Goal: Transaction & Acquisition: Purchase product/service

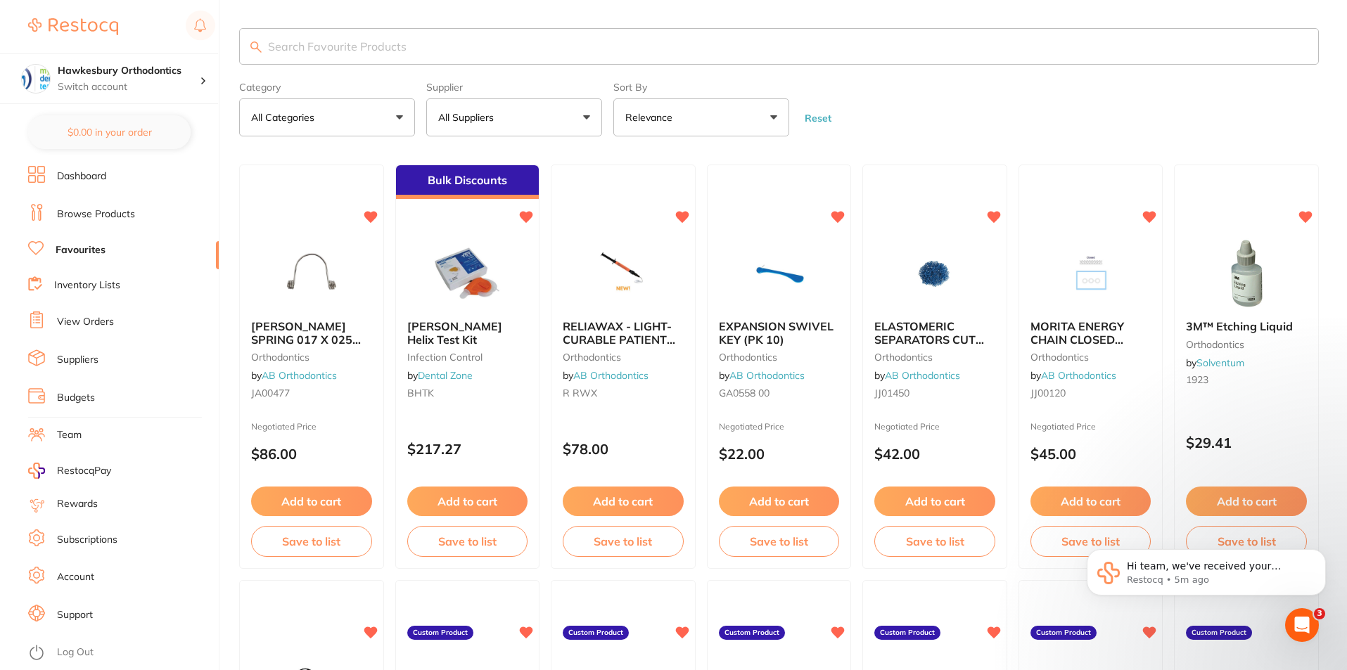
scroll to position [240, 0]
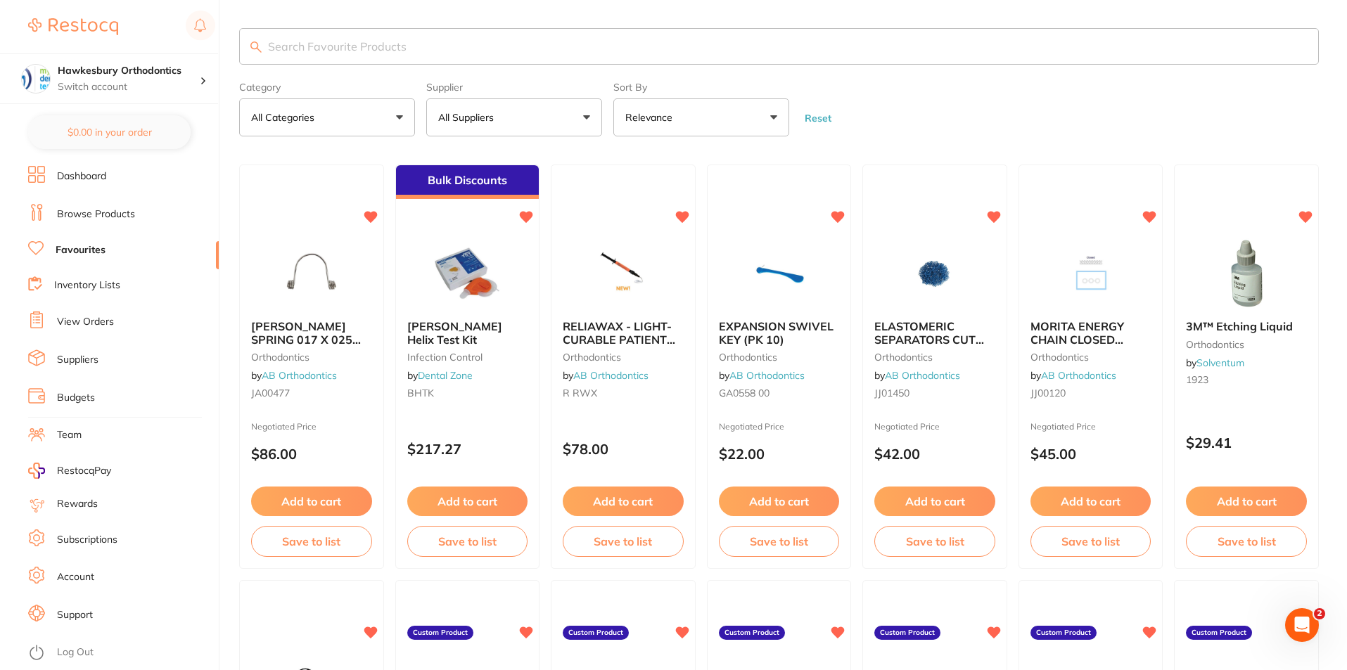
click at [97, 323] on link "View Orders" at bounding box center [85, 322] width 57 height 14
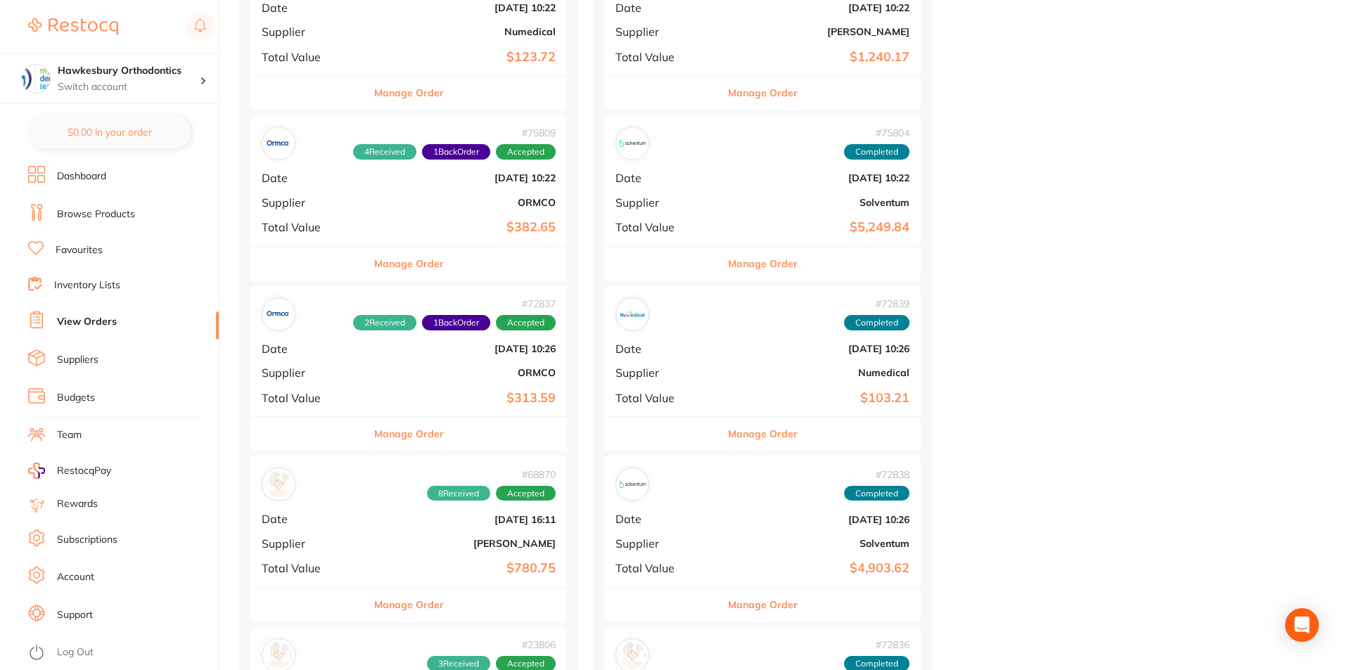
scroll to position [4008, 0]
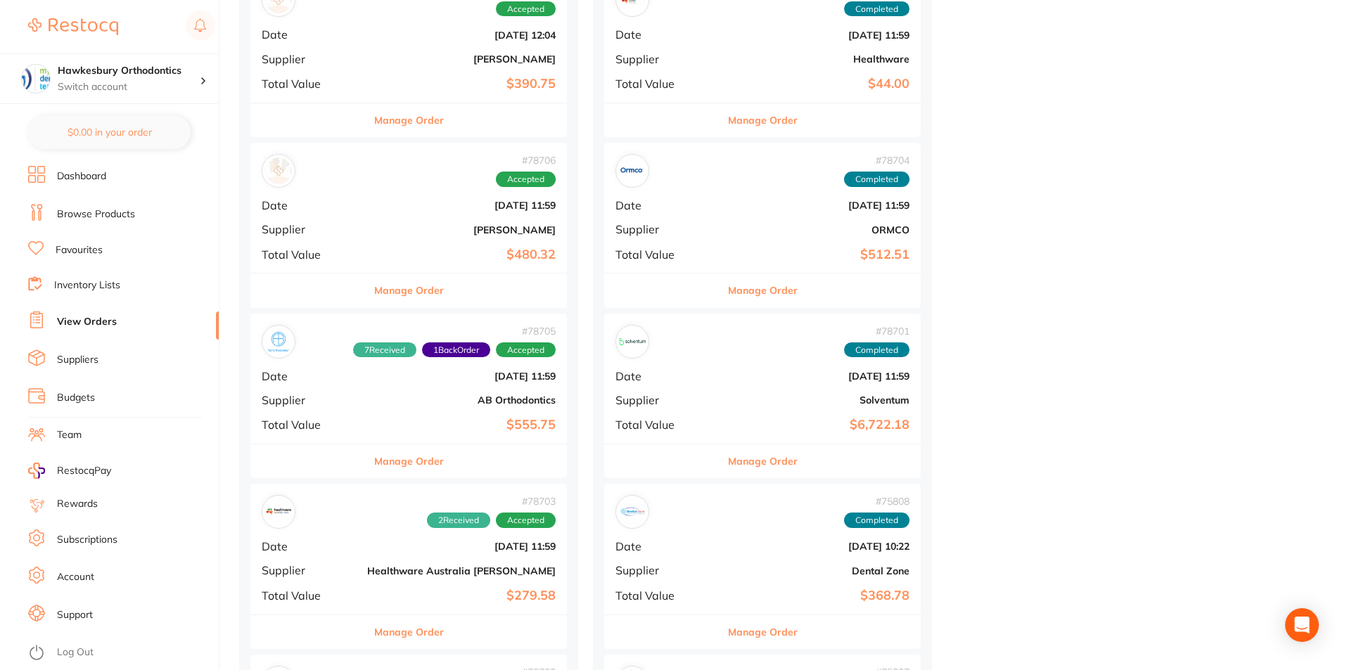
click at [604, 473] on div "Manage Order" at bounding box center [762, 461] width 316 height 34
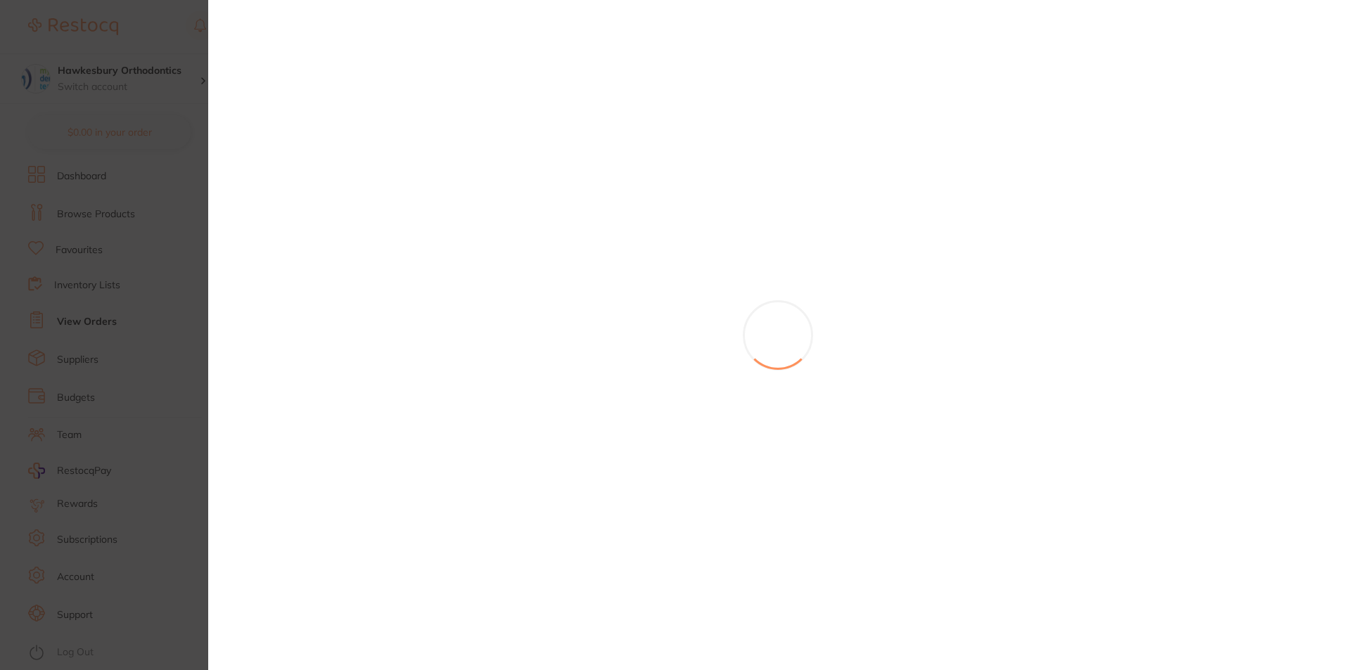
scroll to position [2250, 0]
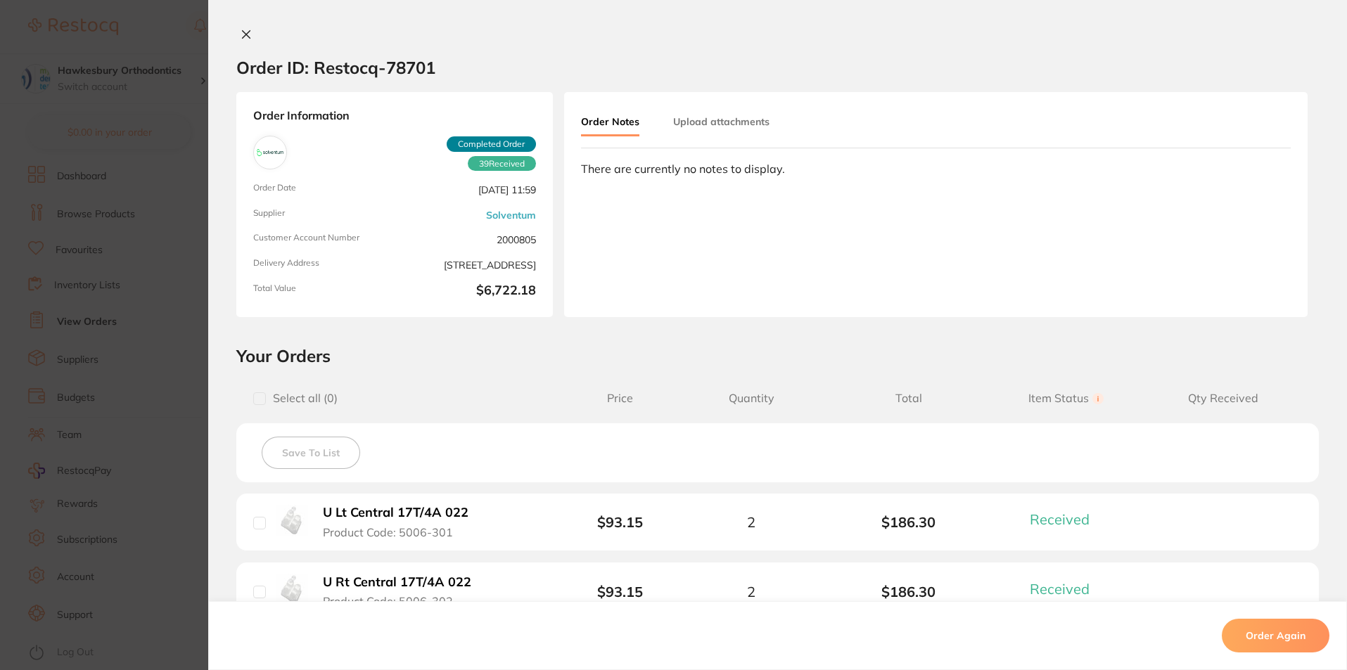
click at [242, 32] on icon at bounding box center [245, 34] width 11 height 11
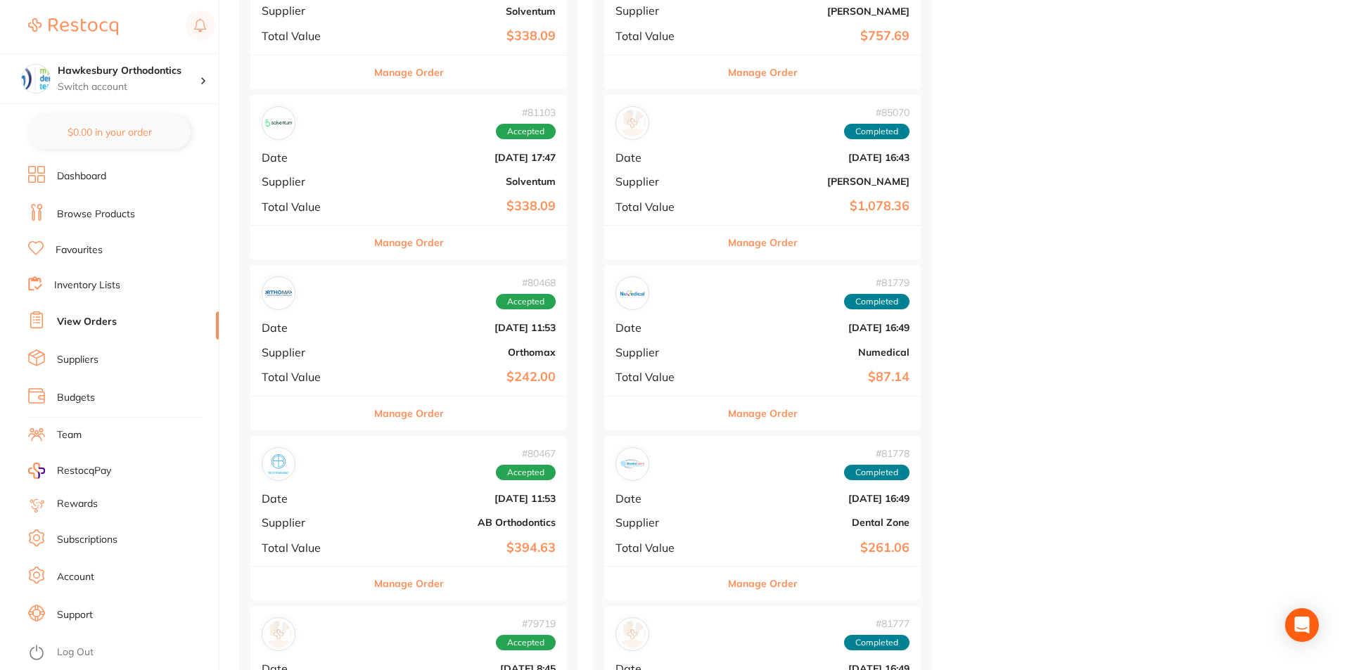
scroll to position [1969, 0]
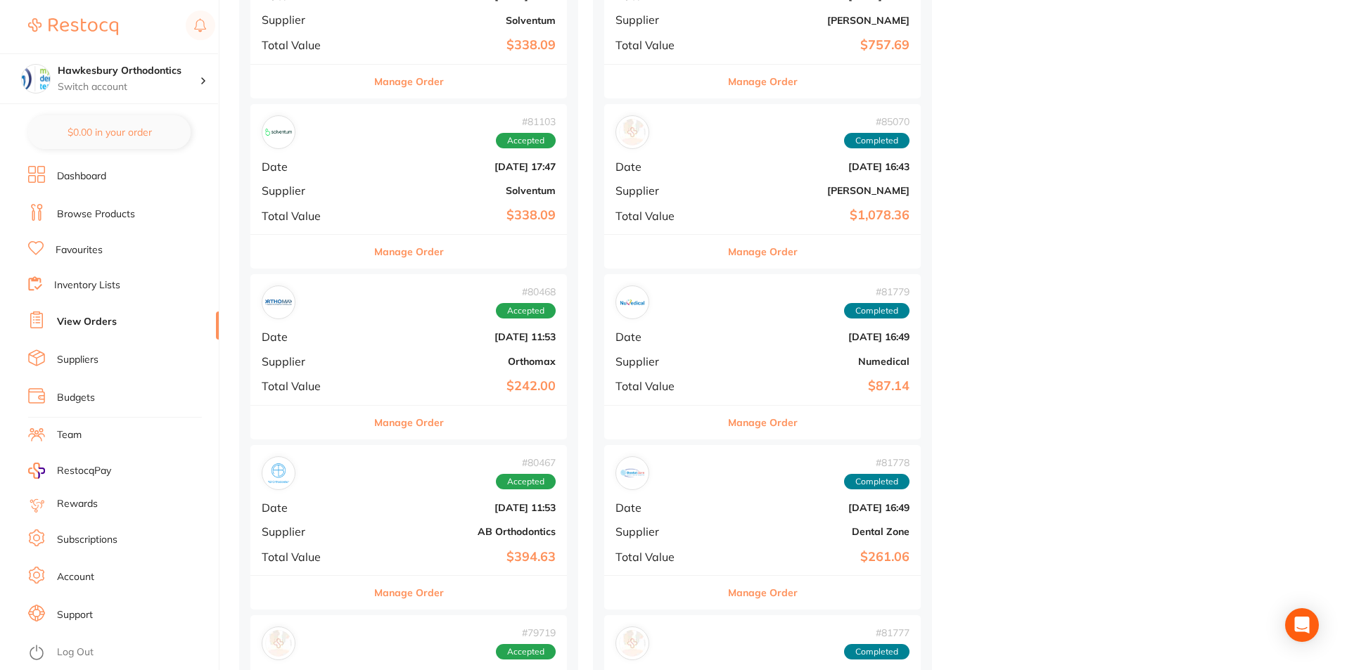
click at [97, 324] on link "View Orders" at bounding box center [87, 322] width 60 height 14
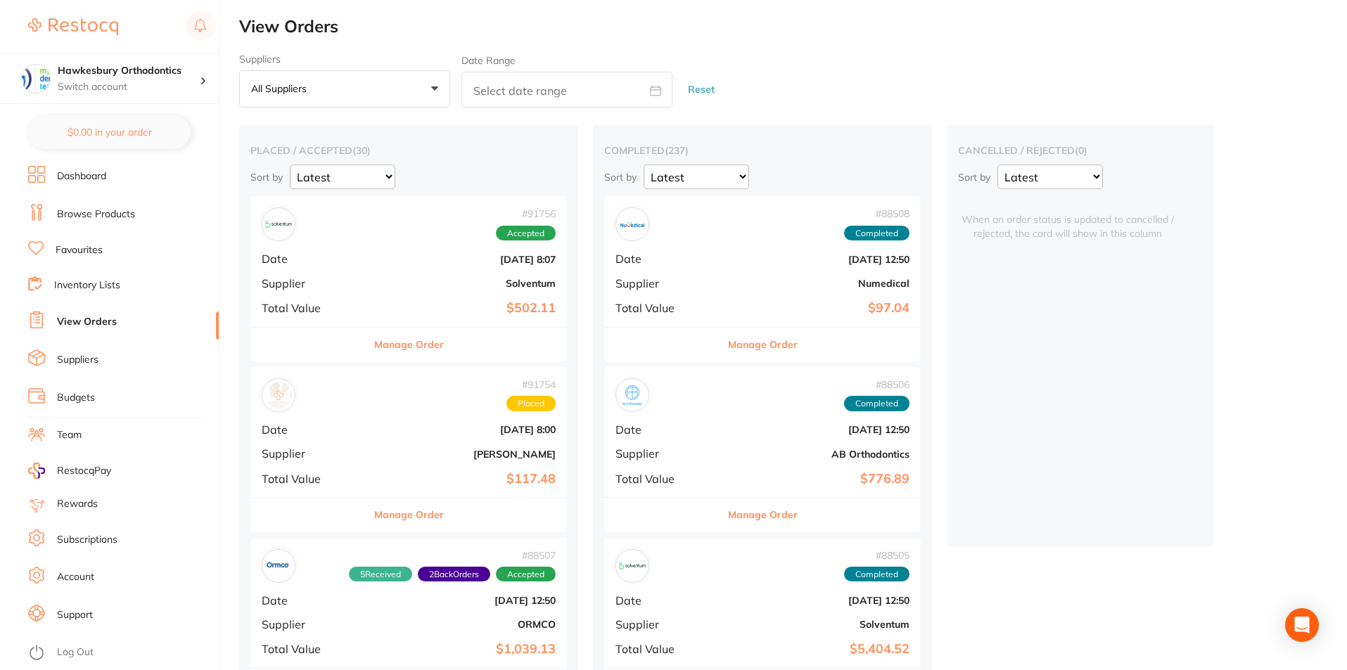
click at [86, 248] on link "Favourites" at bounding box center [79, 250] width 47 height 14
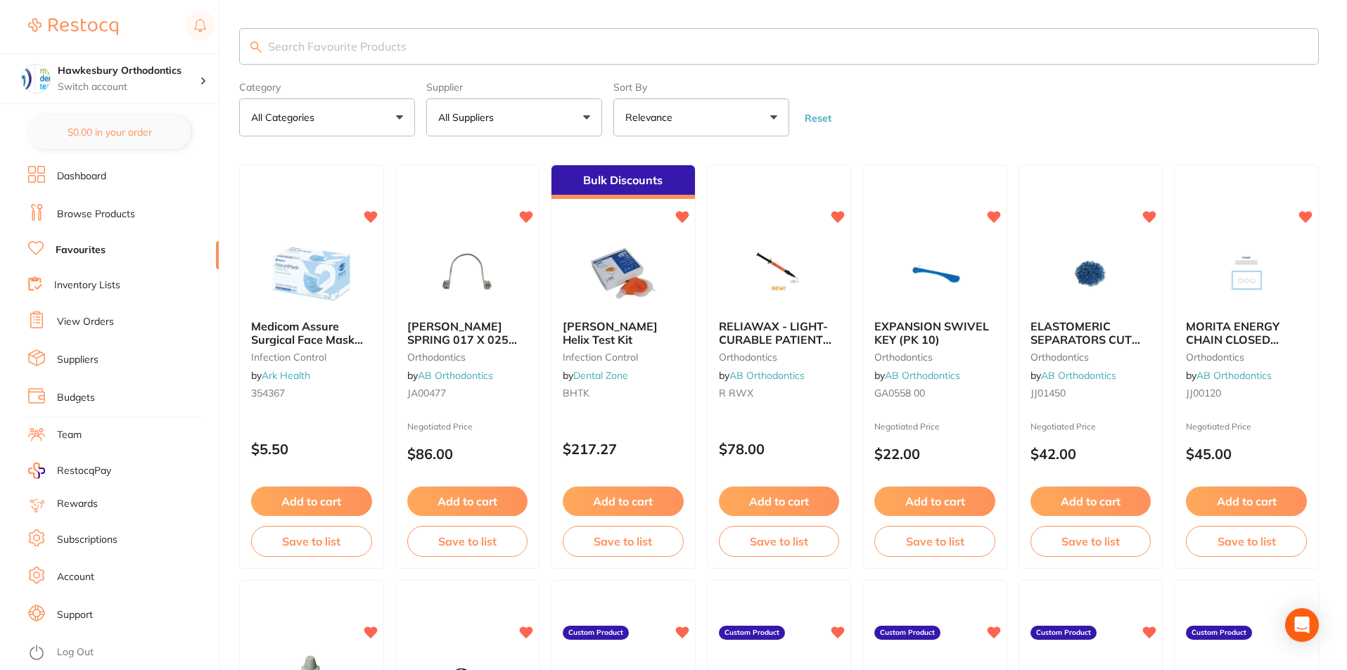
click at [583, 118] on button "All Suppliers" at bounding box center [514, 117] width 176 height 38
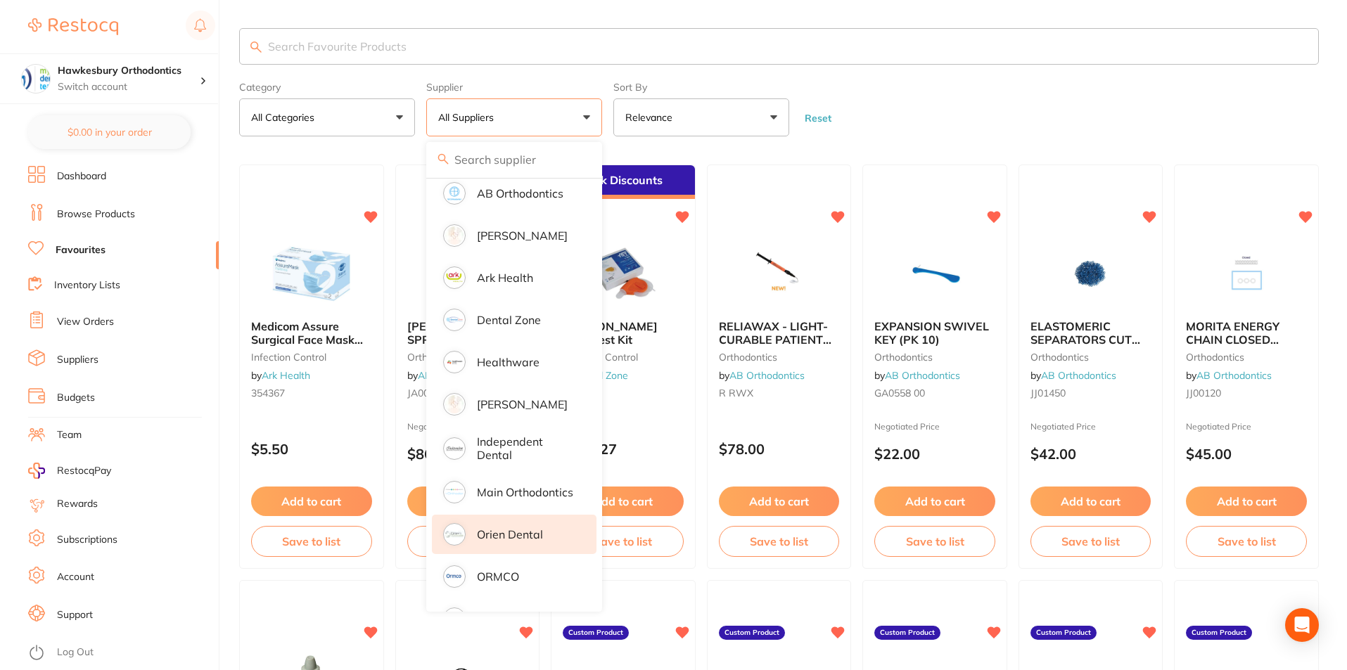
scroll to position [70, 0]
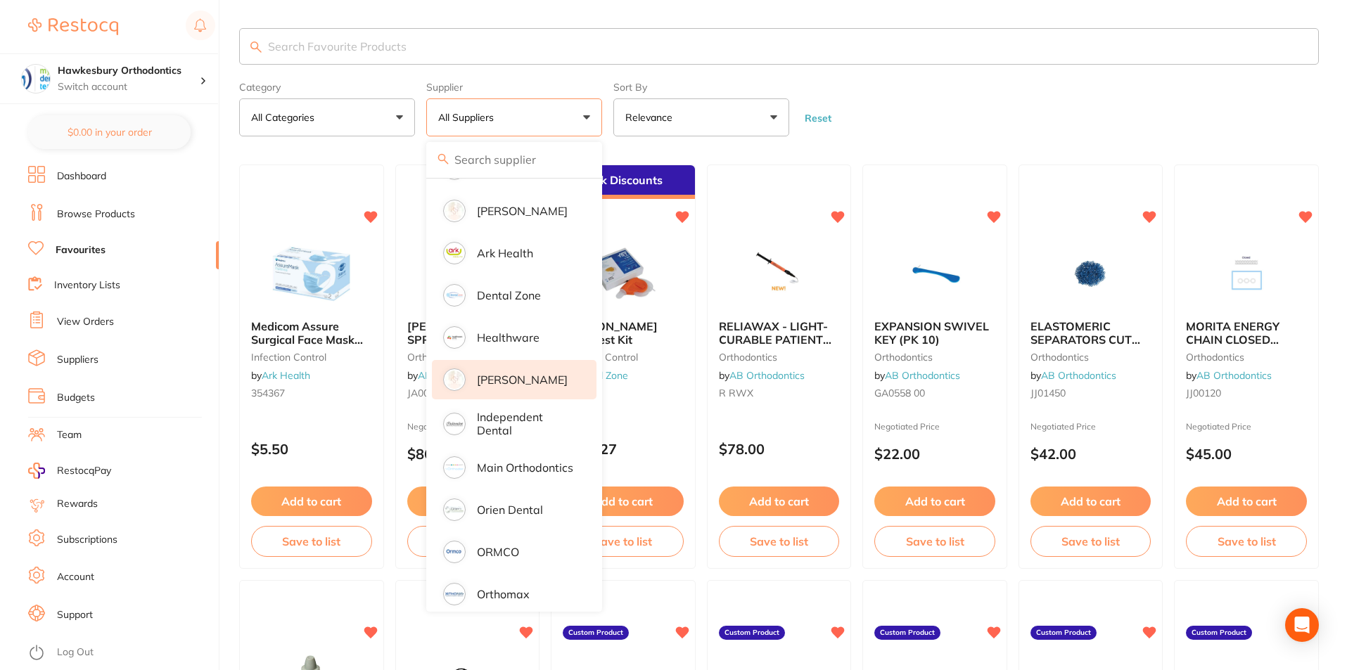
click at [518, 380] on p "[PERSON_NAME]" at bounding box center [522, 379] width 91 height 13
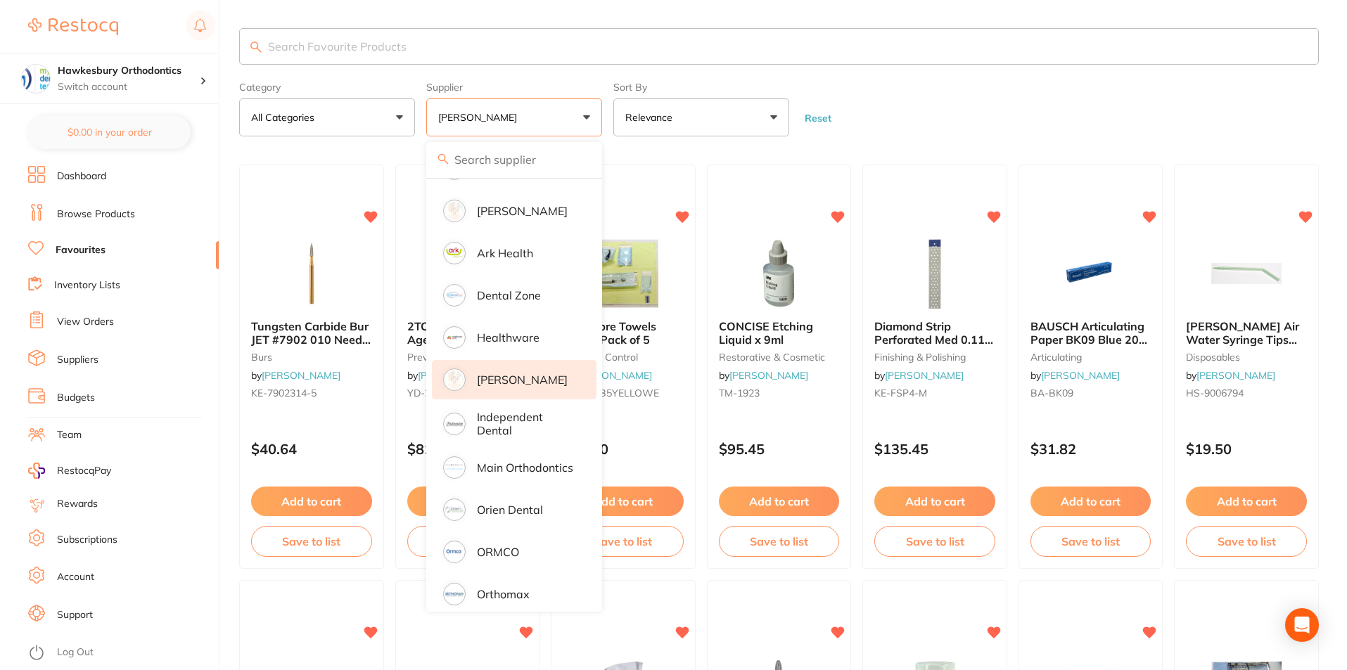
click at [972, 111] on form "Category All Categories All Categories articulating burs disposables finishing …" at bounding box center [778, 106] width 1079 height 60
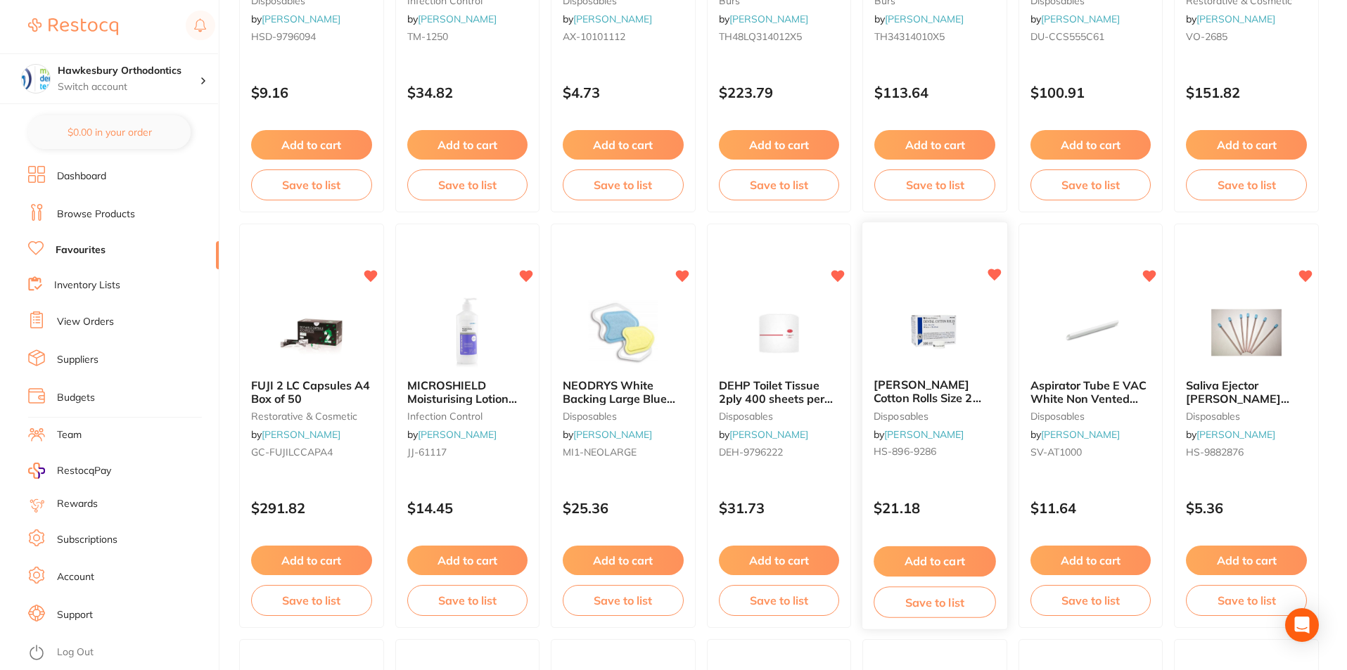
scroll to position [1195, 0]
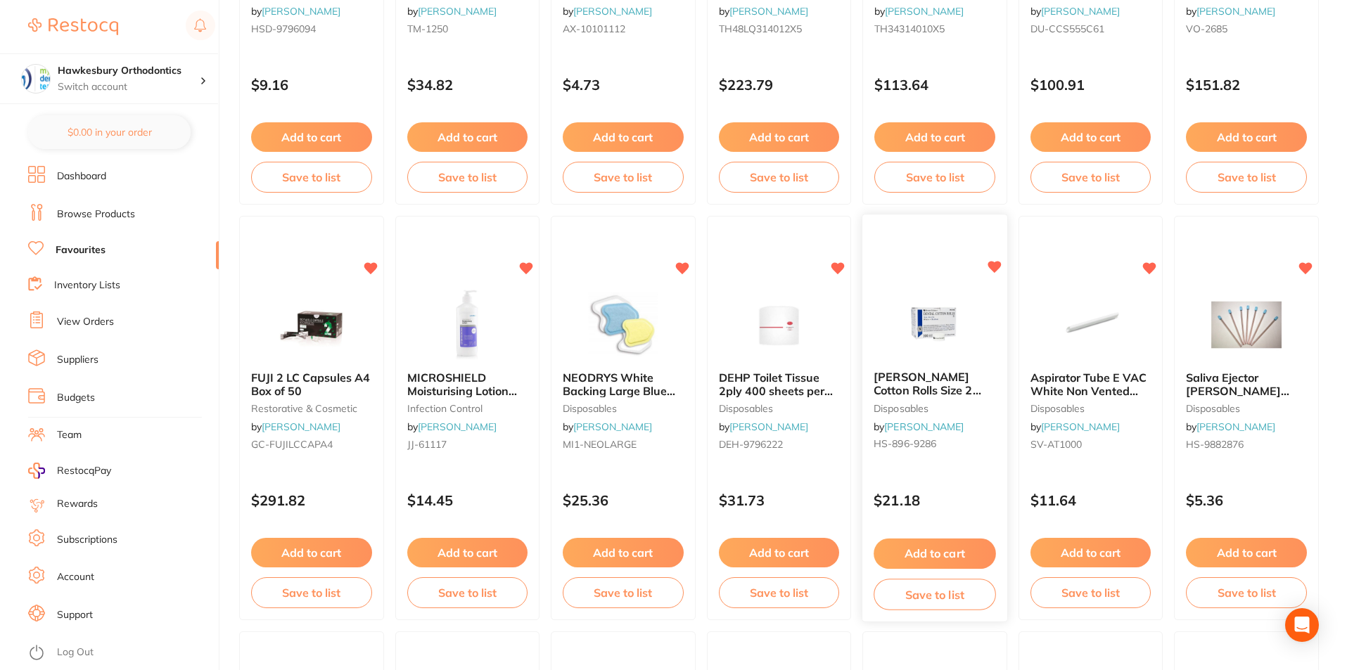
click at [943, 553] on button "Add to cart" at bounding box center [934, 554] width 122 height 30
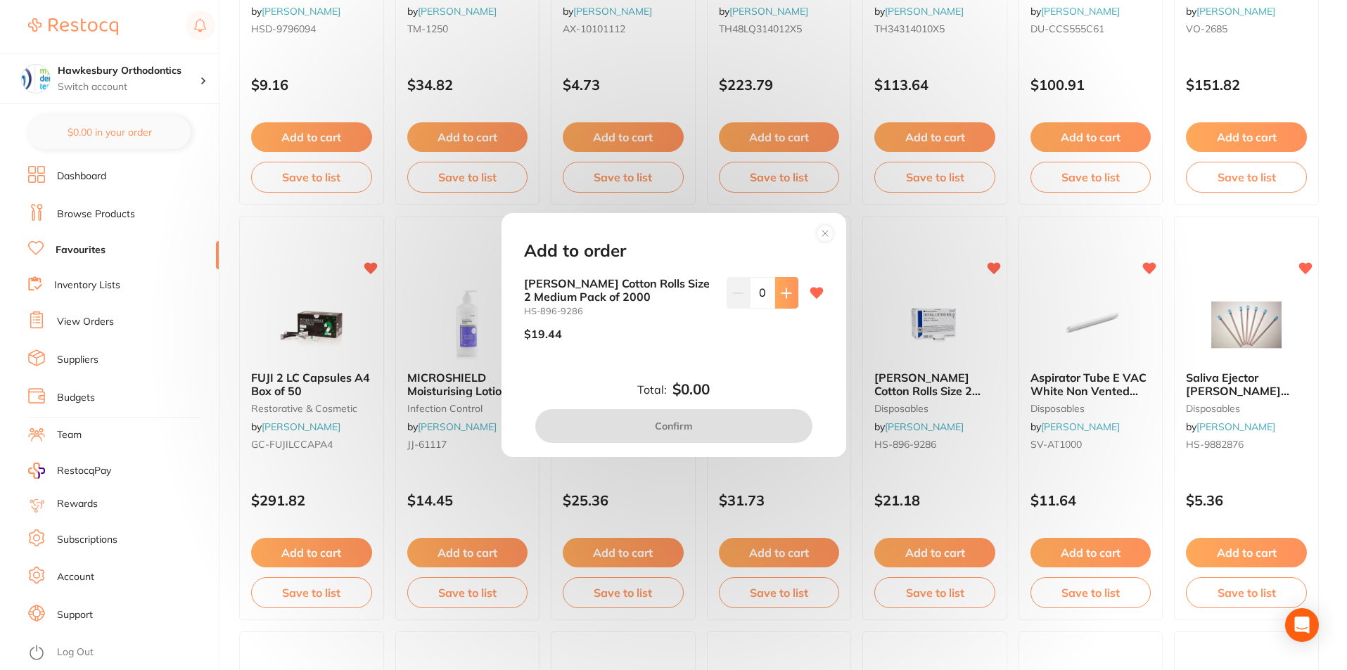
click at [781, 295] on icon at bounding box center [786, 293] width 11 height 11
type input "1"
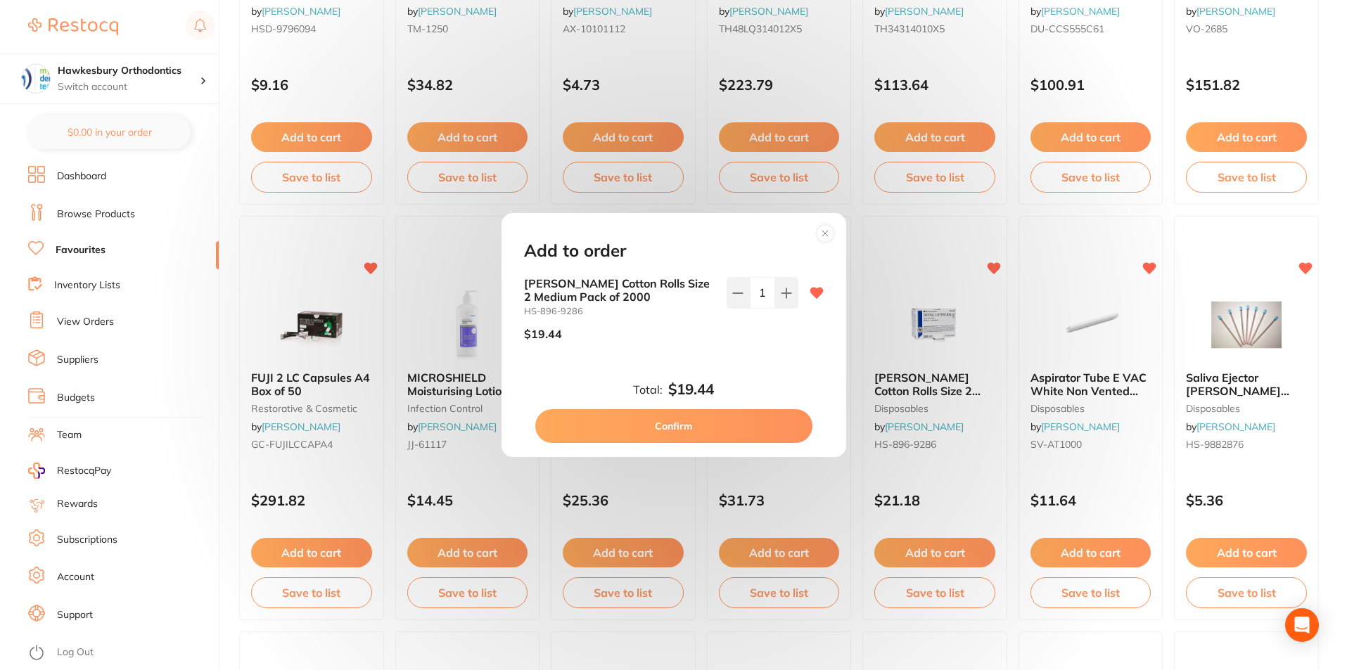
click at [693, 428] on button "Confirm" at bounding box center [673, 426] width 277 height 34
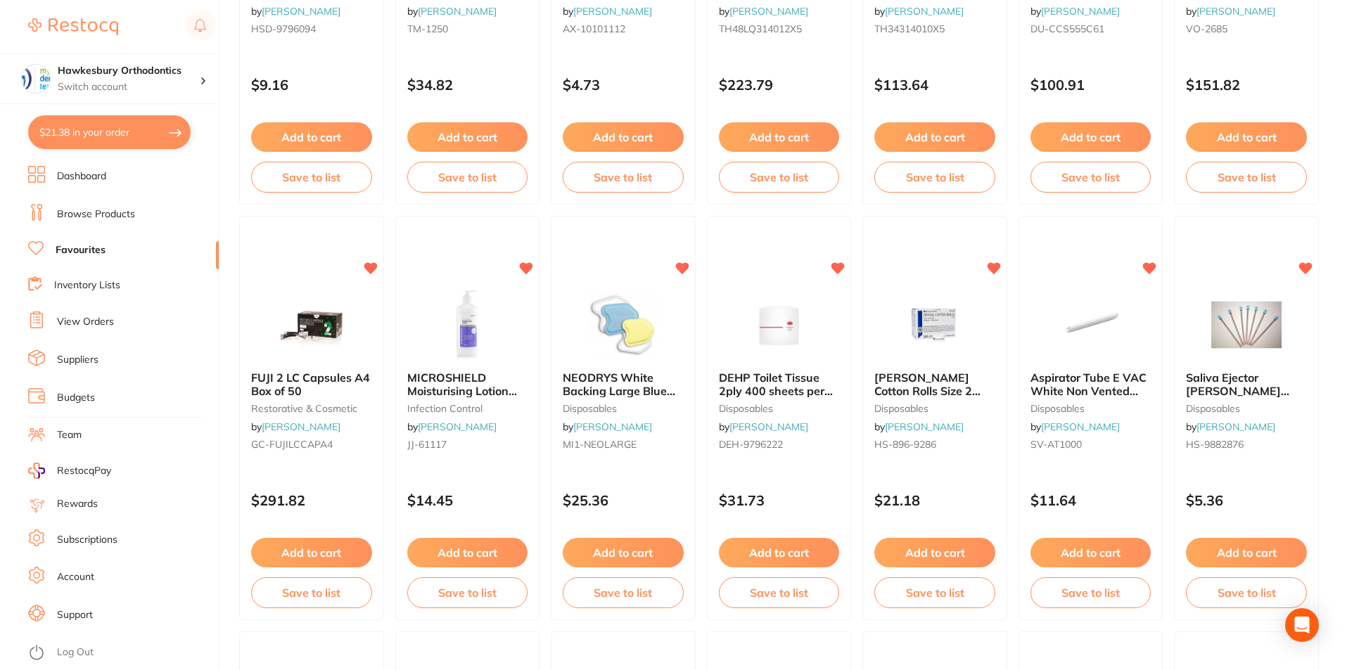
checkbox input "false"
click at [319, 554] on button "Add to cart" at bounding box center [311, 554] width 122 height 30
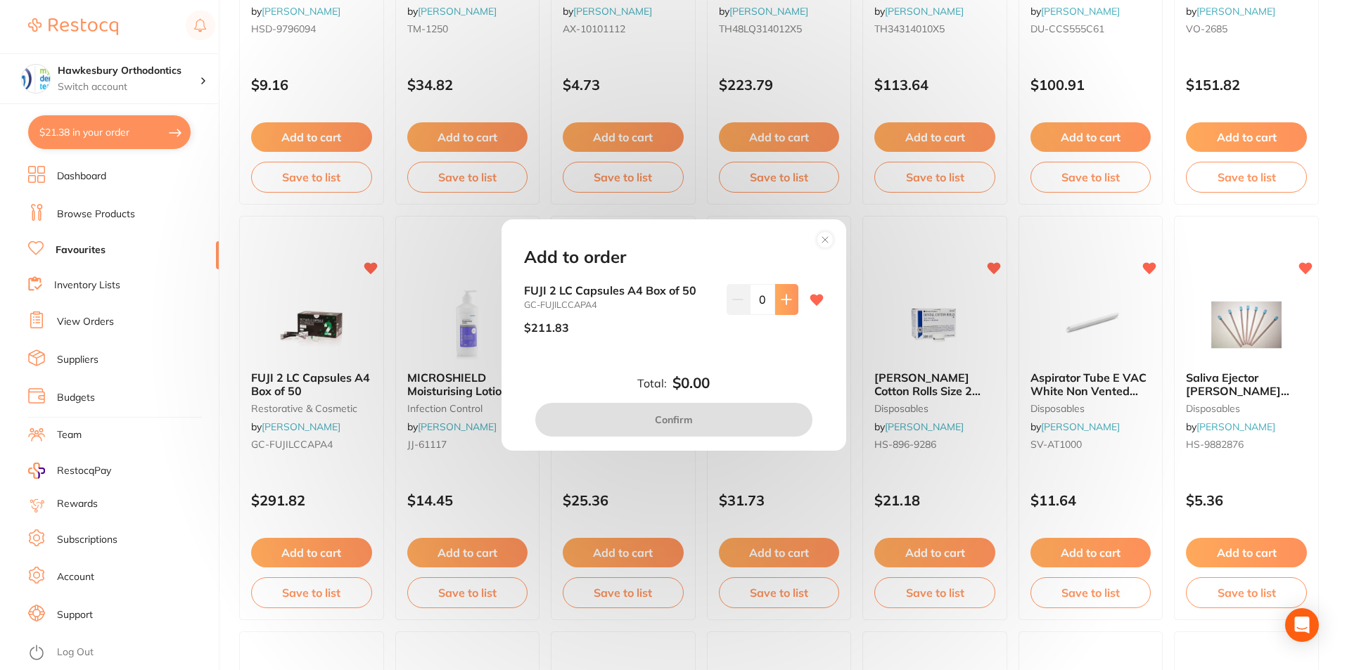
click at [781, 303] on icon at bounding box center [786, 299] width 11 height 11
type input "1"
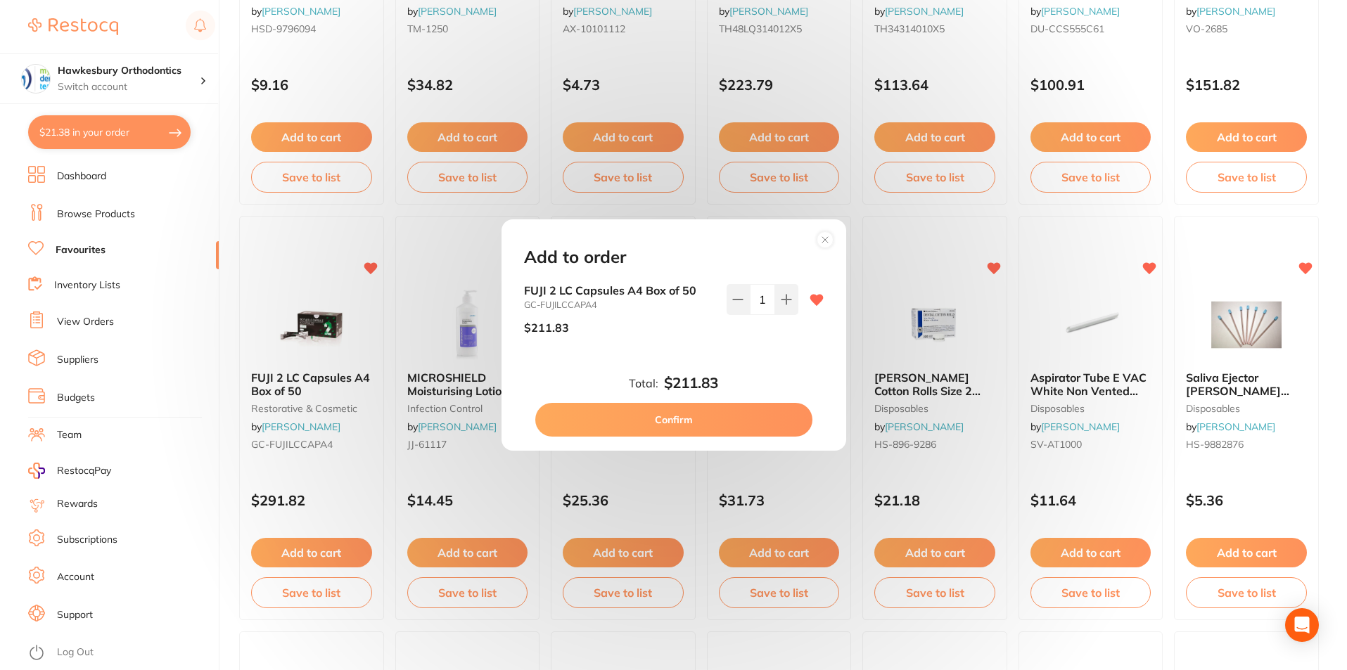
click at [711, 411] on button "Confirm" at bounding box center [673, 420] width 277 height 34
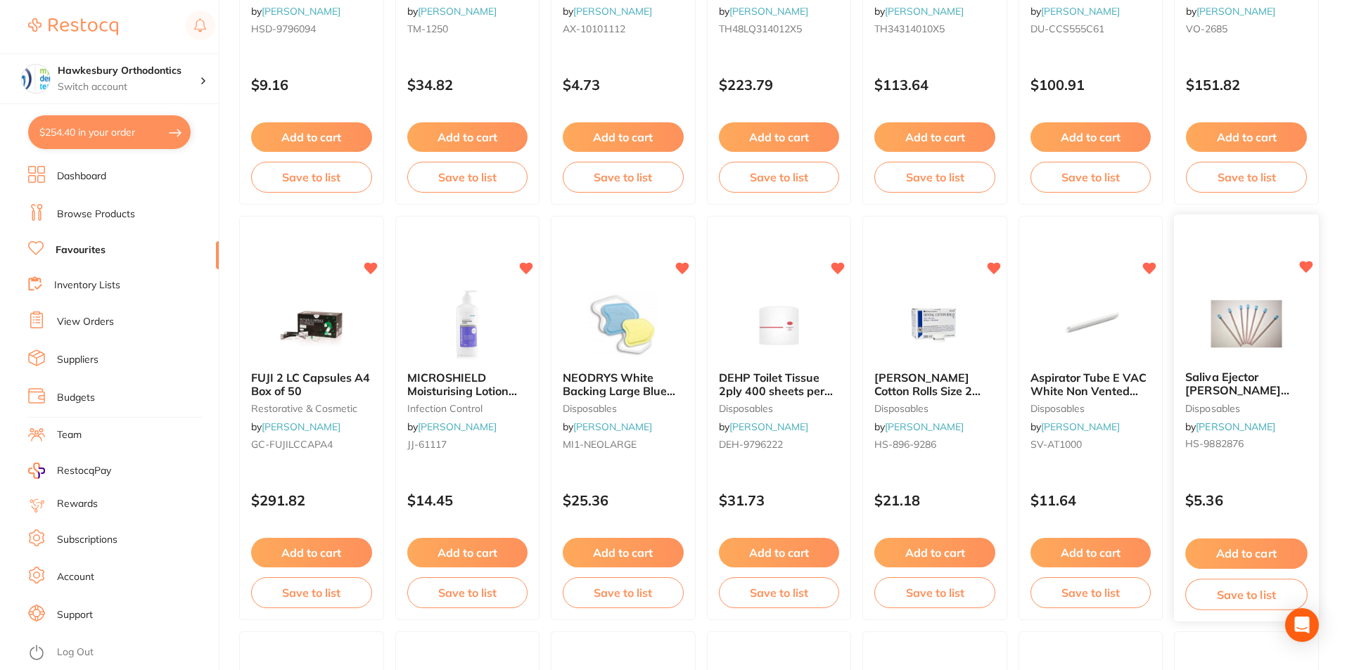
click at [1241, 551] on button "Add to cart" at bounding box center [1247, 554] width 122 height 30
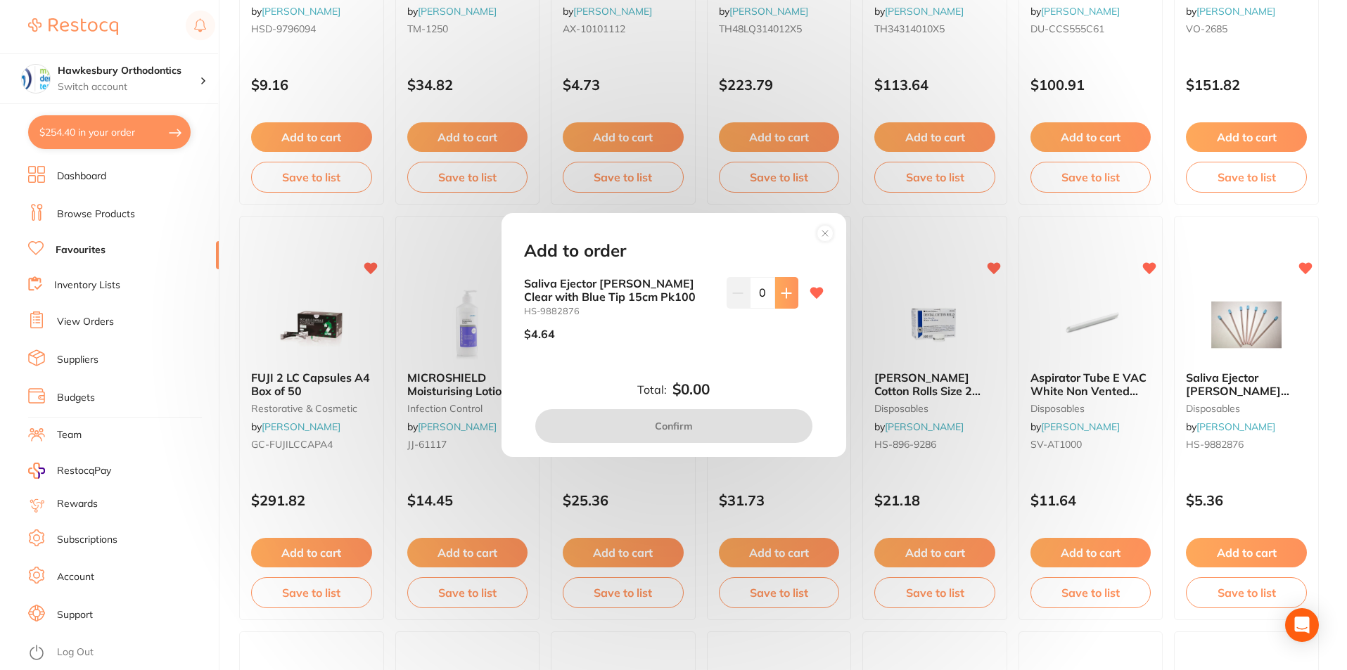
click at [787, 289] on icon at bounding box center [786, 293] width 11 height 11
click at [786, 289] on icon at bounding box center [786, 293] width 11 height 11
type input "2"
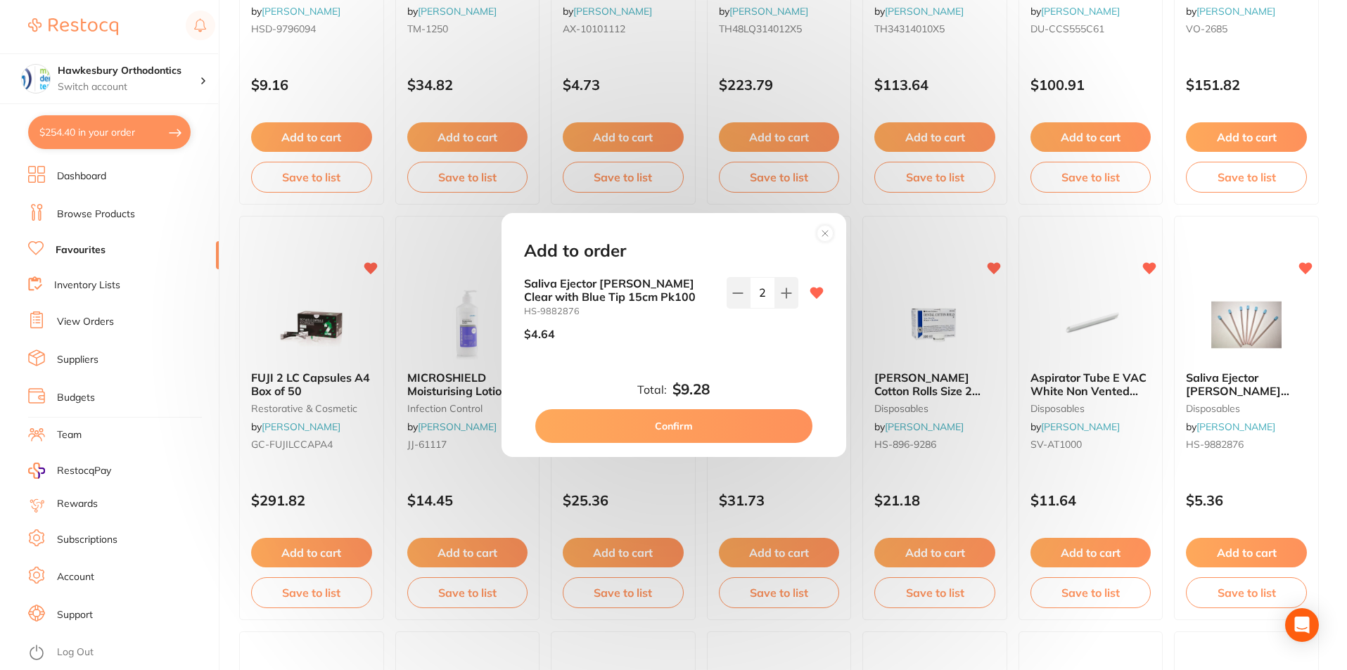
click at [695, 430] on button "Confirm" at bounding box center [673, 426] width 277 height 34
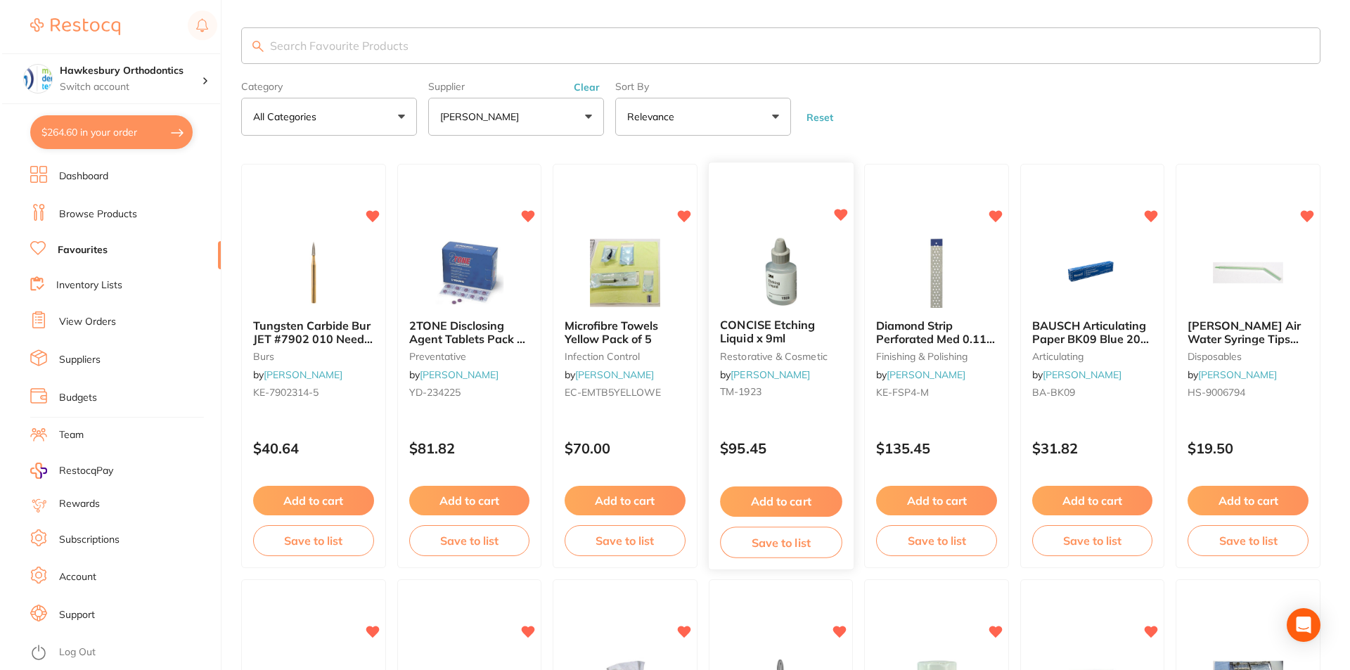
scroll to position [0, 0]
click at [68, 648] on link "Log Out" at bounding box center [75, 653] width 37 height 14
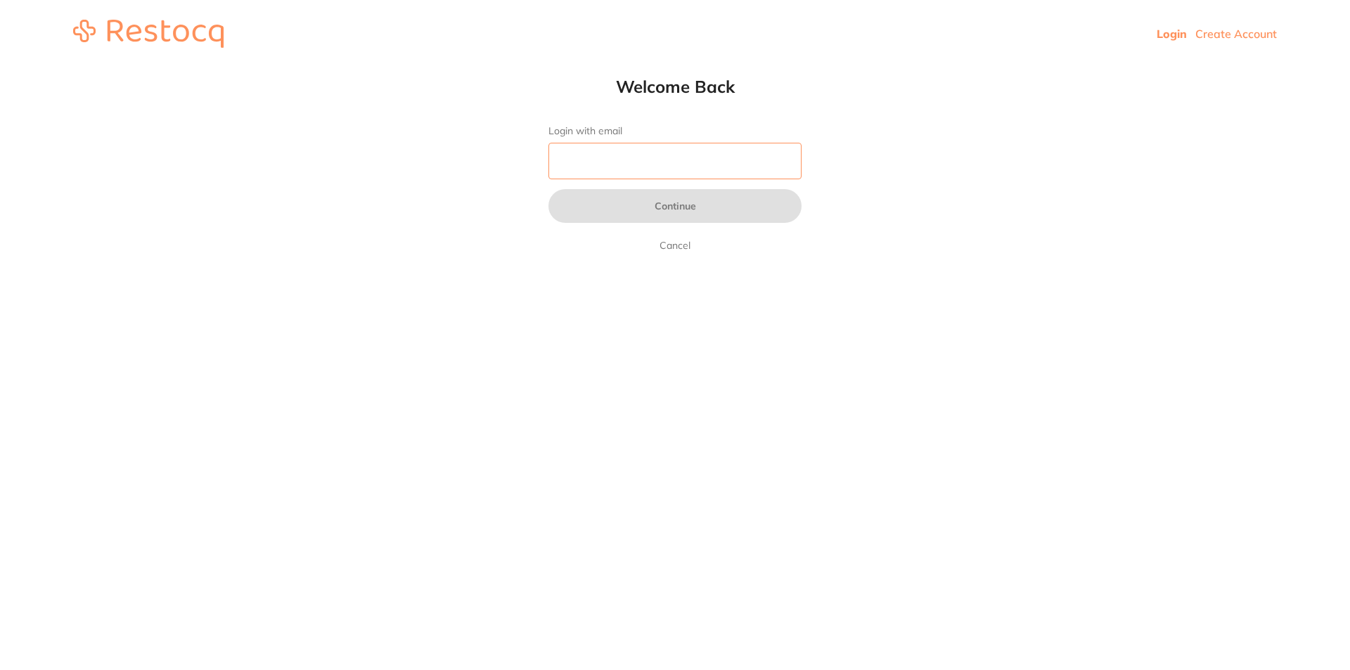
click at [634, 169] on input "Login with email" at bounding box center [674, 161] width 253 height 37
type input "reception@orthodonticsatpenrith.com.au"
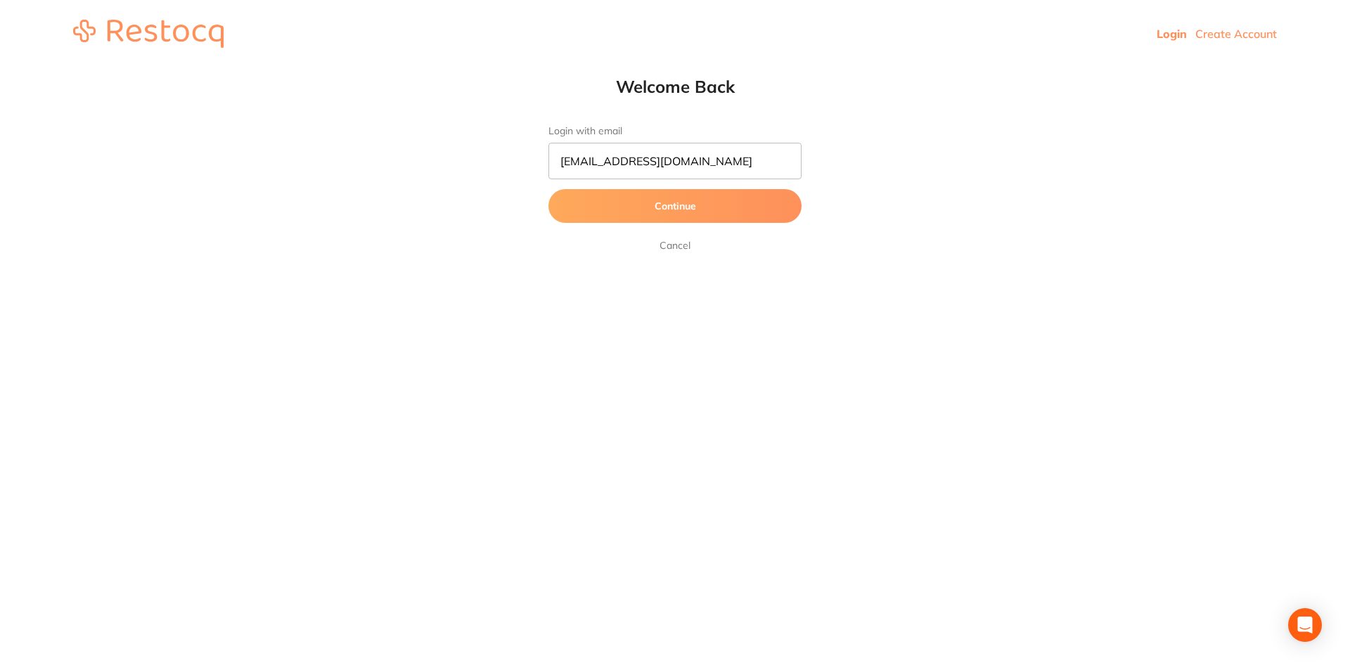
click at [682, 204] on button "Continue" at bounding box center [674, 206] width 253 height 34
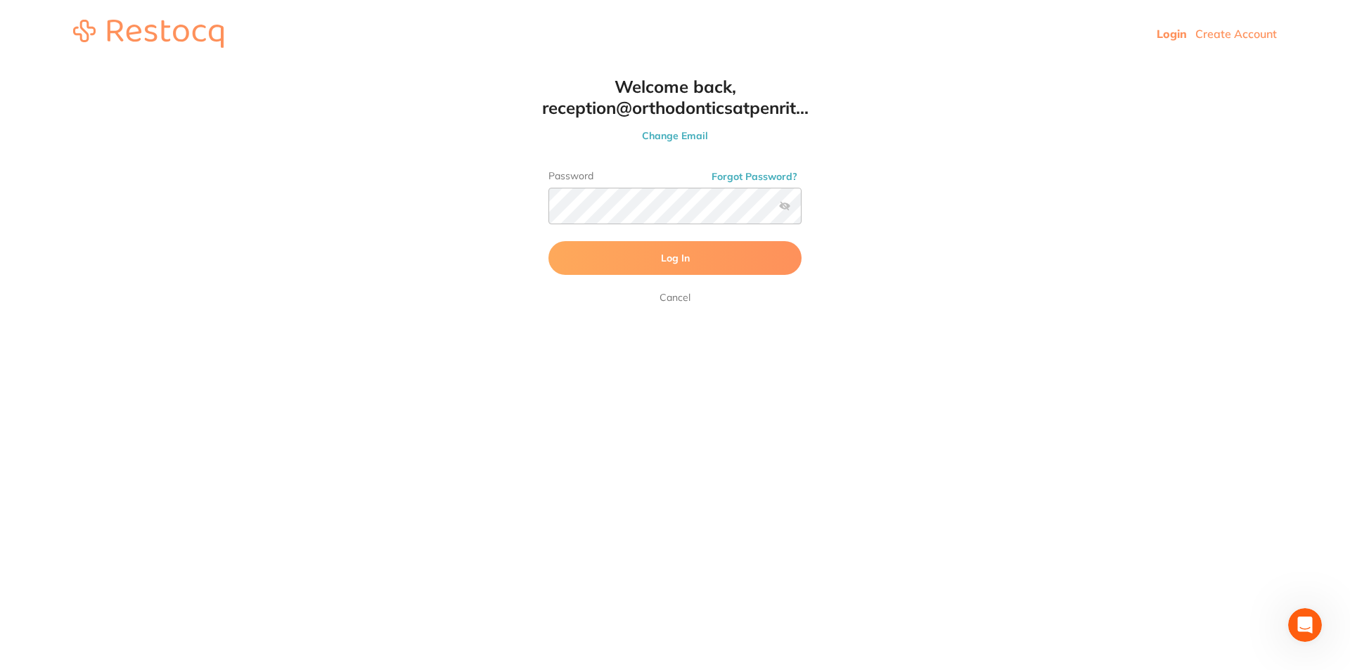
click at [700, 257] on button "Log In" at bounding box center [674, 258] width 253 height 34
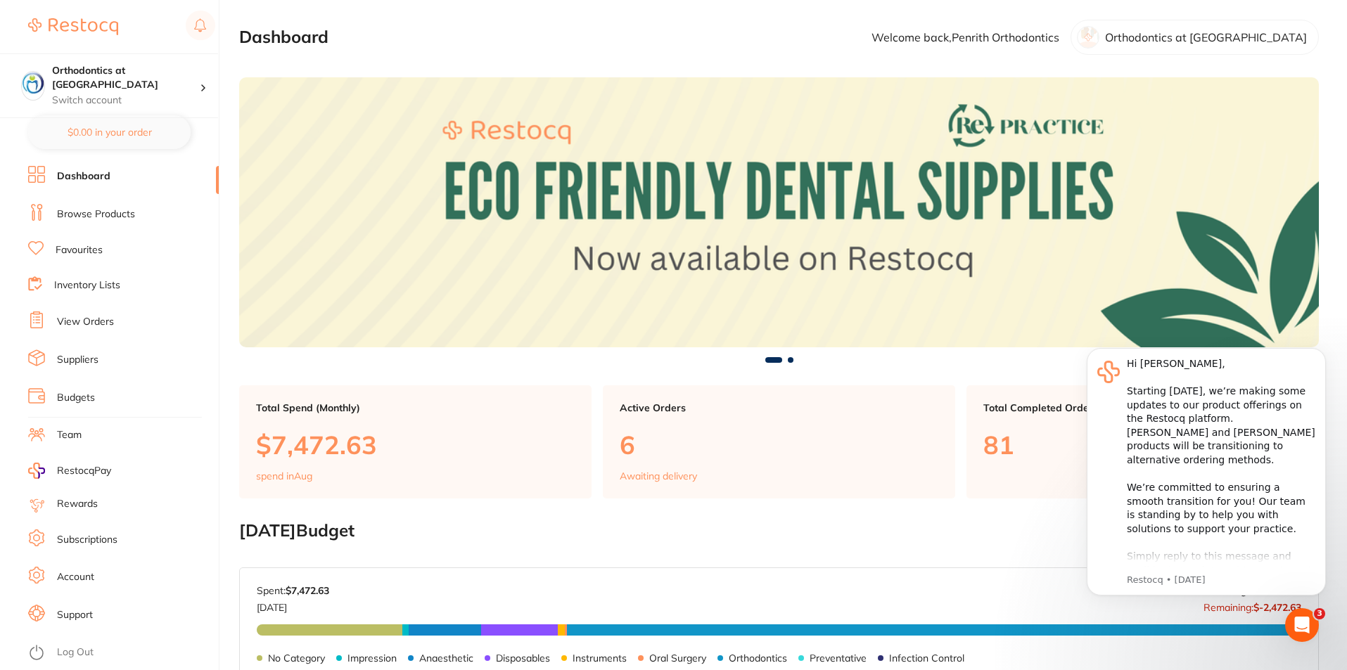
click at [89, 320] on link "View Orders" at bounding box center [85, 322] width 57 height 14
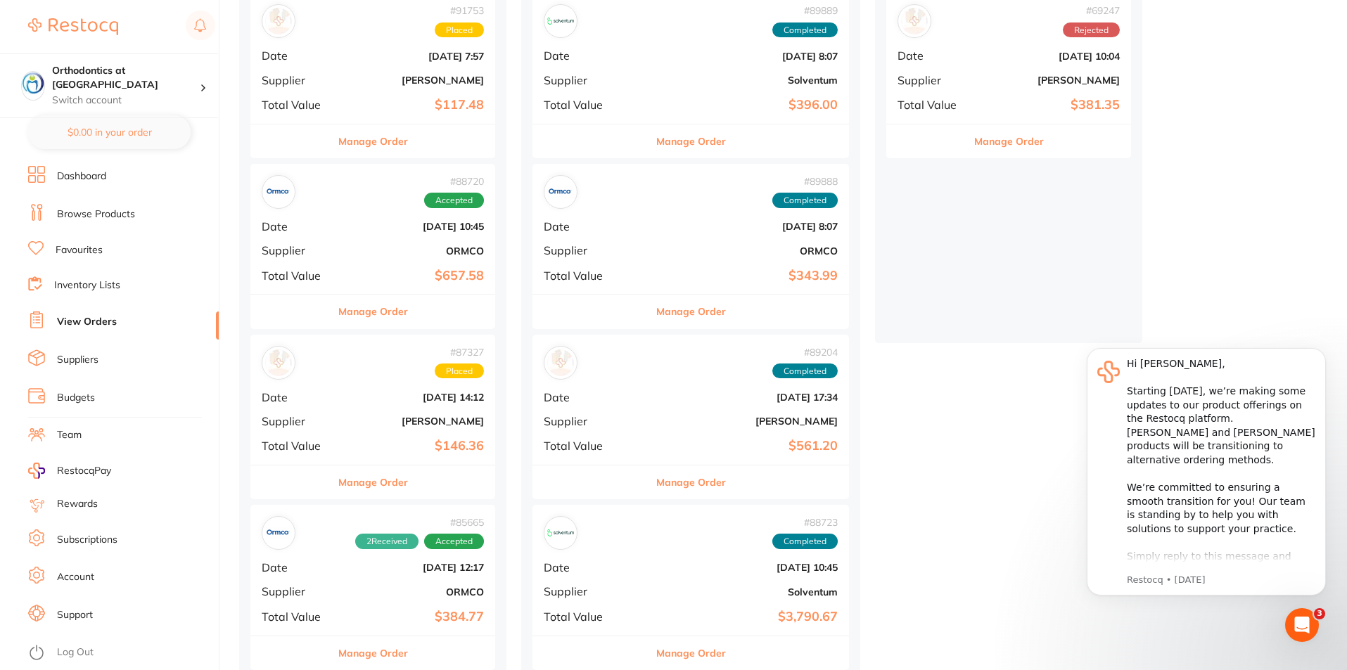
scroll to position [211, 0]
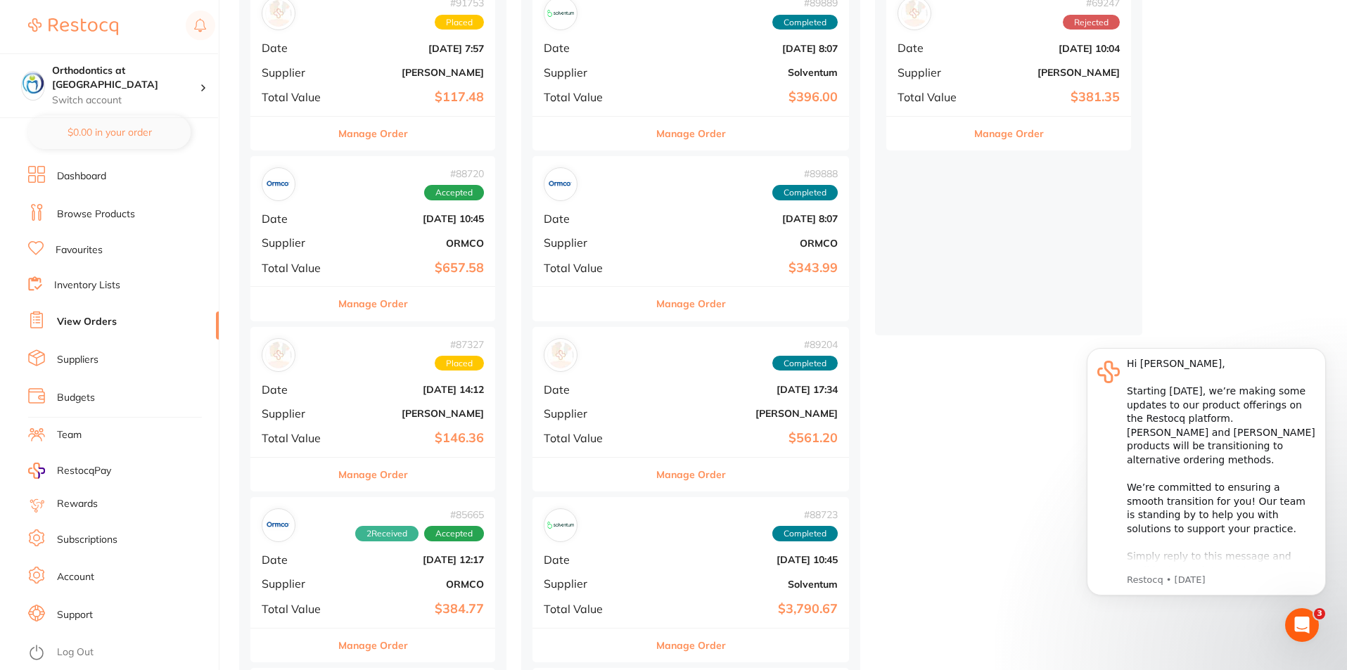
click at [398, 476] on button "Manage Order" at bounding box center [373, 475] width 70 height 34
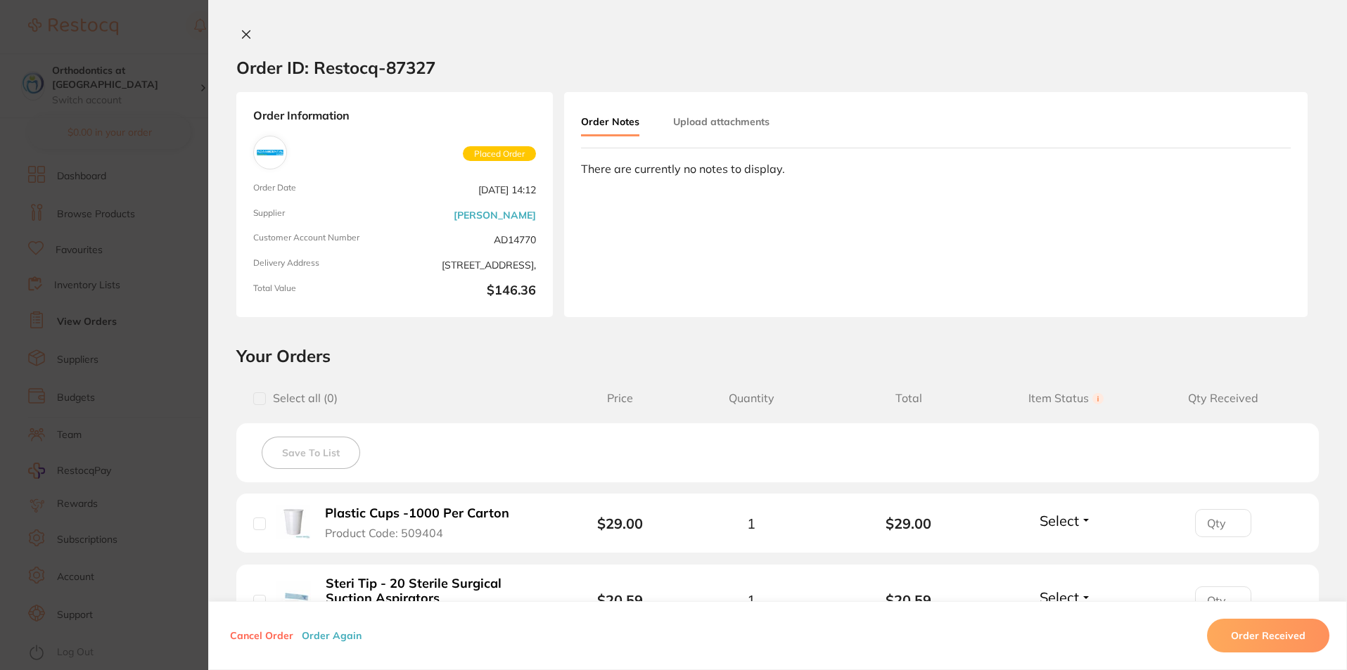
scroll to position [70, 0]
click at [243, 34] on icon at bounding box center [247, 35] width 8 height 8
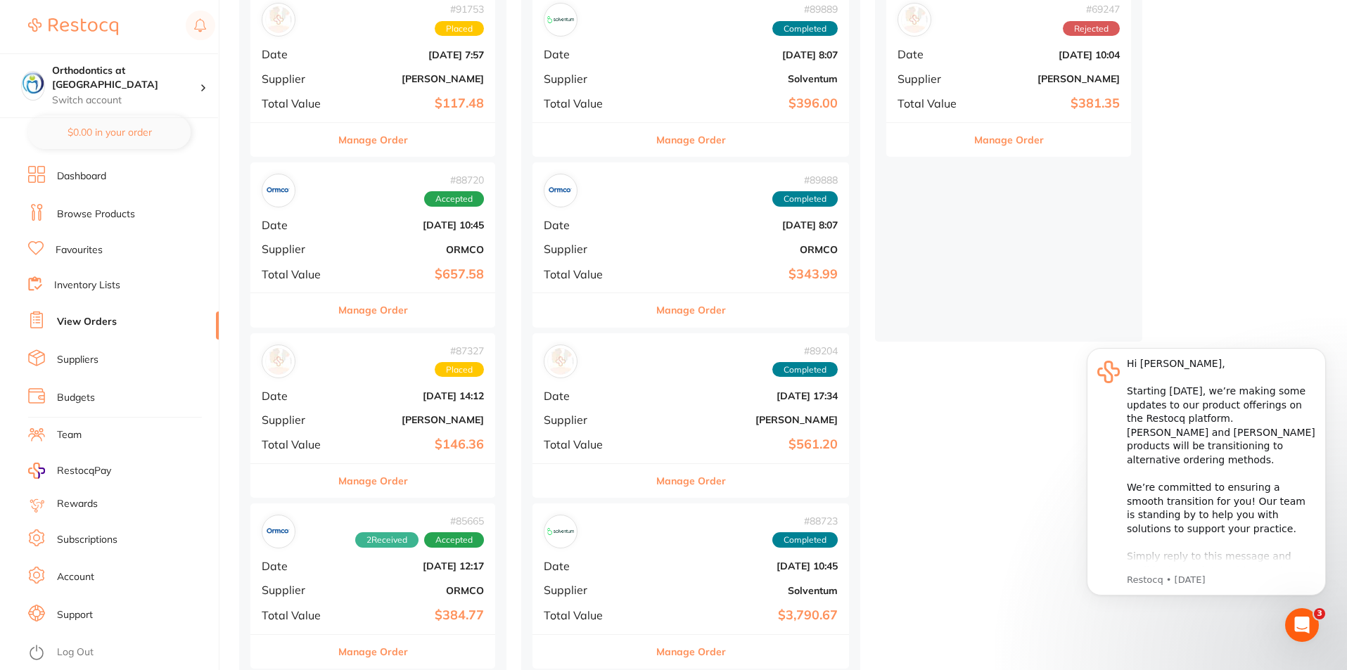
scroll to position [281, 0]
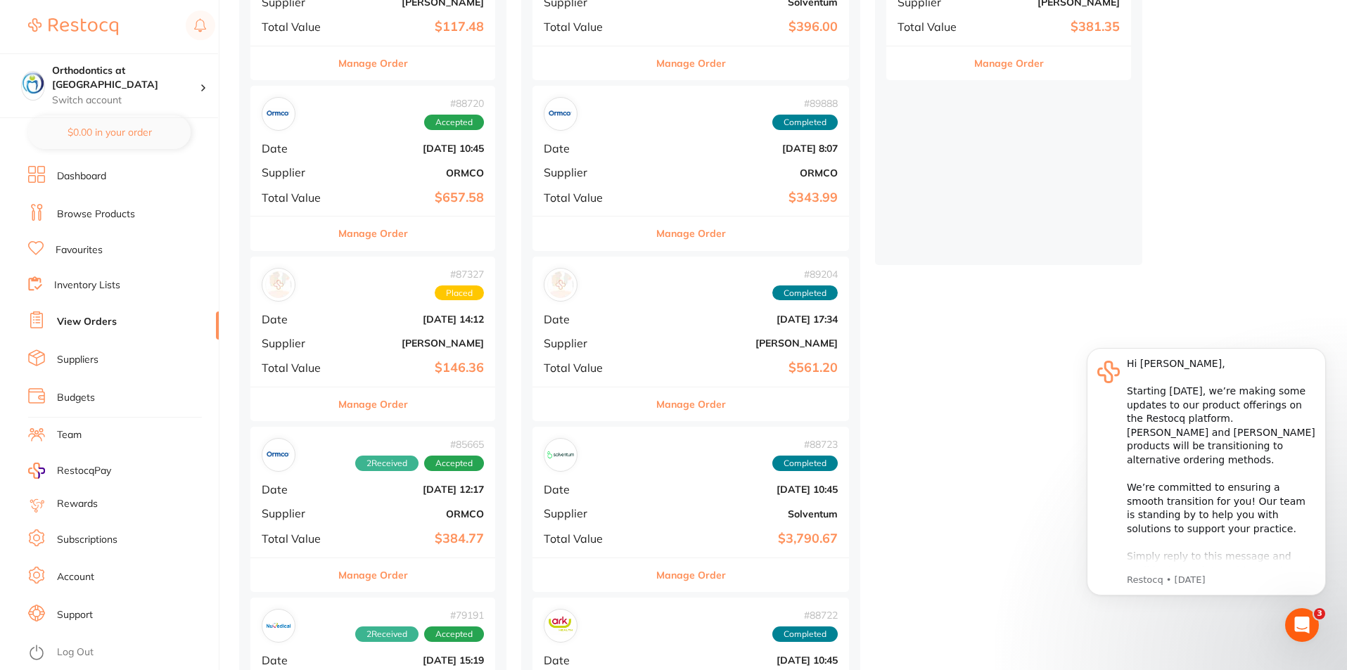
click at [75, 650] on link "Log Out" at bounding box center [75, 653] width 37 height 14
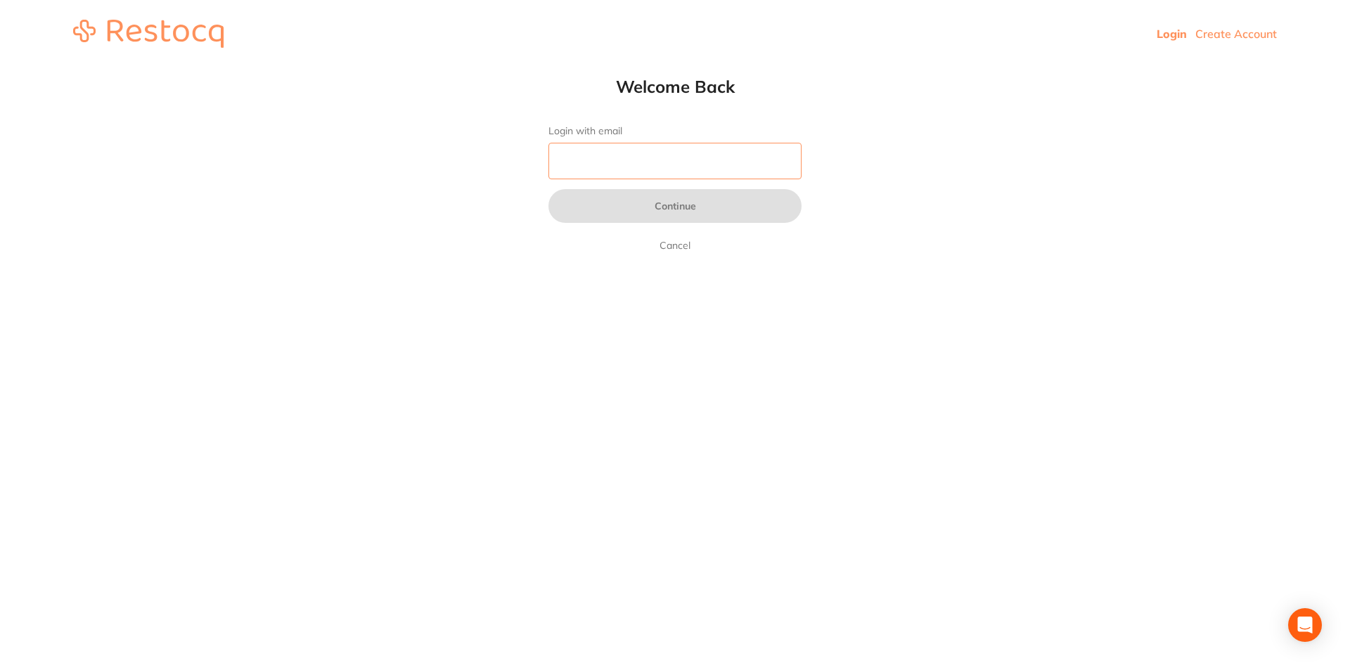
click at [651, 169] on input "Login with email" at bounding box center [674, 161] width 253 height 37
type input "[EMAIL_ADDRESS][DOMAIN_NAME]"
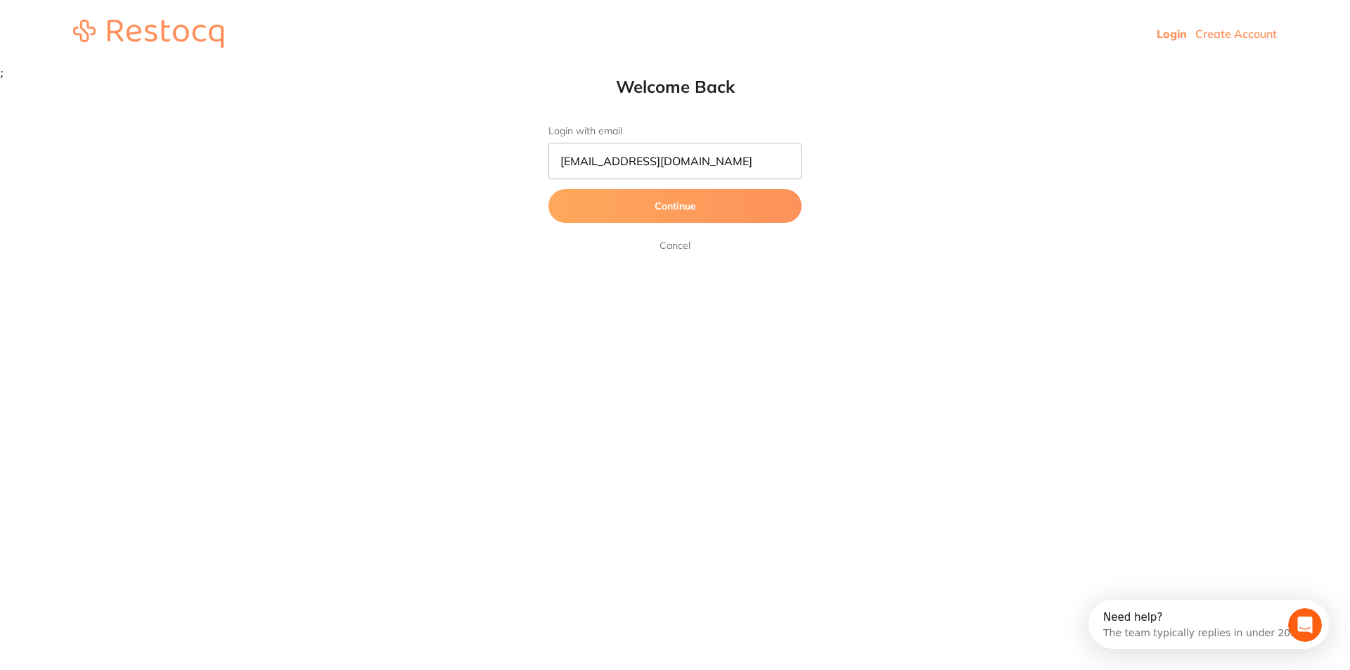
click at [657, 206] on button "Continue" at bounding box center [674, 206] width 253 height 34
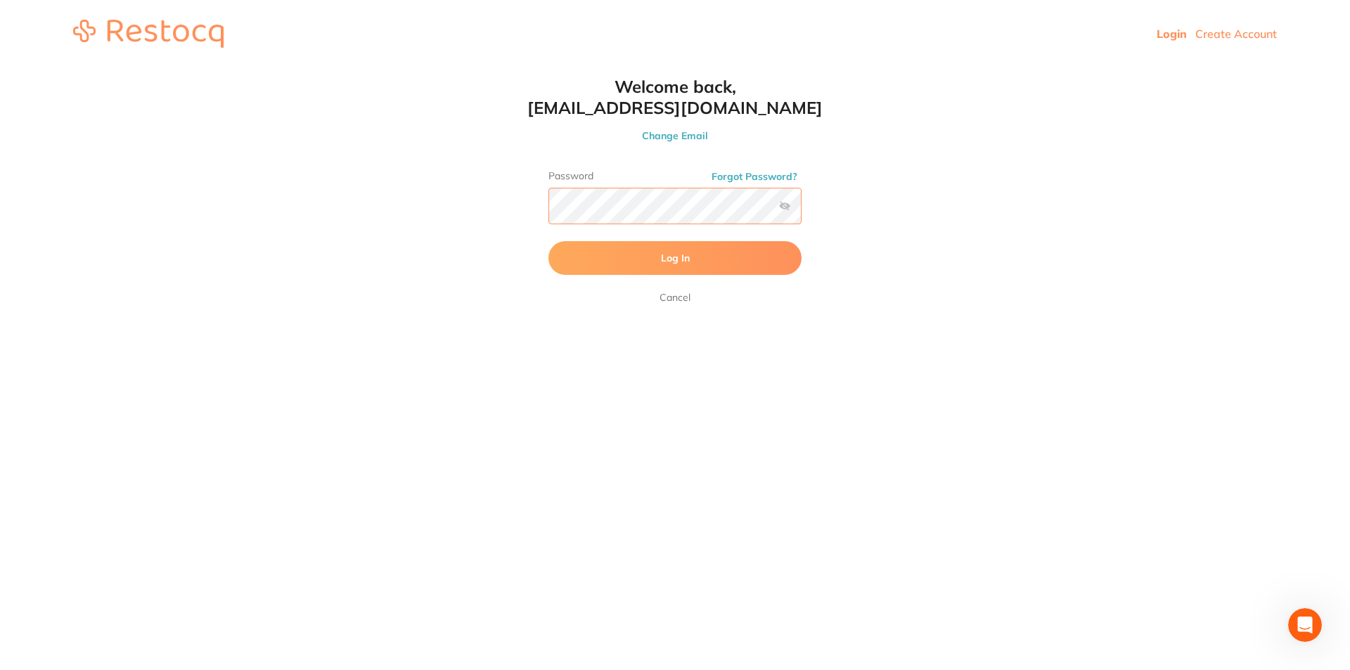
click at [548, 241] on button "Log In" at bounding box center [674, 258] width 253 height 34
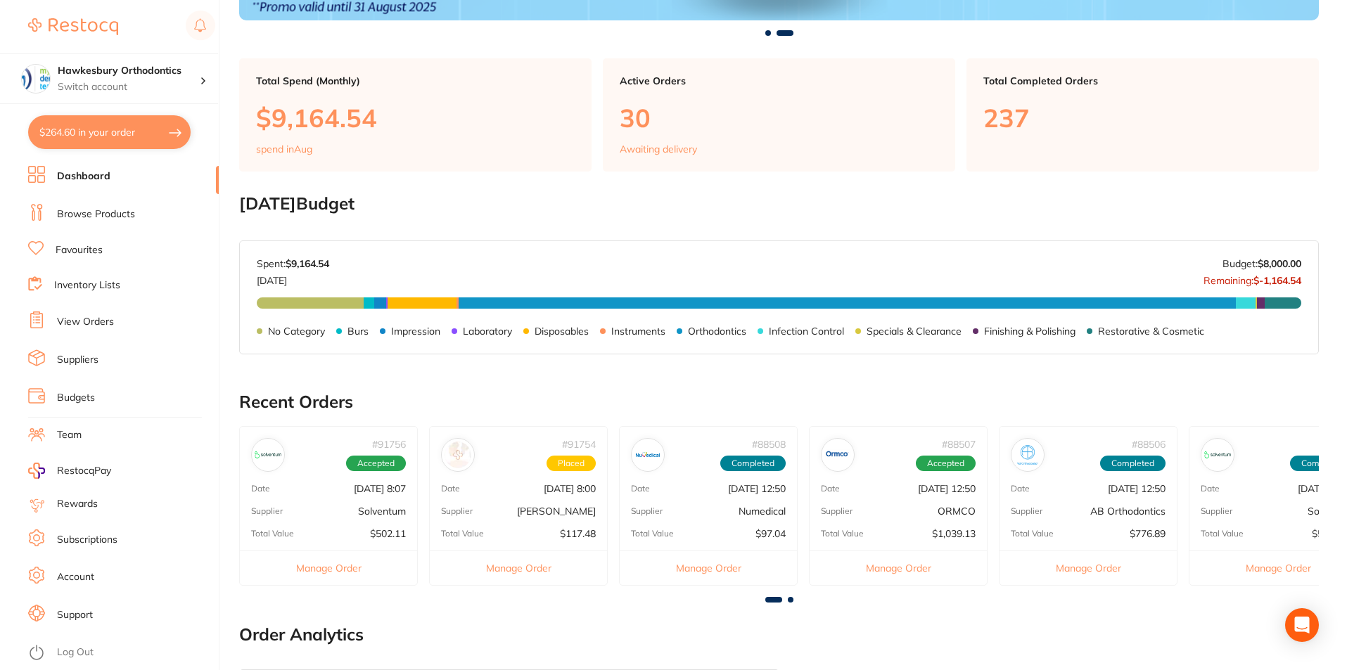
scroll to position [352, 0]
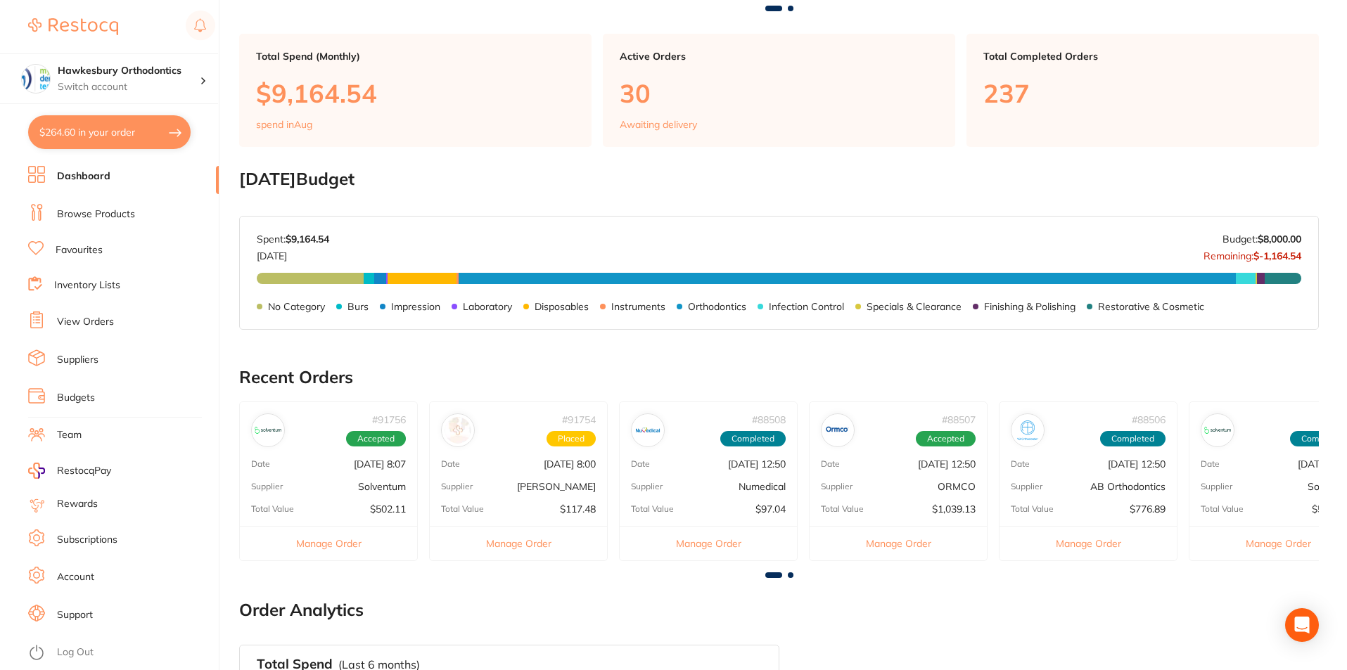
click at [624, 586] on main "Dashboard Welcome back, Hawkesbury Orthodontics Hawkesbury Orthodontics Total S…" at bounding box center [793, 311] width 1108 height 1327
click at [537, 542] on button "Manage Order" at bounding box center [518, 543] width 177 height 34
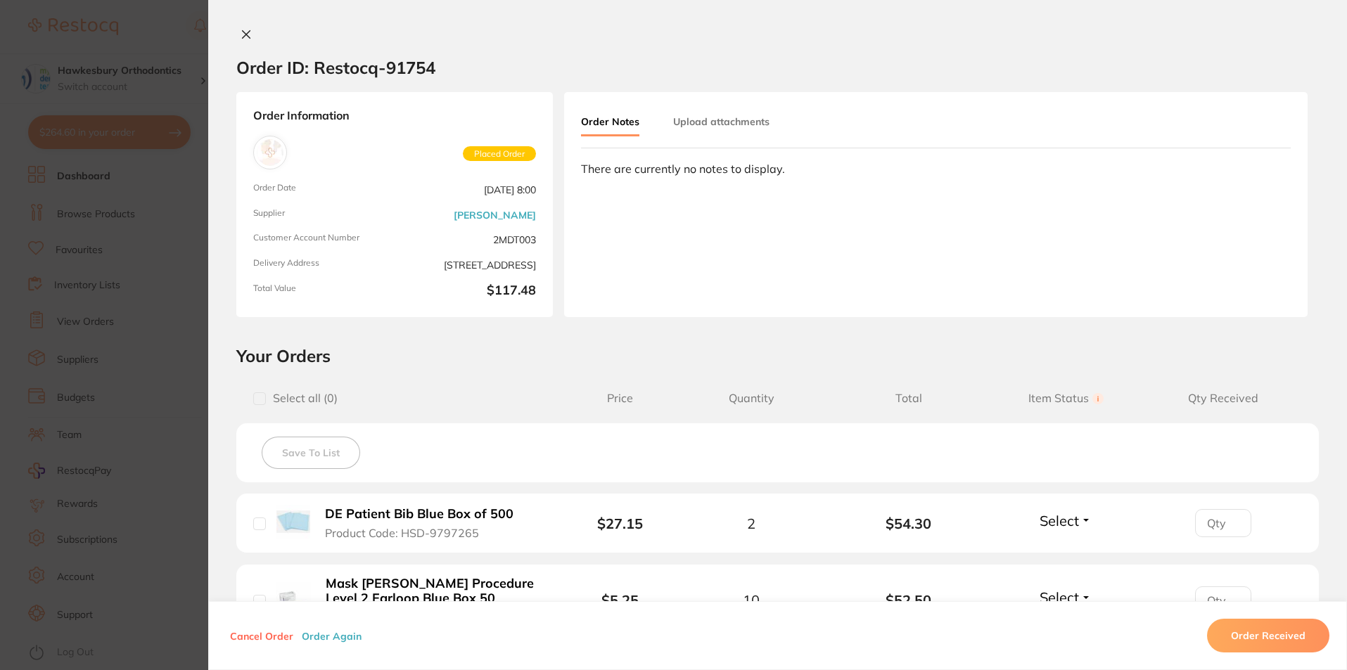
click at [710, 367] on section "Your Orders Select all ( 0 ) Price Quantity Total Item Status You can use this …" at bounding box center [777, 530] width 1138 height 370
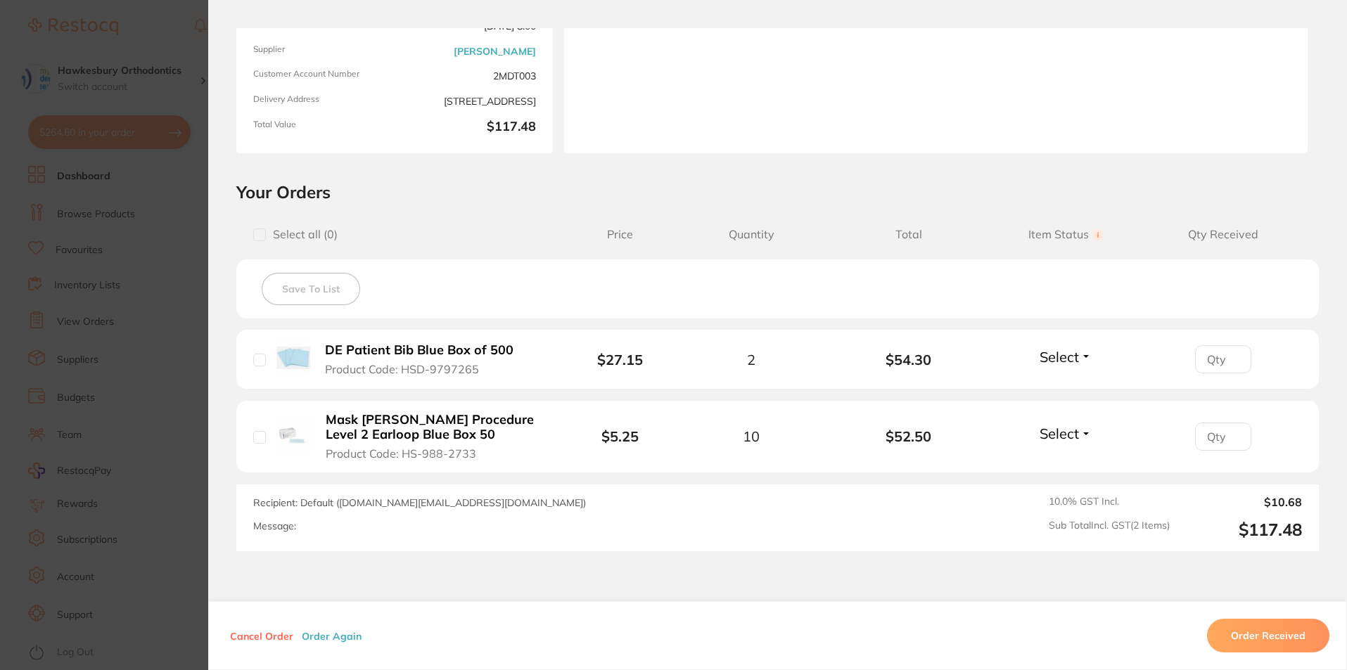
scroll to position [0, 0]
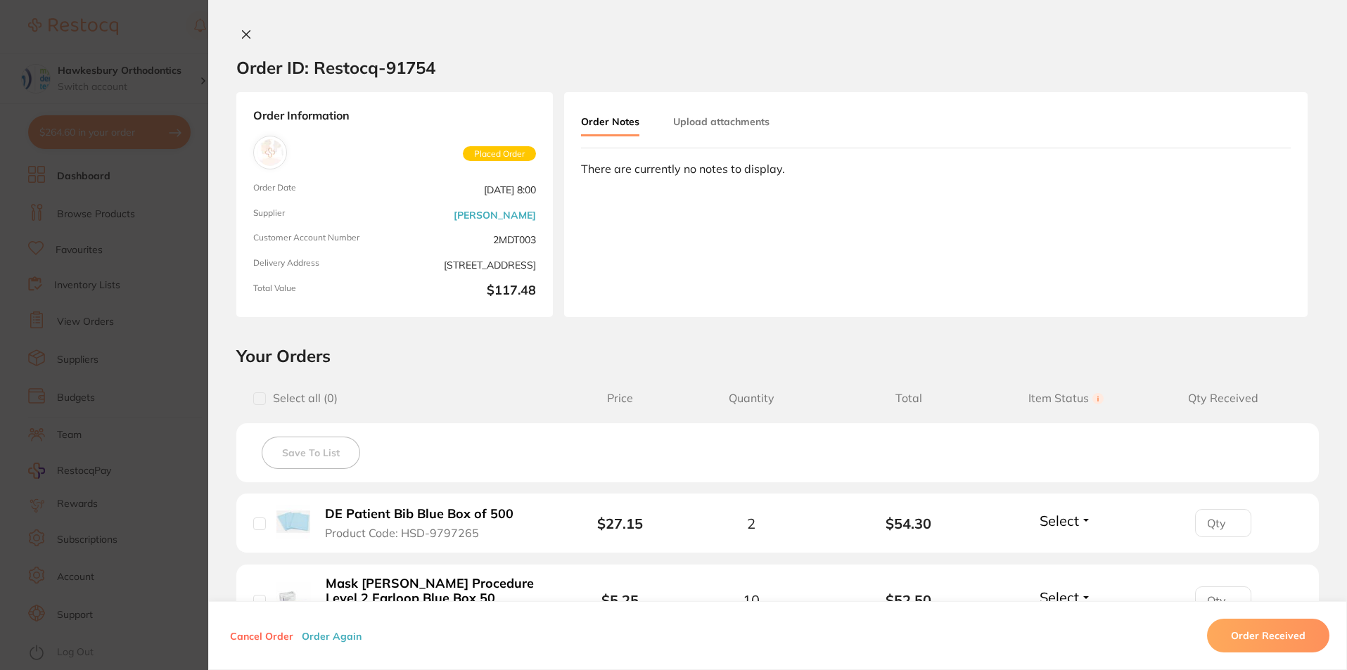
click at [240, 32] on icon at bounding box center [245, 34] width 11 height 11
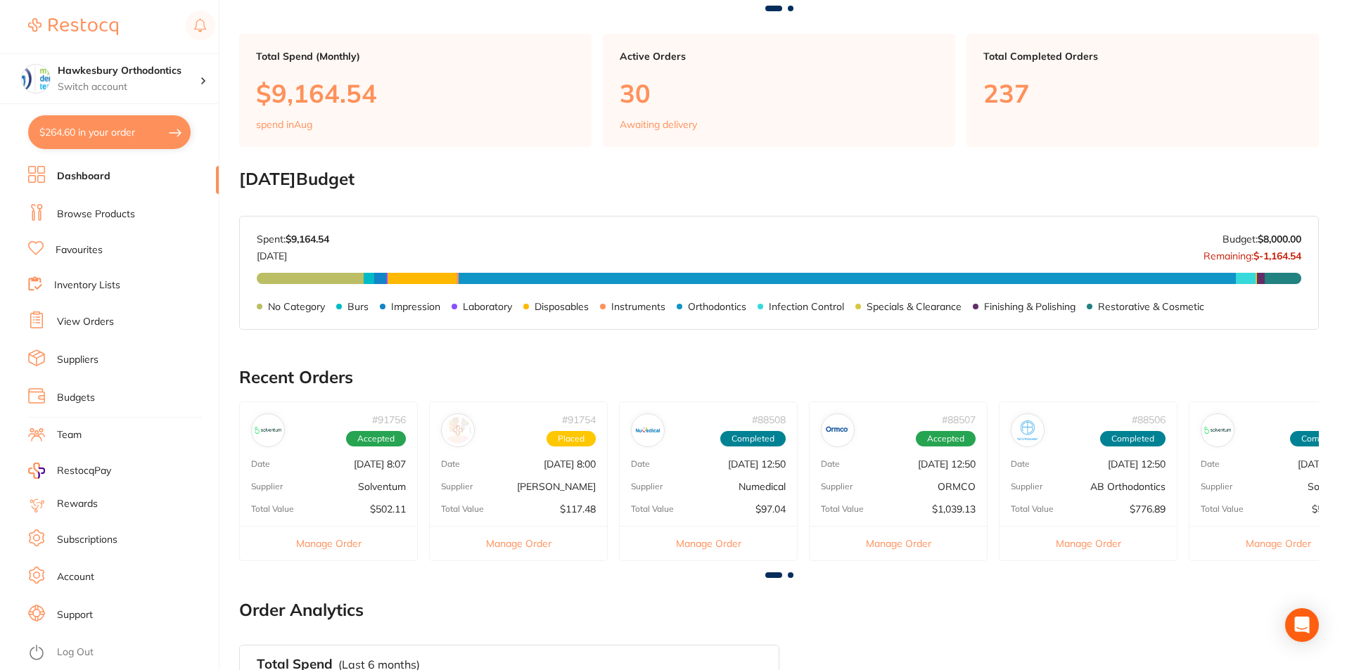
click at [127, 134] on button "$264.60 in your order" at bounding box center [109, 132] width 162 height 34
checkbox input "true"
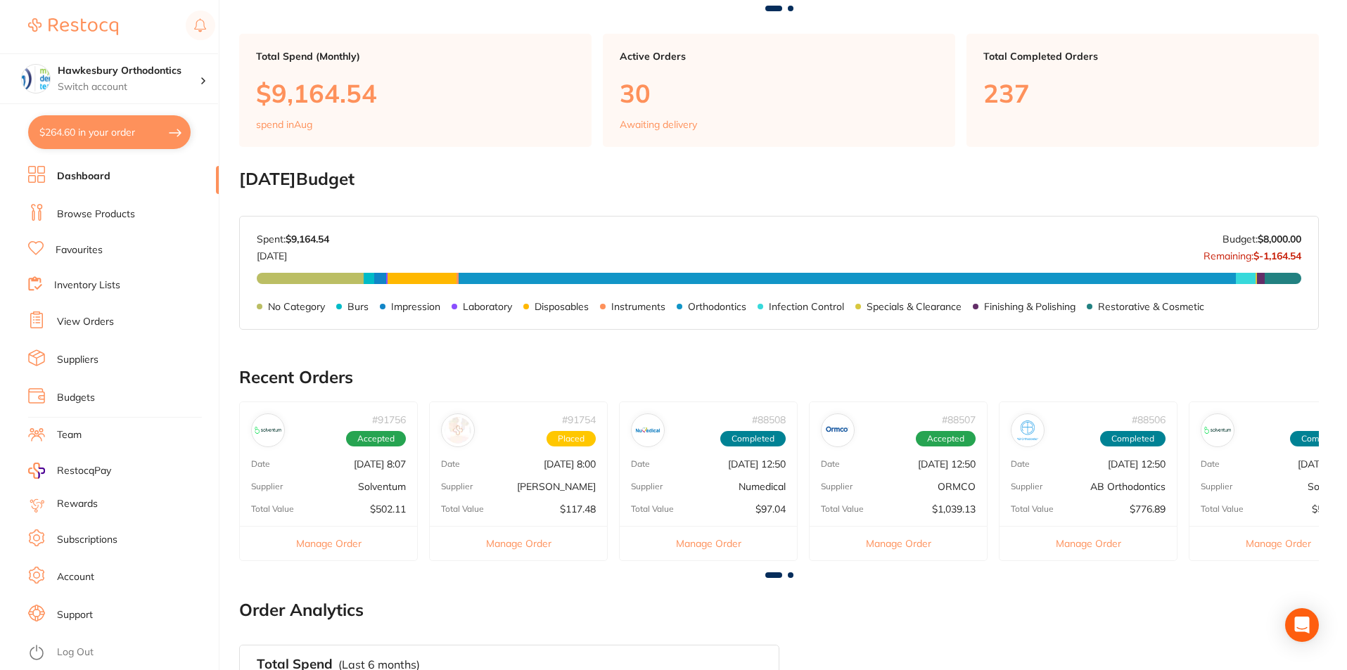
checkbox input "true"
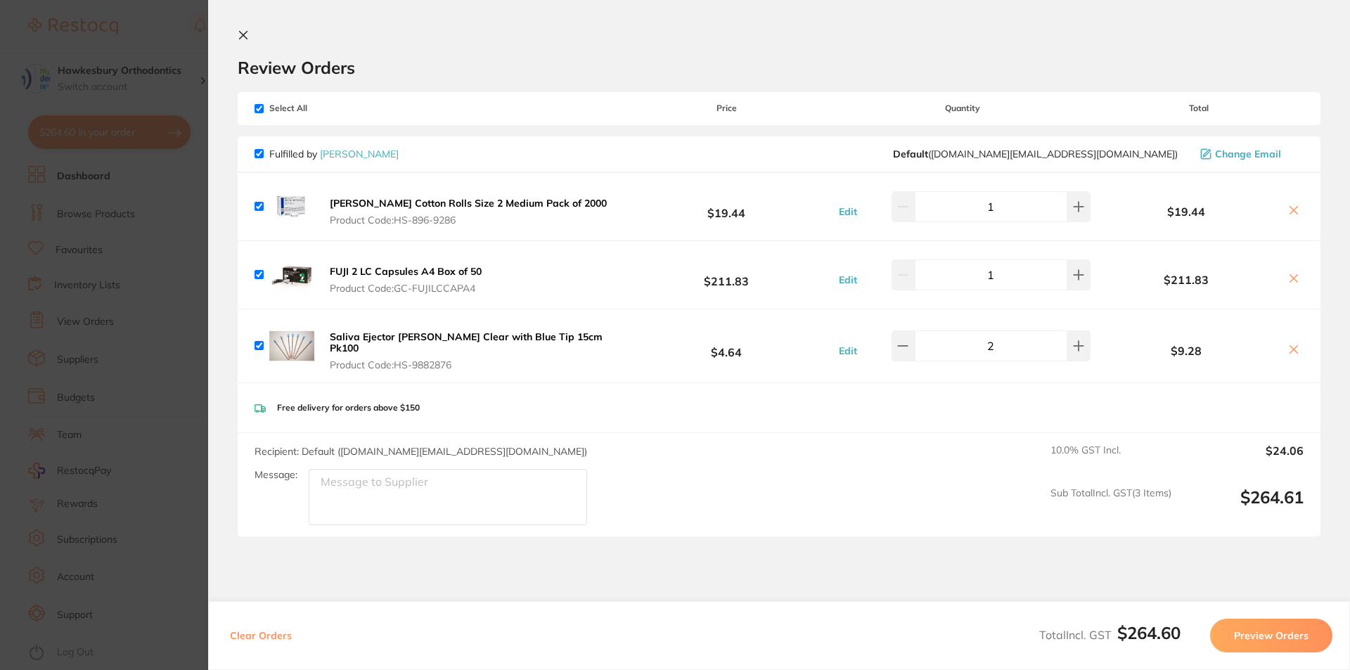
click at [243, 35] on icon at bounding box center [244, 36] width 8 height 8
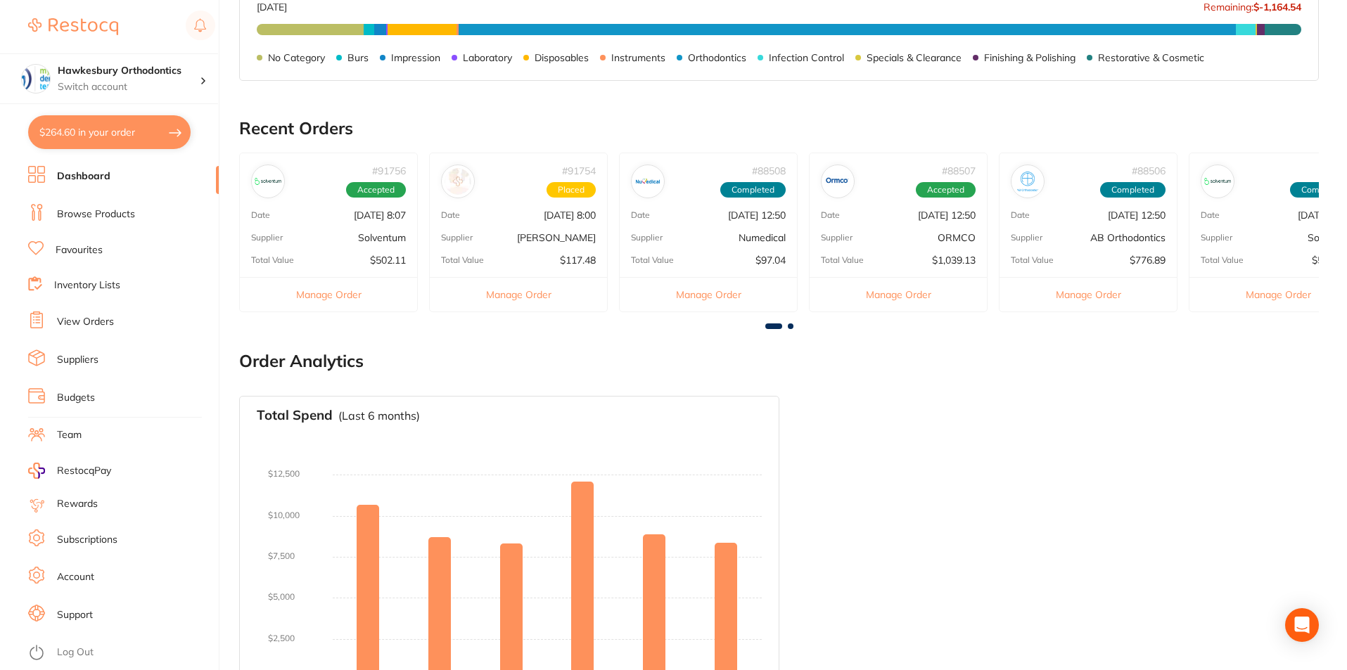
scroll to position [657, 0]
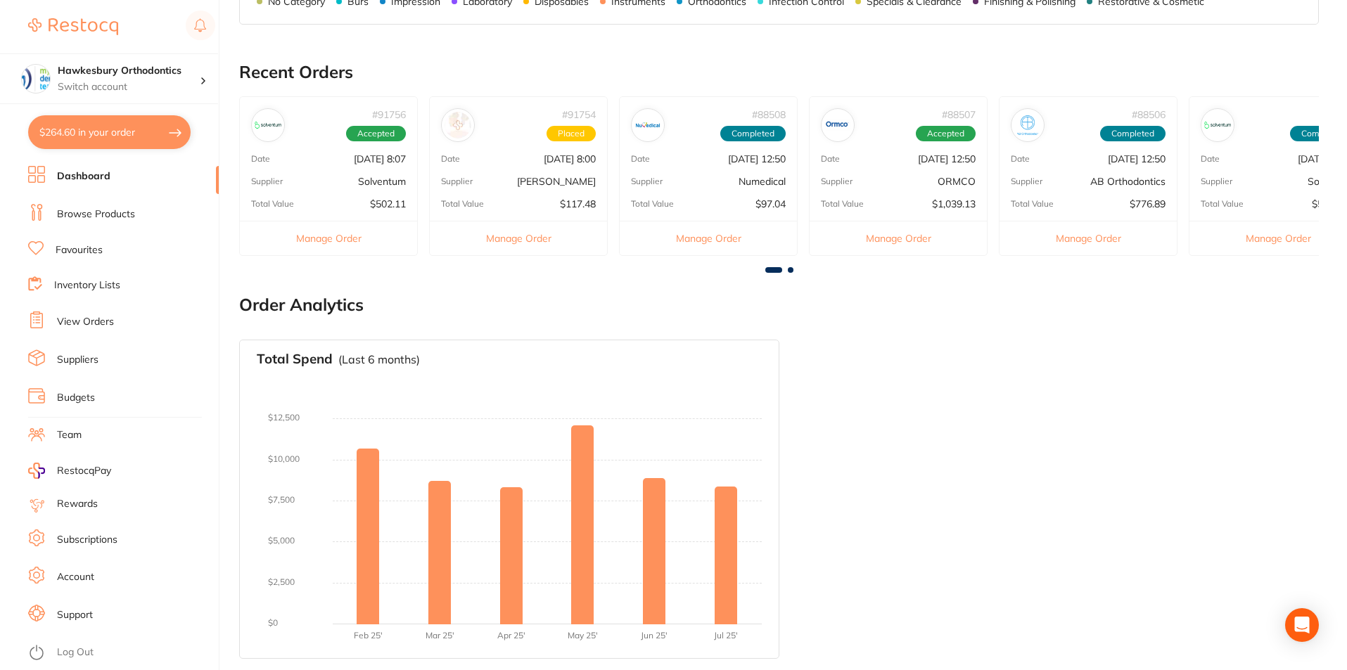
click at [892, 236] on button "Manage Order" at bounding box center [897, 238] width 177 height 34
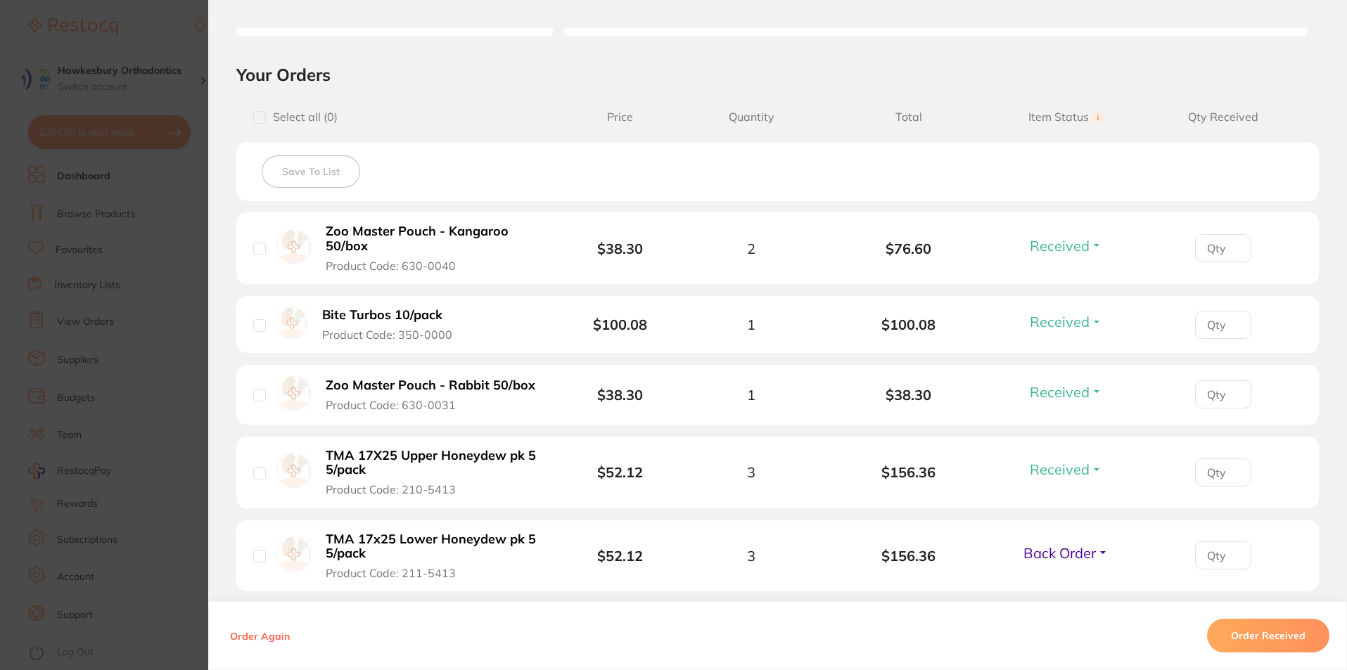
scroll to position [211, 0]
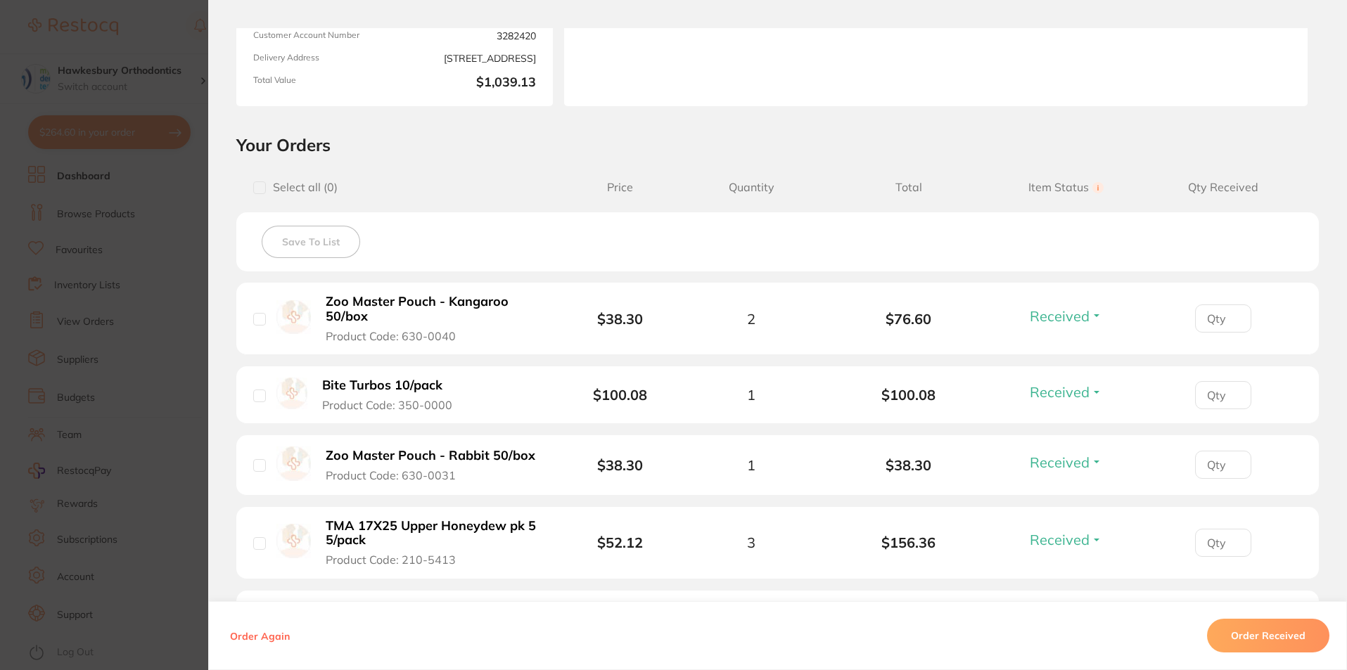
click at [173, 20] on section "Order ID: Restocq- 88507 Order Information 5 Received 2 Back Orders Accepted Or…" at bounding box center [673, 335] width 1347 height 670
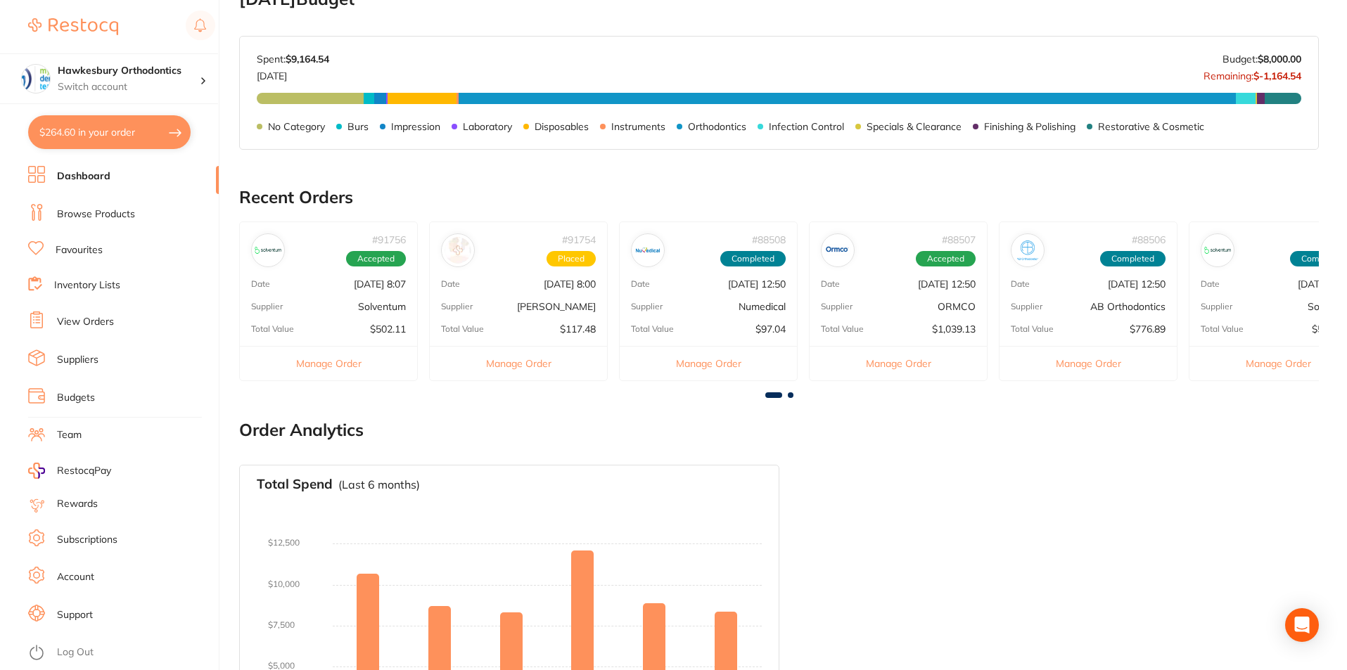
scroll to position [305, 0]
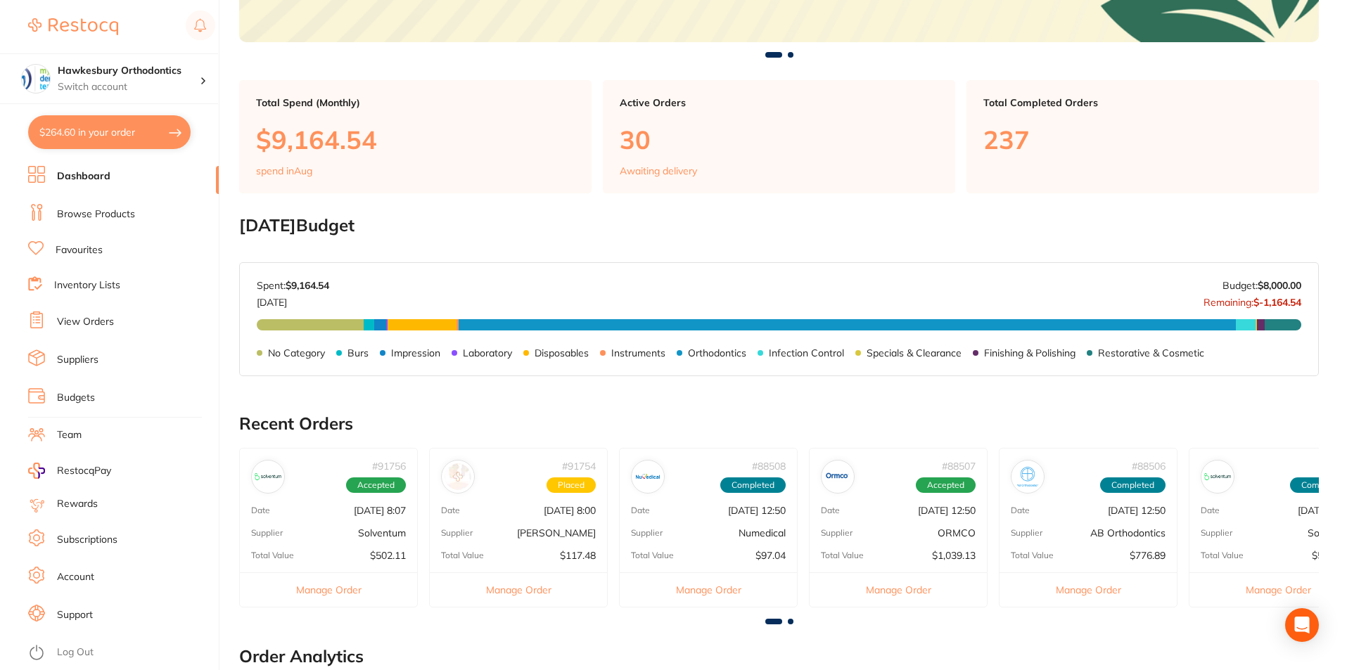
click at [105, 212] on link "Browse Products" at bounding box center [96, 214] width 78 height 14
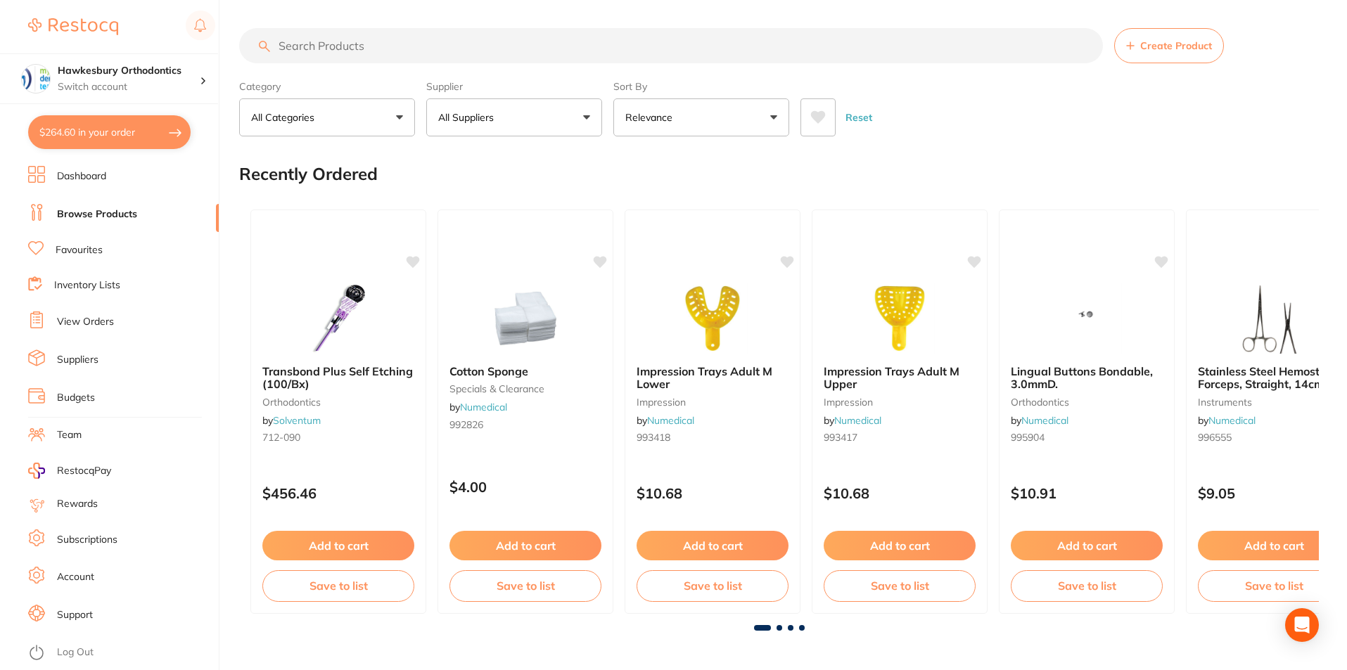
click at [588, 116] on button "All Suppliers" at bounding box center [514, 117] width 176 height 38
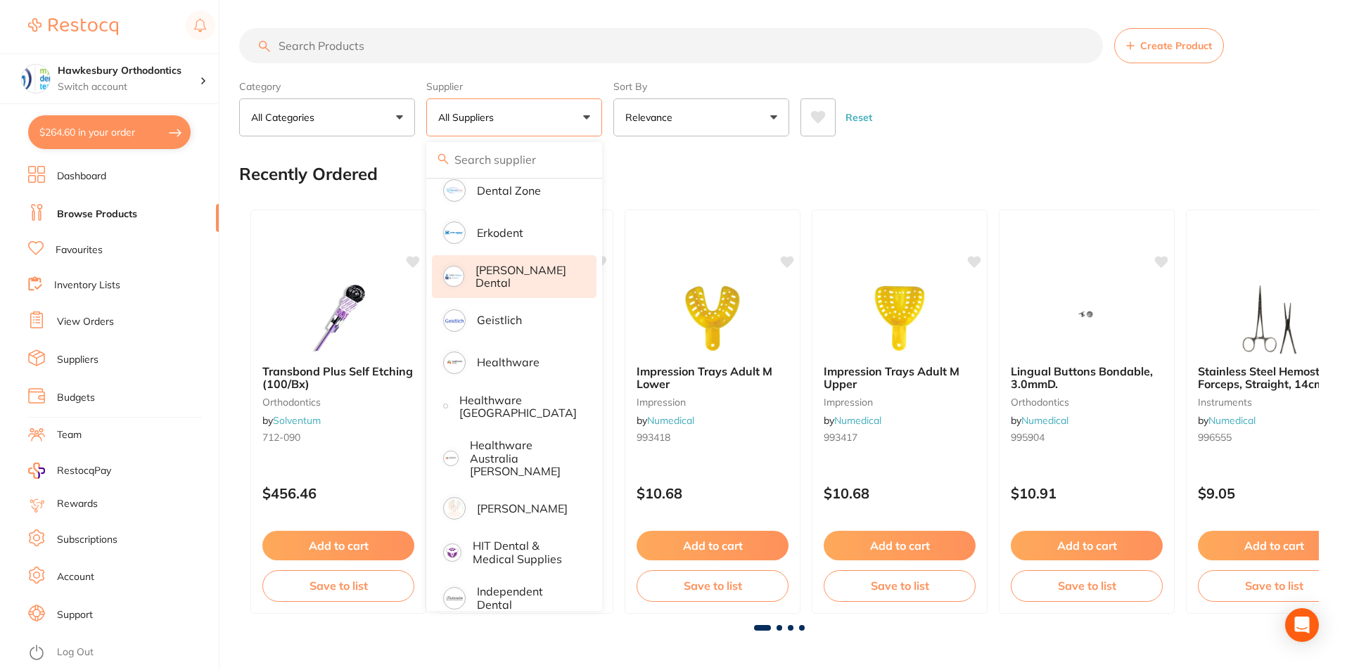
scroll to position [563, 0]
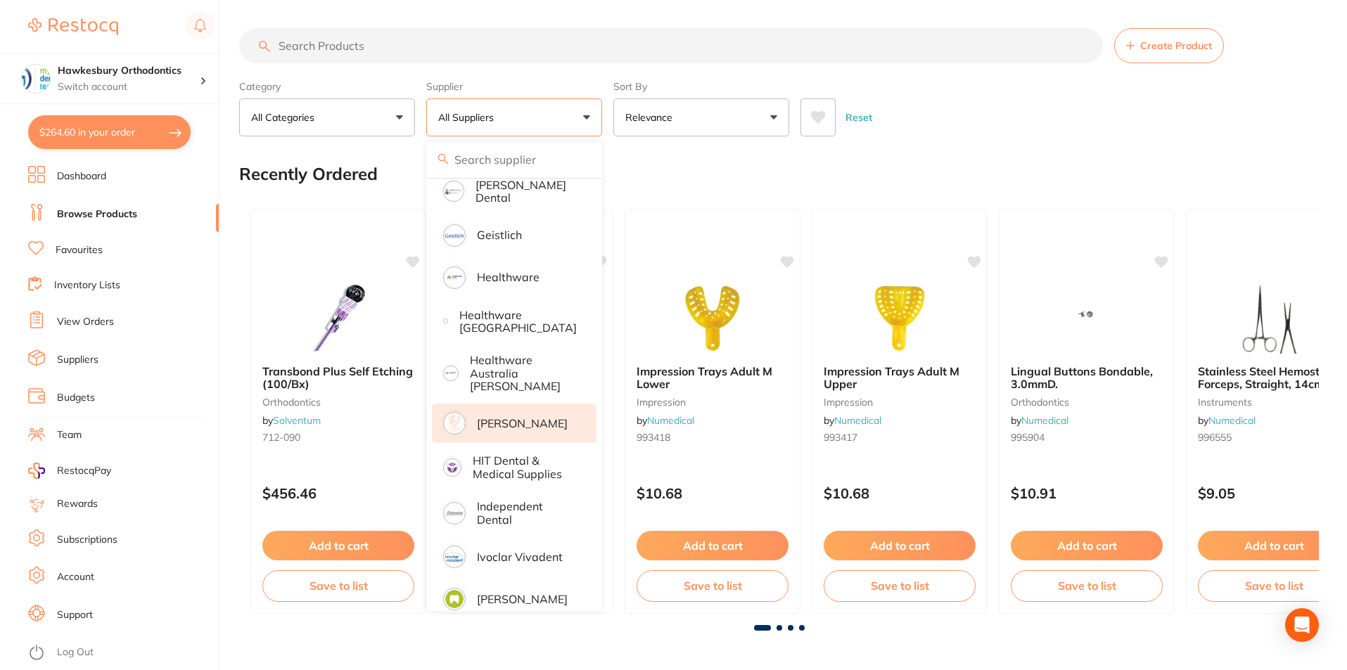
click at [505, 417] on p "[PERSON_NAME]" at bounding box center [522, 423] width 91 height 13
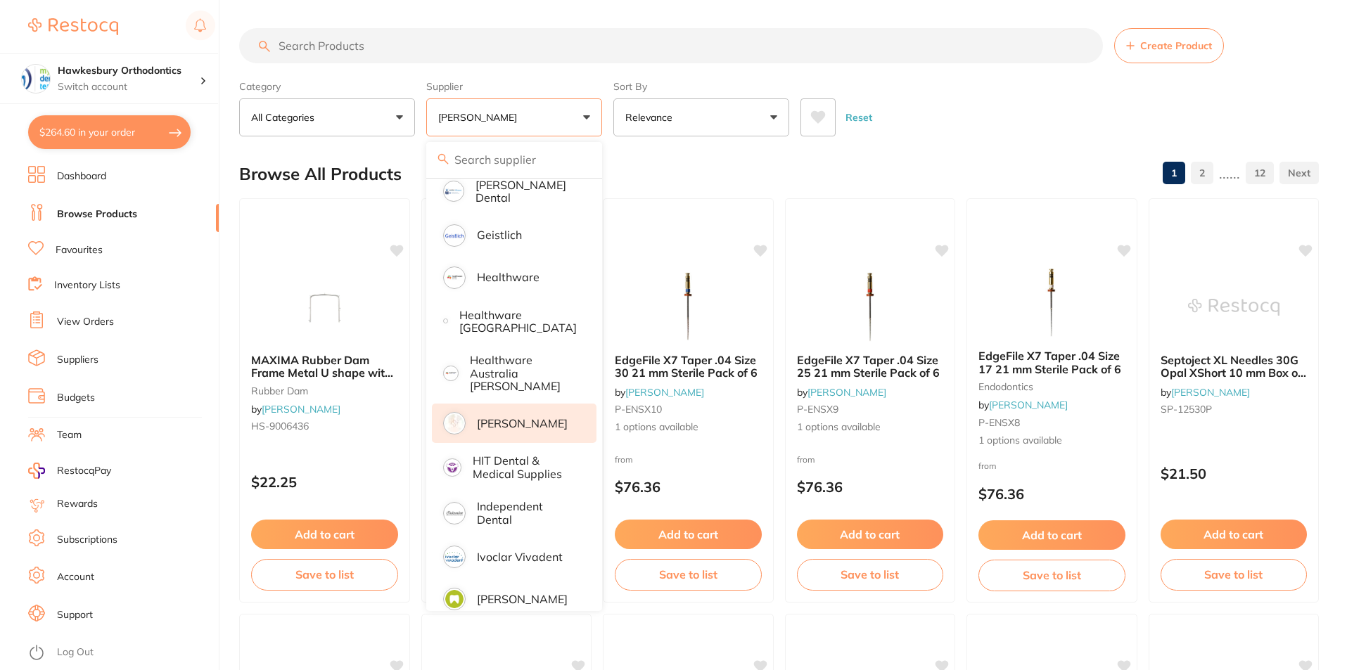
click at [975, 153] on div "Browse All Products 1 2 ...... 12" at bounding box center [778, 173] width 1079 height 47
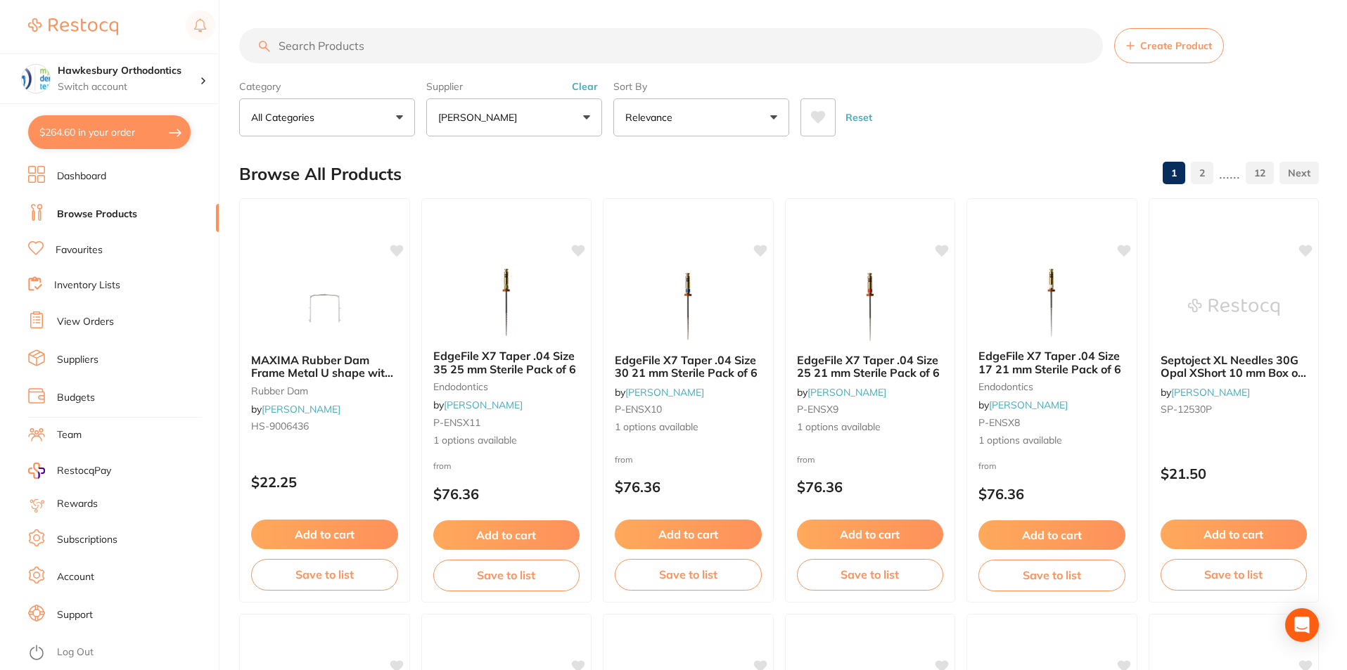
click at [75, 252] on link "Favourites" at bounding box center [79, 250] width 47 height 14
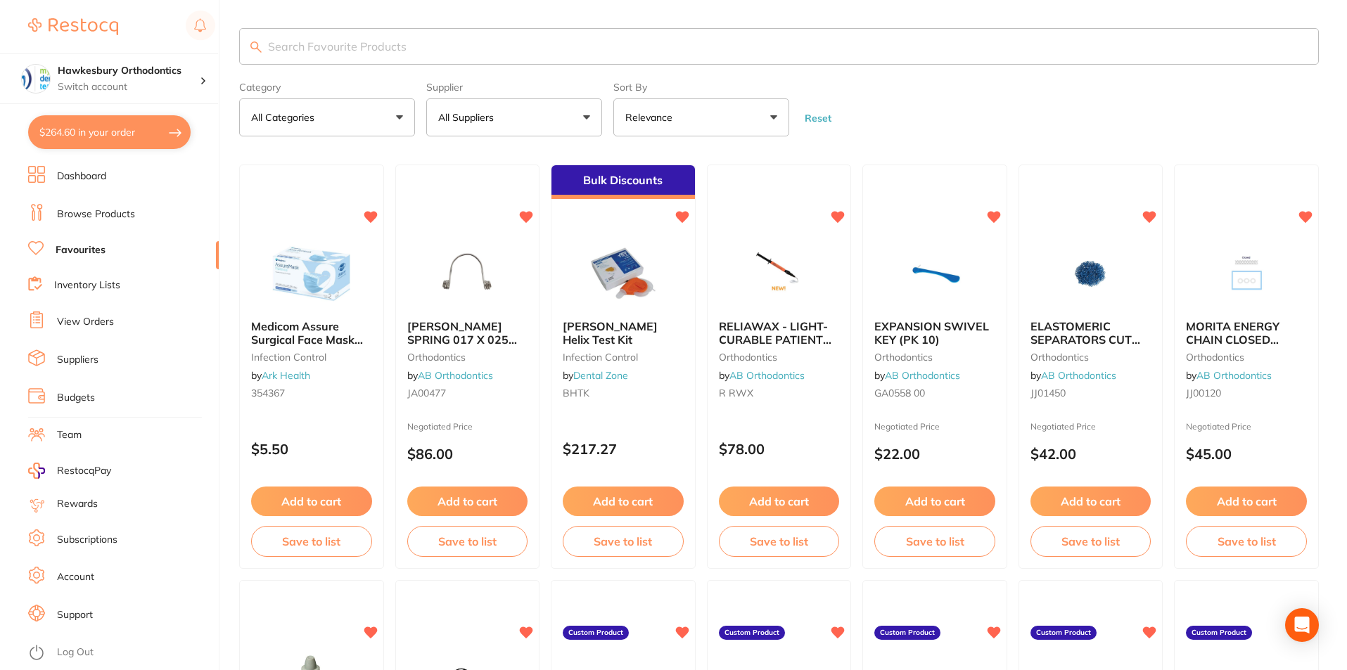
click at [589, 117] on button "All Suppliers" at bounding box center [514, 117] width 176 height 38
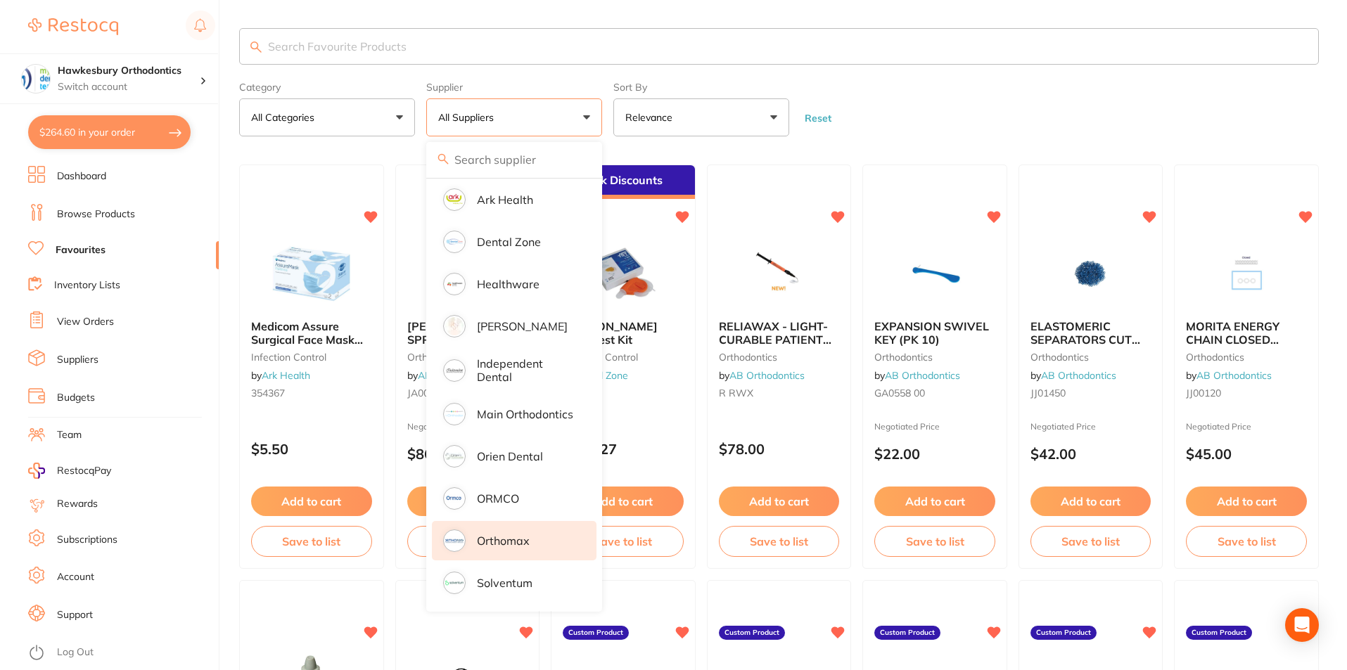
scroll to position [130, 0]
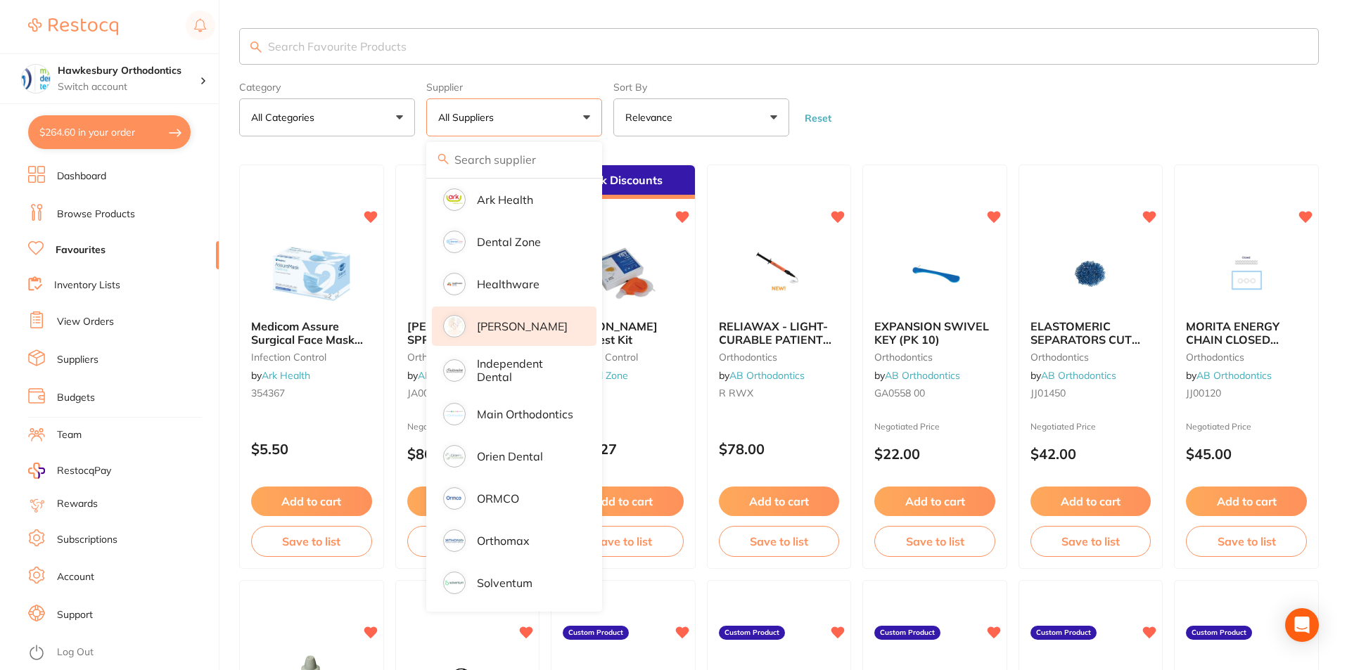
click at [507, 324] on p "[PERSON_NAME]" at bounding box center [522, 326] width 91 height 13
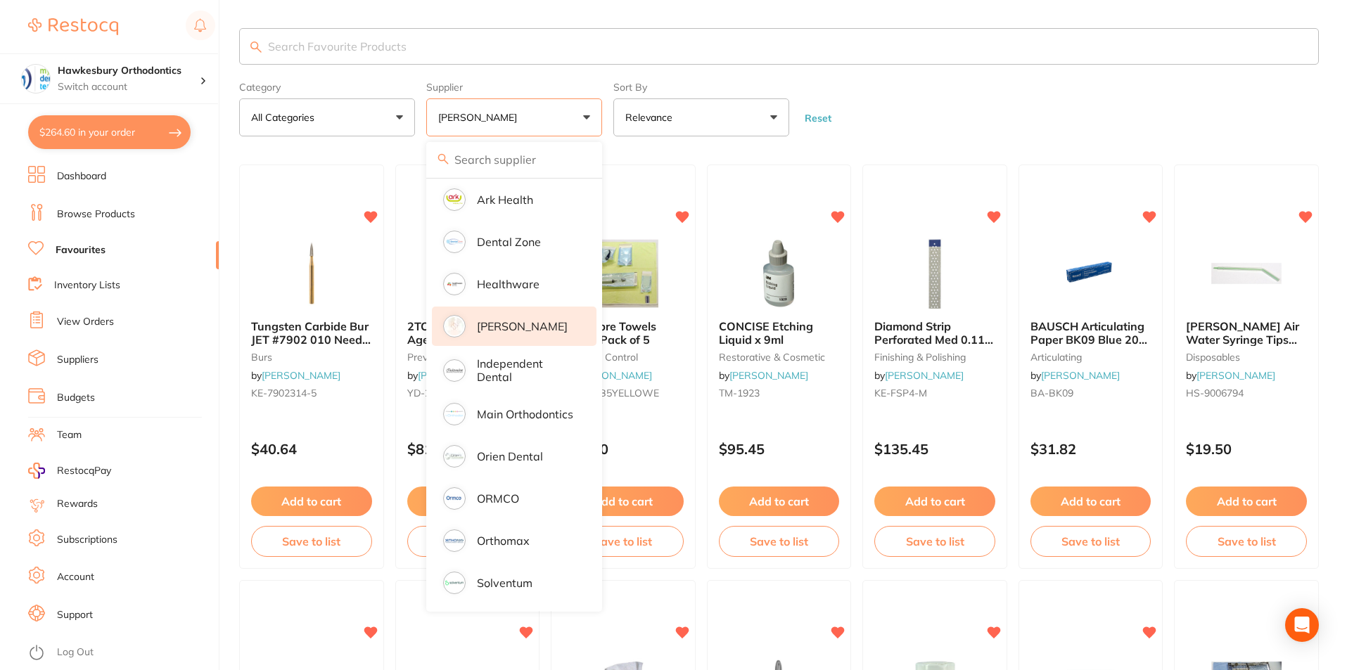
click at [947, 103] on form "Category All Categories All Categories articulating burs disposables finishing …" at bounding box center [778, 106] width 1079 height 60
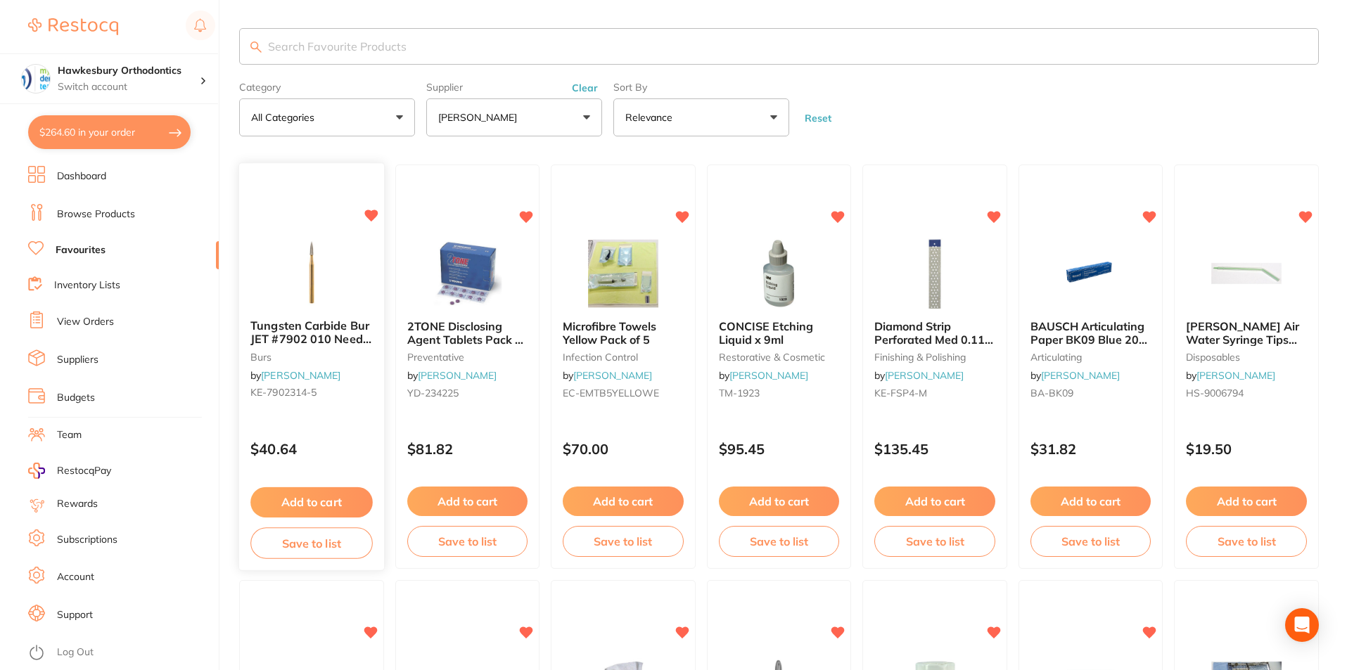
click at [335, 503] on button "Add to cart" at bounding box center [311, 502] width 122 height 30
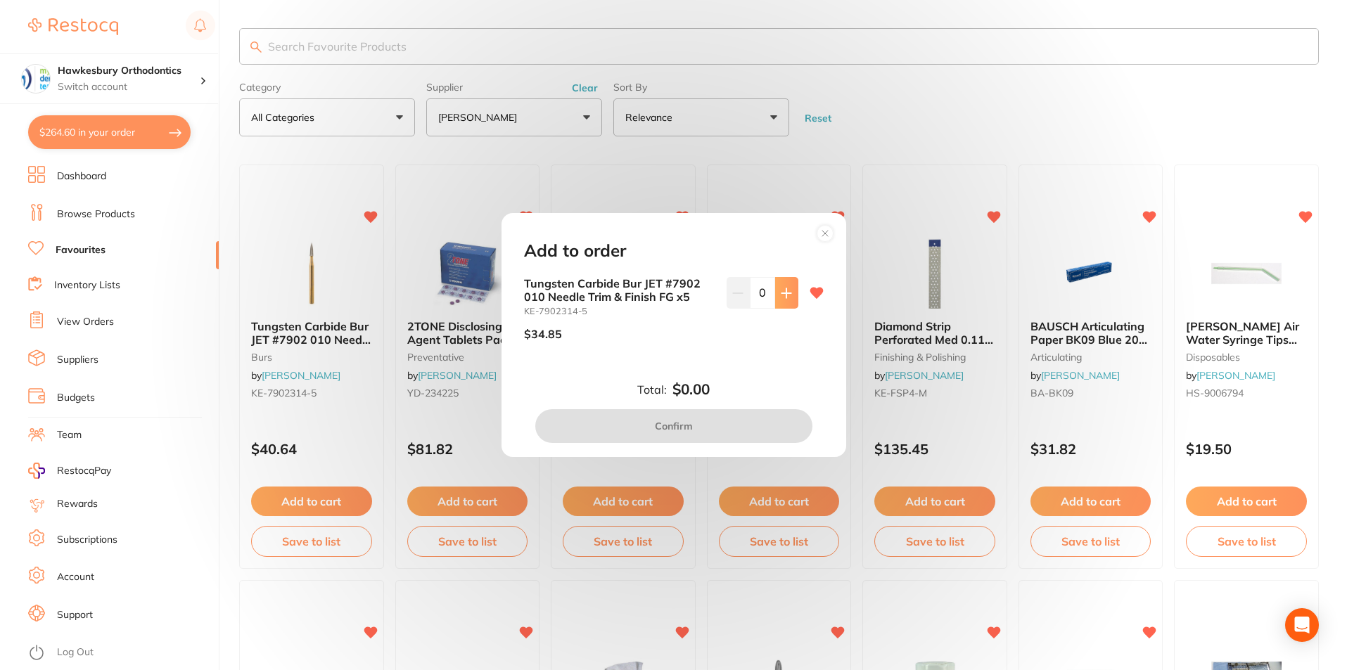
click at [781, 292] on icon at bounding box center [786, 293] width 11 height 11
click at [782, 292] on icon at bounding box center [786, 293] width 11 height 11
click at [782, 293] on icon at bounding box center [785, 292] width 9 height 9
click at [789, 293] on button at bounding box center [786, 292] width 23 height 31
type input "4"
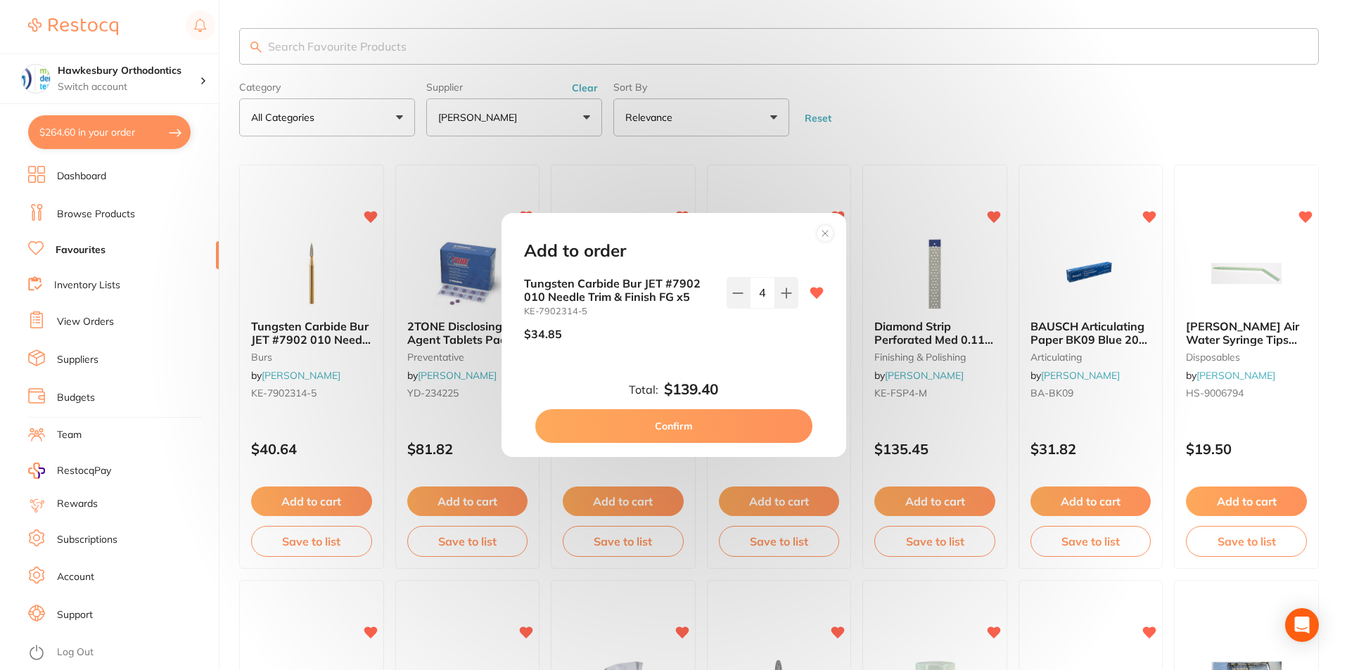
click at [691, 426] on button "Confirm" at bounding box center [673, 426] width 277 height 34
checkbox input "false"
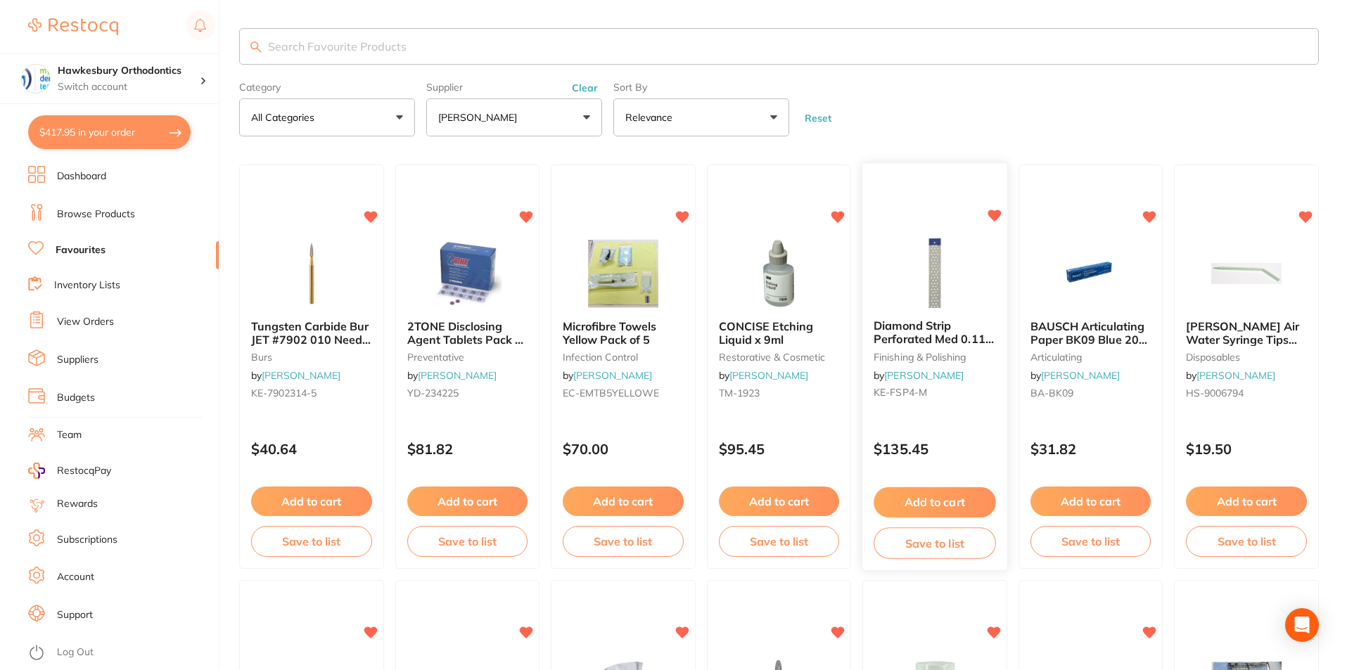
click at [939, 501] on button "Add to cart" at bounding box center [934, 502] width 122 height 30
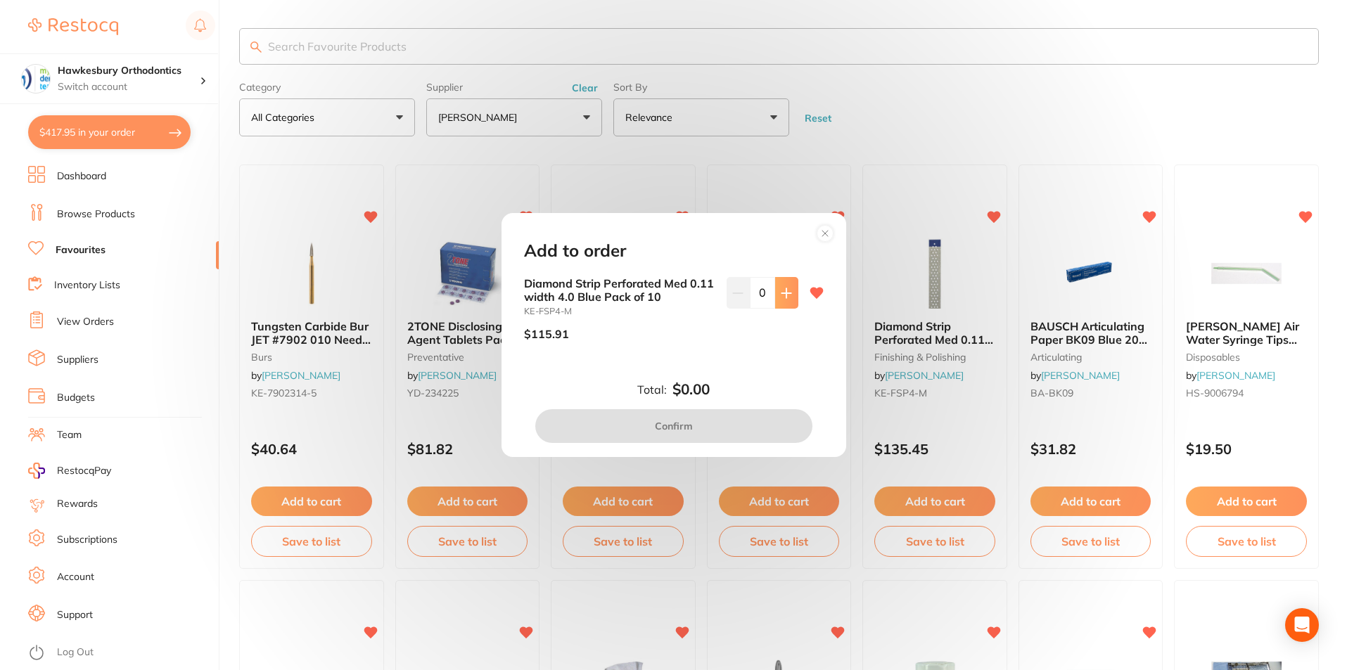
click at [792, 293] on button at bounding box center [786, 292] width 23 height 31
type input "1"
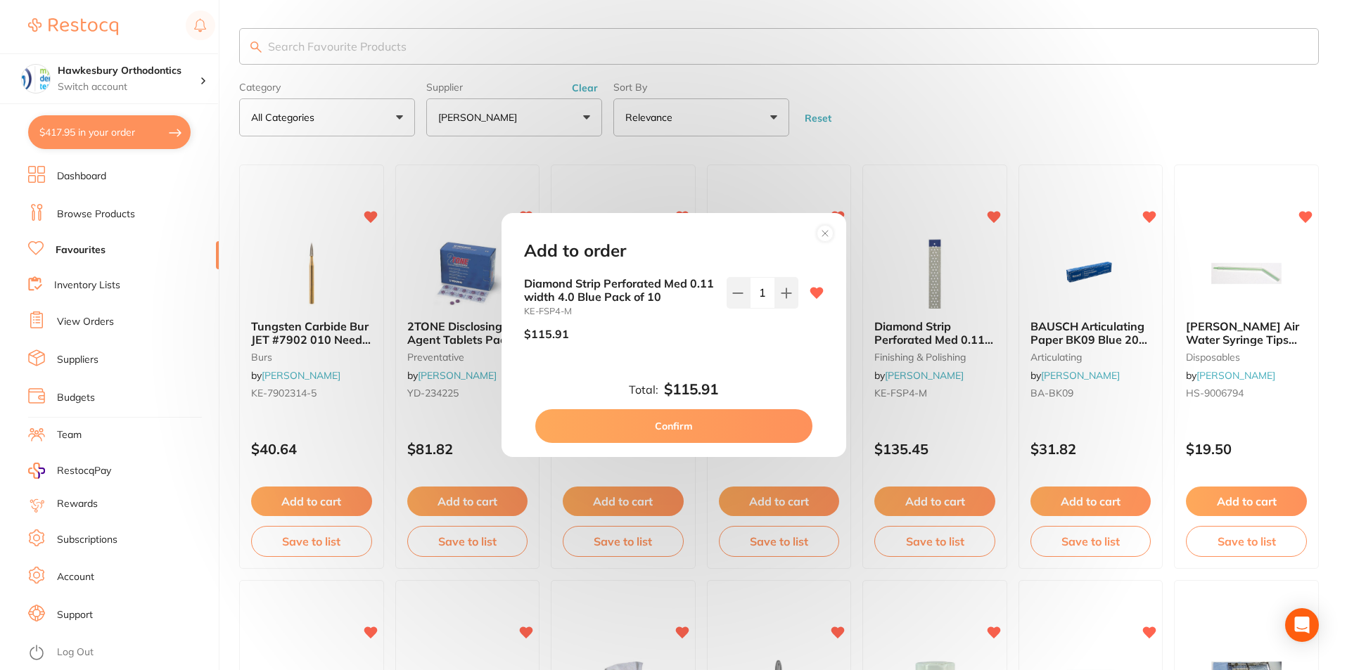
click at [703, 425] on button "Confirm" at bounding box center [673, 426] width 277 height 34
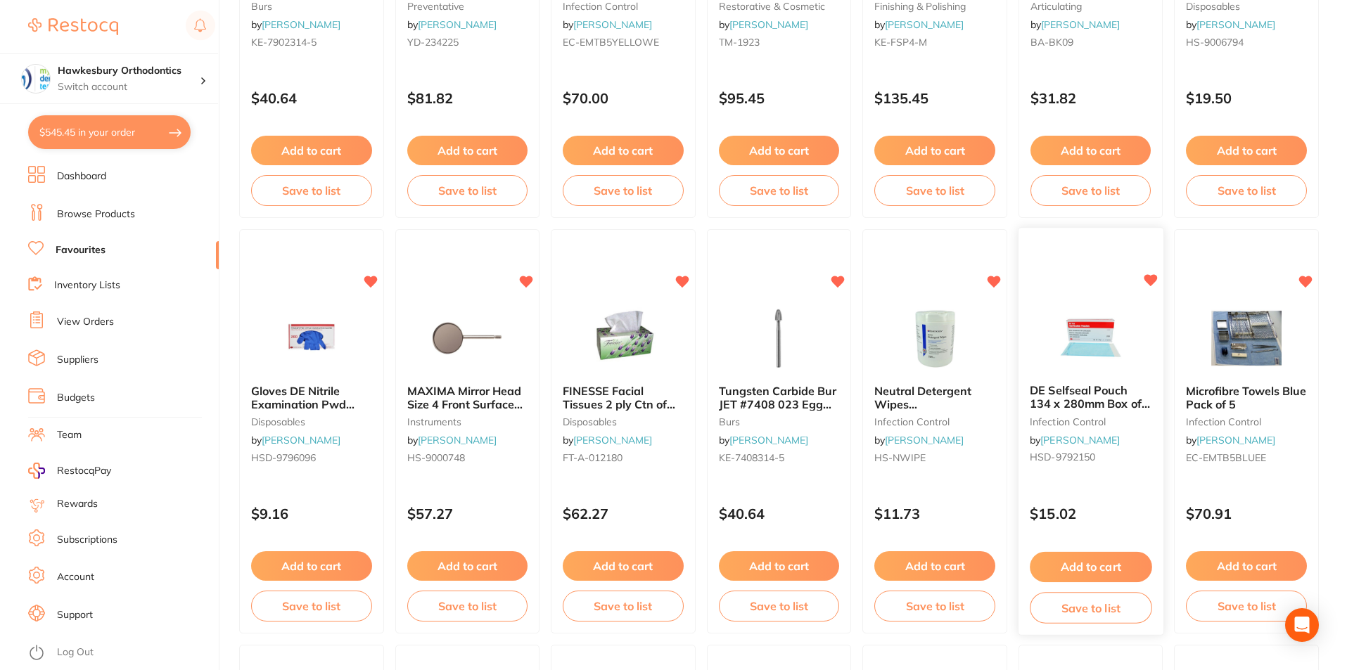
scroll to position [352, 0]
click at [305, 561] on button "Add to cart" at bounding box center [311, 566] width 122 height 30
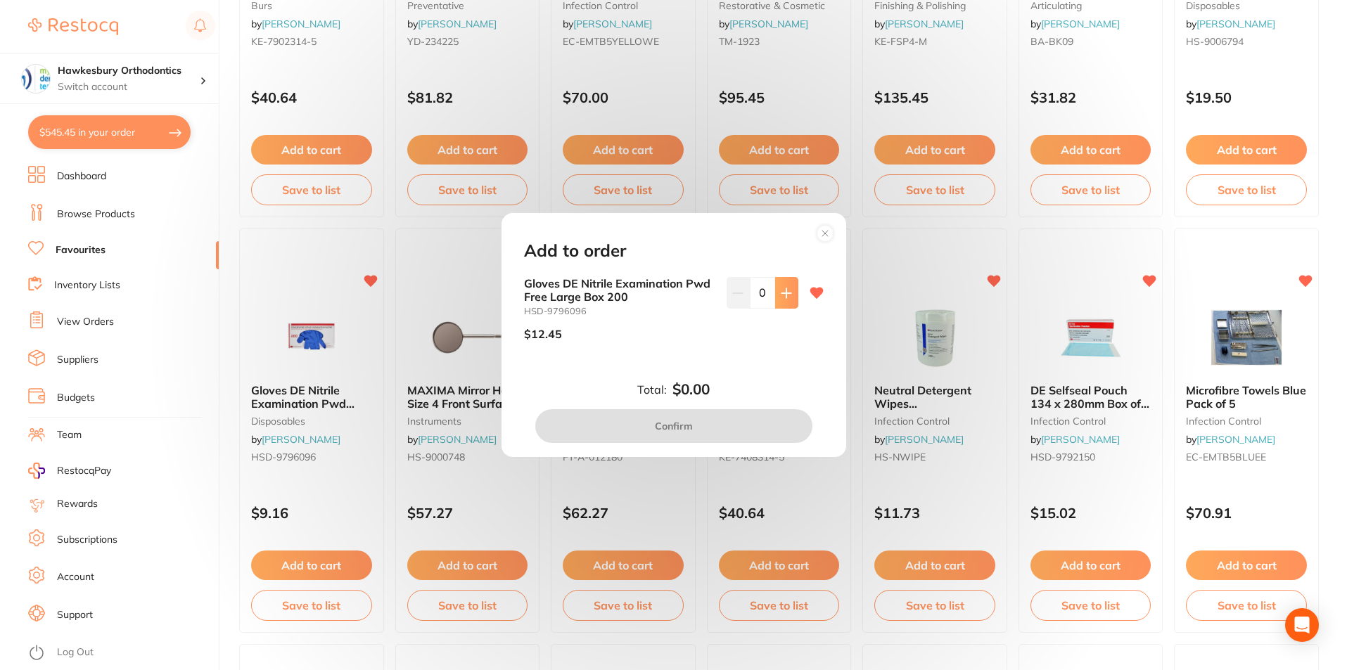
click at [783, 290] on icon at bounding box center [785, 292] width 9 height 9
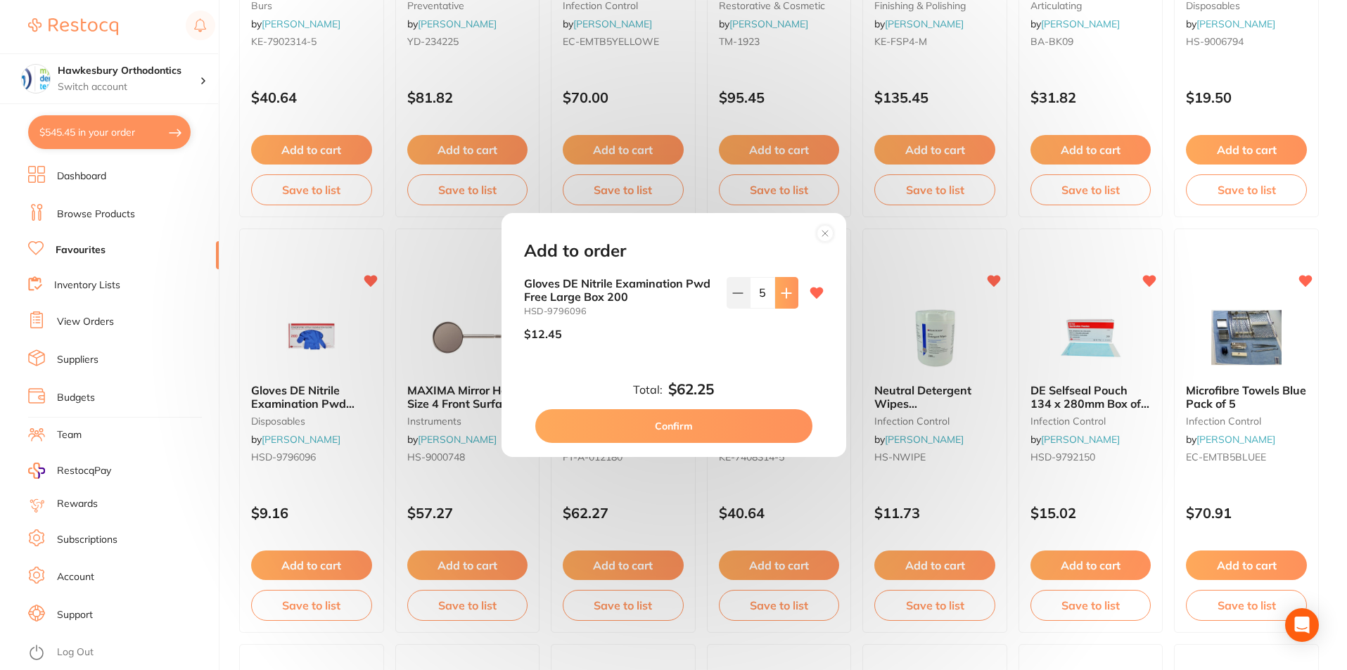
click at [783, 290] on icon at bounding box center [785, 292] width 9 height 9
type input "6"
click at [666, 428] on button "Confirm" at bounding box center [673, 426] width 277 height 34
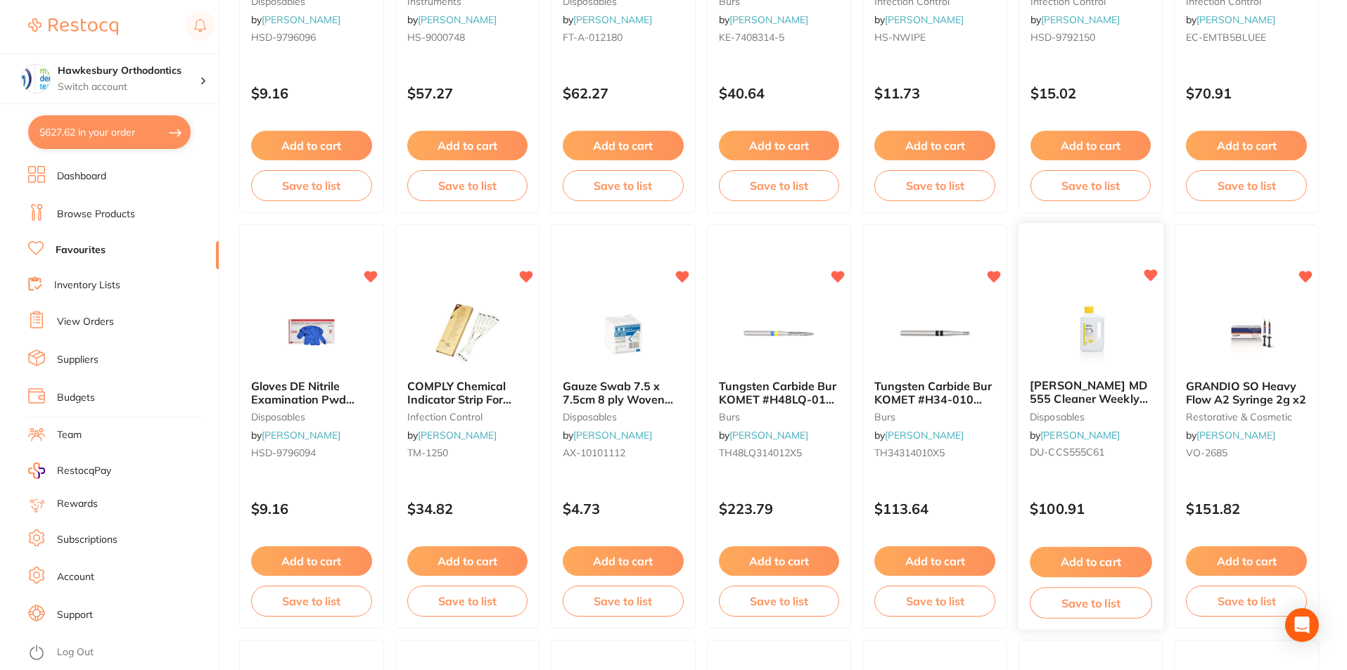
scroll to position [773, 0]
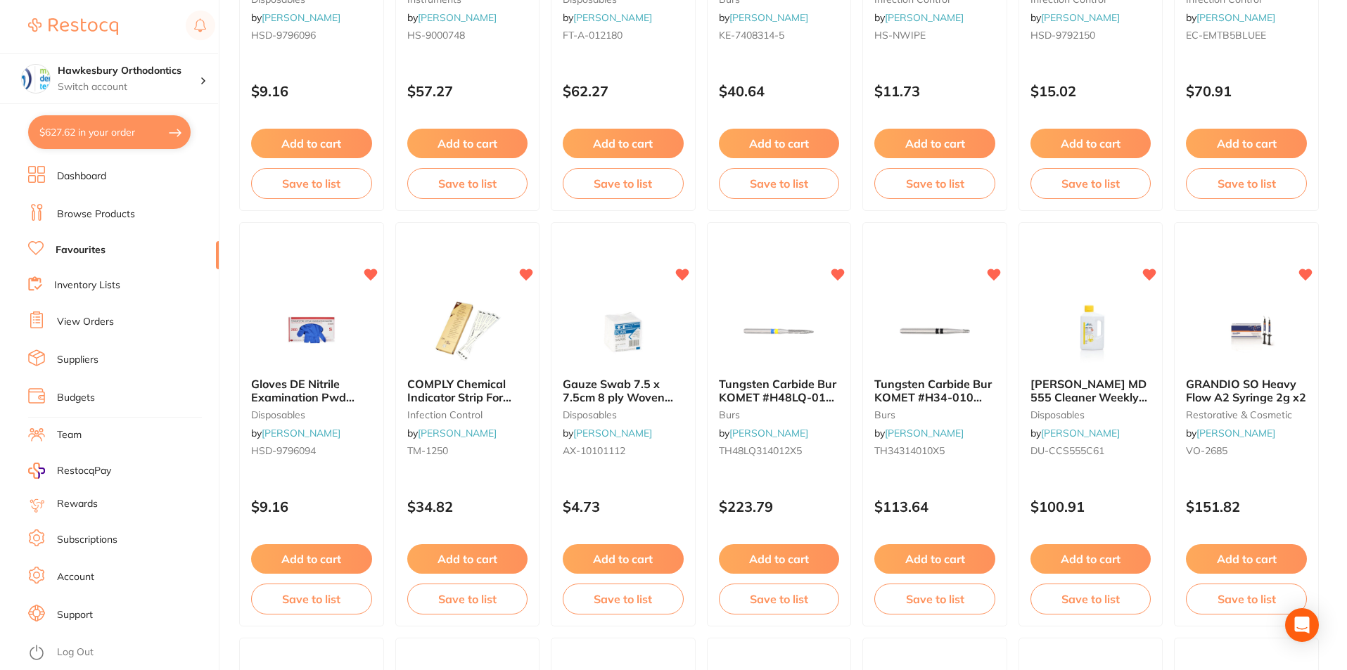
click at [312, 557] on button "Add to cart" at bounding box center [311, 559] width 121 height 30
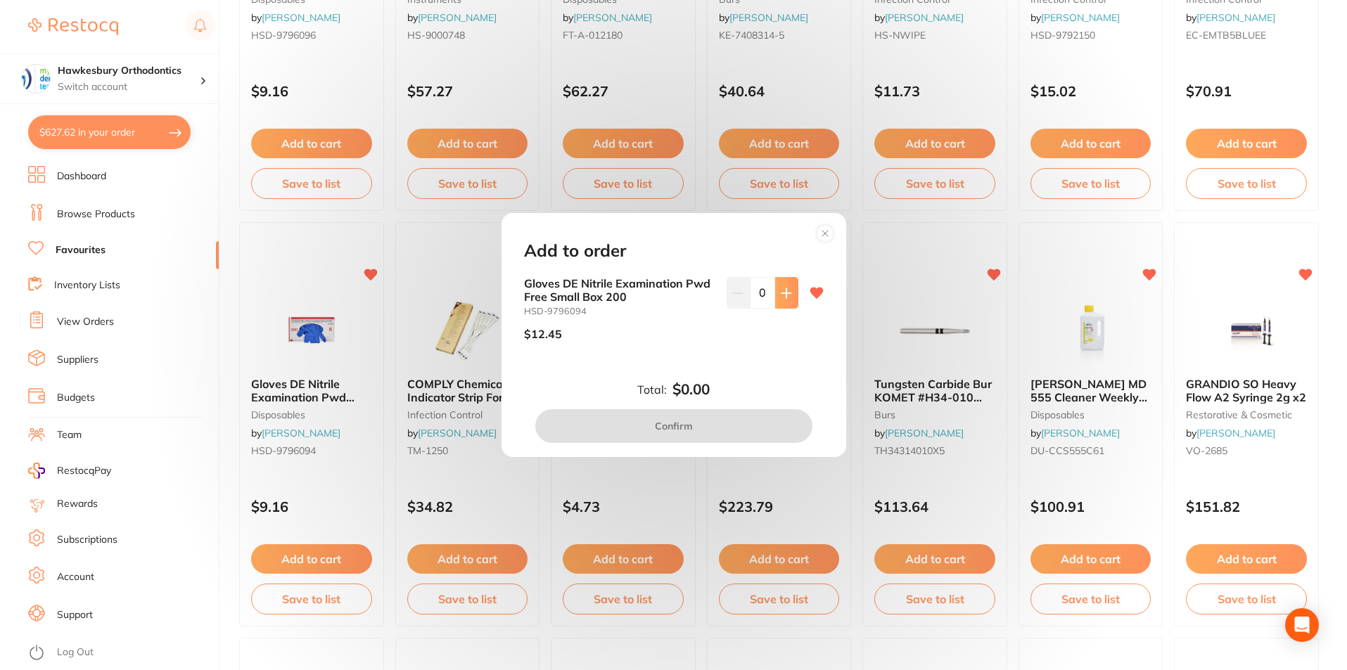
click at [783, 291] on icon at bounding box center [785, 292] width 9 height 9
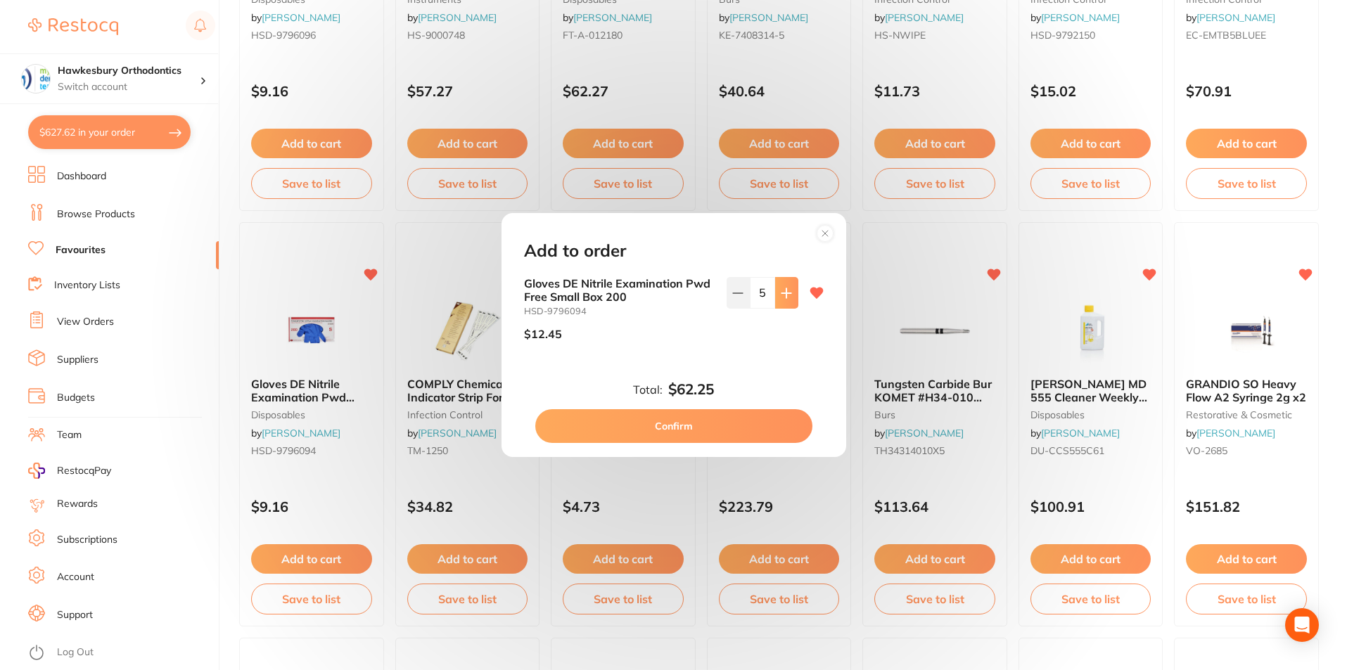
click at [783, 291] on icon at bounding box center [785, 292] width 9 height 9
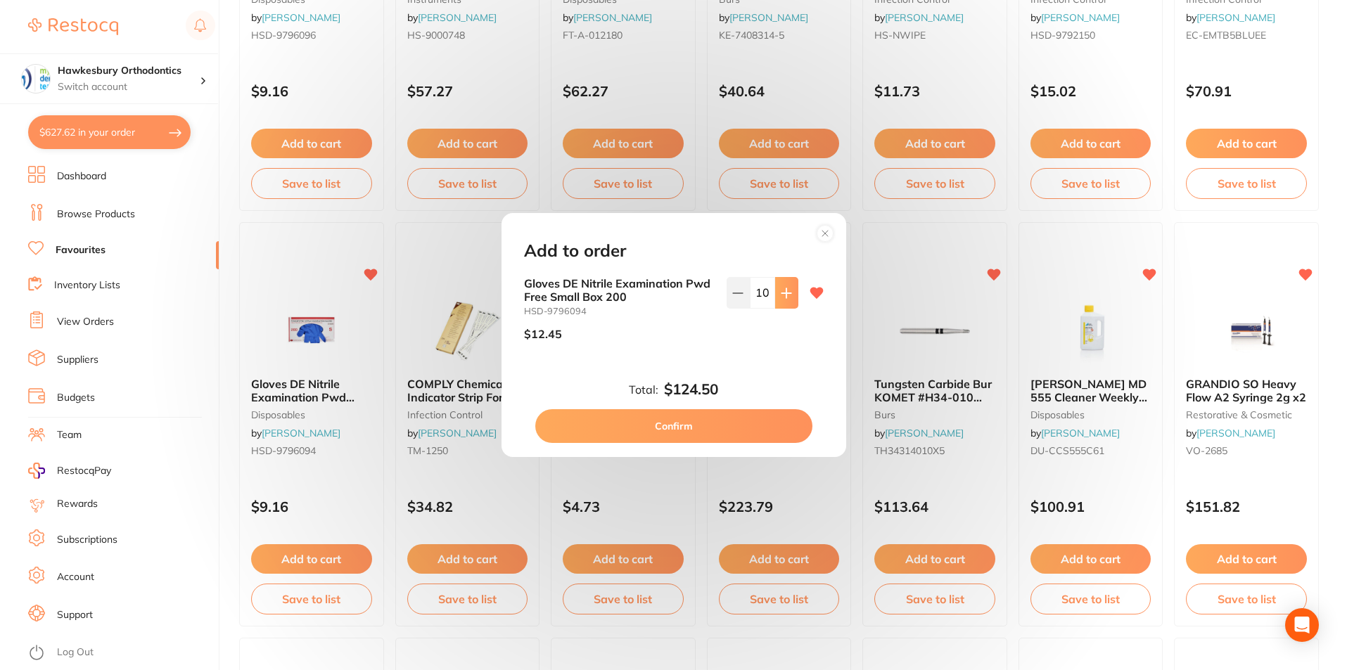
click at [783, 291] on icon at bounding box center [785, 292] width 9 height 9
click at [781, 290] on icon at bounding box center [786, 293] width 11 height 11
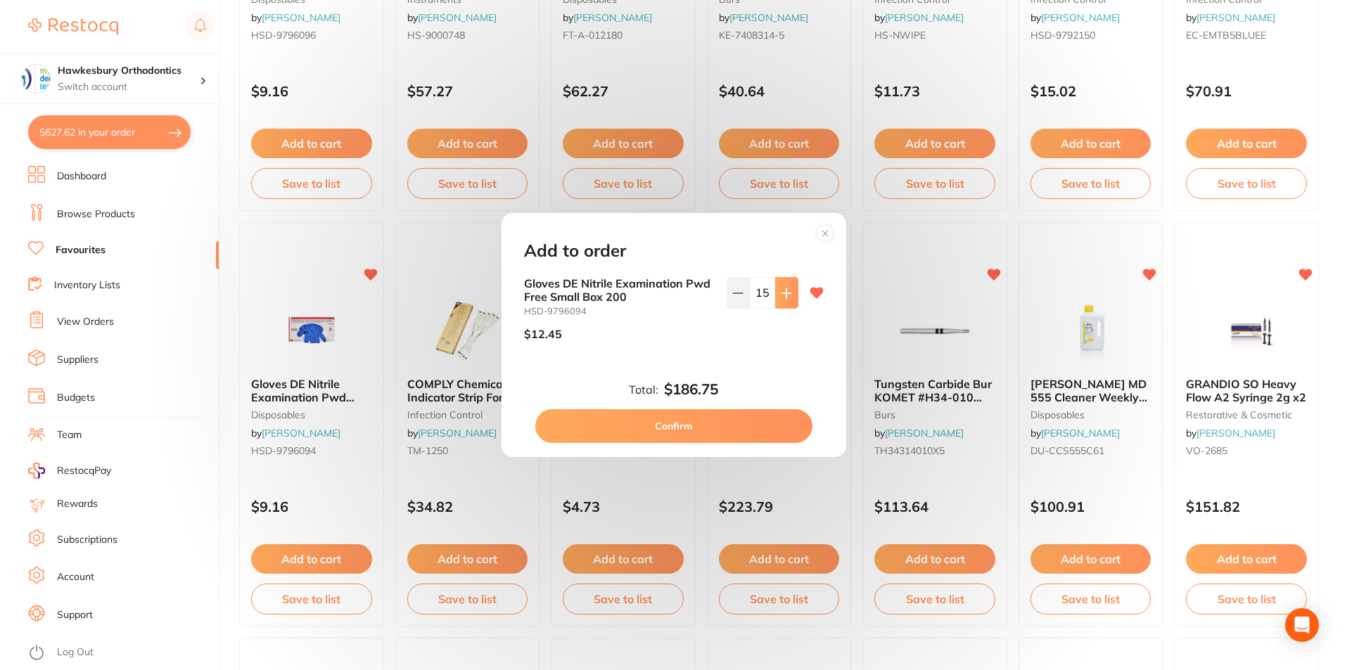
click at [781, 290] on icon at bounding box center [786, 293] width 11 height 11
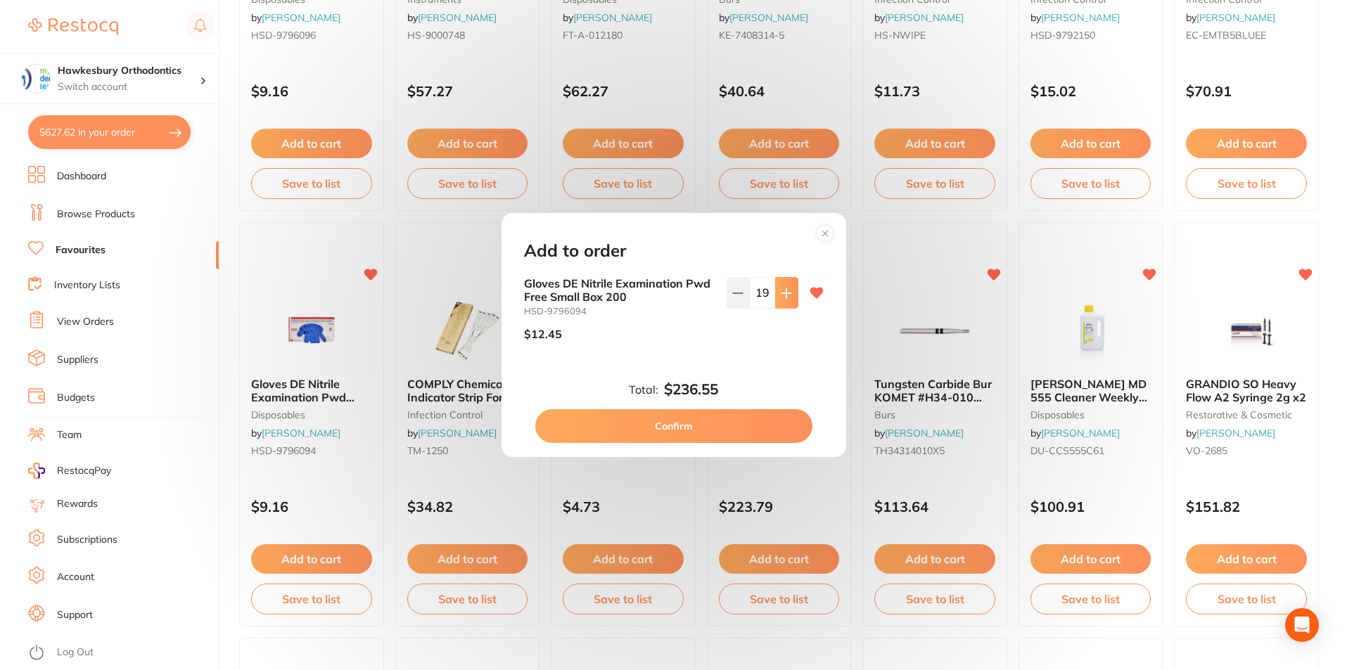
type input "20"
click at [674, 430] on button "Confirm" at bounding box center [673, 426] width 277 height 34
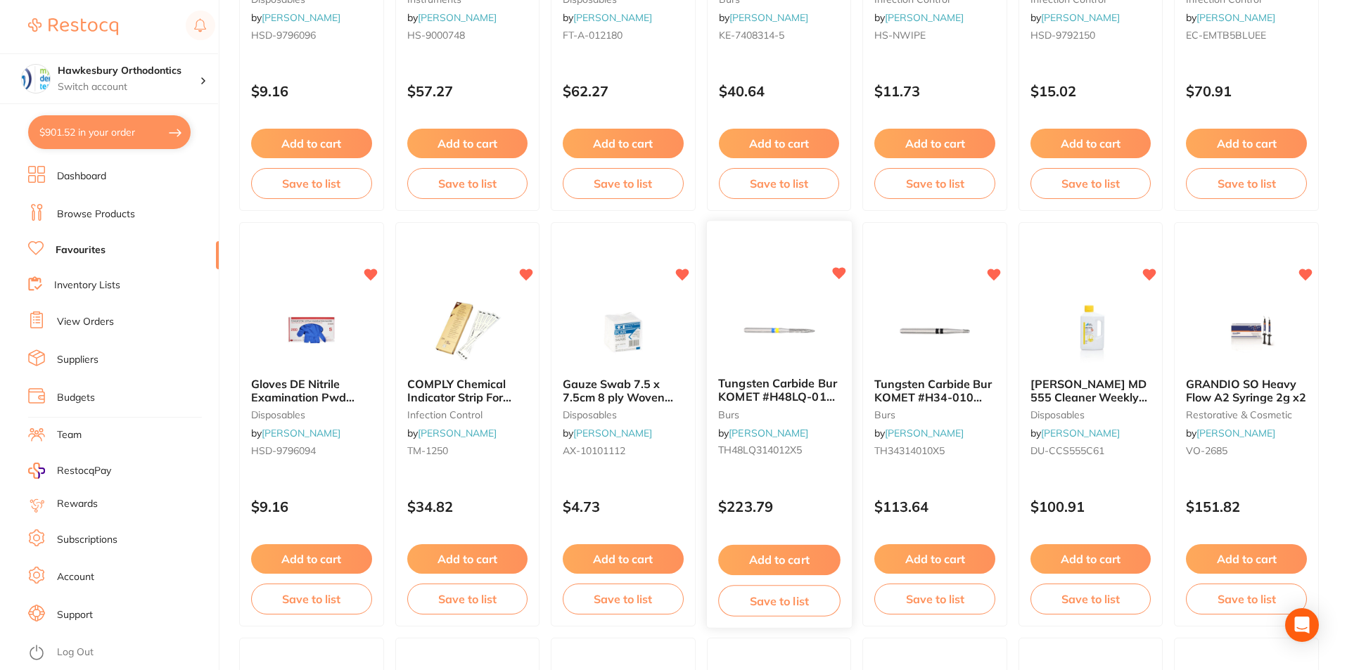
click at [783, 560] on button "Add to cart" at bounding box center [779, 560] width 122 height 30
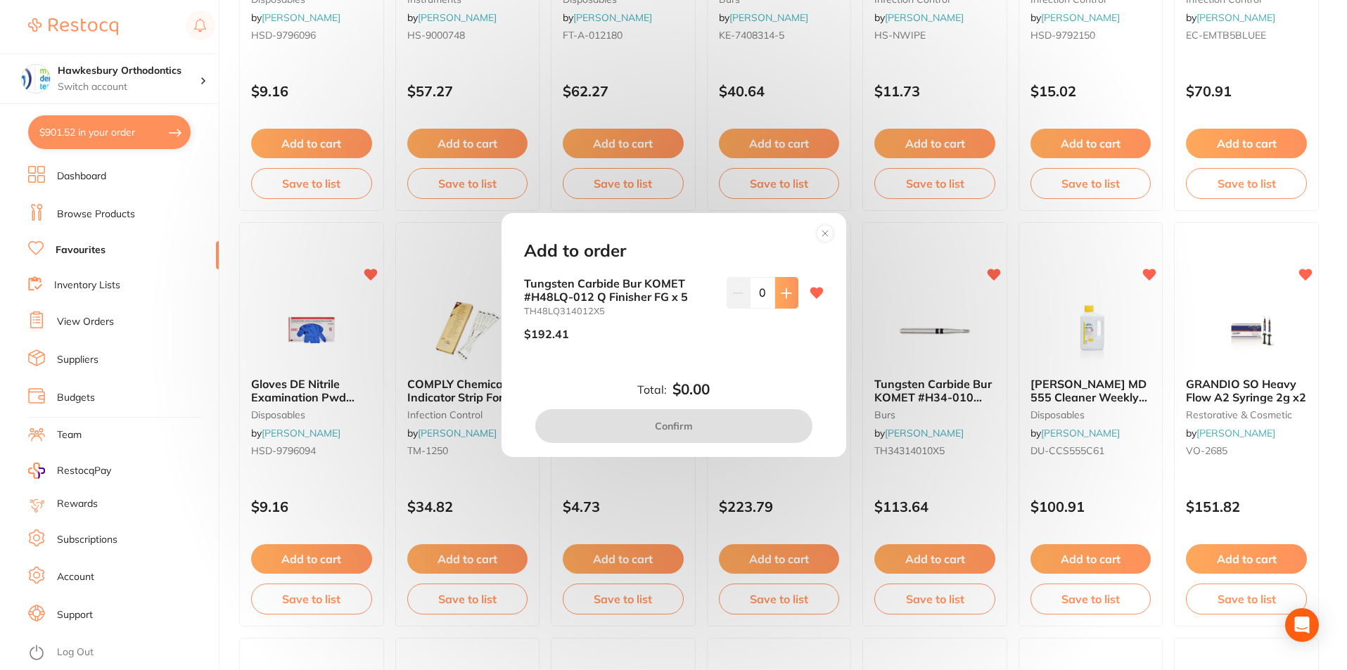
click at [788, 295] on icon at bounding box center [786, 293] width 11 height 11
type input "1"
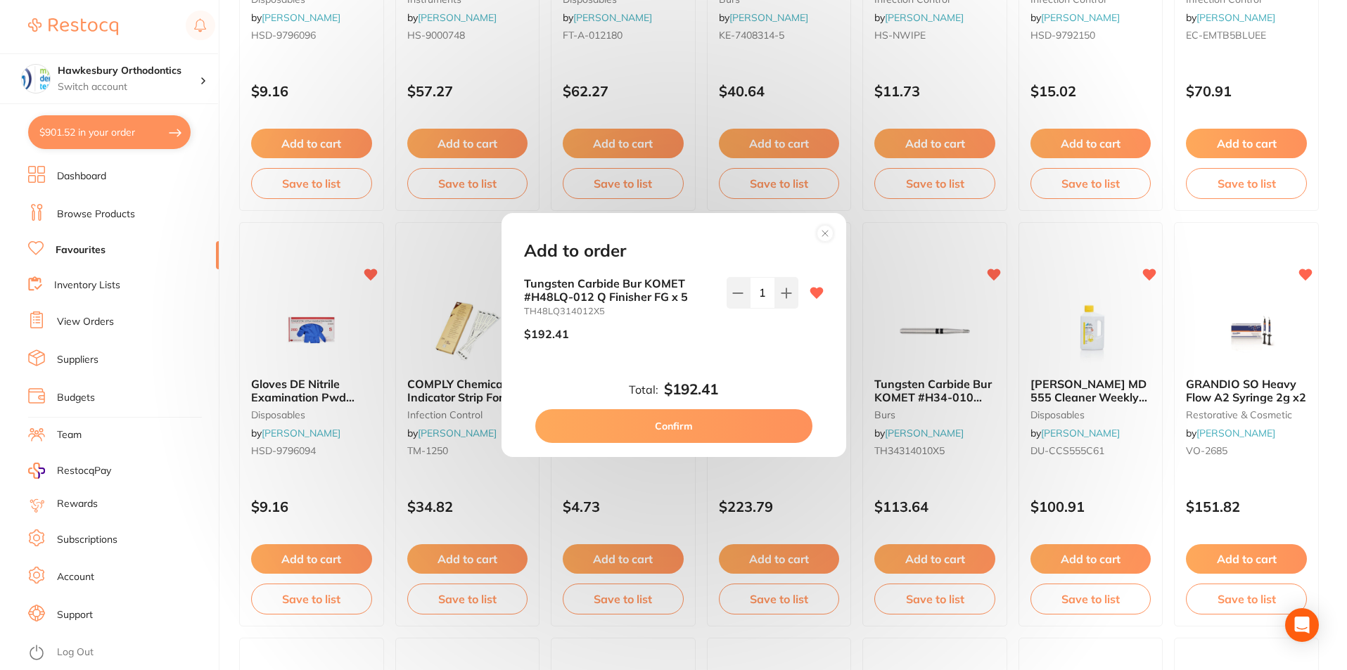
click at [717, 425] on button "Confirm" at bounding box center [673, 426] width 277 height 34
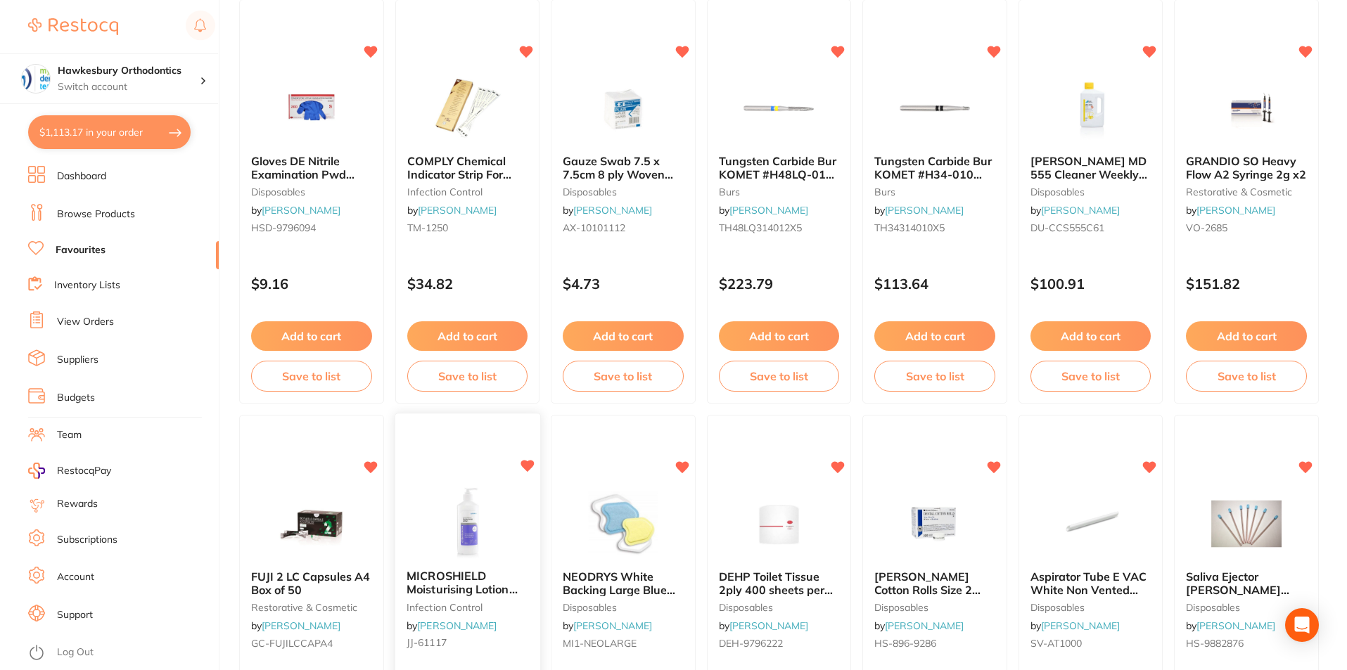
scroll to position [1125, 0]
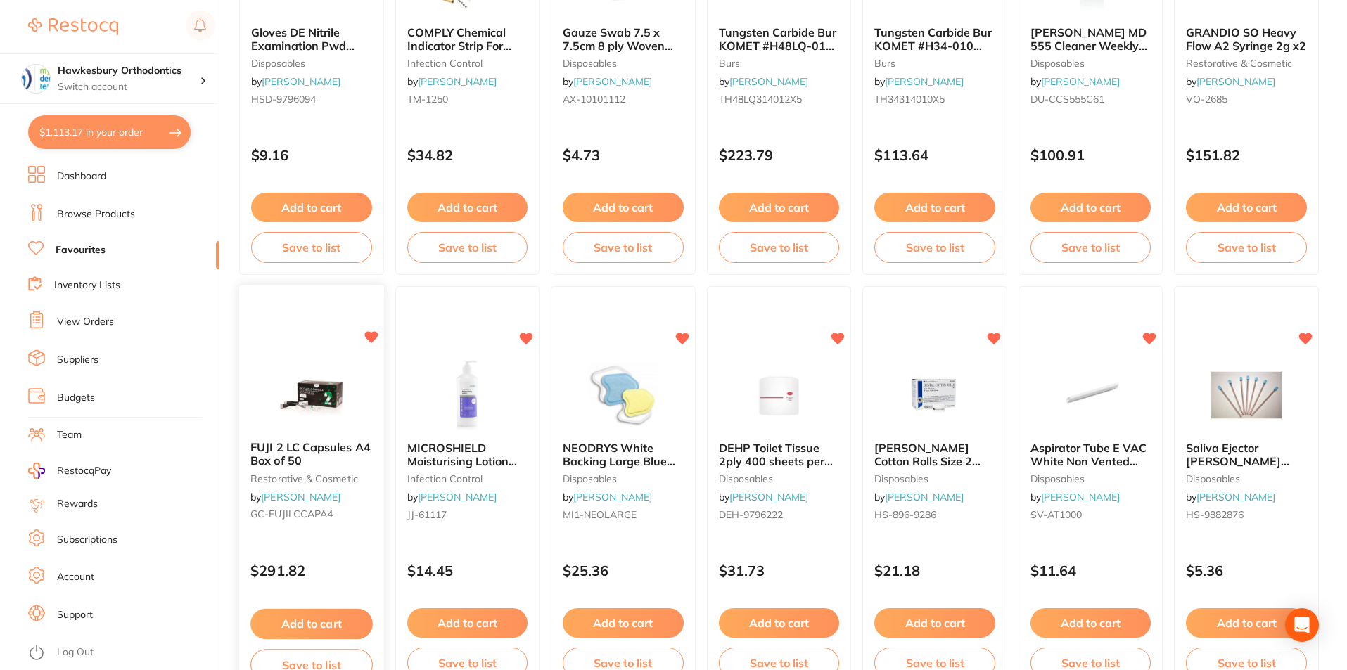
click at [303, 627] on button "Add to cart" at bounding box center [311, 624] width 122 height 30
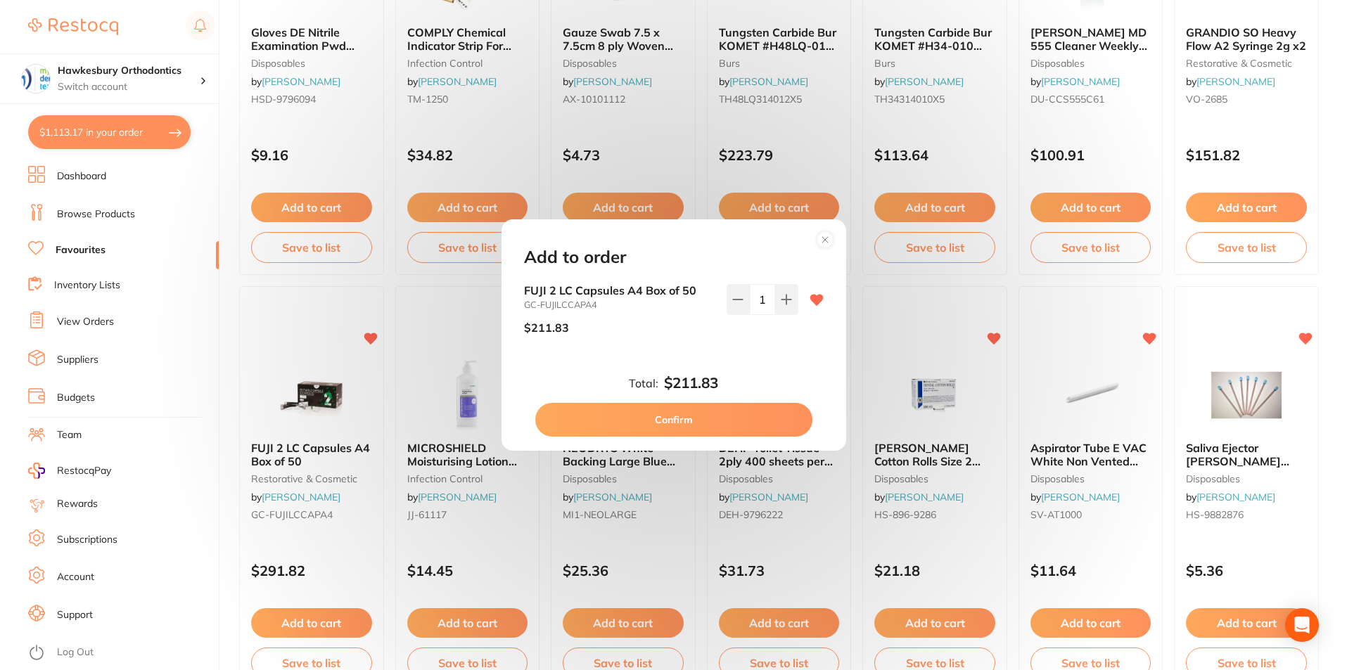
click at [908, 320] on div "Add to order FUJI 2 LC Capsules A4 Box of 50 GC-FUJILCCAPA4 $211.83 1 Total: $2…" at bounding box center [673, 335] width 1347 height 670
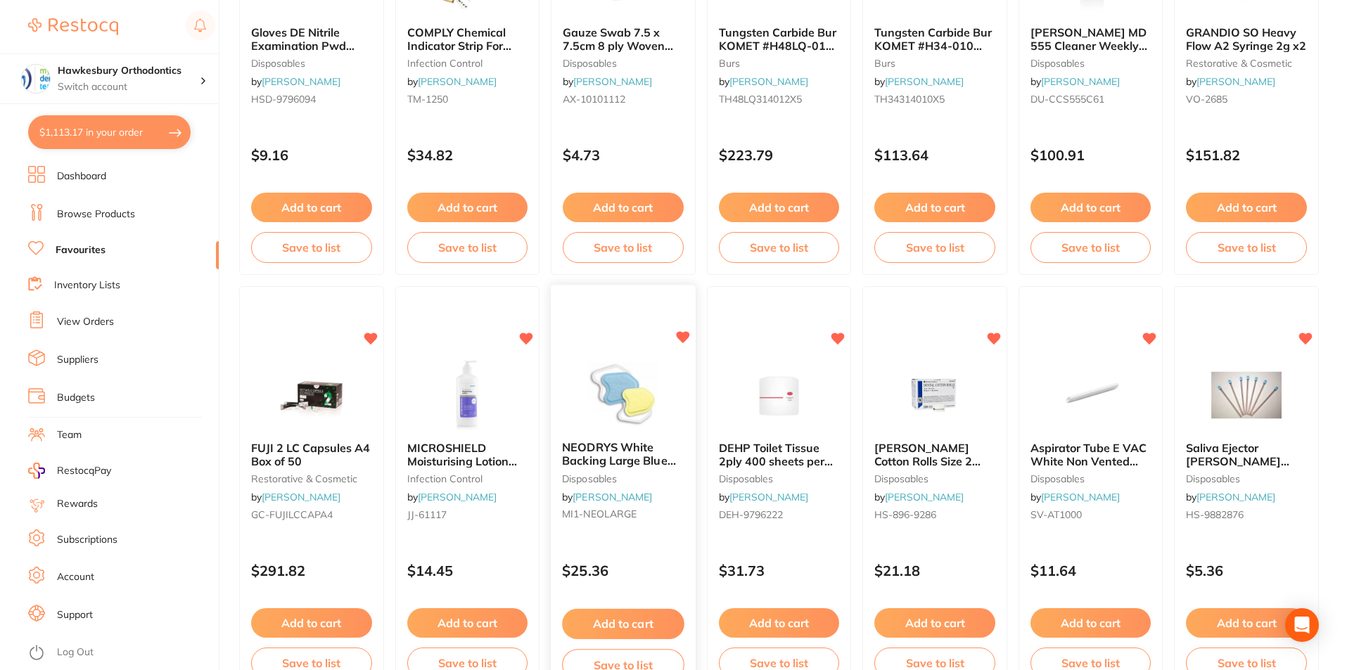
click at [625, 627] on button "Add to cart" at bounding box center [623, 624] width 122 height 30
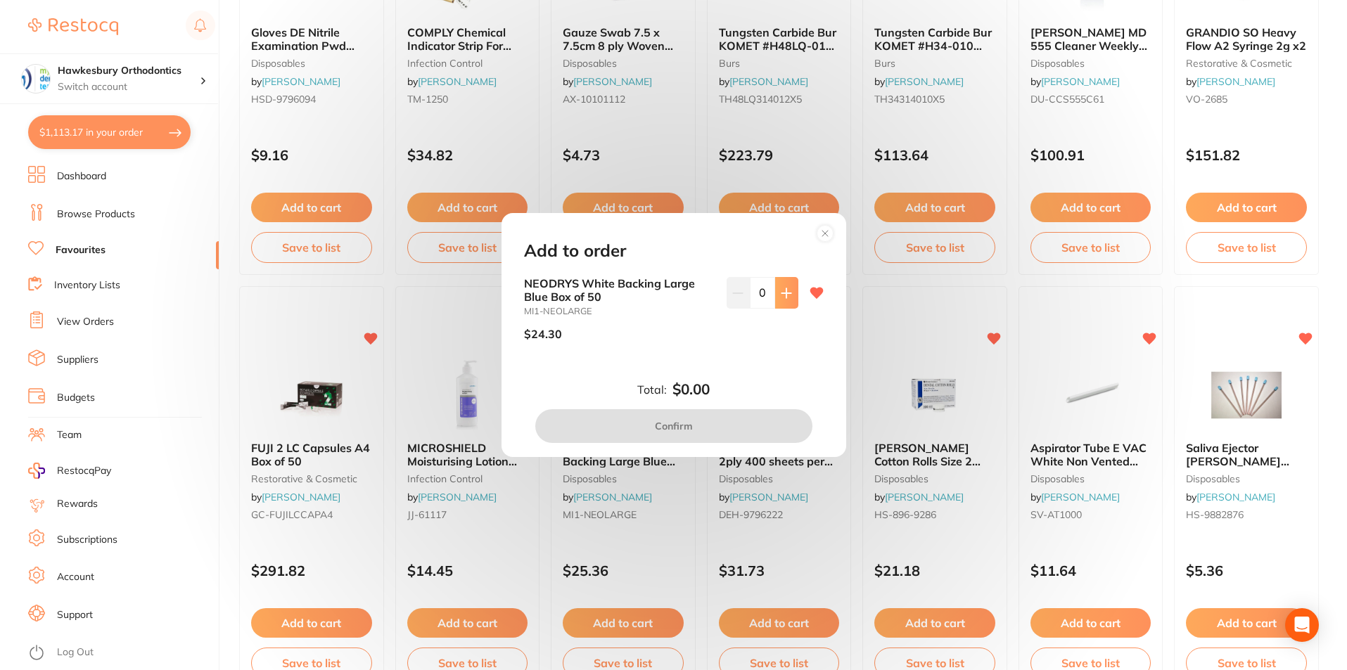
click at [783, 296] on icon at bounding box center [785, 292] width 9 height 9
type input "3"
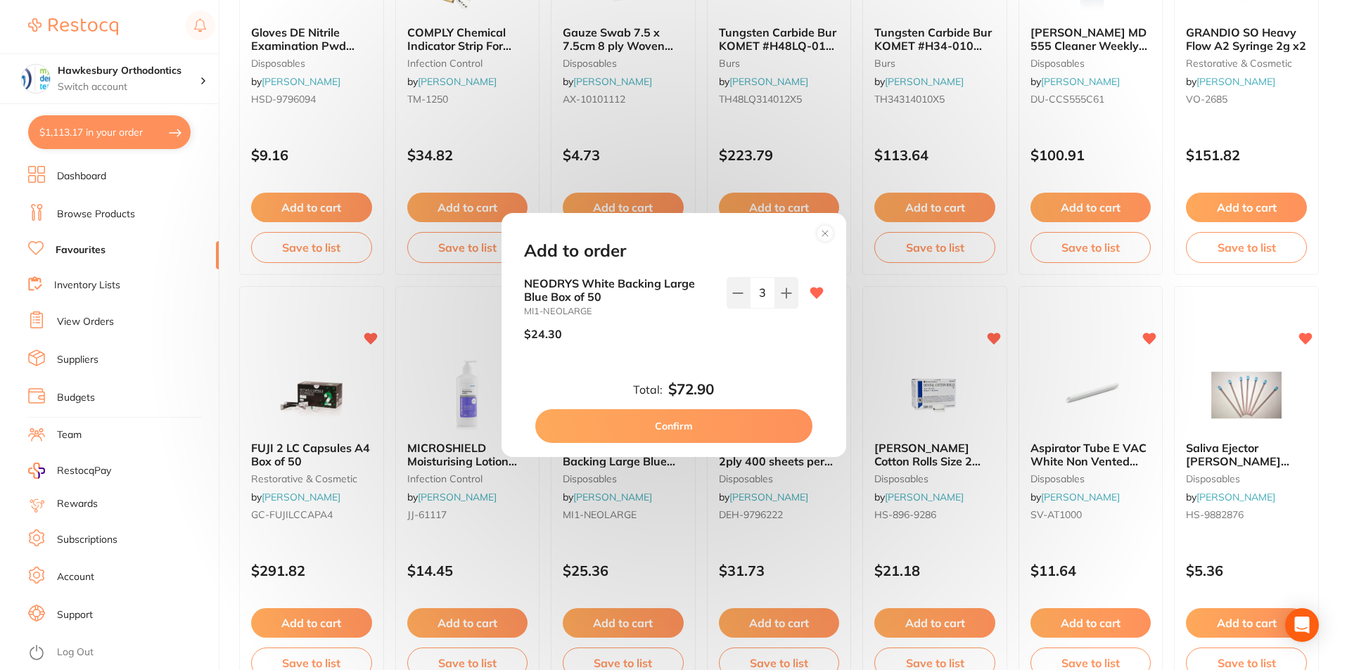
click at [727, 428] on button "Confirm" at bounding box center [673, 426] width 277 height 34
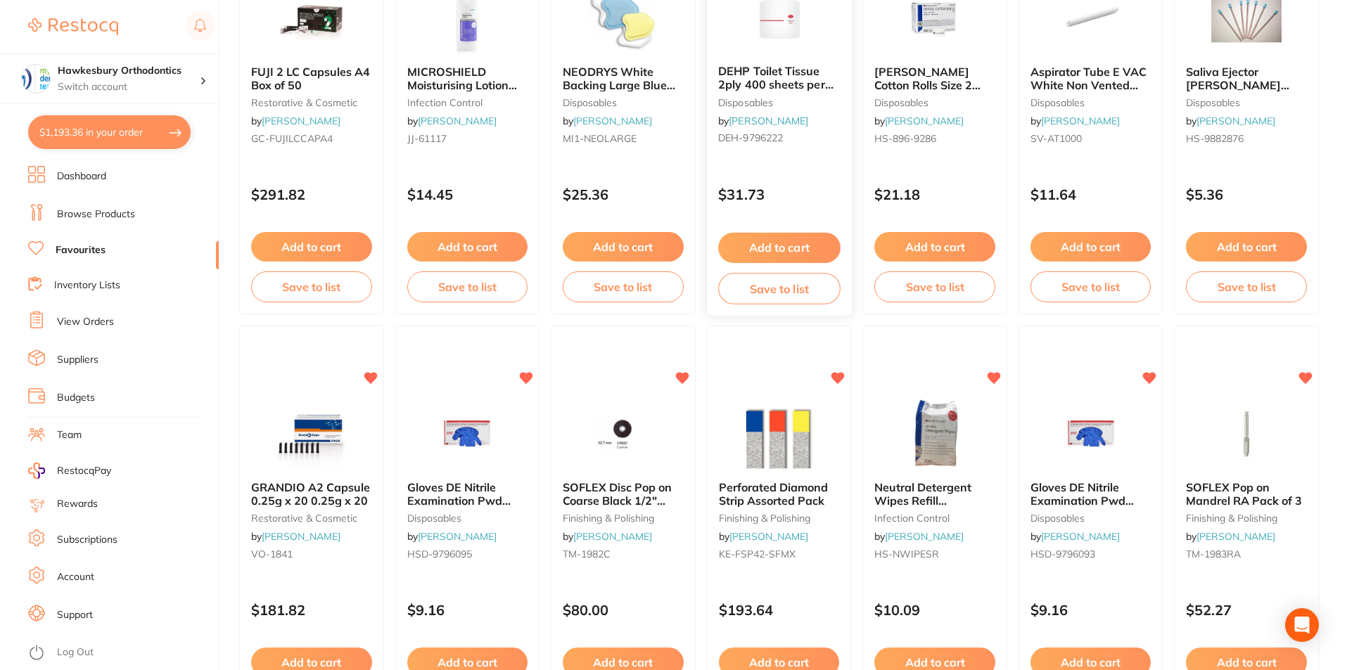
scroll to position [1547, 0]
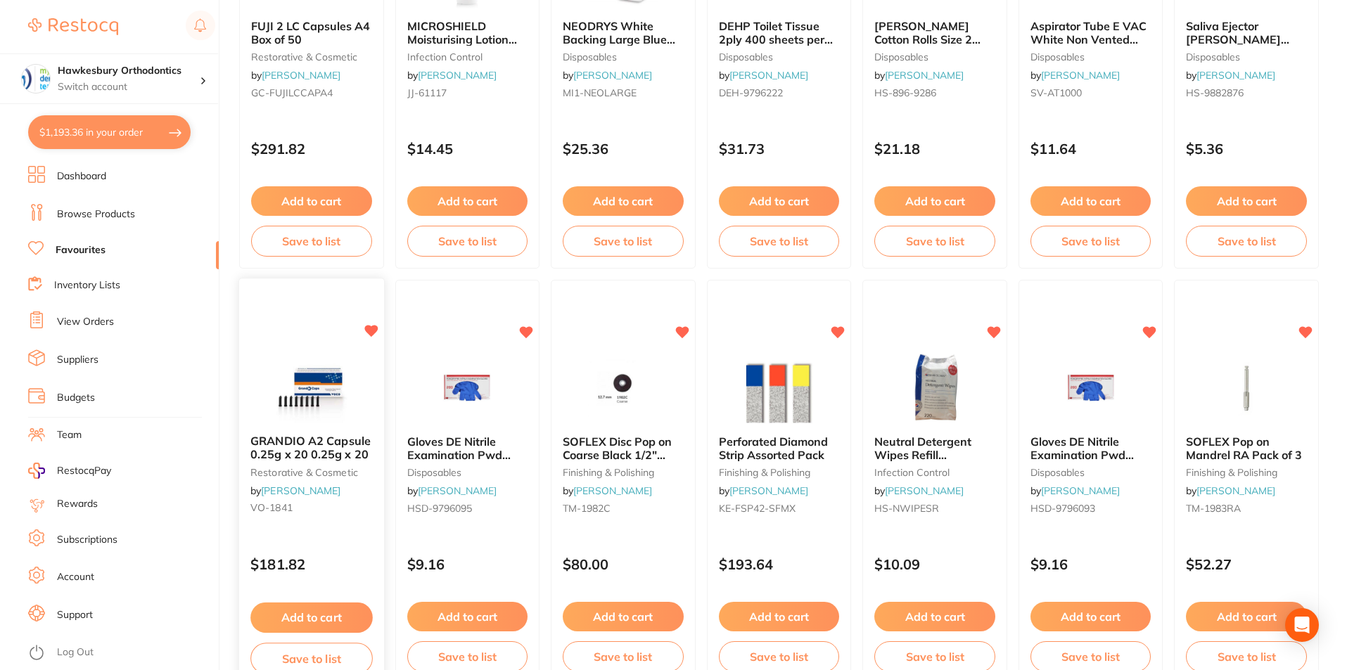
click at [304, 619] on button "Add to cart" at bounding box center [311, 618] width 122 height 30
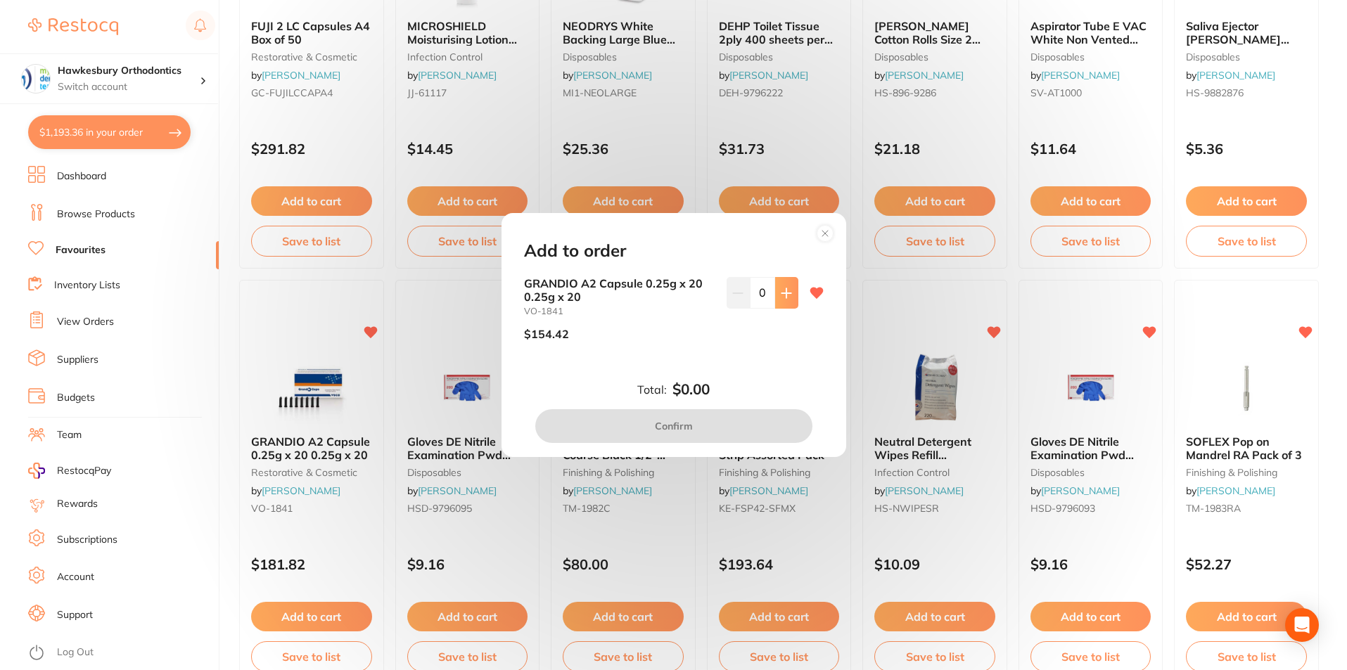
click at [781, 294] on icon at bounding box center [786, 293] width 11 height 11
type input "1"
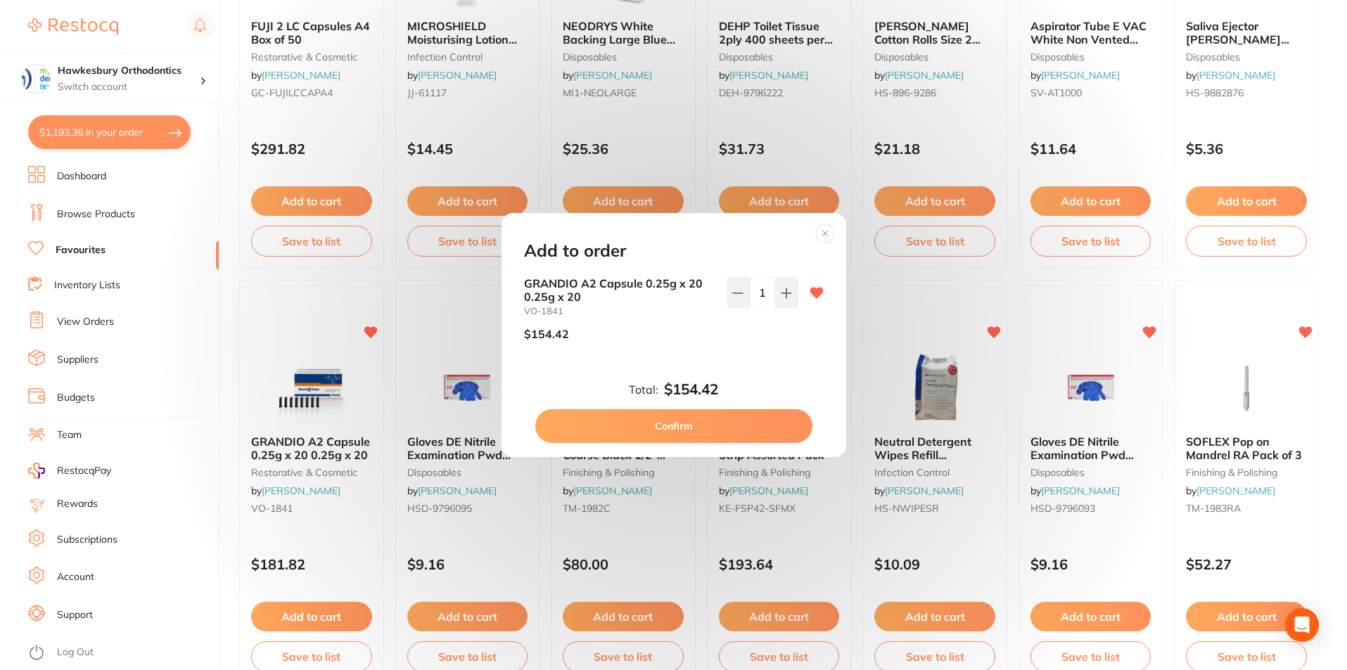
click at [896, 294] on div "Add to order GRANDIO A2 Capsule 0.25g x 20 0.25g x 20 VO-1841 $154.42 1 Total: …" at bounding box center [673, 335] width 1347 height 670
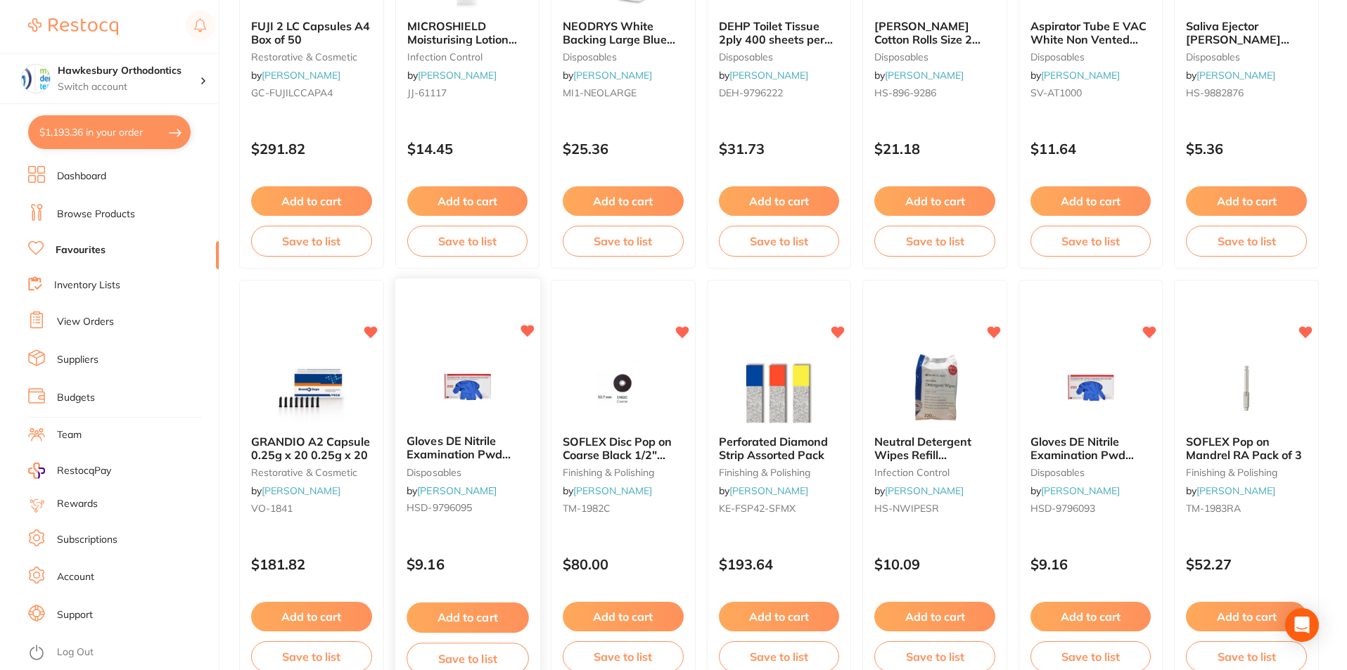
click at [455, 621] on button "Add to cart" at bounding box center [467, 618] width 122 height 30
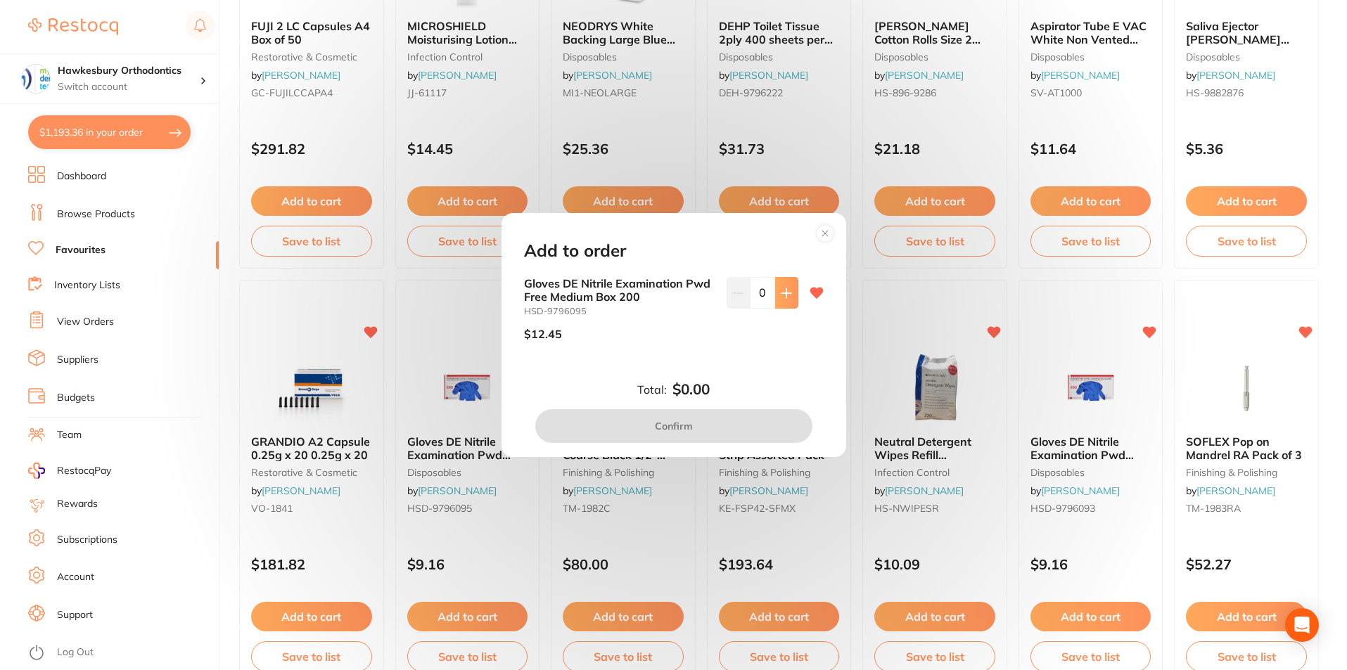
click at [785, 290] on icon at bounding box center [786, 293] width 11 height 11
click at [785, 292] on icon at bounding box center [786, 293] width 11 height 11
click at [788, 293] on icon at bounding box center [786, 293] width 11 height 11
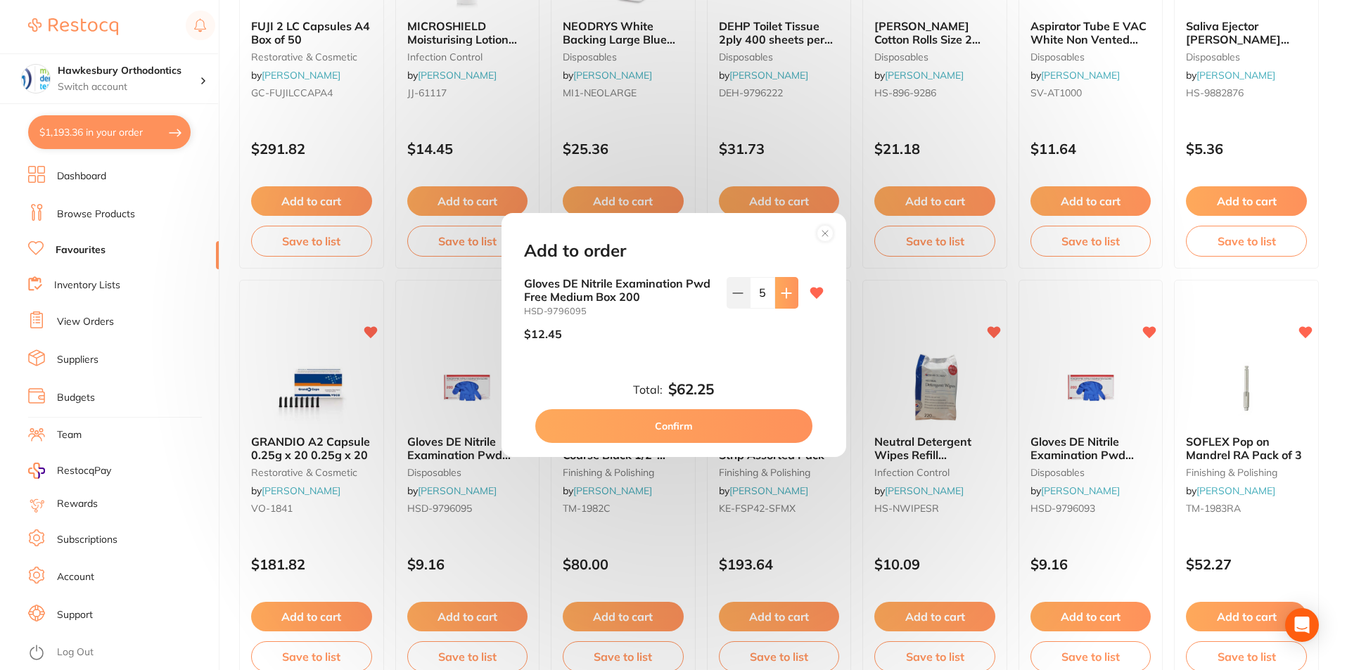
click at [788, 293] on icon at bounding box center [785, 292] width 9 height 9
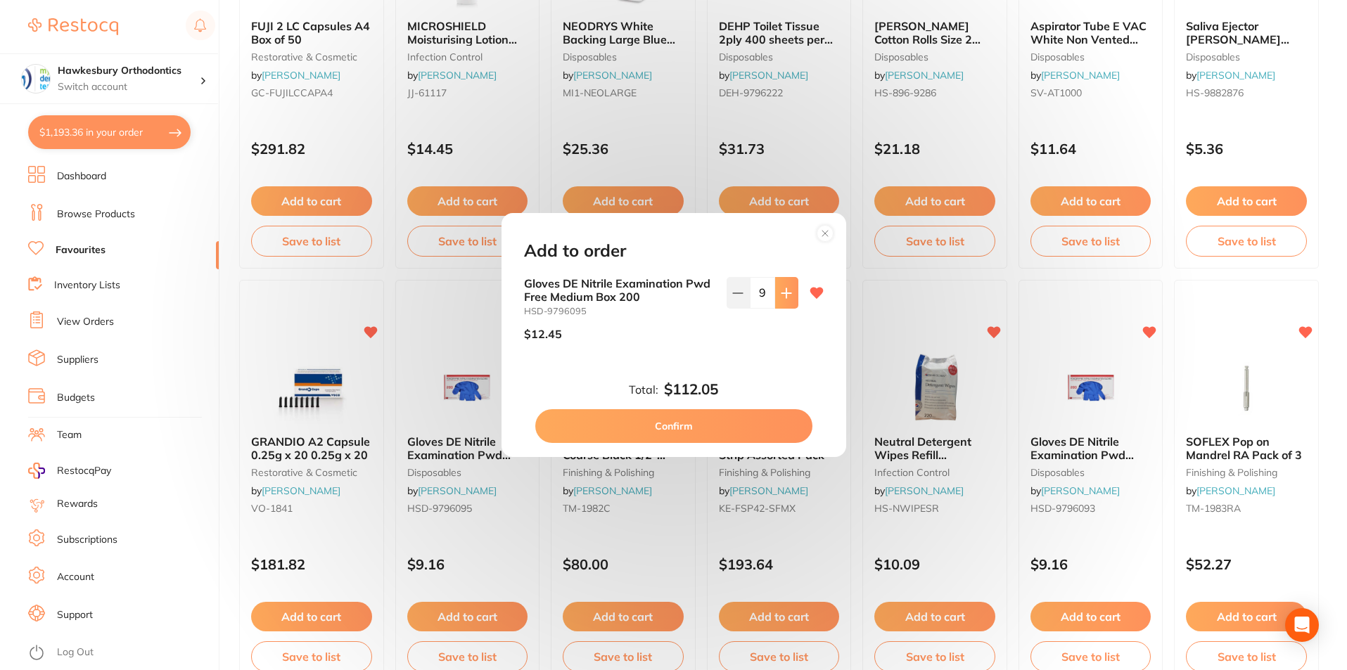
type input "10"
click at [707, 425] on button "Confirm" at bounding box center [673, 426] width 277 height 34
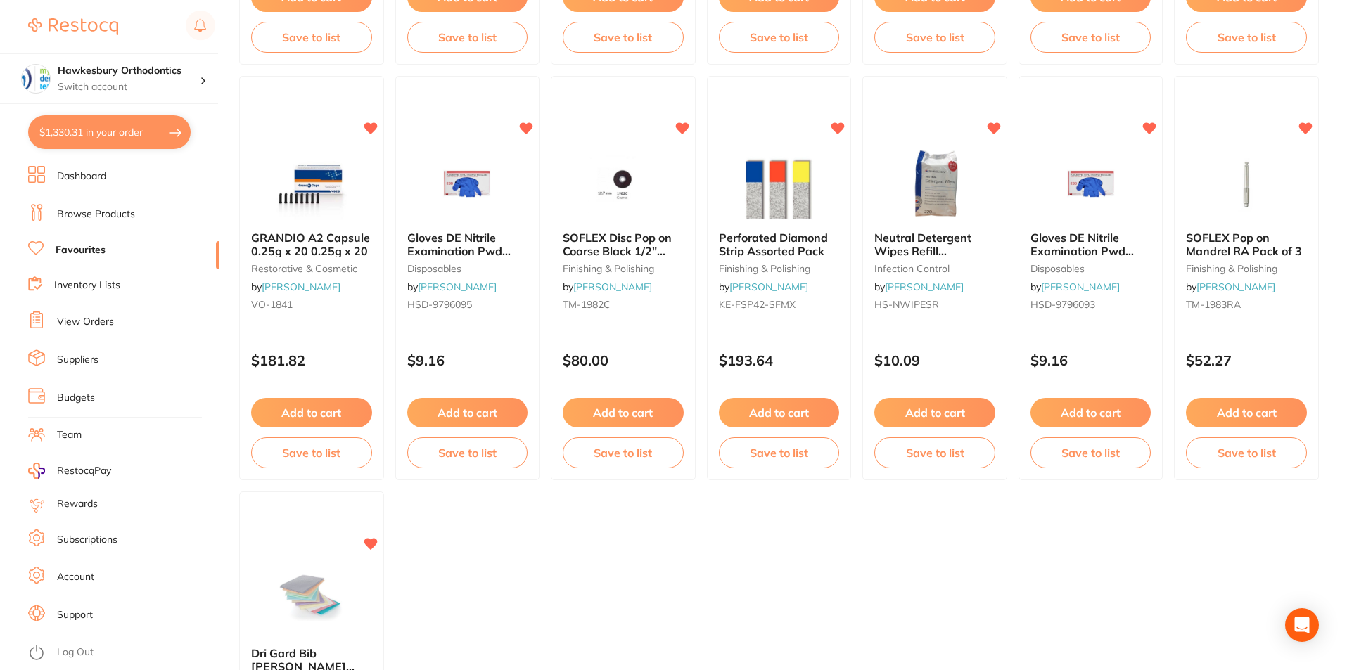
scroll to position [1758, 0]
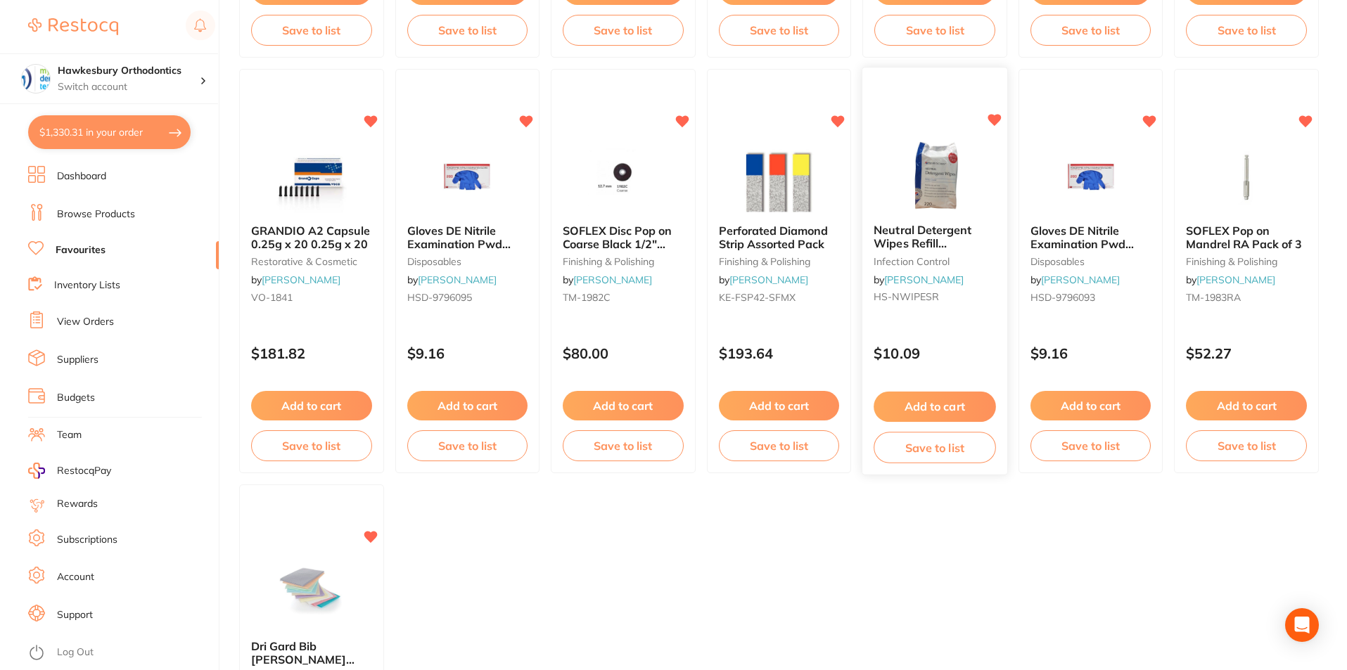
click at [935, 409] on button "Add to cart" at bounding box center [934, 407] width 122 height 30
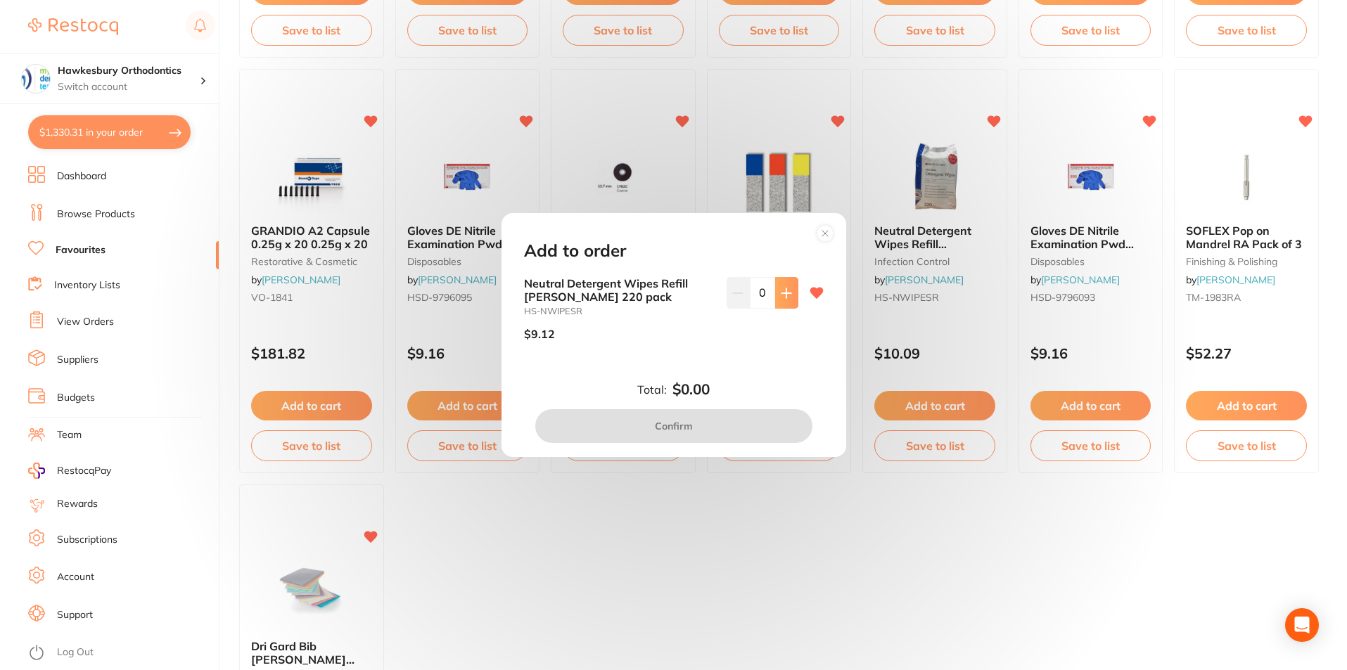
click at [784, 291] on icon at bounding box center [786, 293] width 11 height 11
click at [788, 297] on icon at bounding box center [786, 293] width 11 height 11
click at [788, 297] on button at bounding box center [786, 292] width 23 height 31
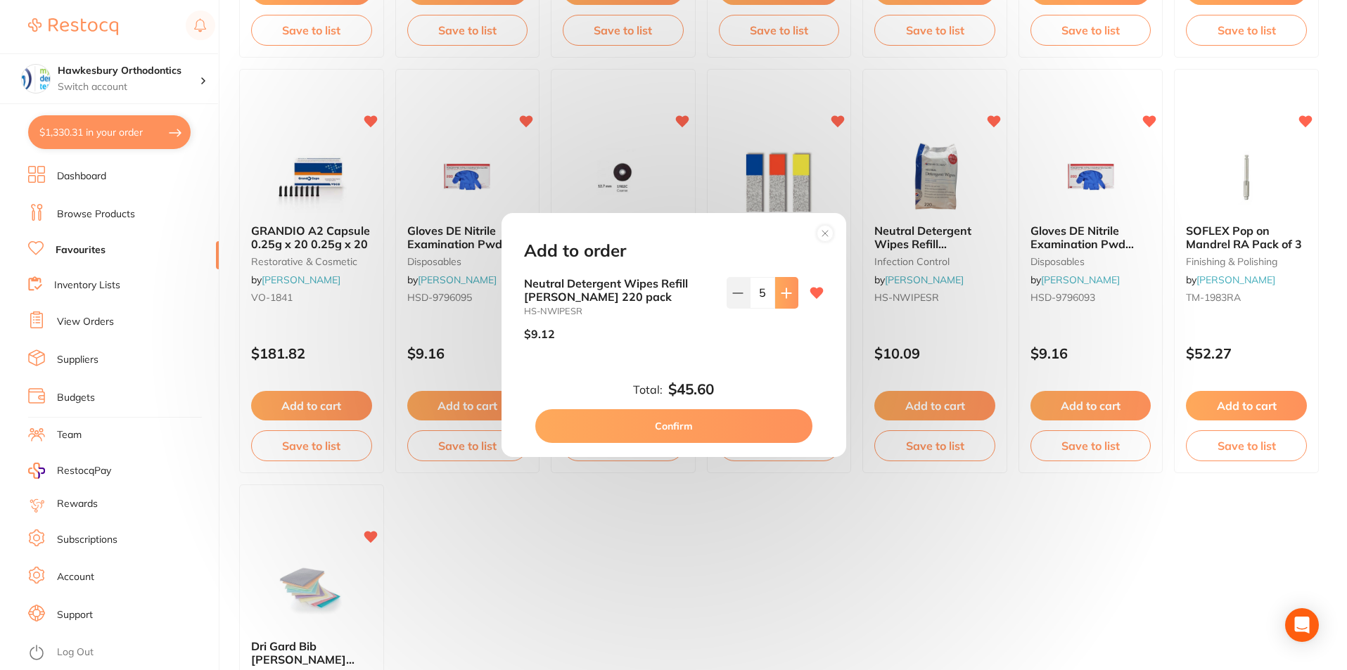
click at [788, 297] on button at bounding box center [786, 292] width 23 height 31
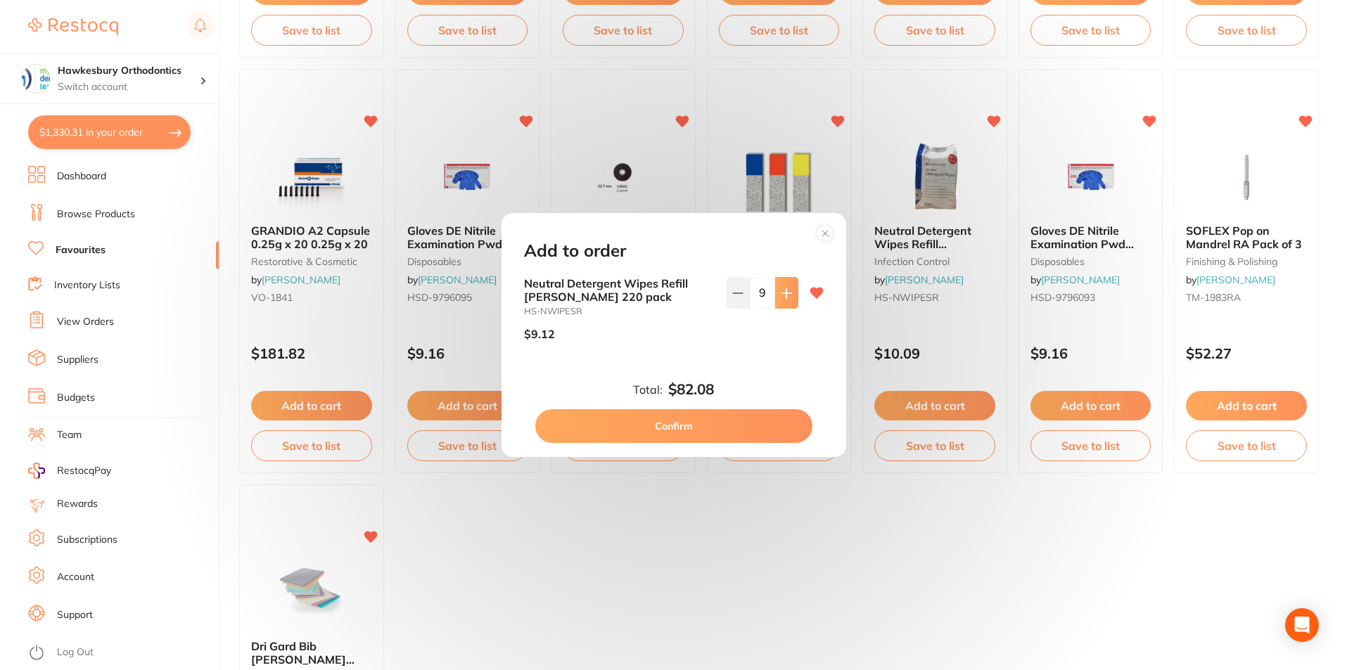
type input "10"
click at [710, 423] on button "Confirm" at bounding box center [673, 426] width 277 height 34
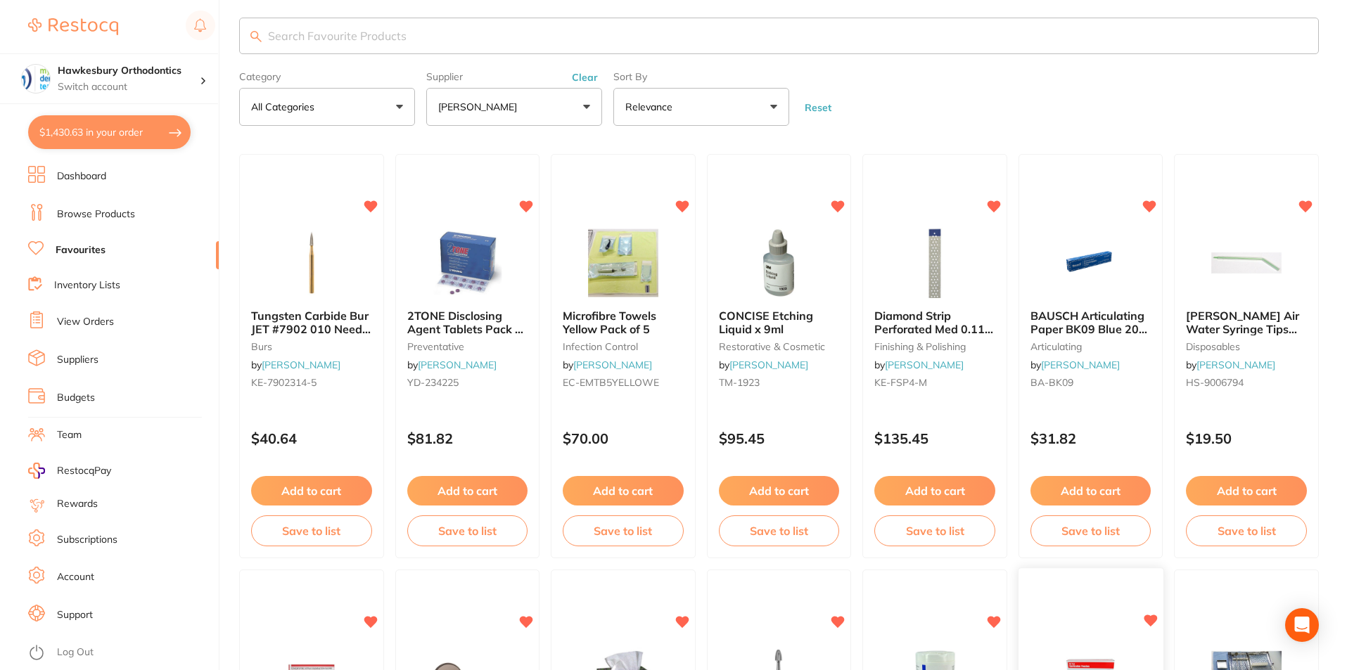
scroll to position [0, 0]
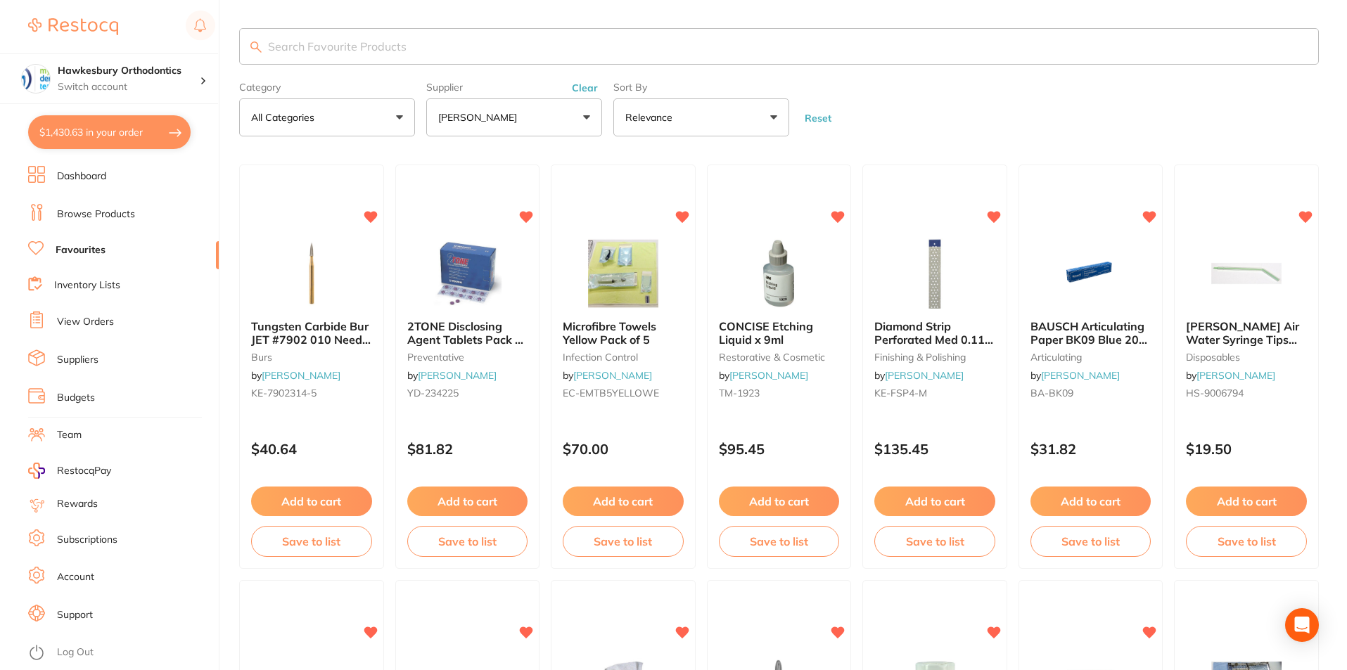
click at [584, 116] on button "[PERSON_NAME]" at bounding box center [514, 117] width 176 height 38
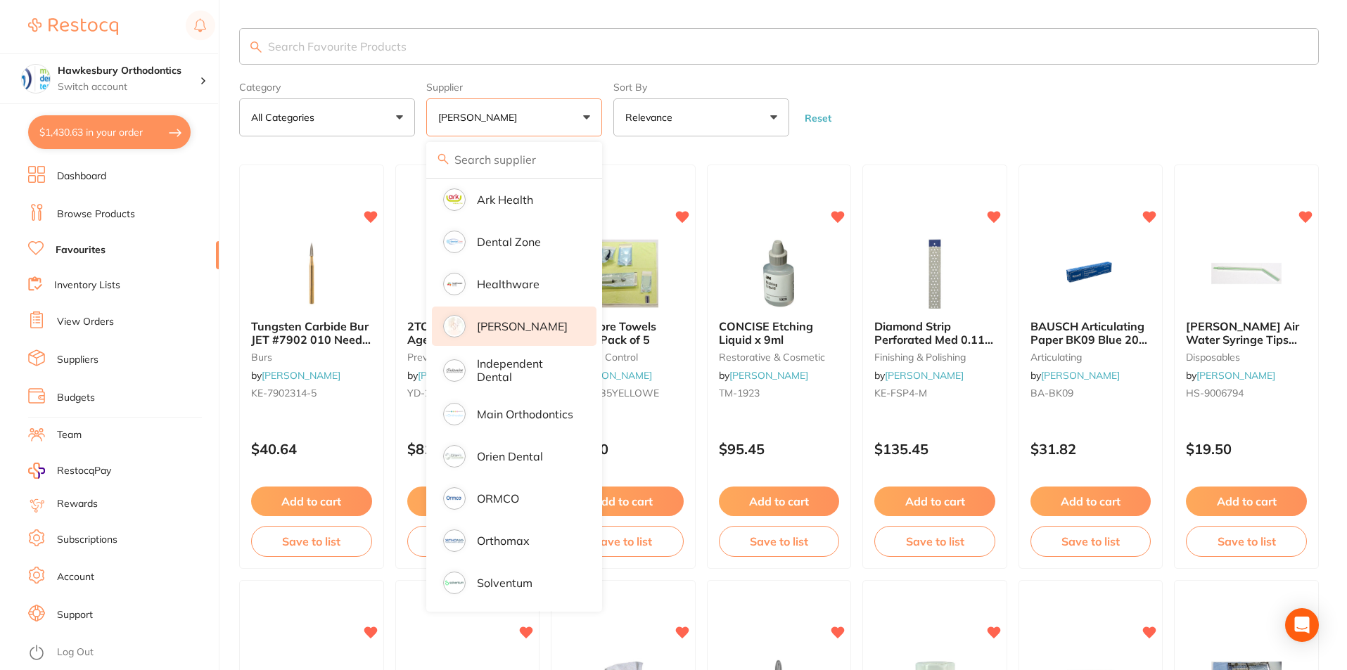
click at [545, 320] on p "[PERSON_NAME]" at bounding box center [522, 326] width 91 height 13
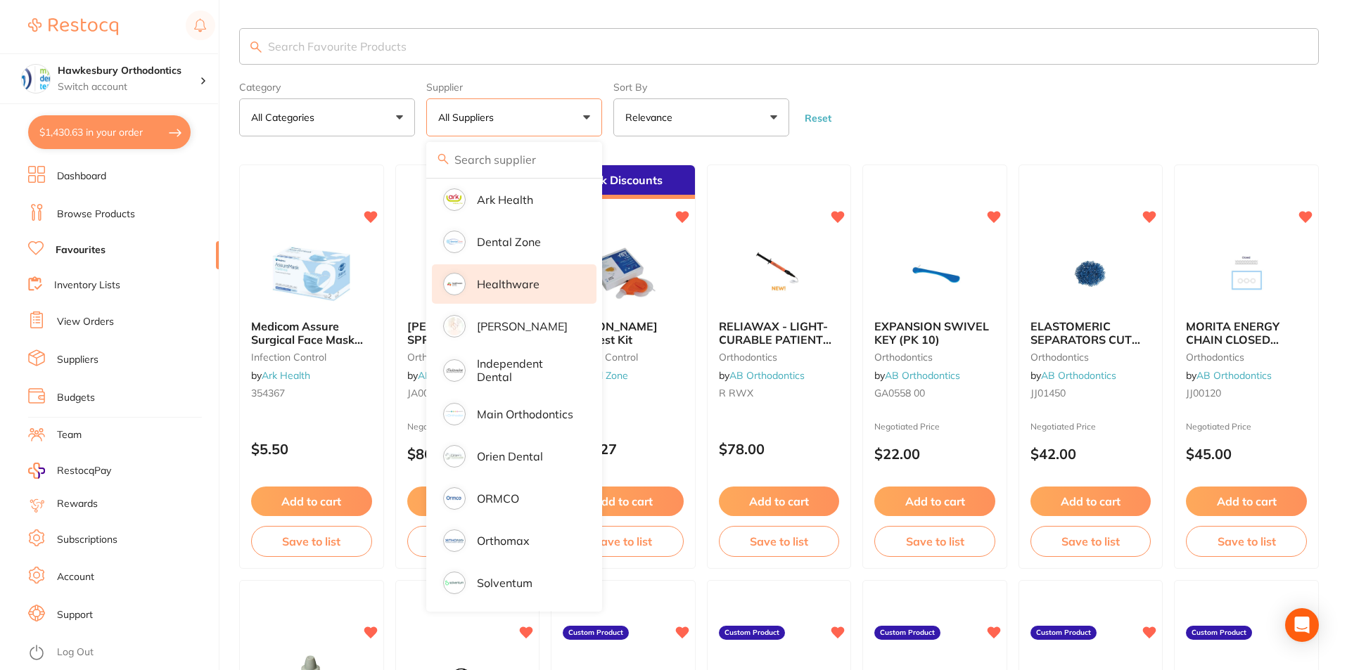
click at [513, 283] on p "Healthware" at bounding box center [508, 284] width 63 height 13
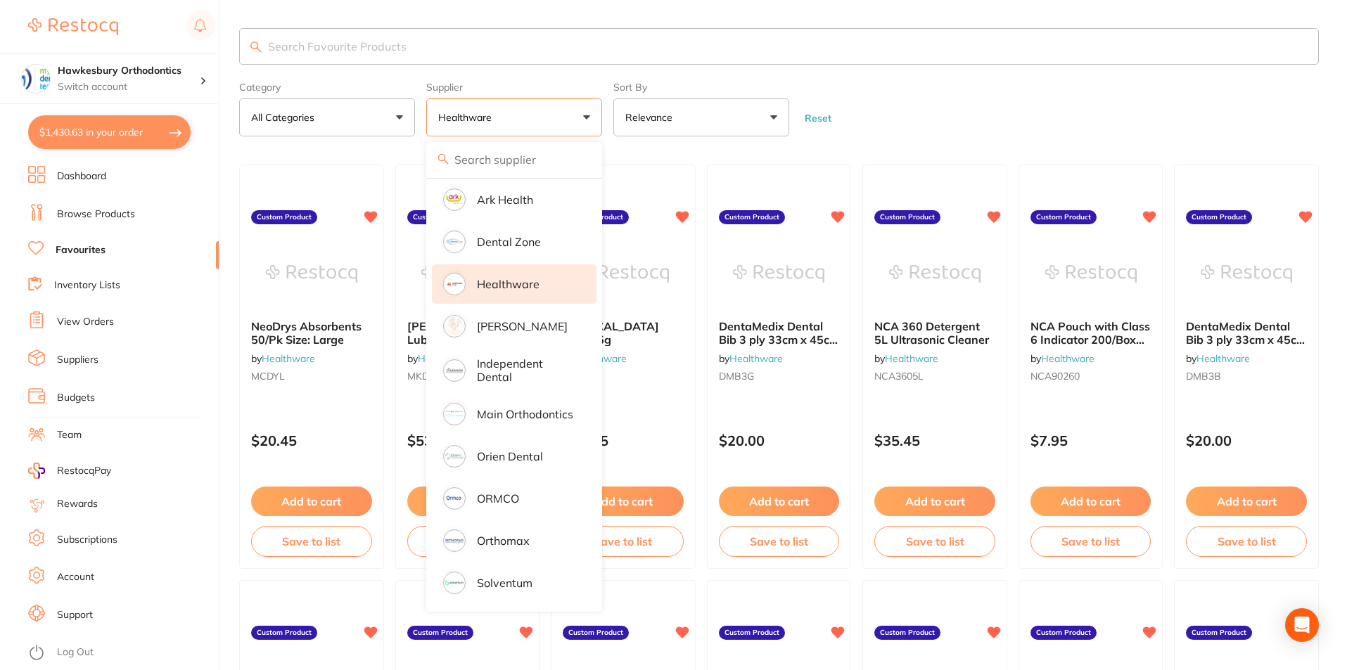
click at [919, 108] on form "Category All Categories All Categories No categories found Clear Category false…" at bounding box center [778, 106] width 1079 height 60
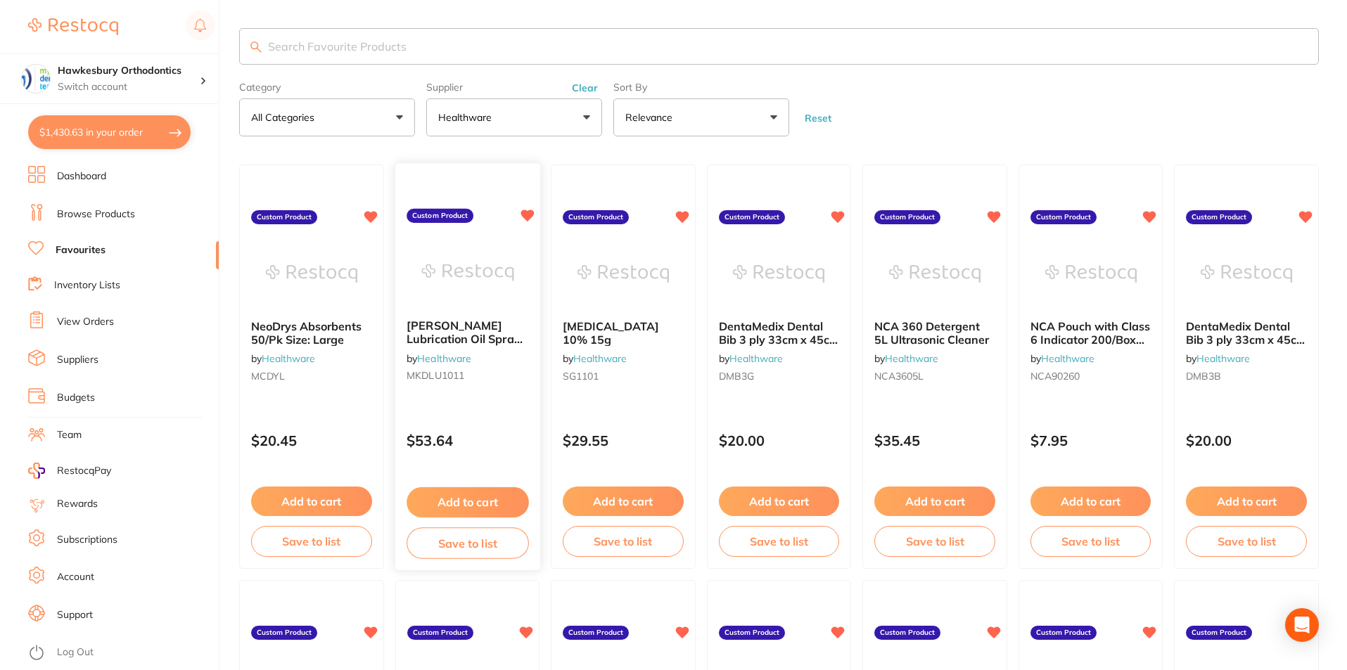
click at [463, 503] on button "Add to cart" at bounding box center [467, 502] width 122 height 30
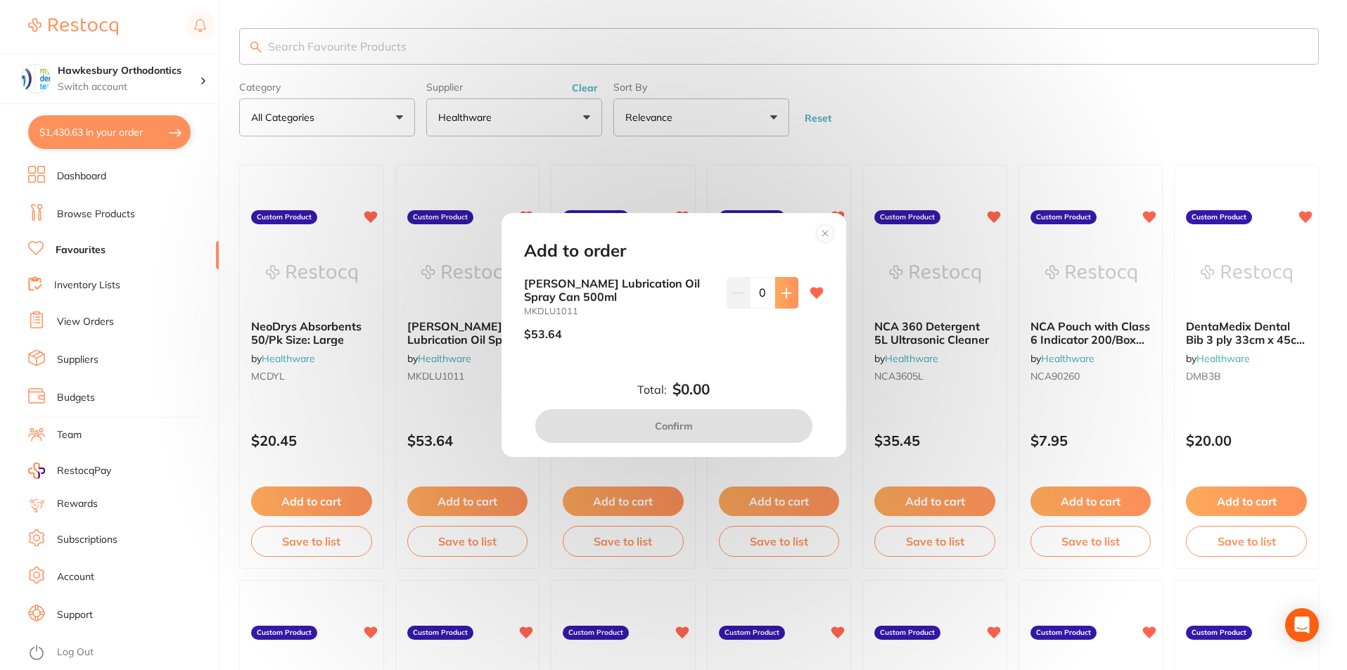
click at [788, 298] on icon at bounding box center [786, 293] width 11 height 11
type input "1"
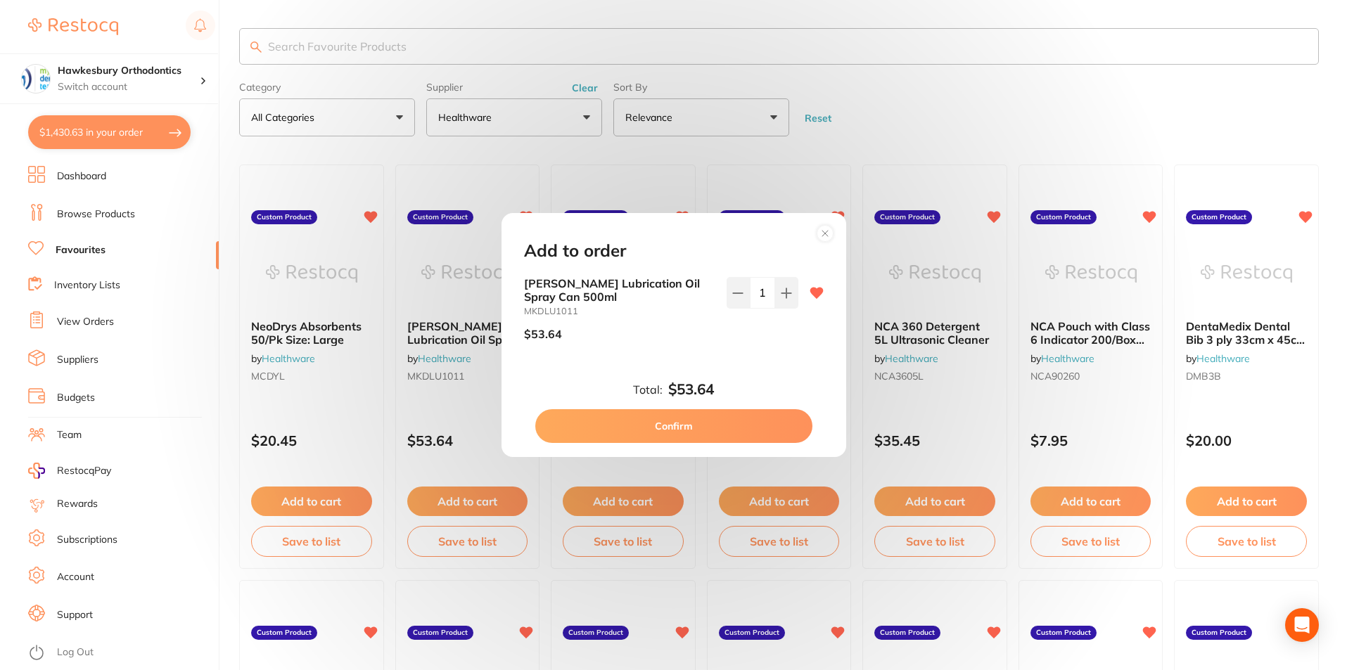
click at [971, 100] on div "Add to order MK-dent Lubrication Oil Spray Can 500ml MKDLU1011 $53.64 1 Total: …" at bounding box center [673, 335] width 1347 height 670
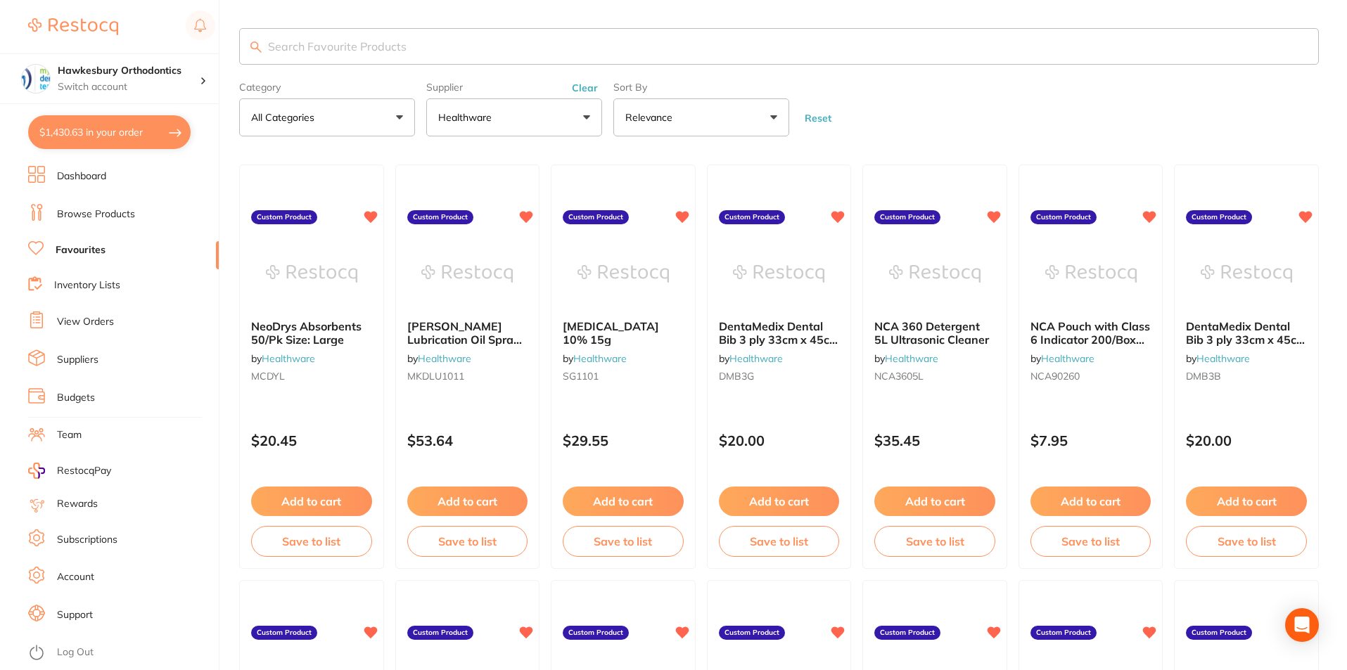
click at [583, 118] on button "Healthware" at bounding box center [514, 117] width 176 height 38
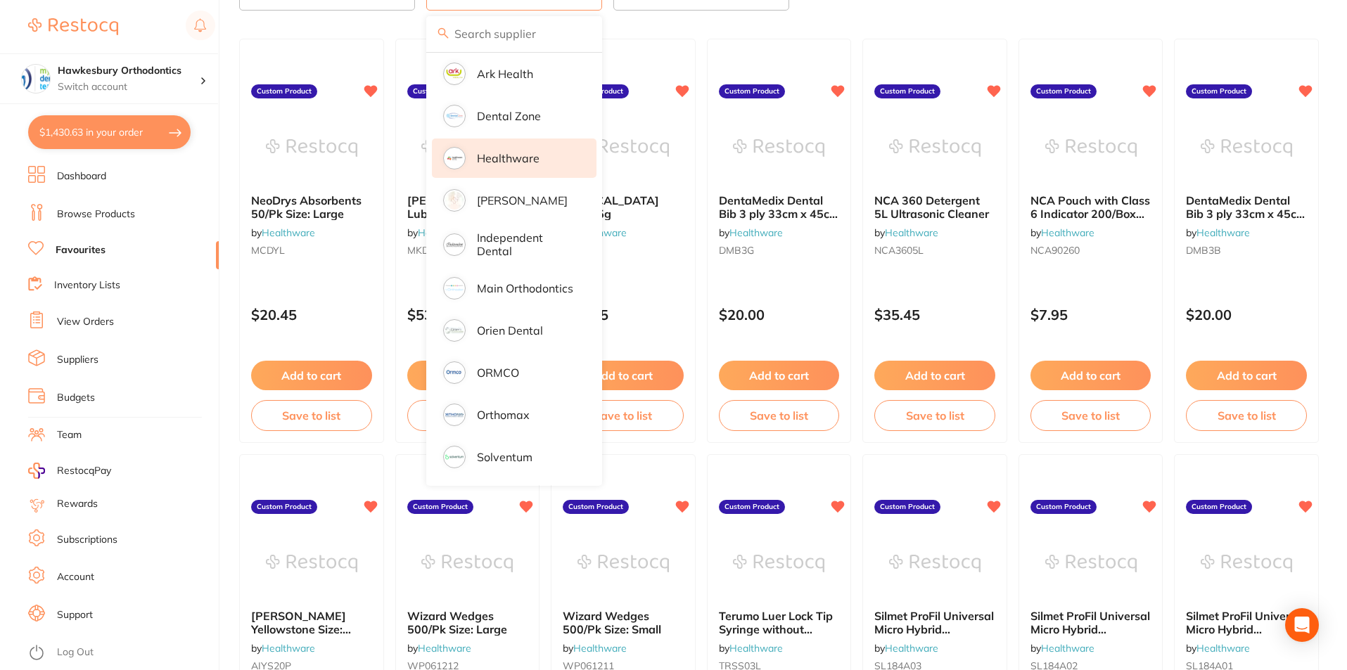
scroll to position [141, 0]
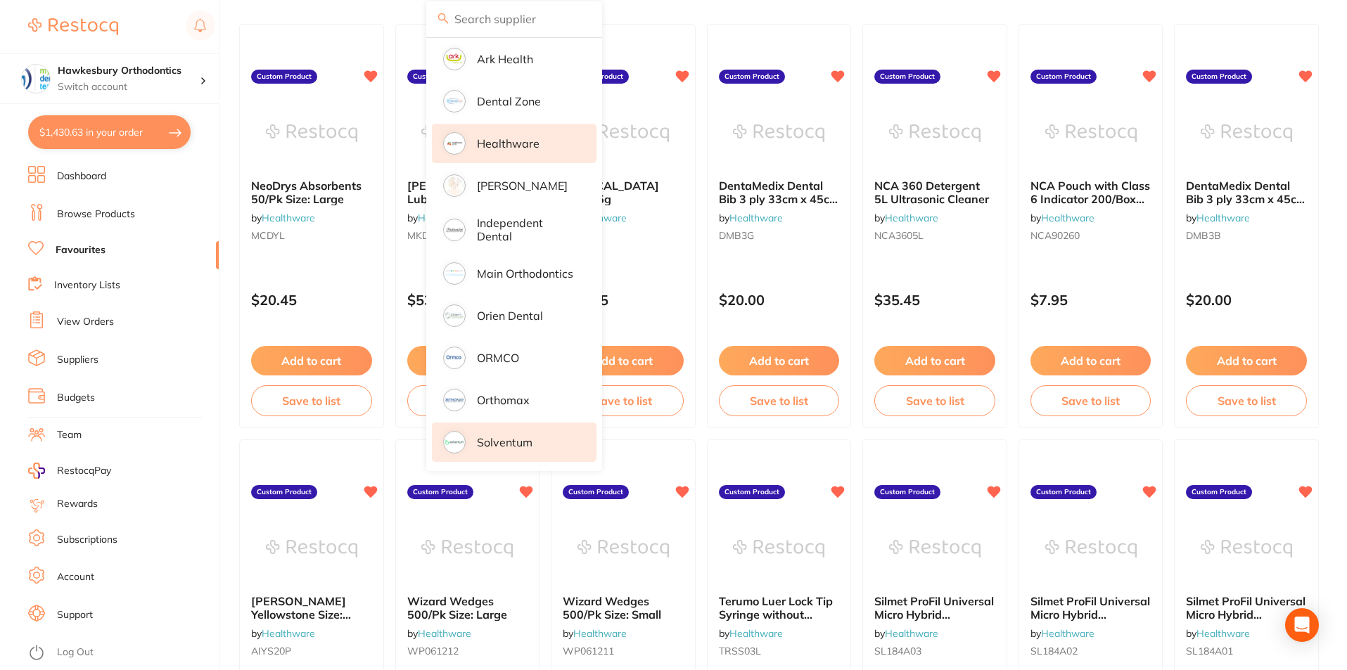
click at [522, 436] on p "Solventum" at bounding box center [505, 442] width 56 height 13
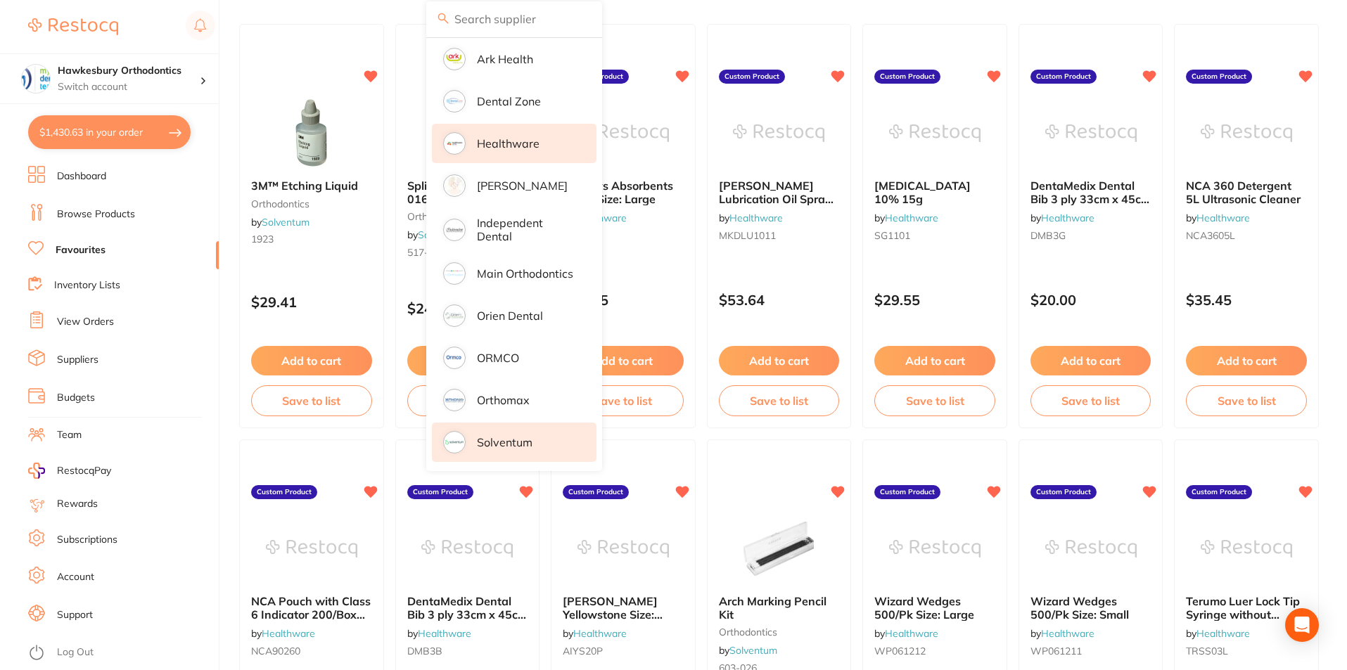
click at [522, 439] on p "Solventum" at bounding box center [505, 442] width 56 height 13
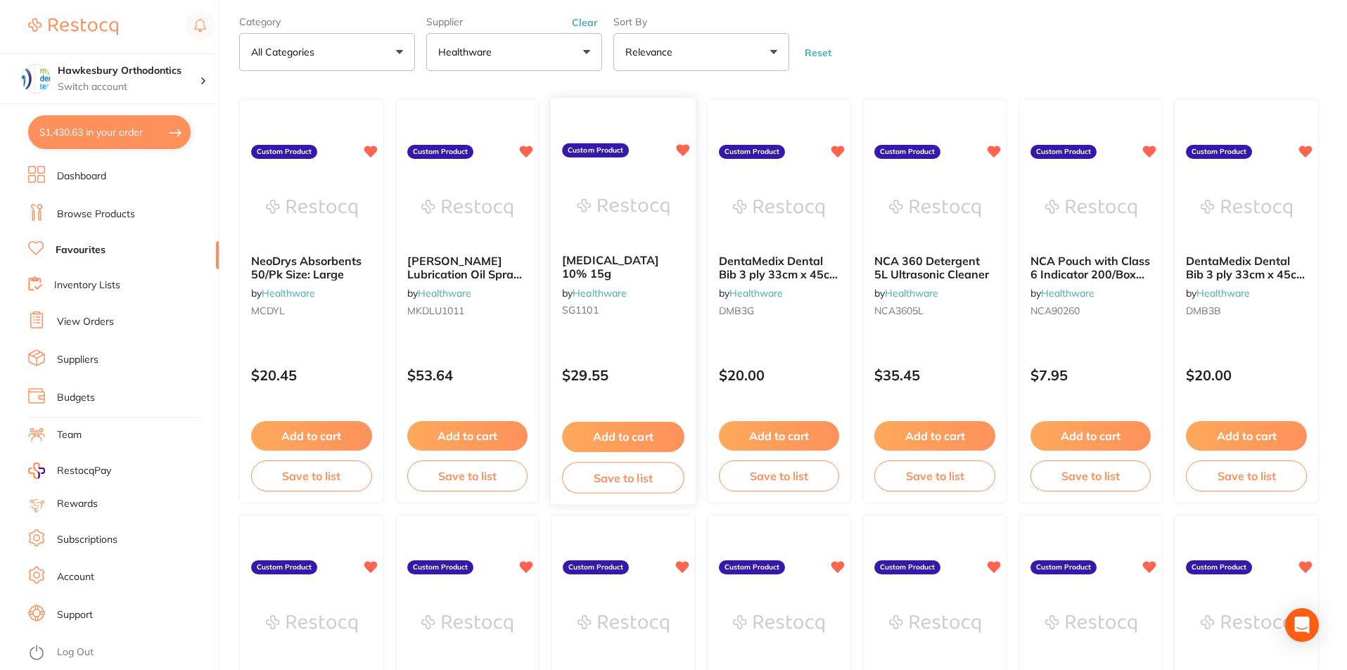
scroll to position [0, 0]
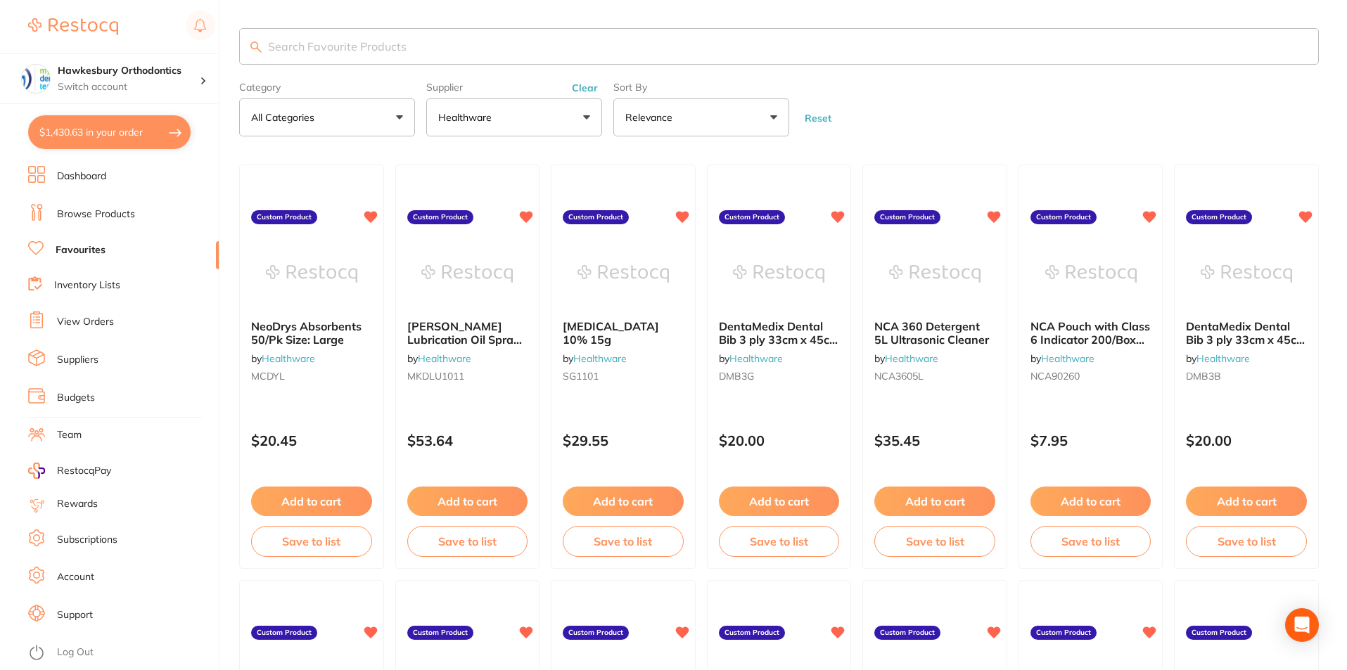
click at [584, 115] on button "Healthware" at bounding box center [514, 117] width 176 height 38
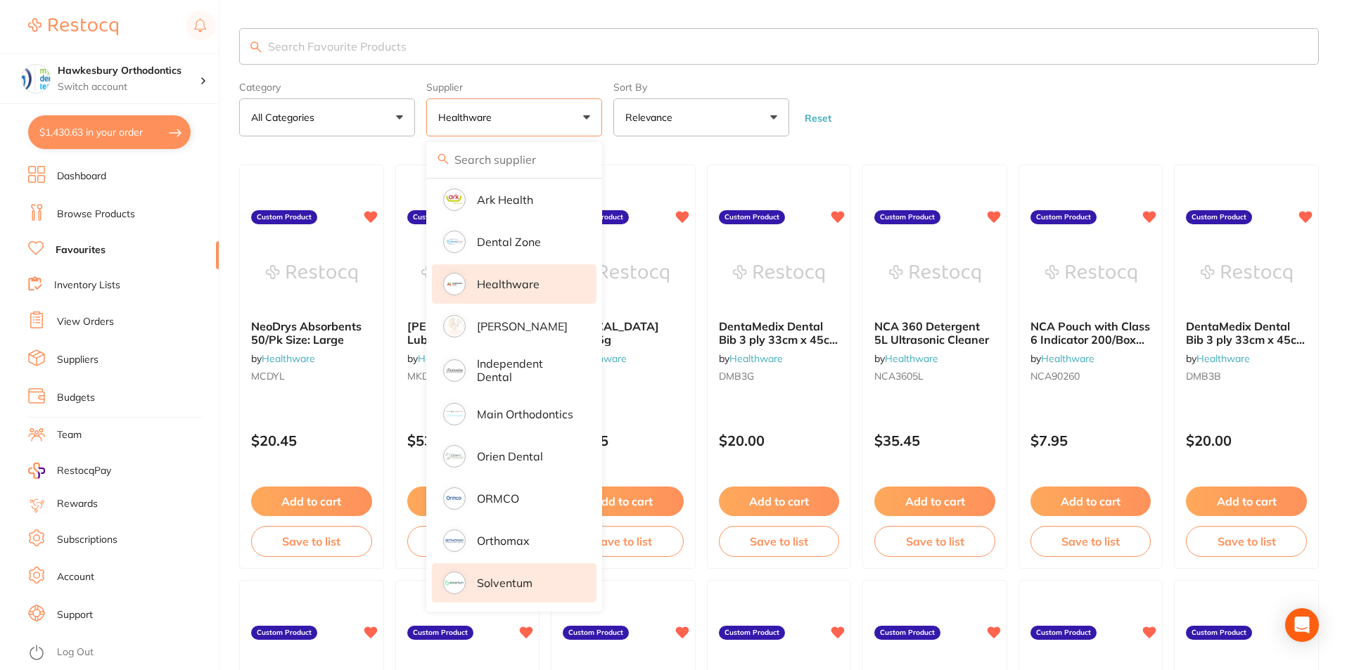
click at [505, 580] on p "Solventum" at bounding box center [505, 583] width 56 height 13
click at [503, 580] on p "Solventum" at bounding box center [505, 583] width 56 height 13
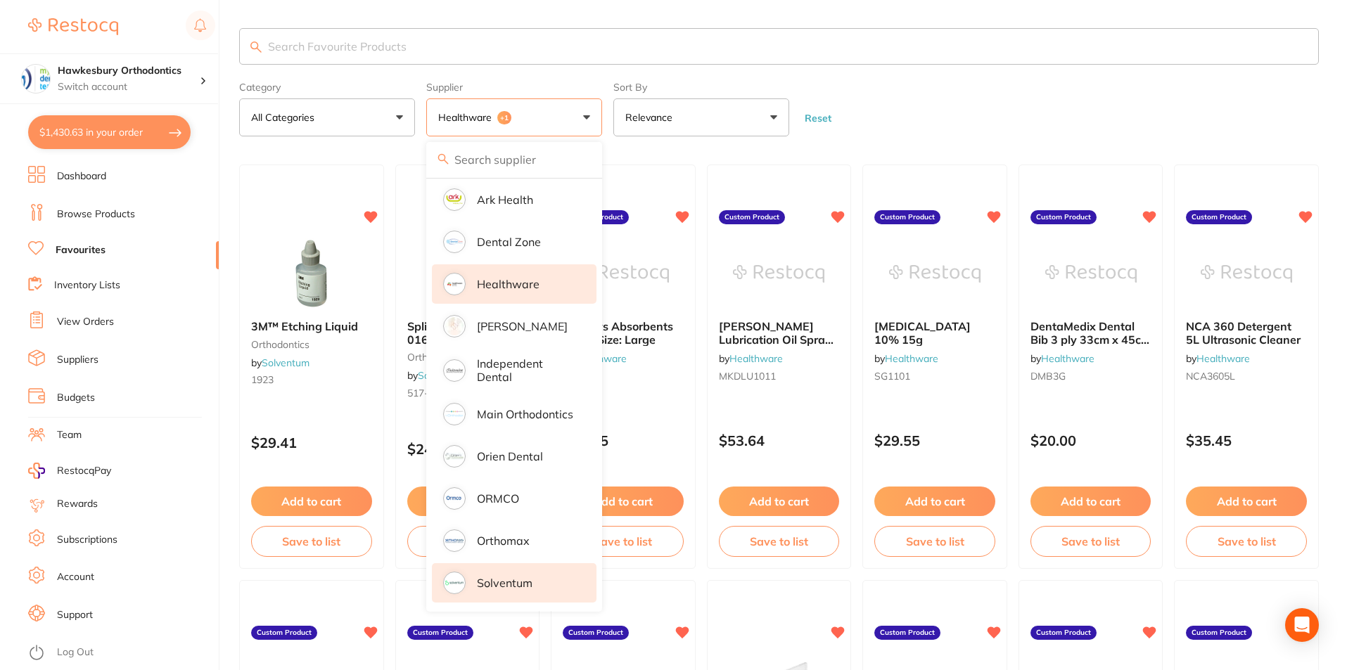
click at [530, 278] on p "Healthware" at bounding box center [508, 284] width 63 height 13
click at [565, 277] on li "Healthware" at bounding box center [514, 283] width 165 height 39
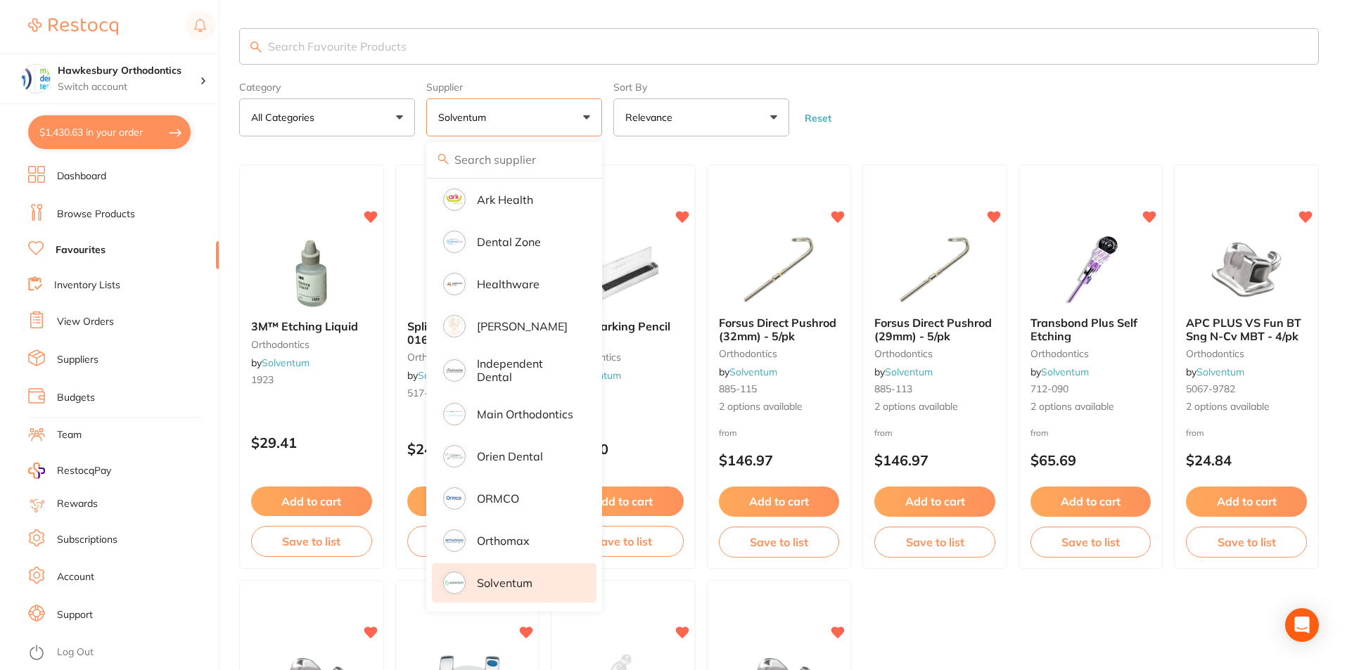
click at [1005, 96] on form "Category All Categories All Categories orthodontics Clear Category false All Ca…" at bounding box center [778, 106] width 1079 height 60
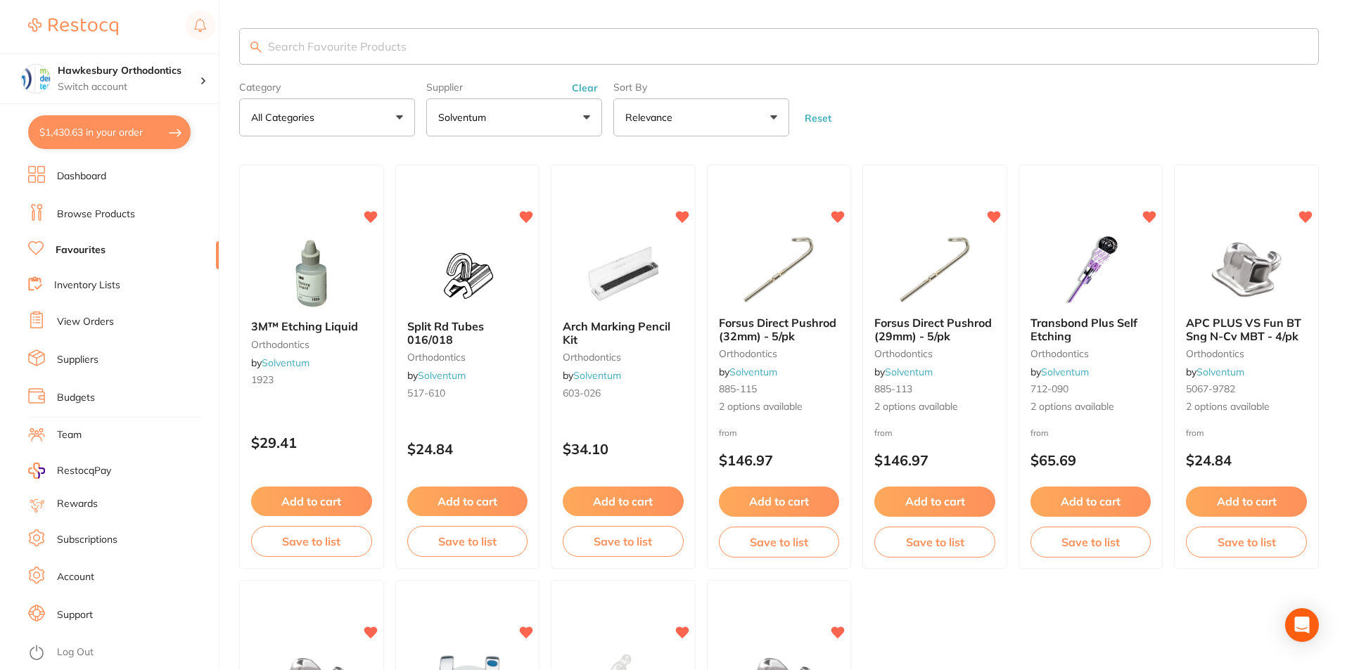
click at [1261, 503] on button "Add to cart" at bounding box center [1246, 502] width 121 height 30
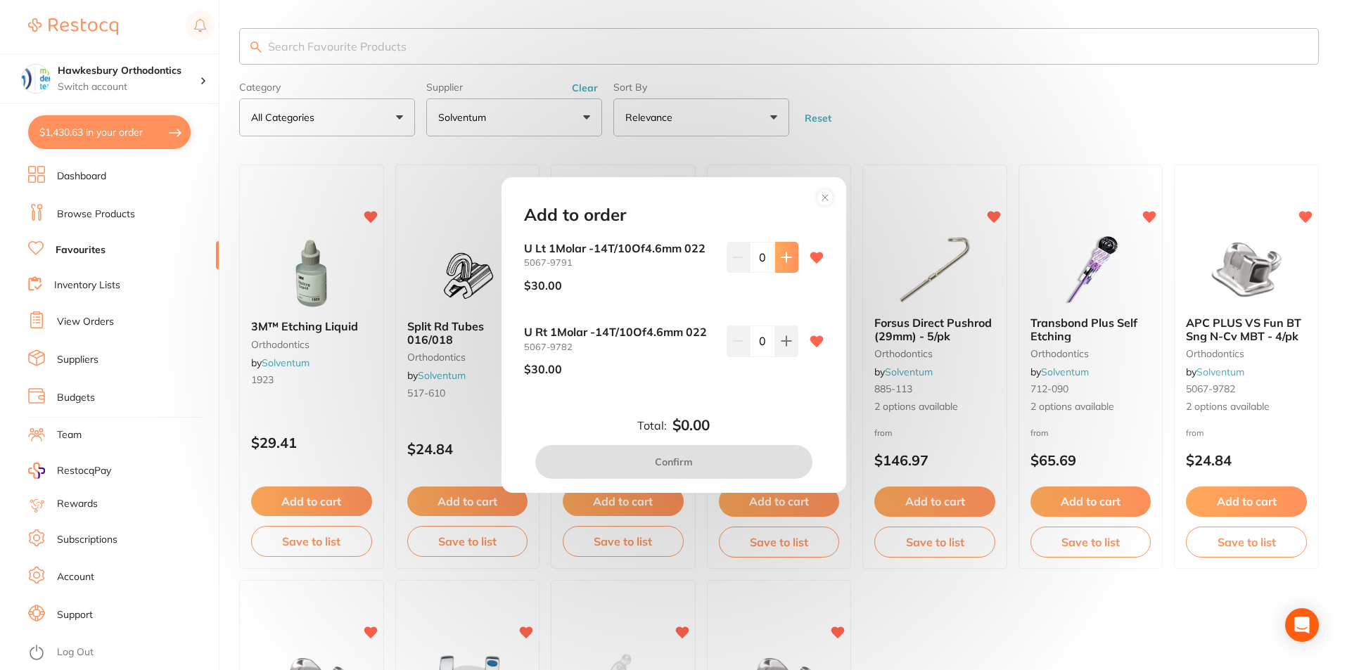
click at [785, 258] on icon at bounding box center [785, 256] width 9 height 9
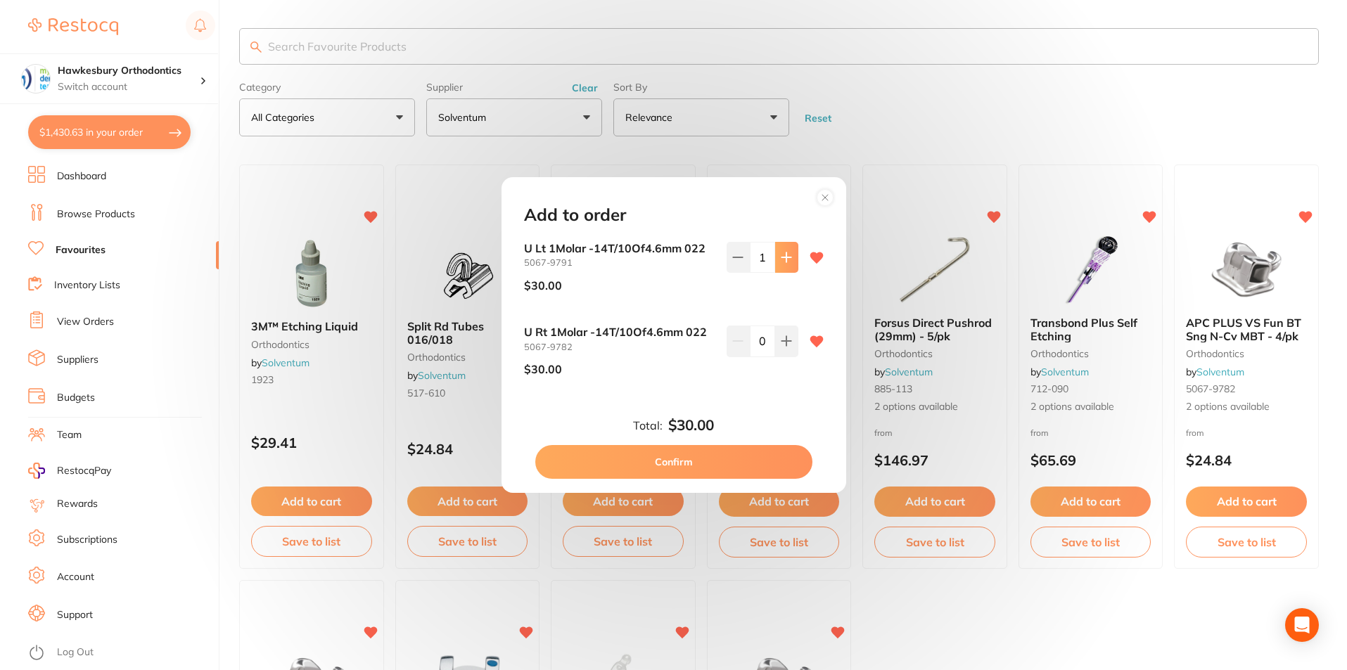
click at [785, 258] on icon at bounding box center [785, 256] width 9 height 9
type input "4"
click at [785, 344] on icon at bounding box center [786, 340] width 11 height 11
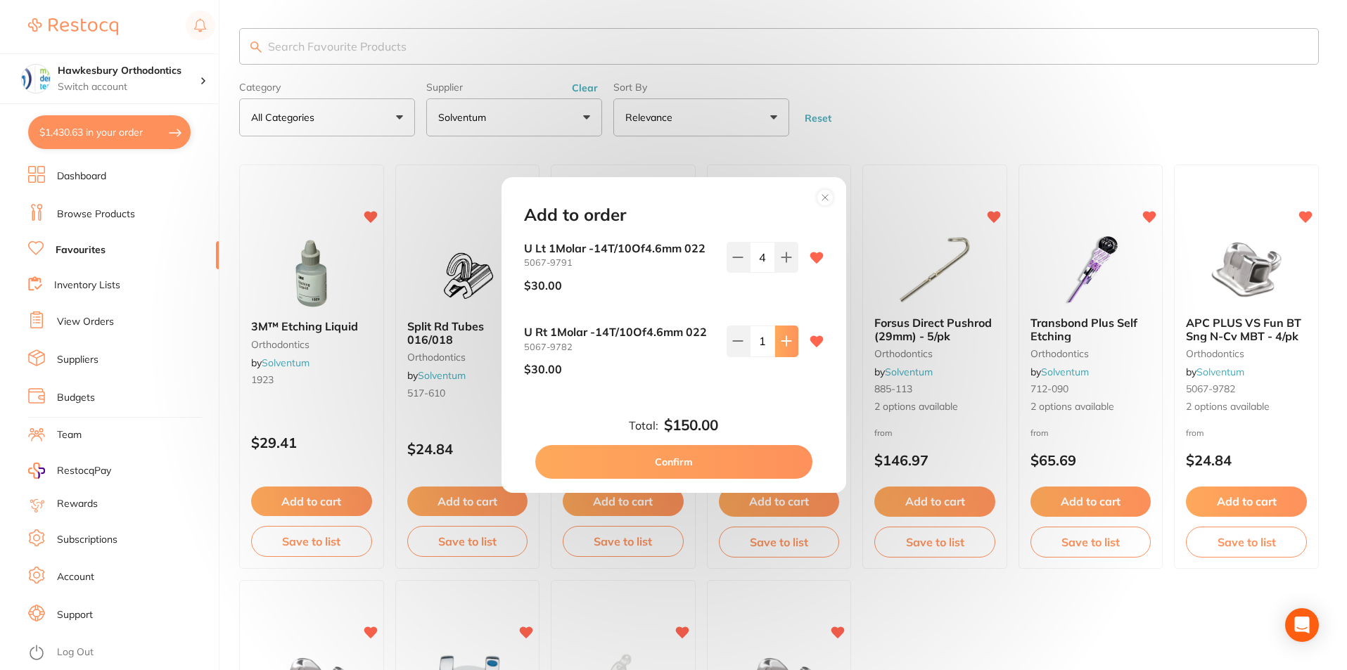
click at [785, 344] on icon at bounding box center [786, 340] width 11 height 11
click at [783, 344] on icon at bounding box center [785, 341] width 9 height 9
type input "4"
click at [685, 456] on button "Confirm" at bounding box center [673, 462] width 277 height 34
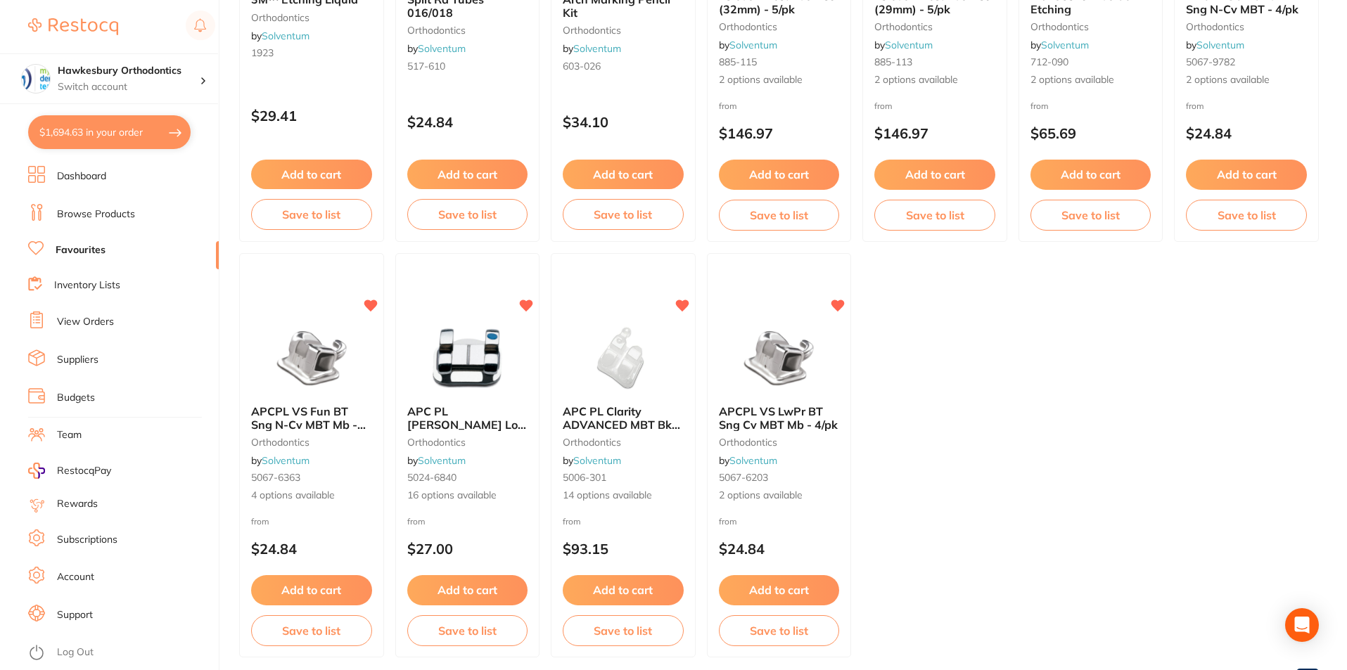
scroll to position [387, 0]
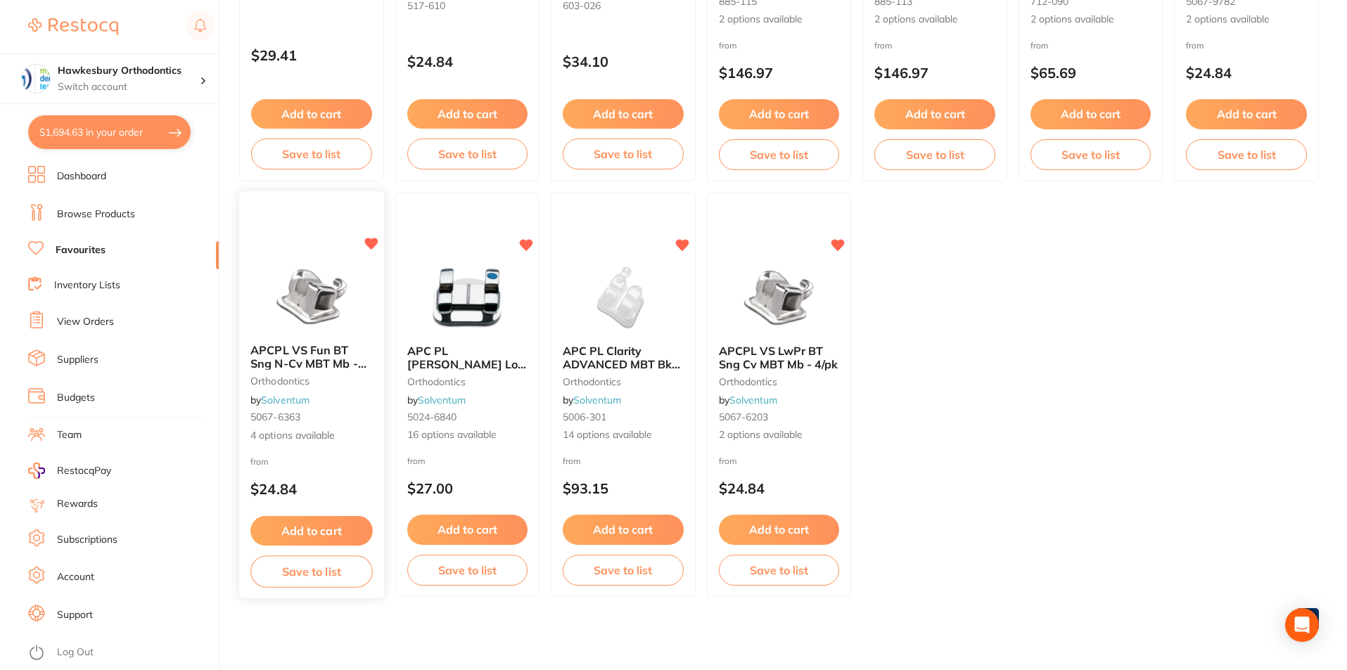
click at [318, 531] on button "Add to cart" at bounding box center [311, 531] width 122 height 30
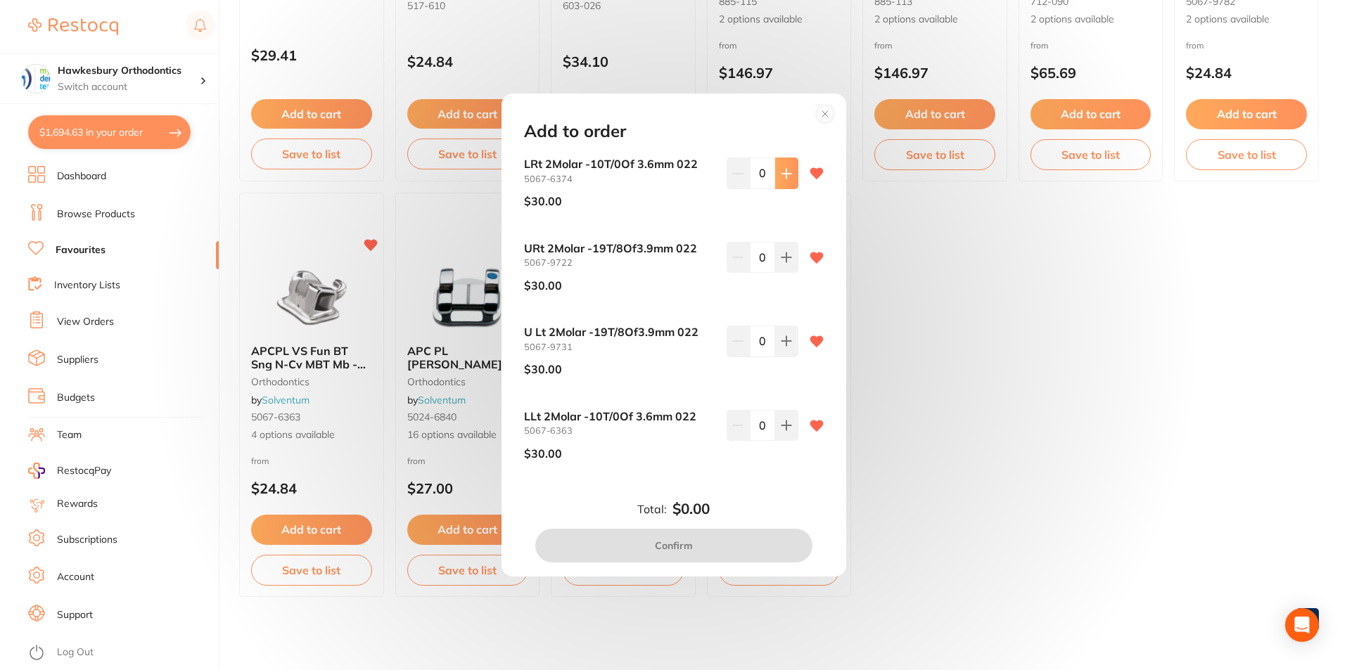
click at [785, 170] on icon at bounding box center [786, 173] width 11 height 11
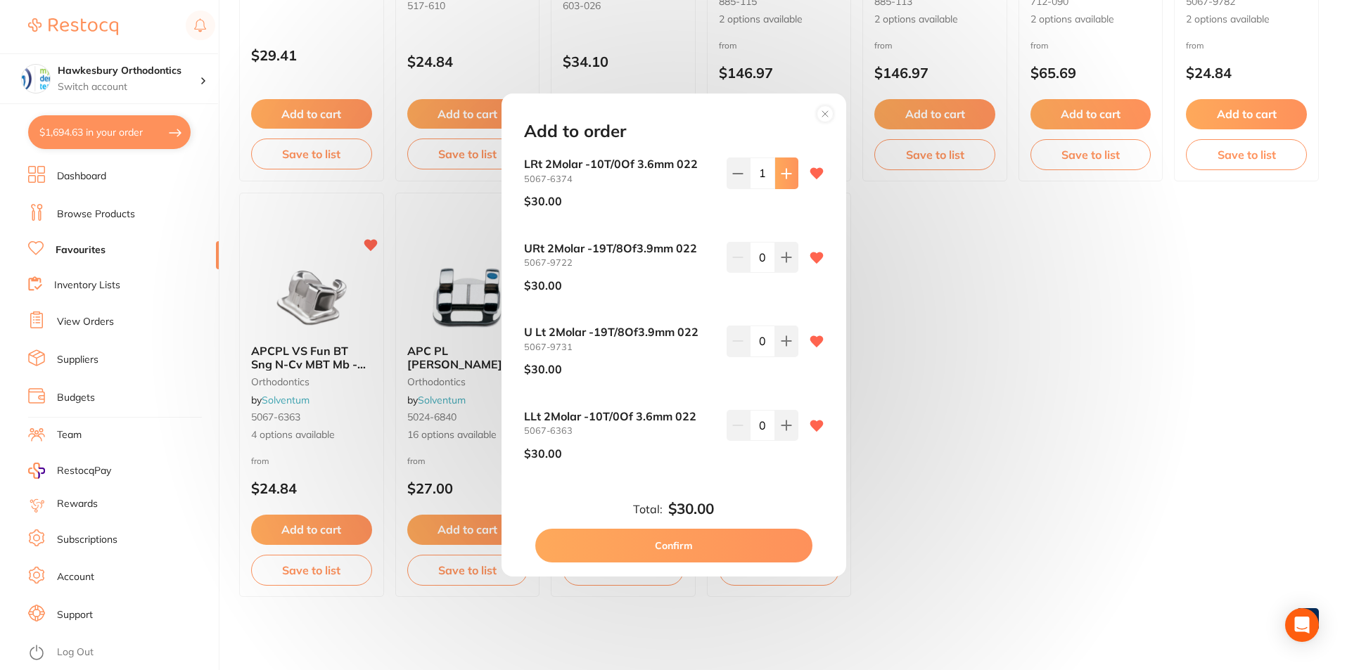
click at [785, 170] on icon at bounding box center [786, 173] width 11 height 11
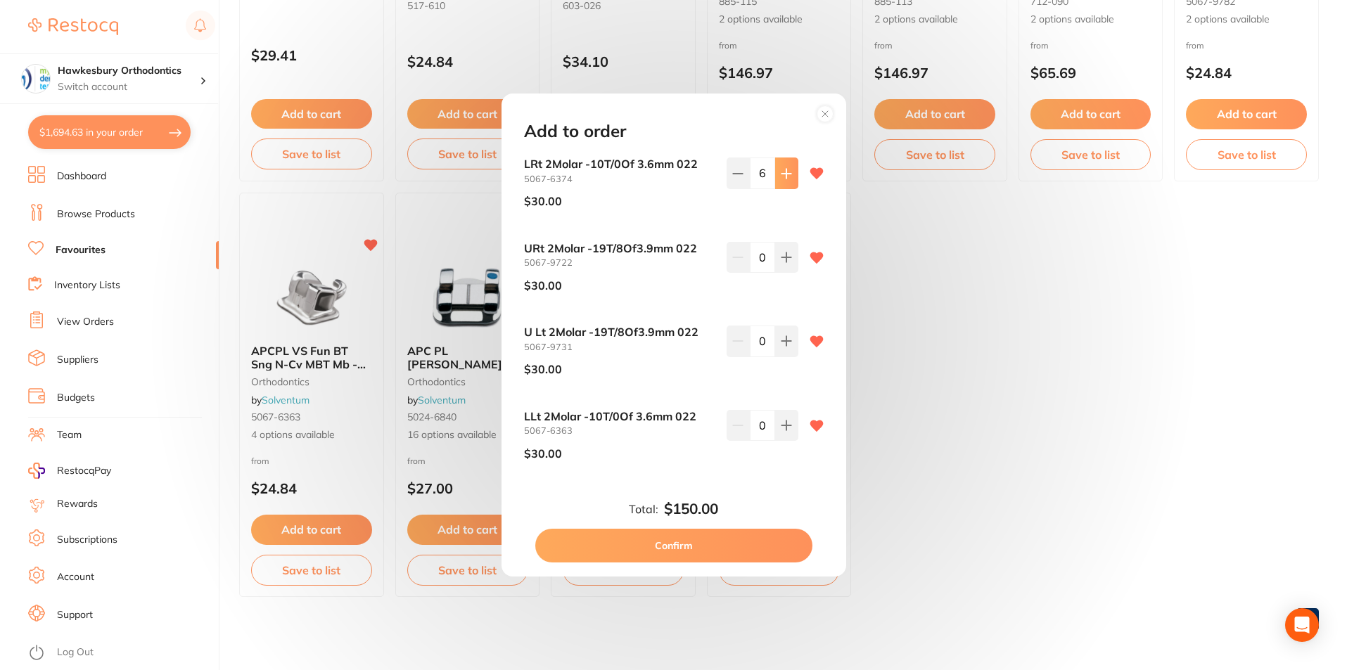
click at [785, 170] on icon at bounding box center [786, 173] width 11 height 11
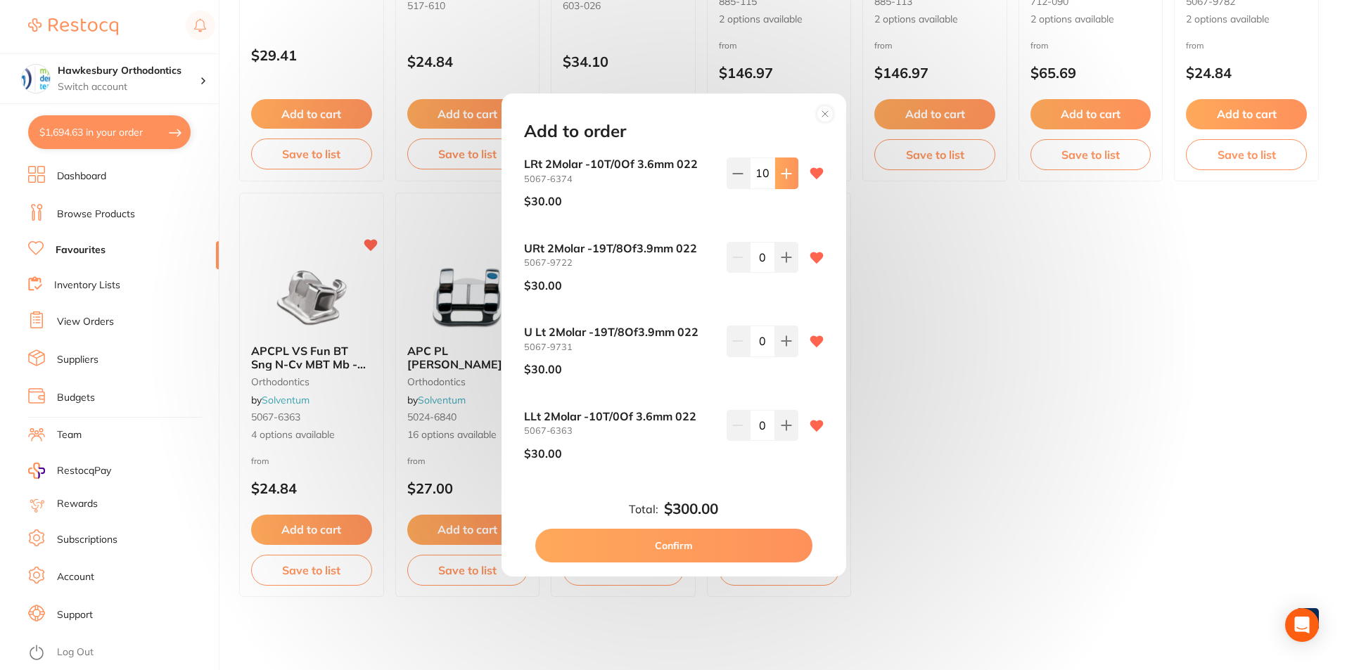
type input "11"
click at [783, 258] on icon at bounding box center [785, 256] width 9 height 9
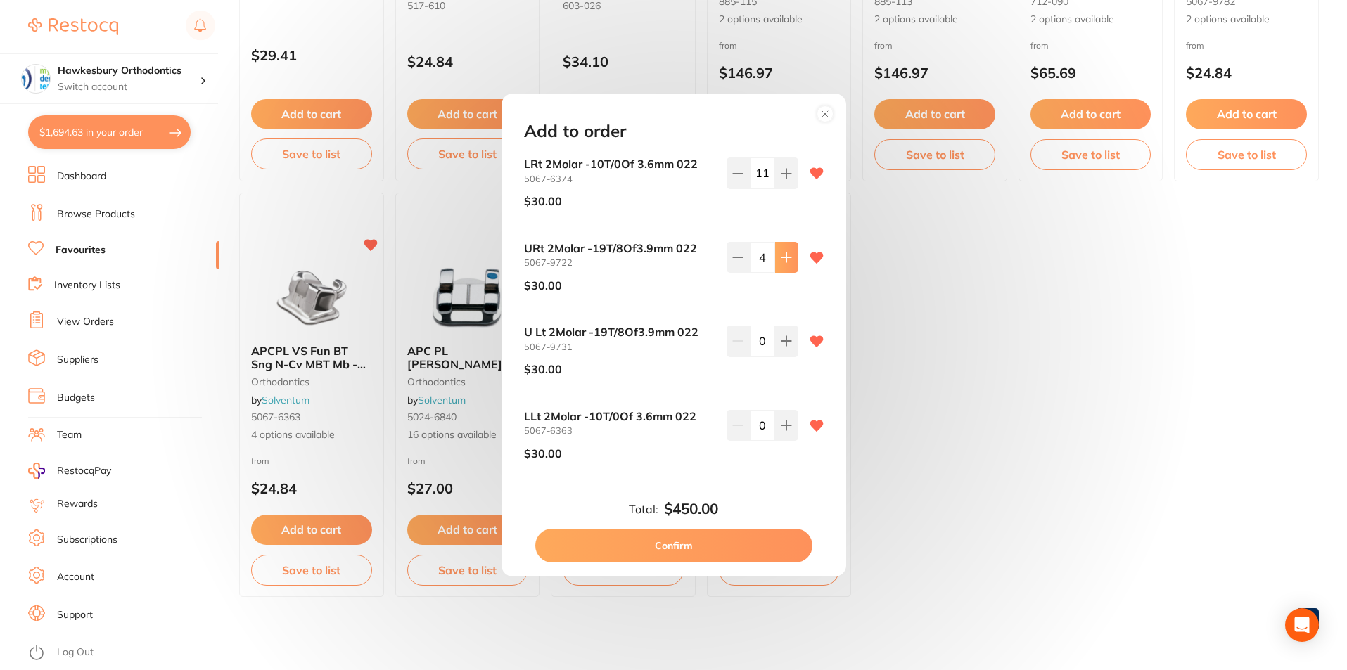
click at [783, 258] on icon at bounding box center [785, 256] width 9 height 9
type input "5"
click at [781, 341] on icon at bounding box center [785, 341] width 9 height 9
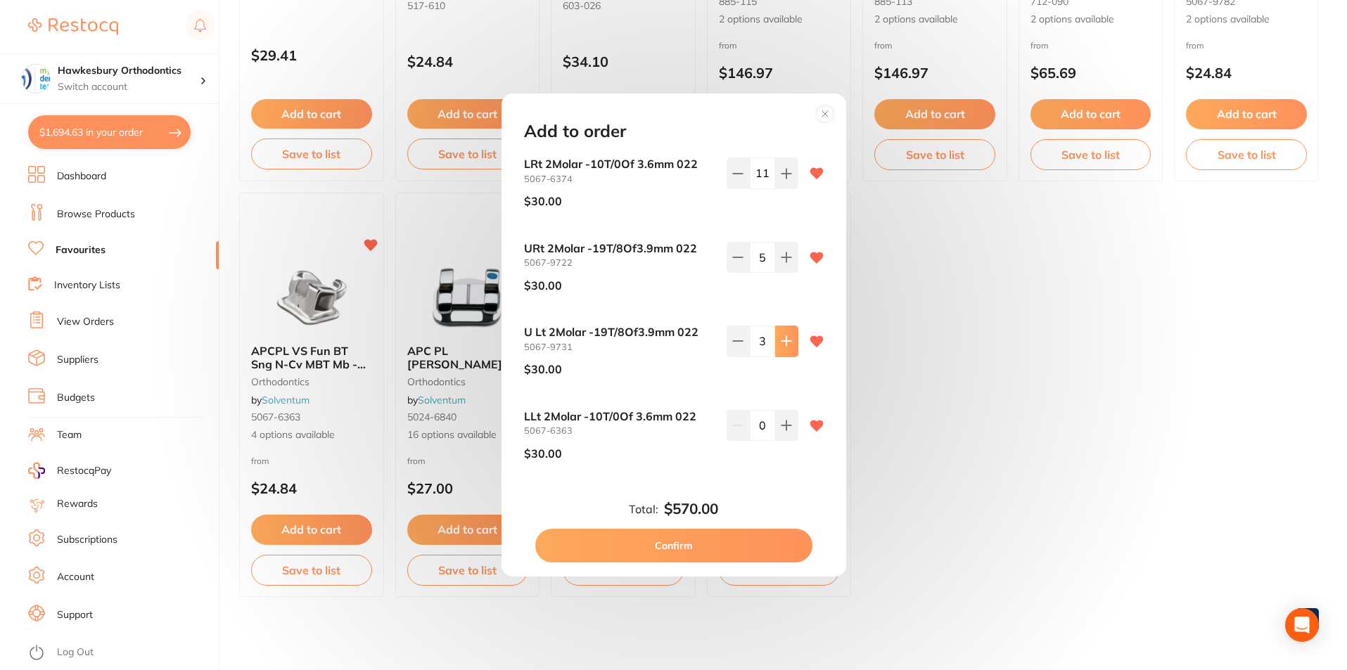
click at [781, 341] on icon at bounding box center [785, 341] width 9 height 9
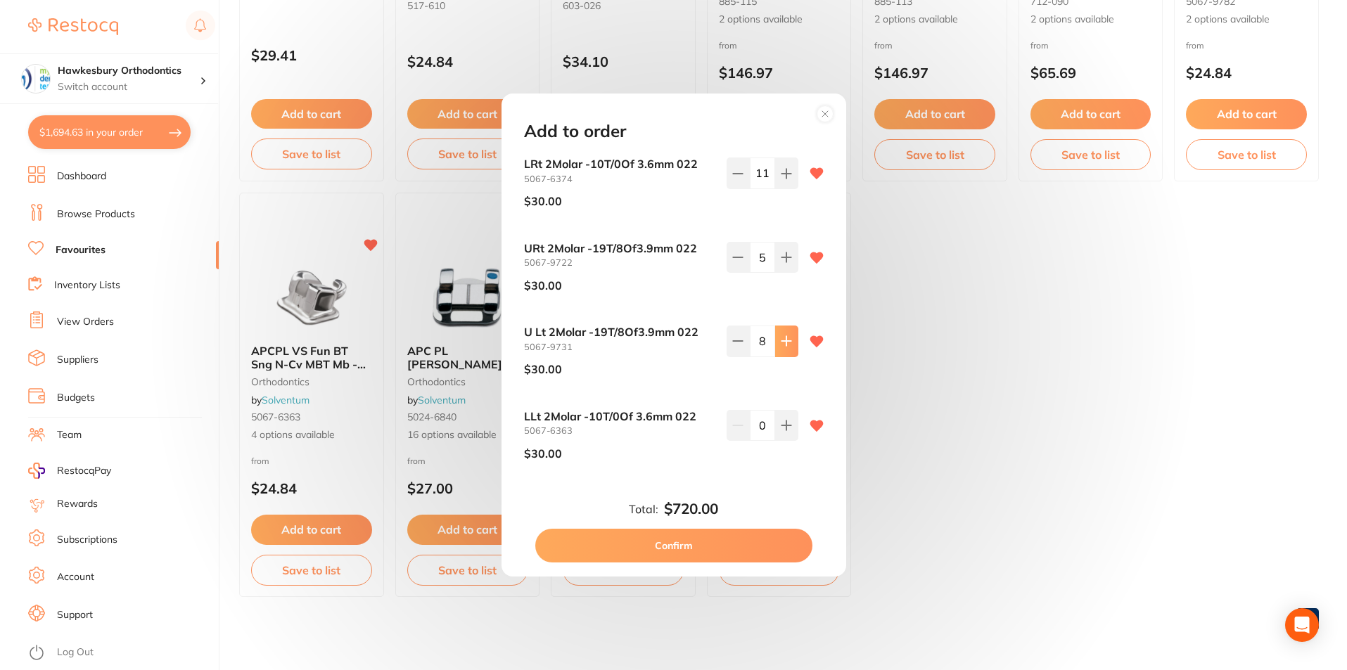
click at [781, 341] on icon at bounding box center [785, 341] width 9 height 9
type input "9"
click at [781, 420] on icon at bounding box center [786, 425] width 11 height 11
click at [782, 420] on icon at bounding box center [786, 425] width 11 height 11
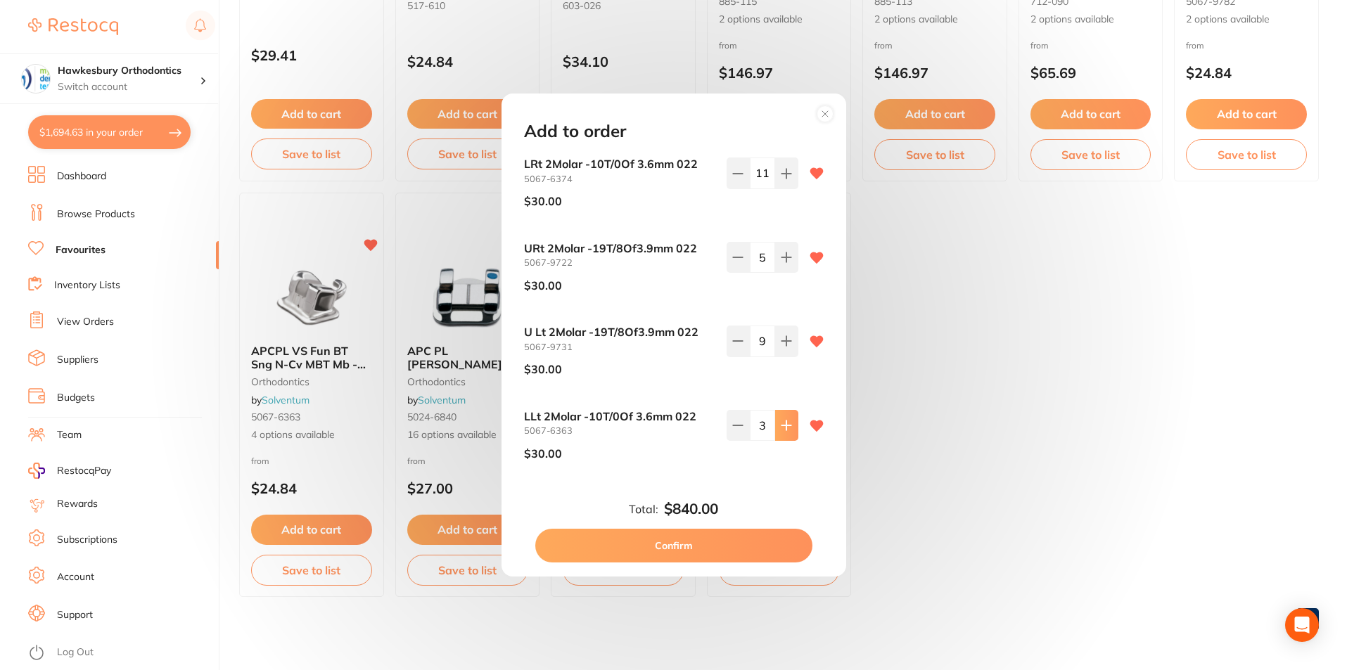
click at [782, 420] on icon at bounding box center [786, 425] width 11 height 11
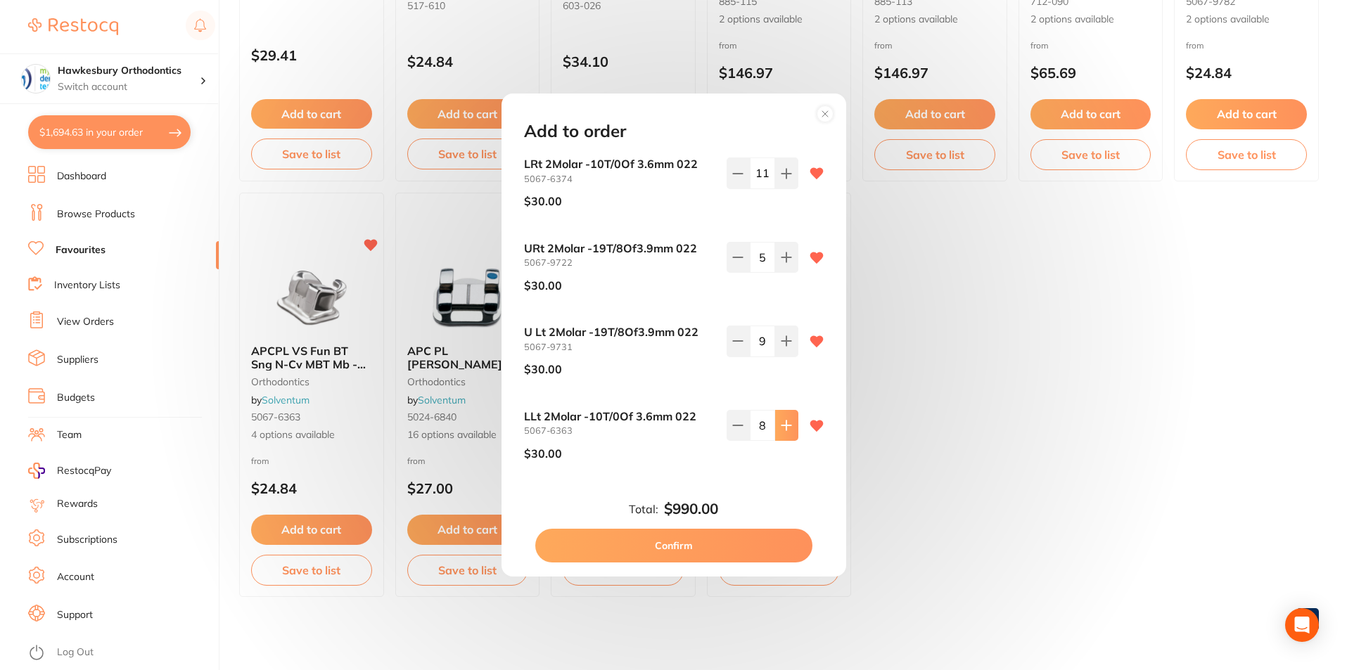
click at [782, 420] on icon at bounding box center [786, 425] width 11 height 11
click at [735, 422] on icon at bounding box center [737, 425] width 11 height 11
type input "10"
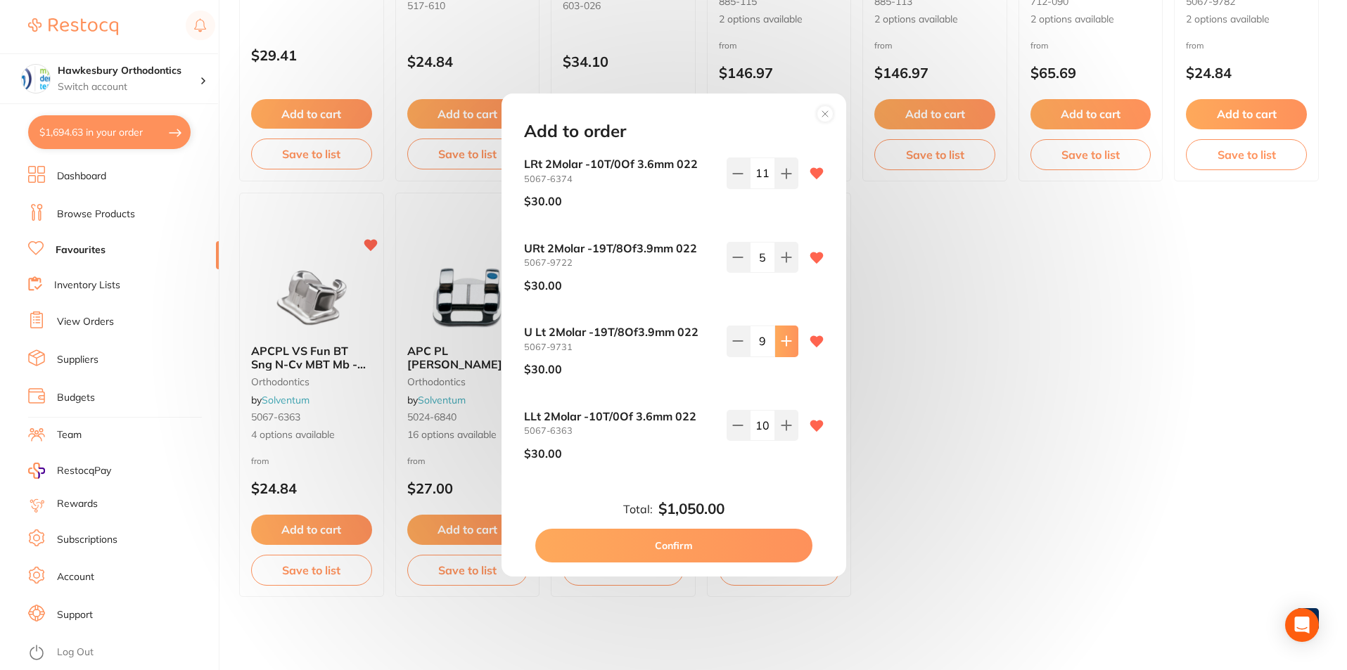
click at [783, 345] on icon at bounding box center [785, 341] width 9 height 9
type input "10"
click at [691, 539] on button "Confirm" at bounding box center [673, 546] width 277 height 34
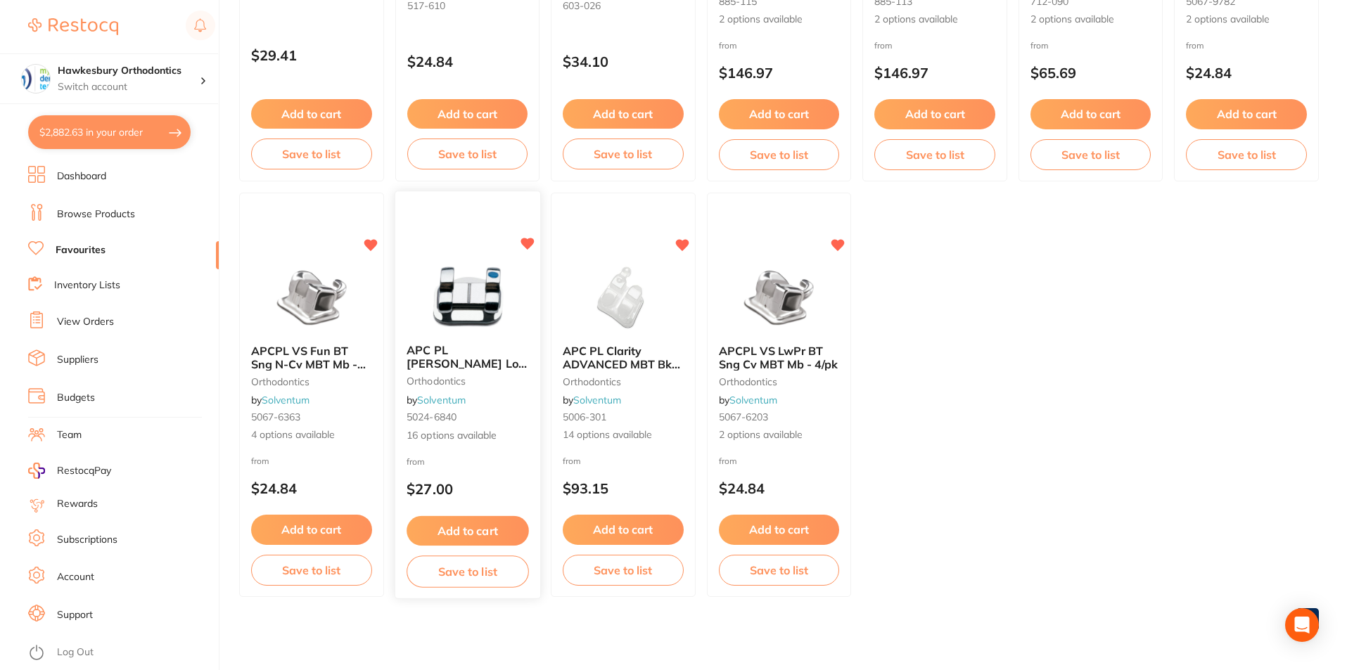
click at [468, 527] on button "Add to cart" at bounding box center [467, 531] width 122 height 30
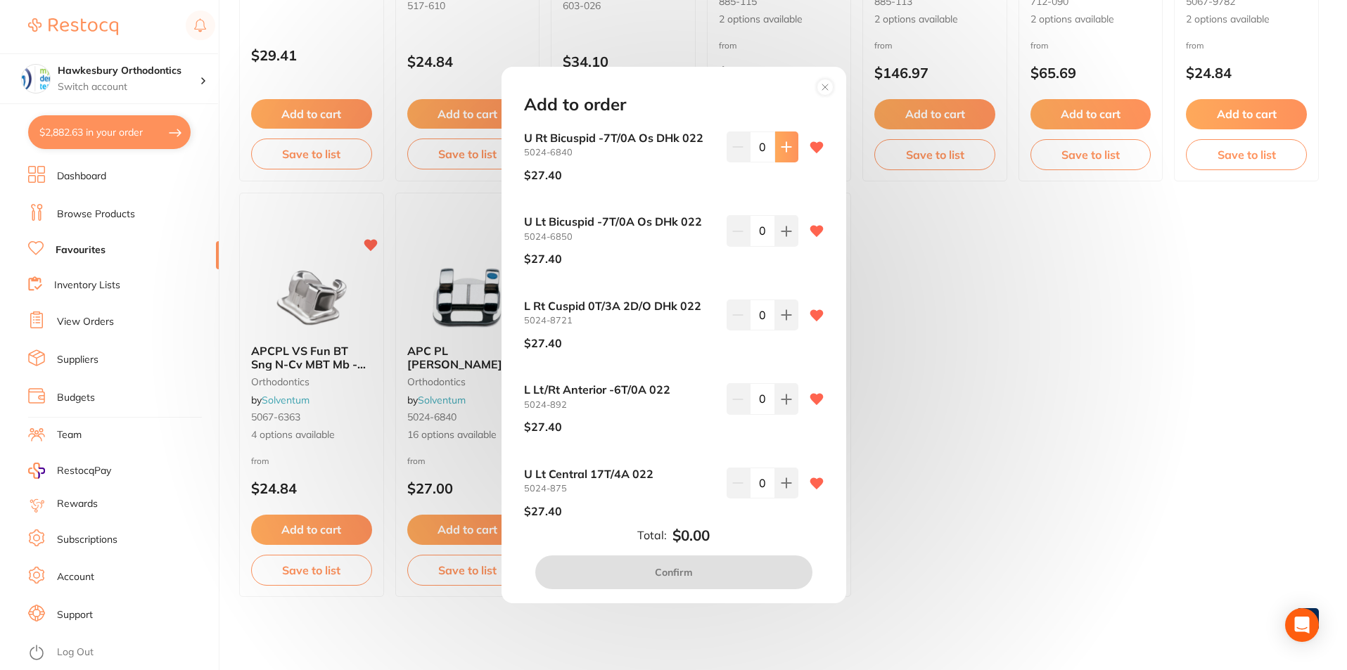
click at [785, 144] on icon at bounding box center [786, 146] width 11 height 11
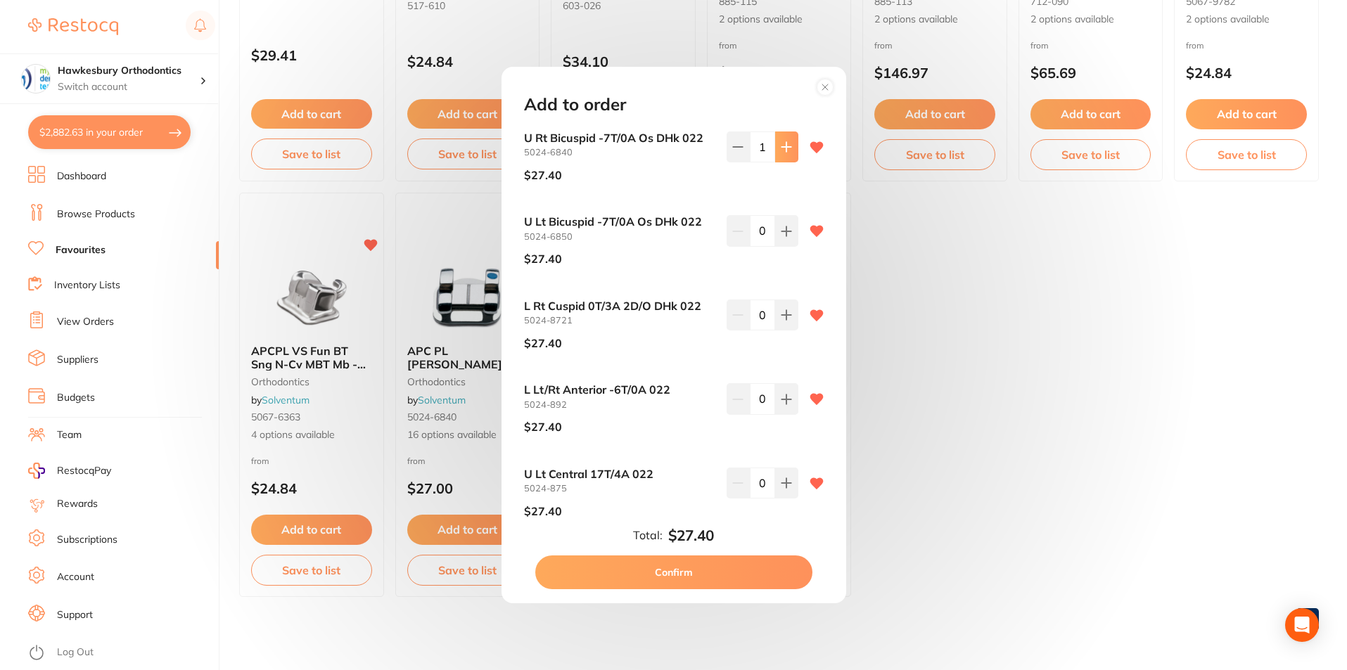
click at [785, 144] on icon at bounding box center [786, 146] width 11 height 11
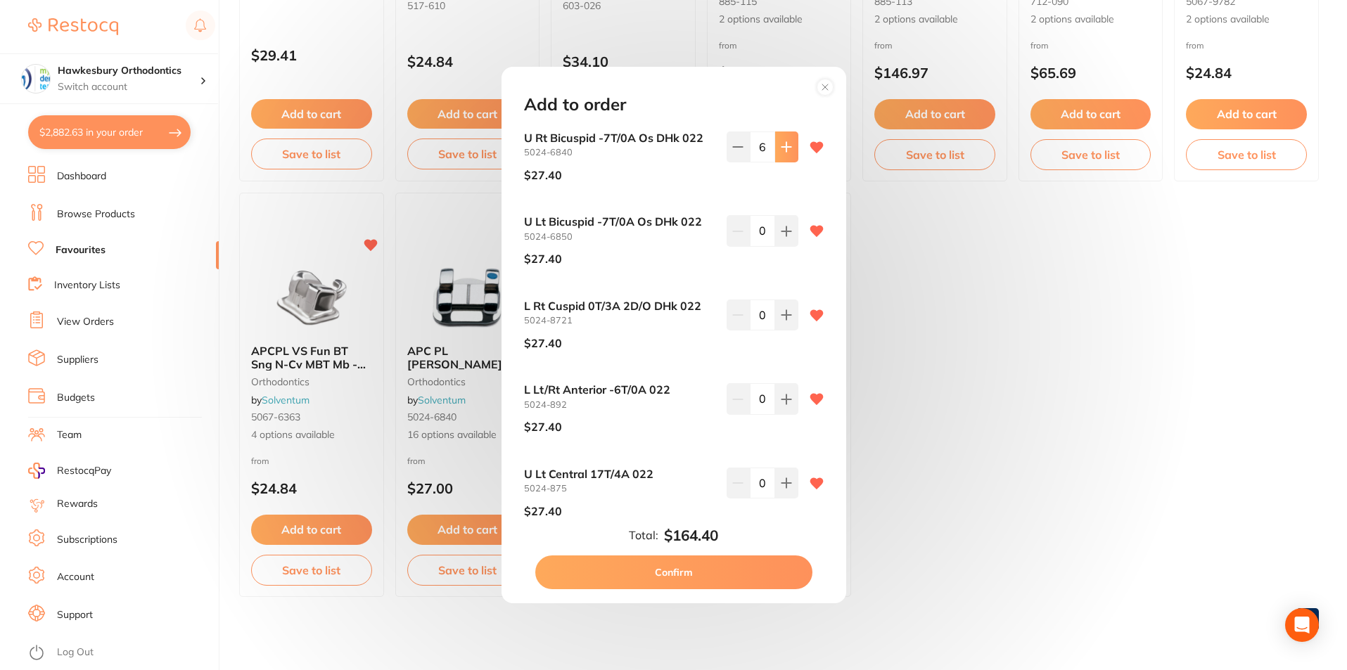
click at [785, 144] on icon at bounding box center [786, 146] width 11 height 11
type input "7"
click at [781, 229] on icon at bounding box center [786, 231] width 11 height 11
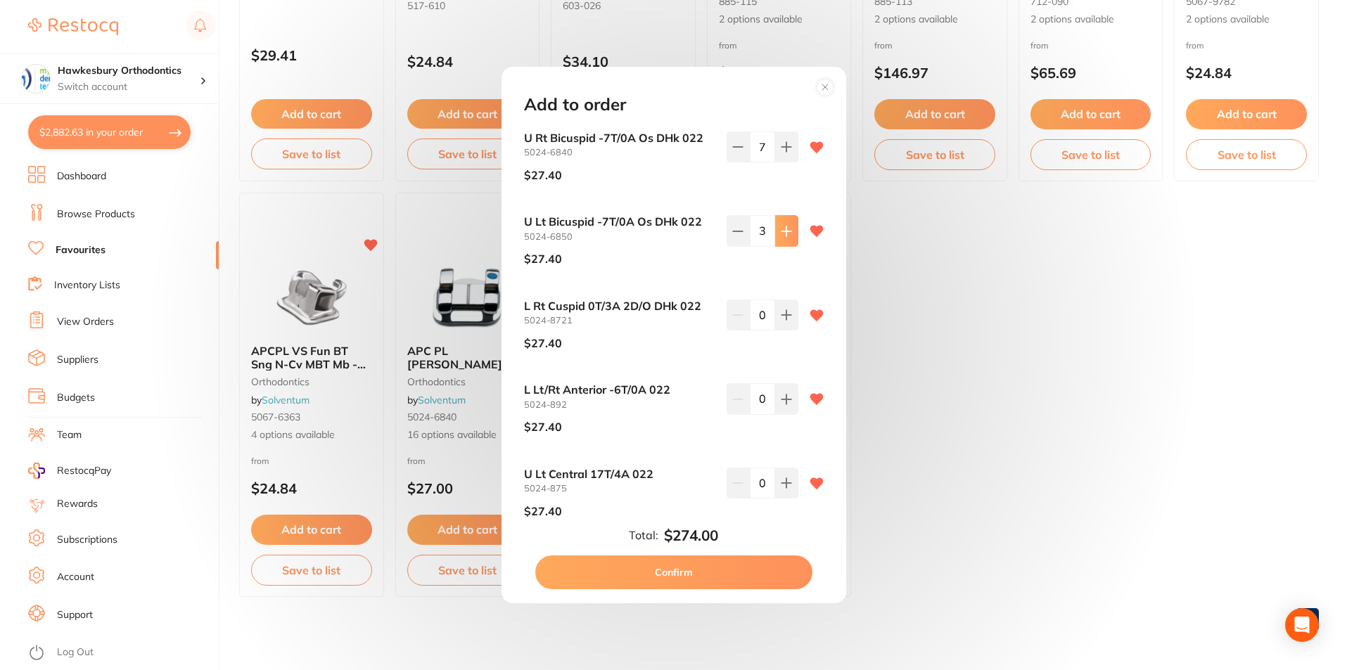
click at [781, 229] on icon at bounding box center [786, 231] width 11 height 11
type input "5"
click at [781, 314] on icon at bounding box center [786, 314] width 11 height 11
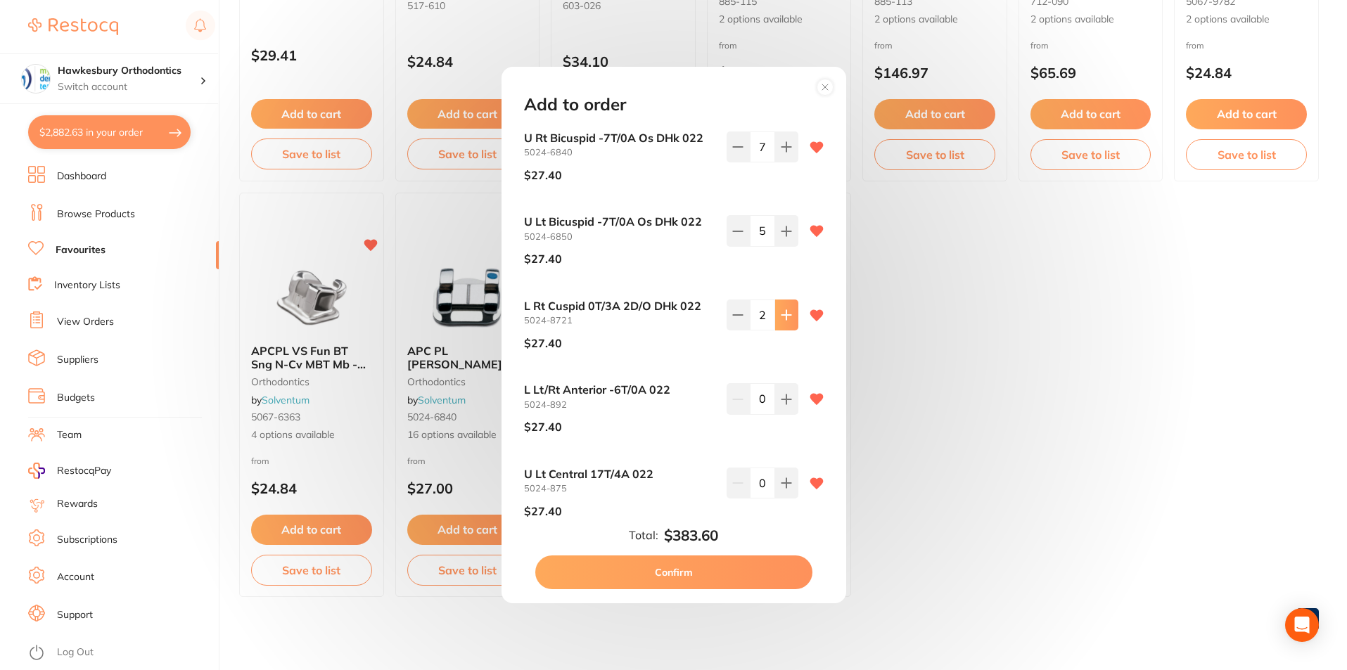
click at [781, 314] on icon at bounding box center [786, 314] width 11 height 11
click at [736, 315] on icon at bounding box center [737, 315] width 9 height 0
click at [782, 314] on icon at bounding box center [785, 314] width 9 height 9
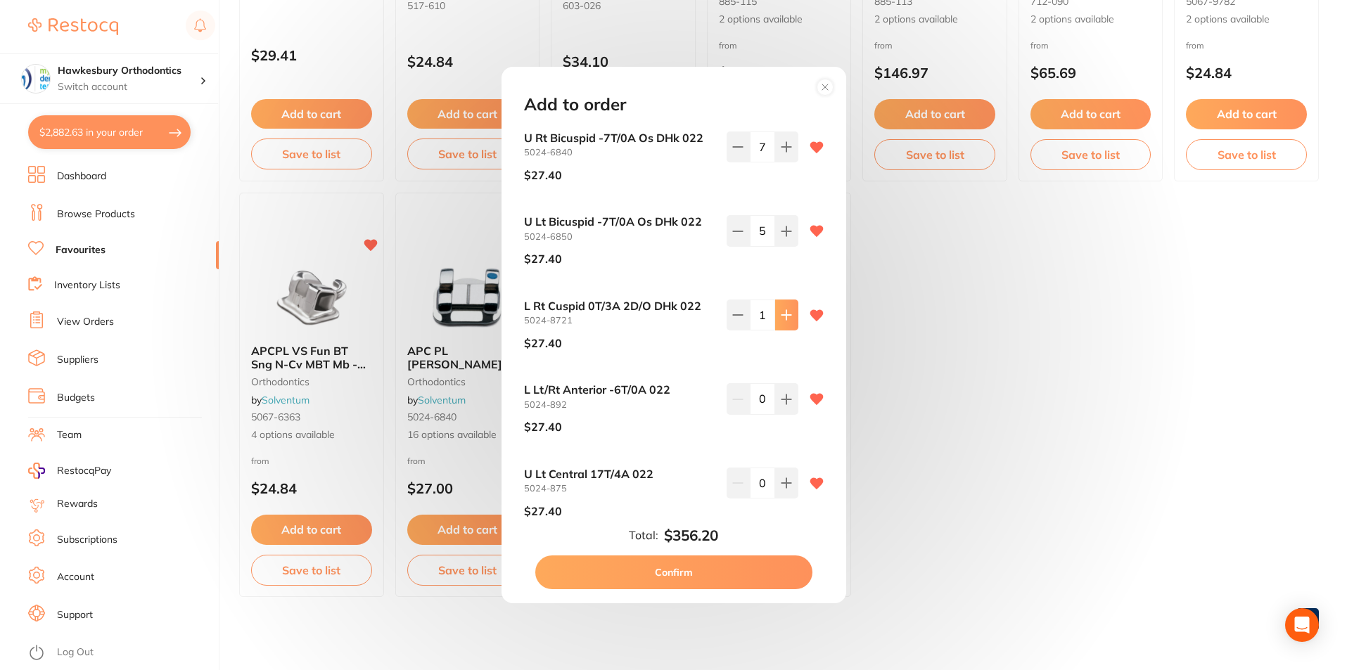
click at [782, 314] on icon at bounding box center [785, 314] width 9 height 9
click at [785, 316] on icon at bounding box center [786, 314] width 11 height 11
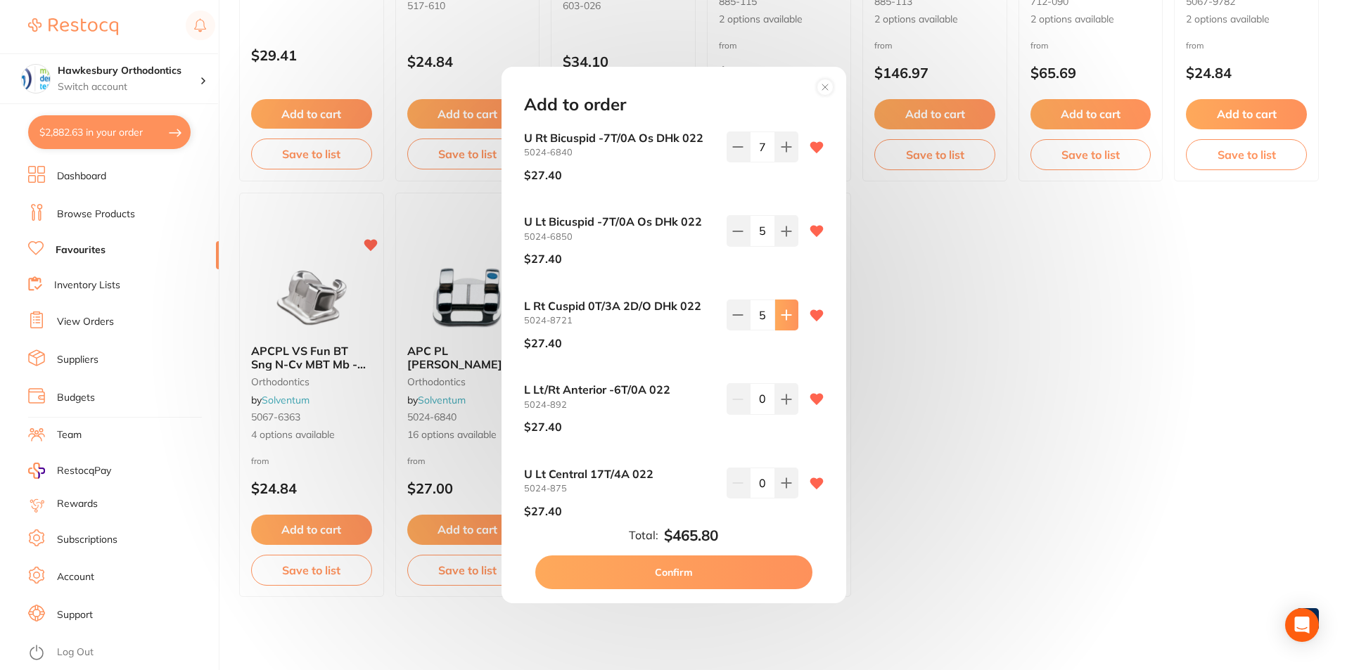
type input "6"
click at [785, 402] on icon at bounding box center [786, 399] width 11 height 11
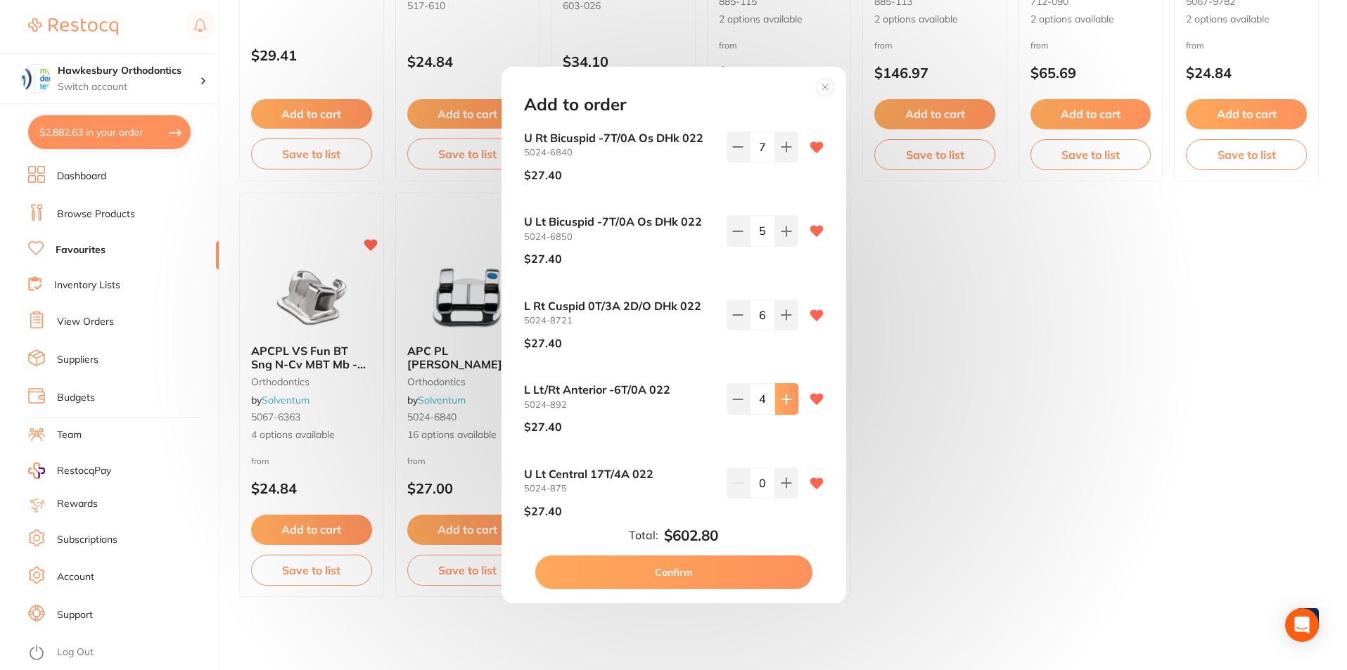
click at [785, 402] on icon at bounding box center [786, 399] width 11 height 11
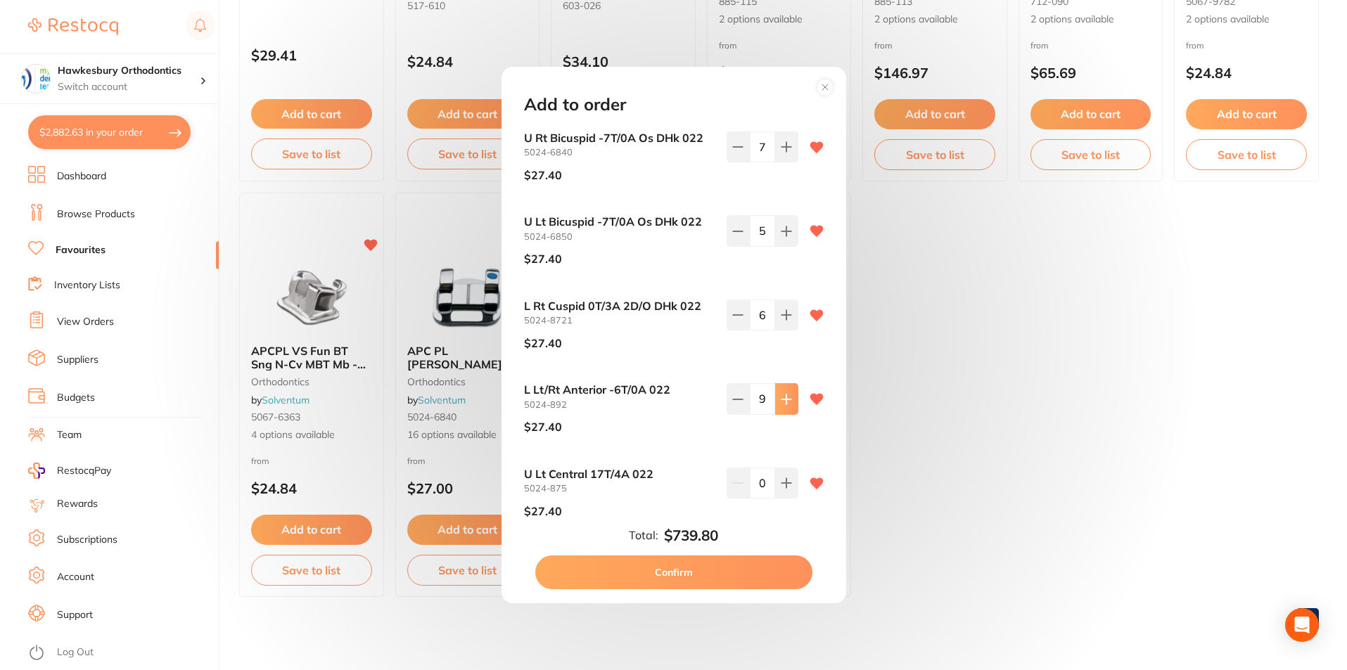
click at [785, 402] on icon at bounding box center [786, 399] width 11 height 11
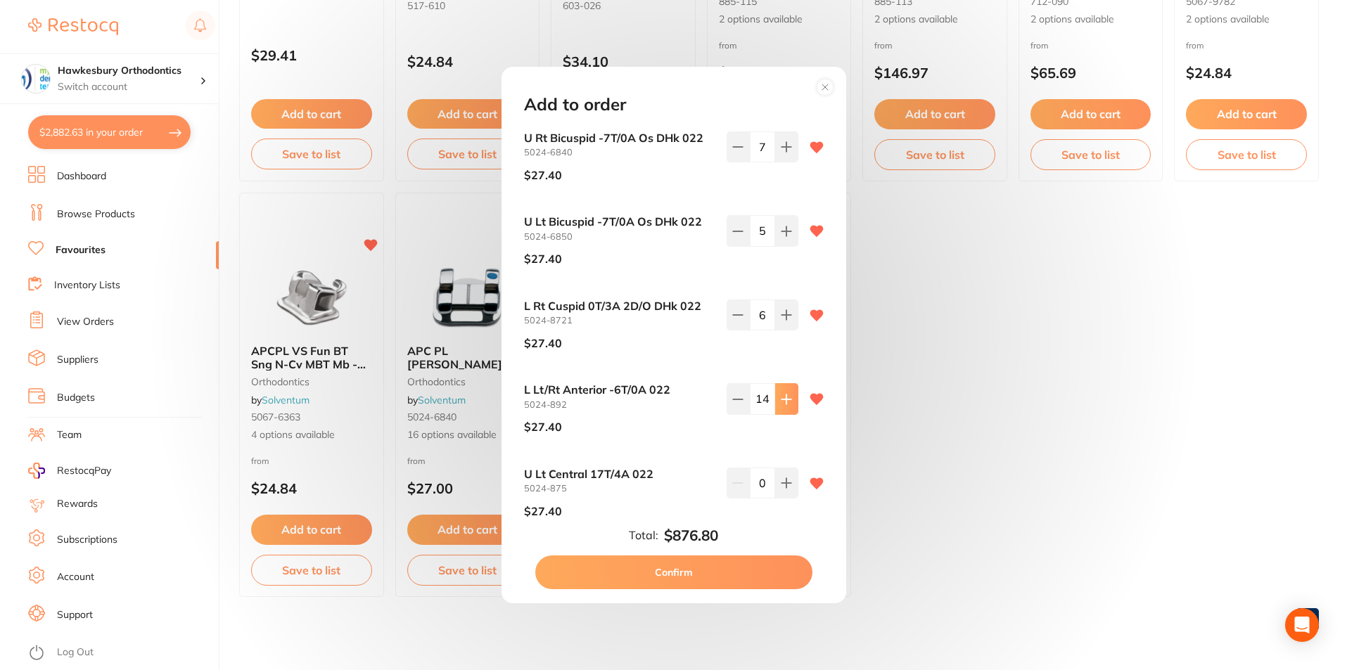
click at [785, 402] on icon at bounding box center [786, 399] width 11 height 11
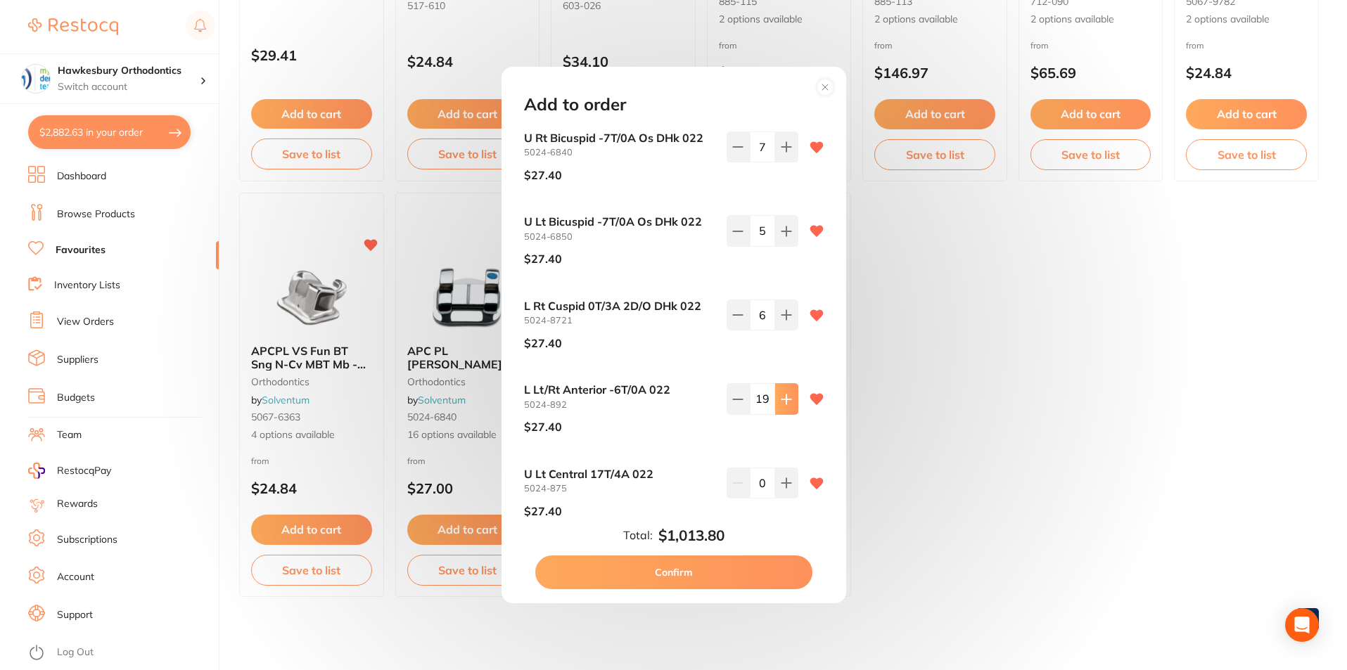
click at [785, 402] on icon at bounding box center [786, 399] width 11 height 11
click at [785, 400] on icon at bounding box center [786, 399] width 11 height 11
type input "21"
click at [782, 483] on icon at bounding box center [785, 482] width 9 height 9
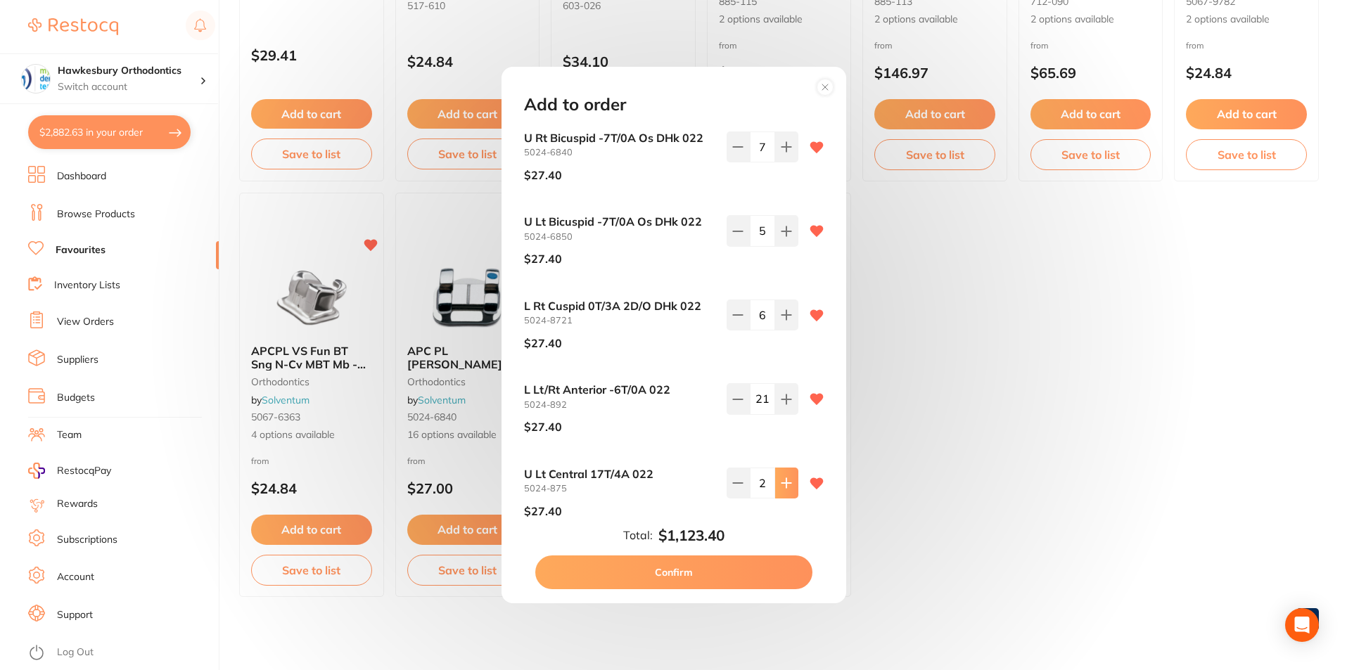
click at [782, 483] on icon at bounding box center [785, 482] width 9 height 9
type input "6"
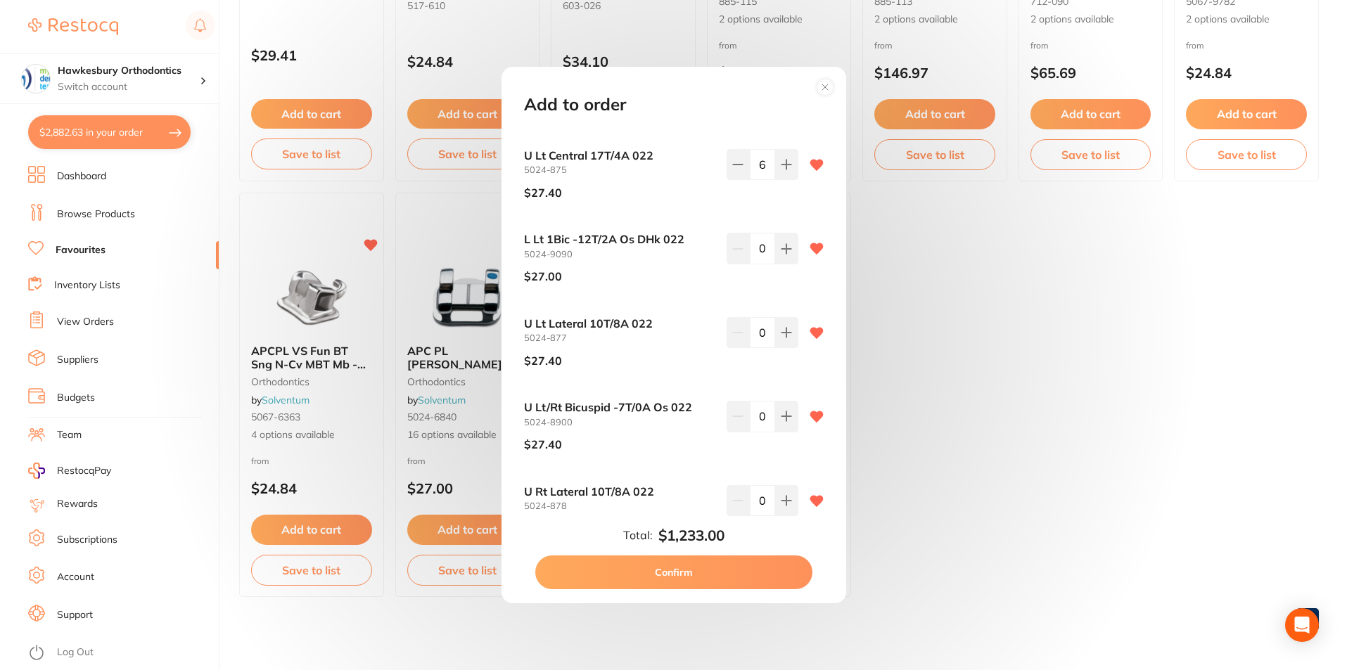
scroll to position [343, 0]
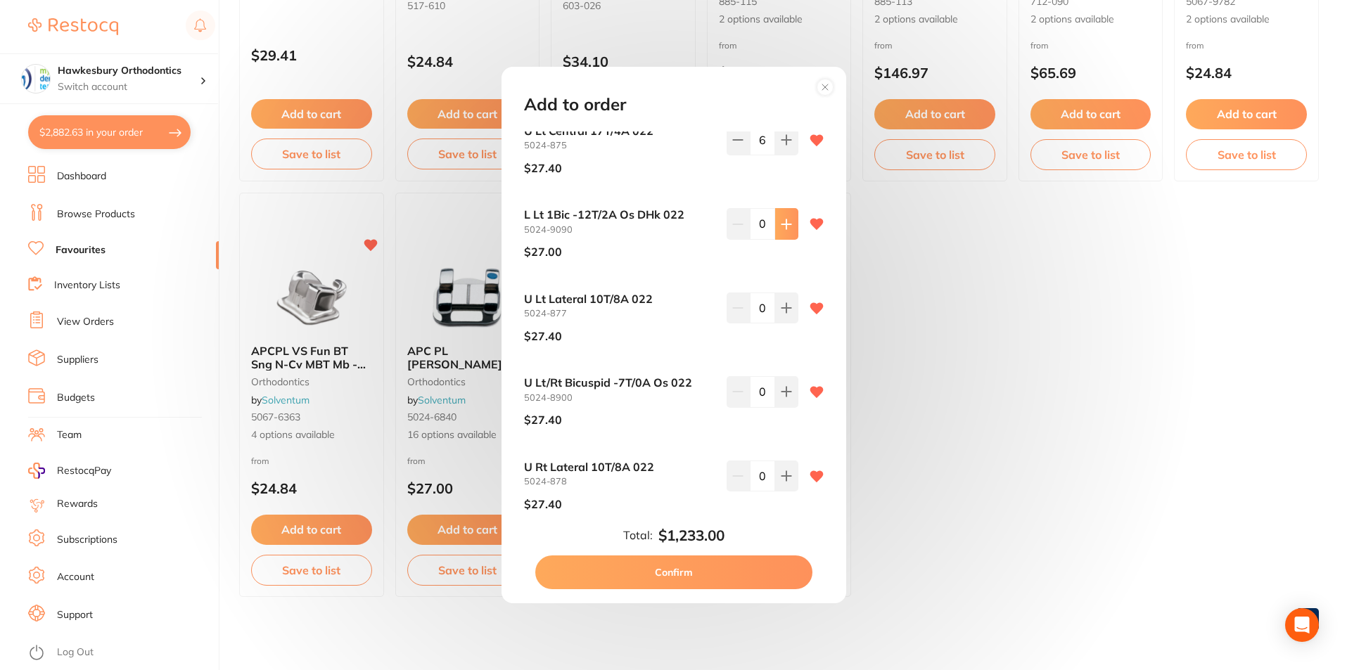
click at [785, 225] on icon at bounding box center [786, 224] width 11 height 11
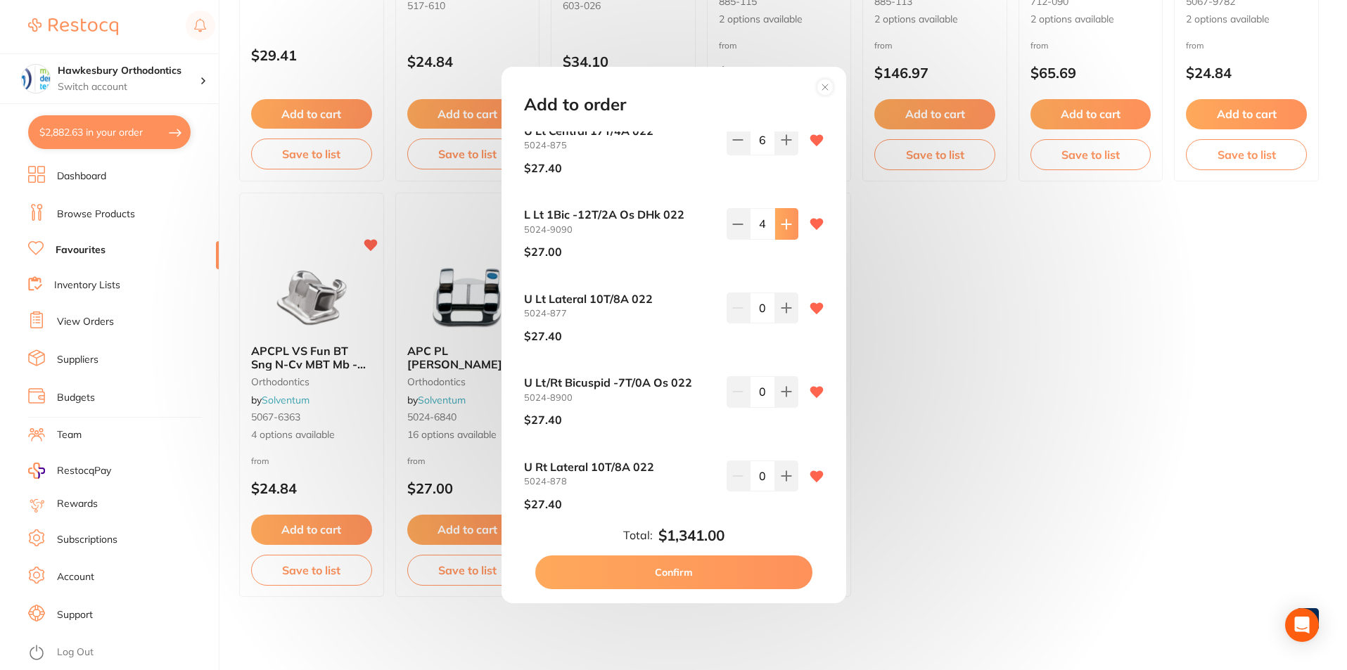
type input "5"
click at [781, 309] on icon at bounding box center [786, 307] width 11 height 11
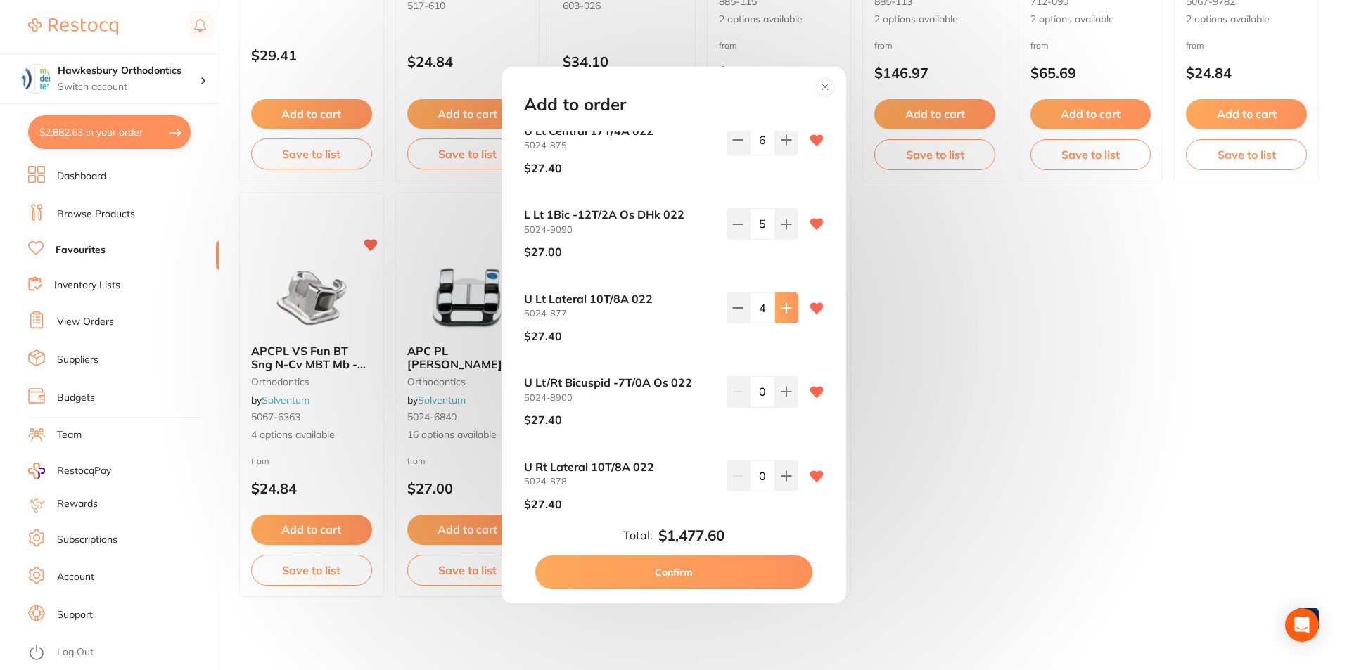
click at [781, 309] on icon at bounding box center [786, 307] width 11 height 11
type input "6"
click at [783, 396] on icon at bounding box center [785, 391] width 9 height 9
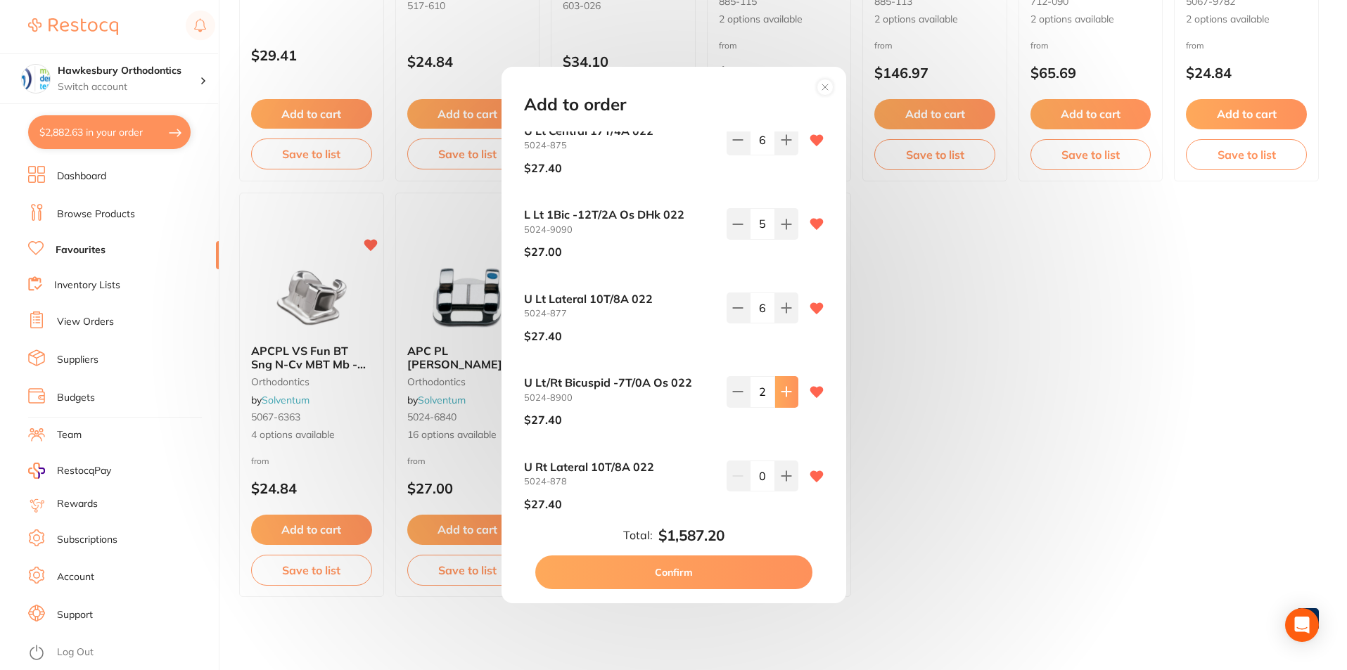
click at [783, 396] on icon at bounding box center [785, 391] width 9 height 9
type input "5"
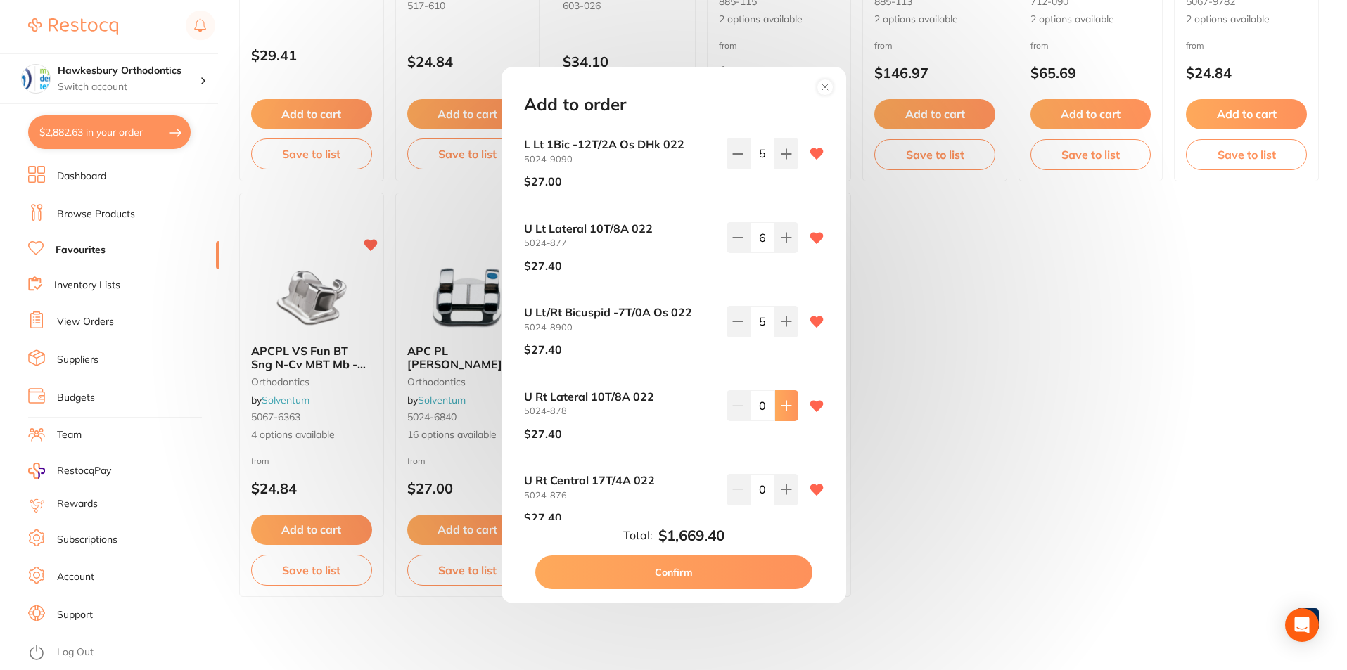
click at [785, 407] on icon at bounding box center [786, 405] width 11 height 11
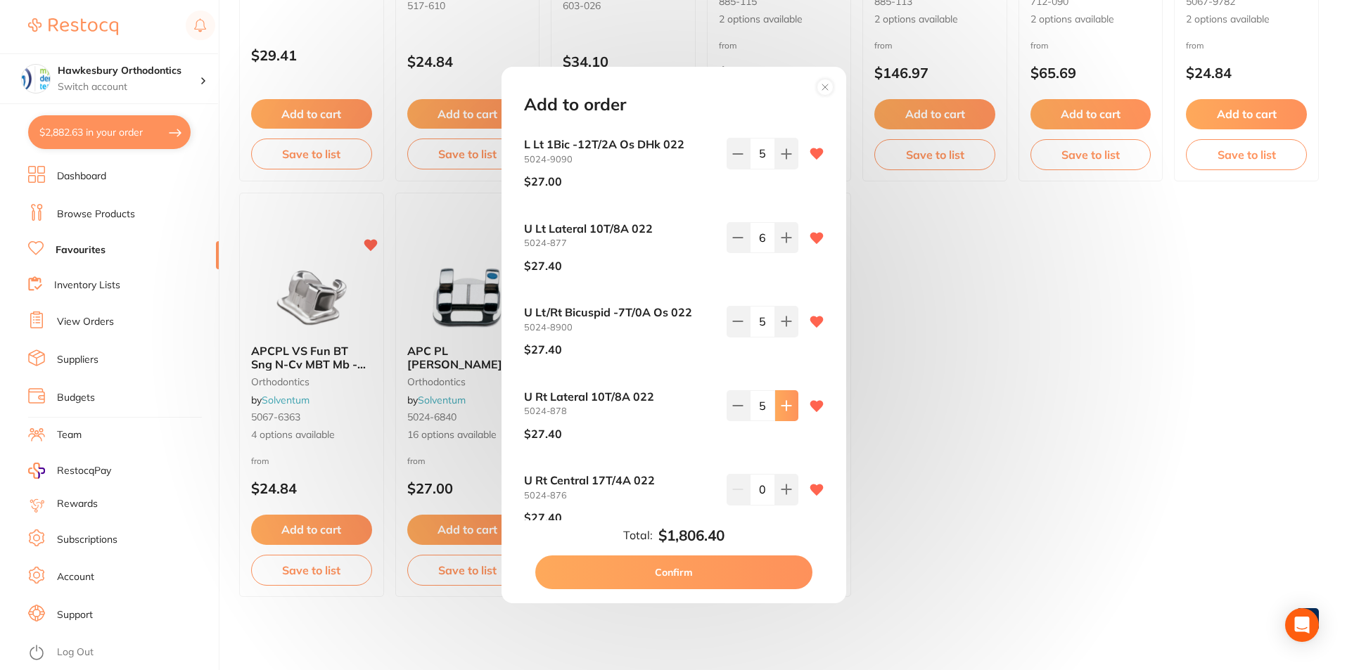
click at [785, 407] on icon at bounding box center [786, 405] width 11 height 11
type input "6"
click at [783, 484] on icon at bounding box center [786, 489] width 11 height 11
click at [782, 490] on icon at bounding box center [785, 489] width 9 height 9
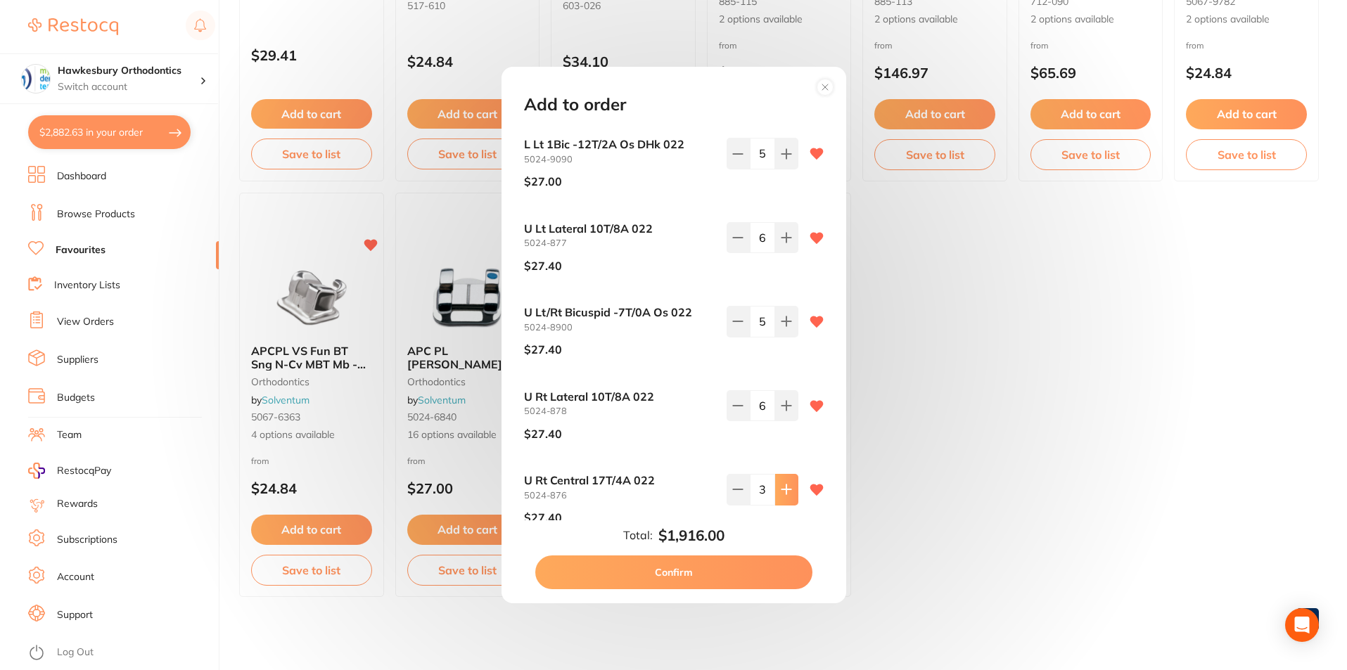
click at [782, 490] on icon at bounding box center [785, 489] width 9 height 9
type input "6"
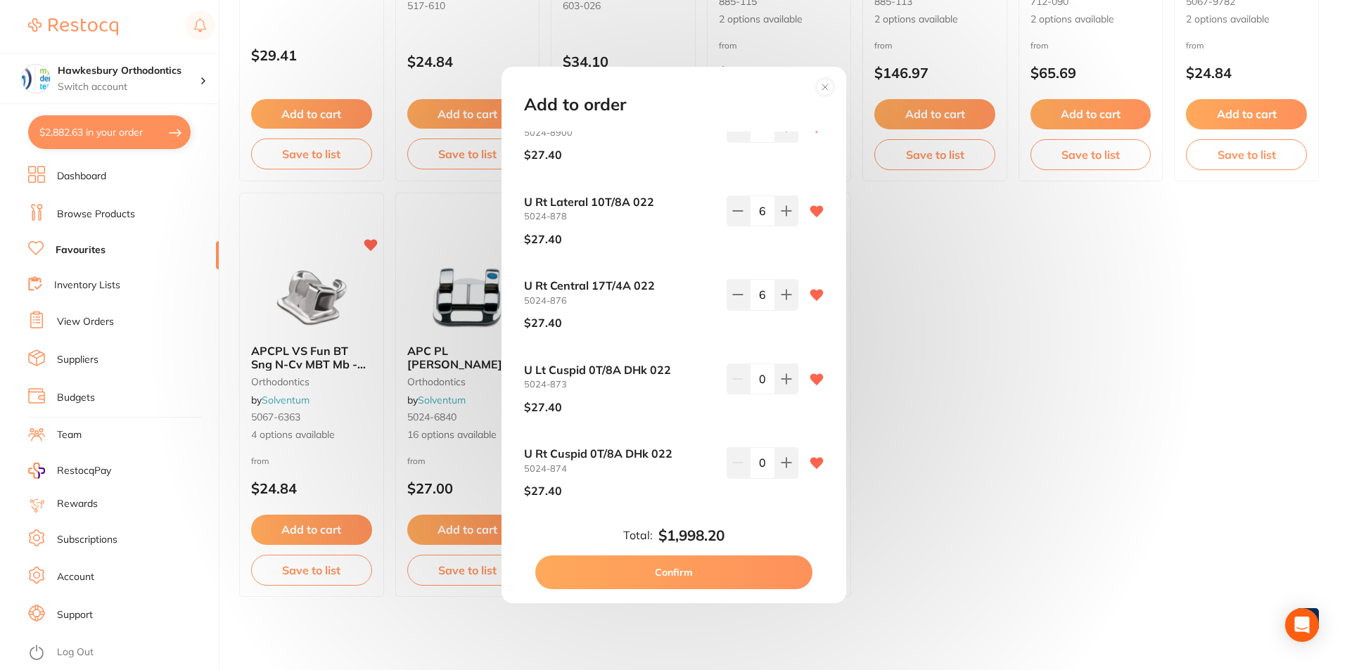
scroll to position [644, 0]
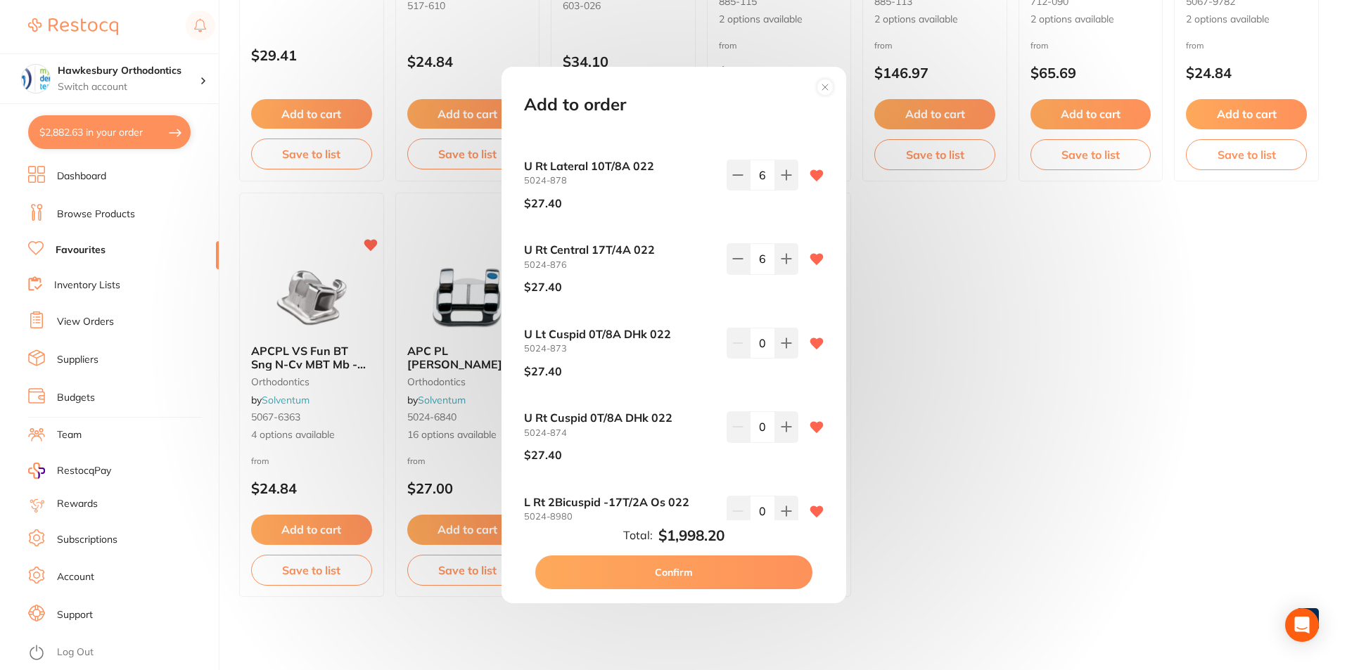
click at [830, 415] on div "U Rt Bicuspid -7T/0A Os DHk 022 5024-6840 $27.40 7 U Lt Bicuspid -7T/0A Os DHk …" at bounding box center [673, 325] width 333 height 389
click at [783, 345] on icon at bounding box center [785, 342] width 9 height 9
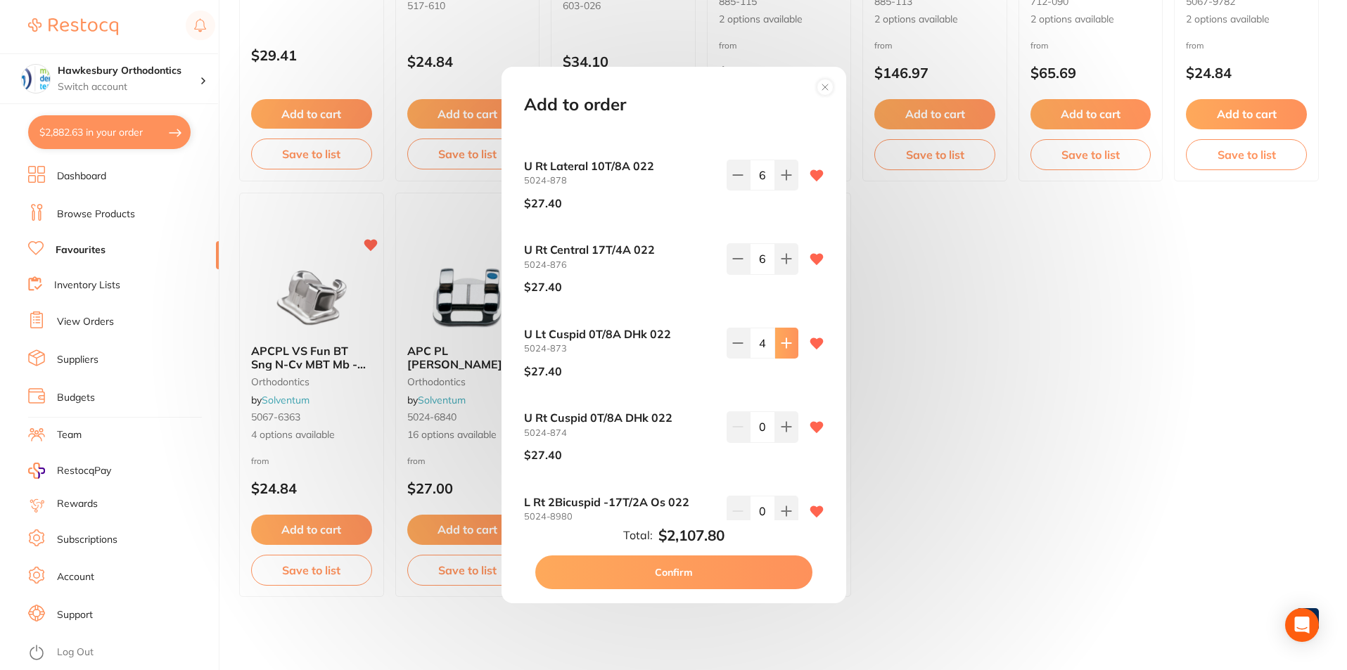
click at [783, 345] on icon at bounding box center [785, 342] width 9 height 9
type input "5"
click at [783, 425] on icon at bounding box center [785, 427] width 9 height 9
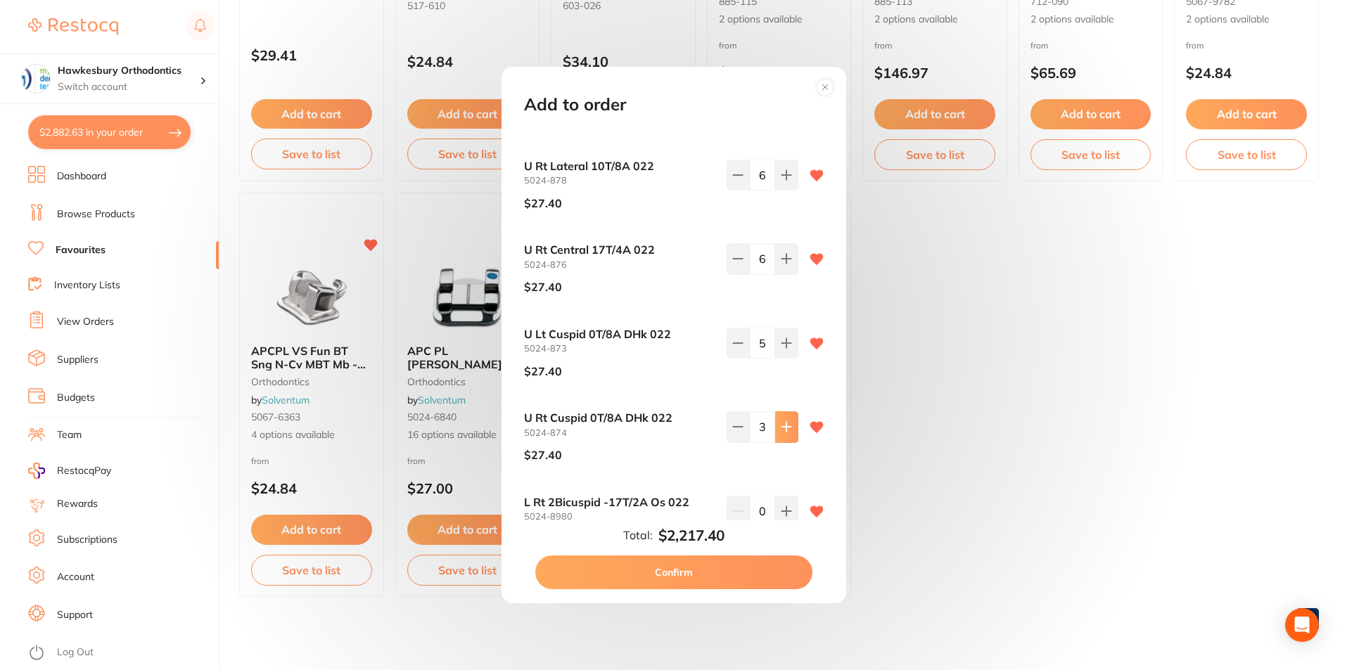
click at [783, 425] on icon at bounding box center [785, 427] width 9 height 9
type input "5"
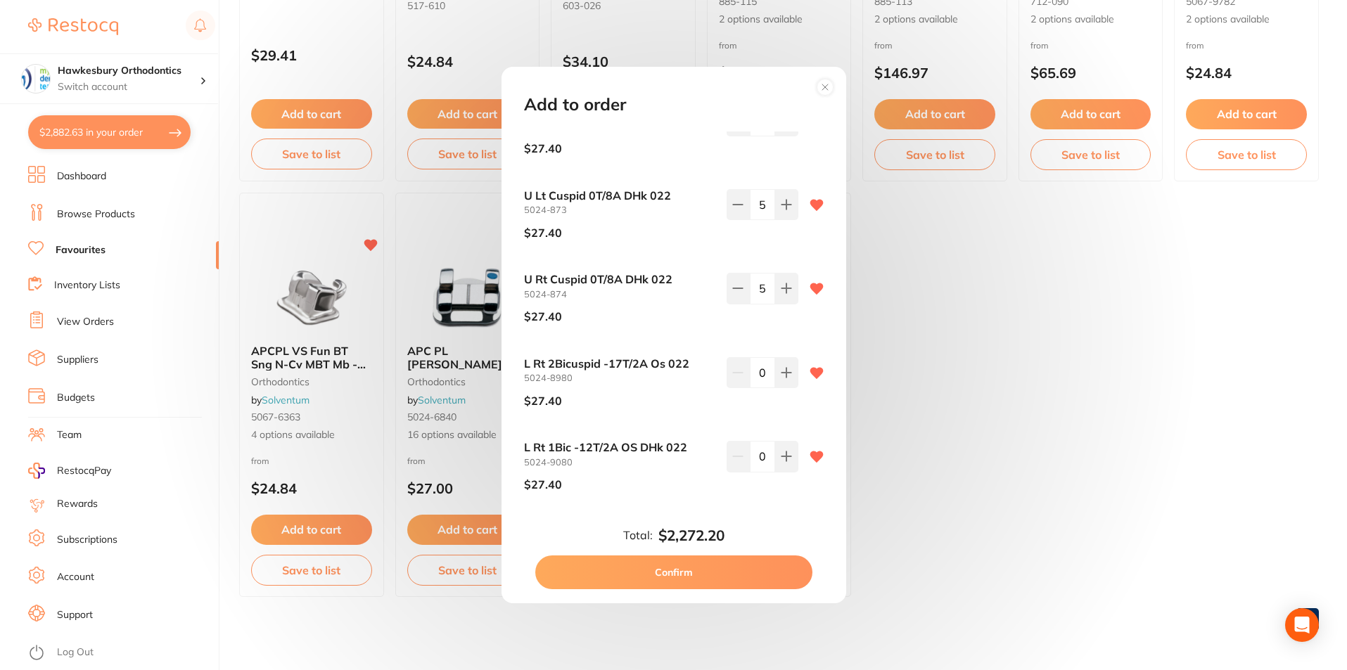
scroll to position [785, 0]
click at [783, 368] on icon at bounding box center [785, 370] width 9 height 9
click at [783, 369] on icon at bounding box center [785, 370] width 9 height 9
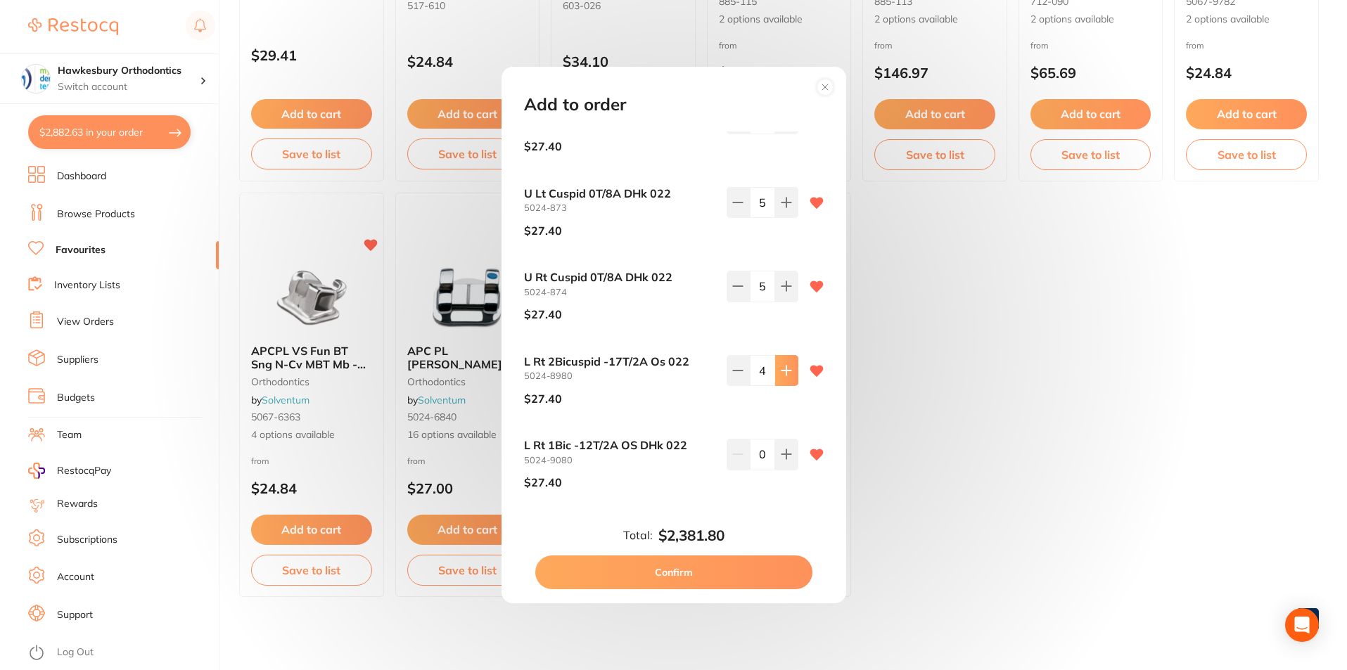
click at [783, 369] on icon at bounding box center [785, 370] width 9 height 9
type input "6"
click at [783, 456] on icon at bounding box center [785, 454] width 9 height 9
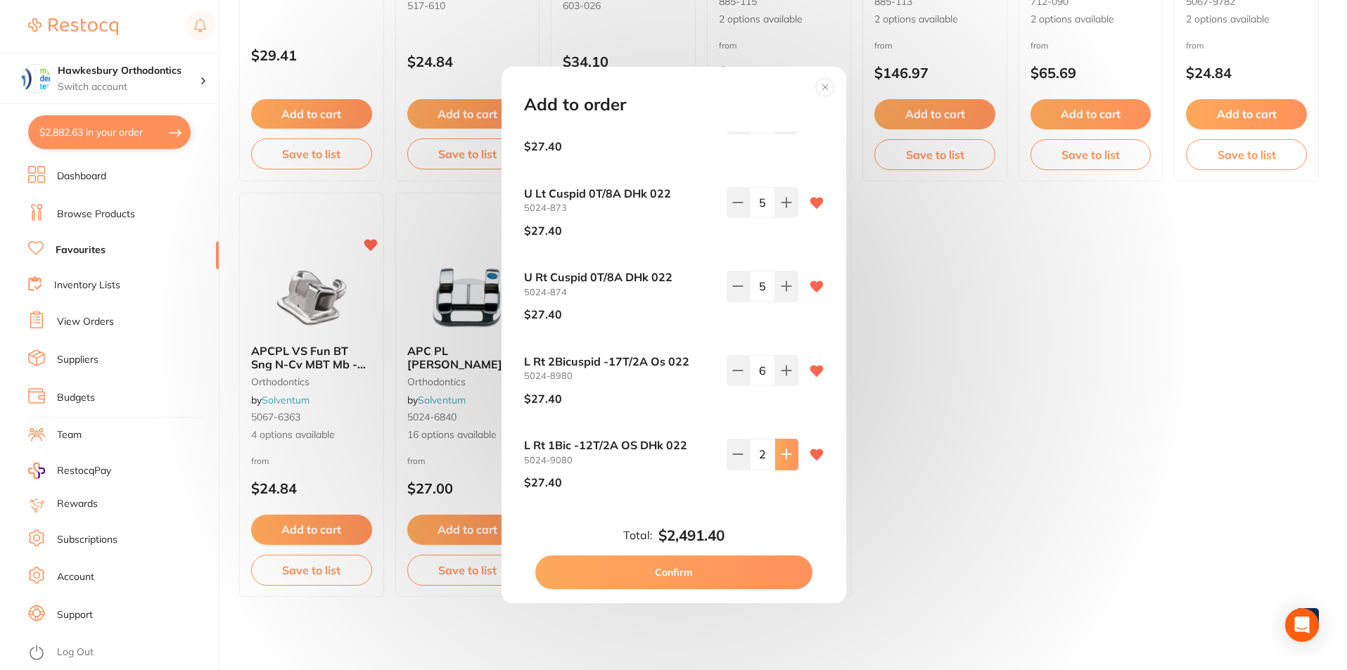
click at [783, 456] on icon at bounding box center [785, 454] width 9 height 9
type input "5"
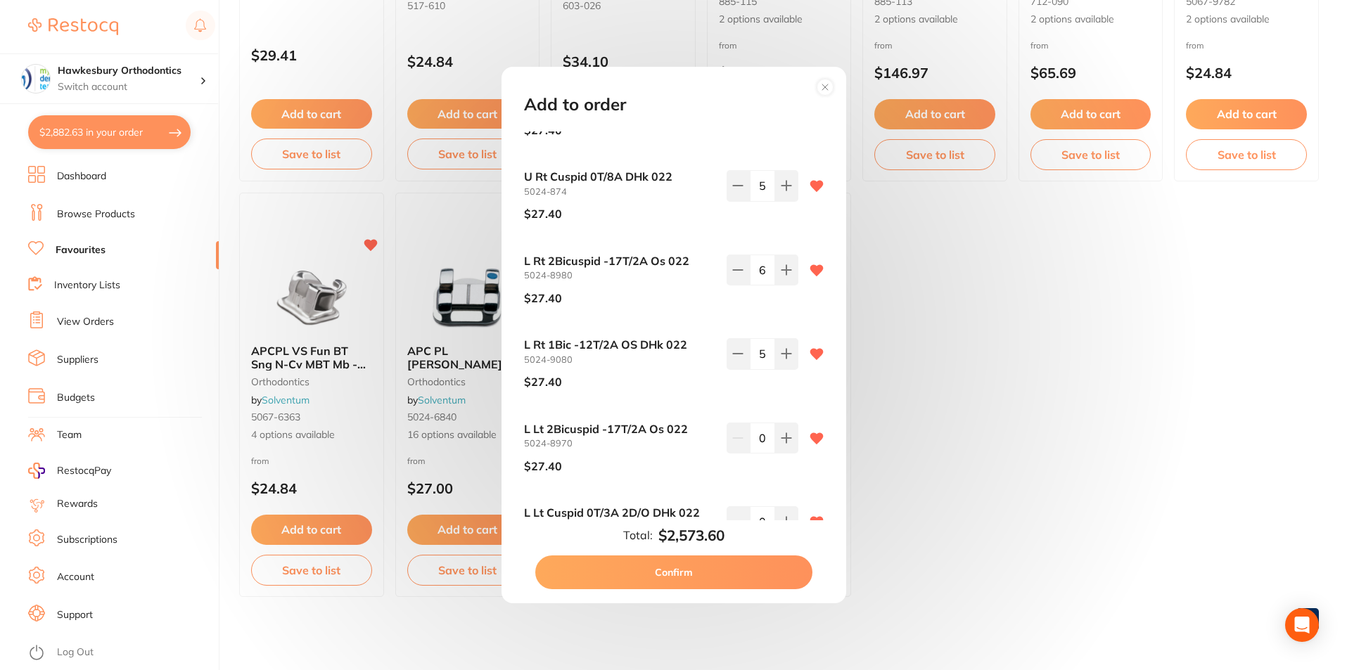
scroll to position [956, 0]
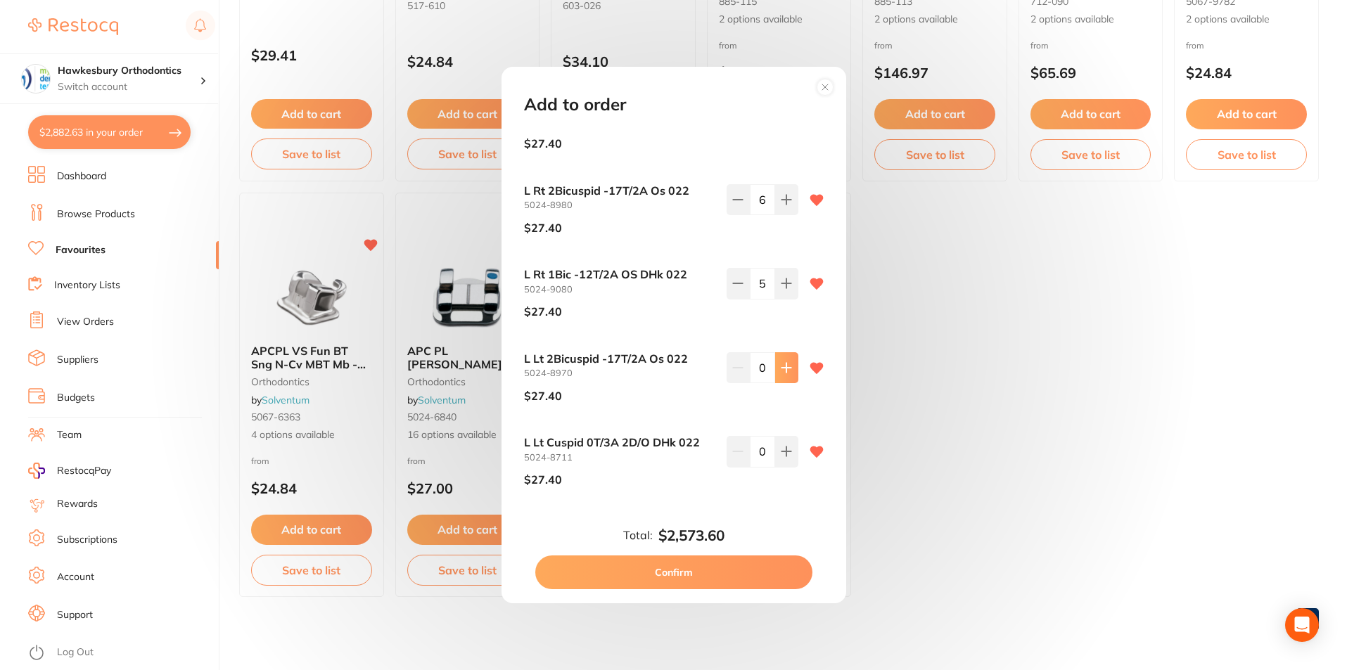
click at [781, 370] on icon at bounding box center [786, 367] width 11 height 11
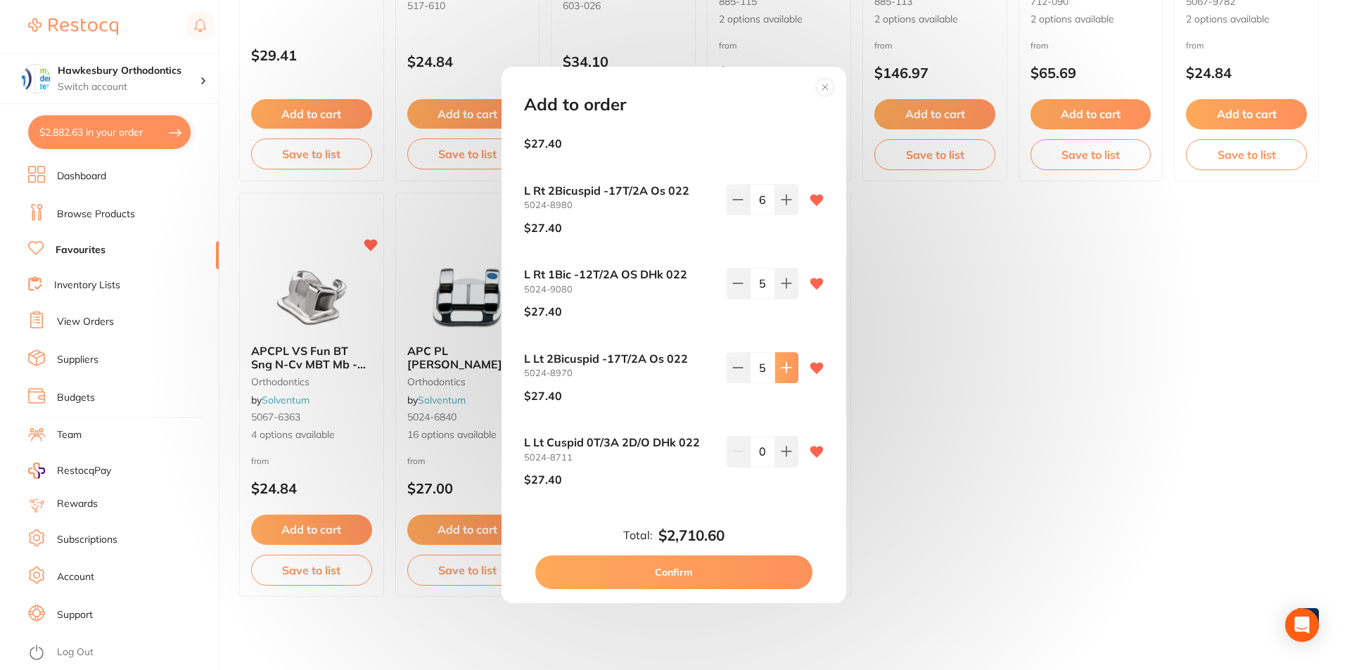
click at [781, 371] on icon at bounding box center [786, 367] width 11 height 11
type input "6"
click at [781, 454] on icon at bounding box center [786, 451] width 11 height 11
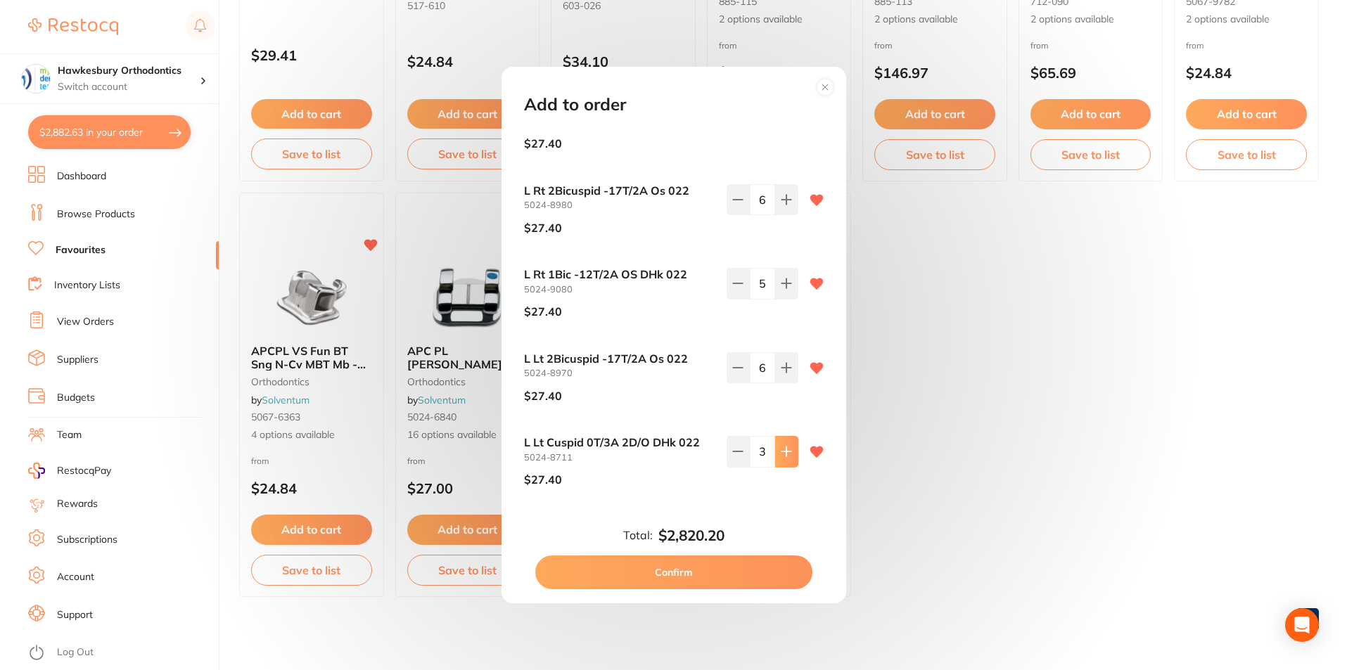
click at [781, 454] on icon at bounding box center [786, 451] width 11 height 11
type input "5"
drag, startPoint x: 840, startPoint y: 487, endPoint x: 832, endPoint y: 515, distance: 30.0
click at [835, 509] on div "Add to order U Rt Bicuspid -7T/0A Os DHk 022 5024-6840 $27.40 7 U Lt Bicuspid -…" at bounding box center [673, 335] width 345 height 536
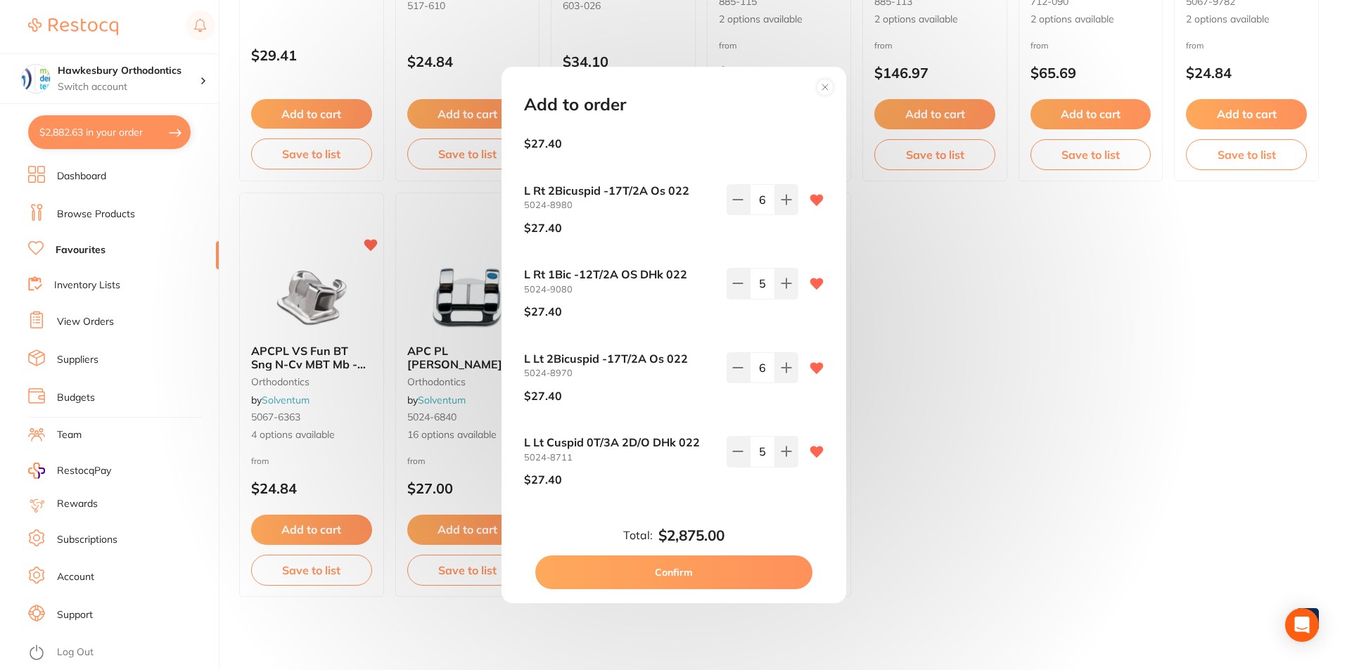
click at [694, 565] on button "Confirm" at bounding box center [673, 573] width 277 height 34
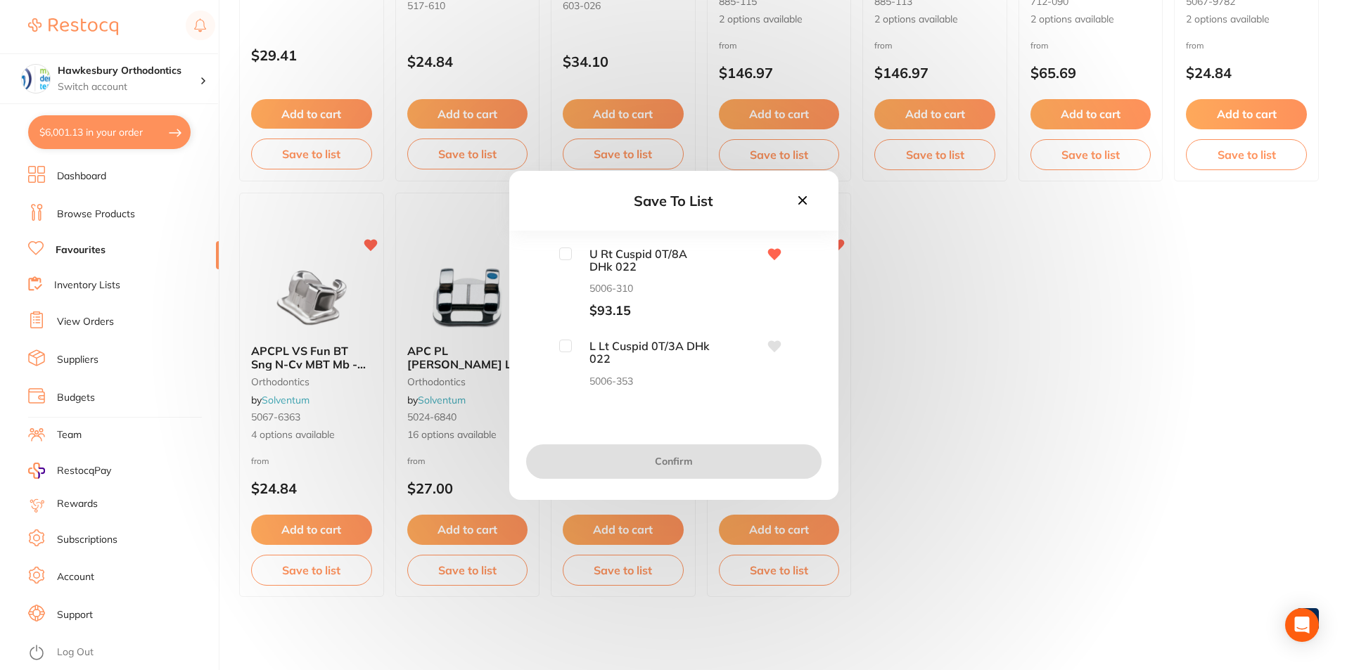
click at [771, 347] on icon at bounding box center [773, 346] width 13 height 11
click at [806, 200] on icon at bounding box center [802, 200] width 15 height 15
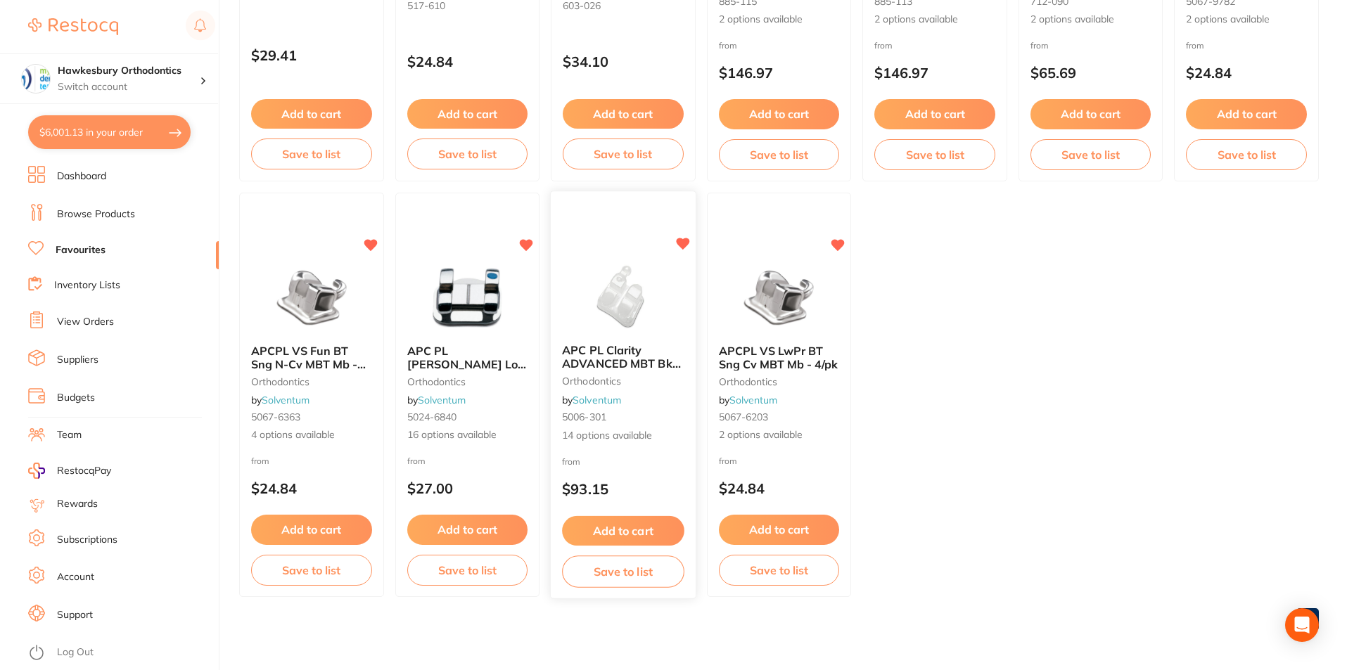
click at [629, 532] on button "Add to cart" at bounding box center [623, 531] width 122 height 30
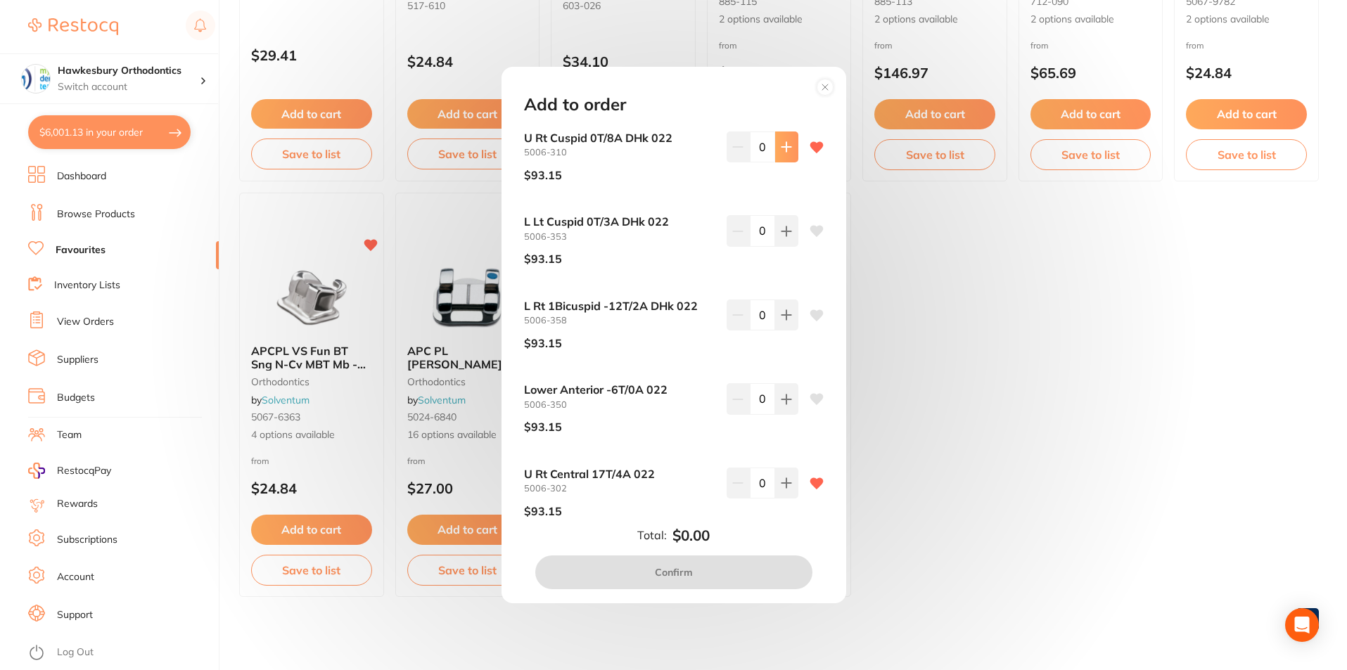
click at [787, 146] on icon at bounding box center [786, 146] width 11 height 11
type input "1"
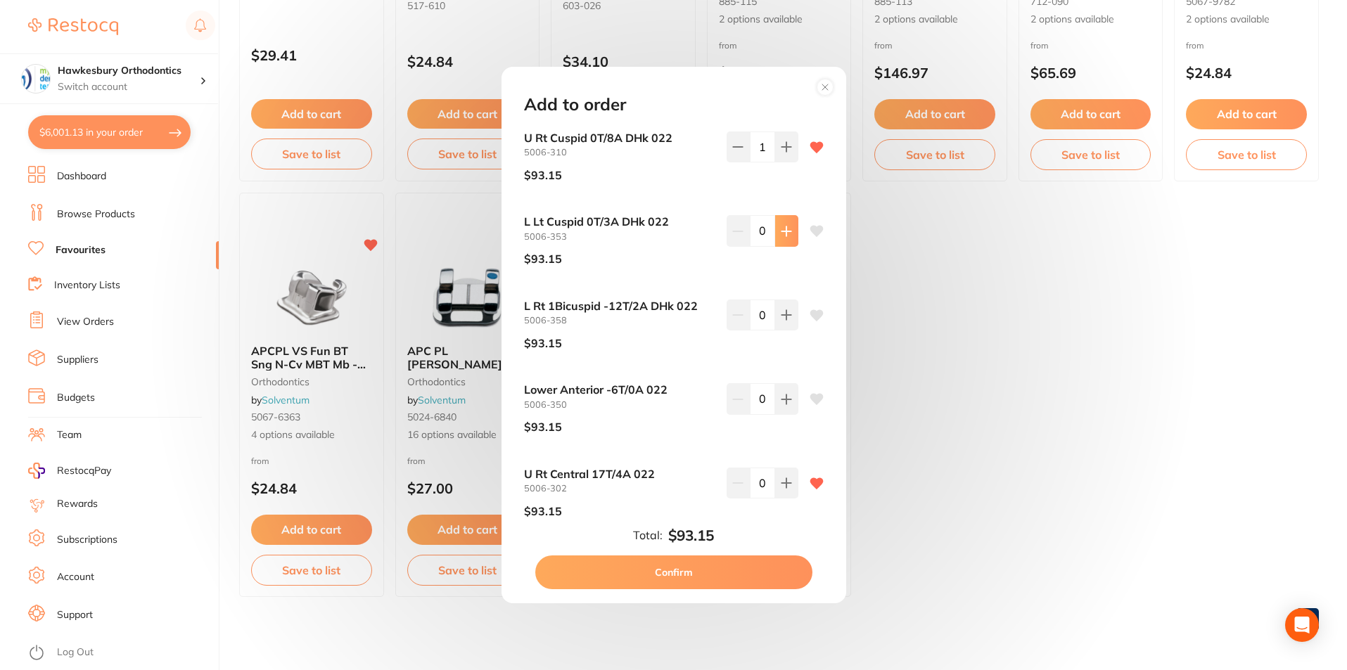
click at [776, 231] on button at bounding box center [786, 230] width 23 height 31
type input "1"
click at [784, 325] on button at bounding box center [786, 315] width 23 height 31
type input "1"
click at [788, 395] on icon at bounding box center [786, 399] width 11 height 11
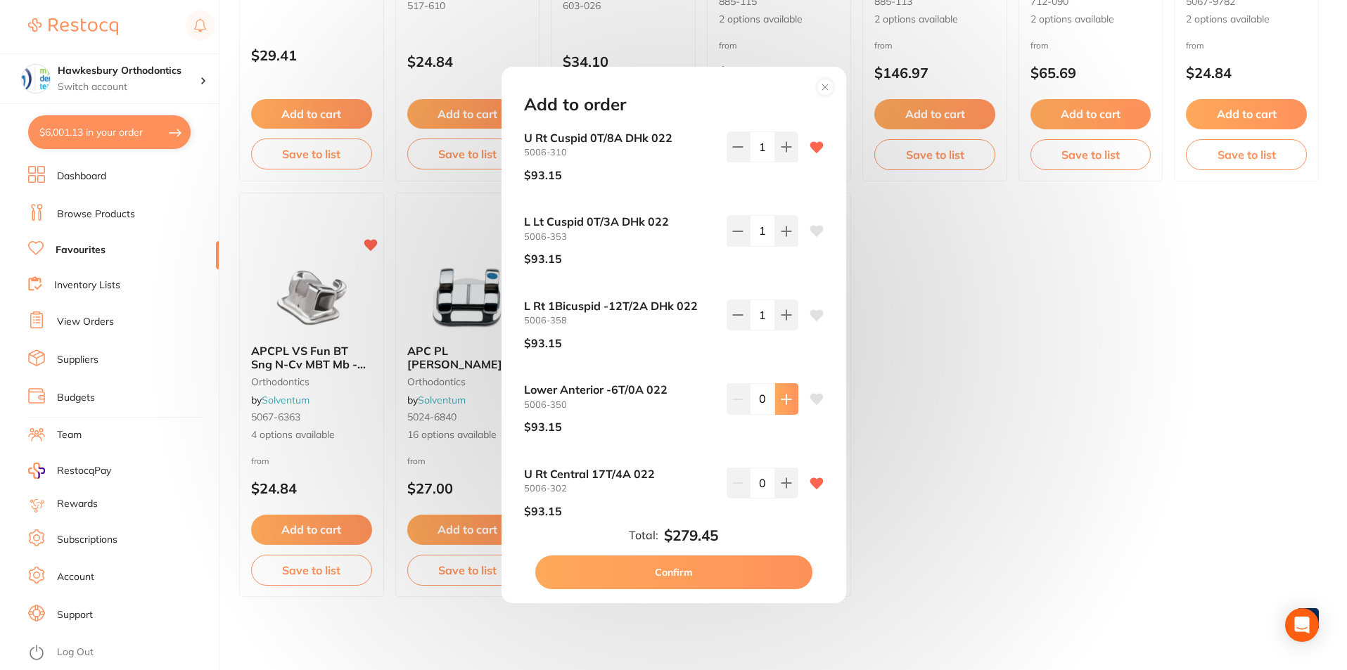
type input "1"
click at [788, 483] on icon at bounding box center [786, 482] width 11 height 11
type input "1"
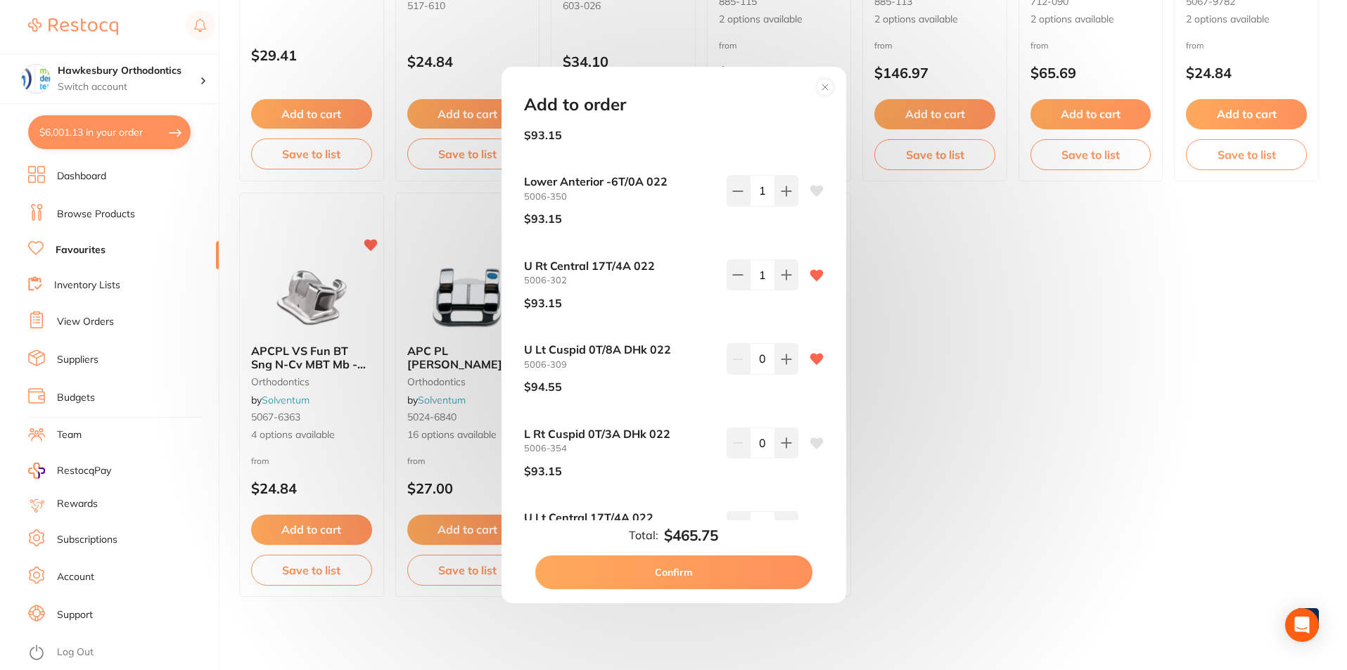
scroll to position [236, 0]
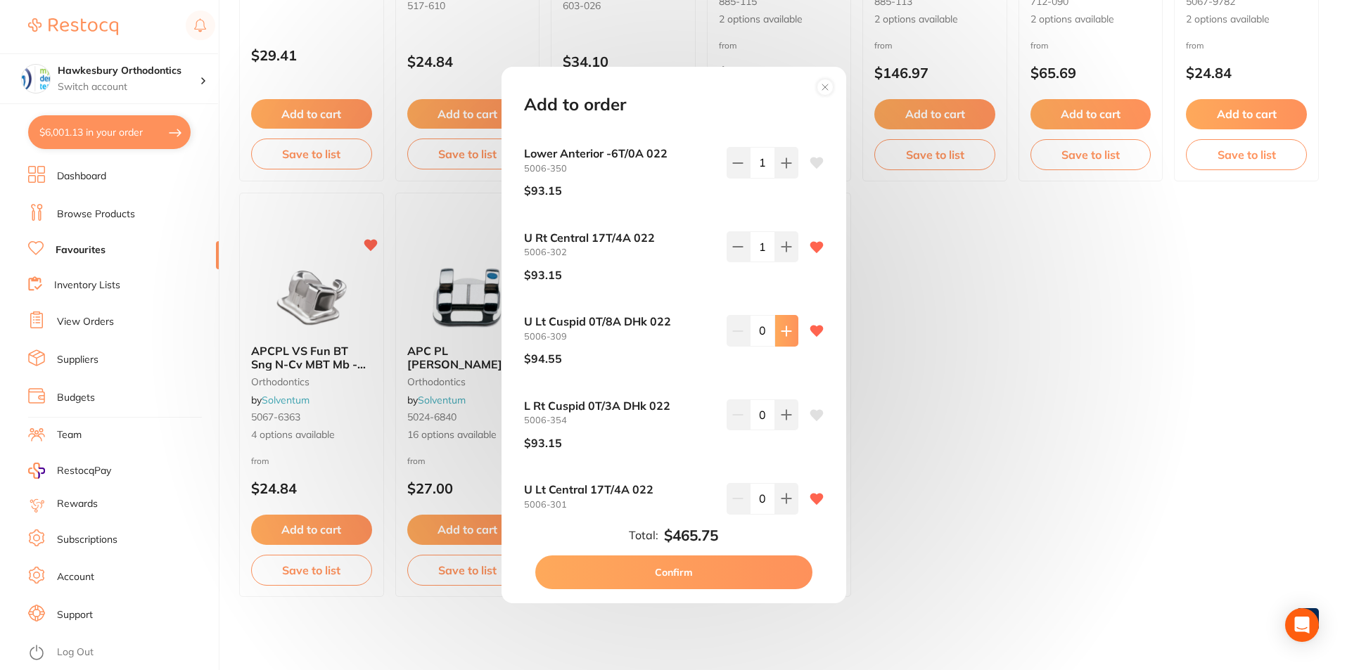
click at [784, 333] on icon at bounding box center [786, 331] width 11 height 11
type input "1"
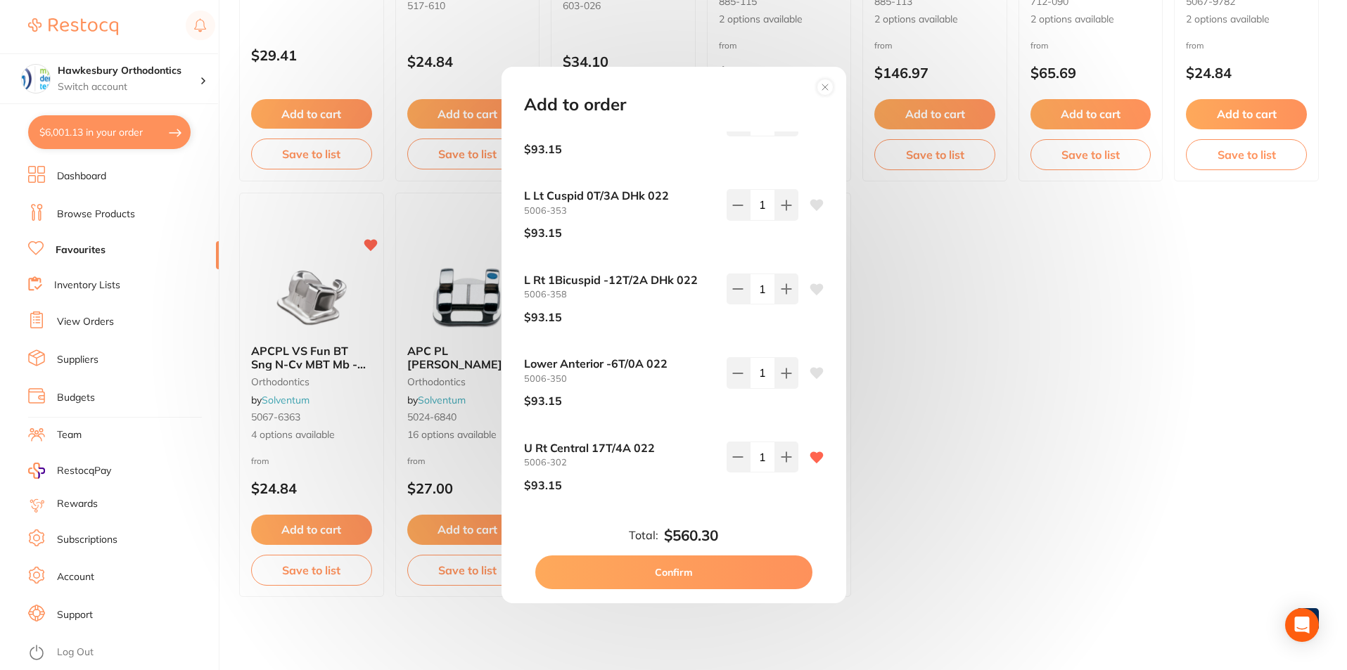
scroll to position [27, 0]
click at [738, 288] on icon at bounding box center [737, 288] width 9 height 0
type input "0"
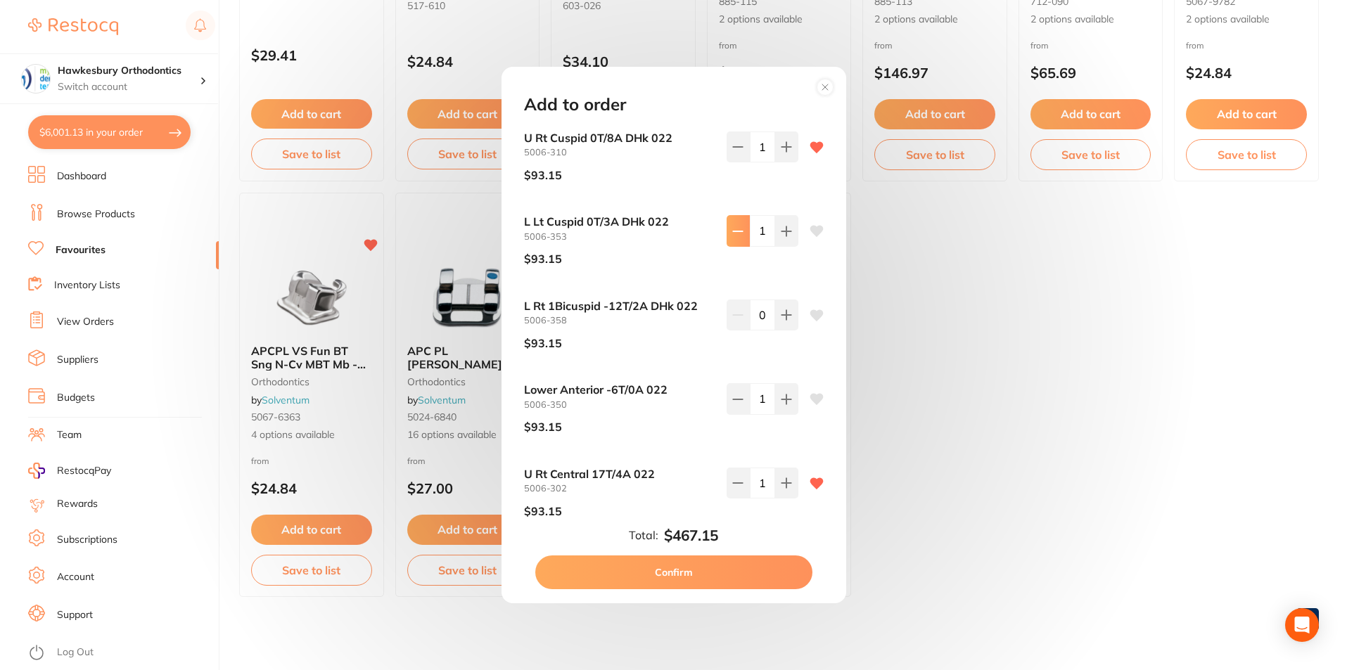
click at [732, 229] on icon at bounding box center [737, 231] width 11 height 11
type input "0"
click at [734, 400] on icon at bounding box center [737, 399] width 11 height 11
type input "0"
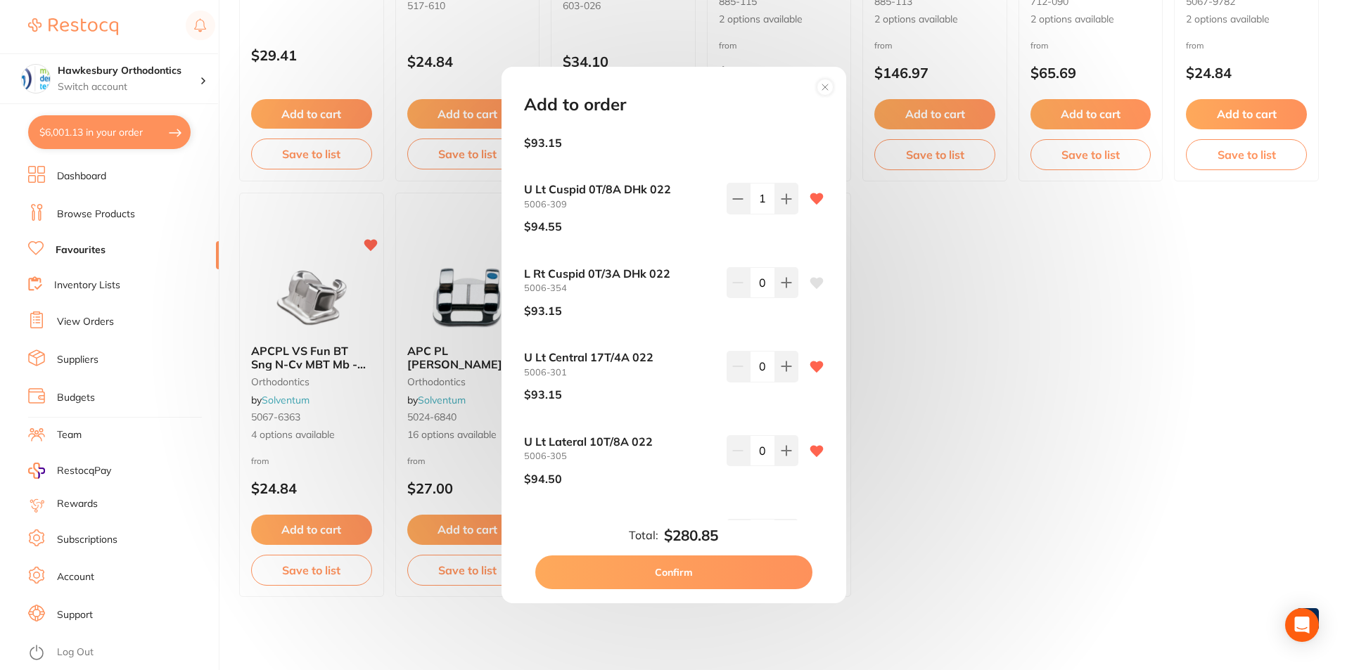
scroll to position [370, 0]
click at [783, 281] on icon at bounding box center [785, 280] width 9 height 9
type input "1"
drag, startPoint x: 782, startPoint y: 366, endPoint x: 792, endPoint y: 387, distance: 23.3
click at [784, 368] on icon at bounding box center [786, 364] width 11 height 11
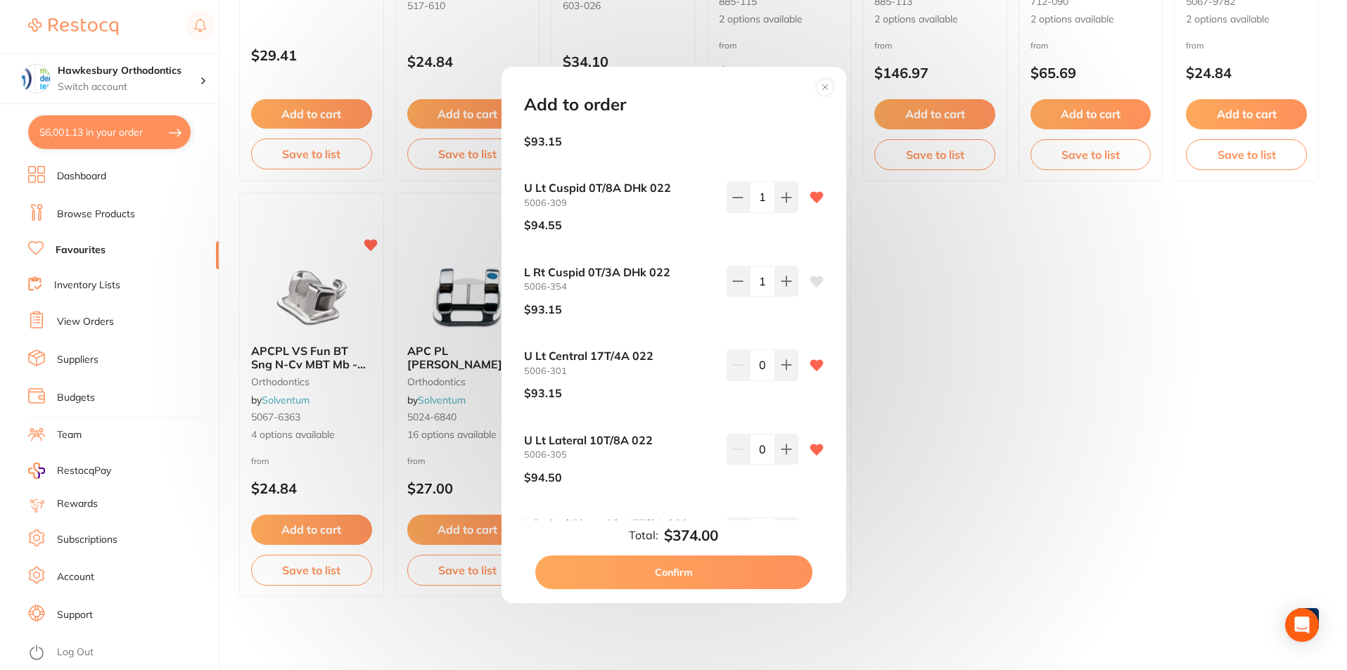
type input "1"
click at [785, 451] on icon at bounding box center [786, 449] width 11 height 11
type input "1"
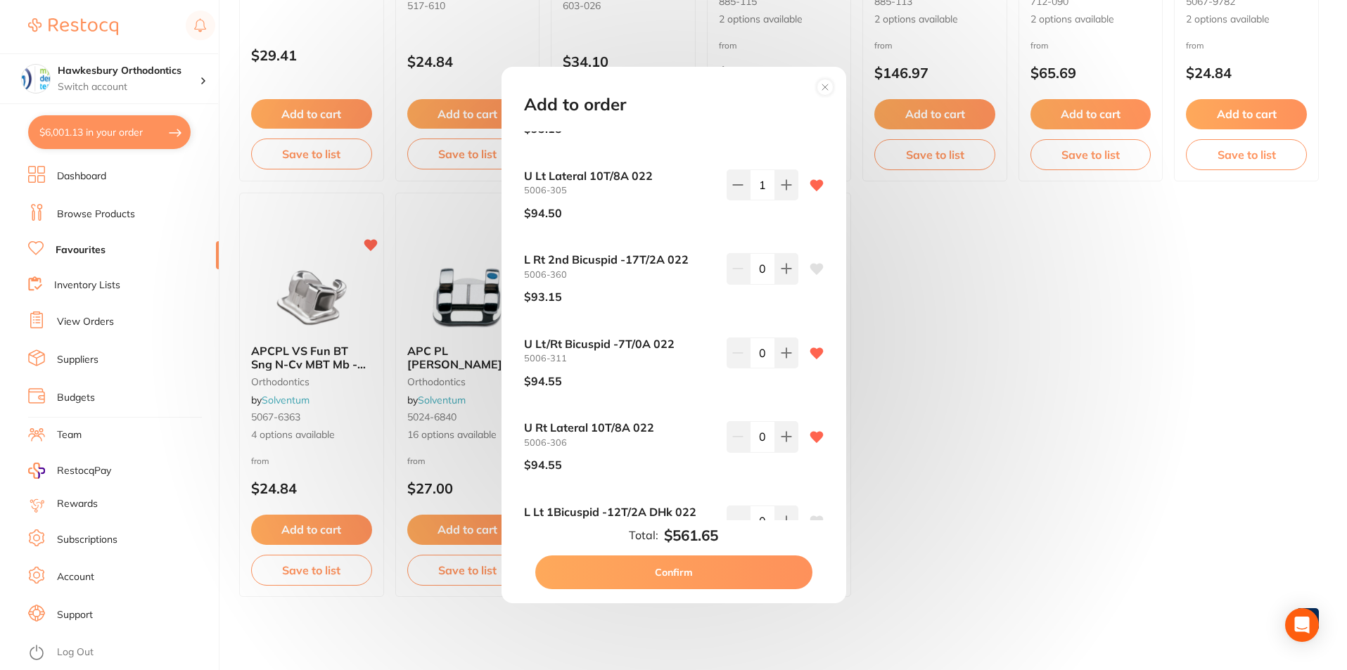
scroll to position [641, 0]
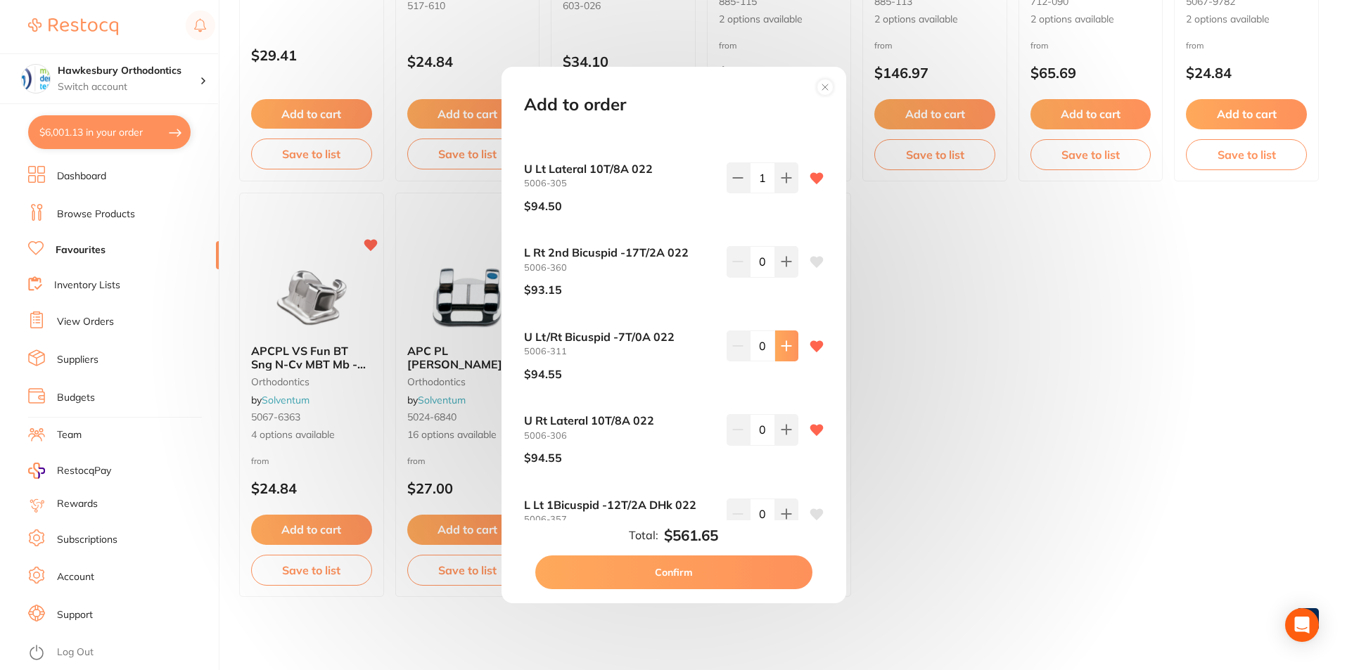
click at [788, 349] on icon at bounding box center [786, 345] width 11 height 11
type input "1"
click at [669, 572] on button "Confirm" at bounding box center [673, 573] width 277 height 34
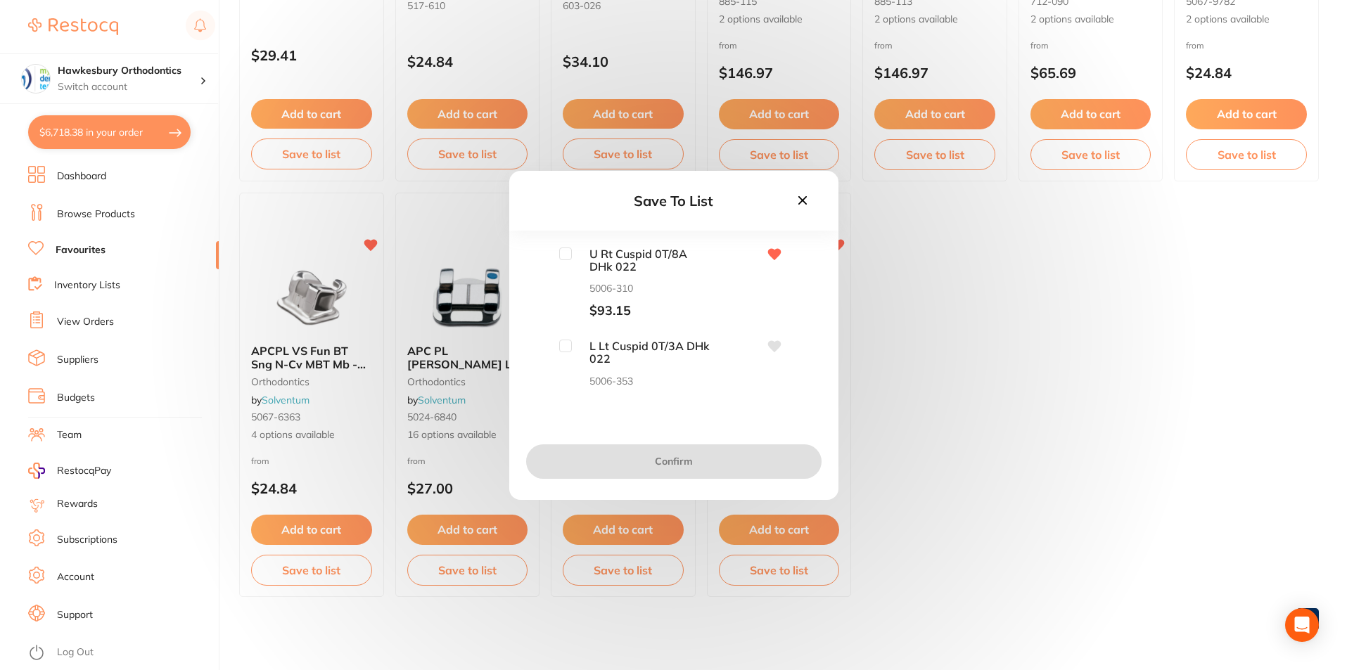
click icon
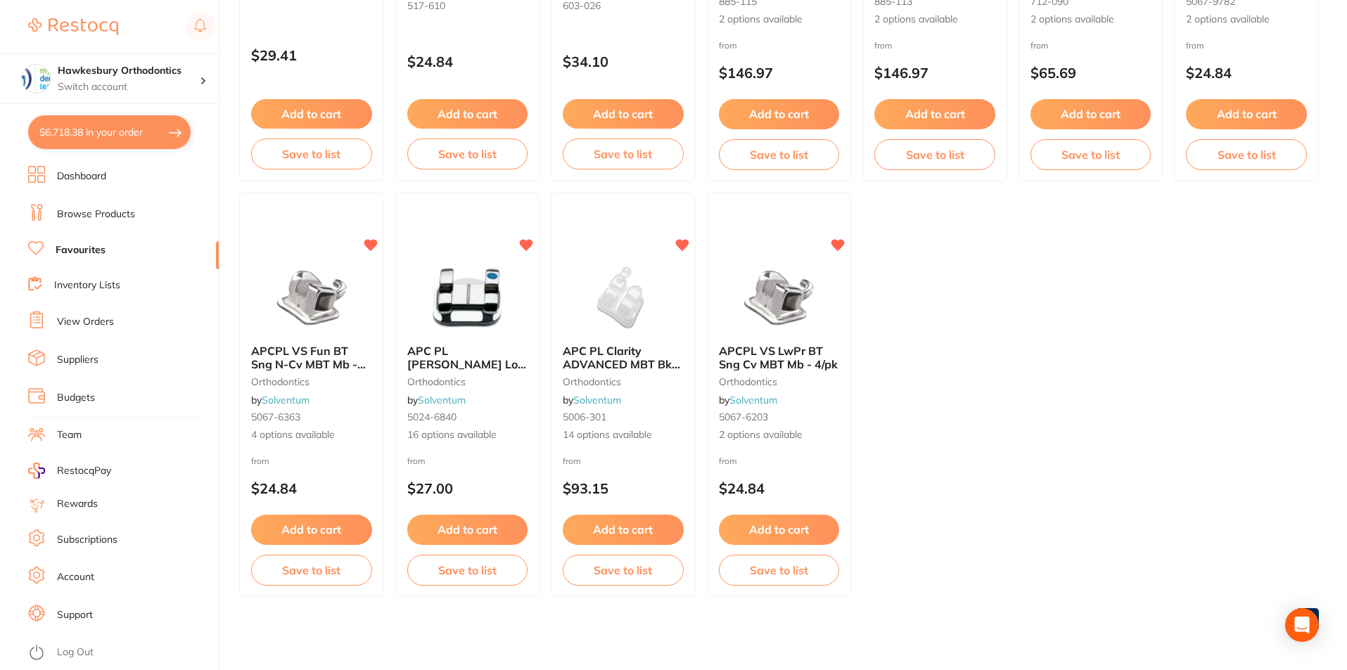
drag, startPoint x: 124, startPoint y: 139, endPoint x: 1251, endPoint y: 226, distance: 1129.9
click button "$6,718.38 in your order"
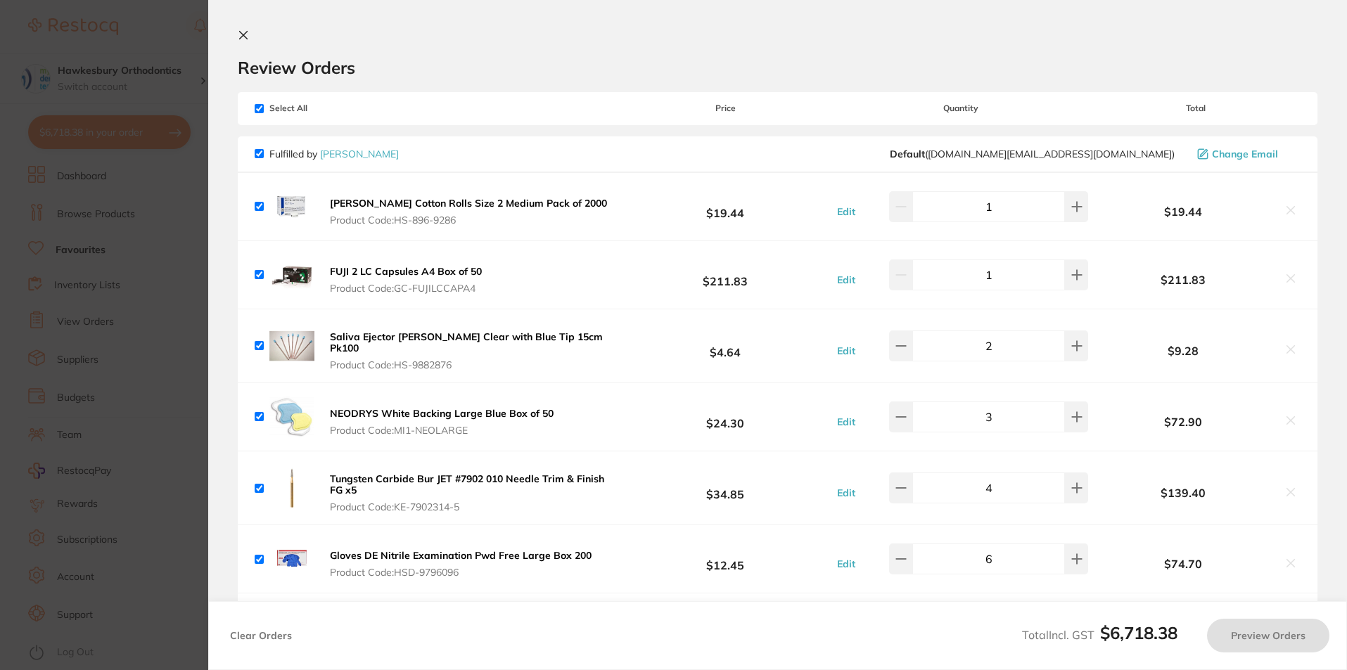
checkbox input "true"
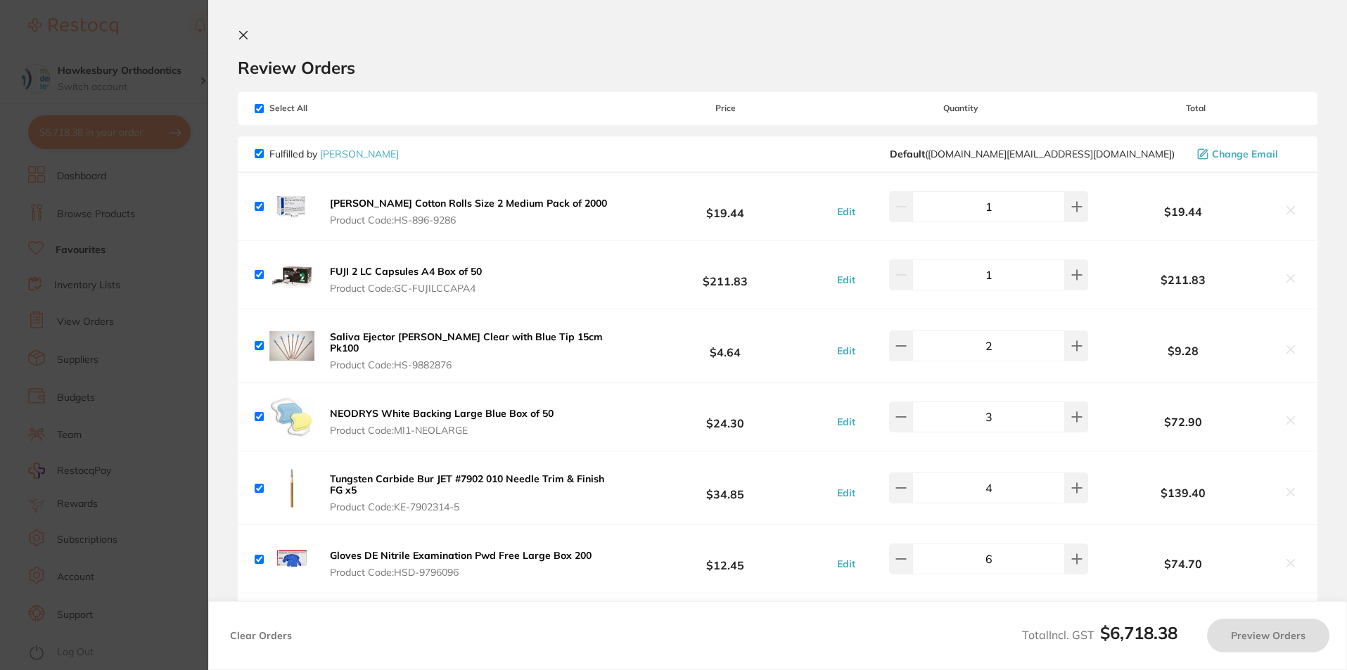
checkbox input "true"
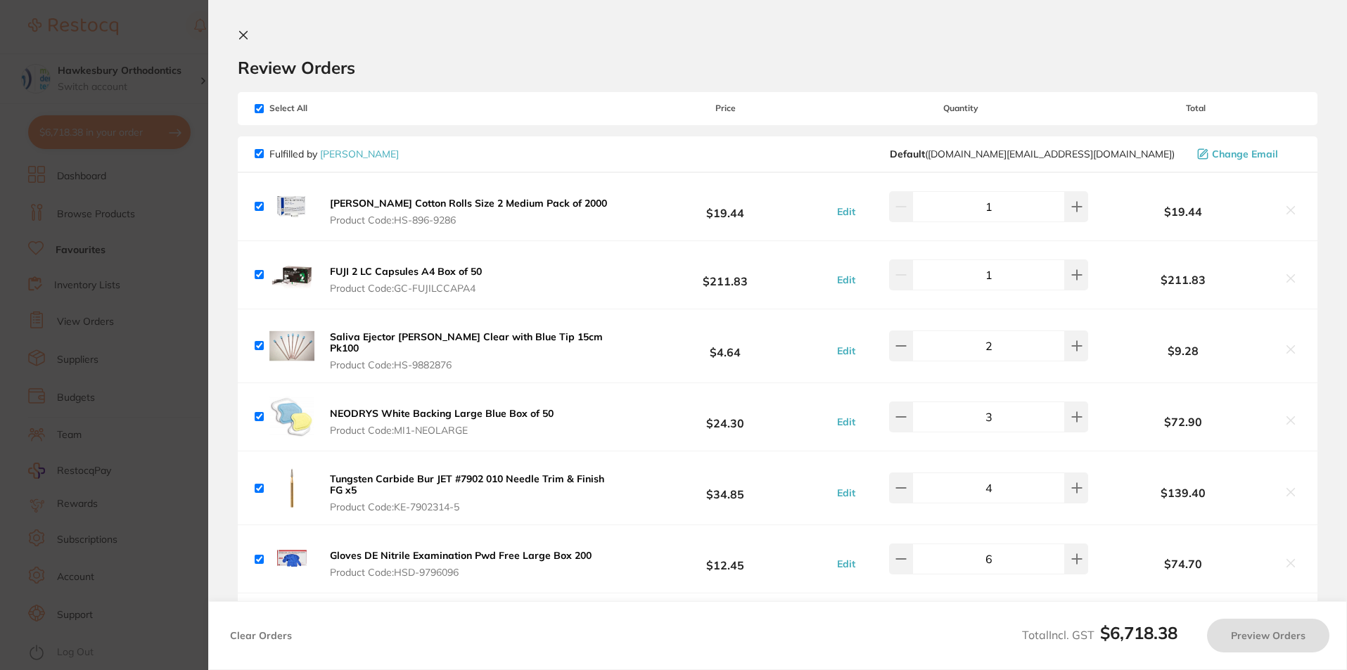
checkbox input "true"
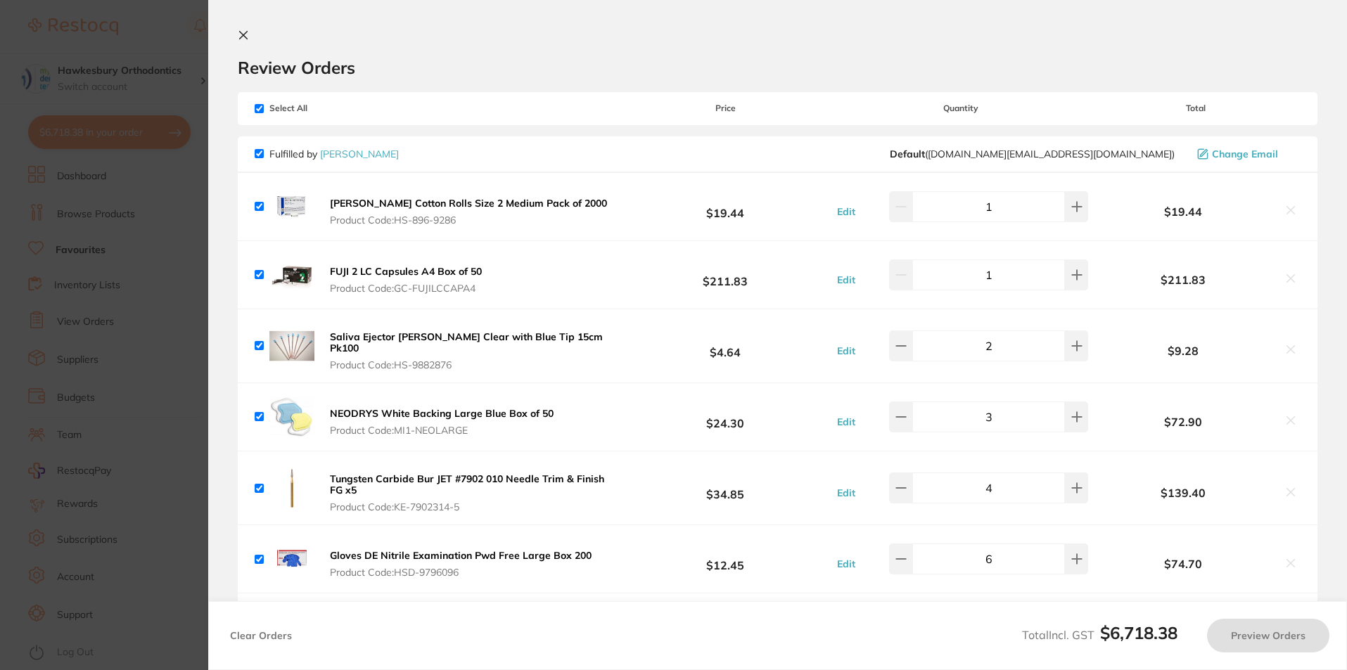
checkbox input "true"
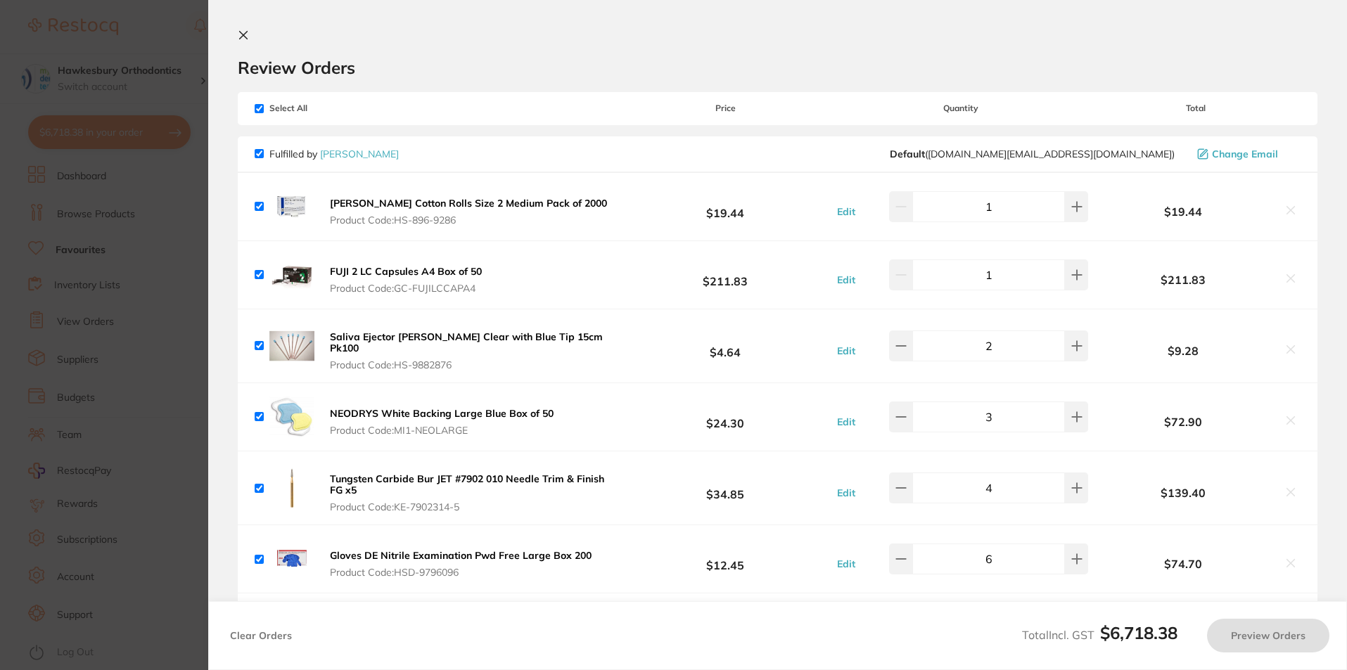
checkbox input "true"
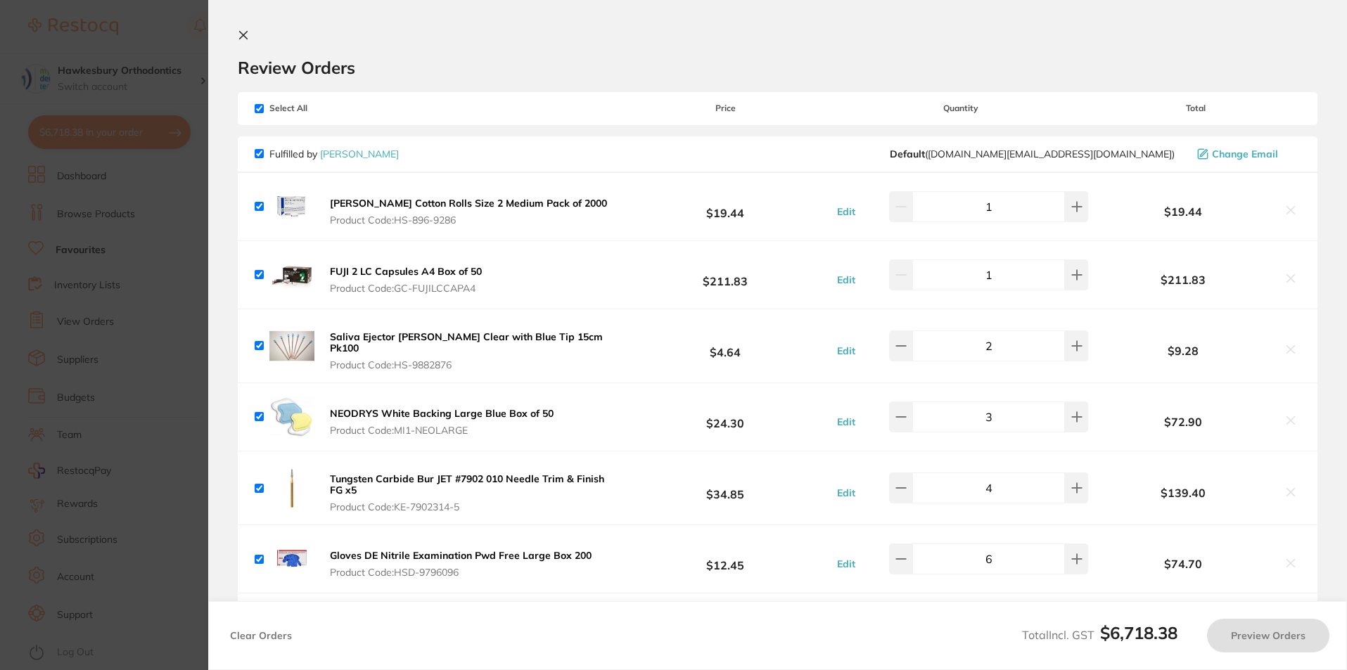
checkbox input "true"
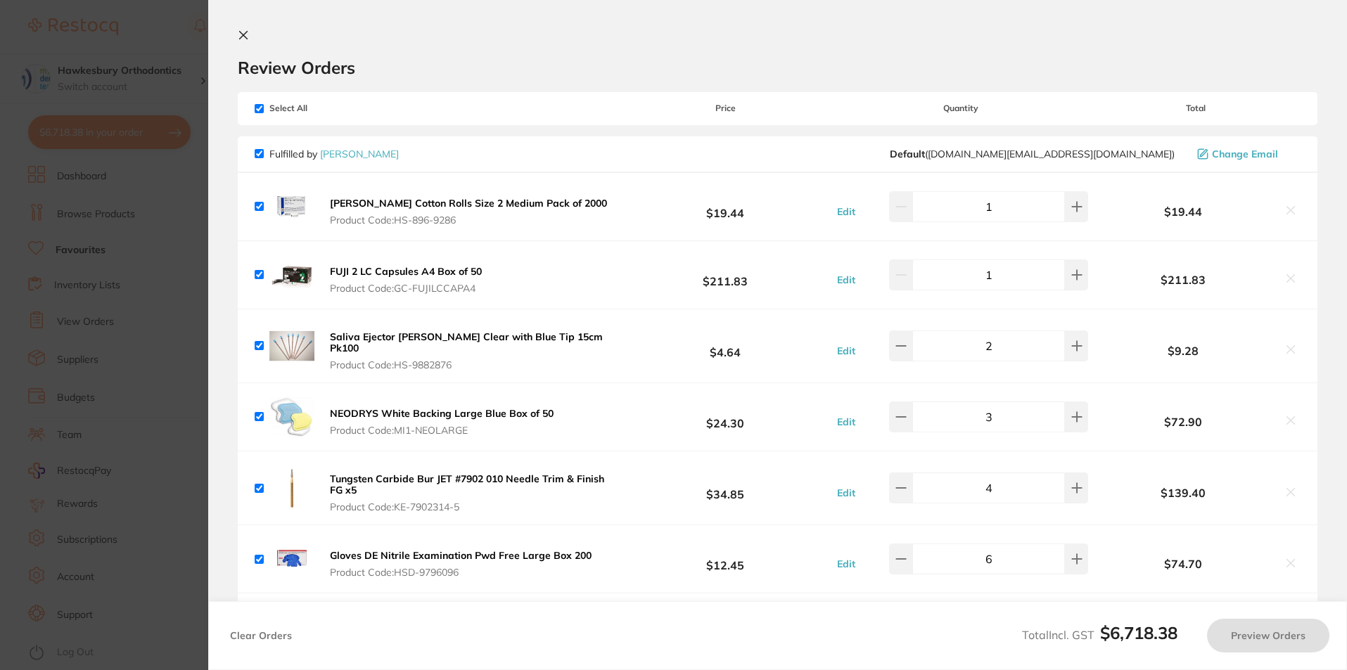
checkbox input "true"
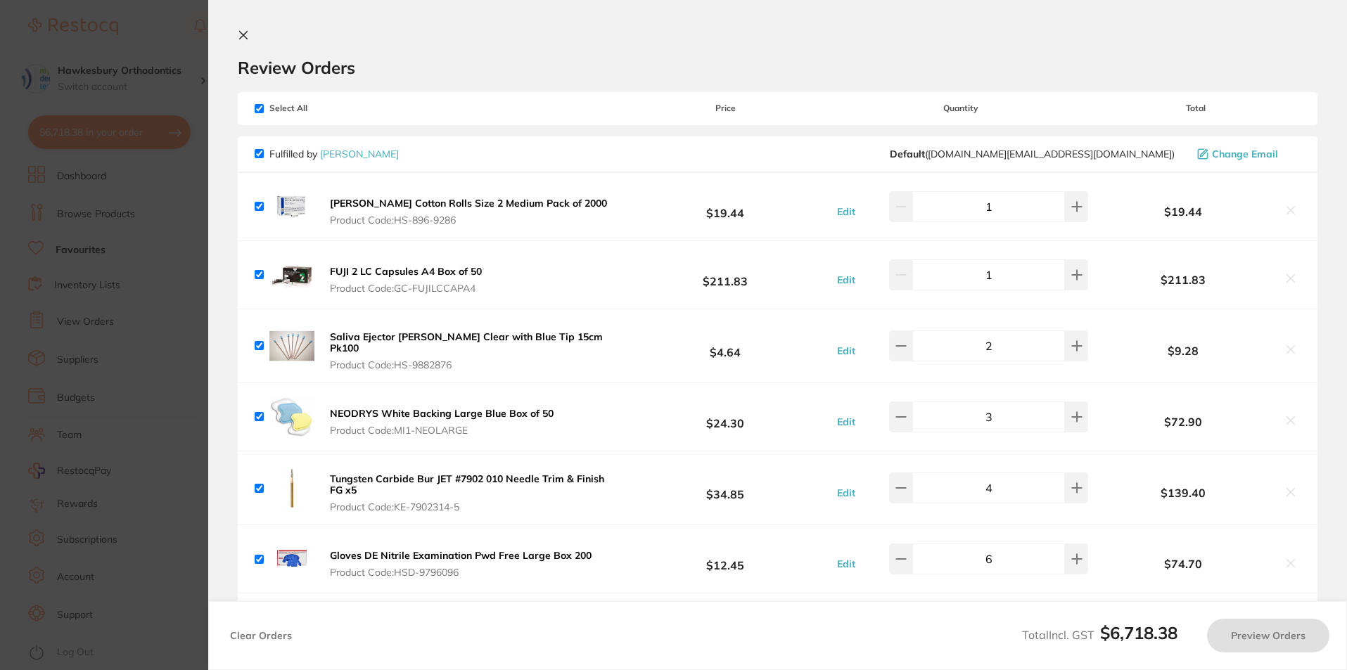
checkbox input "true"
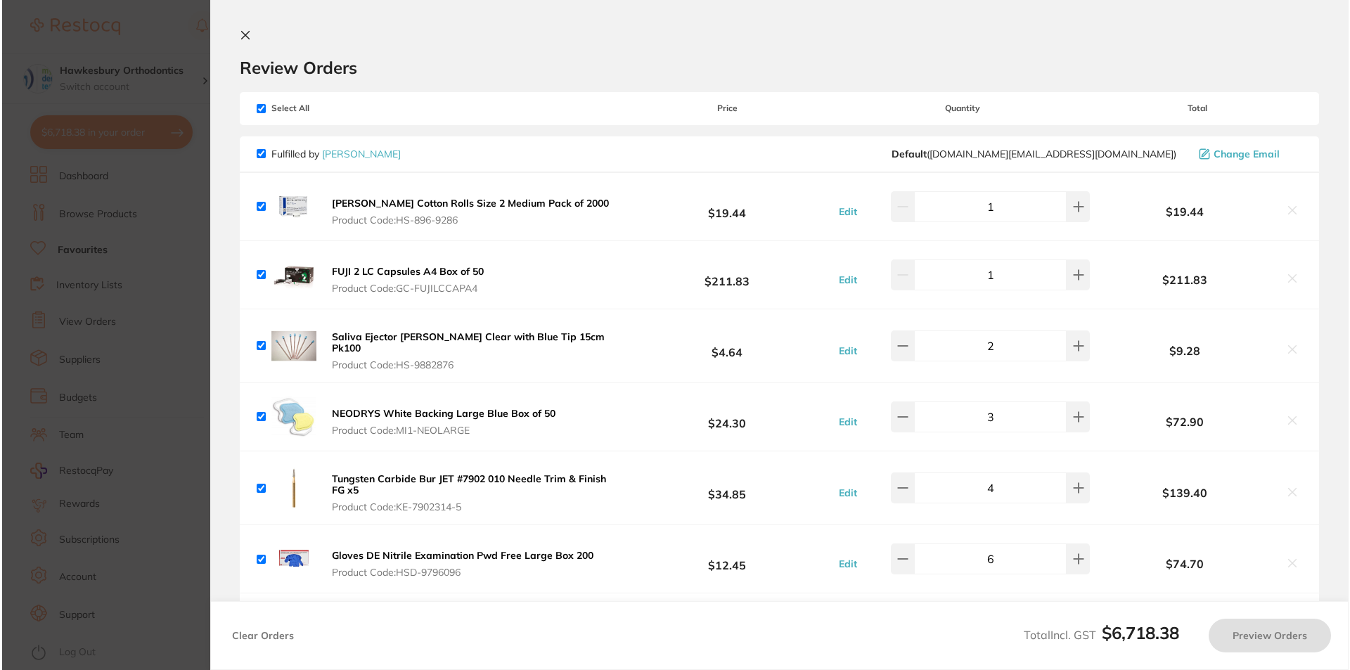
scroll to position [0, 0]
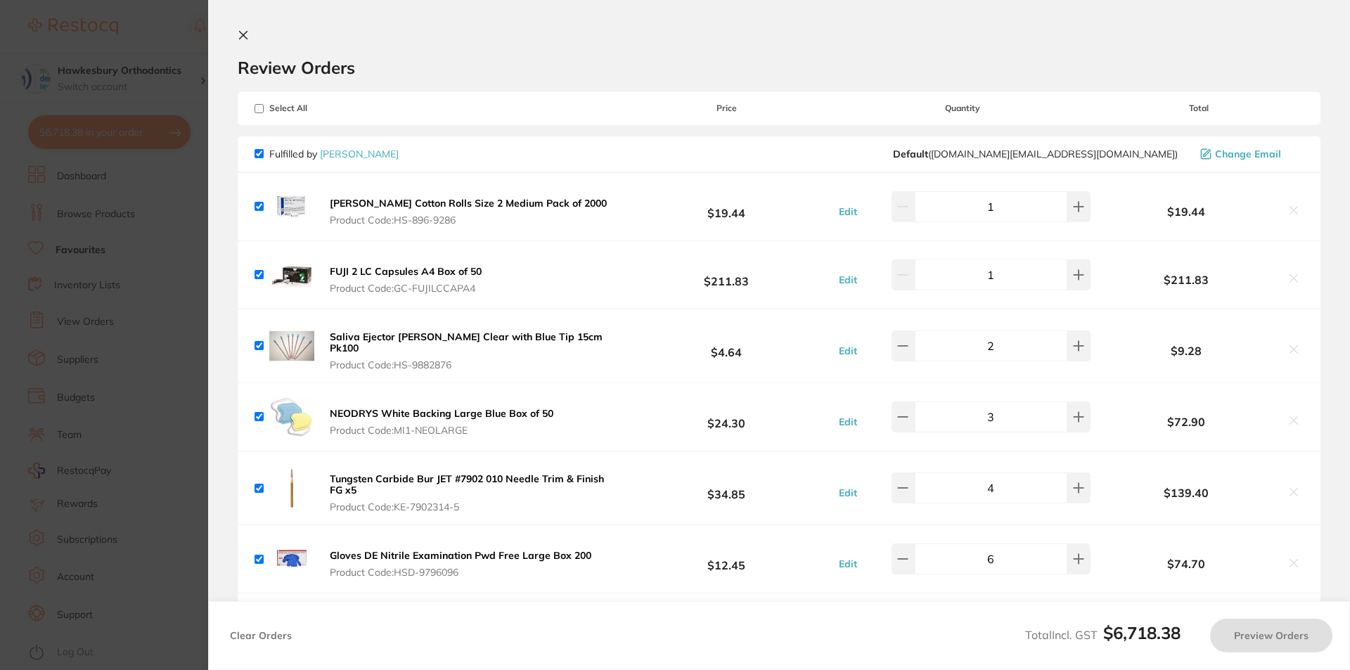
checkbox input "true"
click icon
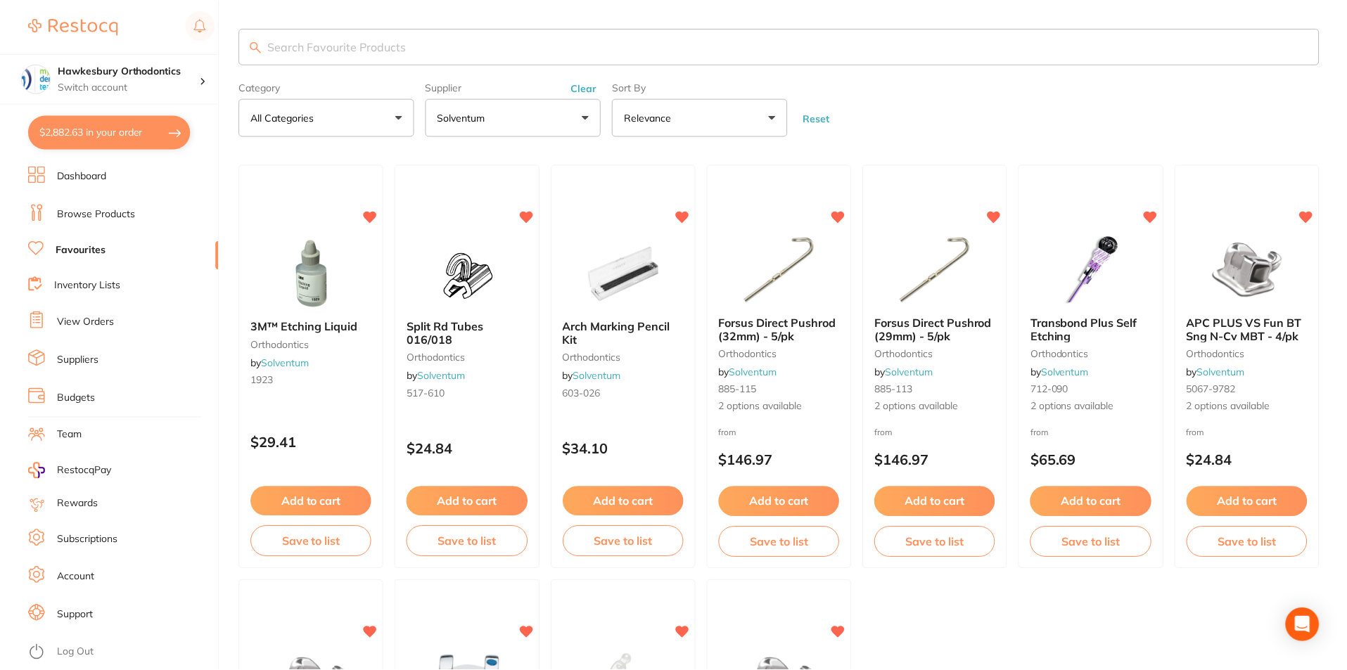
scroll to position [387, 0]
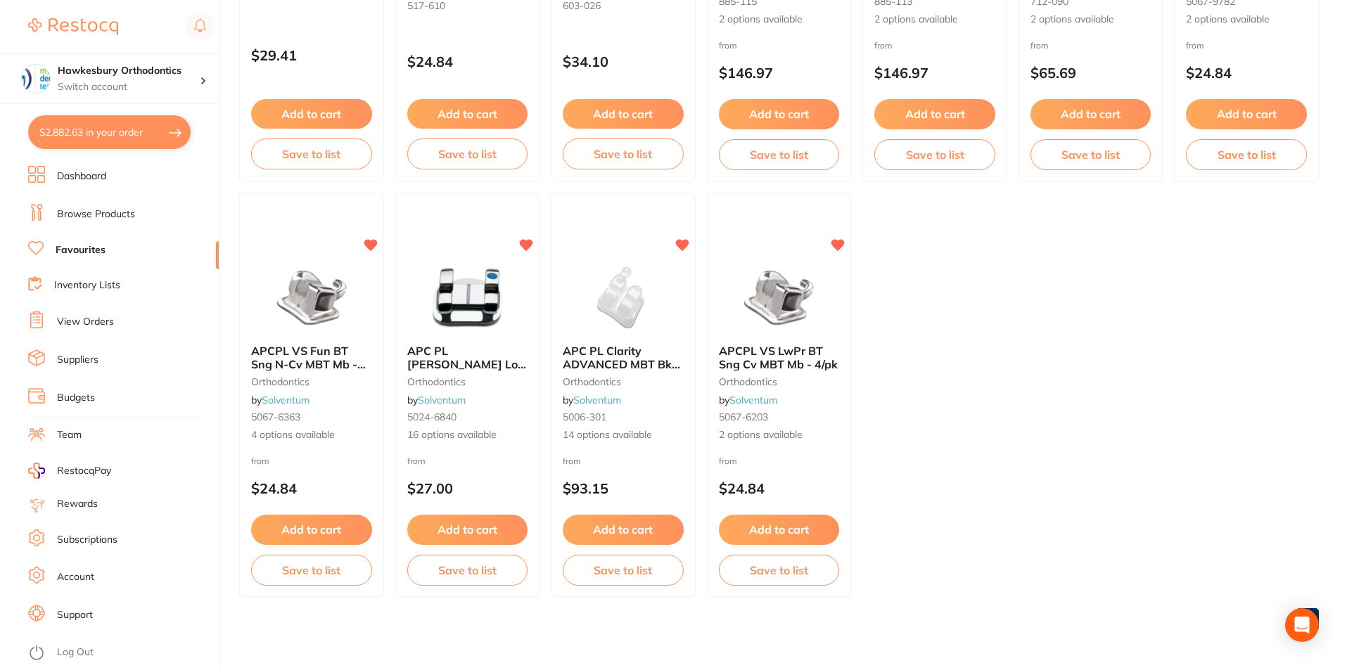
click button "Add to cart"
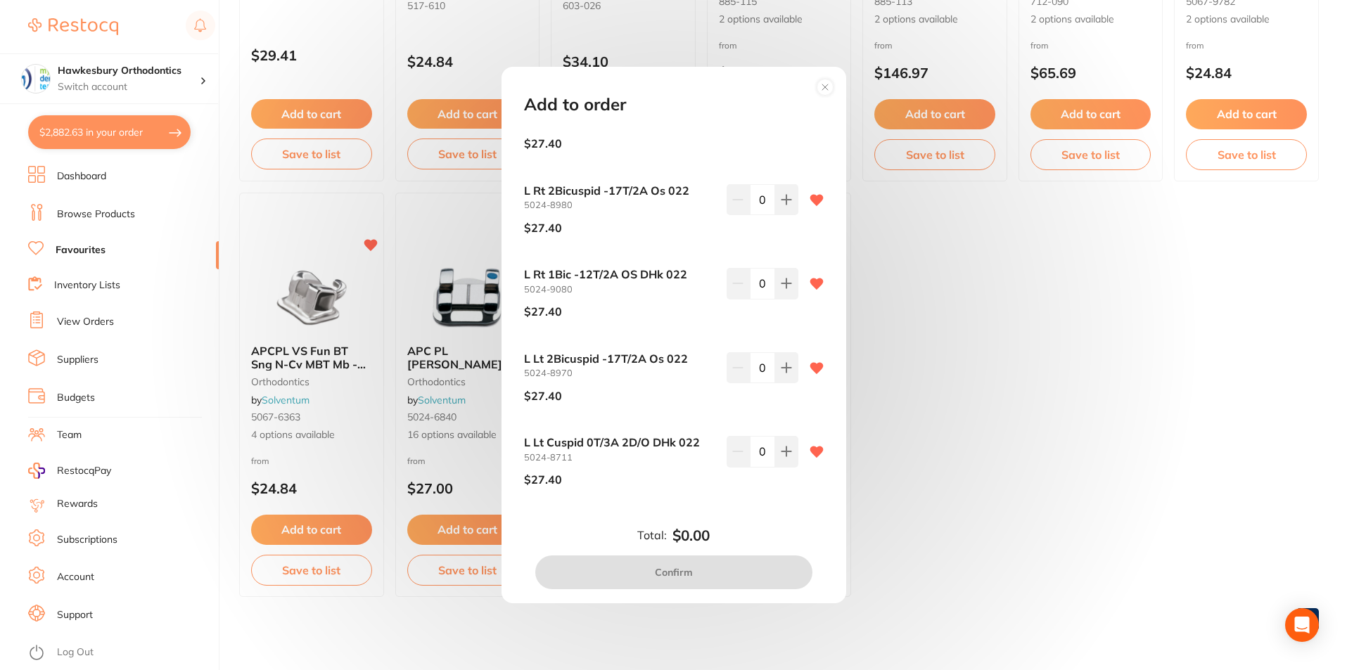
scroll to position [0, 0]
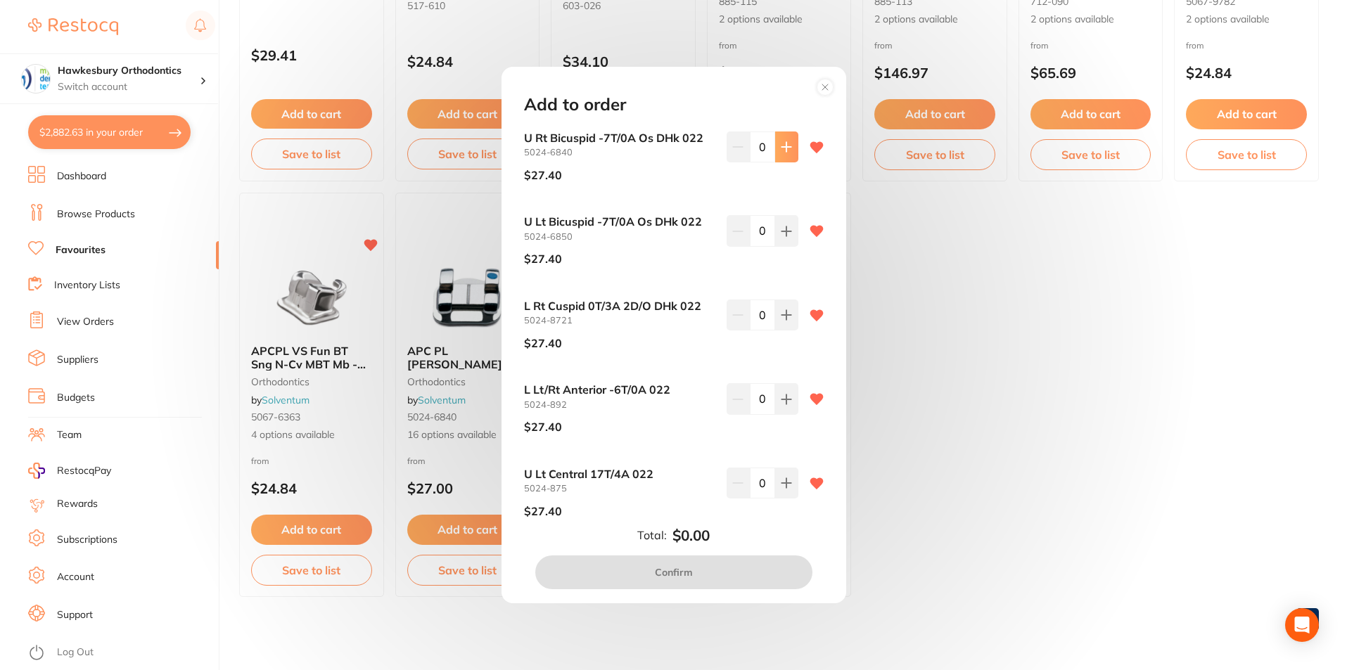
click icon
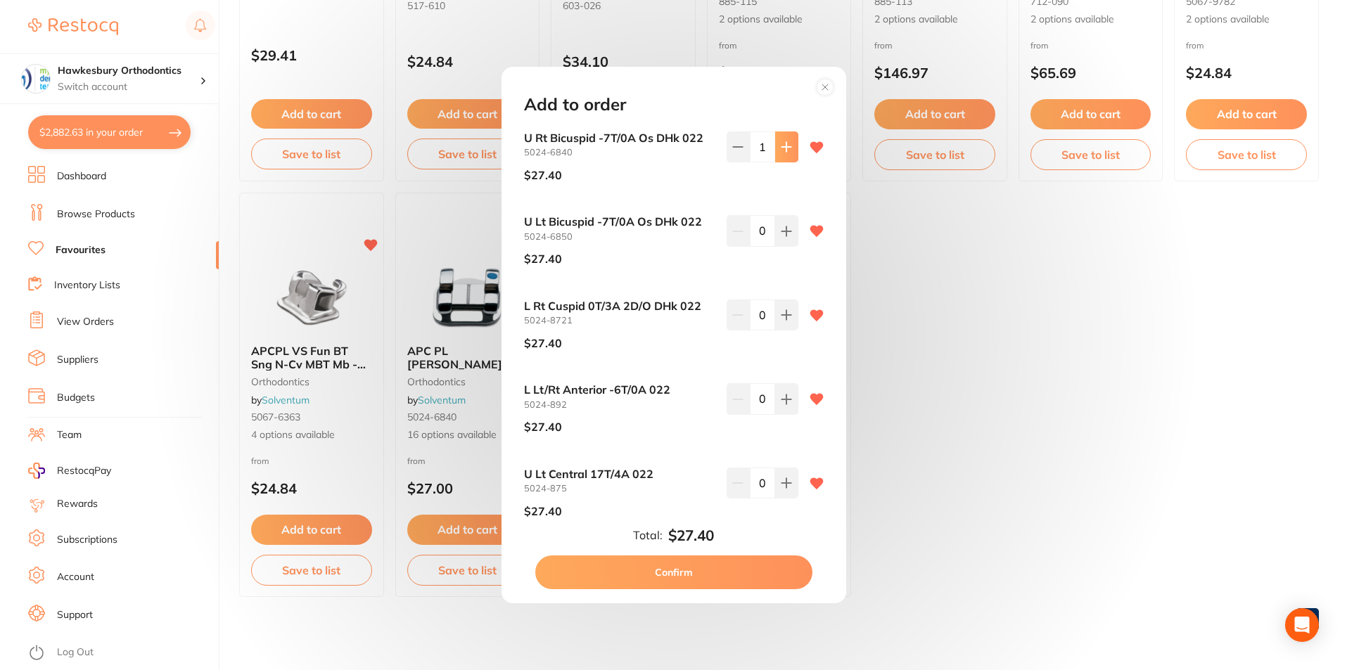
click icon
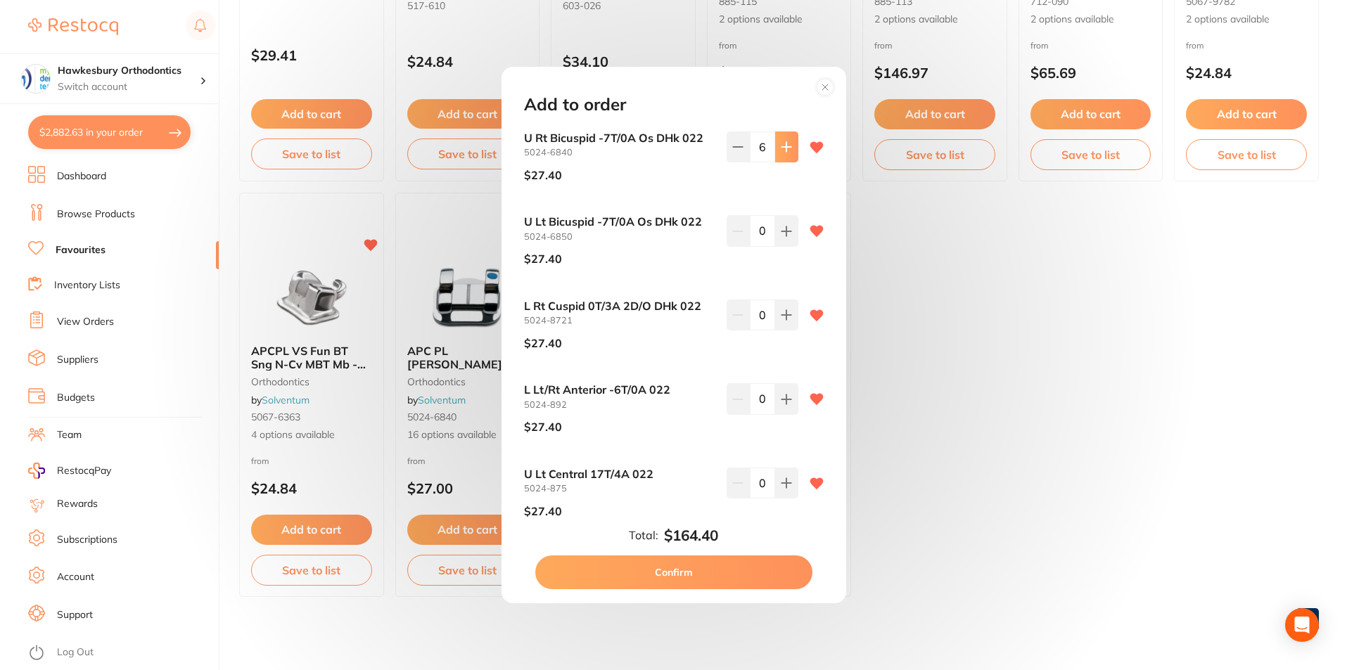
click icon
type input "7"
click icon
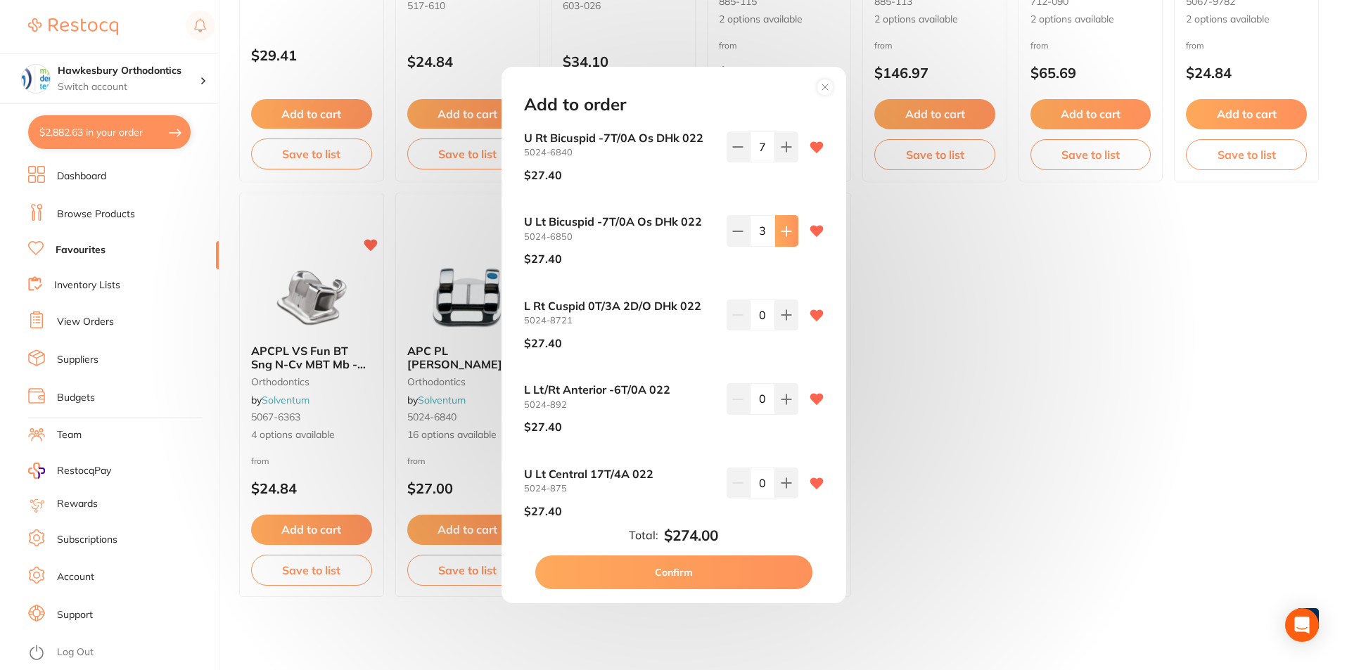
click icon
type input "5"
click button "Confirm"
checkbox input "false"
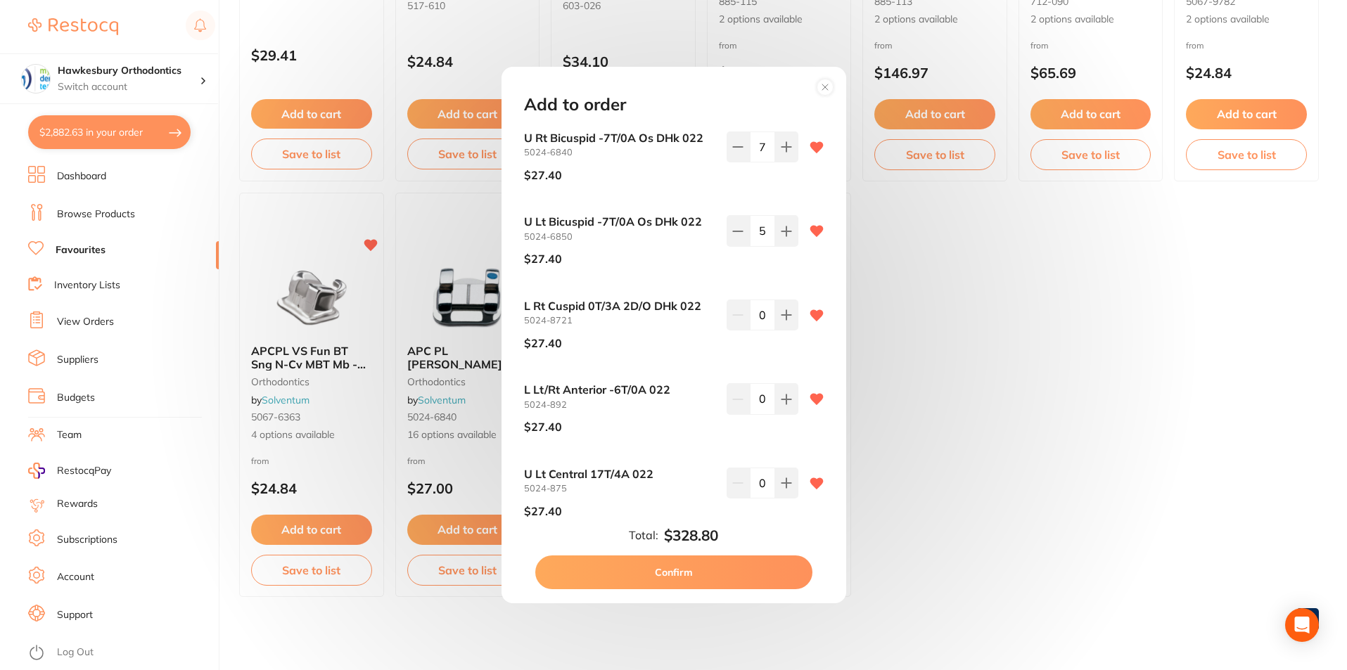
checkbox input "false"
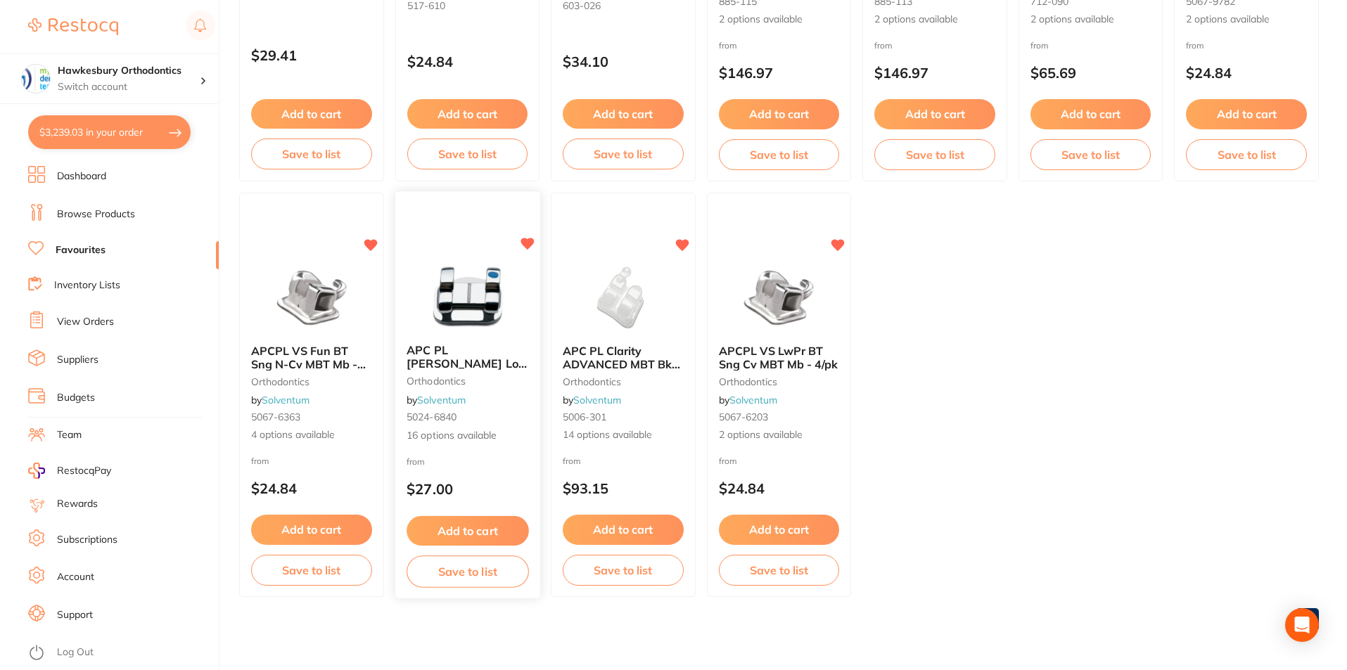
click button "Add to cart"
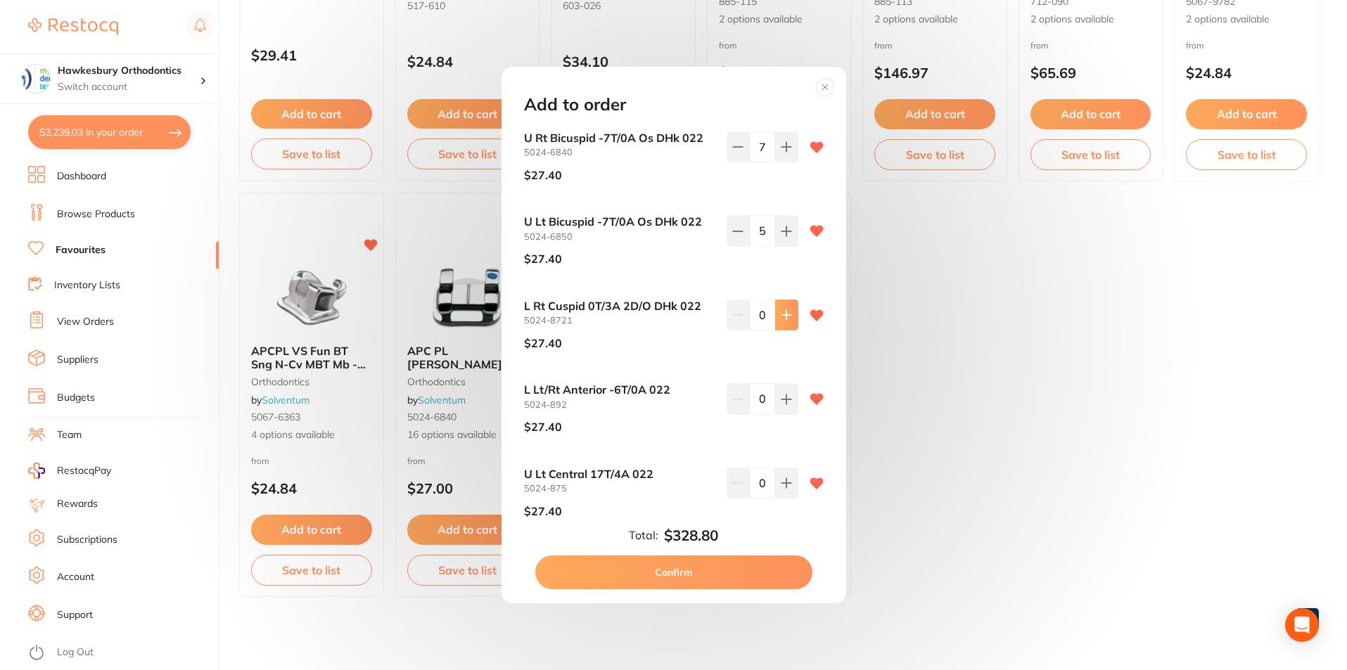
click icon
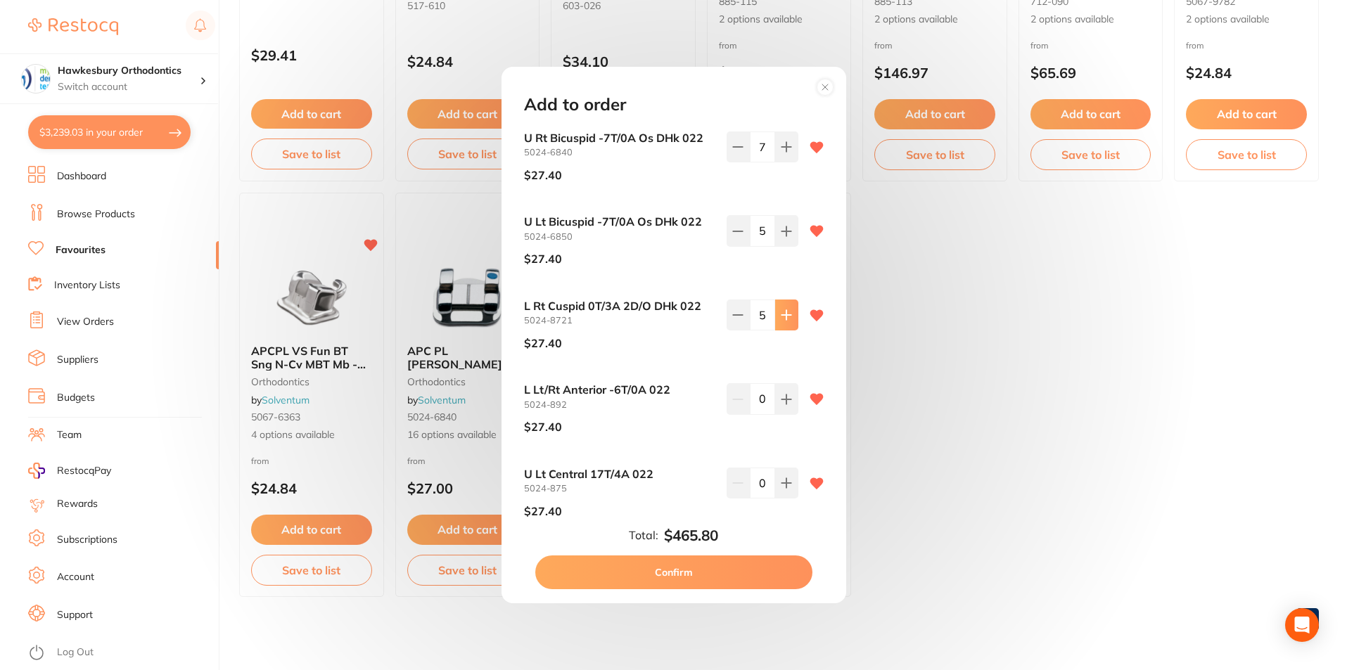
click icon
type input "6"
click icon
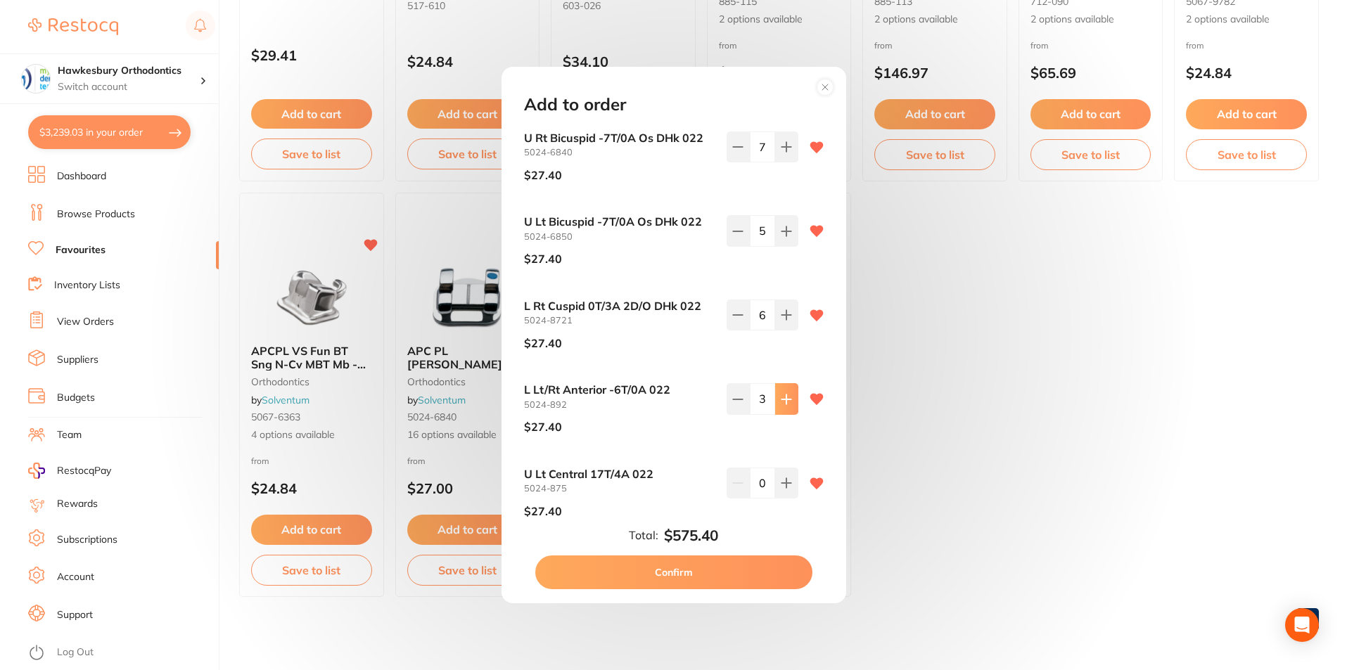
click icon
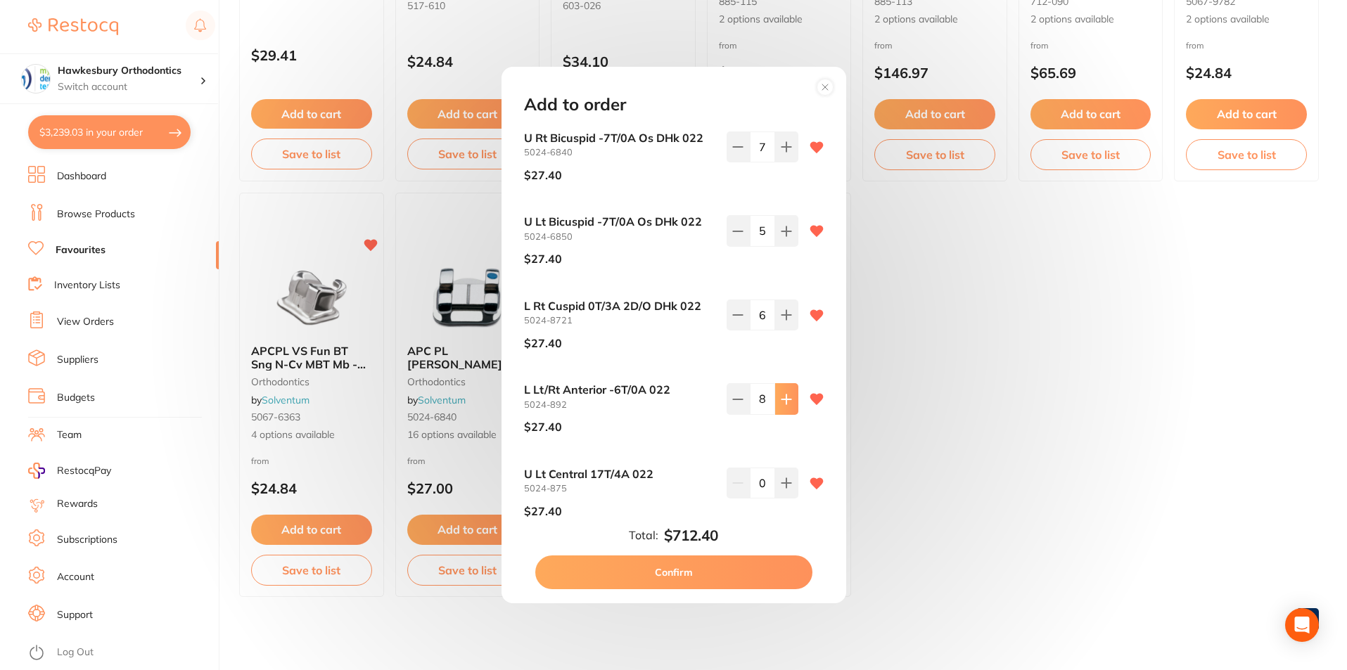
click icon
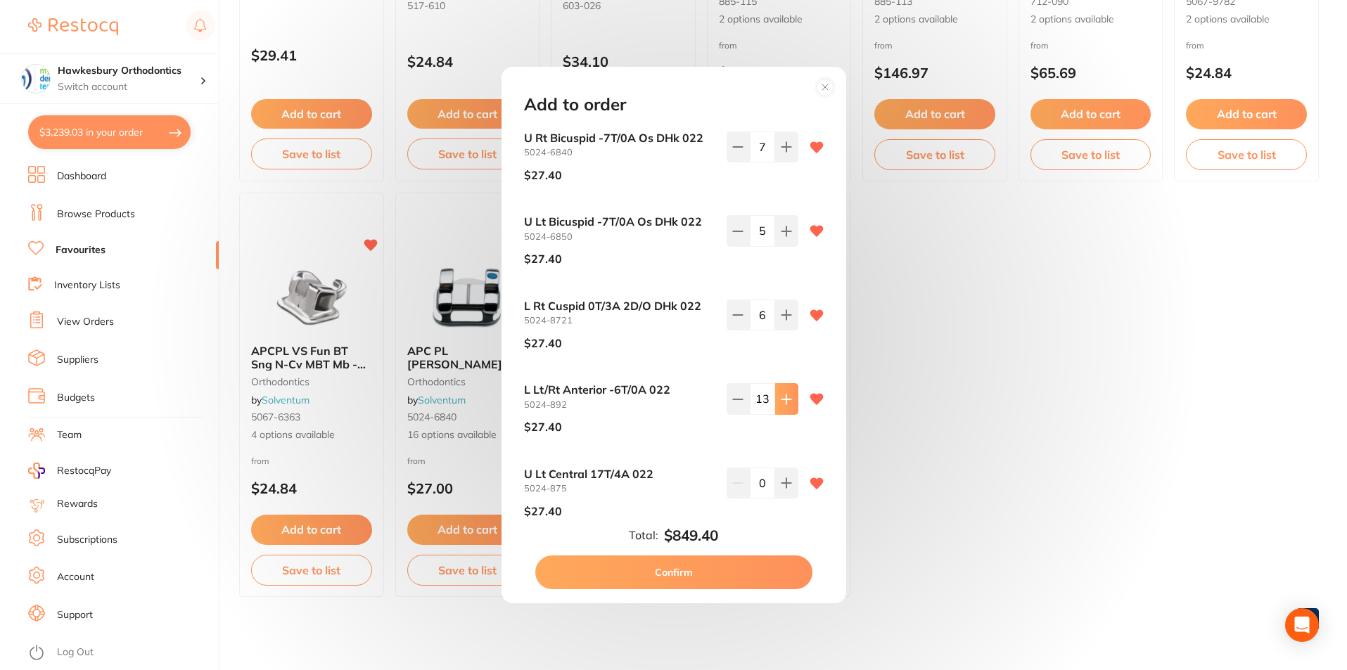
click icon
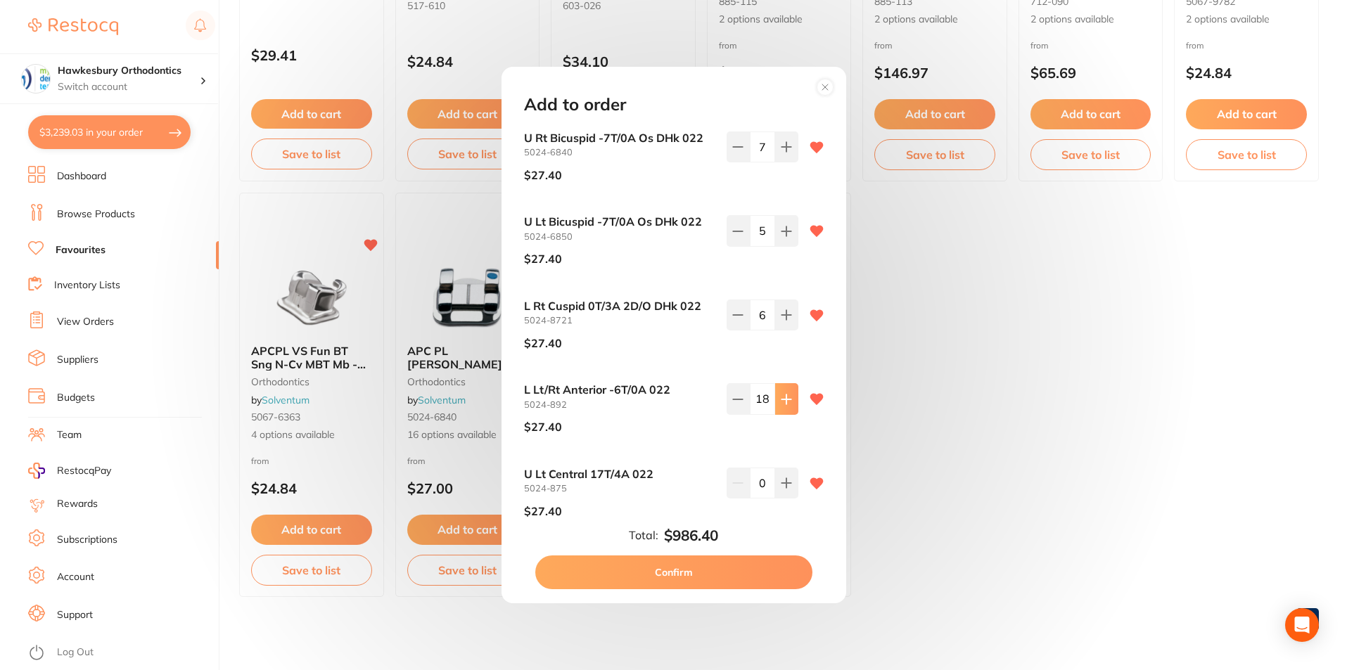
click icon
type input "21"
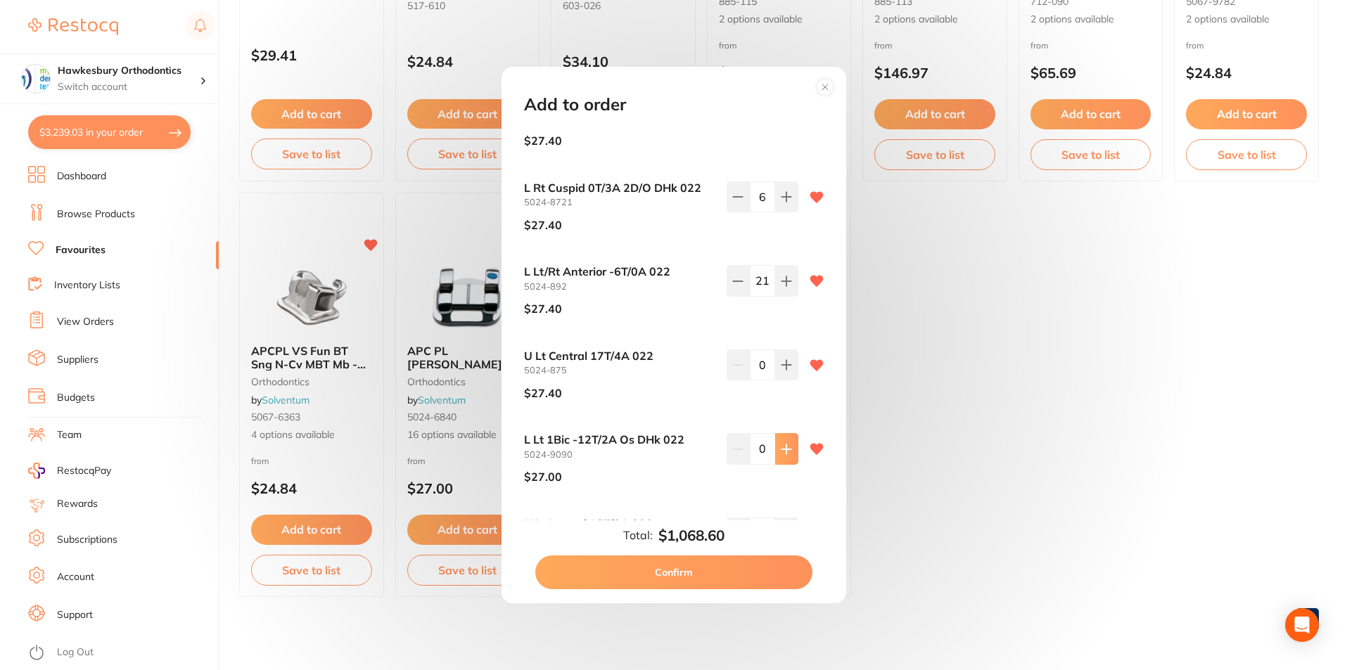
scroll to position [141, 0]
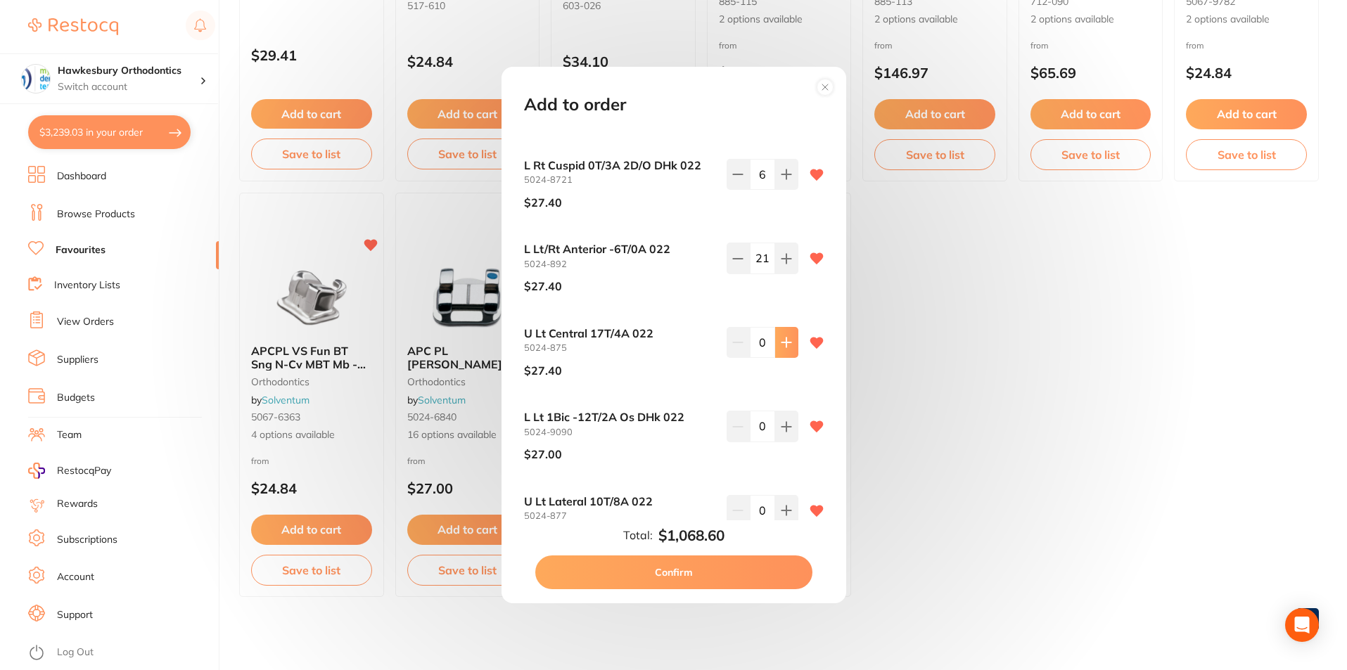
click icon
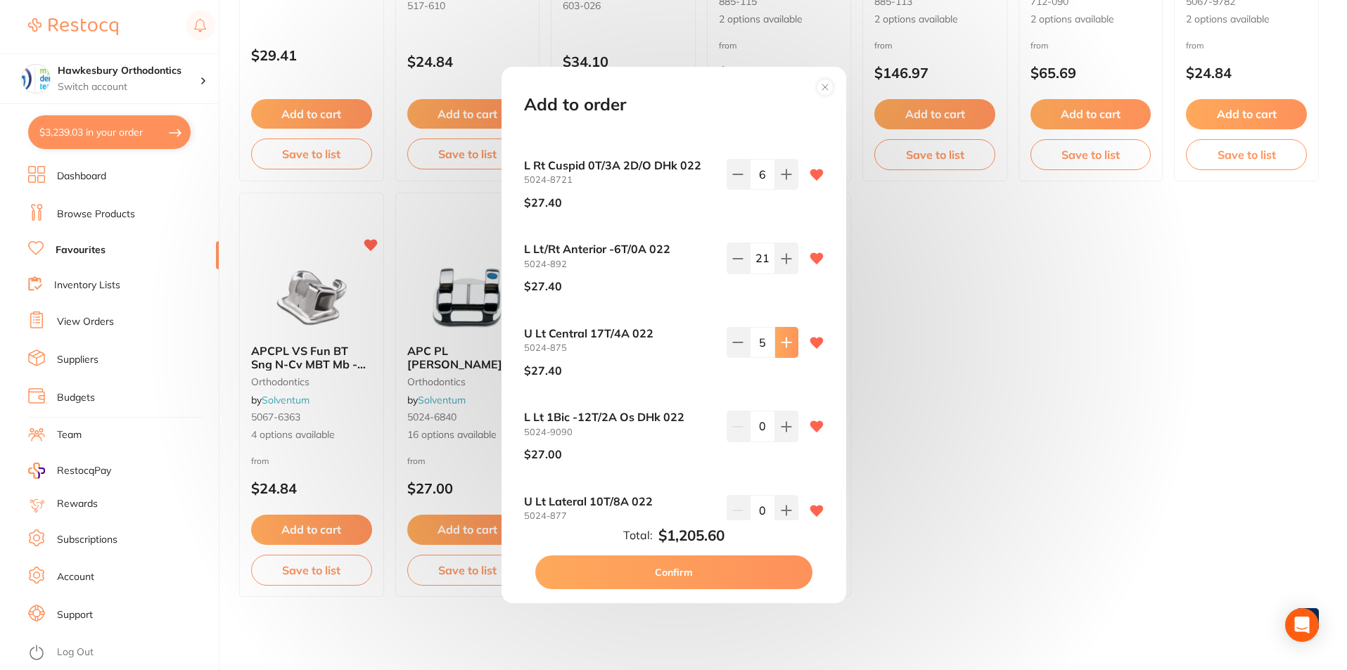
click icon
type input "6"
click icon
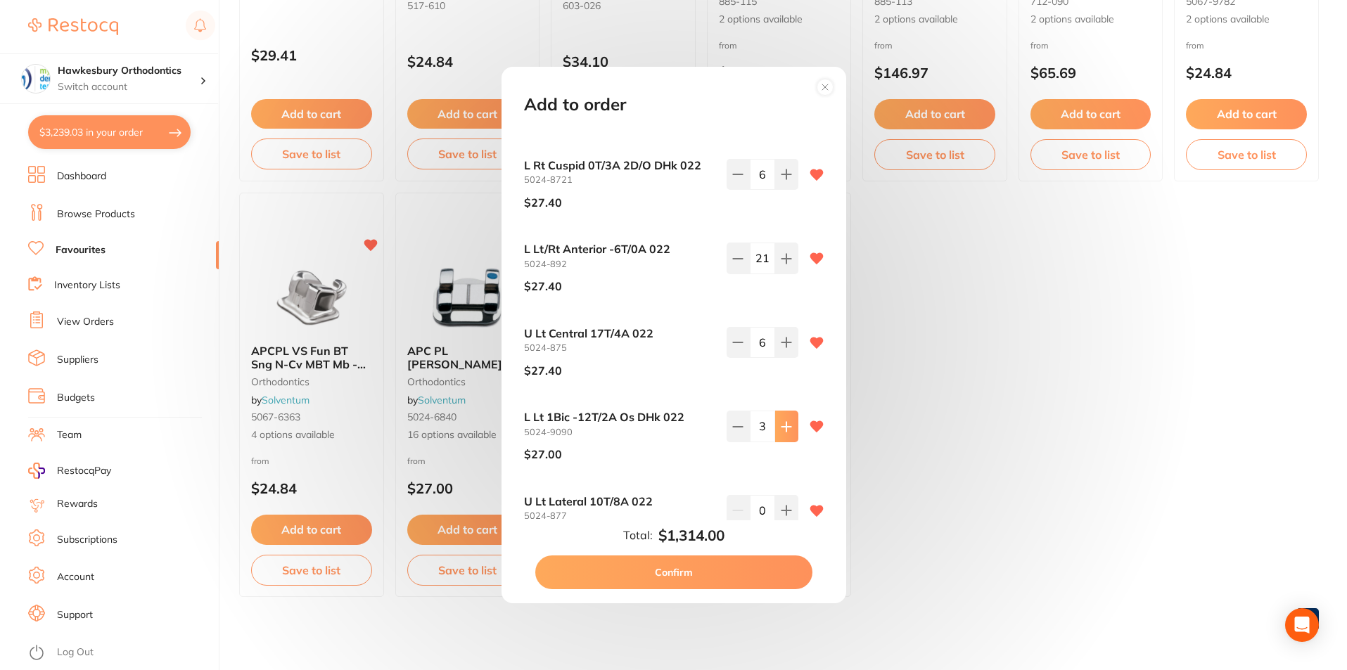
click icon
type input "4"
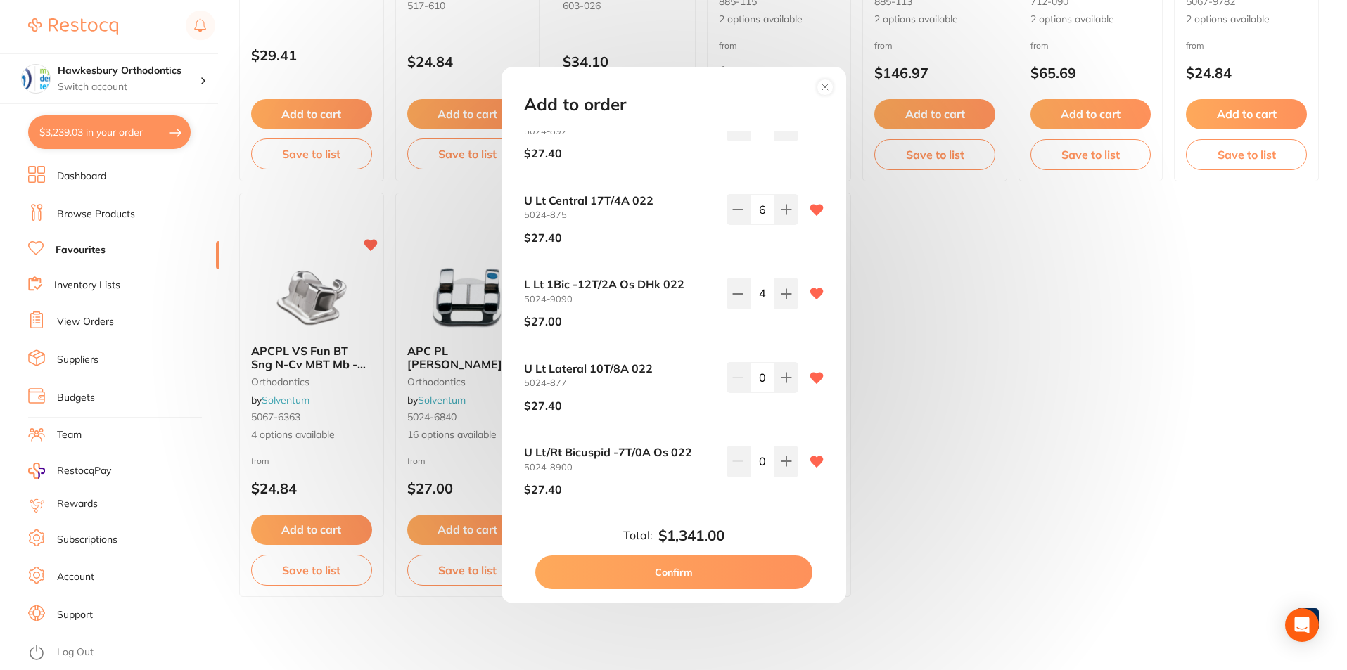
scroll to position [281, 0]
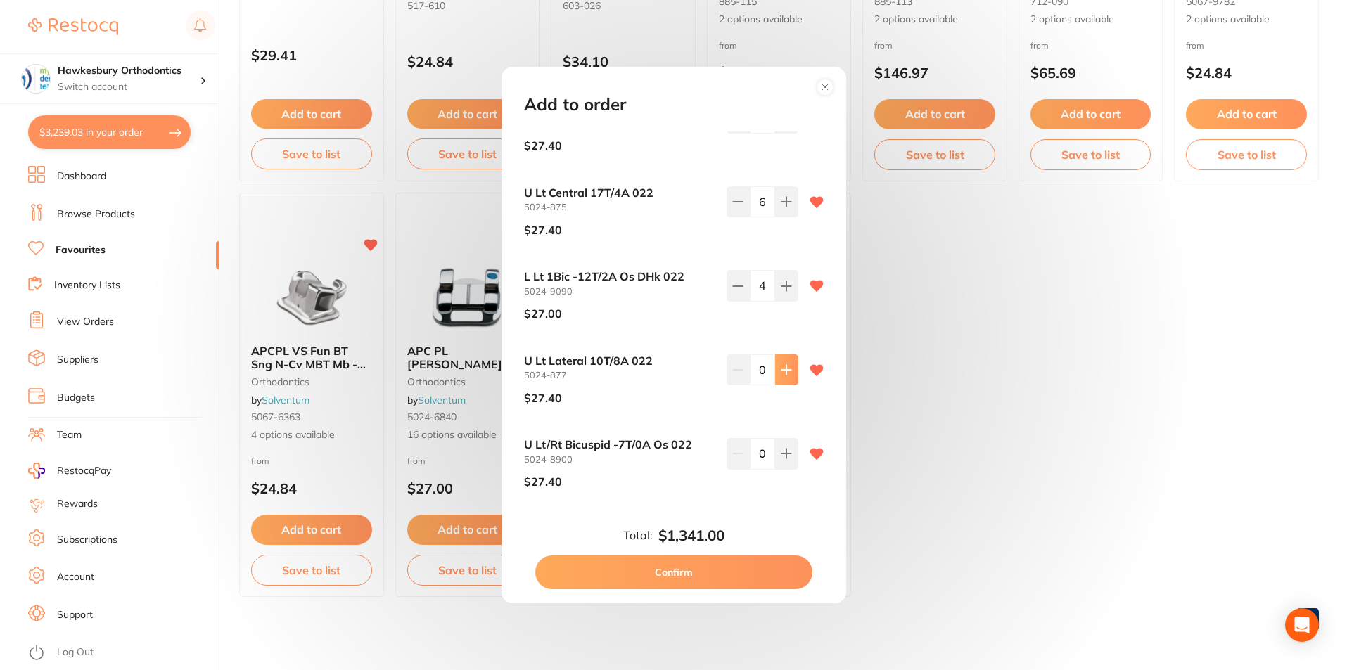
click icon
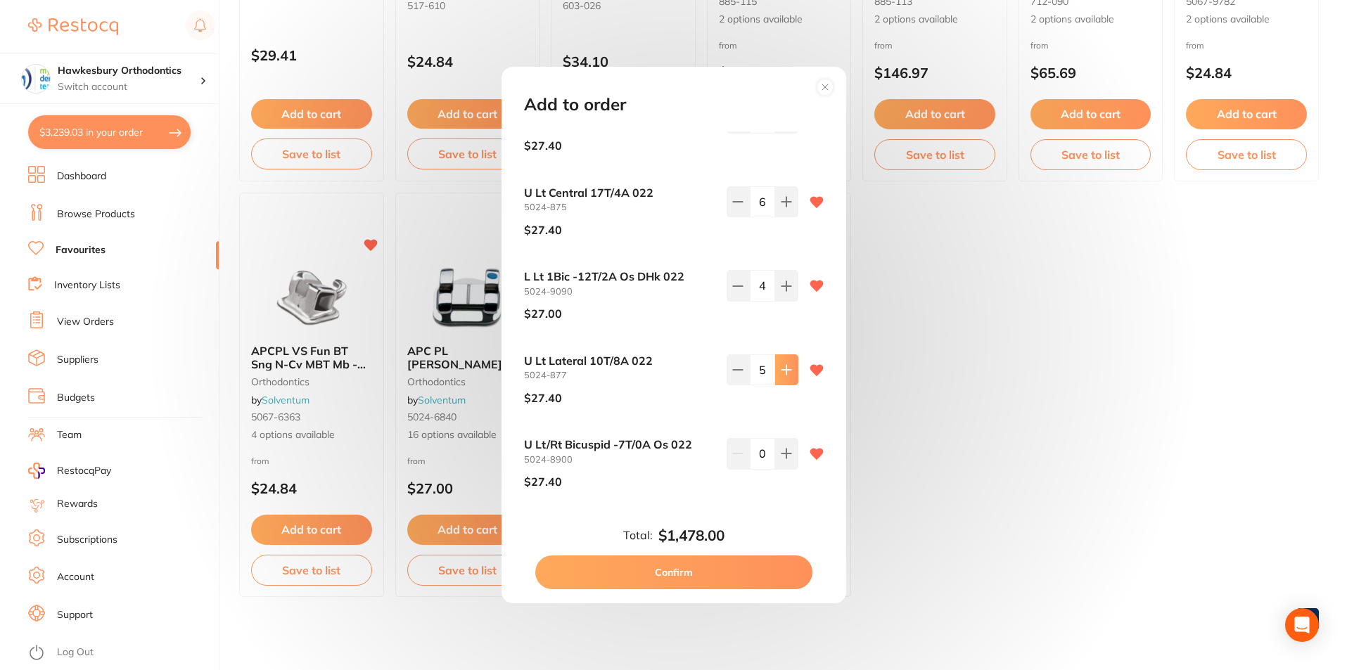
click icon
type input "7"
click icon
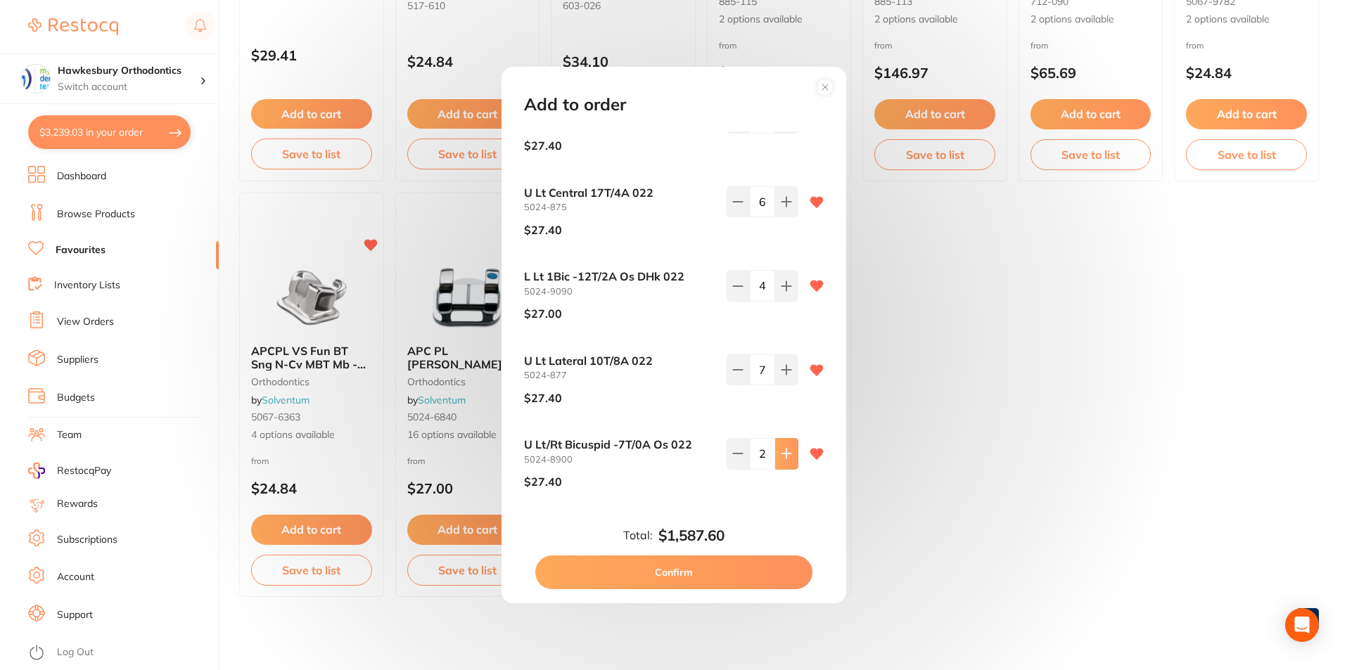
click icon
type input "5"
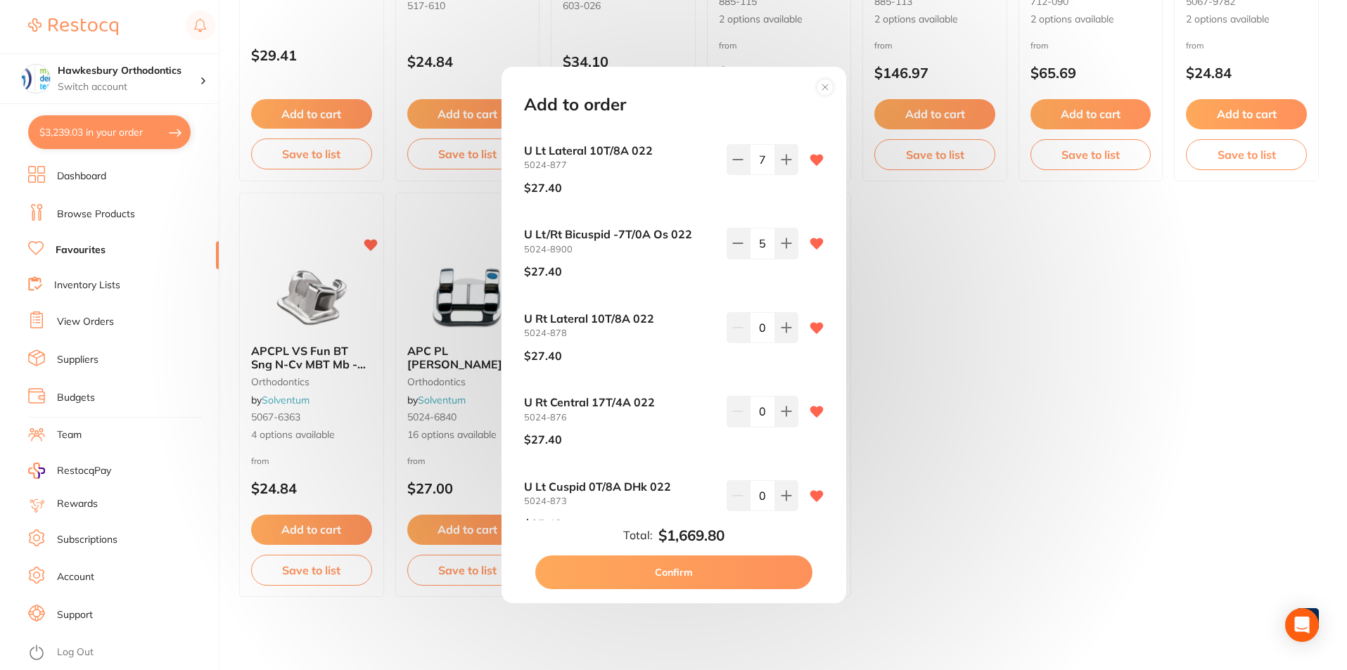
scroll to position [492, 0]
click icon
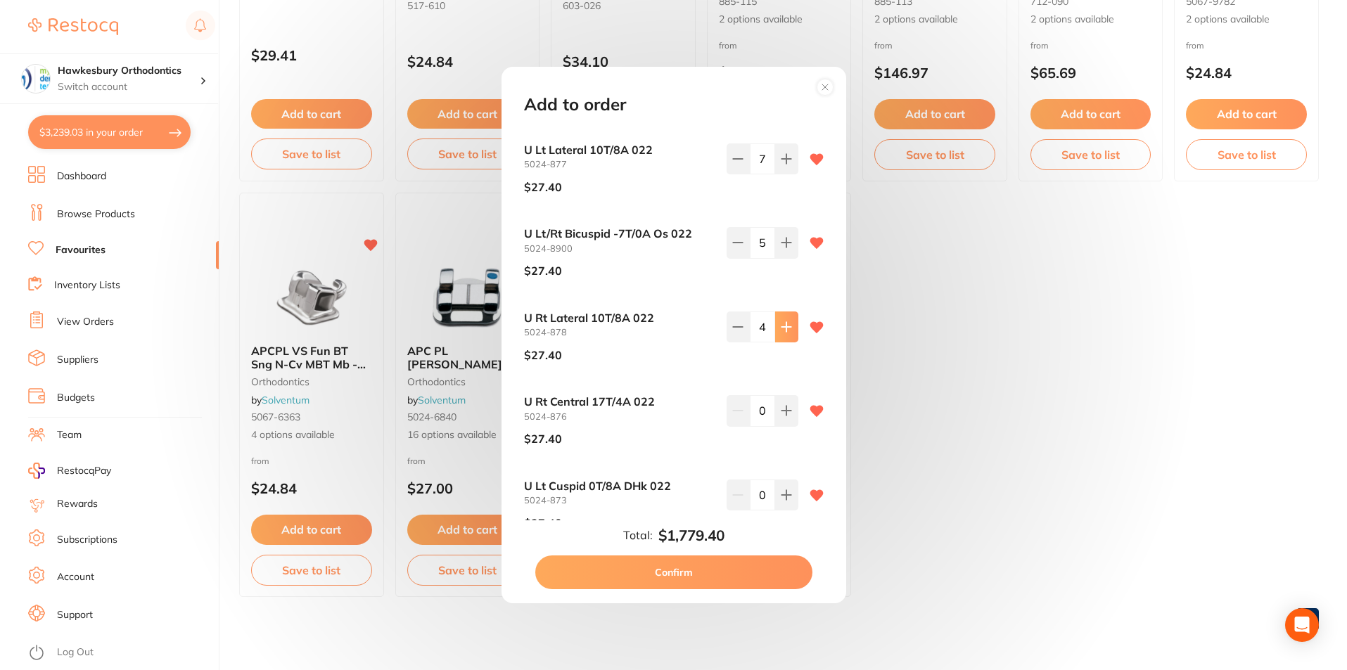
click icon
click button
type input "6"
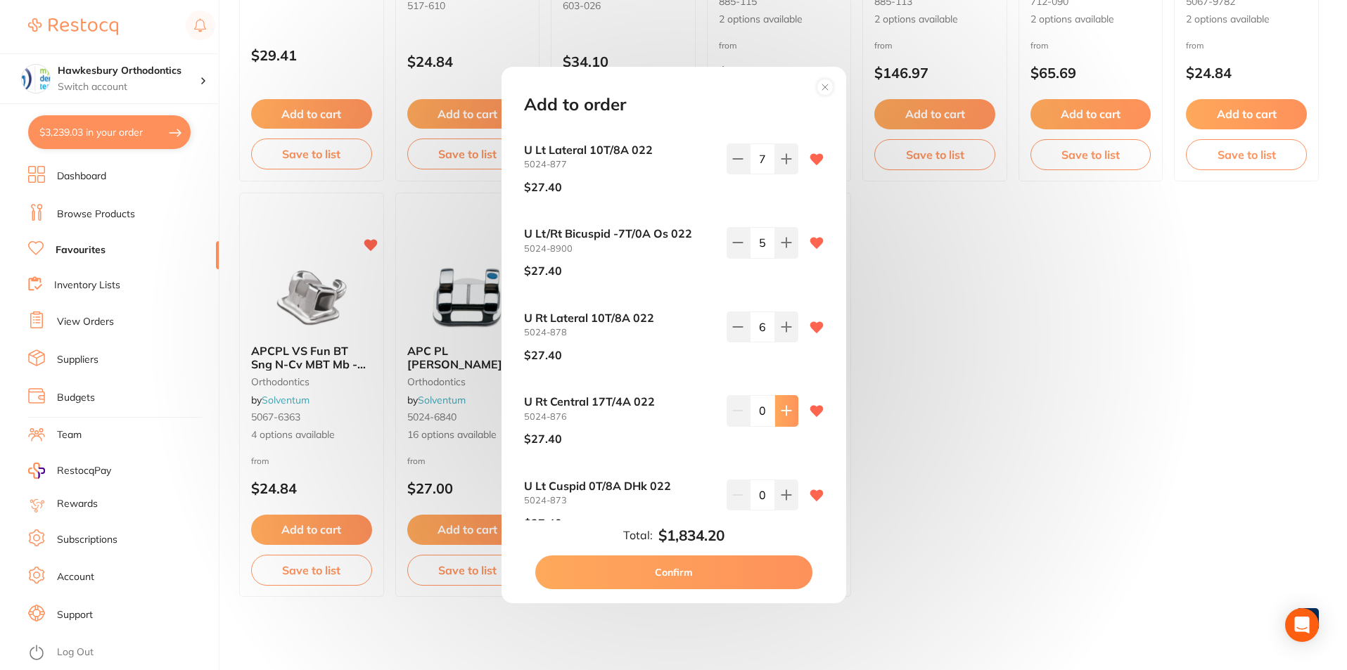
click icon
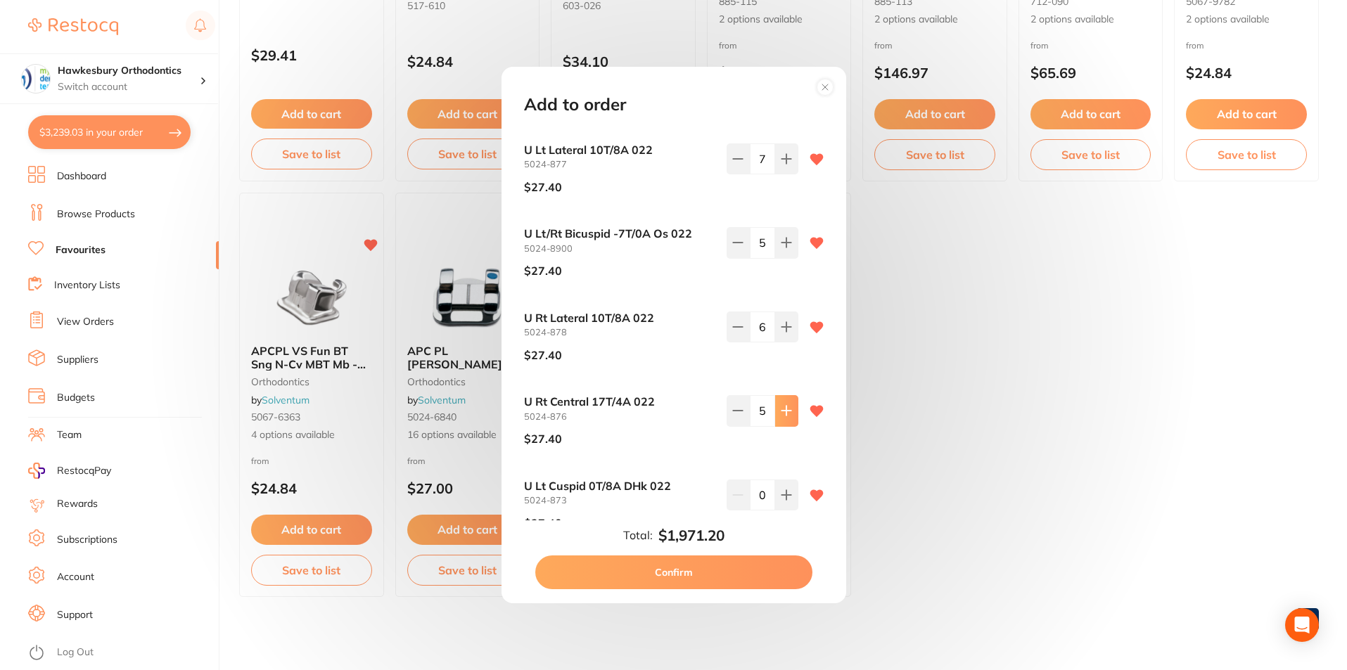
click icon
type input "6"
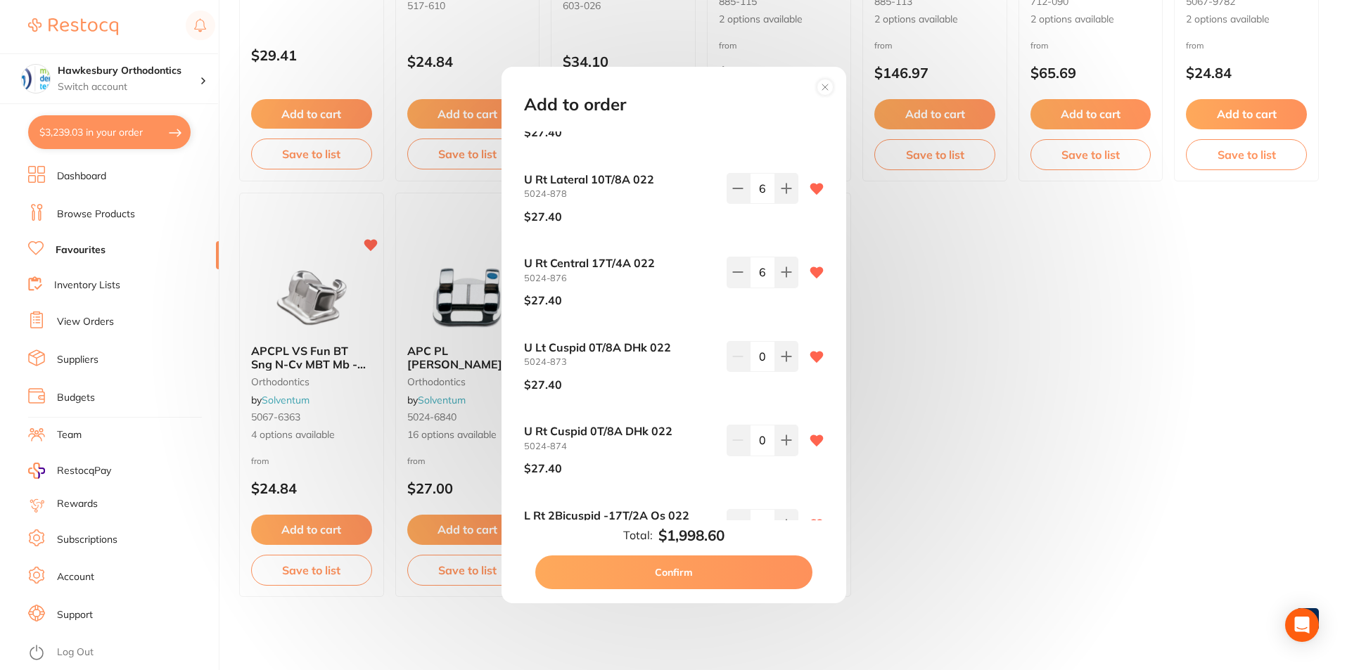
scroll to position [633, 0]
click icon
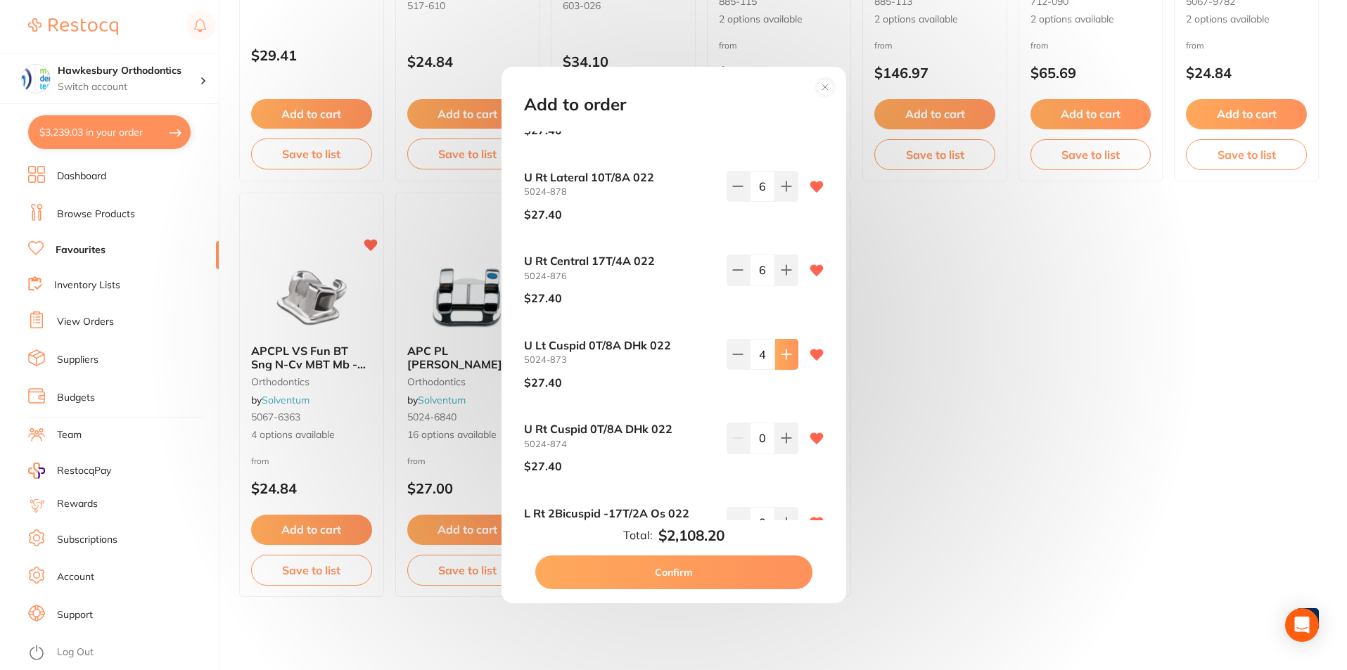
click icon
type input "5"
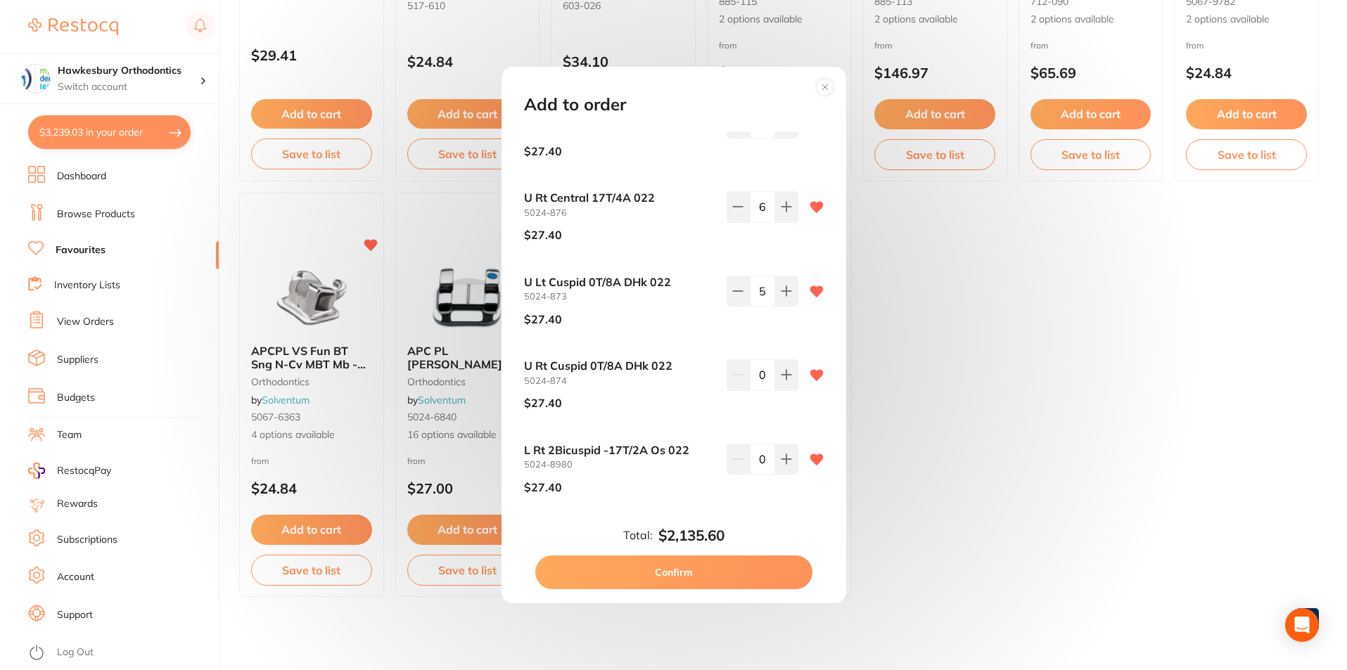
scroll to position [844, 0]
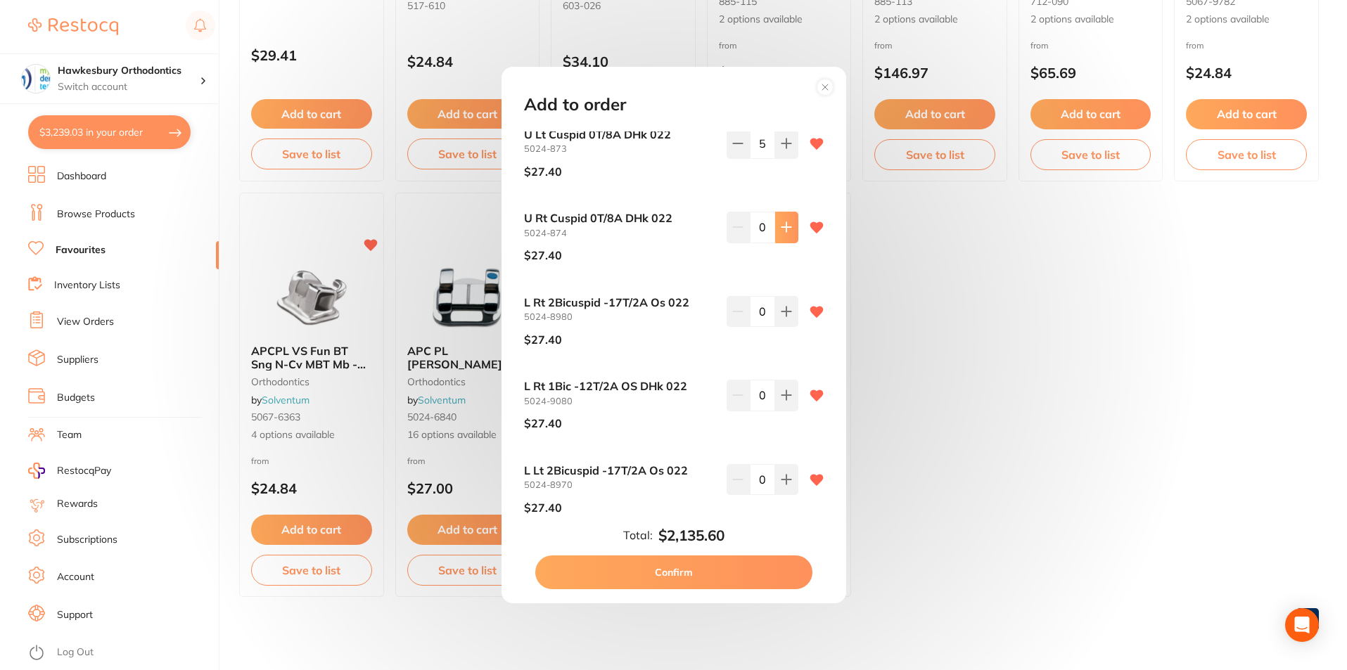
click icon
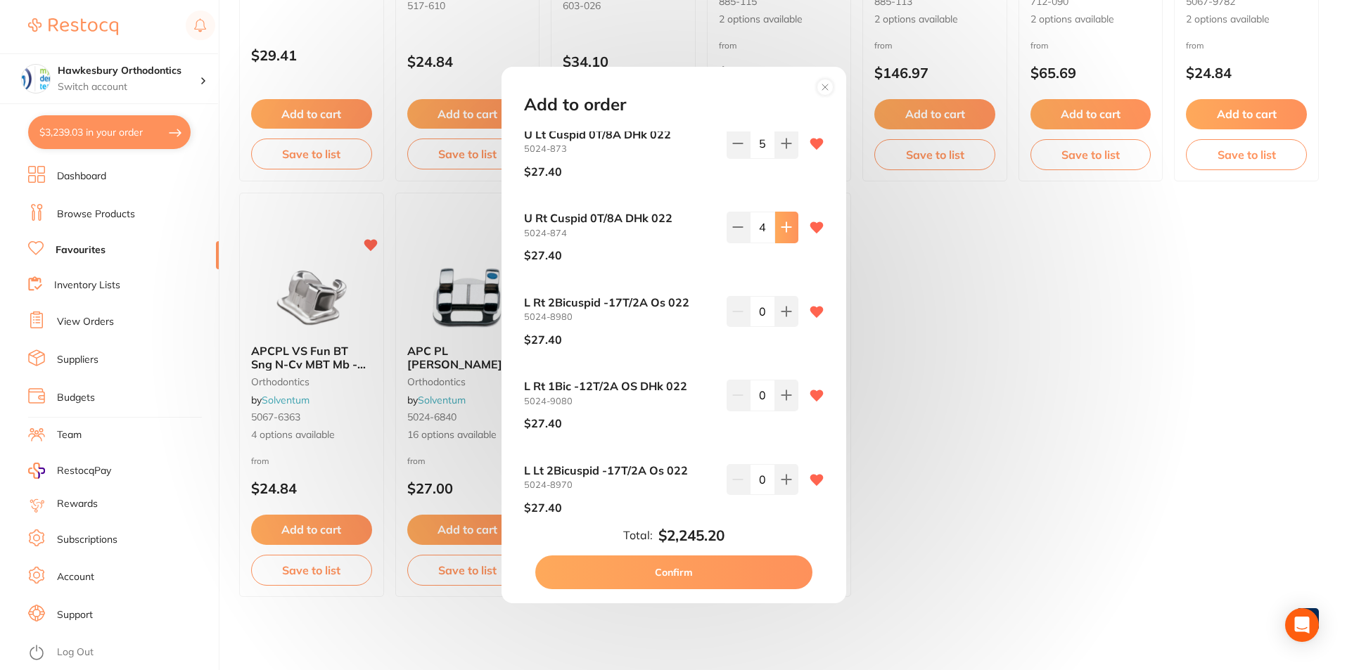
type input "5"
click icon
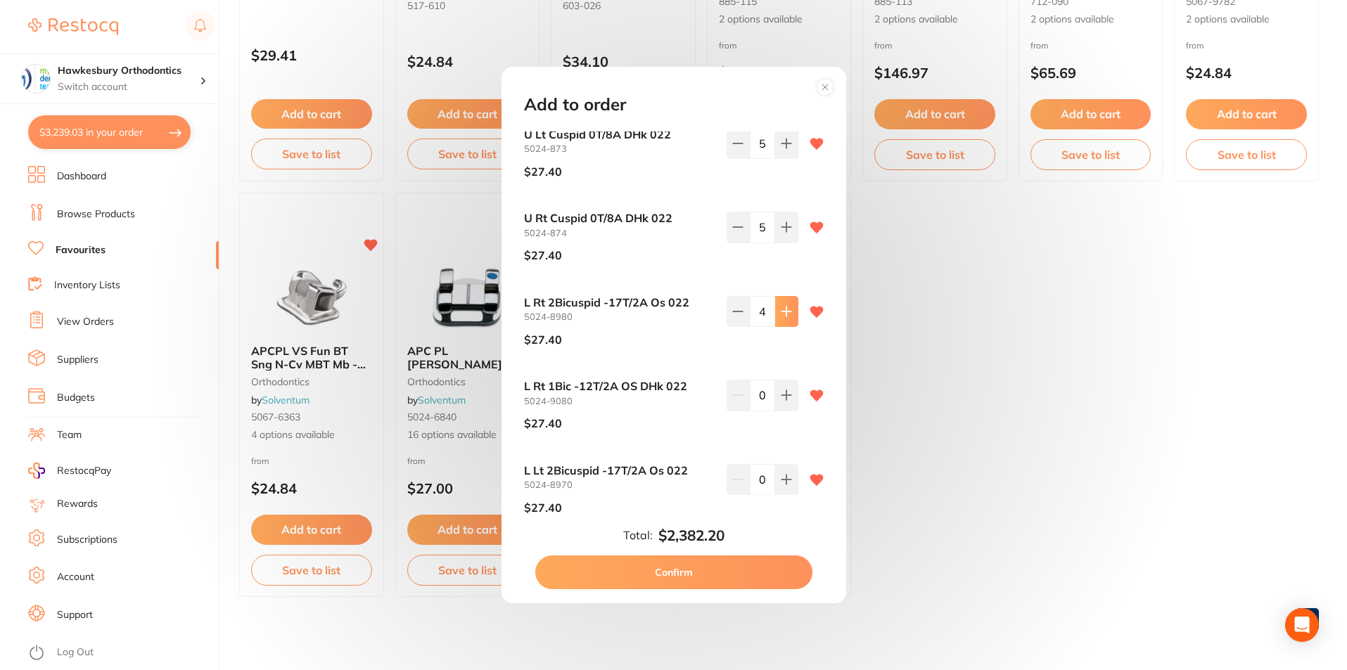
click icon
type input "5"
click icon
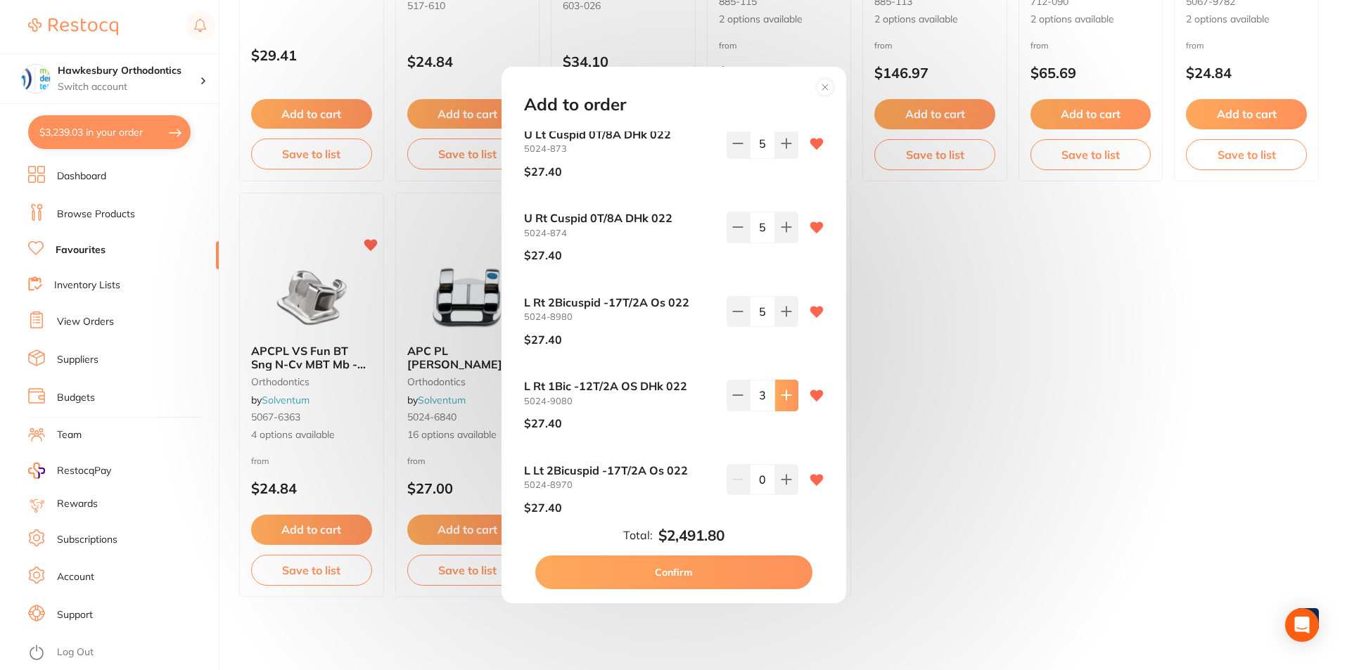
click icon
type input "4"
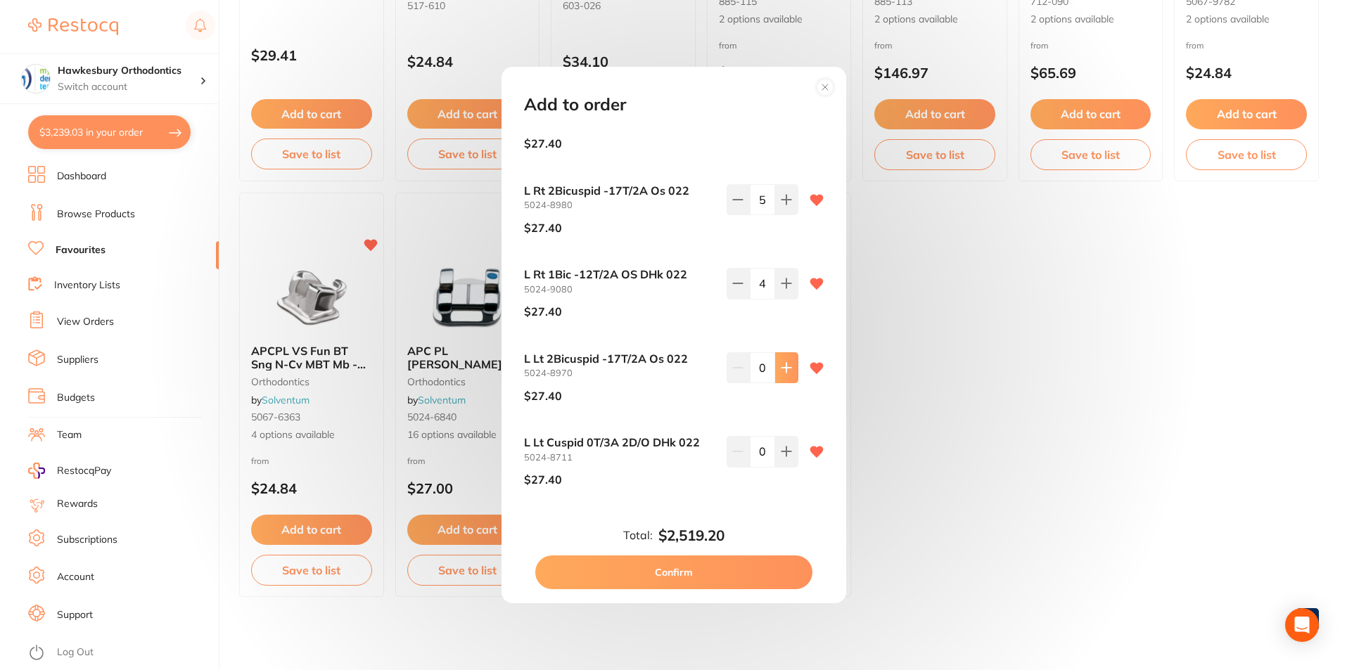
click icon
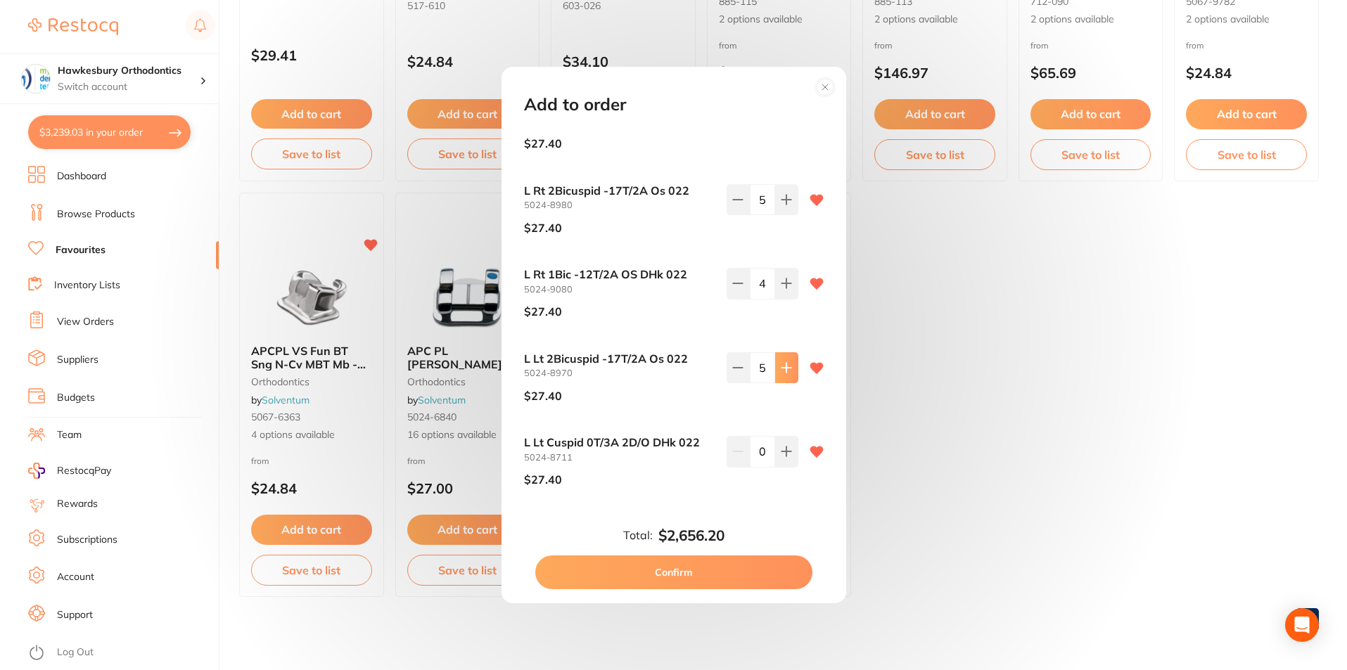
click icon
type input "6"
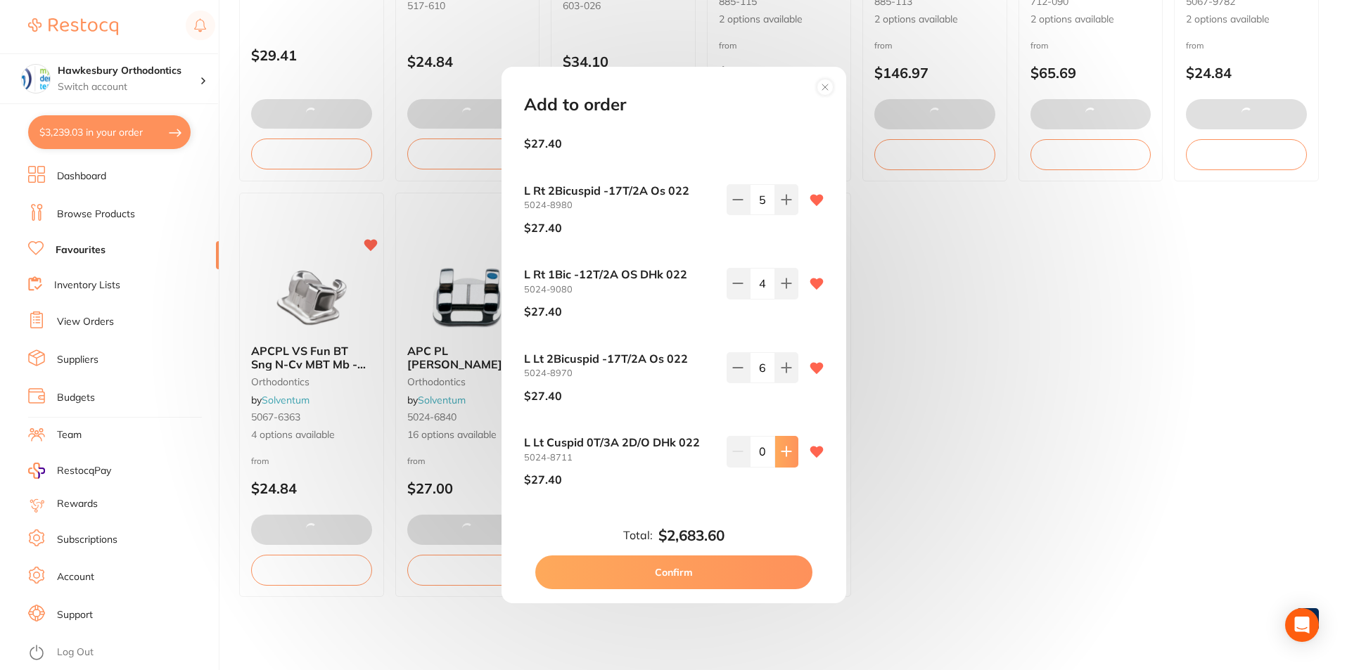
click icon
type input "1"
type input "14"
type input "10"
type input "5"
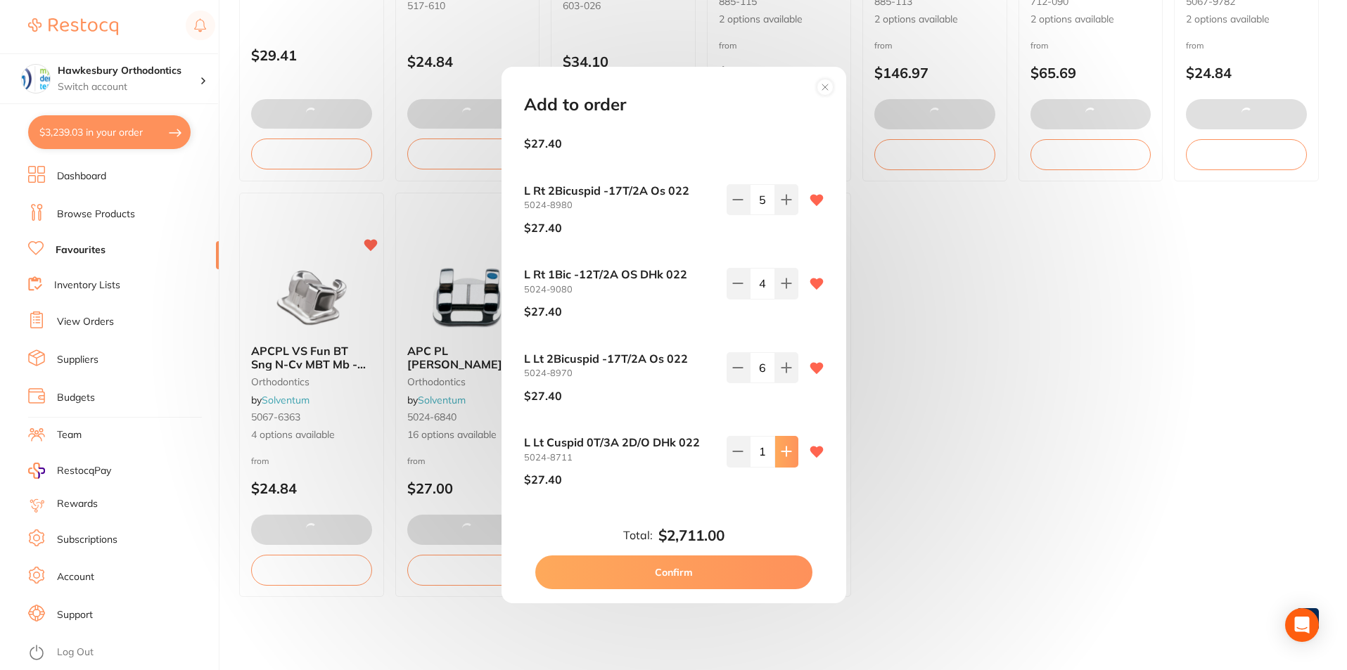
type input "6"
type input "5"
click icon
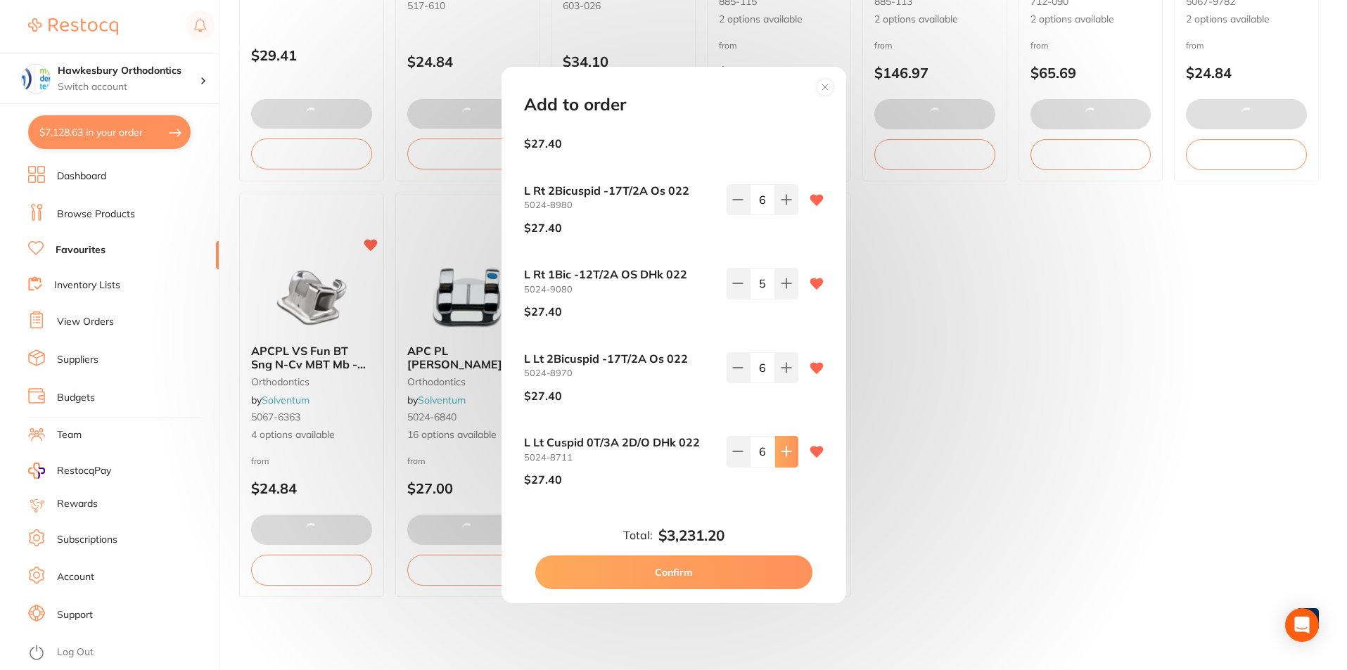
click icon
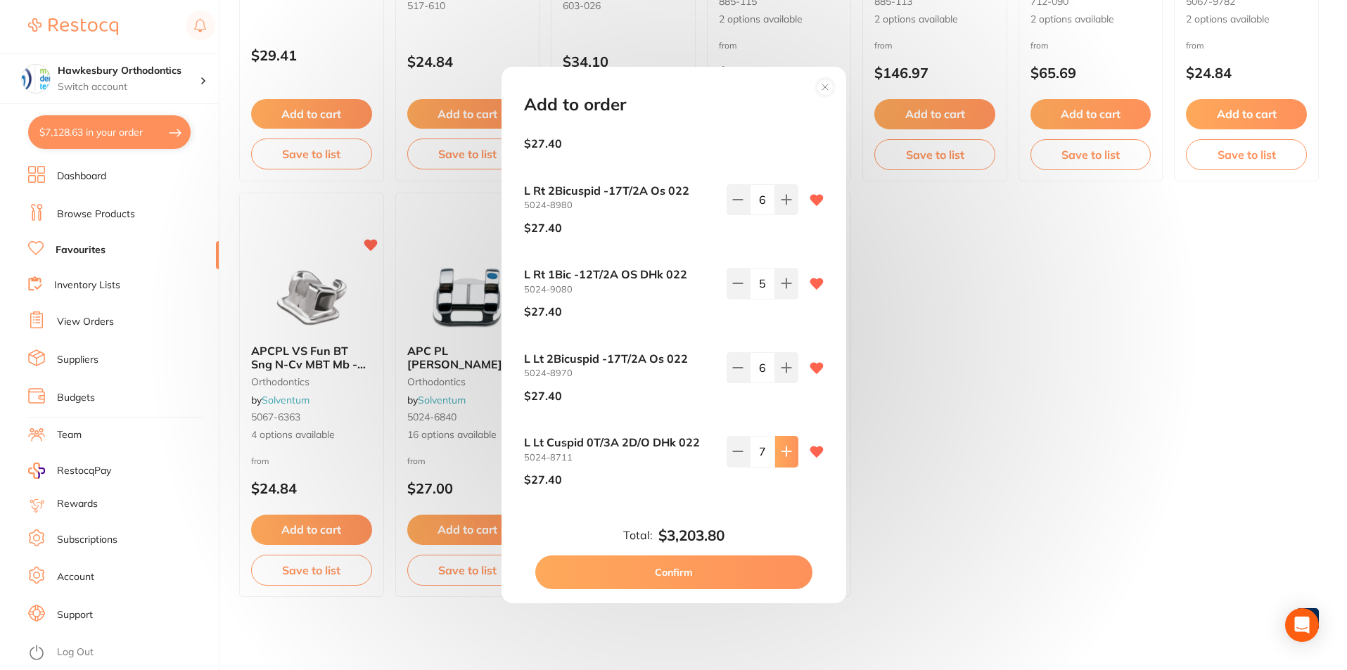
type input "5"
click button "Confirm"
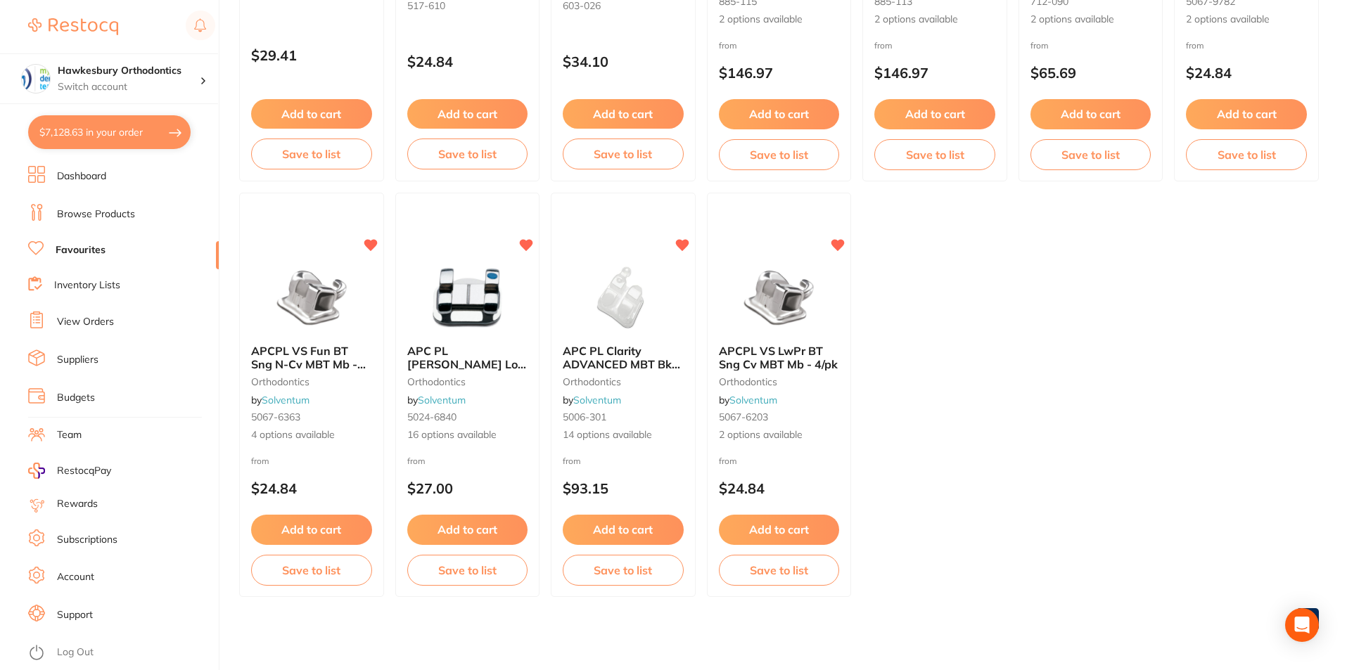
click ul "3M™ Etching Liquid orthodontics by Solventum 1923 $29.41 Add to cart Save to li…"
click button "$7,128.63 in your order"
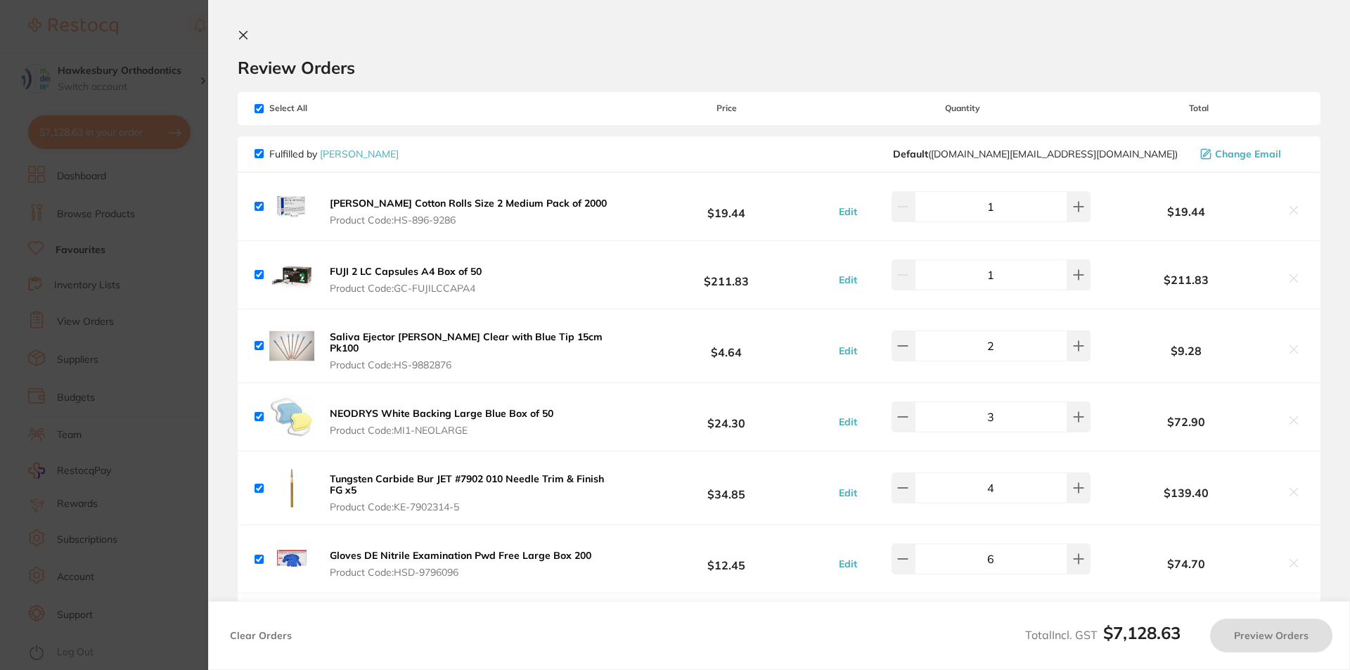
checkbox input "true"
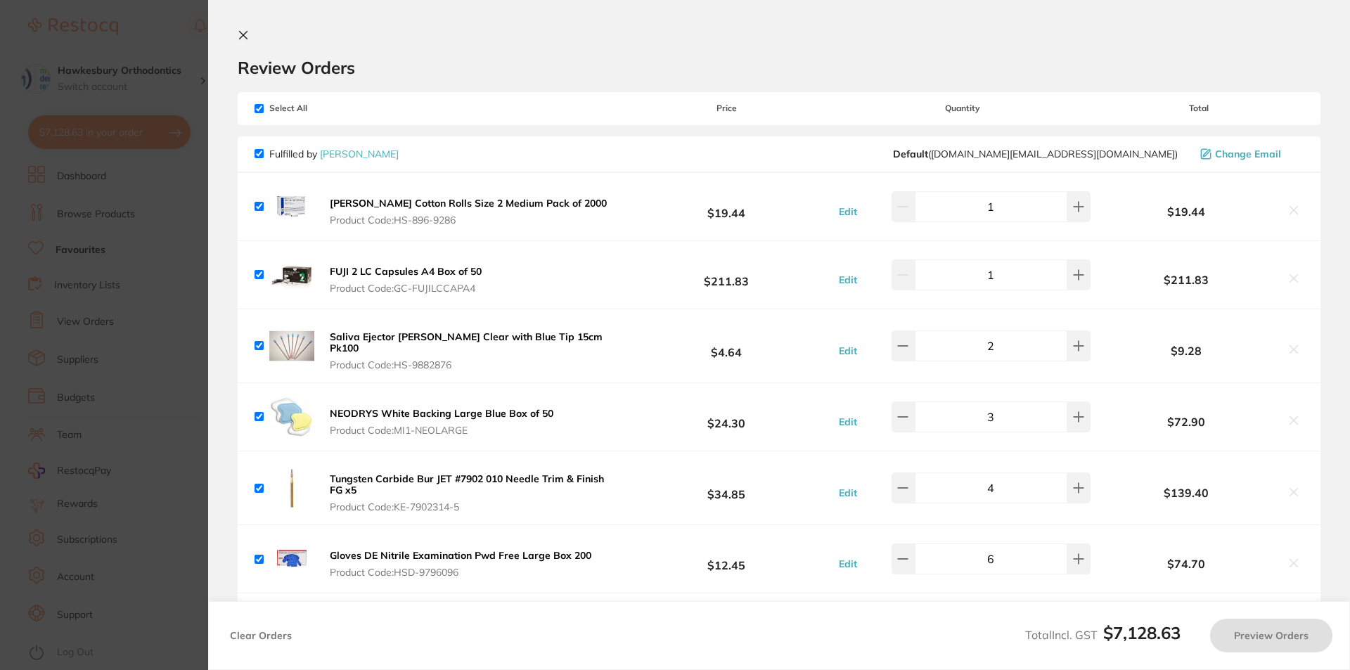
checkbox input "true"
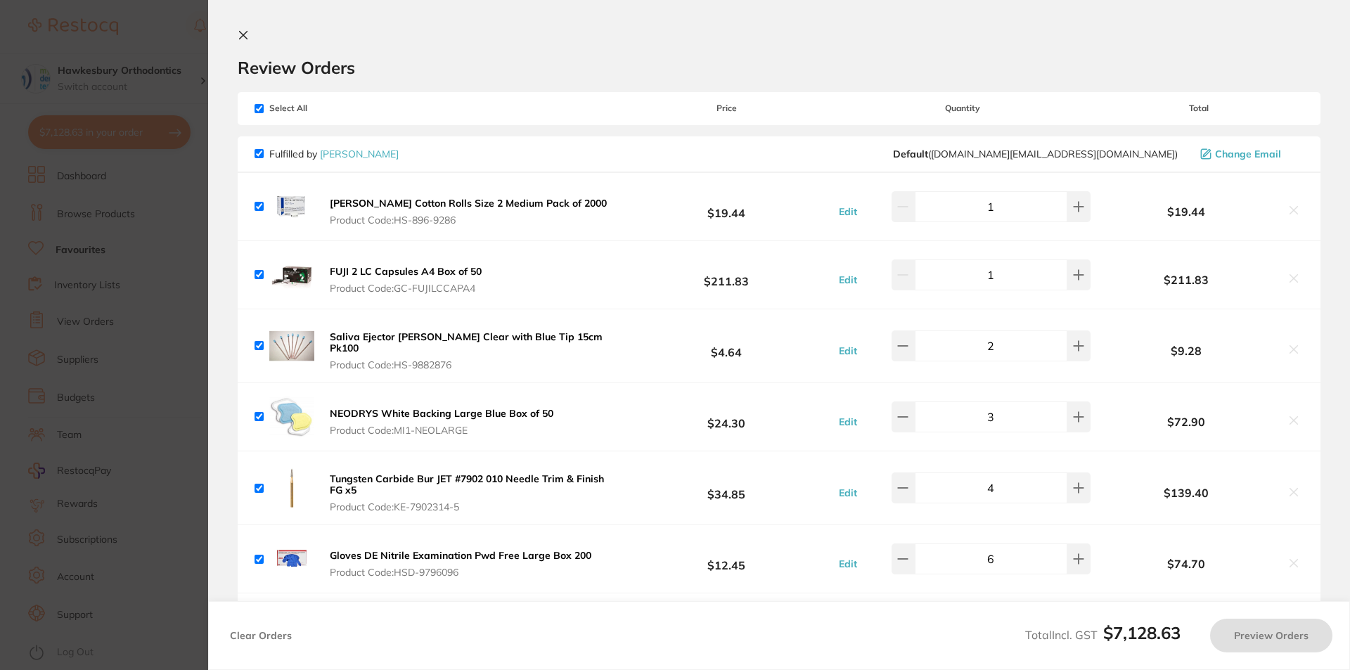
checkbox input "true"
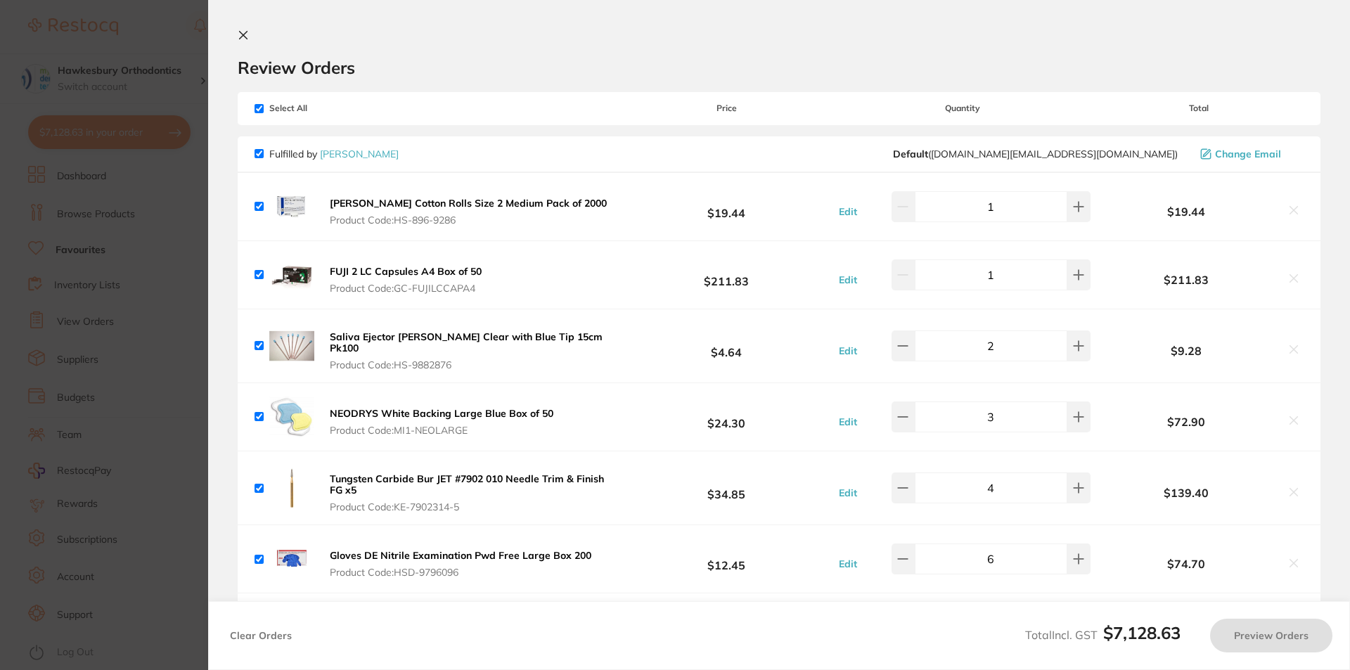
checkbox input "true"
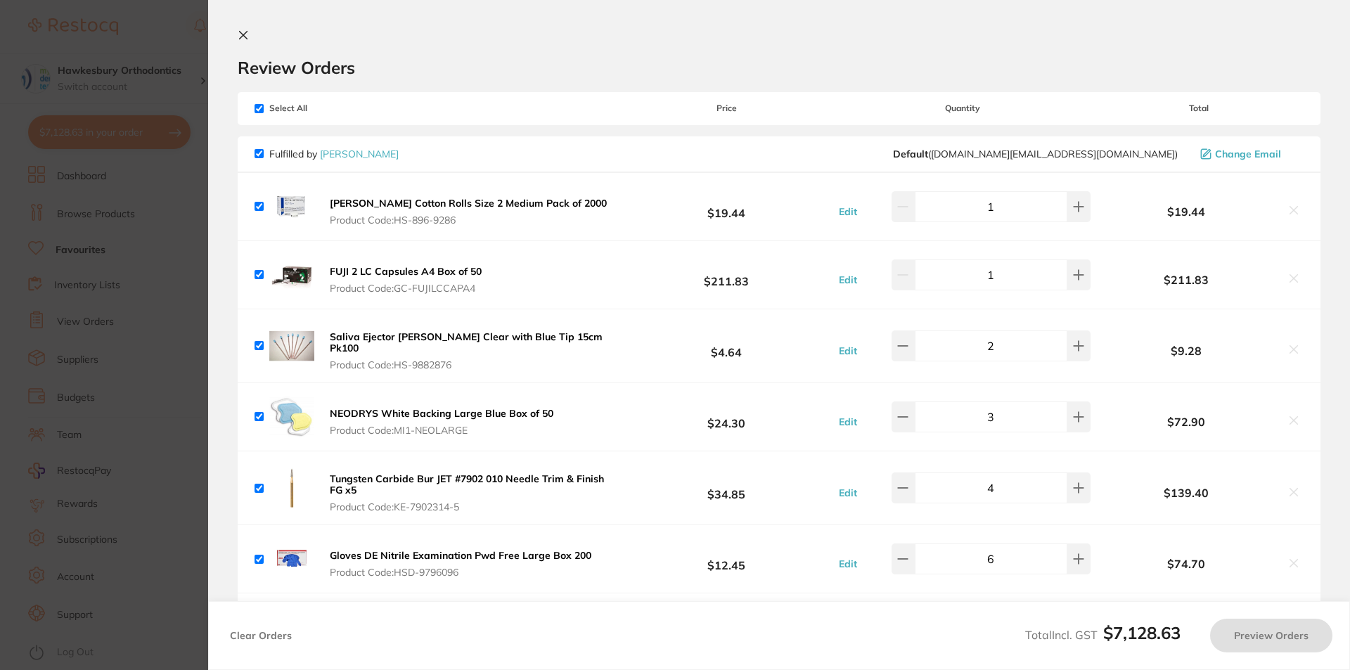
checkbox input "true"
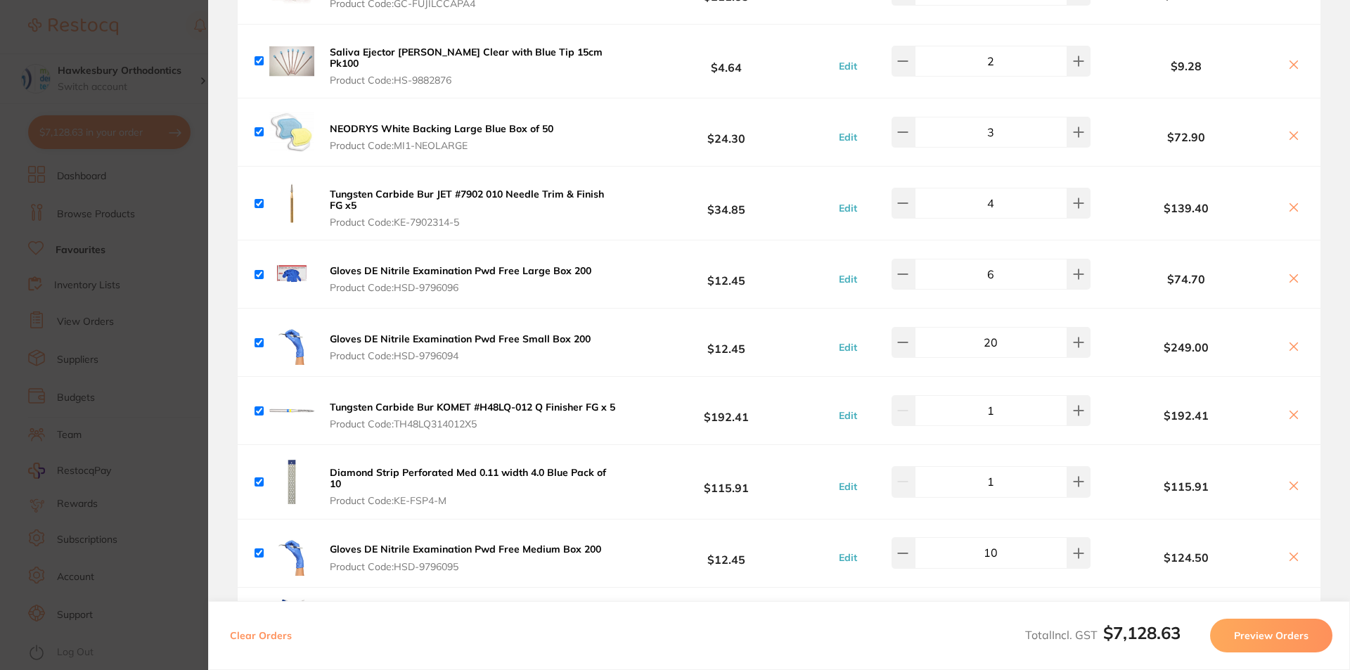
scroll to position [281, 0]
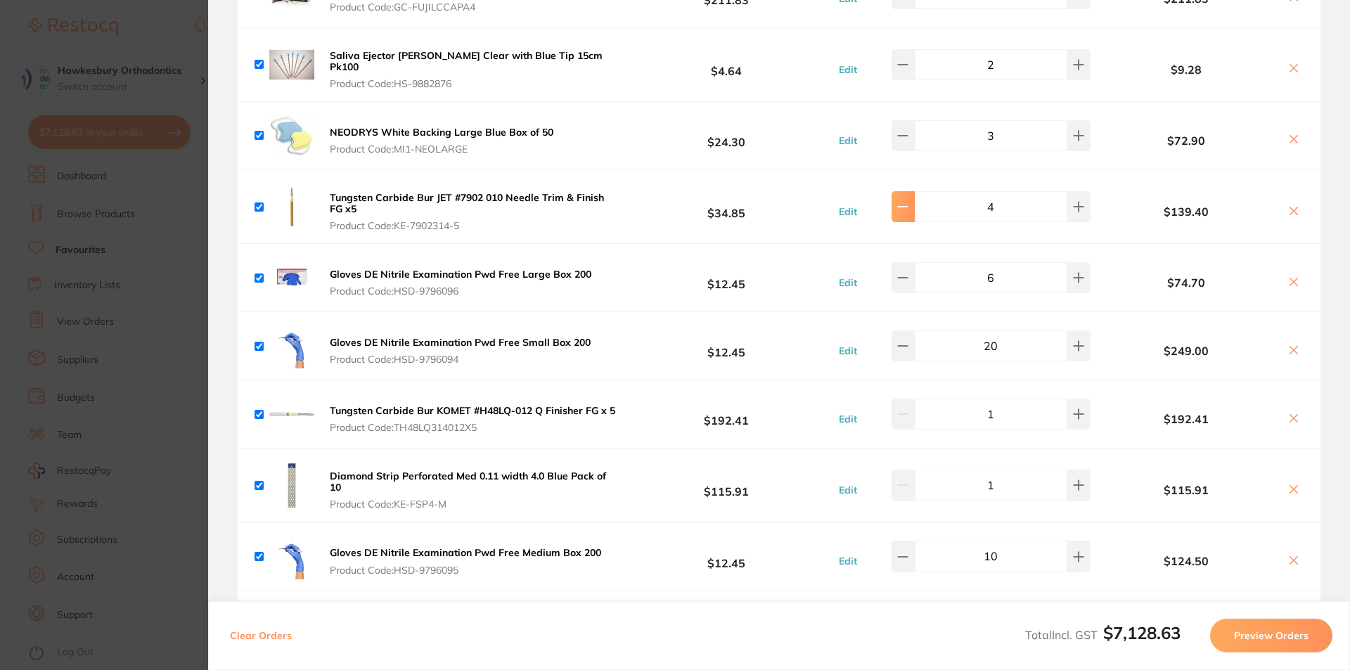
click button
type input "3"
click icon
type input "5"
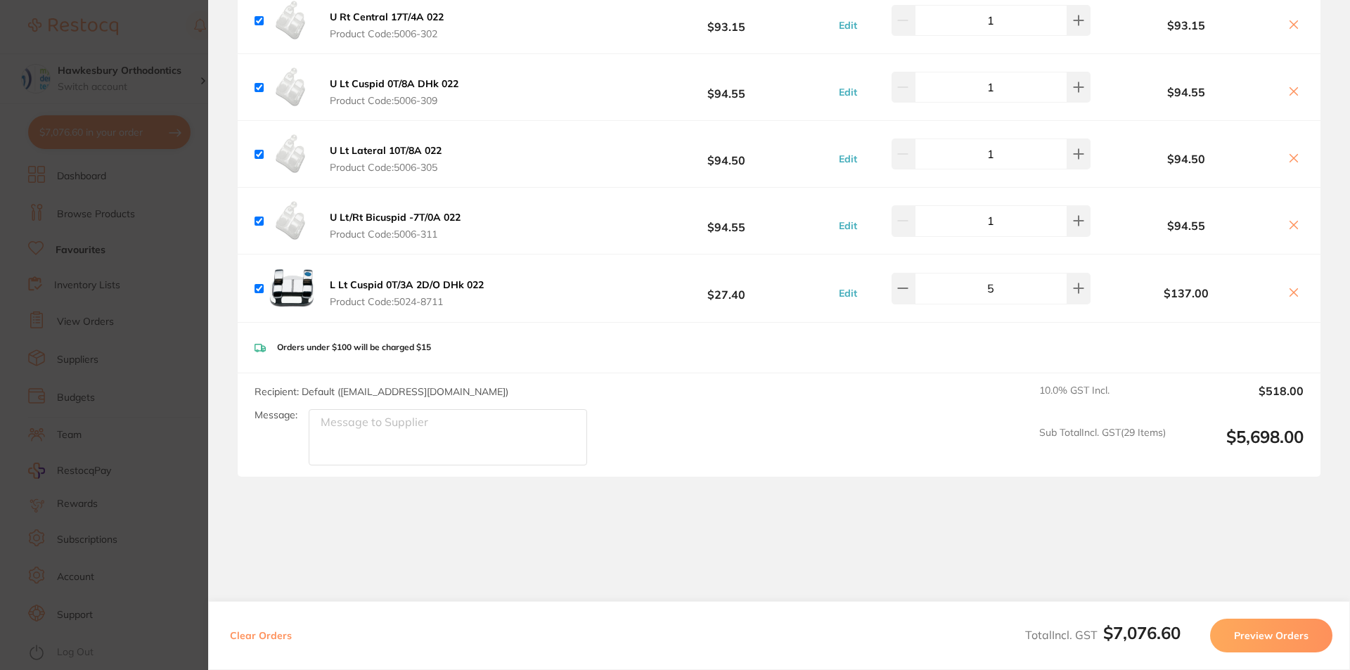
scroll to position [2824, 0]
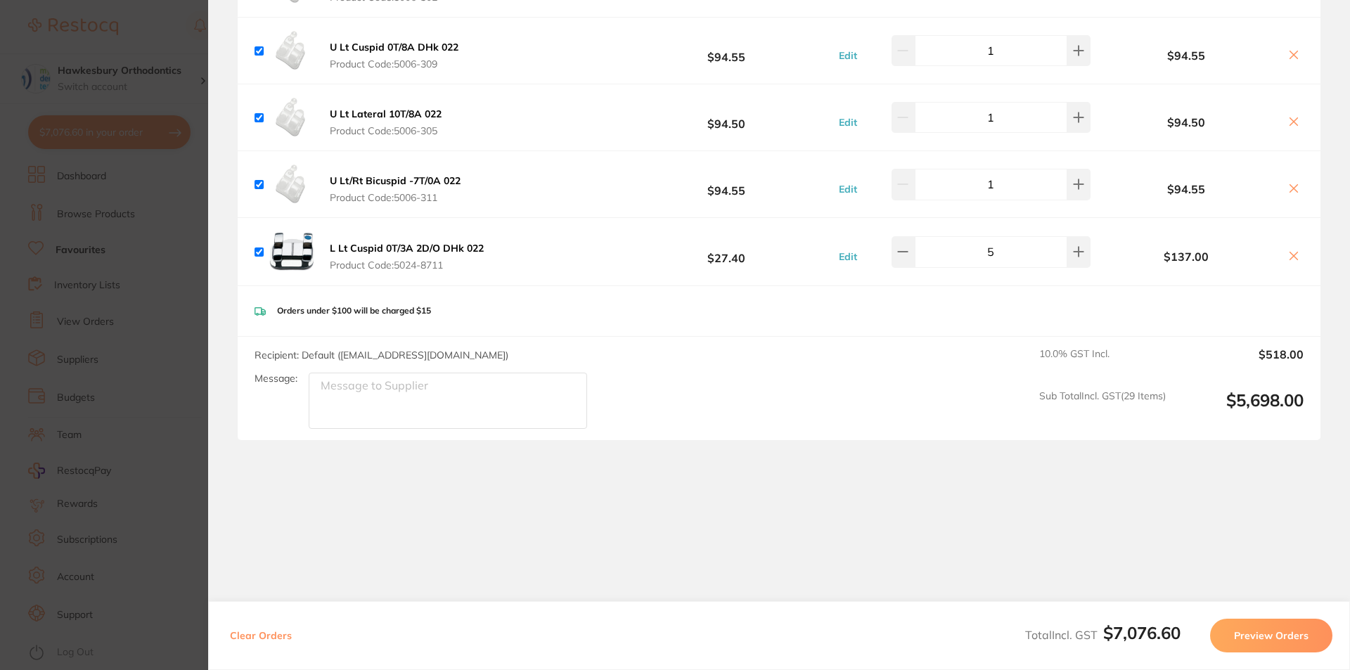
click section "Update RRP Set your pre negotiated price for this item. Item Agreed RRP (excl. …"
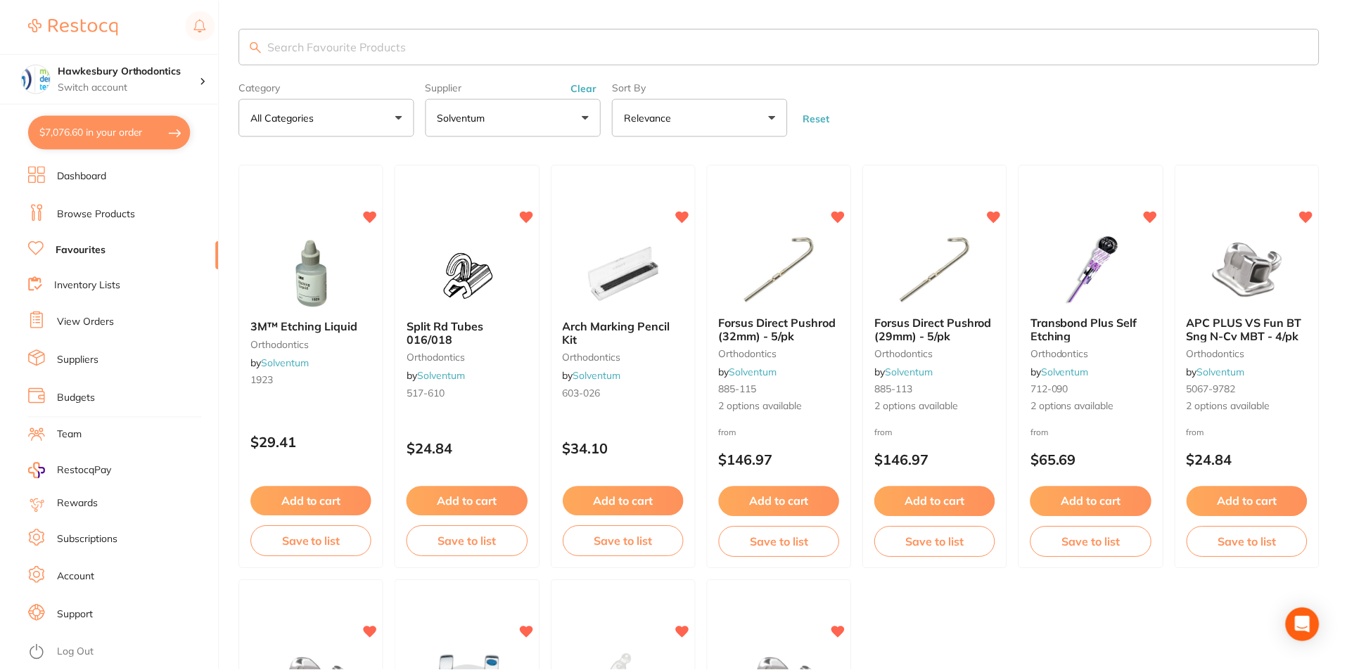
scroll to position [387, 0]
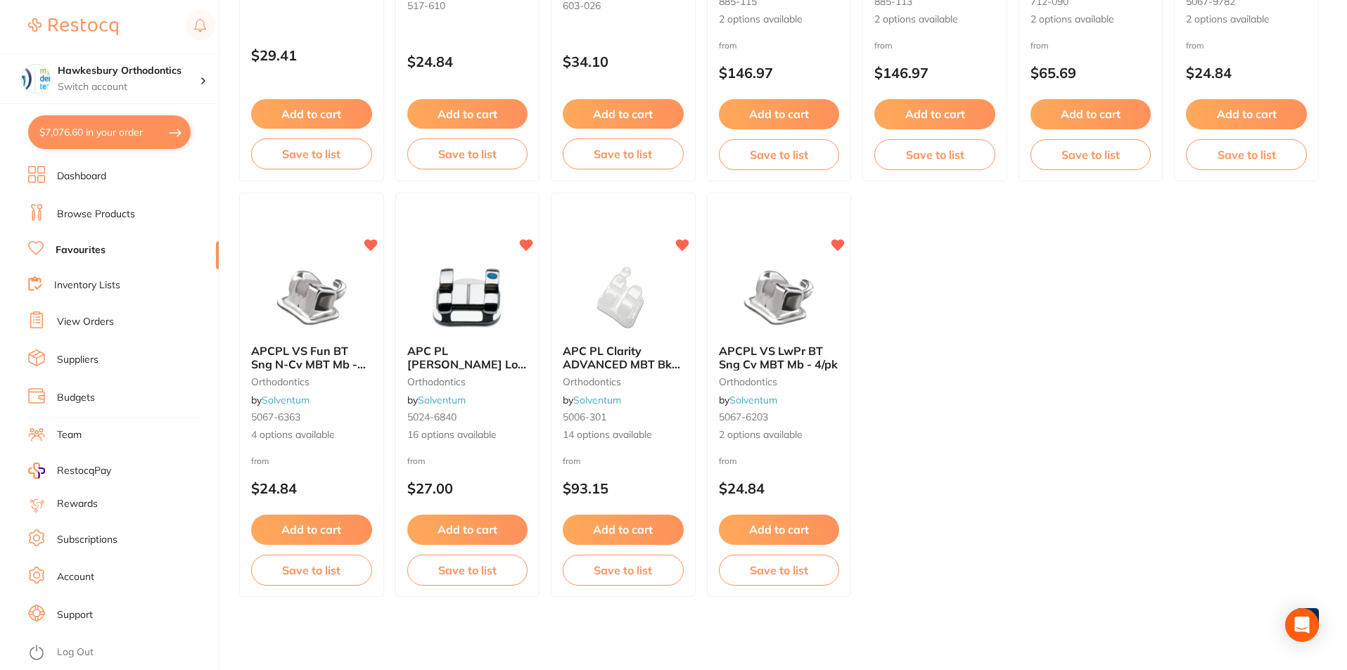
click button "Add to cart"
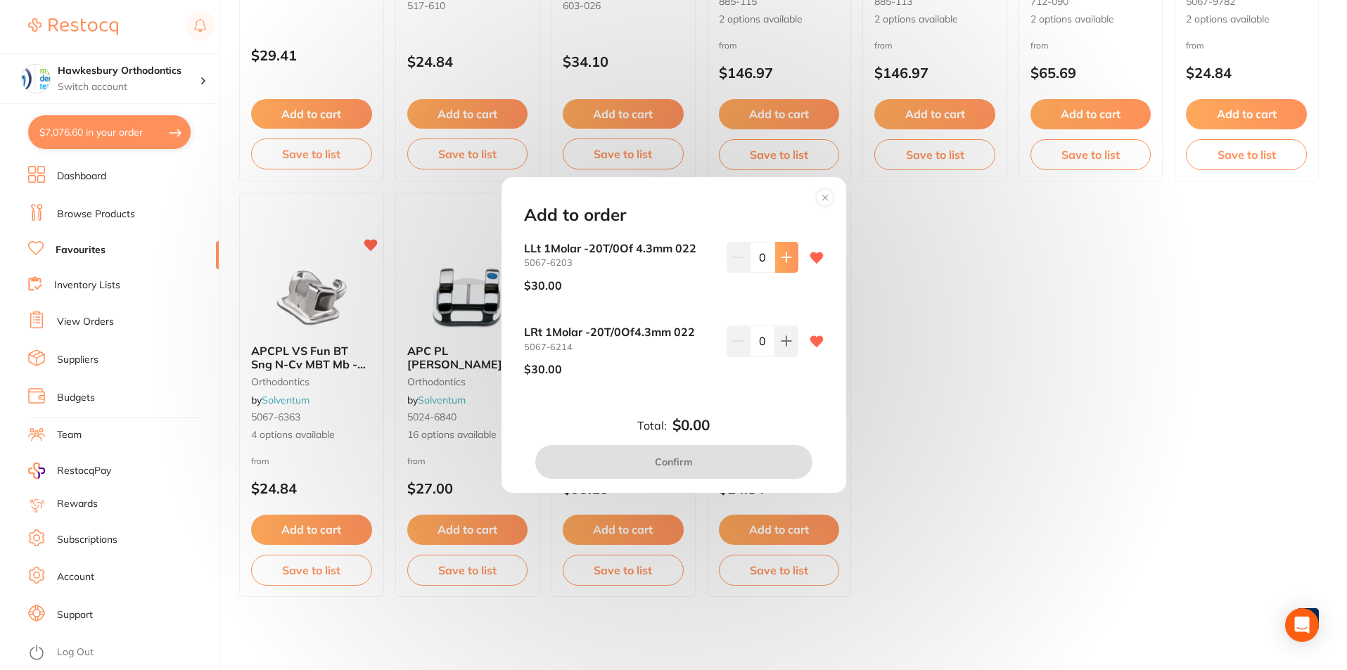
click icon
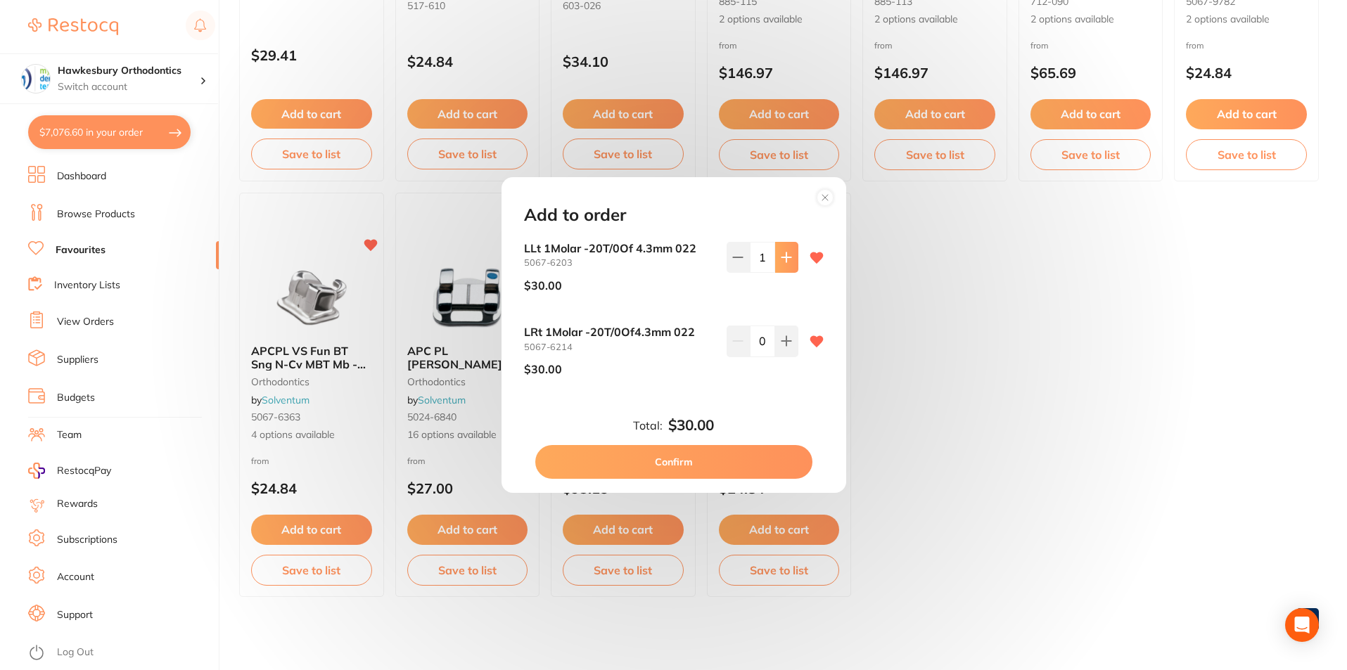
click icon
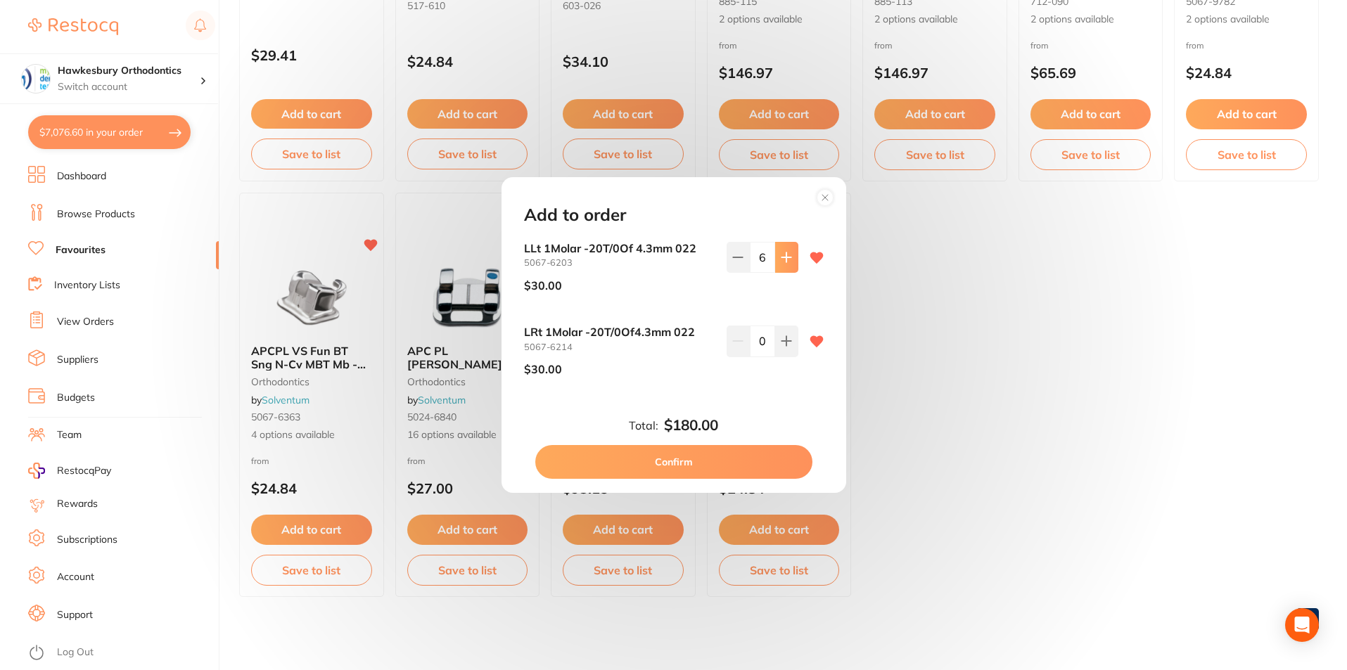
click icon
type input "10"
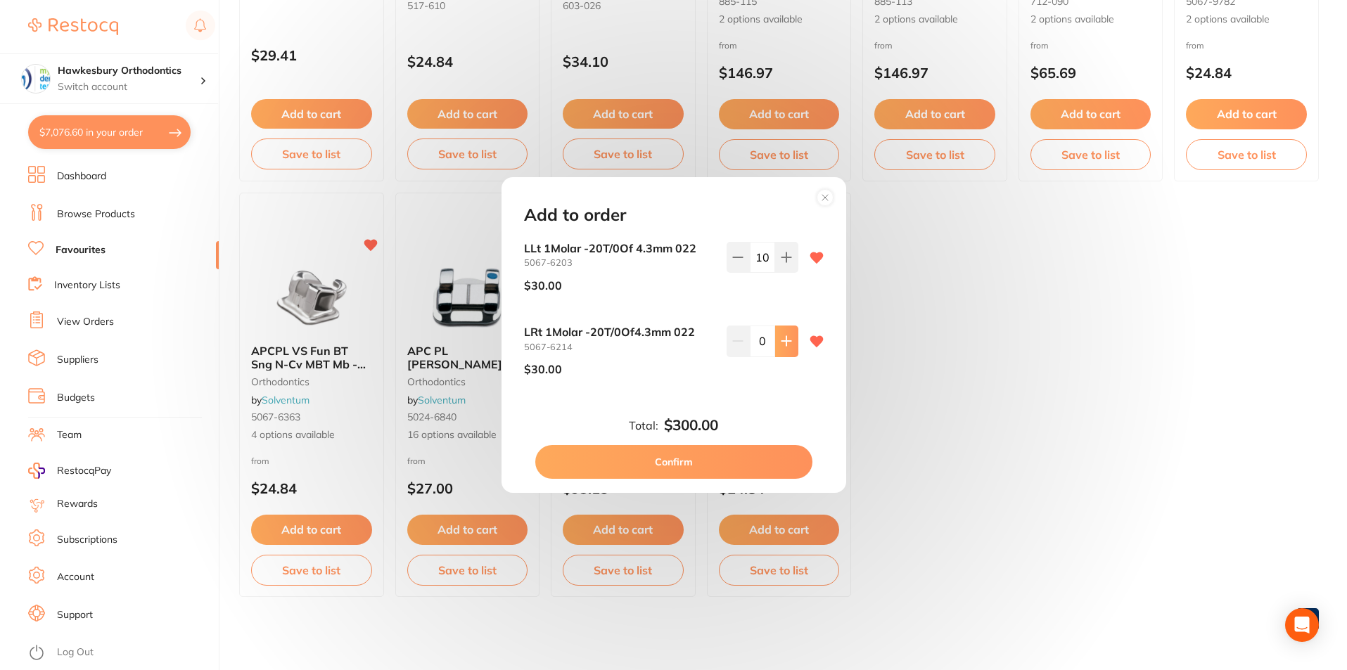
click icon
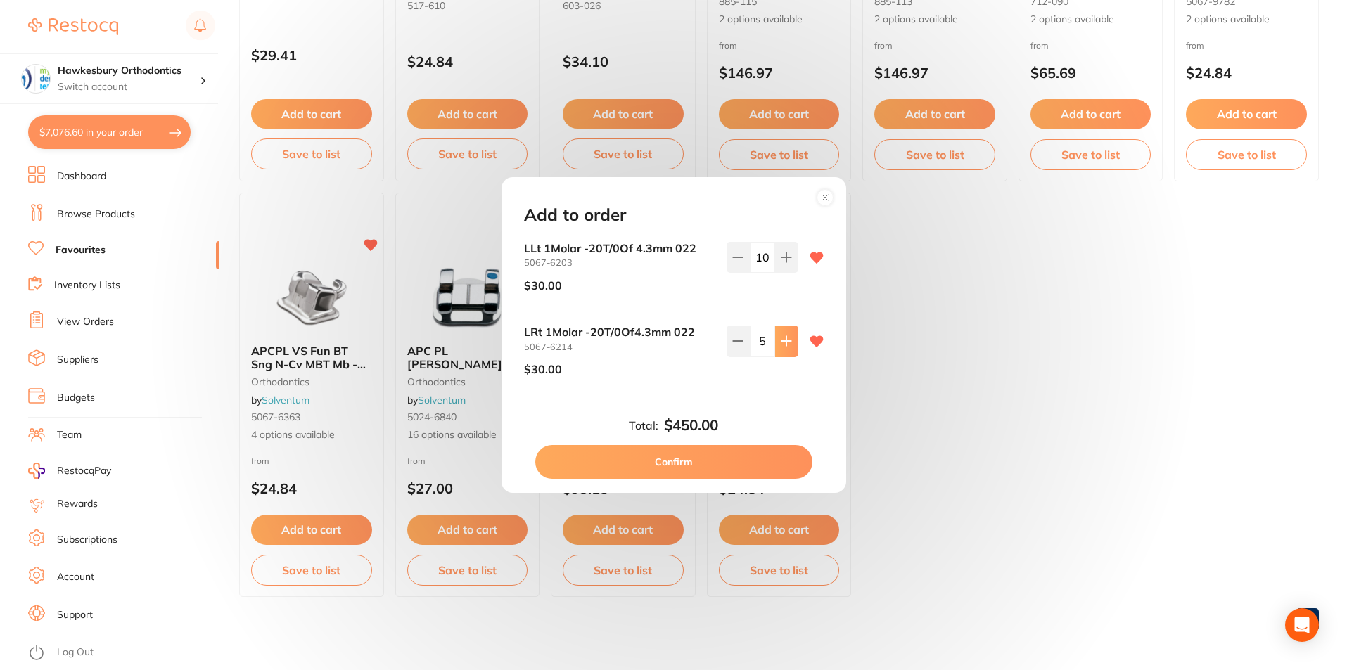
click icon
type input "6"
click button "Confirm"
checkbox input "false"
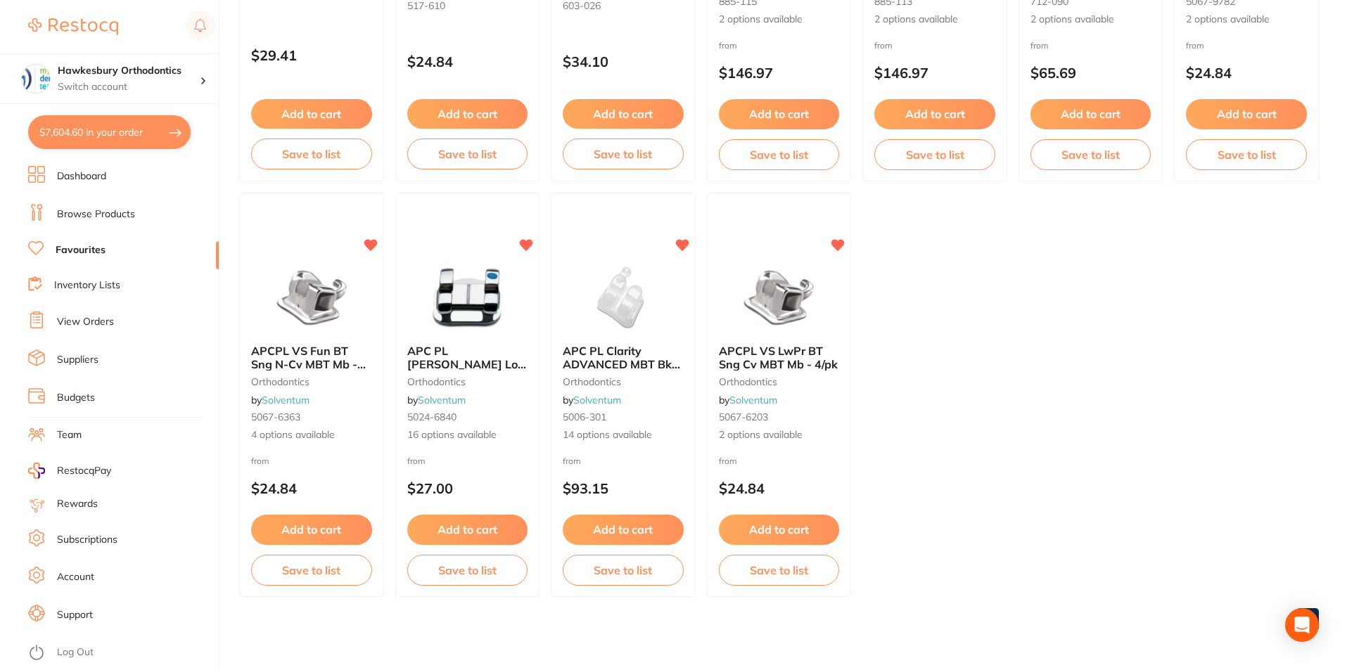
click ul "3M™ Etching Liquid orthodontics by Solventum 1923 $29.41 Add to cart Save to li…"
click button "$7,604.60 in your order"
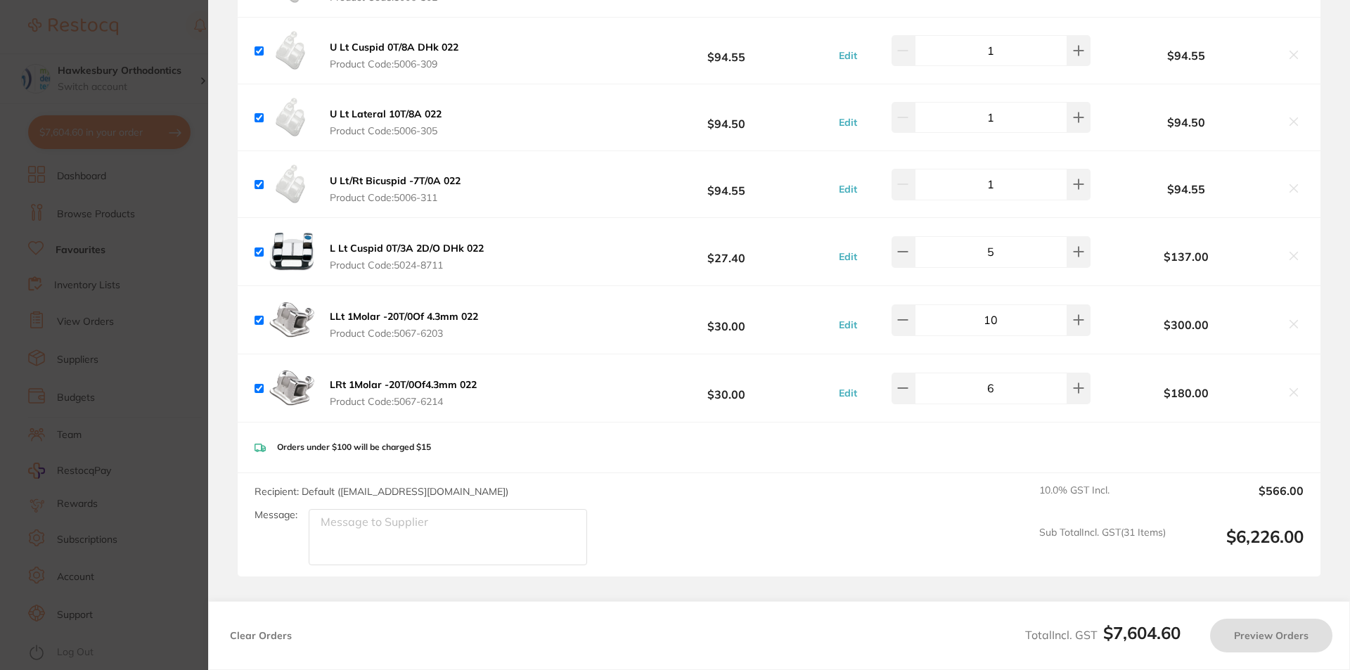
checkbox input "true"
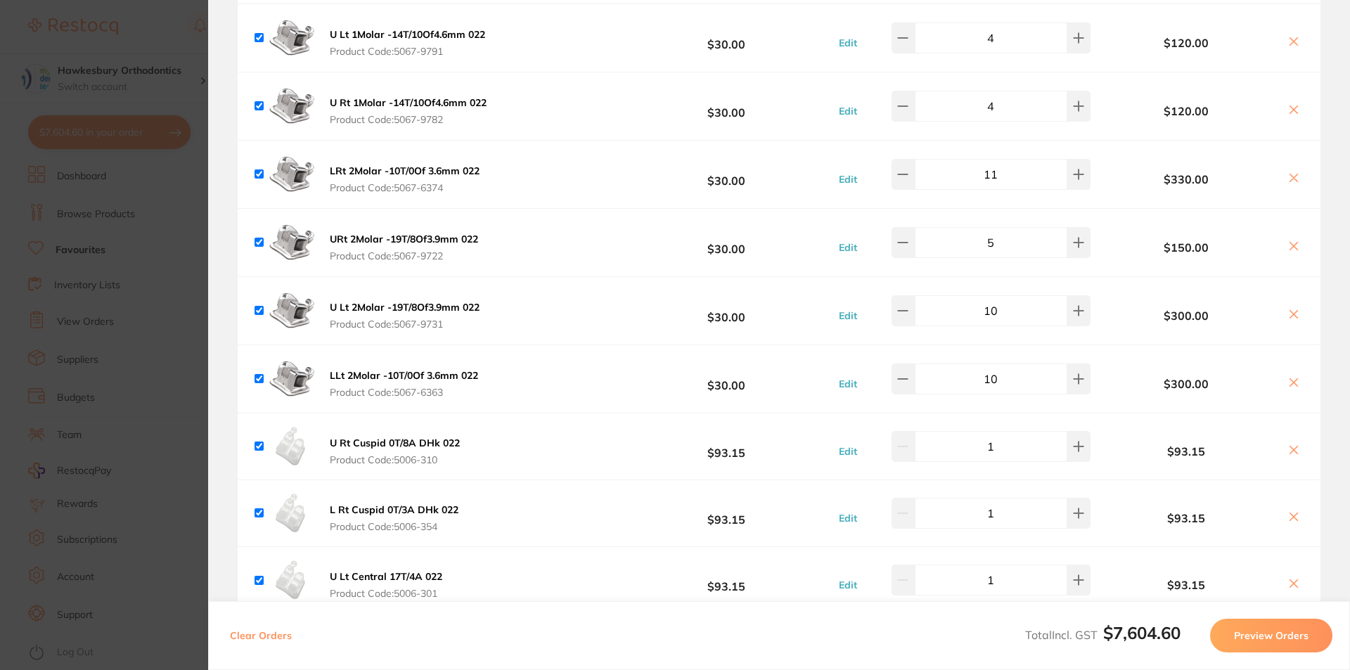
scroll to position [2050, 0]
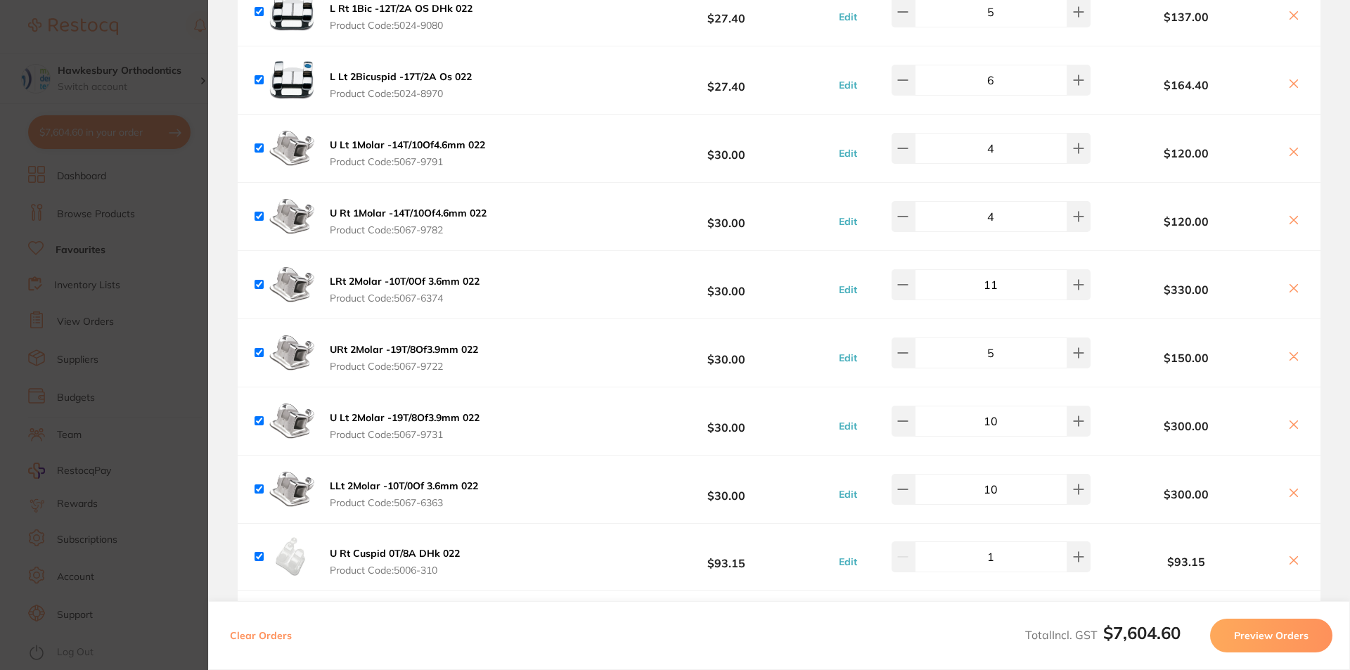
click section "Update RRP Set your pre negotiated price for this item. Item Agreed RRP (excl. …"
click main "Category All Categories All Categories orthodontics Clear Category false All Ca…"
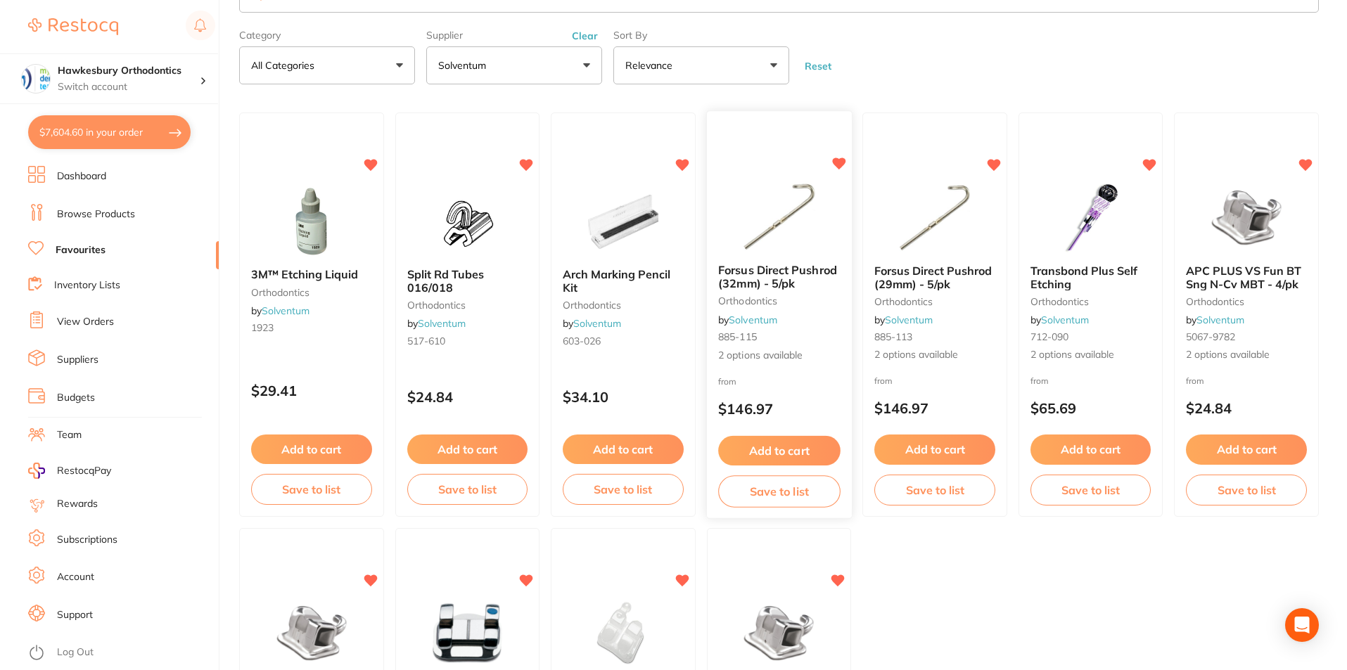
scroll to position [0, 0]
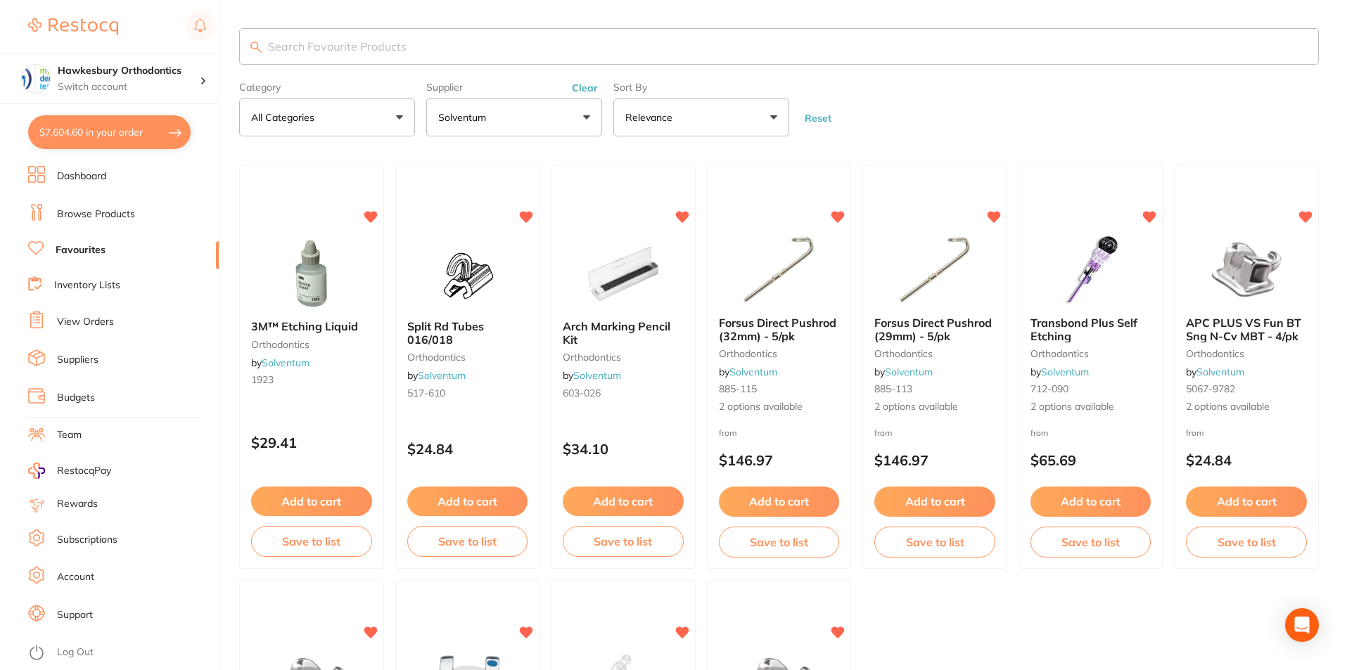
click button "Solventum"
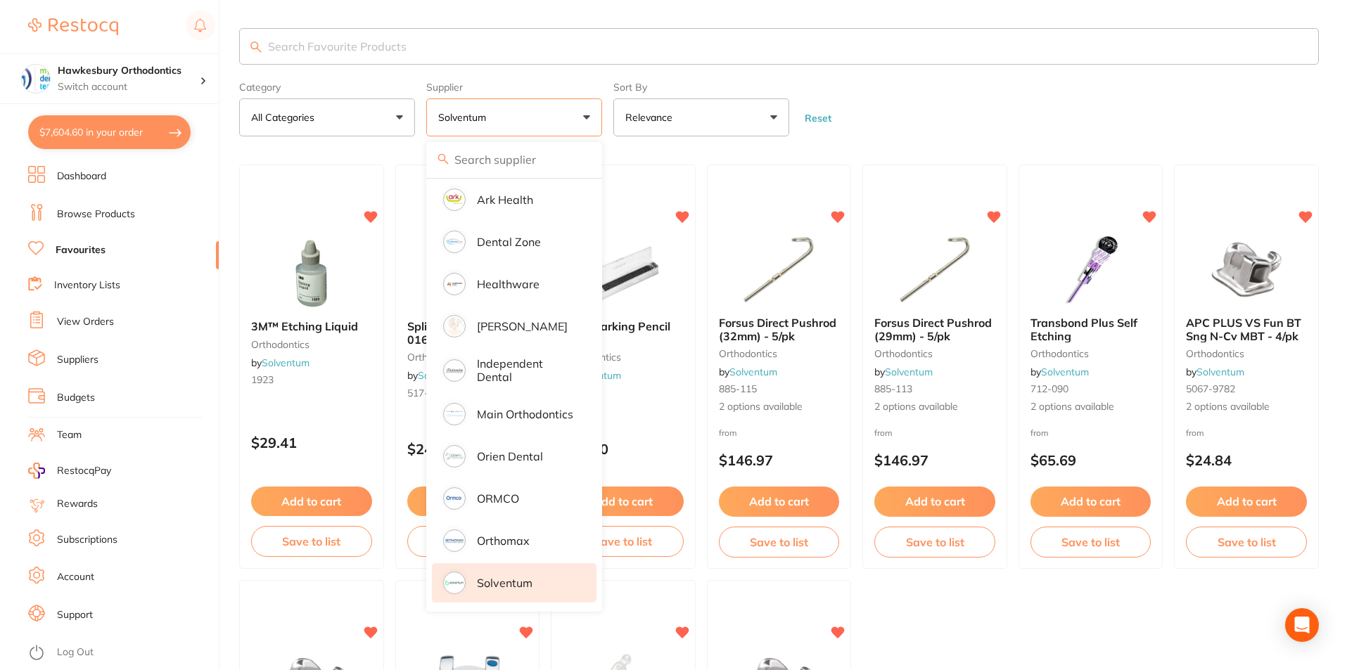
click li "Solventum"
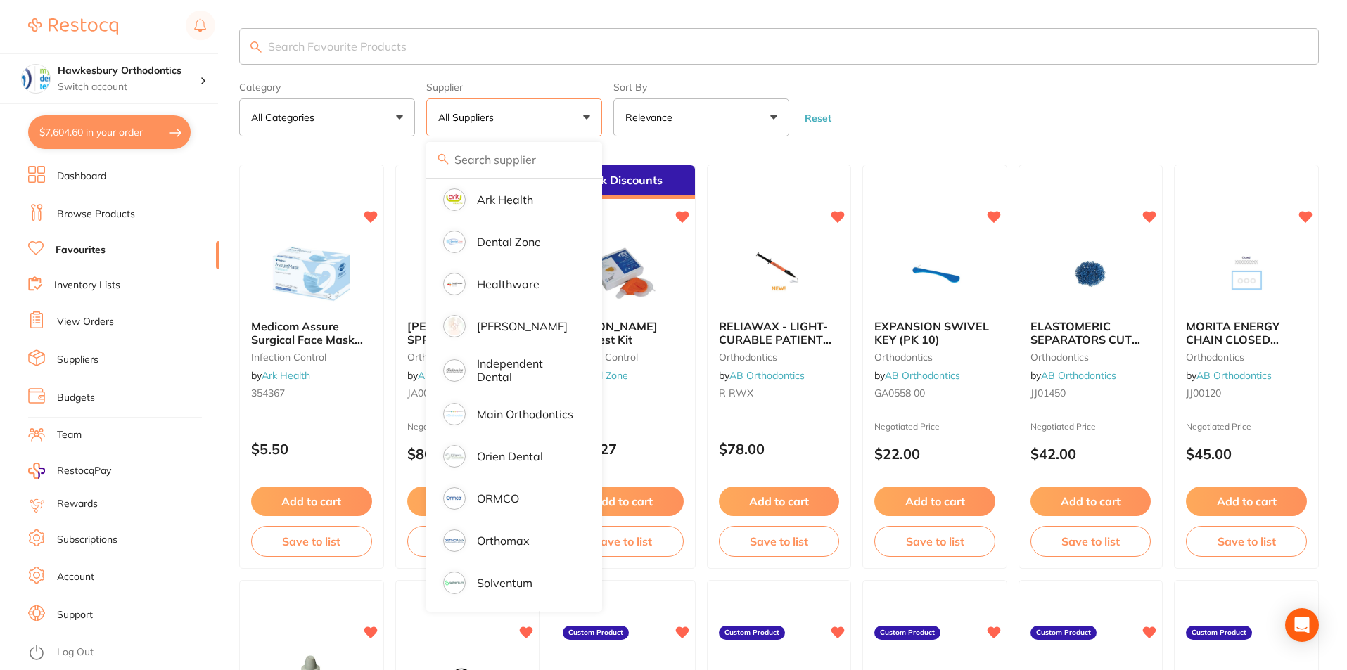
click form "Category All Categories All Categories articulating burs disposables equipment …"
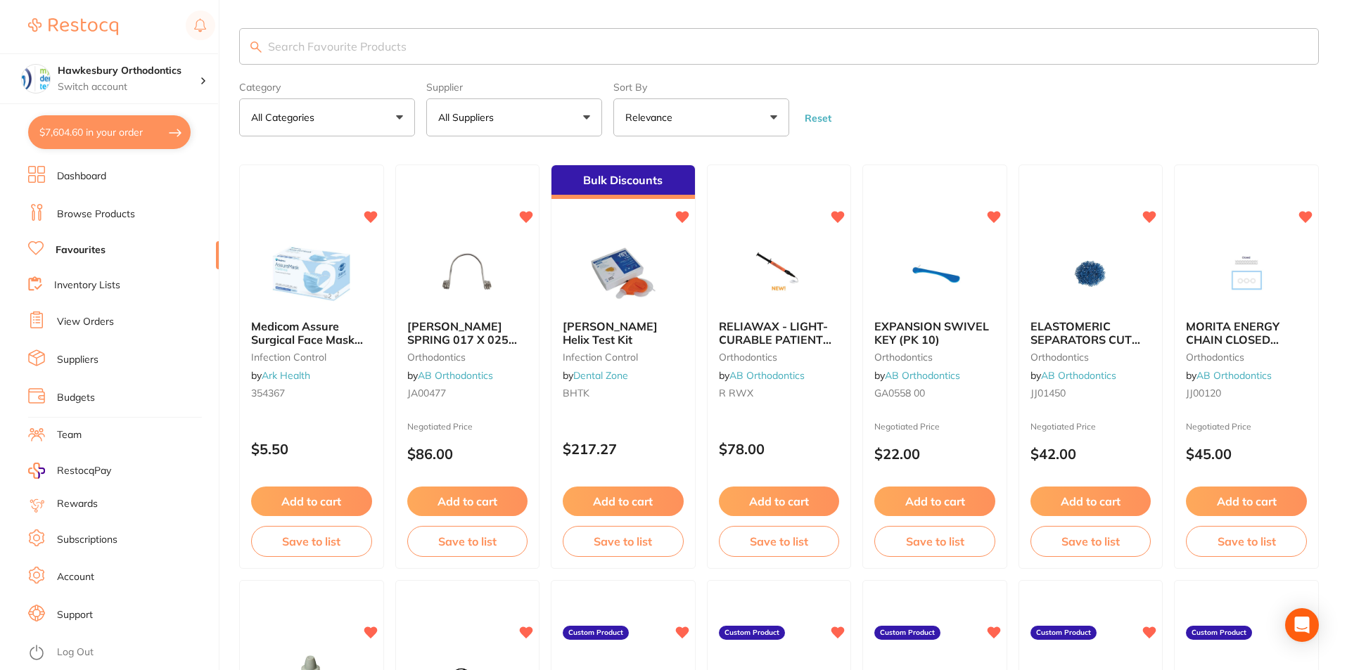
click button "All Suppliers"
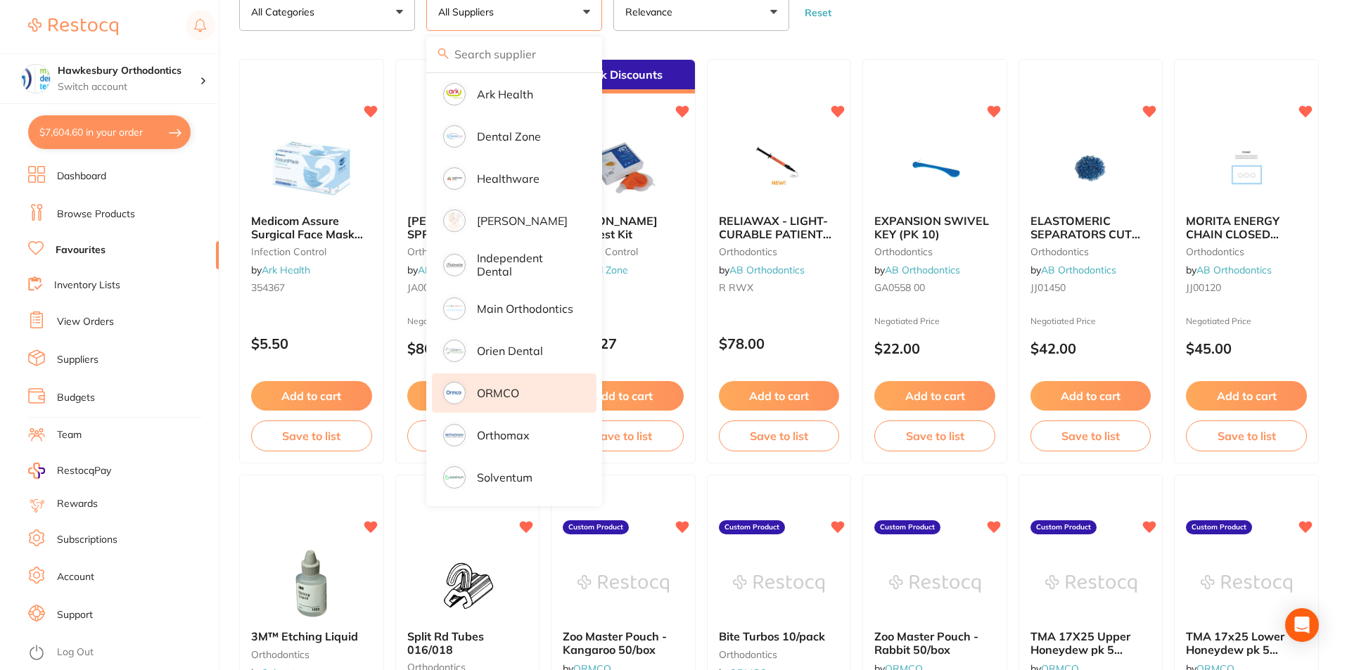
scroll to position [141, 0]
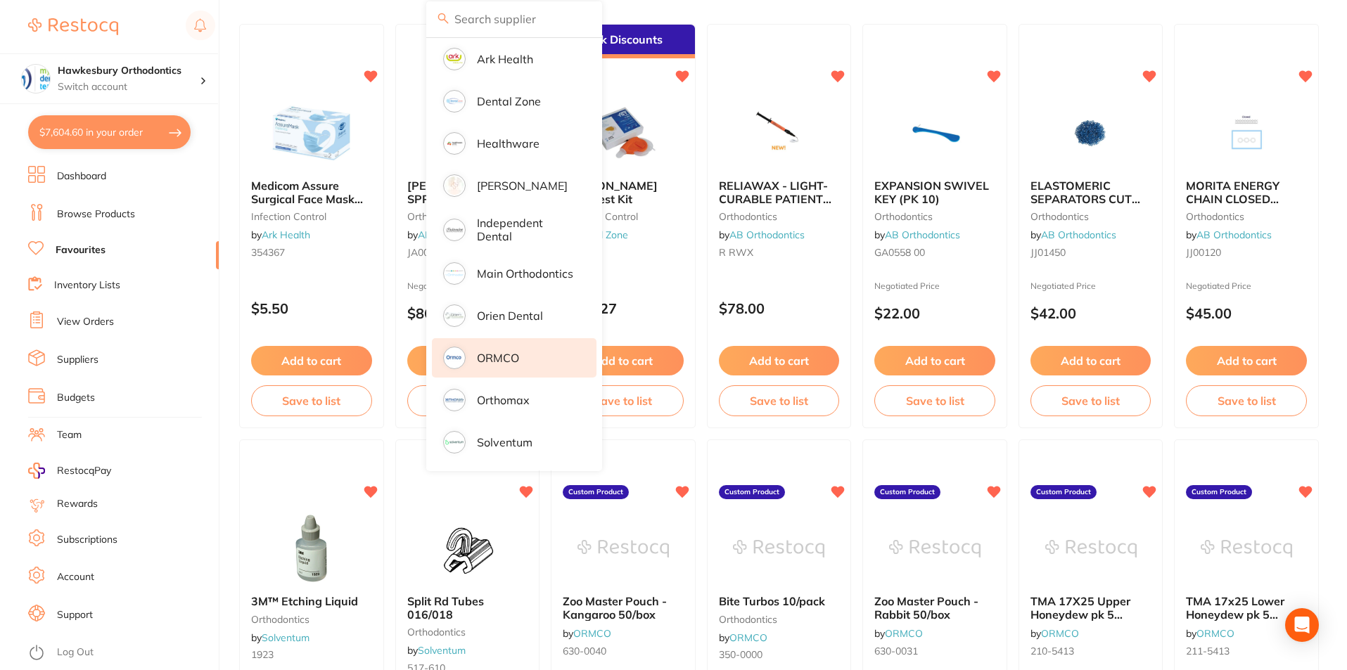
click p "ORMCO"
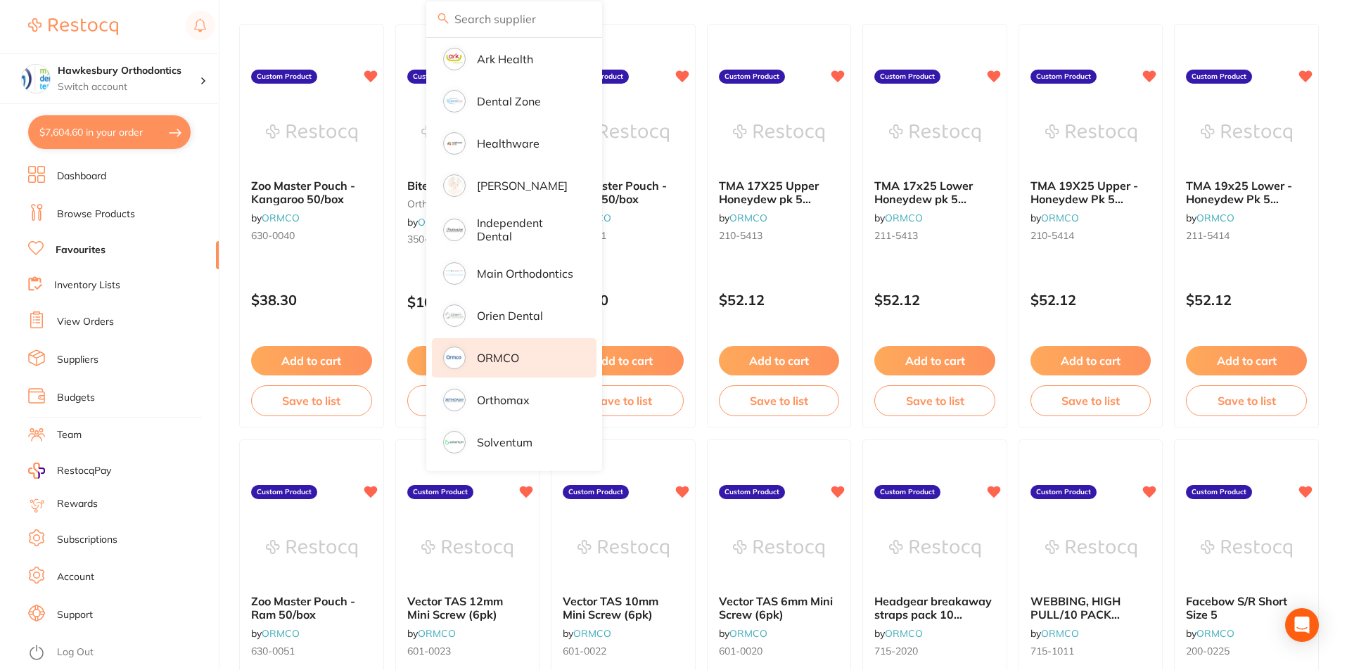
click main "Category All Categories All Categories orthodontics Clear Category false All Ca…"
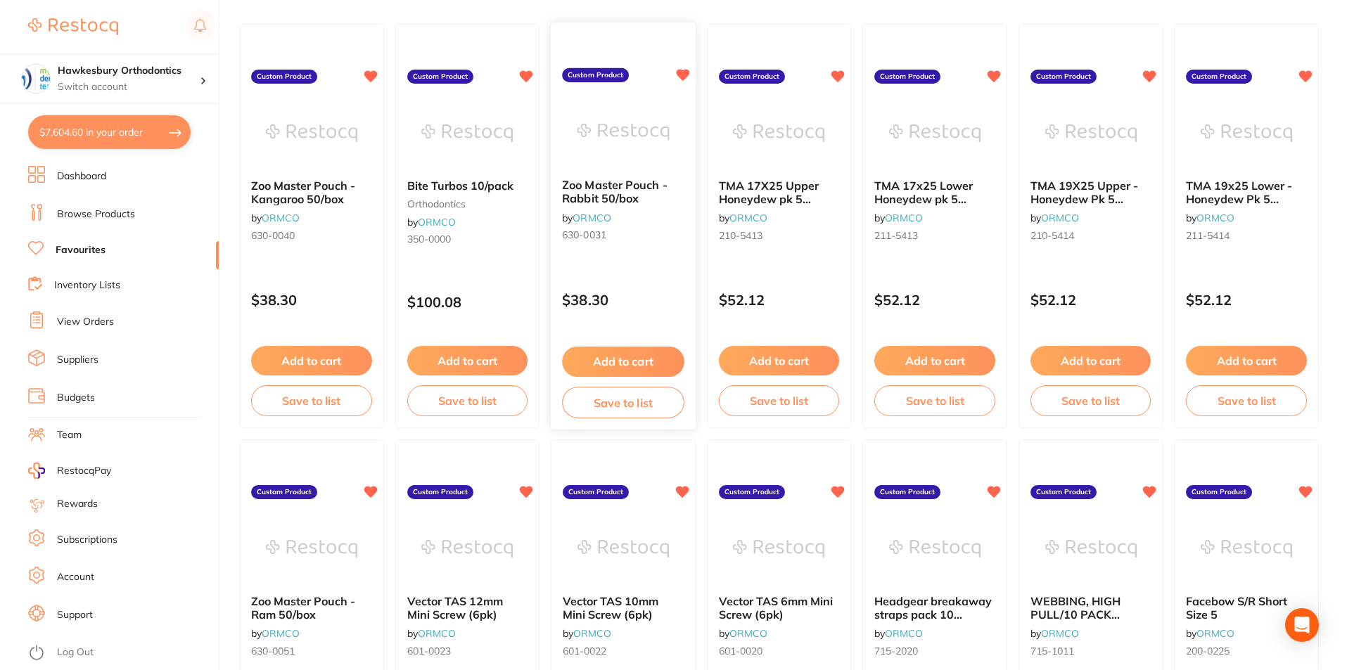
scroll to position [0, 0]
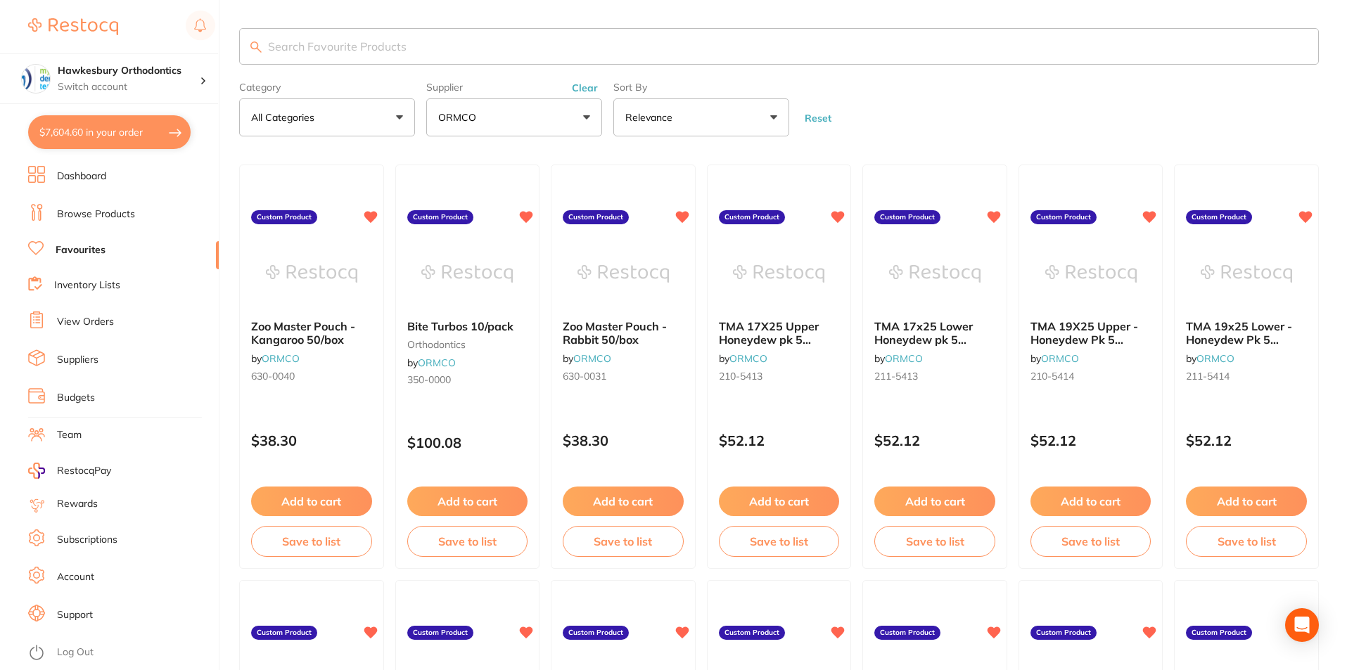
click button "ORMCO"
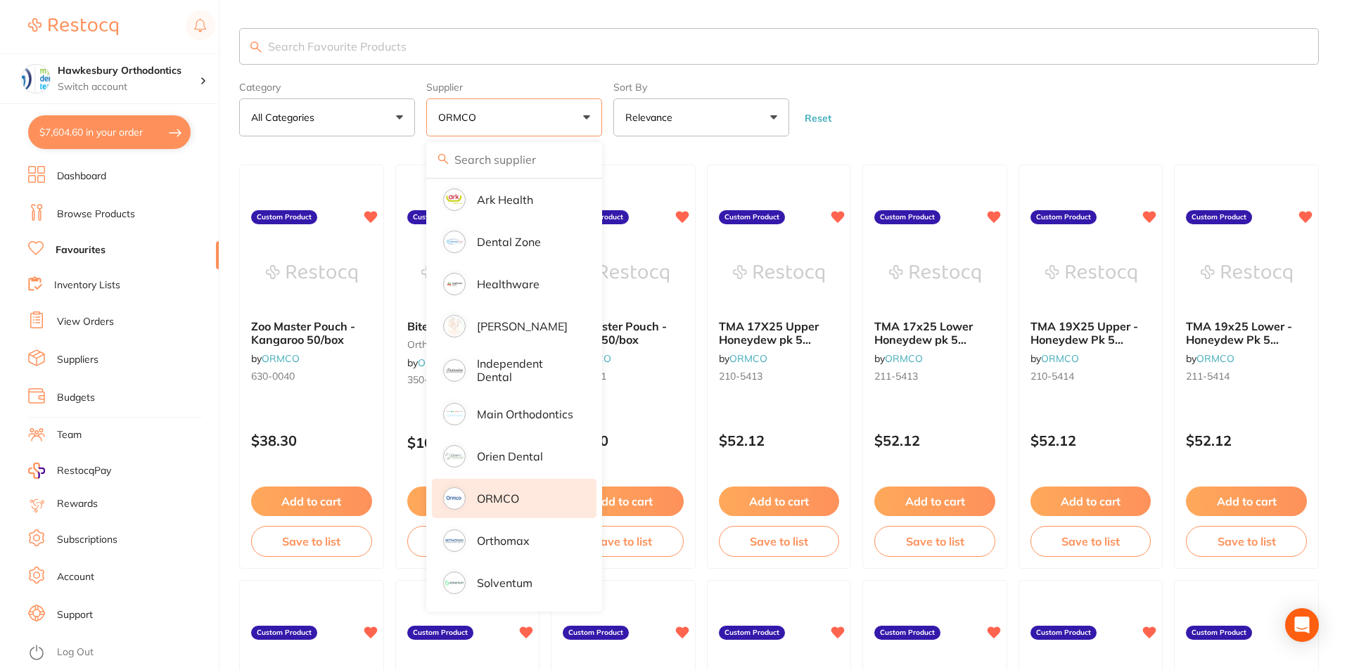
click link "Browse Products"
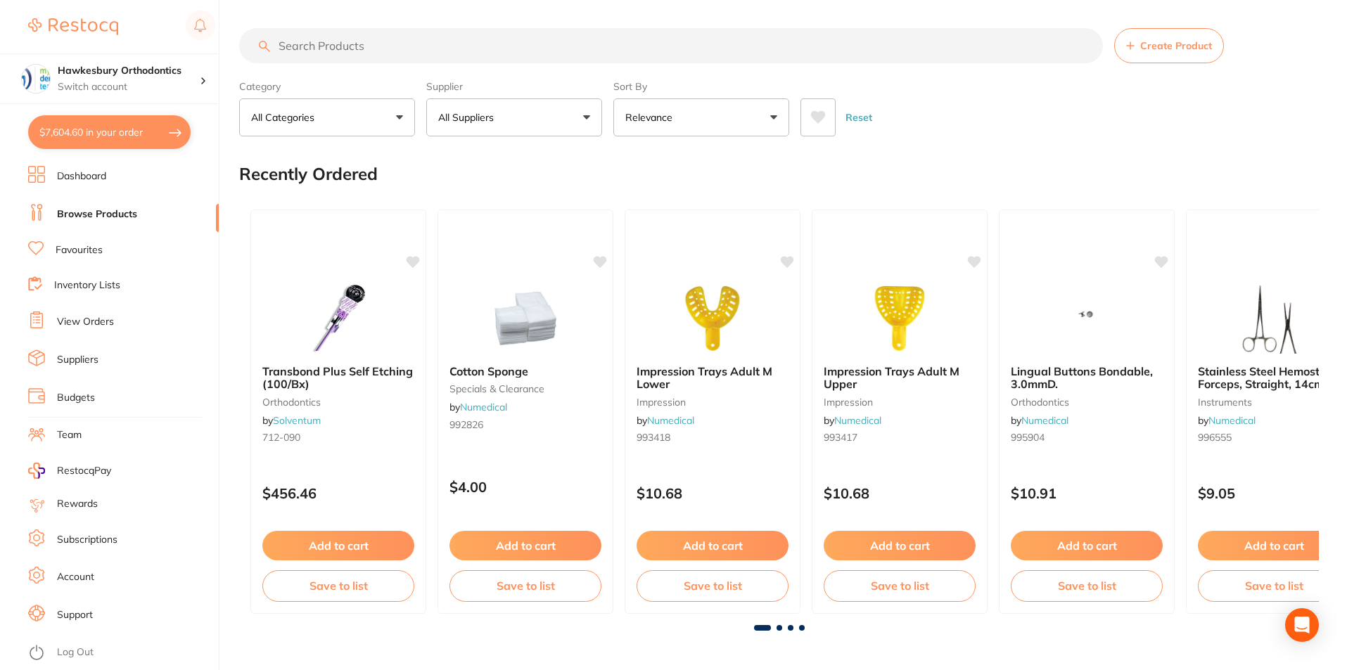
scroll to position [1, 0]
click button "Add to cart"
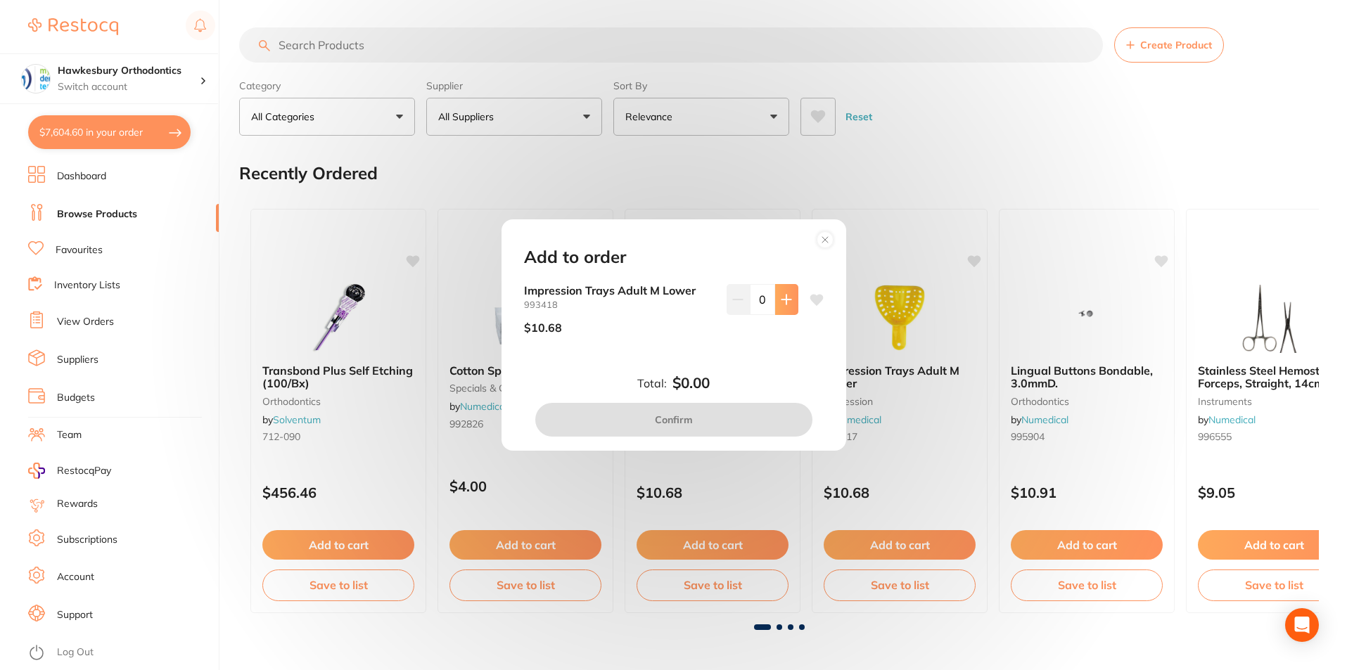
click icon
type input "1"
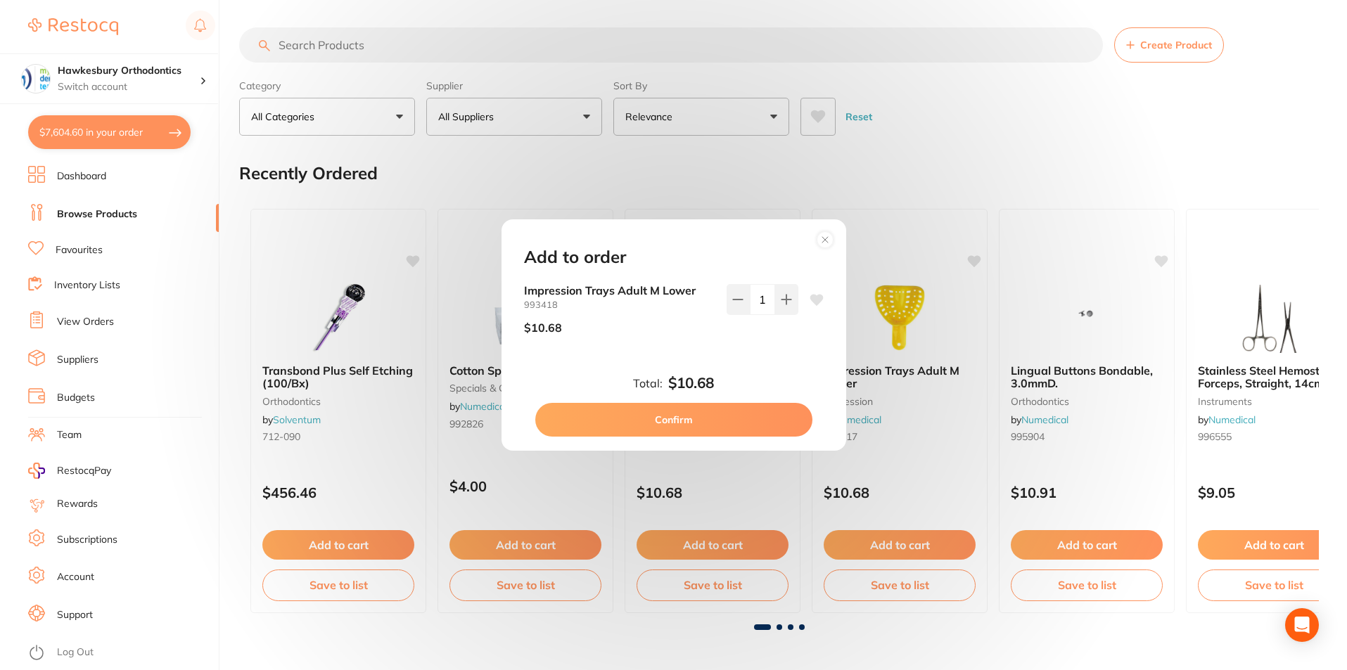
click button "Confirm"
checkbox input "false"
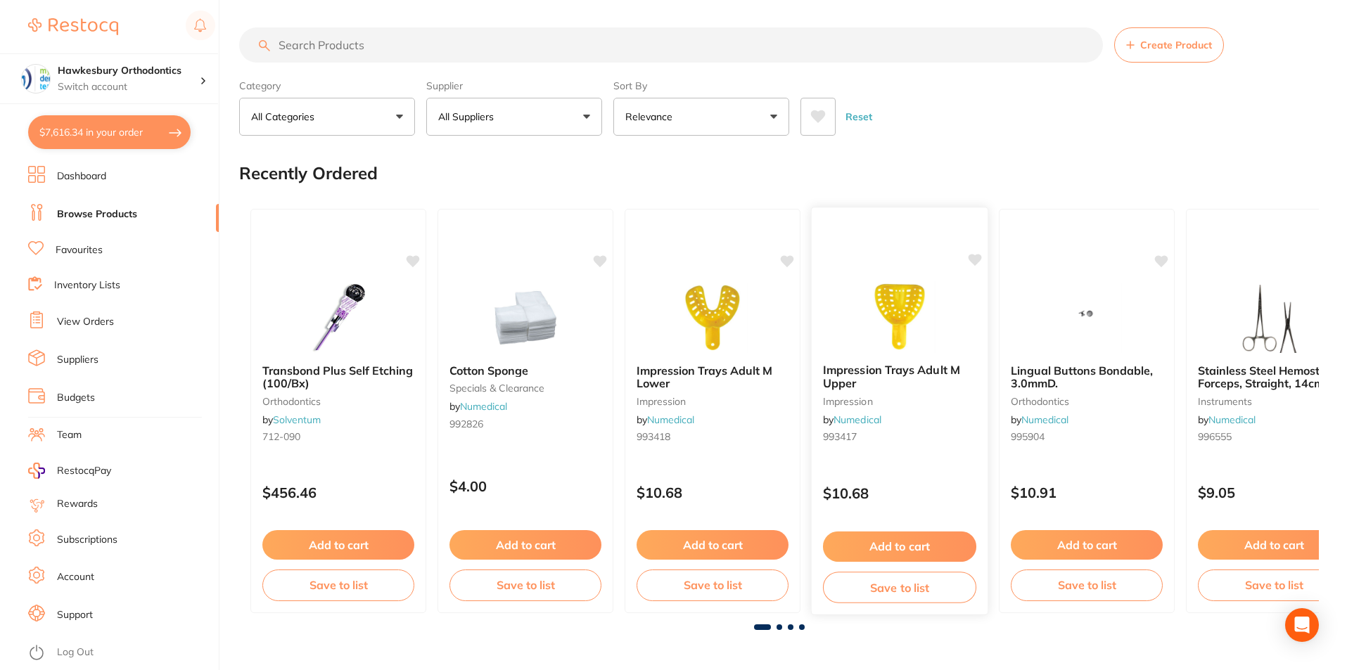
click button "Add to cart"
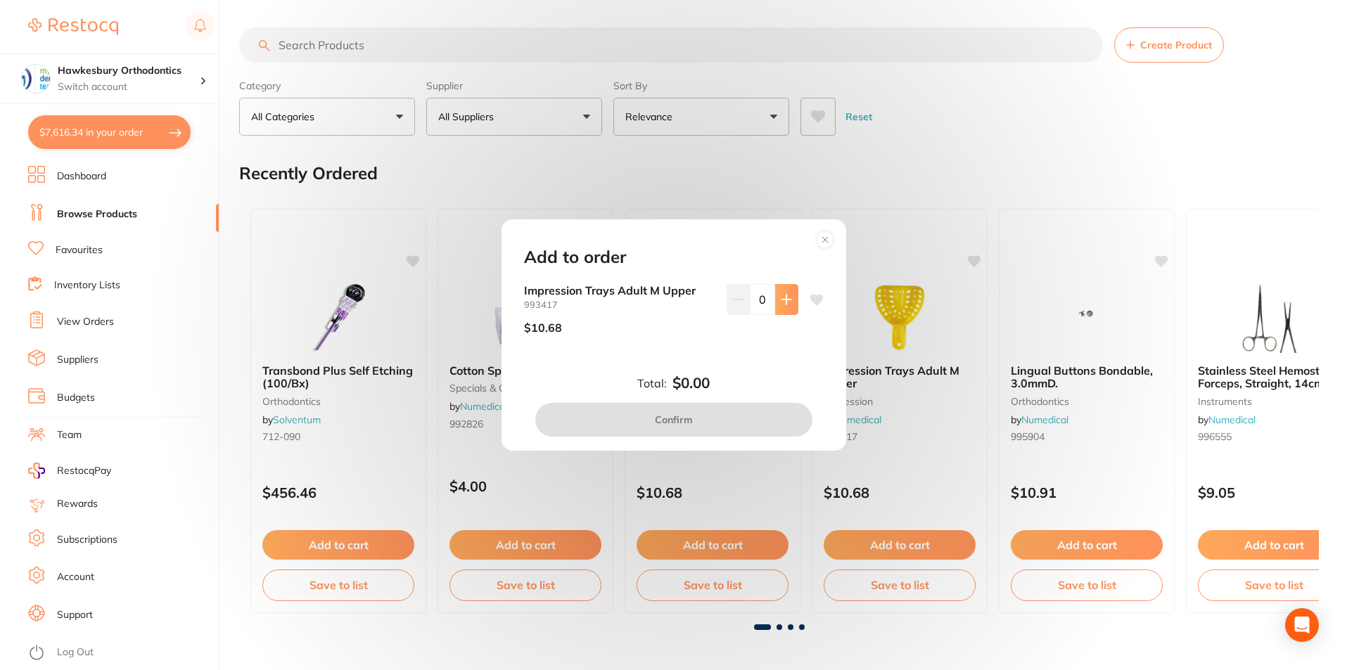
click icon
type input "1"
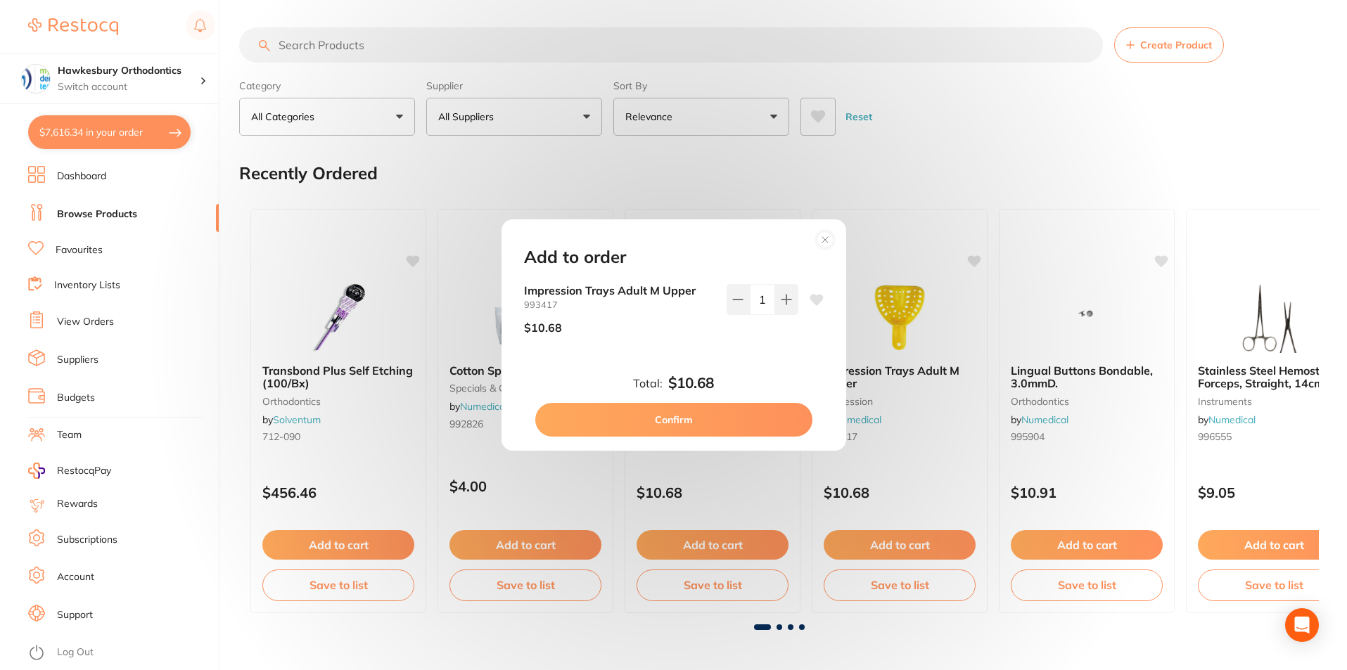
click div "Add to order Impression Trays Adult M Upper 993417 $10.68 1 Total: $10.68 Confi…"
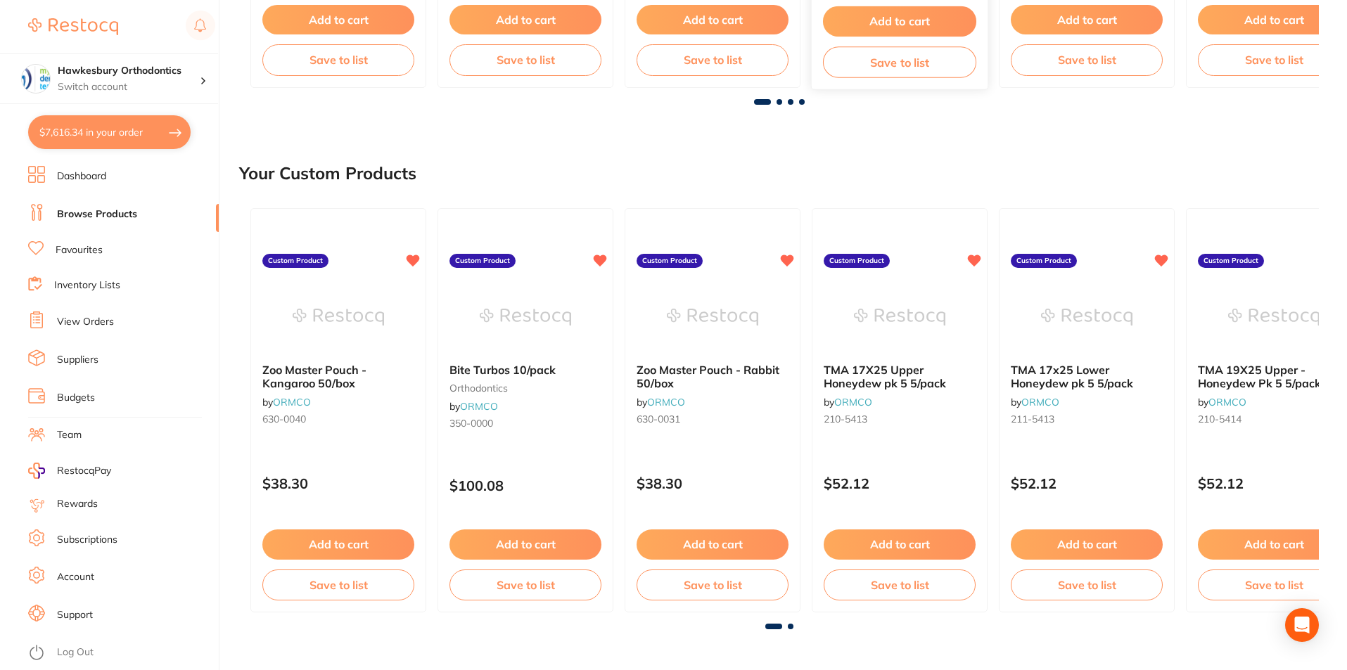
scroll to position [563, 0]
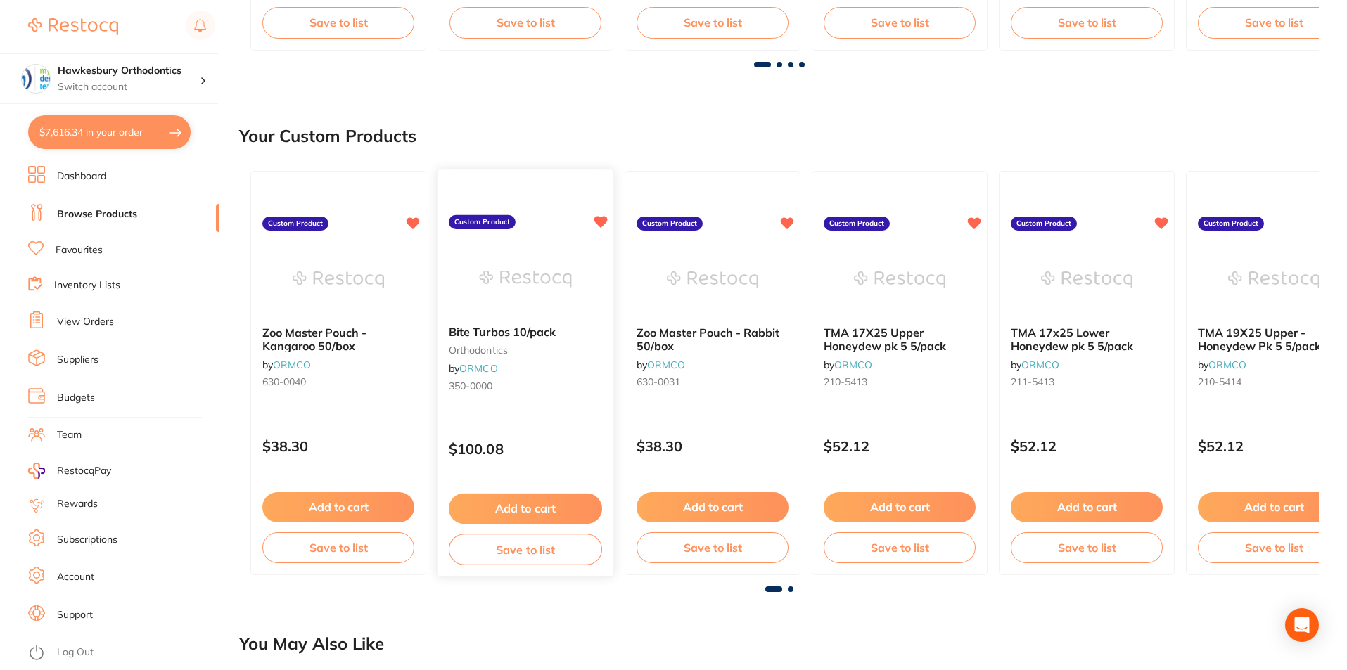
click button "Add to cart"
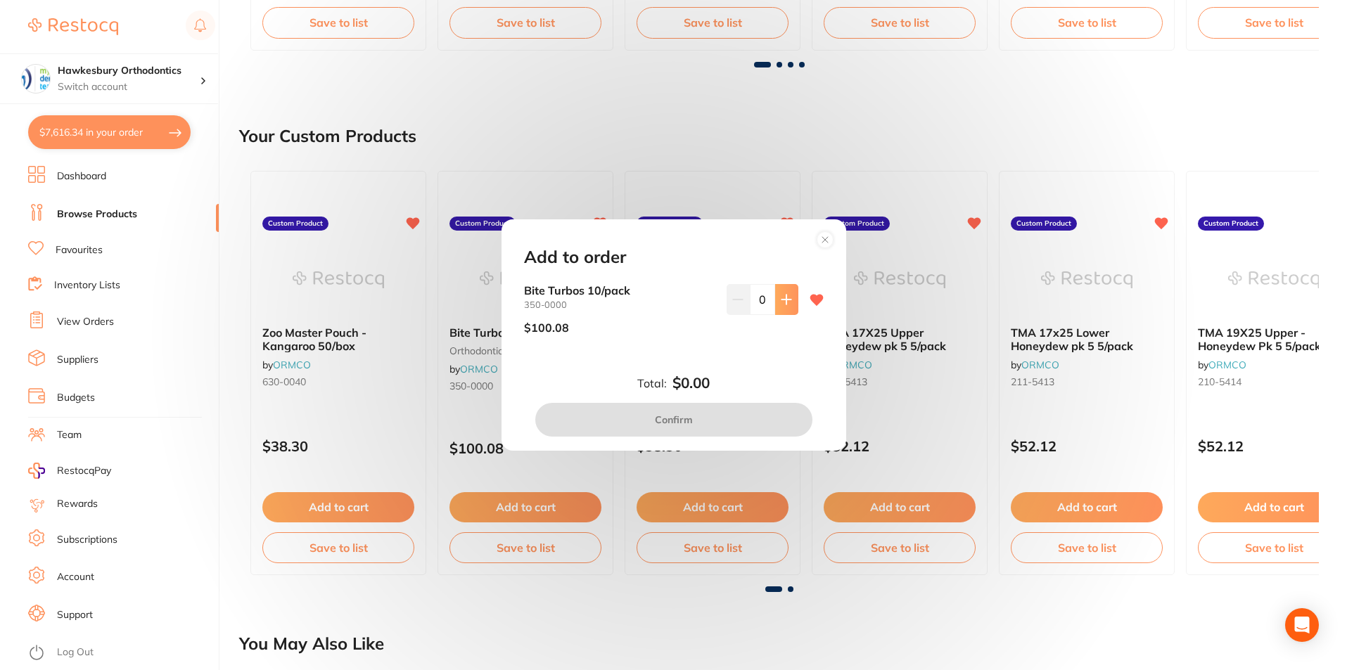
click icon
type input "1"
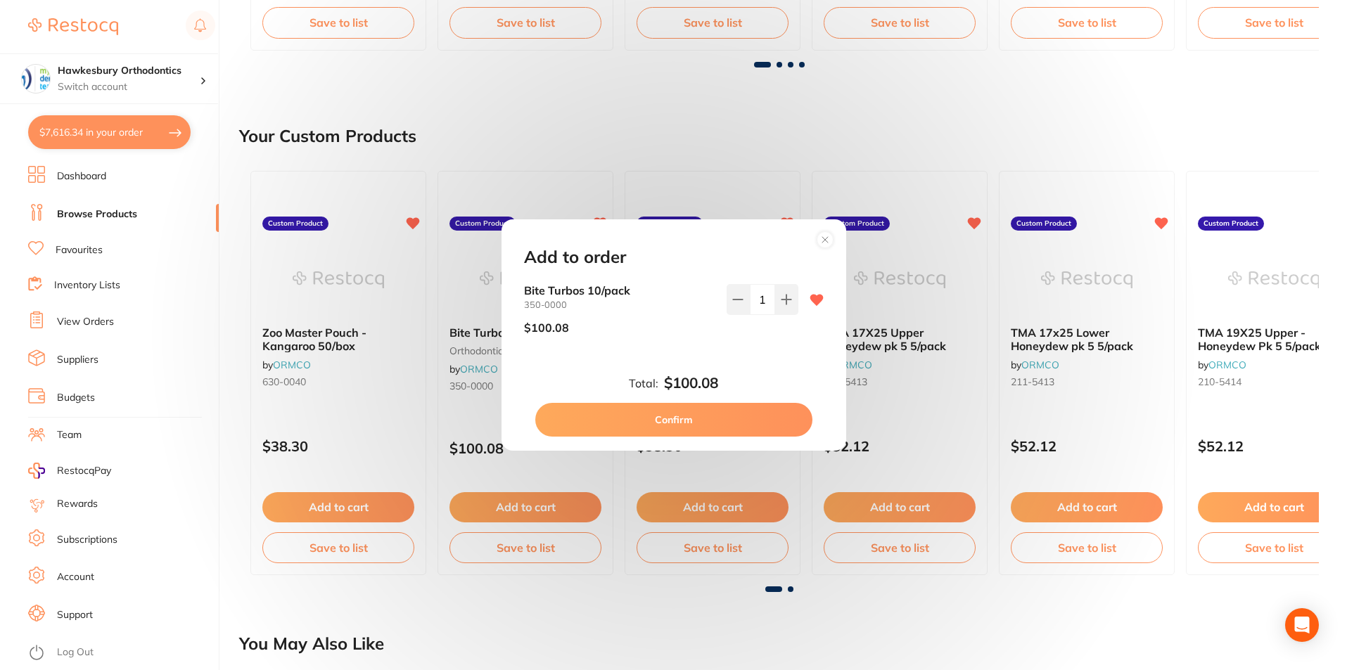
click div "Add to order Bite Turbos 10/pack 350-0000 $100.08 1 Total: $100.08 Confirm"
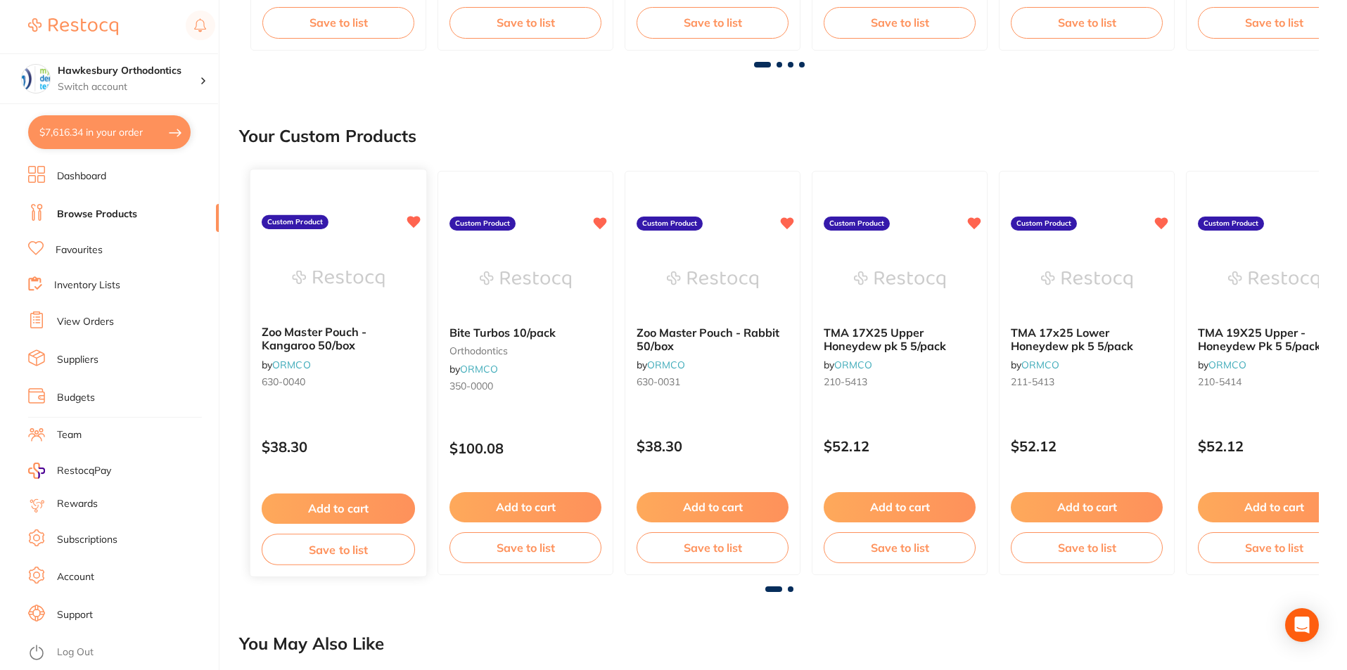
click button "Add to cart"
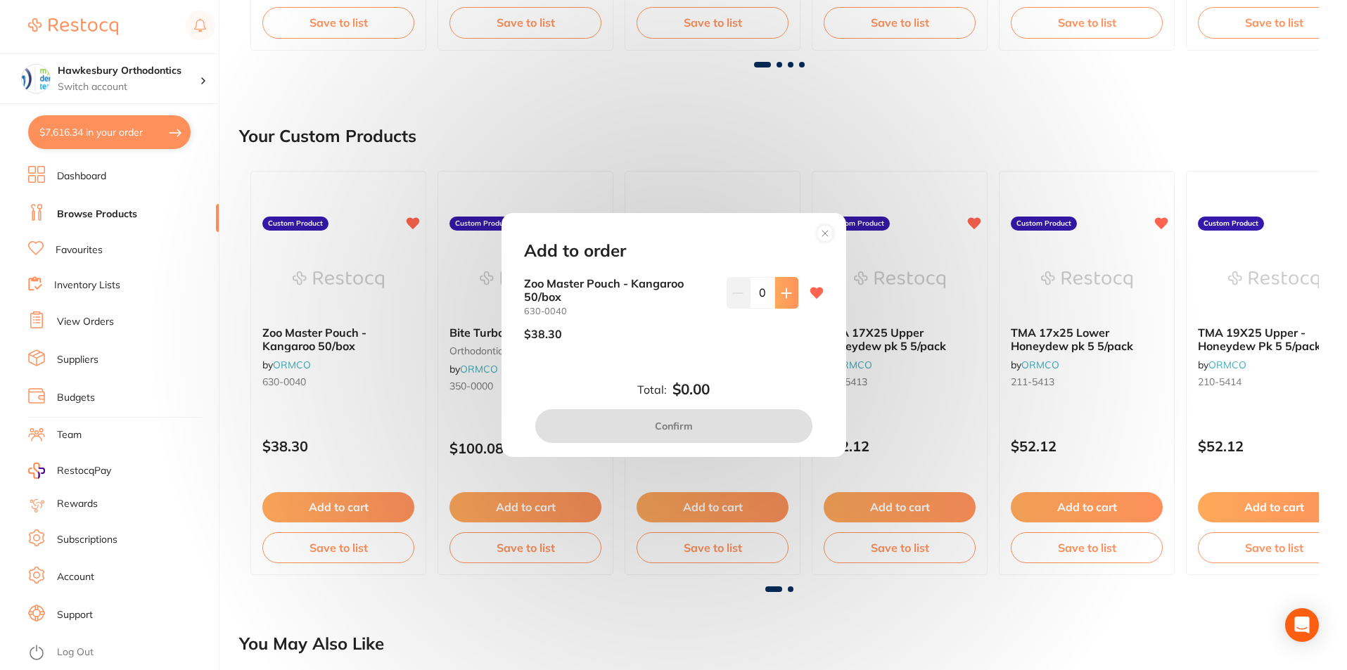
click icon
type input "2"
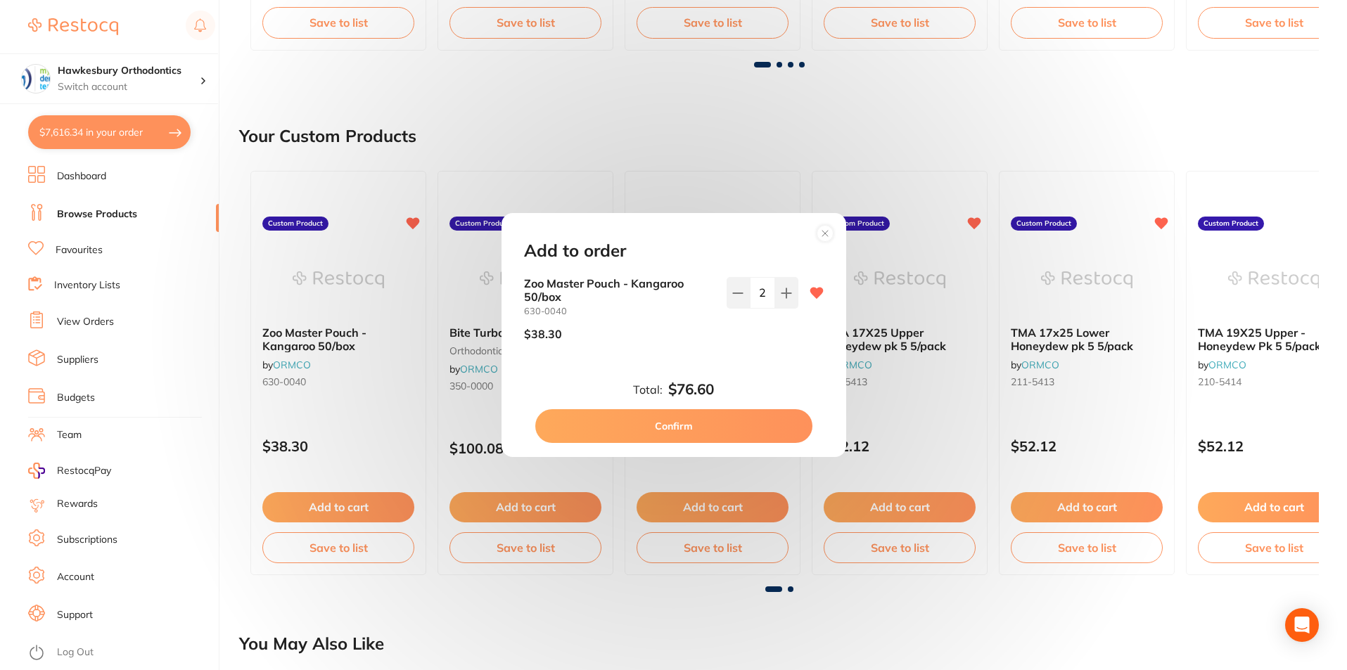
click button "Confirm"
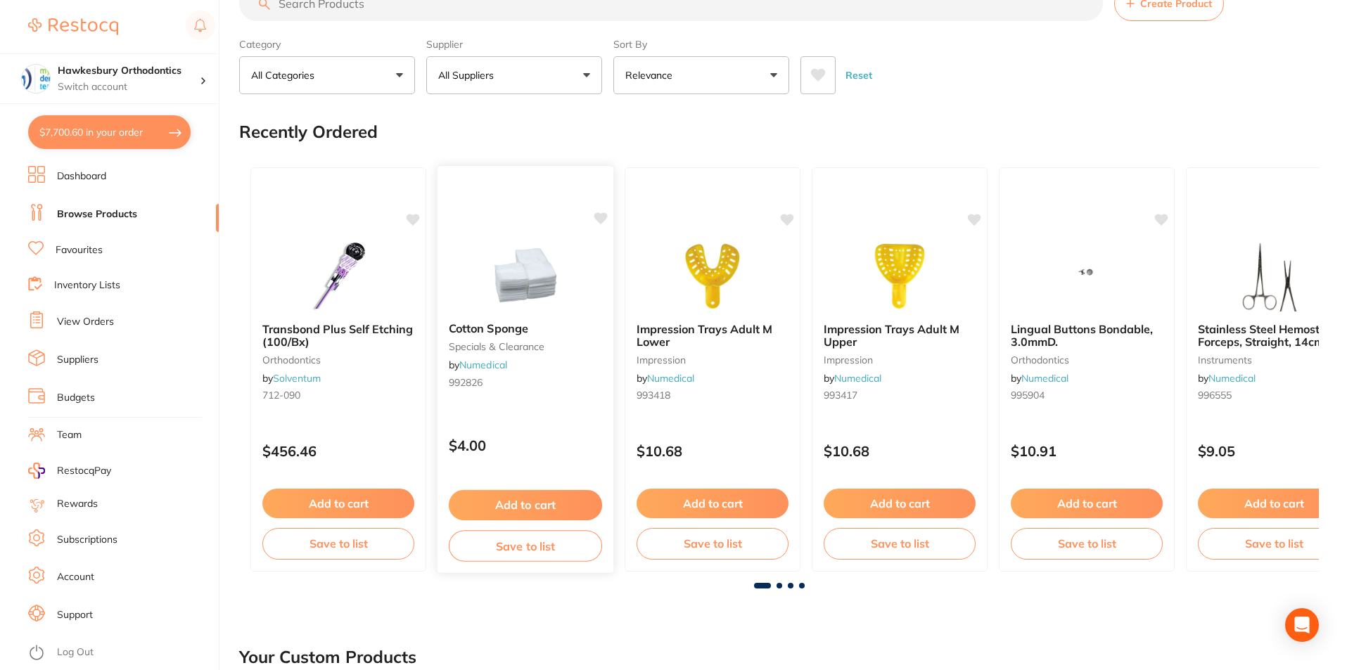
scroll to position [1, 0]
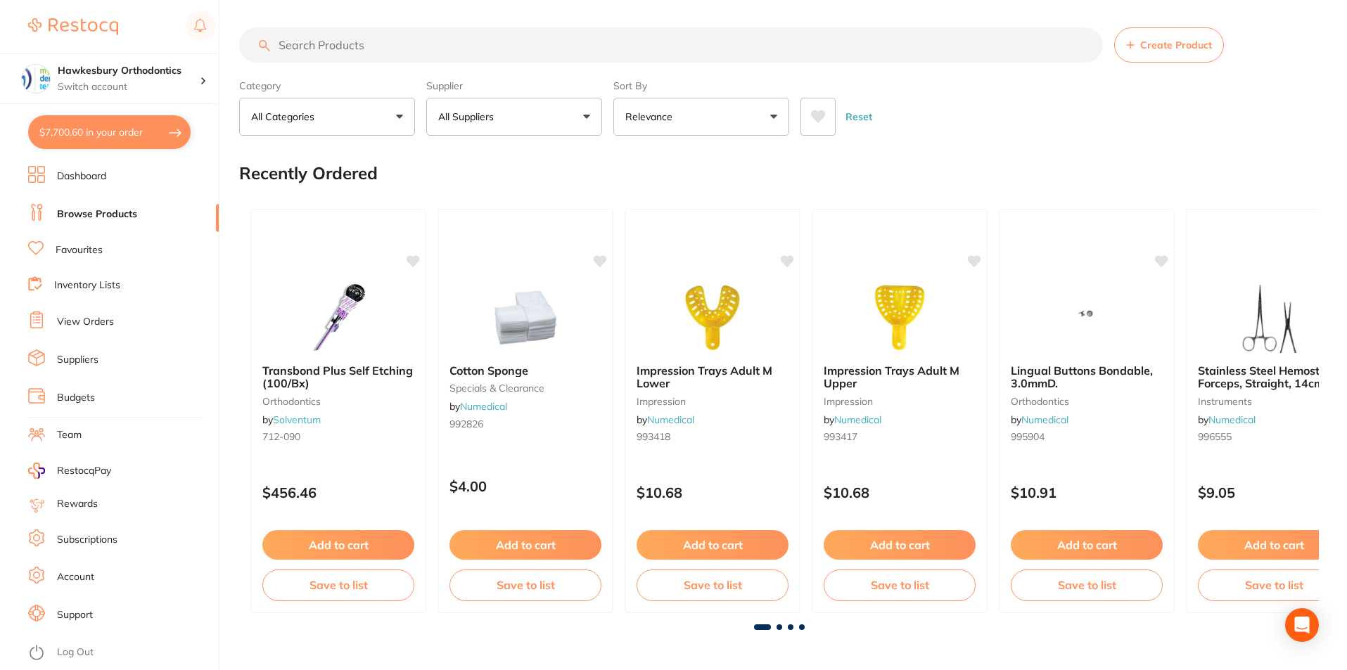
click input "search"
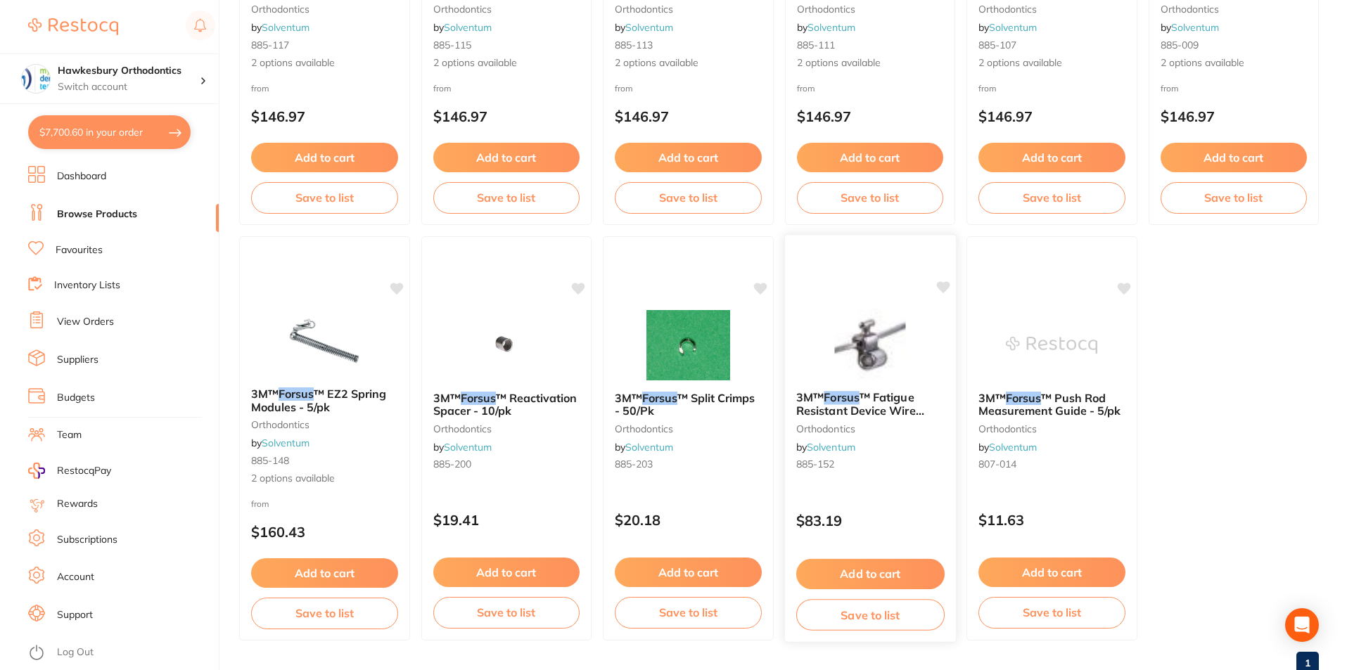
scroll to position [421, 0]
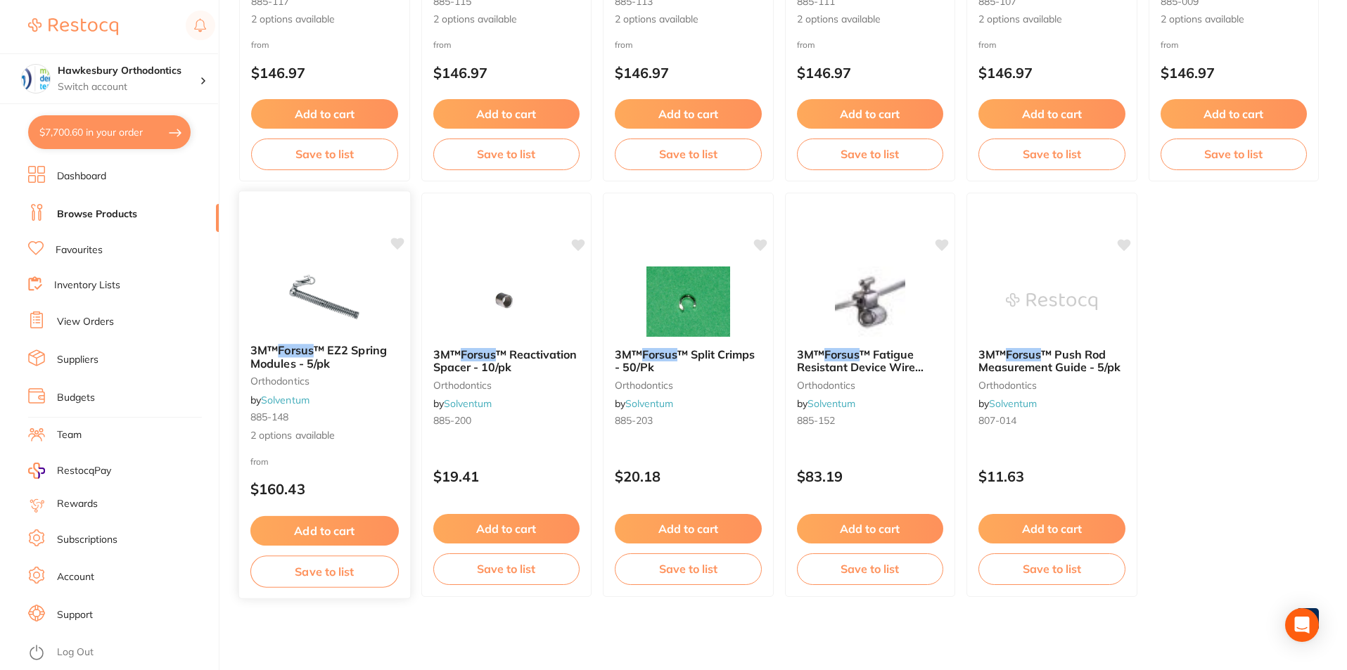
type input "forsus"
click button "Add to cart"
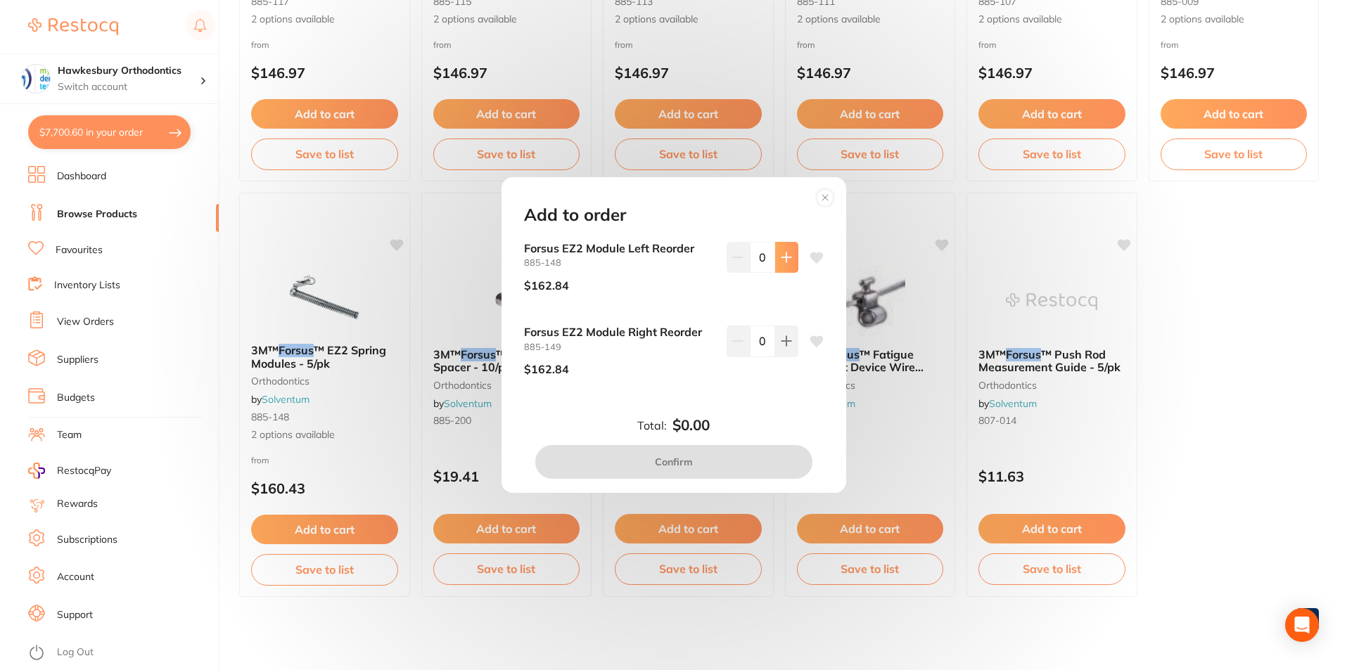
click icon
type input "1"
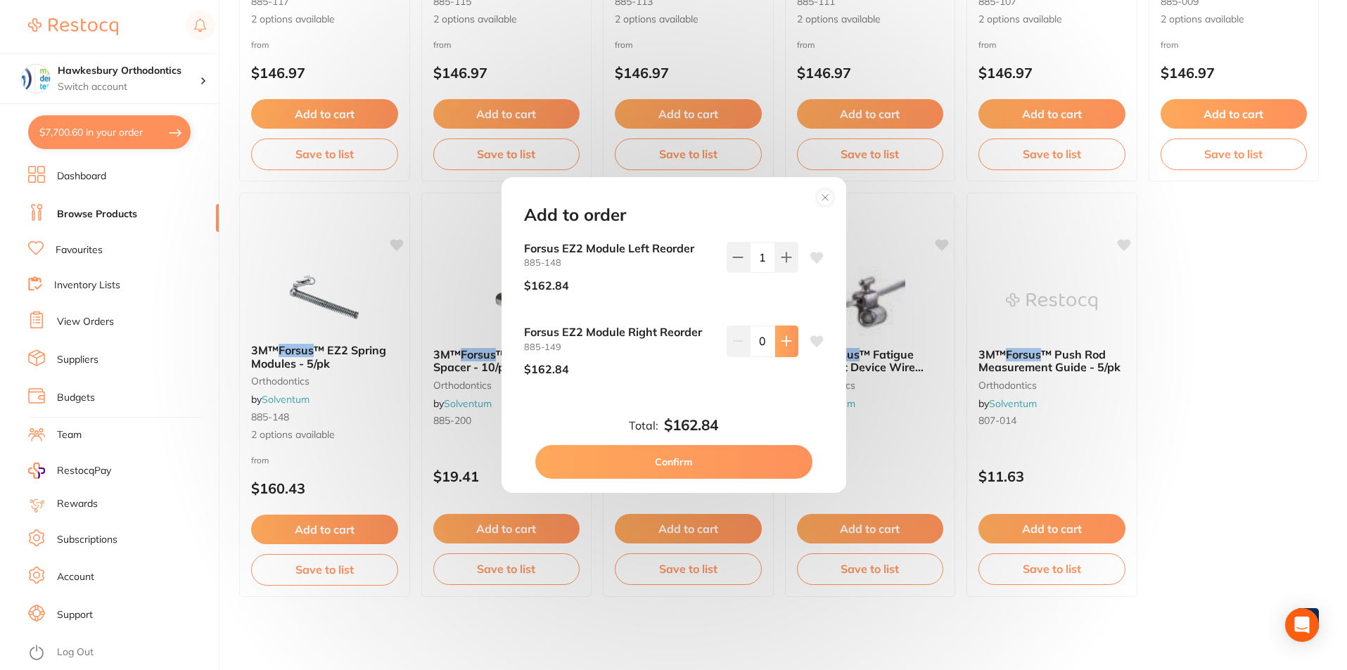
click icon
type input "1"
click button "Confirm"
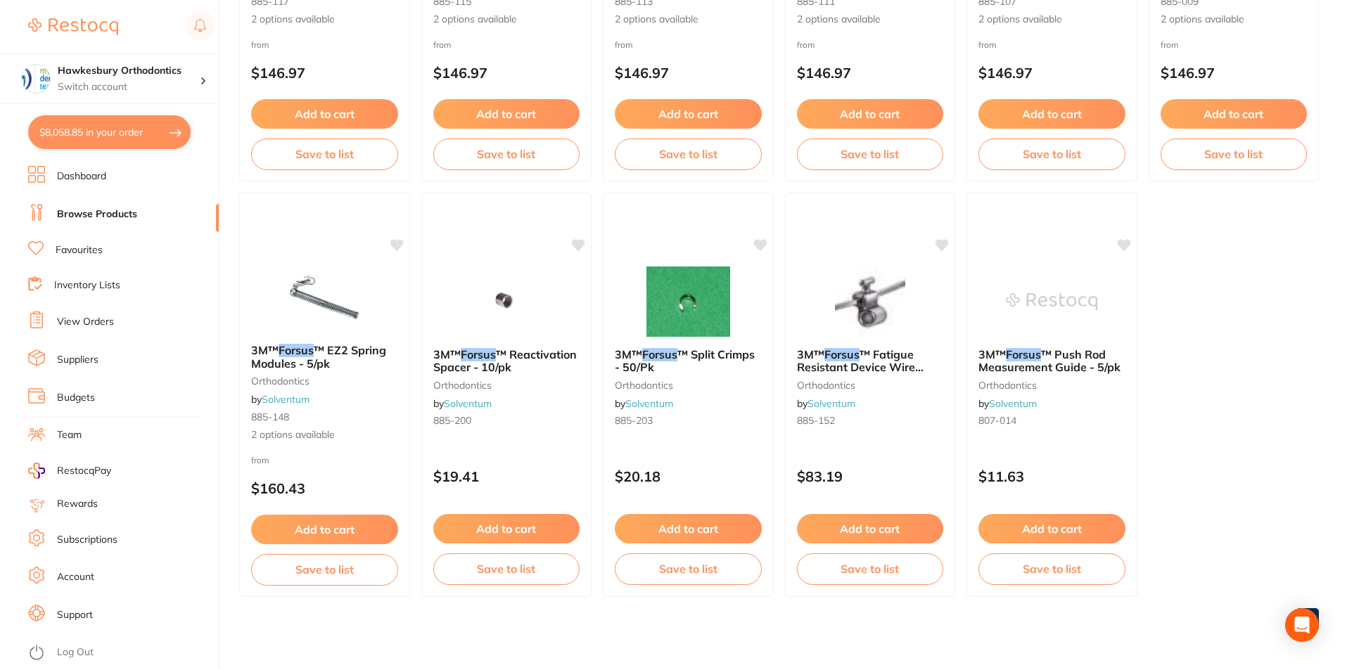
checkbox input "false"
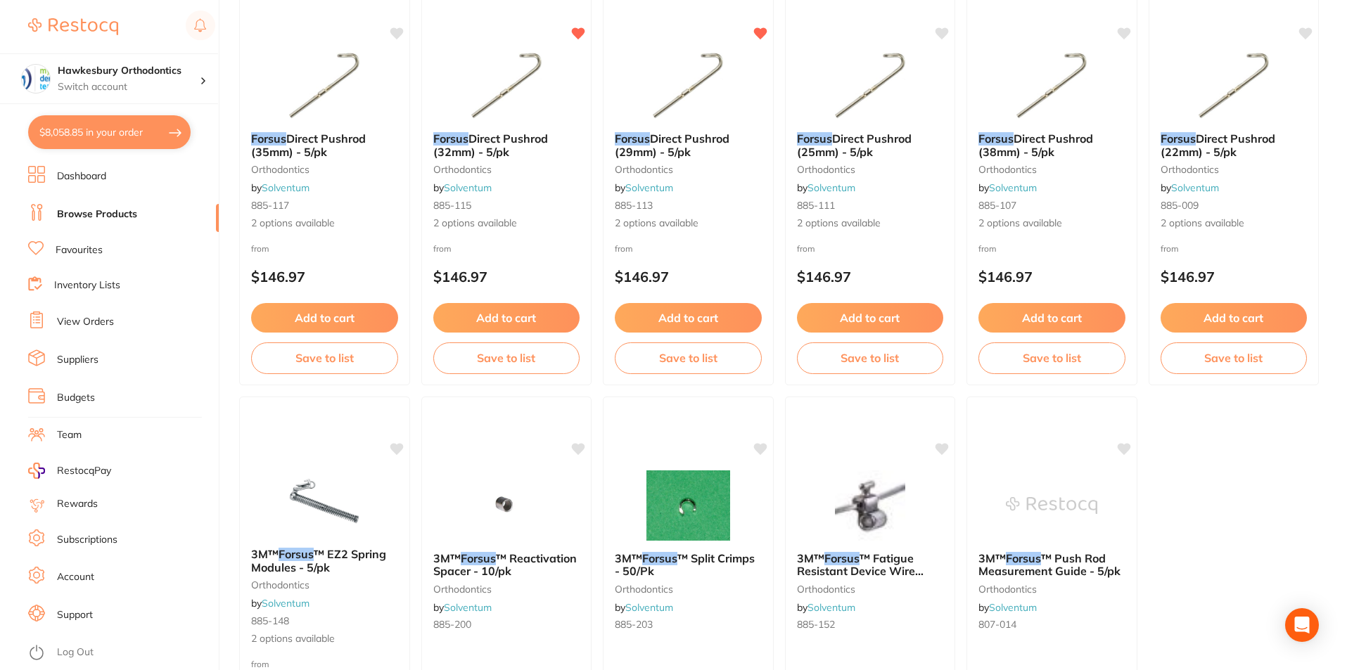
scroll to position [210, 0]
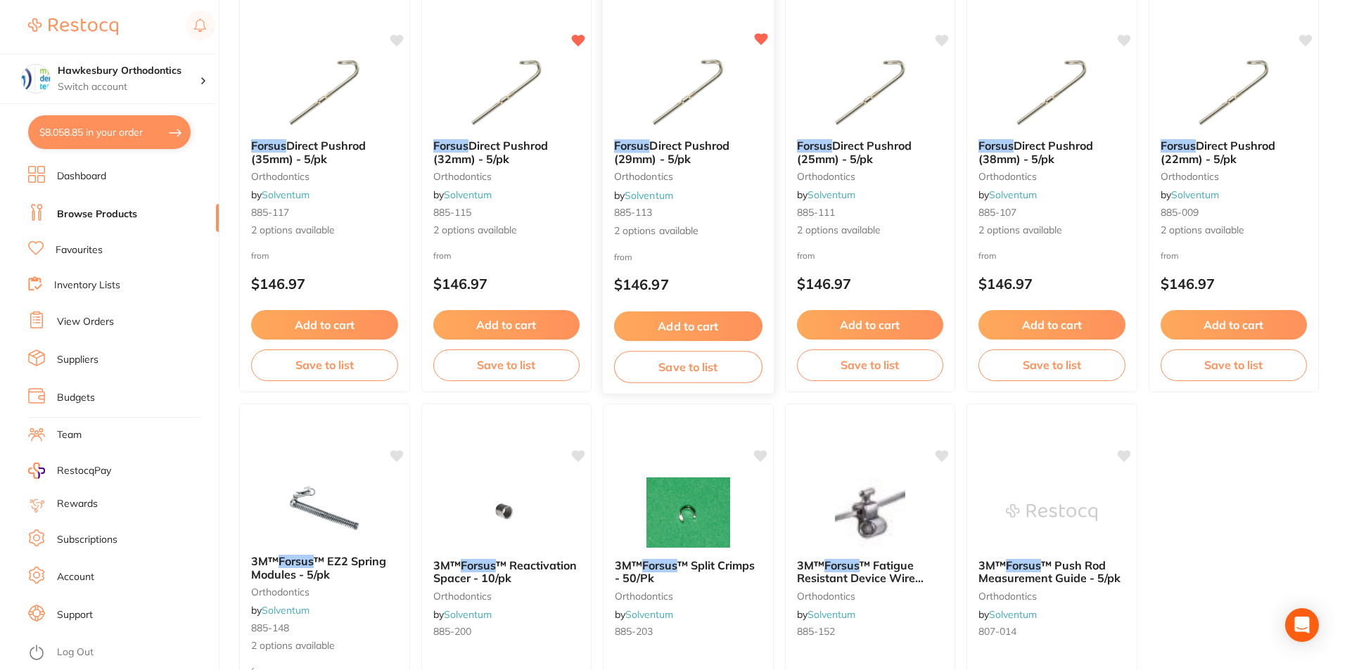
click button "Add to cart"
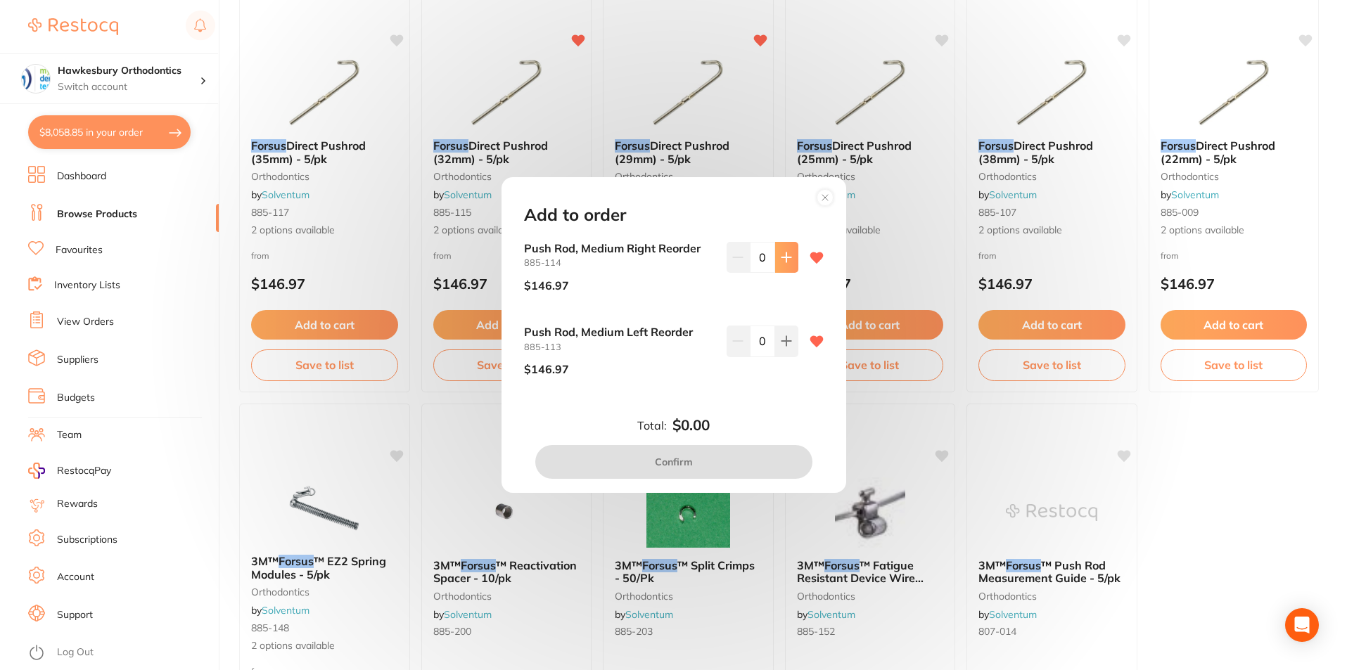
click icon
type input "1"
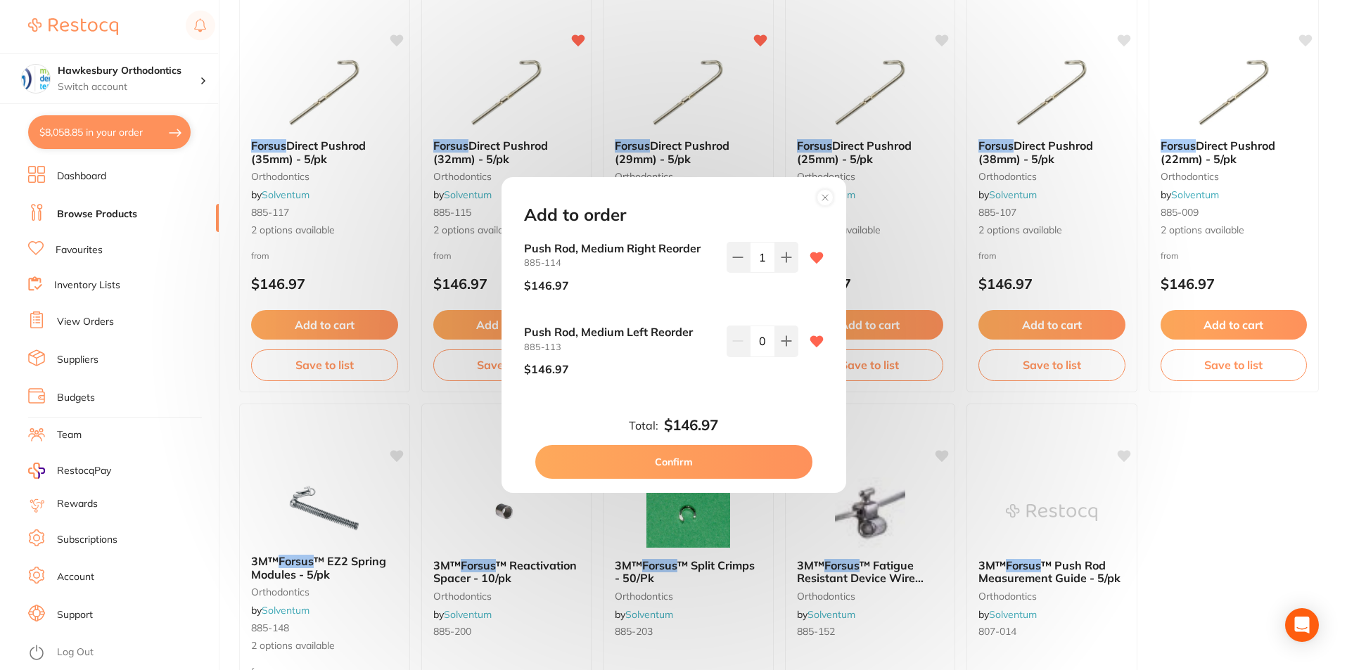
click button "Confirm"
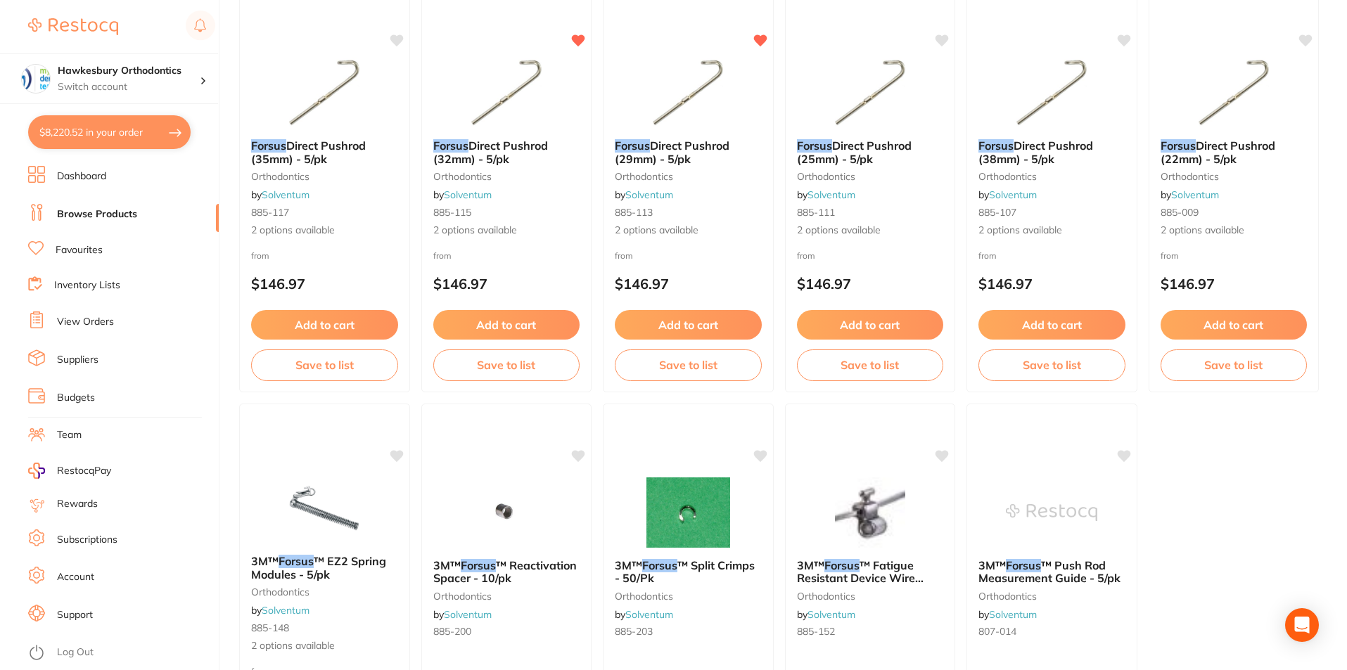
scroll to position [2050, 0]
click button "Add to cart"
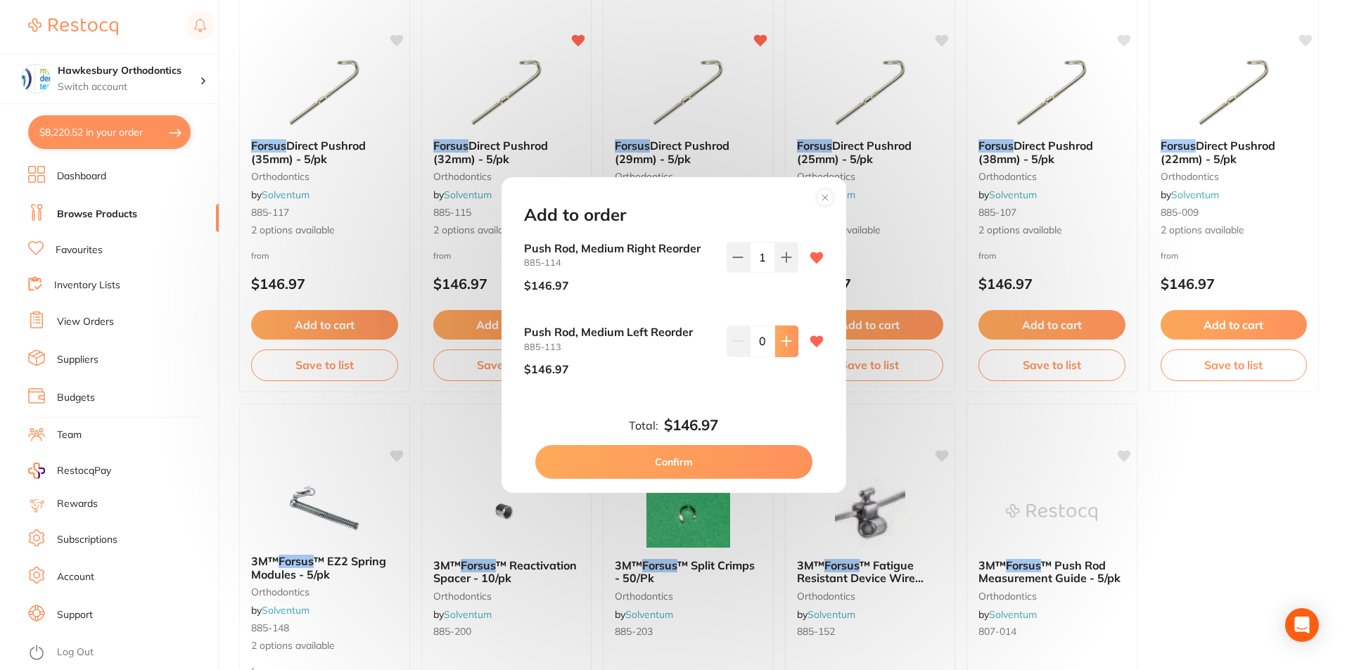
click icon
type input "1"
click button "Confirm"
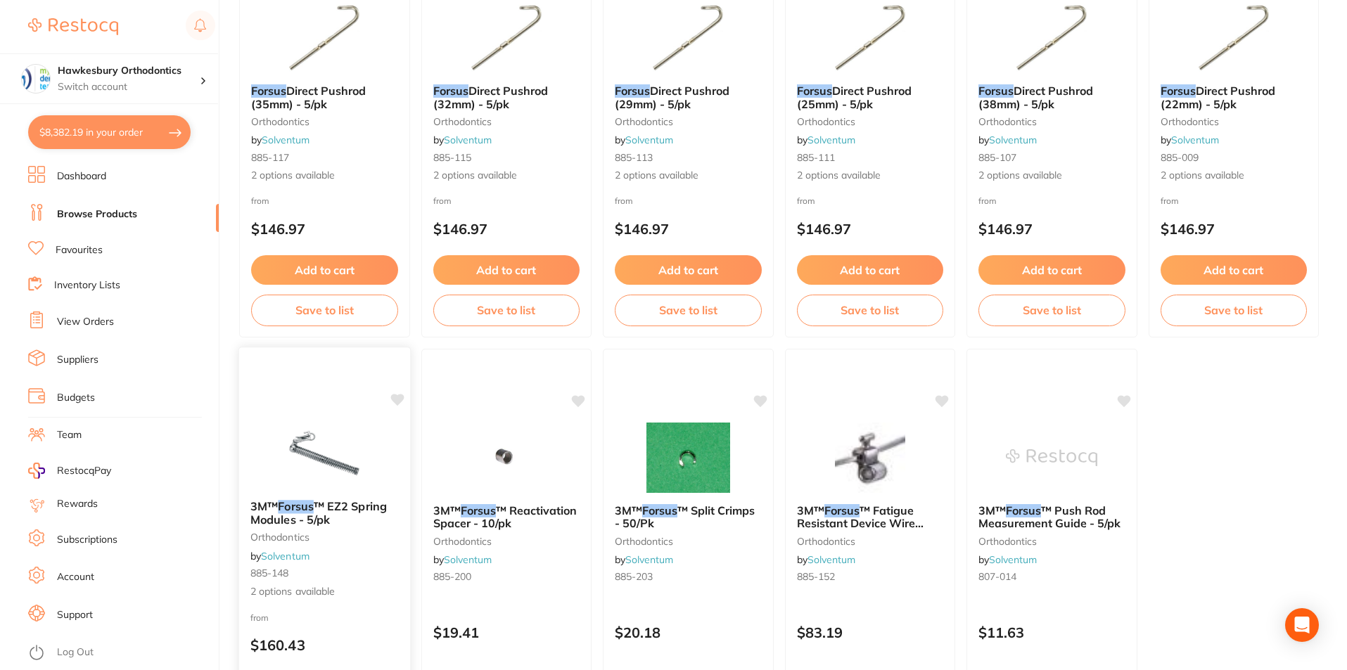
scroll to position [351, 0]
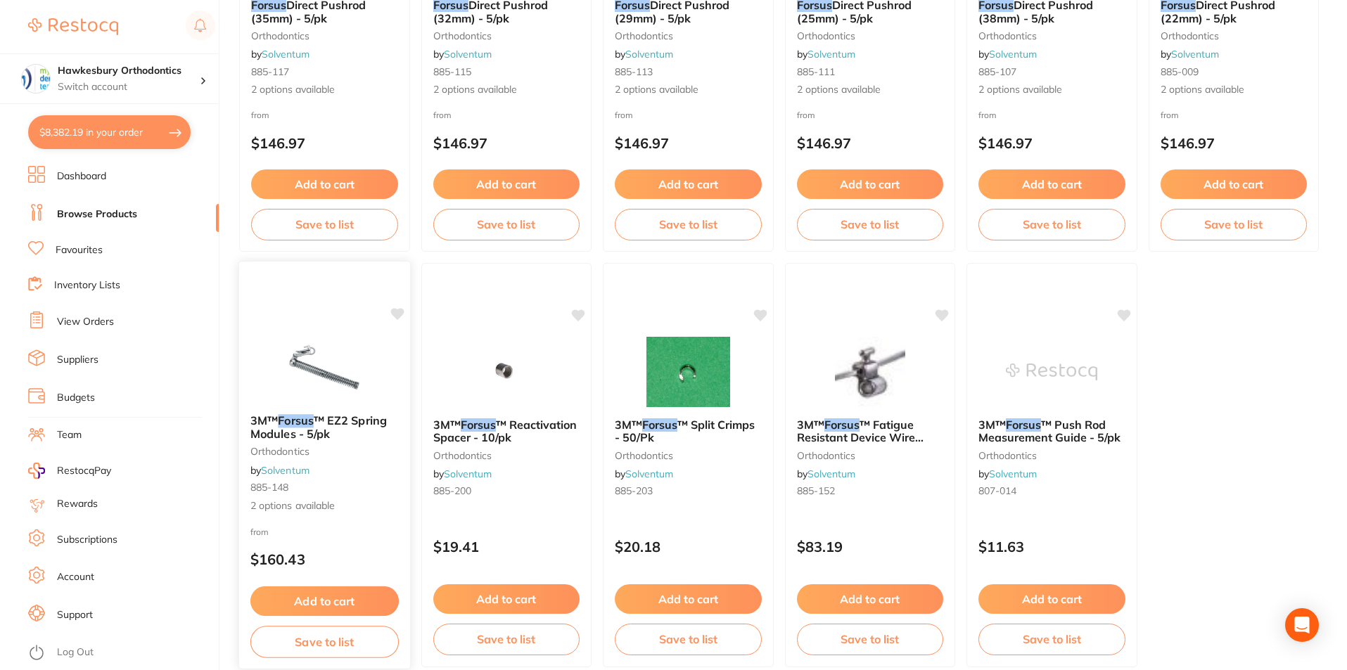
click icon
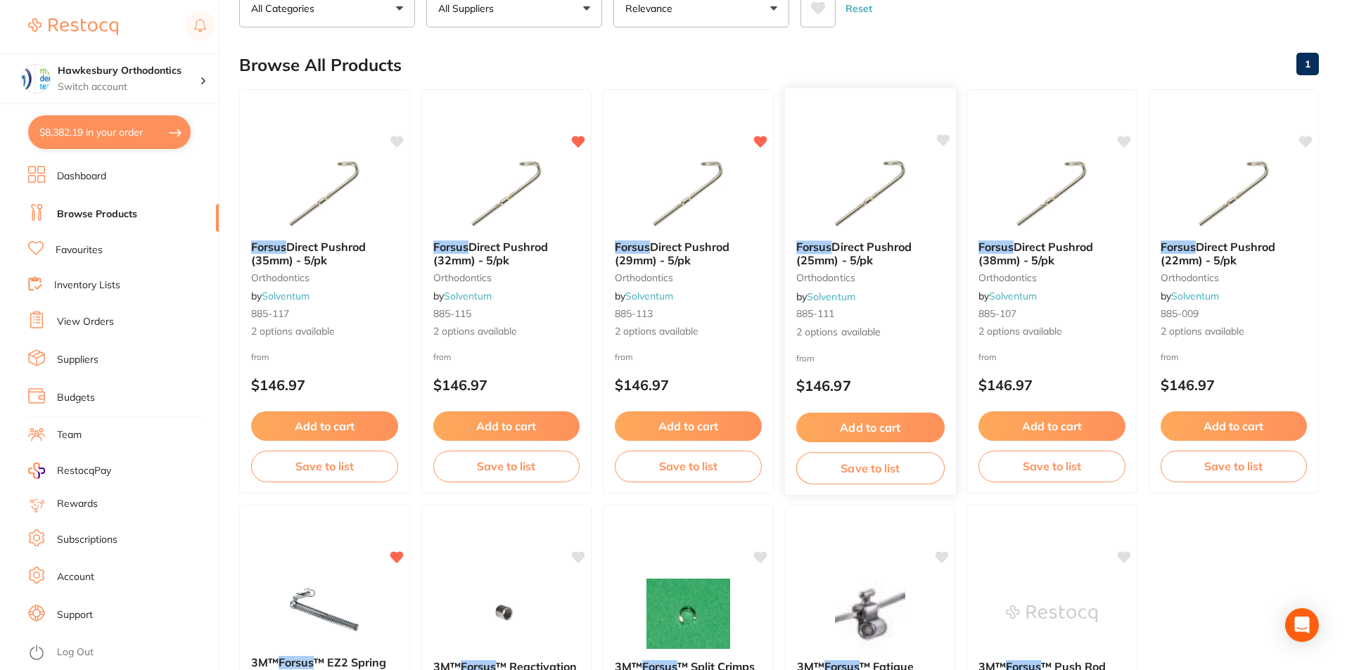
scroll to position [0, 0]
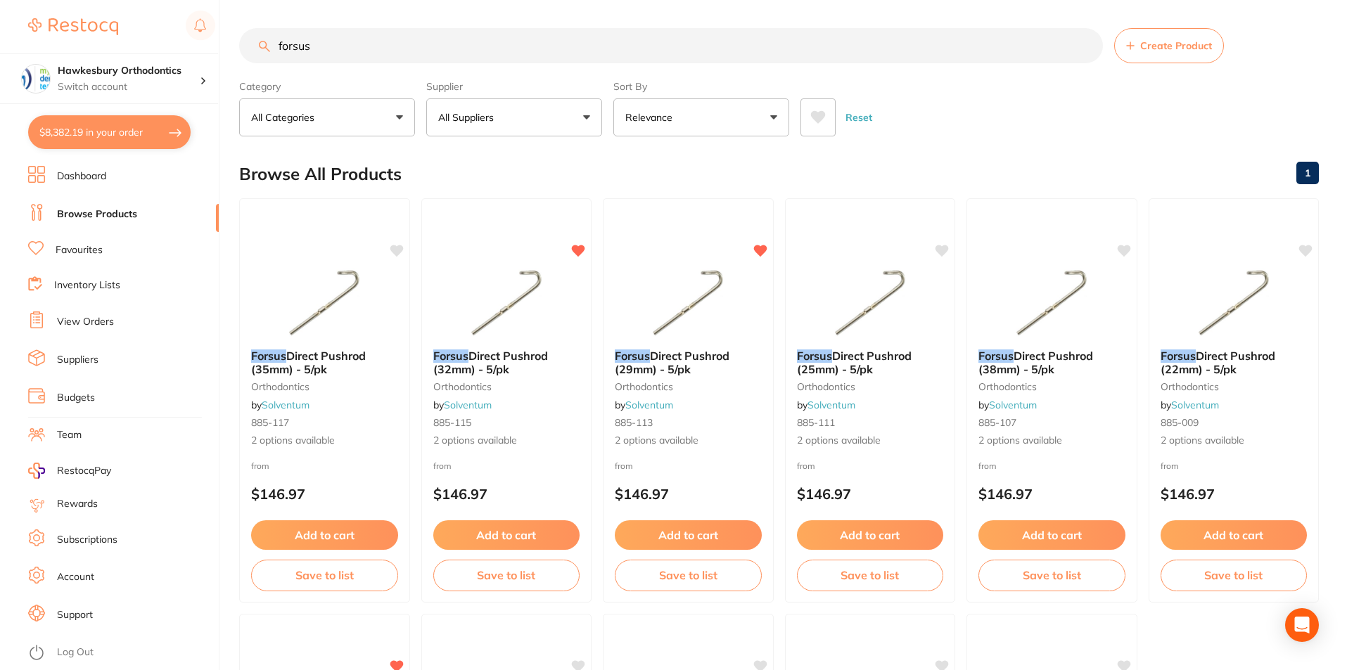
drag, startPoint x: 320, startPoint y: 48, endPoint x: 278, endPoint y: 41, distance: 42.1
click input "forsus"
click link "Browse Products"
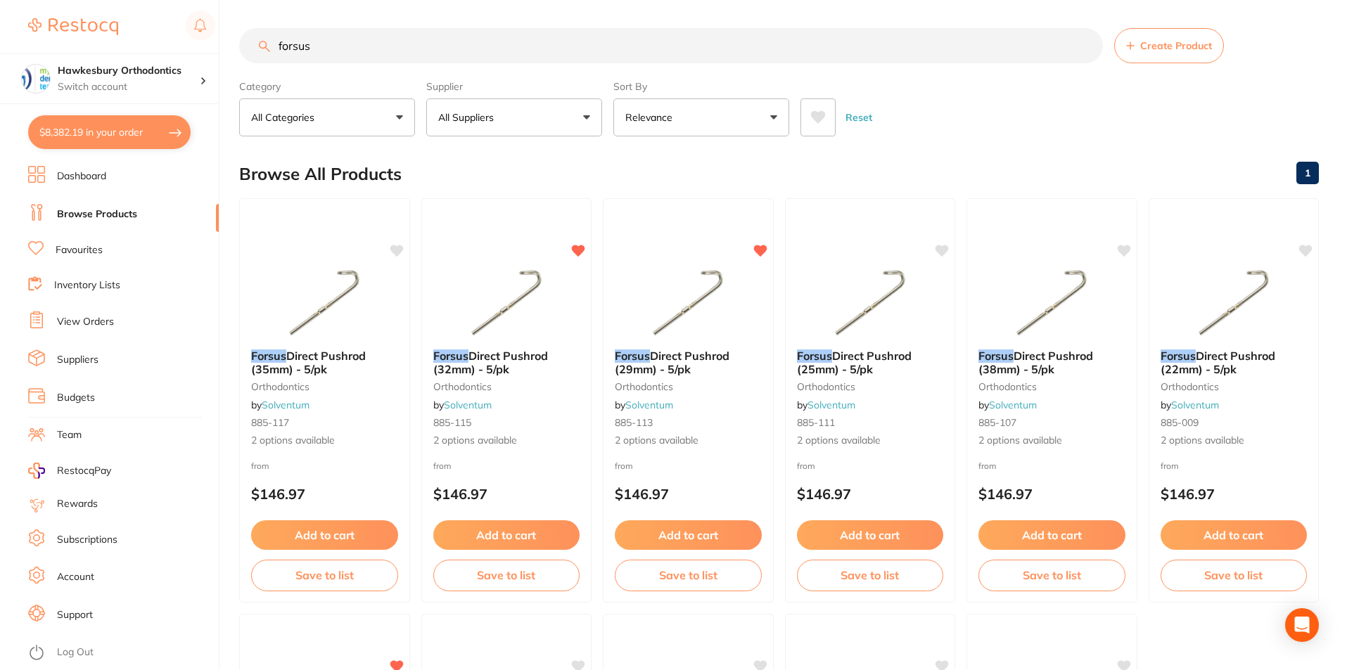
drag, startPoint x: 318, startPoint y: 44, endPoint x: 278, endPoint y: 44, distance: 39.4
click input "forsus"
click button "All Suppliers"
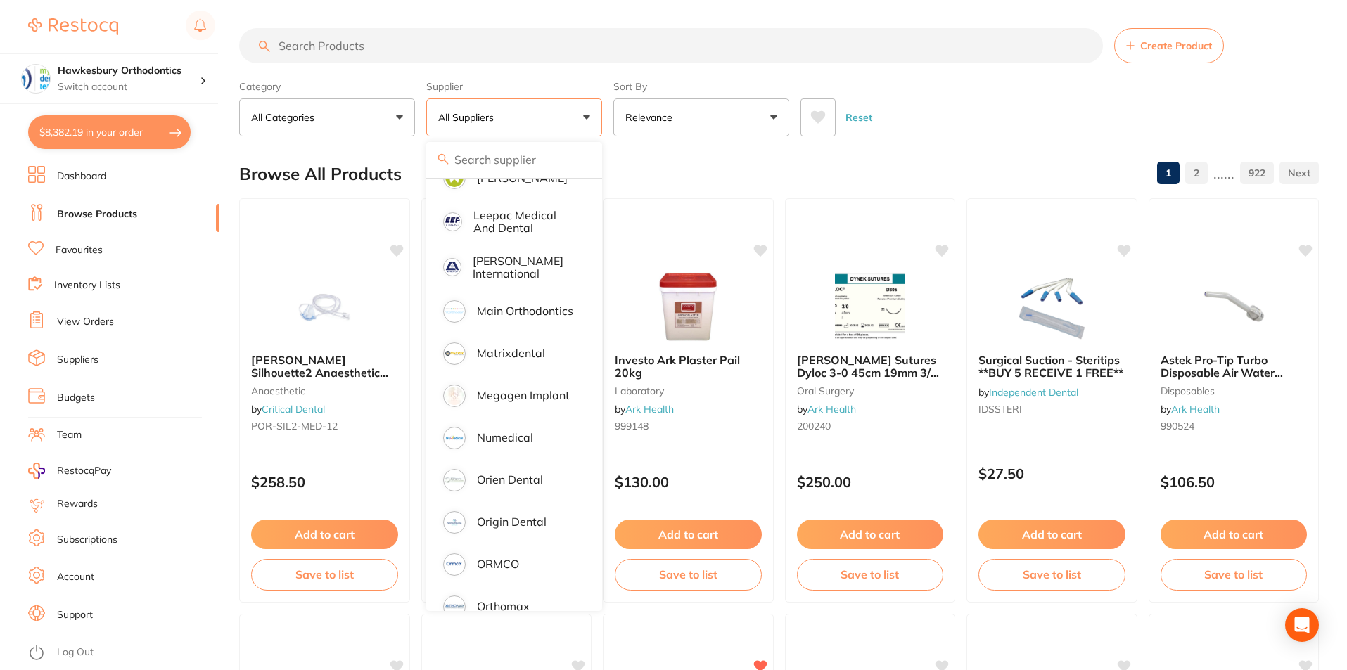
scroll to position [984, 0]
click p "Numedical"
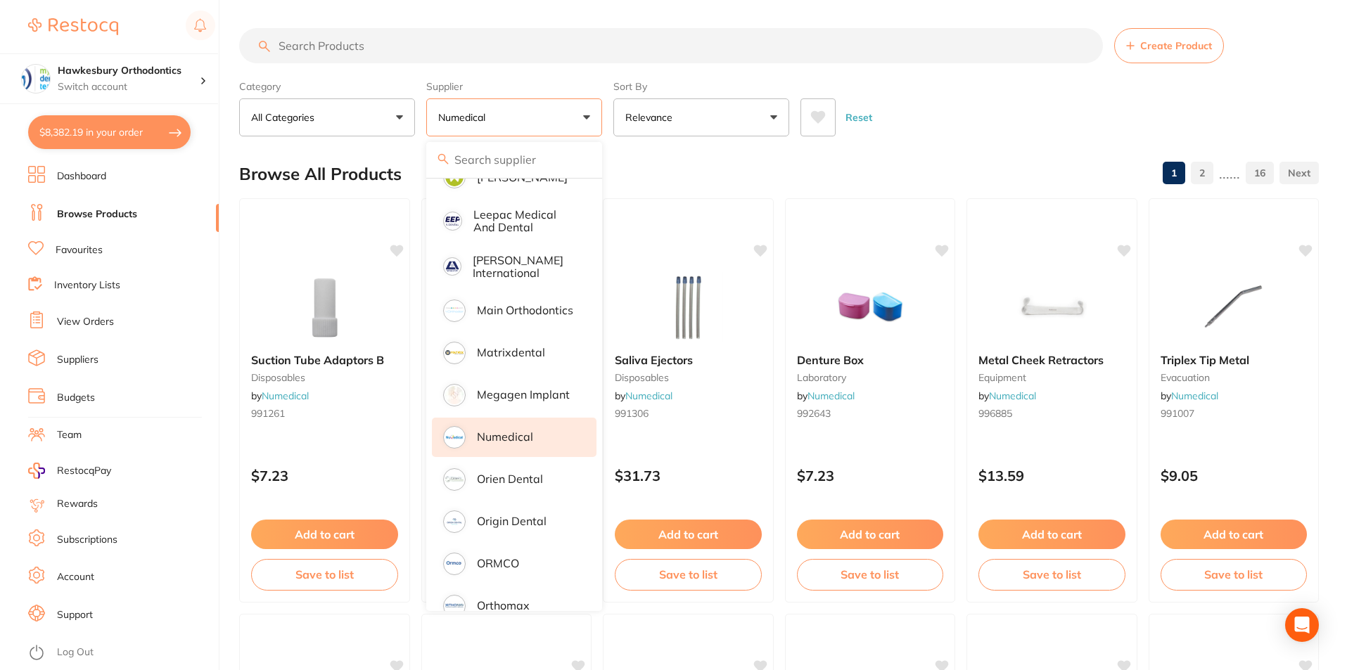
click div "Reset"
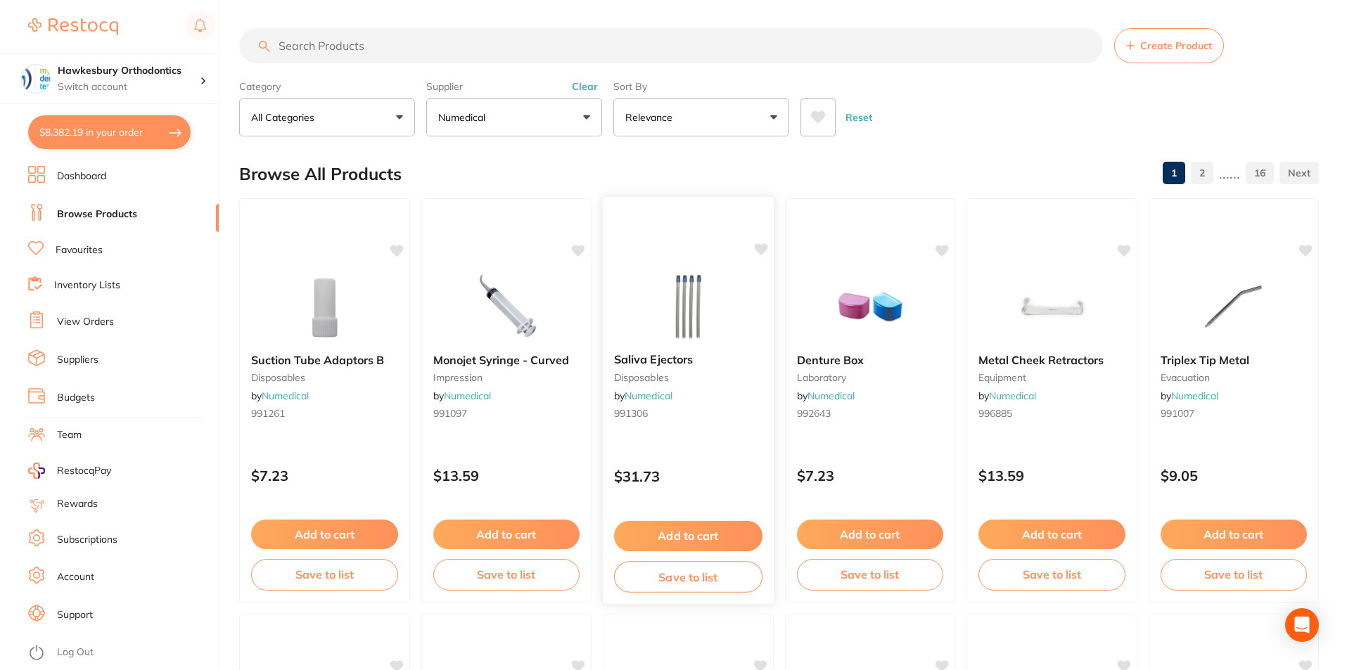
click icon
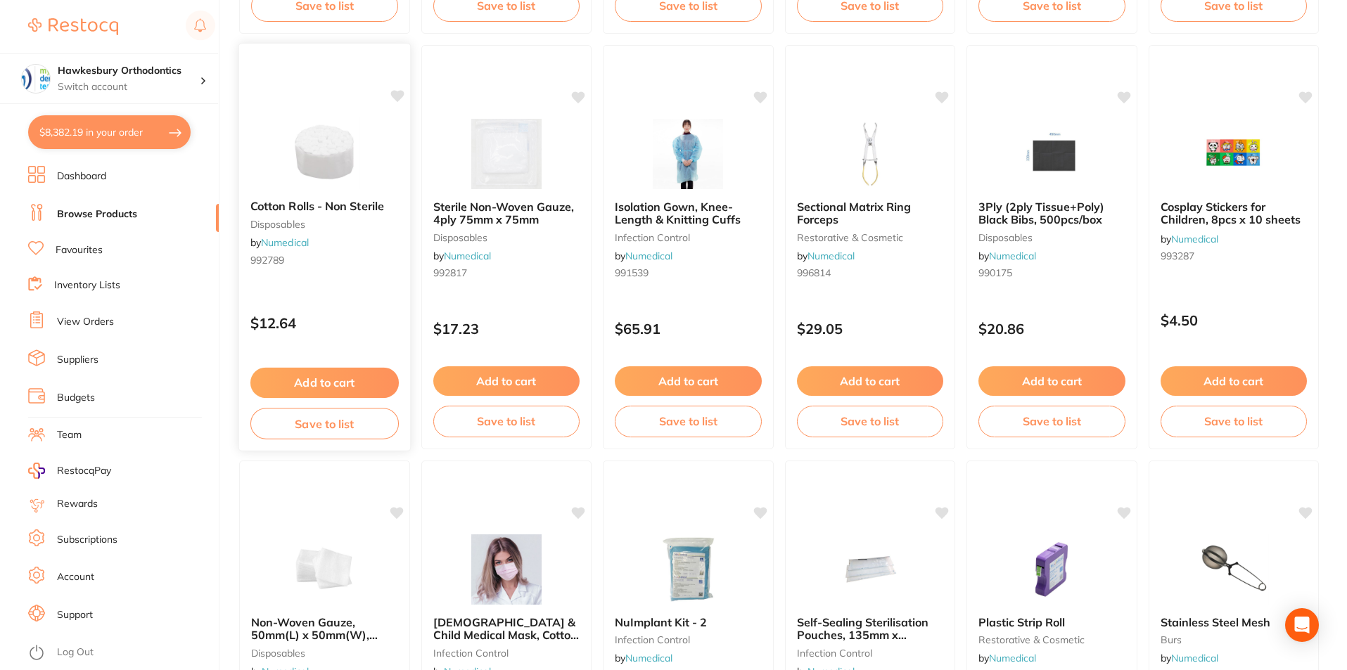
click button "Add to cart"
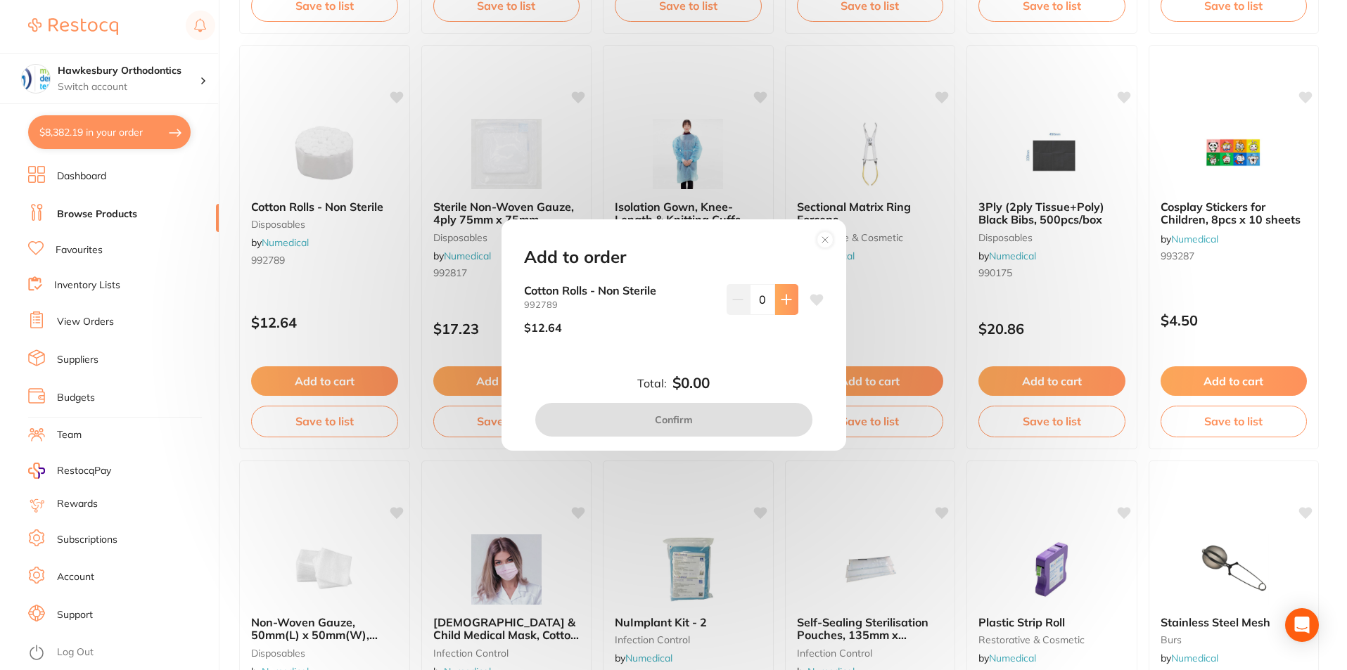
click icon
type input "1"
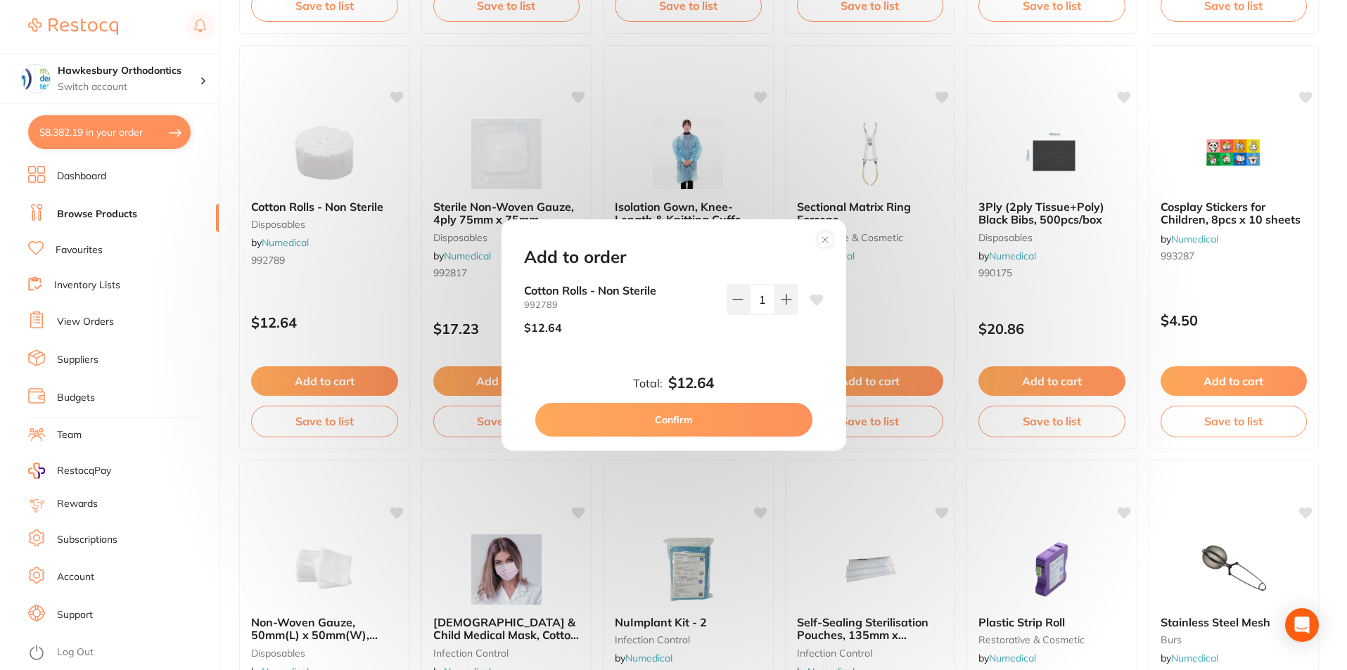
click button "Confirm"
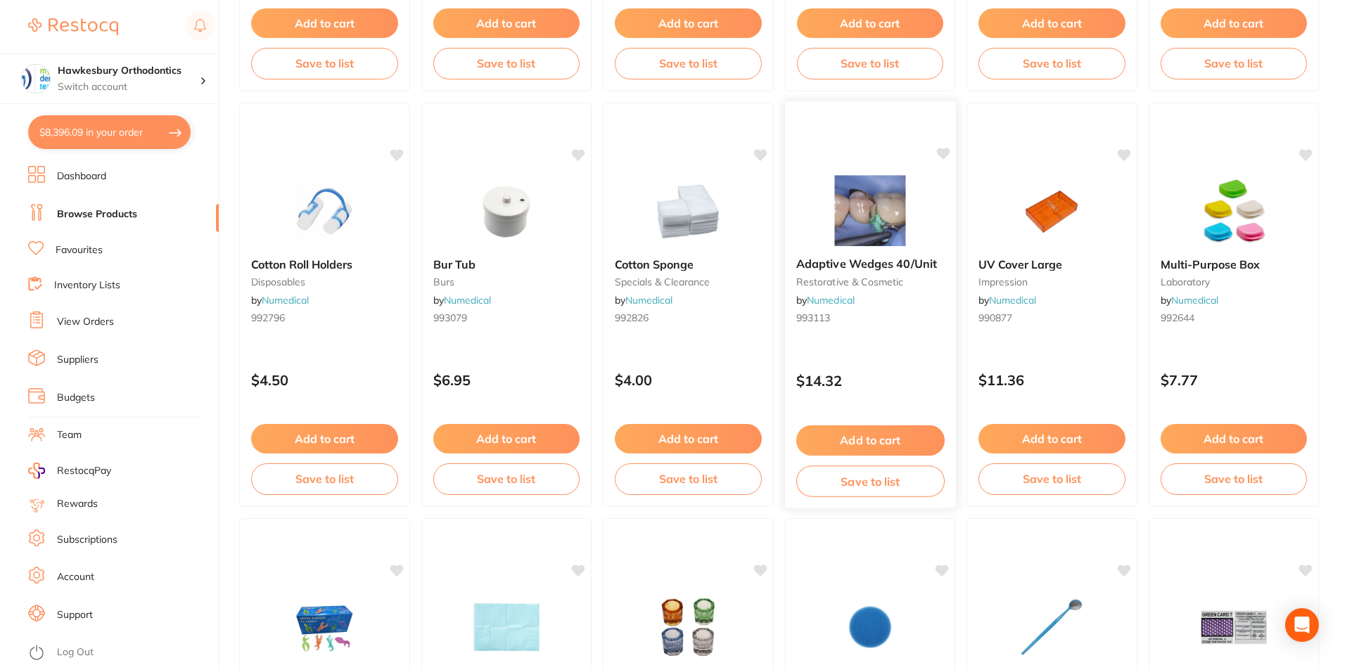
scroll to position [1828, 0]
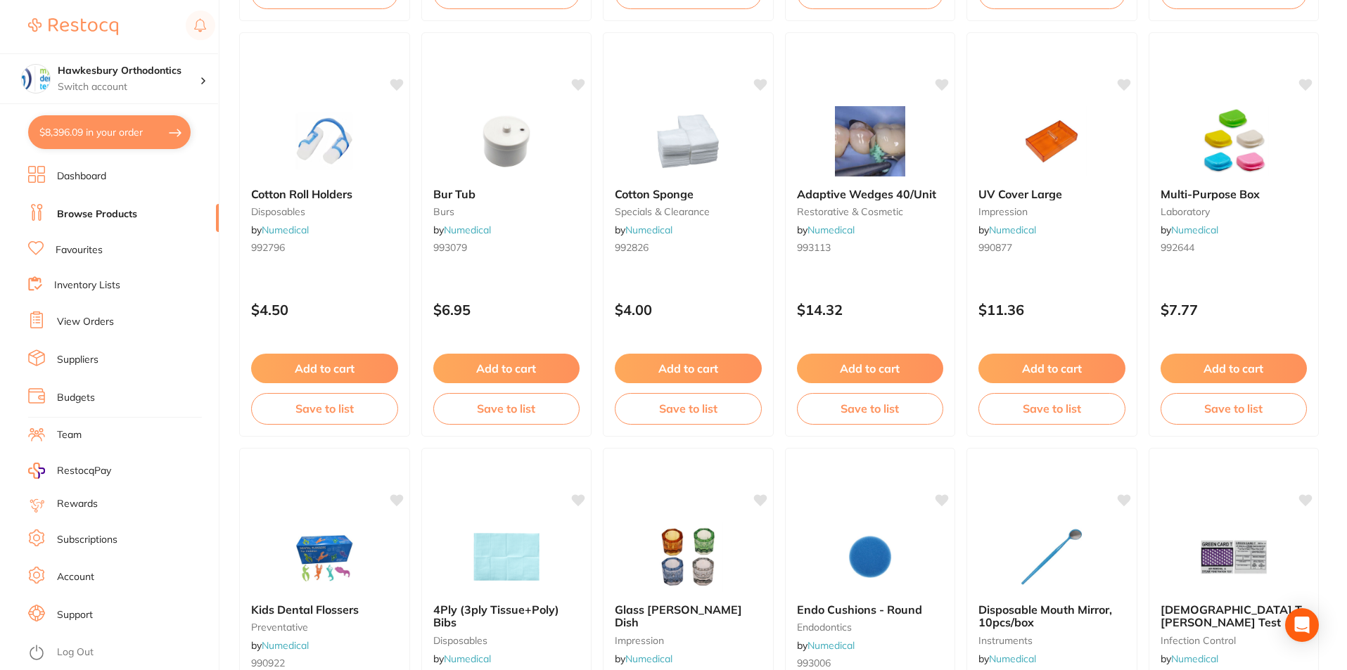
click button "Add to cart"
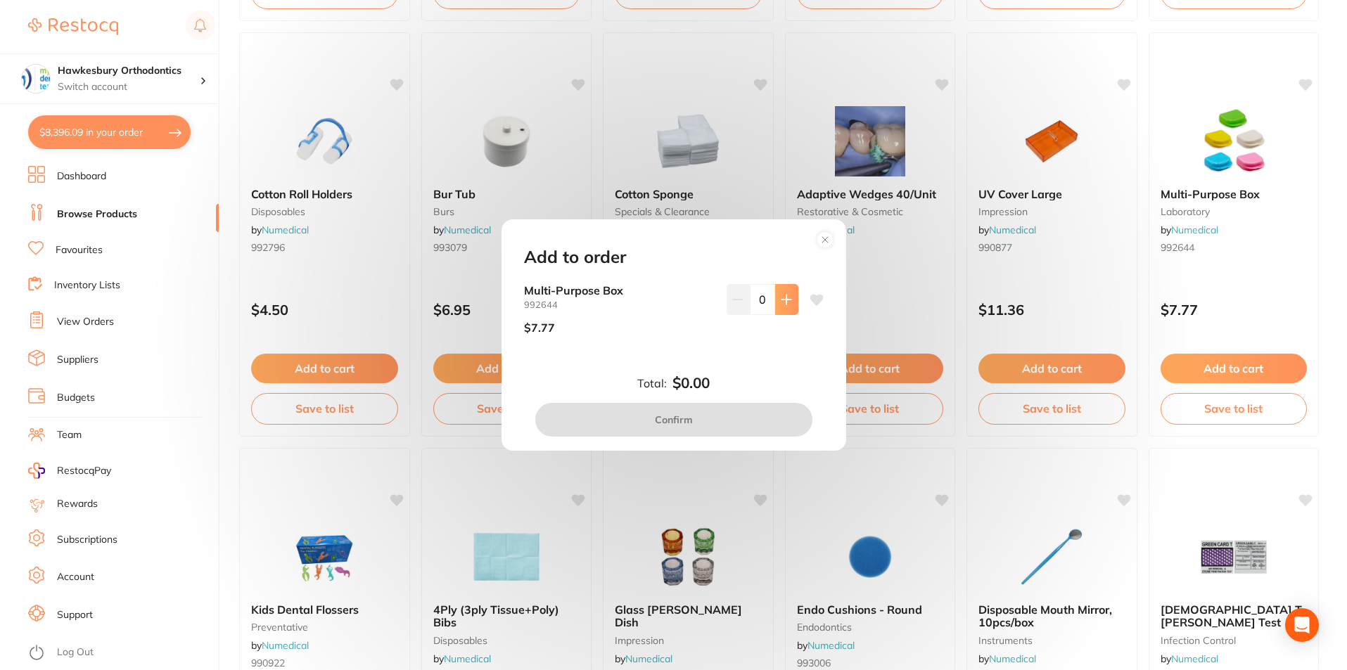
click button
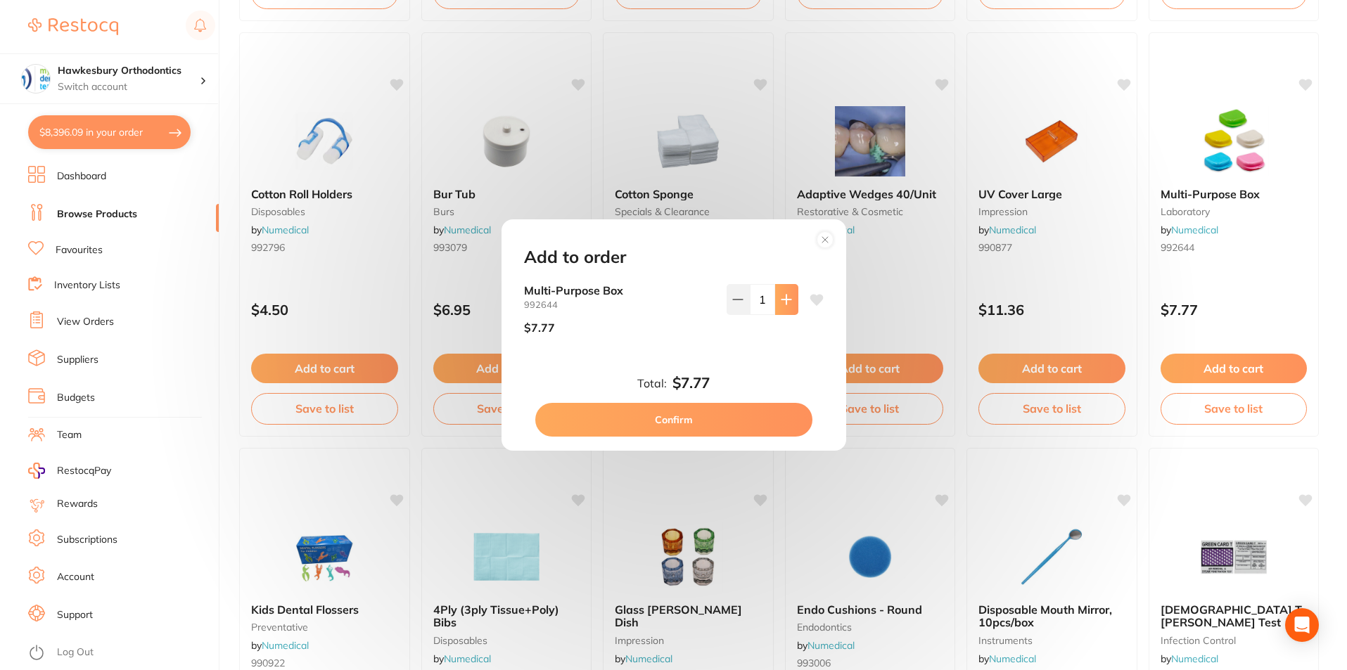
click button
type input "4"
click button "Confirm"
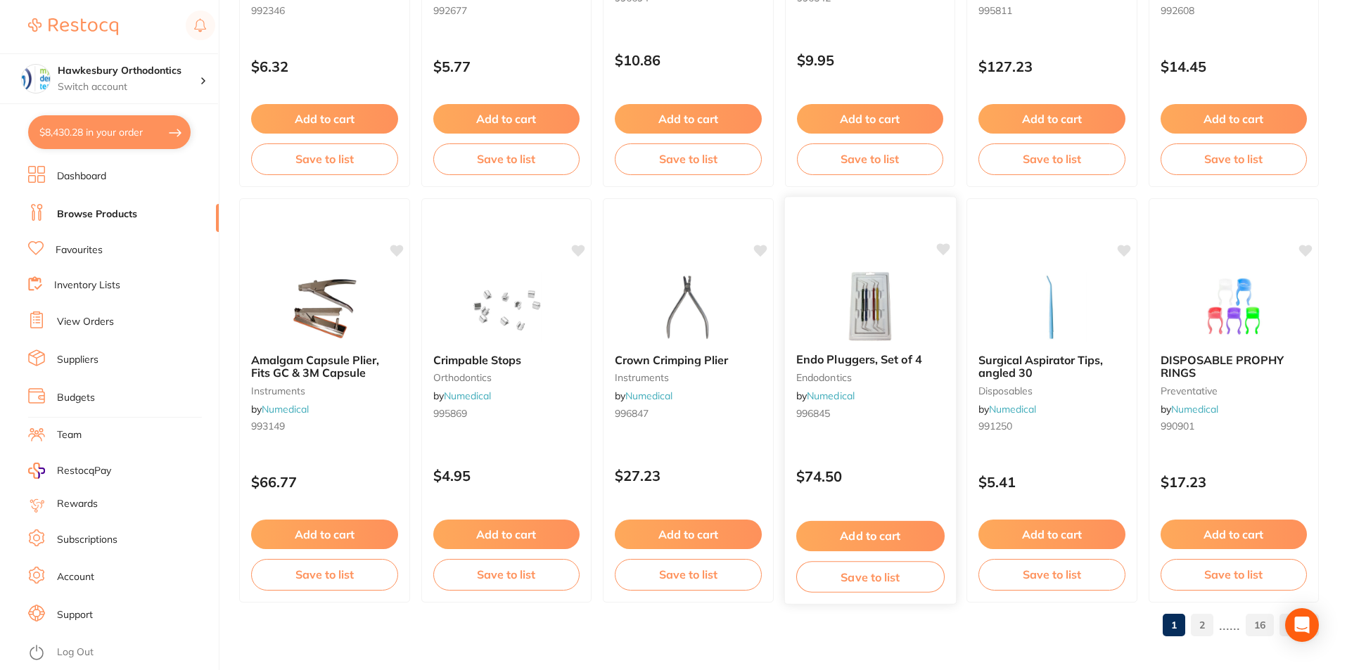
scroll to position [3330, 0]
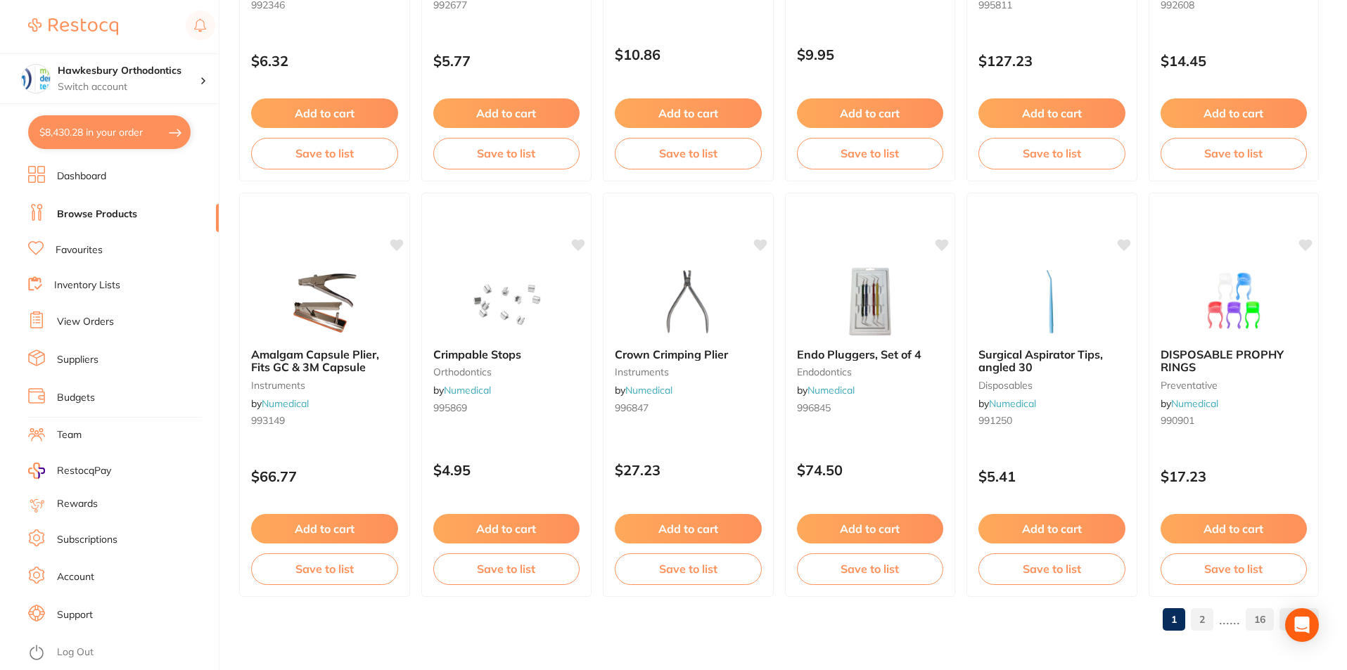
click link "2"
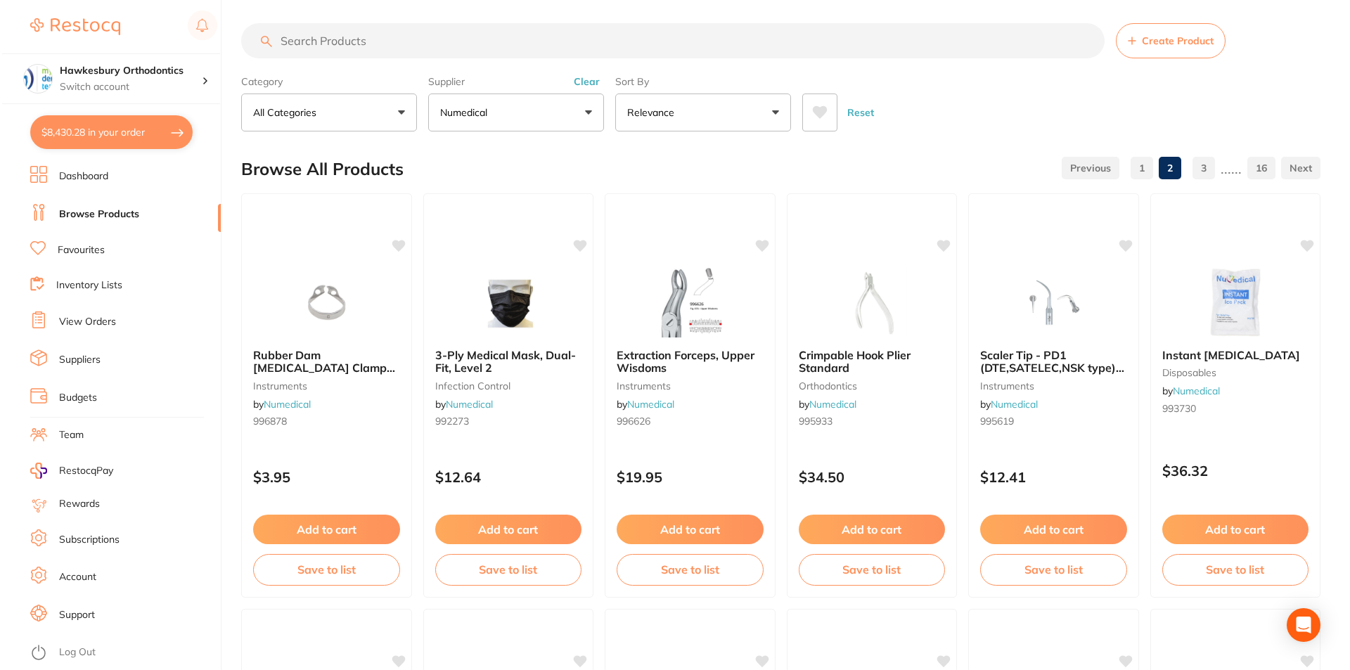
scroll to position [0, 0]
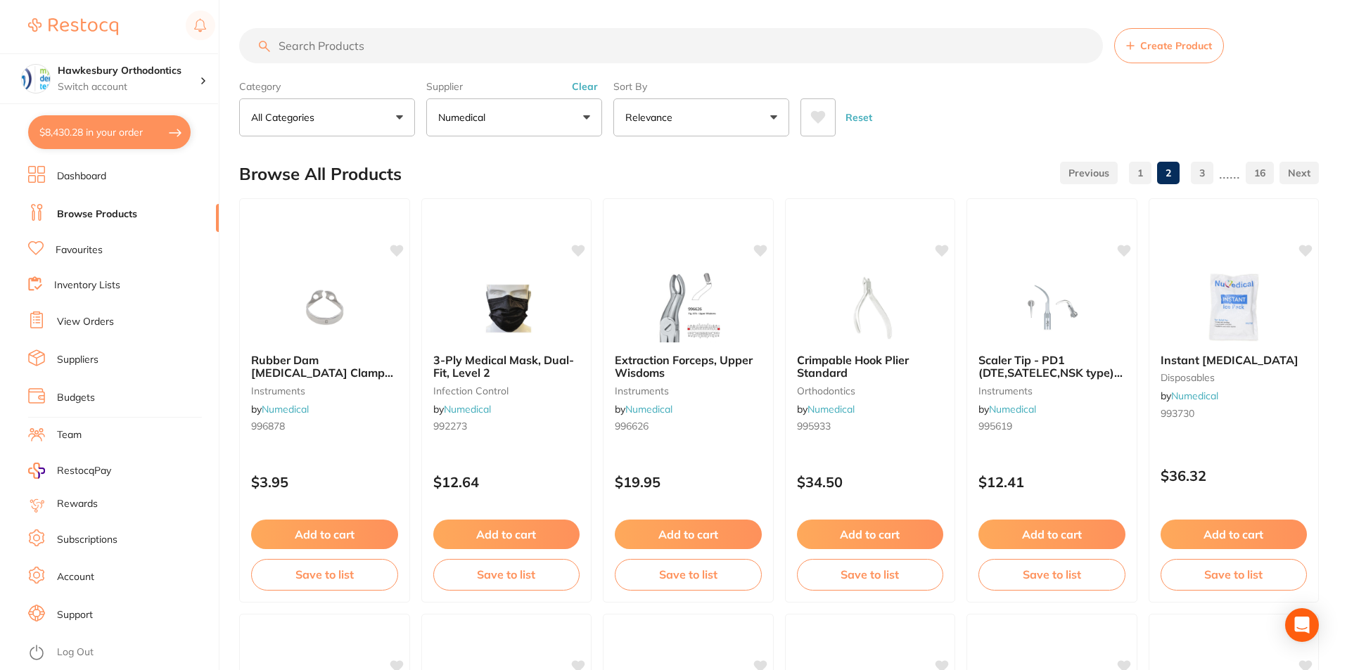
click input "search"
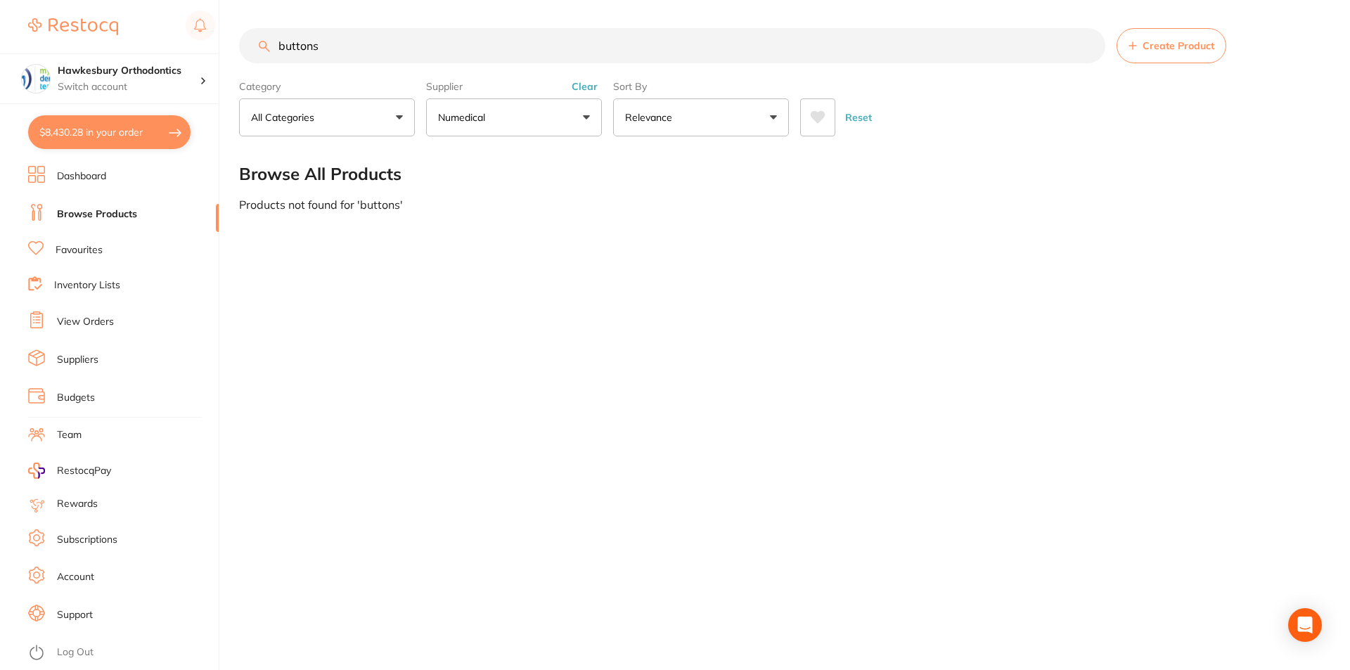
click input "buttons"
drag, startPoint x: 325, startPoint y: 45, endPoint x: 277, endPoint y: 44, distance: 47.8
click input "buttons"
type input "buttons"
click div "Browse All Products"
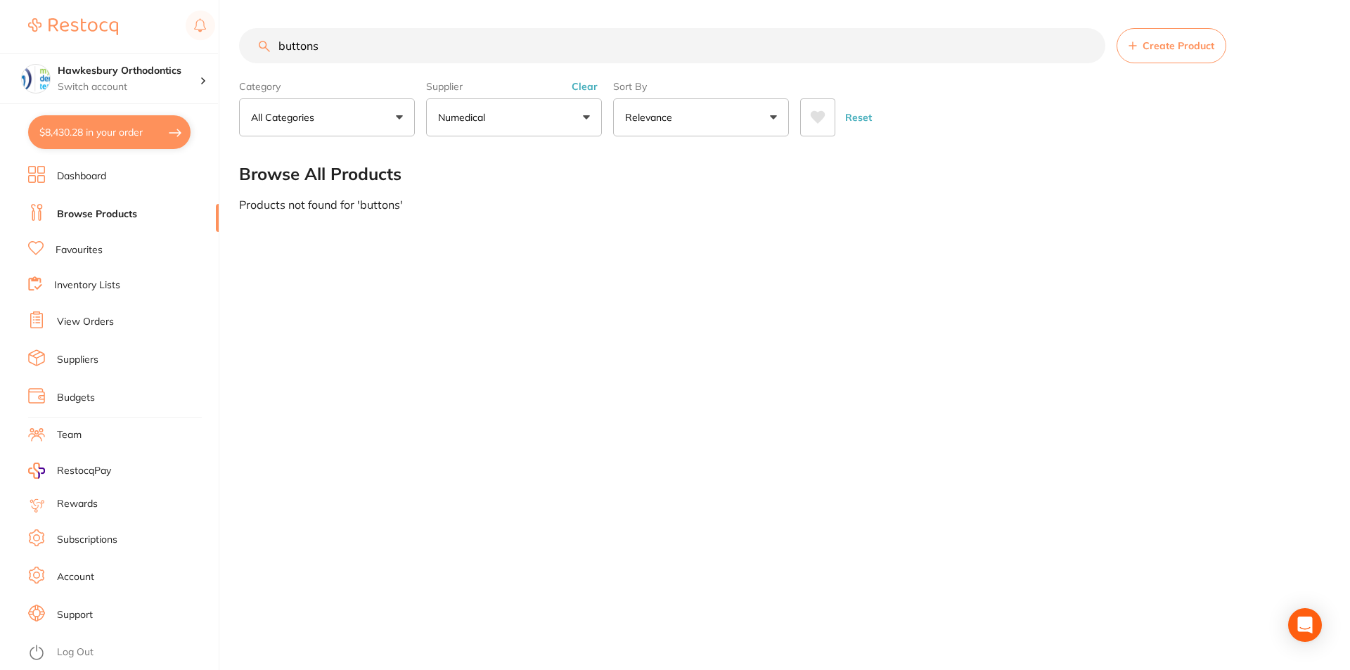
click link "Browse Products"
click button "Numedical"
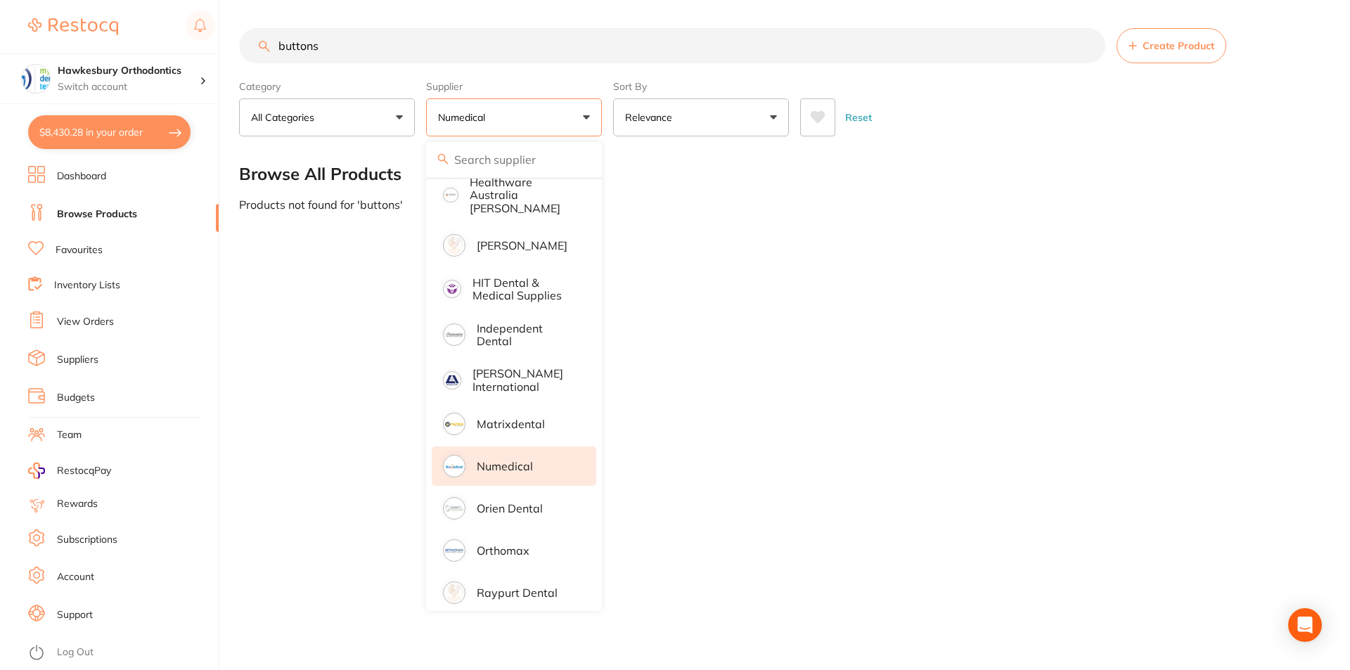
drag, startPoint x: 311, startPoint y: 43, endPoint x: 273, endPoint y: 45, distance: 38.0
click input "buttons"
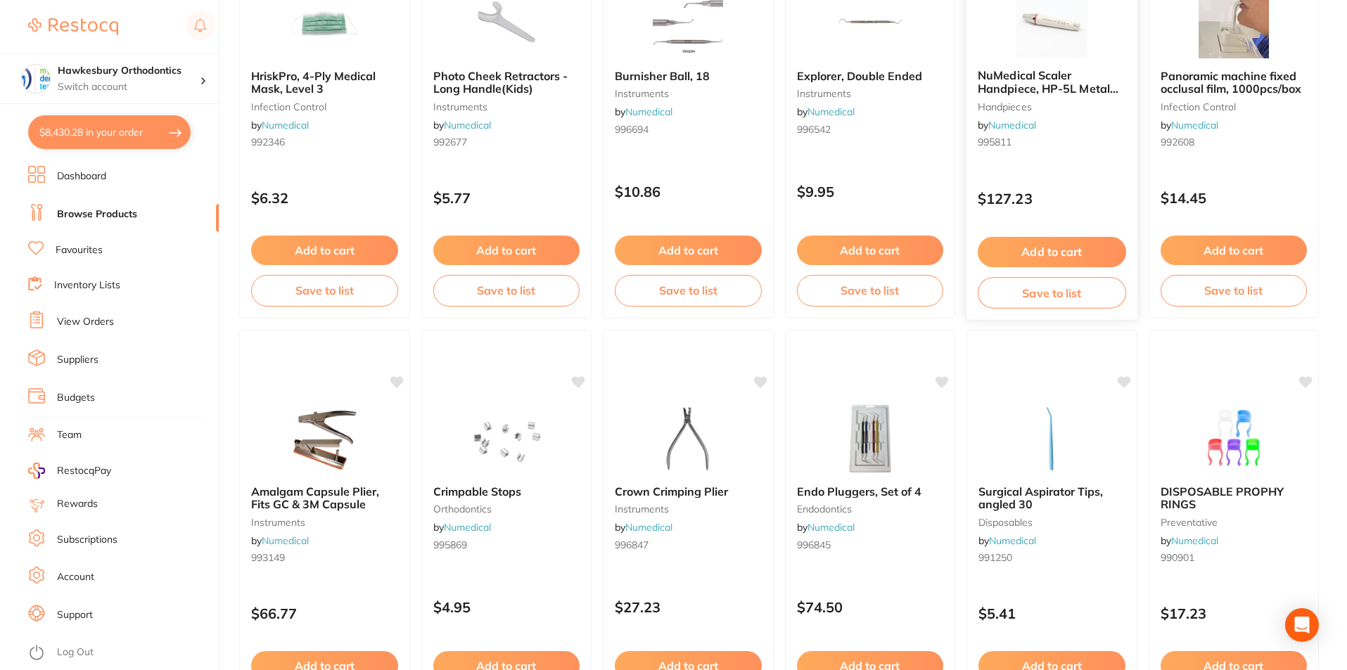
scroll to position [3330, 0]
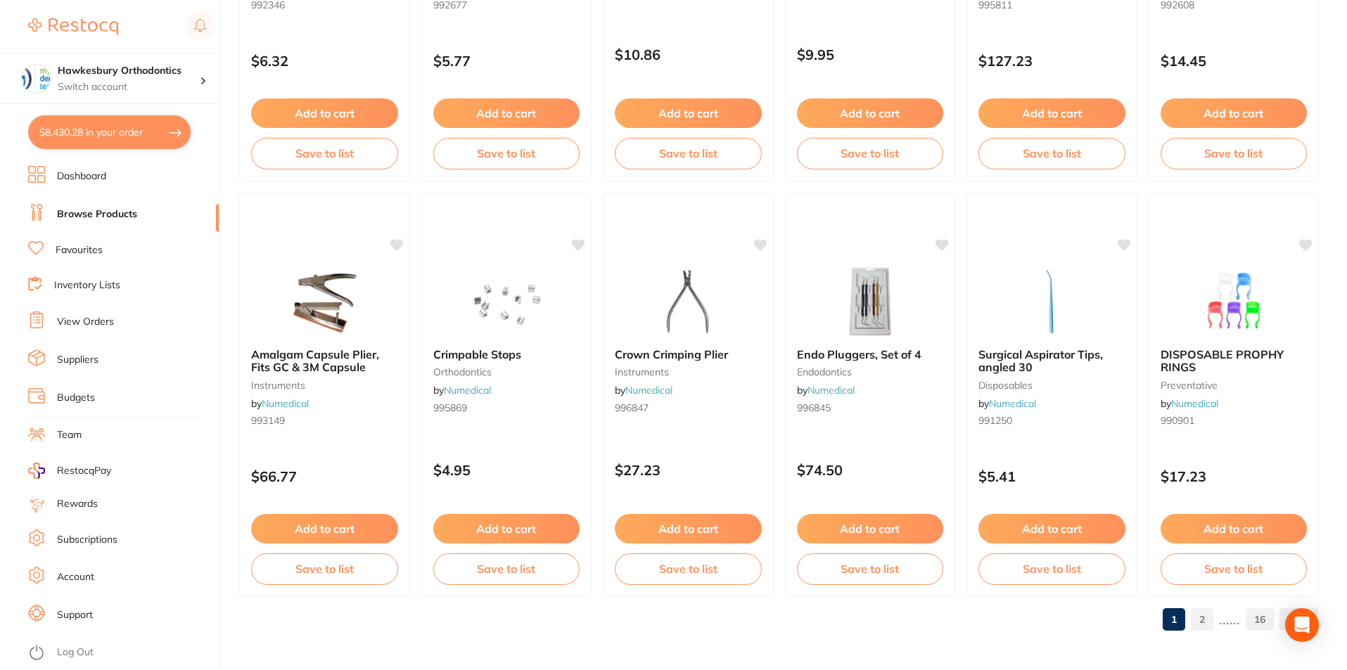
click link "2"
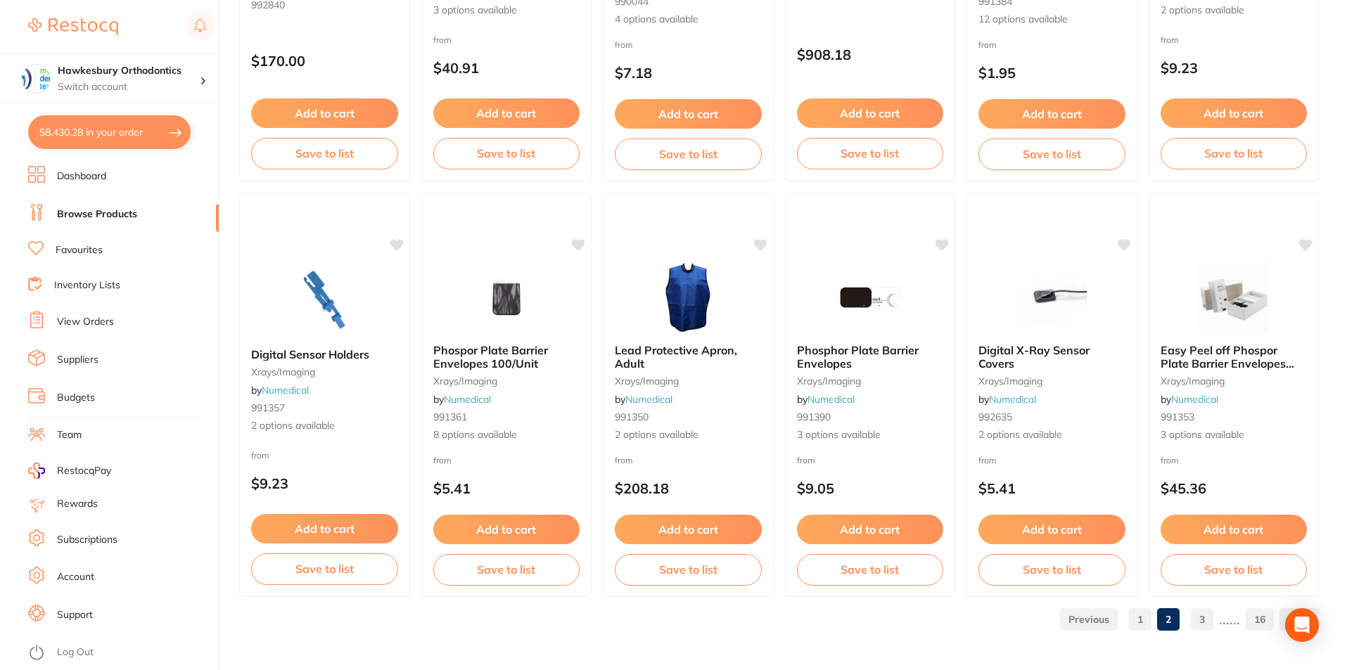
click link "3"
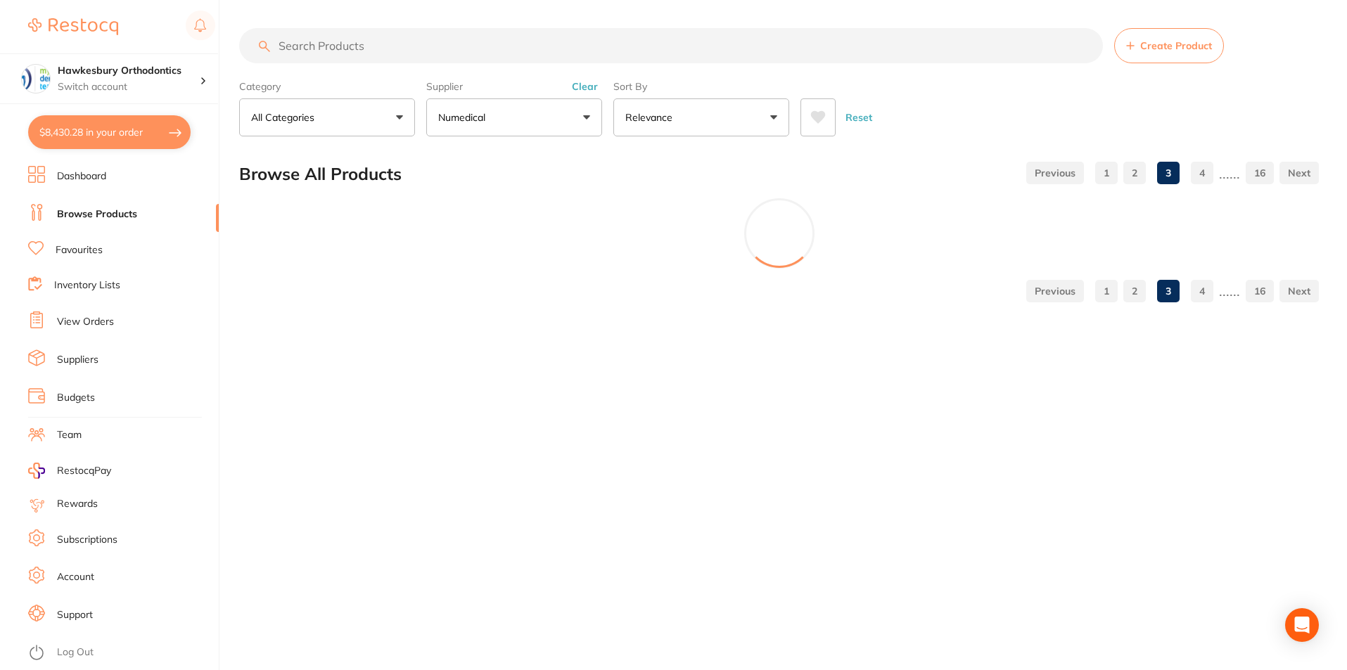
scroll to position [0, 0]
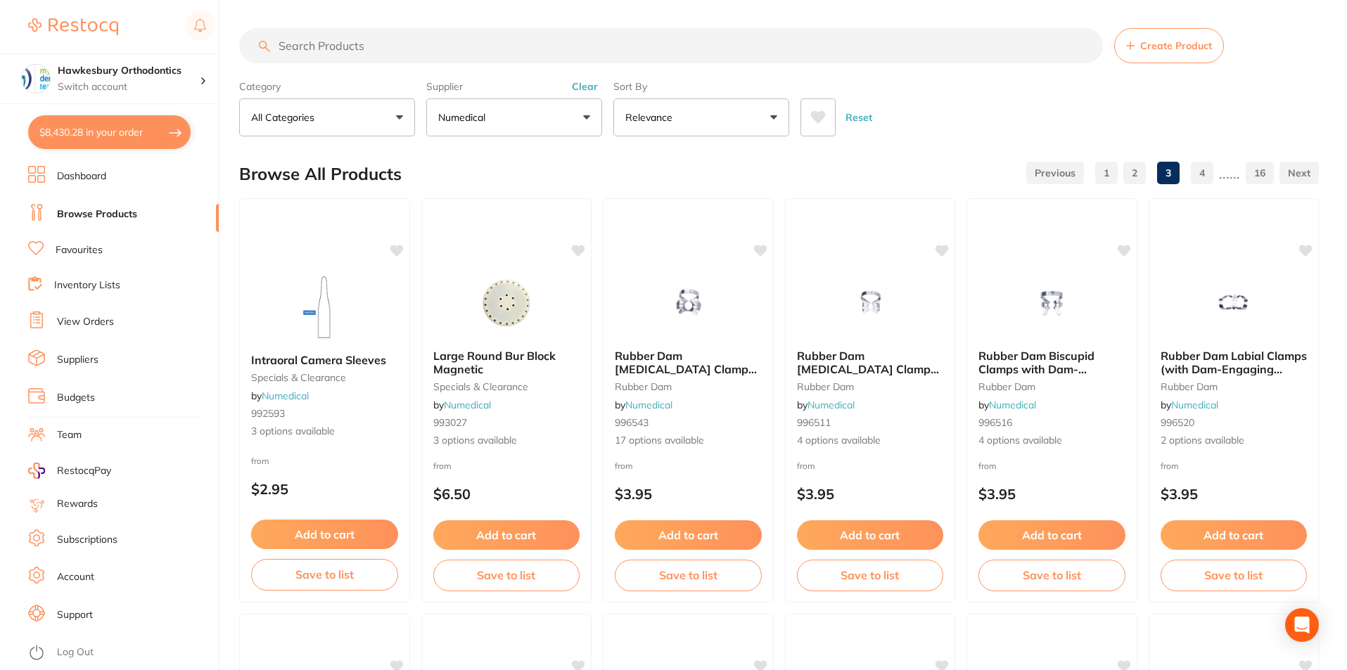
click button "All Categories"
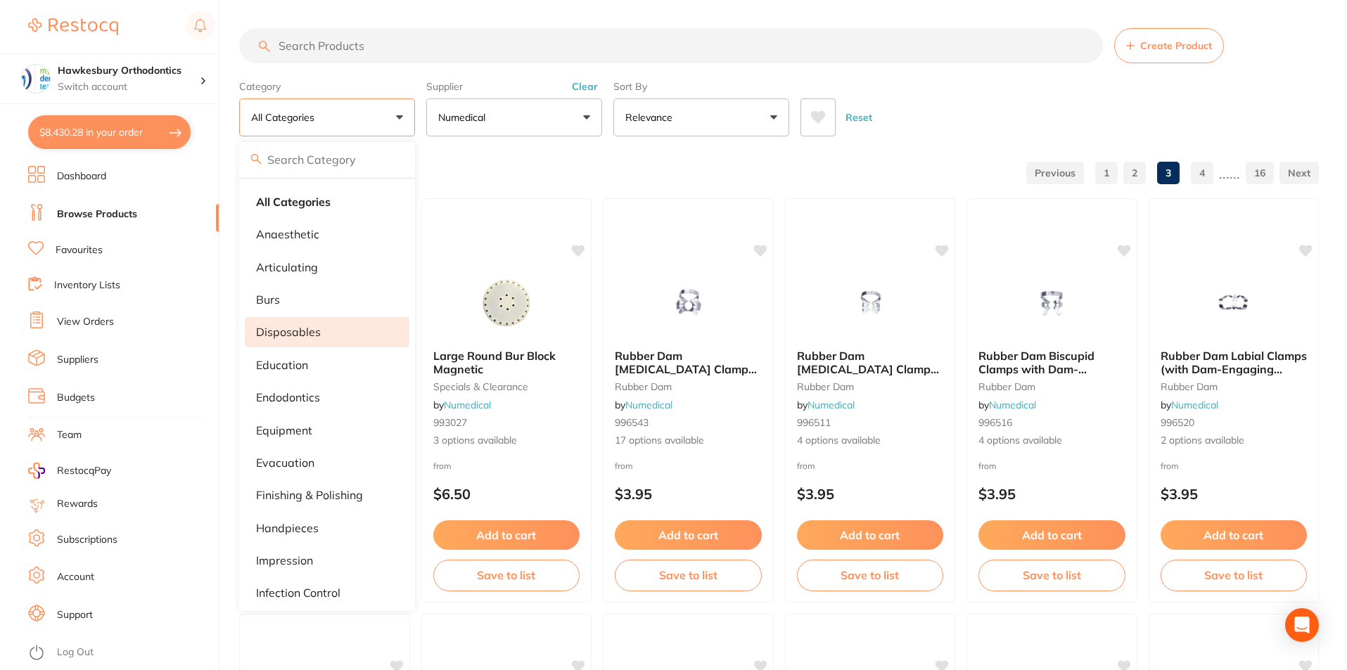
click p "disposables"
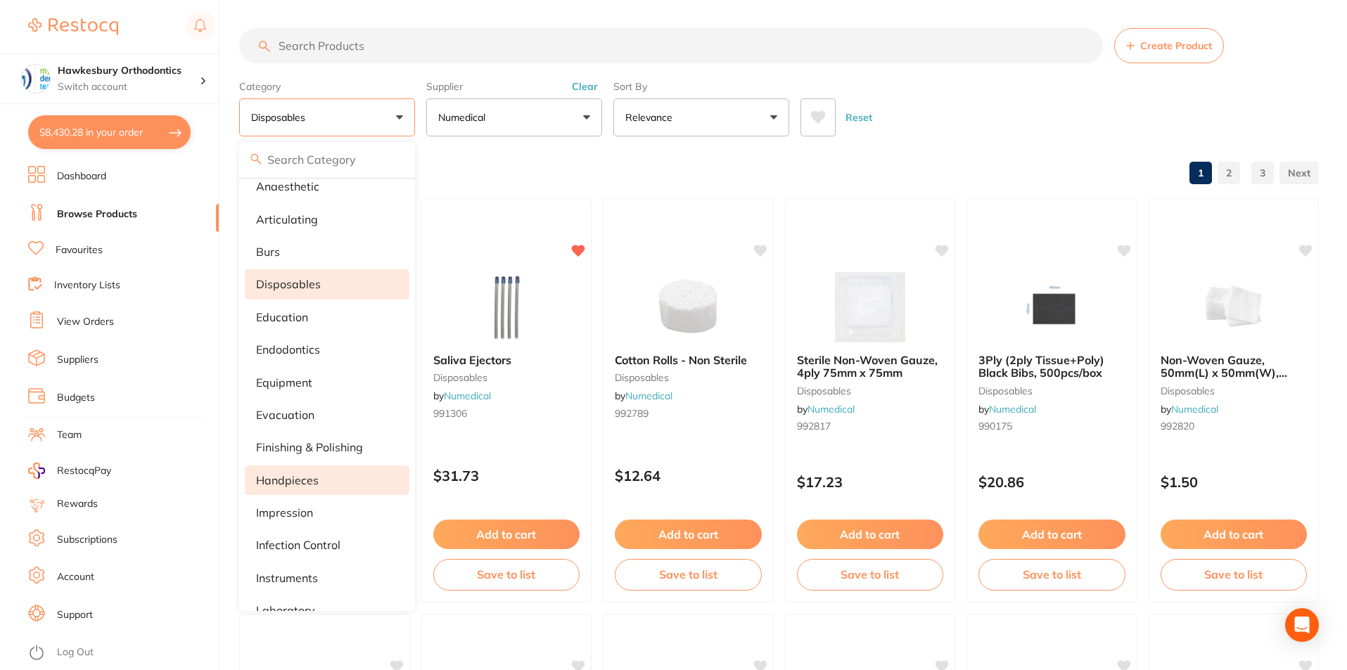
scroll to position [70, 0]
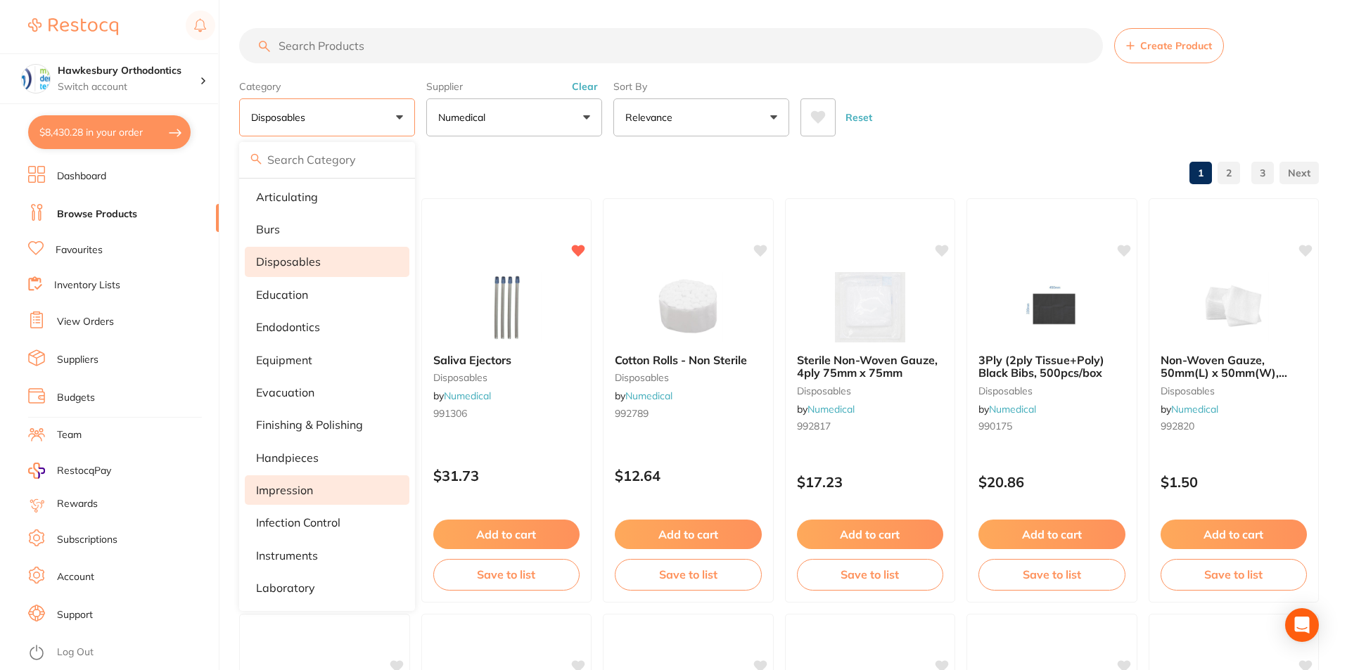
click p "impression"
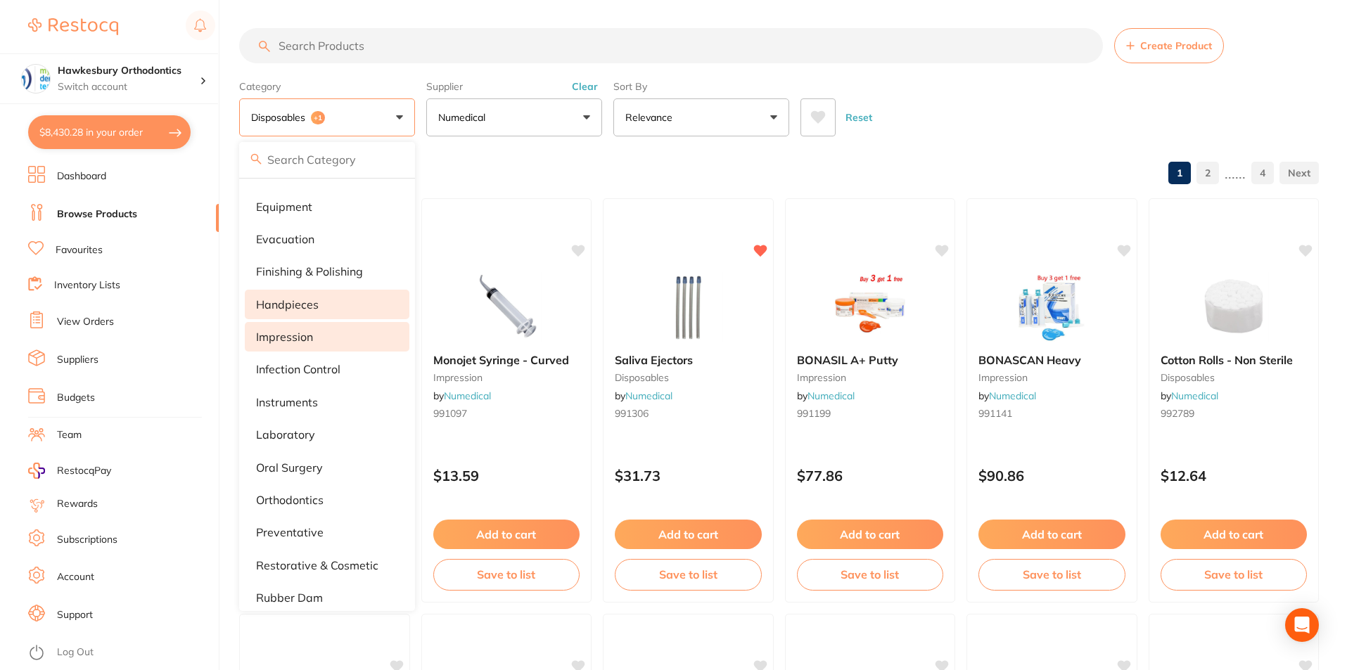
scroll to position [281, 0]
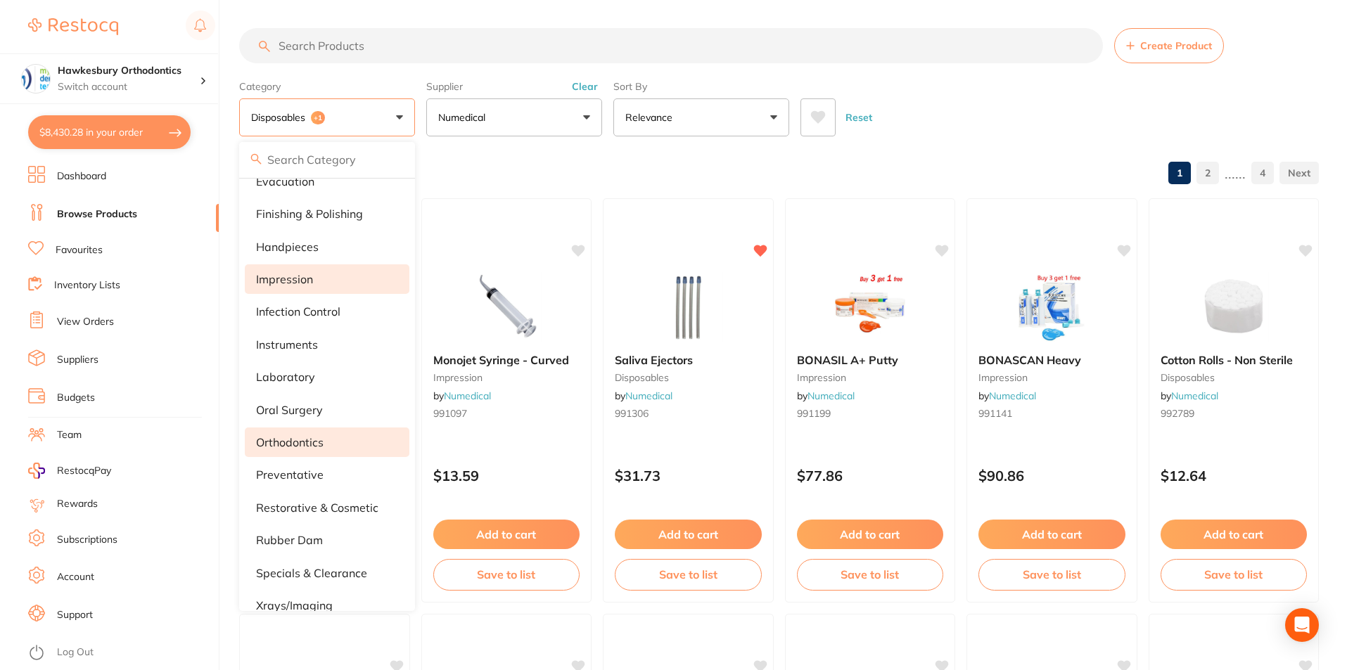
click p "orthodontics"
click main "Create Product Category disposables +2 All Categories anaesthetic articulating …"
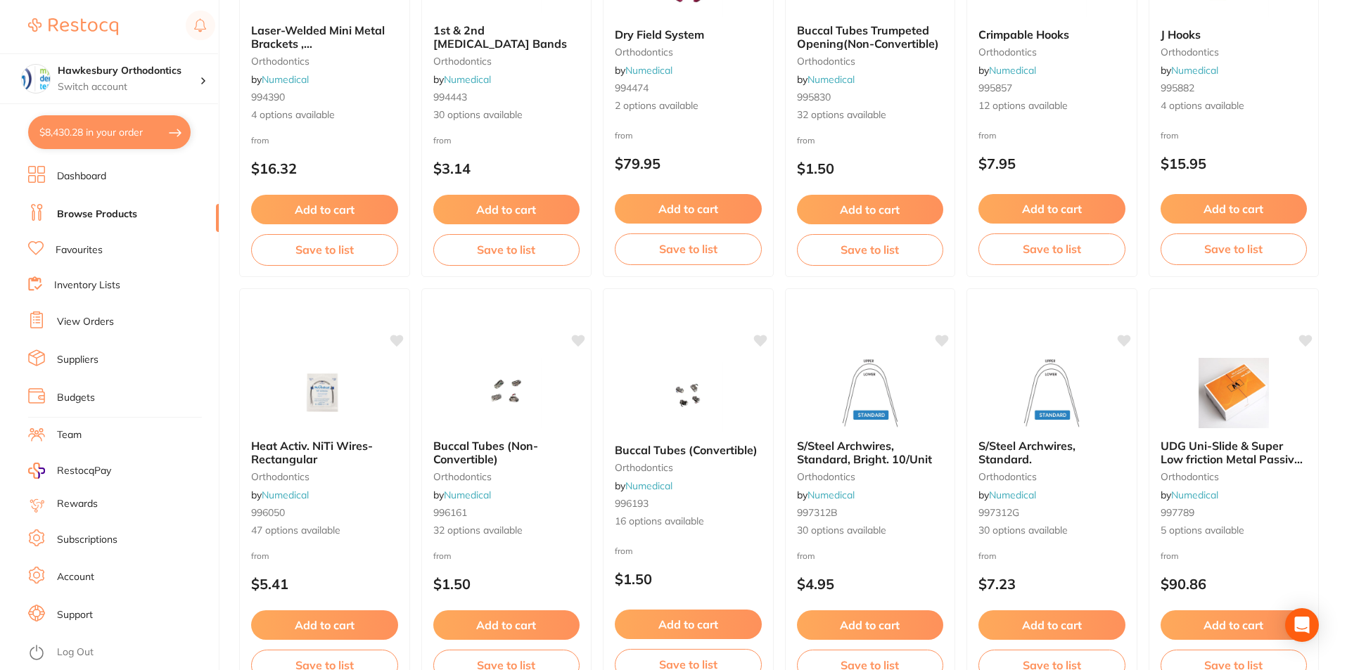
scroll to position [3330, 0]
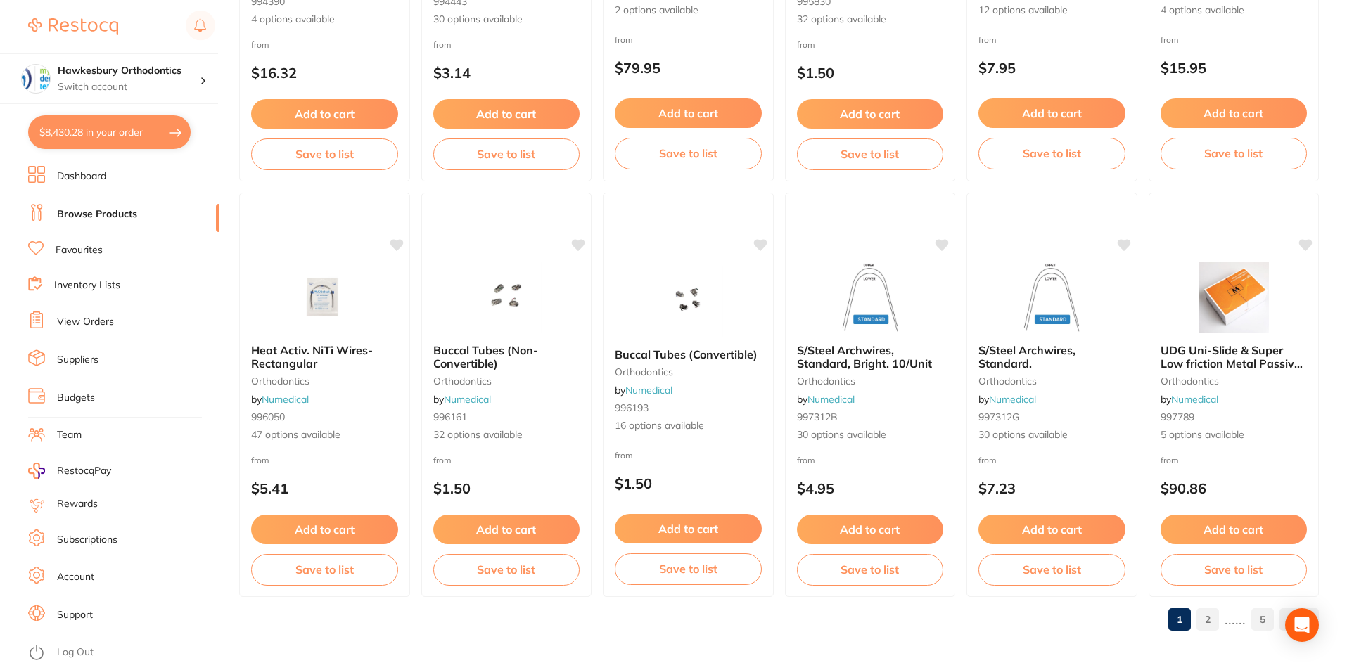
click link "2"
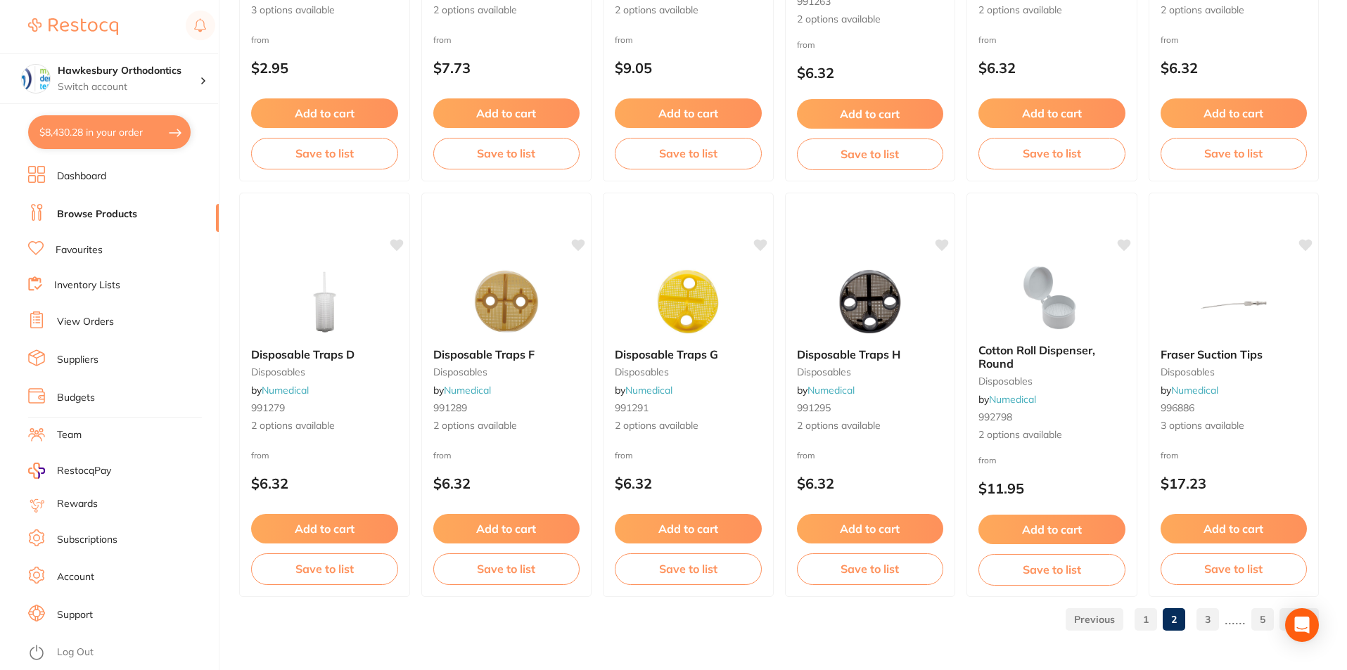
click link "3"
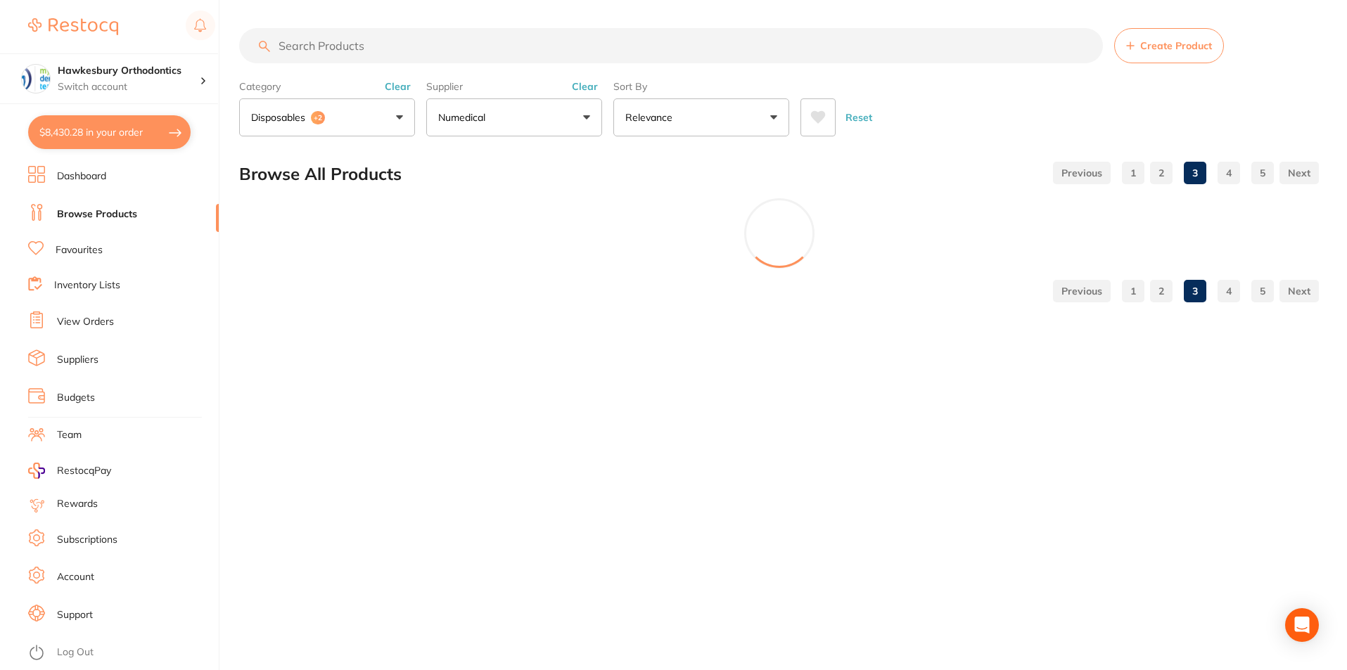
scroll to position [0, 0]
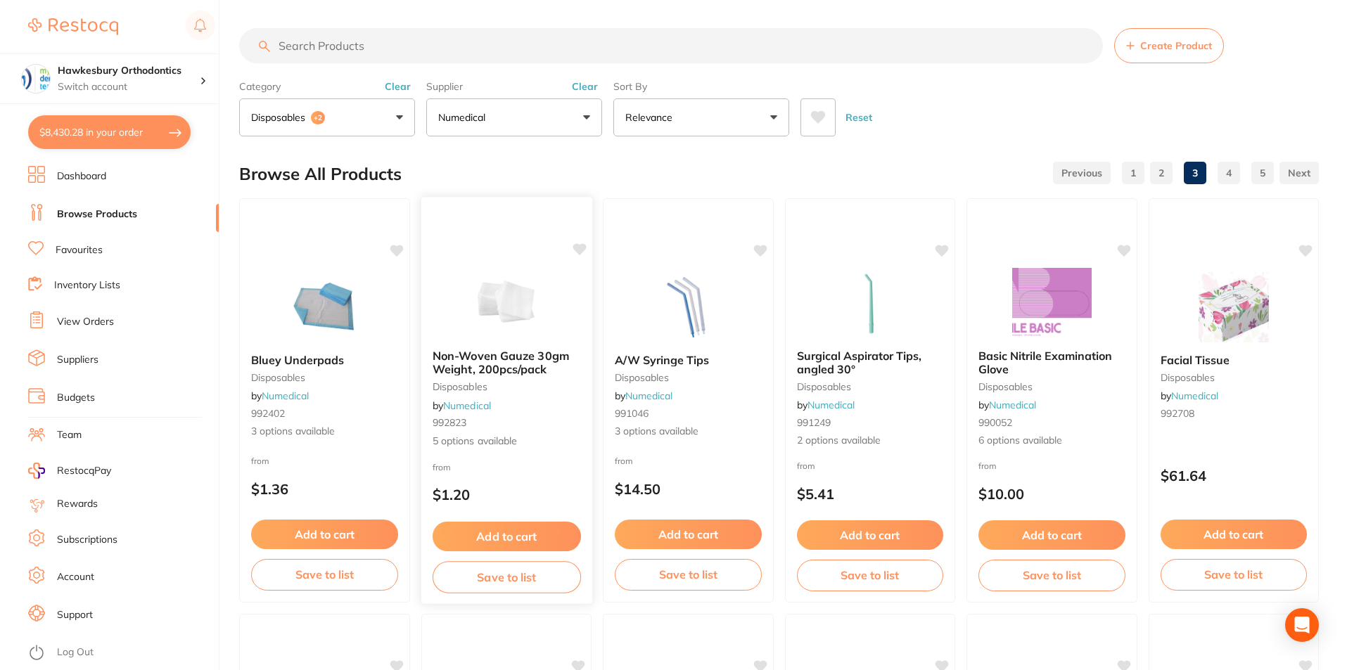
click button "Add to cart"
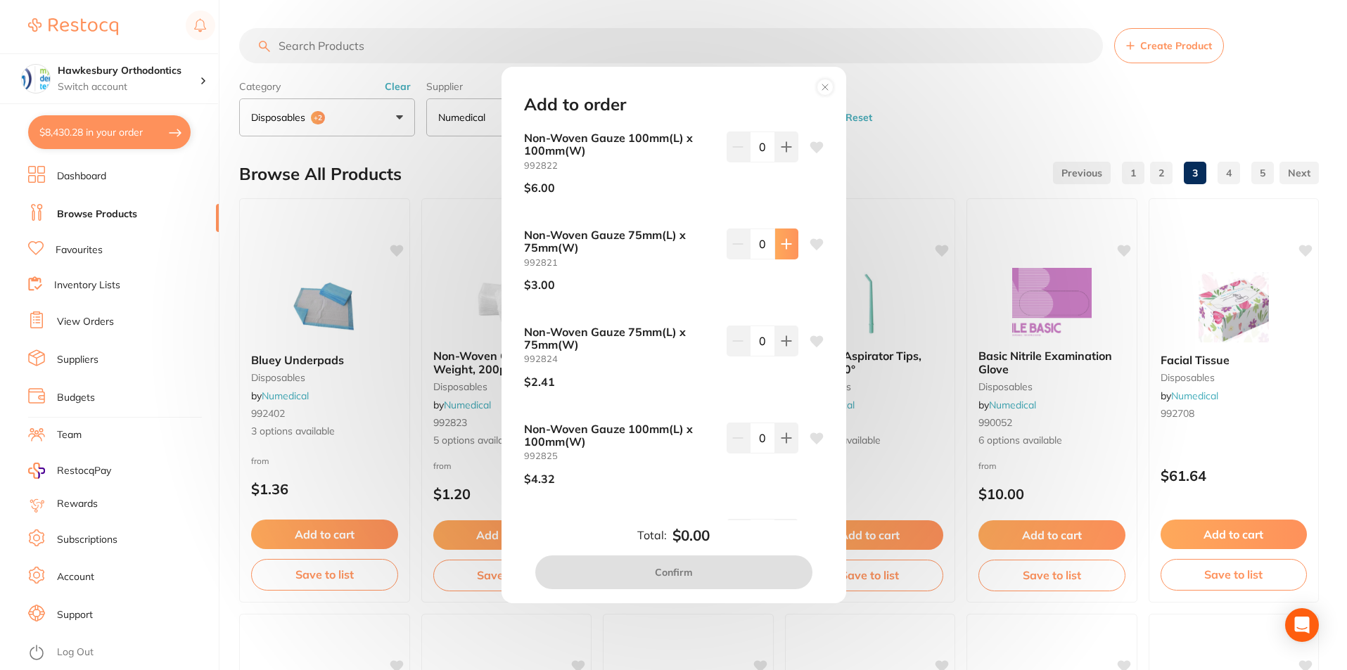
click icon
type input "1"
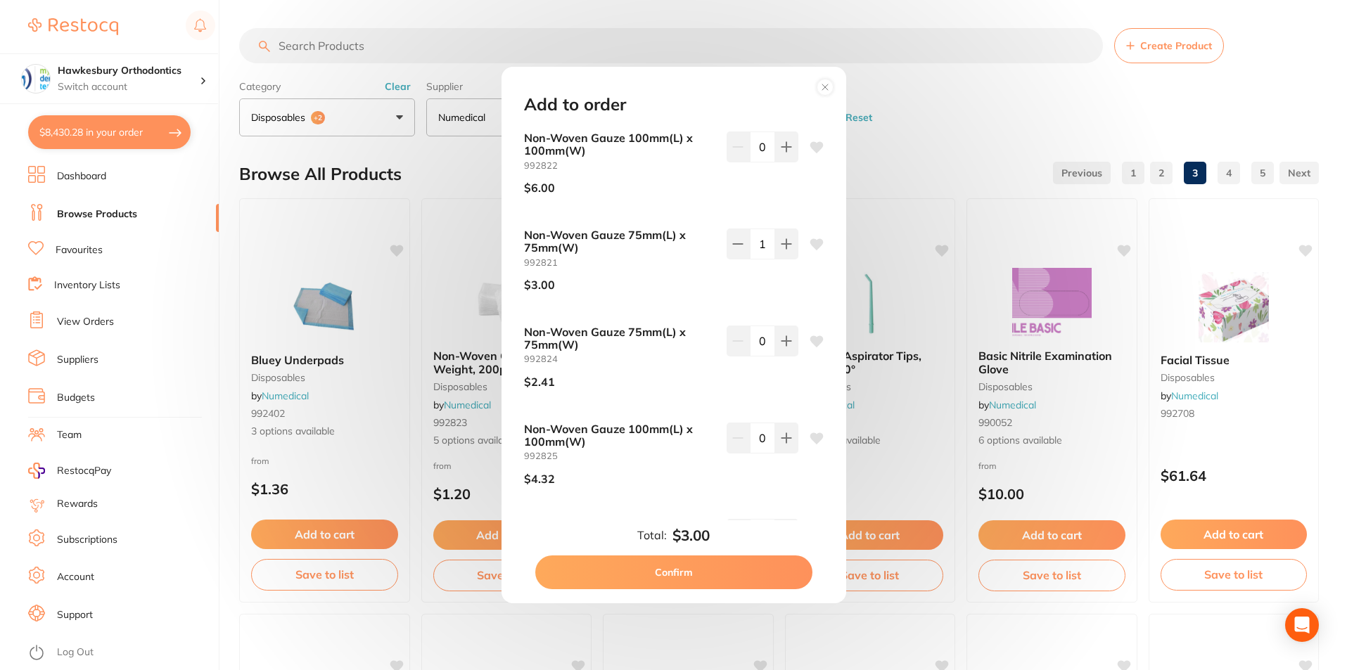
click button "Confirm"
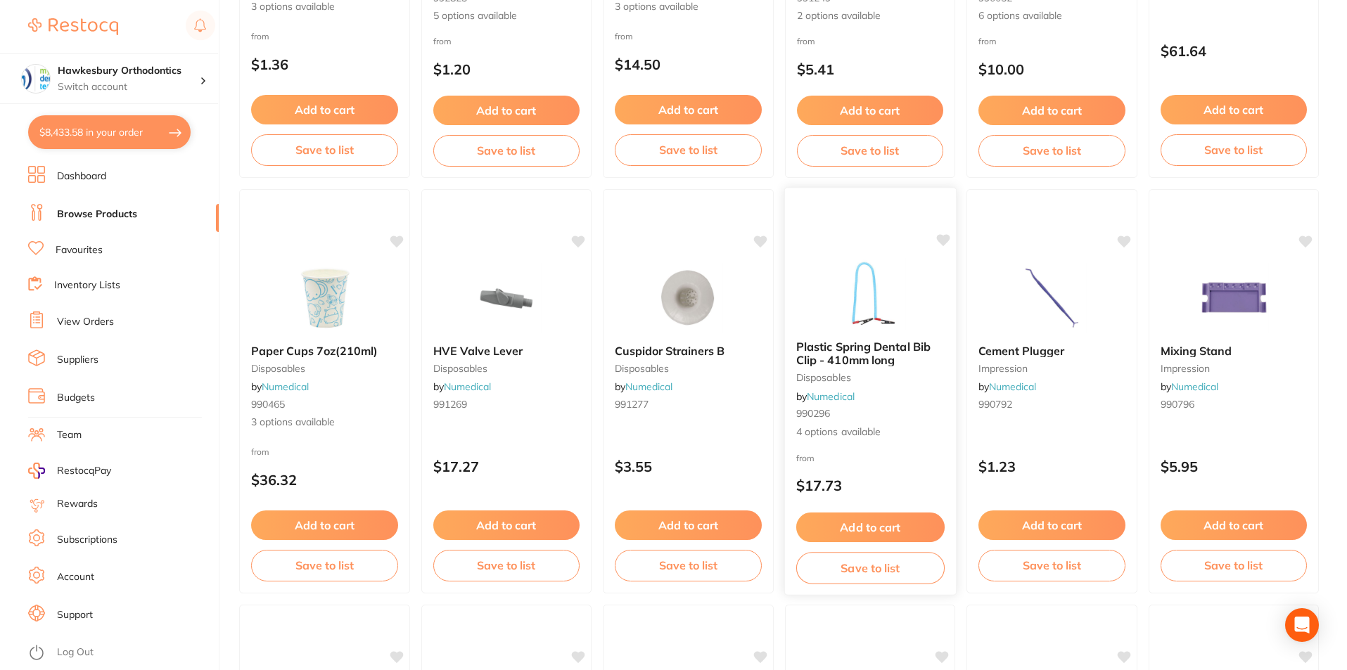
scroll to position [563, 0]
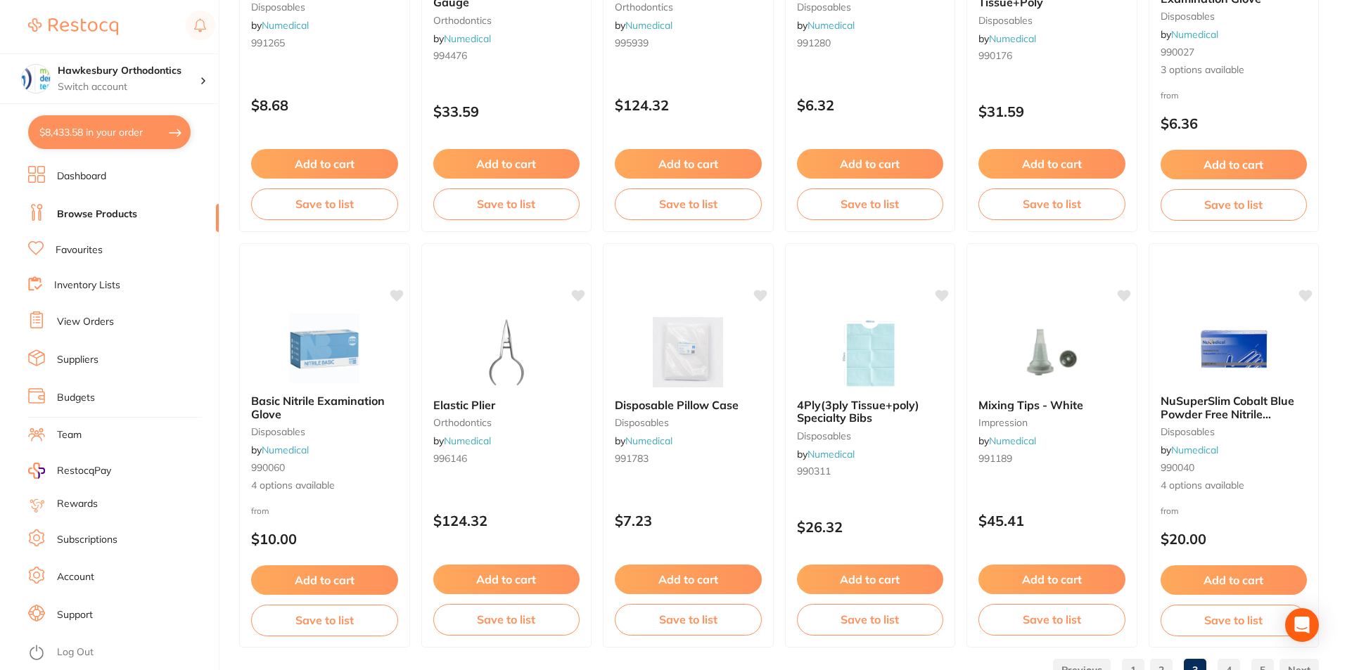
scroll to position [3330, 0]
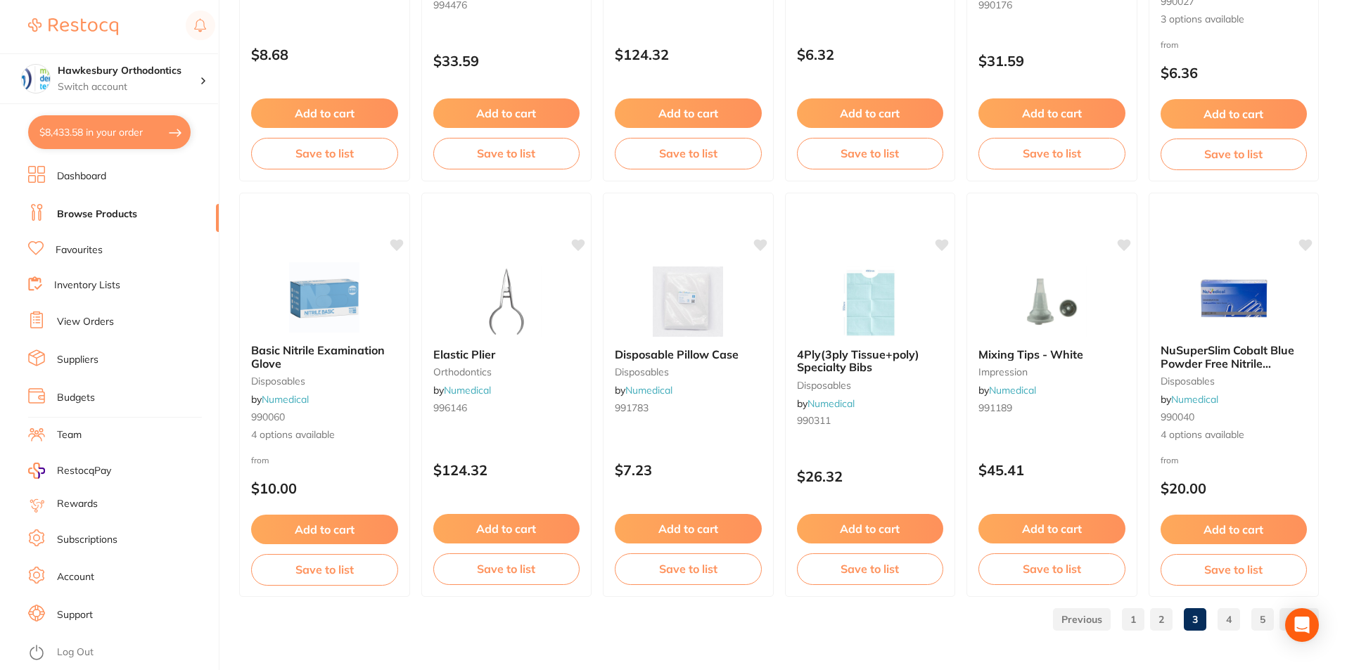
click at [1224, 623] on link "4" at bounding box center [1228, 619] width 23 height 28
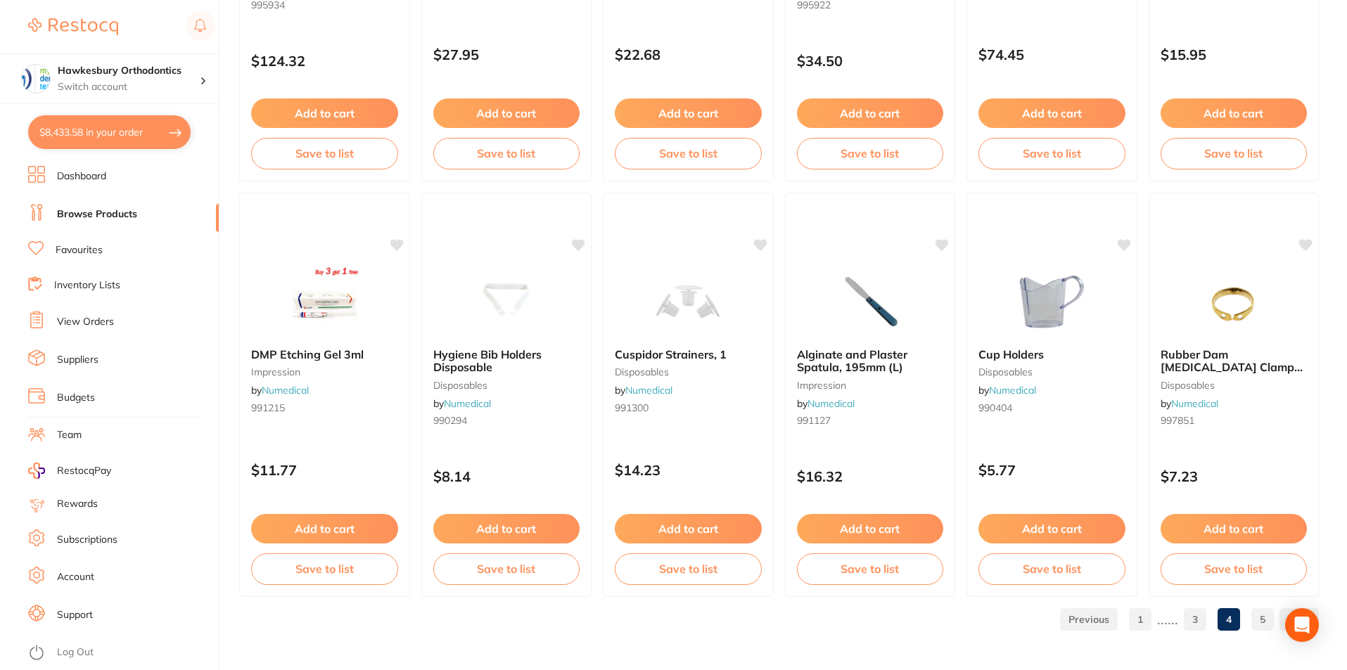
click at [1262, 624] on link "5" at bounding box center [1262, 619] width 23 height 28
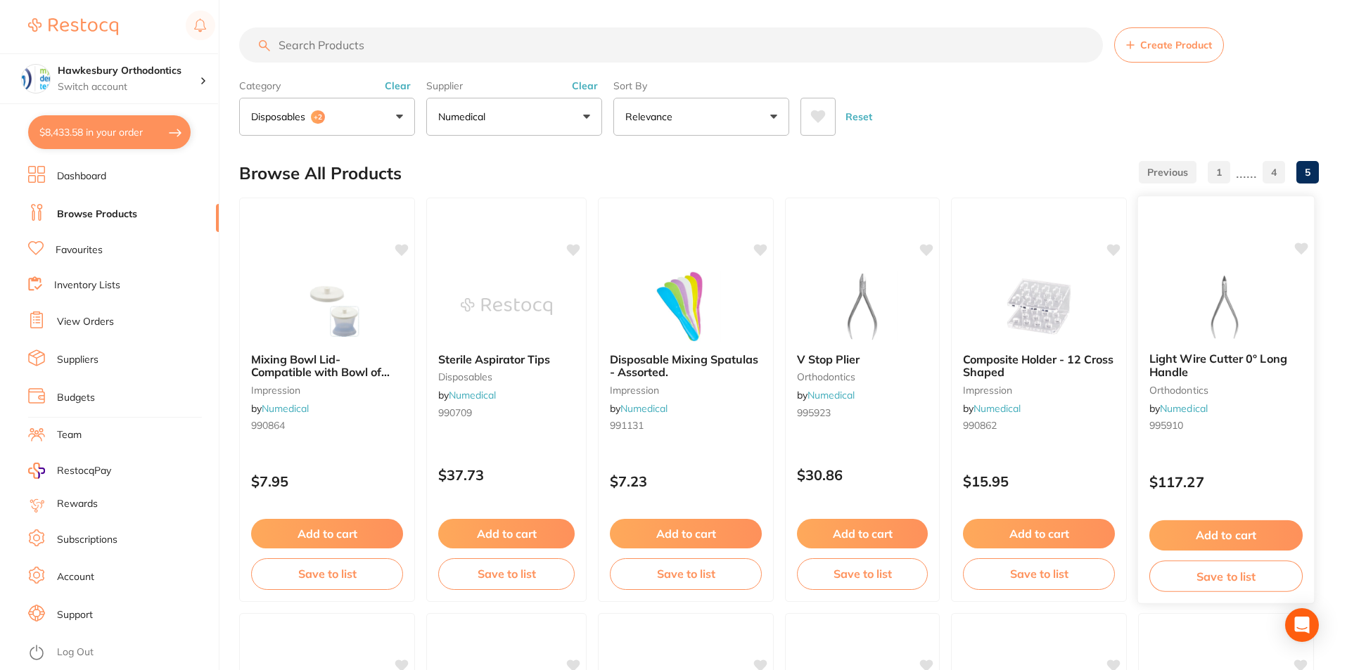
scroll to position [0, 0]
click at [397, 116] on button "disposables +2" at bounding box center [327, 117] width 176 height 38
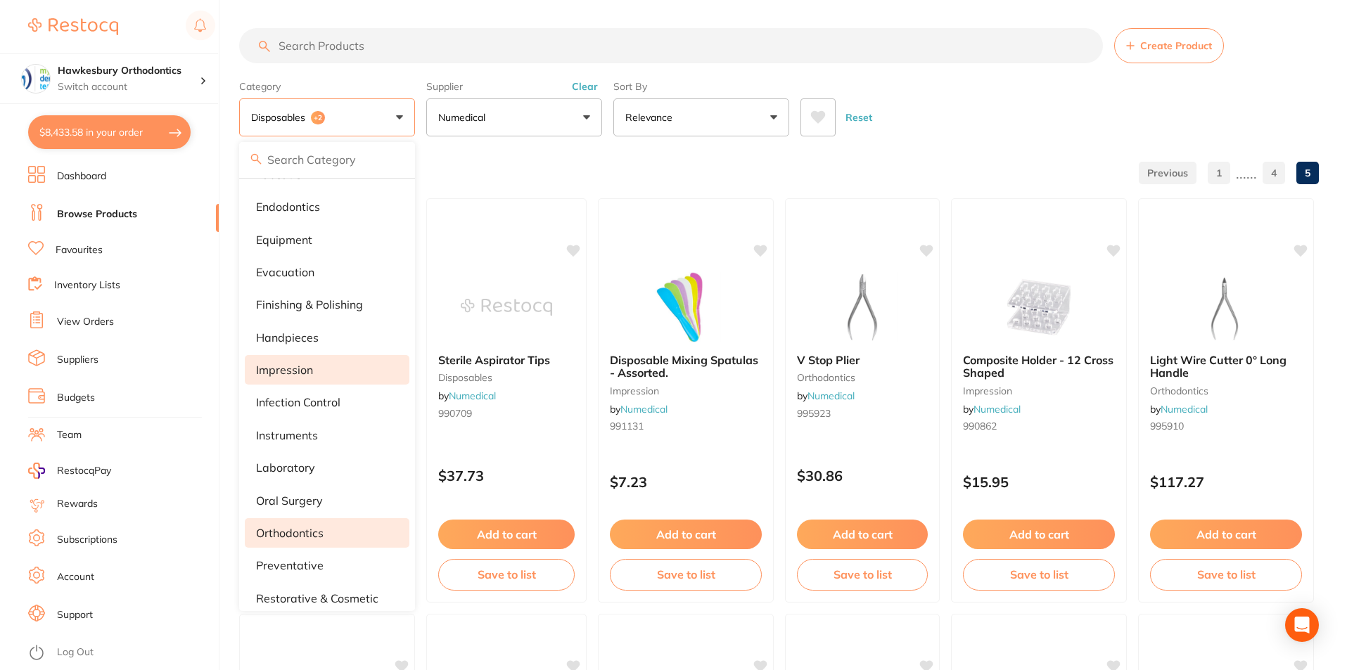
scroll to position [211, 0]
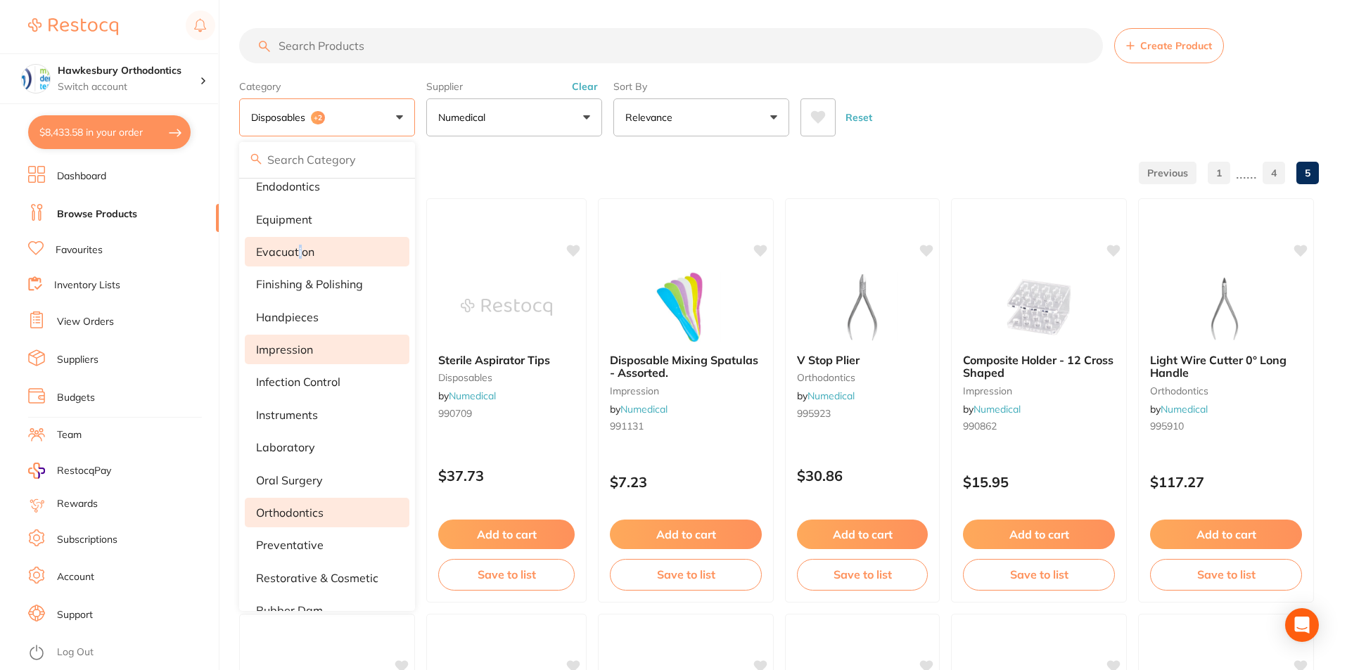
click at [299, 257] on p "evacuation" at bounding box center [285, 251] width 58 height 13
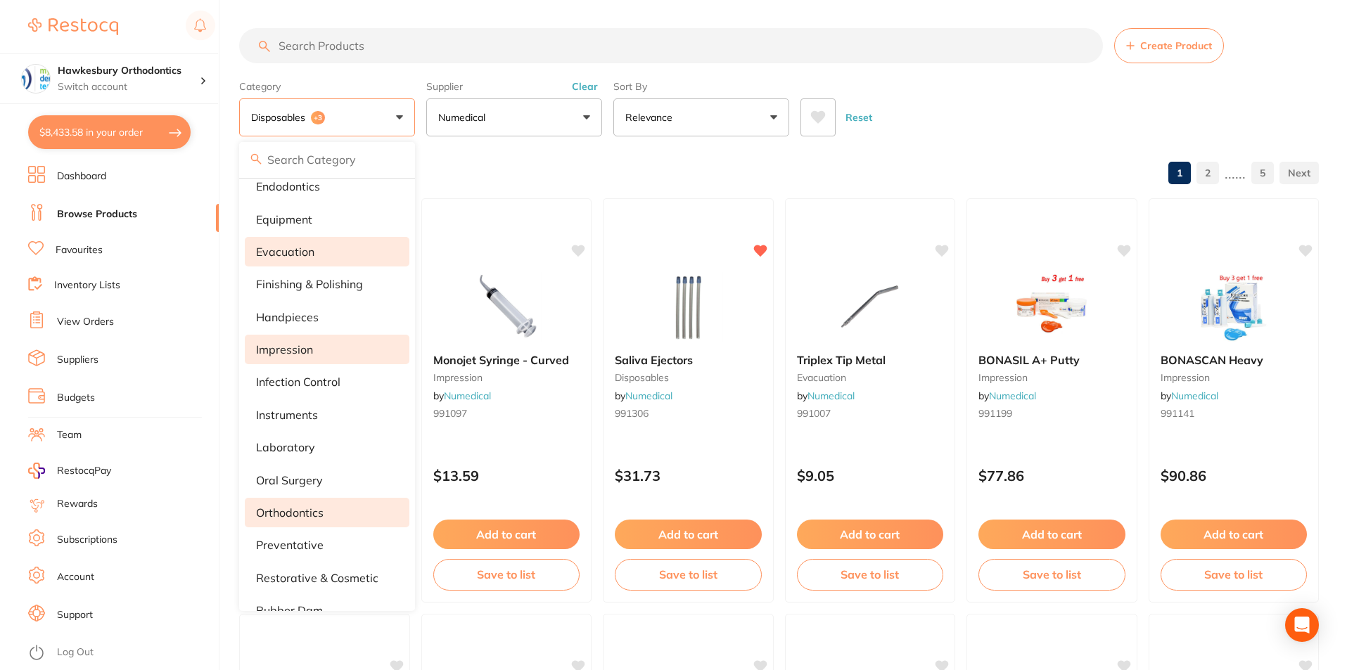
click at [945, 111] on div "Reset" at bounding box center [1053, 111] width 507 height 49
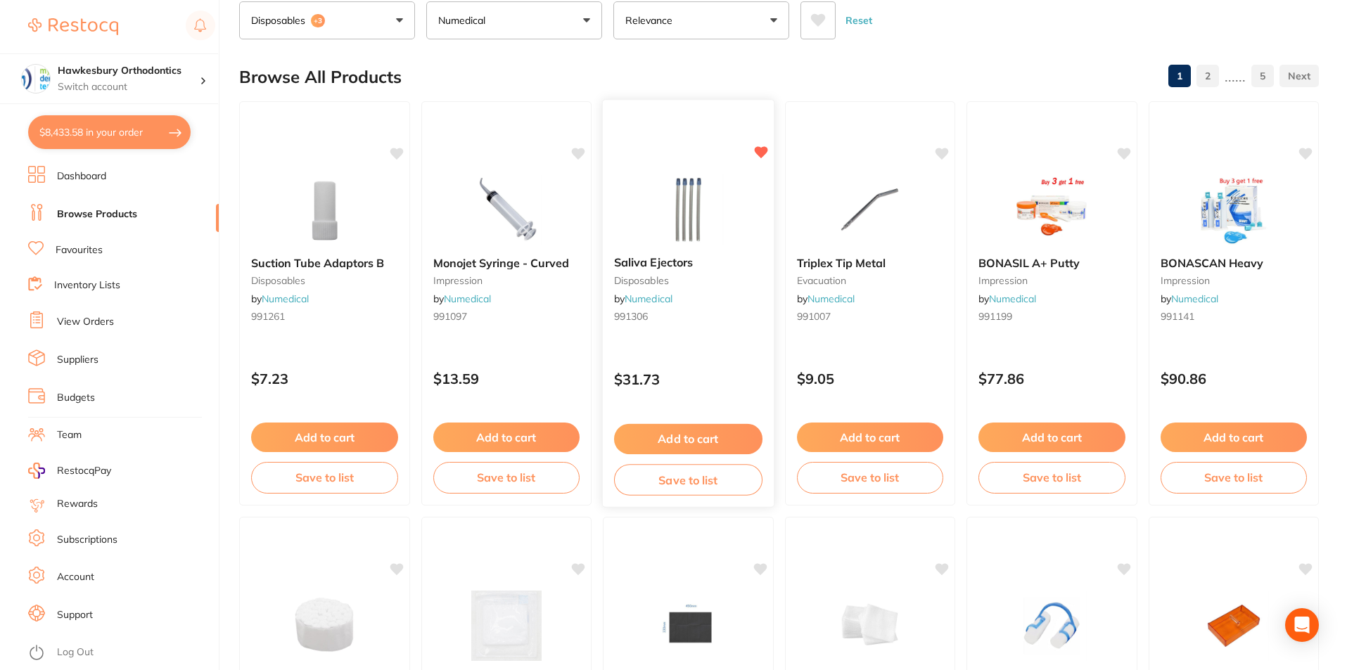
scroll to position [0, 0]
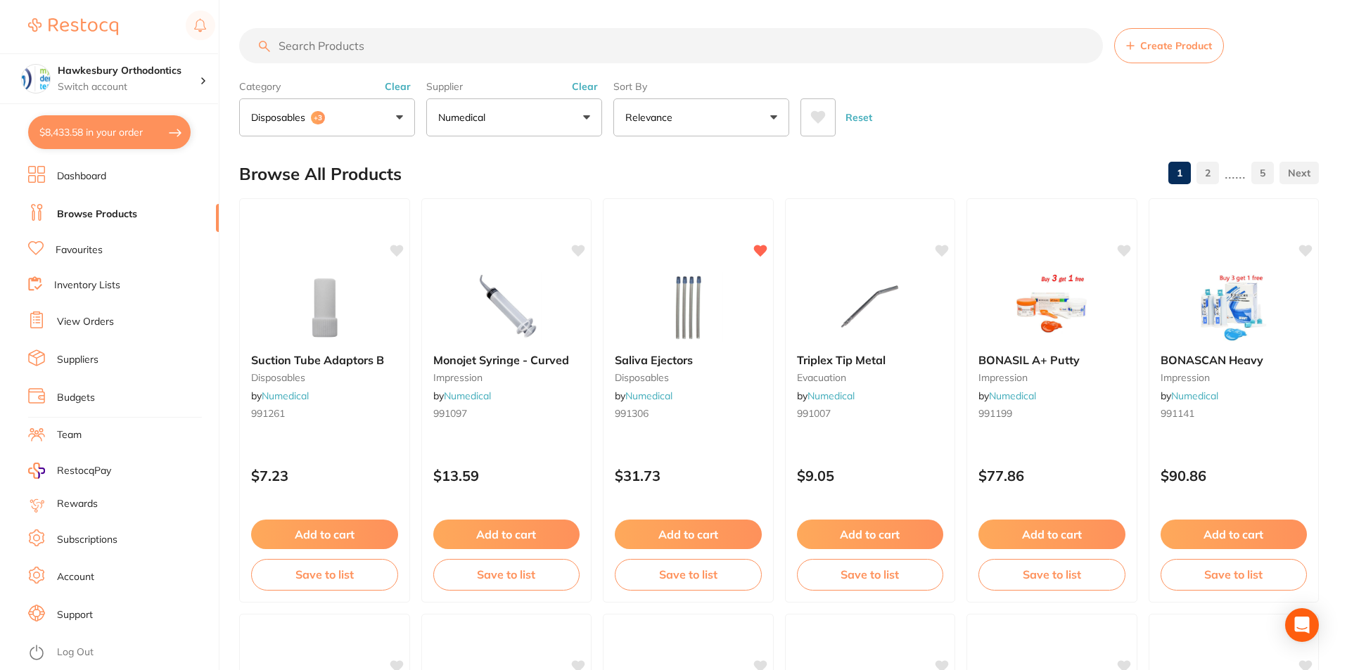
click at [402, 117] on button "disposables +3" at bounding box center [327, 117] width 176 height 38
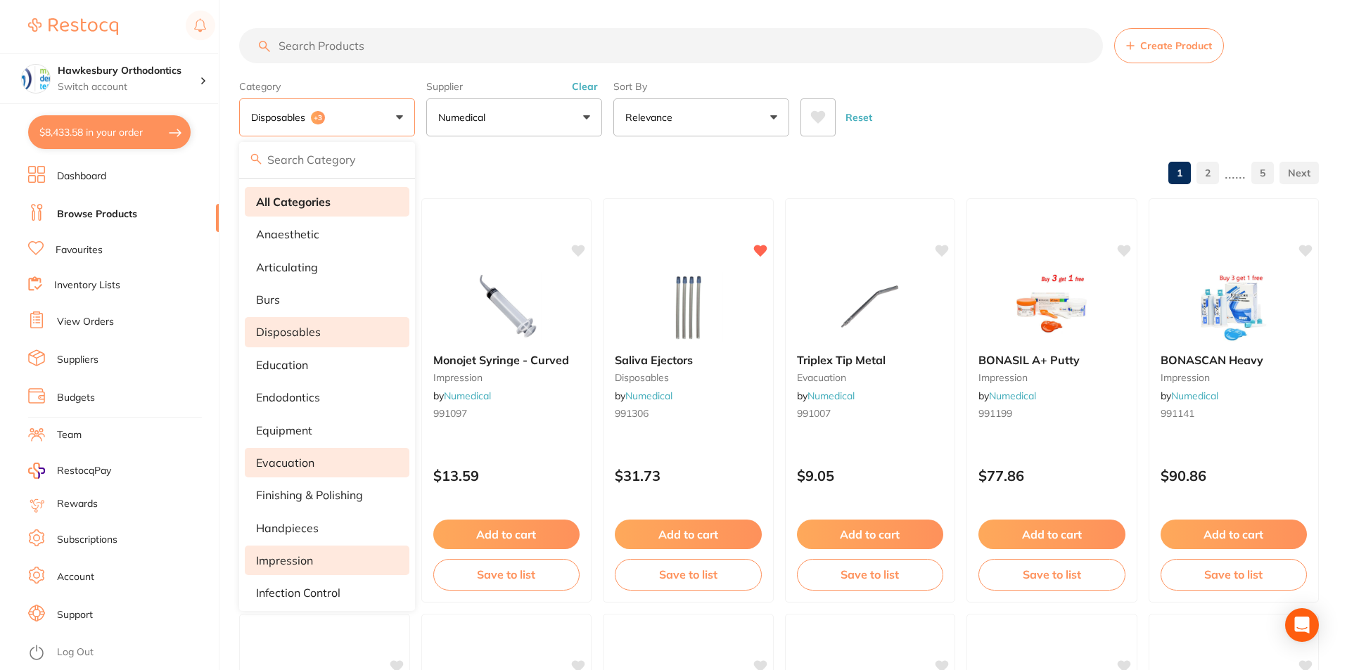
click at [335, 206] on li "All Categories" at bounding box center [327, 202] width 165 height 30
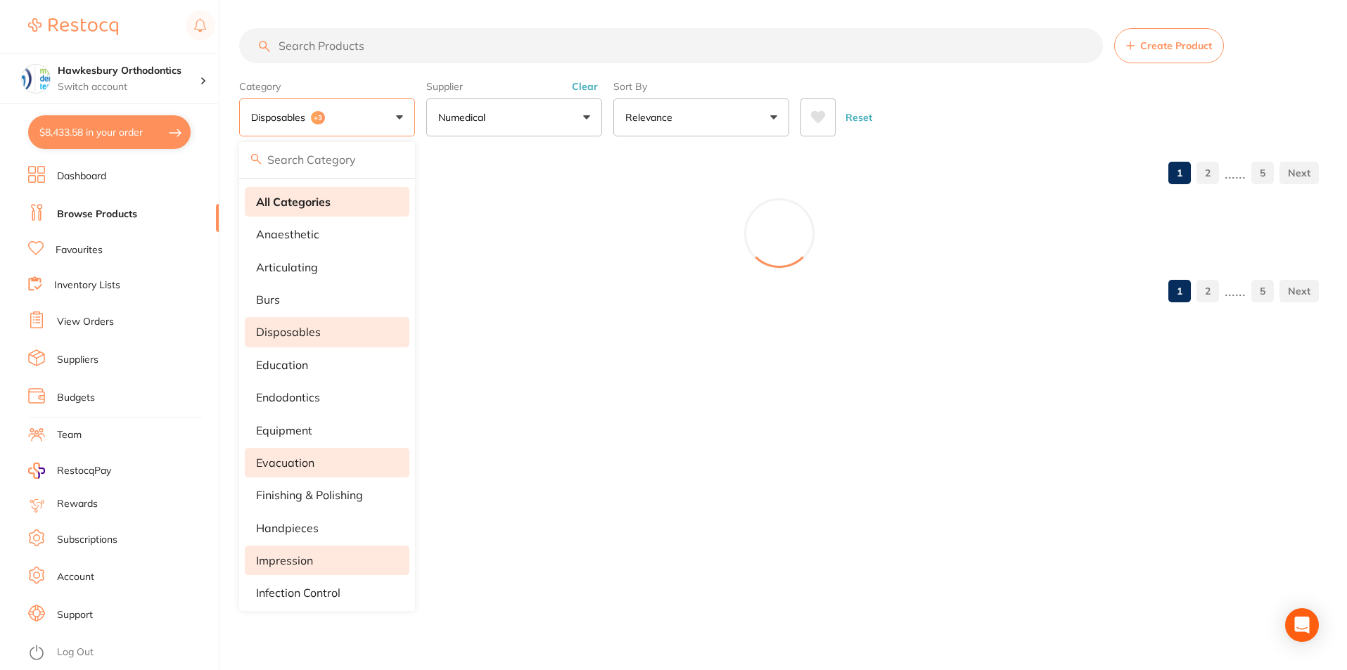
scroll to position [610, 0]
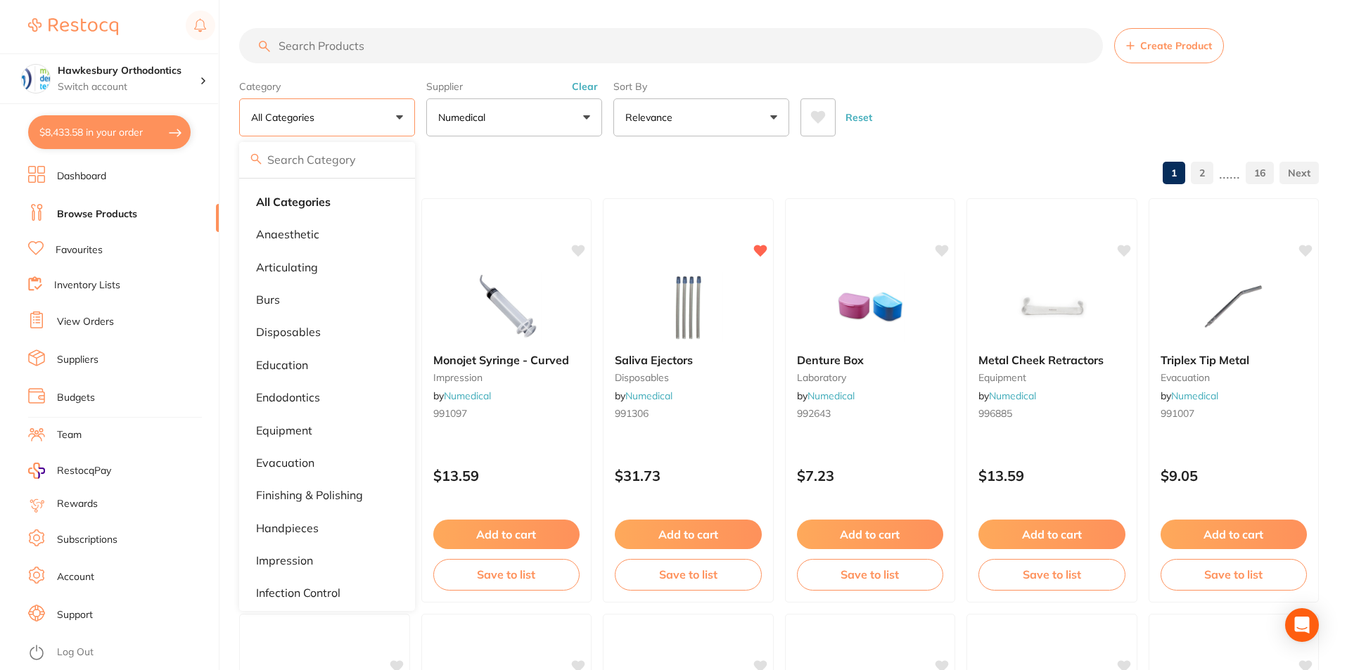
click at [964, 115] on div "Reset" at bounding box center [1053, 111] width 507 height 49
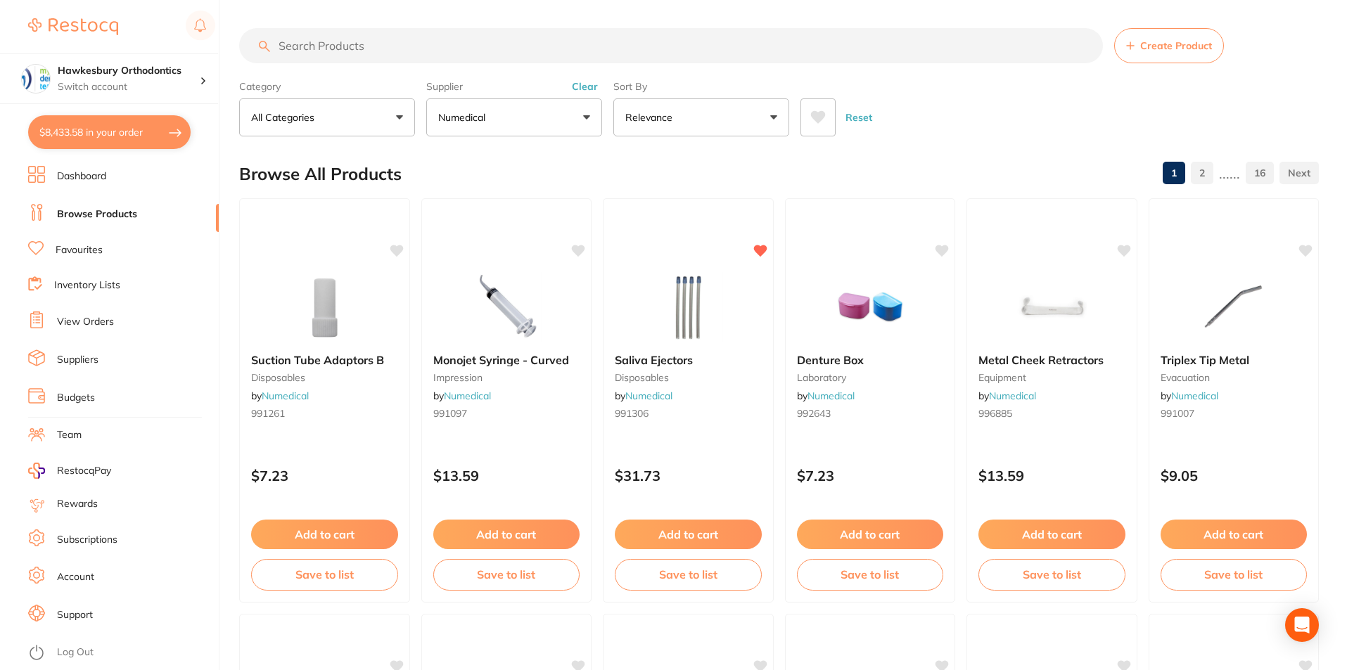
click at [384, 50] on input "search" at bounding box center [671, 45] width 864 height 35
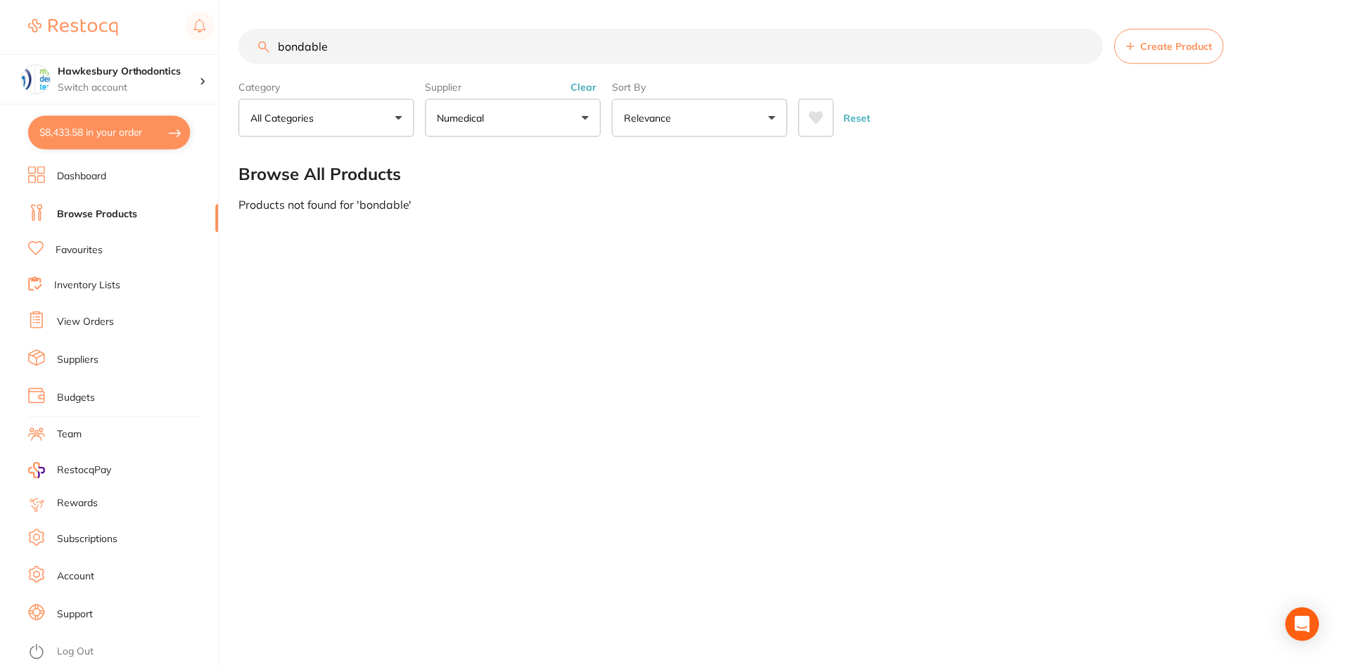
scroll to position [11, 0]
click at [583, 117] on button "Numedical" at bounding box center [514, 117] width 176 height 38
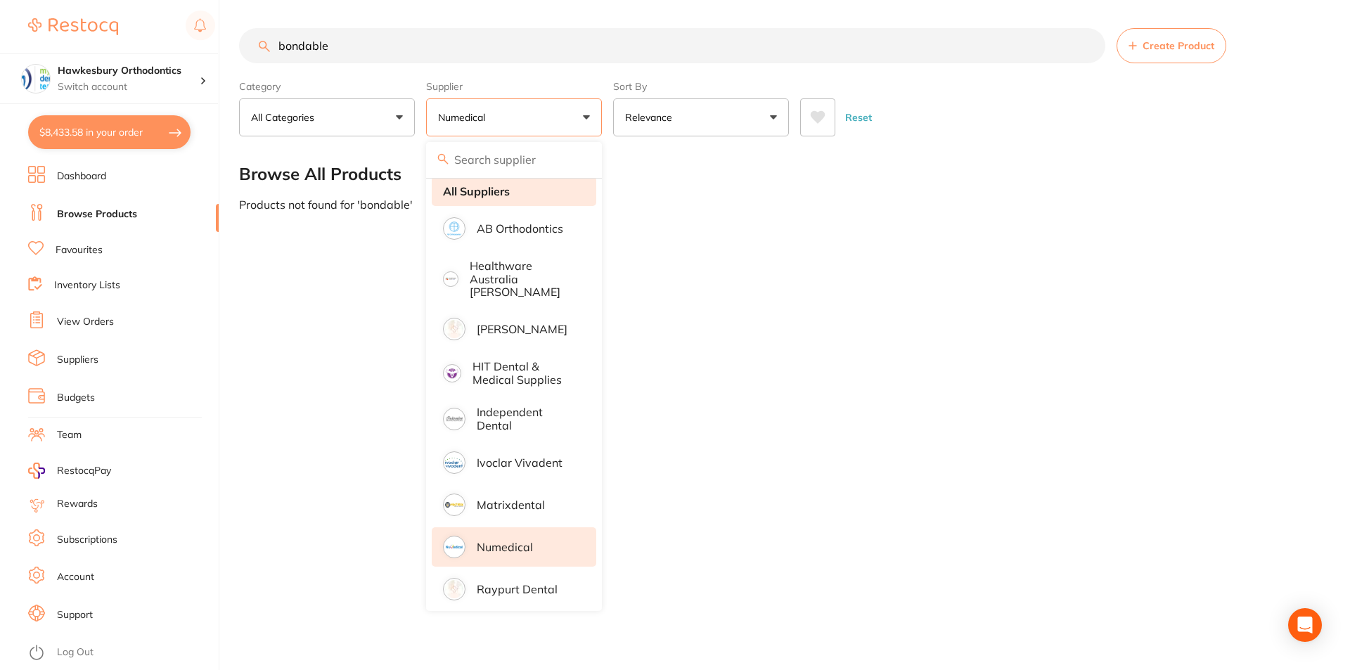
click at [513, 191] on li "All Suppliers" at bounding box center [514, 191] width 165 height 30
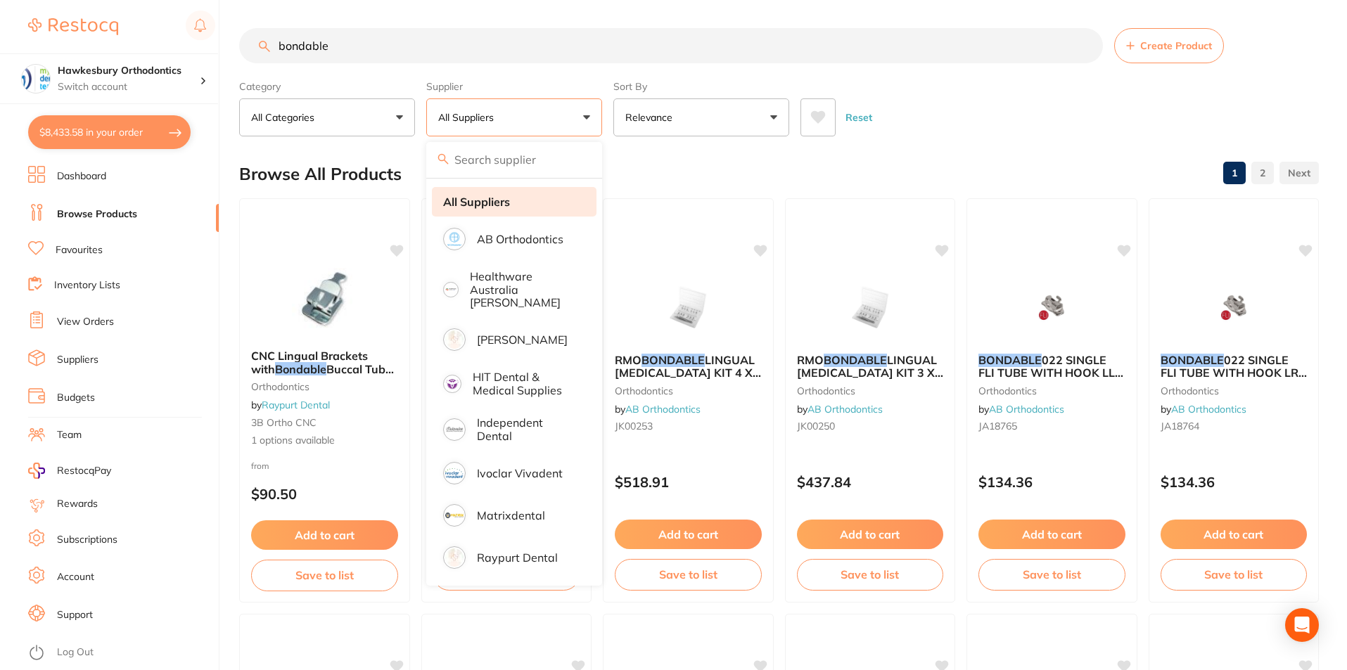
scroll to position [0, 0]
click at [368, 44] on input "bondable" at bounding box center [671, 45] width 864 height 35
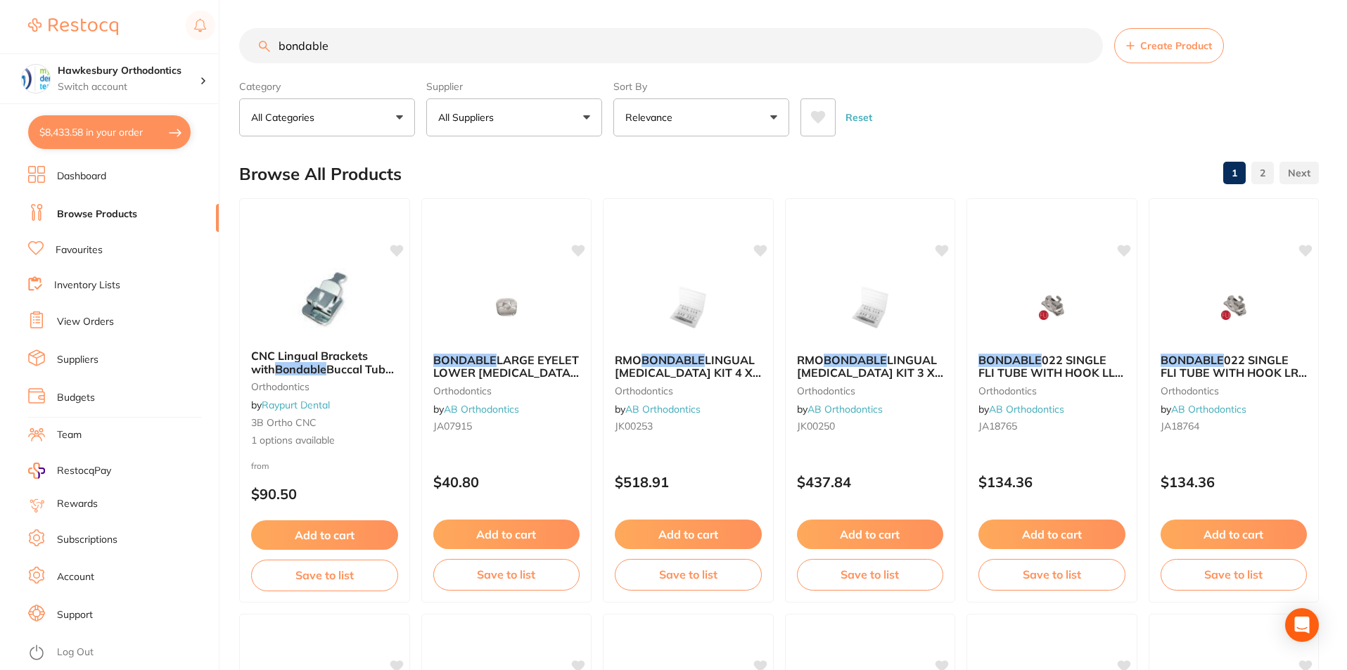
drag, startPoint x: 368, startPoint y: 44, endPoint x: 275, endPoint y: 44, distance: 92.8
click at [275, 44] on input "bondable" at bounding box center [671, 45] width 864 height 35
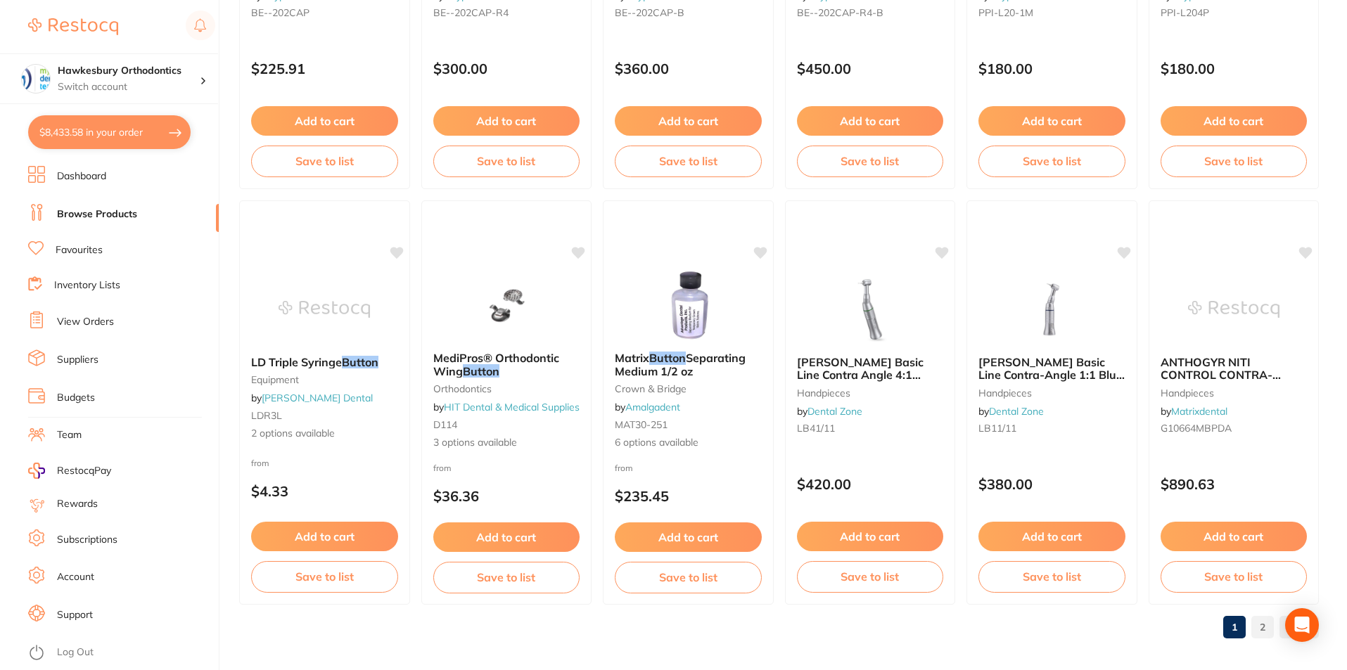
scroll to position [3330, 0]
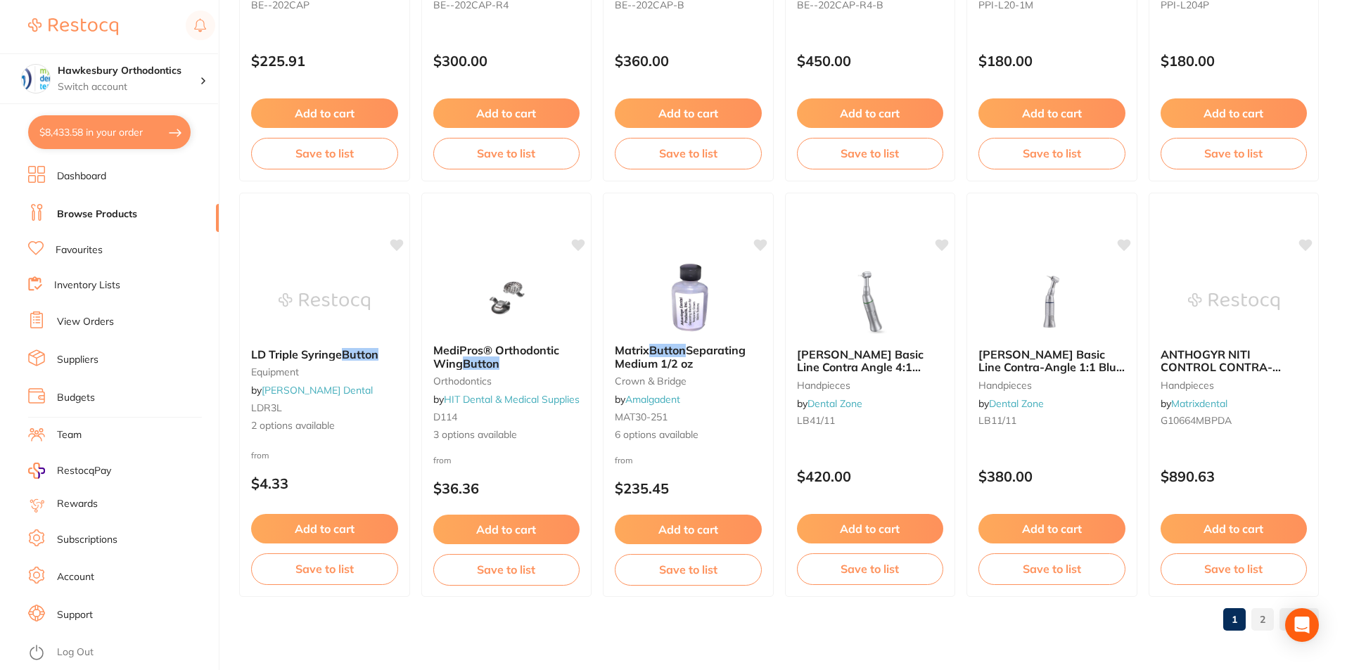
type input "buttons"
click at [1265, 616] on link "2" at bounding box center [1262, 619] width 23 height 28
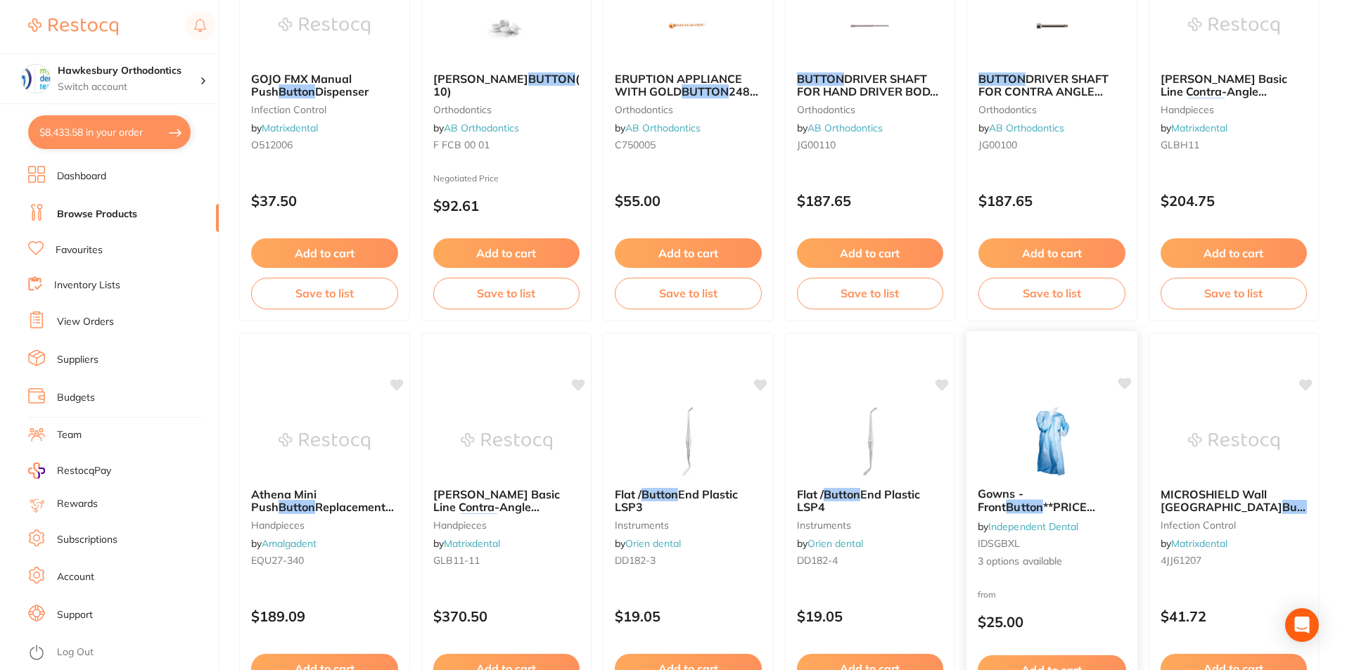
scroll to position [421, 0]
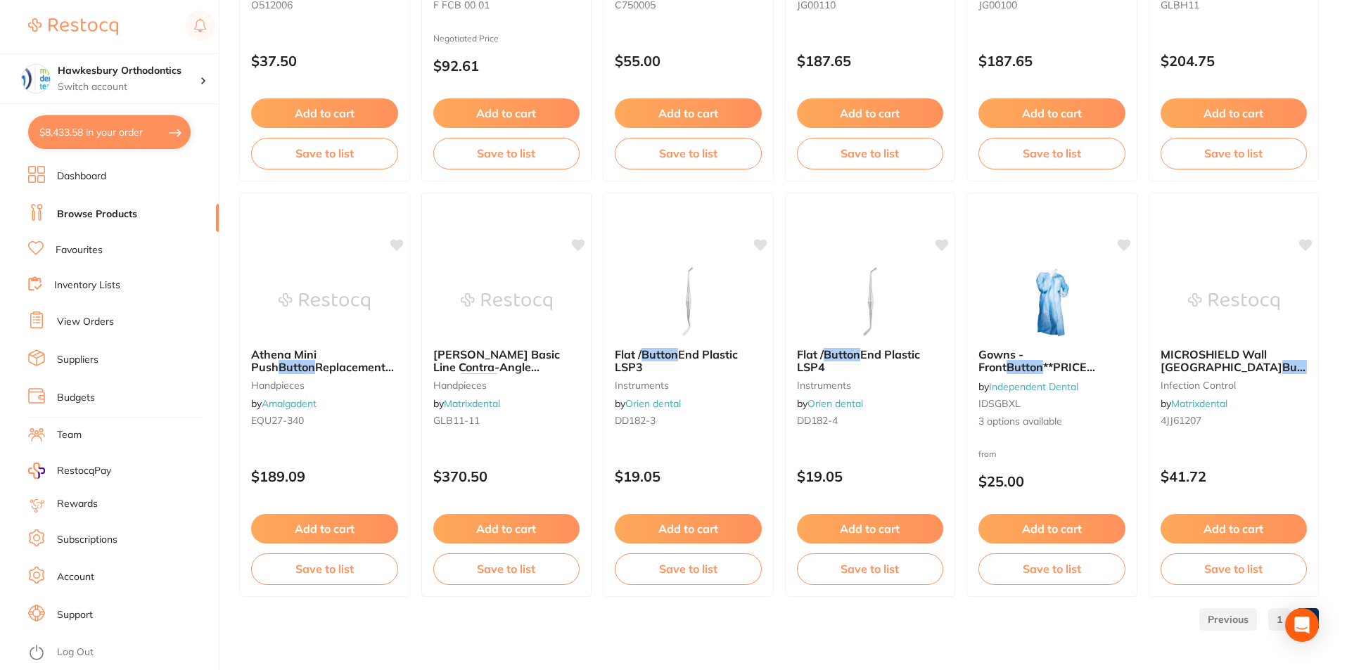
click at [1278, 620] on link "1" at bounding box center [1279, 619] width 23 height 28
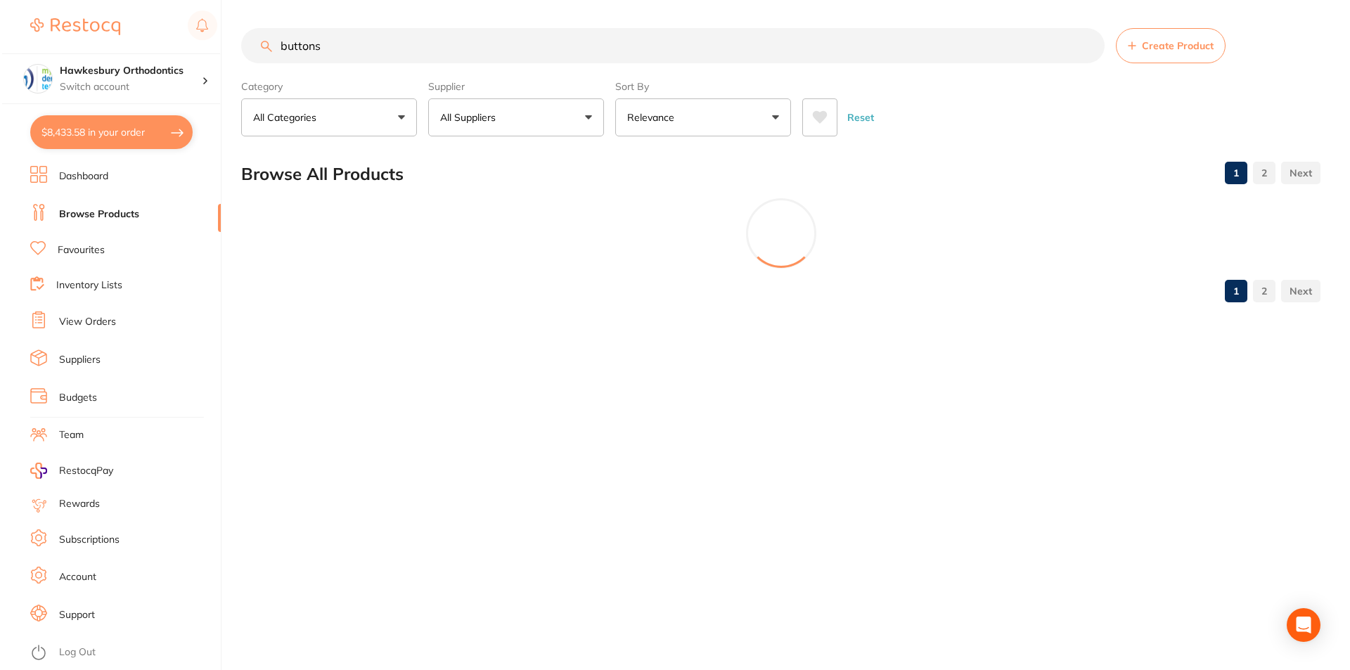
scroll to position [0, 0]
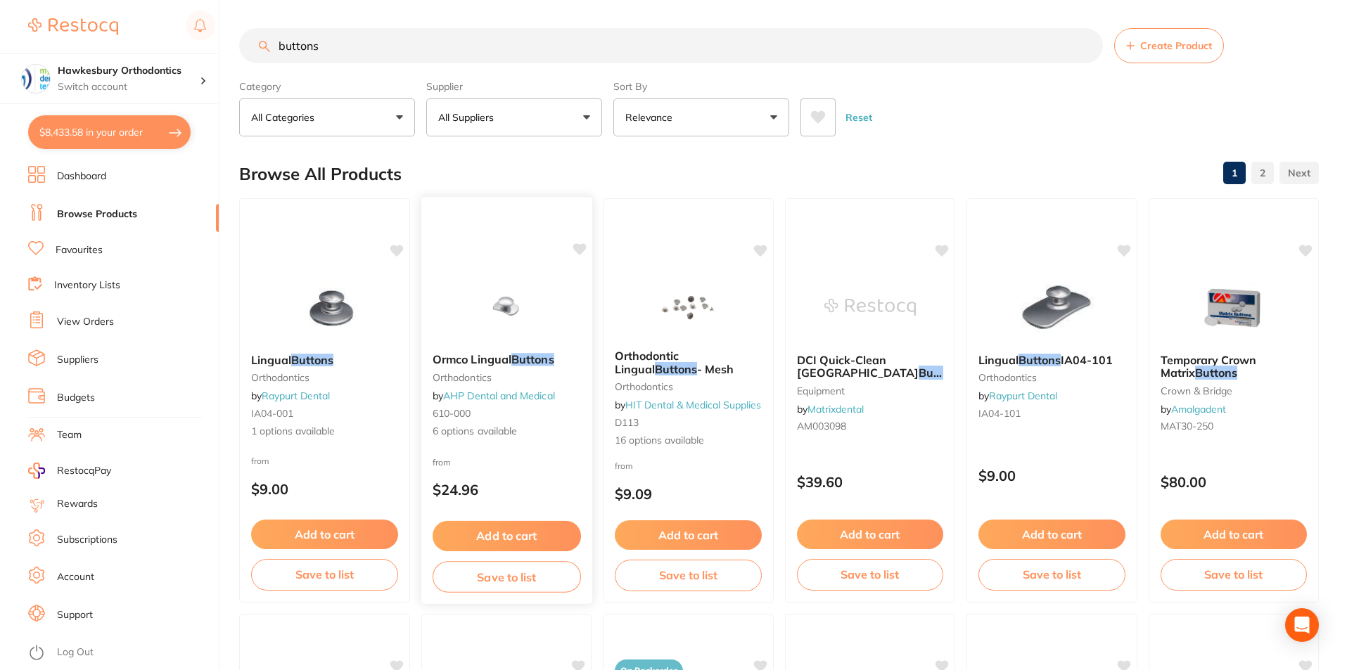
click at [501, 362] on span "Ormco Lingual" at bounding box center [471, 359] width 79 height 14
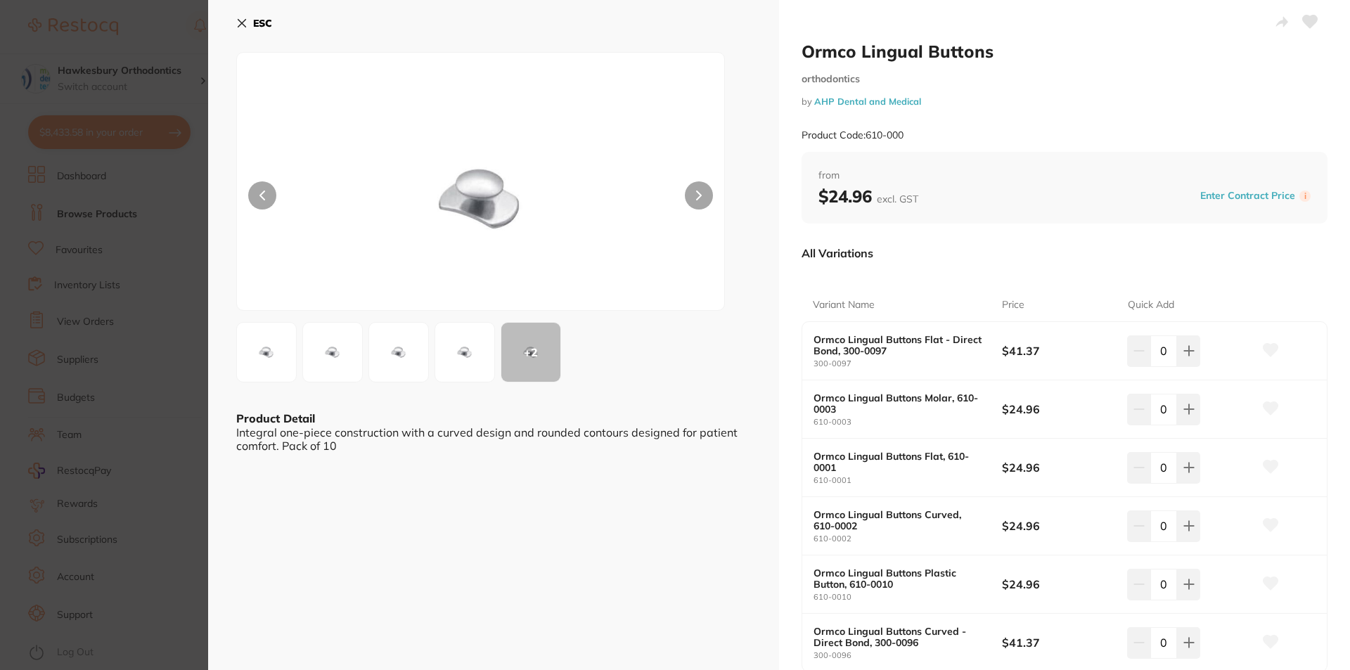
scroll to position [70, 0]
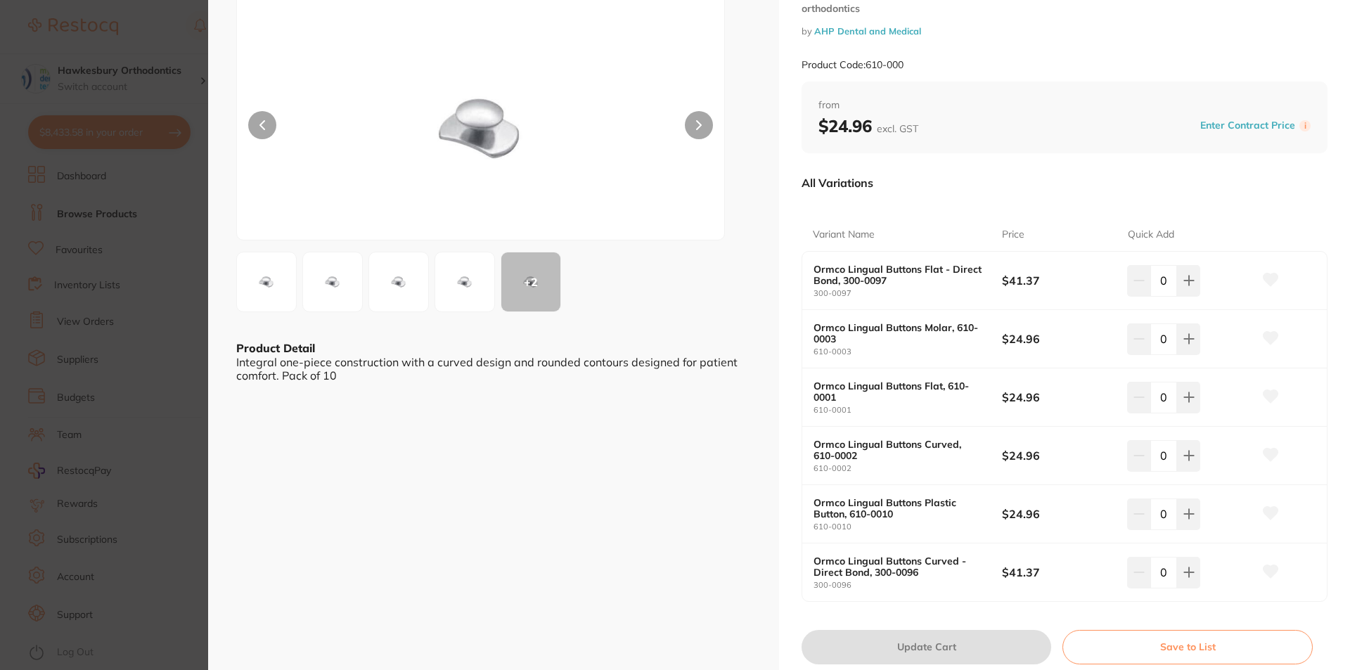
click at [956, 462] on div "Ormco Lingual Buttons Curved, 610-0002 610-0002" at bounding box center [908, 456] width 188 height 34
click at [916, 447] on b "Ormco Lingual Buttons Curved, 610-0002" at bounding box center [898, 450] width 169 height 23
click at [427, 288] on button at bounding box center [398, 282] width 60 height 60
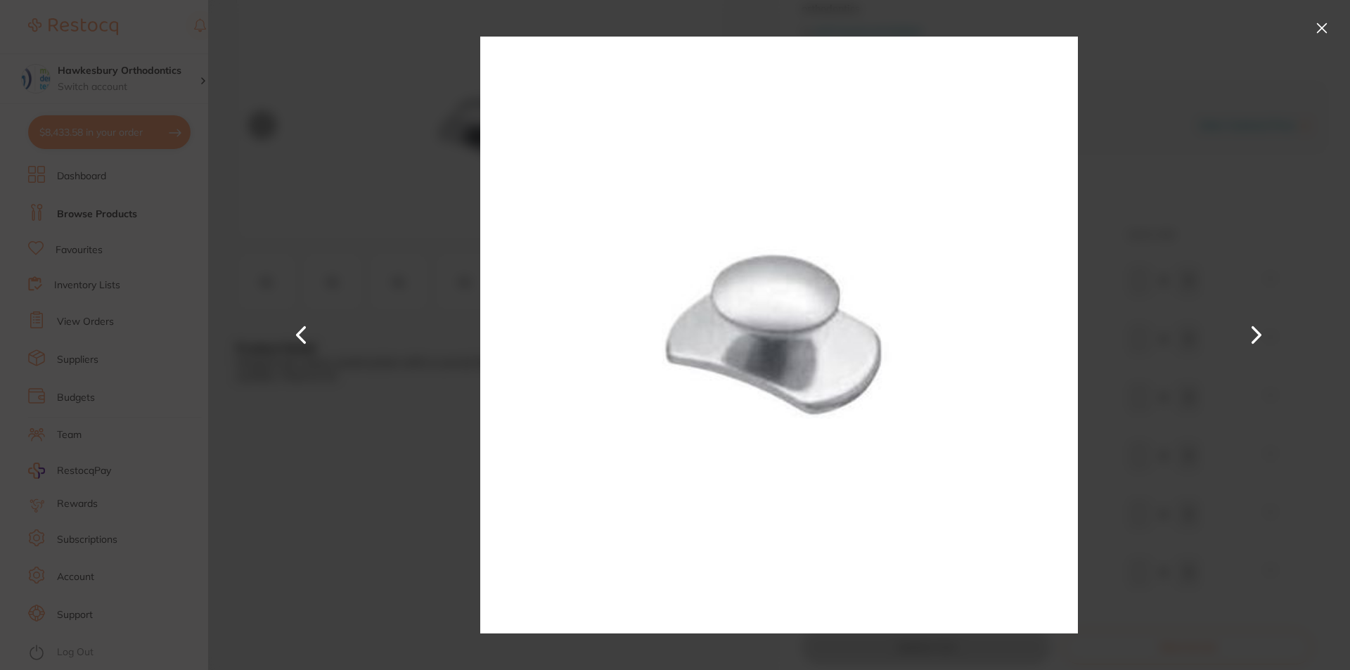
click at [1260, 333] on button at bounding box center [1257, 334] width 34 height 335
click at [1254, 330] on button at bounding box center [1257, 334] width 34 height 335
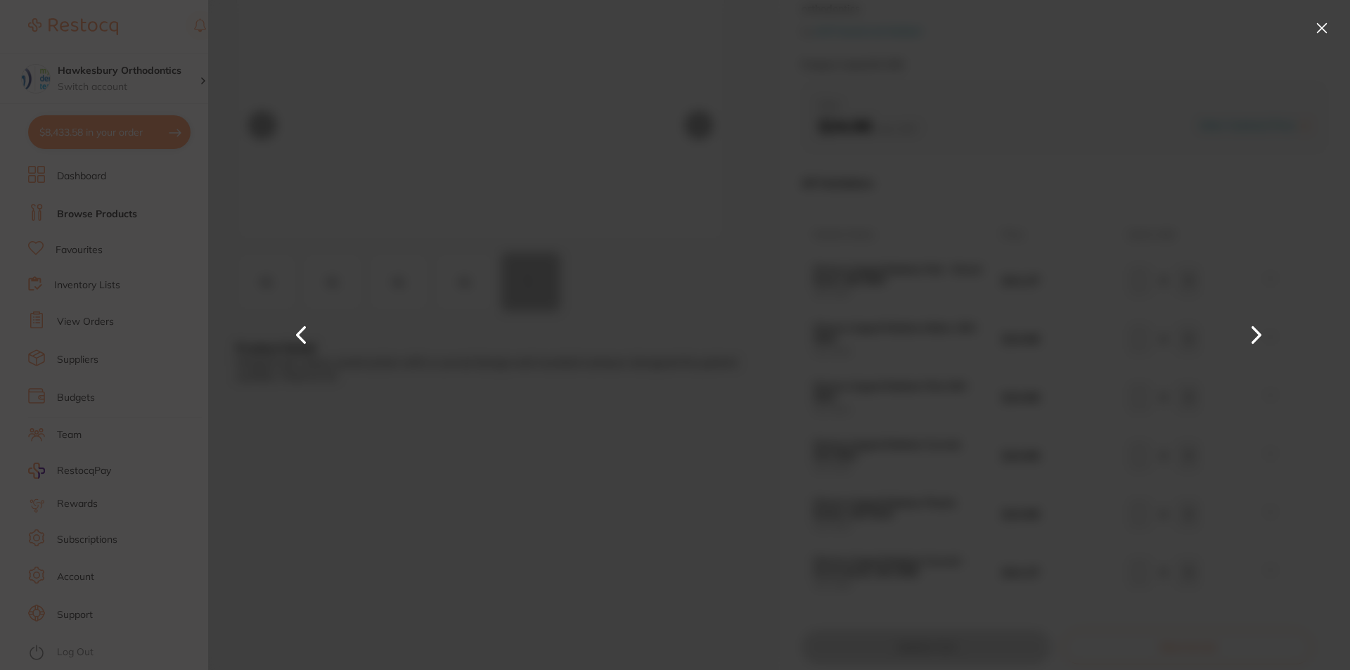
click at [1254, 330] on button at bounding box center [1257, 334] width 34 height 335
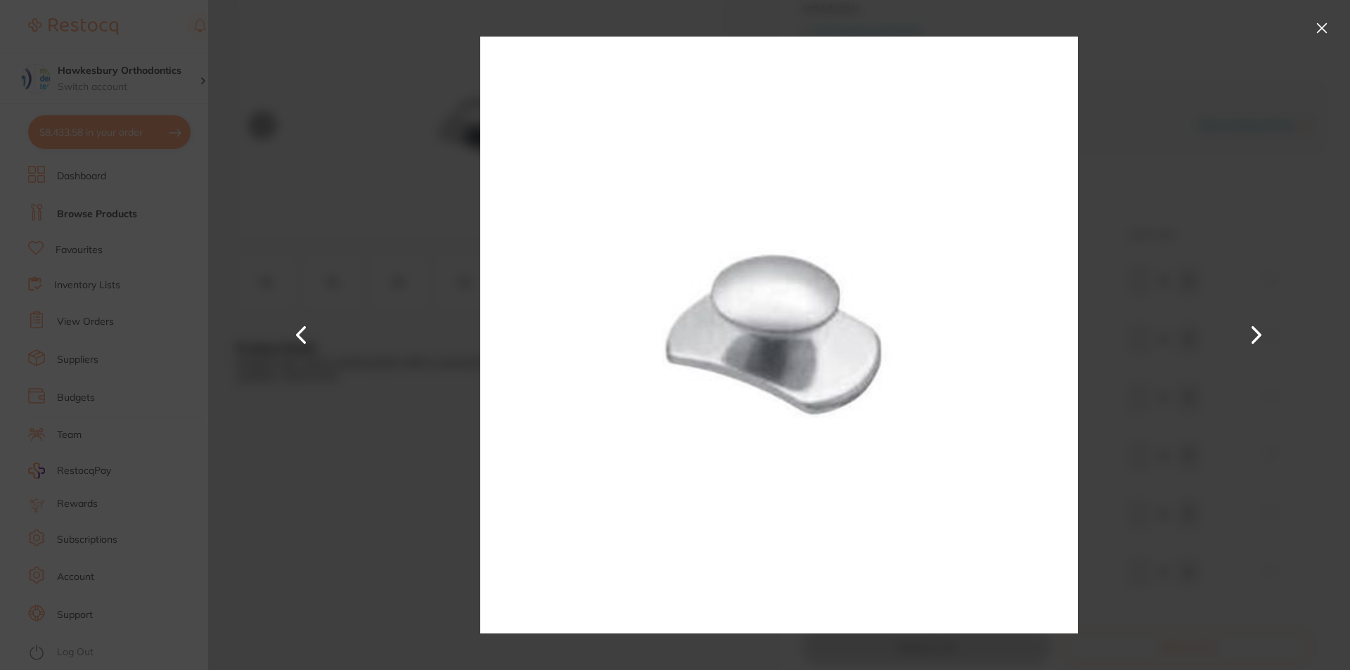
click at [1328, 25] on button at bounding box center [1322, 28] width 23 height 23
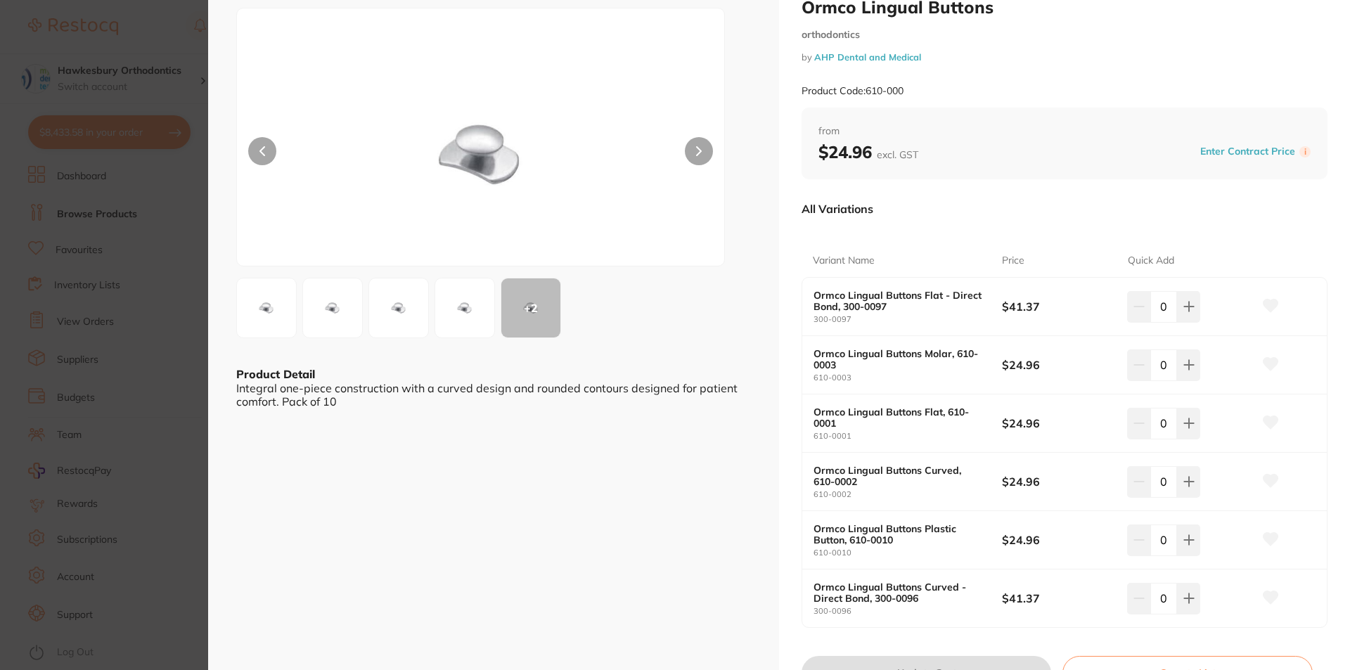
scroll to position [0, 0]
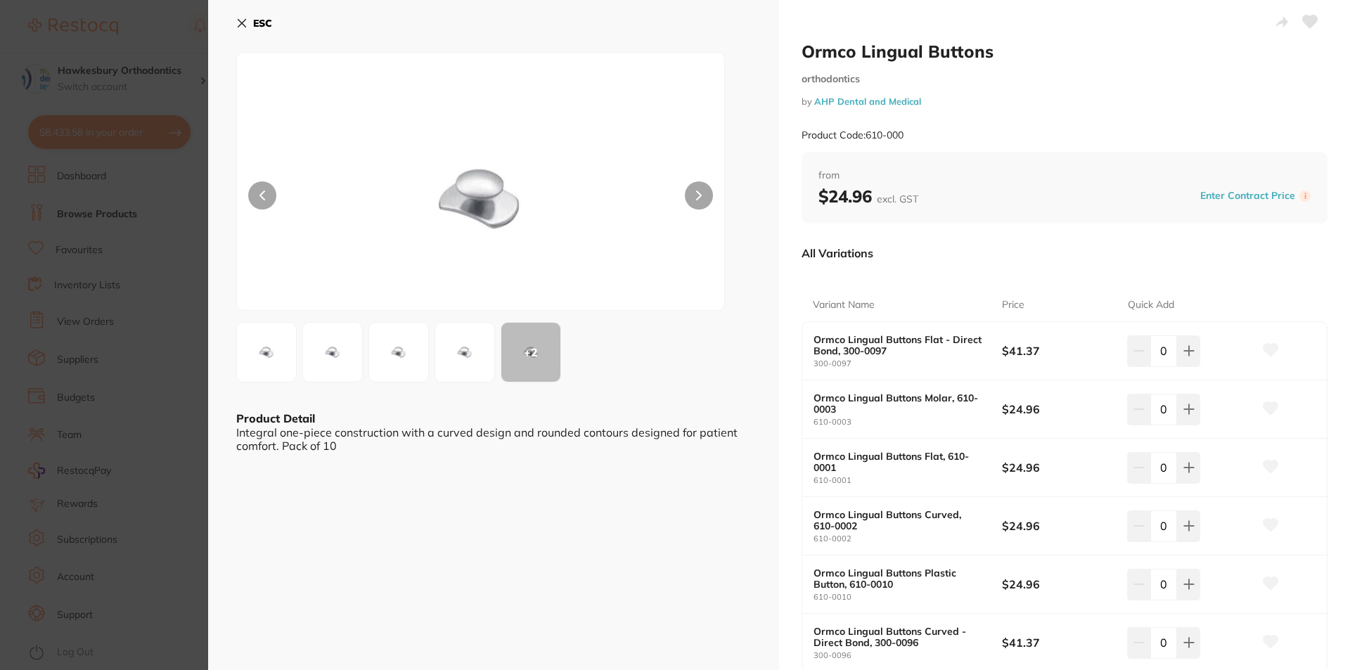
click at [244, 20] on icon at bounding box center [242, 24] width 8 height 8
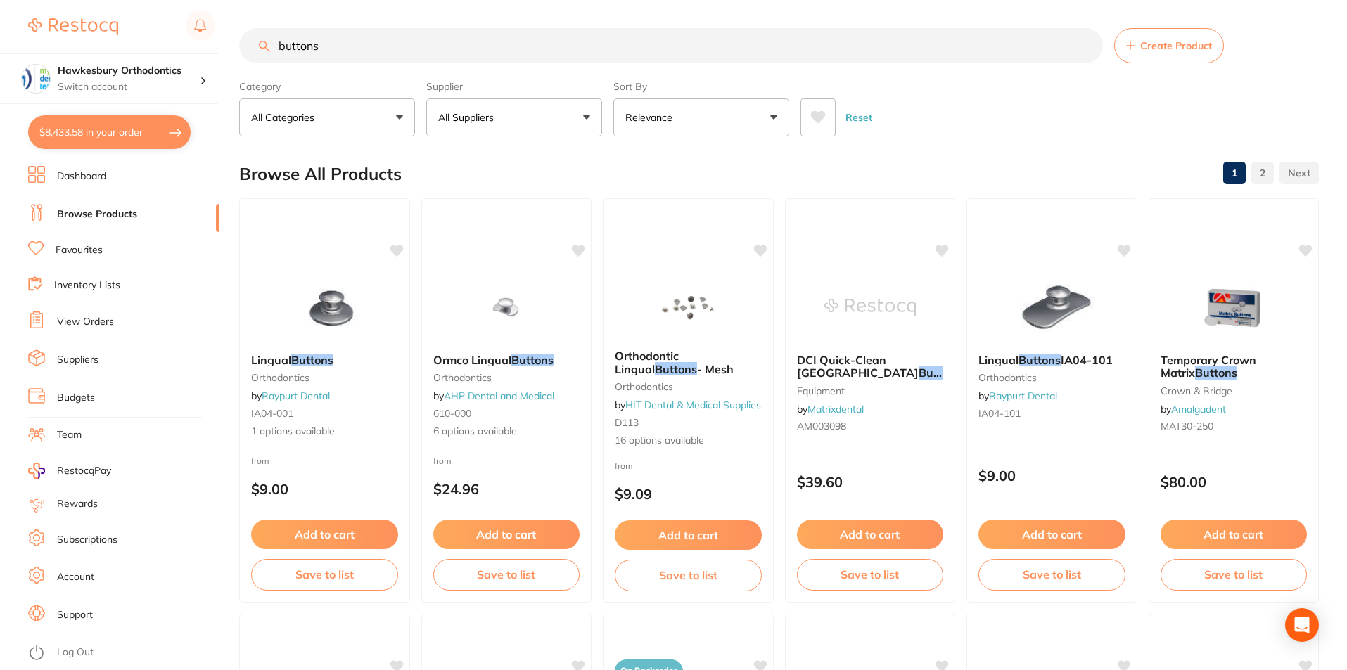
click at [84, 244] on link "Favourites" at bounding box center [79, 250] width 47 height 14
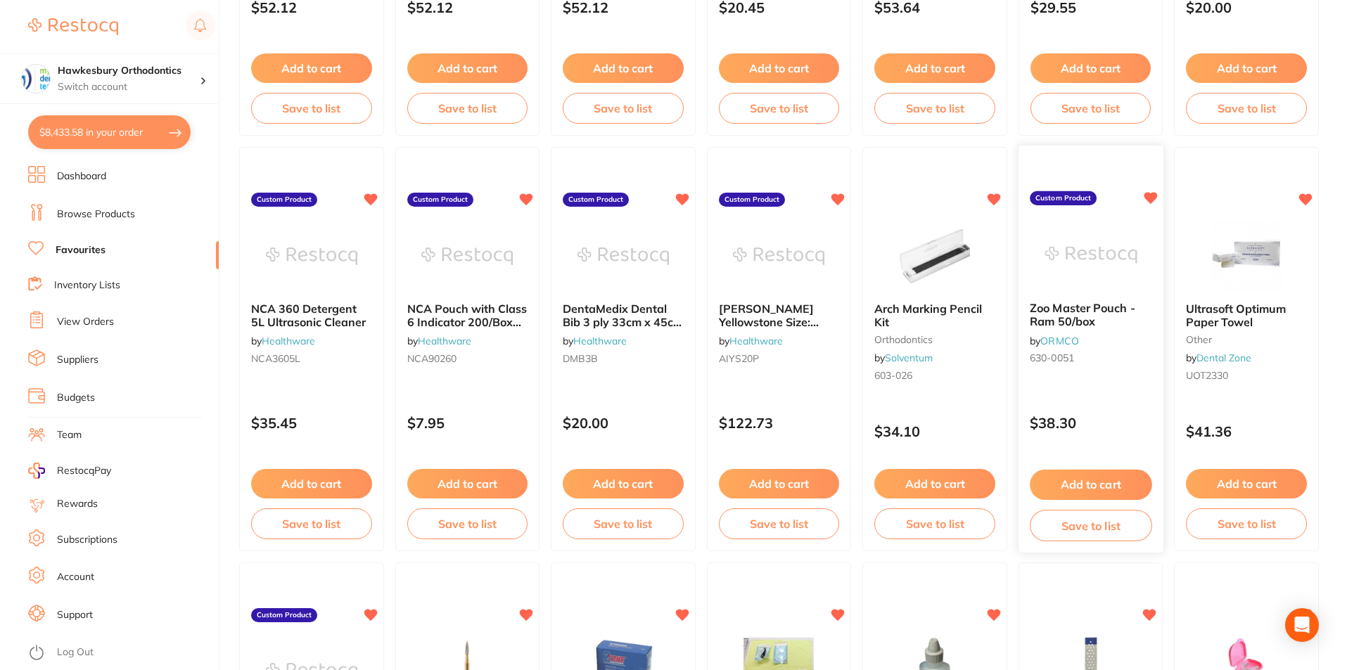
scroll to position [1266, 0]
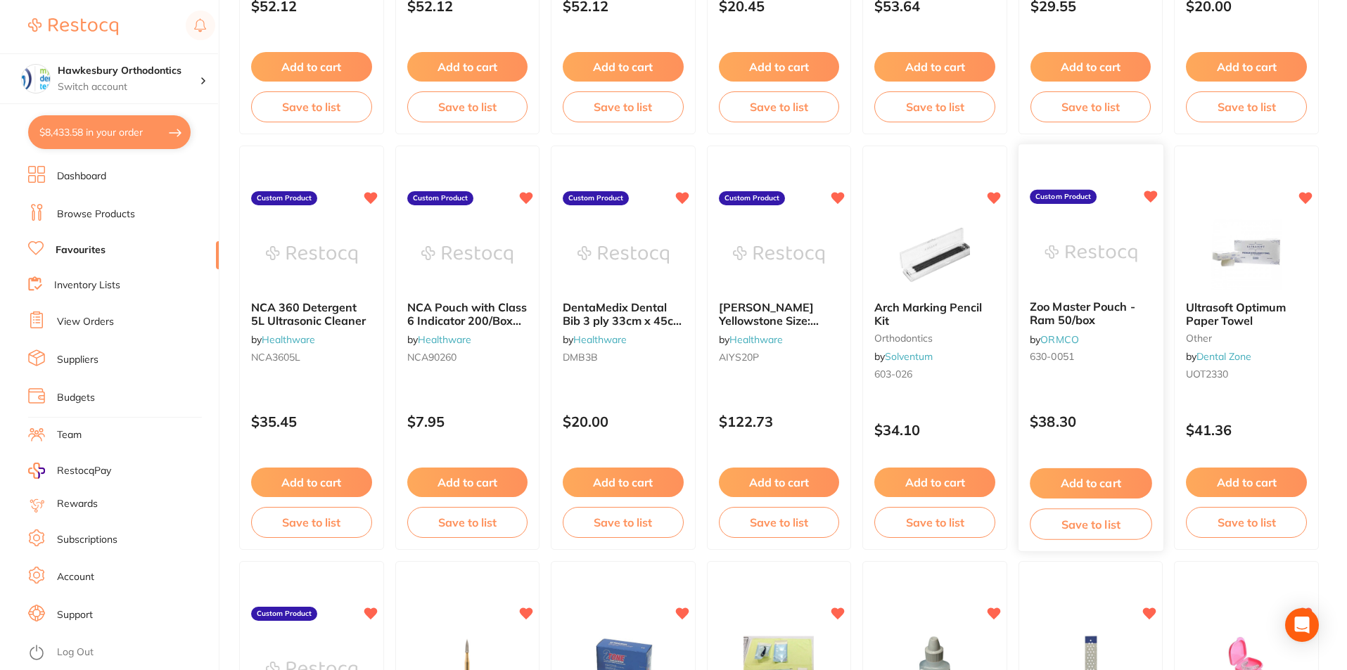
click at [1106, 479] on button "Add to cart" at bounding box center [1090, 483] width 122 height 30
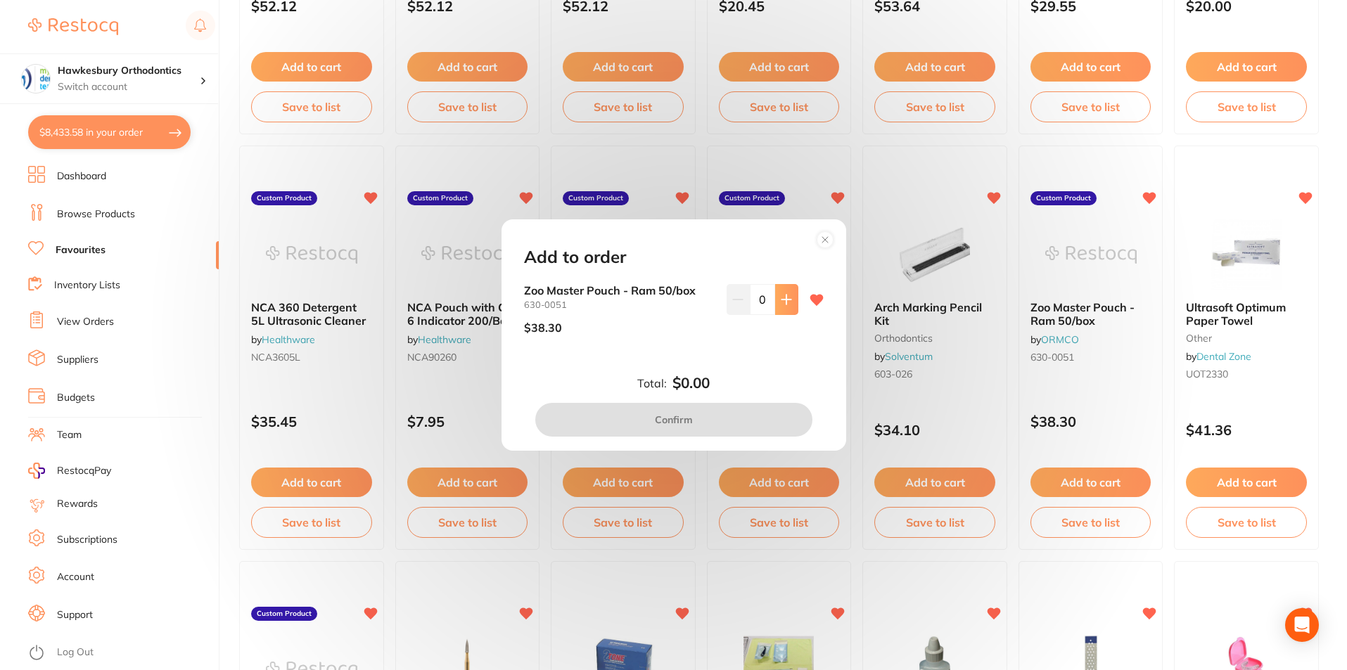
click at [788, 300] on button at bounding box center [786, 299] width 23 height 31
type input "1"
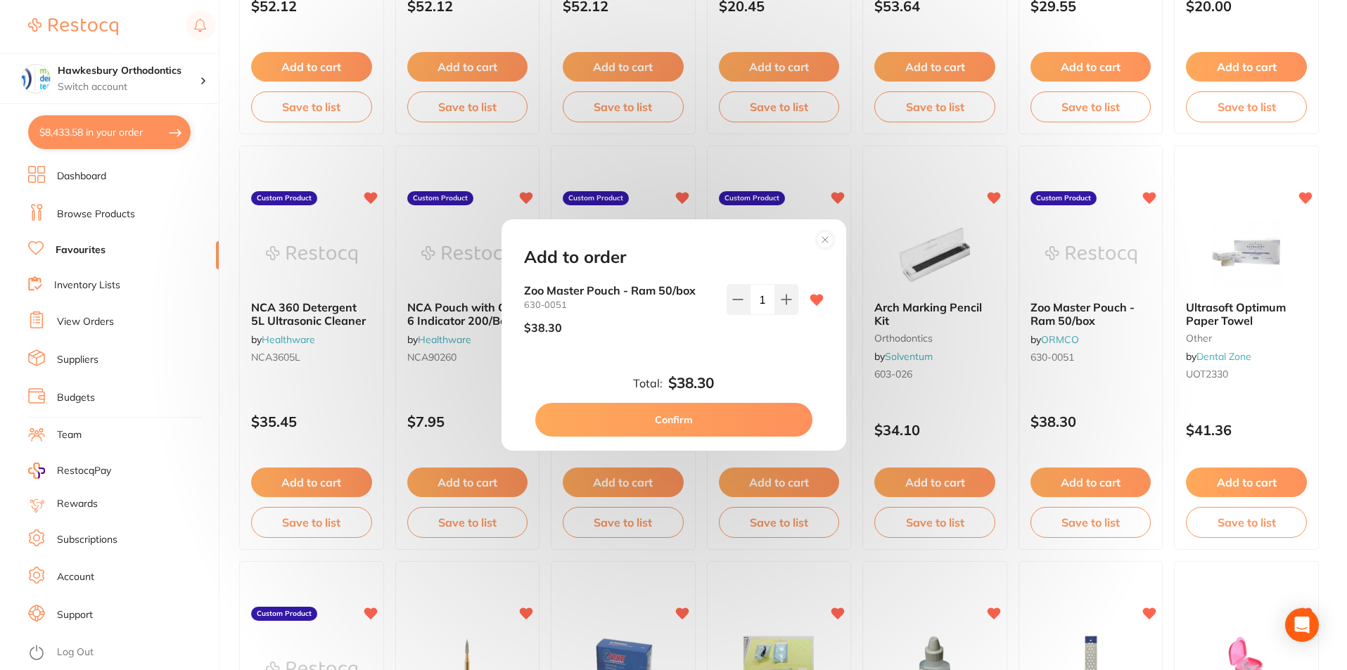
click at [685, 417] on button "Confirm" at bounding box center [673, 420] width 277 height 34
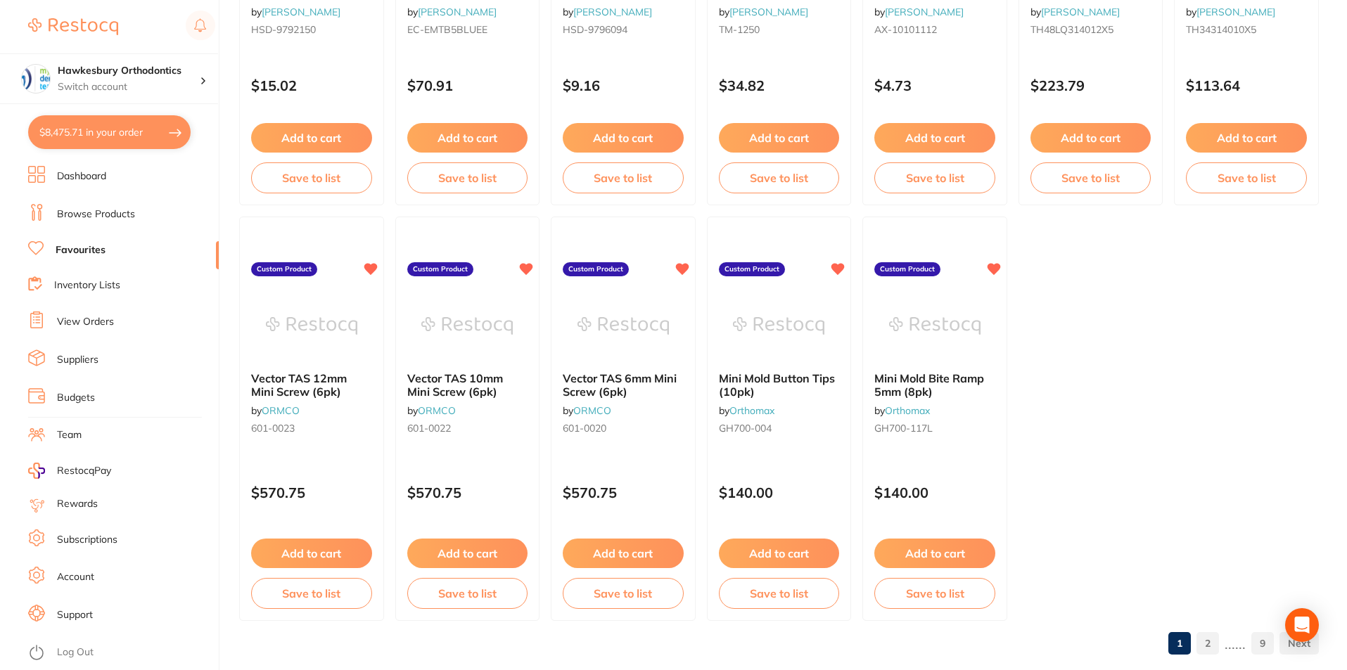
scroll to position [2881, 0]
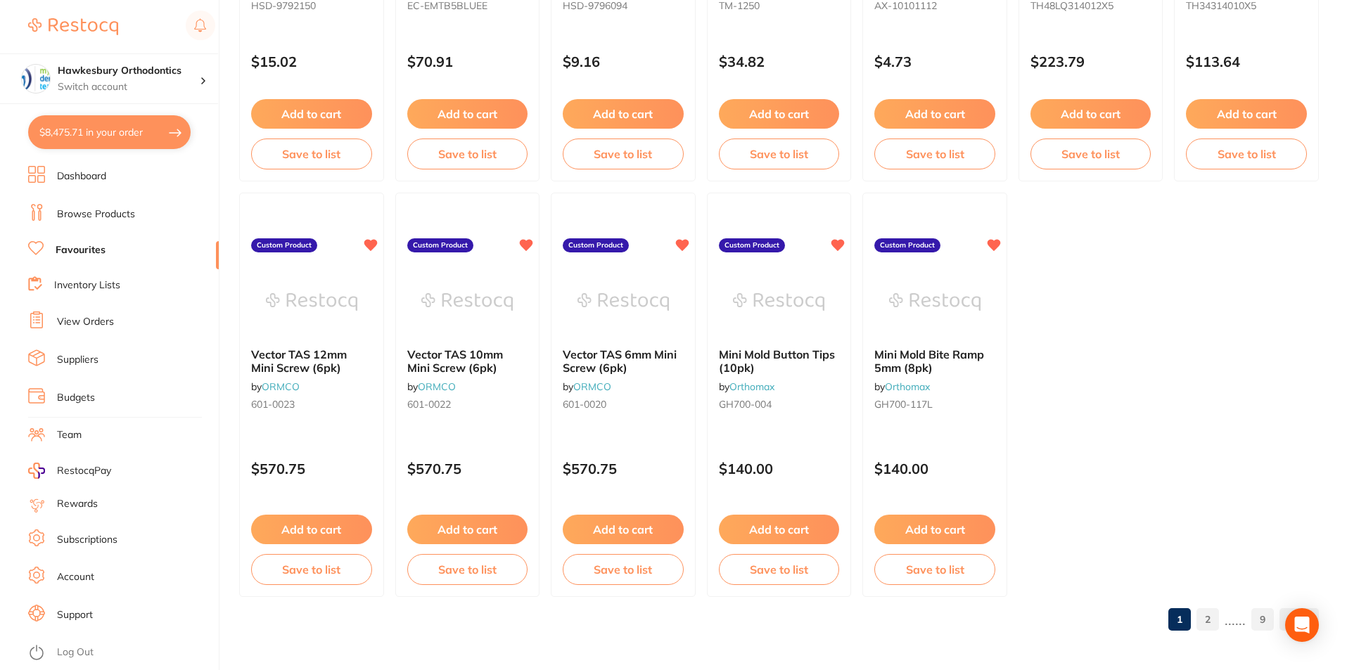
click at [1210, 617] on link "2" at bounding box center [1207, 619] width 23 height 28
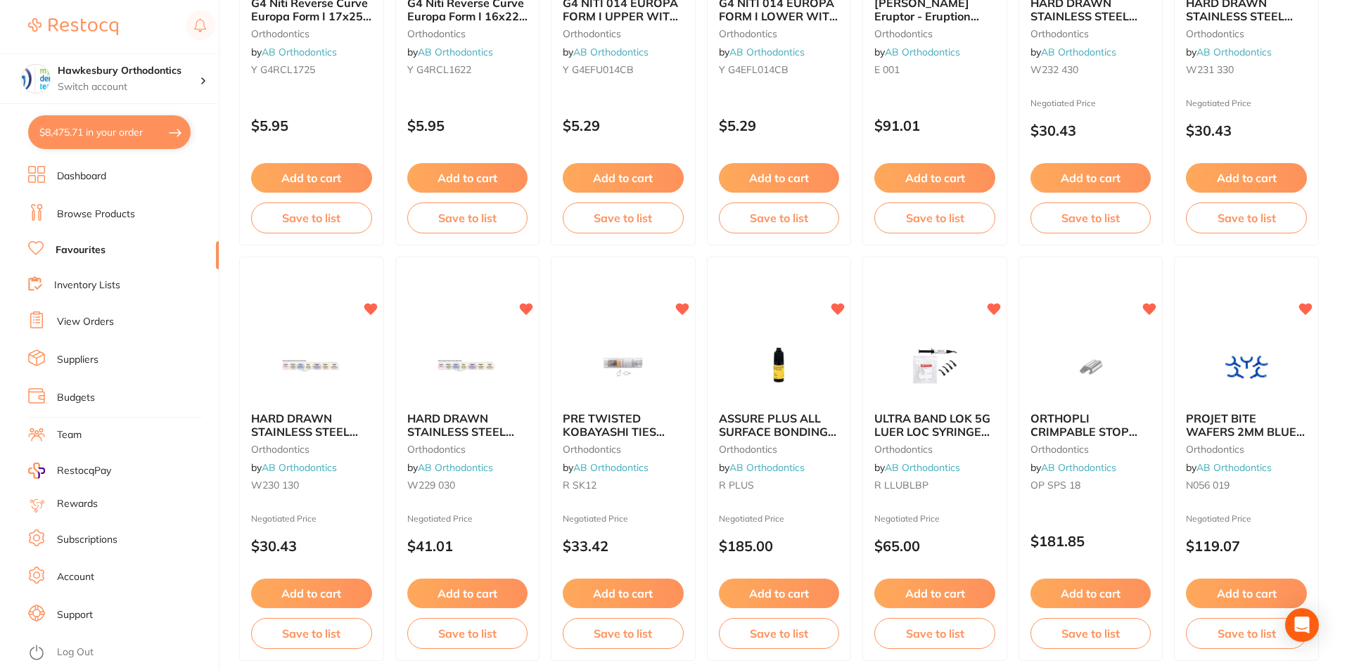
scroll to position [2389, 0]
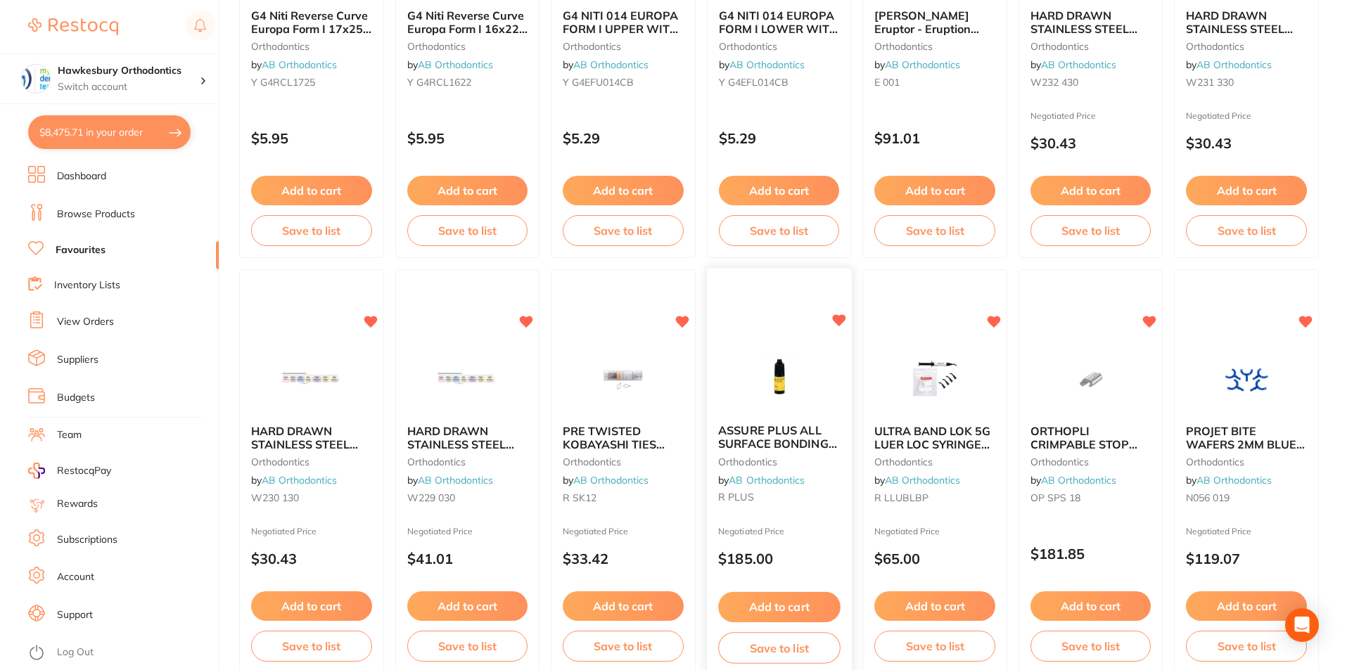
click at [749, 603] on button "Add to cart" at bounding box center [779, 607] width 122 height 30
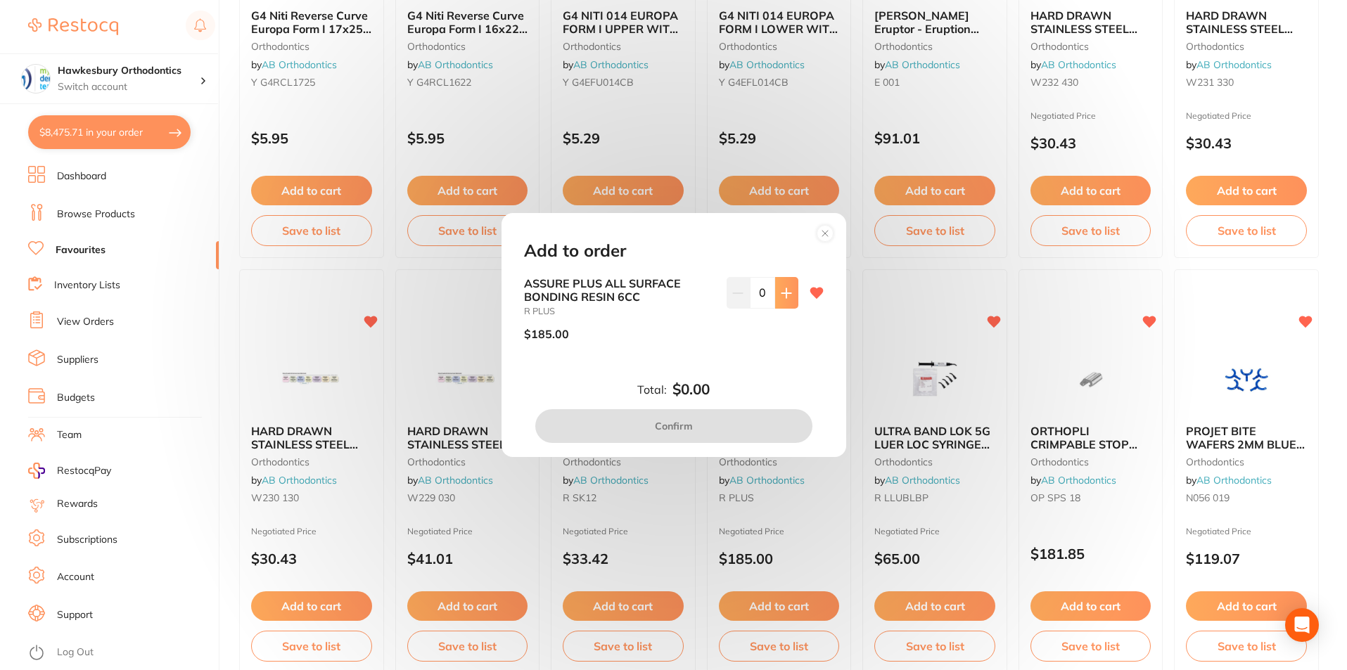
click at [787, 293] on icon at bounding box center [785, 292] width 9 height 9
type input "1"
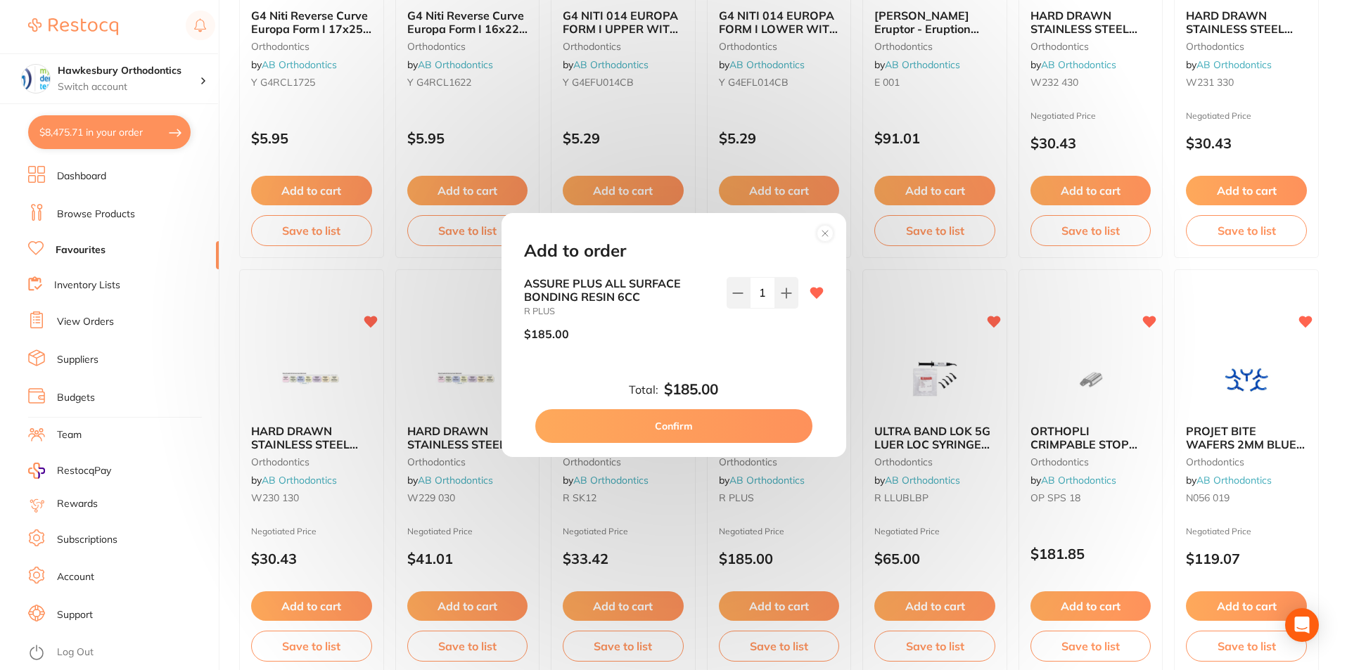
click at [700, 423] on button "Confirm" at bounding box center [673, 426] width 277 height 34
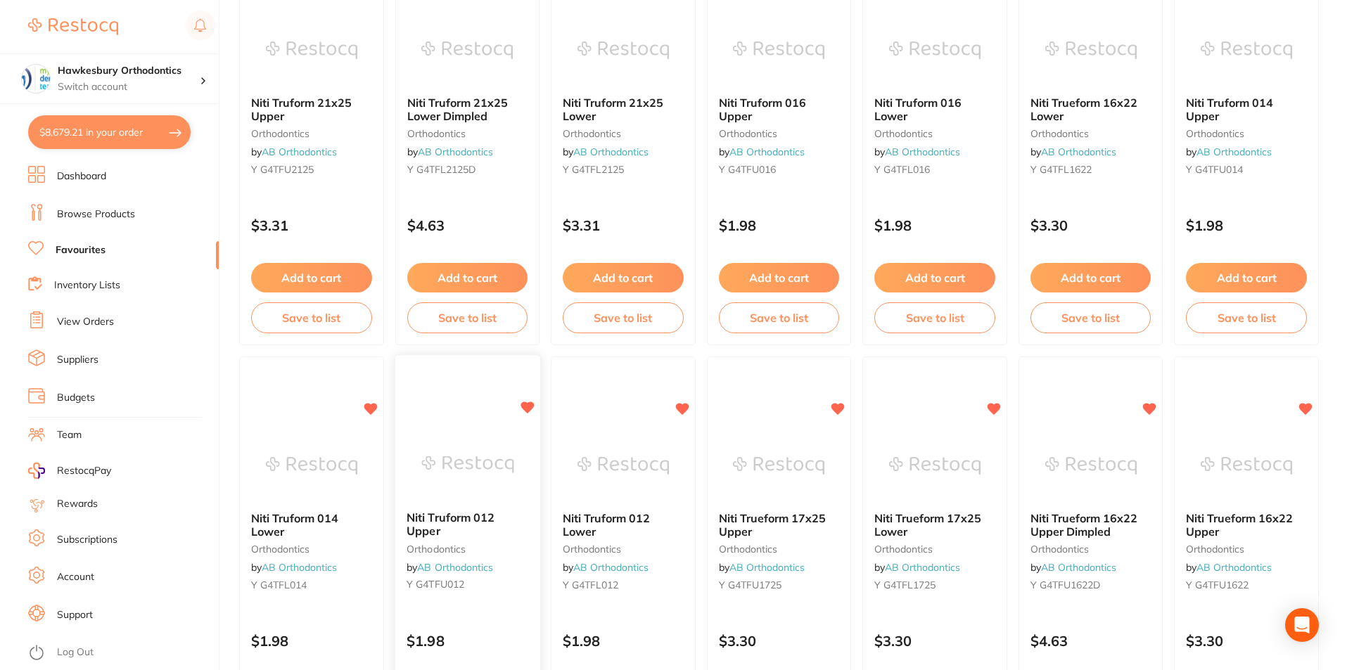
scroll to position [1053, 0]
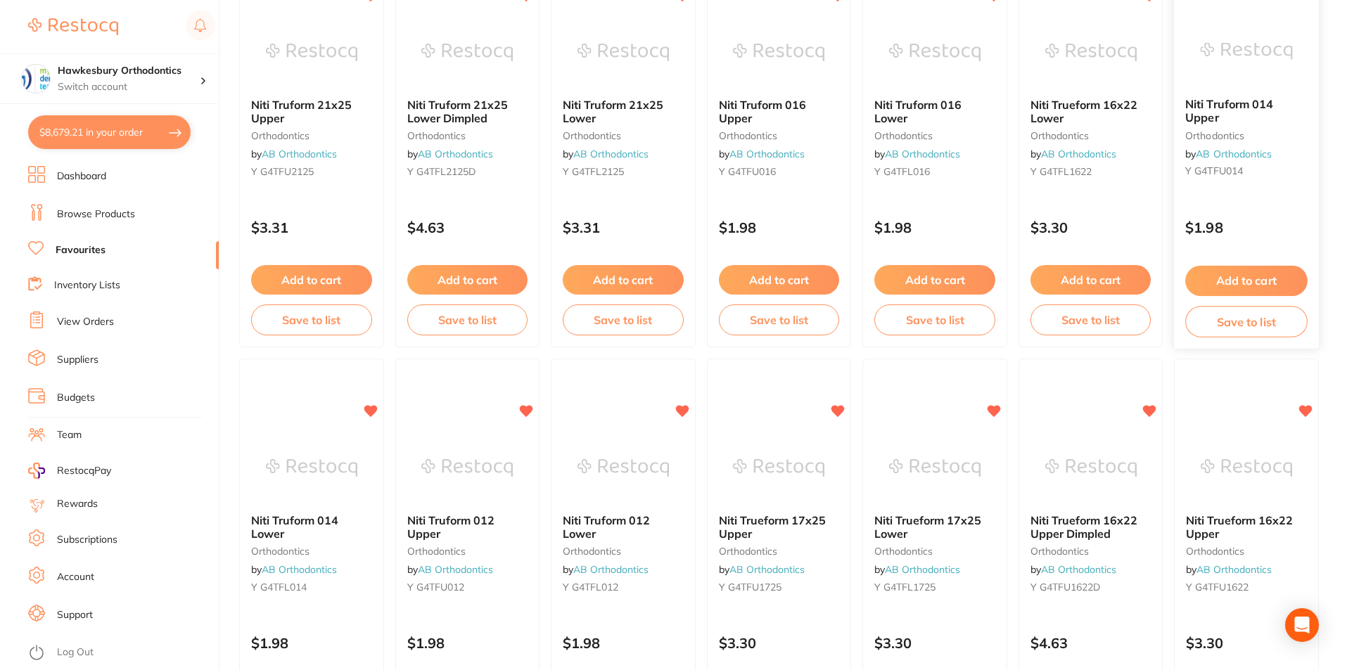
click at [1232, 281] on button "Add to cart" at bounding box center [1247, 281] width 122 height 30
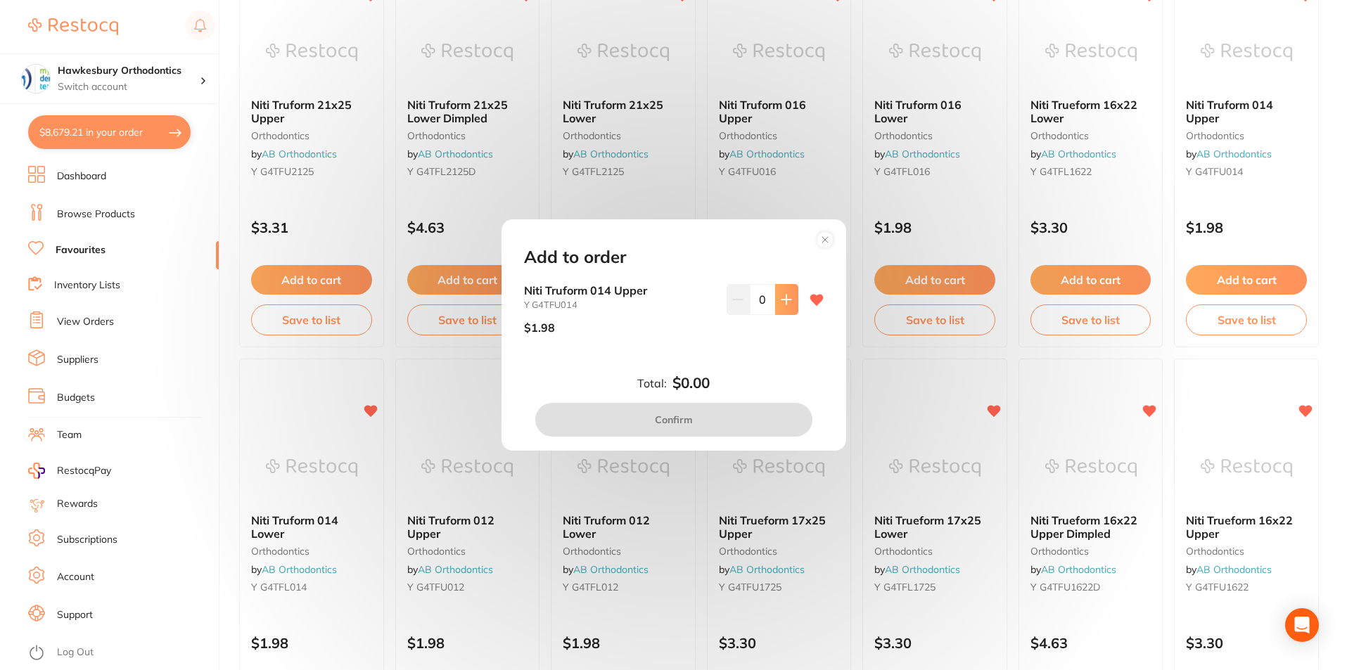
click at [788, 297] on icon at bounding box center [786, 299] width 11 height 11
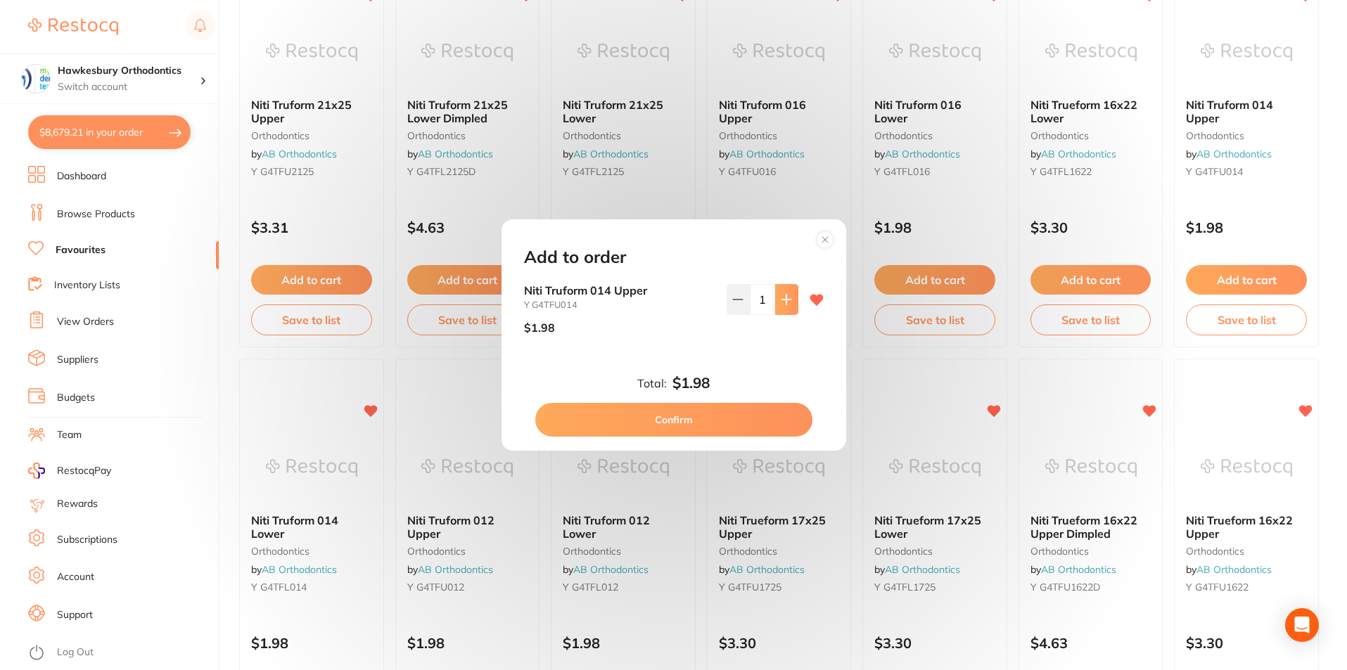
click at [787, 297] on icon at bounding box center [786, 299] width 11 height 11
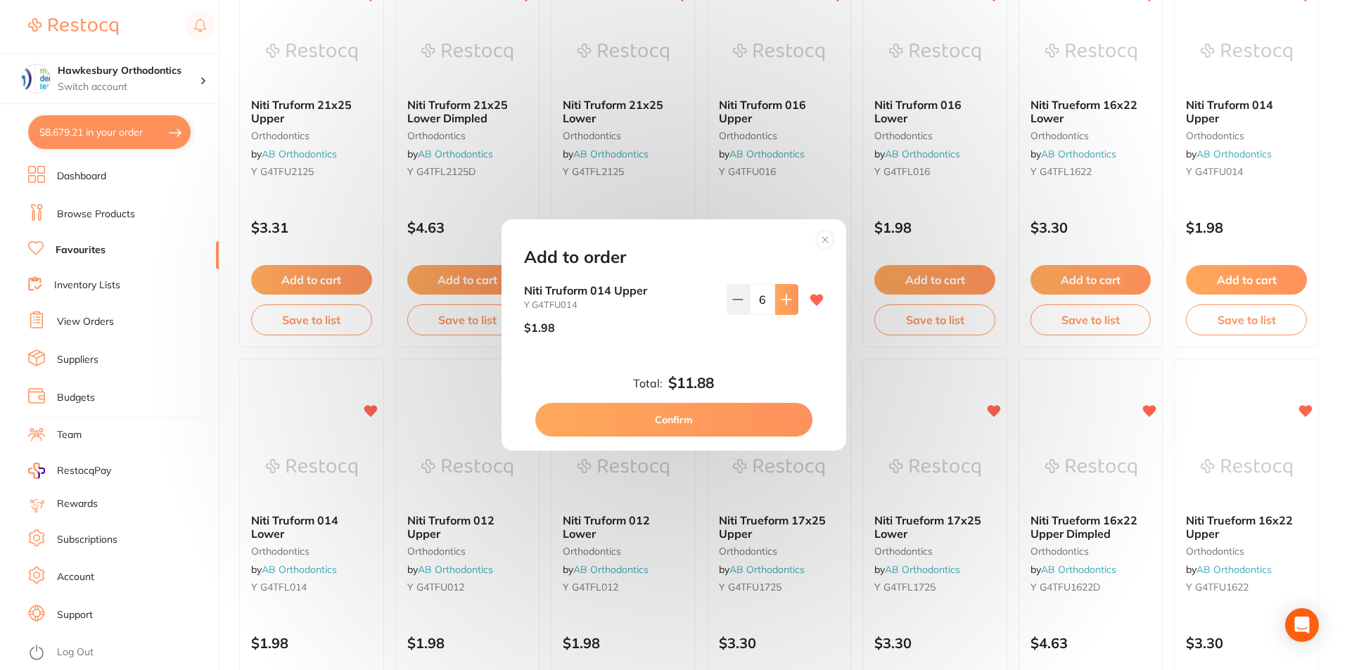
click at [787, 297] on icon at bounding box center [786, 299] width 11 height 11
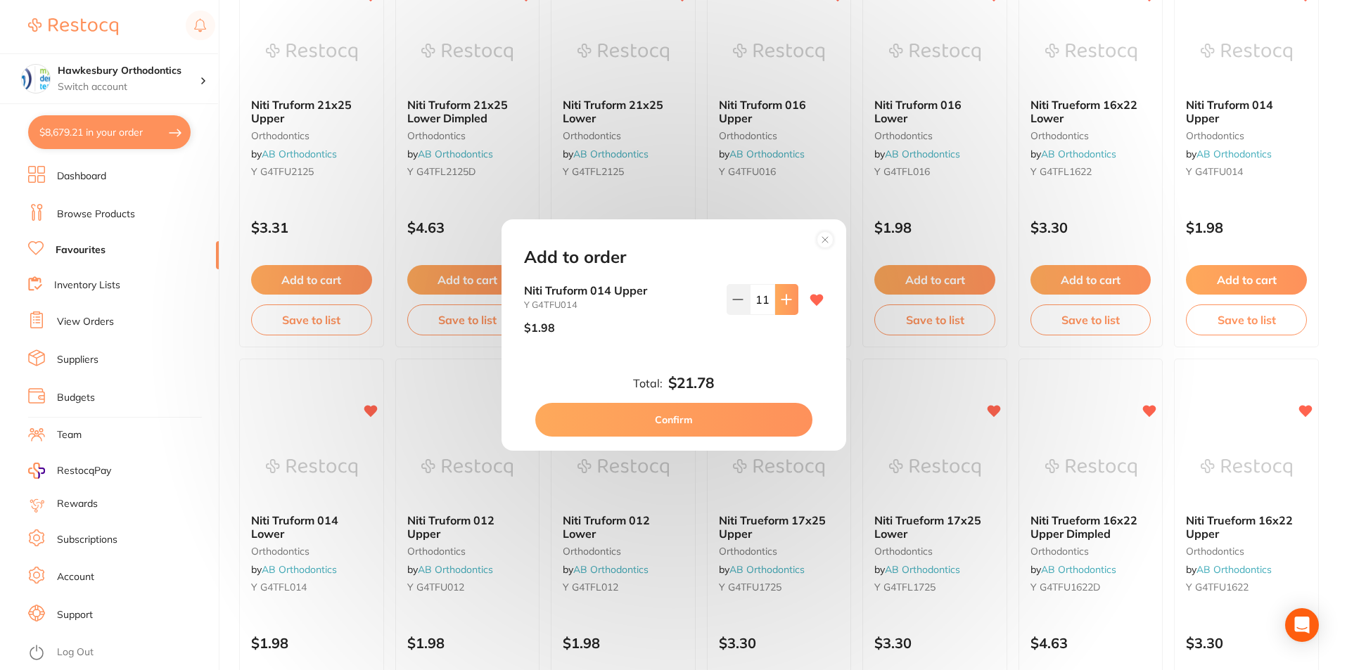
click at [787, 297] on icon at bounding box center [786, 299] width 11 height 11
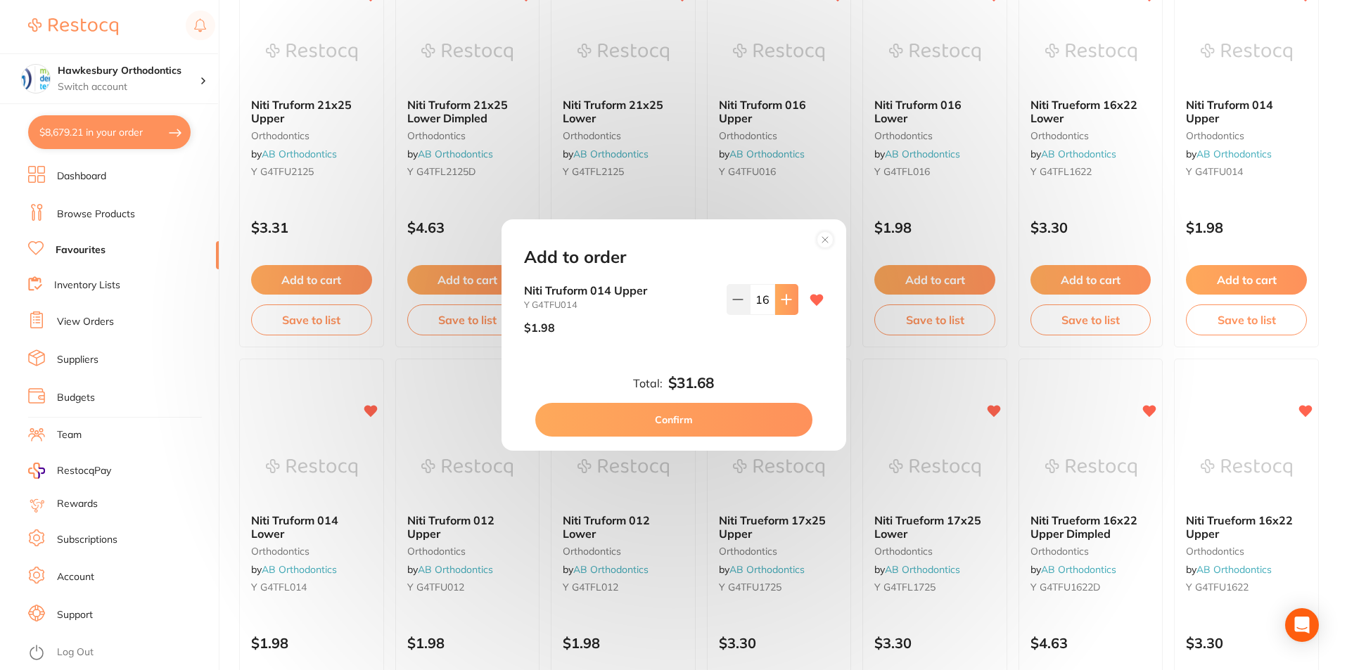
click at [787, 297] on icon at bounding box center [786, 299] width 11 height 11
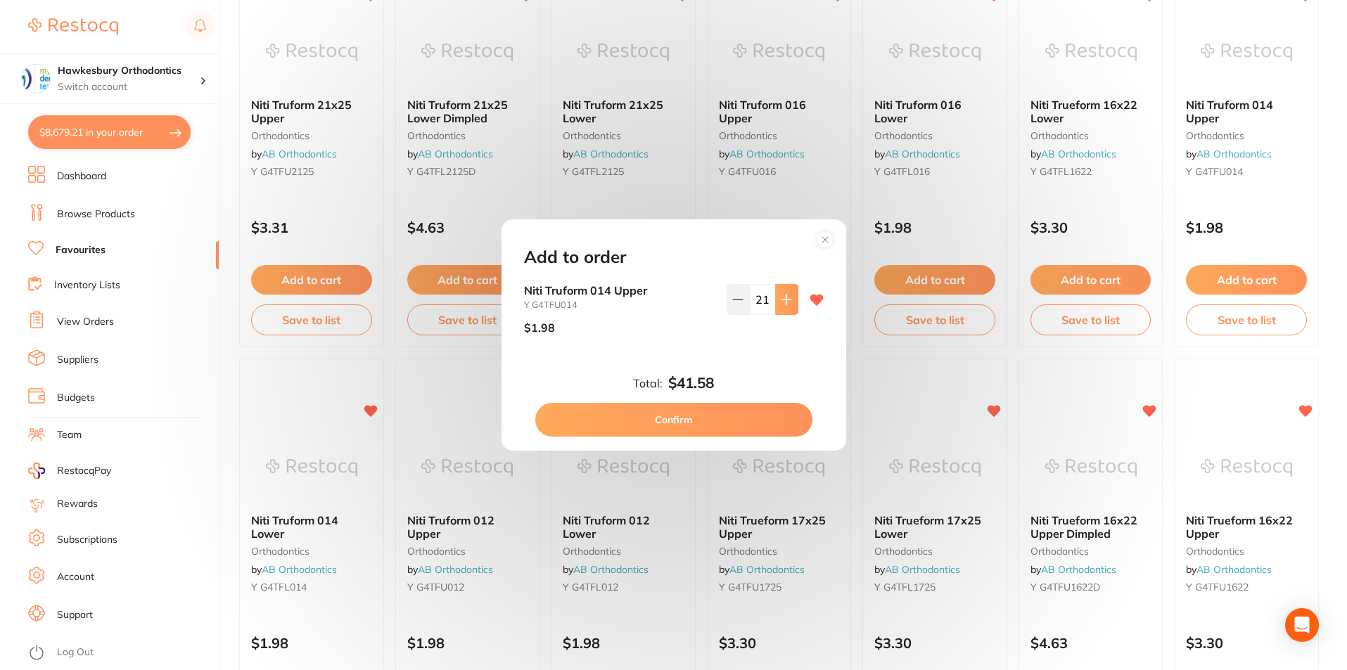
click at [787, 297] on icon at bounding box center [786, 299] width 11 height 11
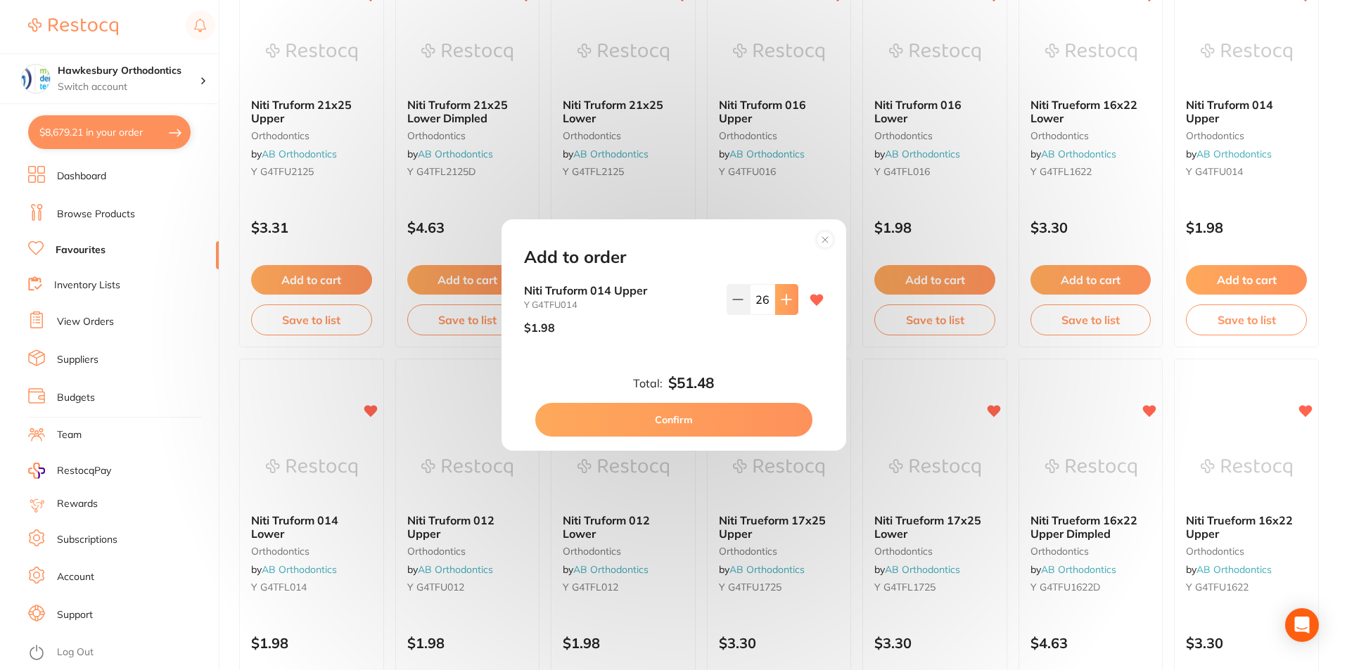
click at [787, 297] on icon at bounding box center [786, 299] width 11 height 11
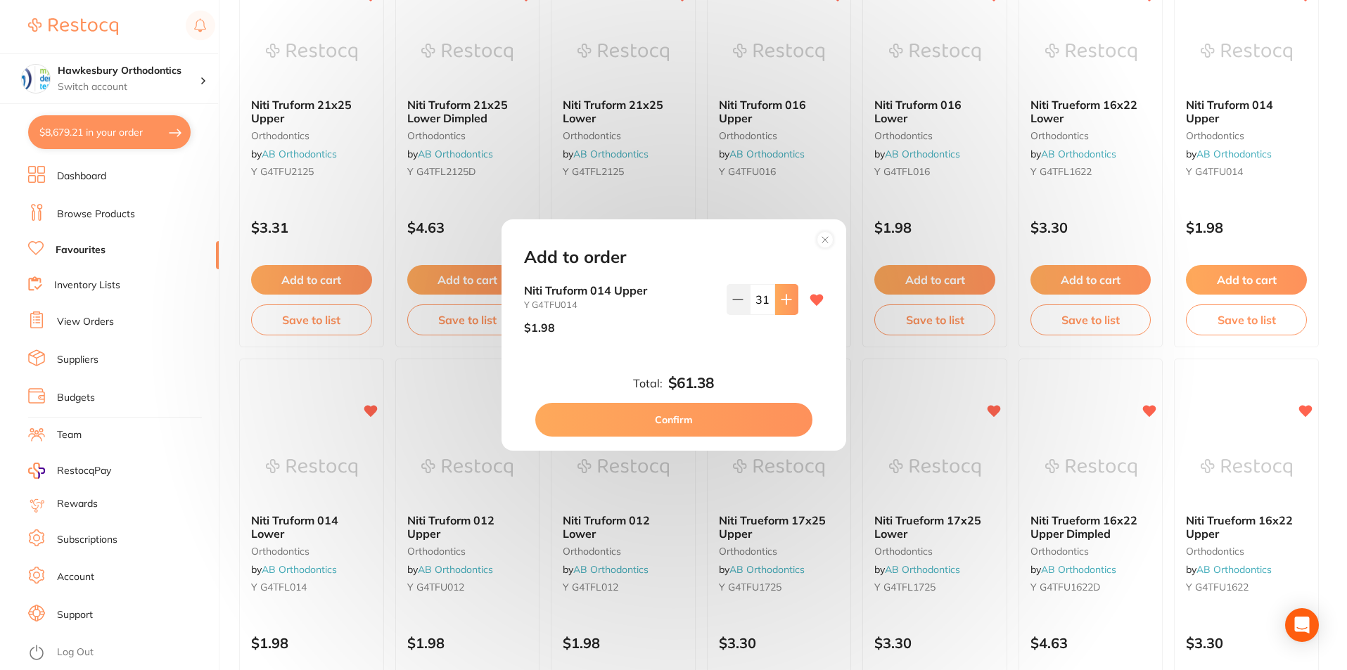
click at [787, 297] on icon at bounding box center [786, 299] width 11 height 11
click at [786, 297] on icon at bounding box center [786, 299] width 11 height 11
click at [785, 297] on icon at bounding box center [786, 299] width 11 height 11
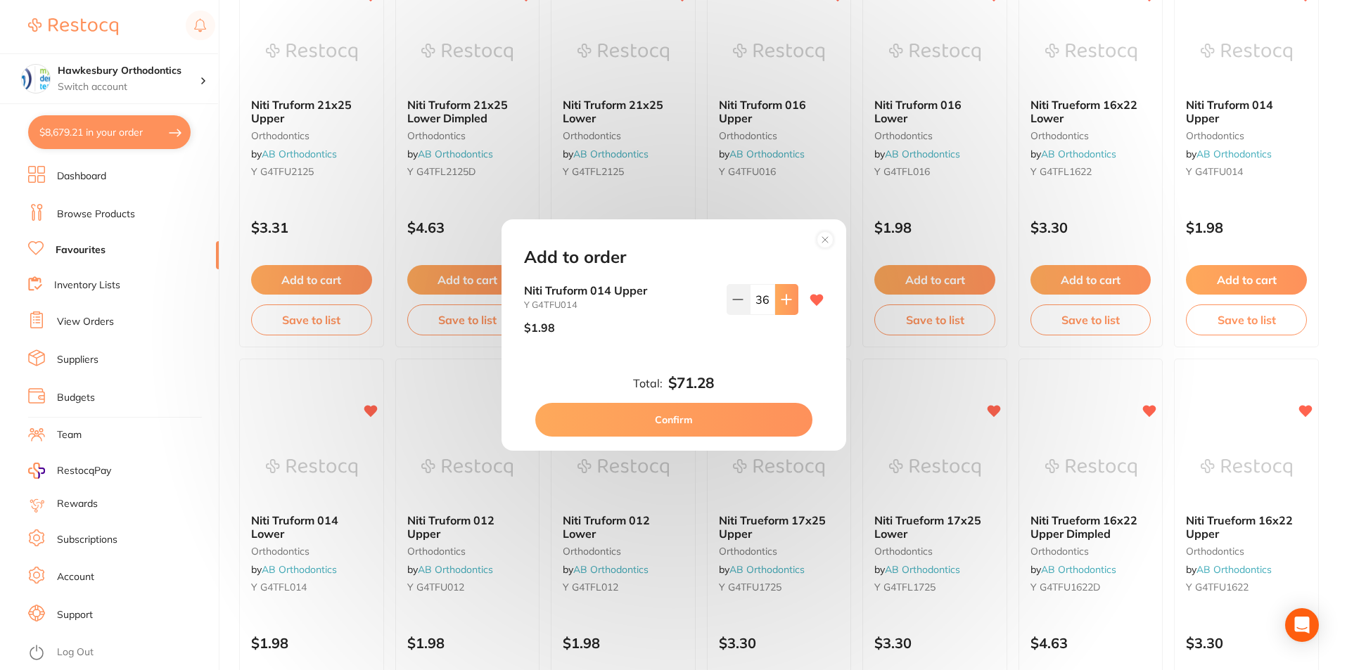
click at [785, 297] on icon at bounding box center [786, 299] width 11 height 11
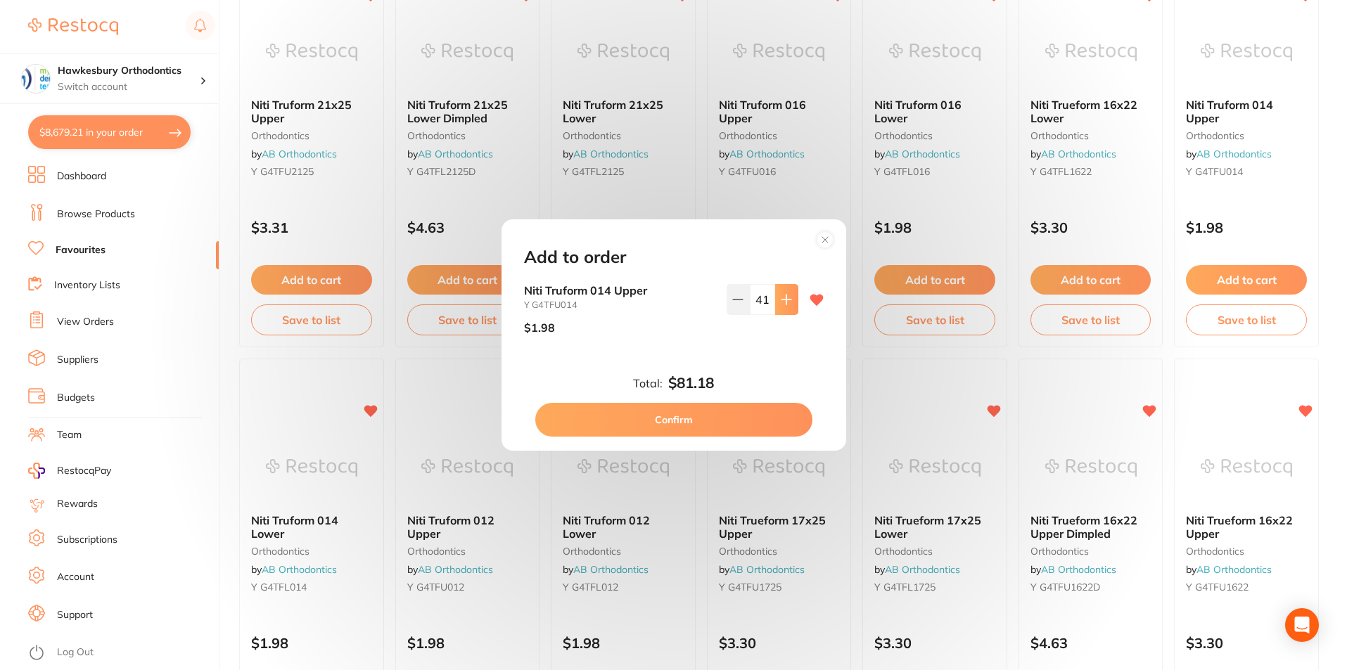
click at [785, 297] on icon at bounding box center [786, 299] width 11 height 11
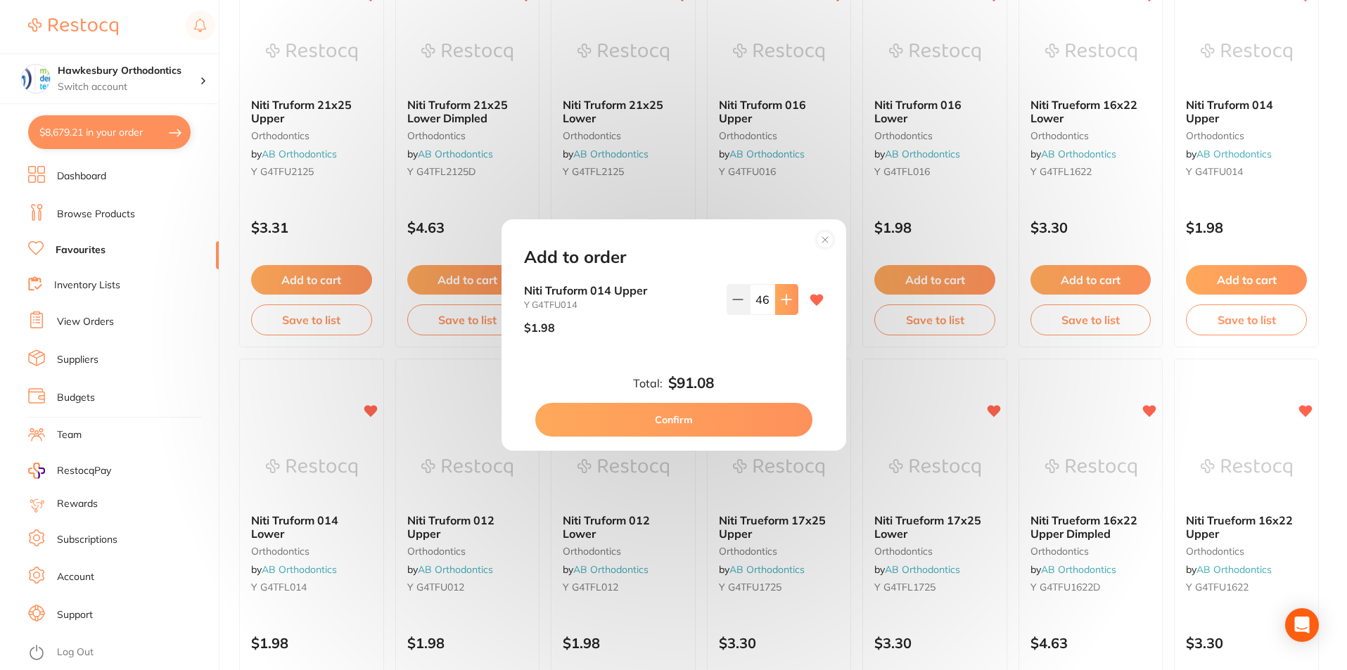
click at [785, 297] on icon at bounding box center [786, 299] width 11 height 11
type input "50"
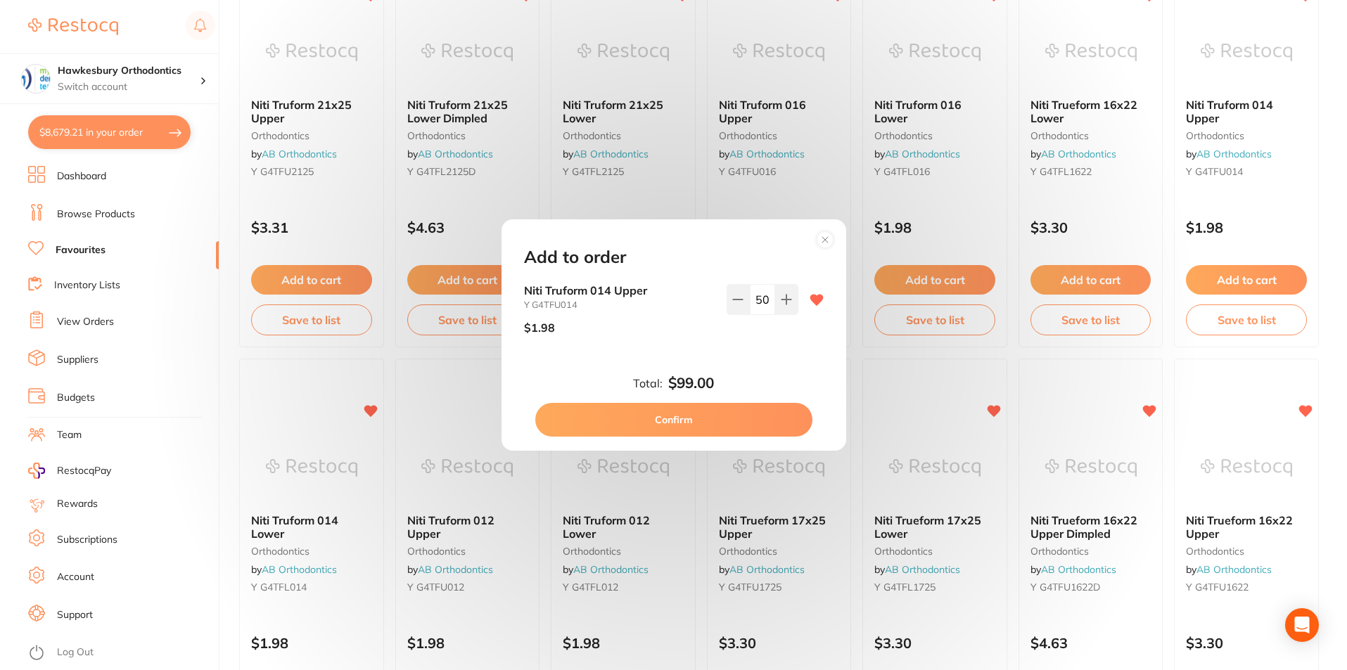
click at [707, 419] on button "Confirm" at bounding box center [673, 420] width 277 height 34
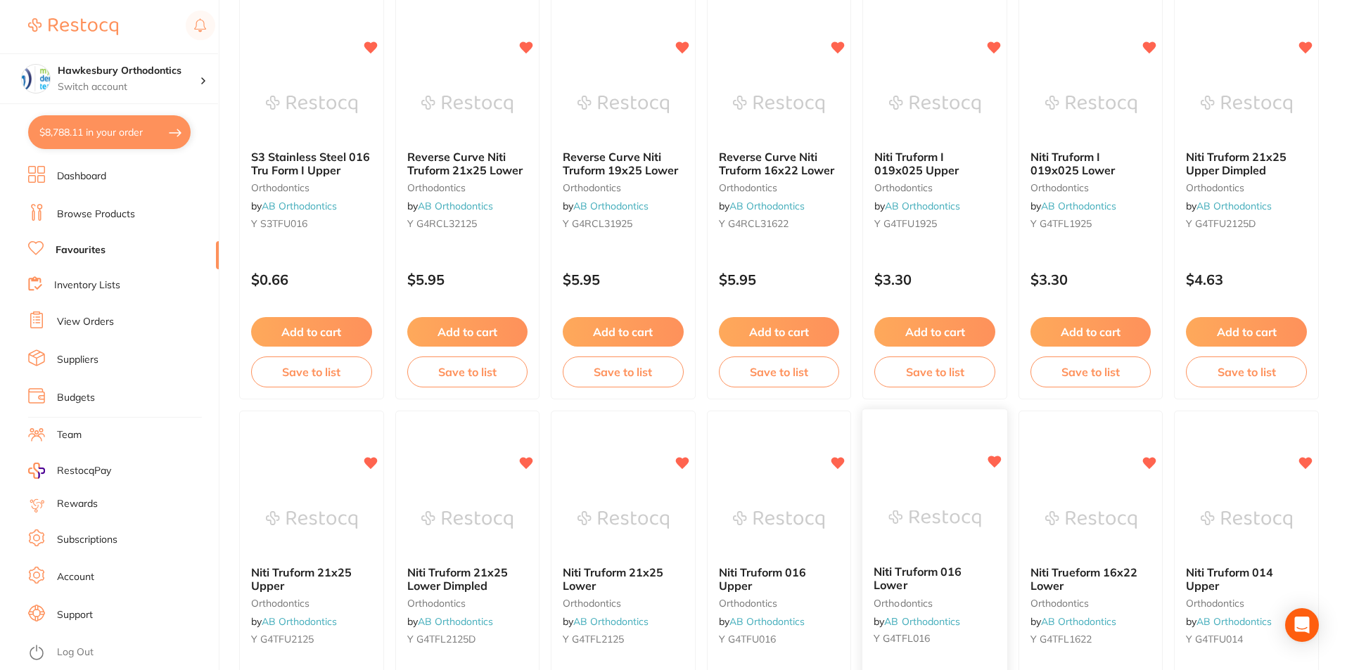
scroll to position [560, 0]
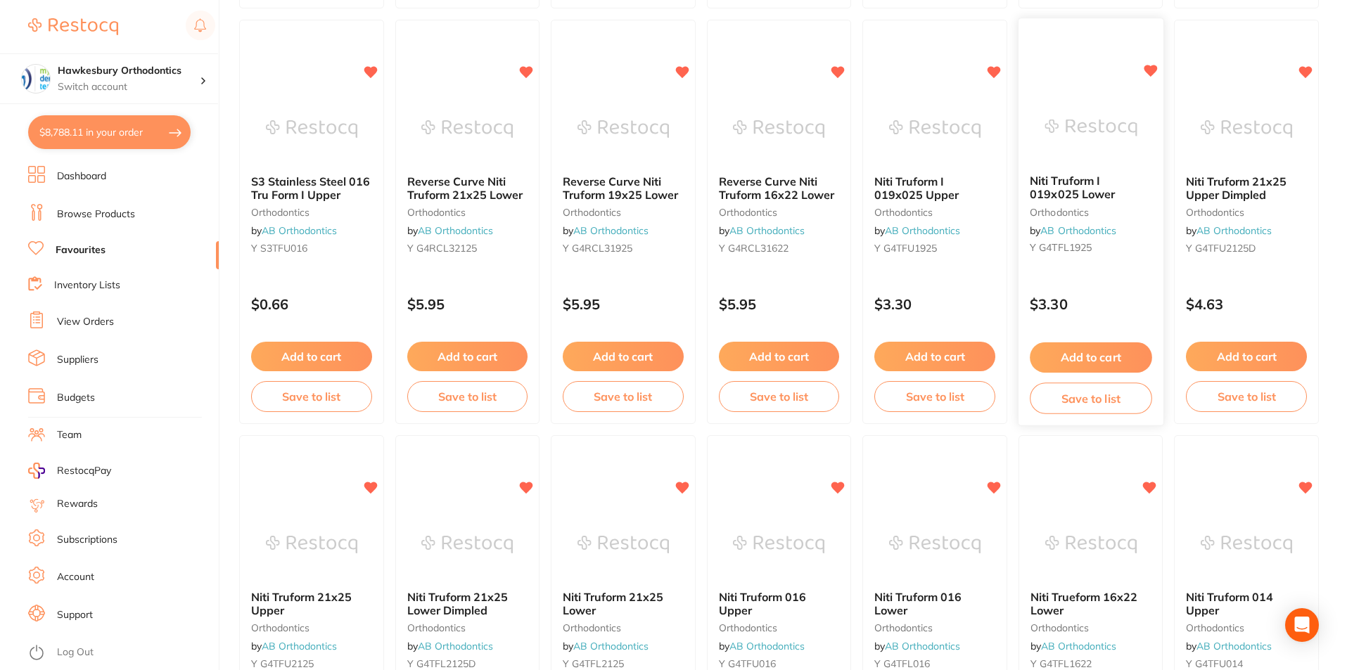
click at [1093, 353] on button "Add to cart" at bounding box center [1090, 357] width 122 height 30
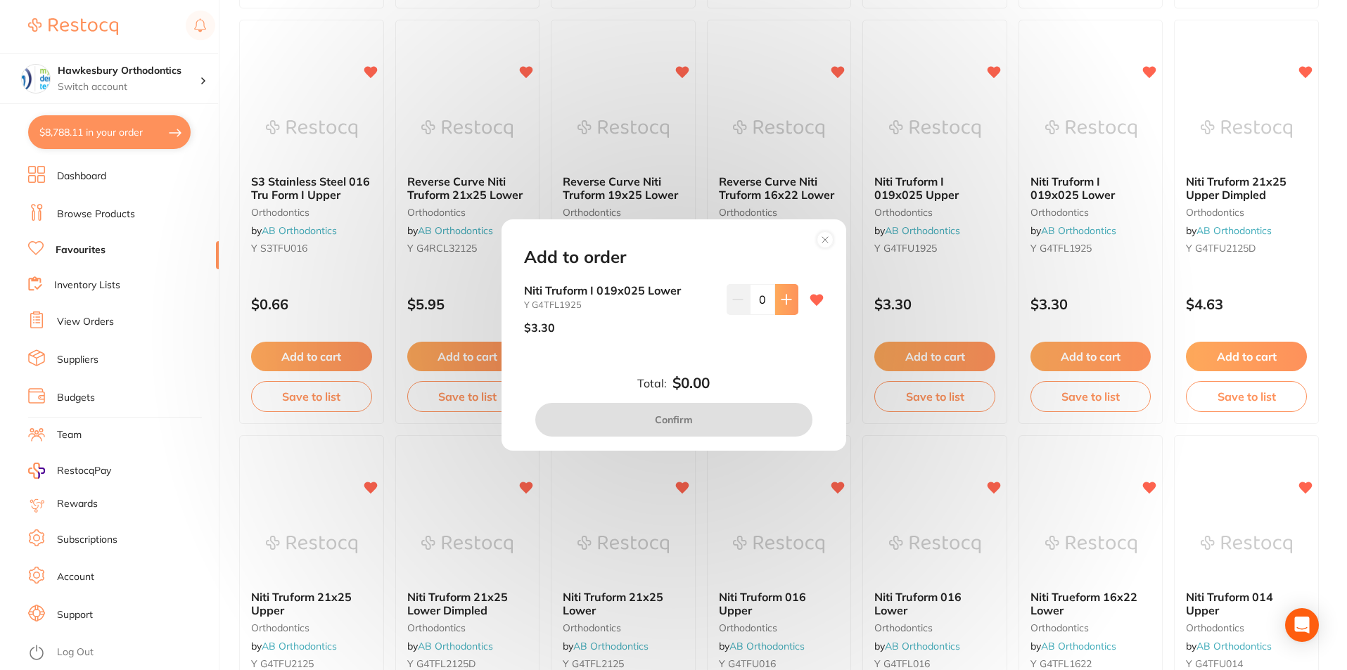
click at [782, 301] on icon at bounding box center [785, 299] width 9 height 9
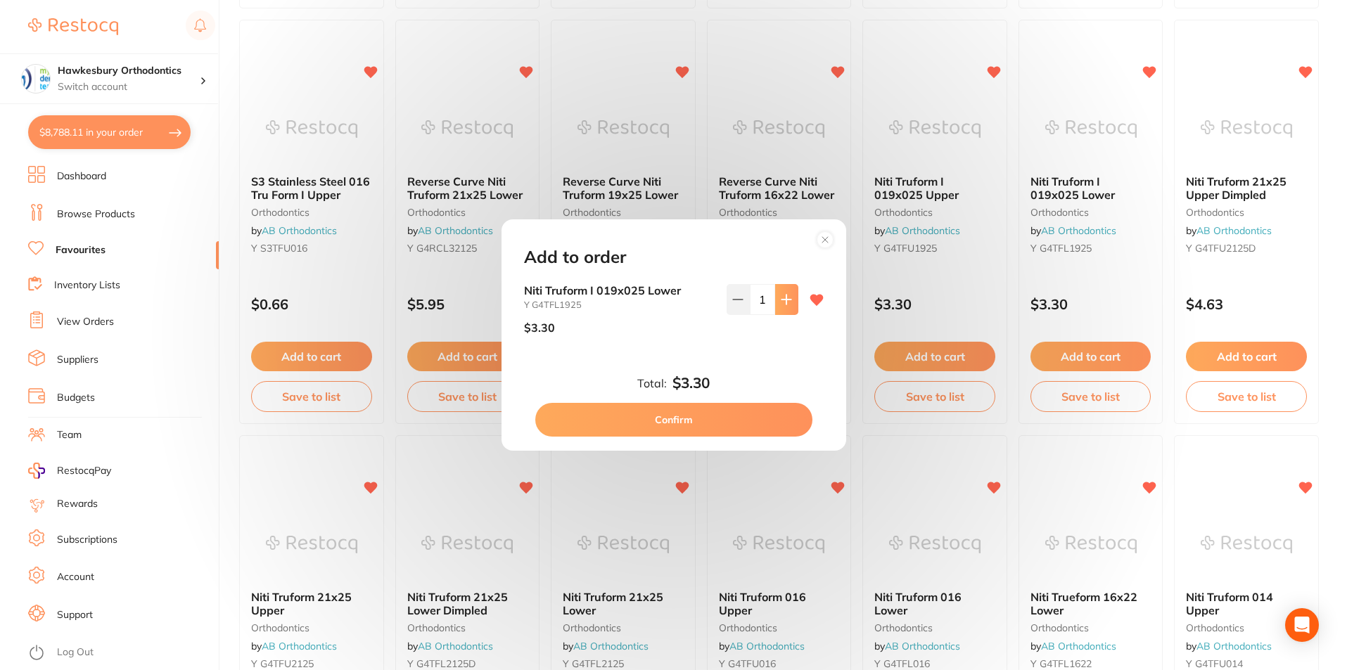
click at [782, 301] on icon at bounding box center [785, 299] width 9 height 9
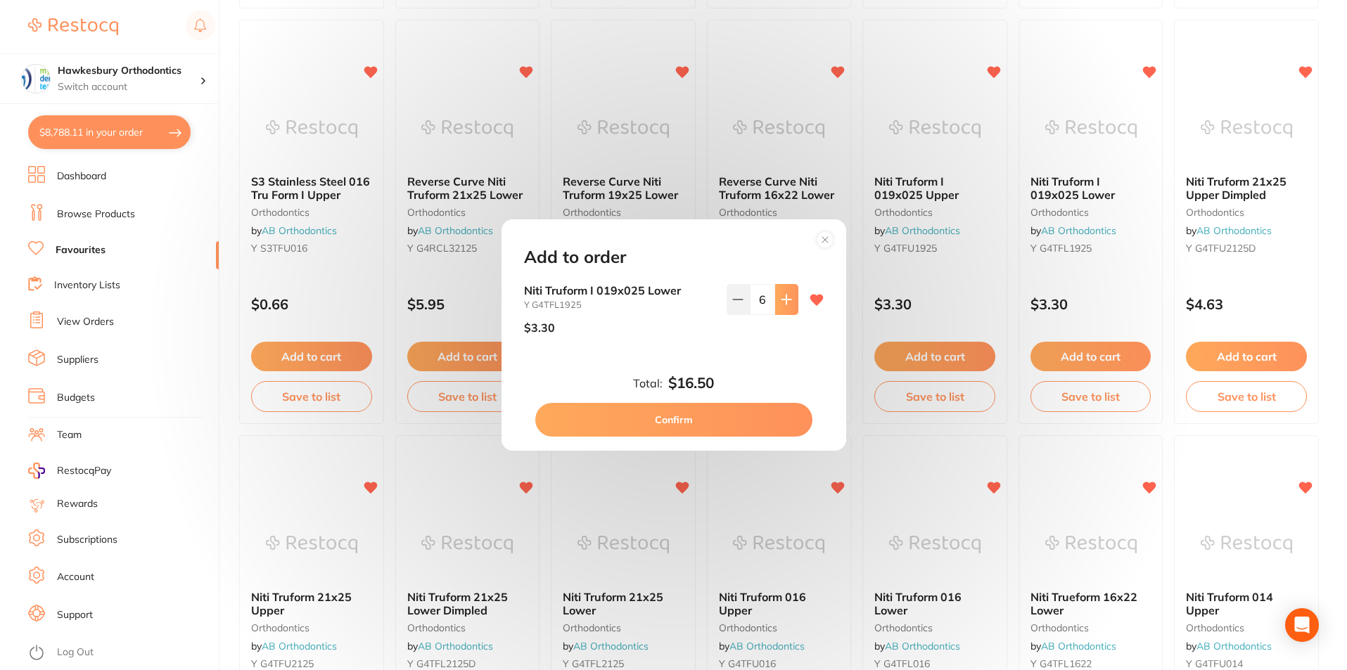
click at [782, 301] on icon at bounding box center [785, 299] width 9 height 9
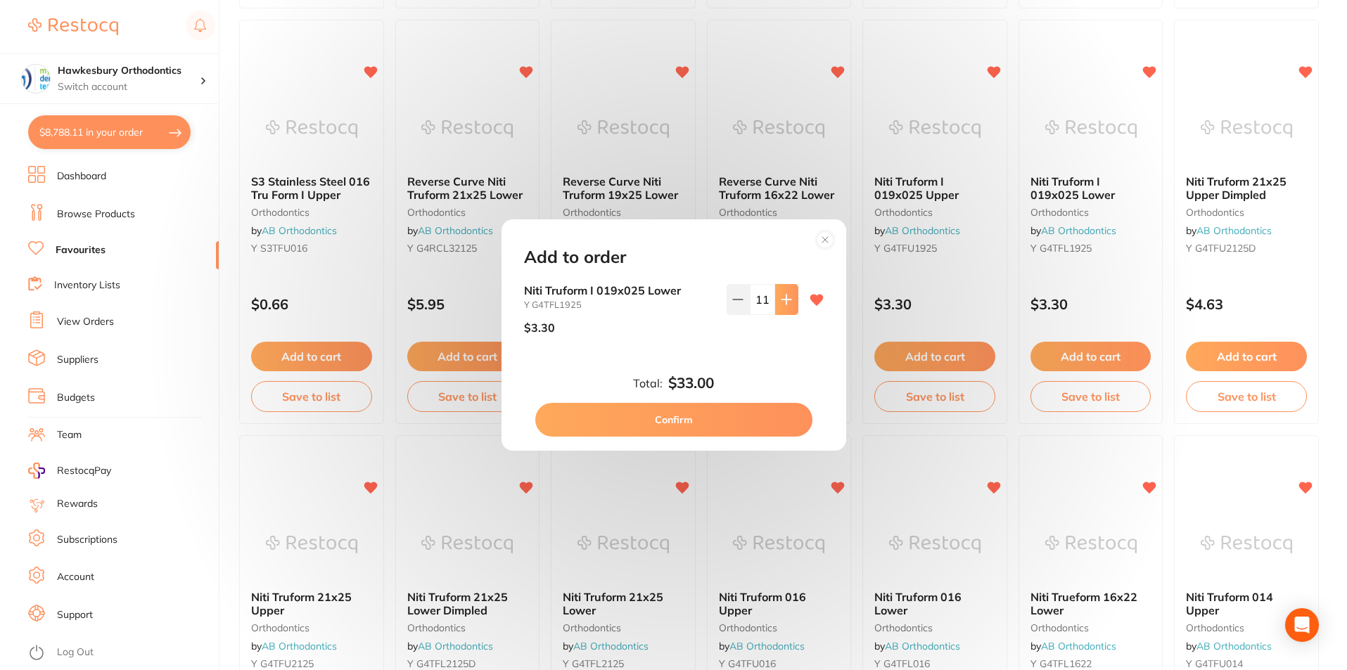
click at [782, 301] on icon at bounding box center [785, 299] width 9 height 9
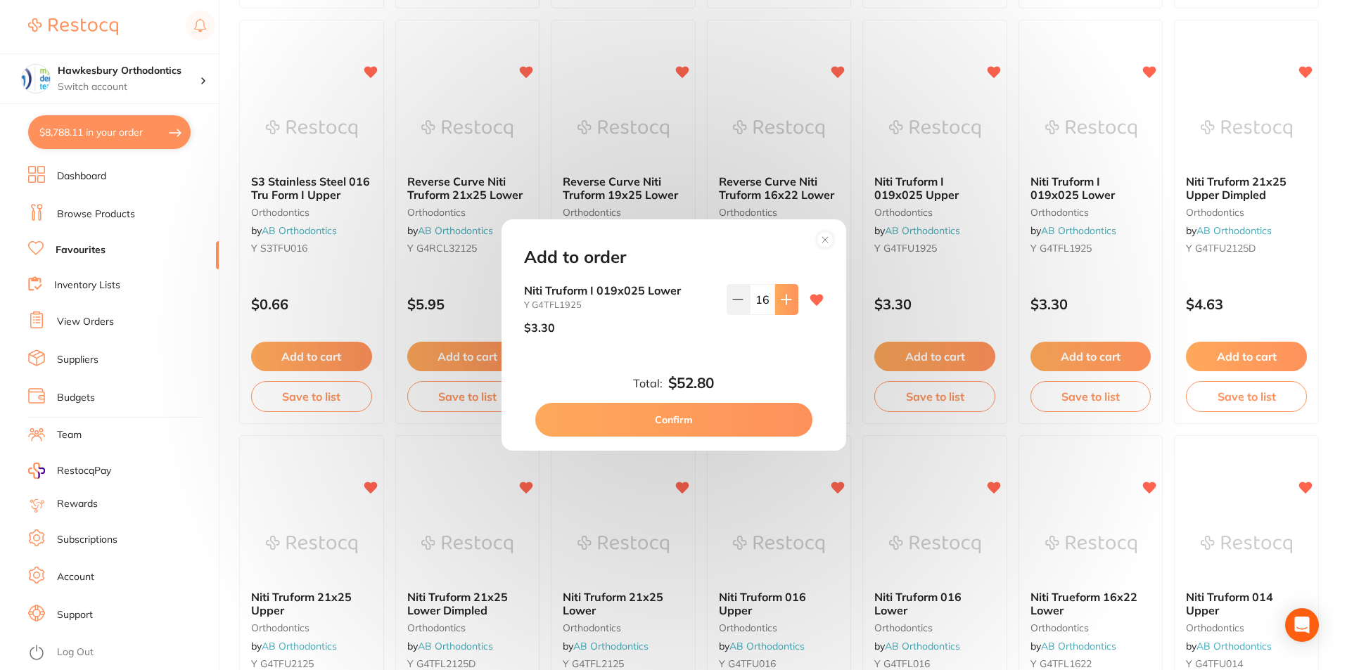
click at [782, 301] on icon at bounding box center [785, 299] width 9 height 9
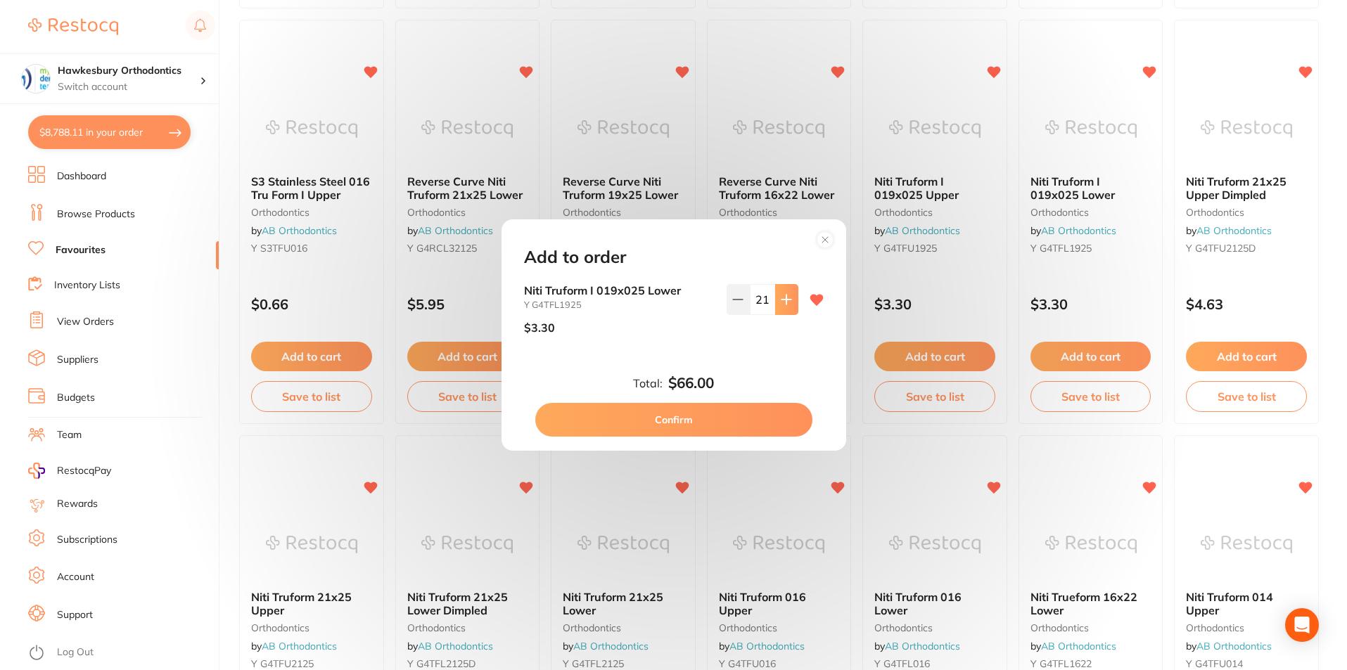
click at [782, 301] on icon at bounding box center [785, 299] width 9 height 9
type input "25"
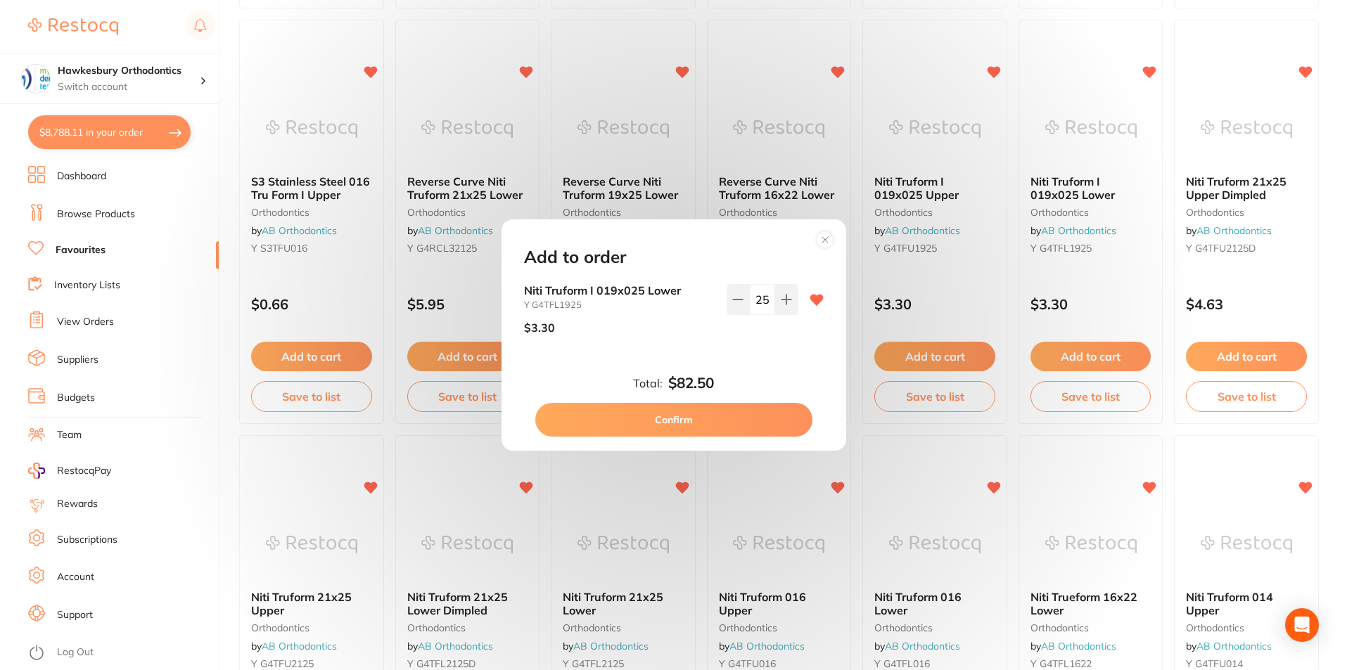
click at [706, 418] on button "Confirm" at bounding box center [673, 420] width 277 height 34
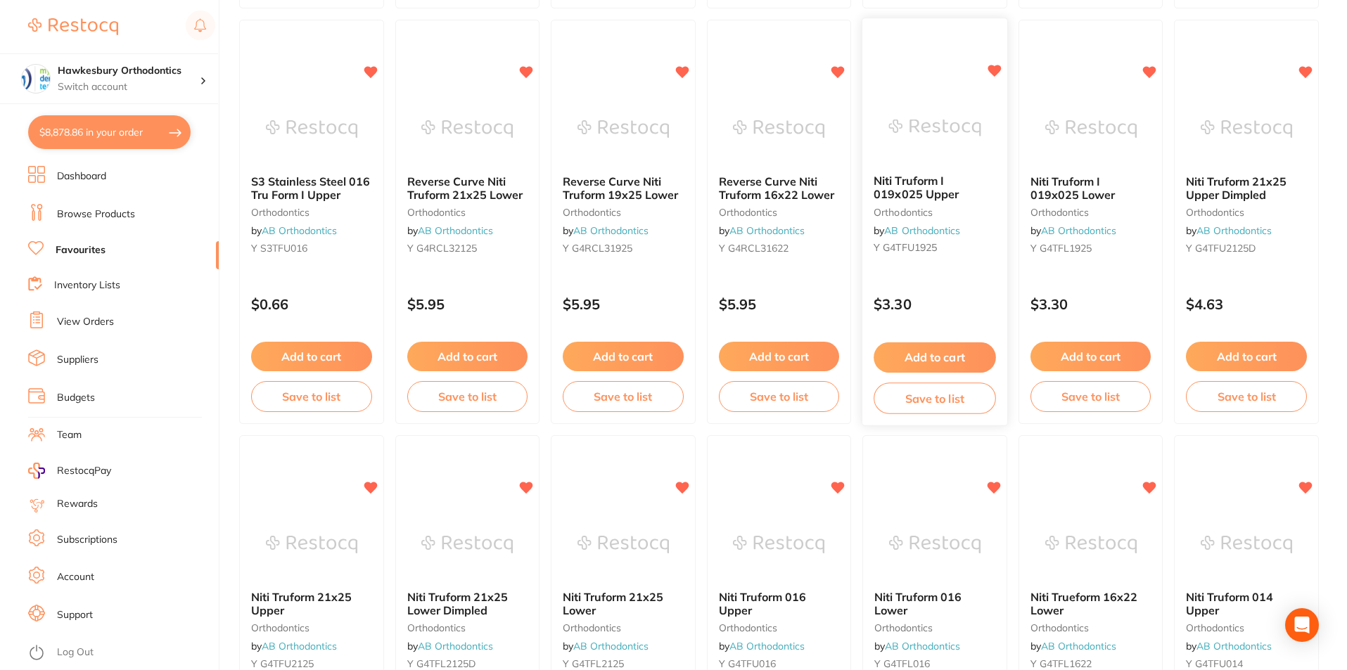
click at [927, 359] on button "Add to cart" at bounding box center [934, 357] width 122 height 30
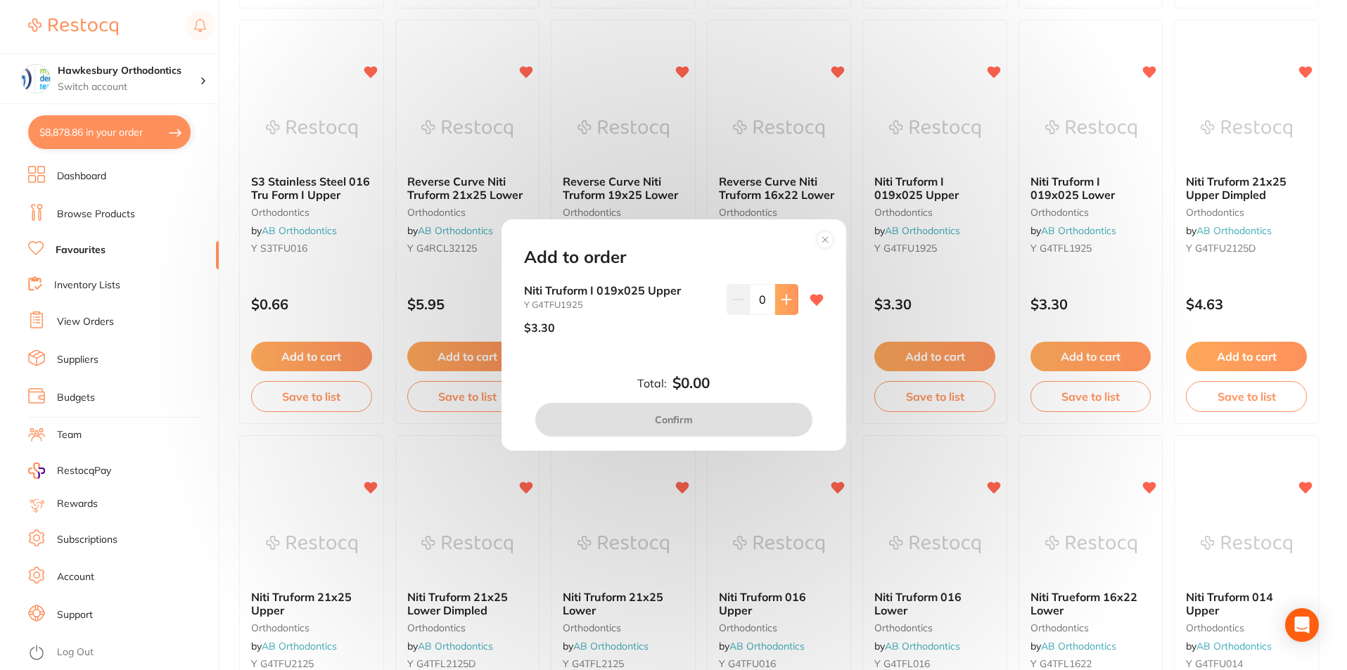
click at [783, 300] on icon at bounding box center [785, 299] width 9 height 9
click at [784, 300] on icon at bounding box center [786, 299] width 11 height 11
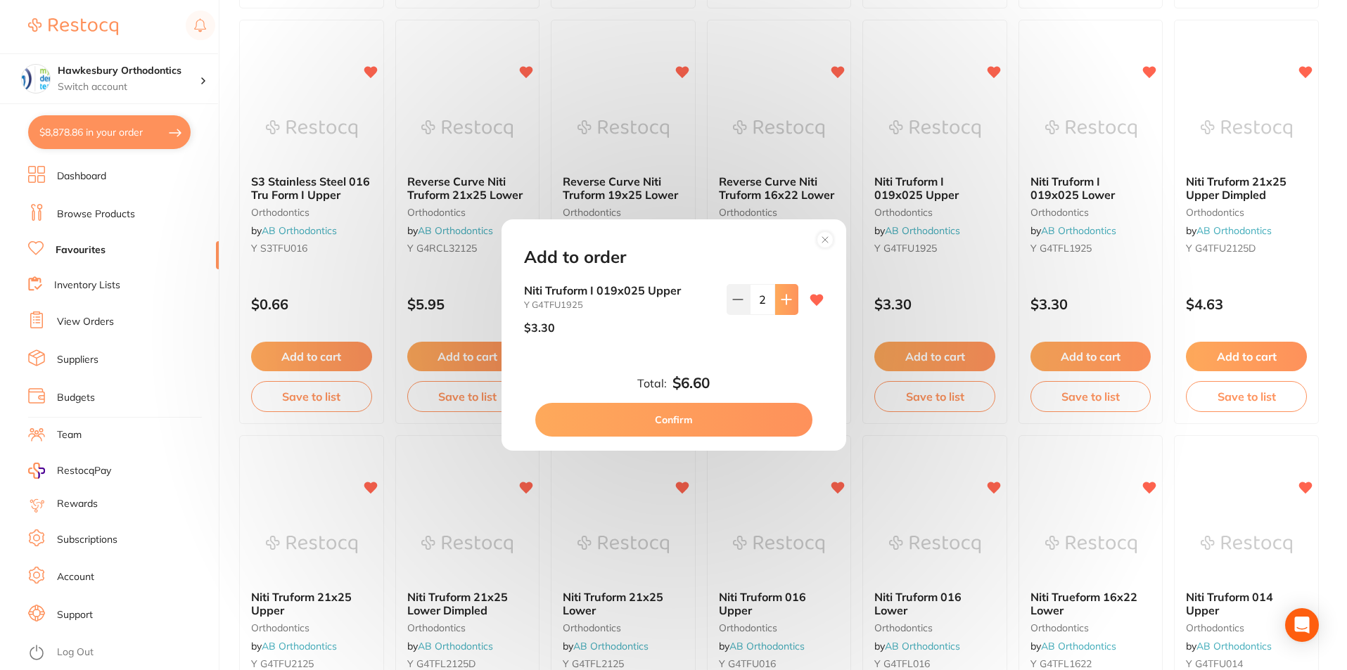
click at [784, 300] on icon at bounding box center [786, 299] width 11 height 11
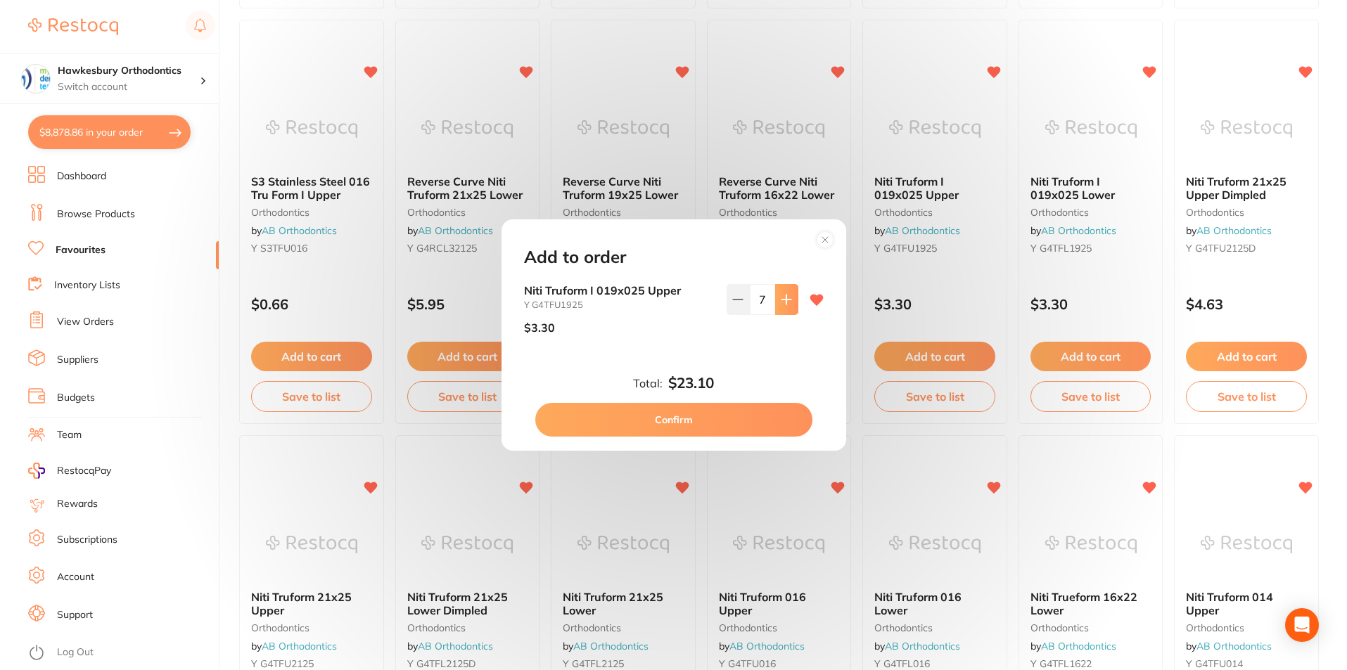
click at [784, 300] on icon at bounding box center [786, 299] width 11 height 11
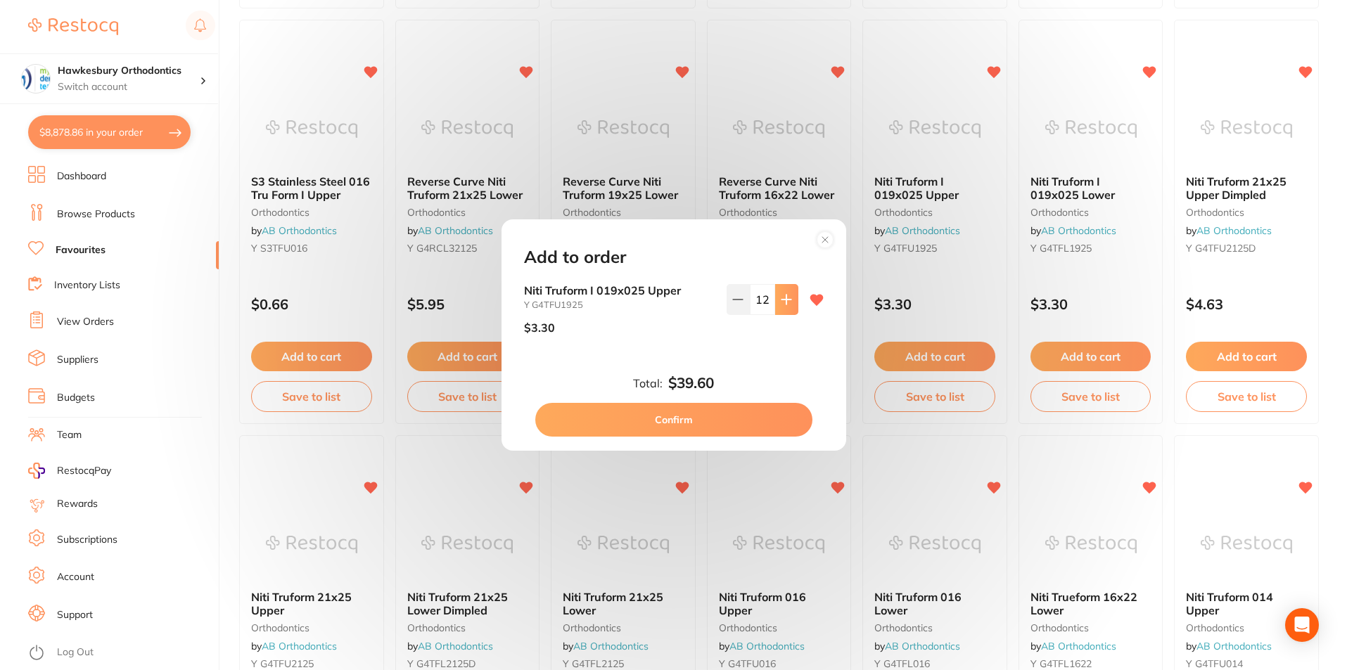
click at [784, 300] on icon at bounding box center [786, 299] width 11 height 11
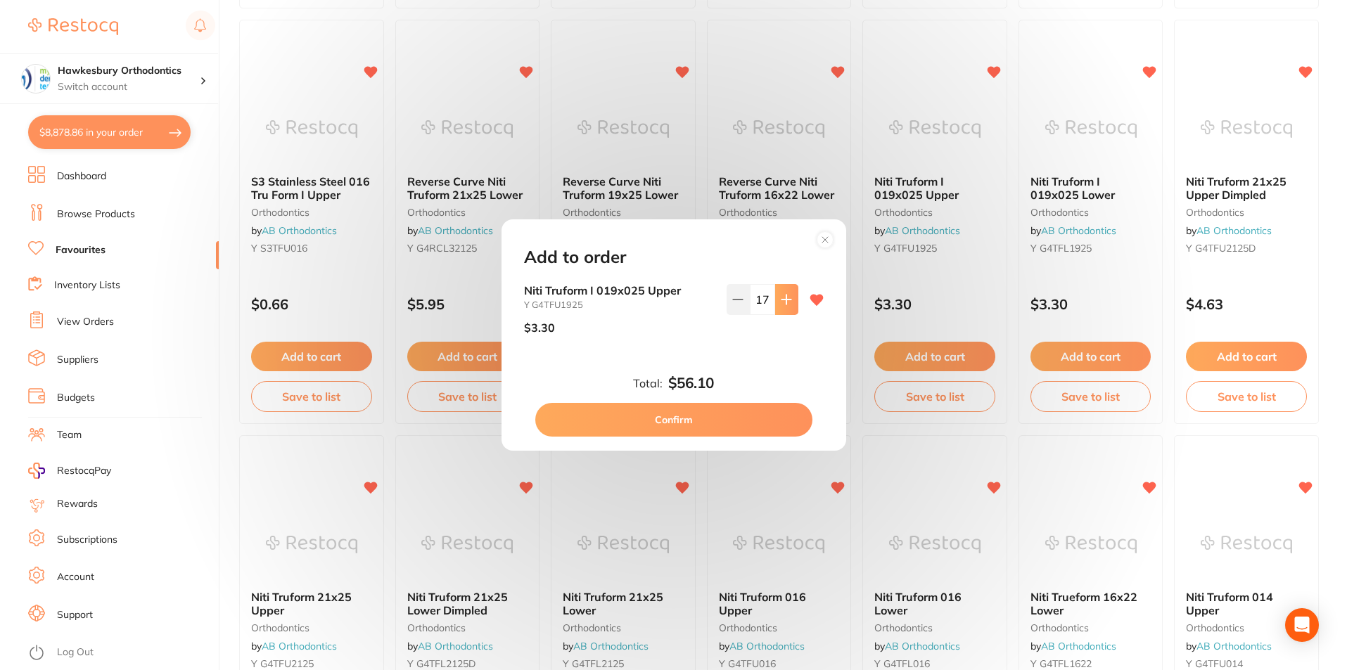
click at [784, 300] on icon at bounding box center [786, 299] width 11 height 11
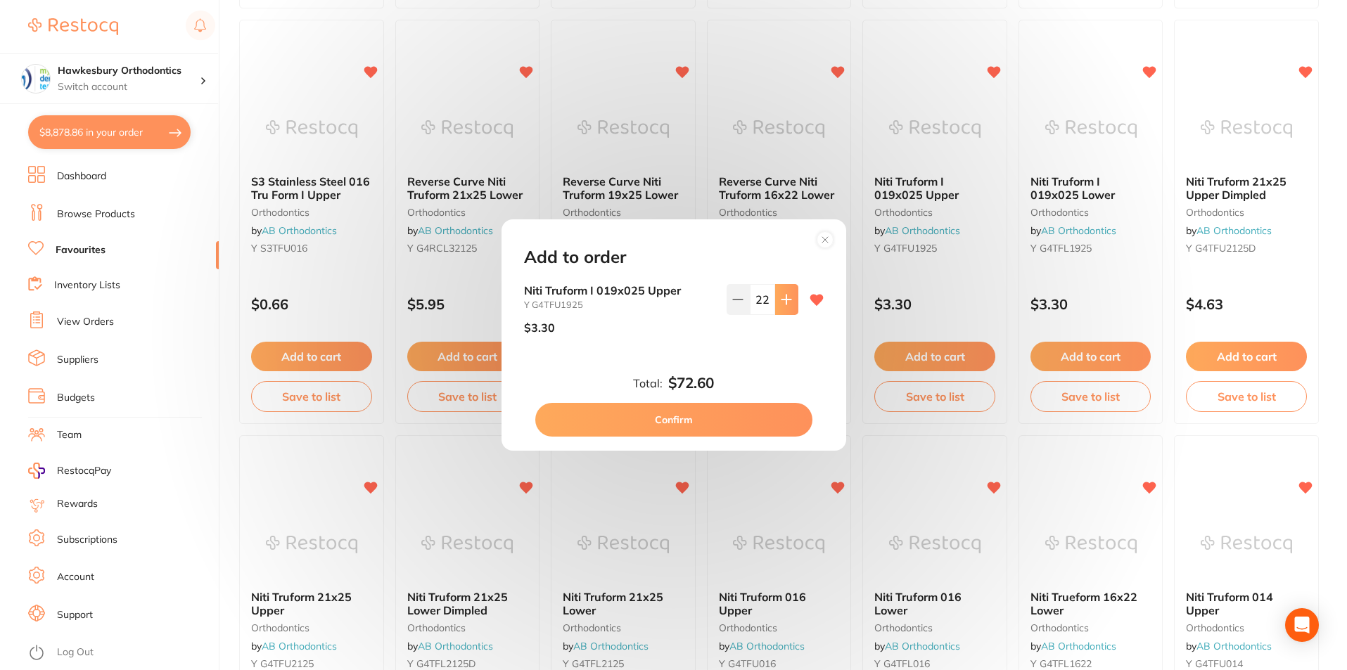
click at [784, 300] on icon at bounding box center [786, 299] width 11 height 11
type input "25"
click at [717, 418] on button "Confirm" at bounding box center [673, 420] width 277 height 34
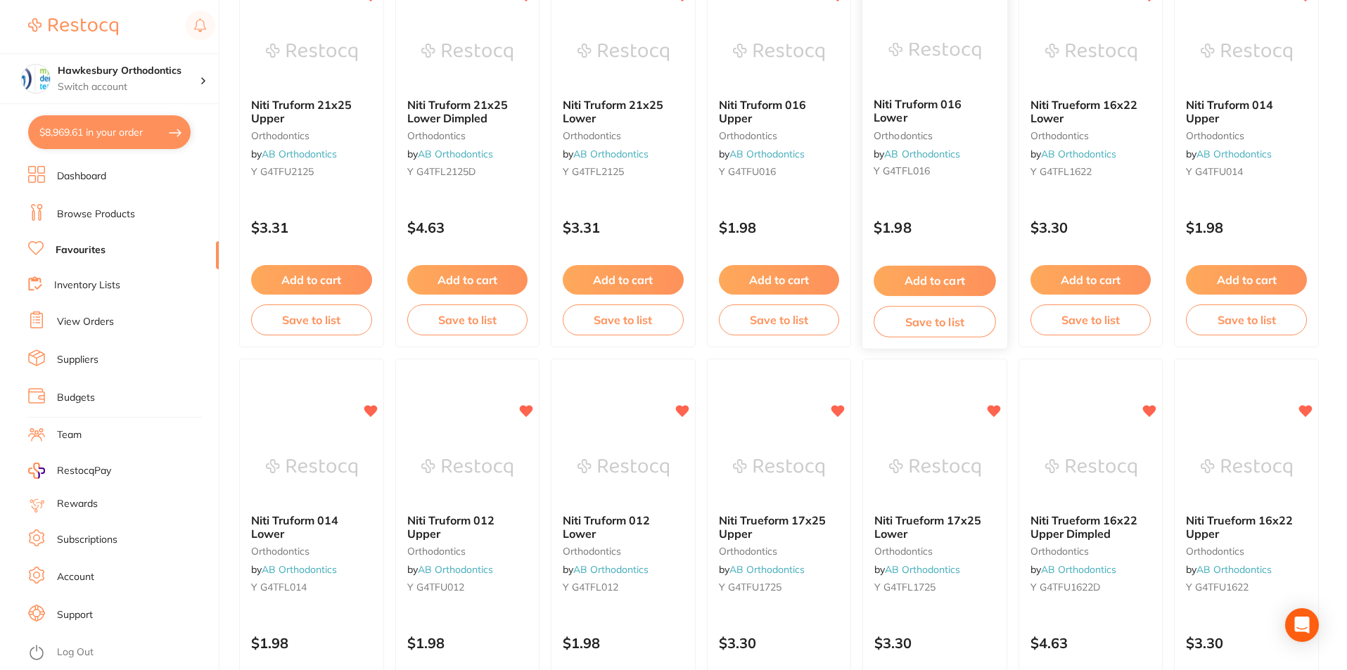
scroll to position [1264, 0]
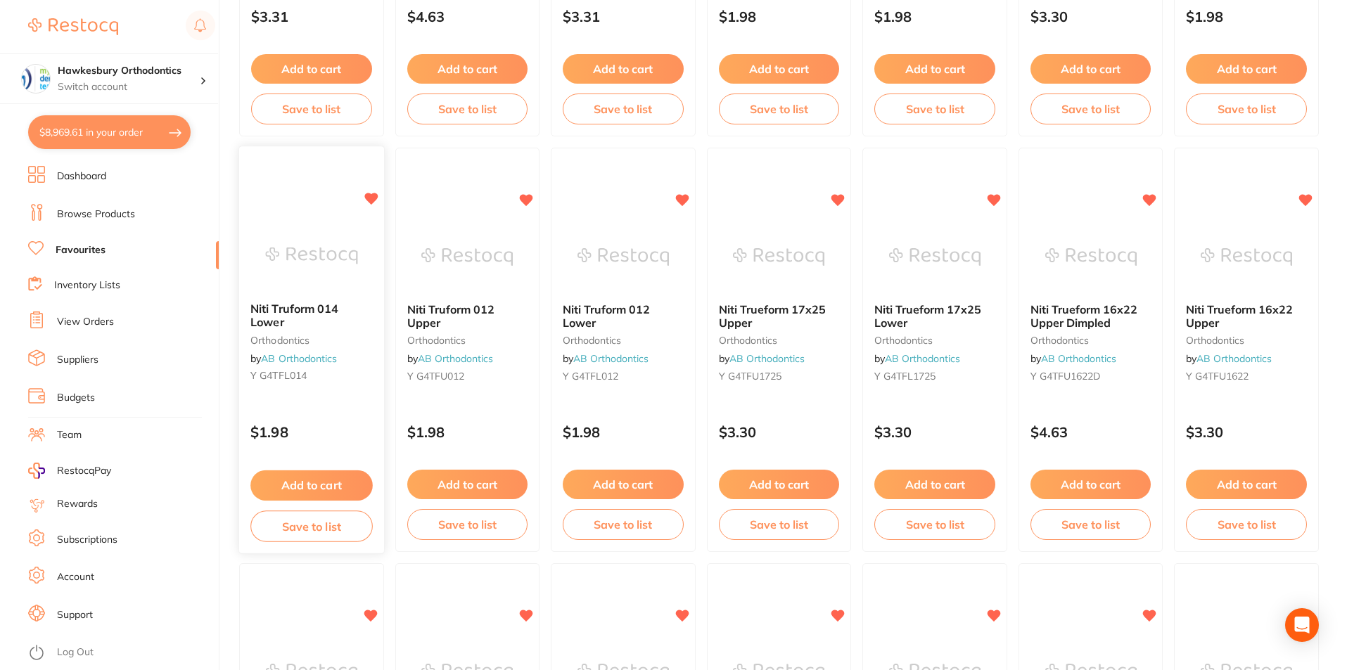
click at [307, 484] on button "Add to cart" at bounding box center [311, 485] width 122 height 30
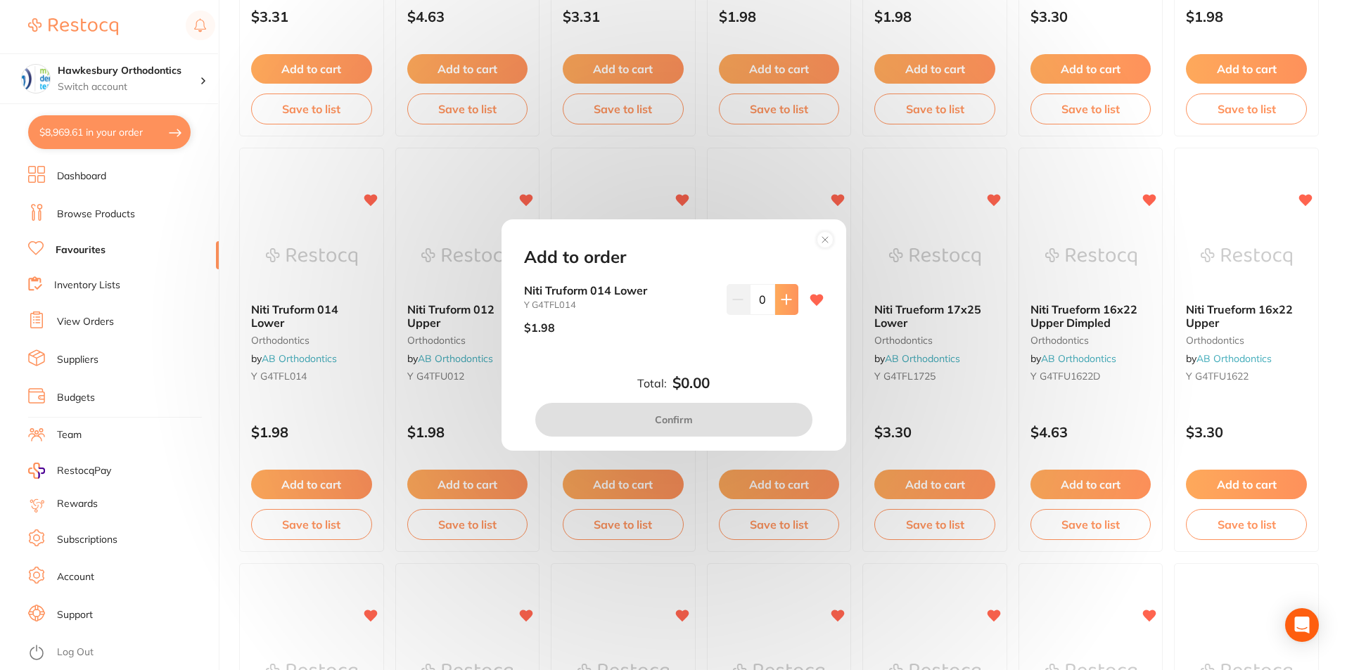
click at [781, 297] on icon at bounding box center [786, 299] width 11 height 11
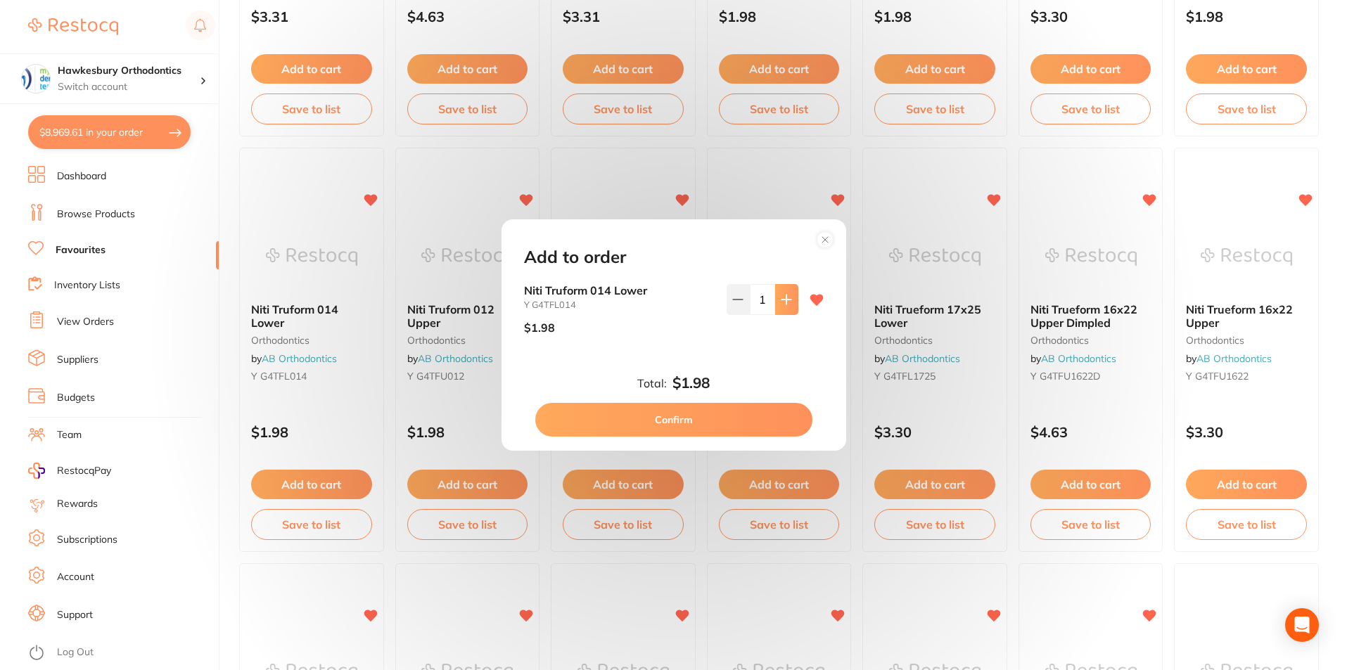
click at [776, 296] on button at bounding box center [786, 299] width 23 height 31
click at [778, 297] on button at bounding box center [786, 299] width 23 height 31
click at [781, 297] on icon at bounding box center [786, 299] width 11 height 11
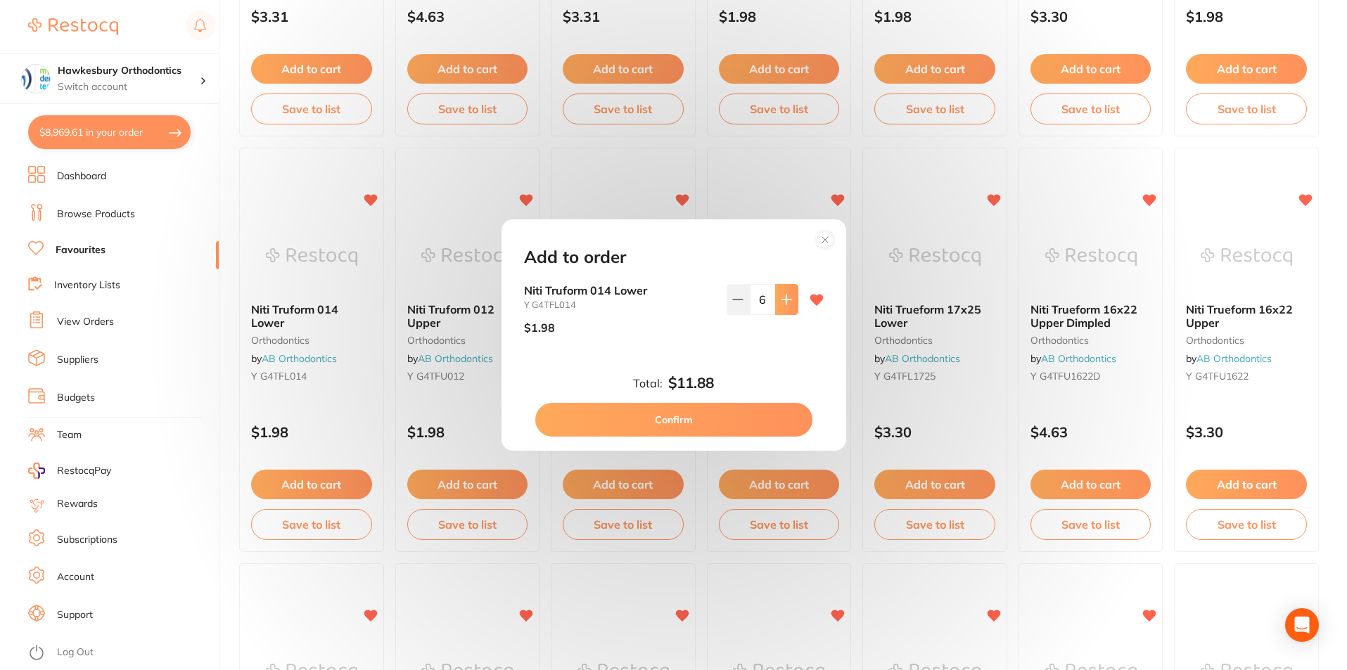
click at [781, 297] on icon at bounding box center [786, 299] width 11 height 11
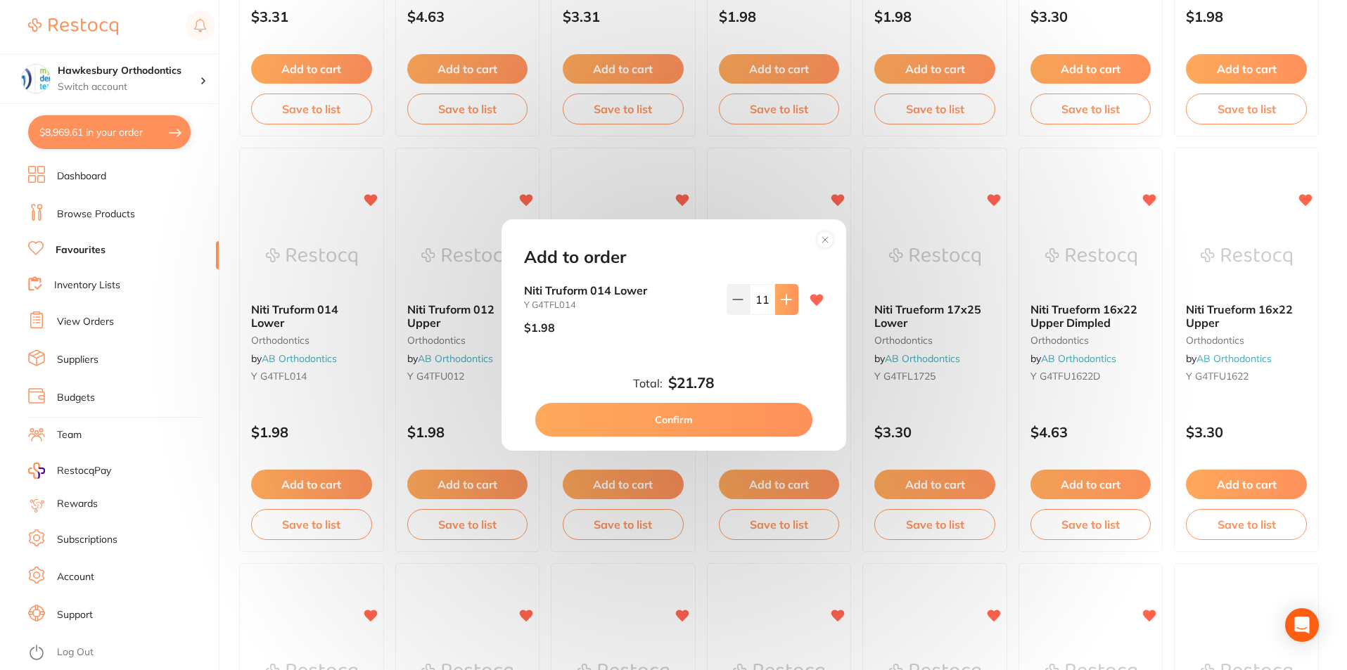
click icon
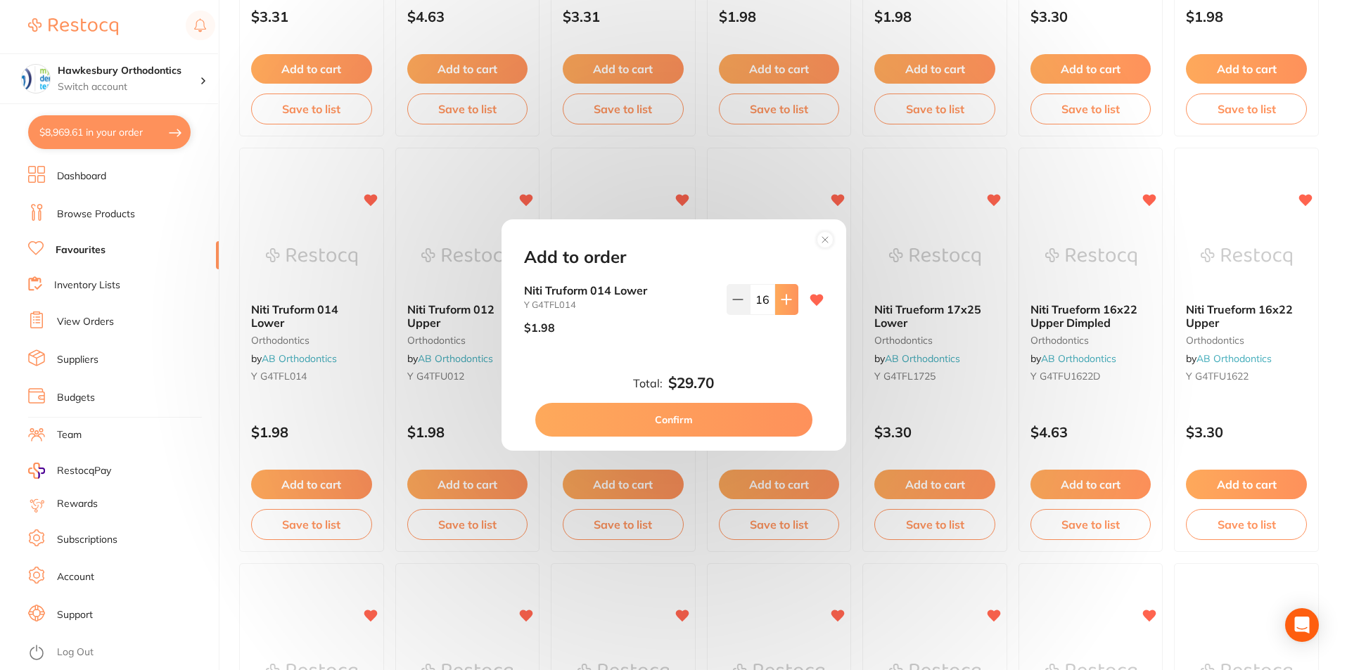
click icon
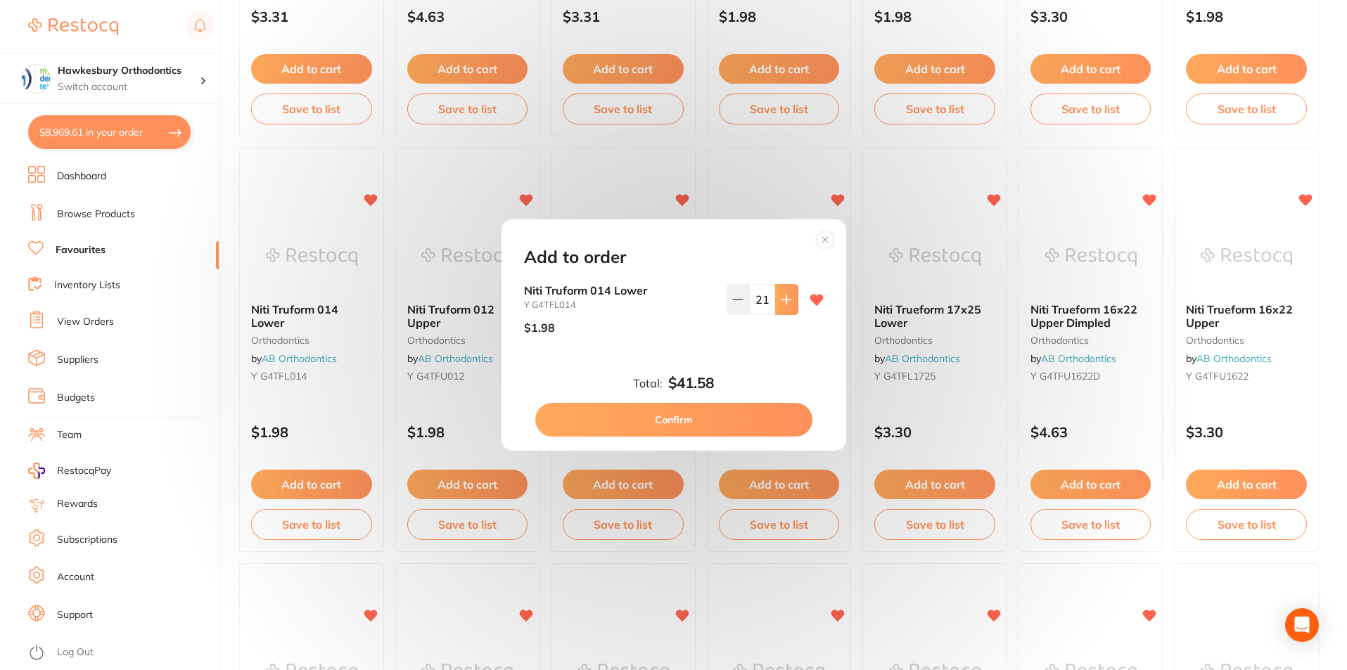
click icon
type input "25"
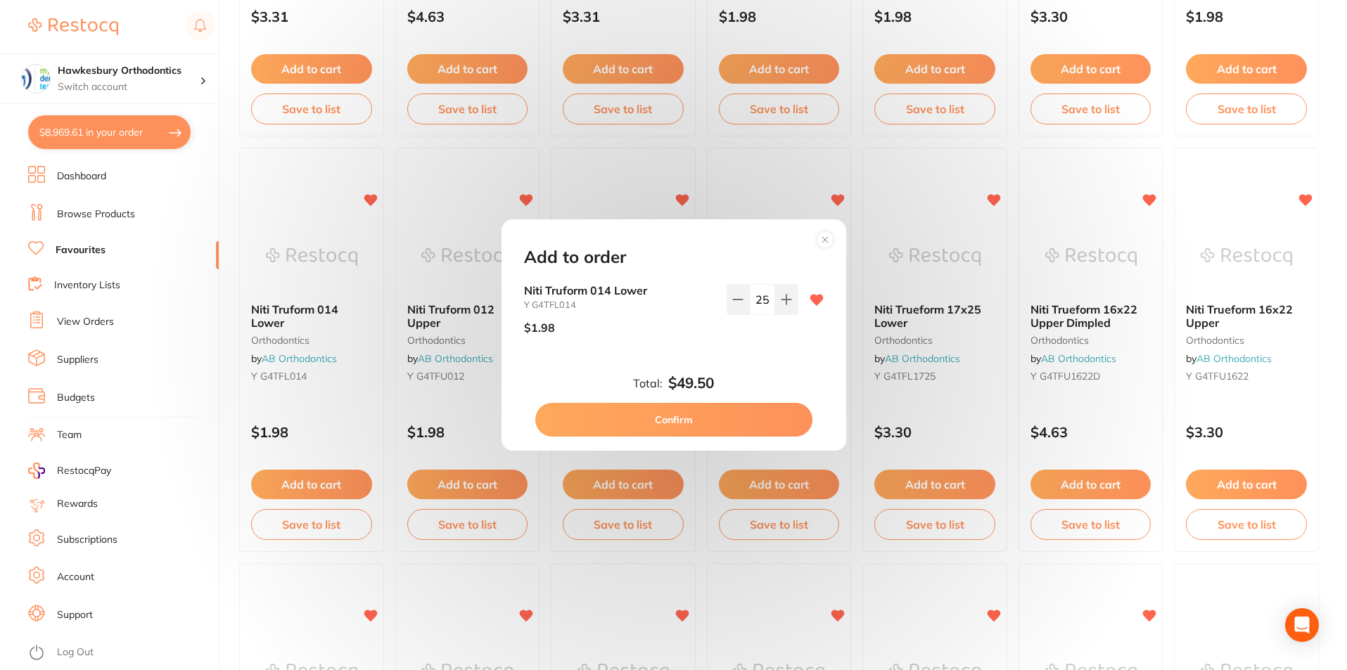
click button "Confirm"
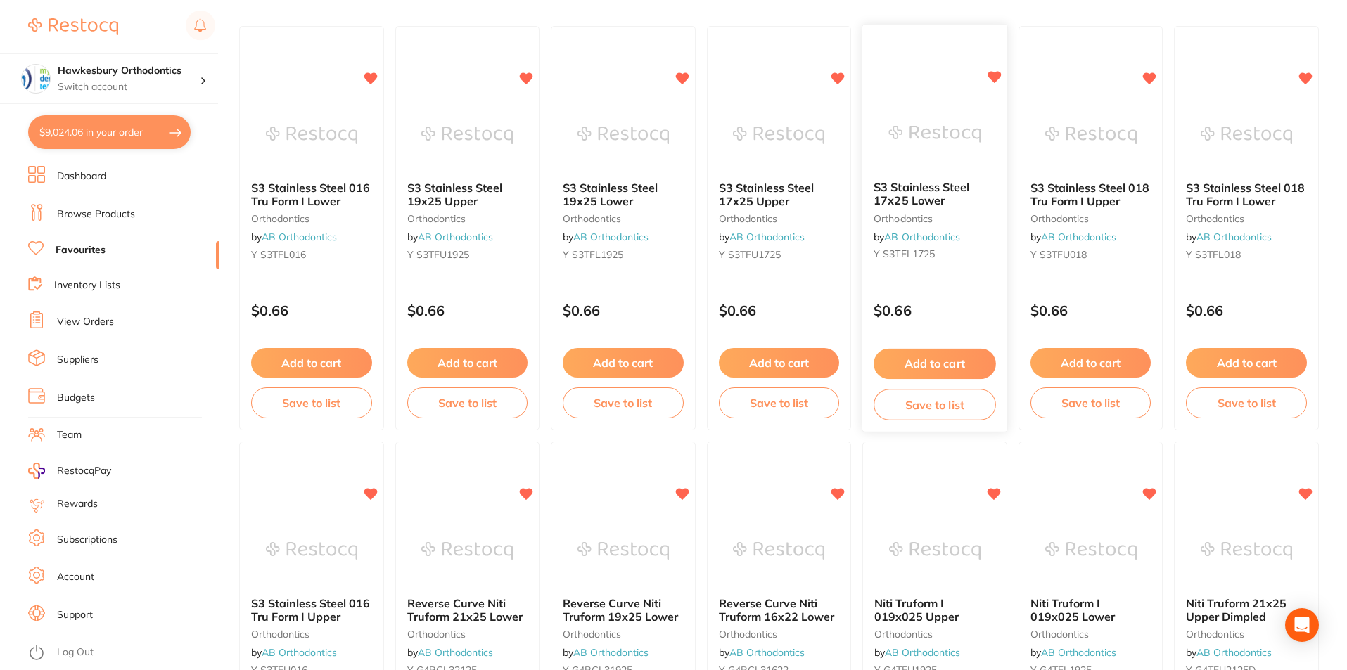
scroll to position [0, 0]
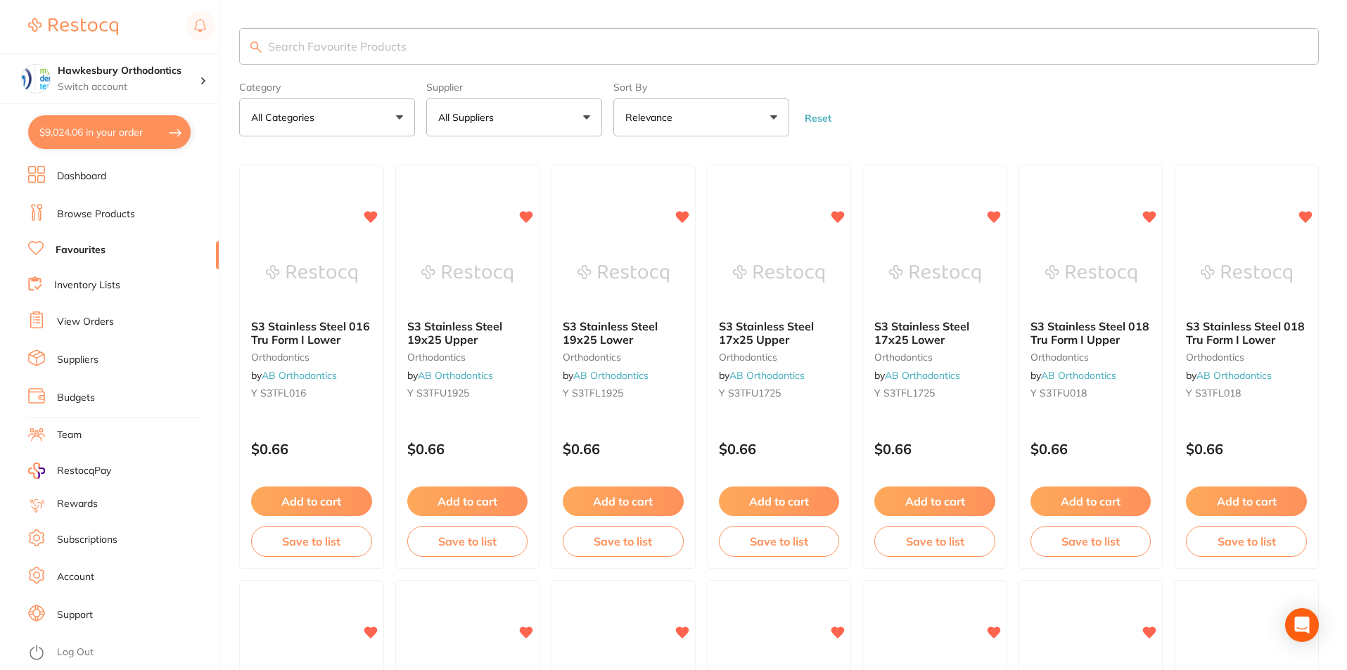
click input "search"
type input "alcohol wipes"
click link "Browse Products"
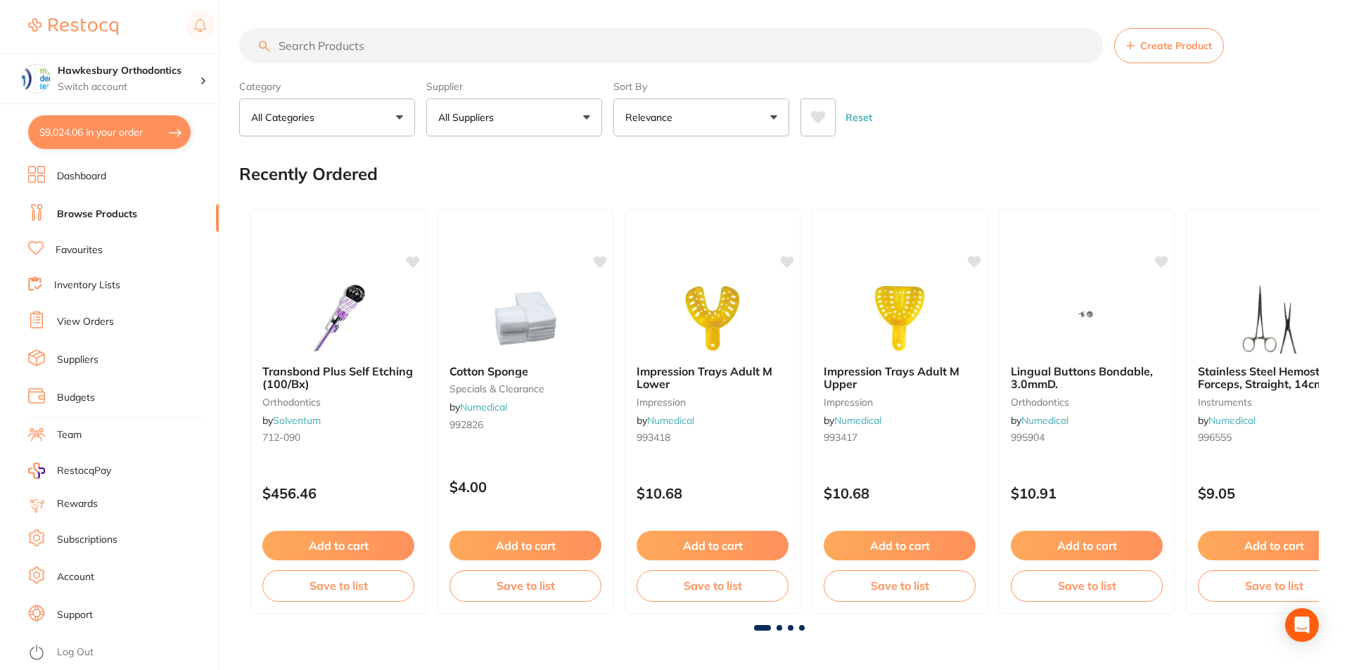
scroll to position [70, 0]
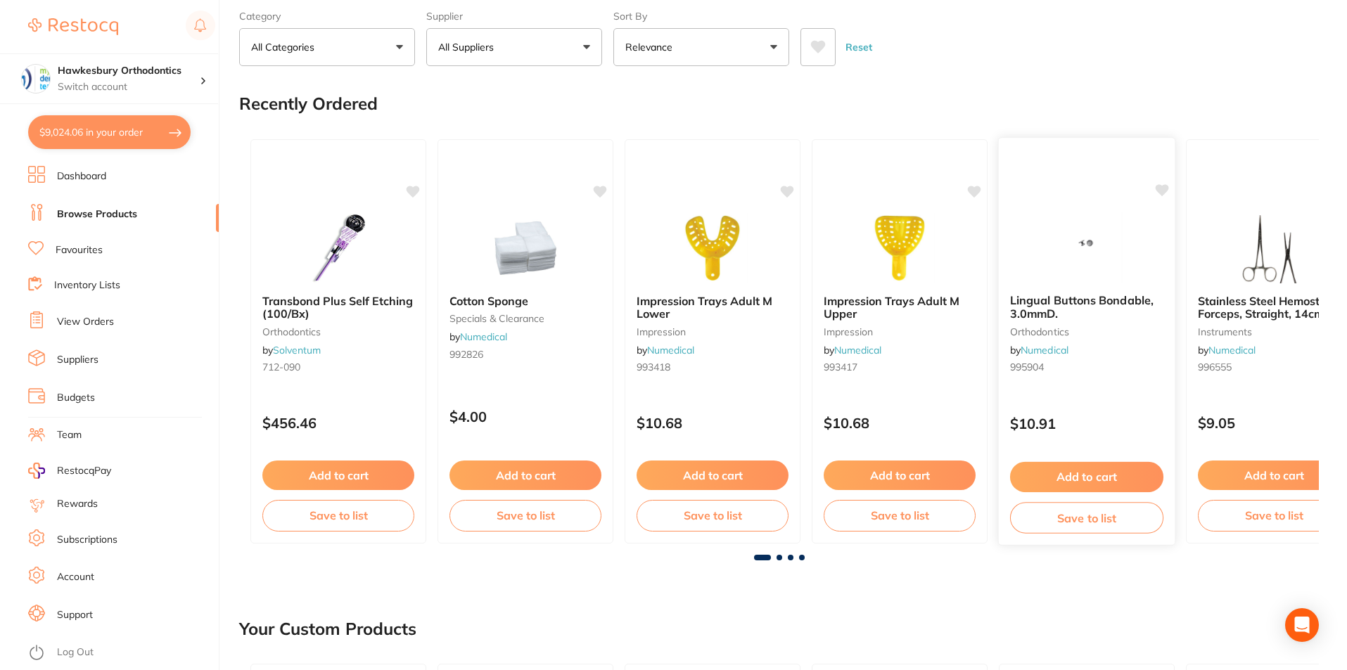
click b "Lingual Buttons Bondable, 3.0mmD."
click section
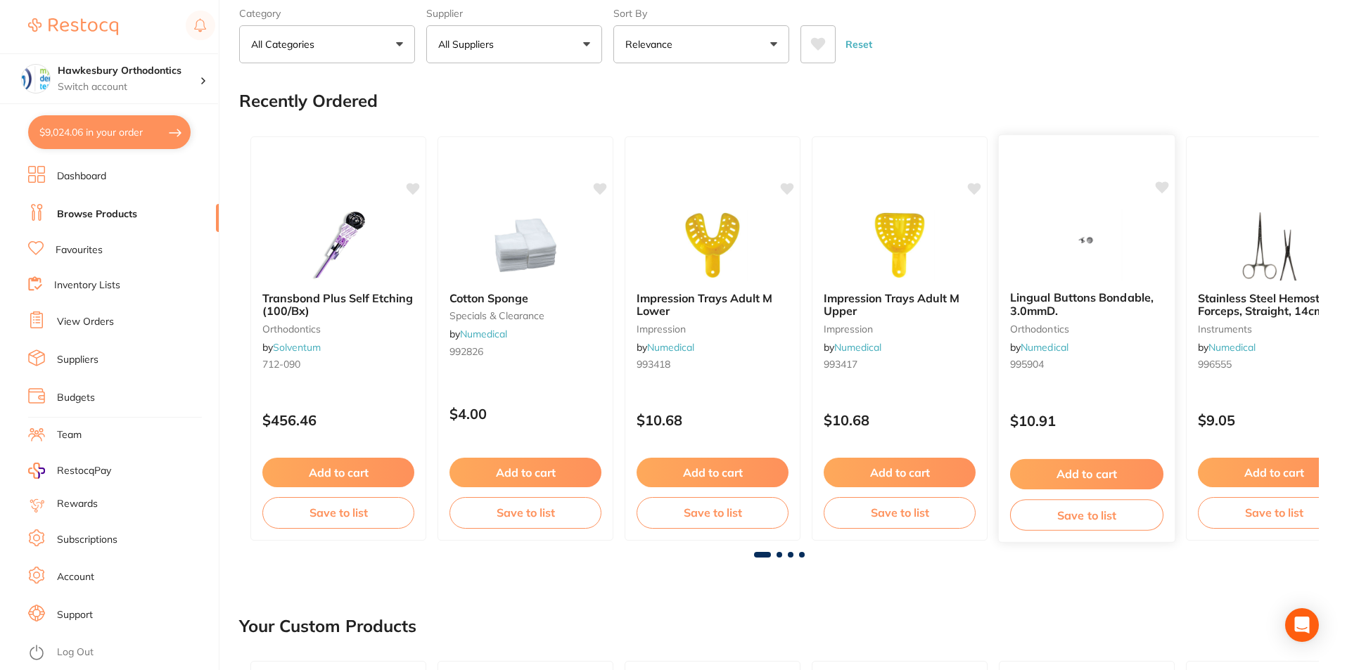
scroll to position [70, 0]
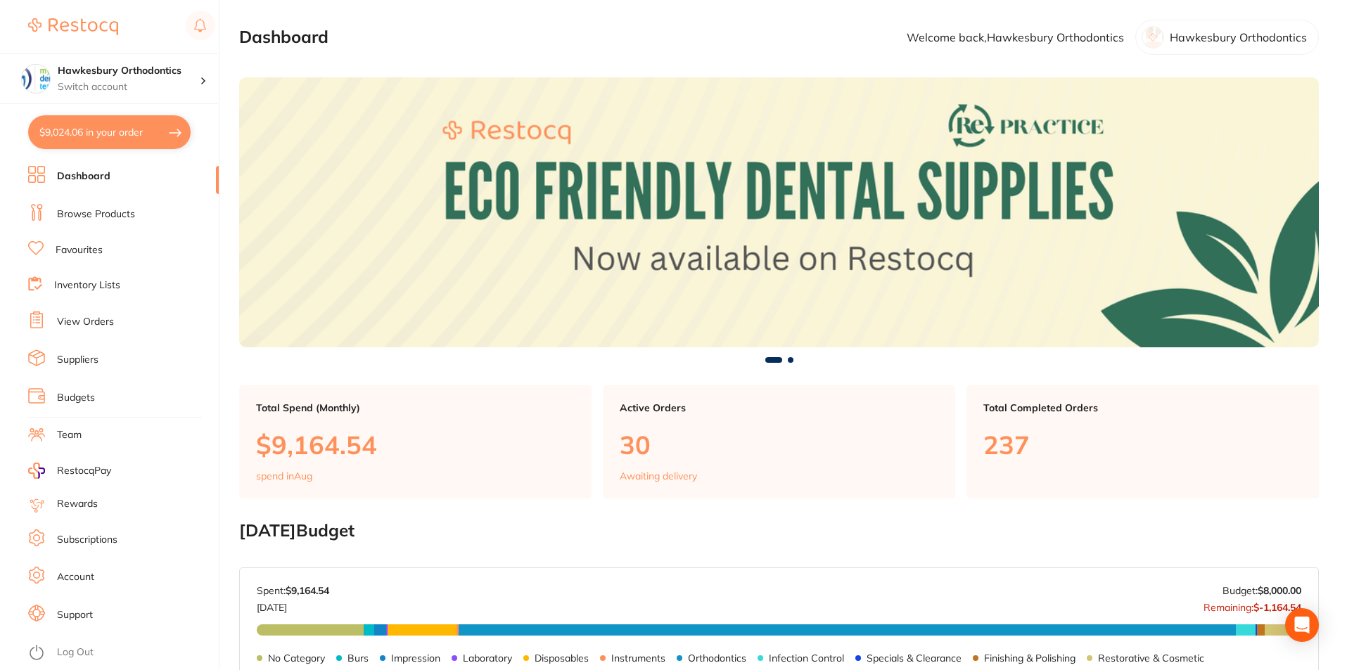
click at [91, 173] on link "Dashboard" at bounding box center [83, 176] width 53 height 14
click at [96, 176] on link "Dashboard" at bounding box center [83, 176] width 53 height 14
click at [93, 176] on link "Dashboard" at bounding box center [83, 176] width 53 height 14
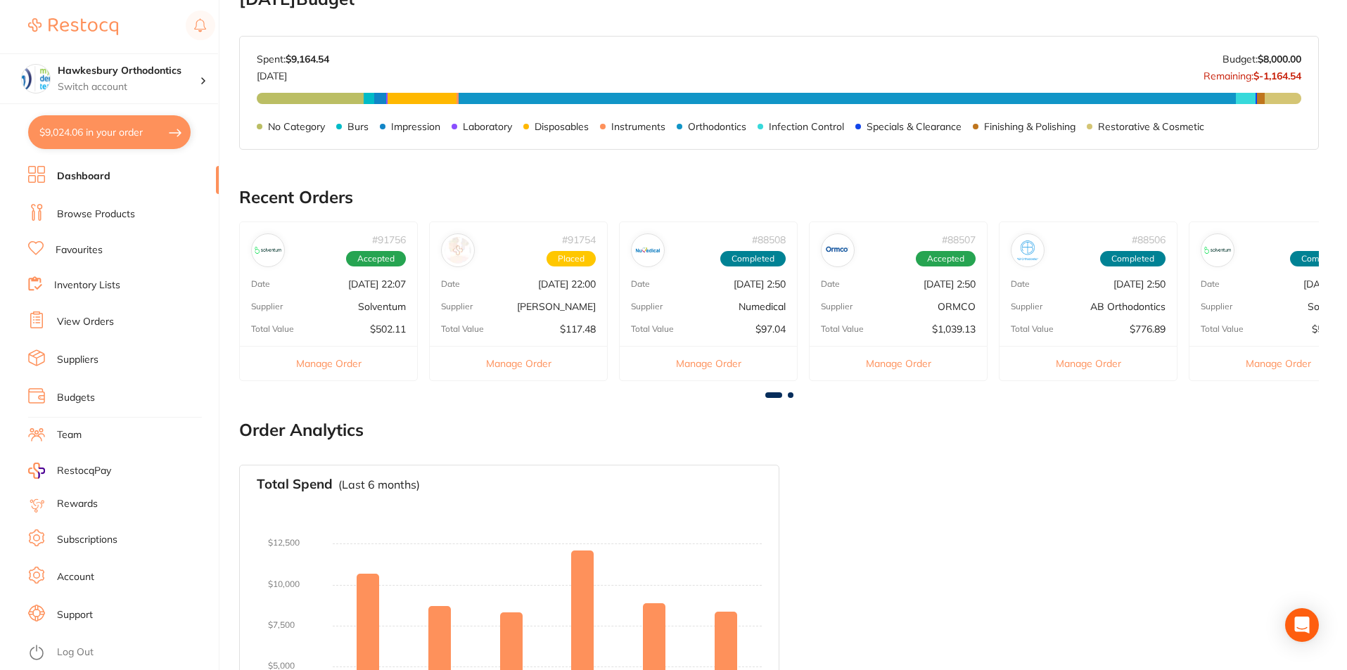
scroll to position [375, 0]
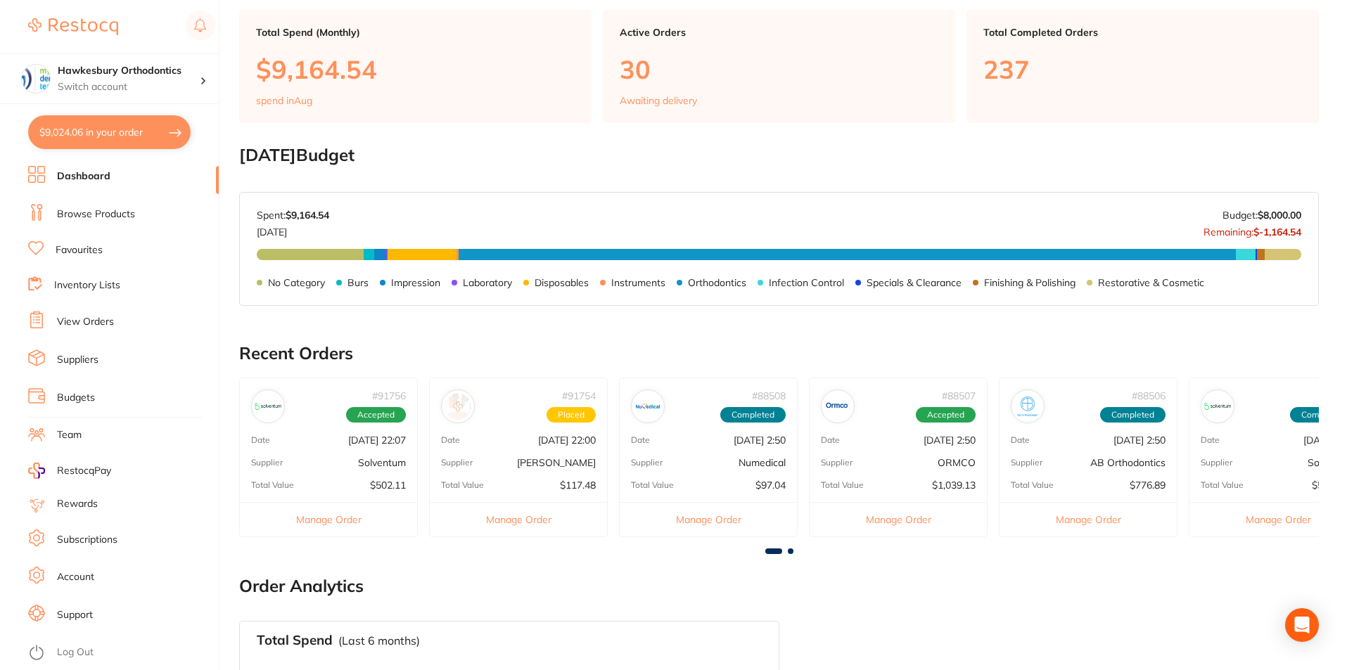
click at [84, 175] on link "Dashboard" at bounding box center [83, 176] width 53 height 14
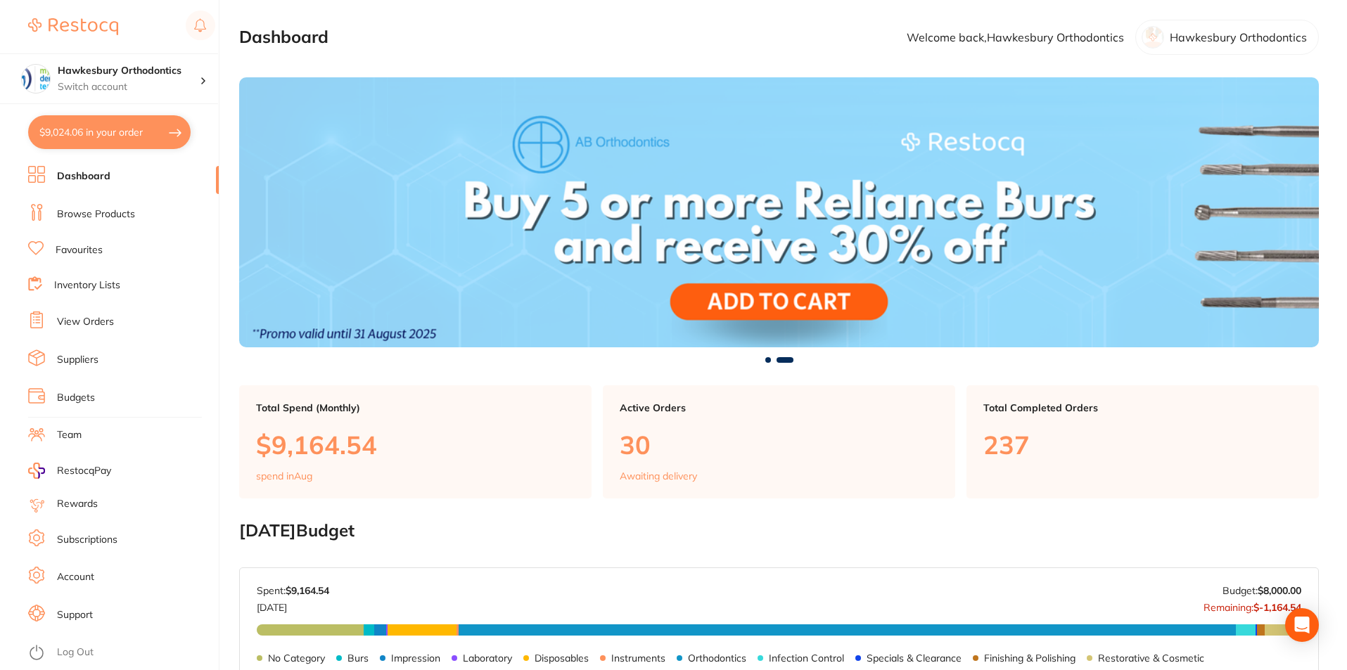
click at [84, 175] on link "Dashboard" at bounding box center [83, 176] width 53 height 14
click at [103, 174] on link "Dashboard" at bounding box center [83, 176] width 53 height 14
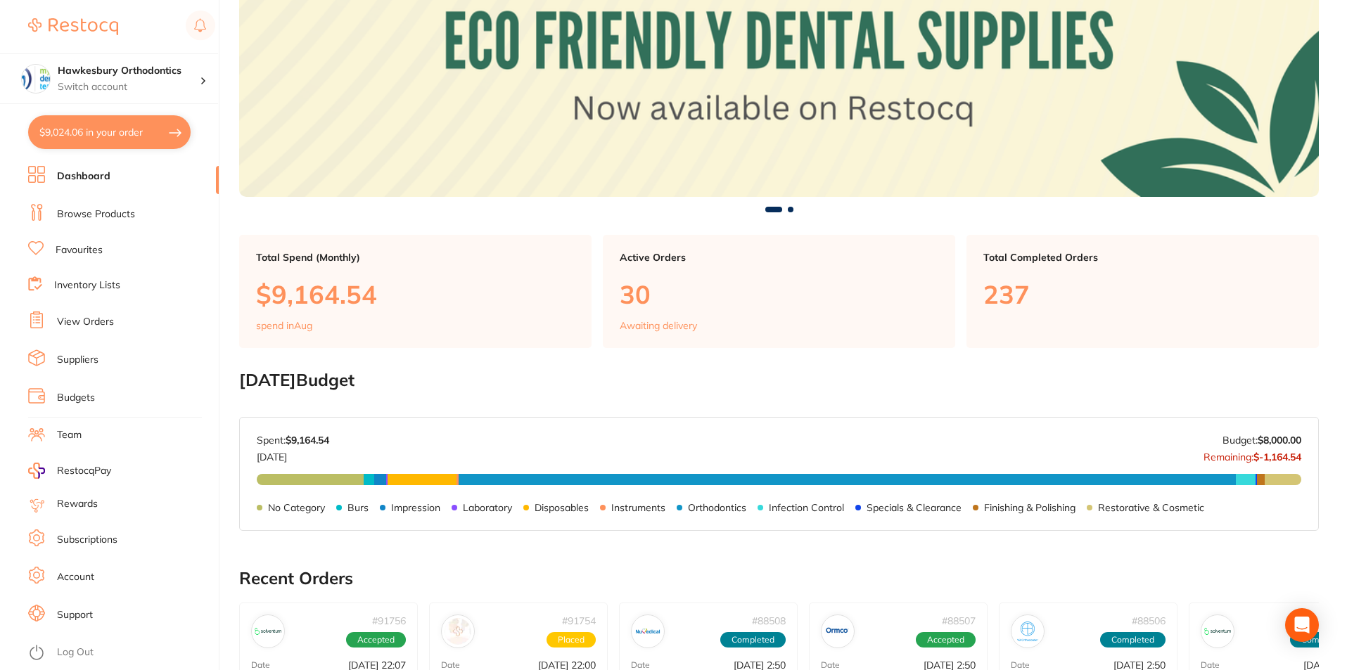
scroll to position [352, 0]
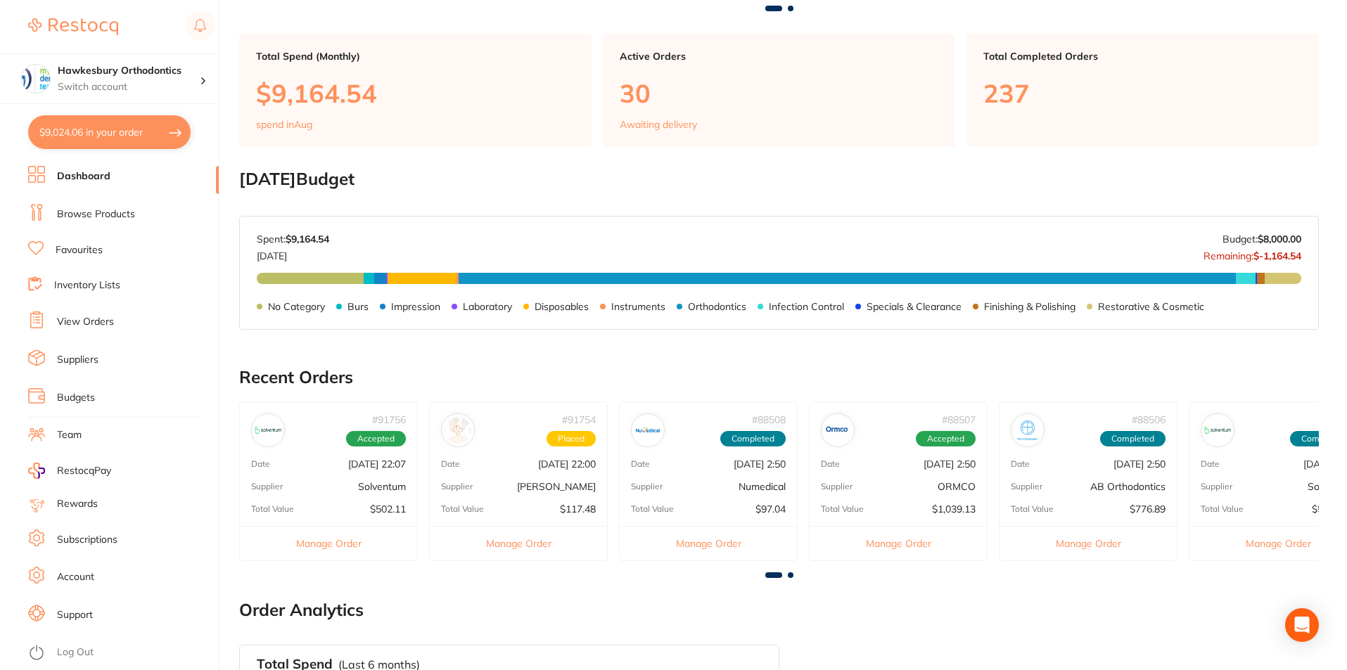
click at [86, 211] on link "Browse Products" at bounding box center [96, 214] width 78 height 14
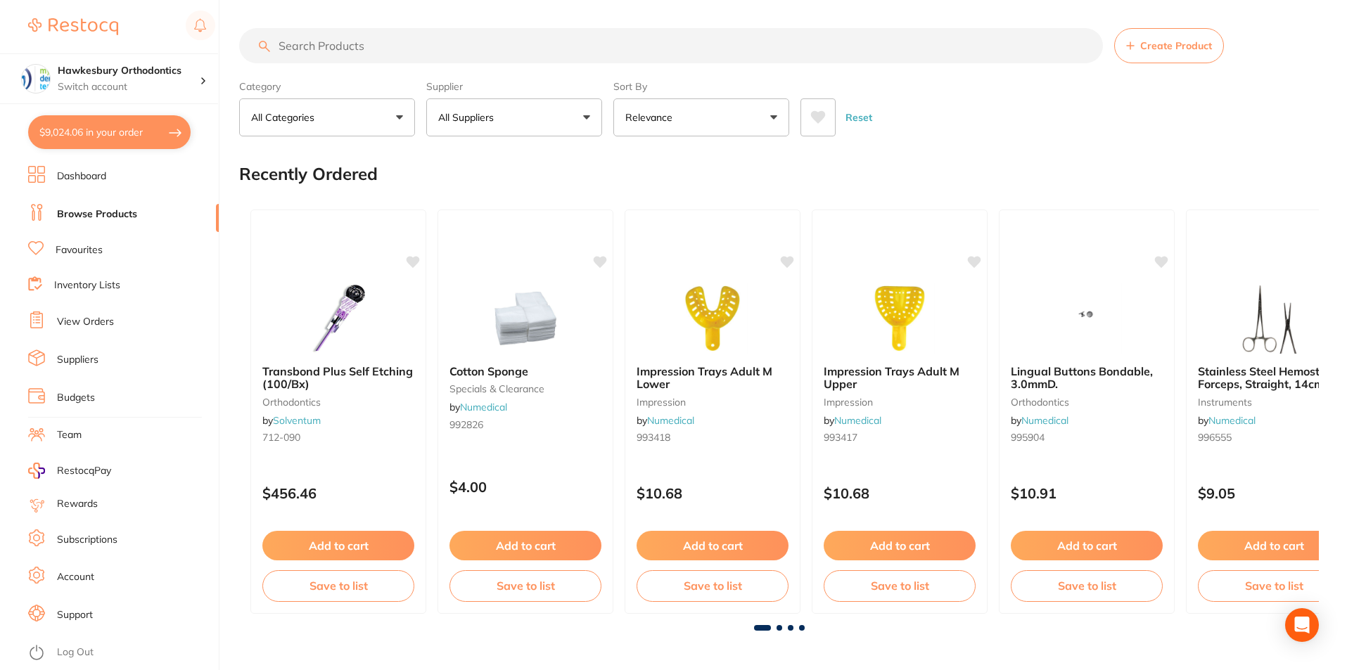
click at [86, 250] on link "Favourites" at bounding box center [79, 250] width 47 height 14
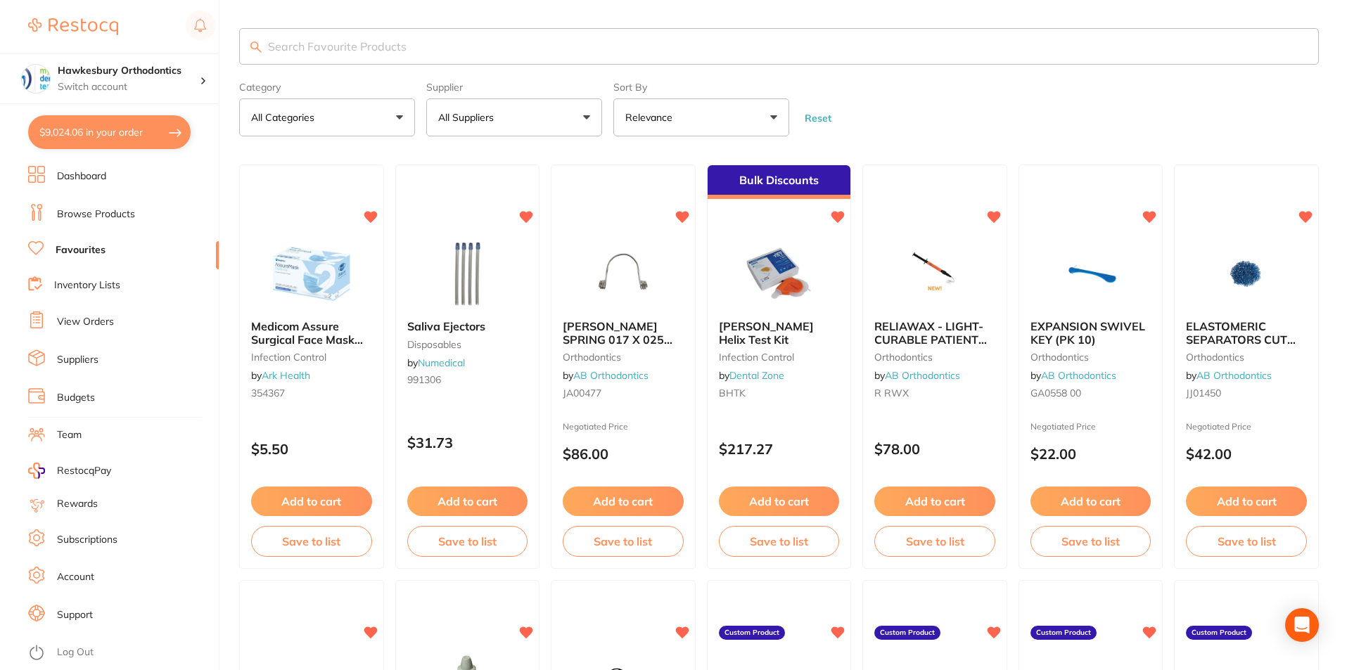
click at [589, 118] on button "All Suppliers" at bounding box center [514, 117] width 176 height 38
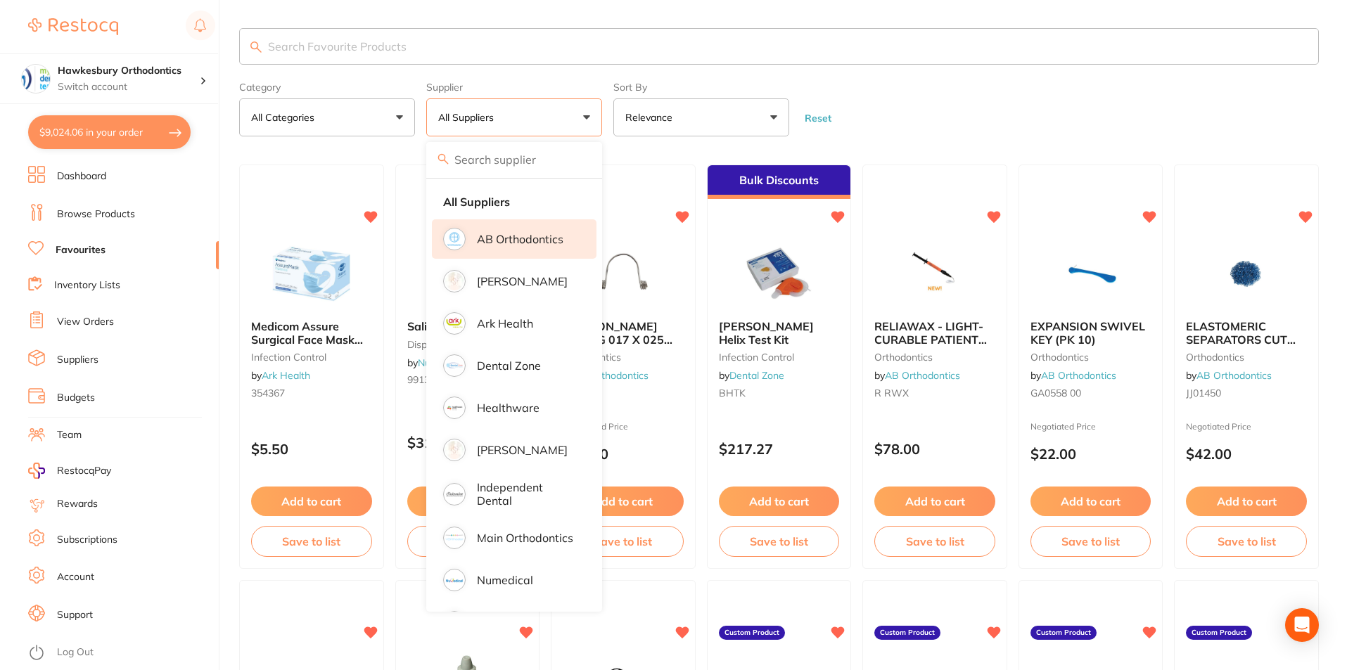
click at [521, 242] on p "AB Orthodontics" at bounding box center [520, 239] width 86 height 13
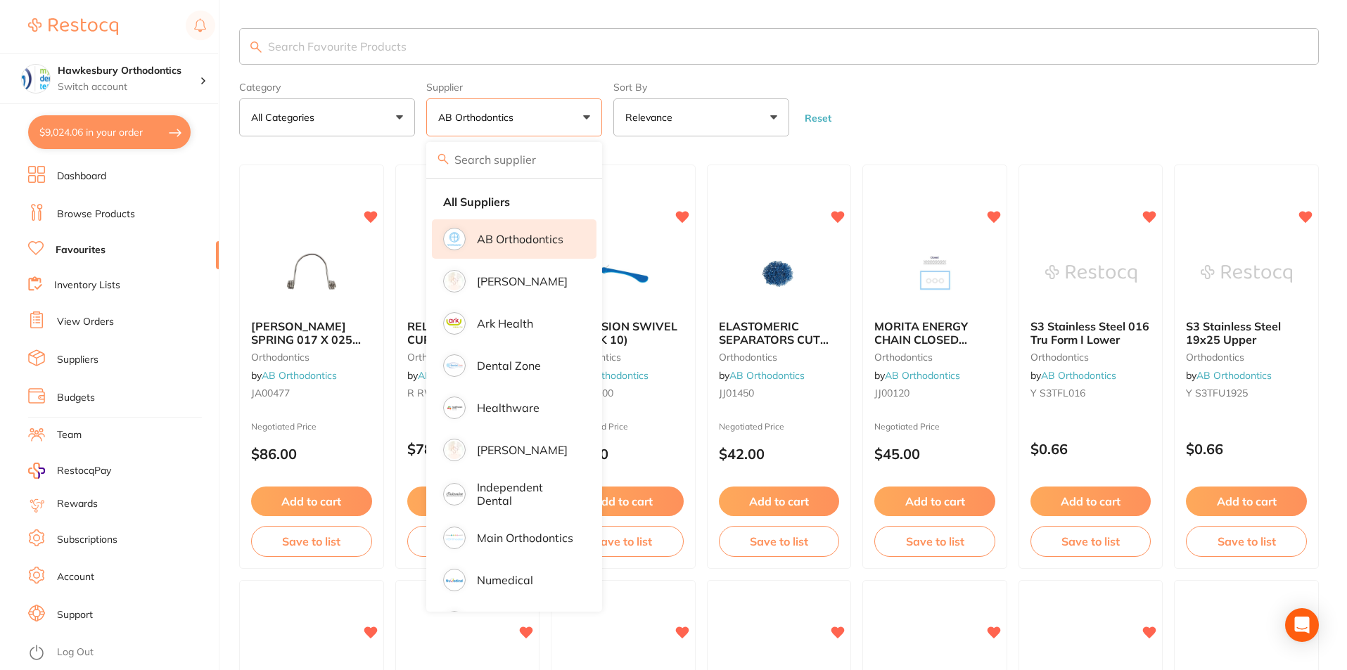
click at [1011, 120] on form "Category All Categories All Categories orthodontics Clear Category false All Ca…" at bounding box center [778, 106] width 1079 height 60
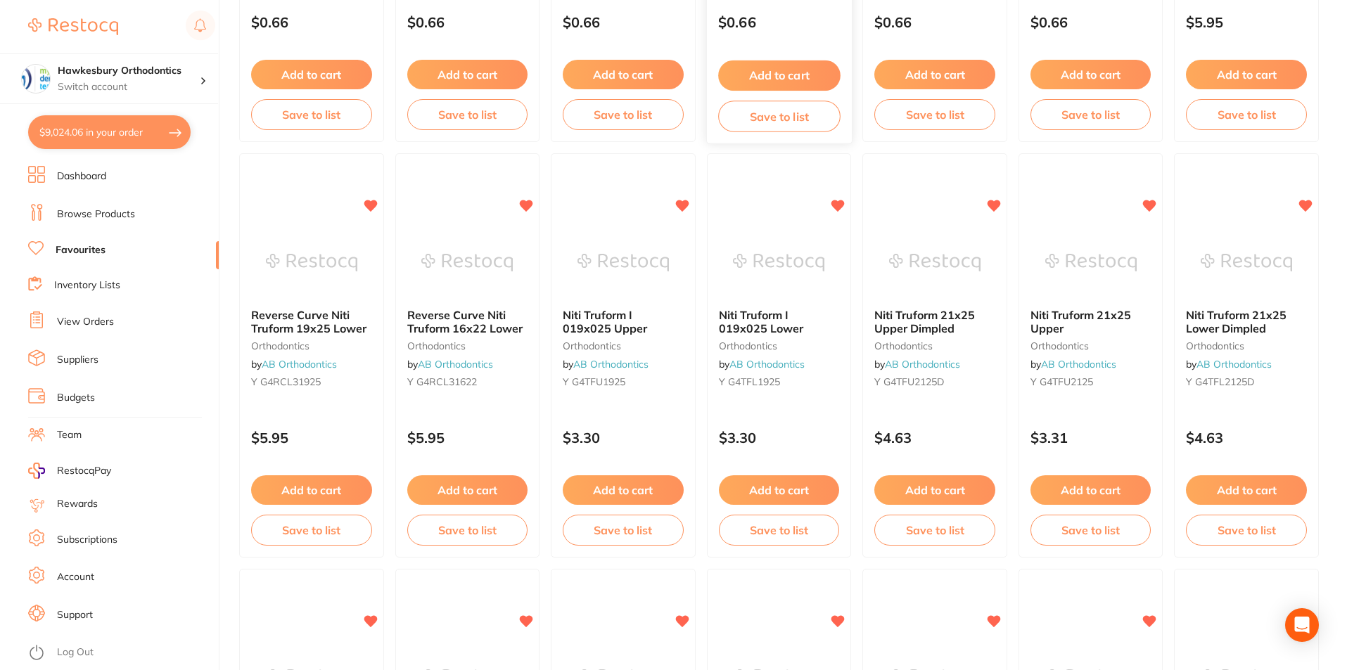
scroll to position [844, 0]
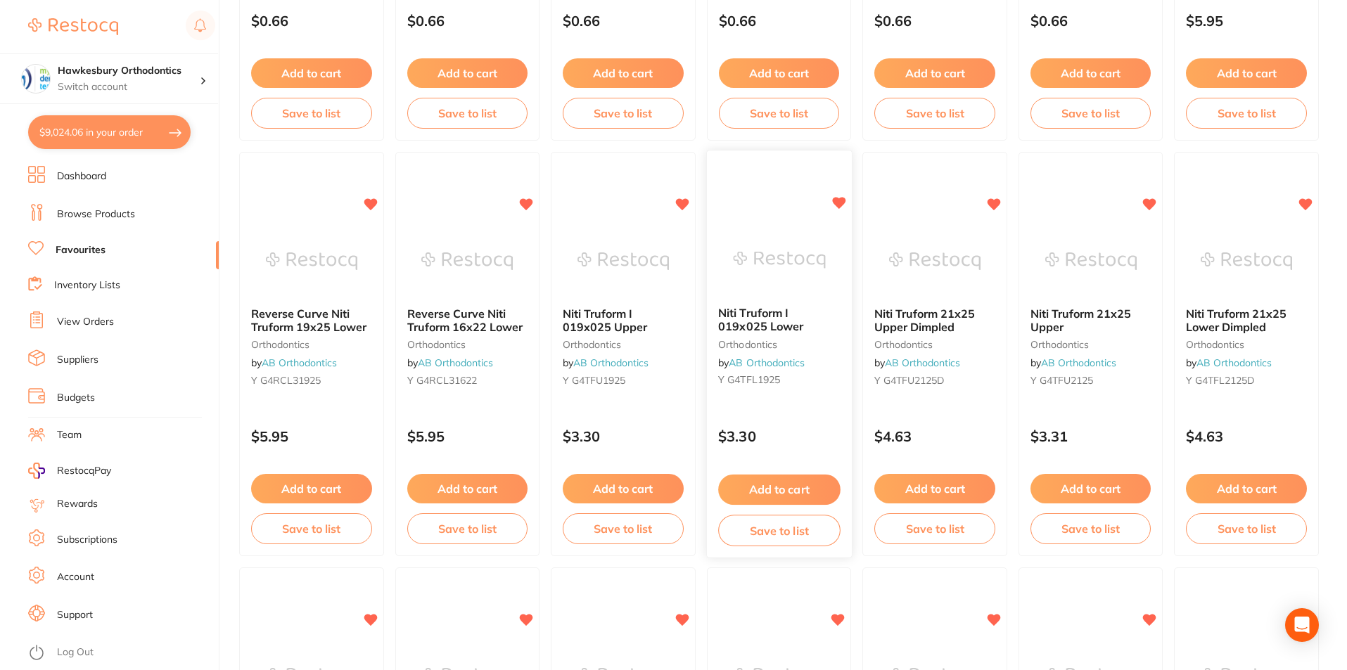
click at [795, 480] on button "Add to cart" at bounding box center [779, 490] width 122 height 30
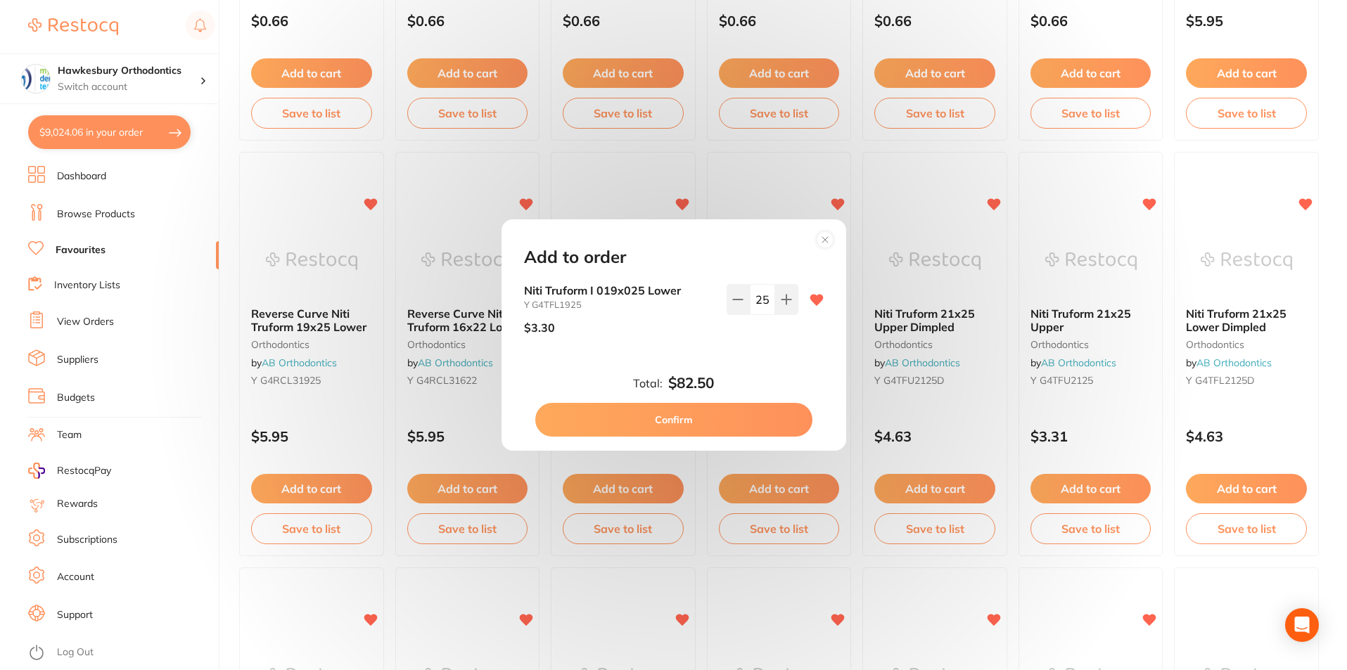
click at [790, 178] on div "Add to order Niti Truform I 019x025 Lower Y G4TFL1925 $3.30 25 Total: $82.50 Co…" at bounding box center [673, 335] width 1347 height 670
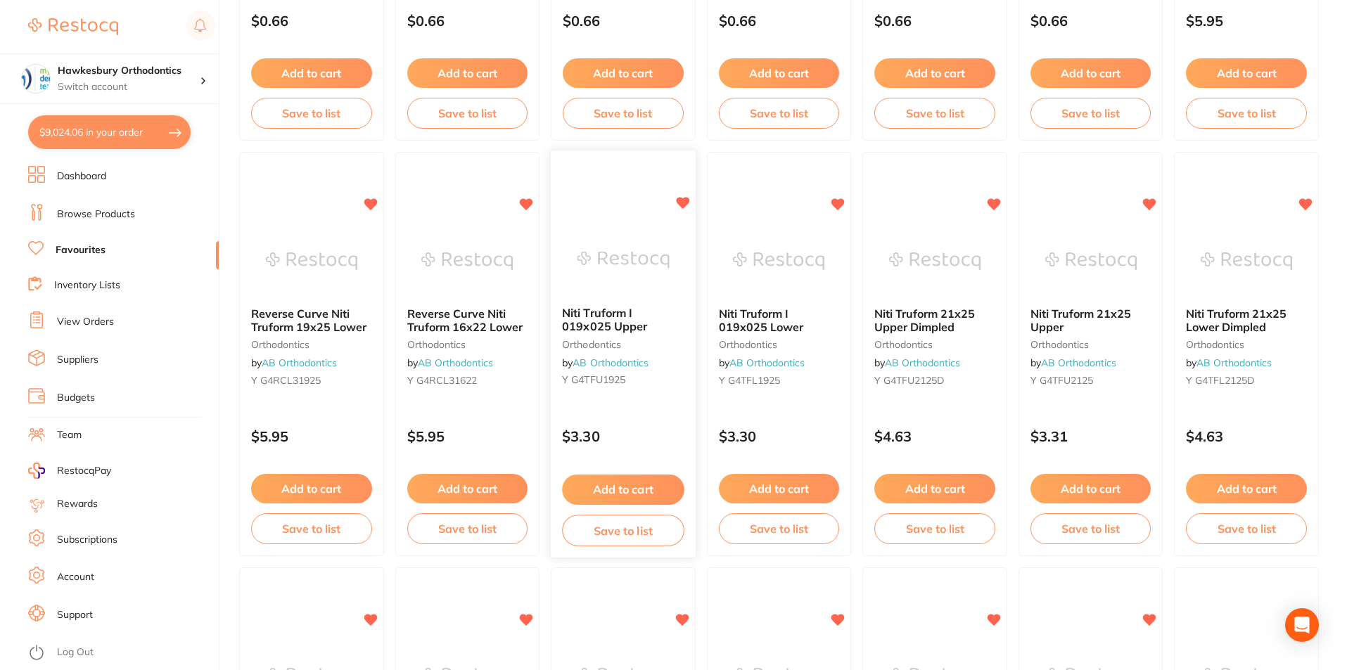
click at [617, 499] on button "Add to cart" at bounding box center [623, 490] width 122 height 30
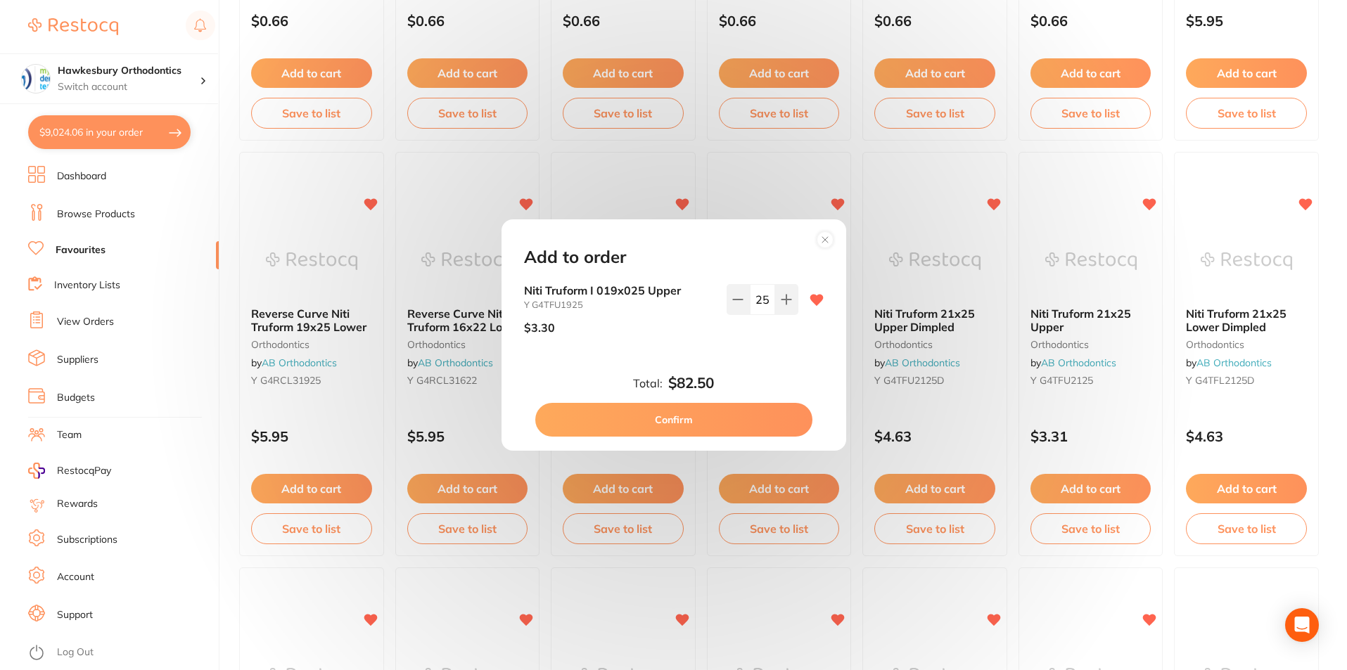
click at [925, 198] on div "Add to order Niti Truform I 019x025 Upper Y G4TFU1925 $3.30 25 Total: $82.50 Co…" at bounding box center [673, 335] width 1347 height 670
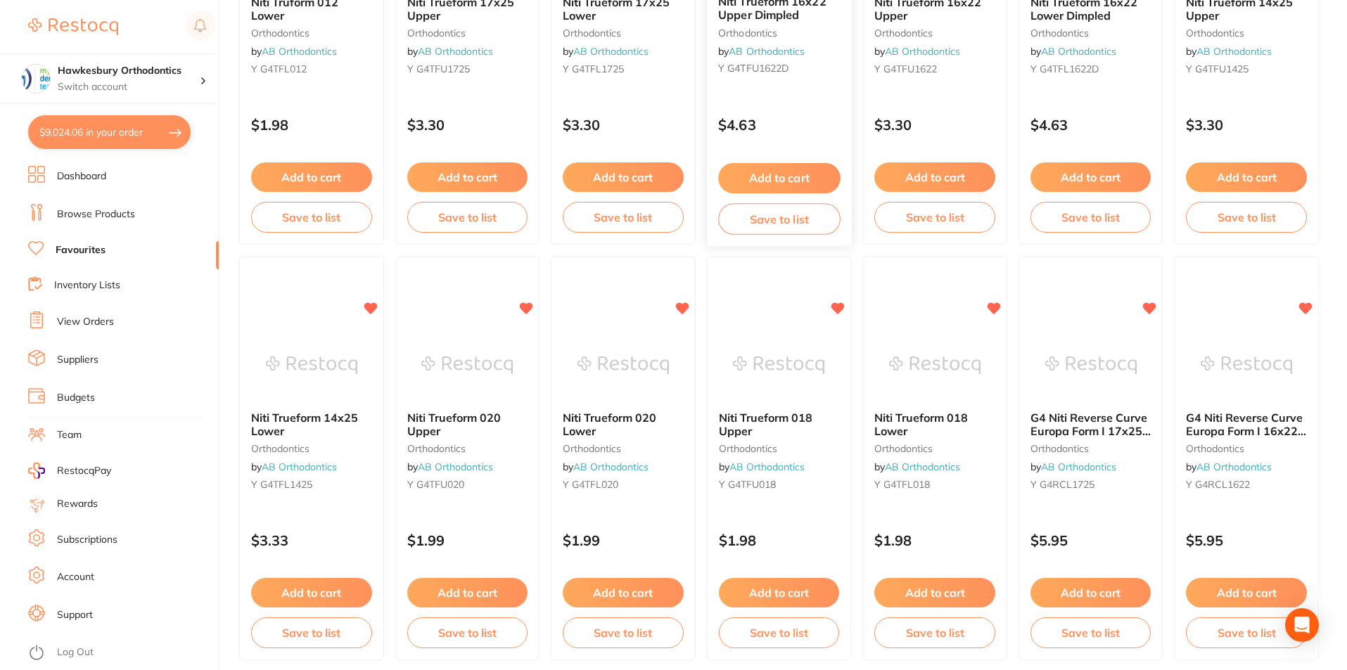
scroll to position [2039, 0]
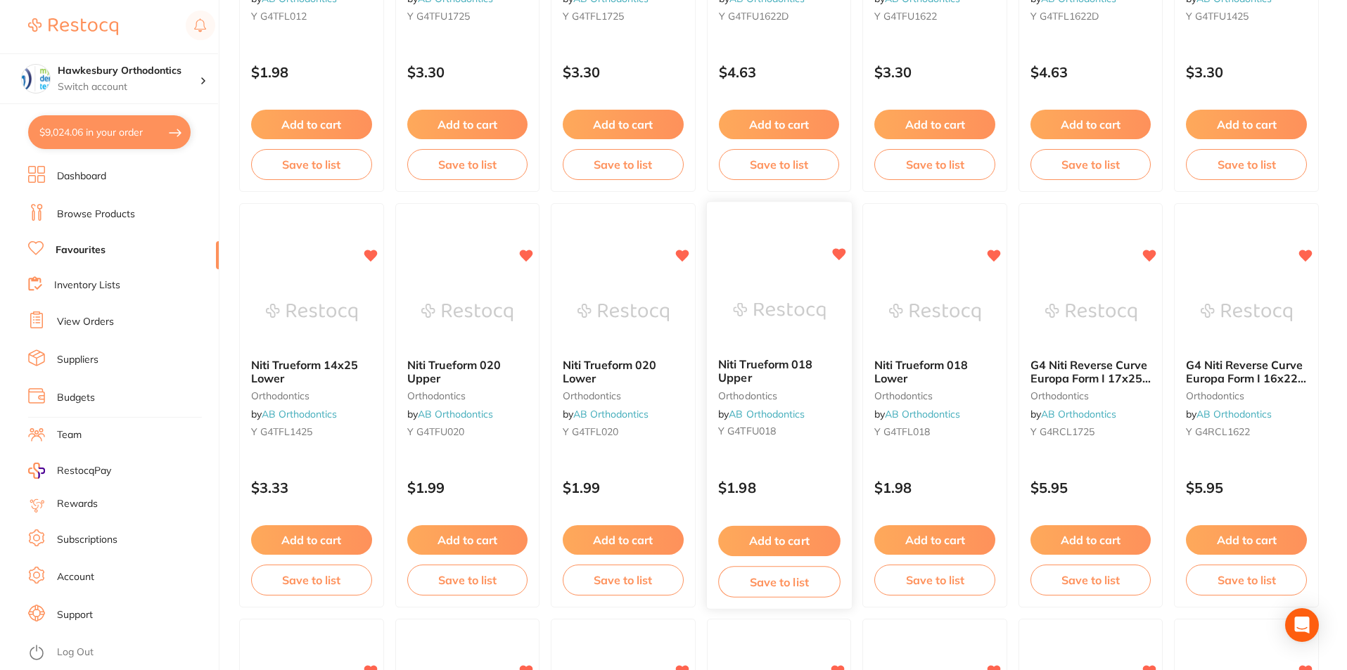
click at [776, 541] on button "Add to cart" at bounding box center [779, 541] width 122 height 30
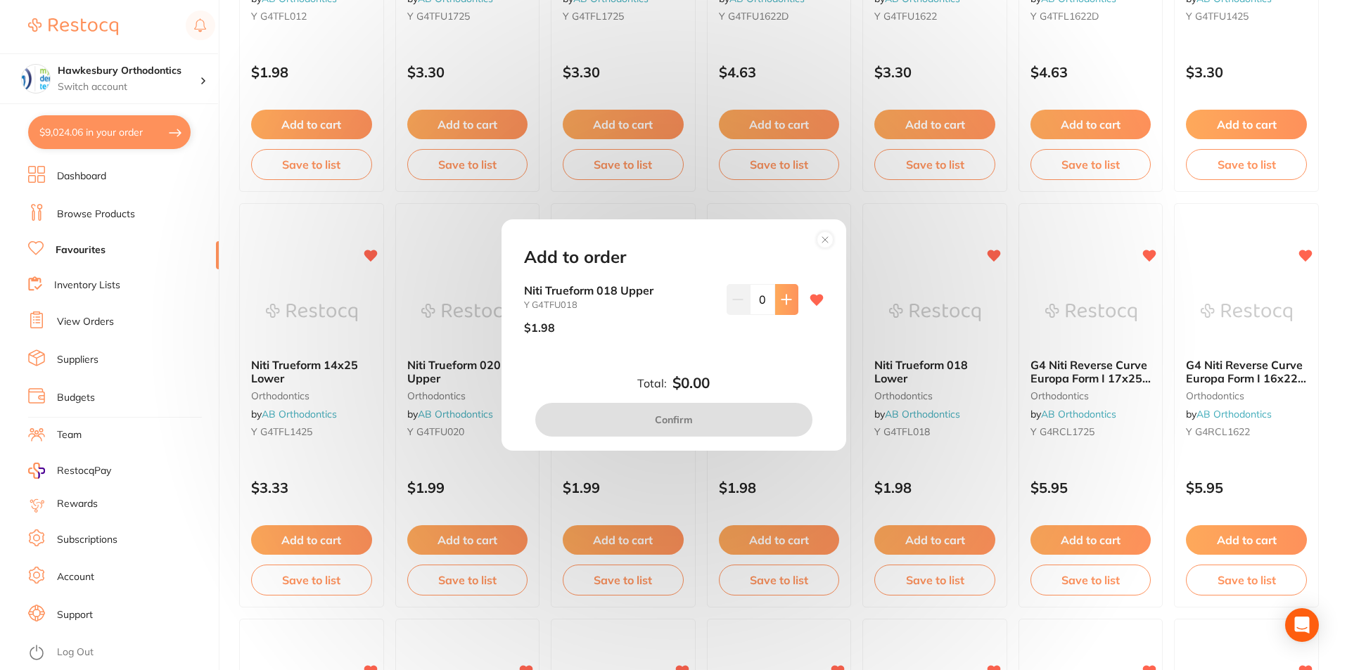
click at [783, 294] on icon at bounding box center [786, 299] width 11 height 11
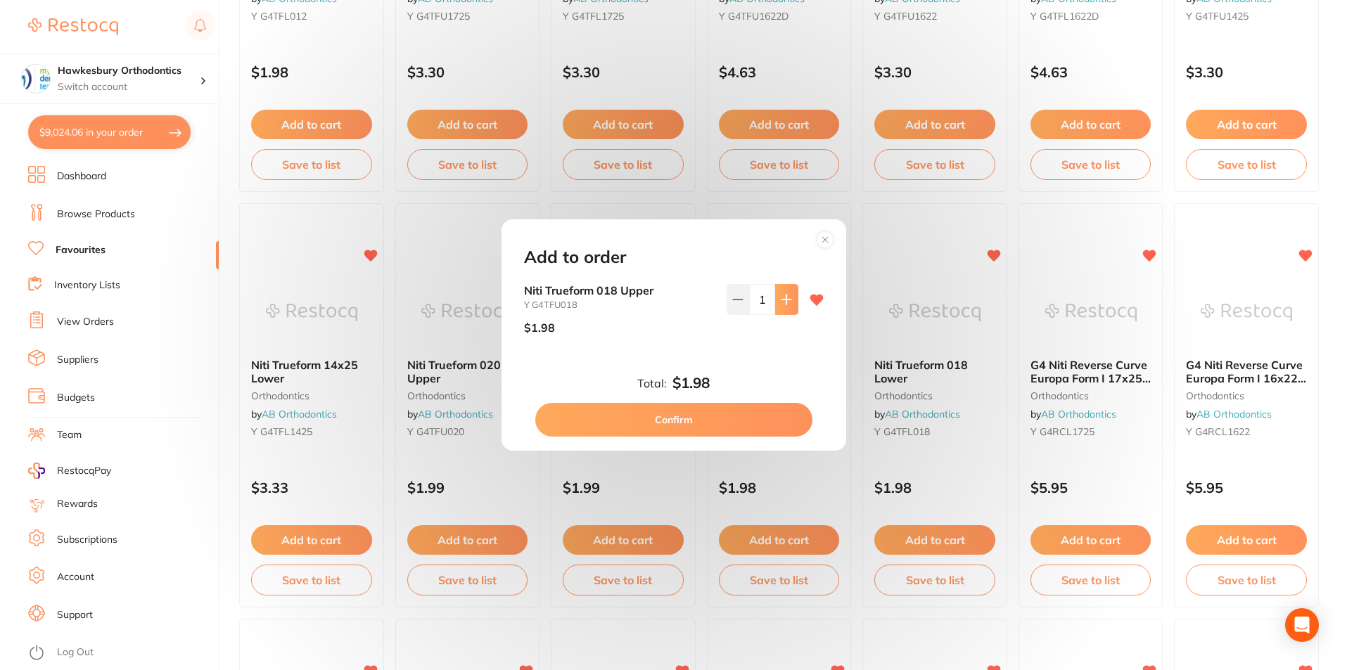
click at [783, 294] on icon at bounding box center [786, 299] width 11 height 11
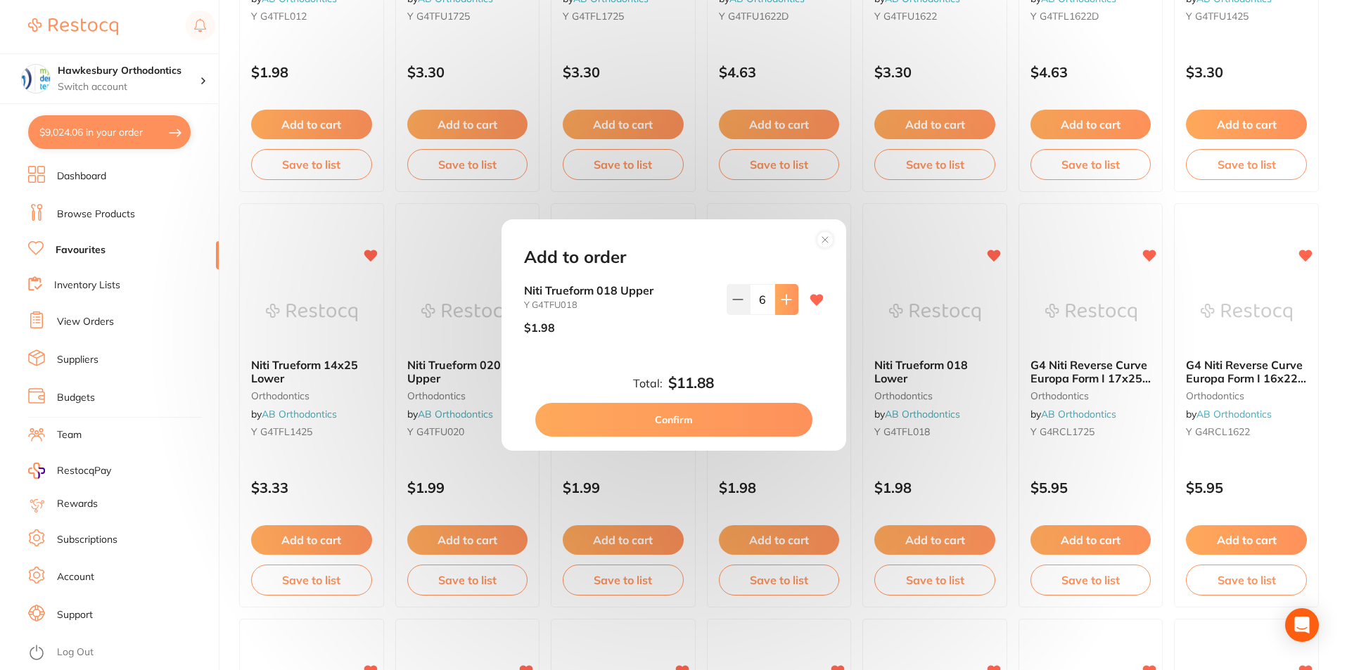
click at [783, 294] on icon at bounding box center [786, 299] width 11 height 11
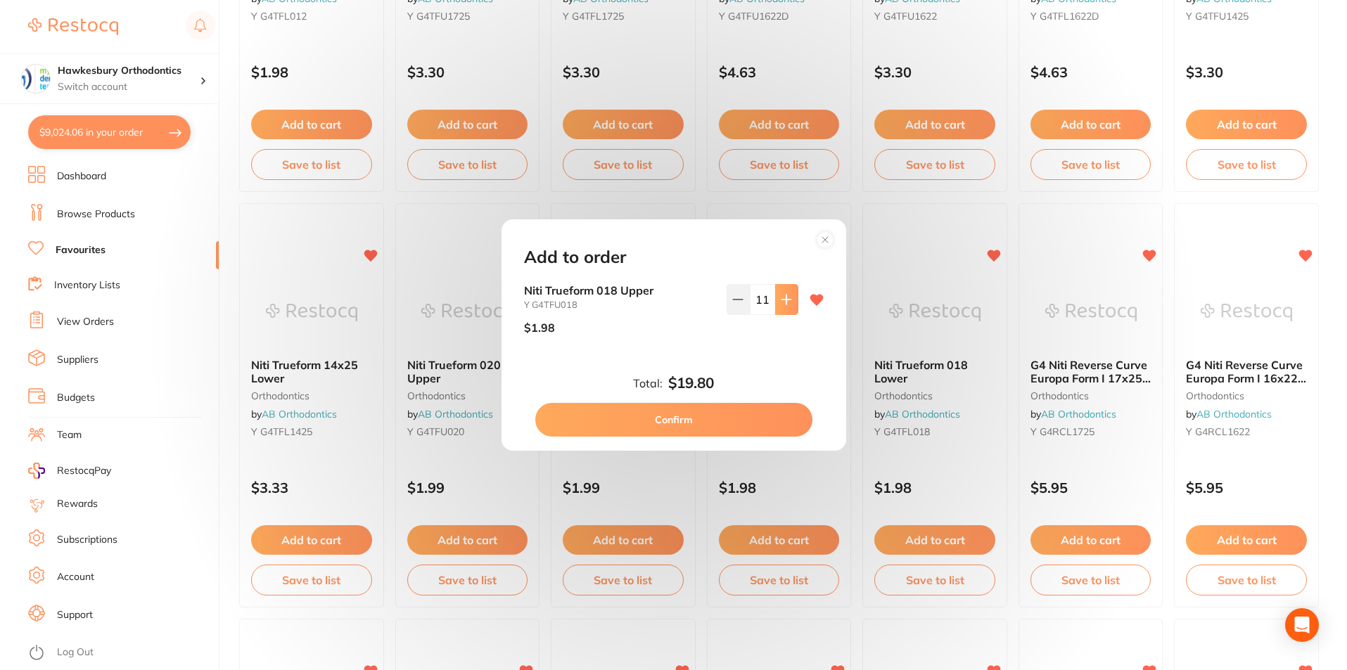
click at [783, 294] on icon at bounding box center [786, 299] width 11 height 11
click icon
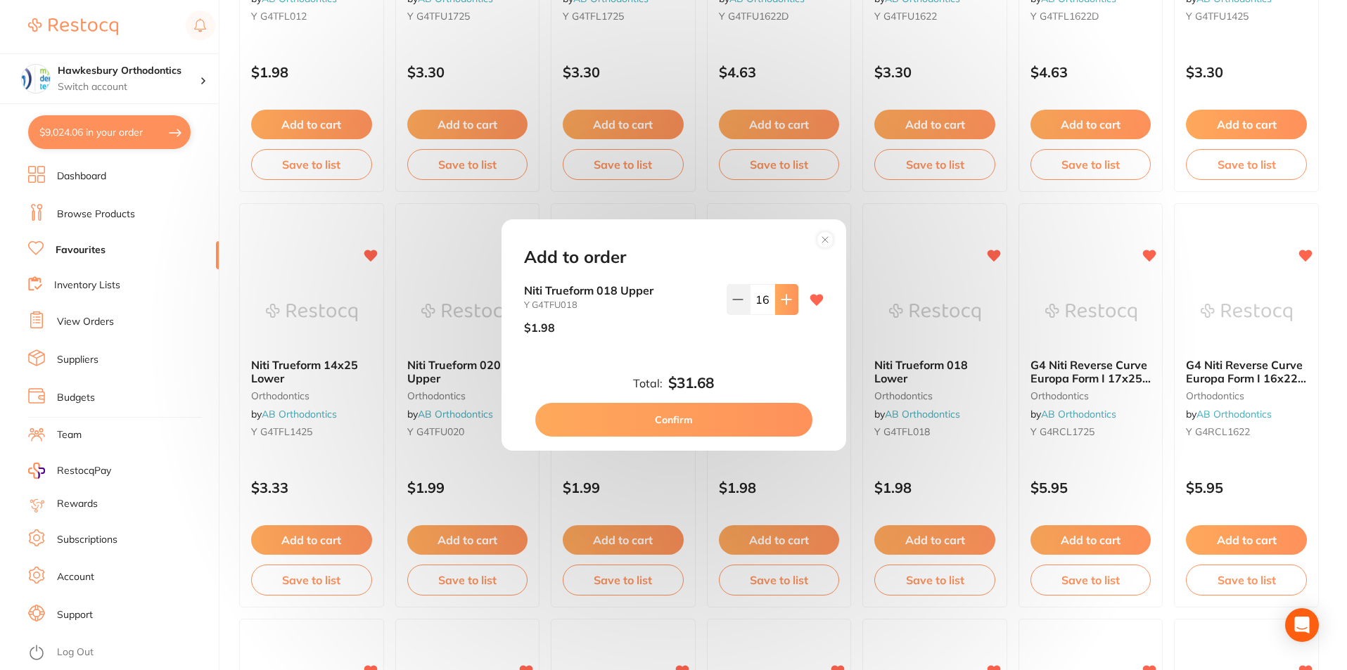
click icon
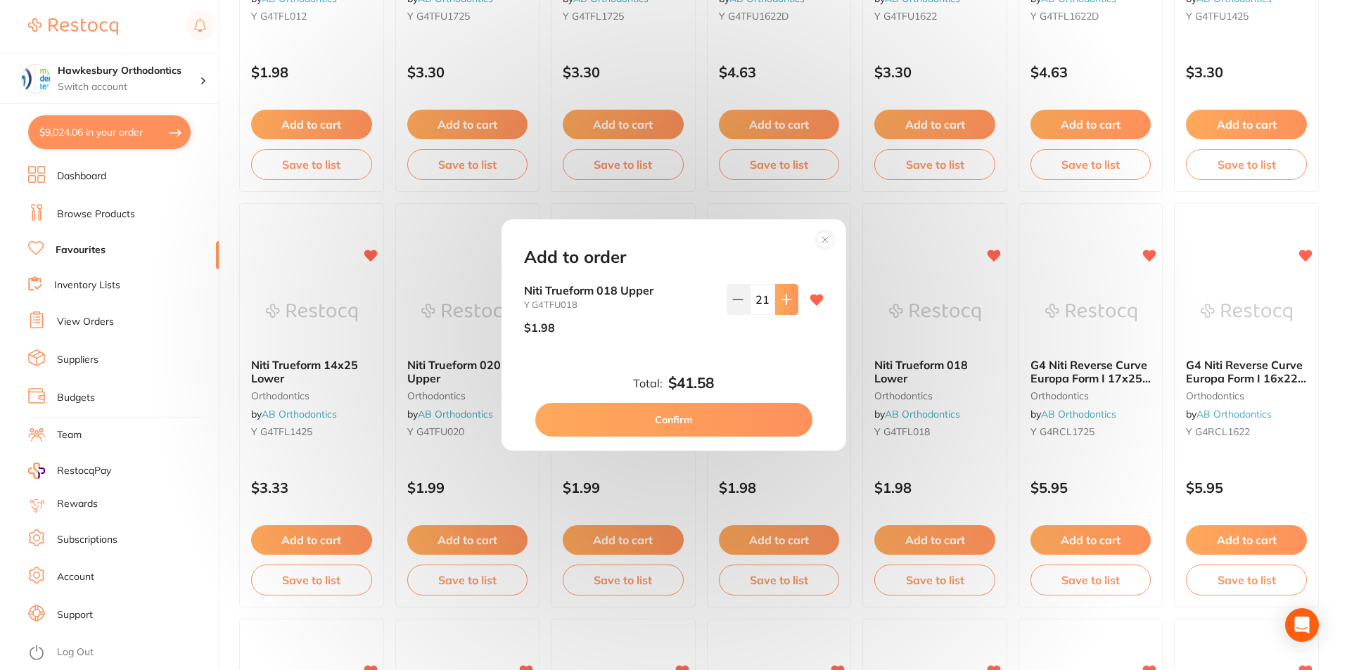
click icon
type input "25"
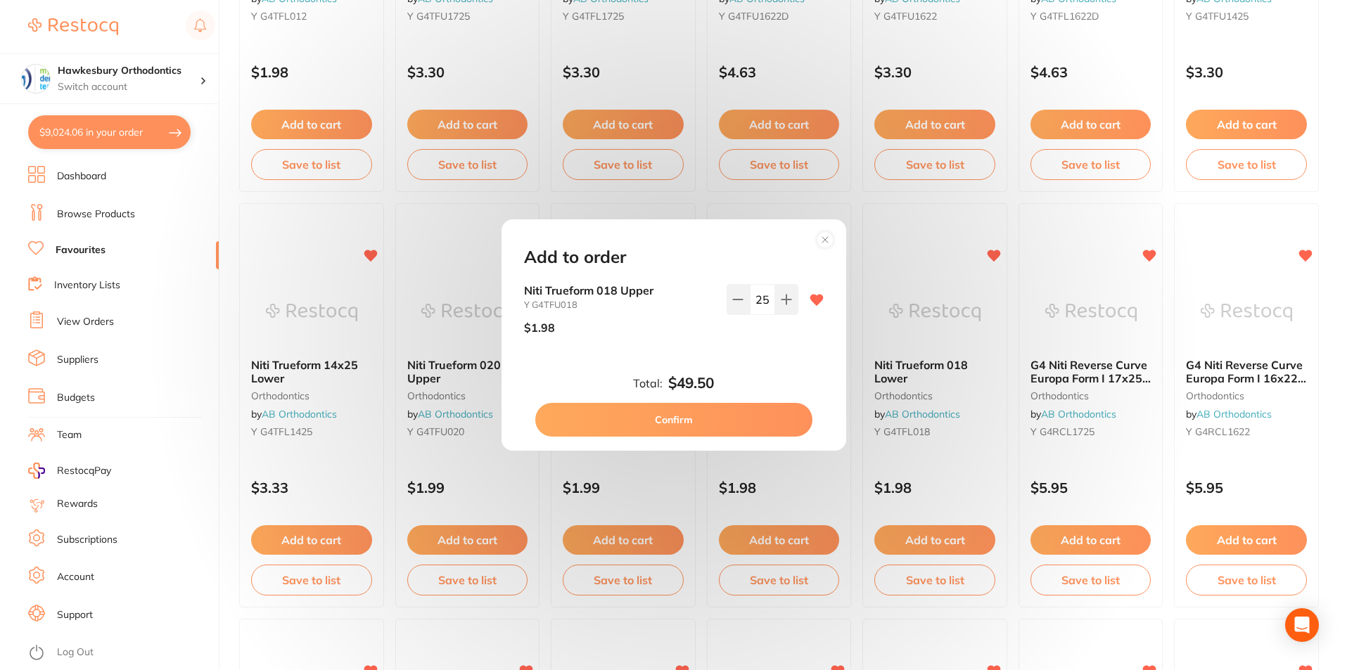
click button "Confirm"
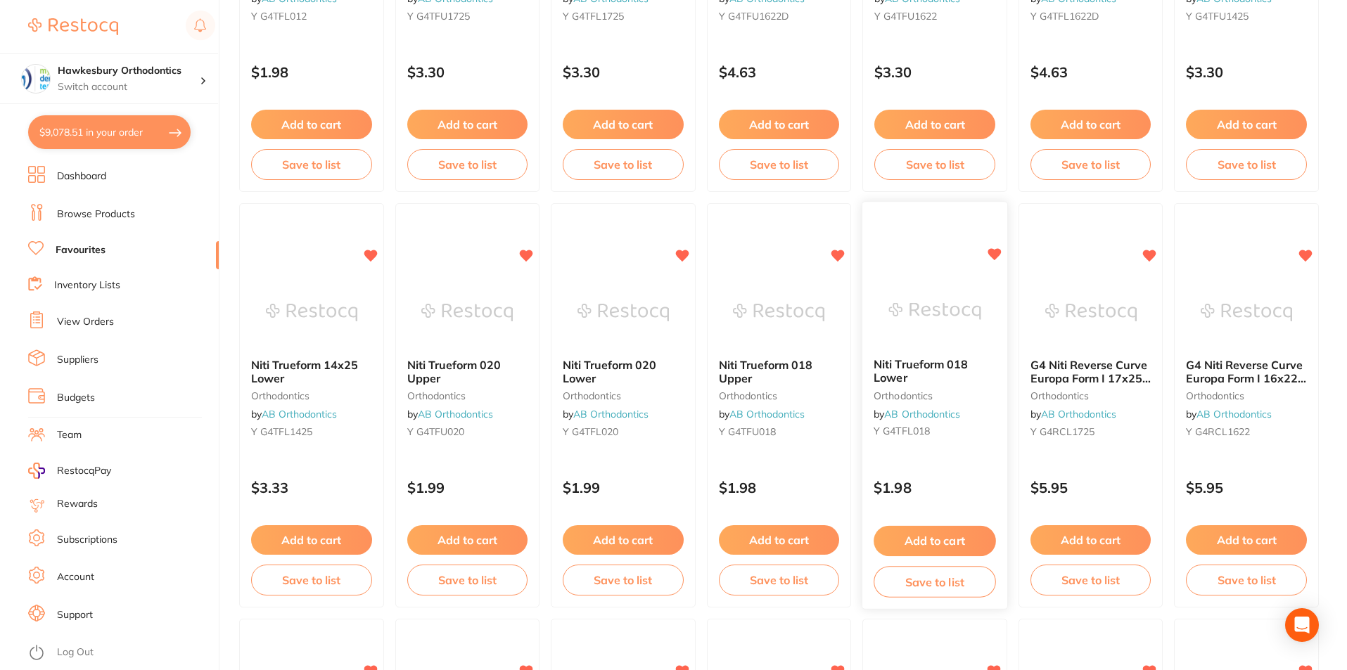
click button "Add to cart"
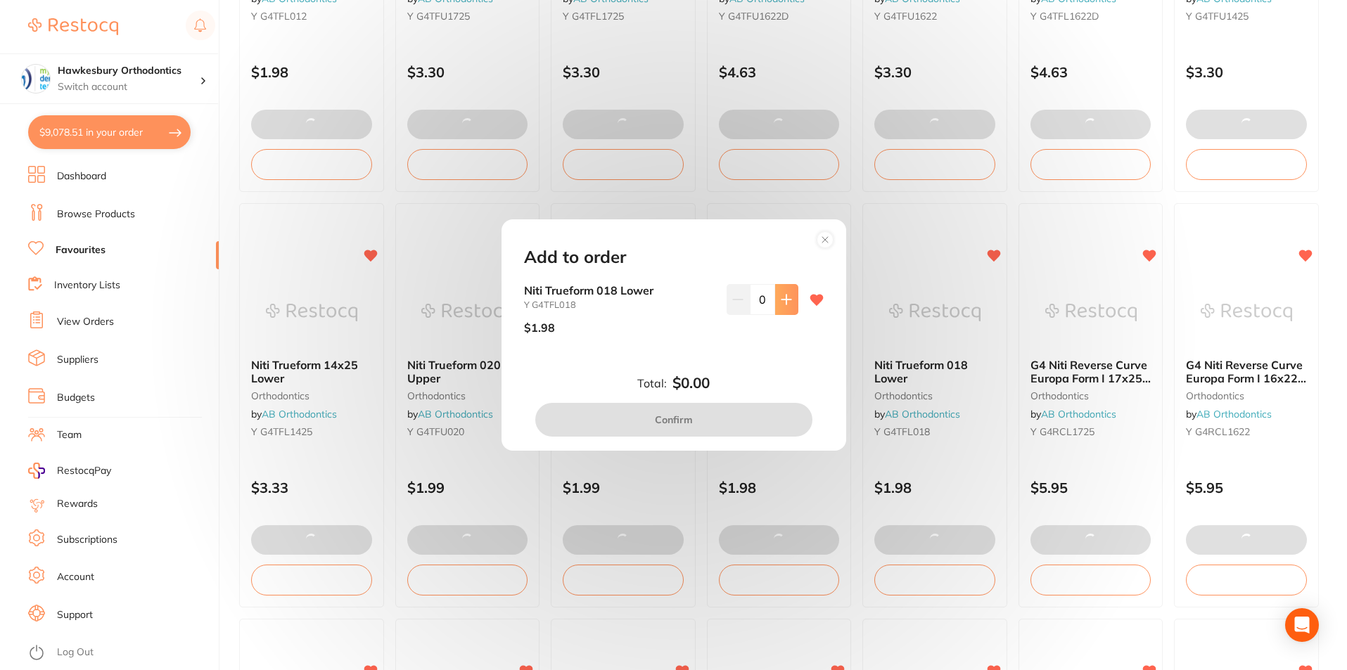
click icon
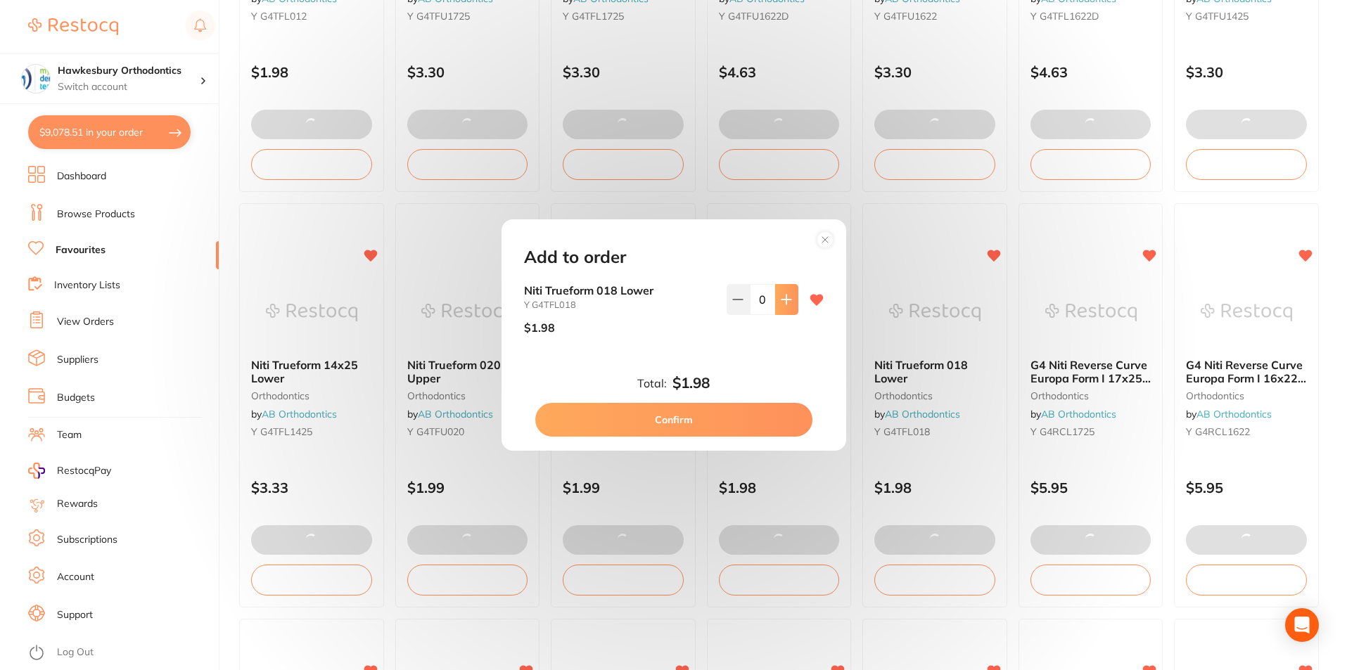
click icon
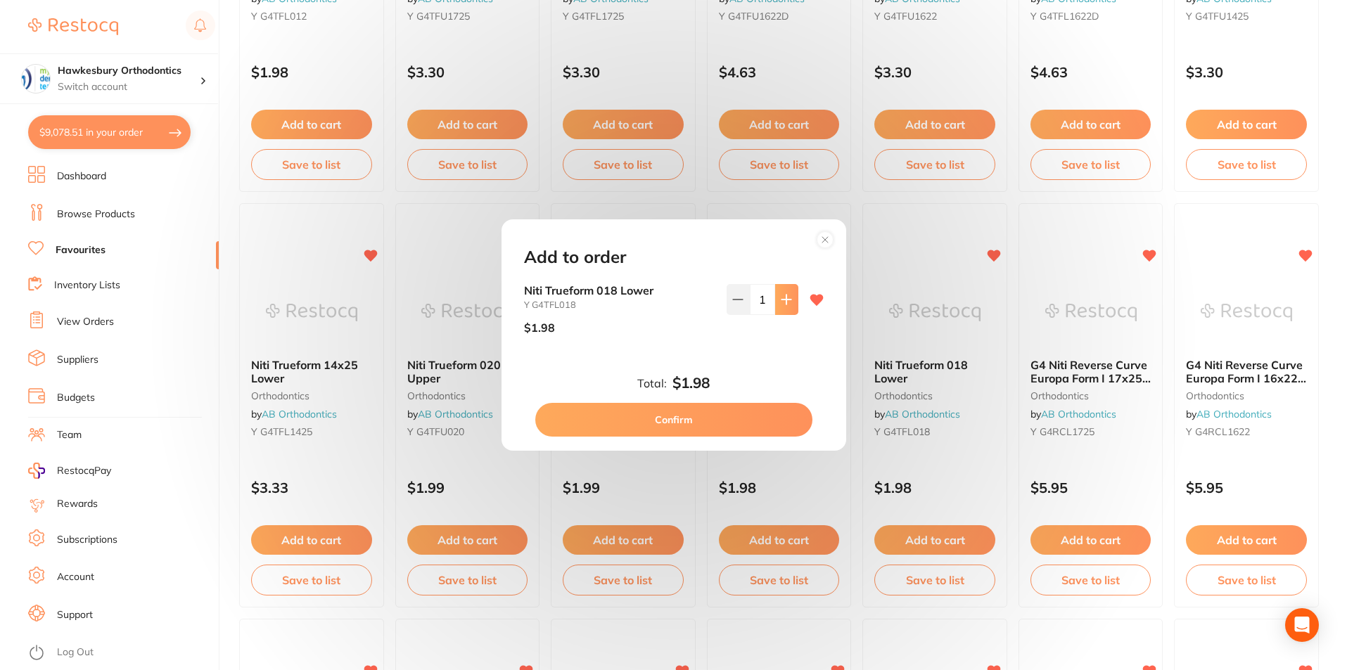
click icon
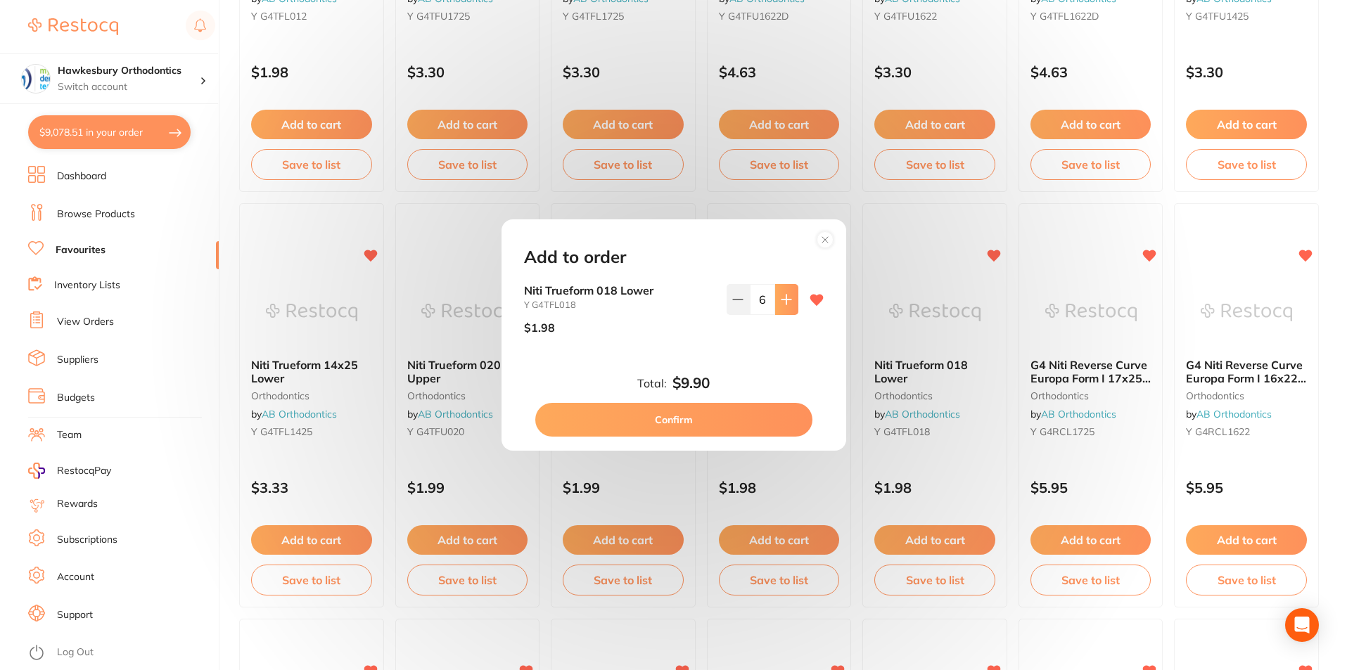
click icon
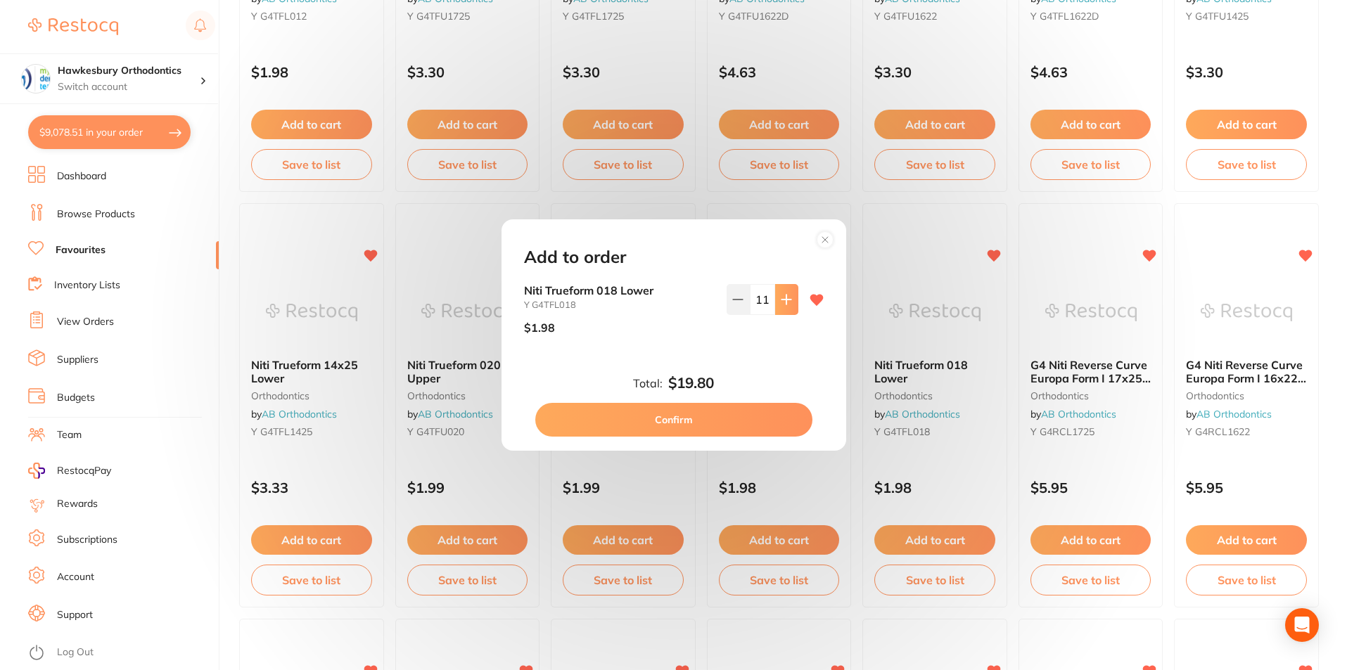
click icon
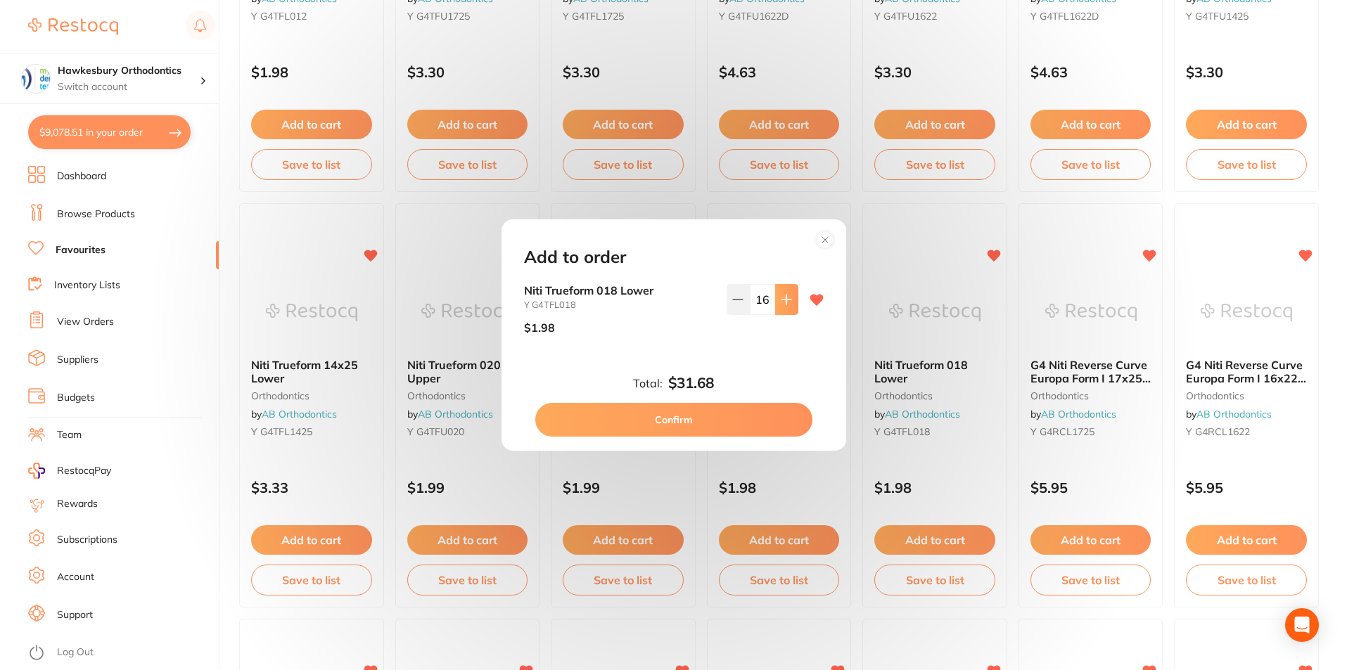
click icon
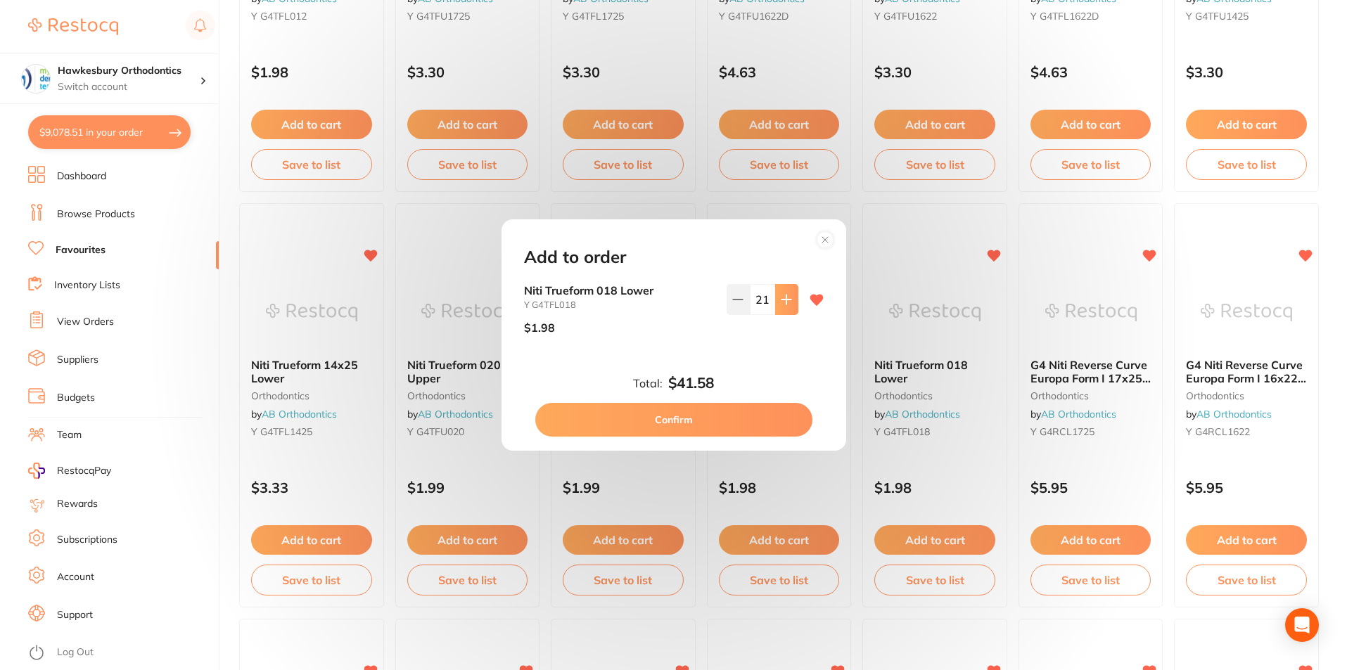
click icon
type input "25"
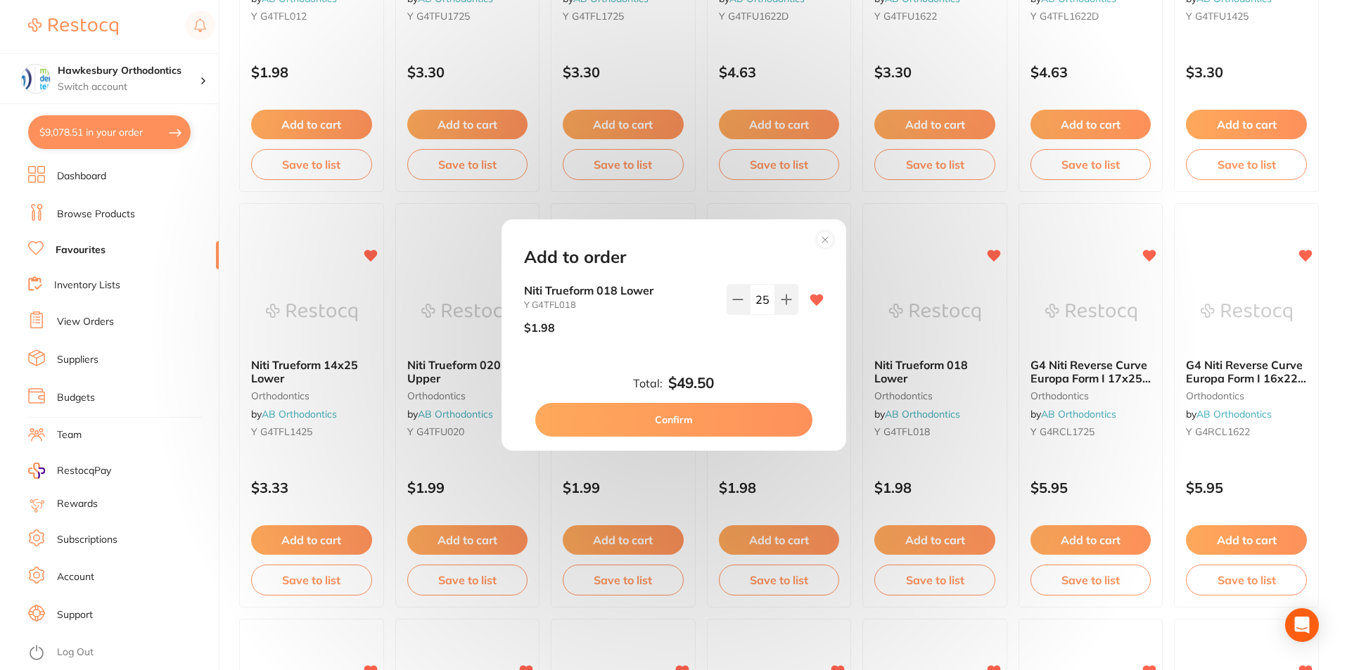
click button "Confirm"
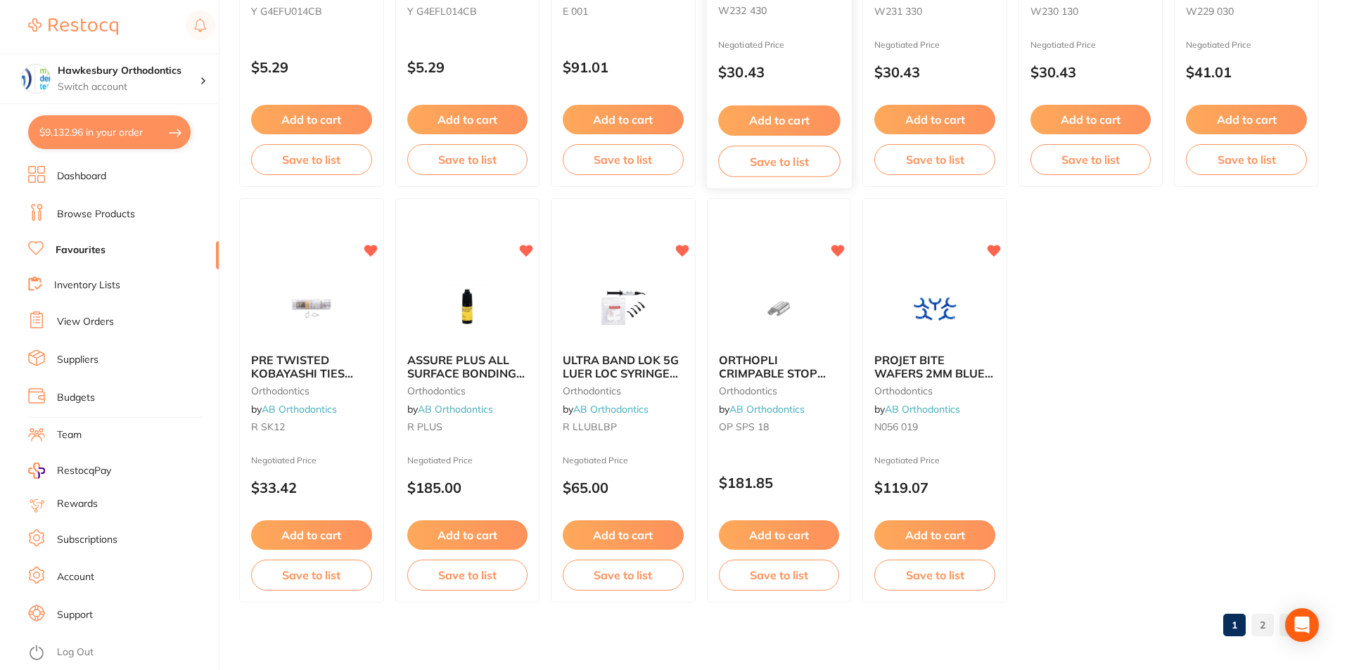
scroll to position [2881, 0]
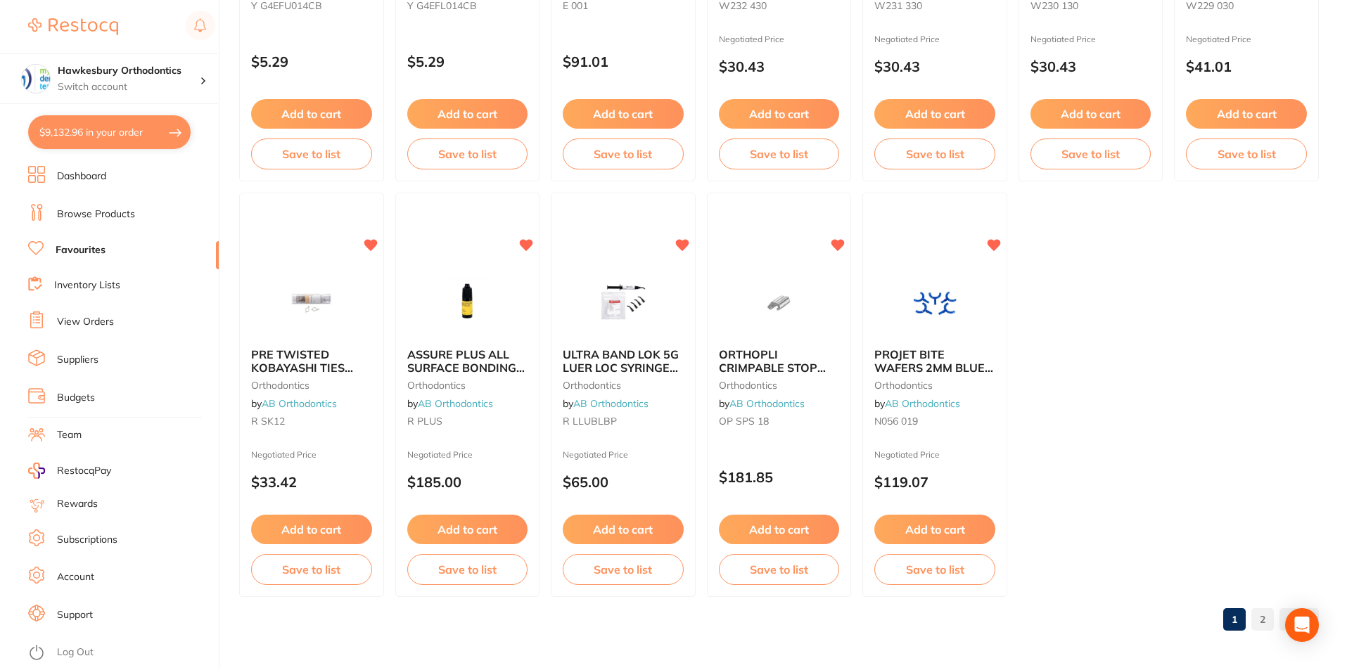
click link "2"
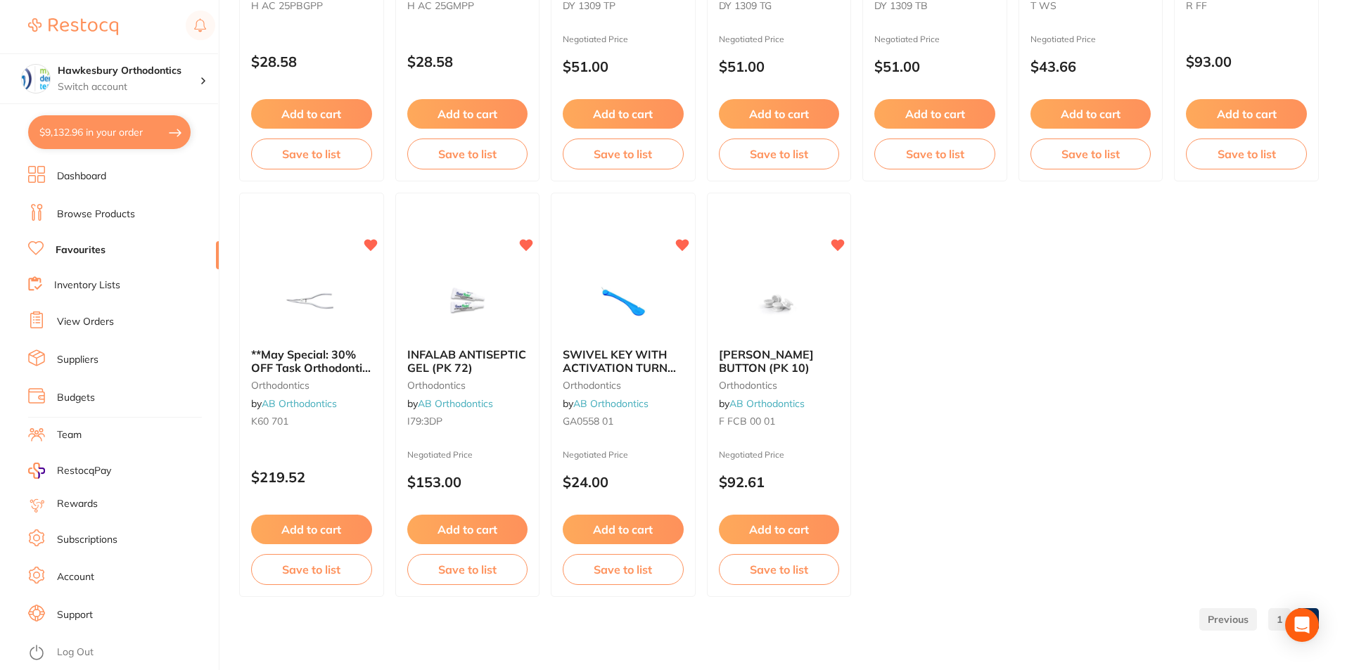
scroll to position [803, 0]
click button "Add to cart"
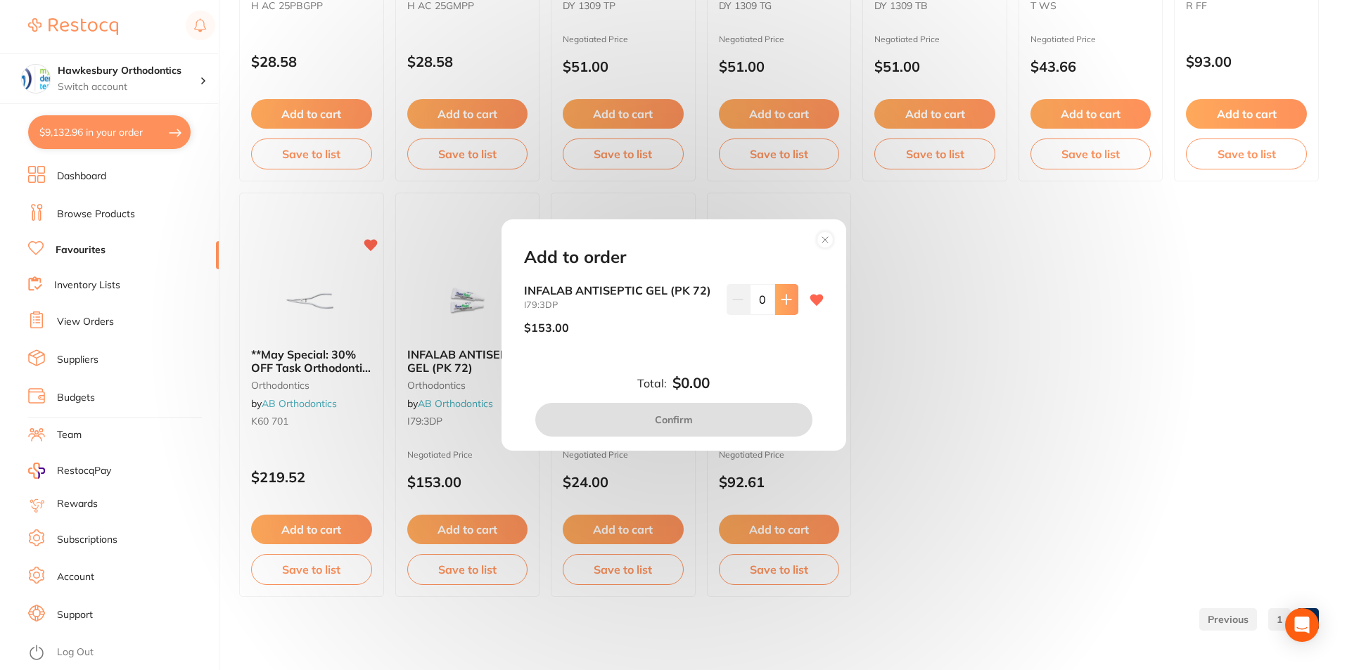
click button
type input "1"
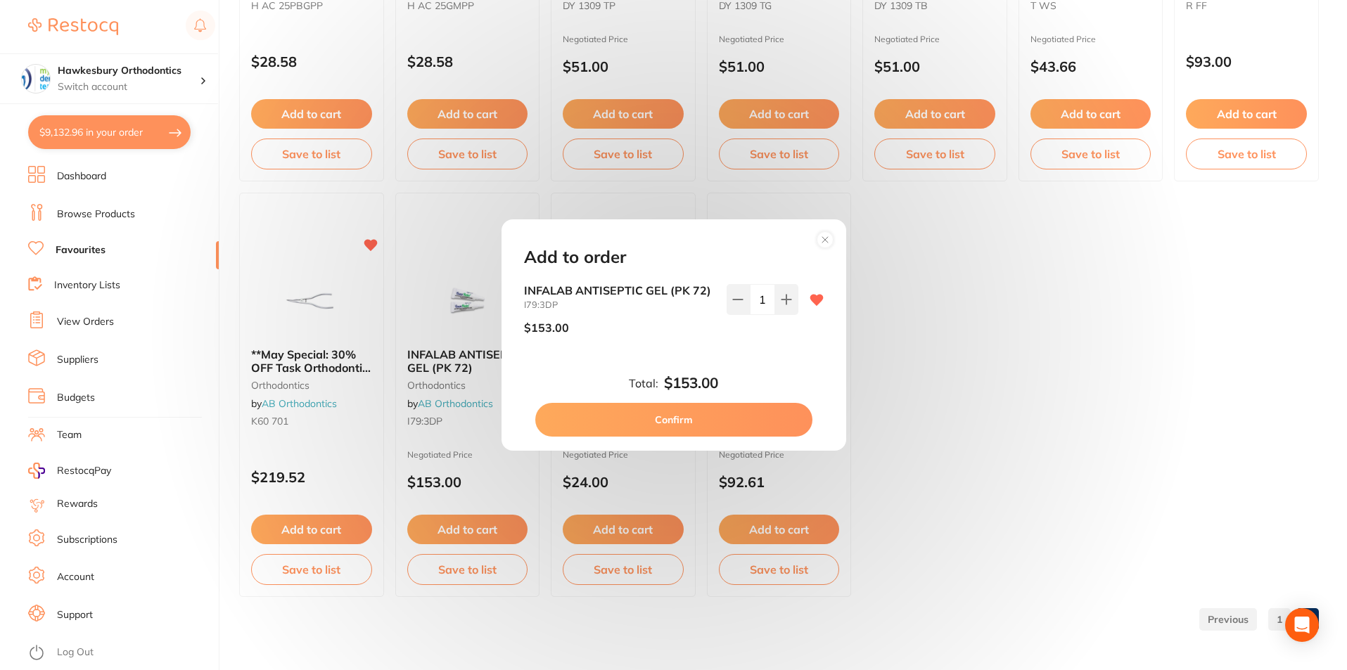
click button "Confirm"
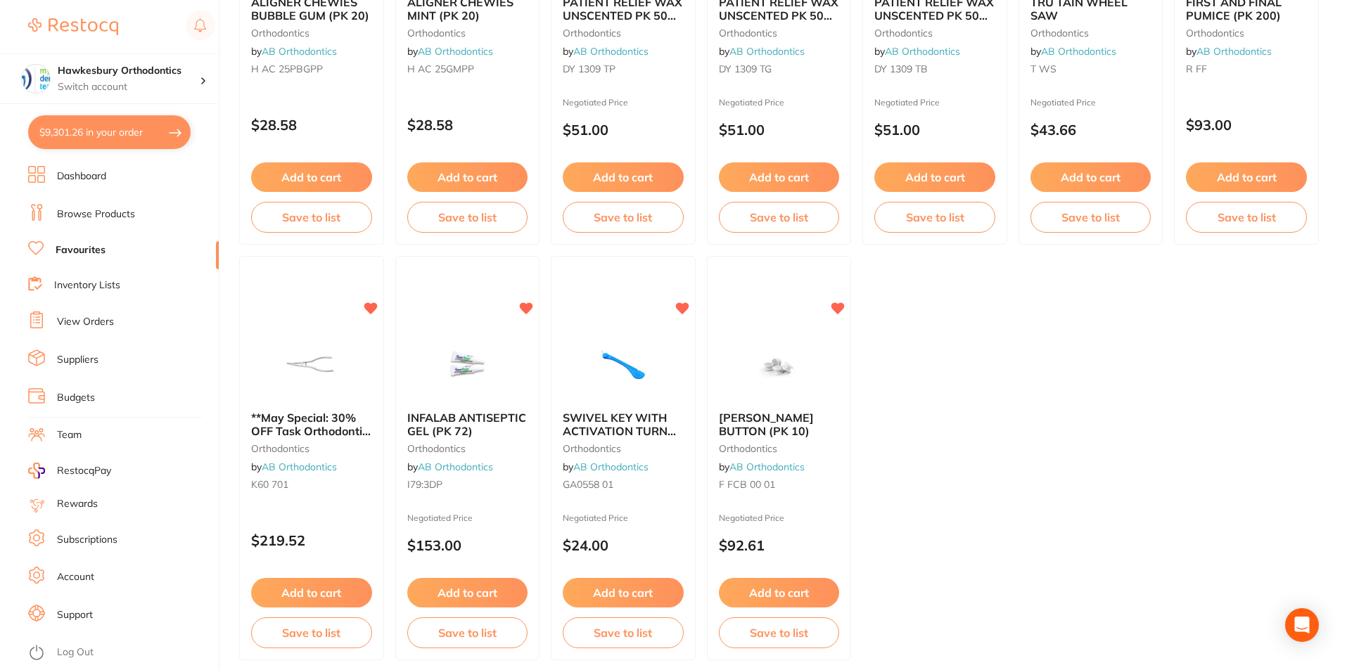
scroll to position [592, 0]
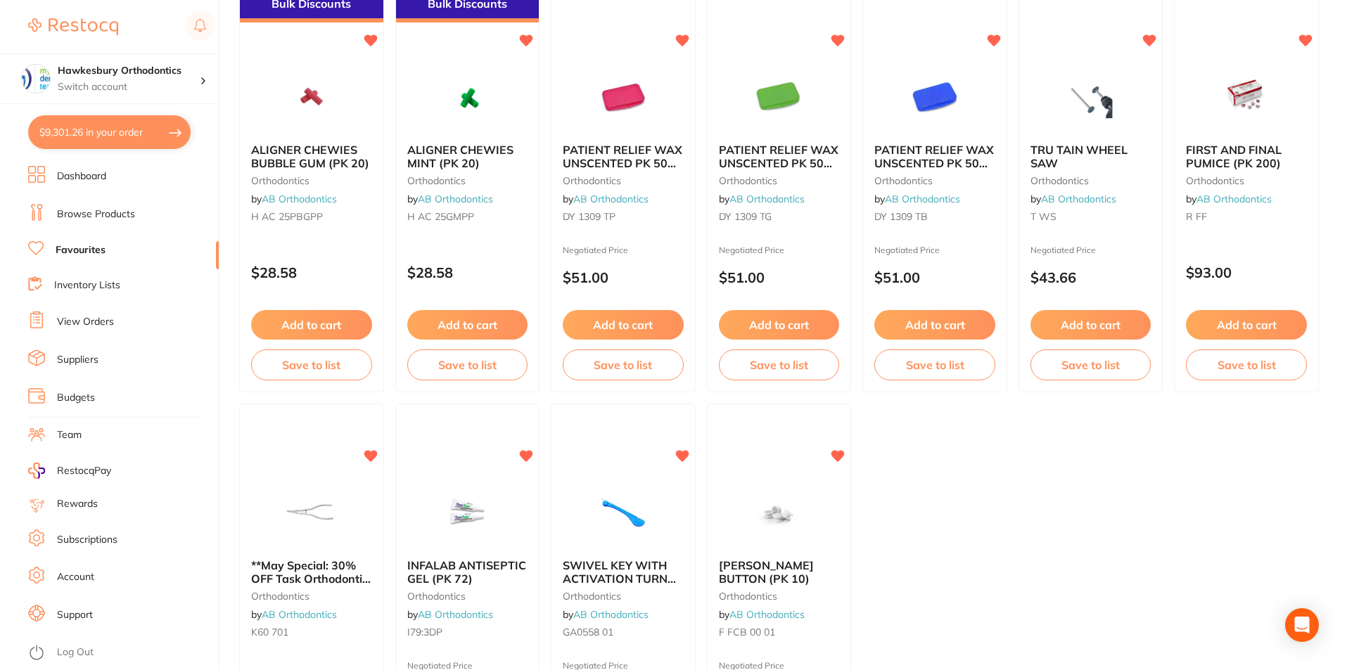
click button "Add to cart"
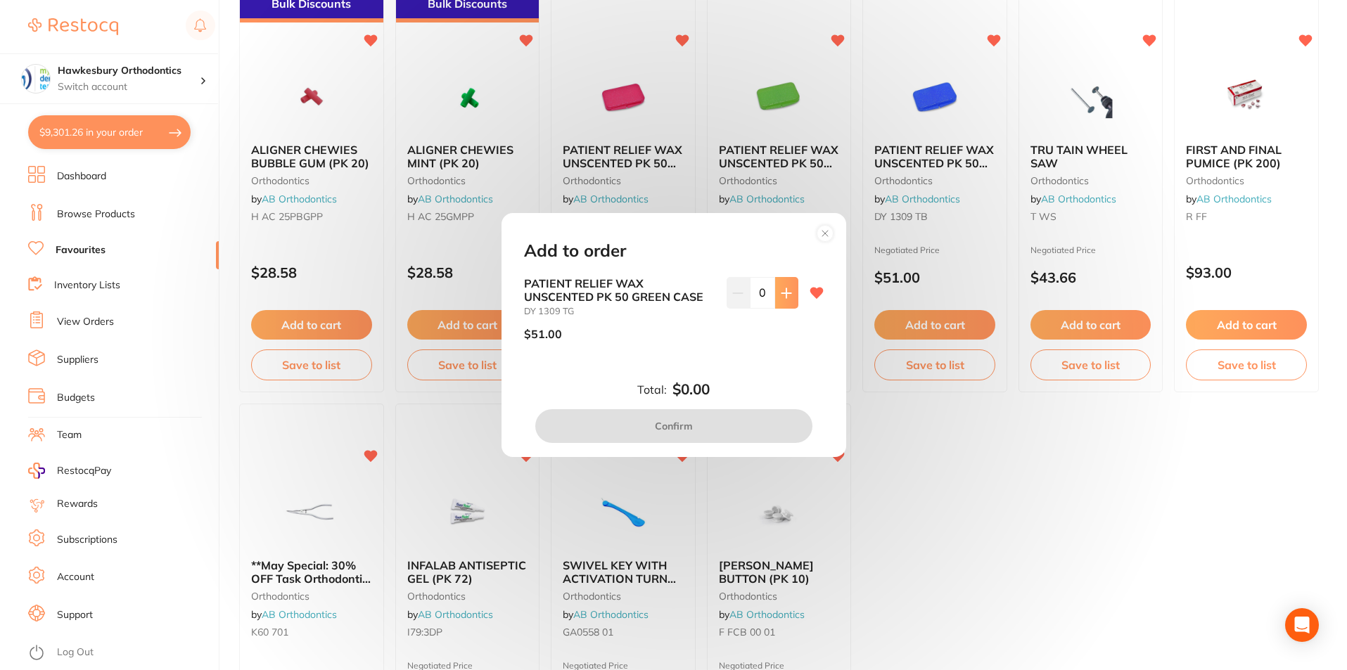
click icon
type input "1"
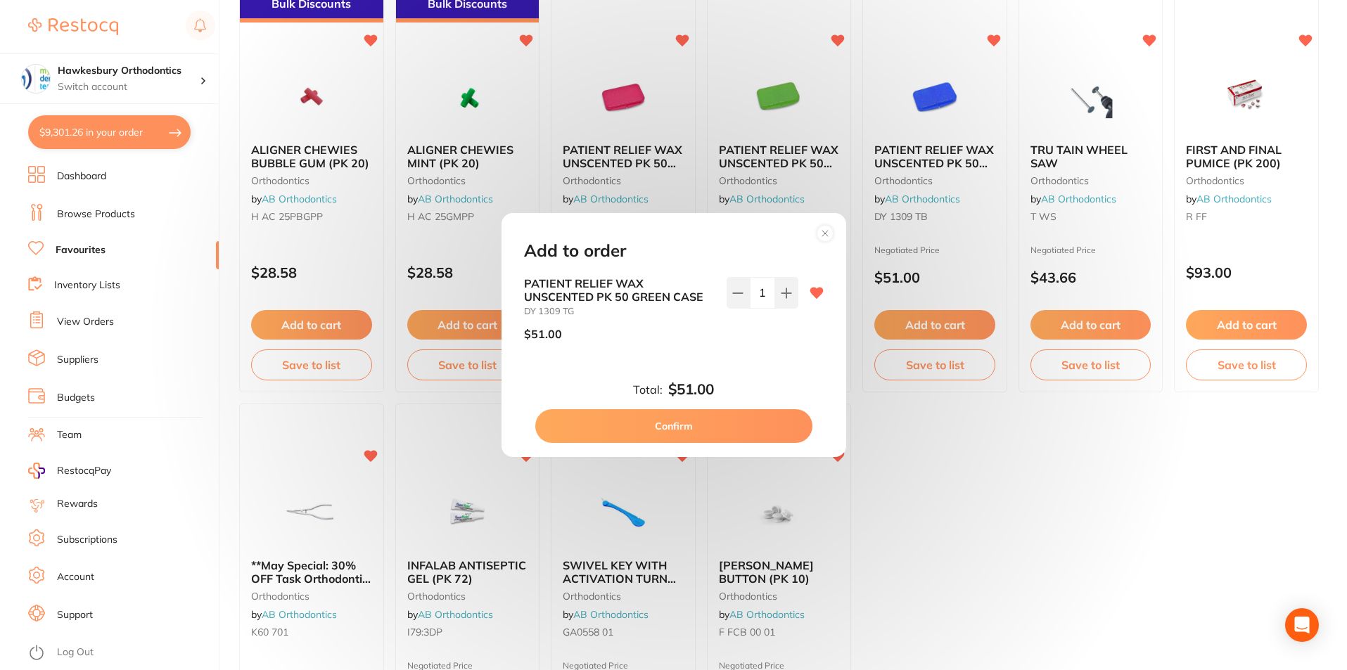
click div "Add to order PATIENT RELIEF WAX UNSCENTED PK 50 GREEN CASE DY 1309 TG $51.00 1 …"
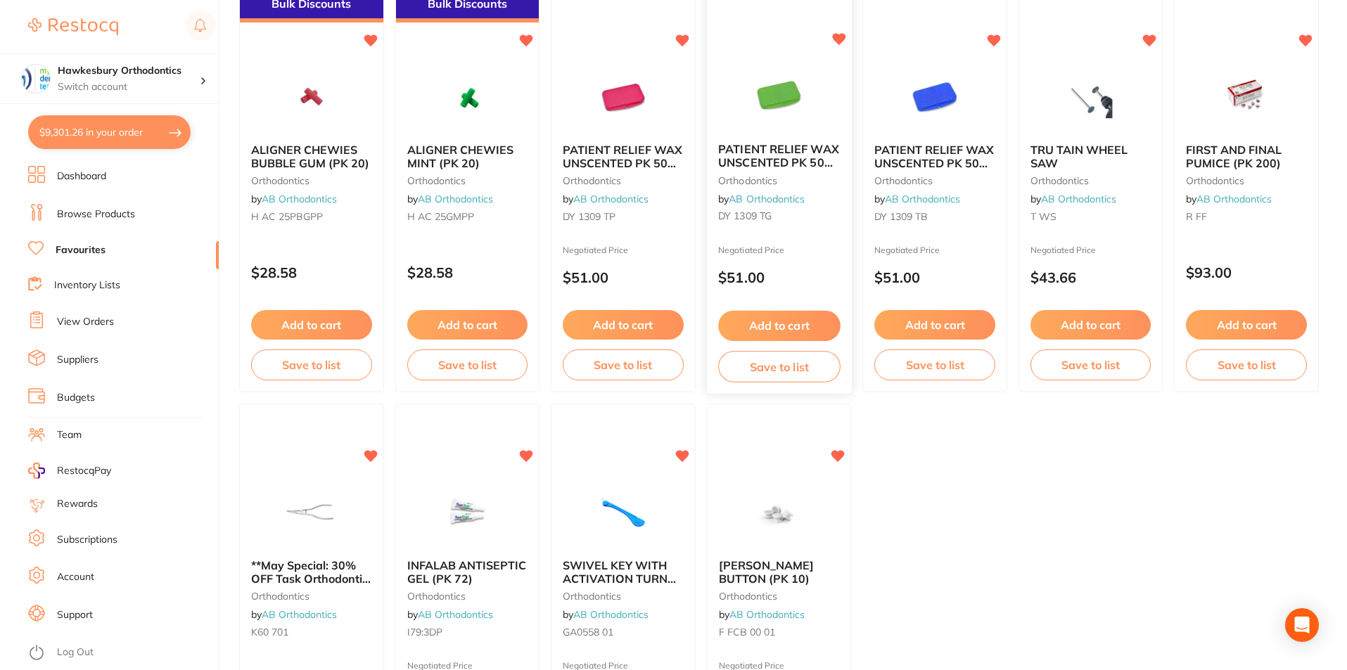
click button "Add to cart"
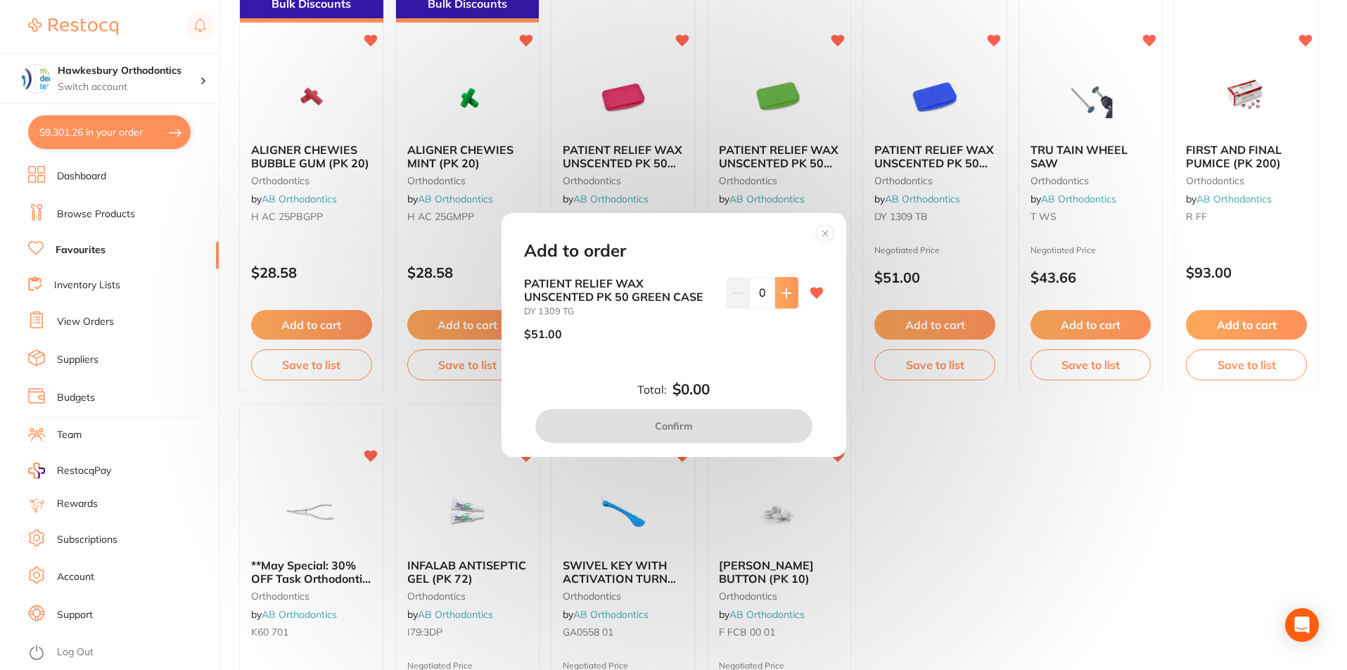
click icon
type input "1"
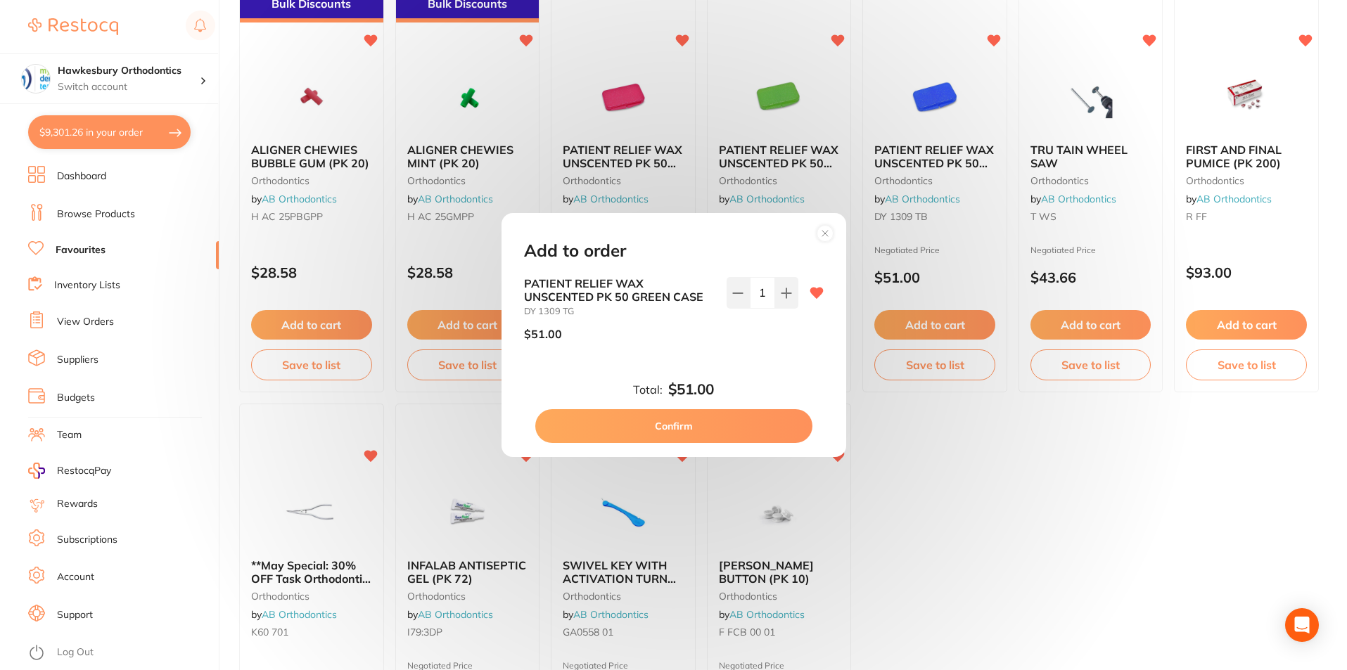
click button "Confirm"
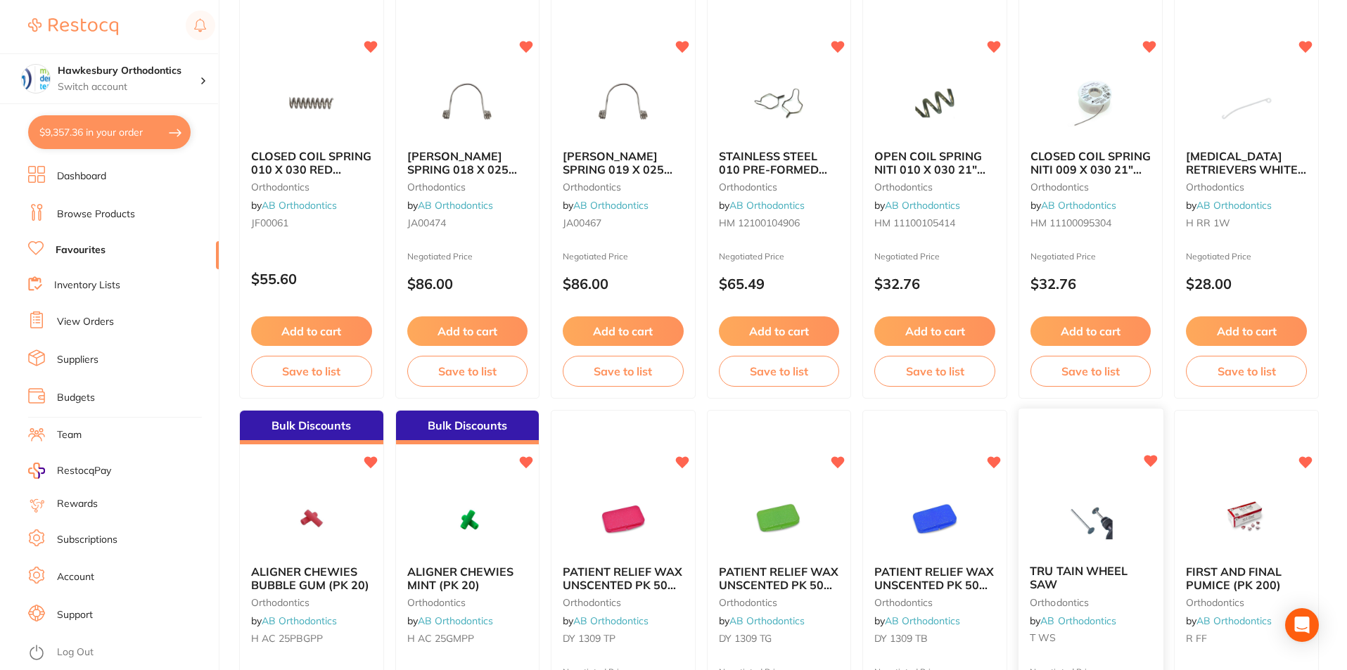
scroll to position [0, 0]
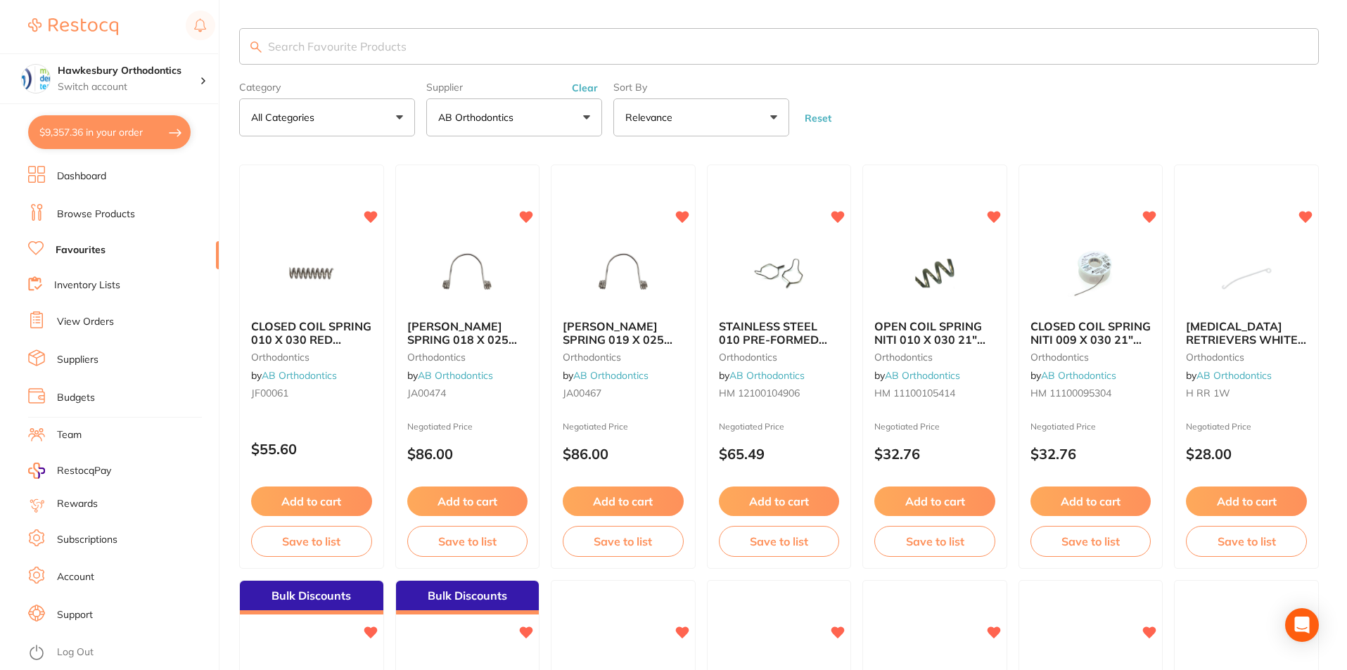
click input "search"
click link "Browse Products"
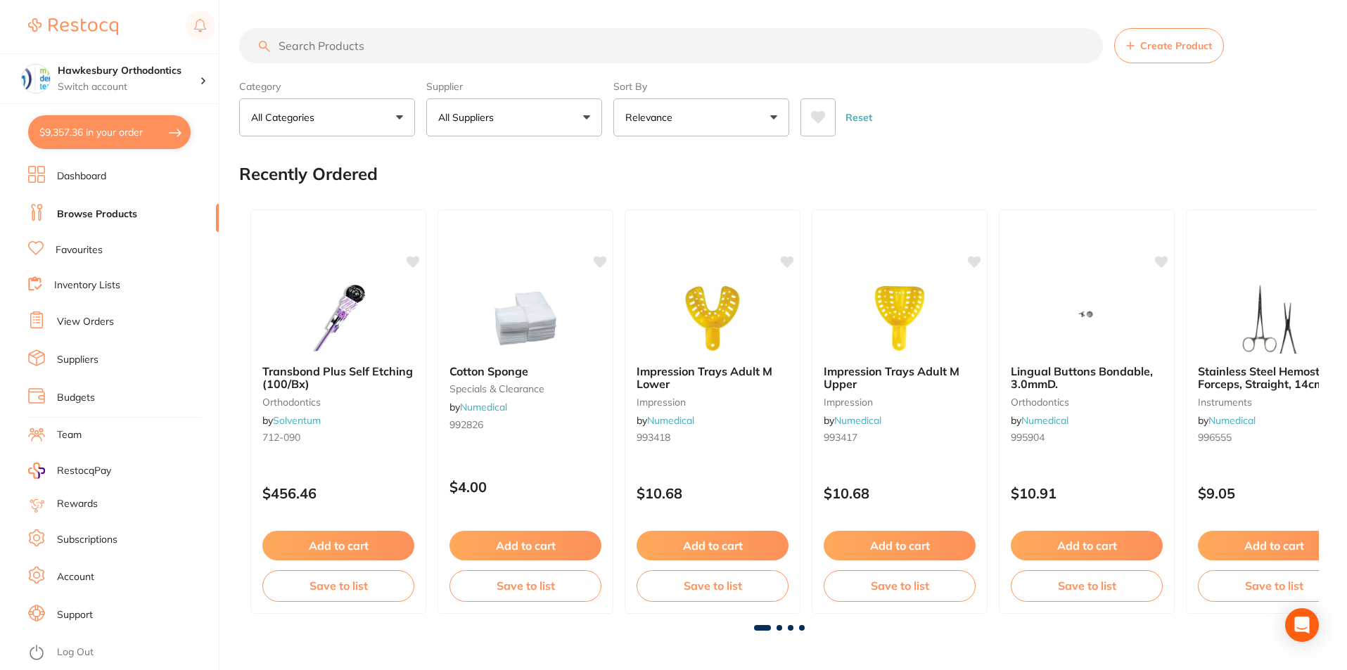
click button "All Suppliers"
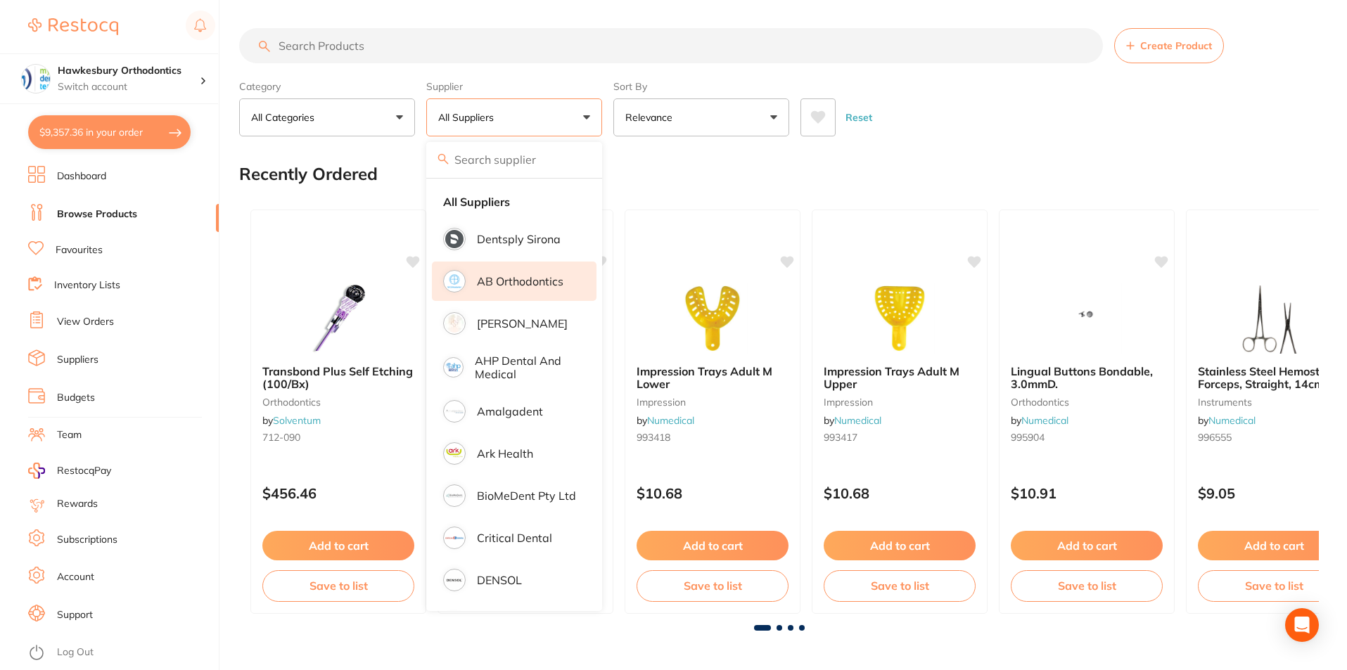
click p "AB Orthodontics"
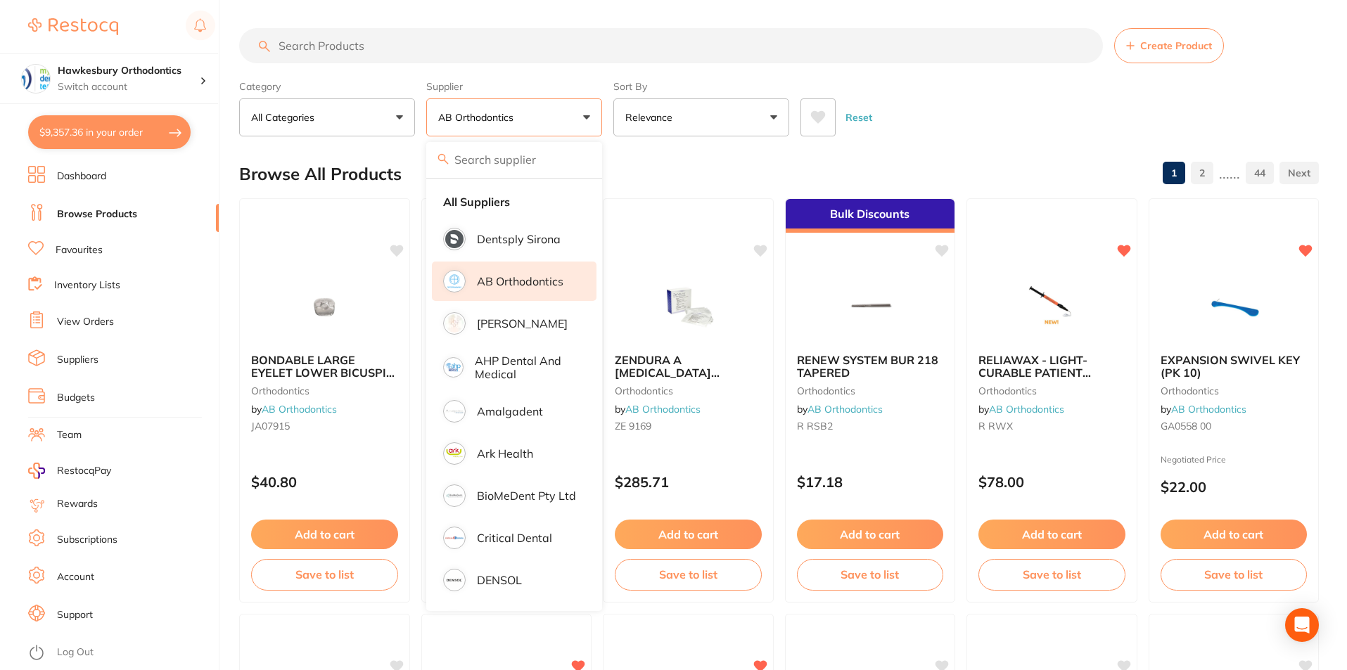
click input "search"
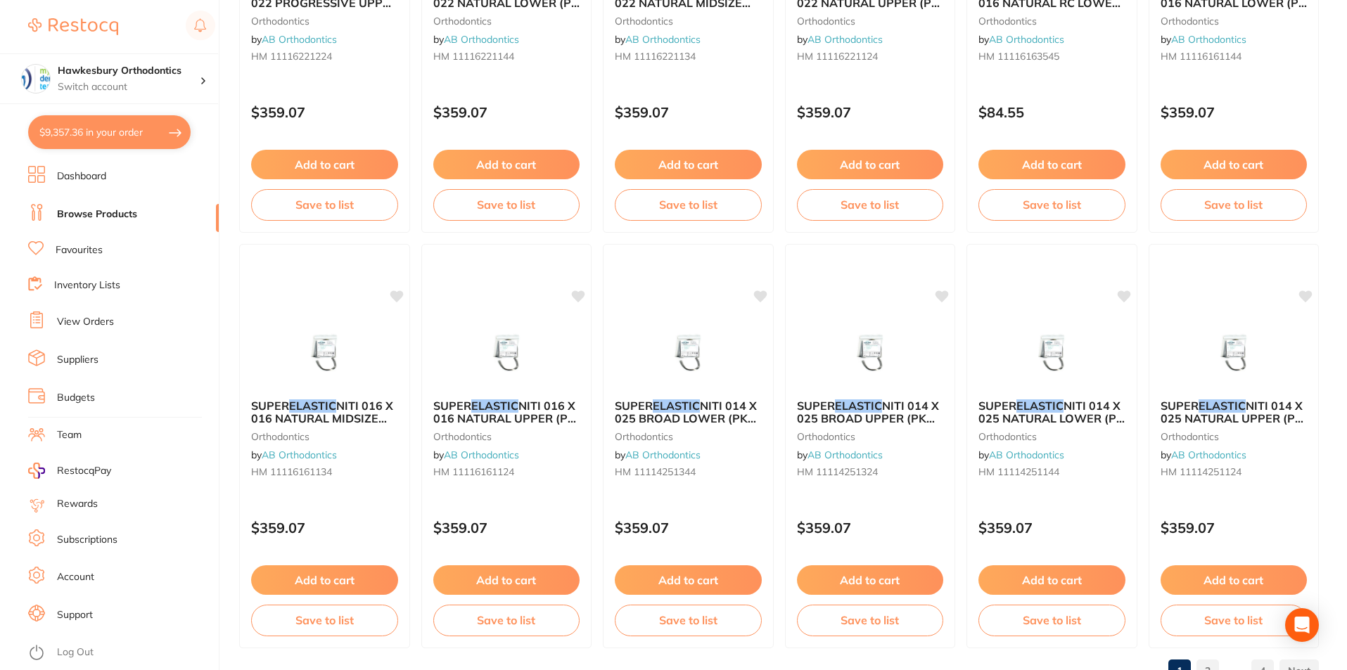
scroll to position [3330, 0]
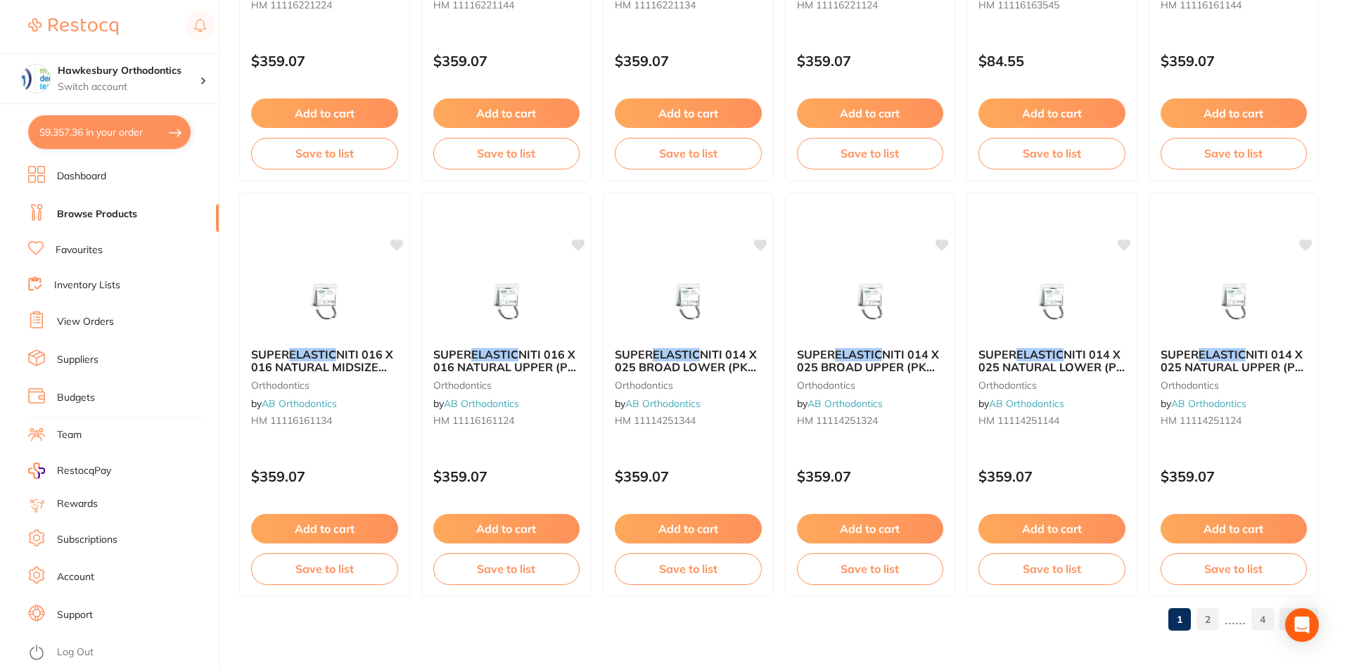
click link "2"
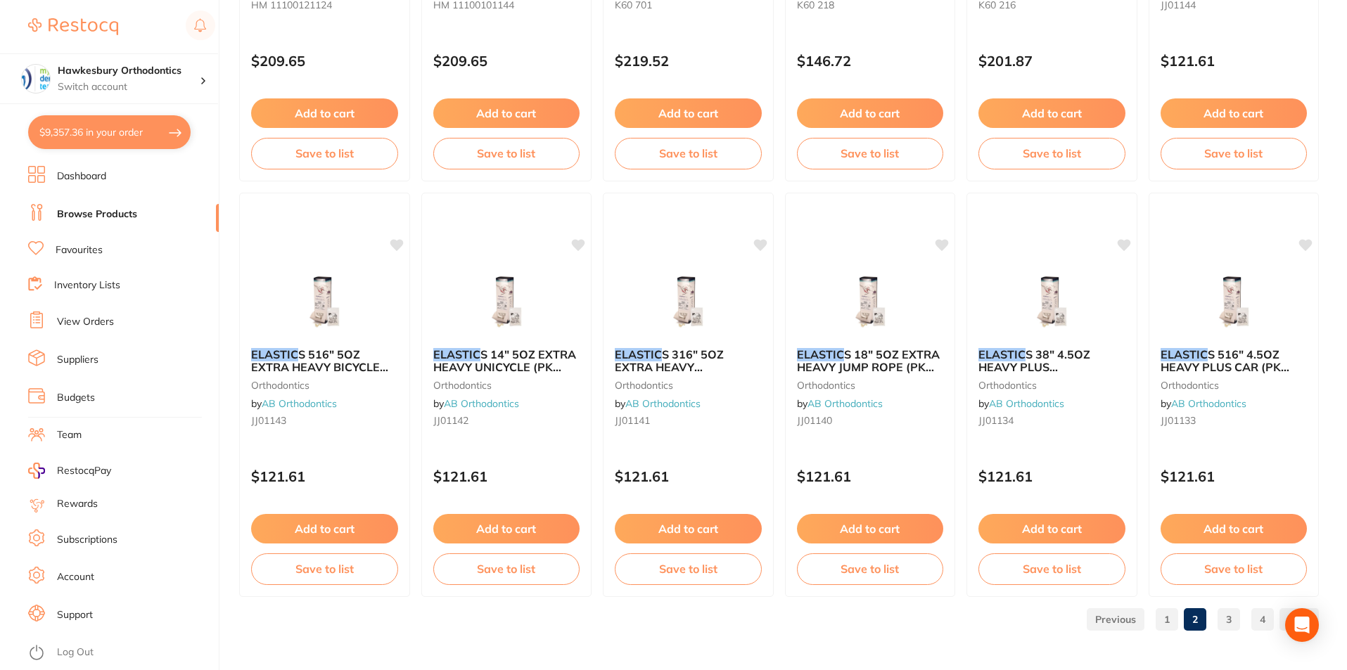
click link "3"
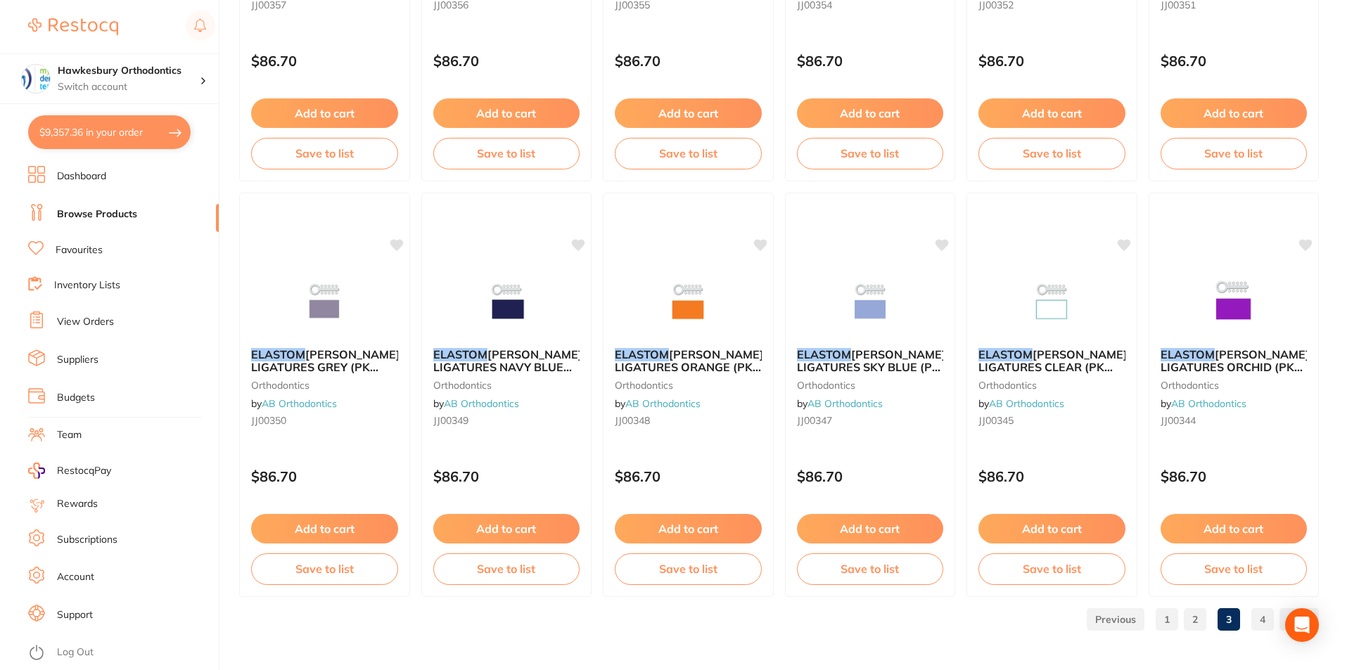
click link "4"
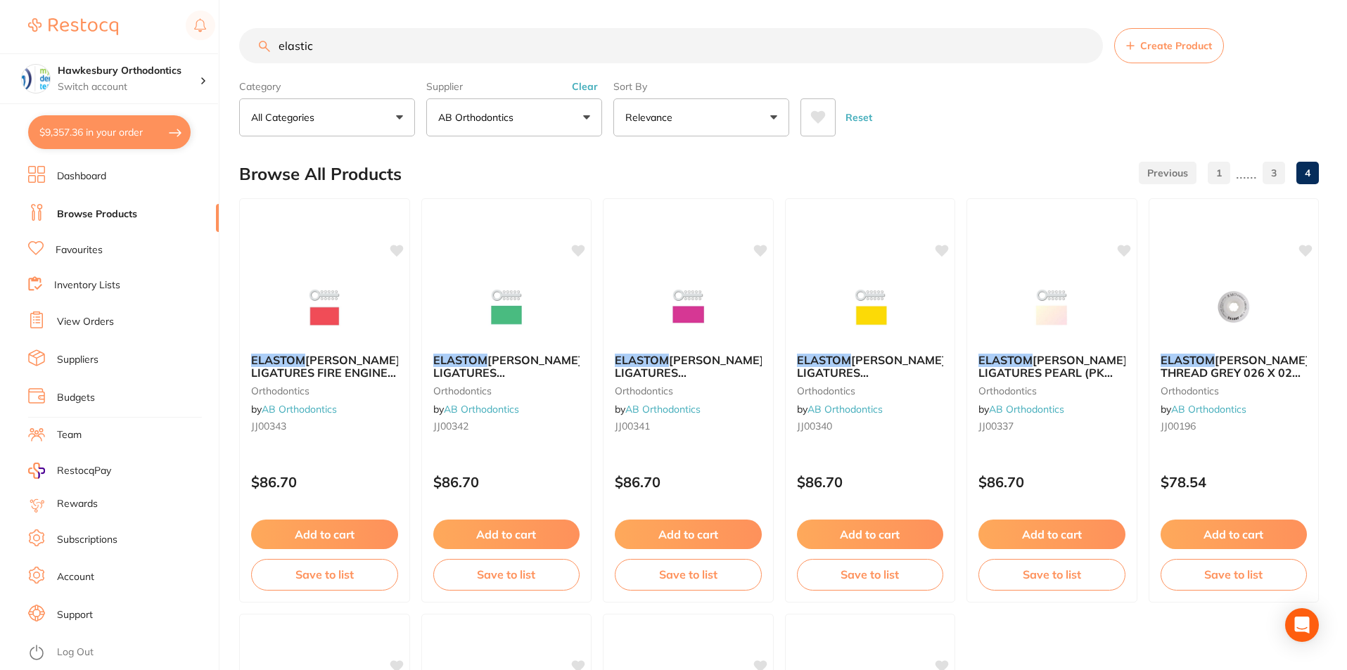
click input "elastic"
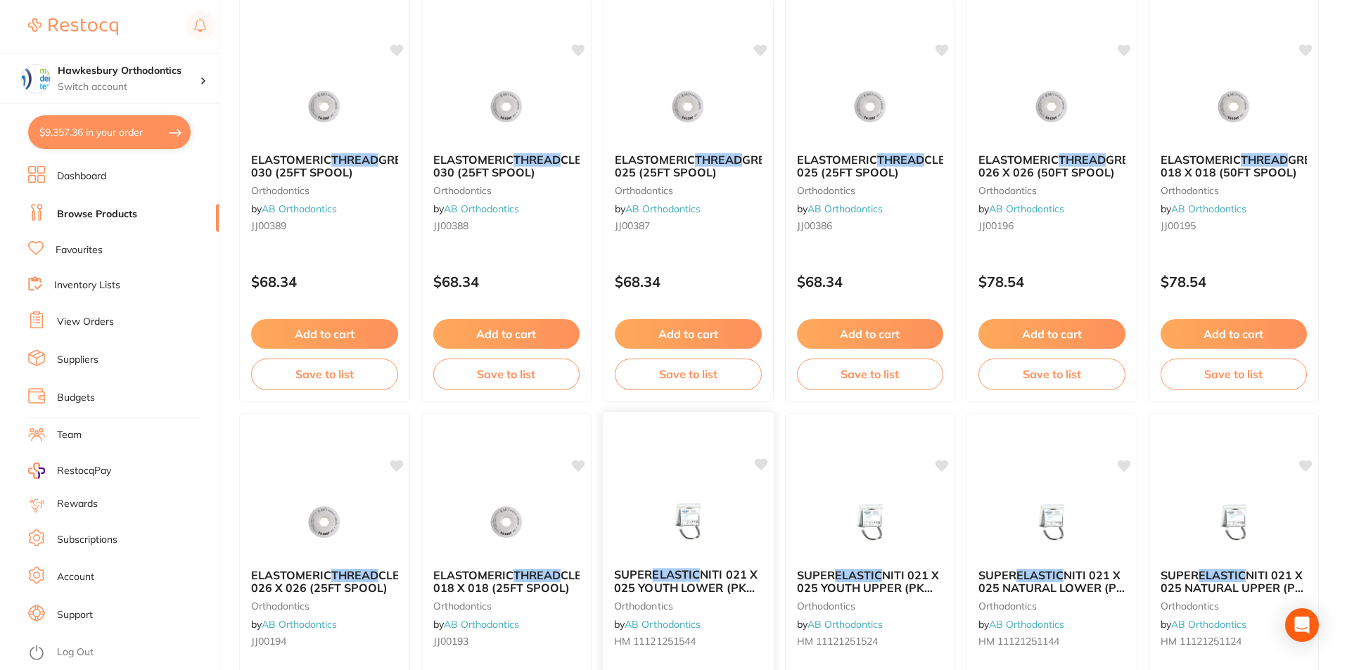
scroll to position [141, 0]
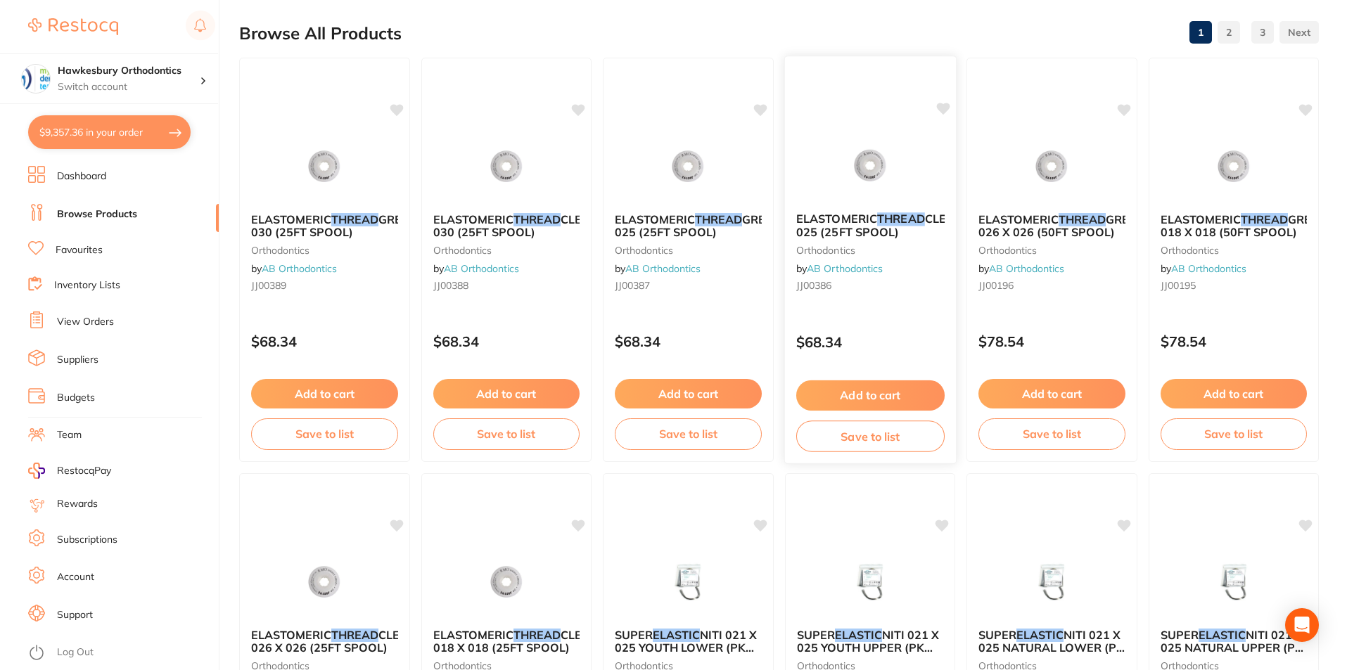
type input "elastic thread"
click button "Add to cart"
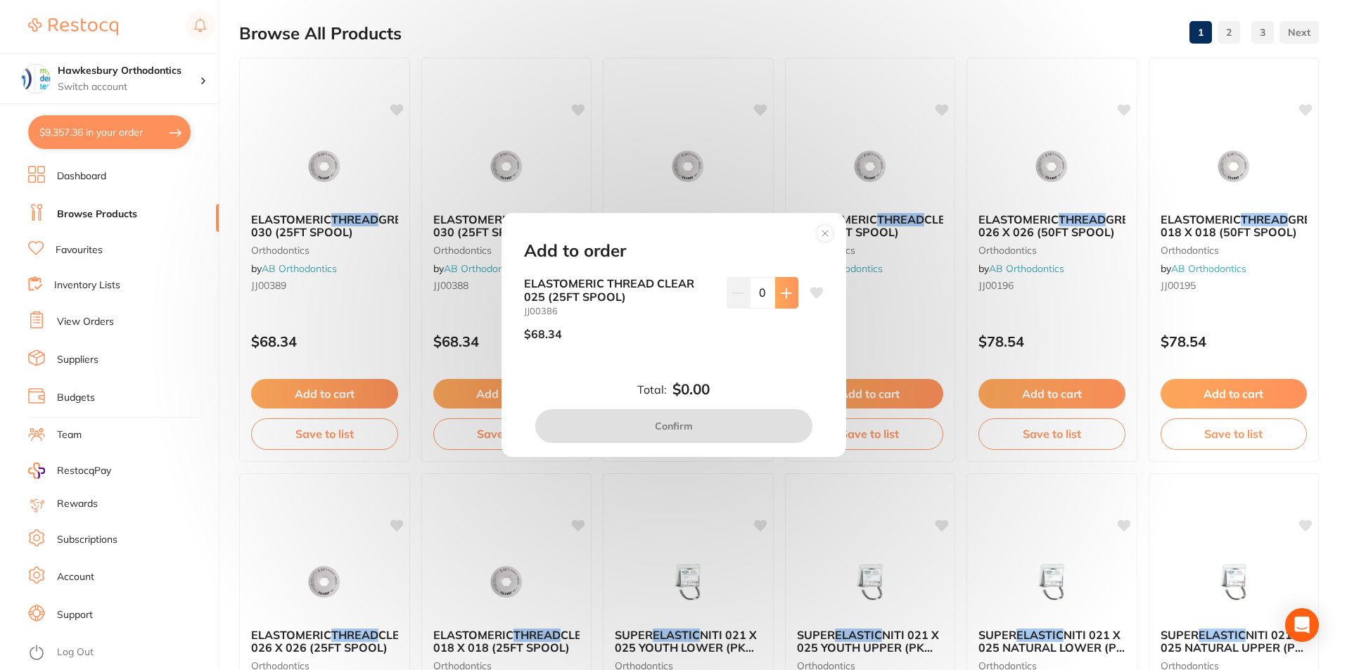
click icon
type input "1"
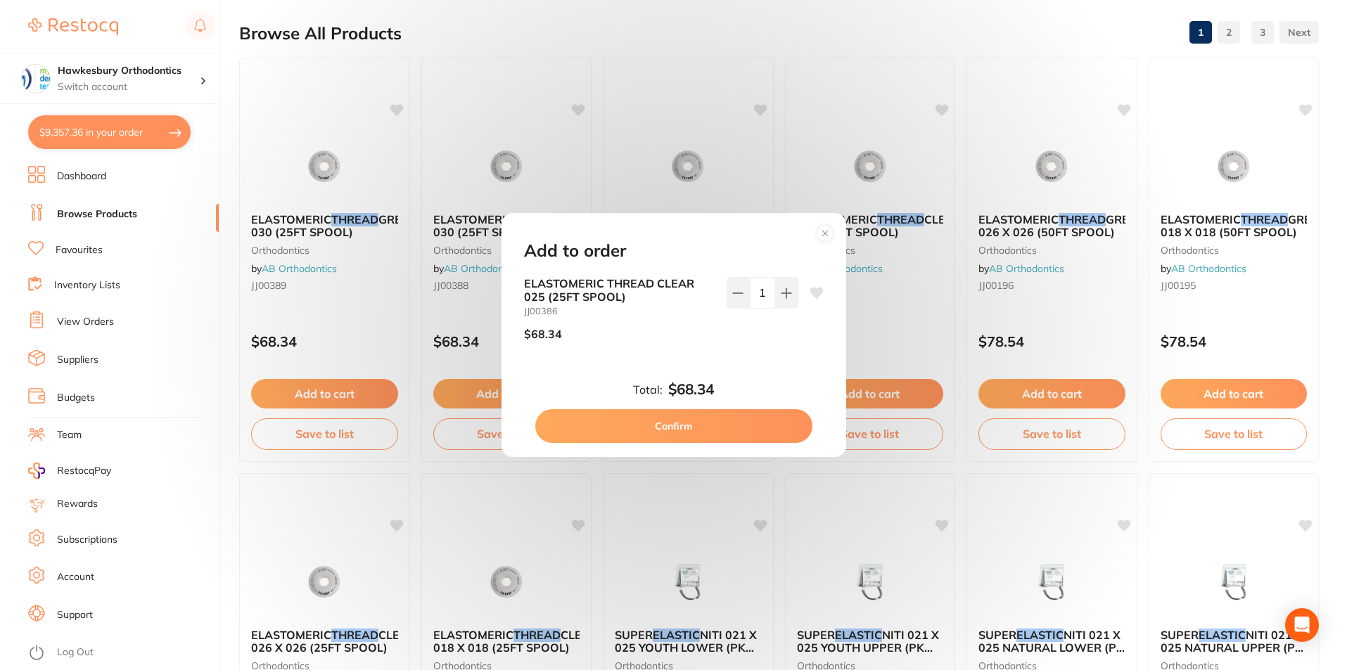
click button "Confirm"
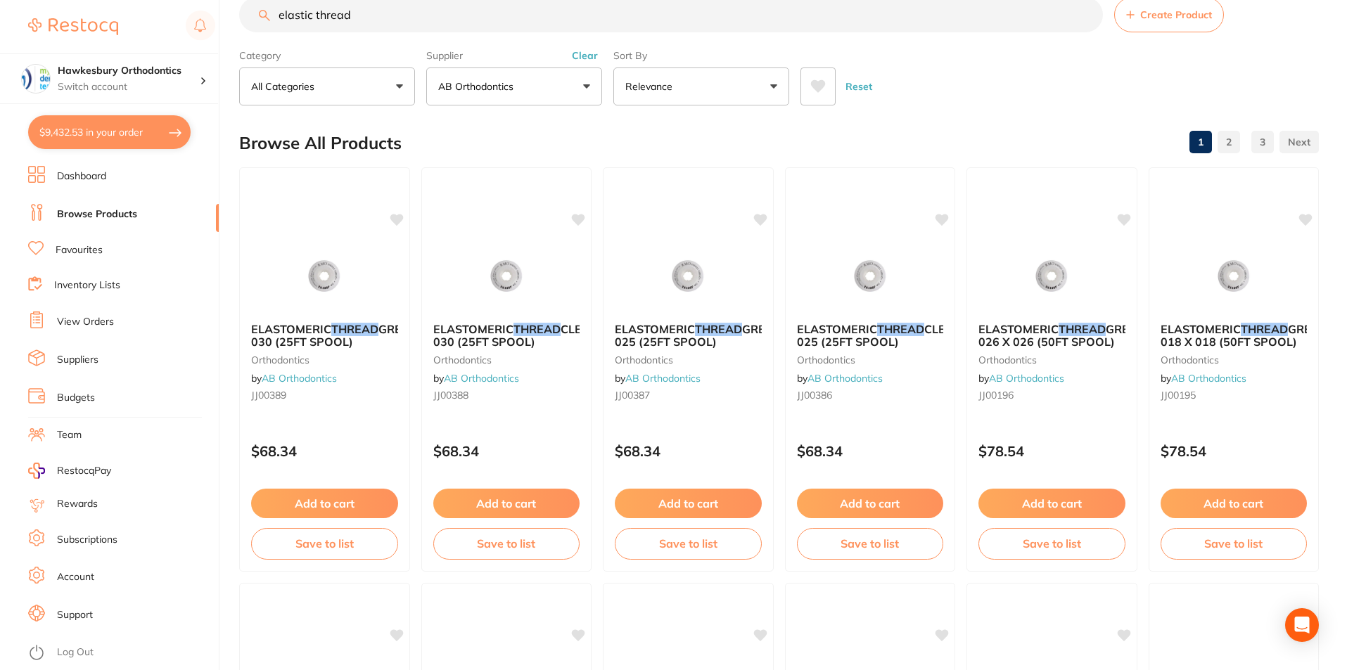
scroll to position [0, 0]
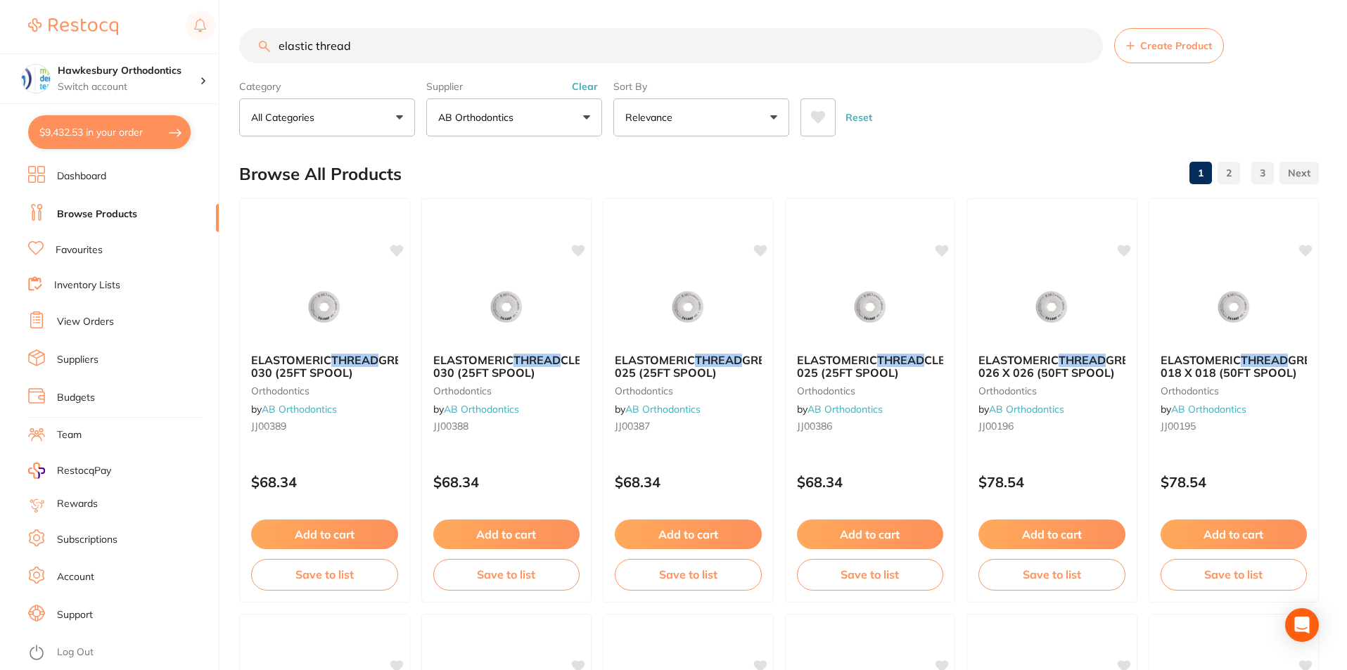
drag, startPoint x: 353, startPoint y: 46, endPoint x: 275, endPoint y: 49, distance: 78.1
click input "elastic thread"
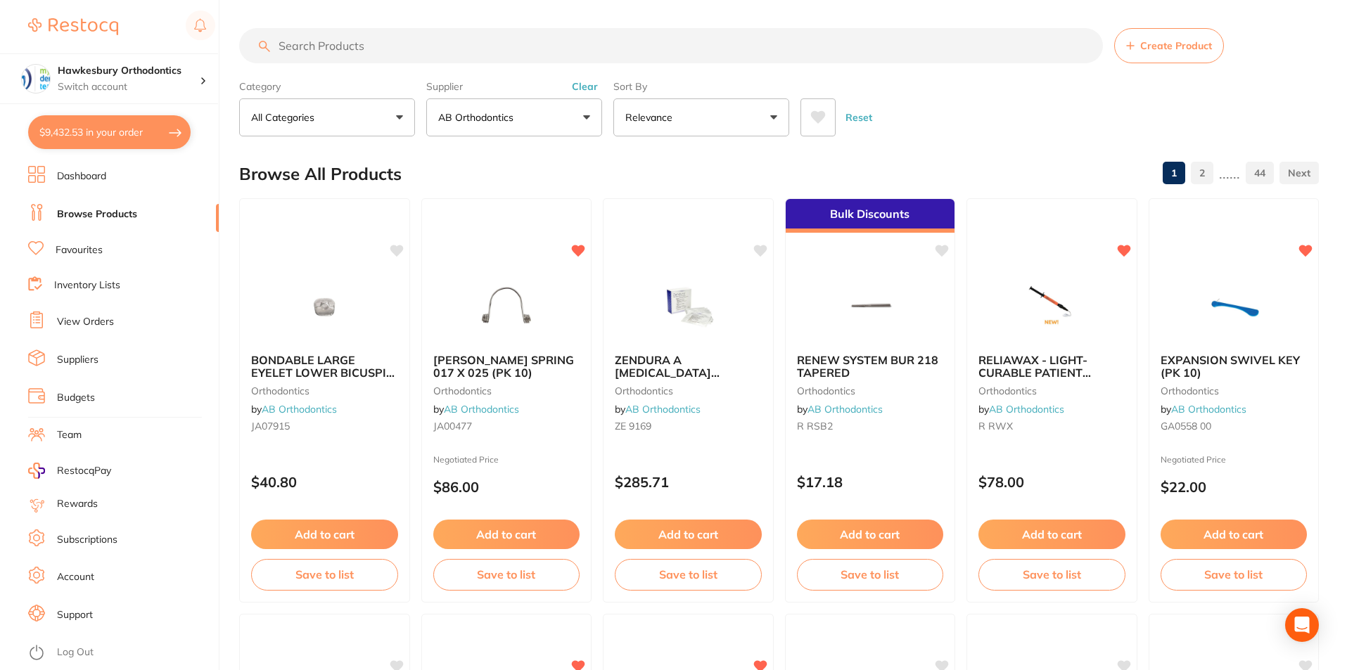
click button "AB Orthodontics"
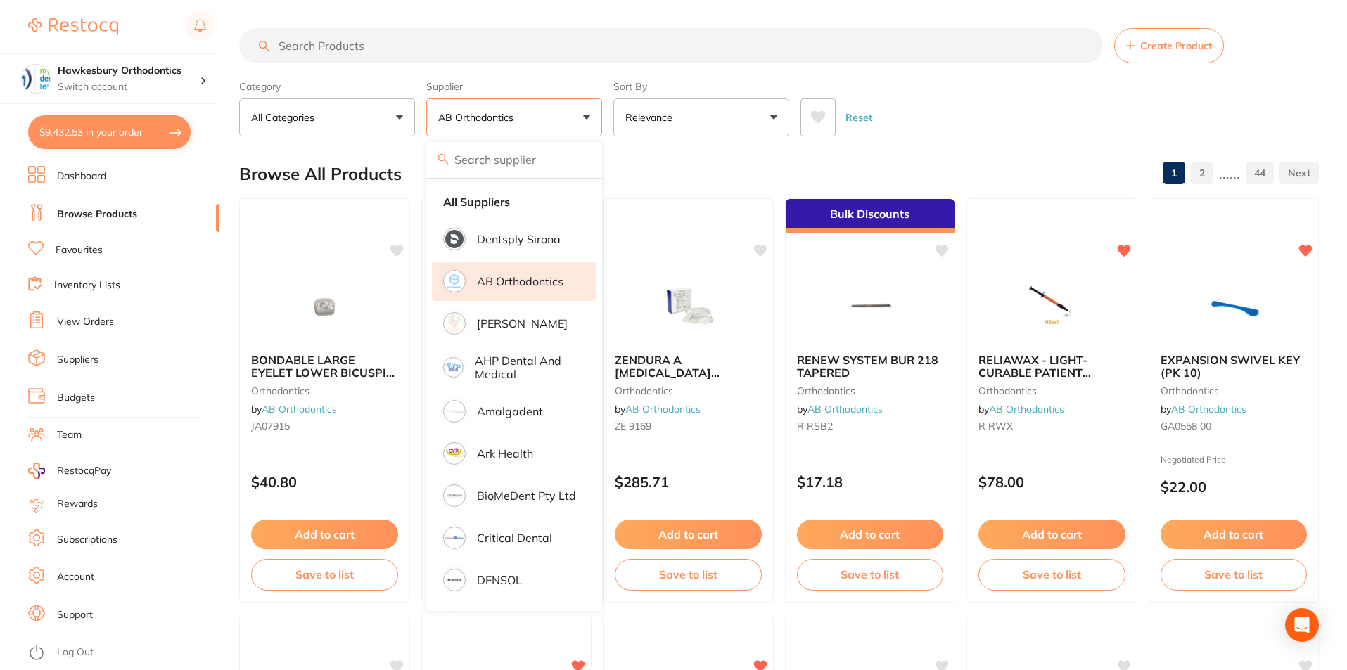
click p "AB Orthodontics"
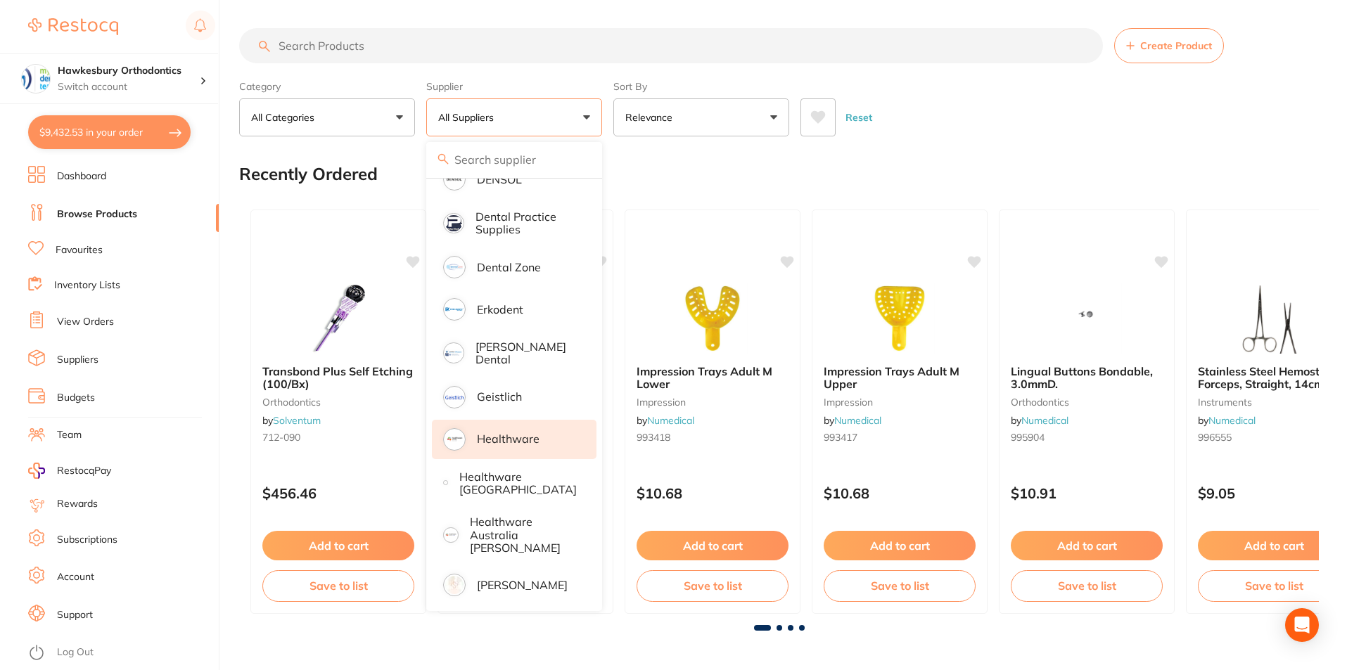
scroll to position [422, 0]
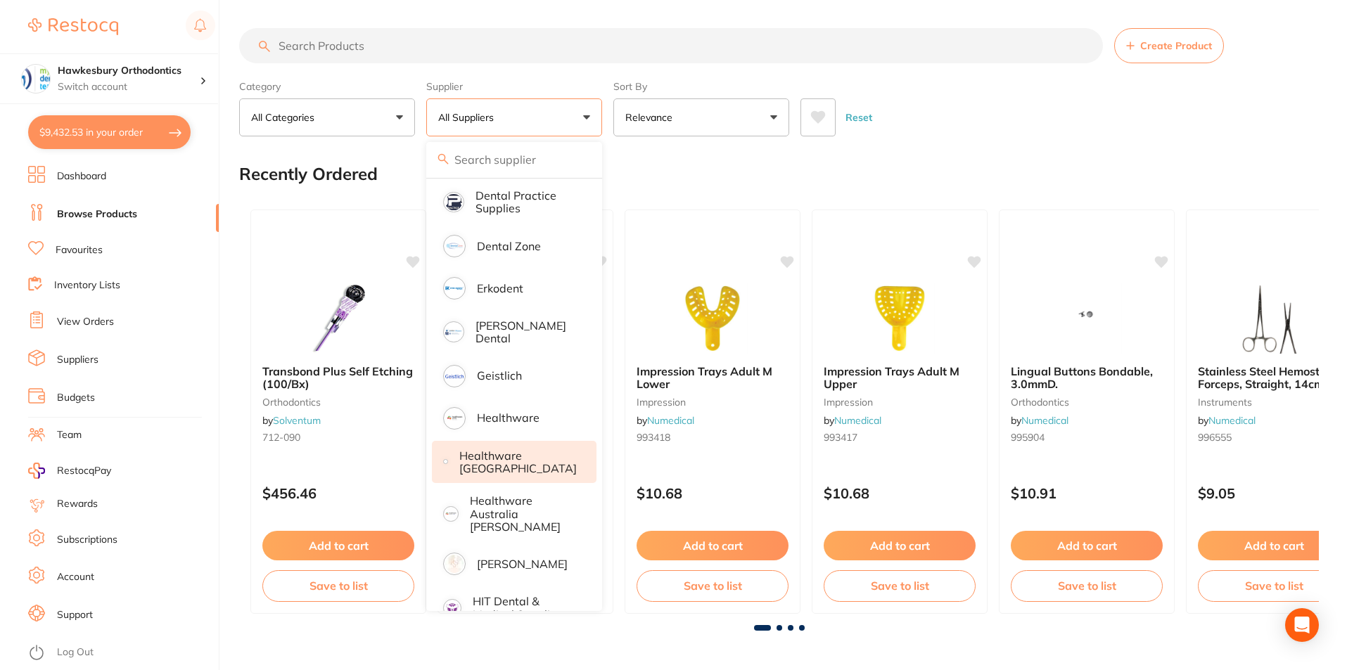
click p "Healthware [GEOGRAPHIC_DATA]"
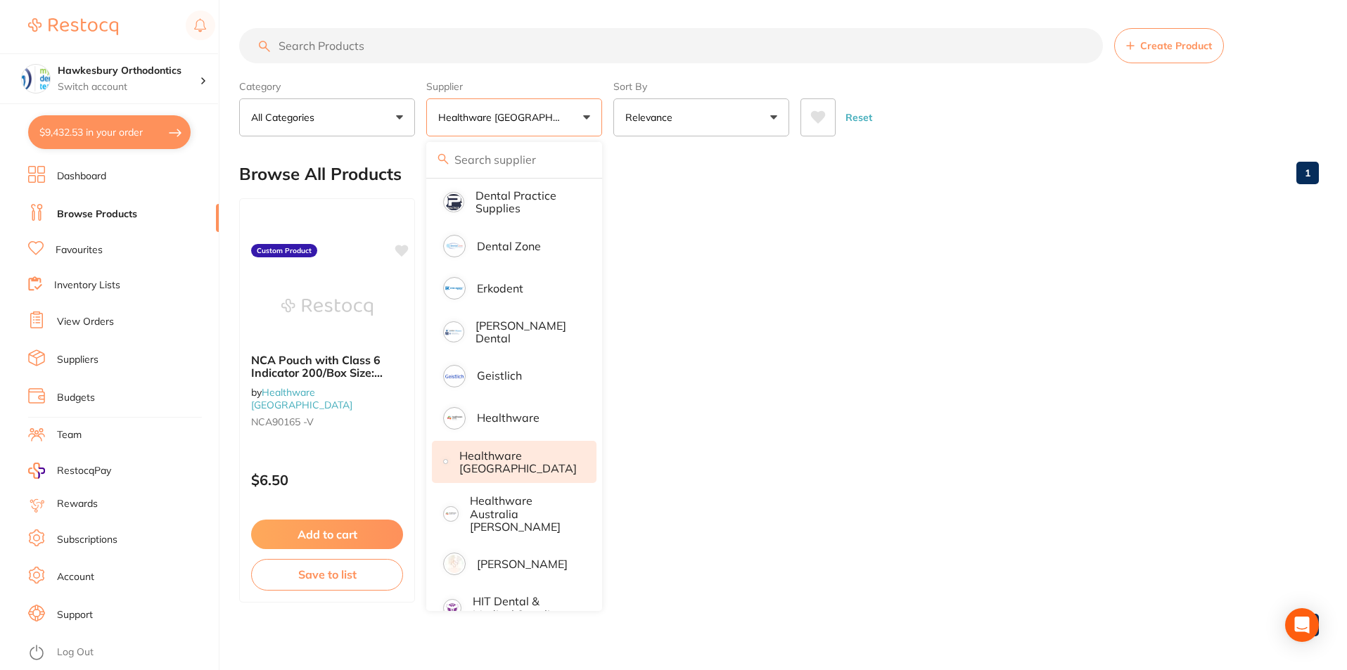
click ul "NCA Pouch with Class 6 Indicator 200/Box Size: 90mm x 165mm by Healthware Austr…"
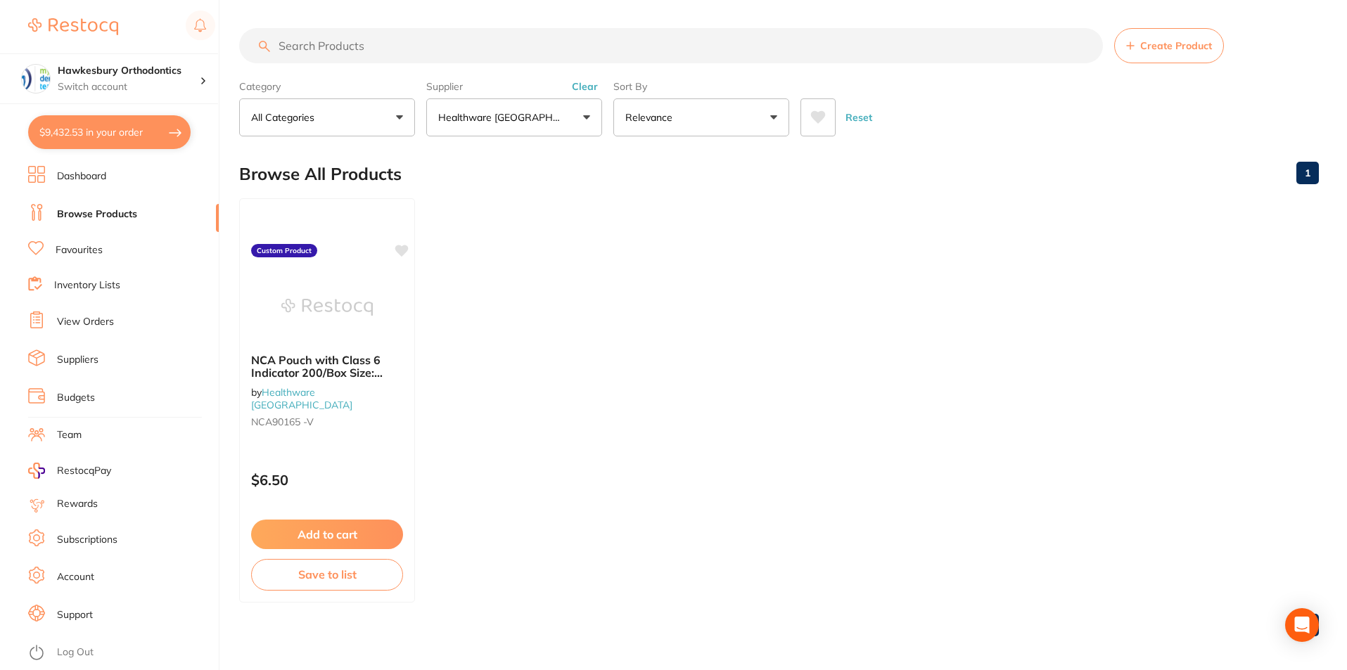
click link "Browse Products"
click button "Healthware [GEOGRAPHIC_DATA]"
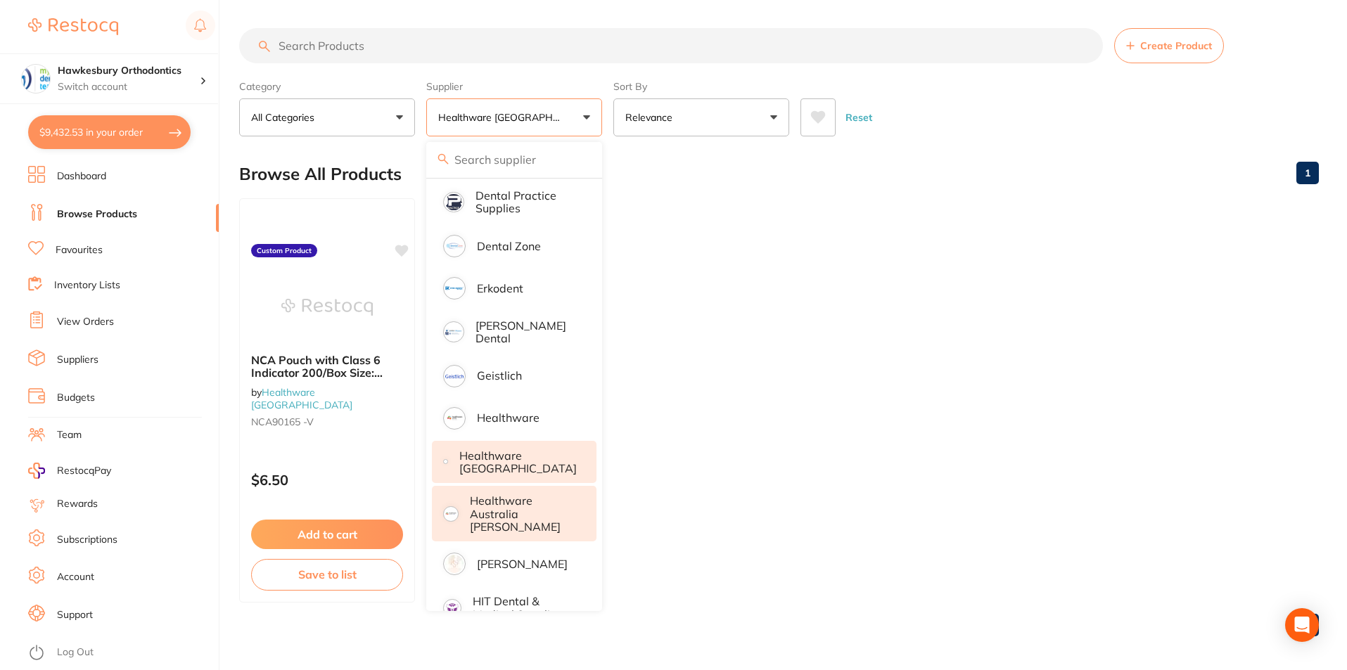
click p "Healthware Australia [PERSON_NAME]"
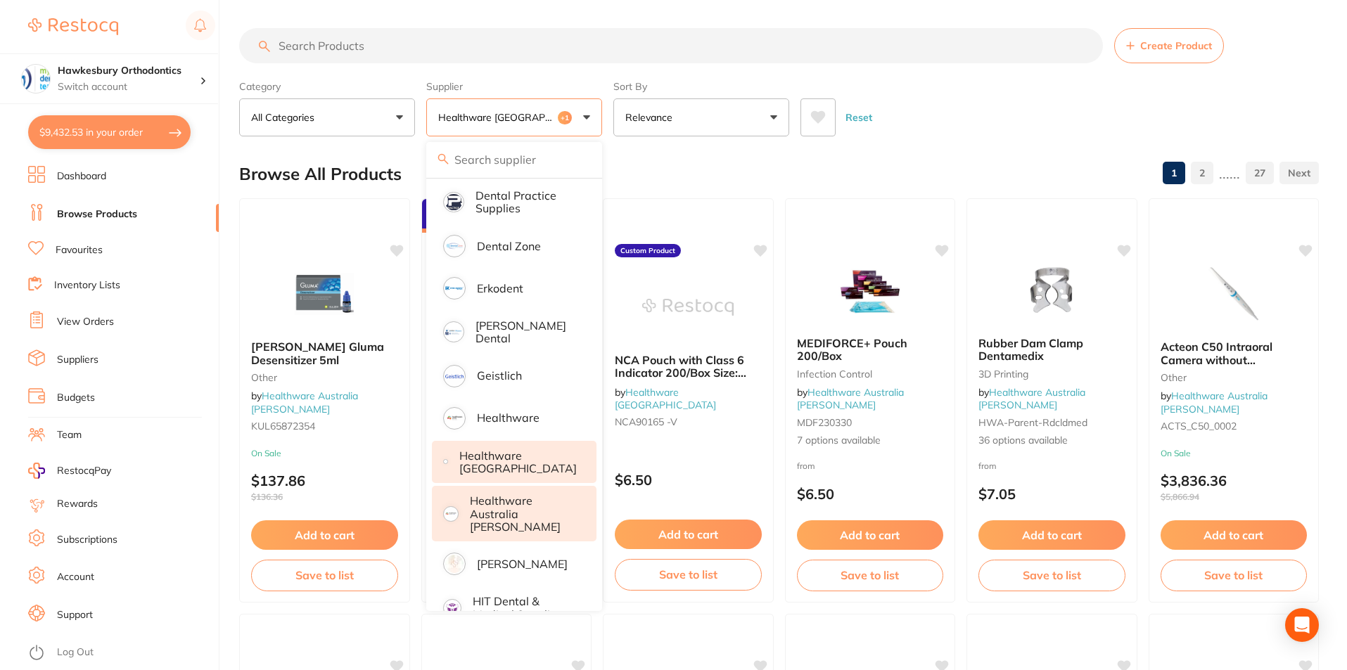
click main "Create Product Category All Categories All Categories 3D Printing Crown & Bridg…"
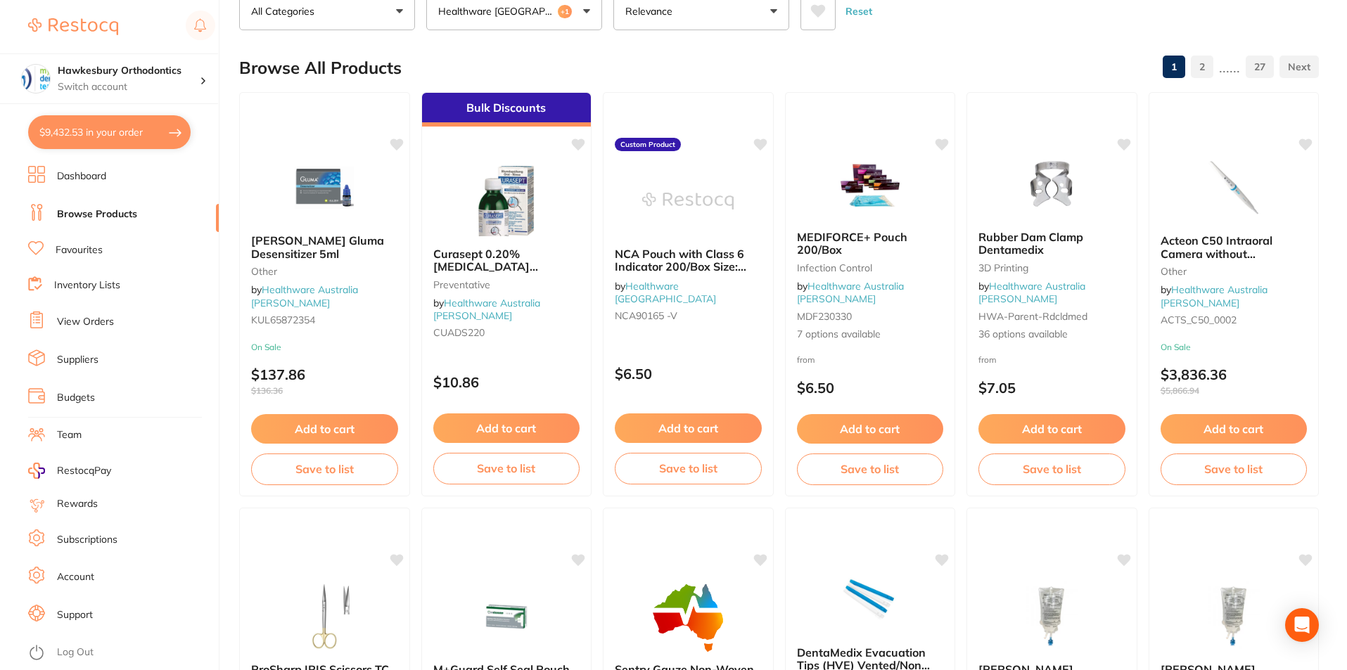
scroll to position [0, 0]
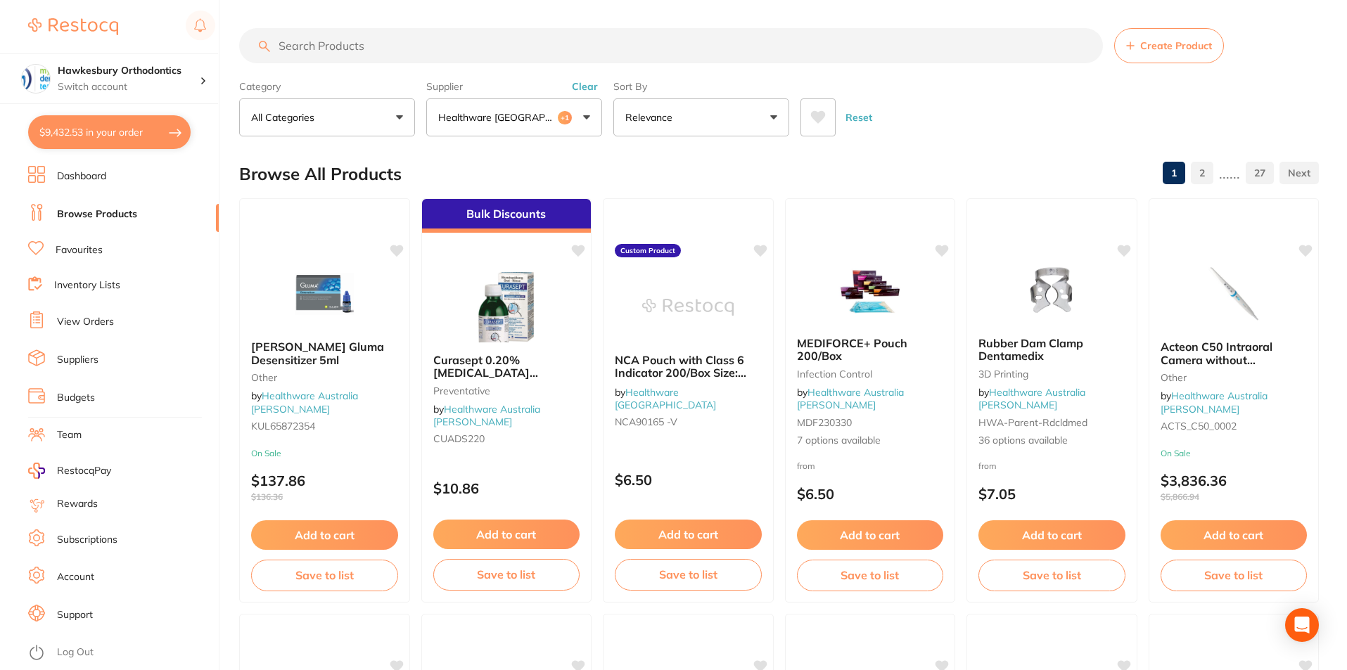
click input "search"
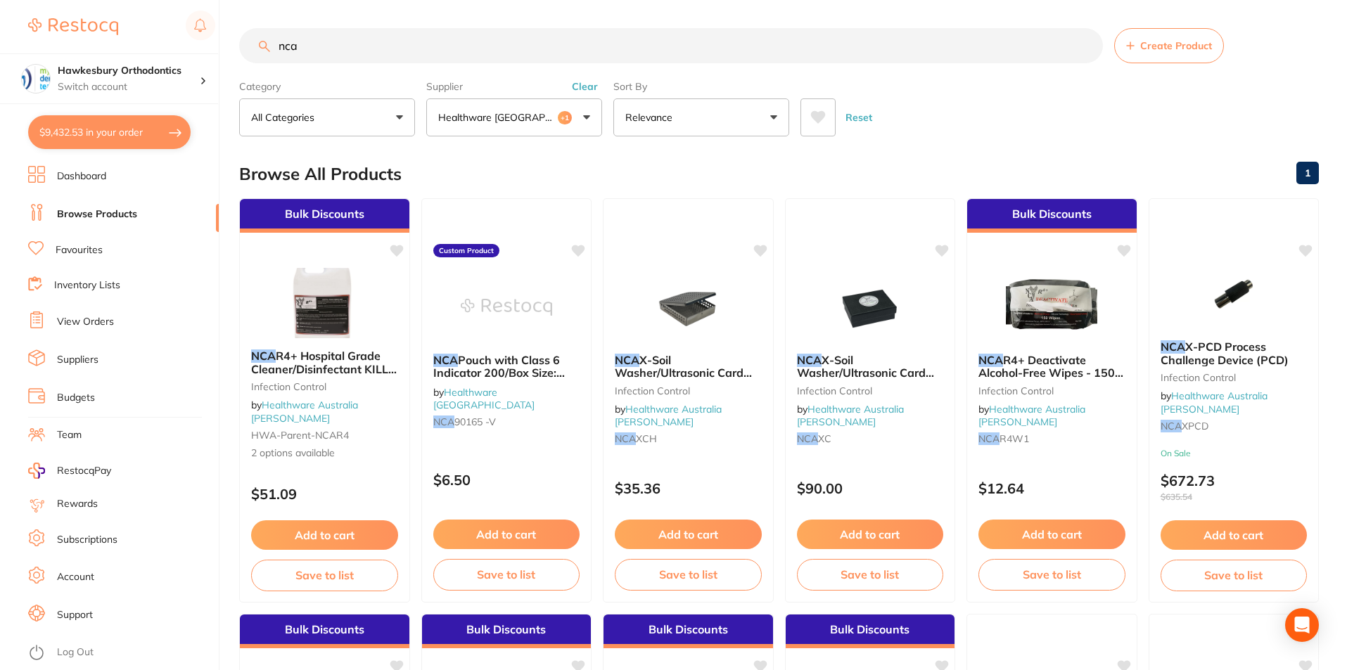
type input "nca"
click div "Reset"
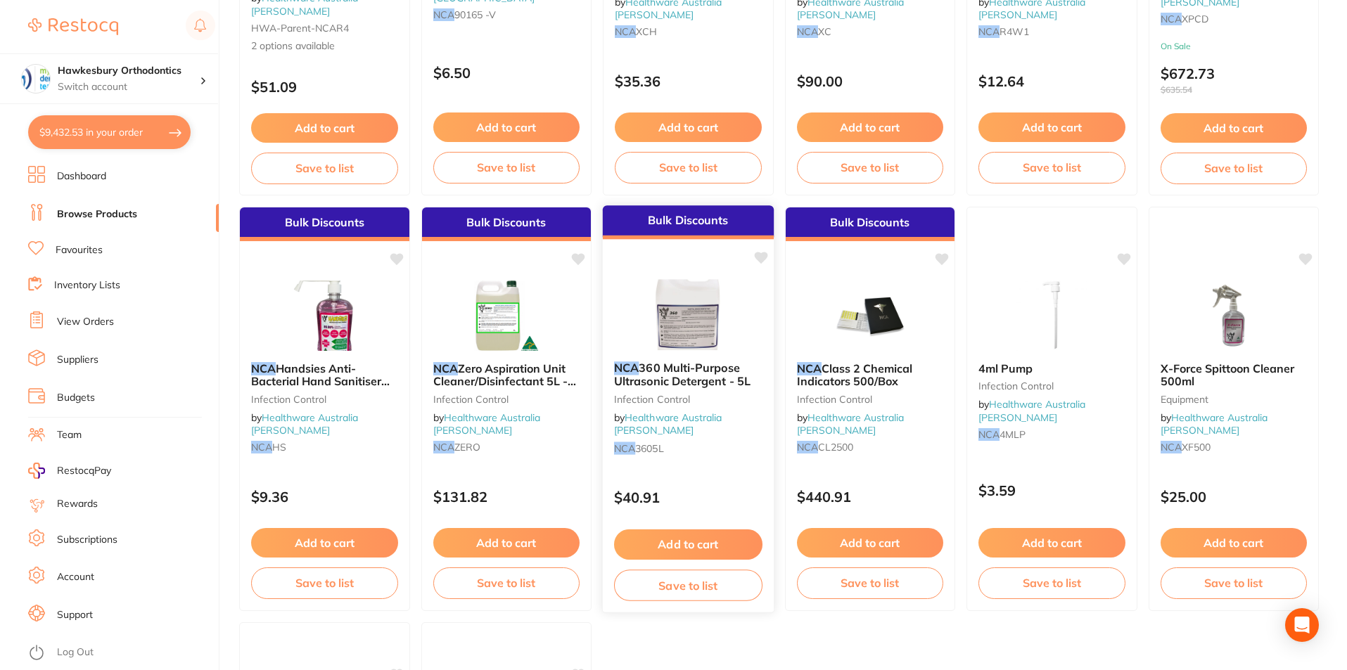
scroll to position [563, 0]
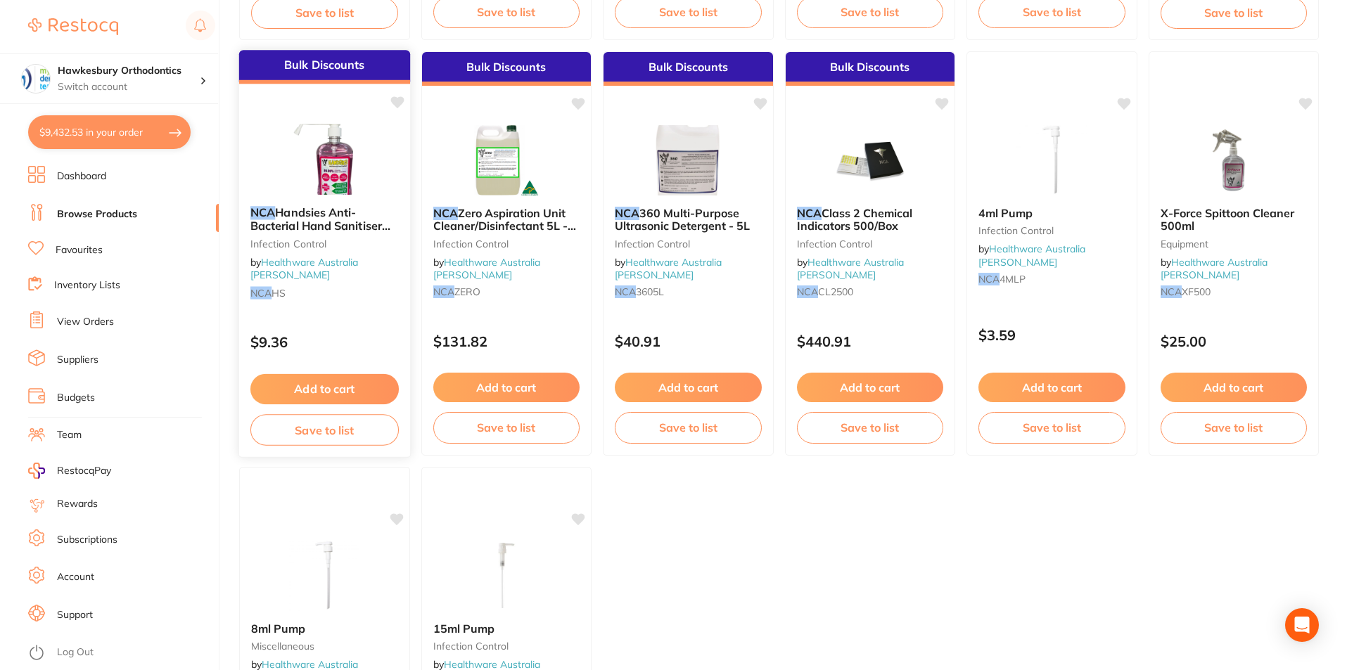
click button "Add to cart"
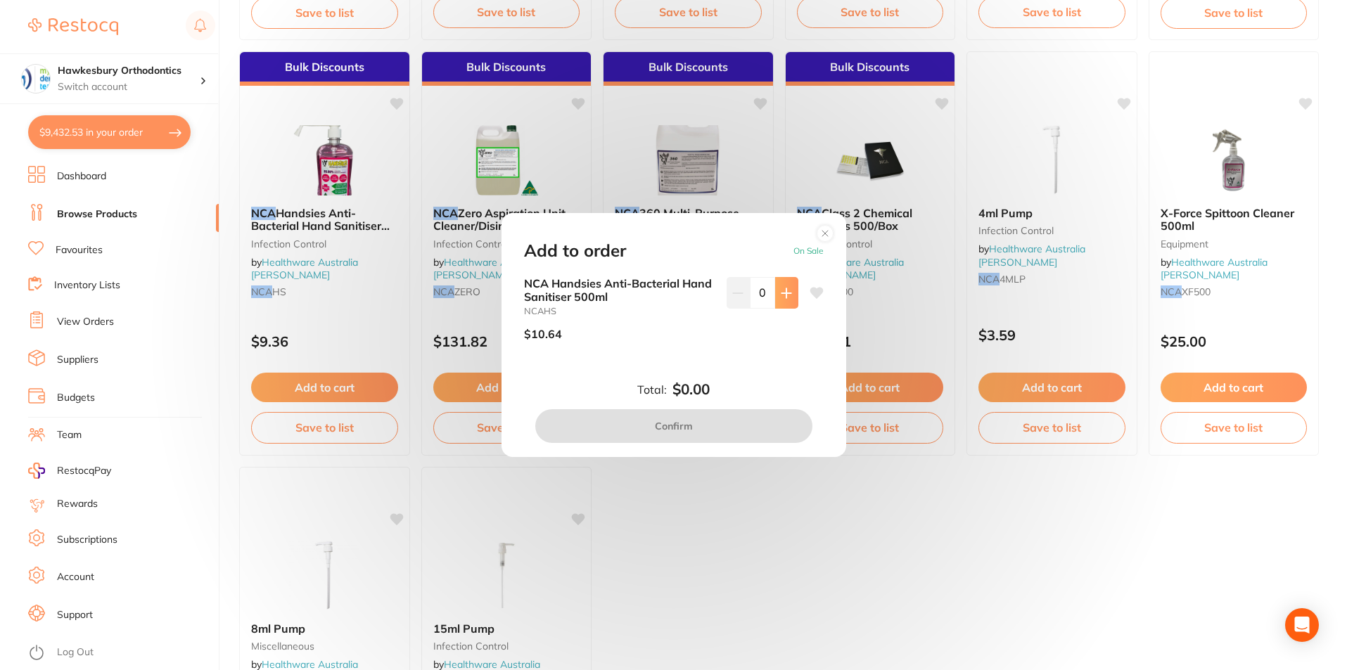
click icon
type input "3"
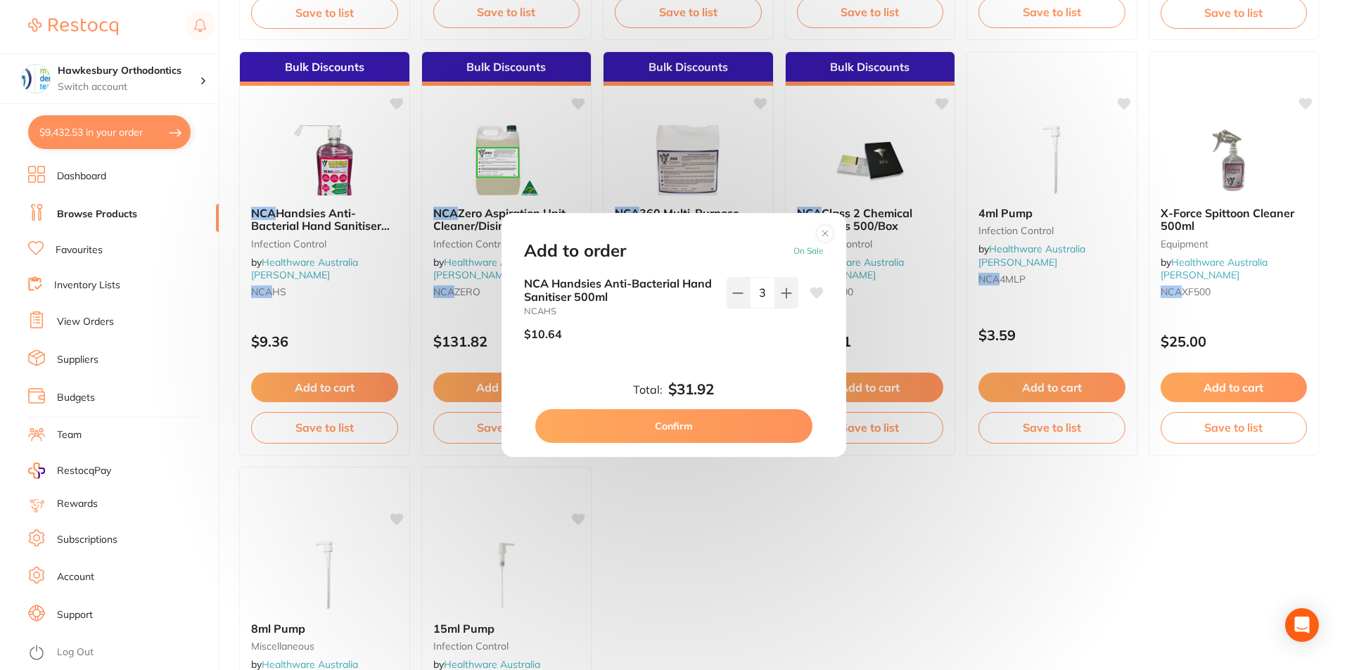
click button "Confirm"
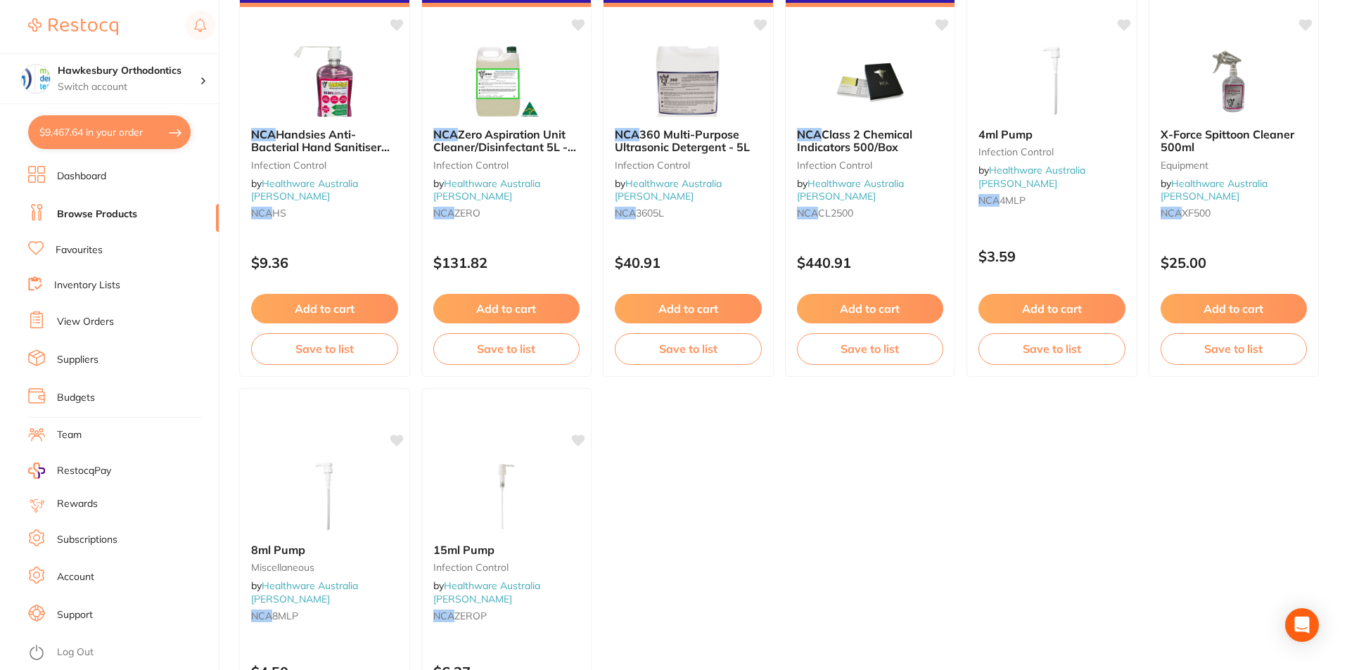
scroll to position [556, 0]
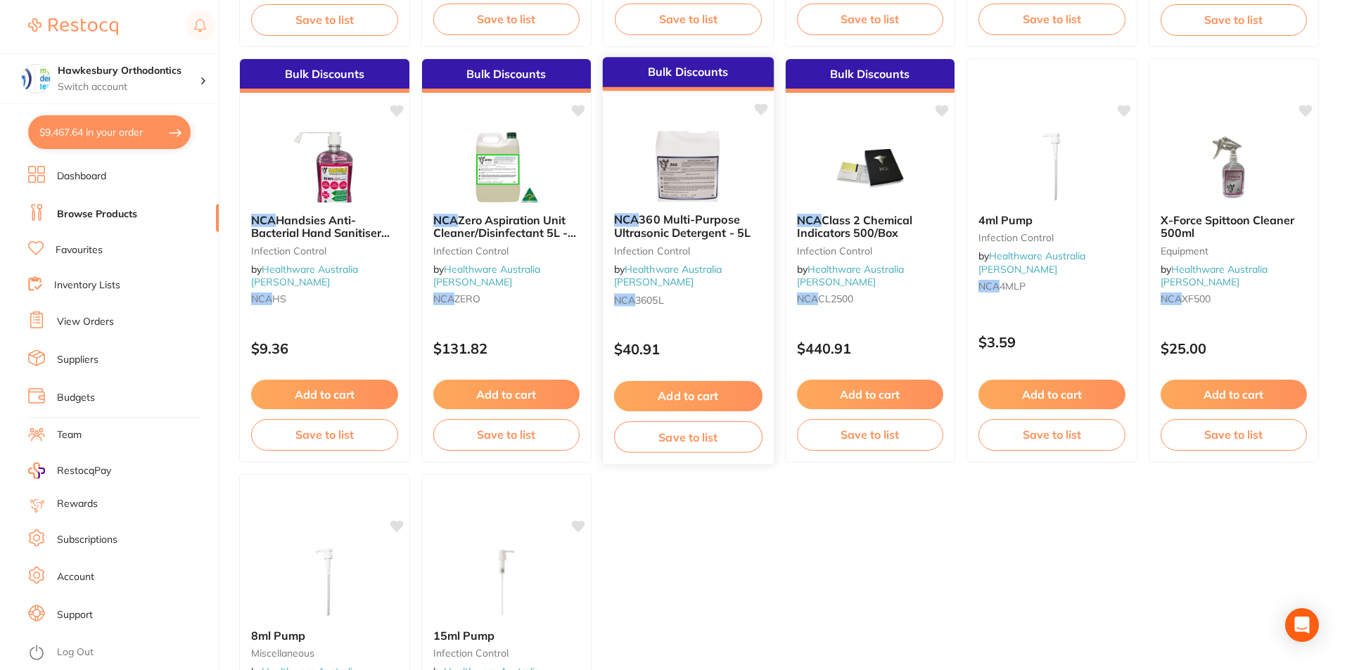
click button "Add to cart"
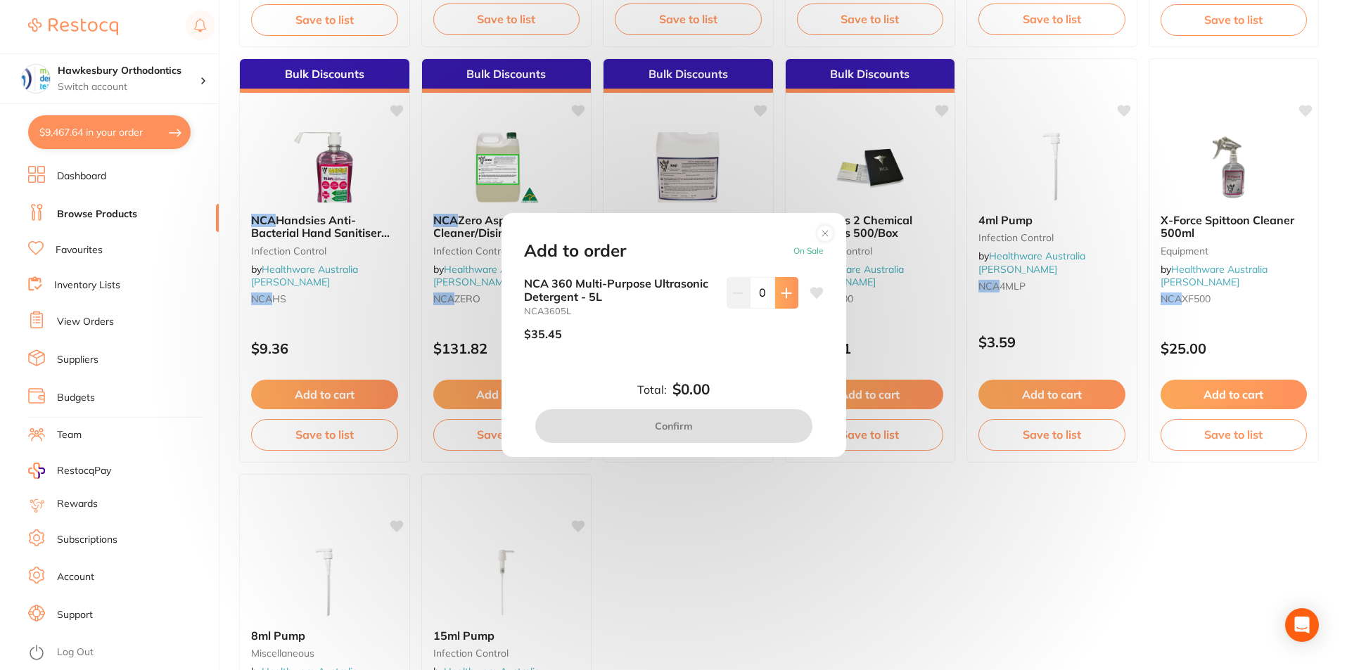
click icon
type input "1"
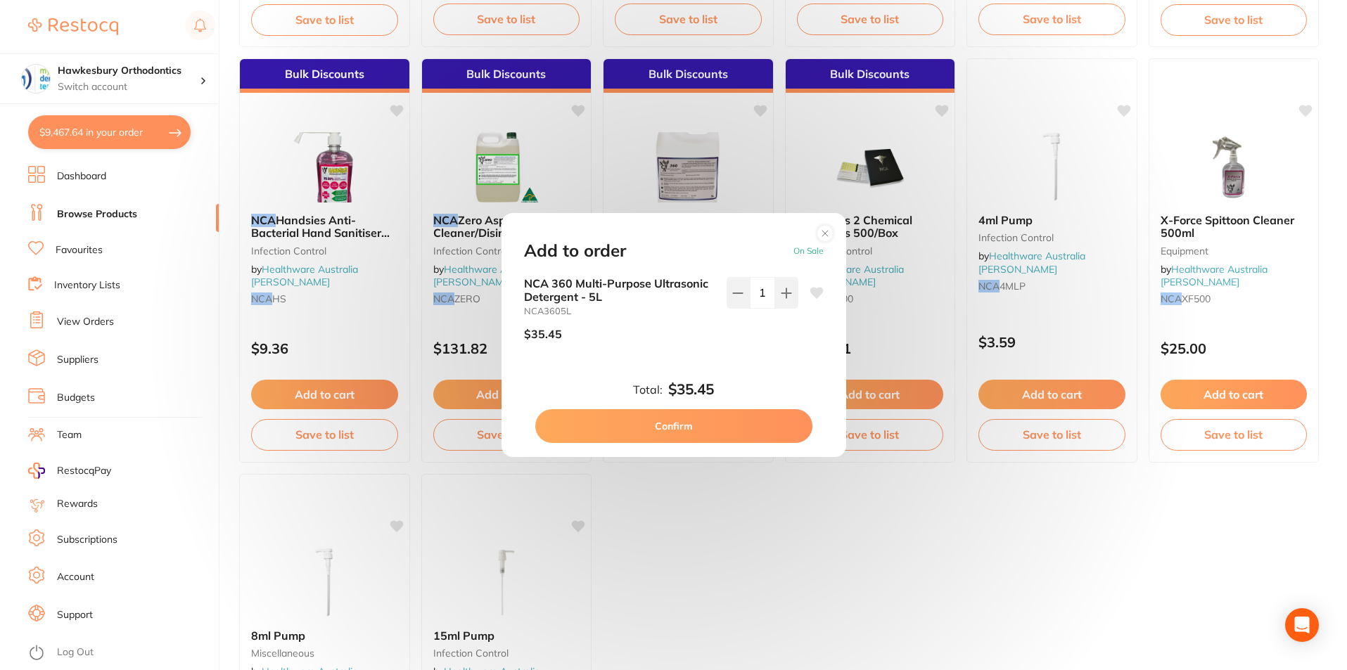
click div "Add to order On Sale NCA 360 Multi-Purpose Ultrasonic Detergent - 5L NCA3605L $…"
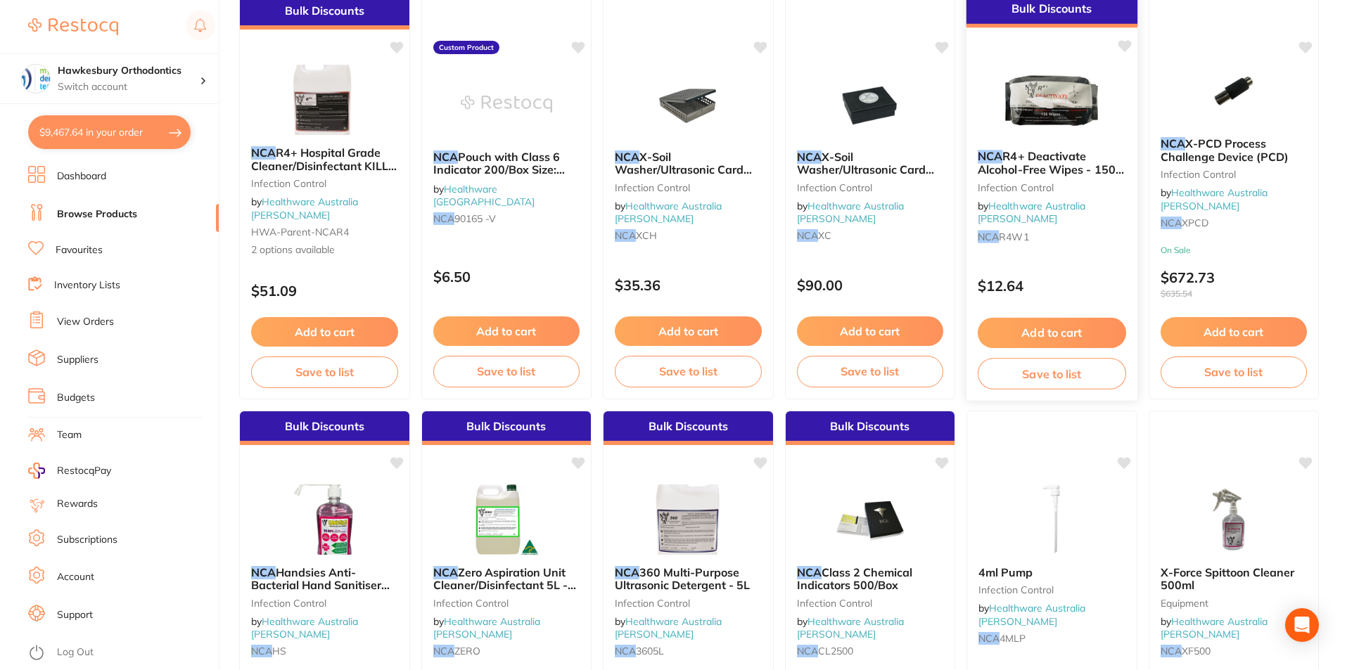
scroll to position [0, 0]
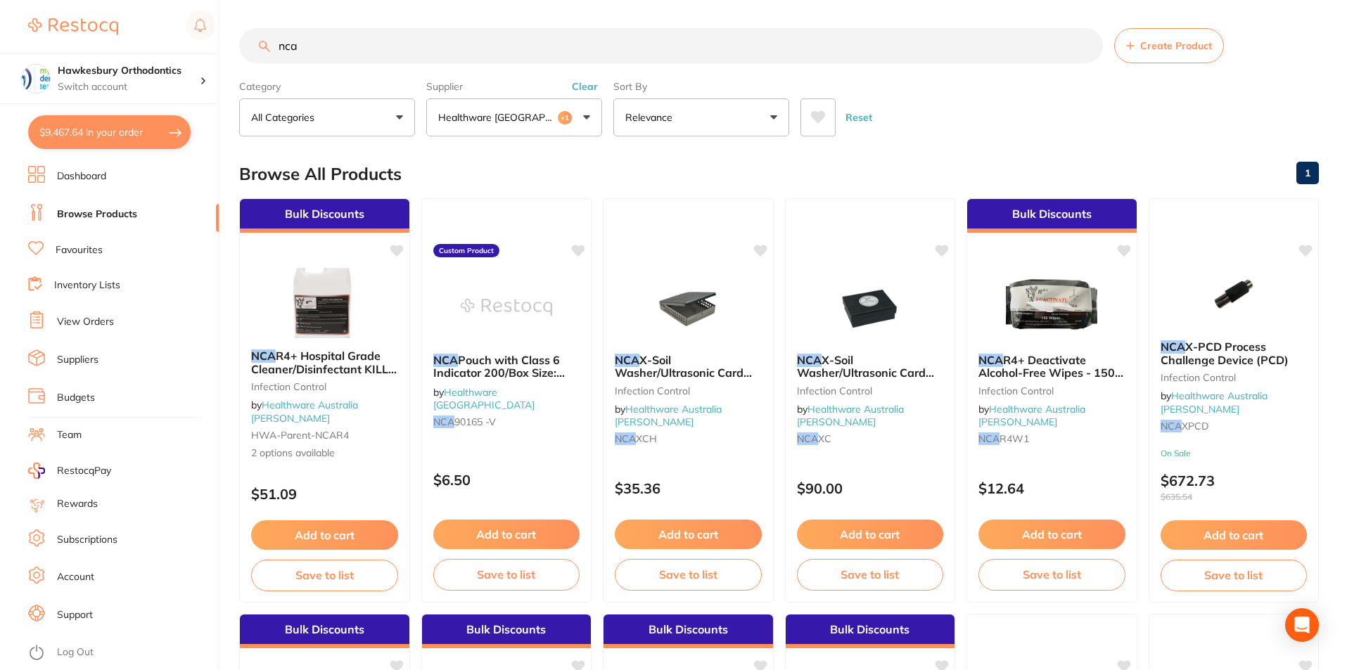
drag, startPoint x: 312, startPoint y: 49, endPoint x: 268, endPoint y: 53, distance: 44.4
click input "nca"
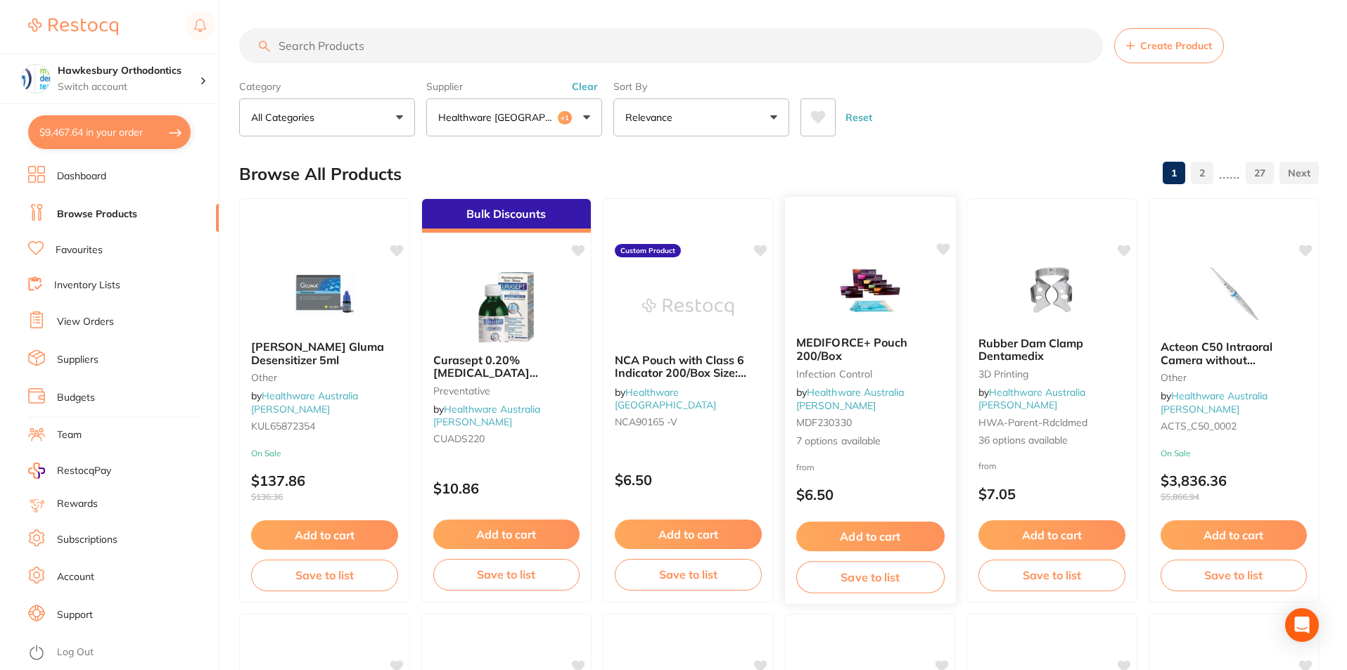
click button "Add to cart"
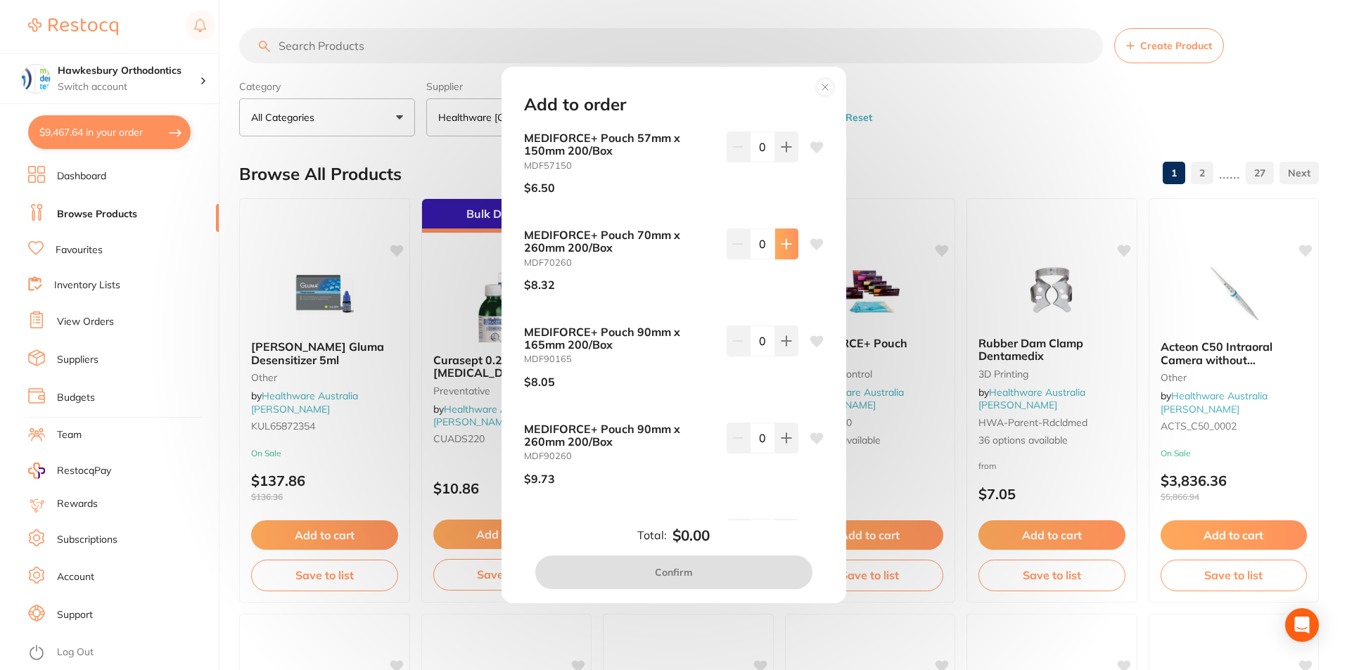
click icon
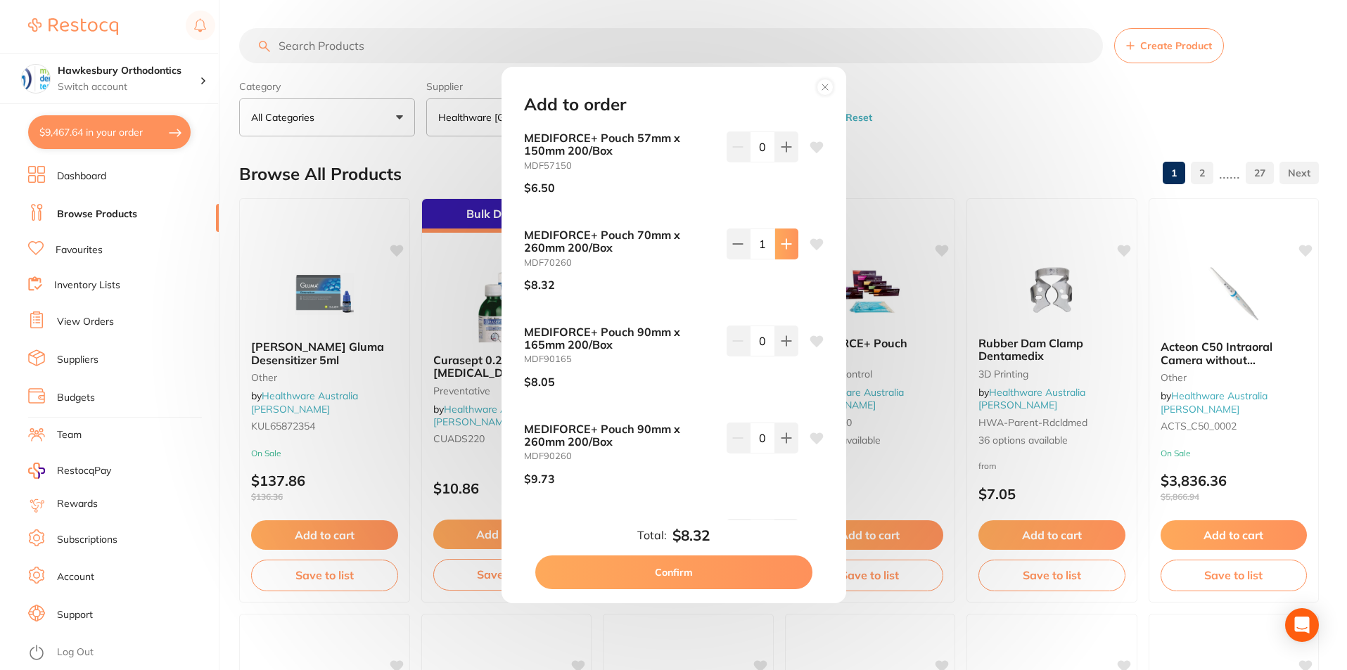
click icon
type input "2"
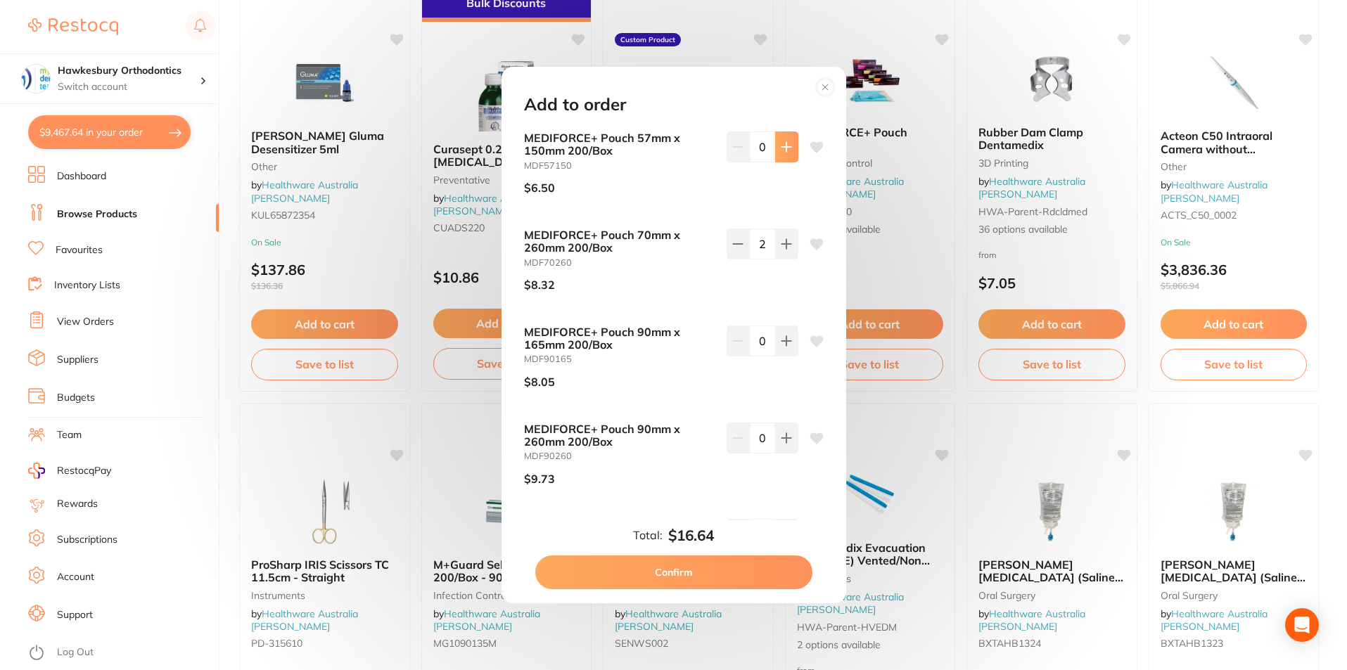
click icon
type input "2"
drag, startPoint x: 670, startPoint y: 564, endPoint x: 702, endPoint y: 575, distance: 33.6
click button "Confirm"
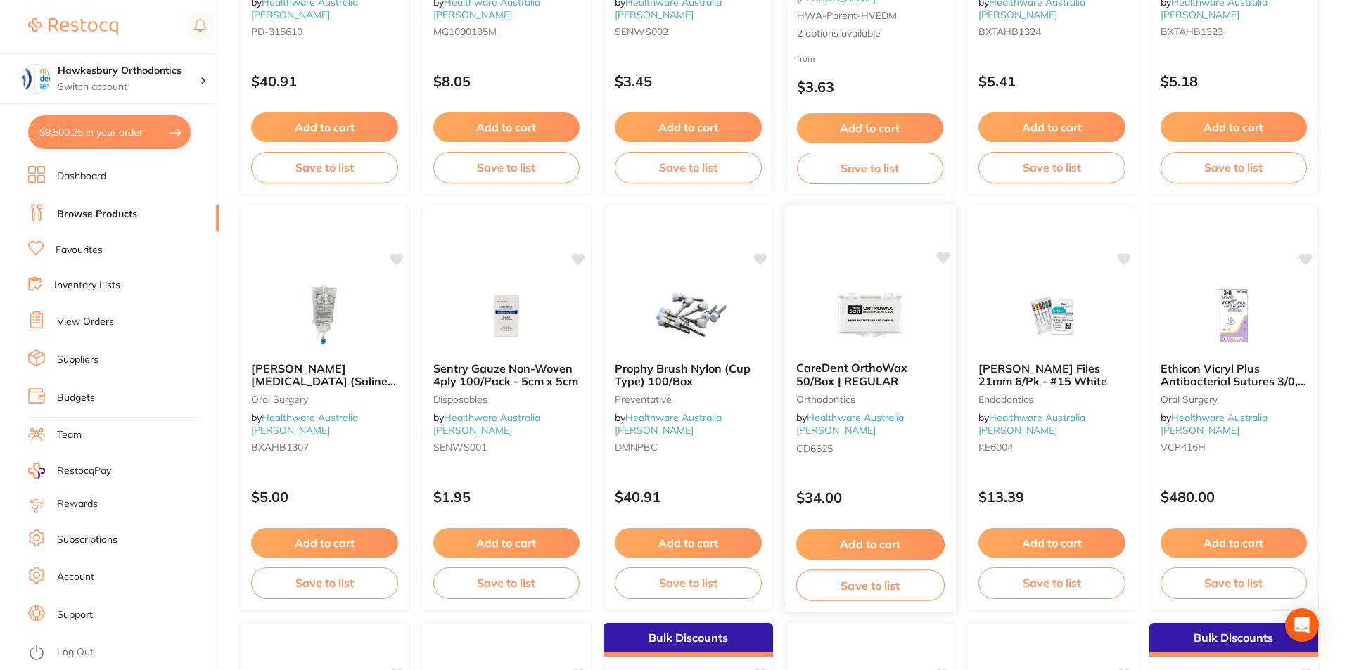
scroll to position [844, 0]
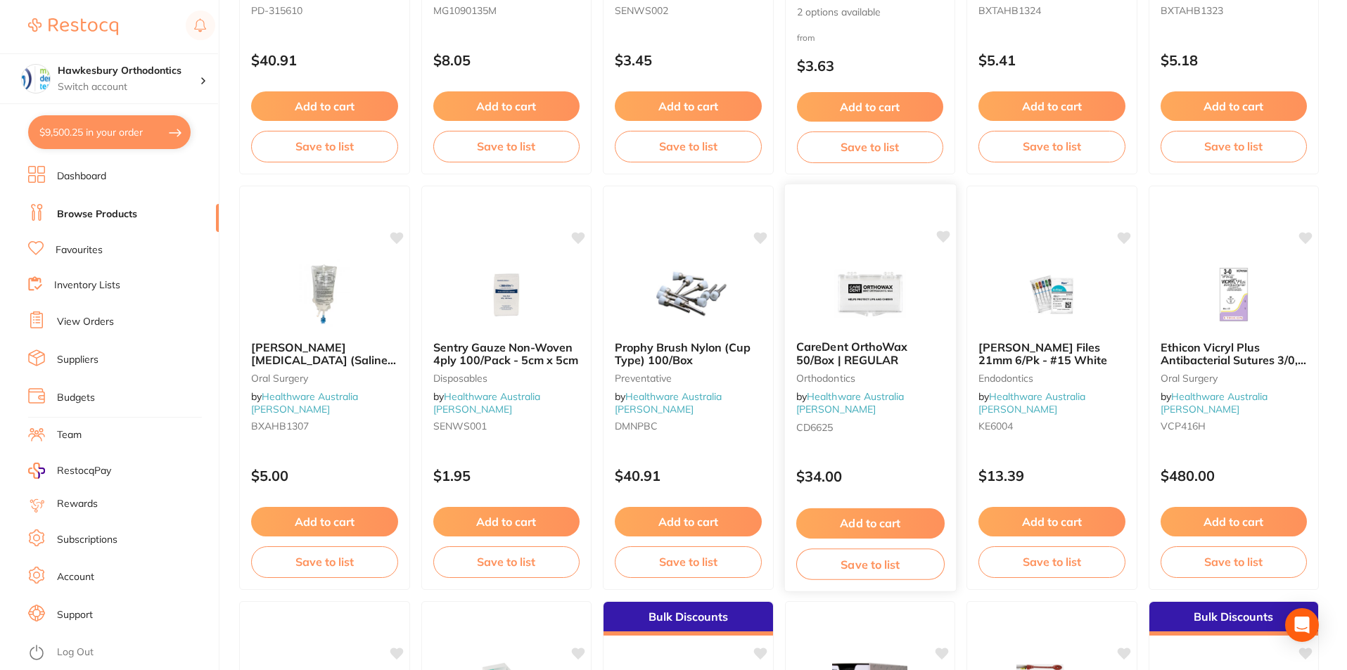
click button "Add to cart"
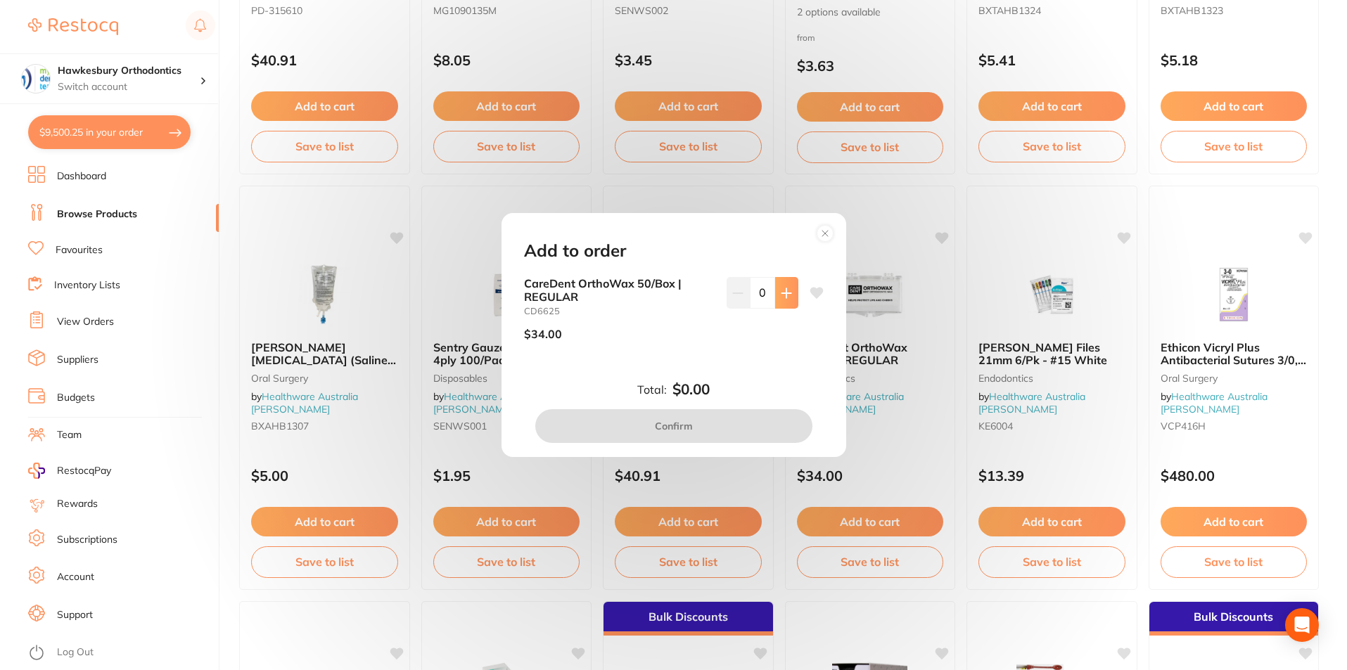
click icon
type input "1"
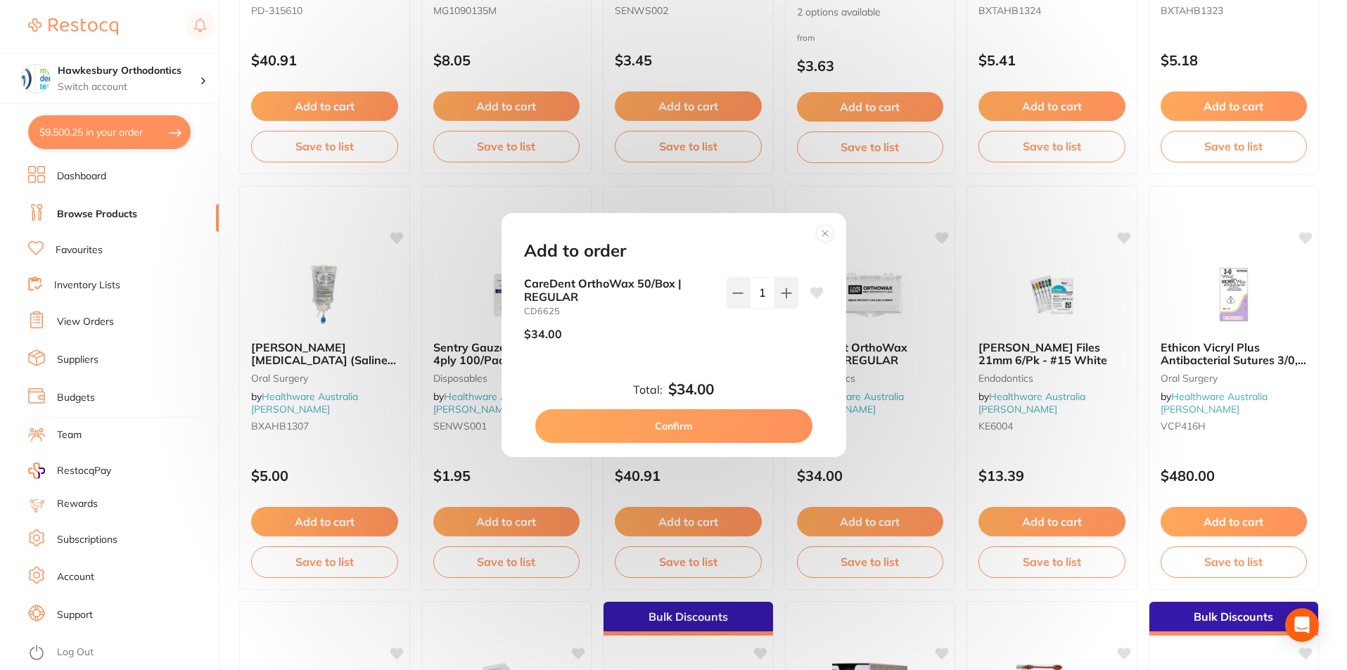
click button "Confirm"
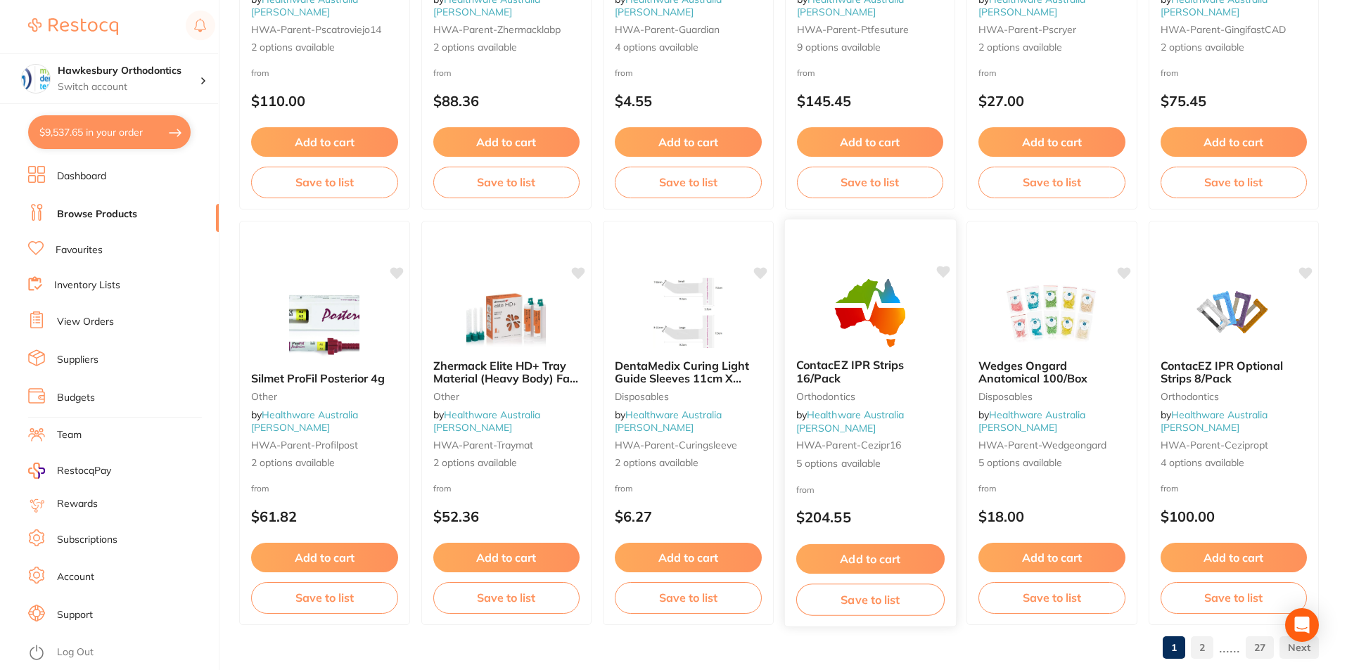
scroll to position [3330, 0]
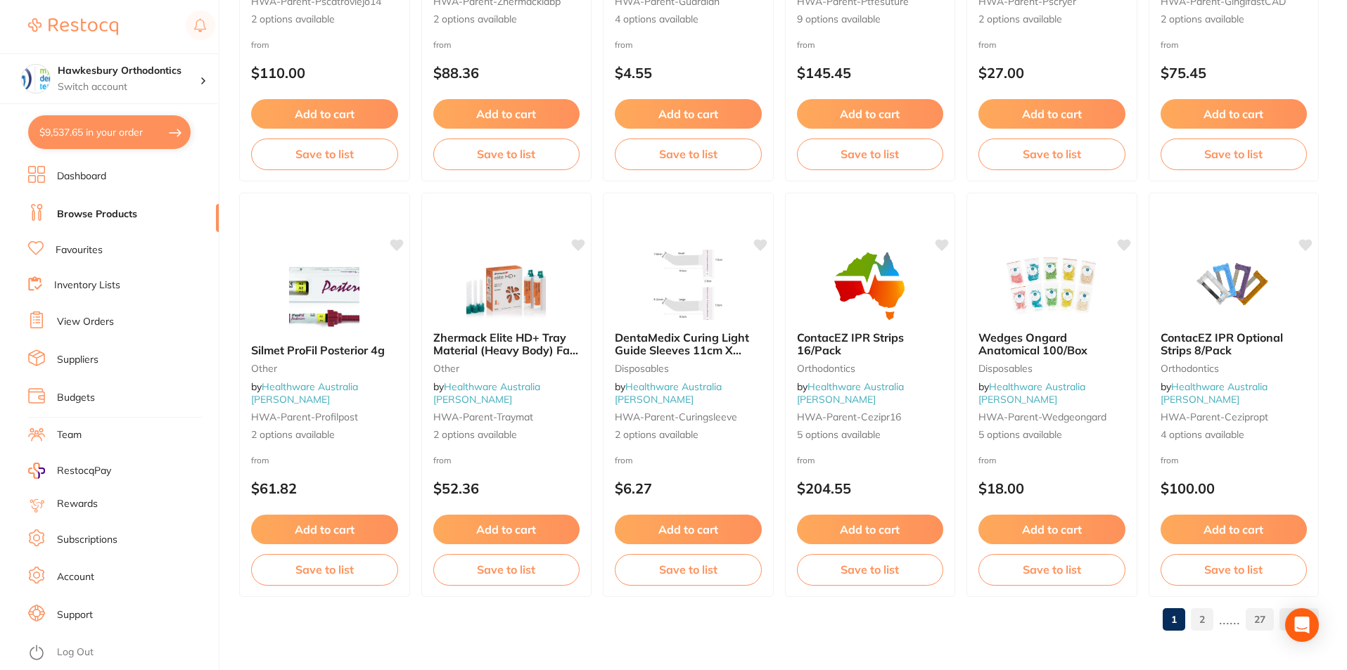
click link "2"
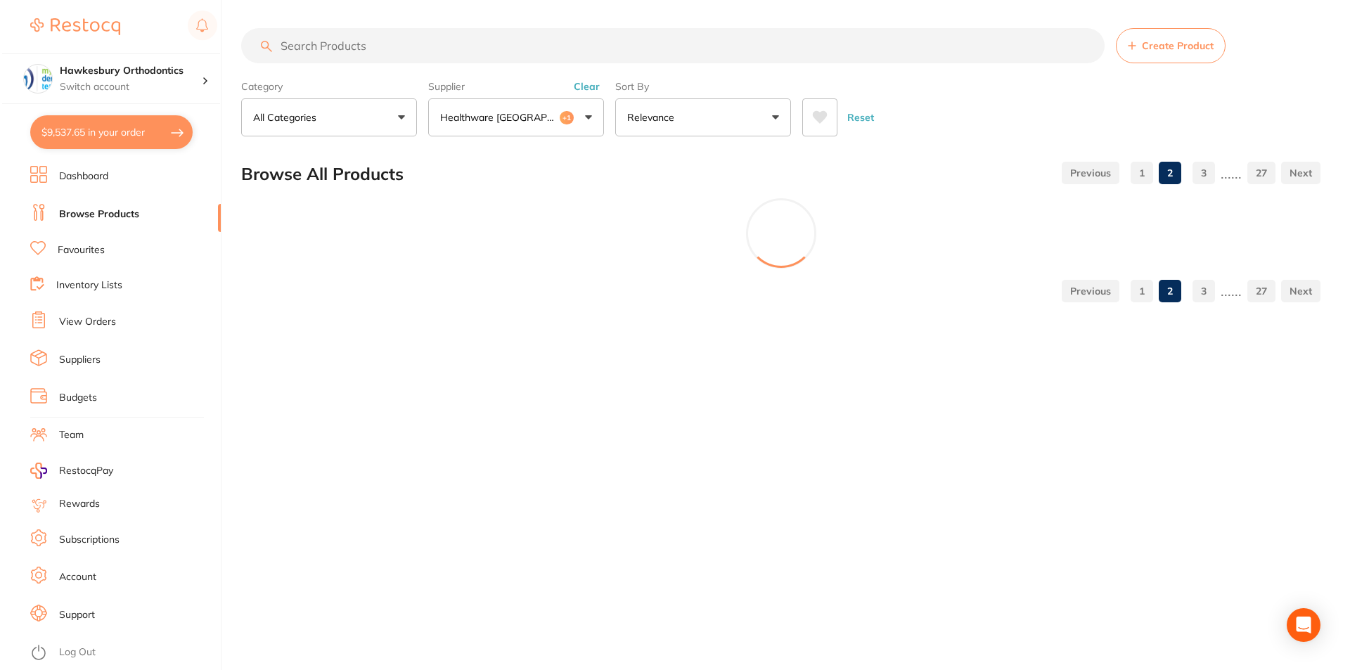
scroll to position [0, 0]
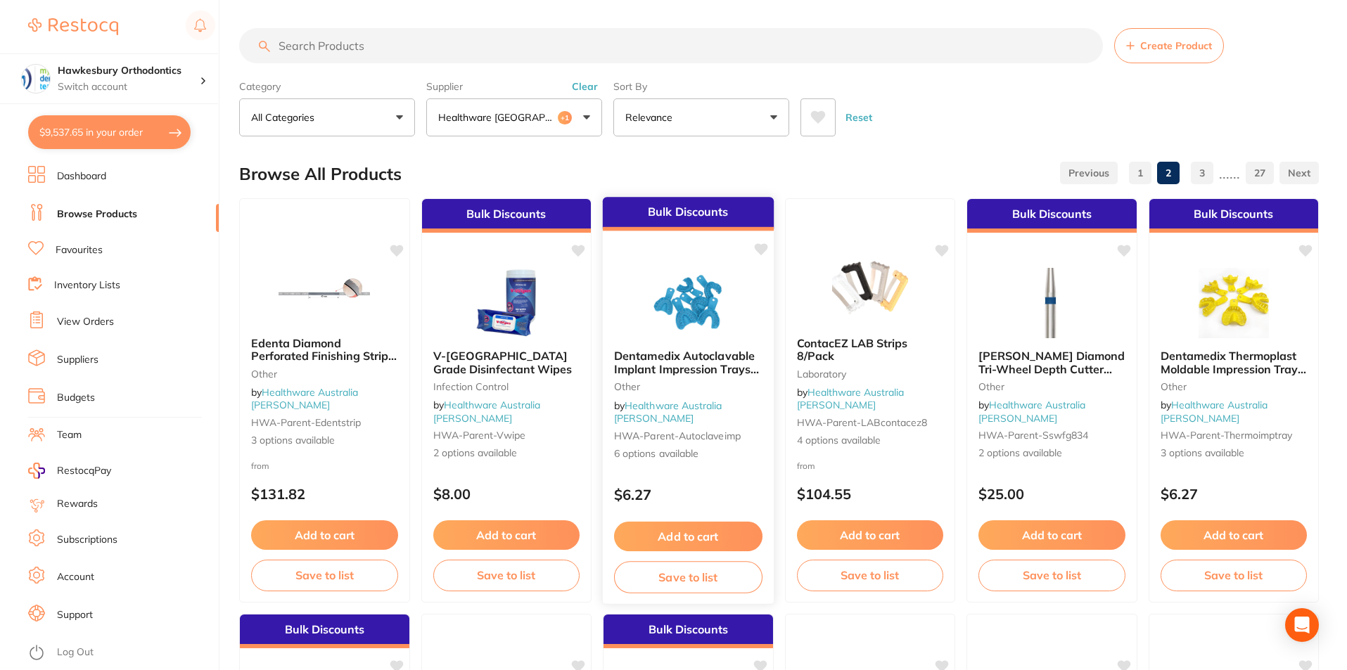
click span "Dentamedix Autoclavable Implant Impression Trays 6/Bag"
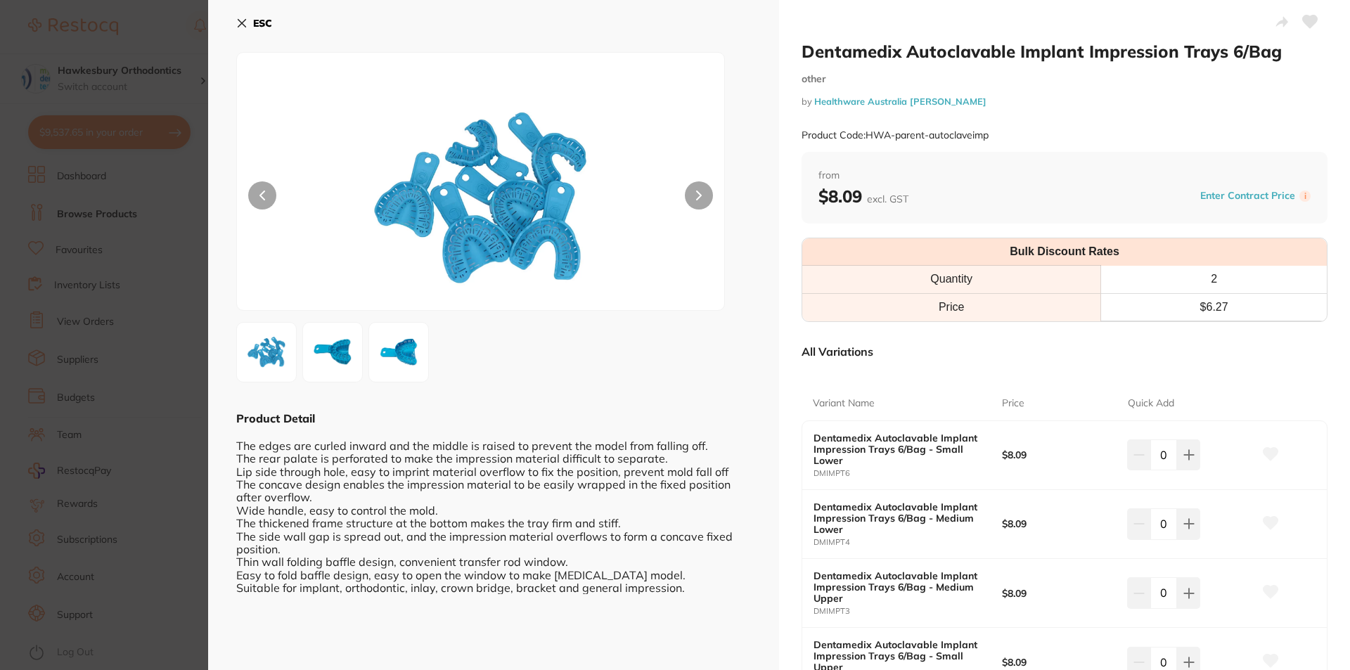
click icon
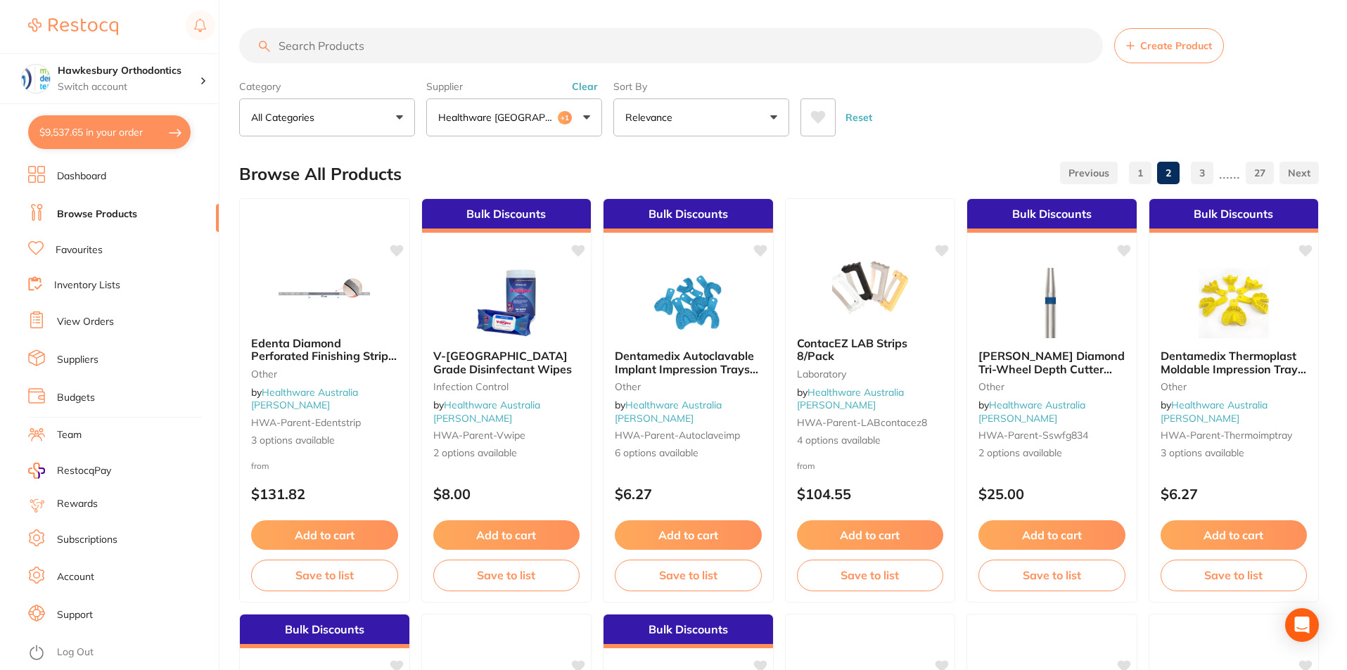
click input "search"
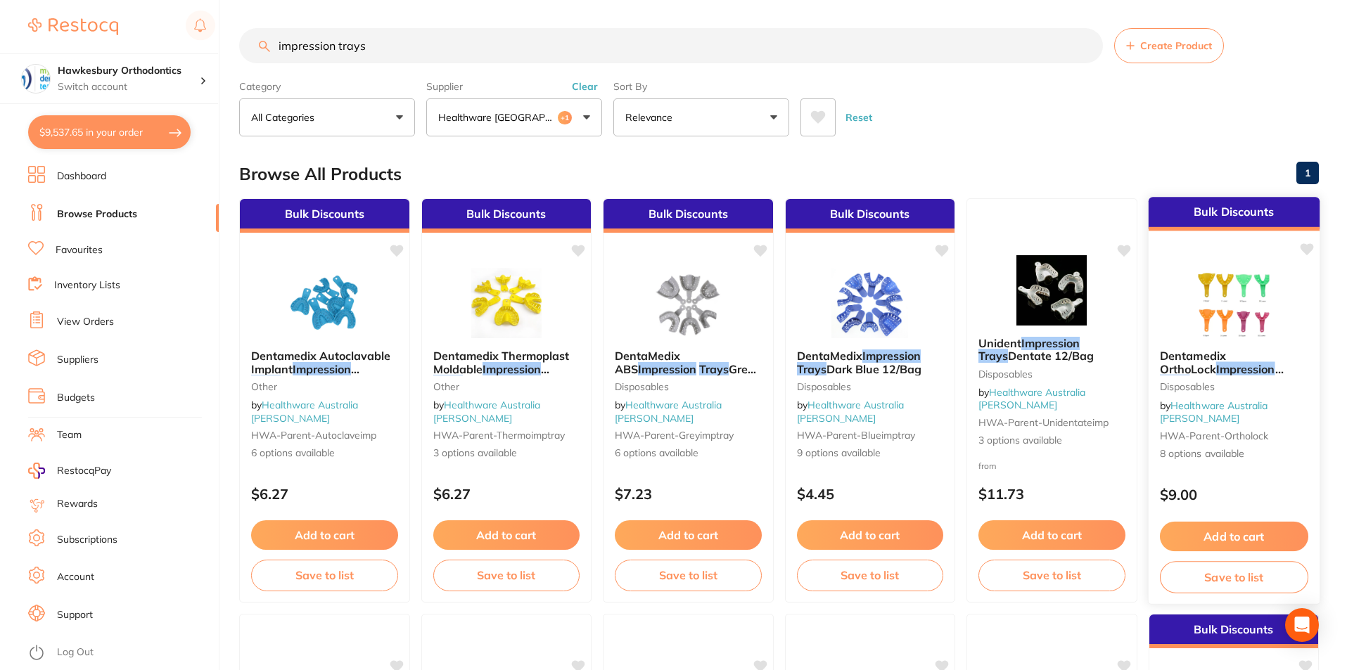
click div "Dentamedix OrthoLock Impression Trays 12/Bag Disposables by Healthware Australi…"
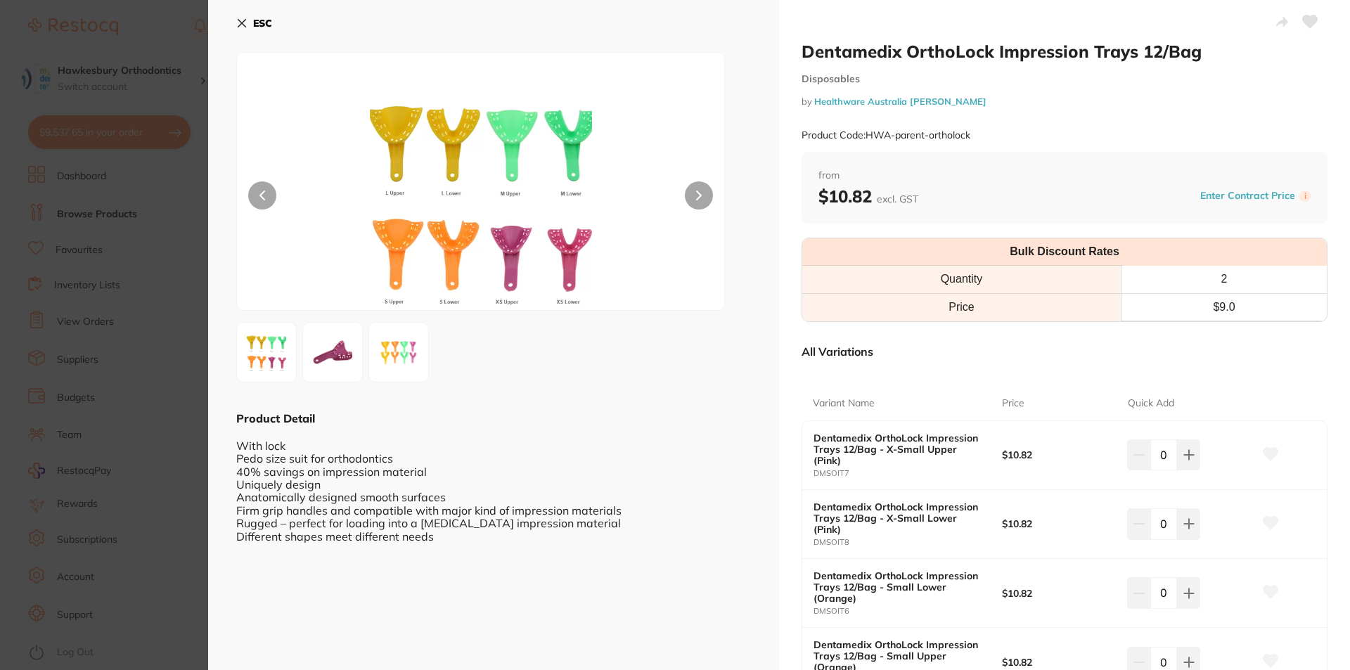
click icon
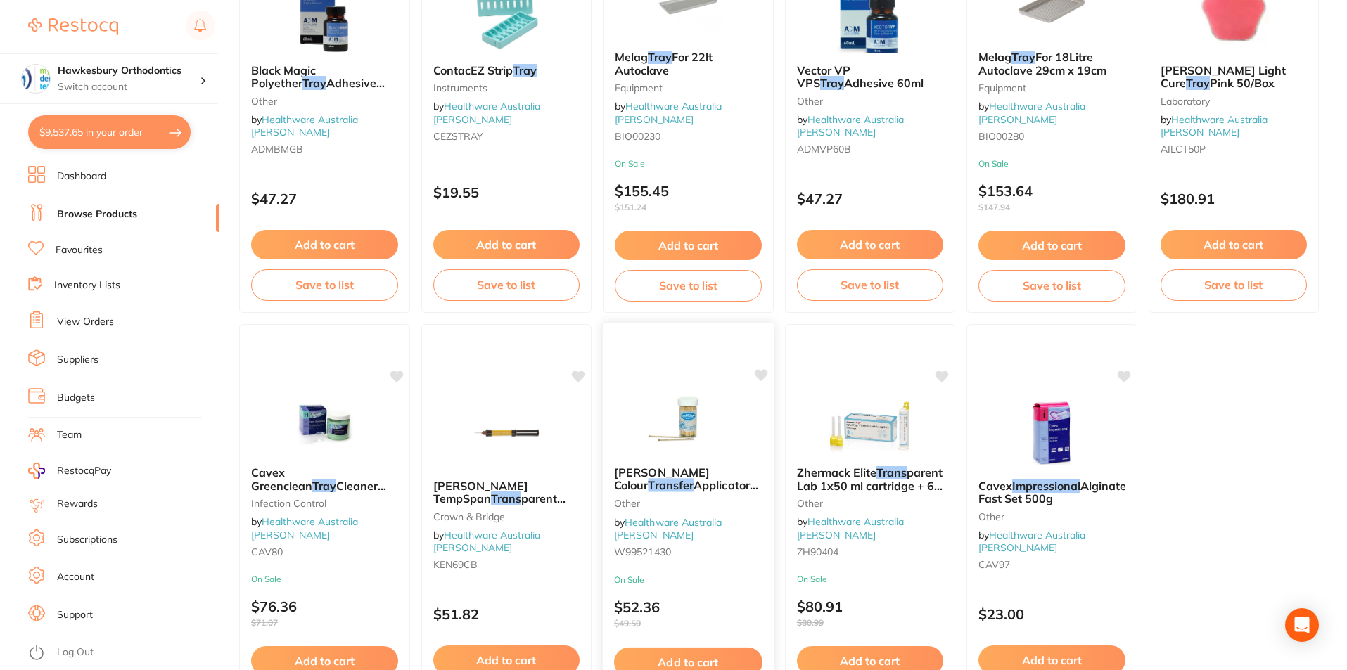
scroll to position [3330, 0]
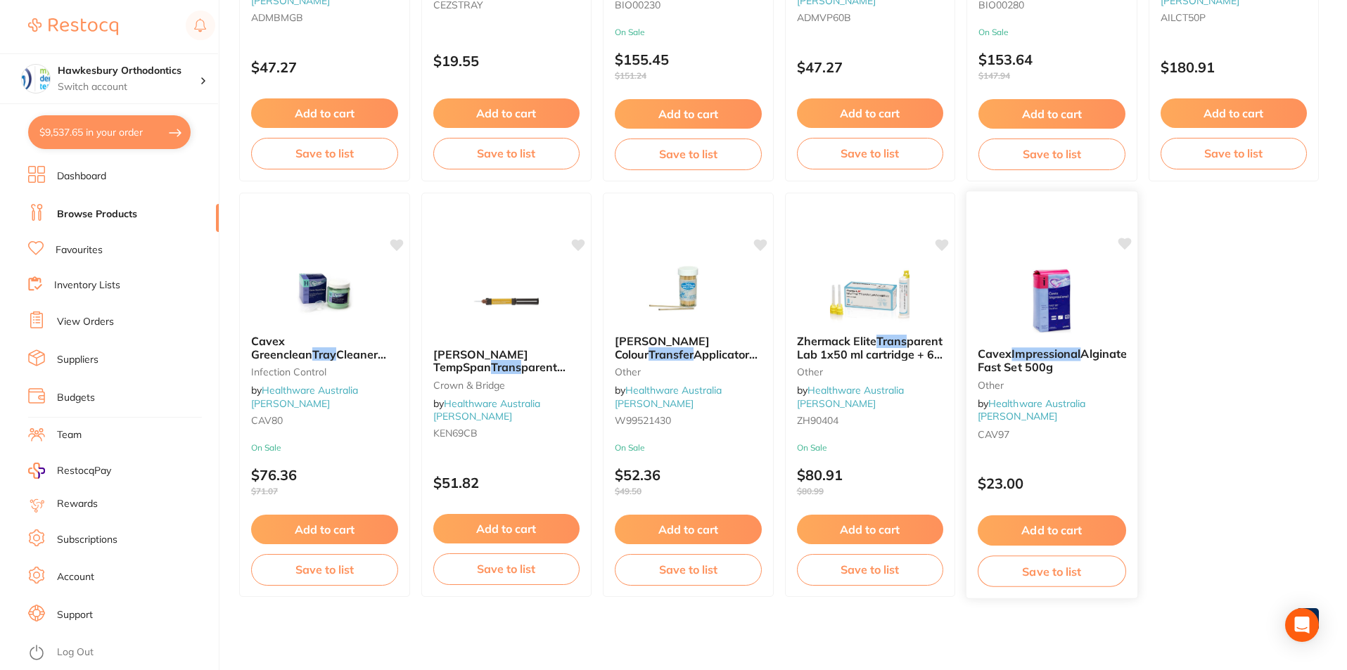
click button "Add to cart"
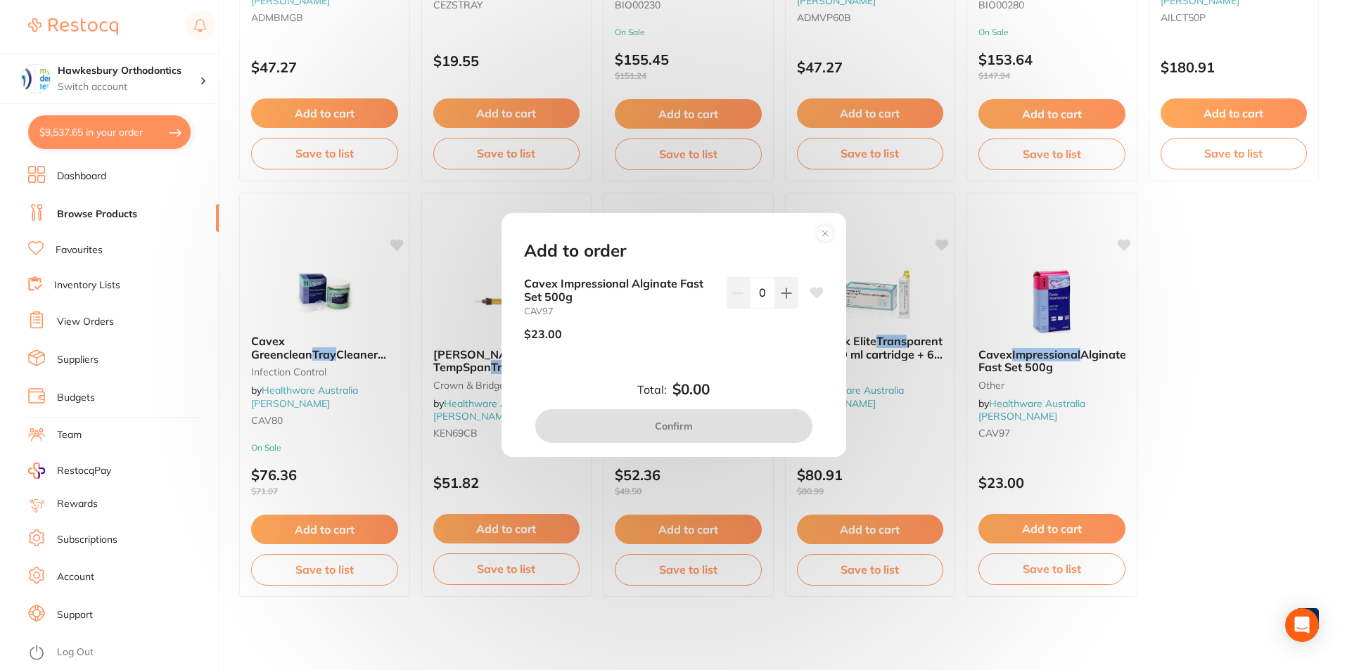
click div "Add to order Cavex Impressional Alginate Fast Set 500g CAV97 $23.00 0 Total: $0…"
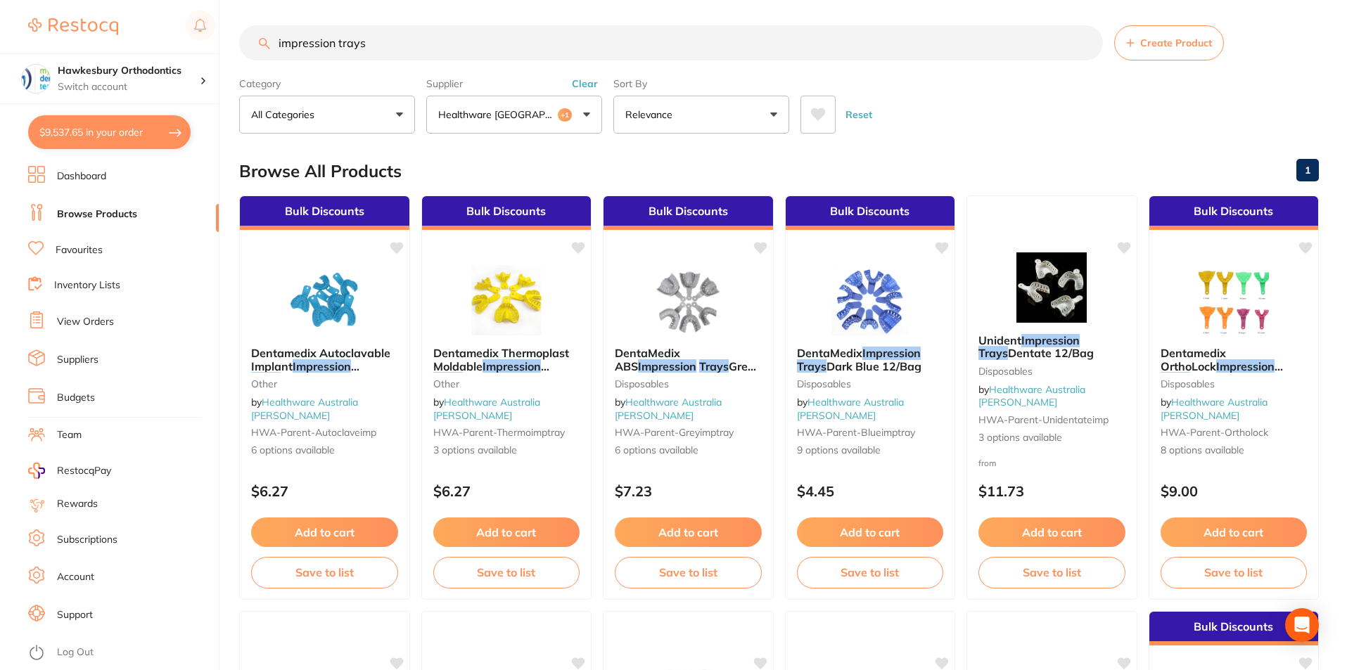
scroll to position [0, 0]
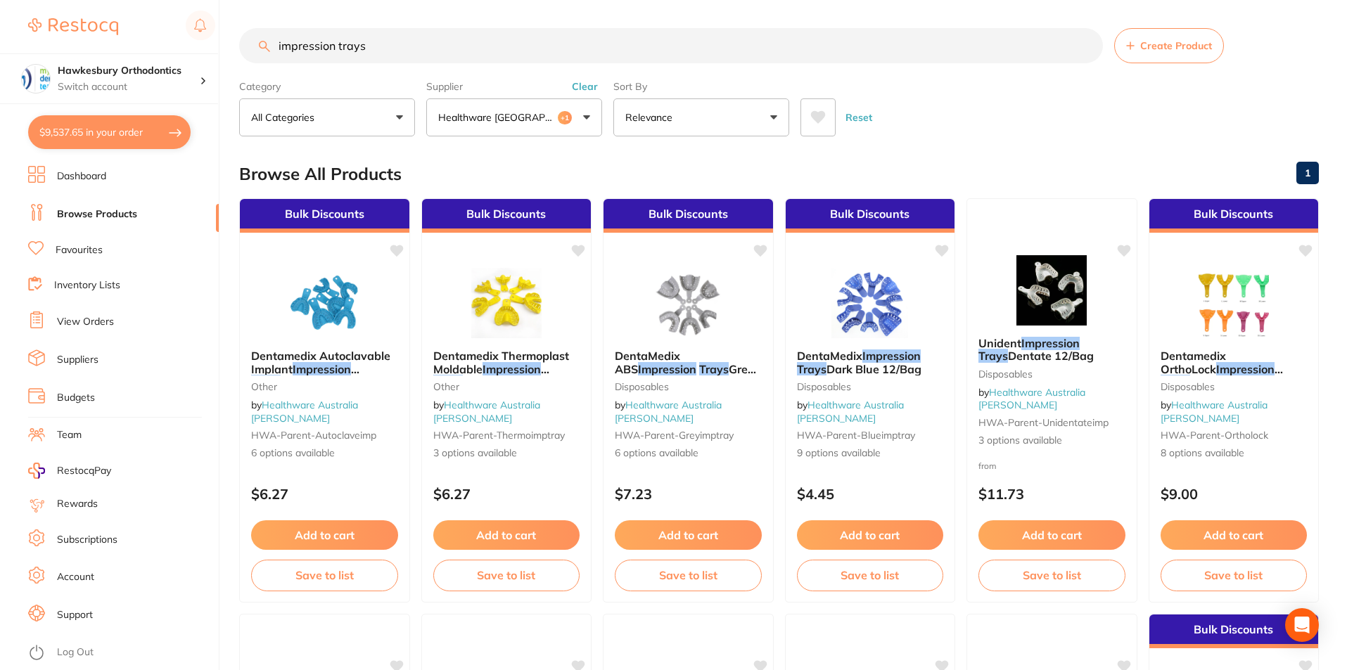
click button "Healthware Australia +1"
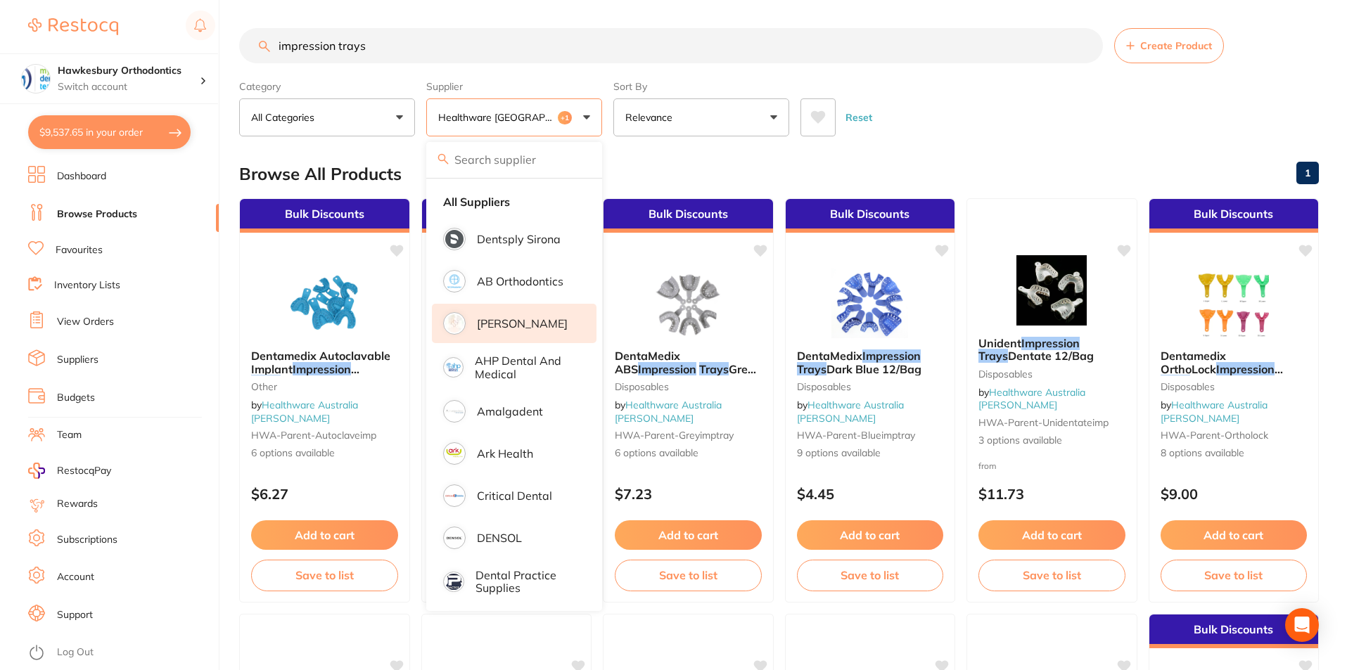
click p "[PERSON_NAME]"
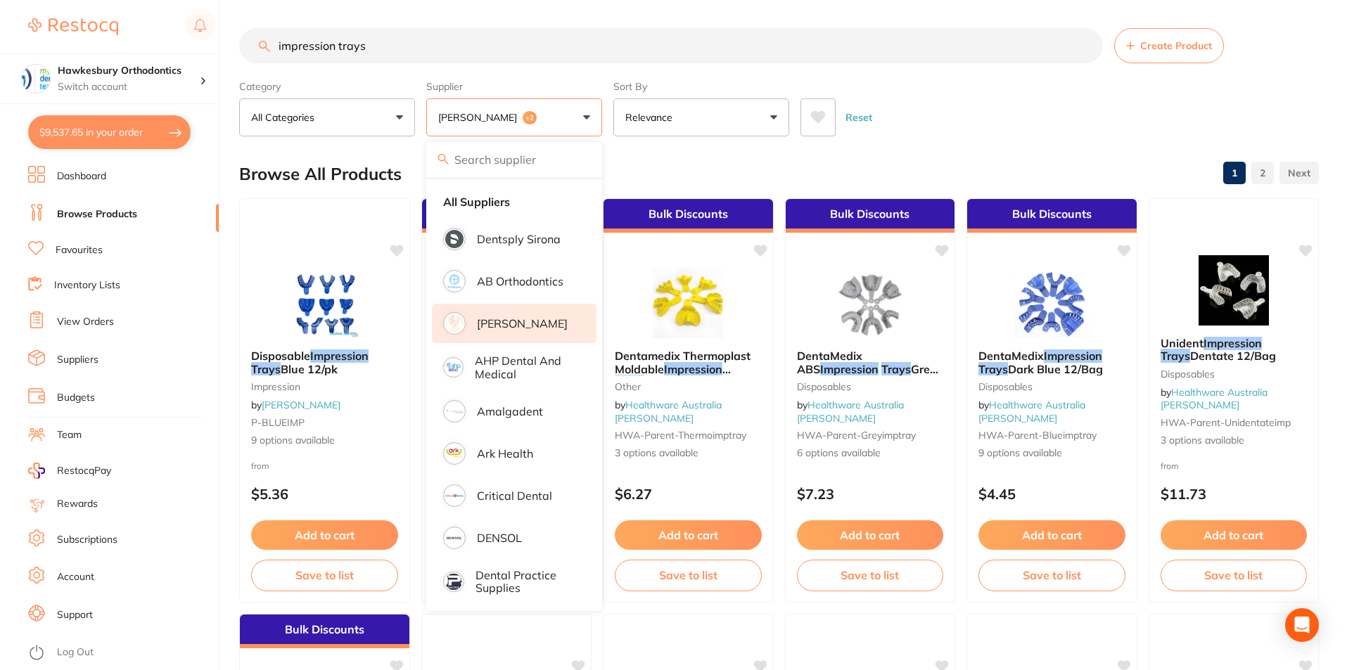
click input "impression trays"
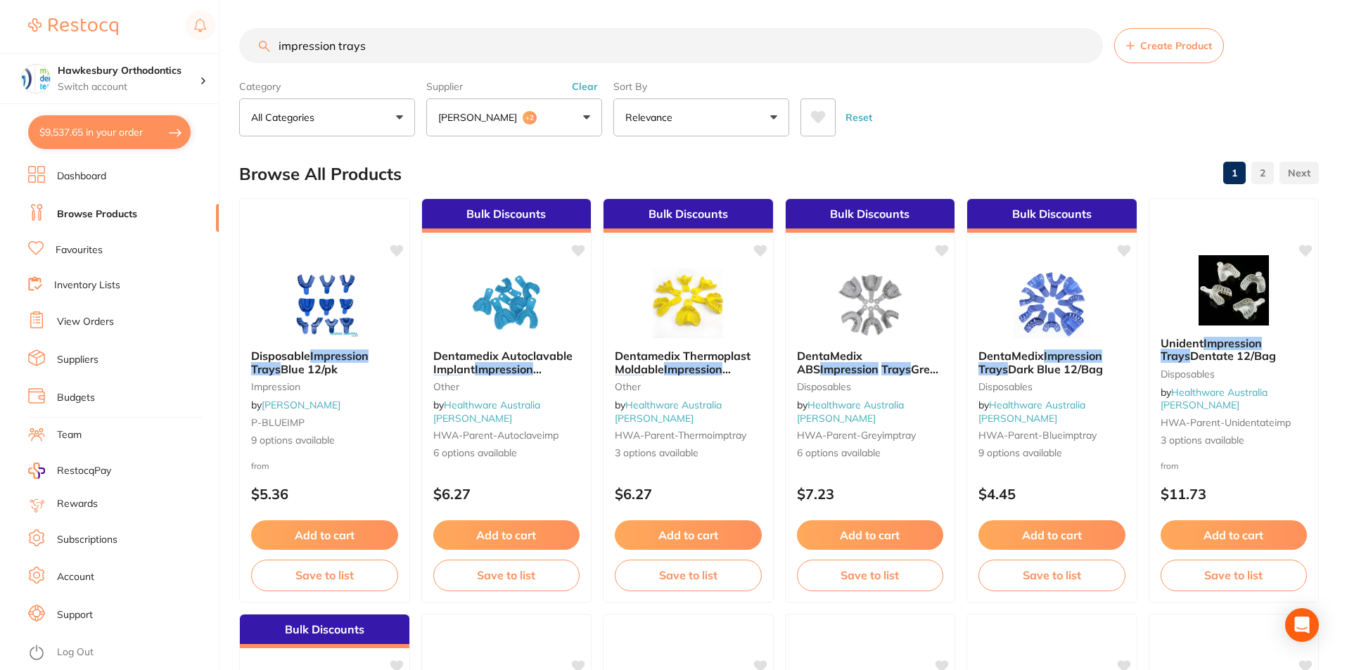
scroll to position [1, 0]
drag, startPoint x: 369, startPoint y: 47, endPoint x: 275, endPoint y: 55, distance: 94.5
click input "impression trays"
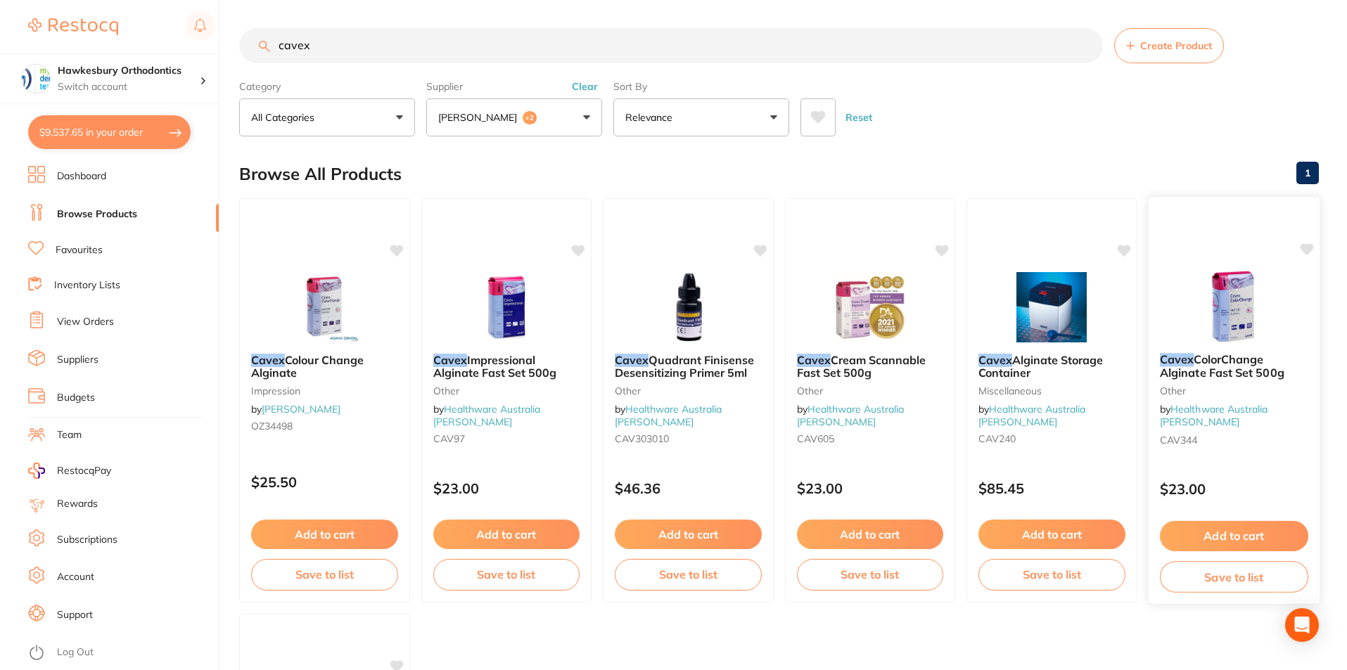
type input "cavex"
click button "Add to cart"
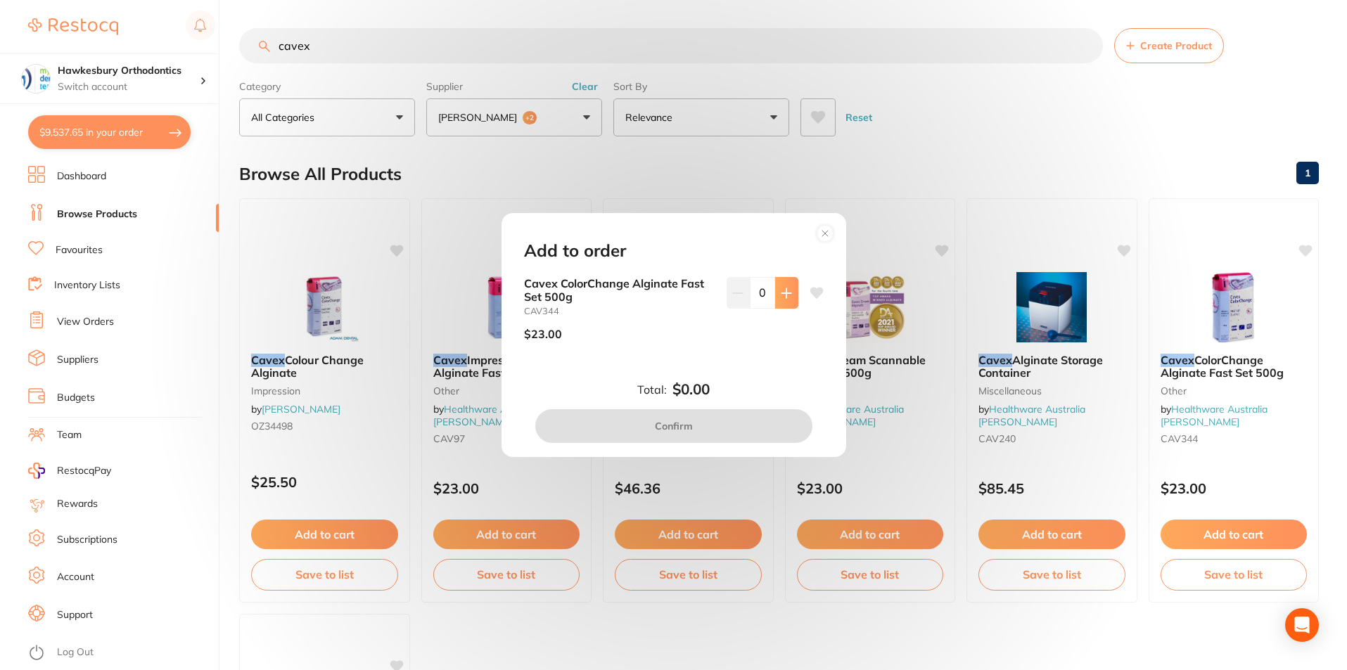
click icon
type input "3"
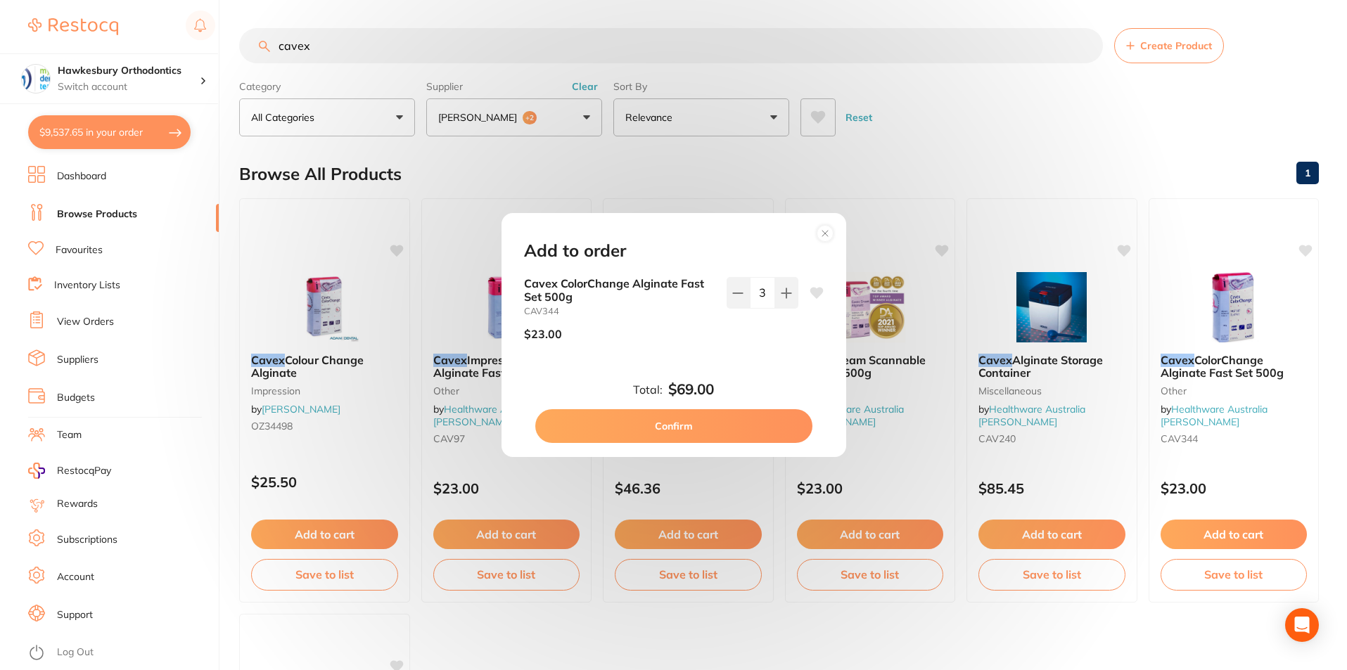
click button "Confirm"
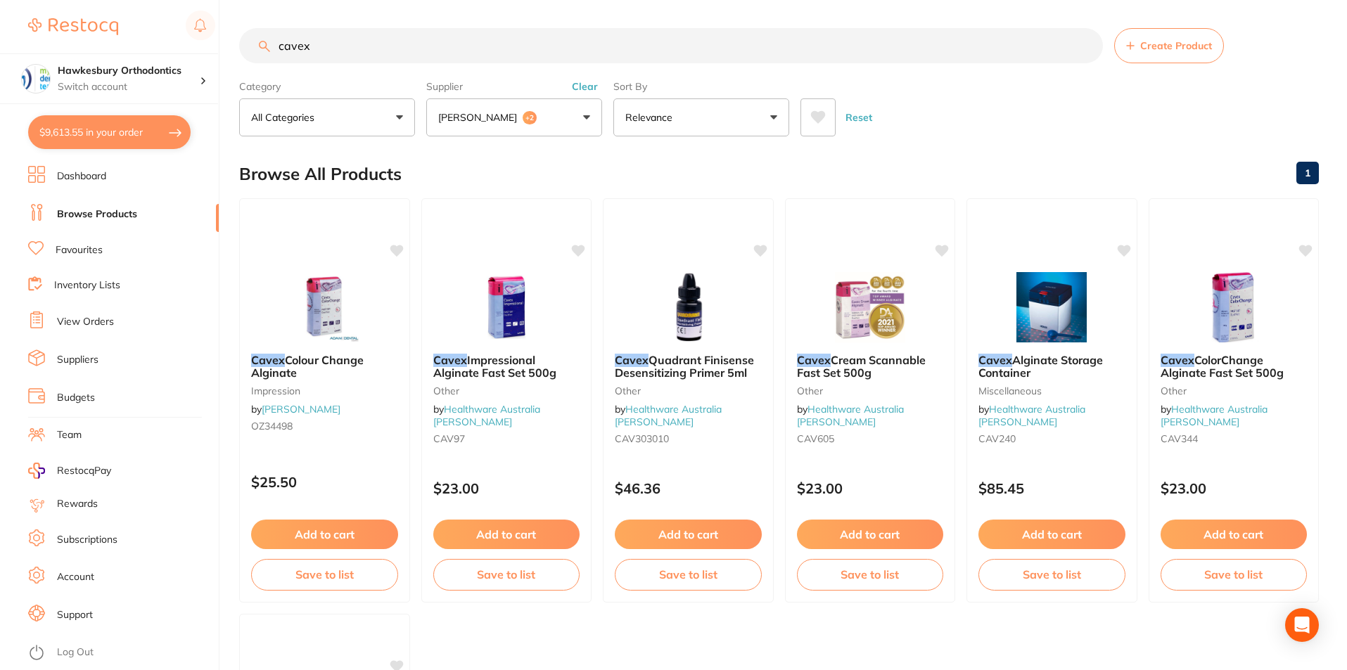
drag, startPoint x: 309, startPoint y: 44, endPoint x: 281, endPoint y: 49, distance: 29.1
click input "cavex"
type input "i"
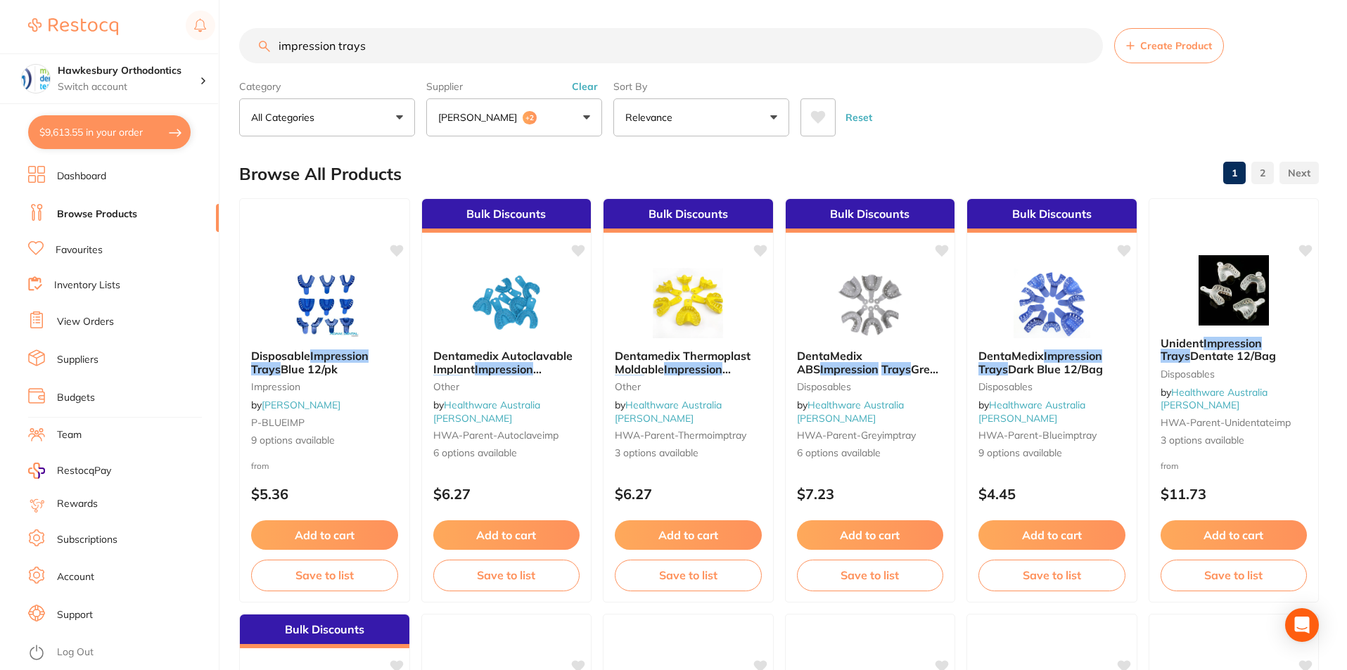
drag, startPoint x: 380, startPoint y: 50, endPoint x: 274, endPoint y: 49, distance: 106.2
click at [274, 49] on input "impression trays" at bounding box center [671, 45] width 864 height 35
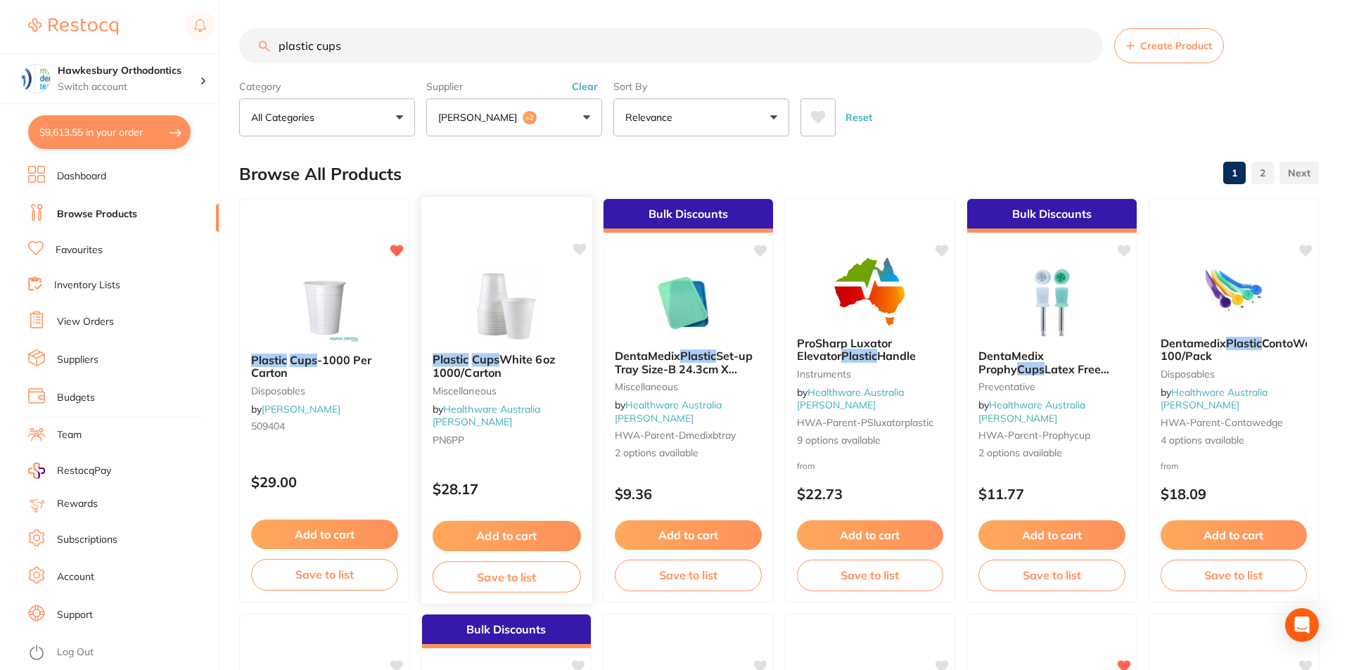
type input "plastic cups"
click at [513, 533] on button "Add to cart" at bounding box center [506, 536] width 148 height 30
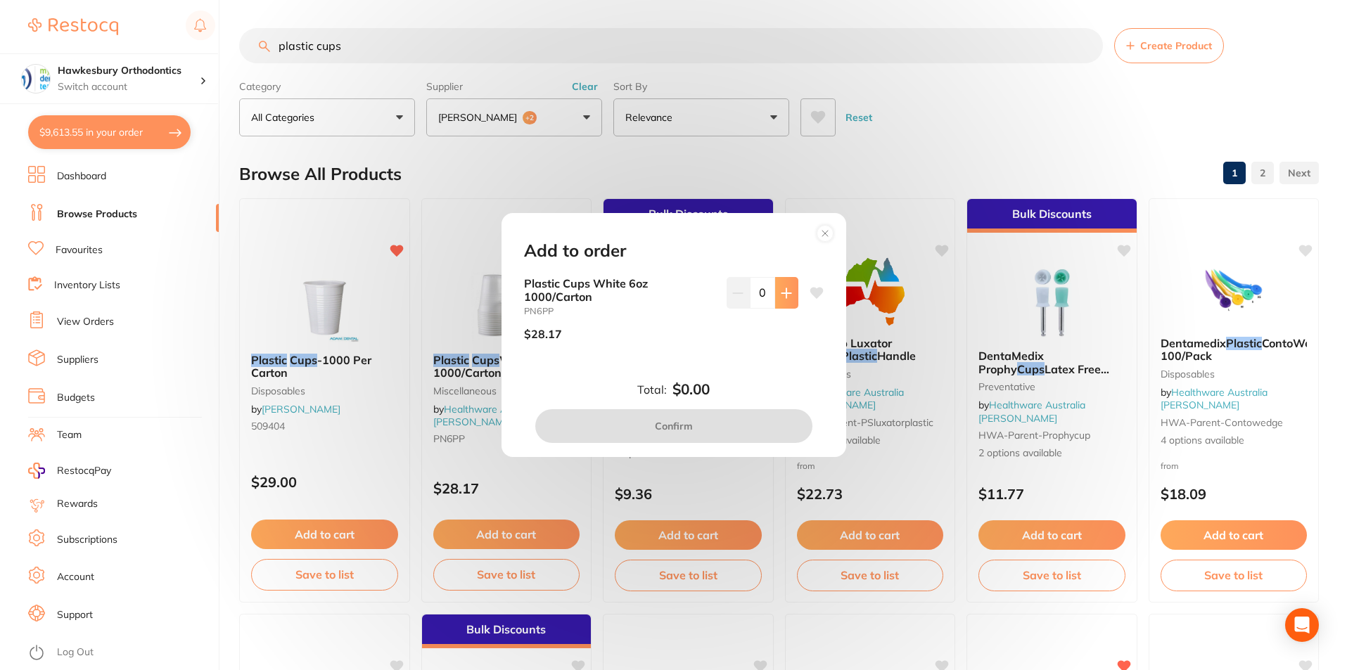
click at [783, 297] on icon at bounding box center [785, 292] width 9 height 9
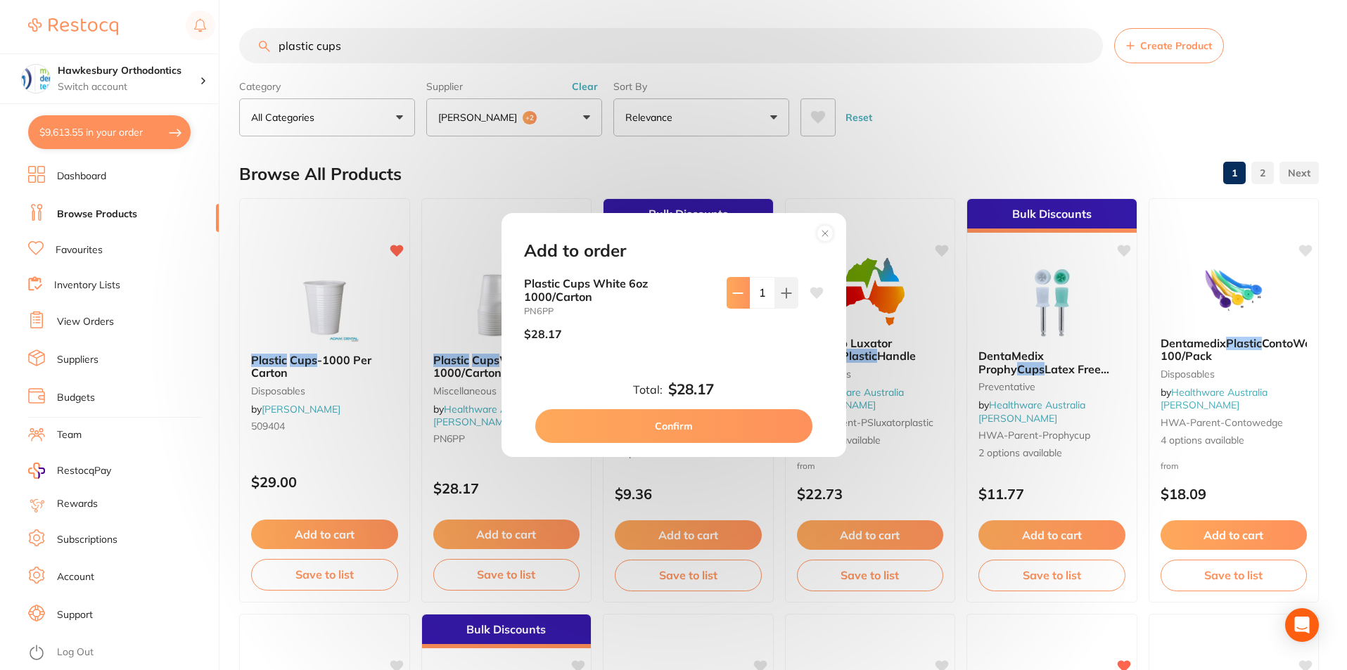
click at [737, 300] on button at bounding box center [737, 292] width 23 height 31
type input "0"
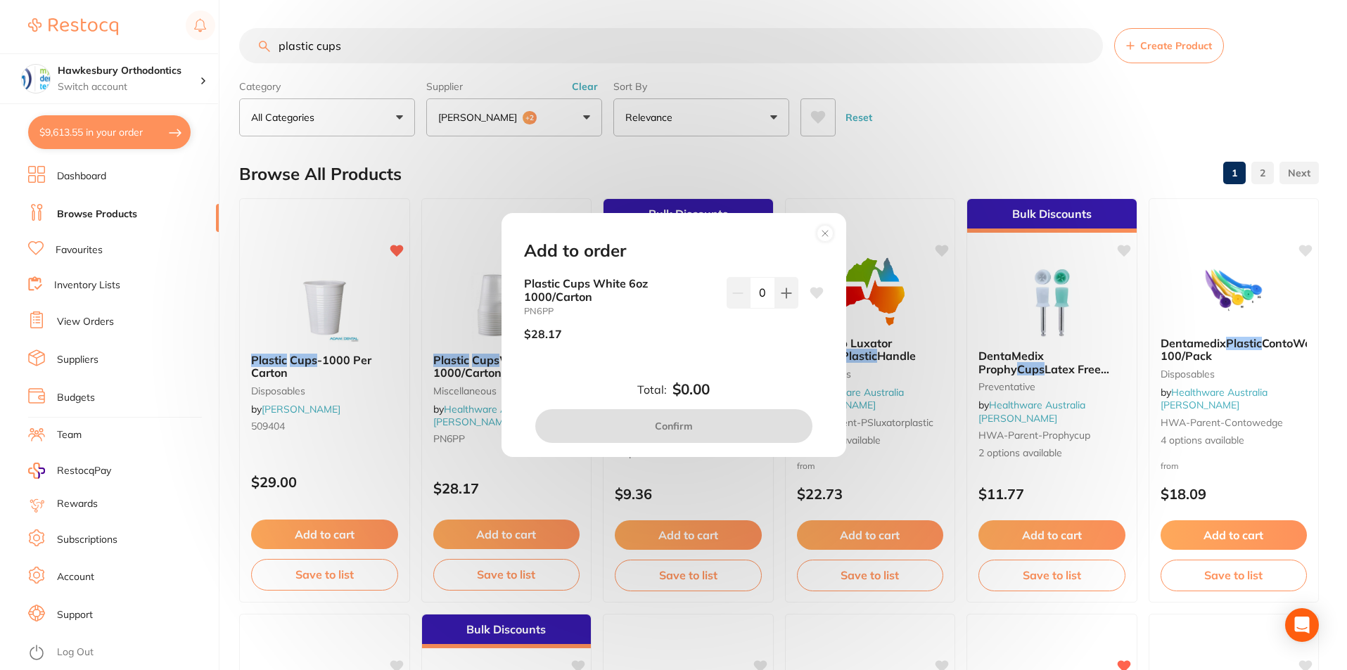
click at [955, 141] on div "Add to order Plastic Cups White 6oz 1000/Carton PN6PP $28.17 0 Total: $0.00 Con…" at bounding box center [673, 335] width 1347 height 670
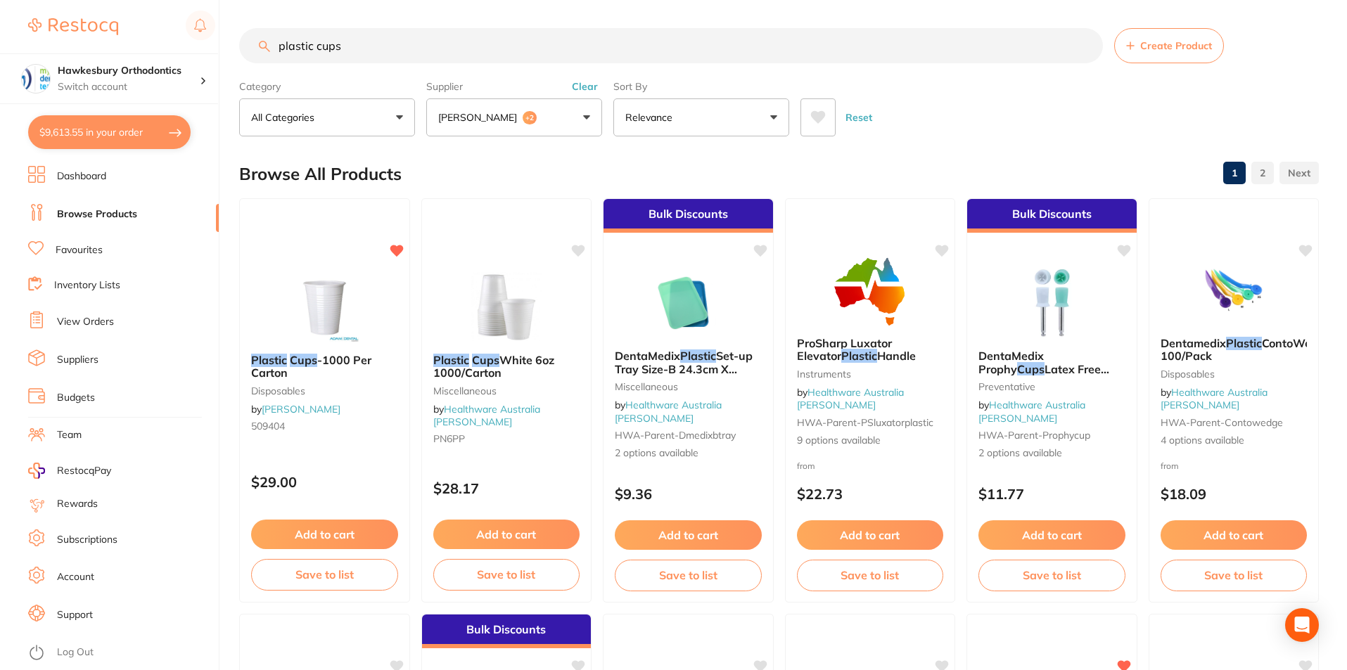
drag, startPoint x: 345, startPoint y: 44, endPoint x: 276, endPoint y: 46, distance: 68.9
click at [276, 46] on input "plastic cups" at bounding box center [671, 45] width 864 height 35
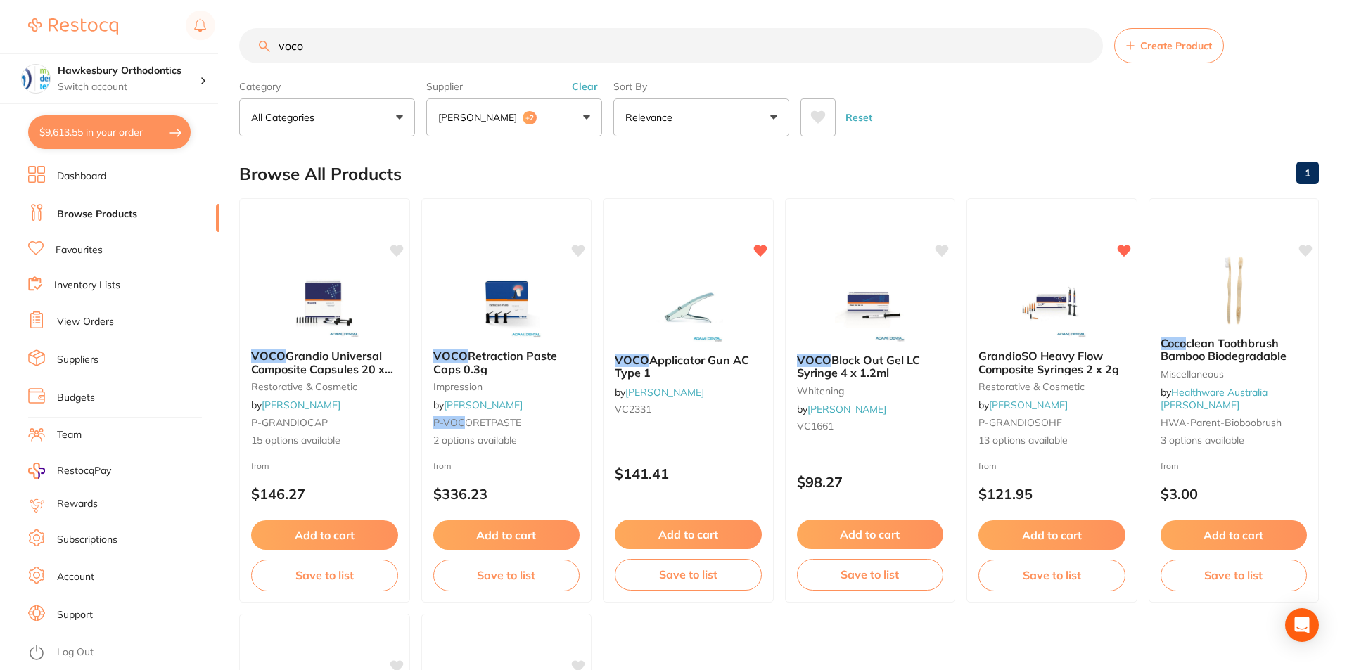
click at [586, 116] on button "[PERSON_NAME] +2" at bounding box center [514, 117] width 176 height 38
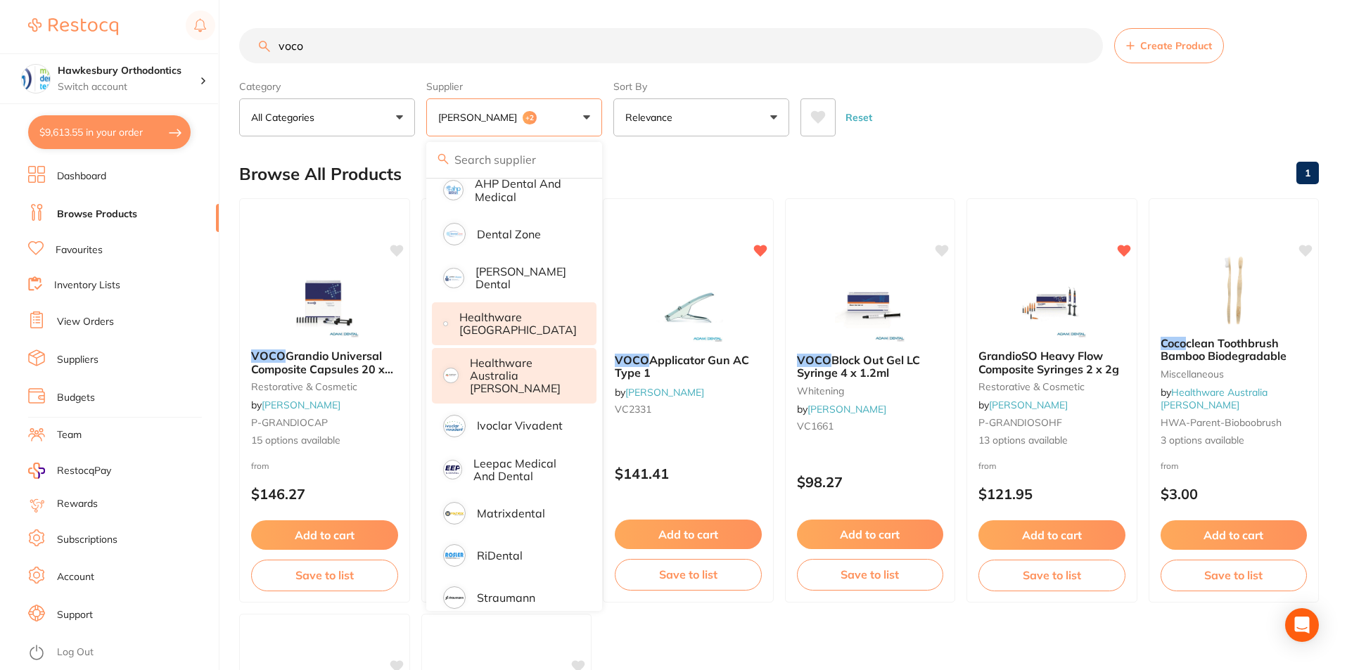
scroll to position [95, 0]
drag, startPoint x: 324, startPoint y: 44, endPoint x: 279, endPoint y: 44, distance: 45.0
click at [280, 44] on input "voco" at bounding box center [671, 45] width 864 height 35
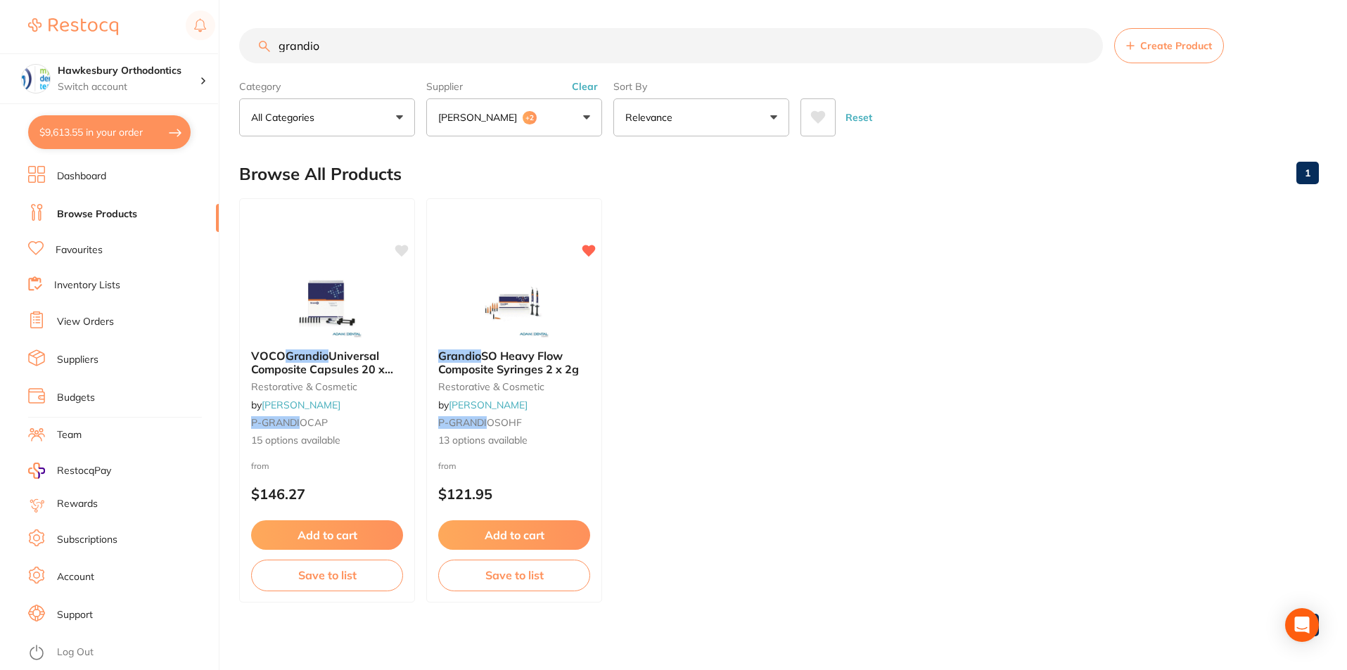
scroll to position [137, 0]
type input "grandio"
click at [588, 119] on button "[PERSON_NAME] +2" at bounding box center [514, 117] width 176 height 38
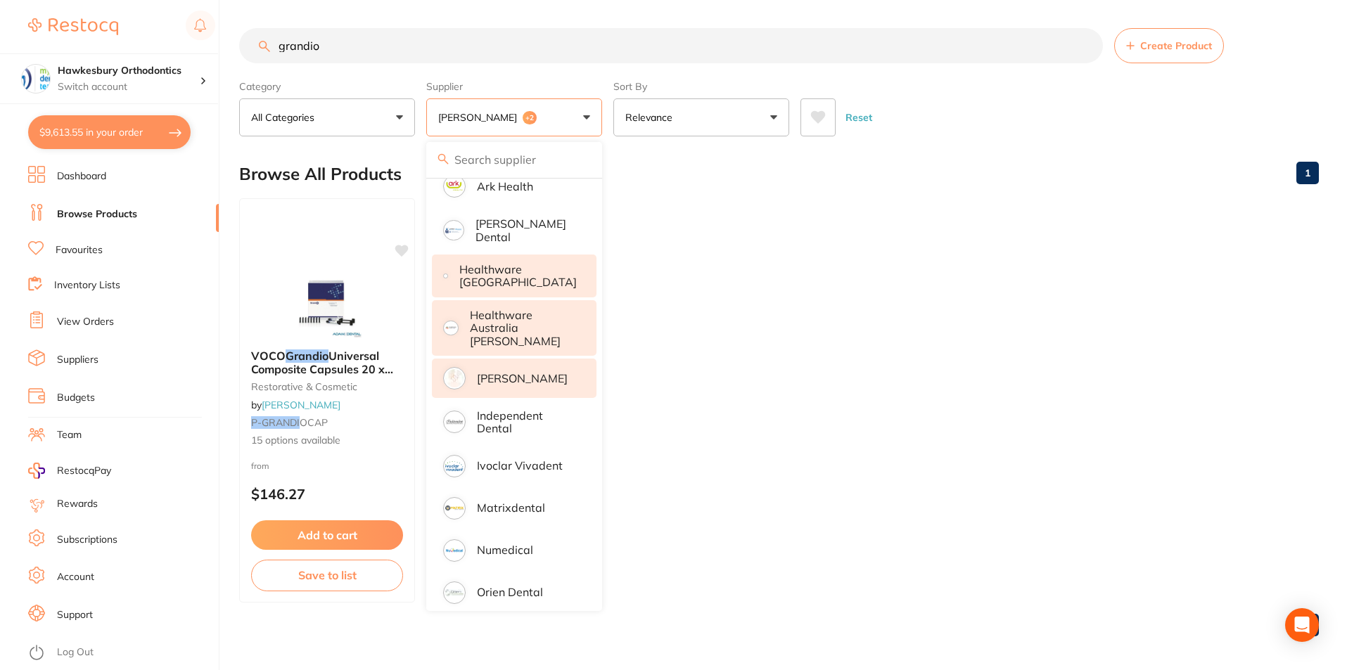
click at [529, 372] on p "[PERSON_NAME]" at bounding box center [522, 378] width 91 height 13
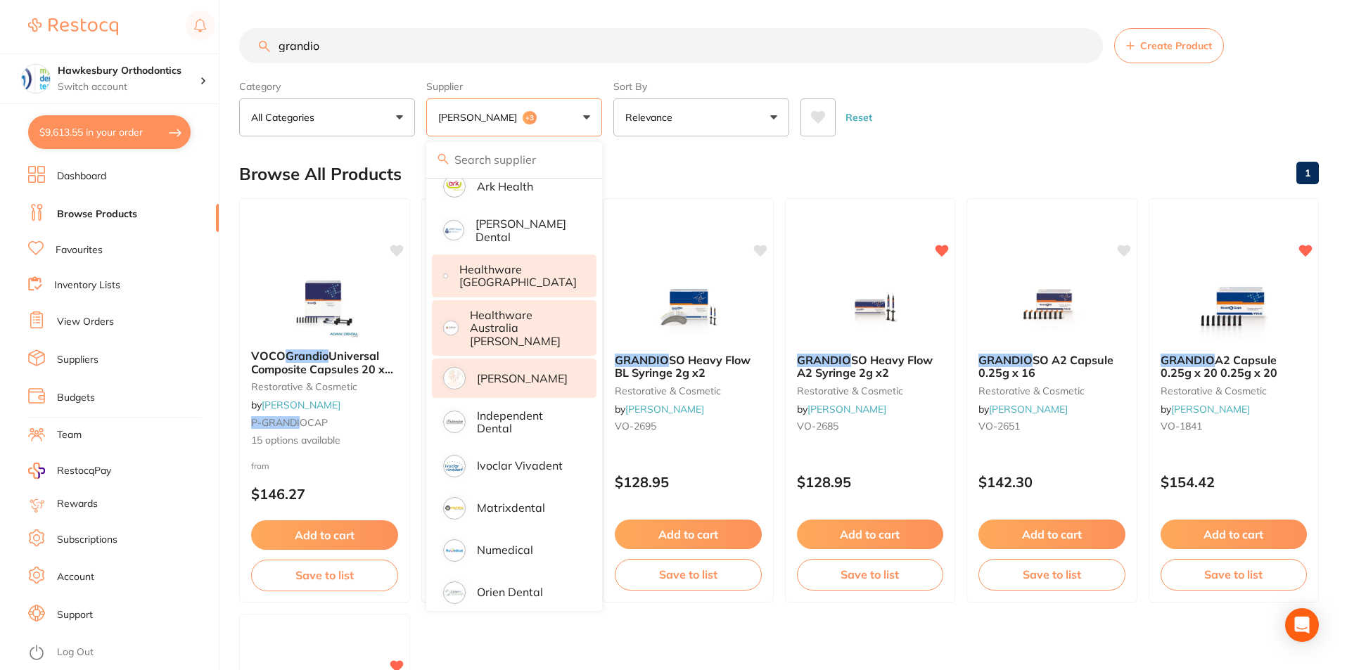
click at [1007, 145] on main "grandio Create Product Category All Categories All Categories restorative & cos…" at bounding box center [793, 545] width 1108 height 1091
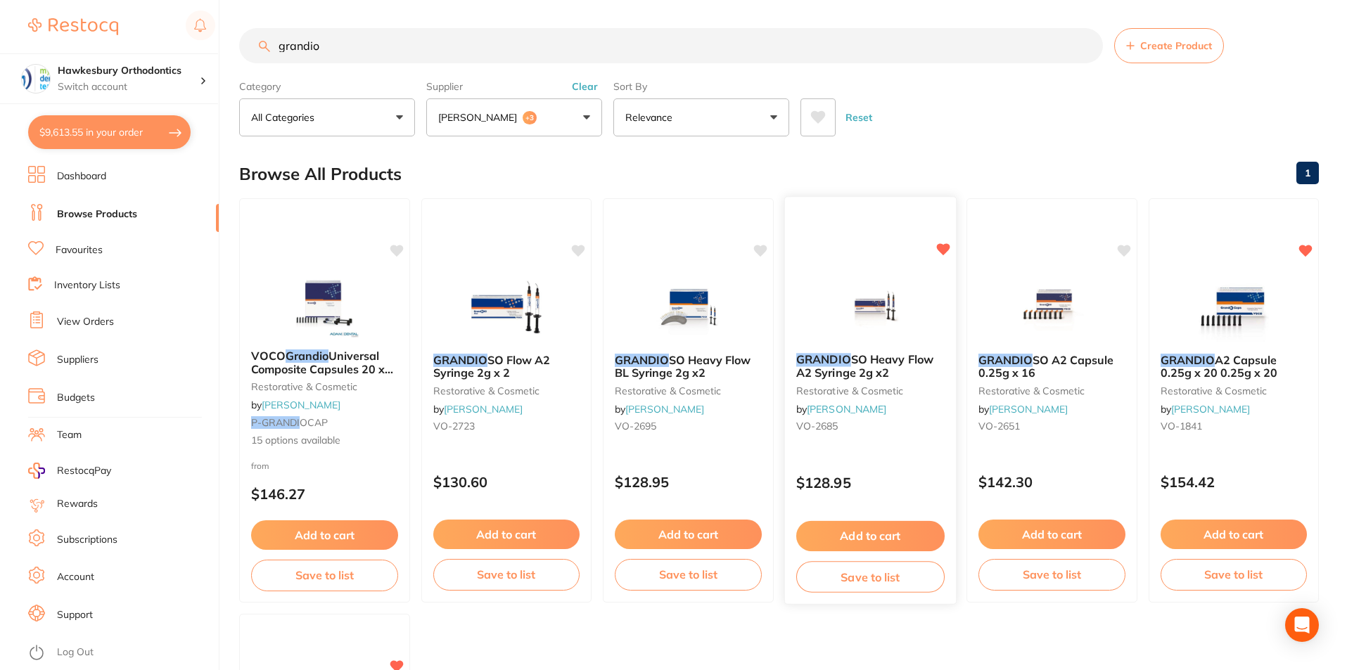
click at [882, 536] on button "Add to cart" at bounding box center [869, 536] width 148 height 30
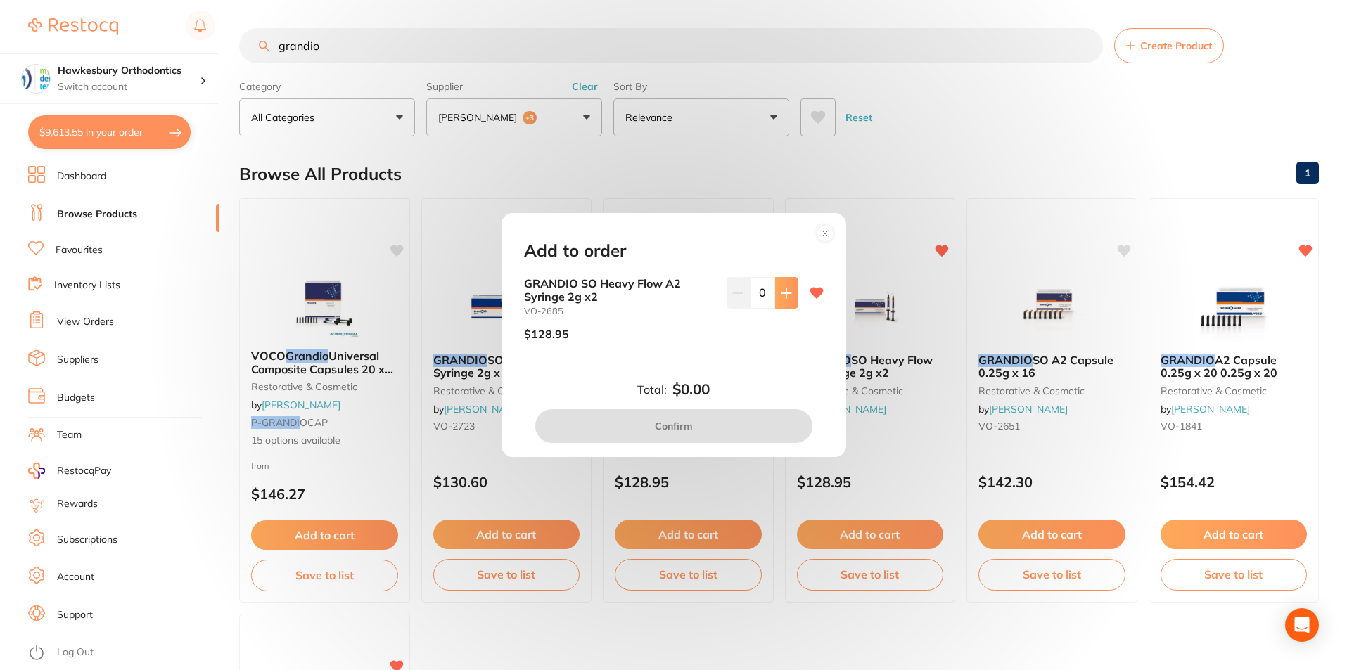
click at [785, 289] on icon at bounding box center [786, 293] width 11 height 11
type input "3"
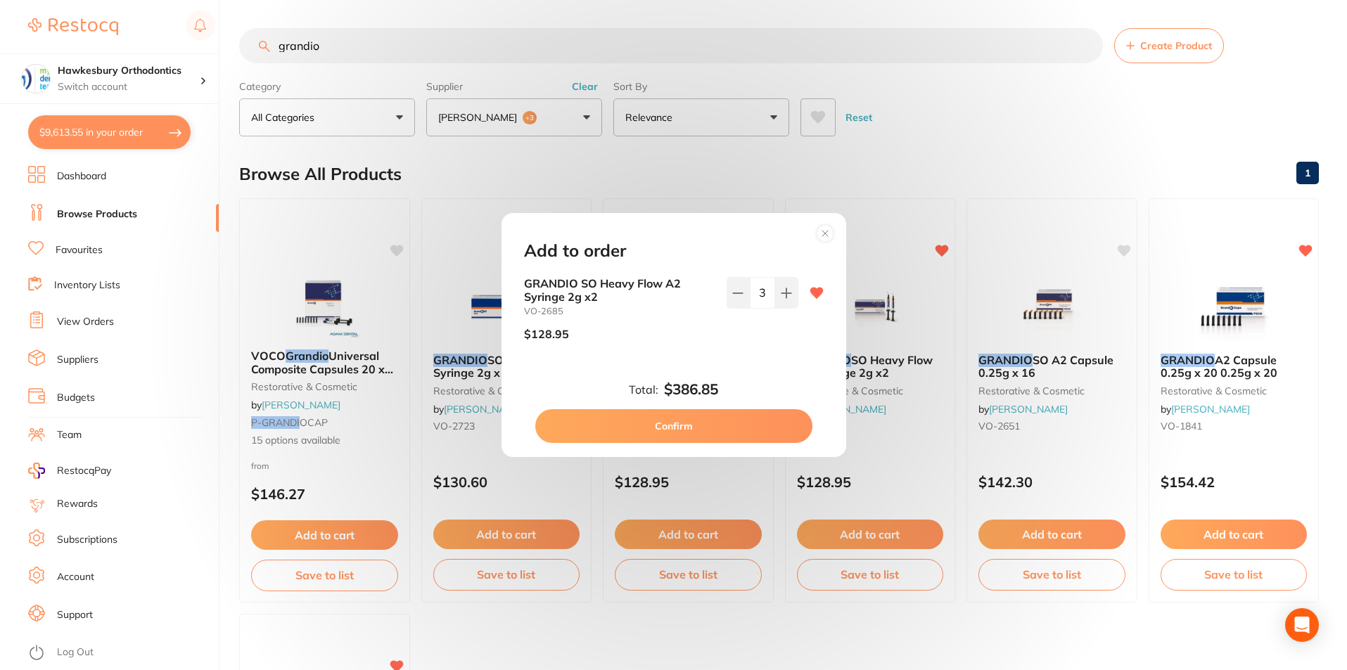
click at [687, 416] on button "Confirm" at bounding box center [673, 426] width 277 height 34
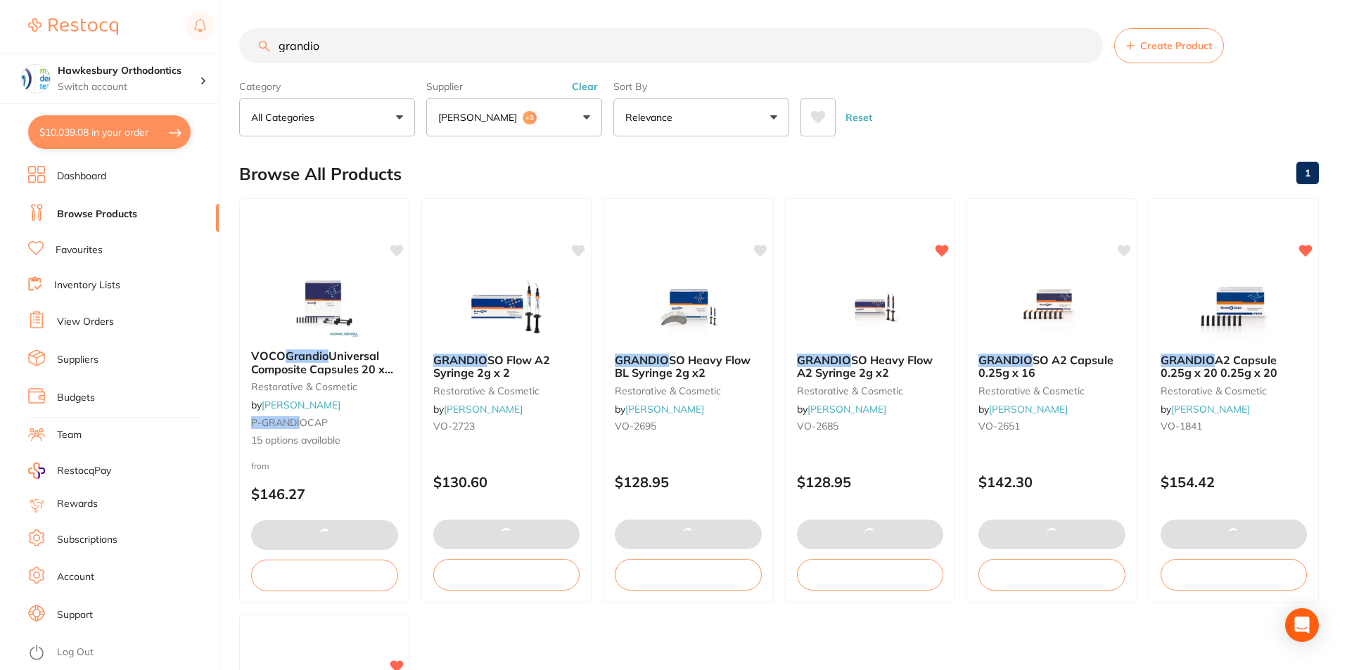
click at [997, 113] on div "Reset" at bounding box center [1053, 111] width 507 height 49
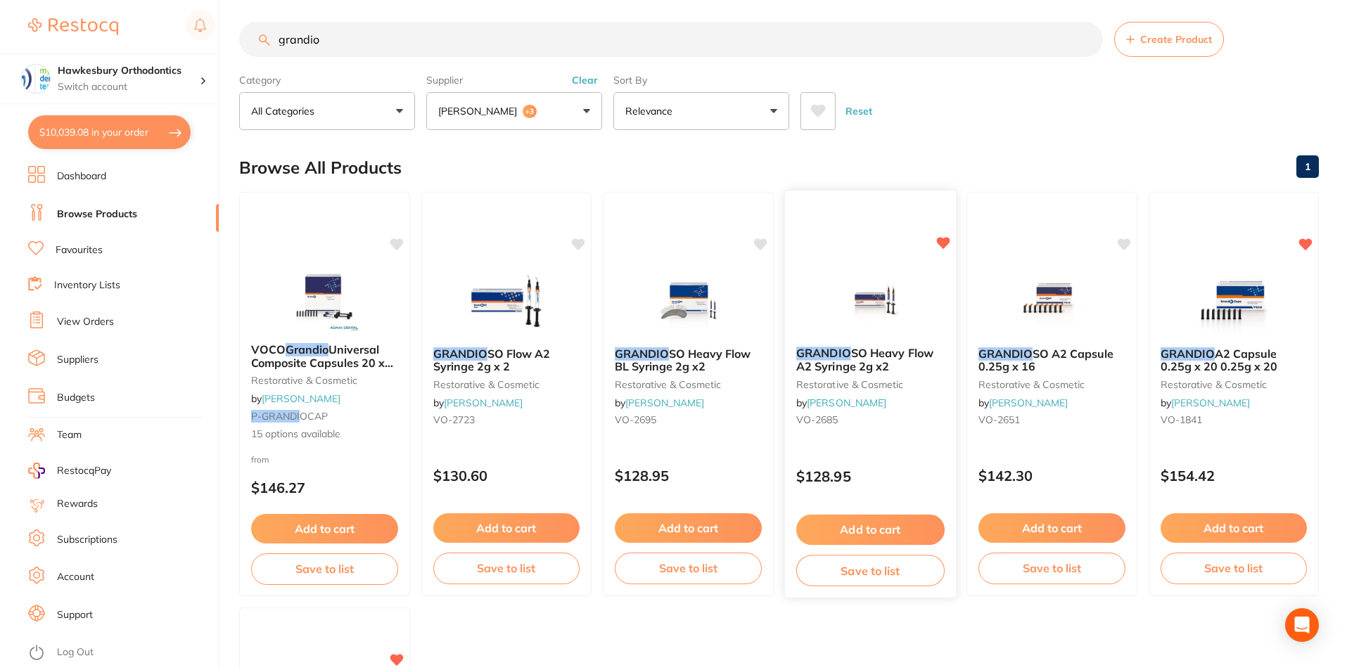
scroll to position [0, 0]
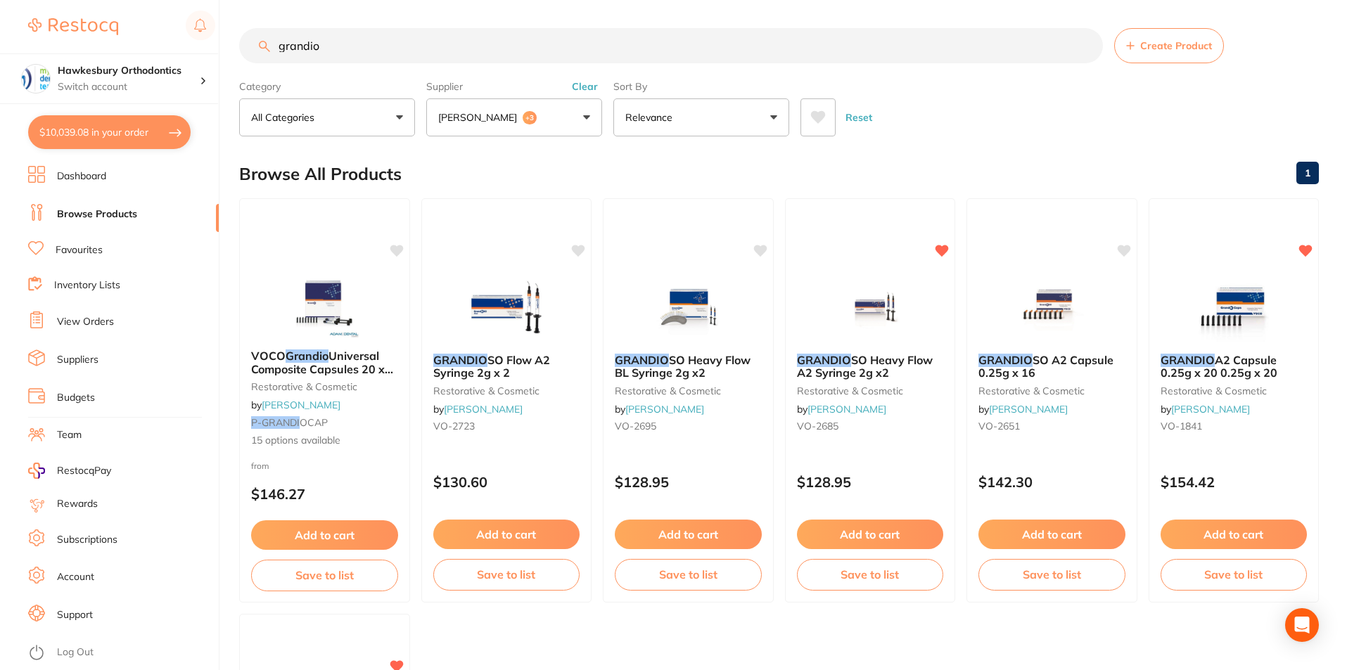
drag, startPoint x: 337, startPoint y: 50, endPoint x: 280, endPoint y: 45, distance: 57.2
click at [280, 45] on input "grandio" at bounding box center [671, 45] width 864 height 35
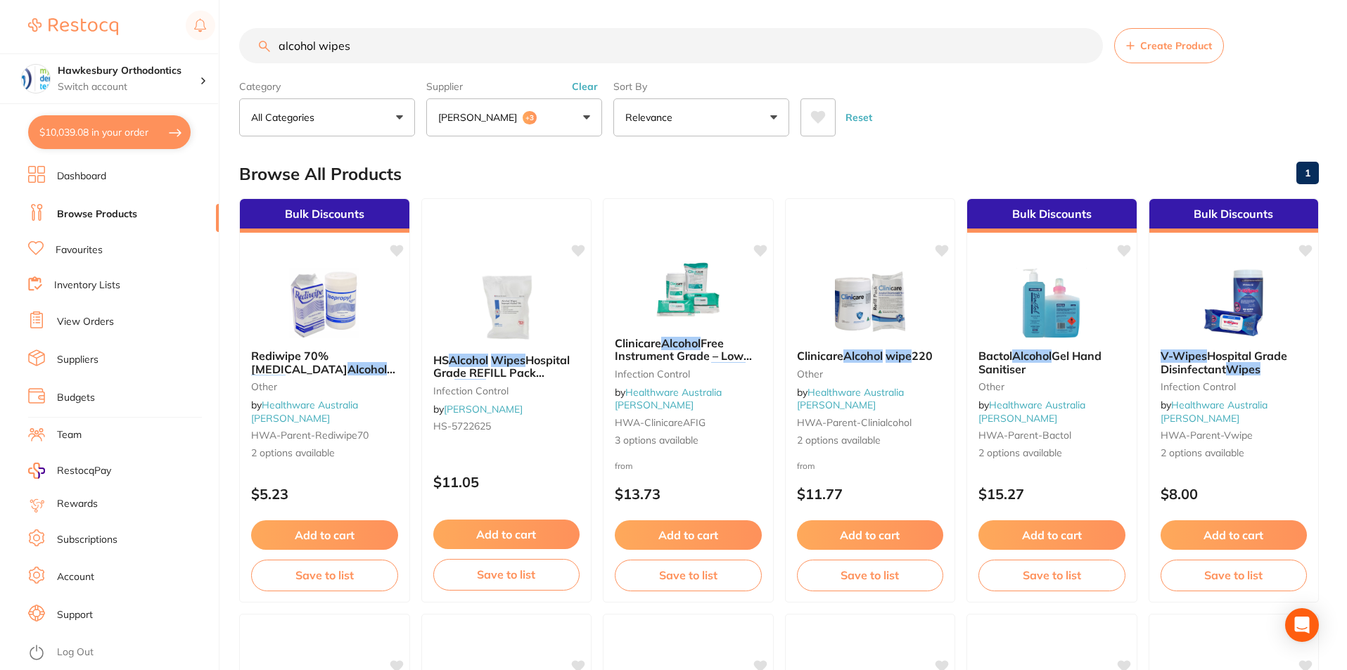
scroll to position [179, 0]
type input "alcohol wipes"
click at [319, 534] on button "Add to cart" at bounding box center [324, 537] width 148 height 30
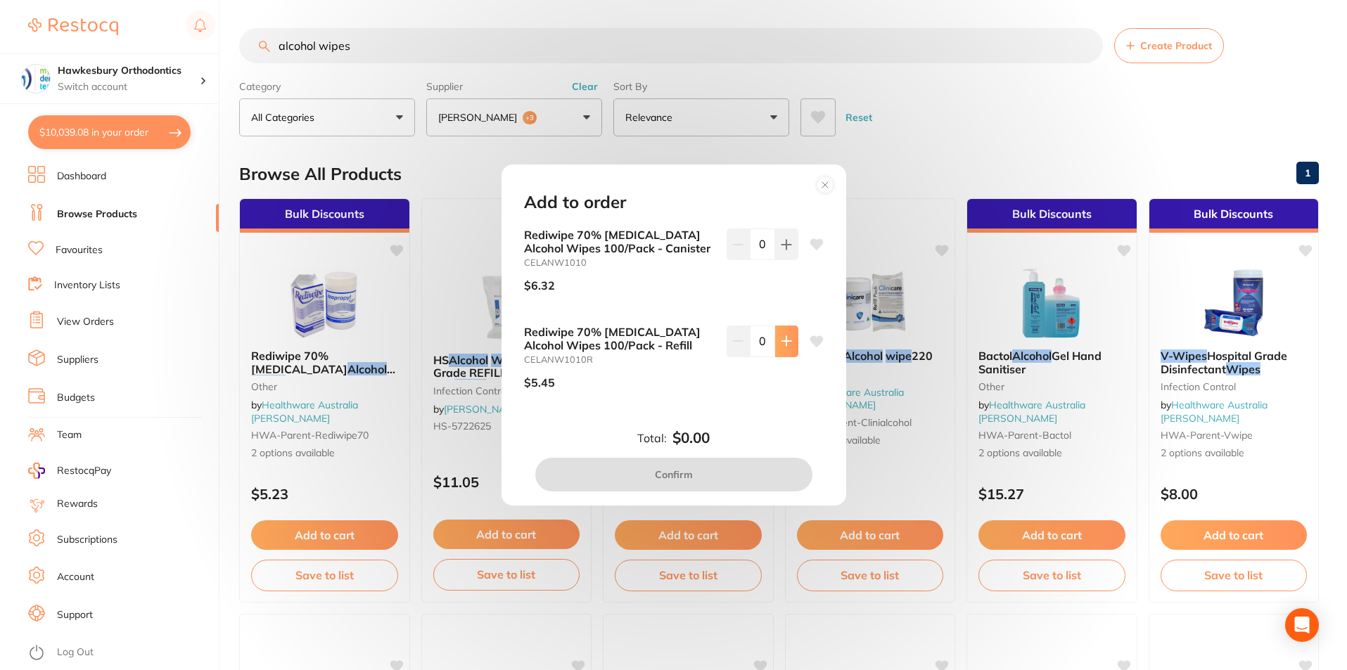
click at [785, 340] on icon at bounding box center [786, 340] width 11 height 11
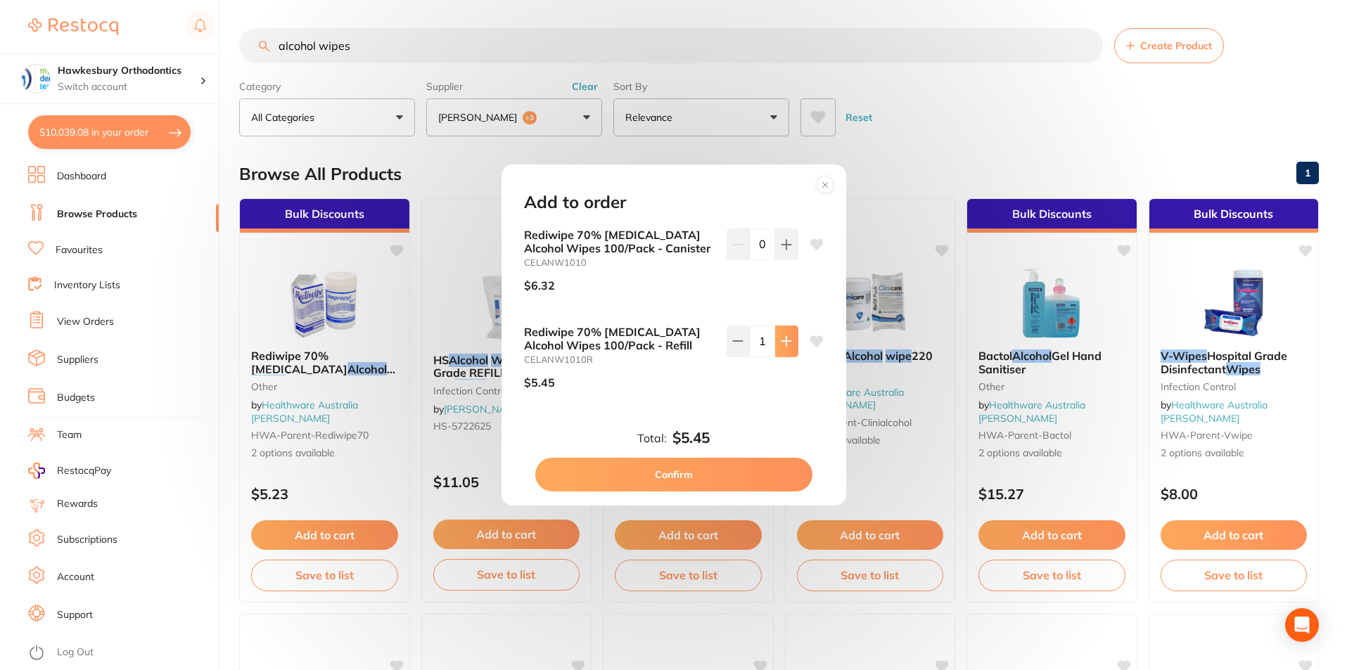
click at [785, 340] on icon at bounding box center [786, 340] width 11 height 11
type input "3"
click at [696, 477] on button "Confirm" at bounding box center [673, 475] width 277 height 34
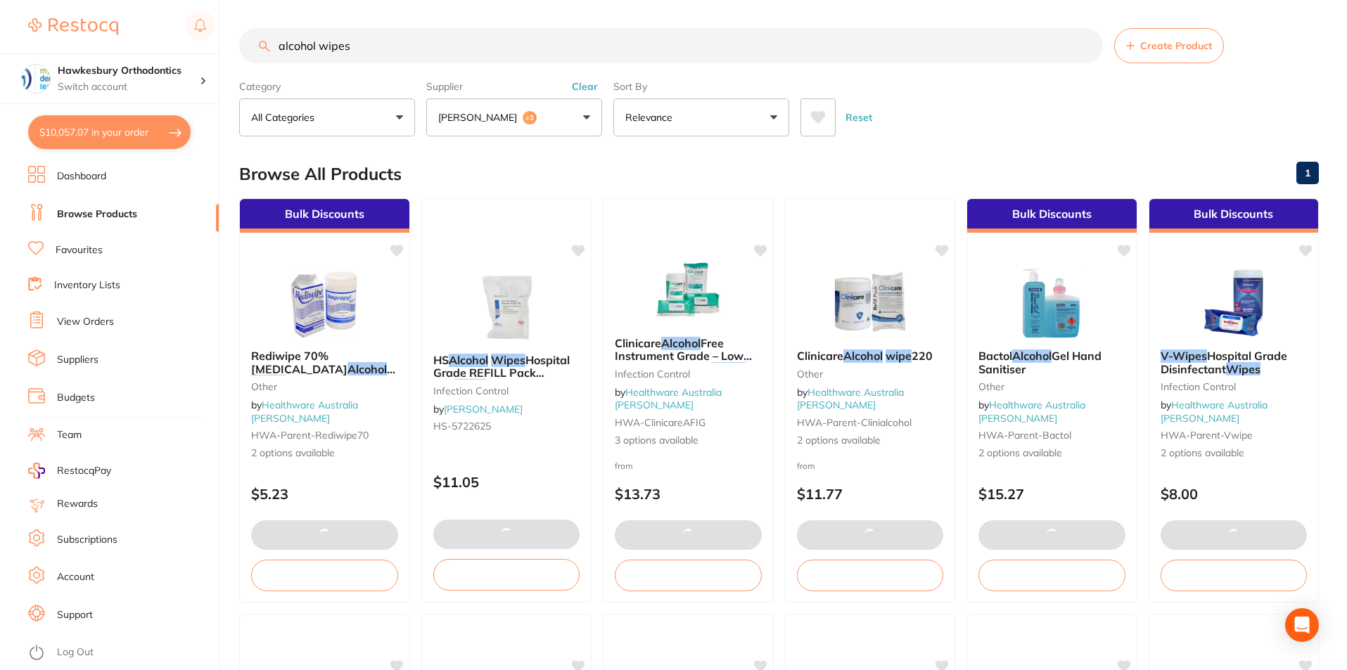
drag, startPoint x: 358, startPoint y: 51, endPoint x: 275, endPoint y: 50, distance: 83.0
click at [276, 50] on input "alcohol wipes" at bounding box center [671, 45] width 864 height 35
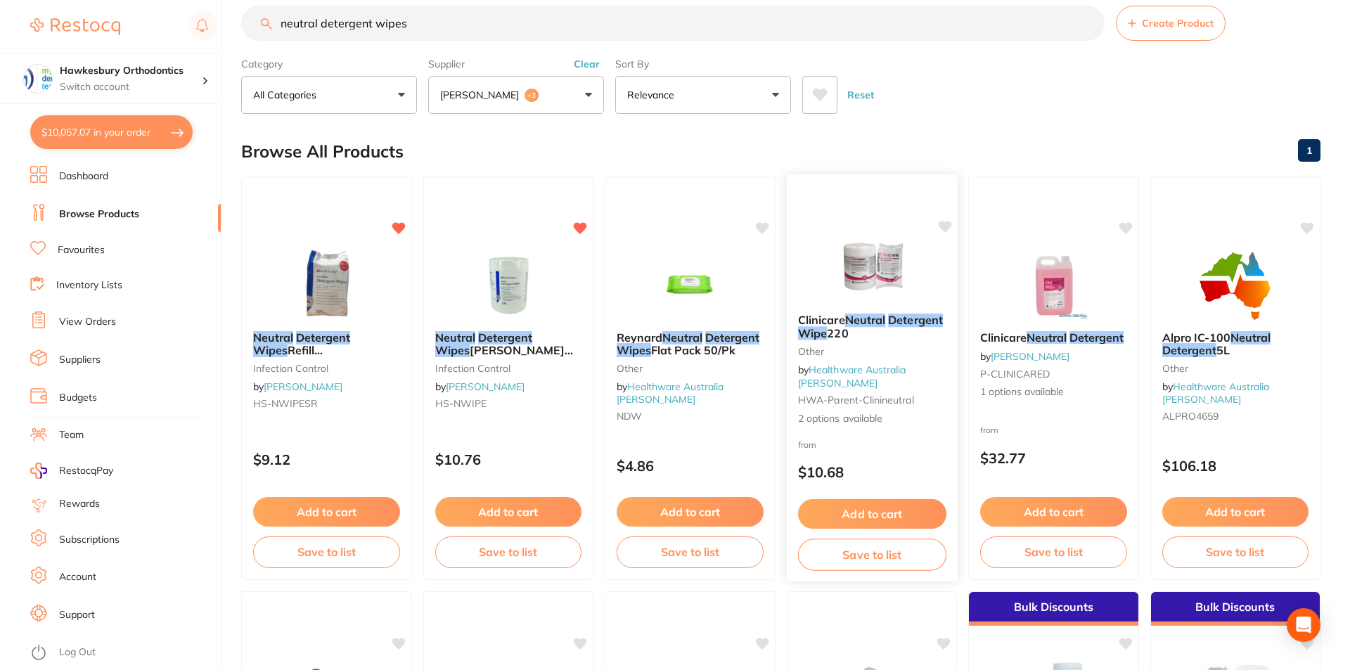
scroll to position [0, 0]
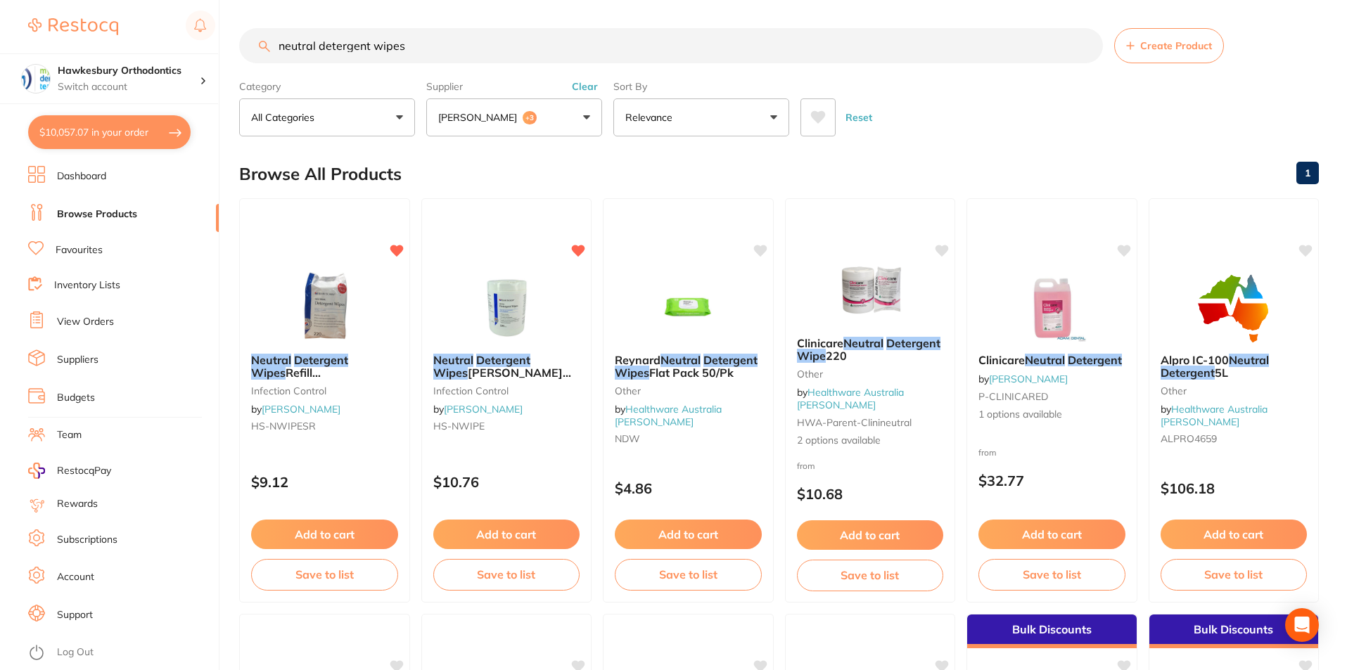
type input "neutral detergent wipes"
click at [937, 95] on div "Reset" at bounding box center [1053, 111] width 507 height 49
drag, startPoint x: 404, startPoint y: 43, endPoint x: 269, endPoint y: 49, distance: 135.2
click at [269, 49] on div "neutral detergent wipes Create Product" at bounding box center [778, 45] width 1079 height 35
click at [116, 131] on button "$10,057.07 in your order" at bounding box center [109, 132] width 162 height 34
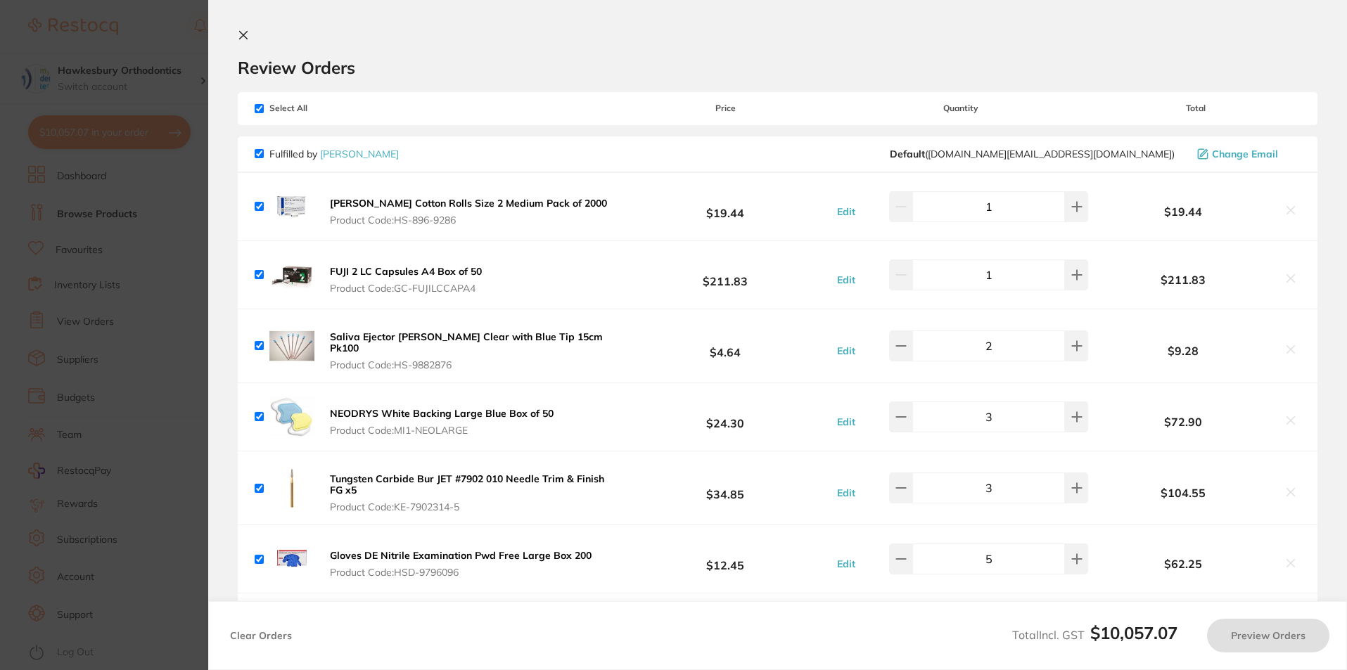
checkbox input "true"
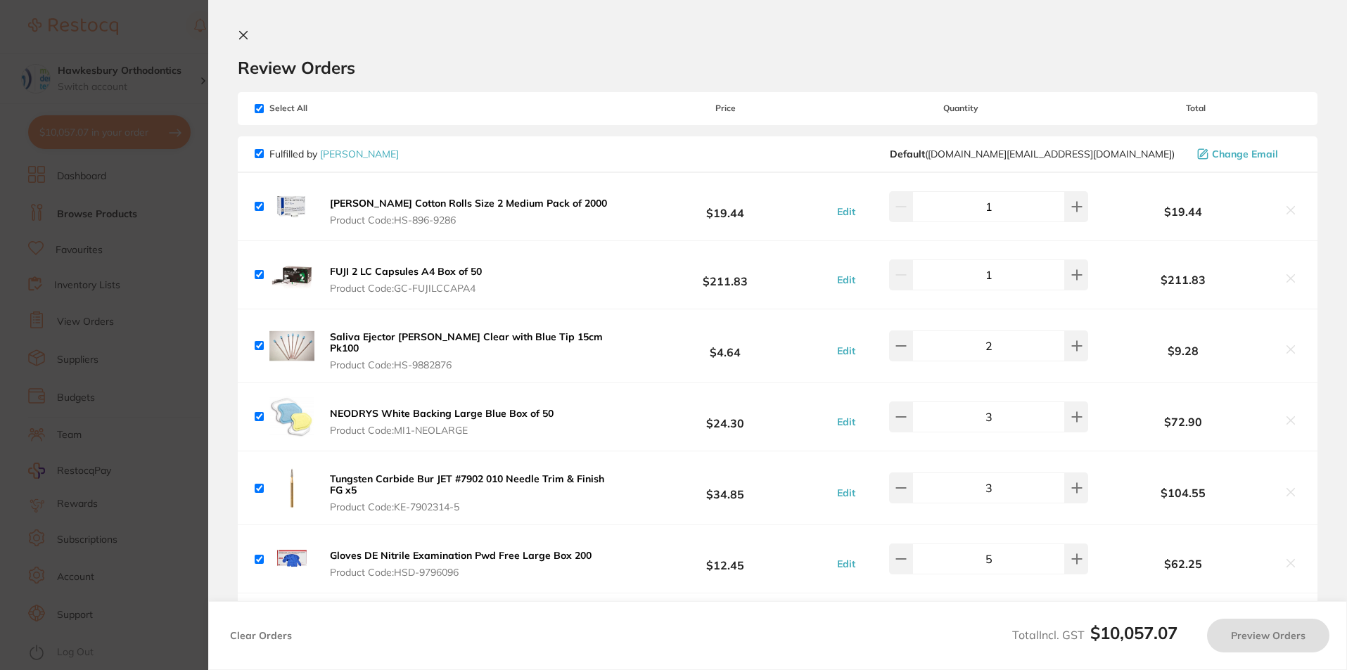
checkbox input "true"
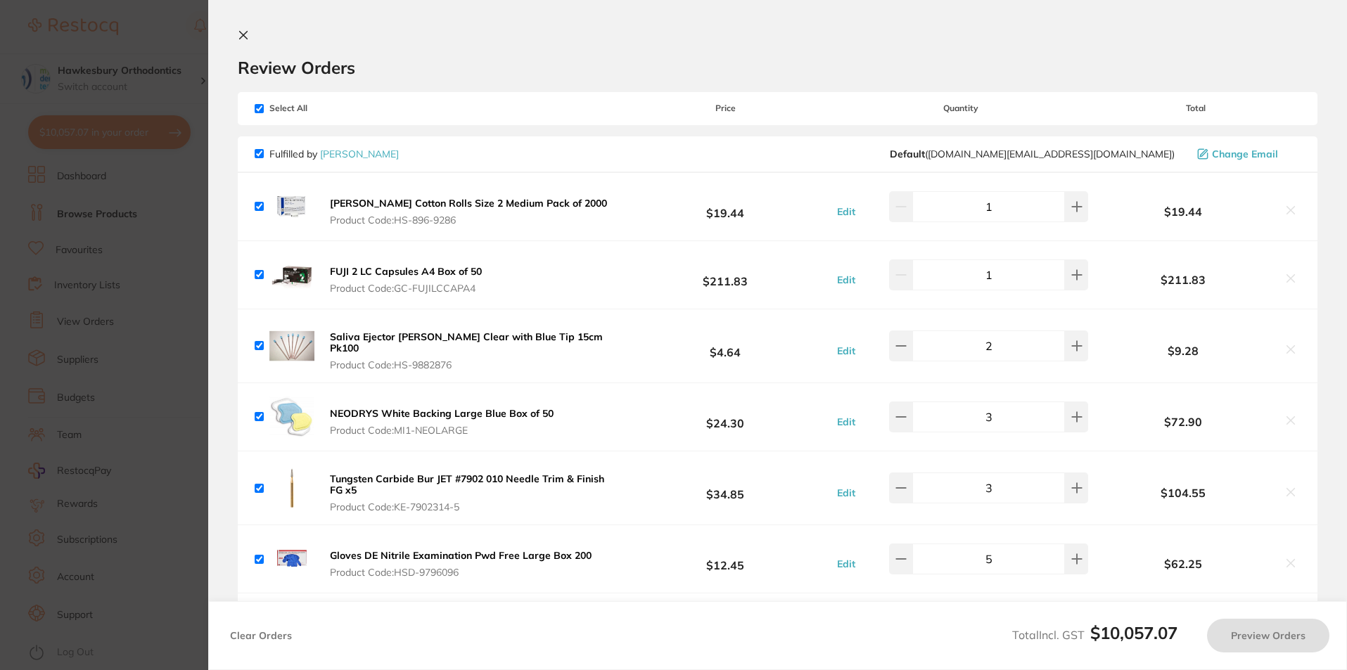
checkbox input "true"
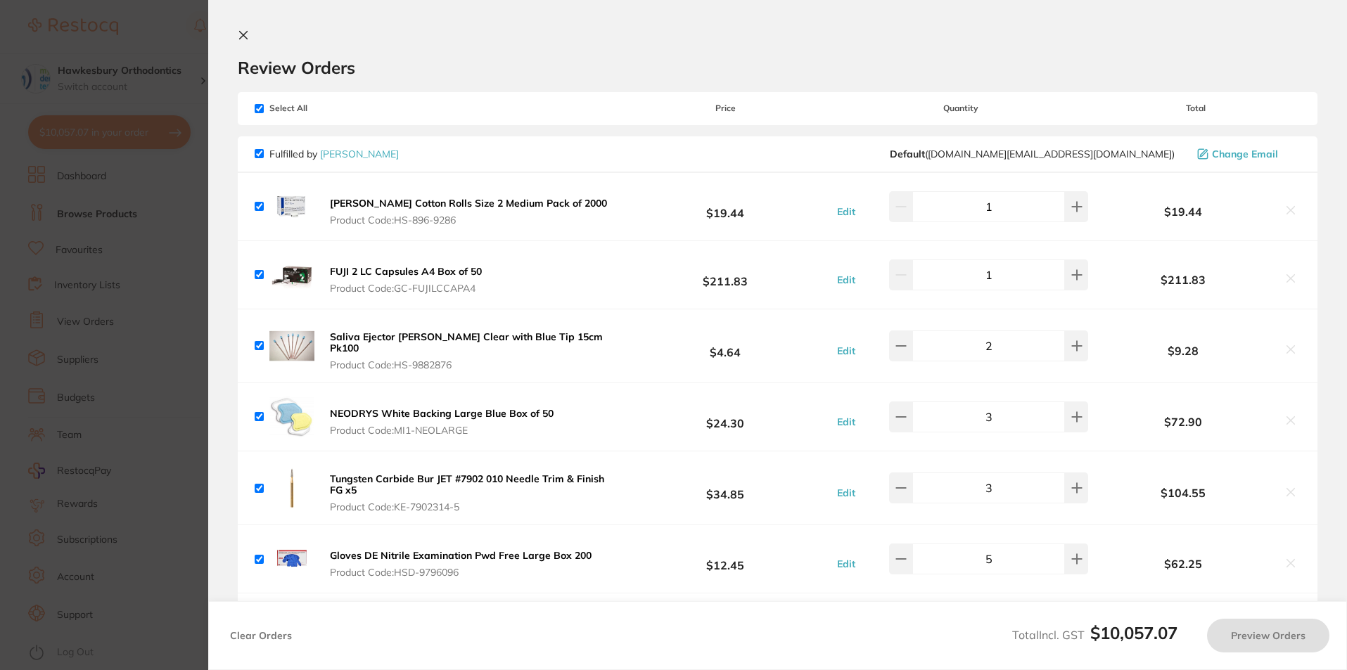
checkbox input "true"
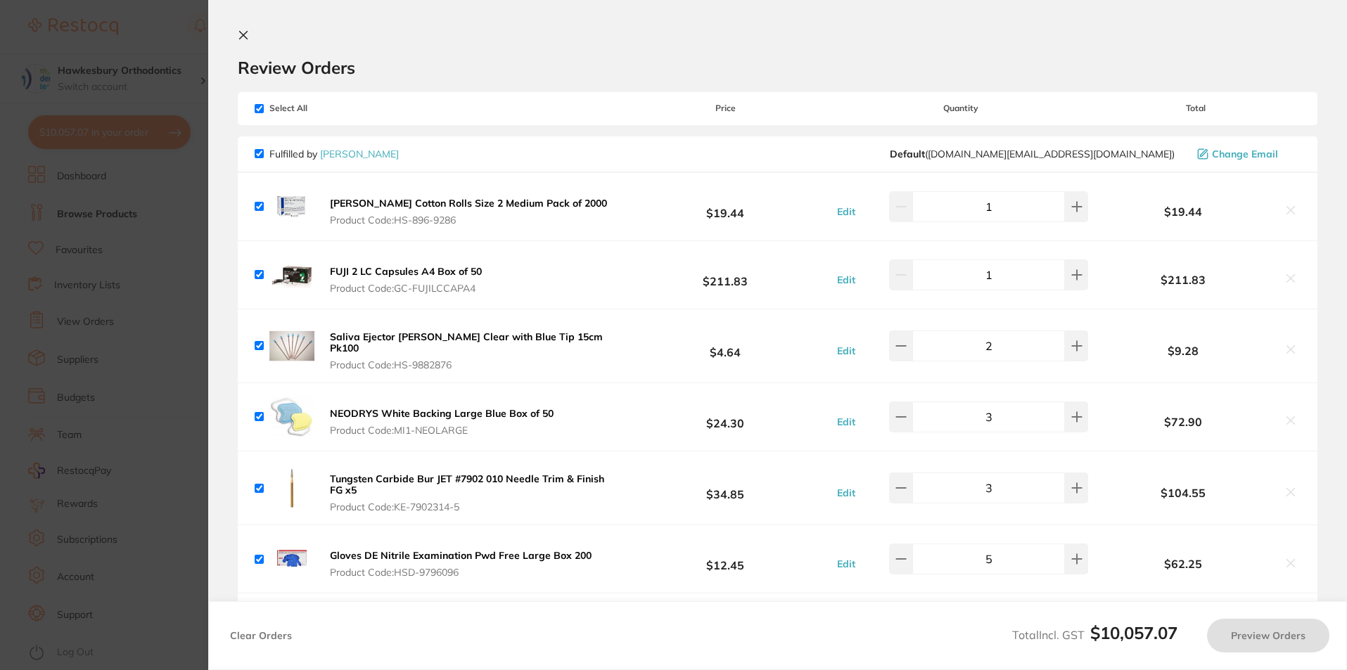
checkbox input "true"
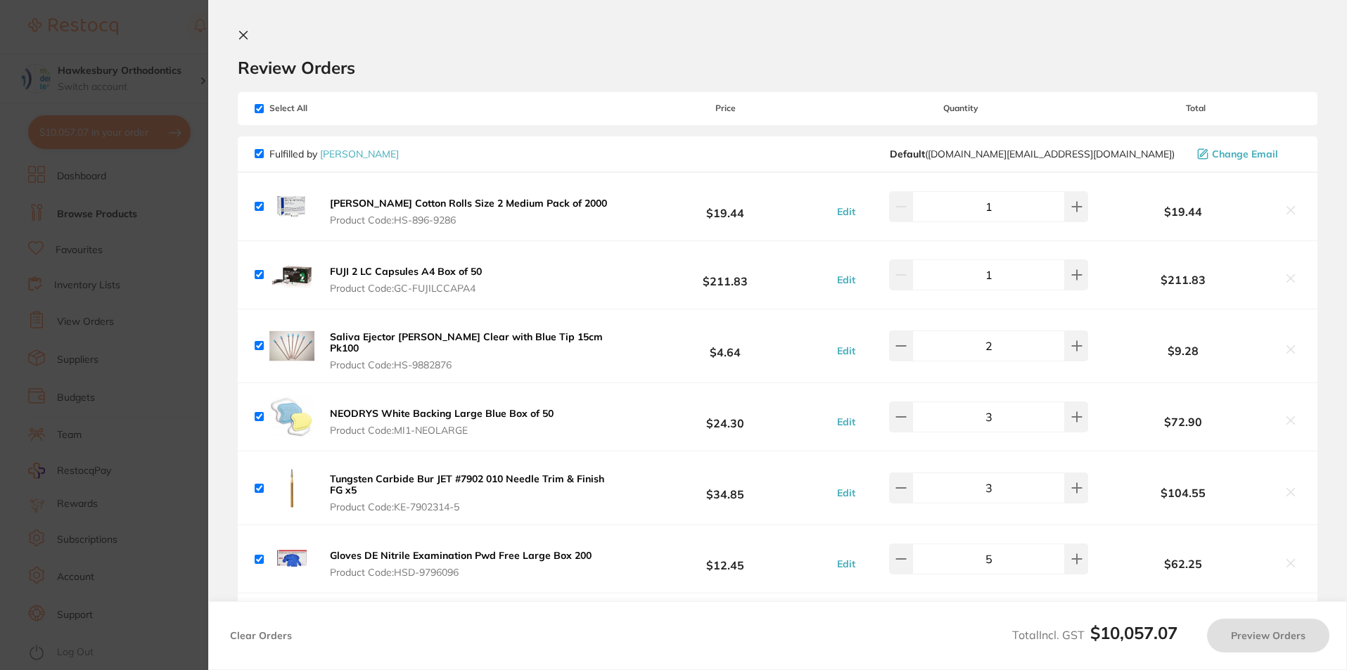
checkbox input "true"
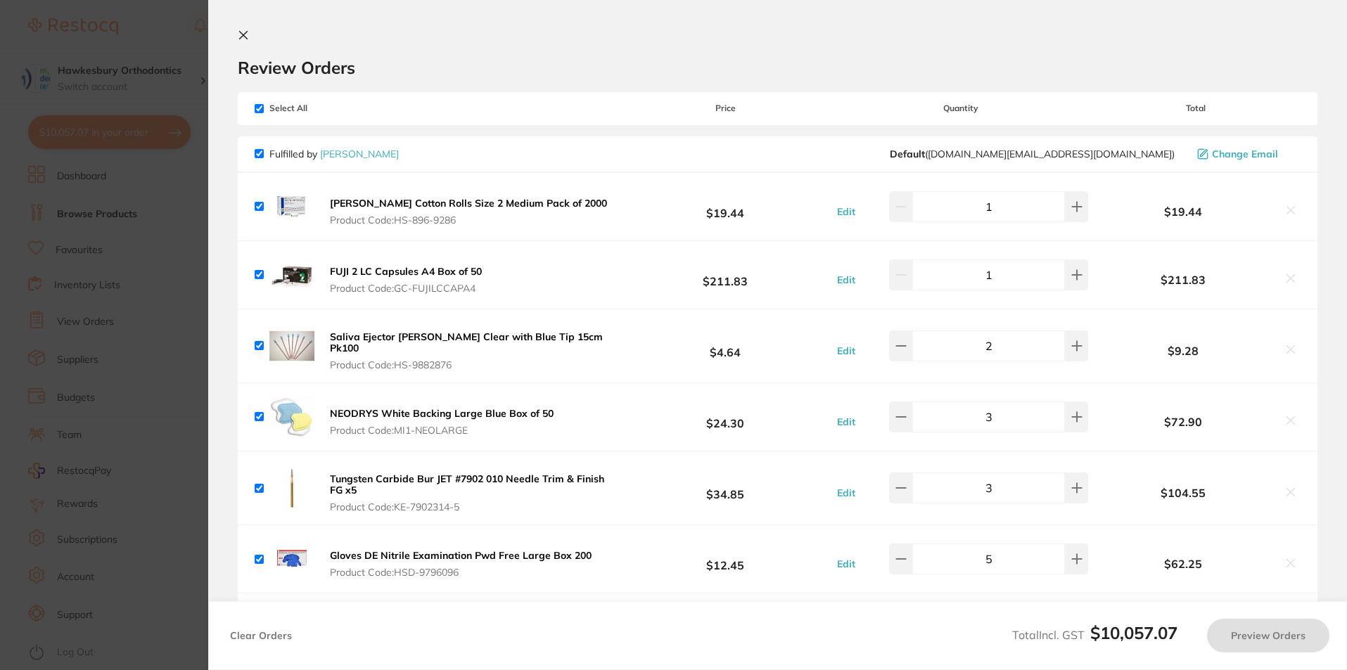
checkbox input "true"
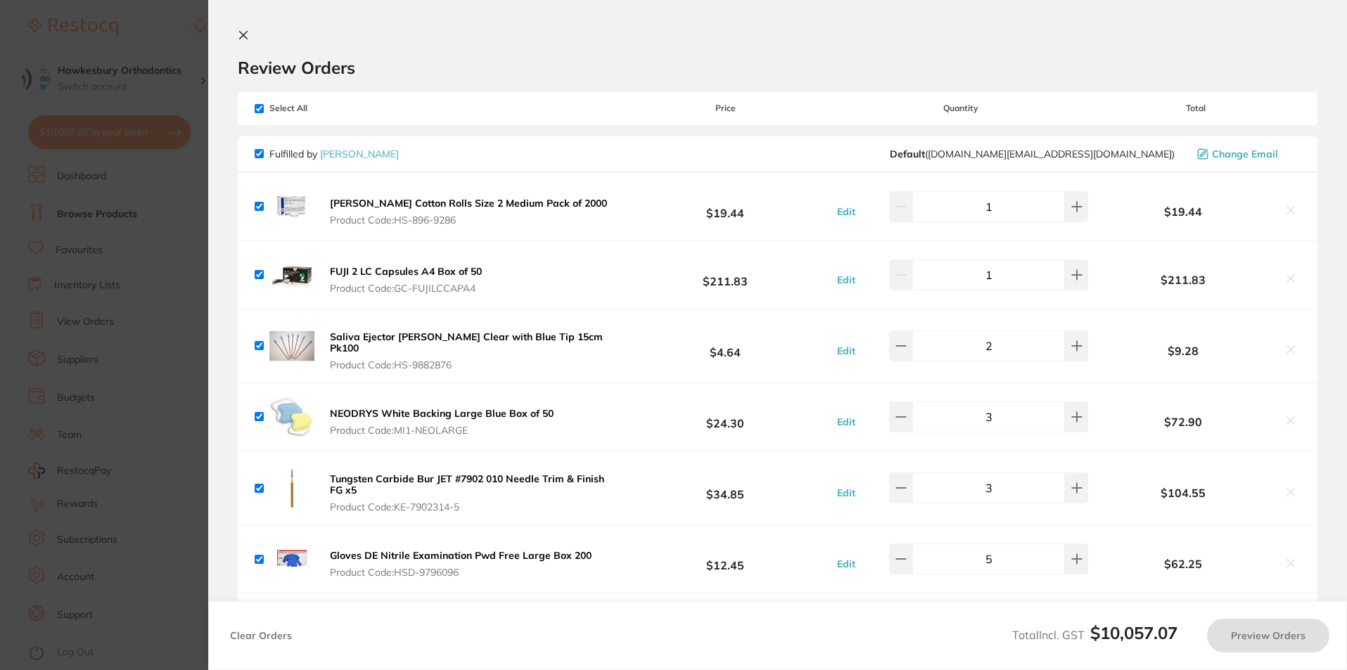
checkbox input "true"
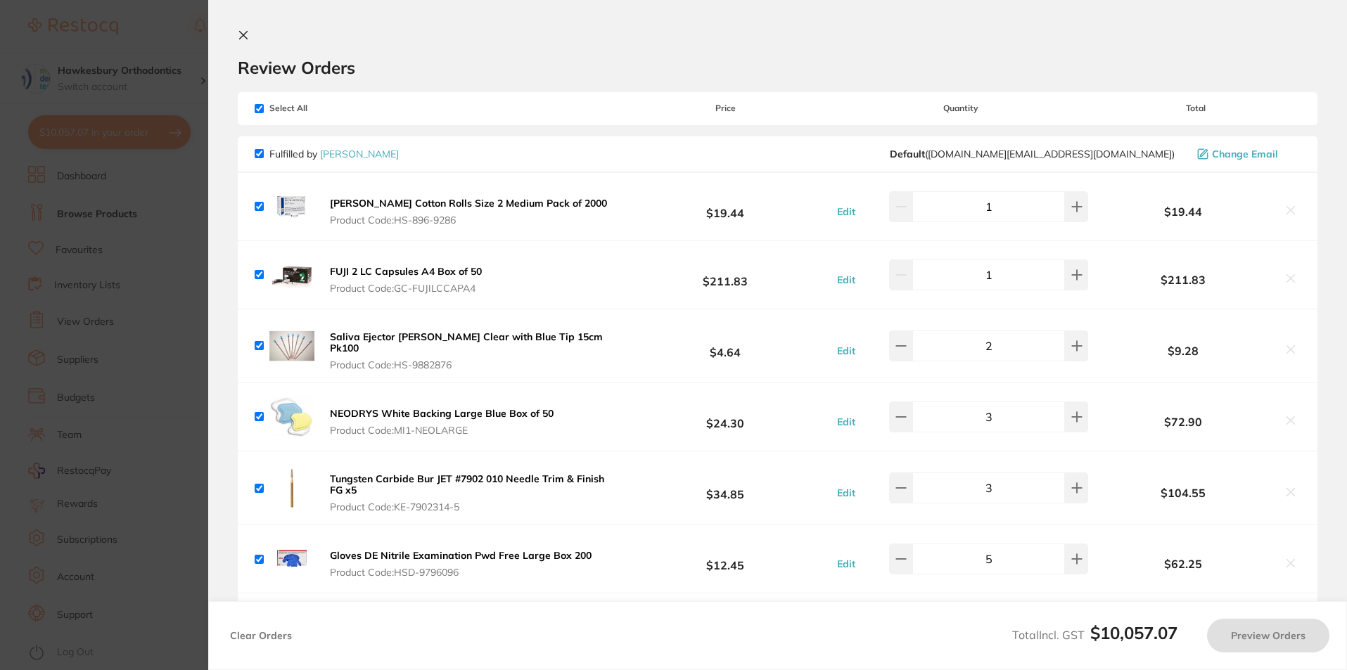
checkbox input "true"
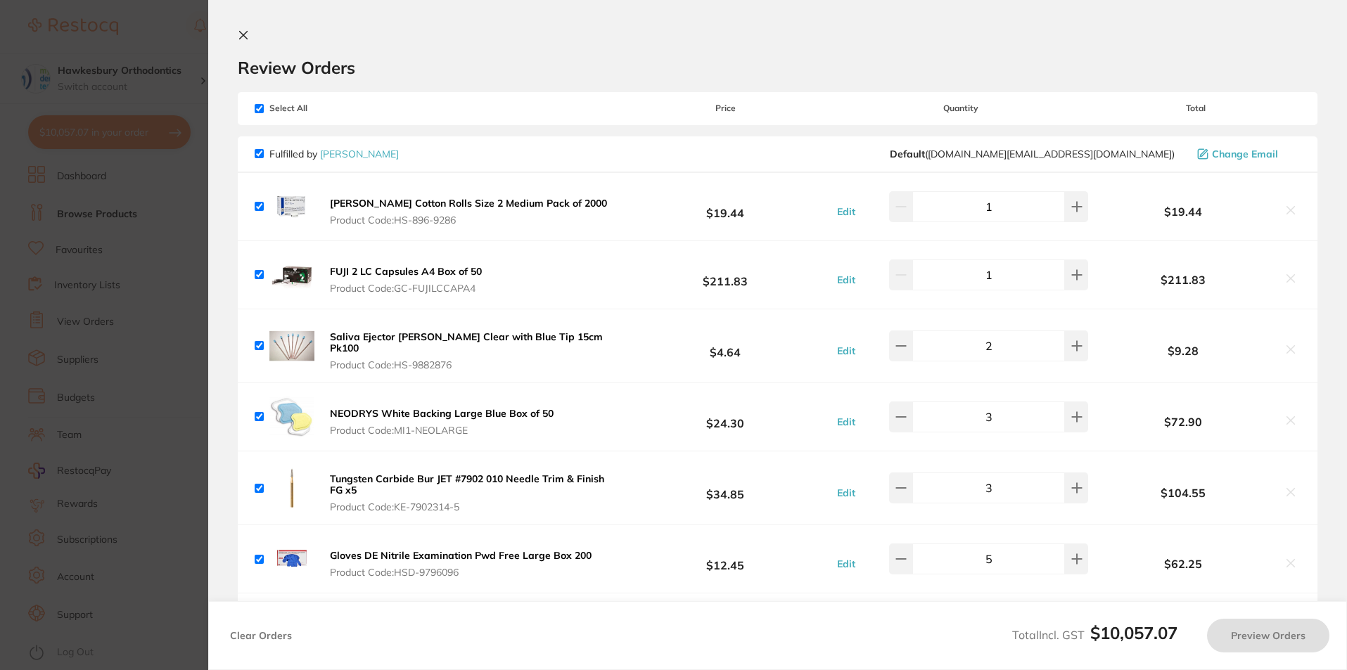
checkbox input "true"
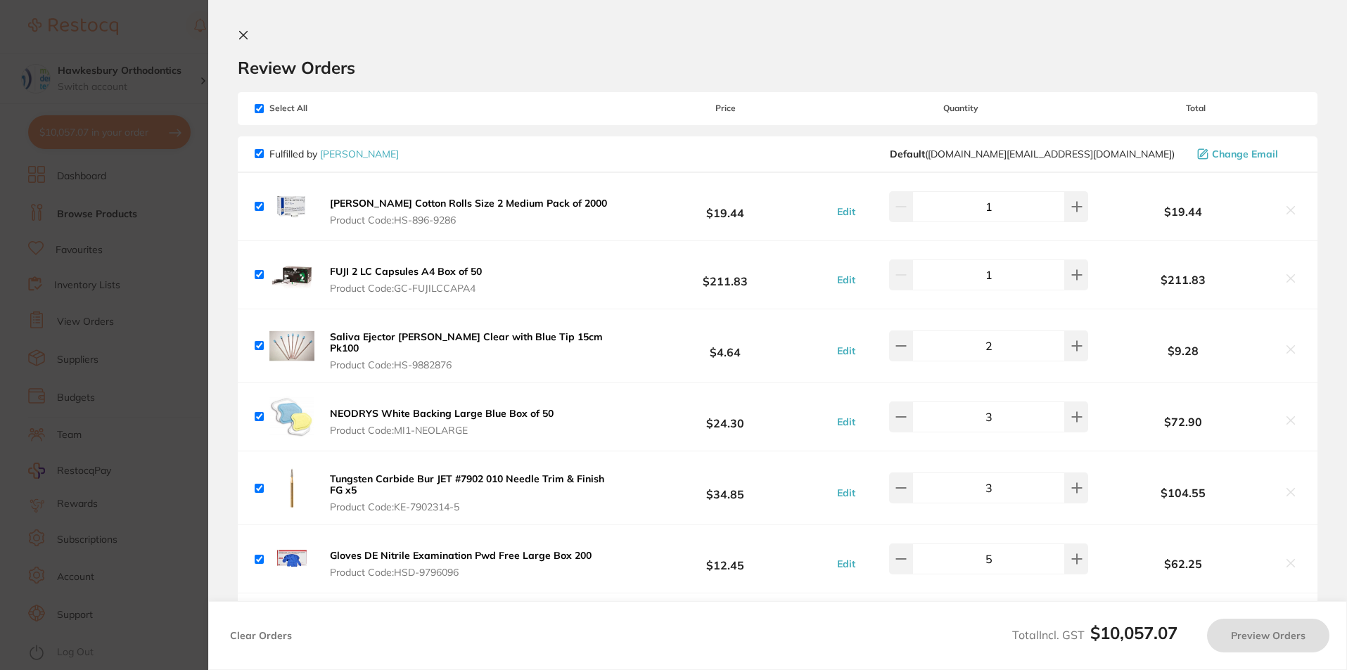
checkbox input "true"
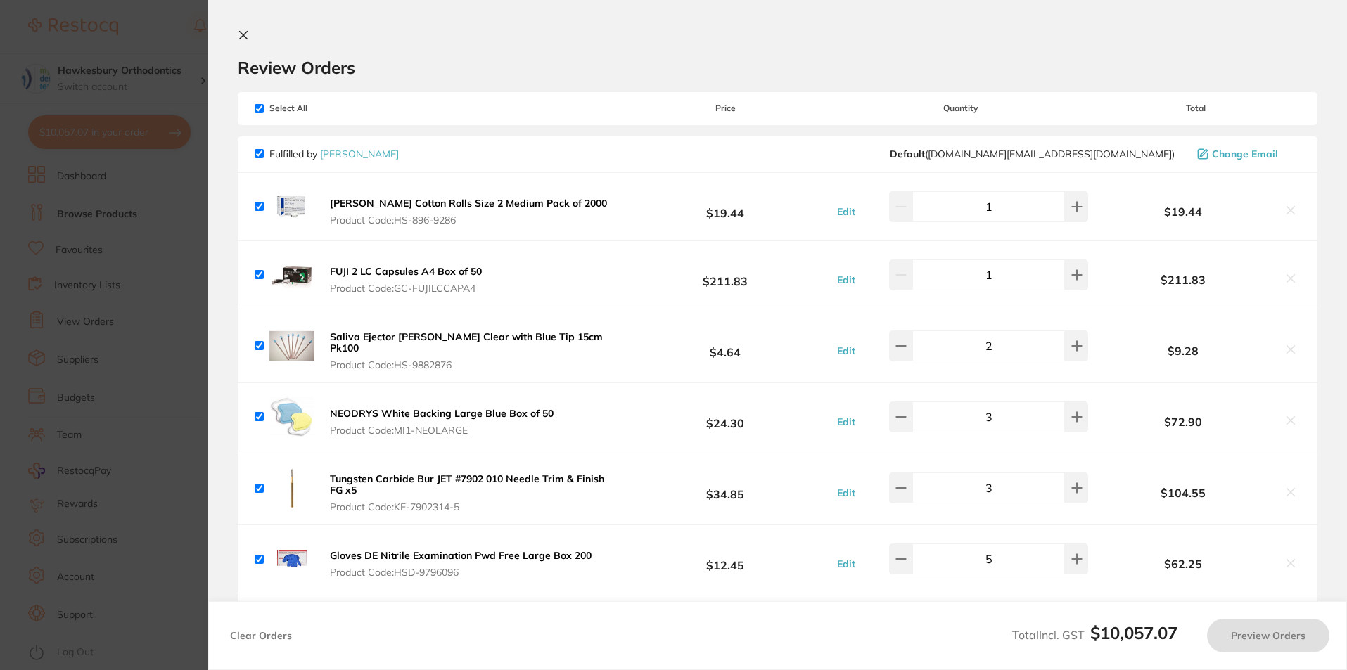
checkbox input "true"
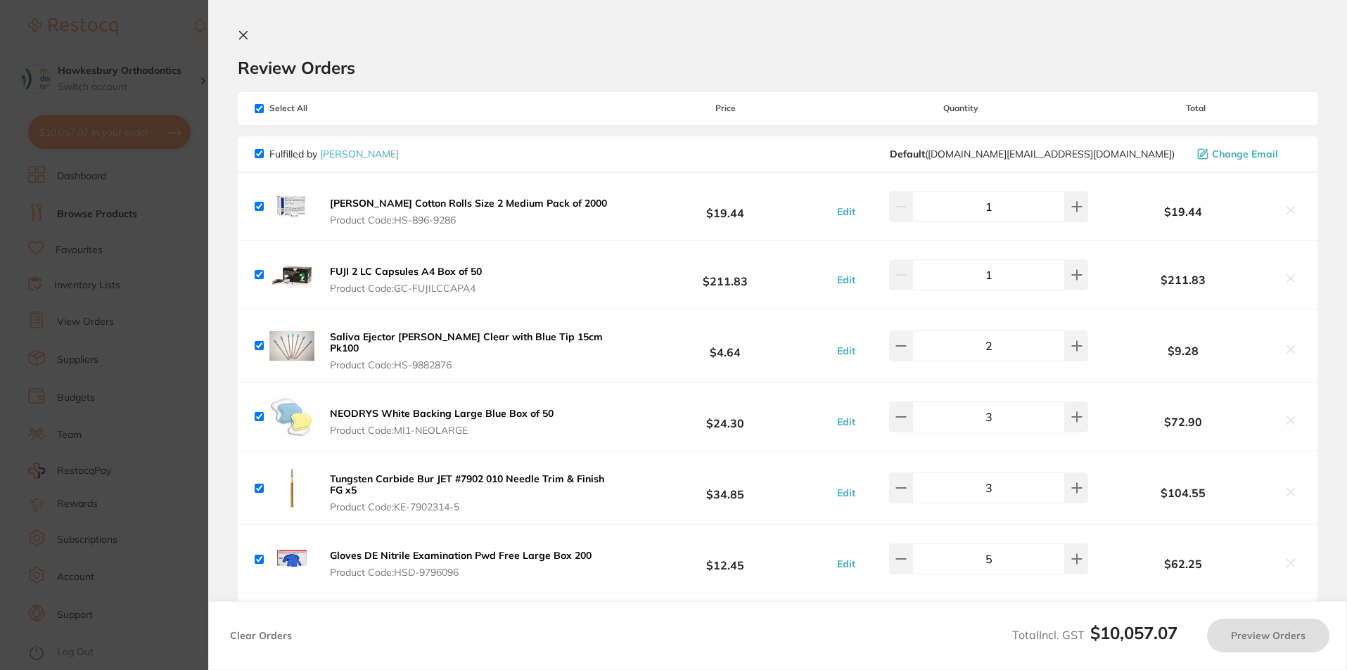
checkbox input "true"
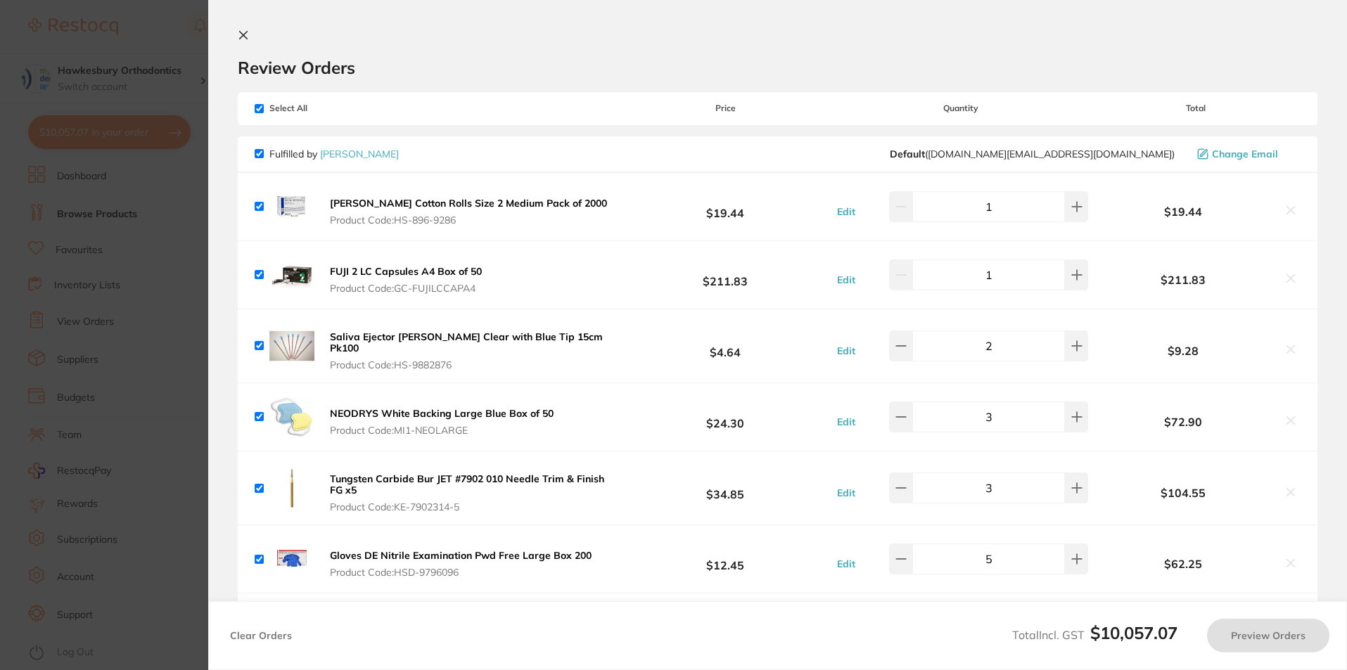
checkbox input "true"
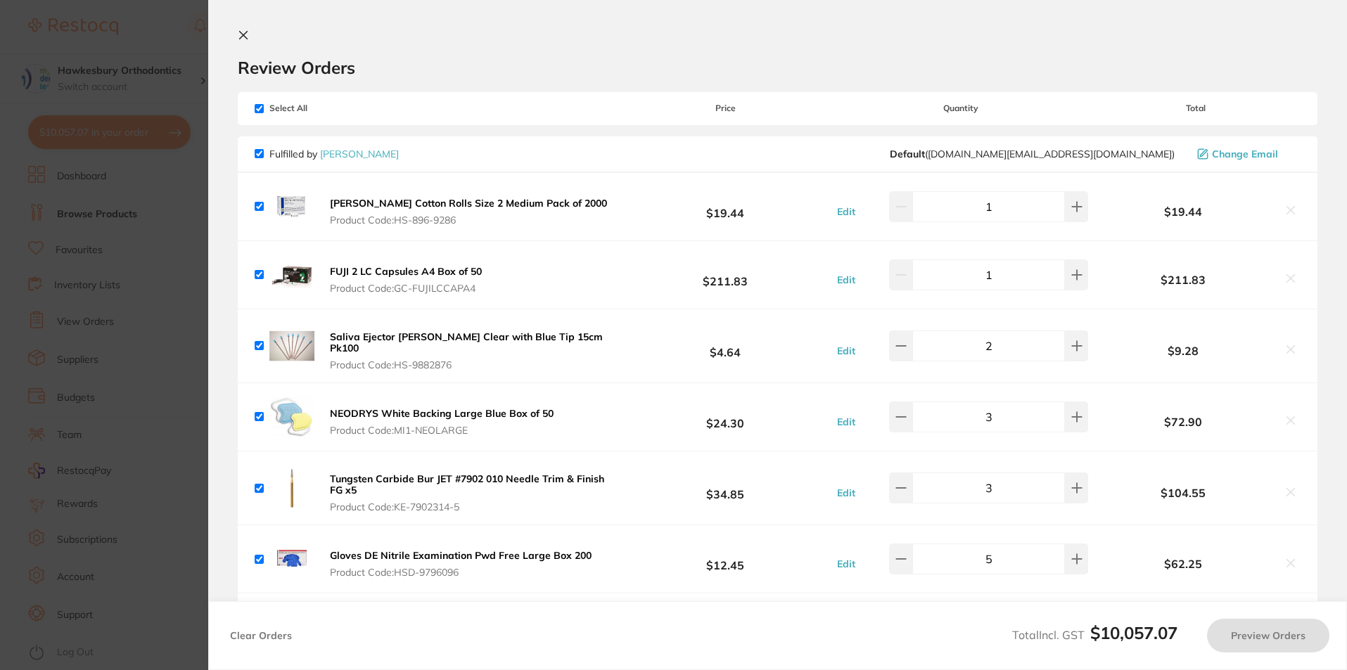
checkbox input "true"
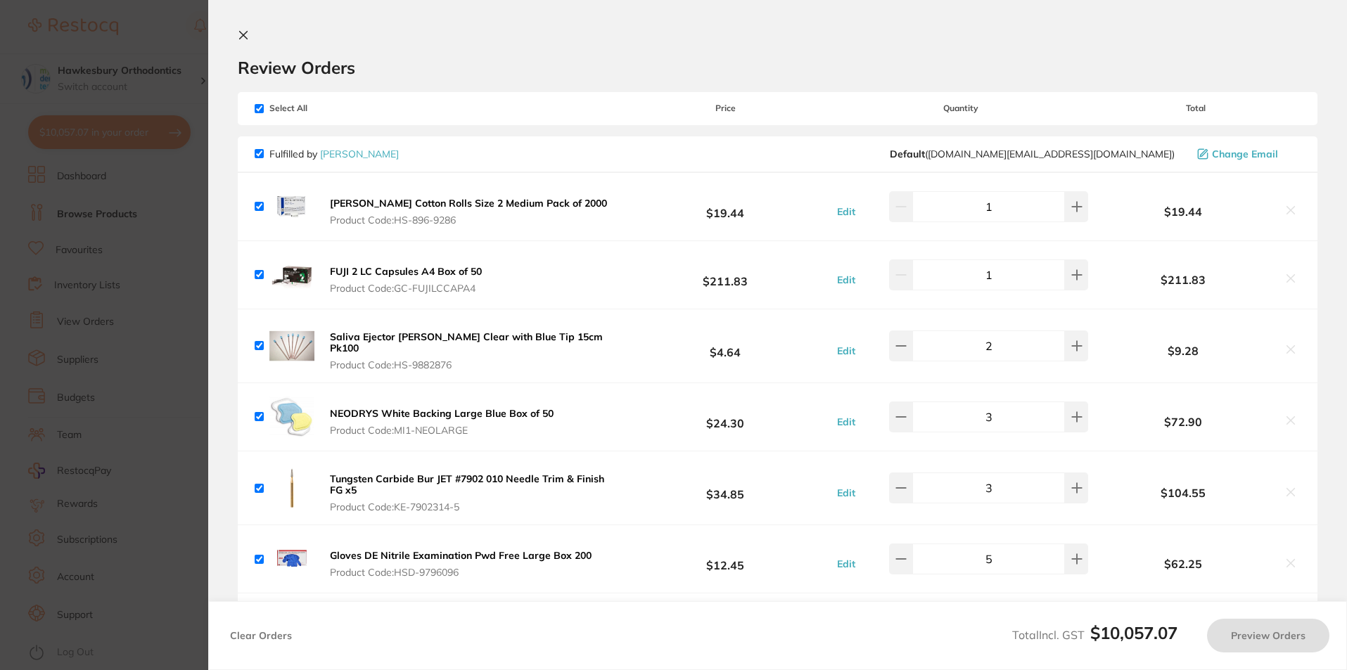
checkbox input "true"
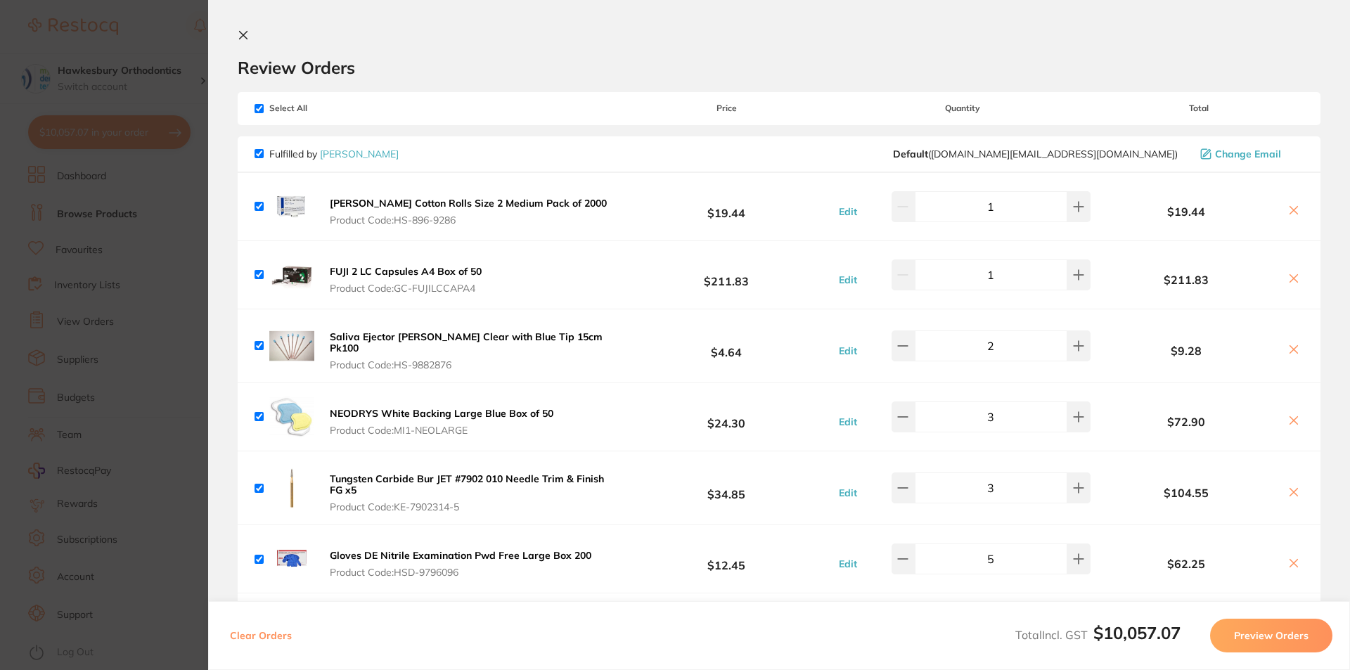
click icon
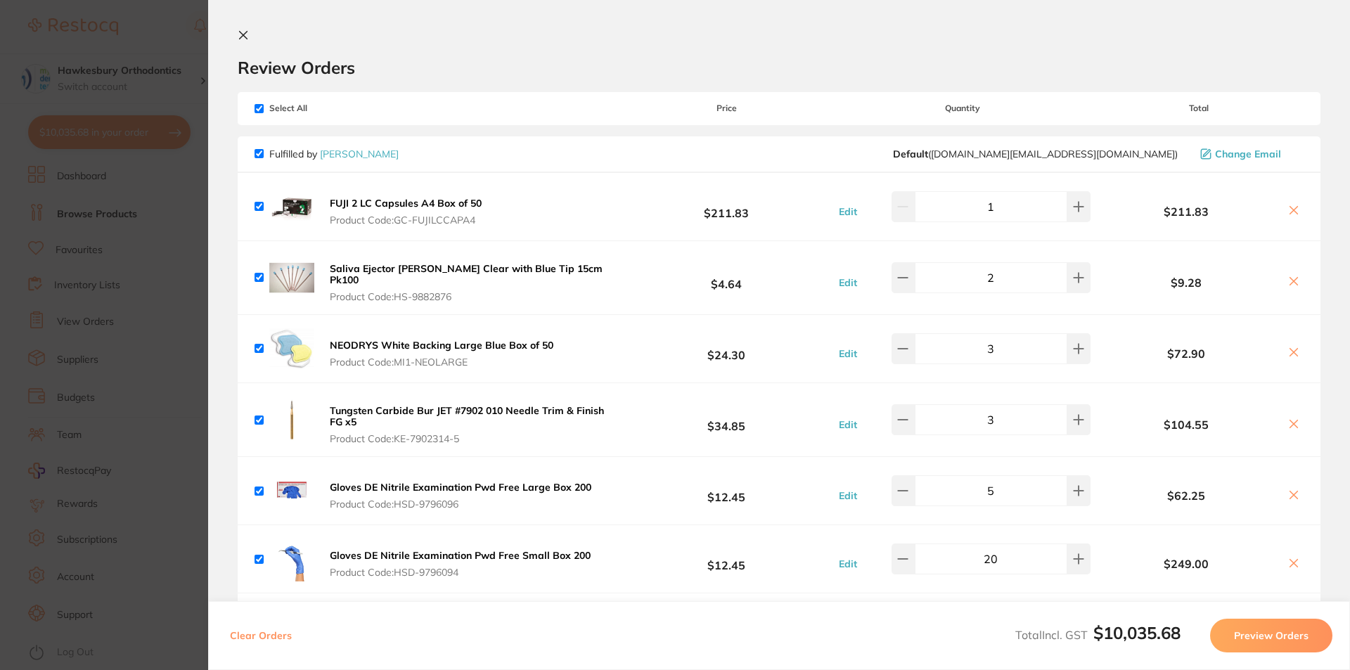
click icon
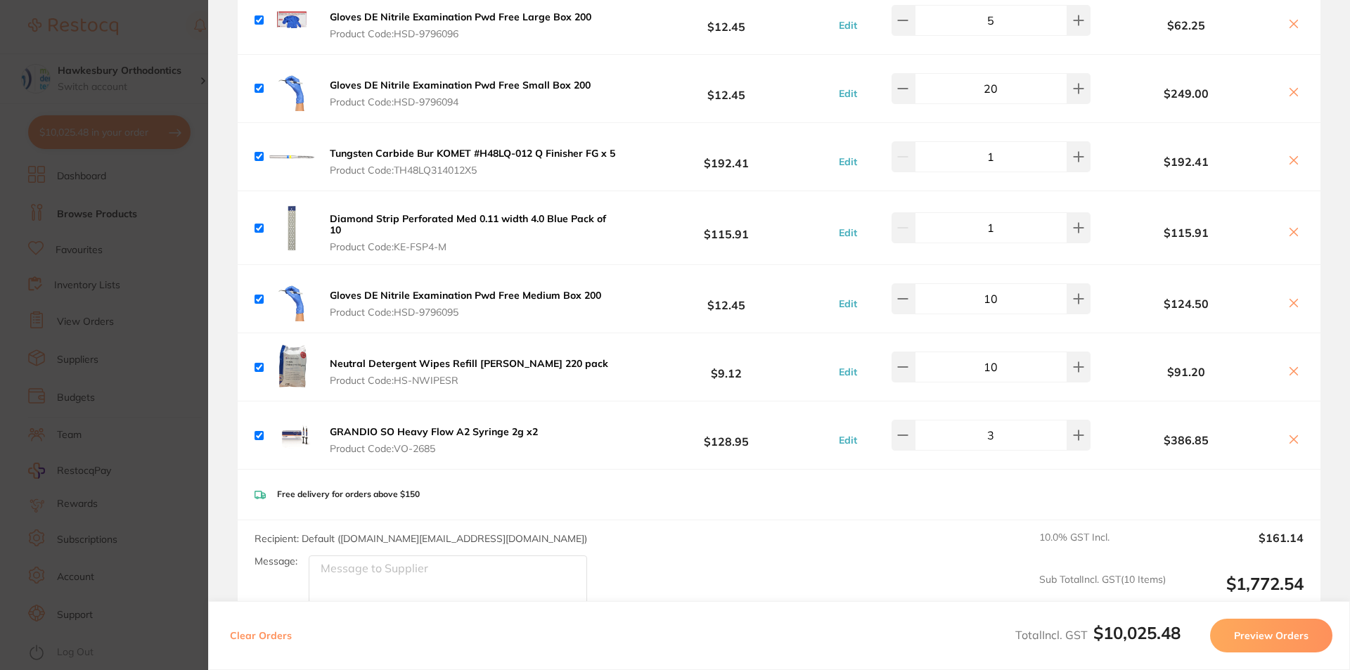
scroll to position [422, 0]
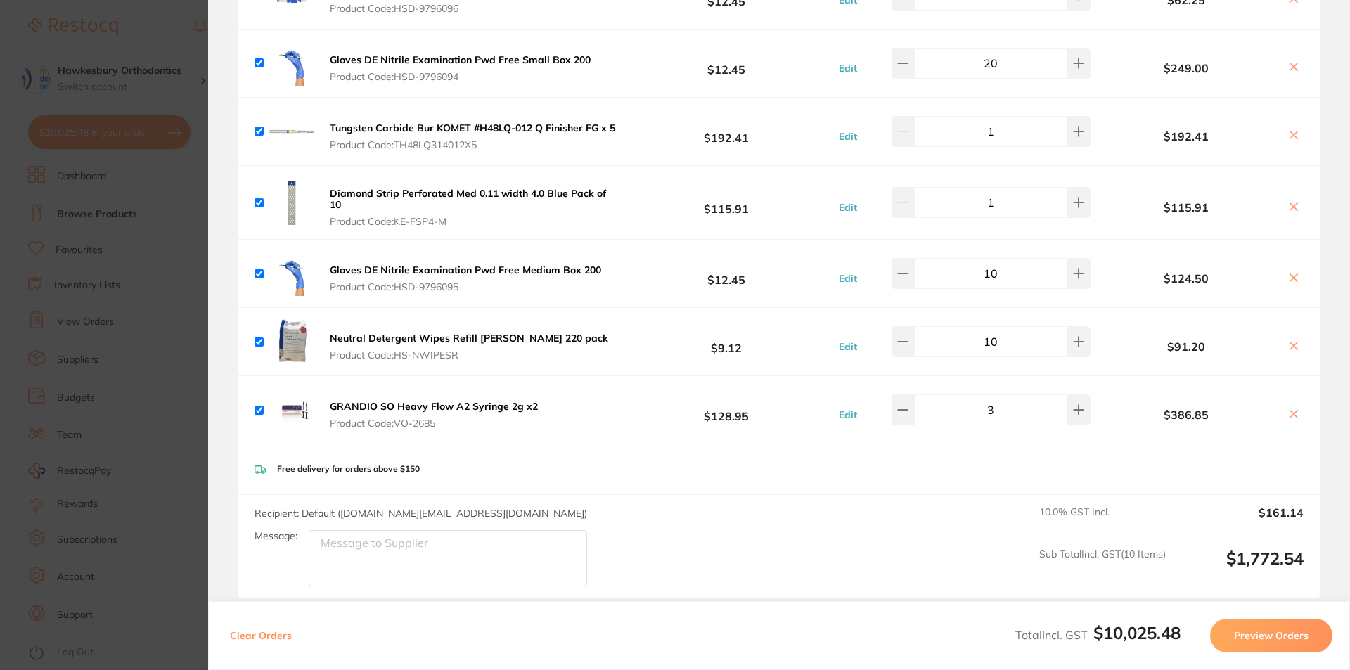
drag, startPoint x: 1292, startPoint y: 203, endPoint x: 1080, endPoint y: 428, distance: 308.9
click icon
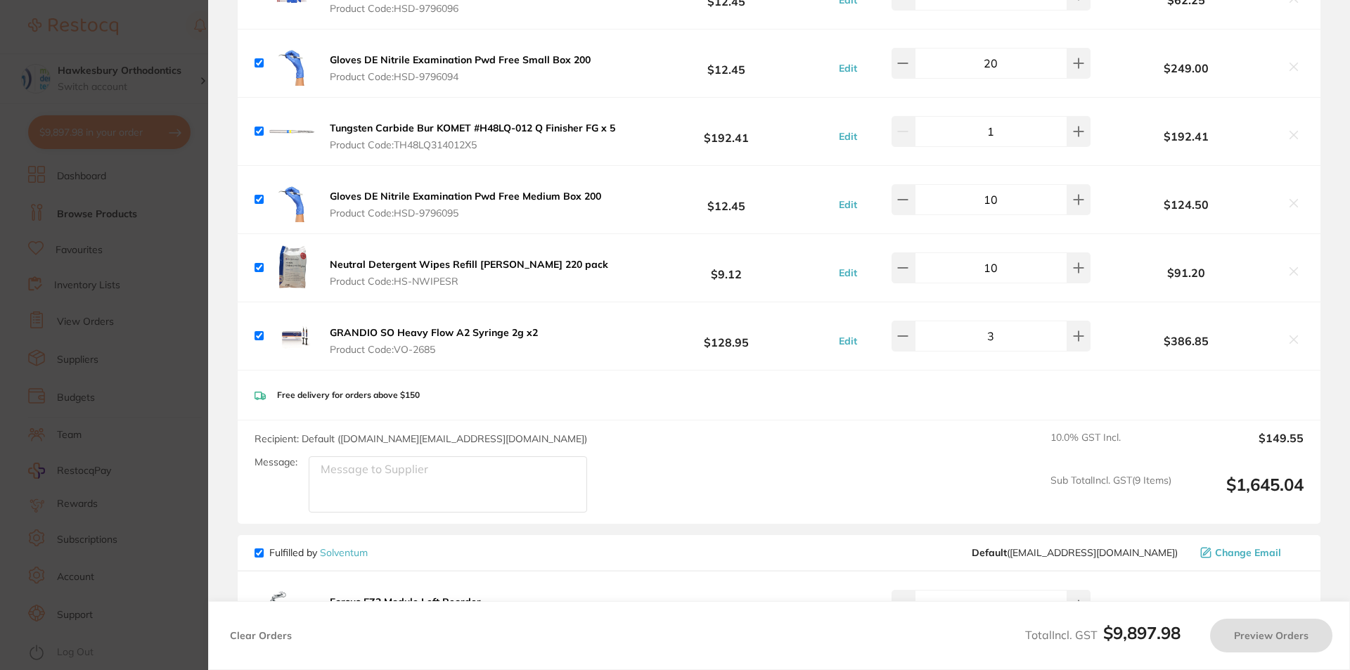
checkbox input "true"
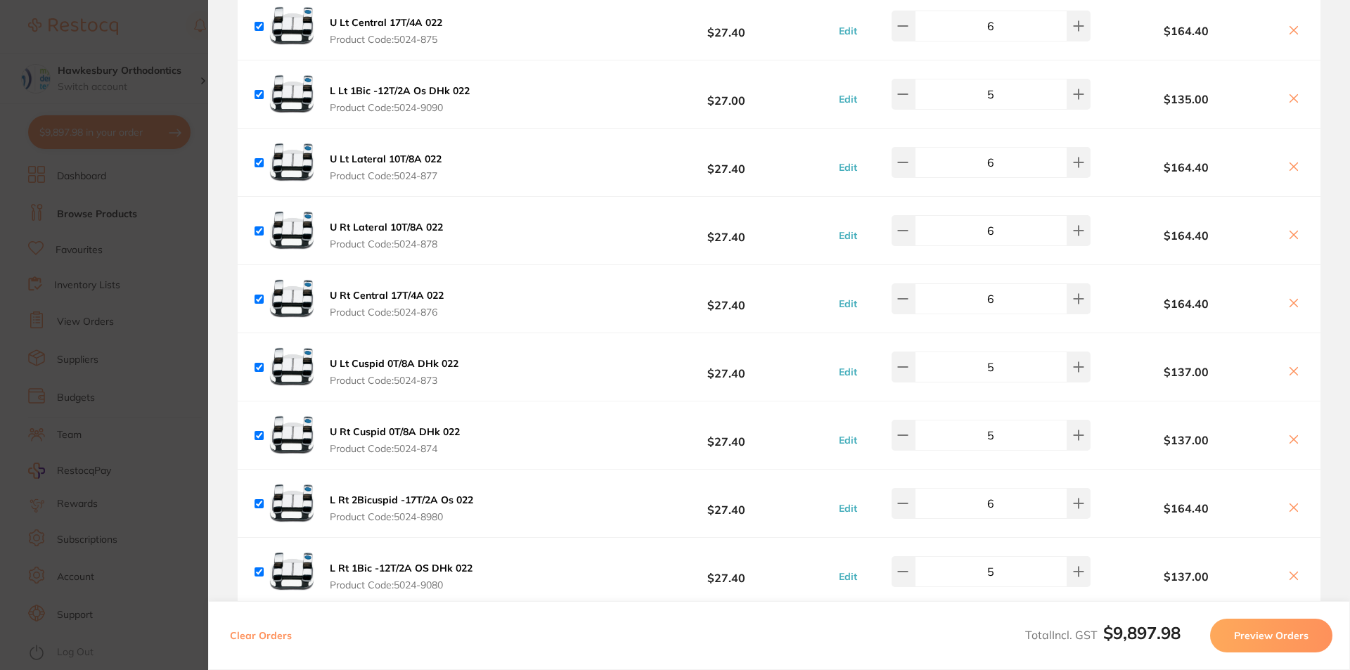
scroll to position [1195, 0]
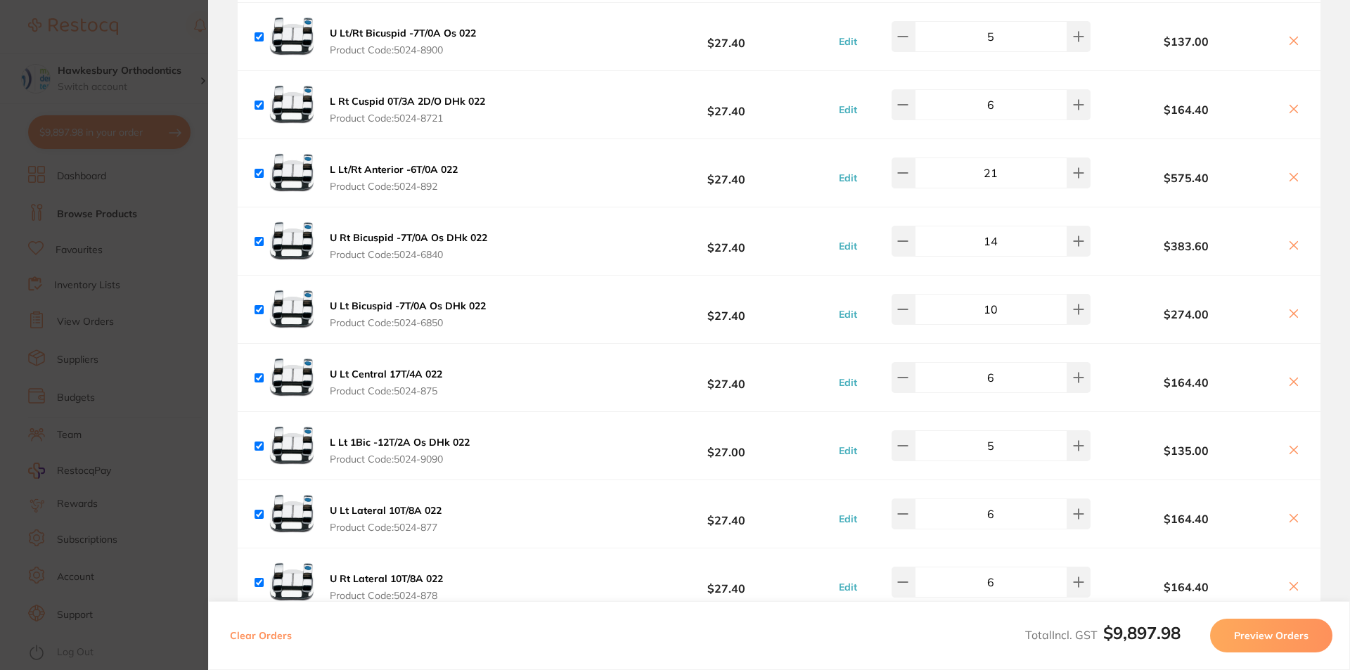
click section "Update RRP Set your pre negotiated price for this item. Item Agreed RRP (excl. …"
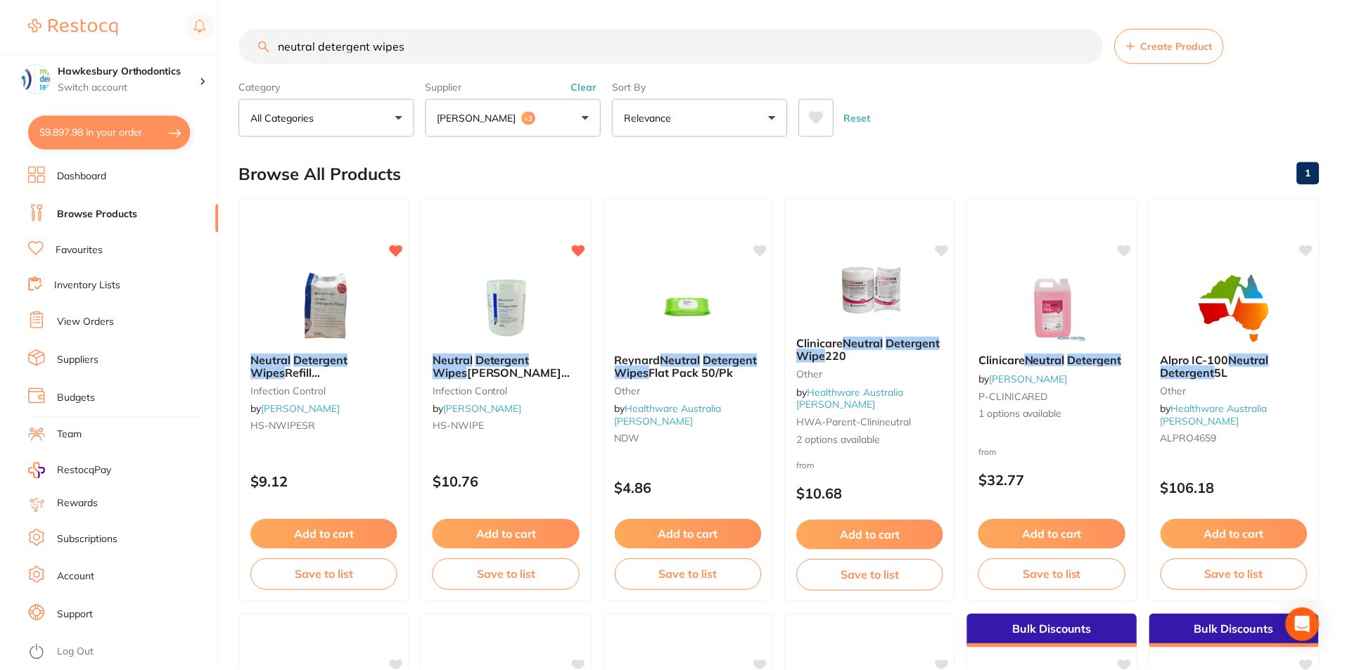
scroll to position [3, 0]
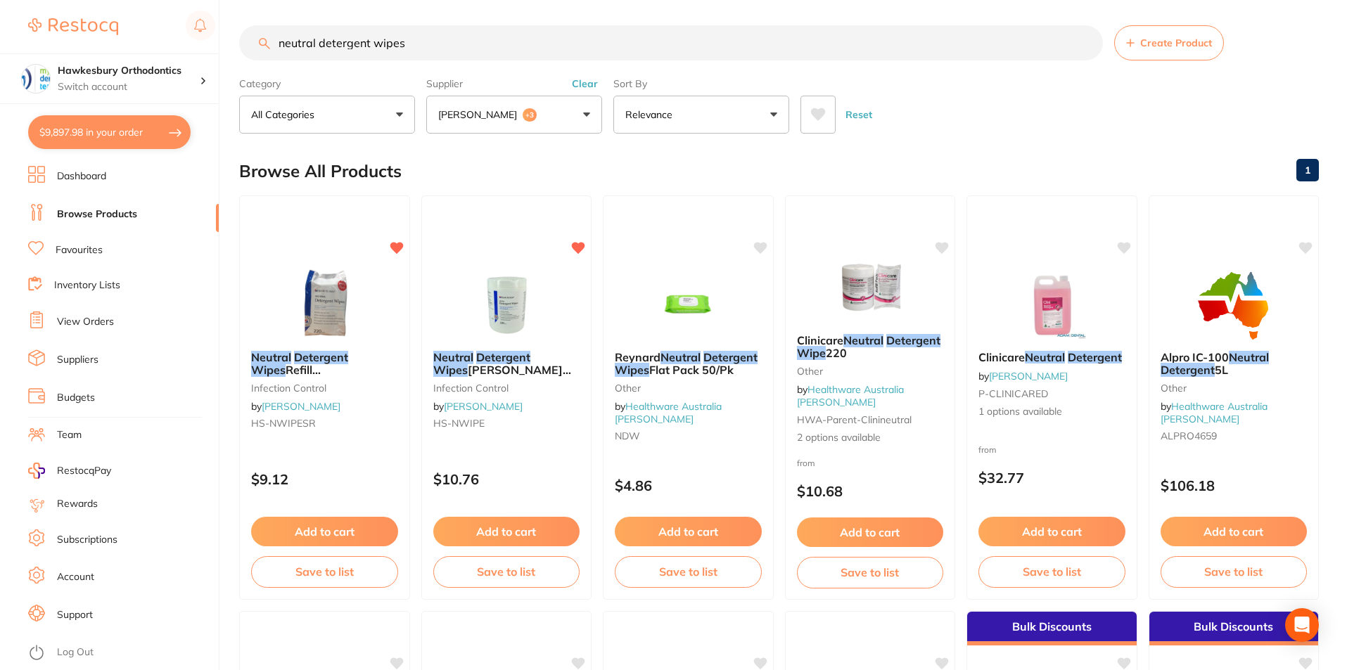
drag, startPoint x: 411, startPoint y: 46, endPoint x: 275, endPoint y: 42, distance: 135.8
click input "neutral detergent wipes"
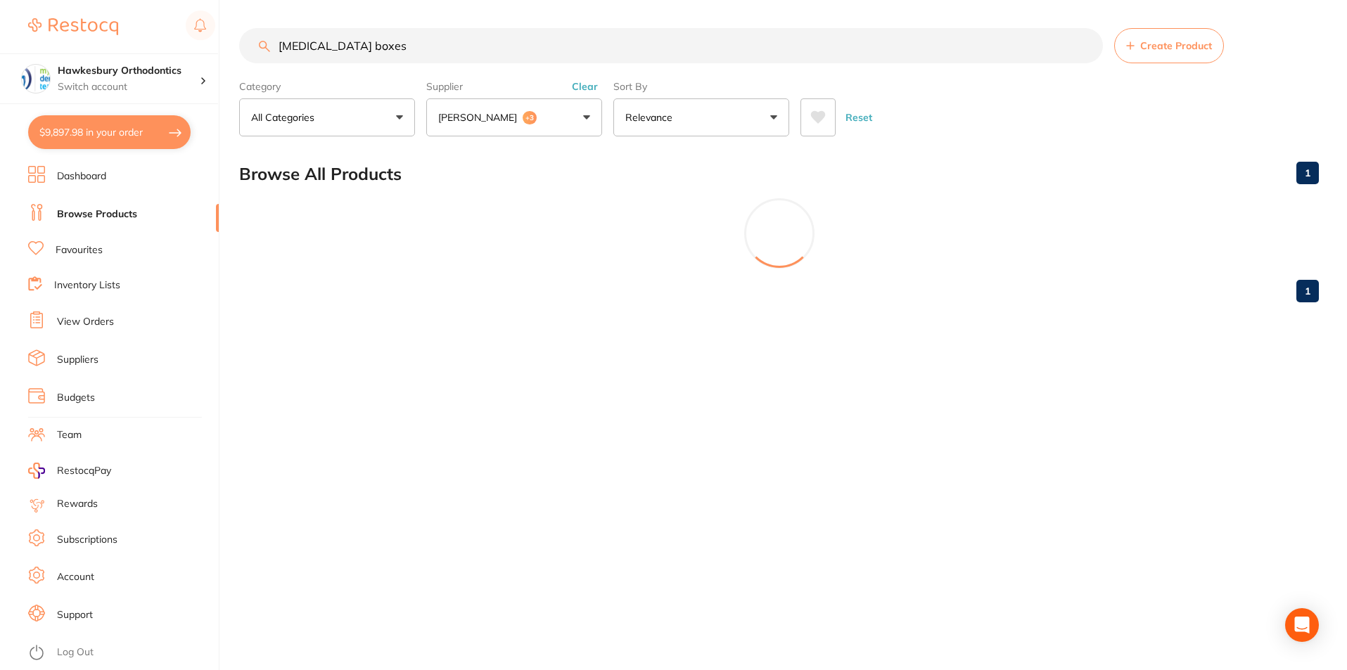
scroll to position [0, 0]
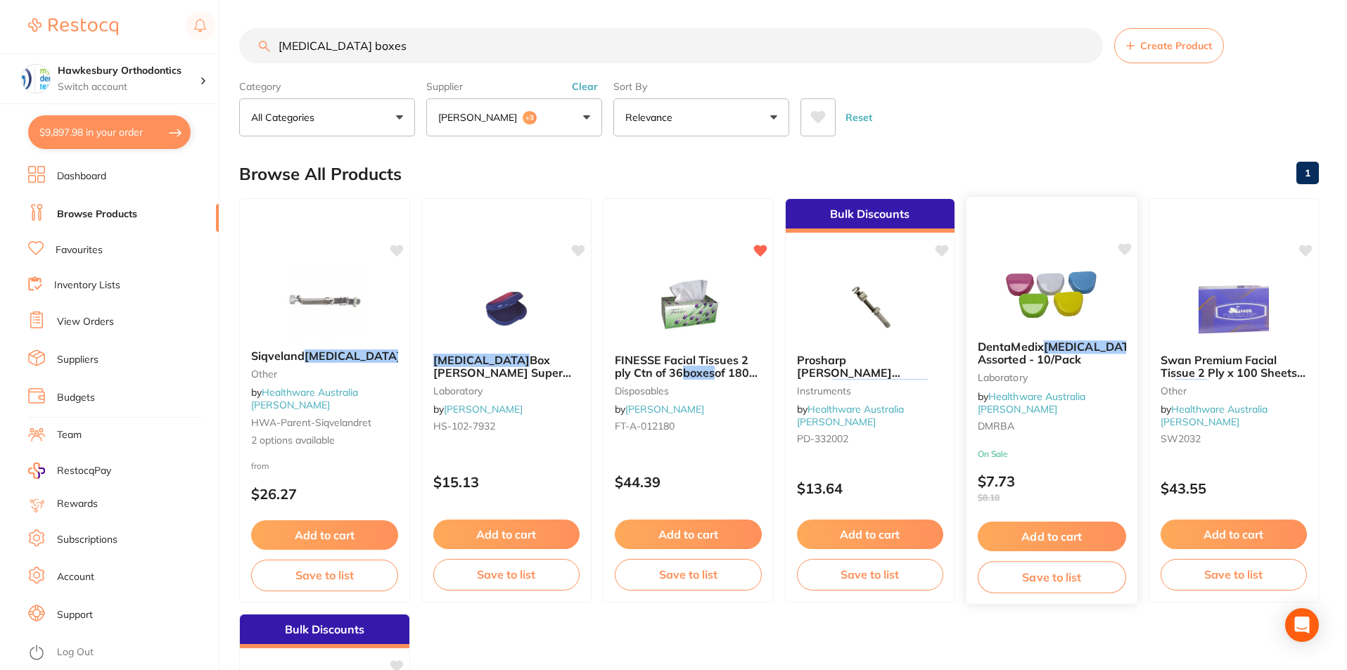
type input "[MEDICAL_DATA] boxes"
click button "Add to cart"
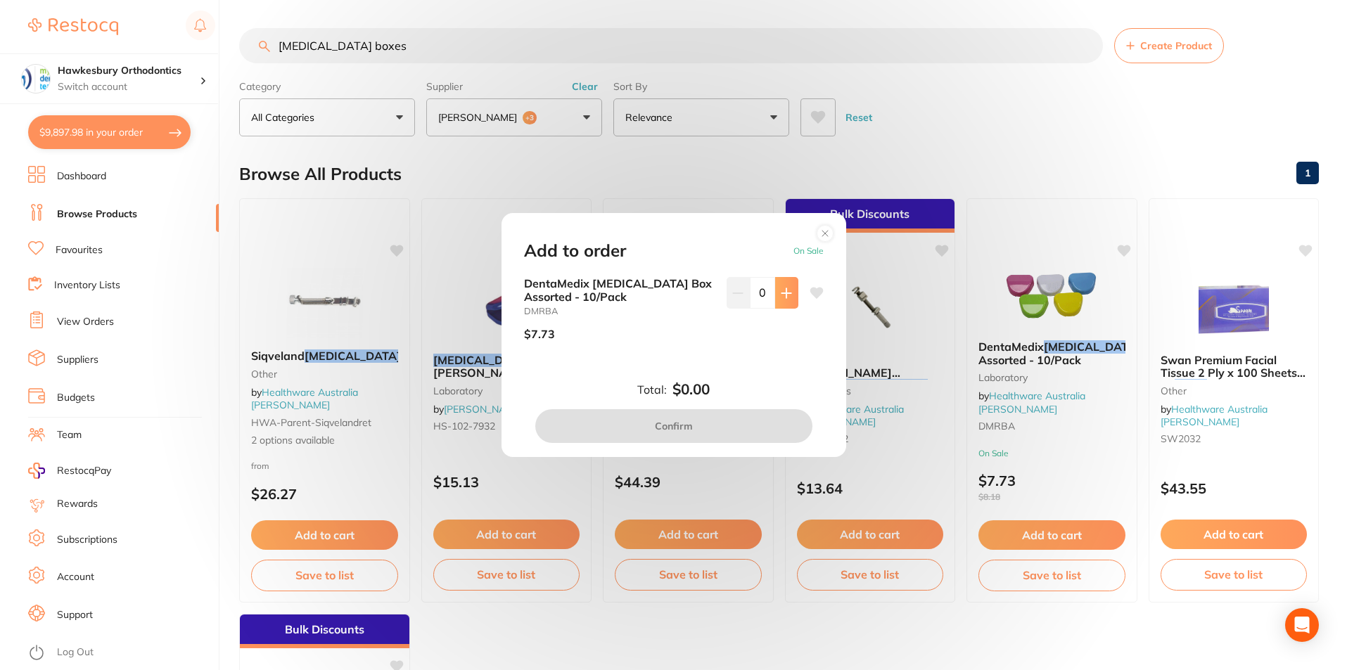
click icon
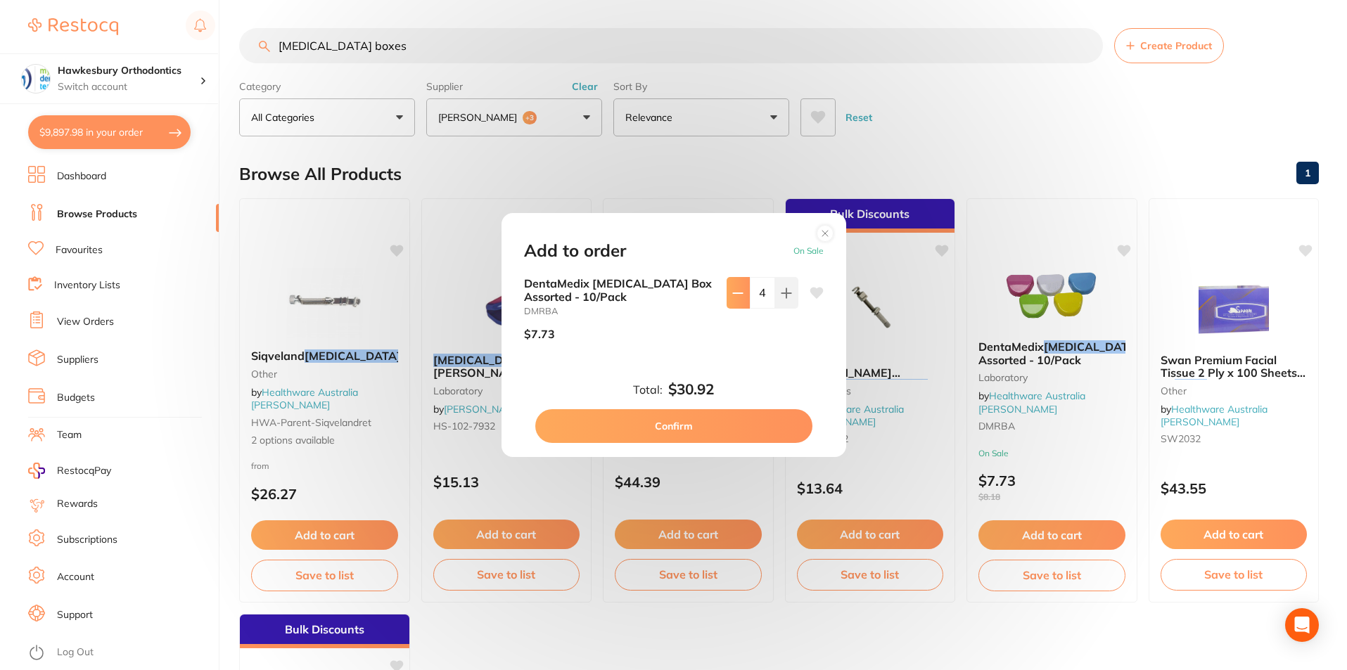
click icon
type input "3"
click button "Confirm"
checkbox input "false"
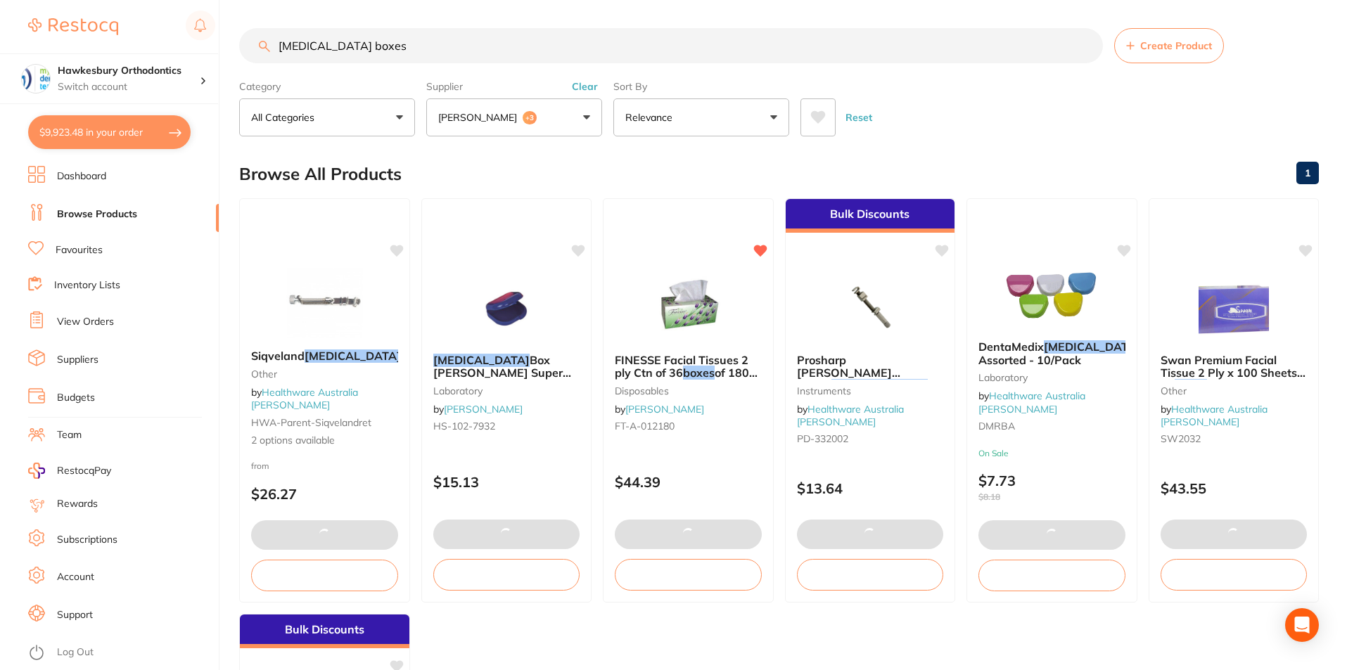
click div "Reset"
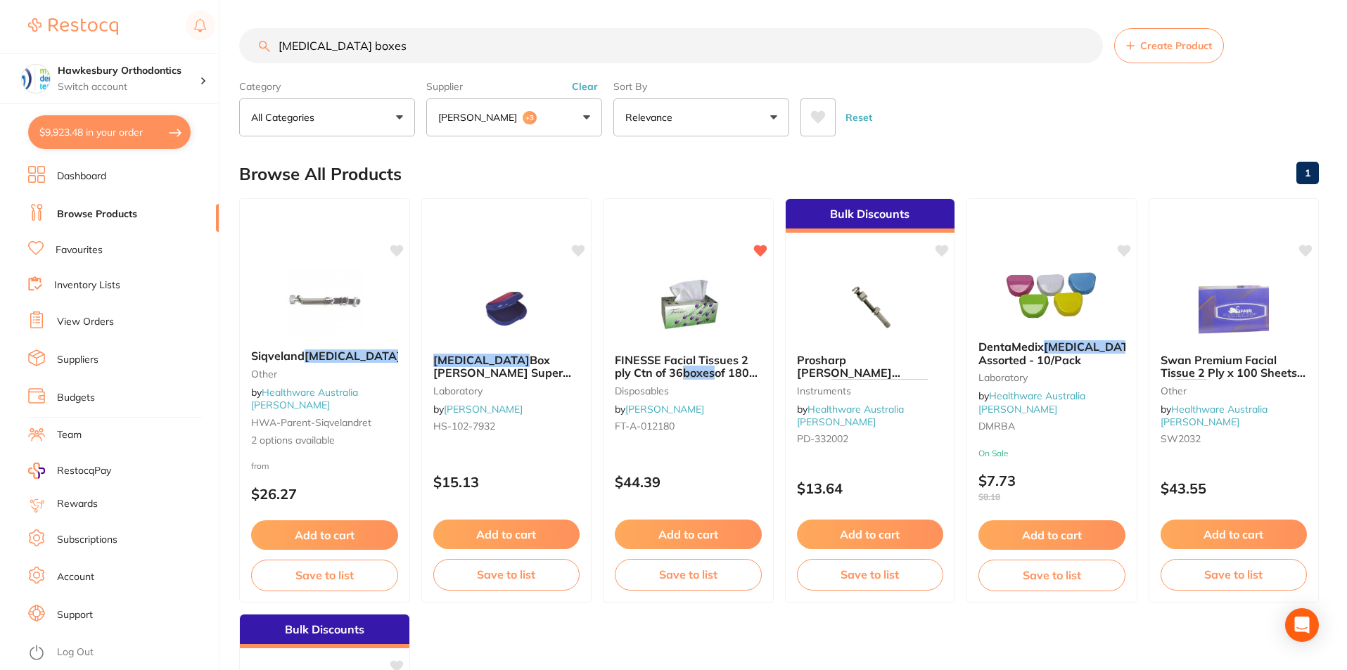
drag, startPoint x: 122, startPoint y: 140, endPoint x: 671, endPoint y: 363, distance: 592.7
click button "$9,923.48 in your order"
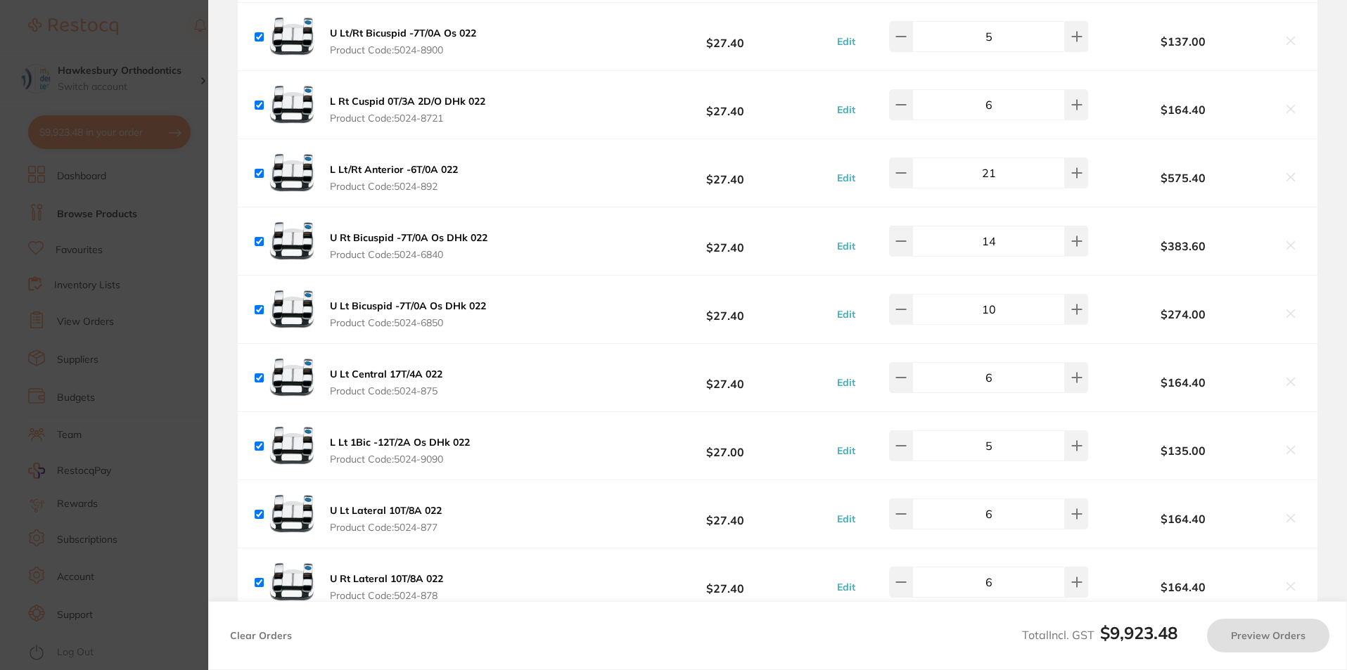
checkbox input "true"
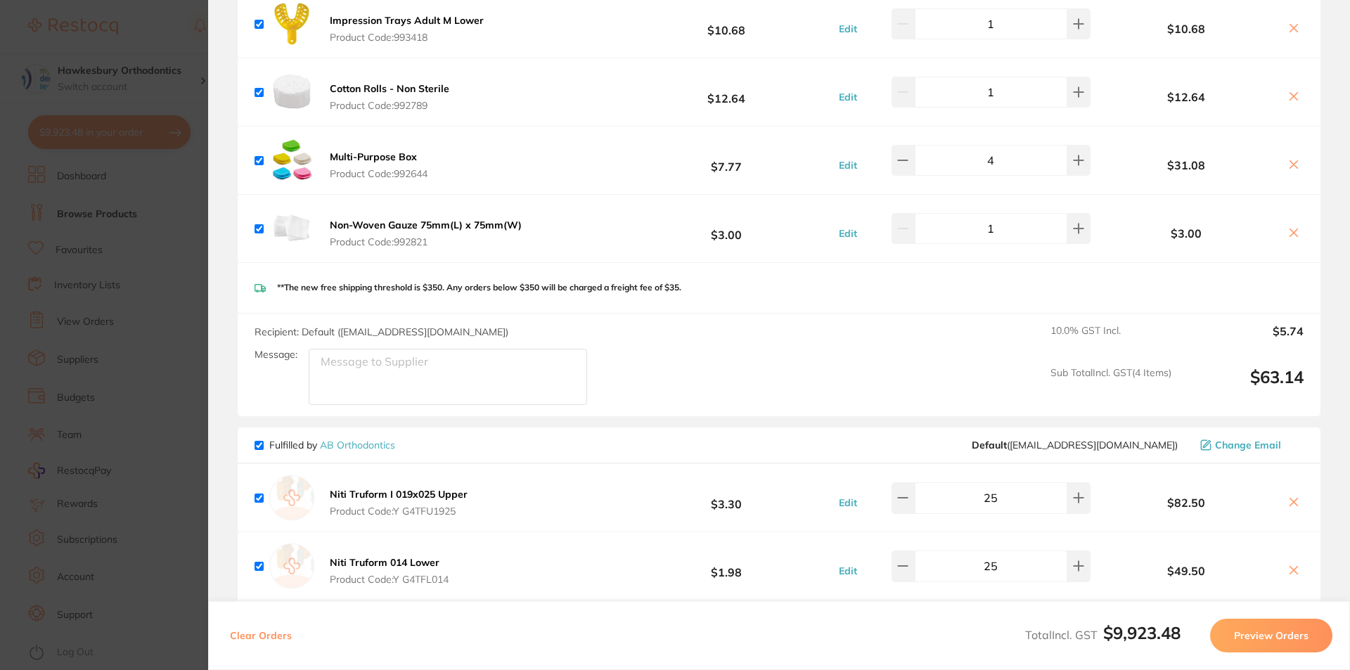
scroll to position [3586, 0]
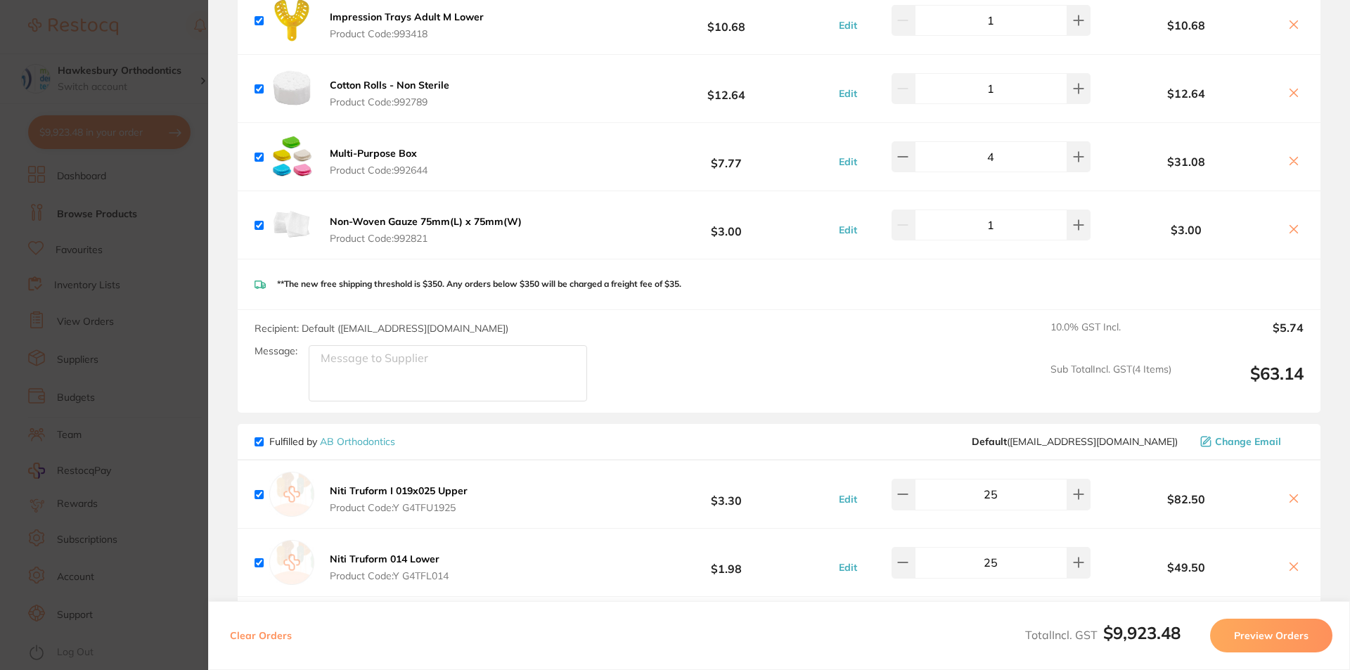
click icon
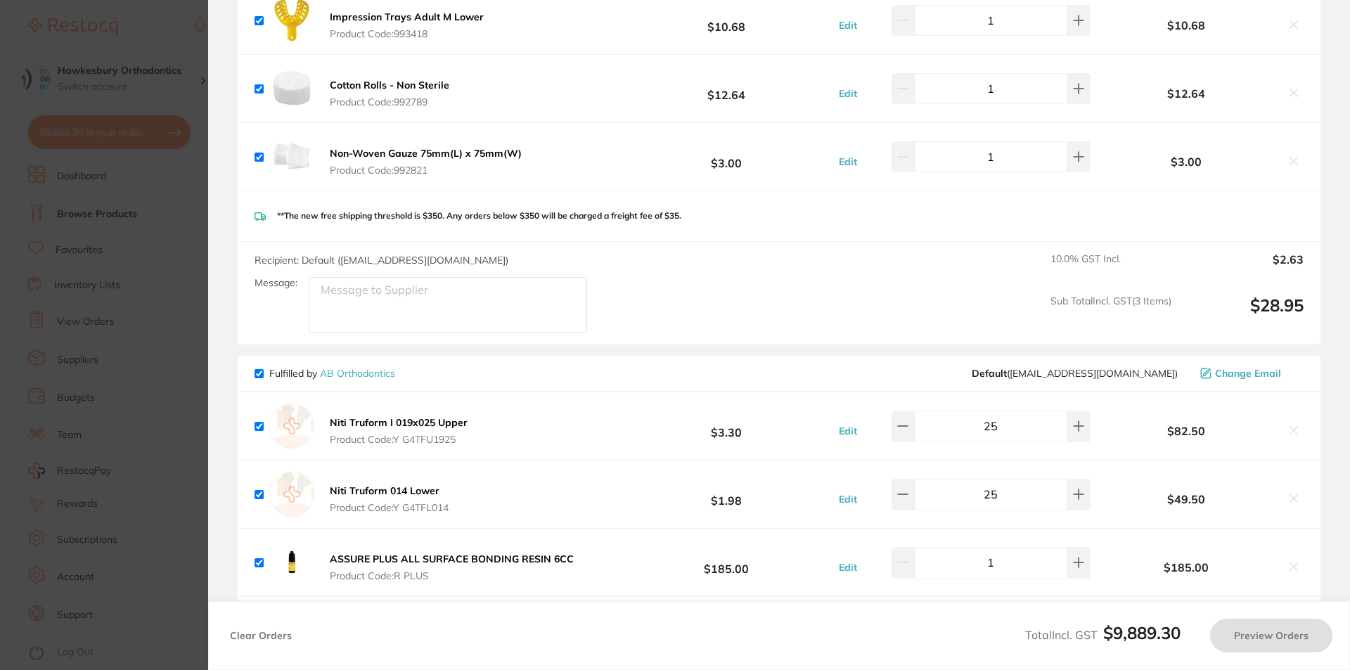
checkbox input "true"
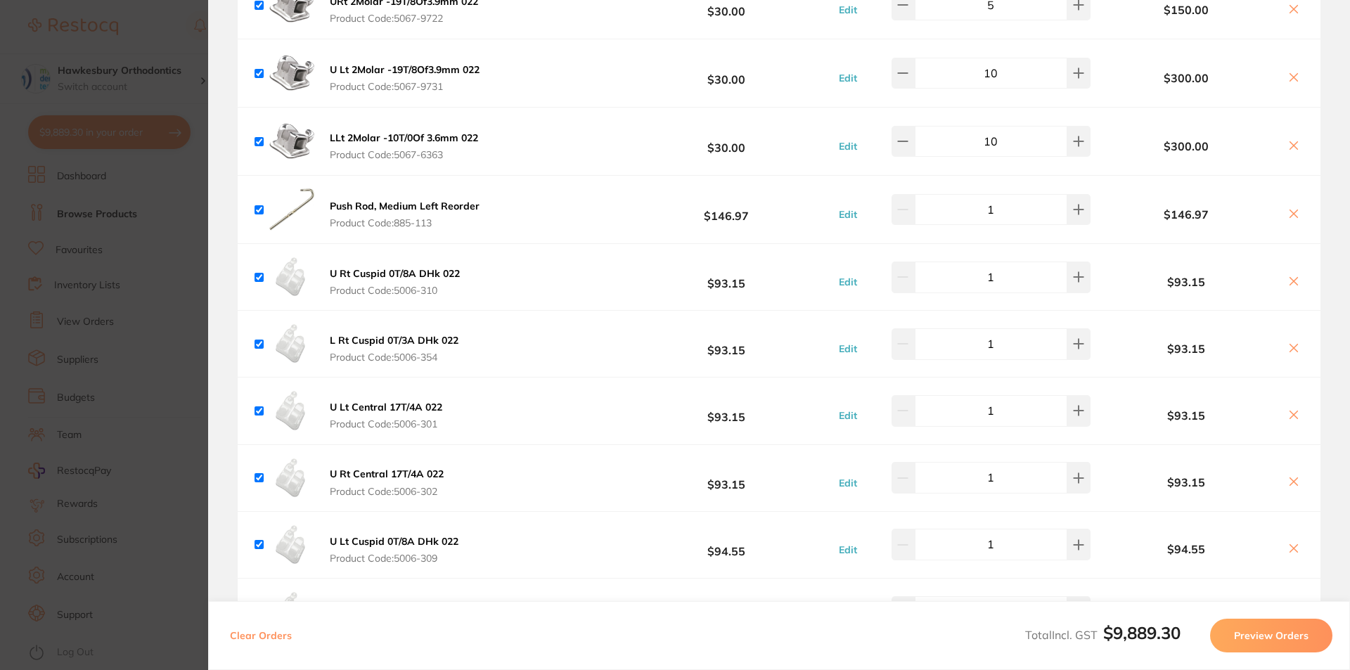
scroll to position [2250, 0]
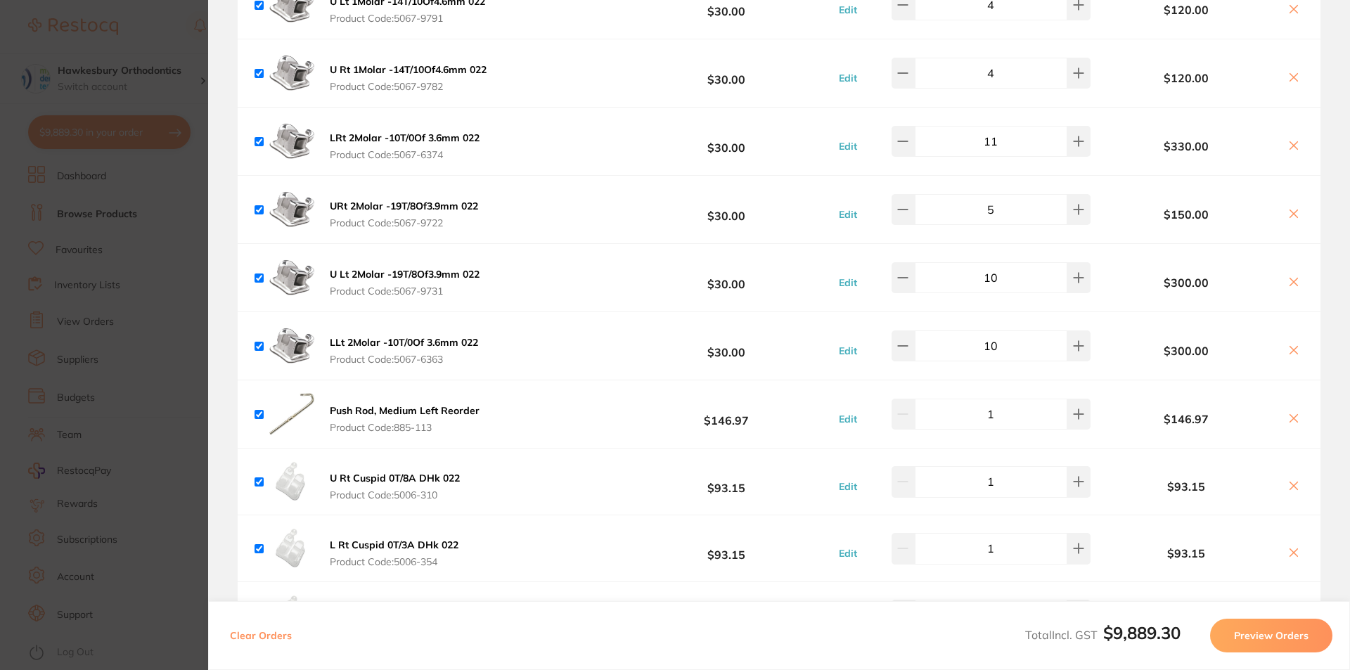
click section "Update RRP Set your pre negotiated price for this item. Item Agreed RRP (excl. …"
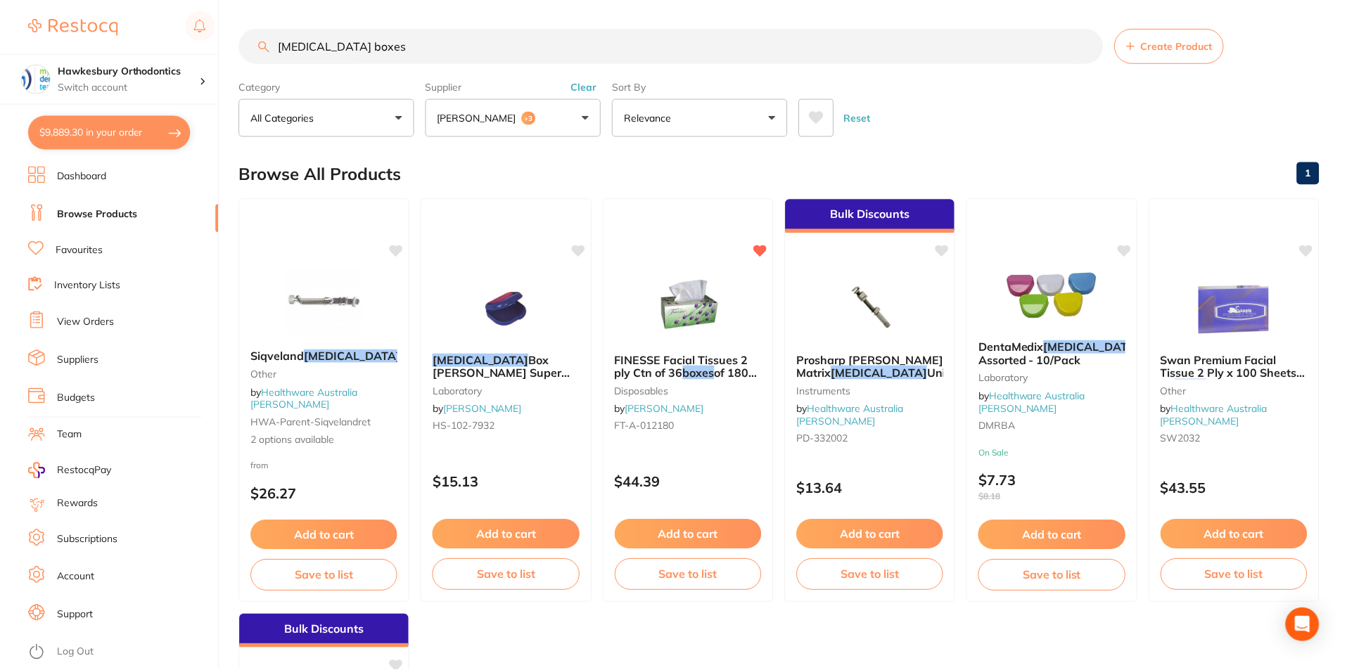
scroll to position [1, 0]
click input "[MEDICAL_DATA] boxes"
drag, startPoint x: 361, startPoint y: 47, endPoint x: 280, endPoint y: 46, distance: 81.6
click input "[MEDICAL_DATA] boxes"
type input "r"
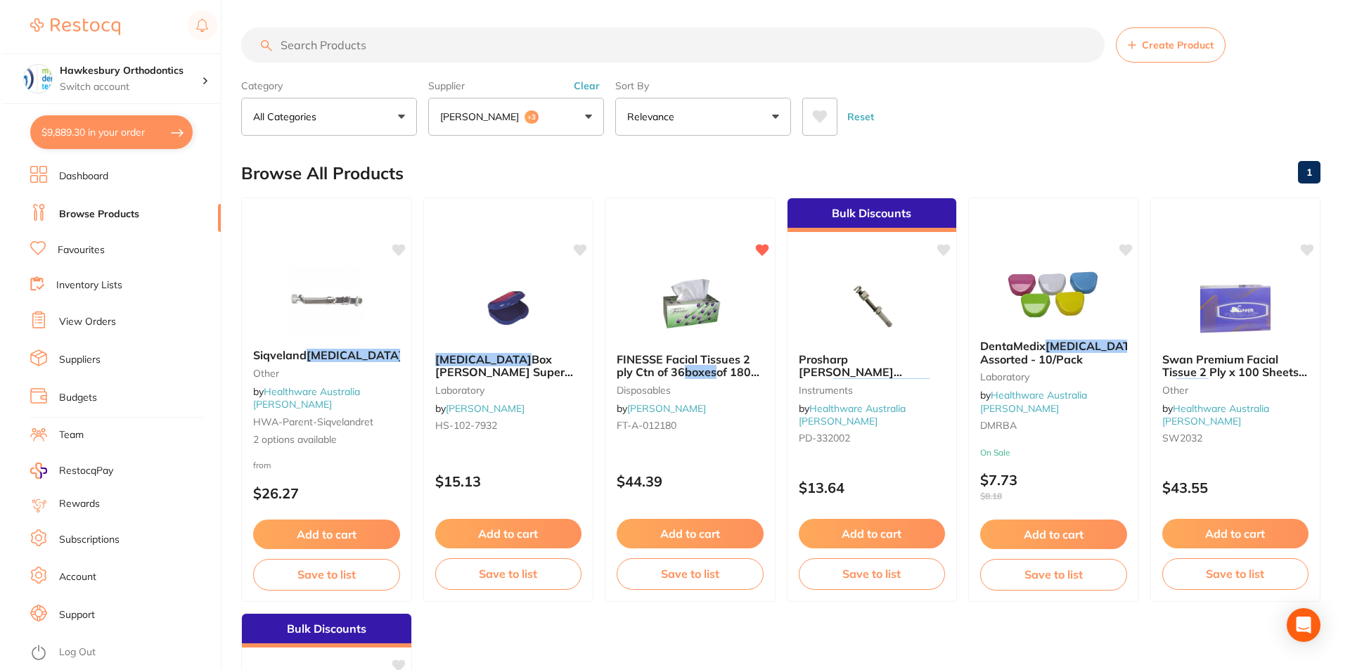
scroll to position [0, 0]
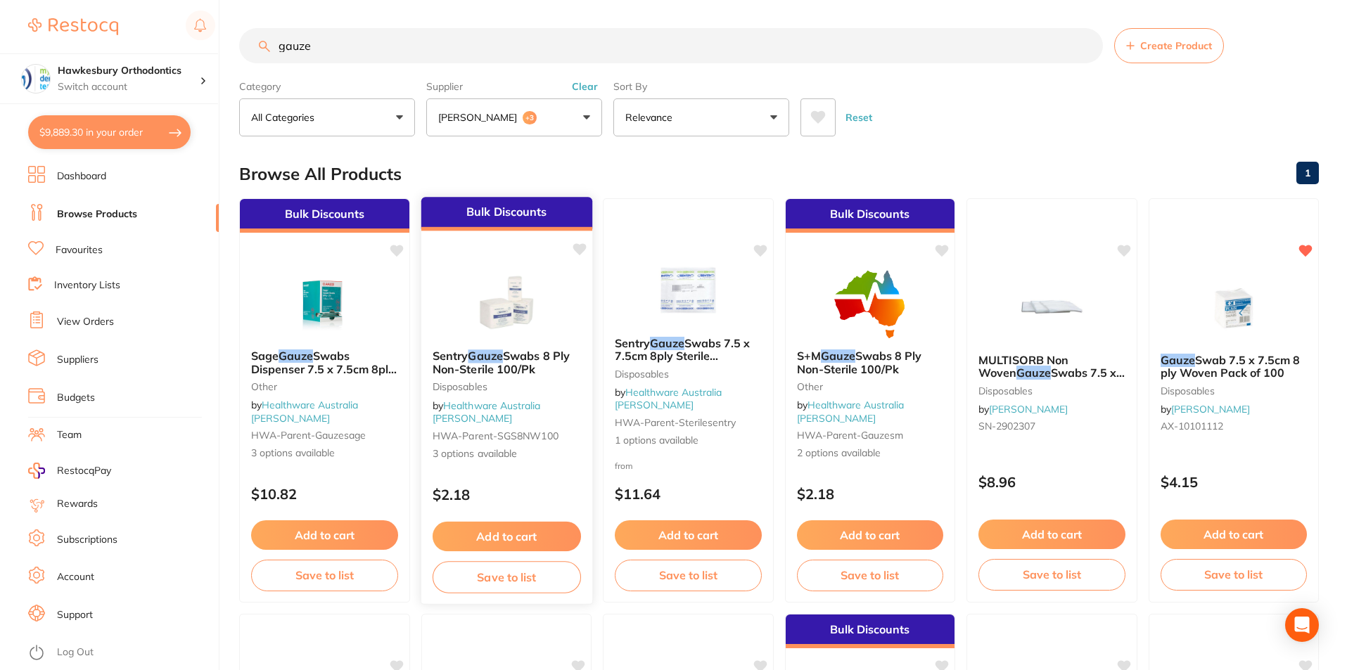
type input "gauze"
click button "Add to cart"
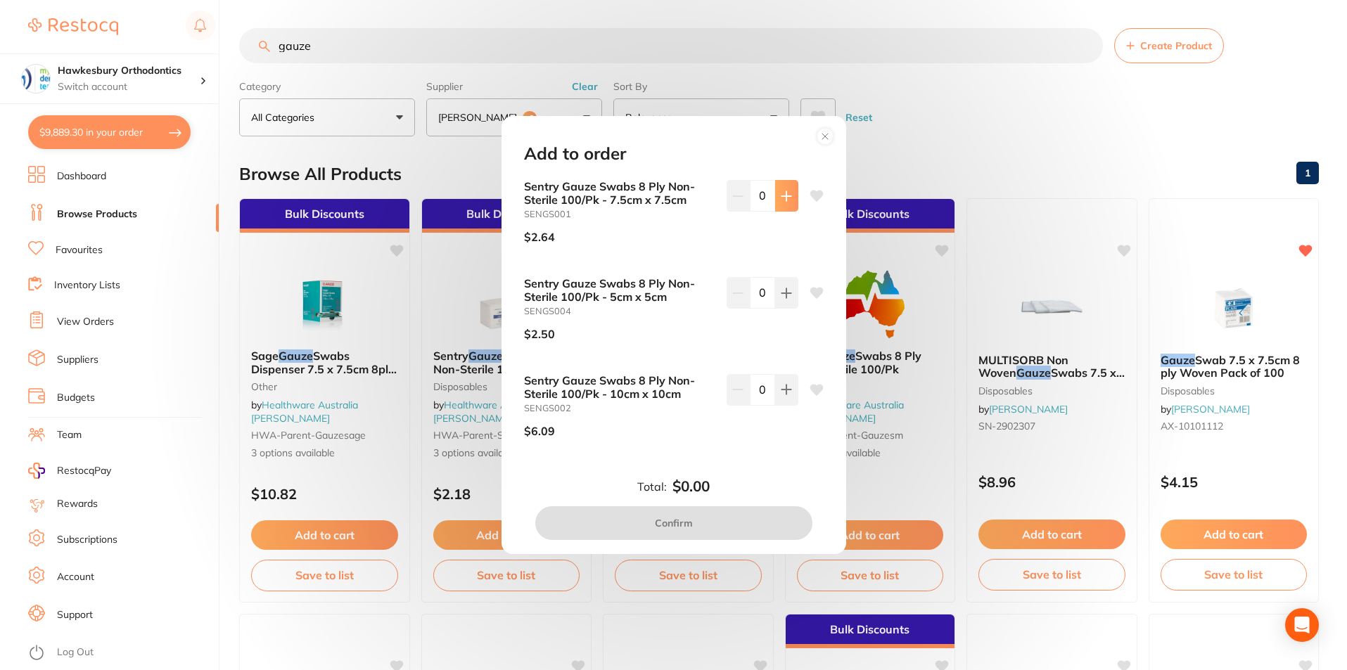
click icon
type input "2"
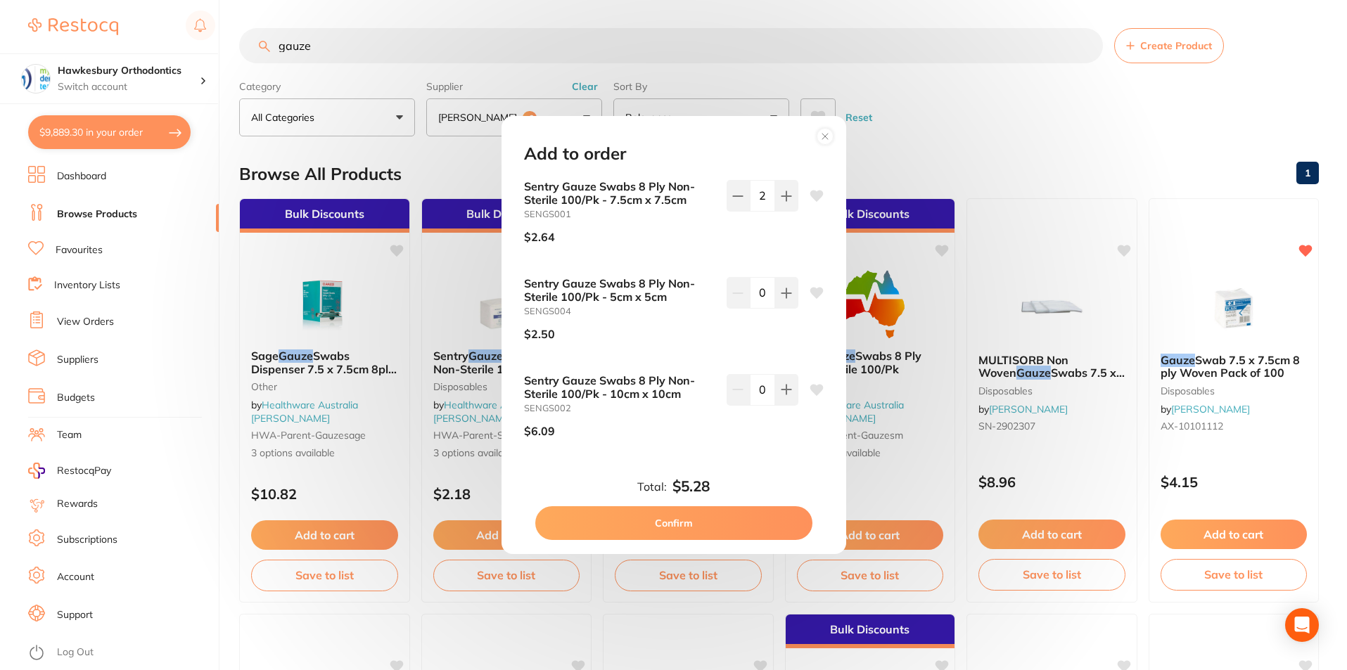
click button "Confirm"
checkbox input "false"
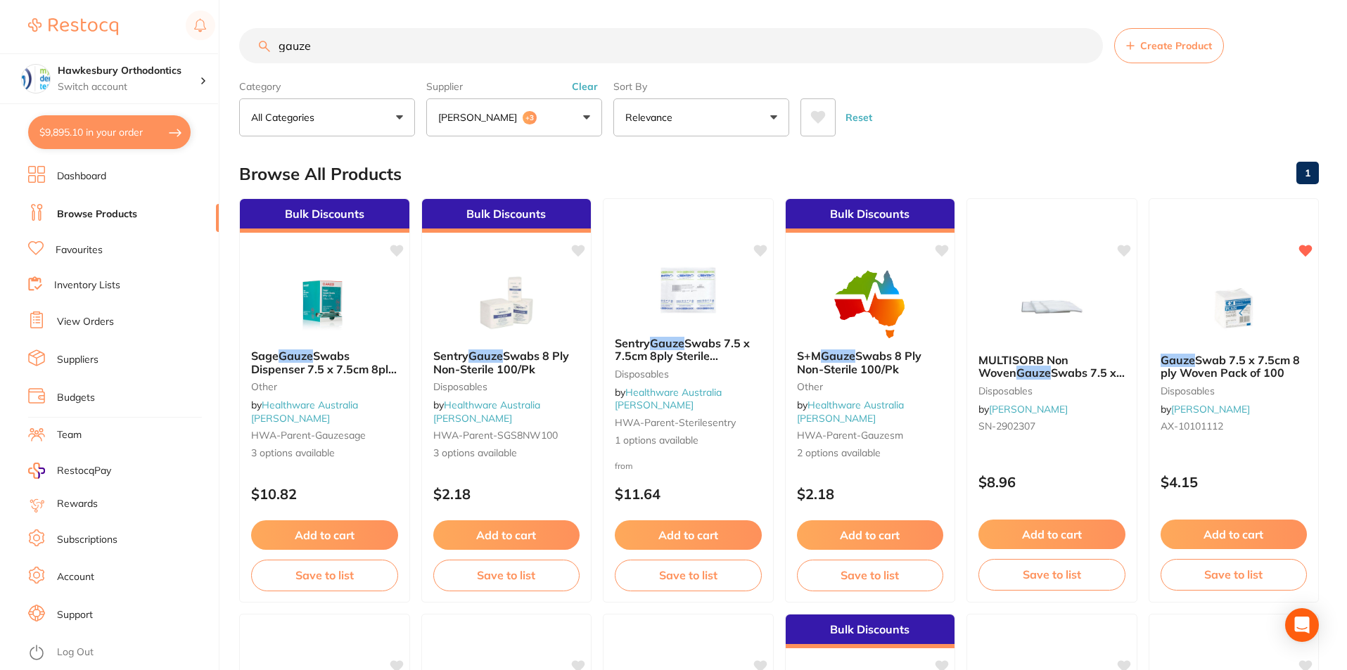
click button "$9,895.10 in your order"
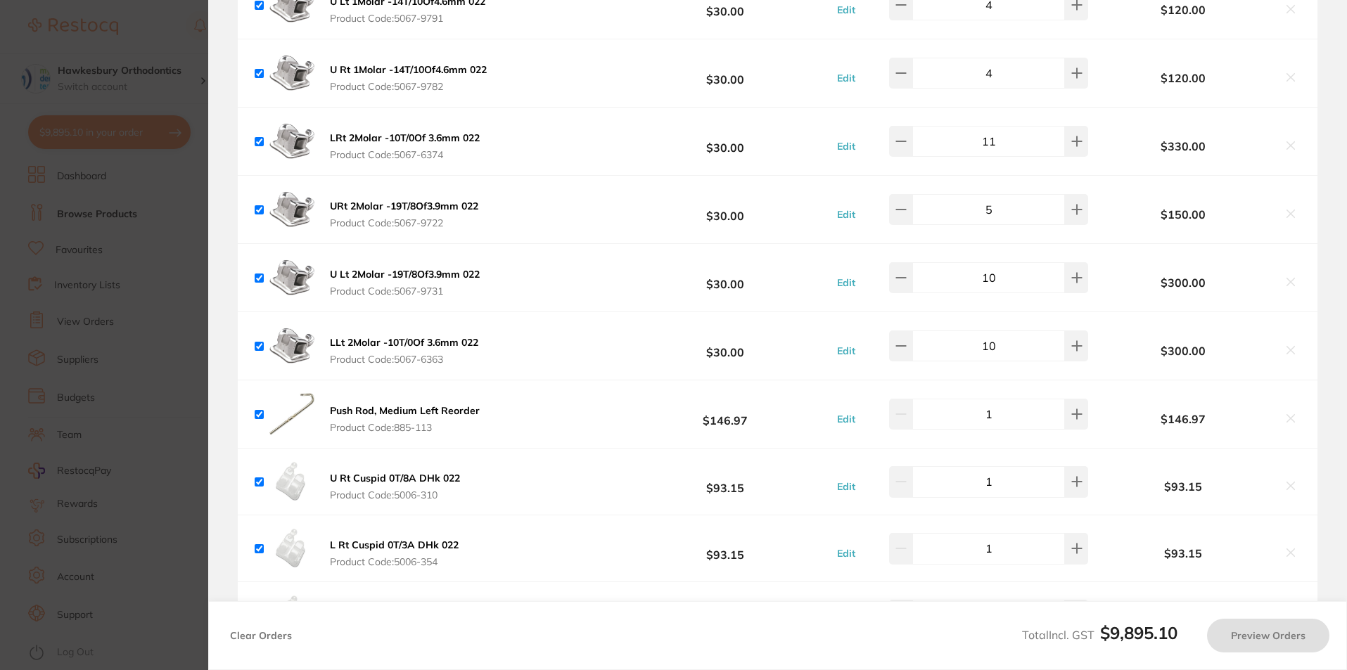
checkbox input "true"
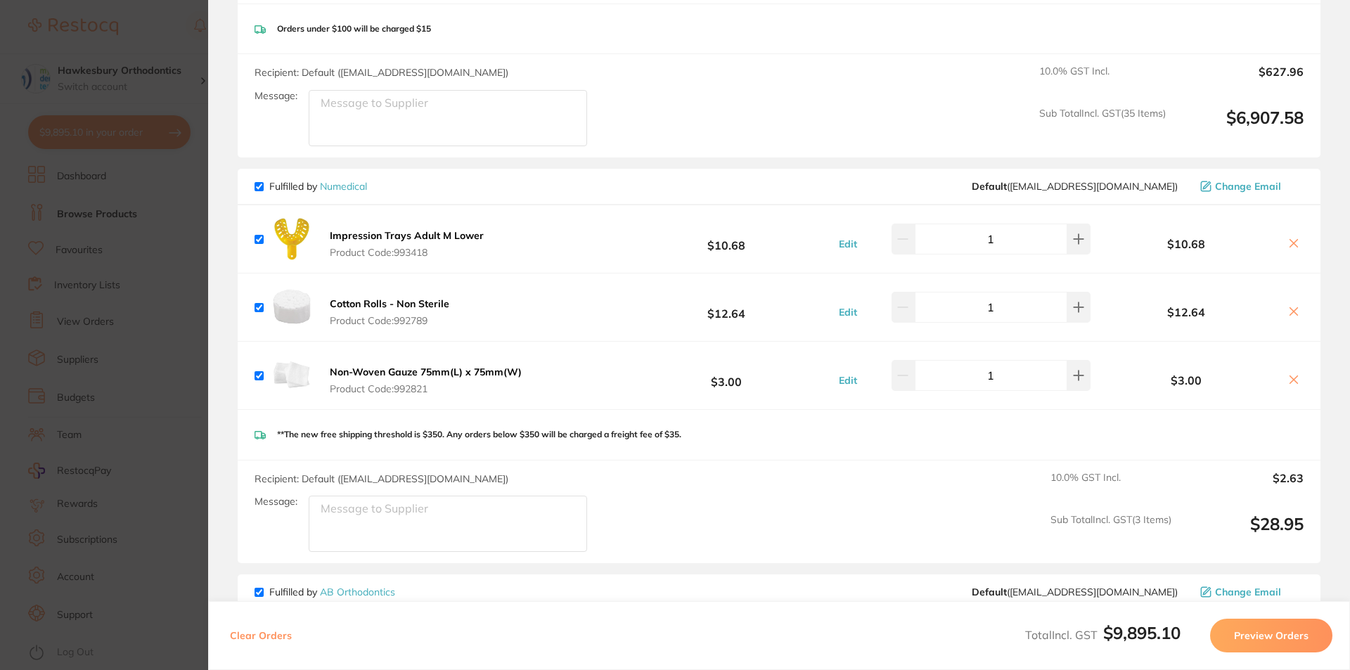
scroll to position [3375, 0]
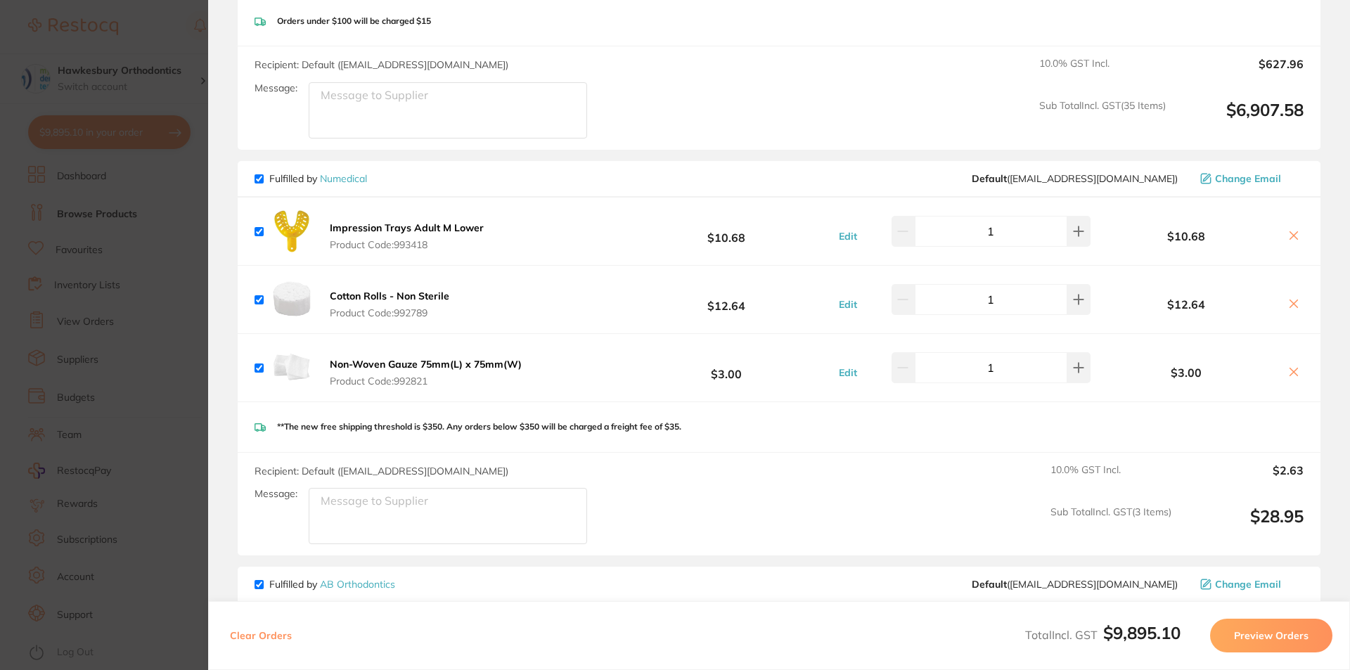
click icon
checkbox input "false"
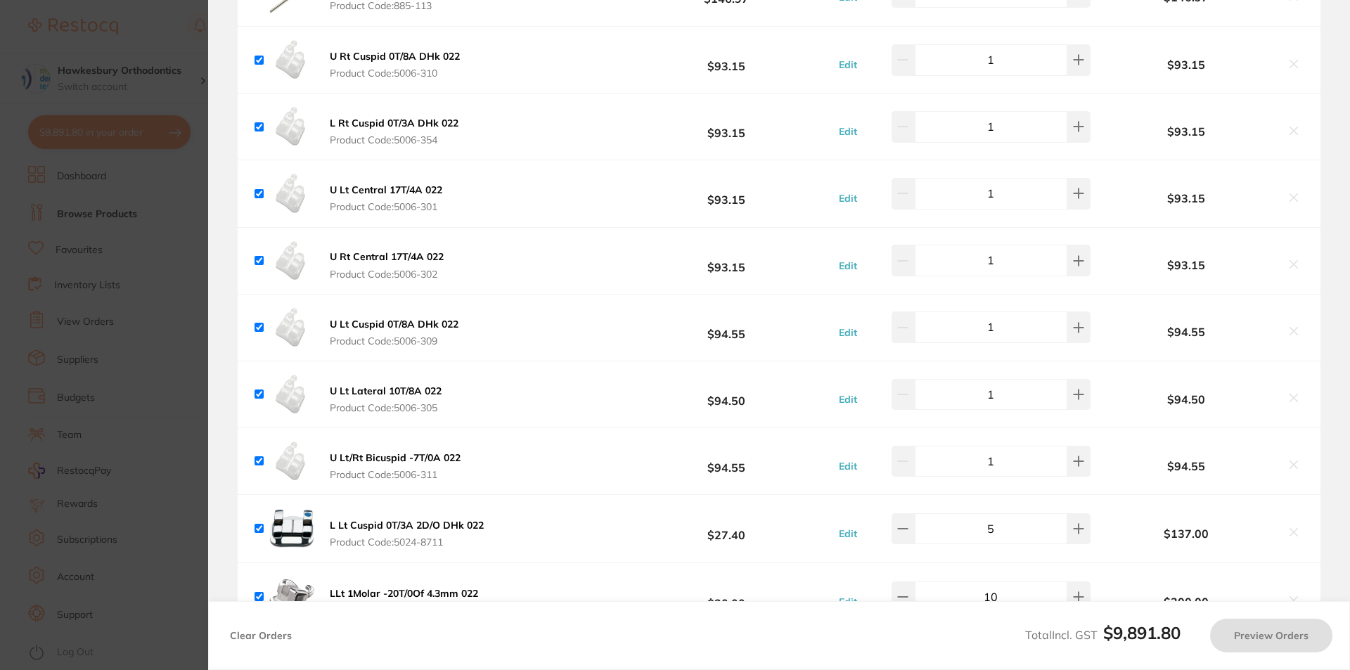
scroll to position [2602, 0]
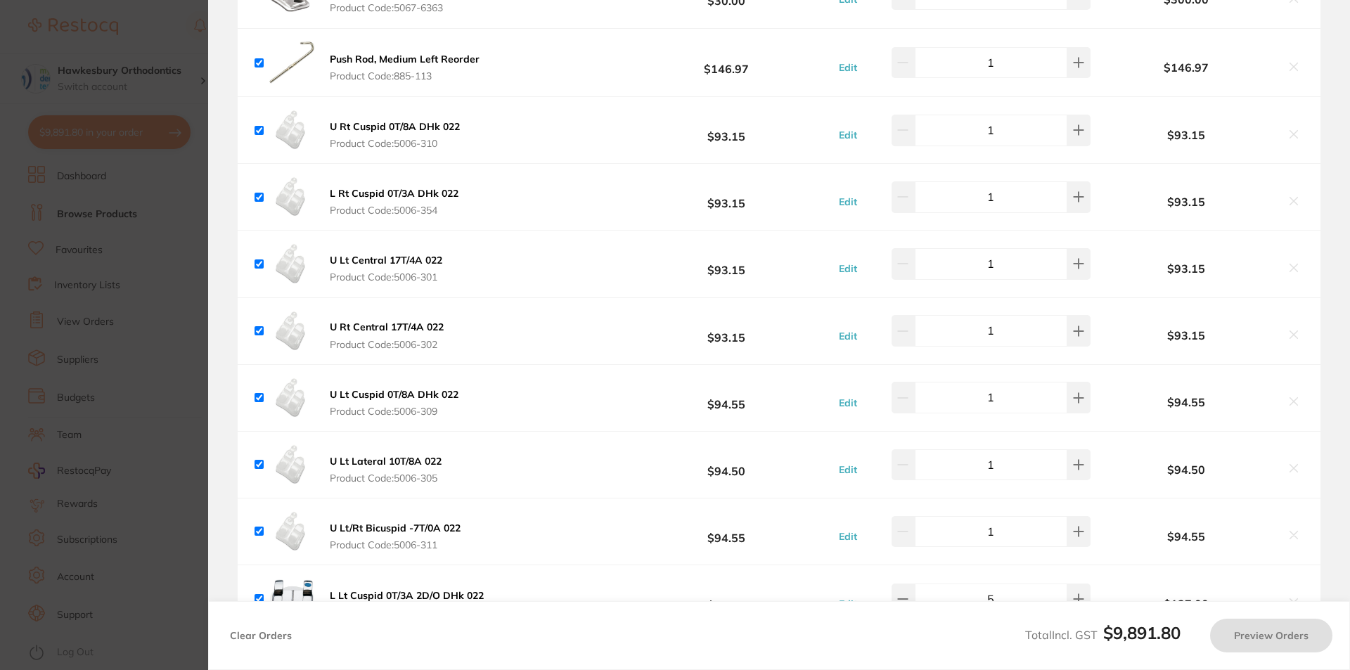
click section "Update RRP Set your pre negotiated price for this item. Item Agreed RRP (excl. …"
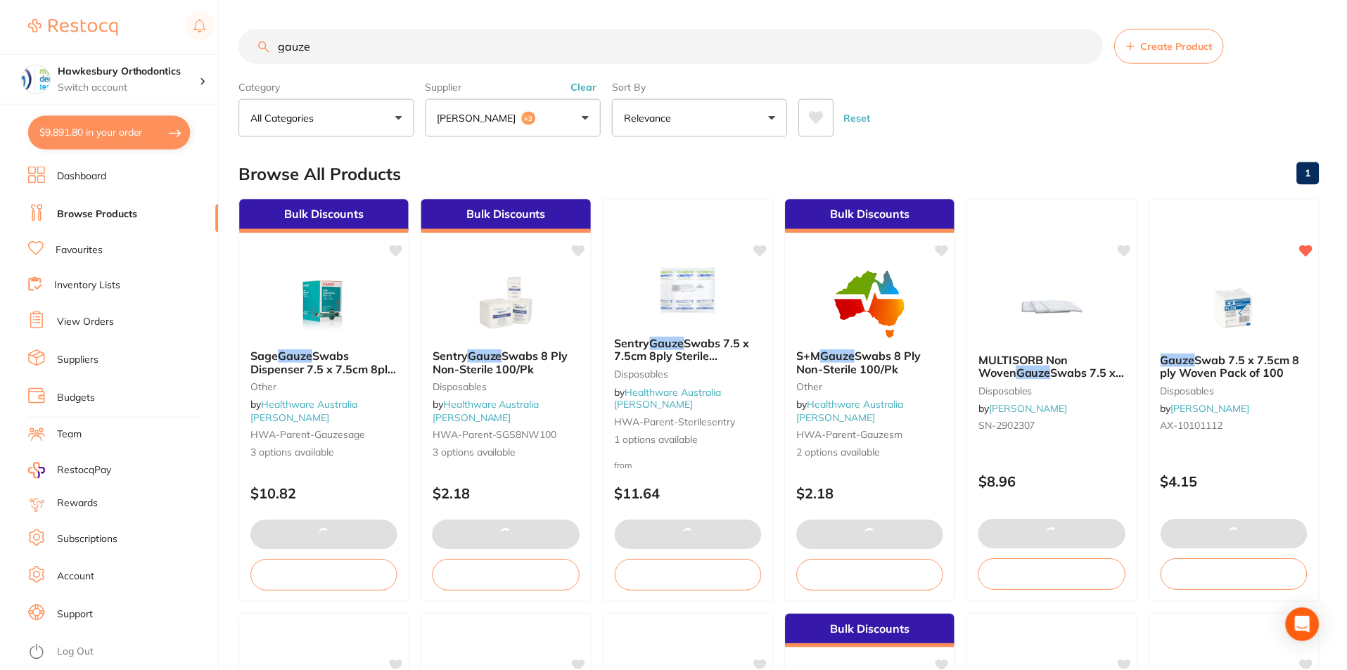
scroll to position [1, 0]
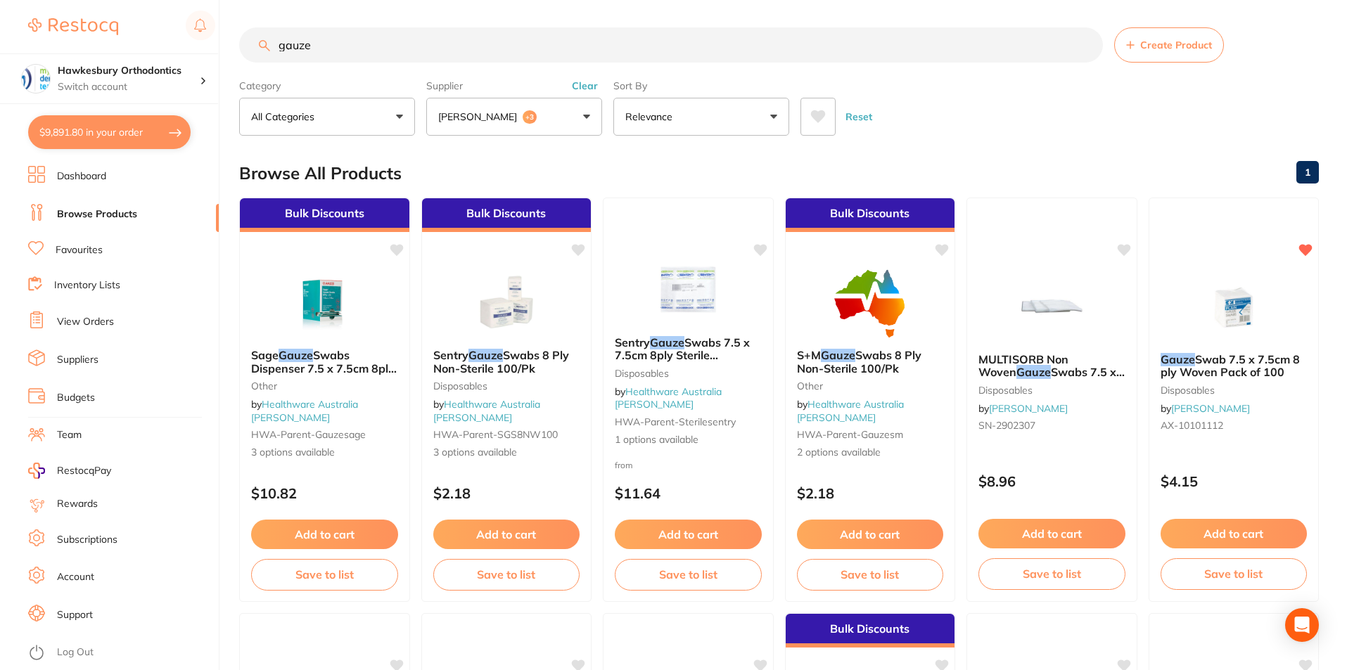
drag, startPoint x: 313, startPoint y: 46, endPoint x: 271, endPoint y: 46, distance: 42.2
click input "gauze"
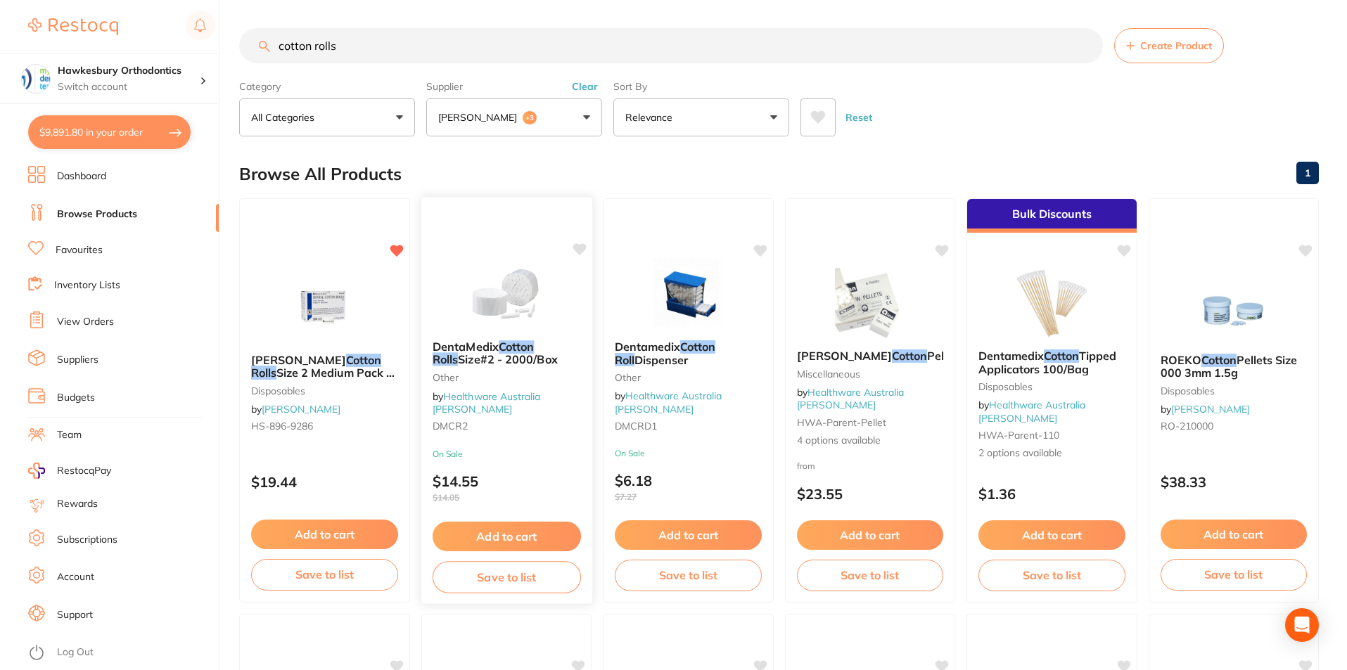
type input "cotton rolls"
click button "Add to cart"
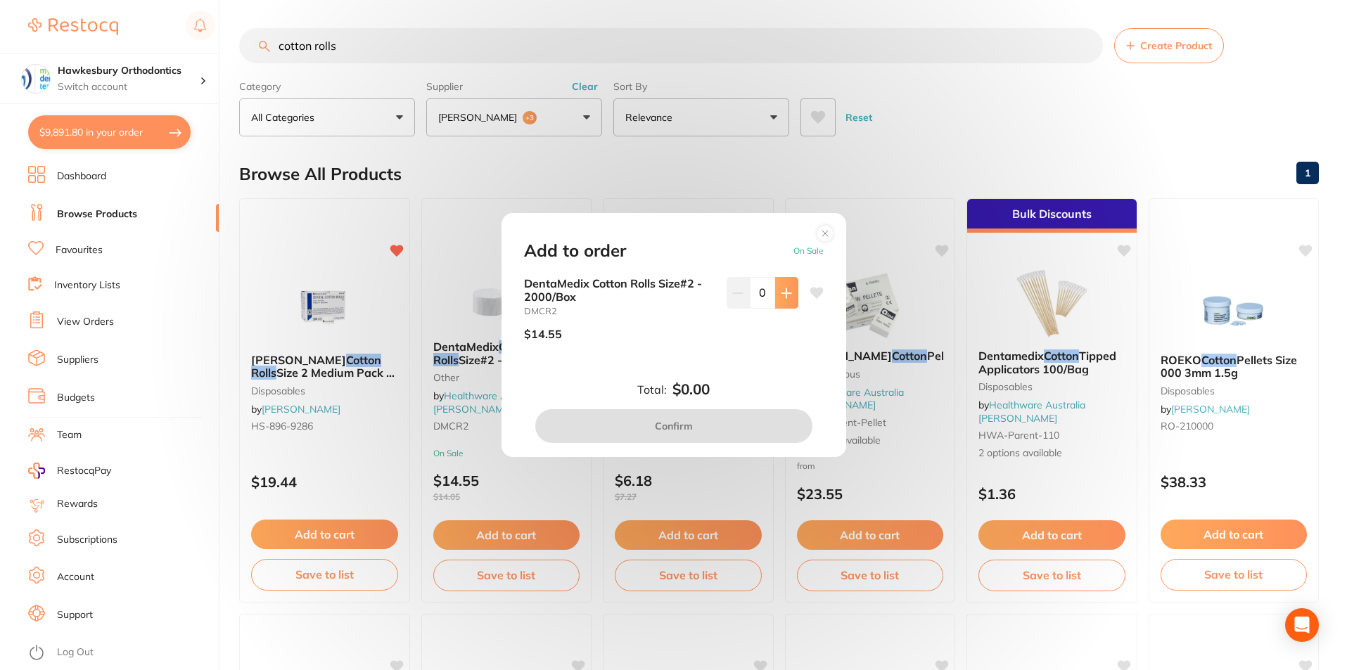
click icon
type input "1"
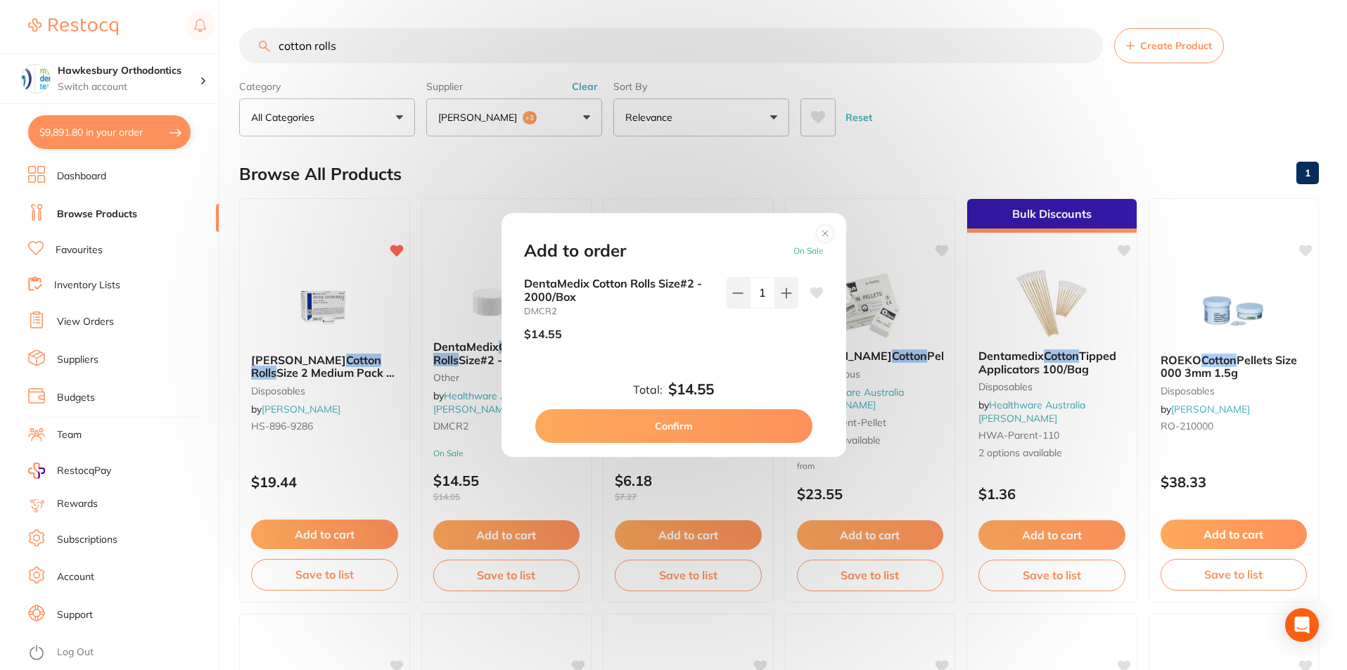
click button "Confirm"
checkbox input "true"
checkbox input "false"
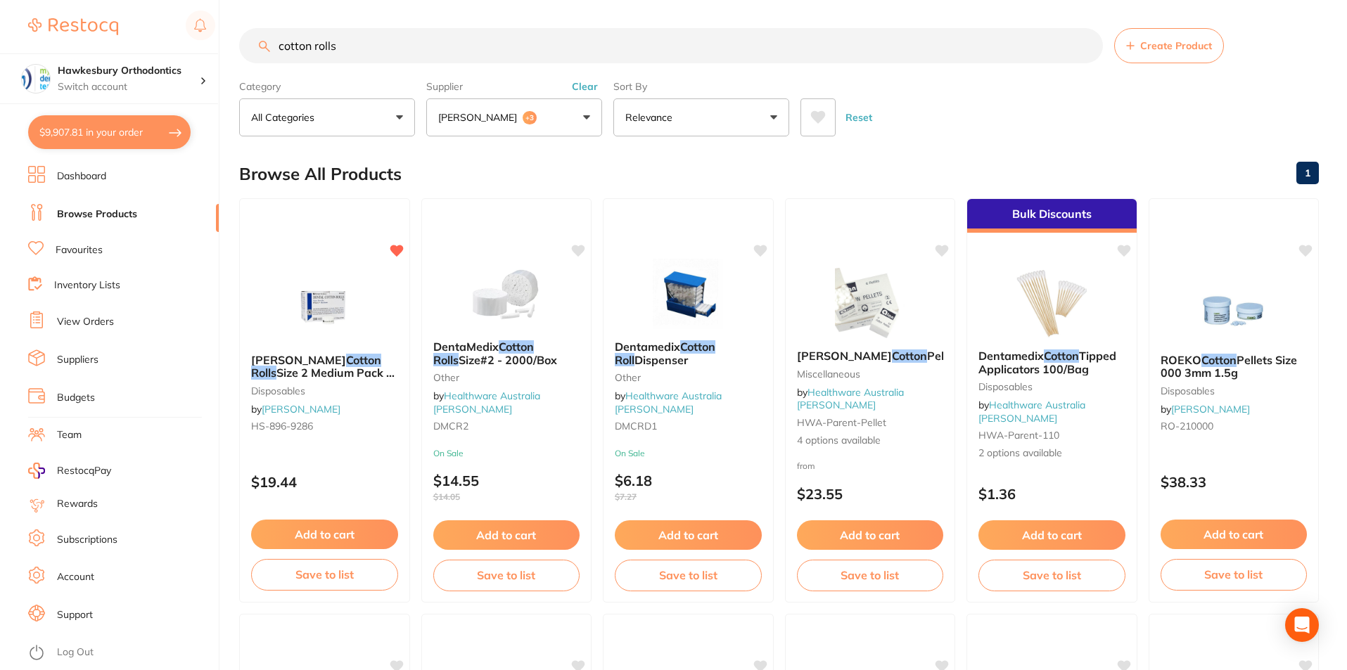
click div "Reset"
click li "Dashboard"
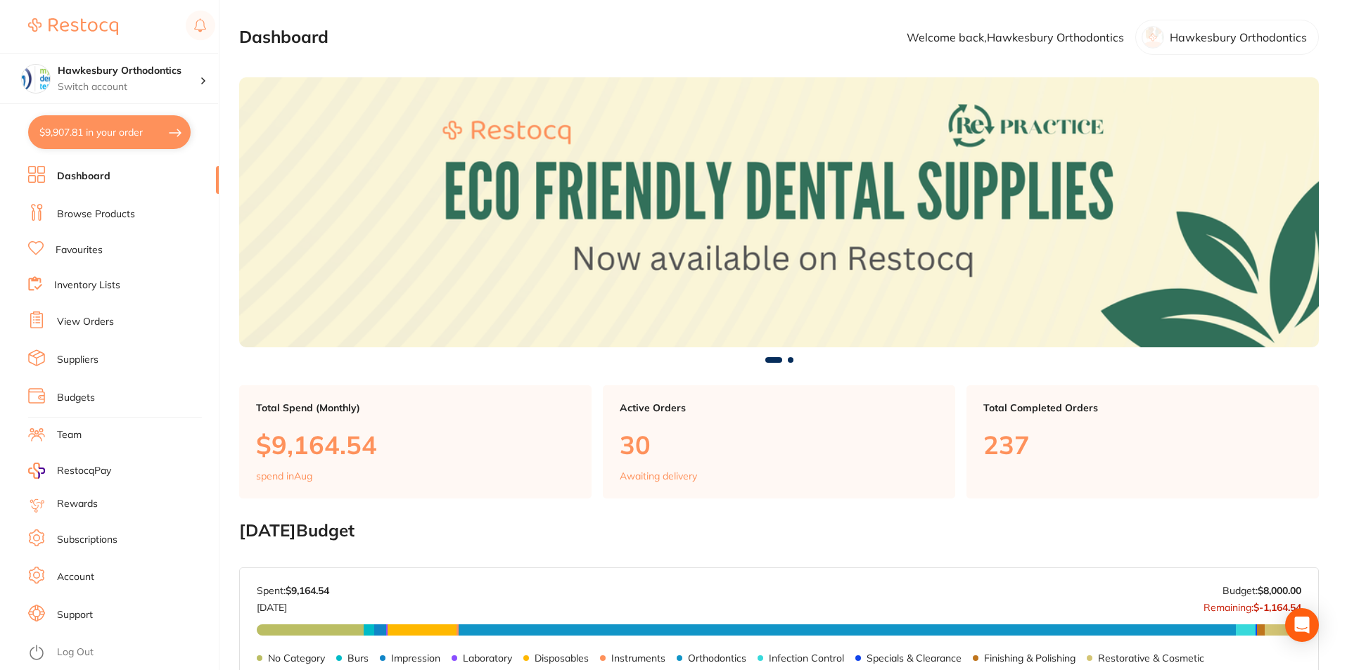
click link "Browse Products"
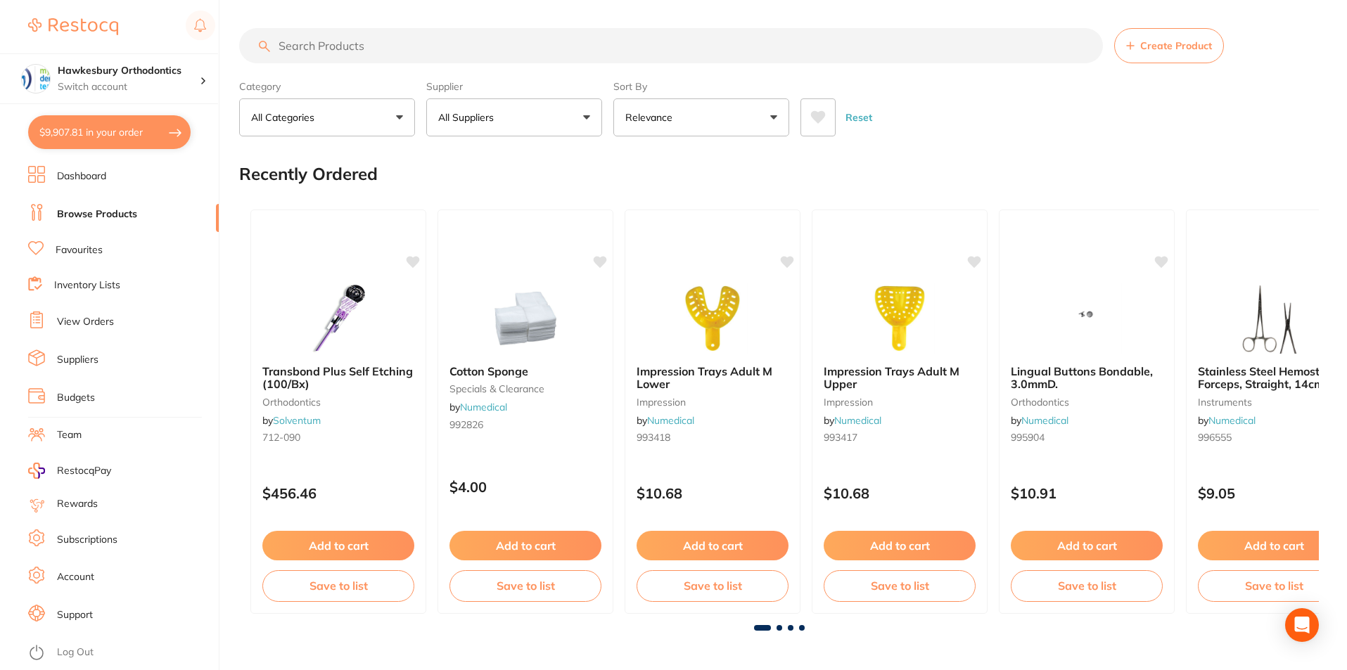
click input "search"
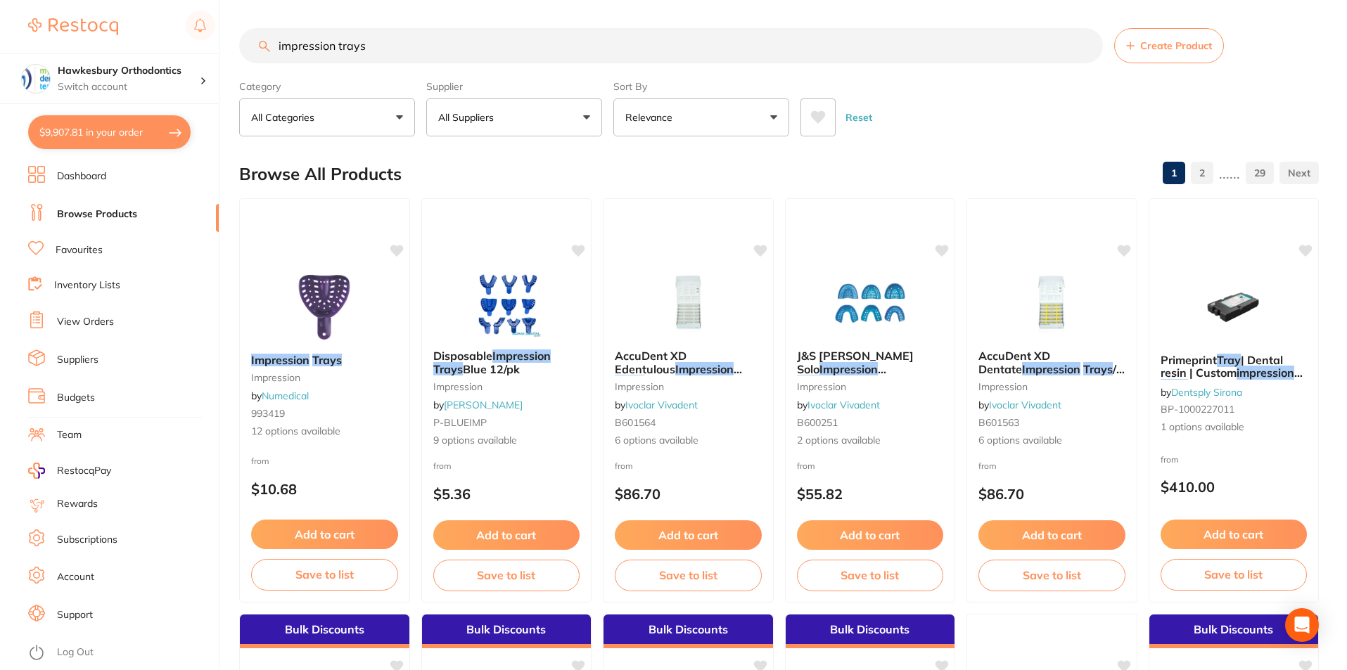
type input "impression trays"
click button "All Suppliers"
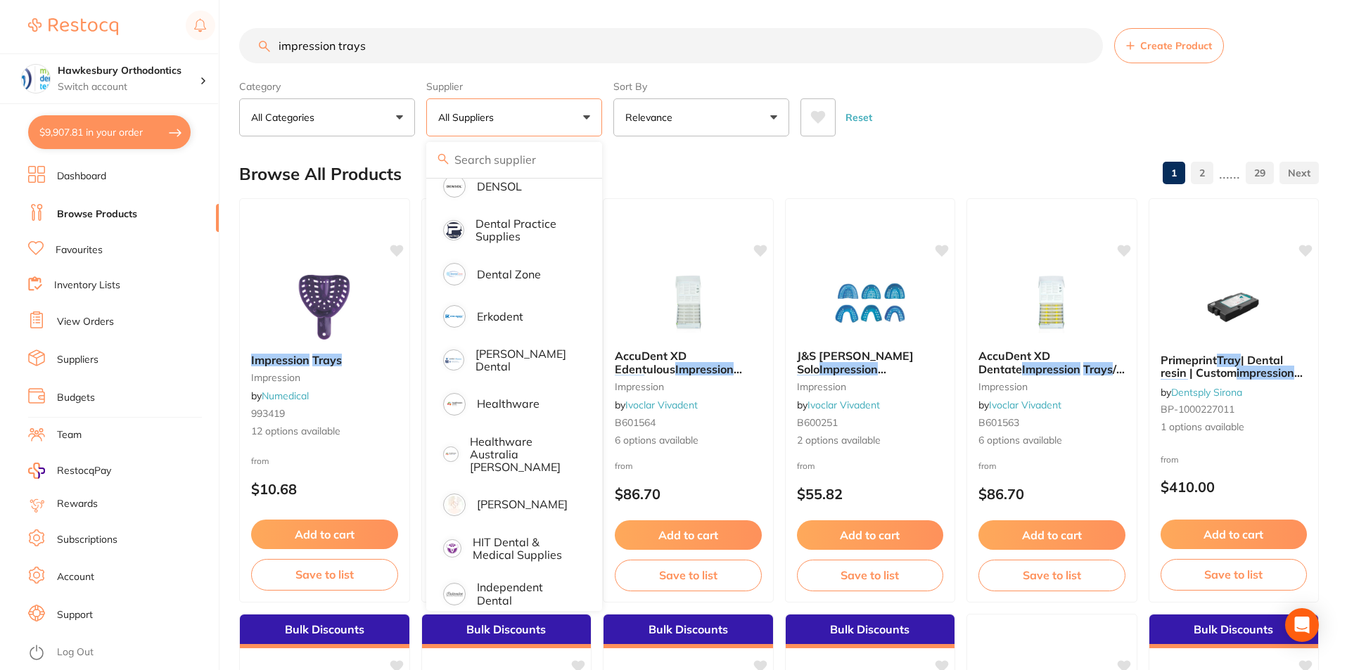
scroll to position [422, 0]
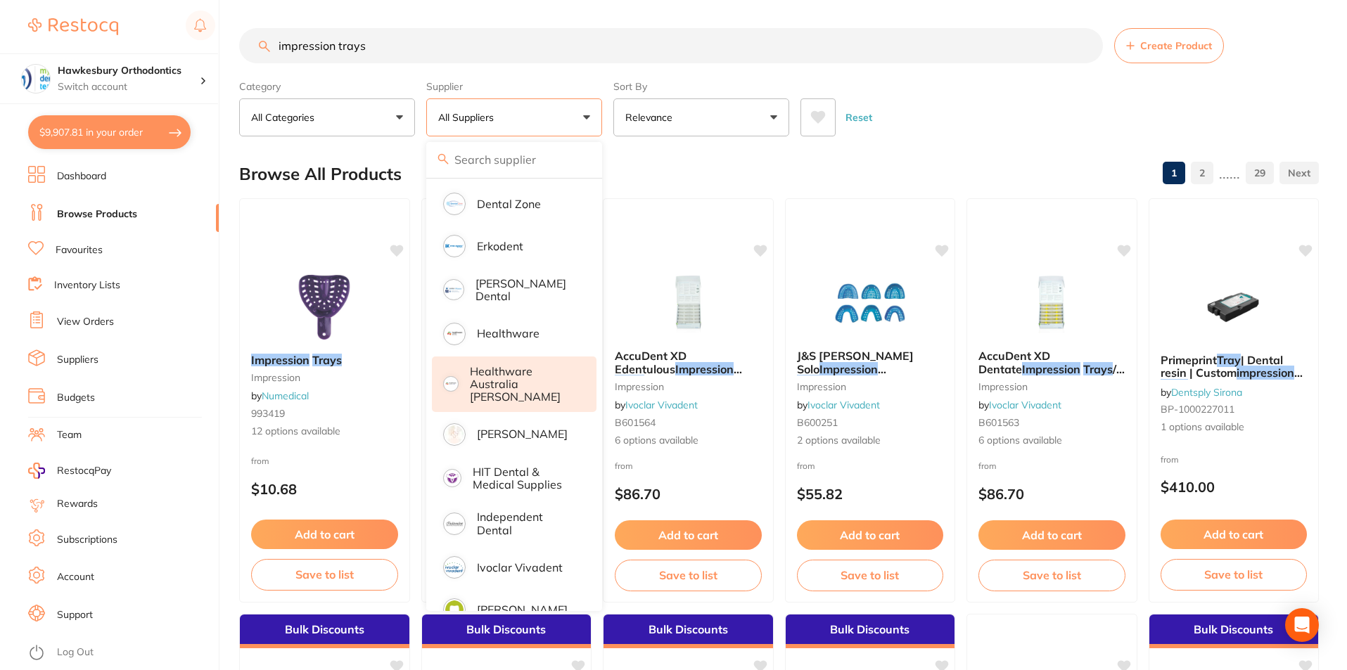
click p "Healthware Australia [PERSON_NAME]"
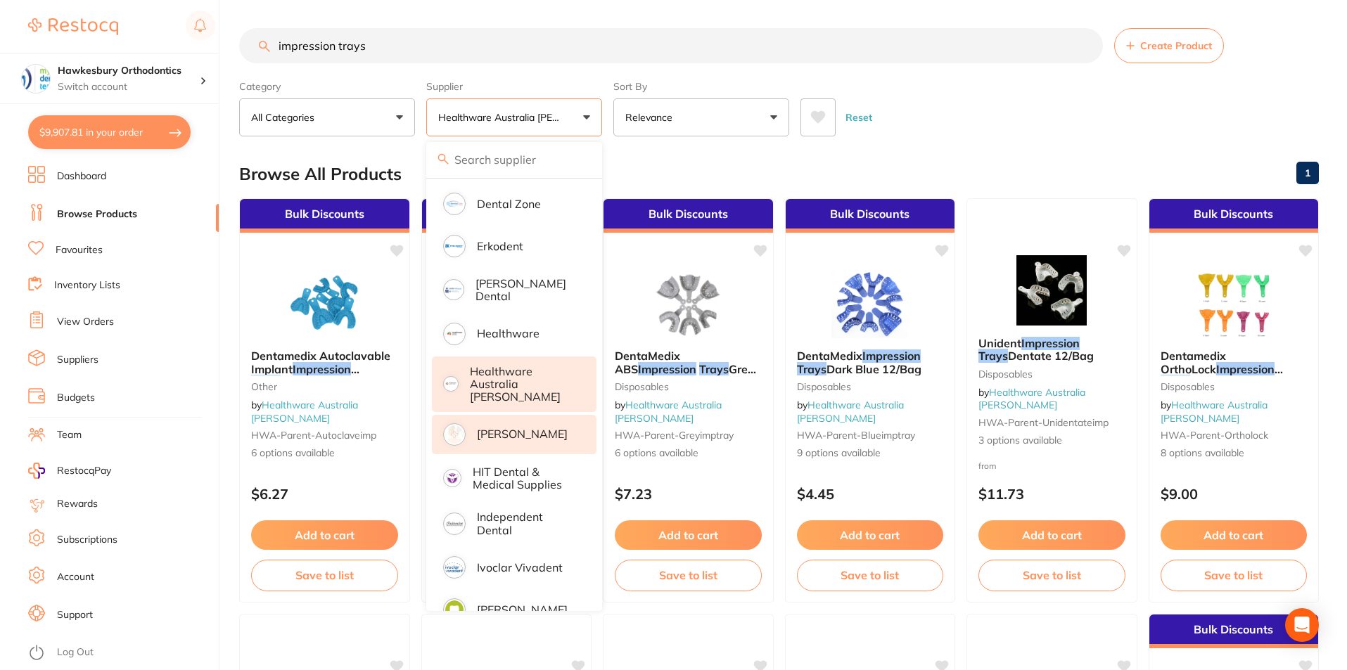
click p "[PERSON_NAME]"
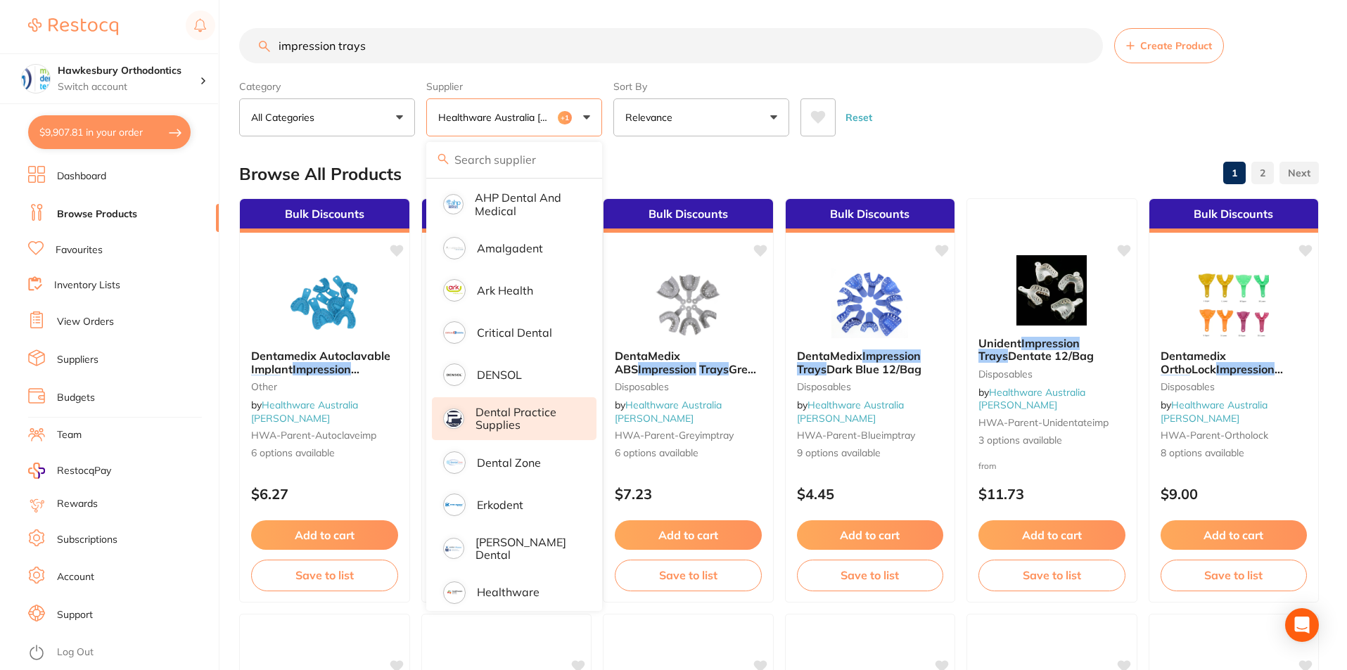
scroll to position [0, 0]
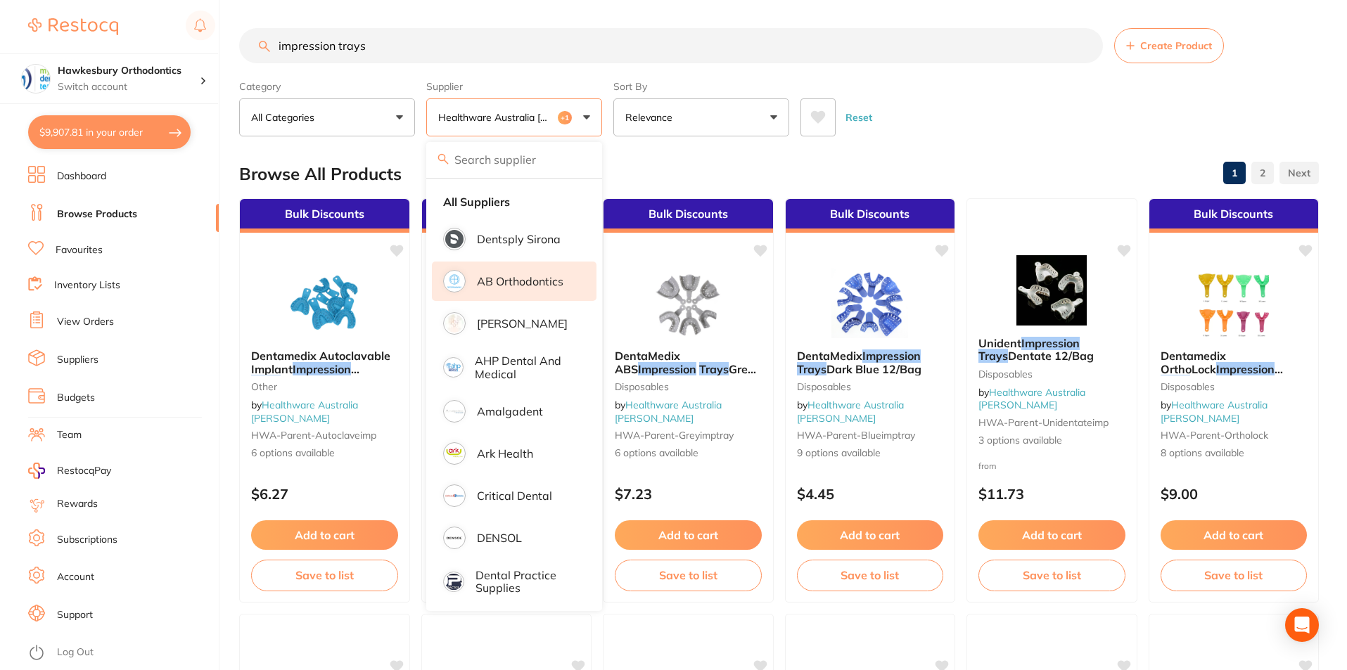
click li "AB Orthodontics"
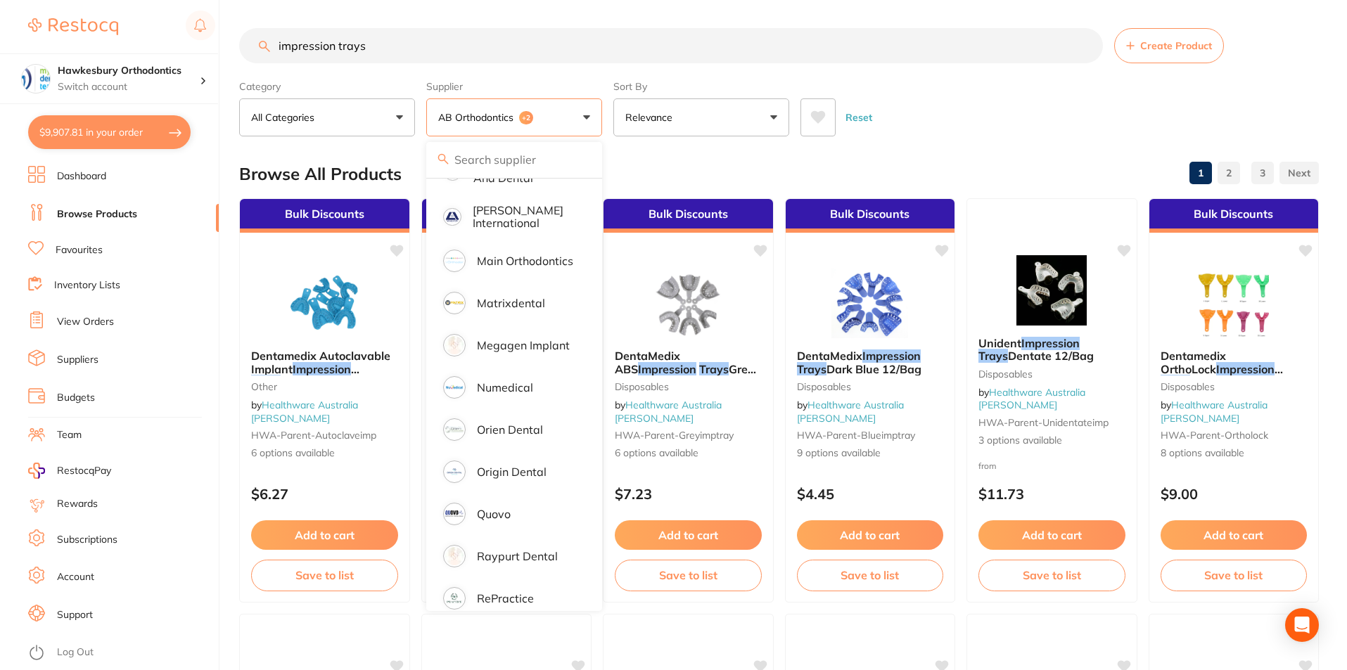
scroll to position [899, 0]
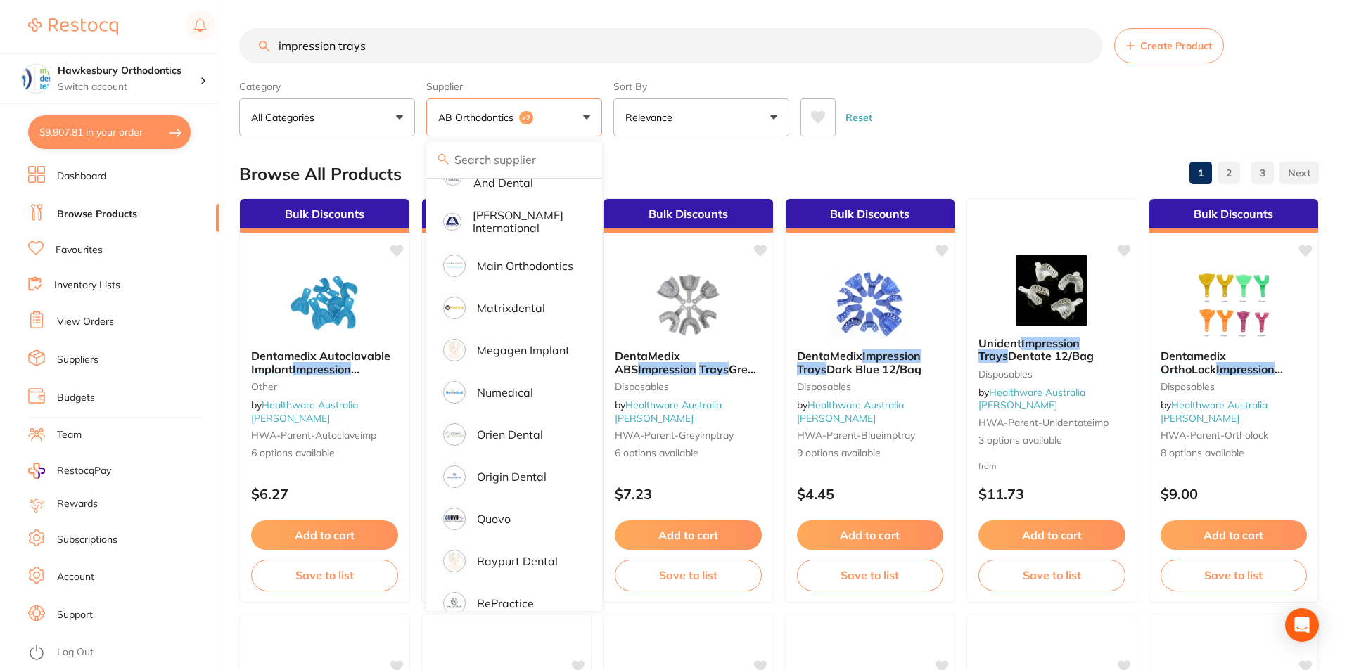
click div "Reset"
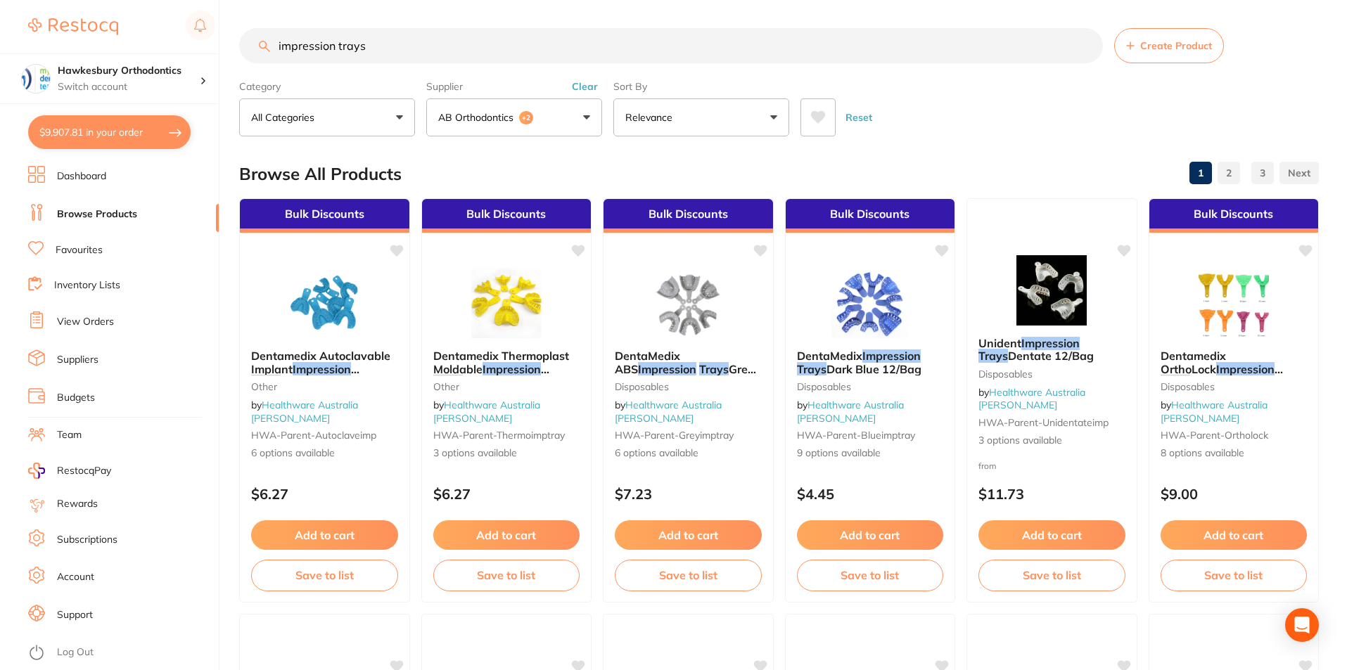
click div "Reset"
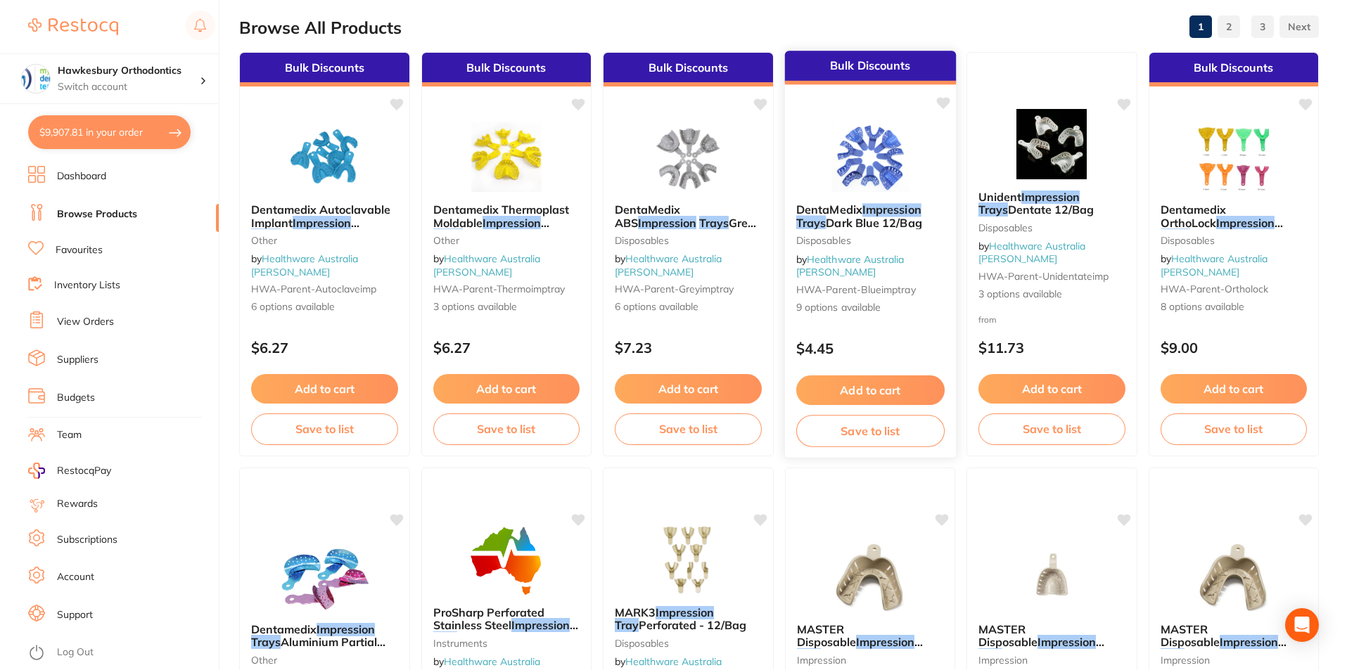
scroll to position [0, 0]
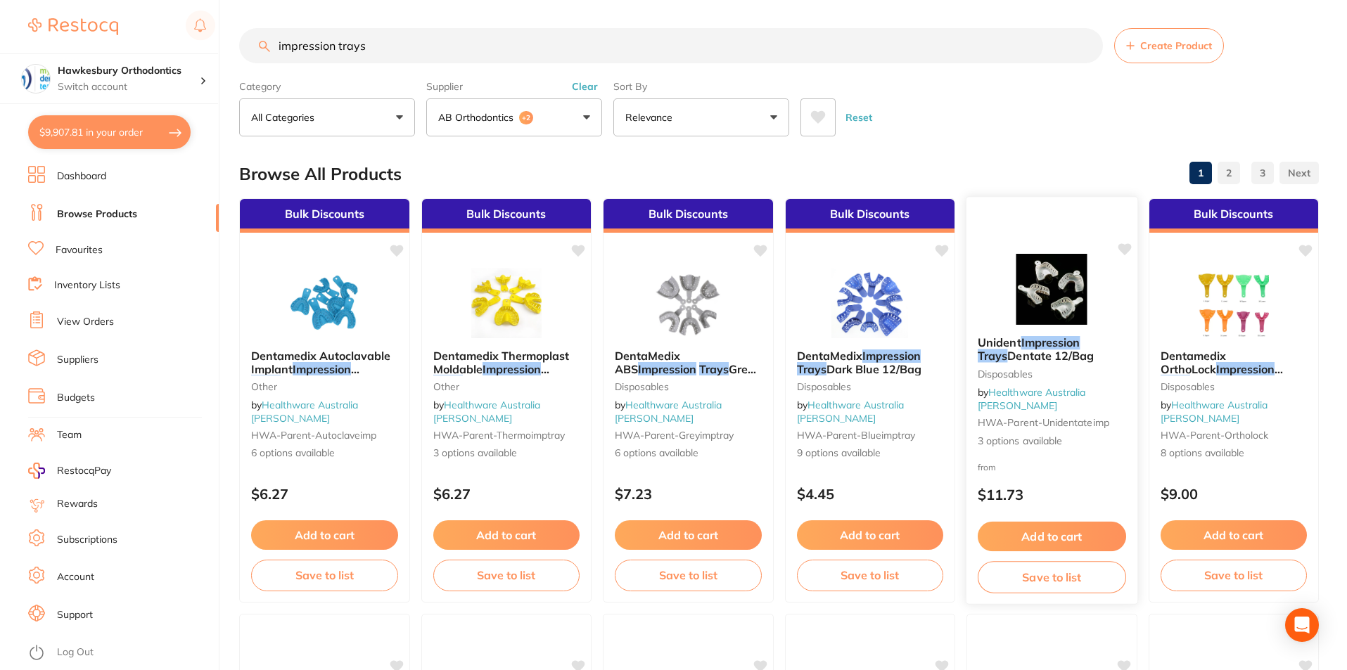
click button "Add to cart"
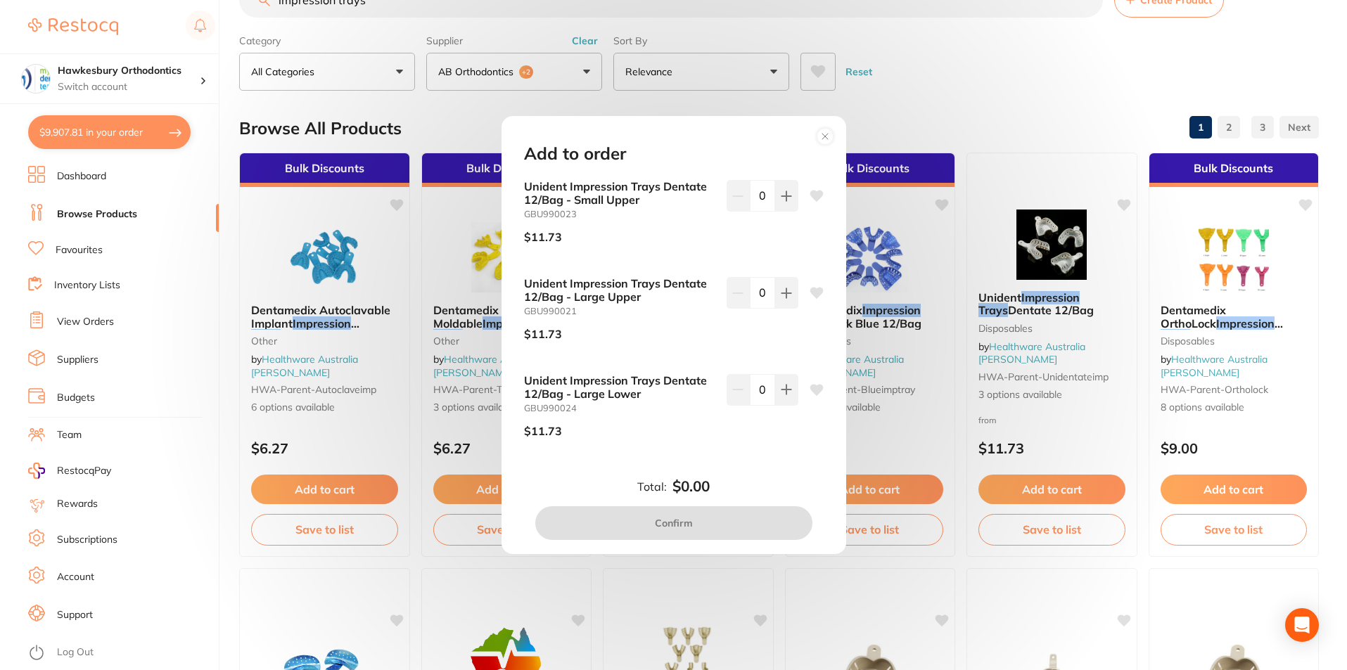
scroll to position [70, 0]
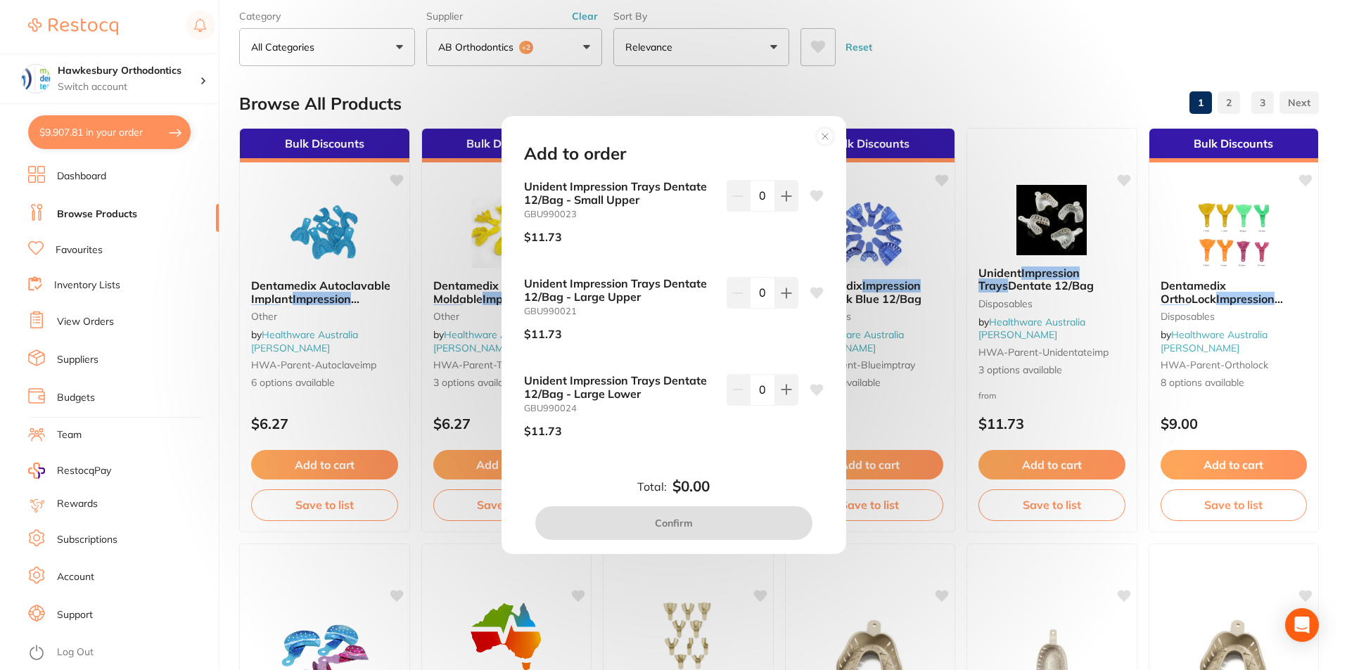
click div "Add to order Unident Impression Trays Dentate 12/Bag - Small Upper GBU990023 $1…"
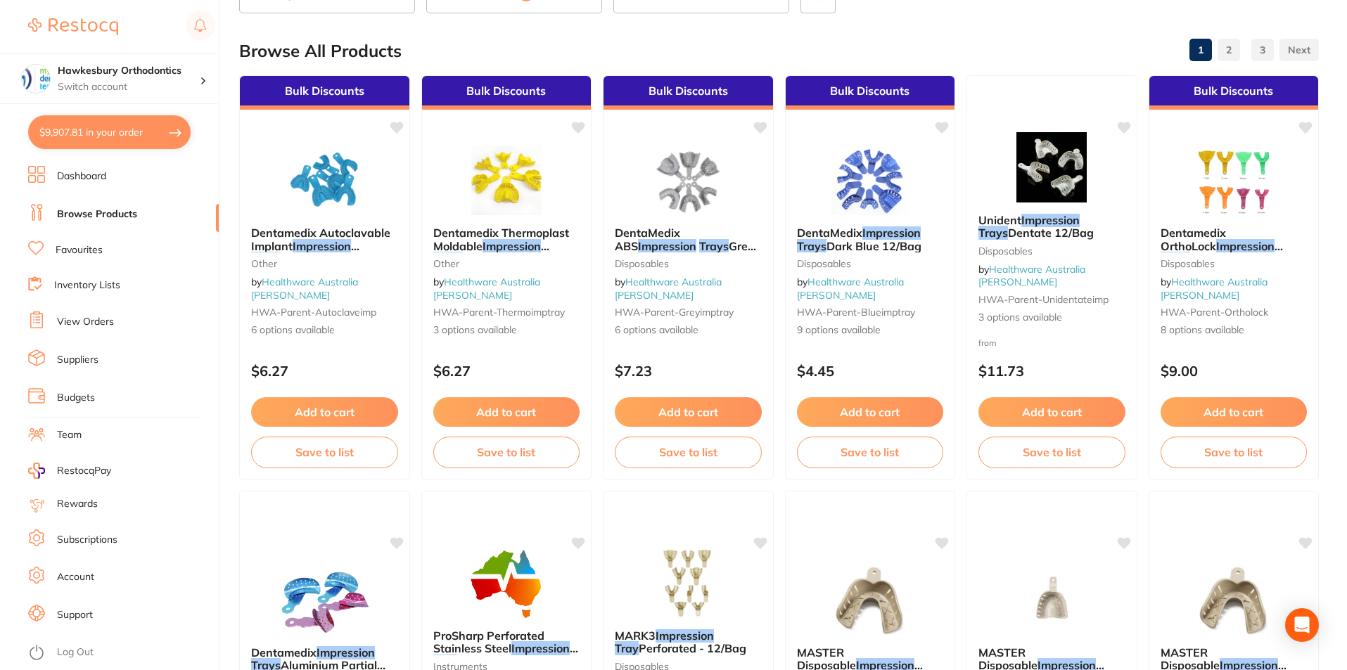
scroll to position [96, 0]
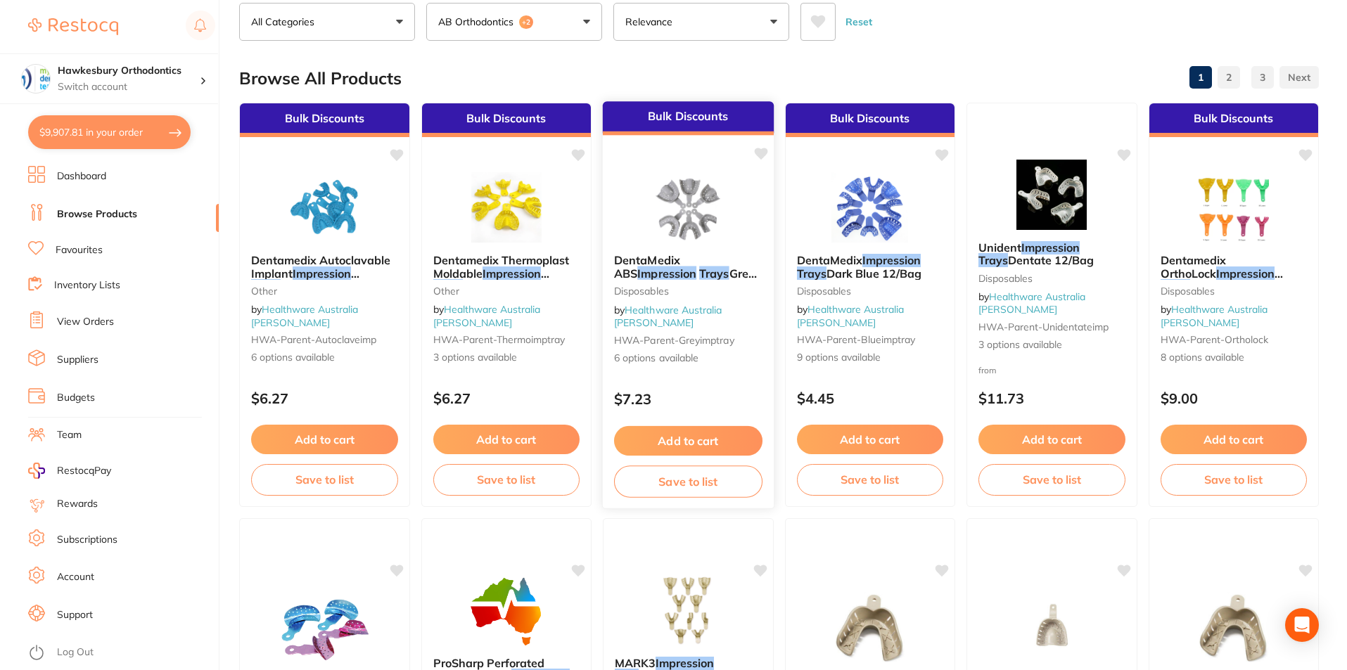
click button "Add to cart"
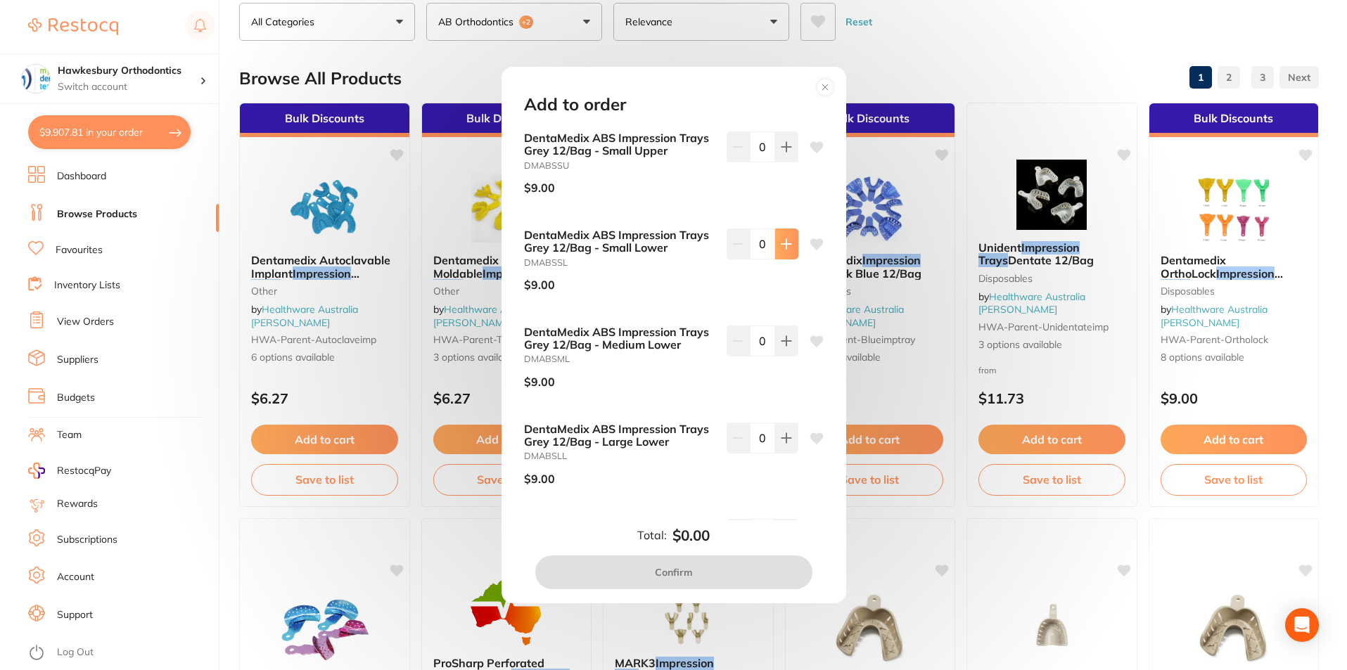
click icon
type input "1"
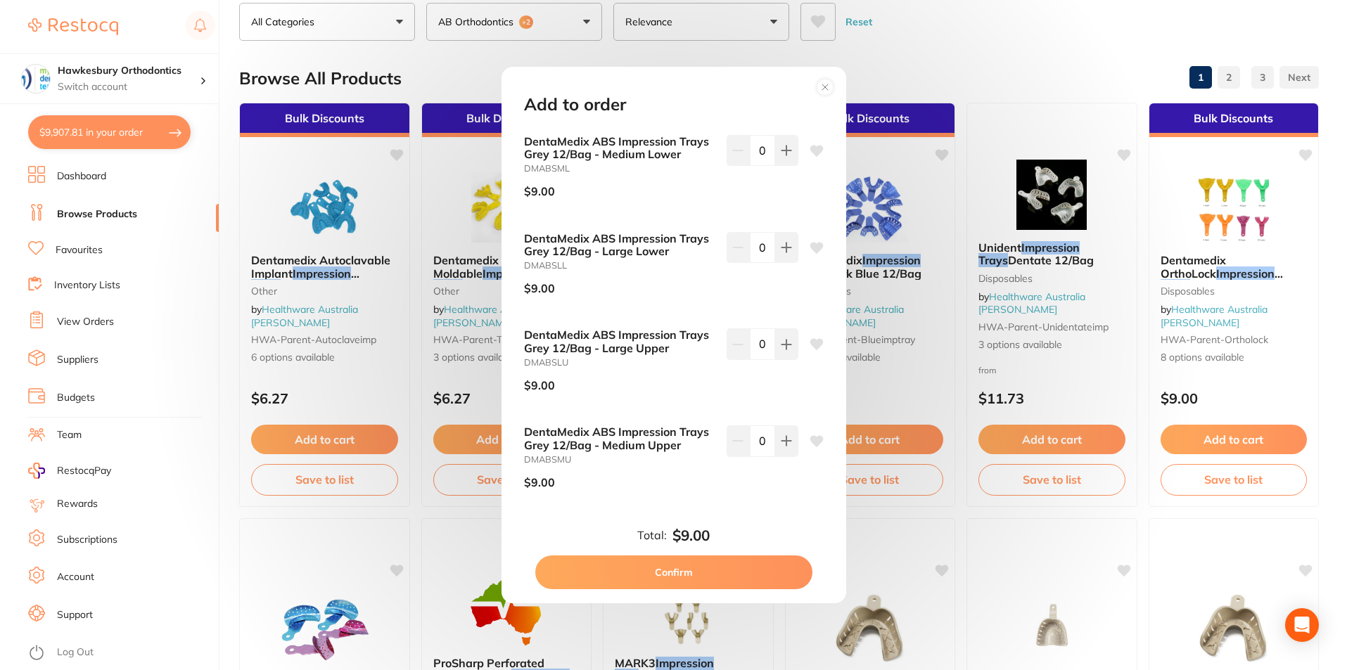
scroll to position [193, 0]
click icon
type input "1"
click button "Confirm"
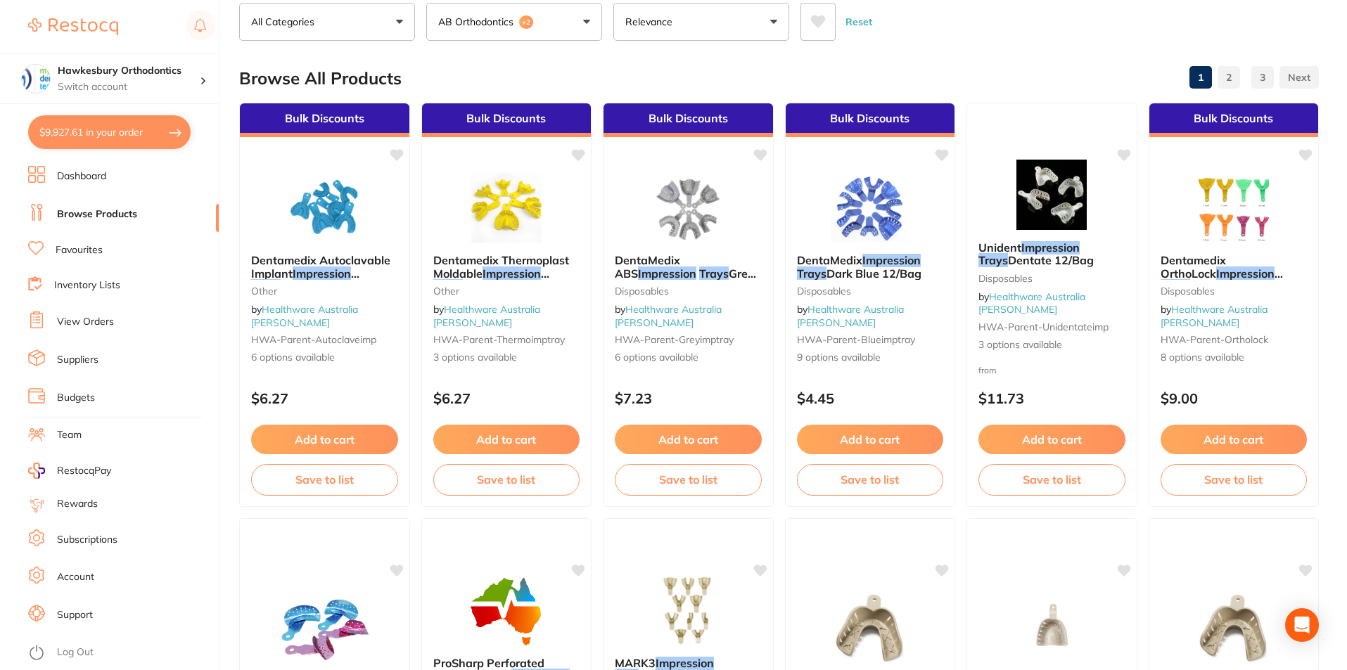
click button "$9,927.61 in your order"
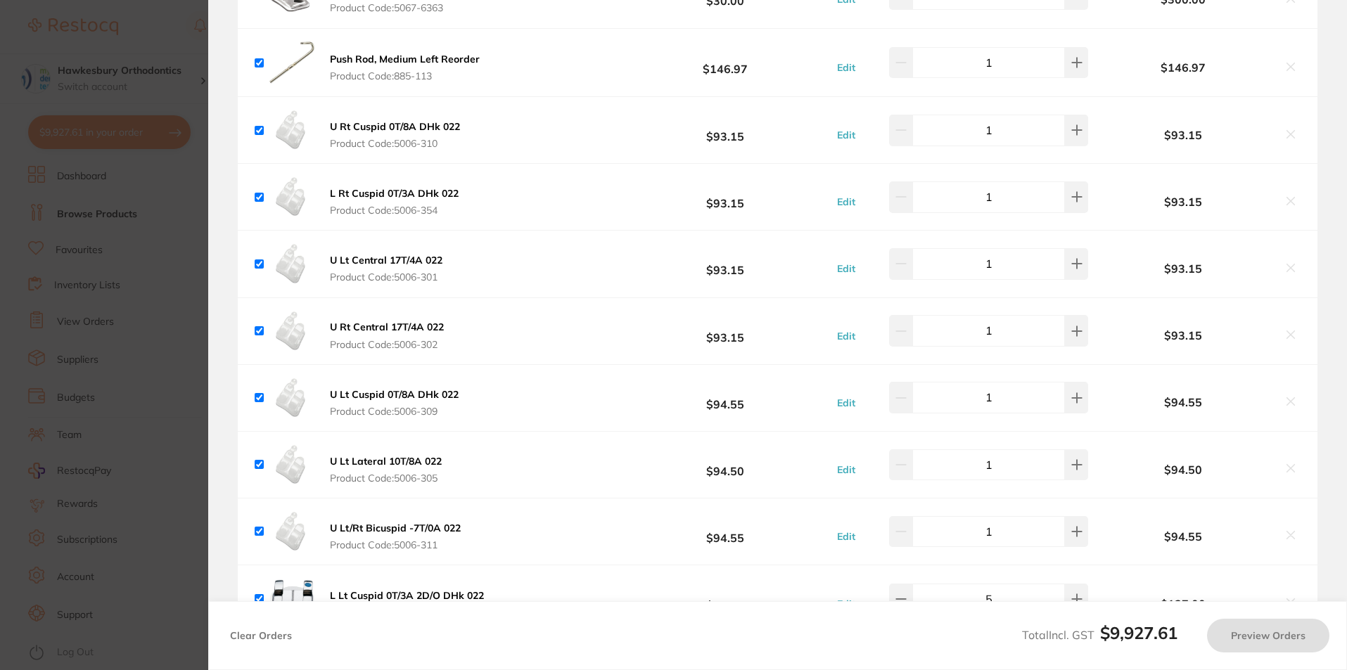
checkbox input "true"
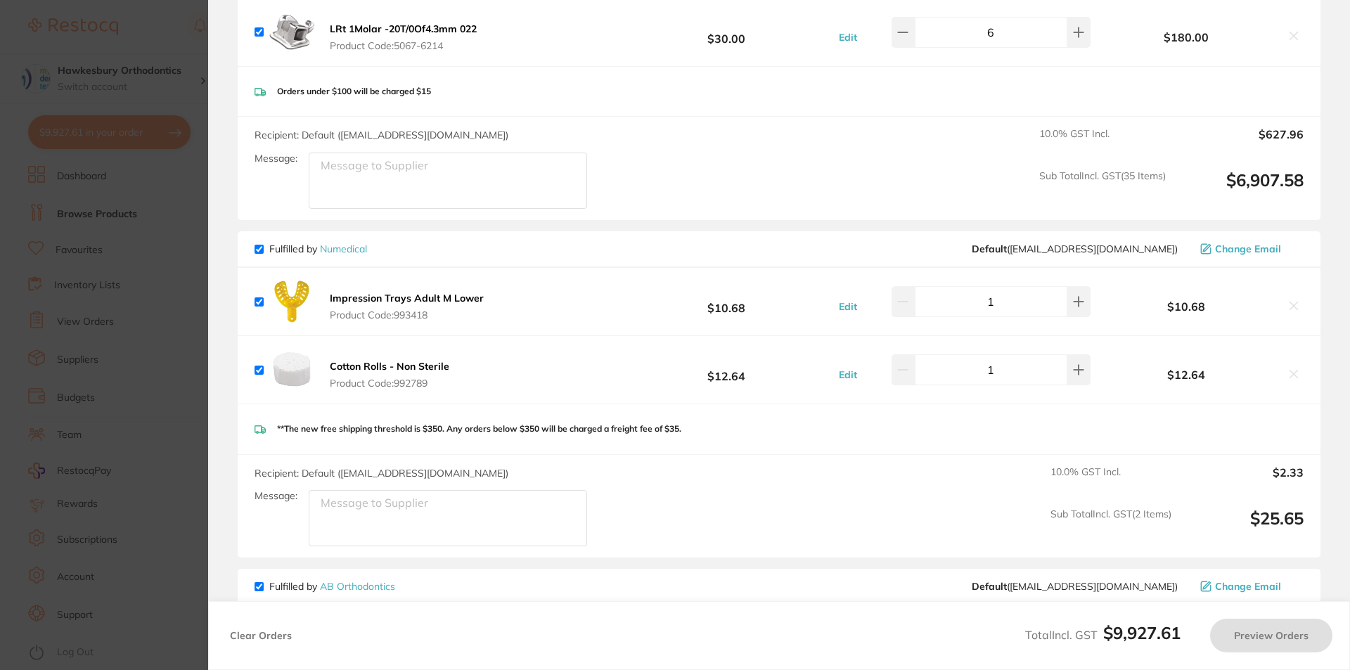
scroll to position [3446, 0]
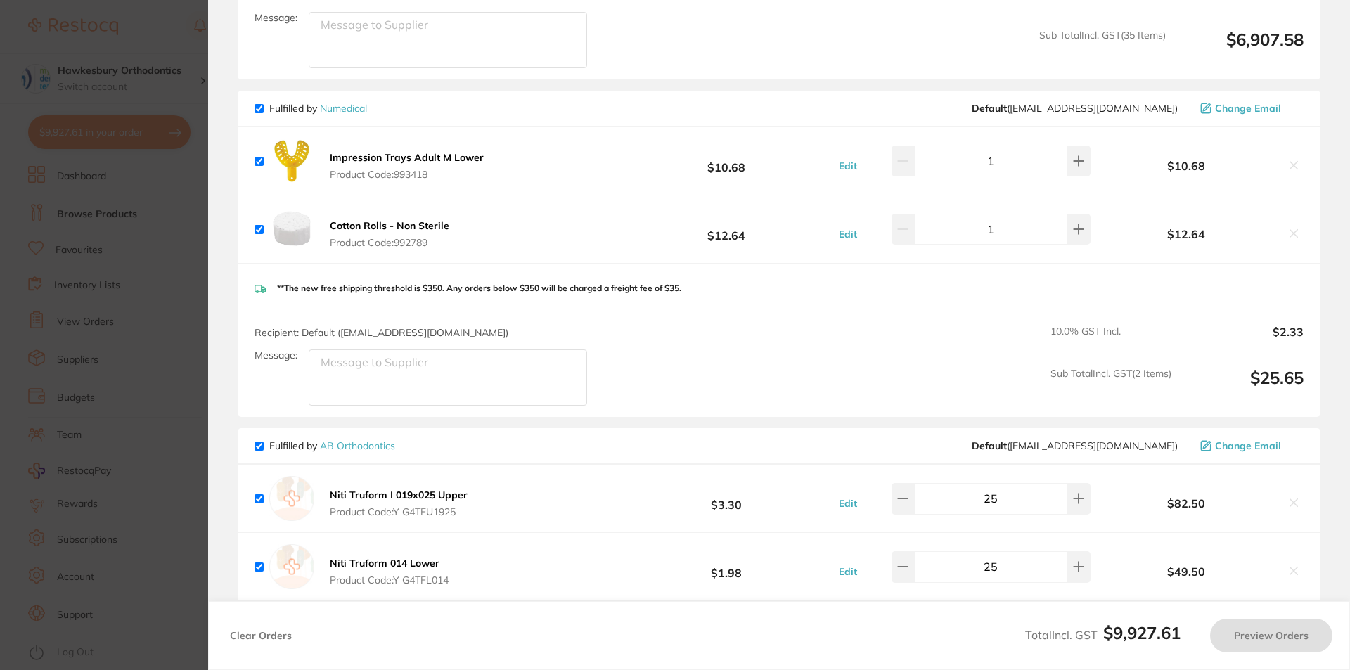
checkbox input "false"
checkbox input "true"
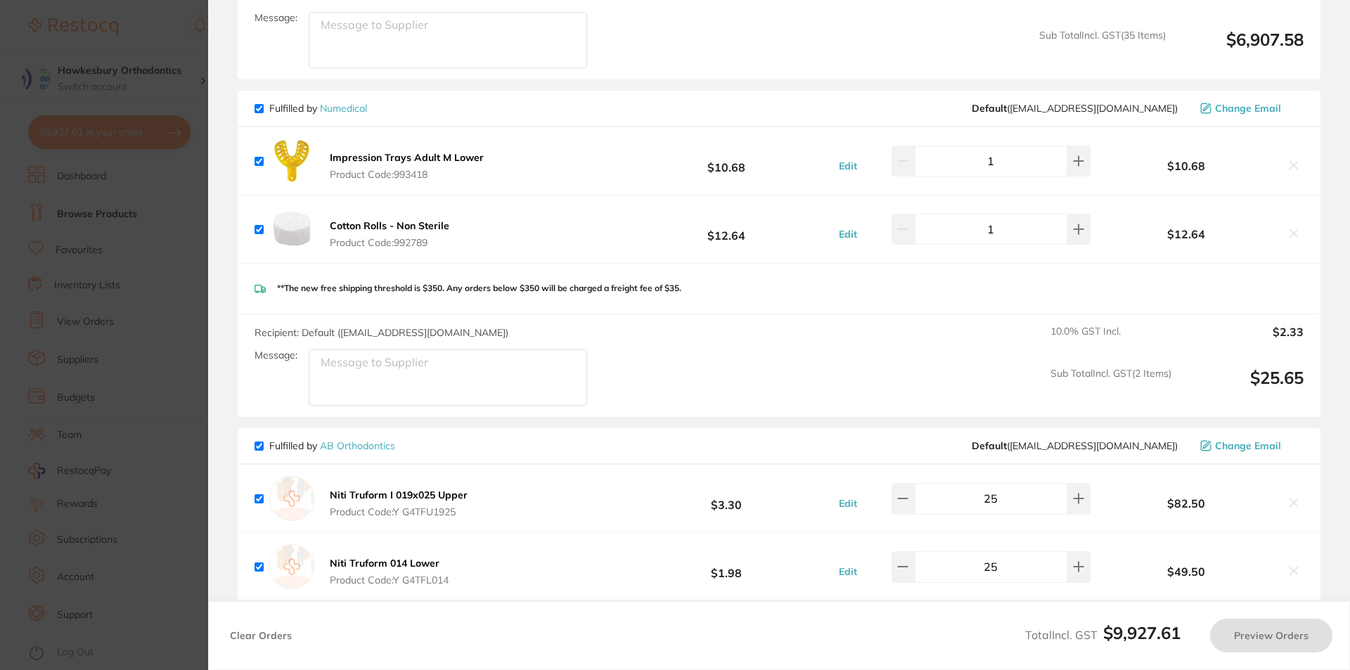
checkbox input "true"
click icon
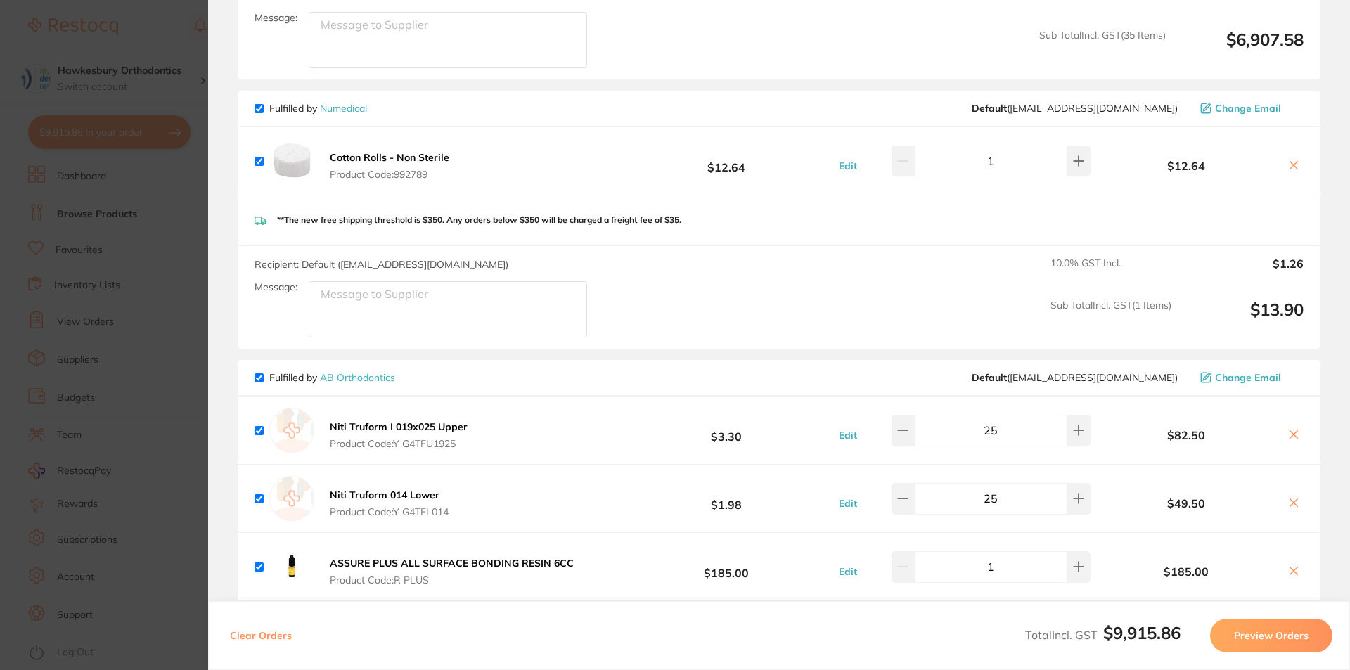
checkbox input "true"
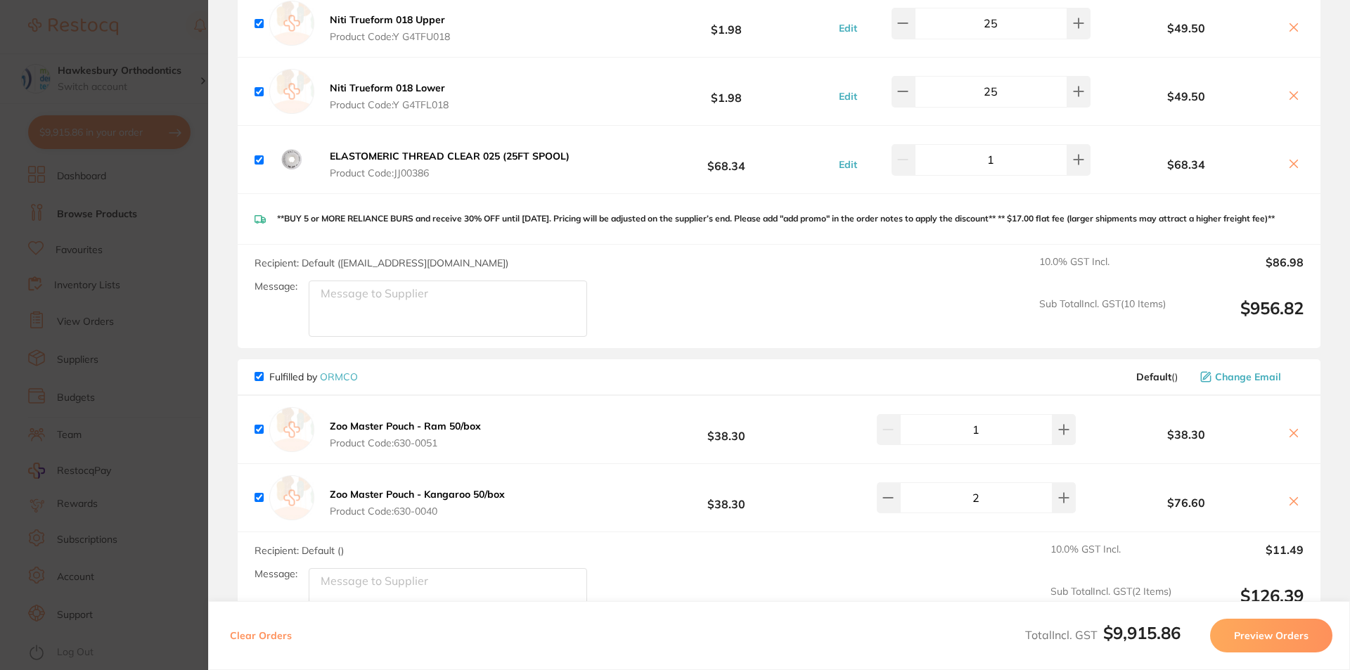
scroll to position [4149, 0]
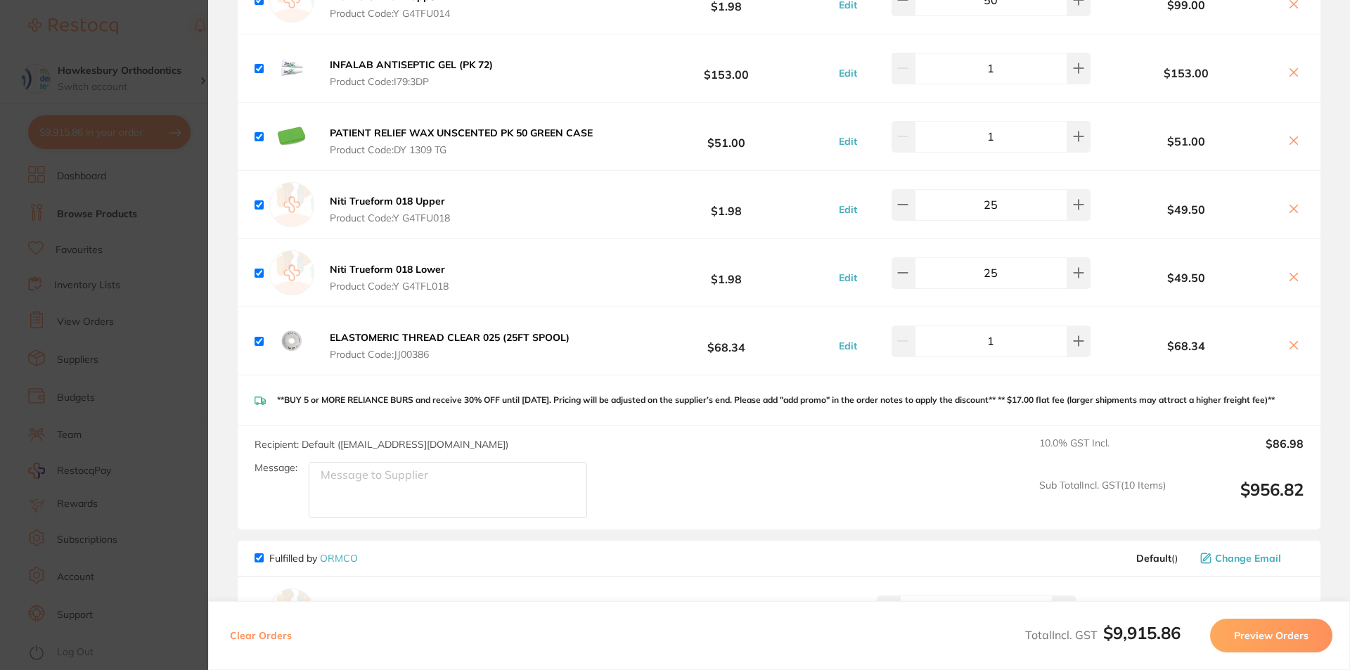
click section "Update RRP Set your pre negotiated price for this item. Item Agreed RRP (excl. …"
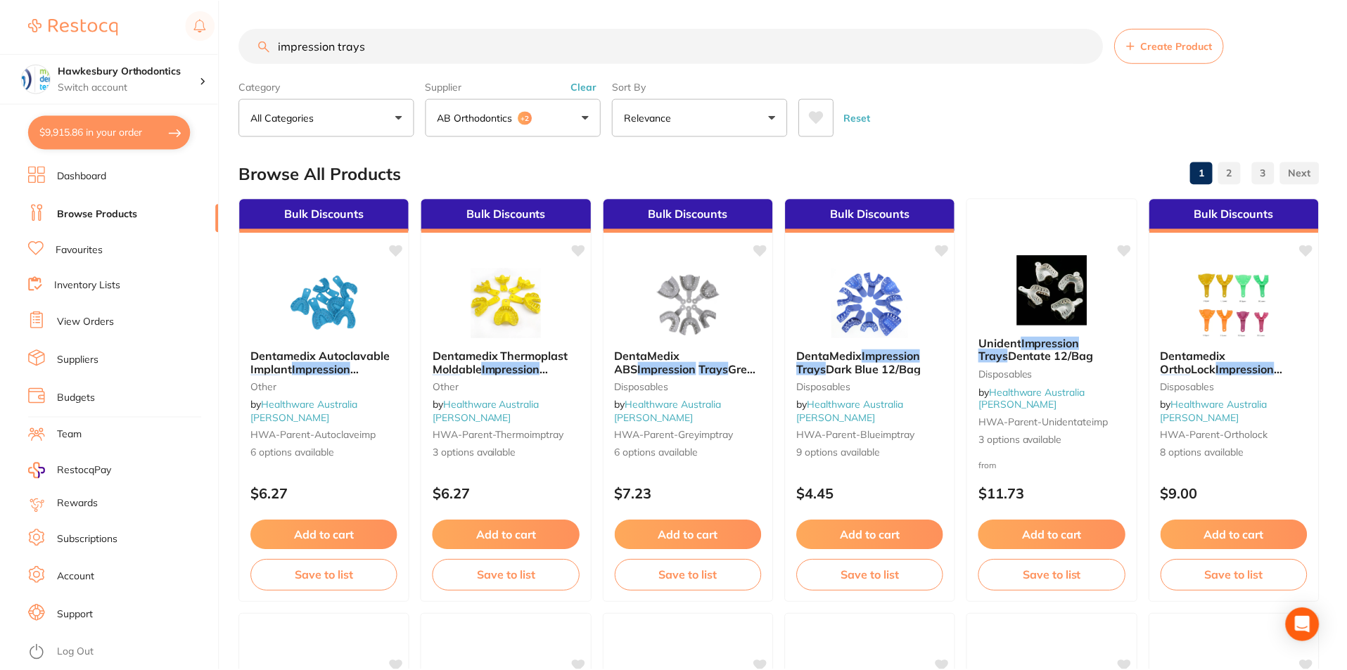
scroll to position [96, 0]
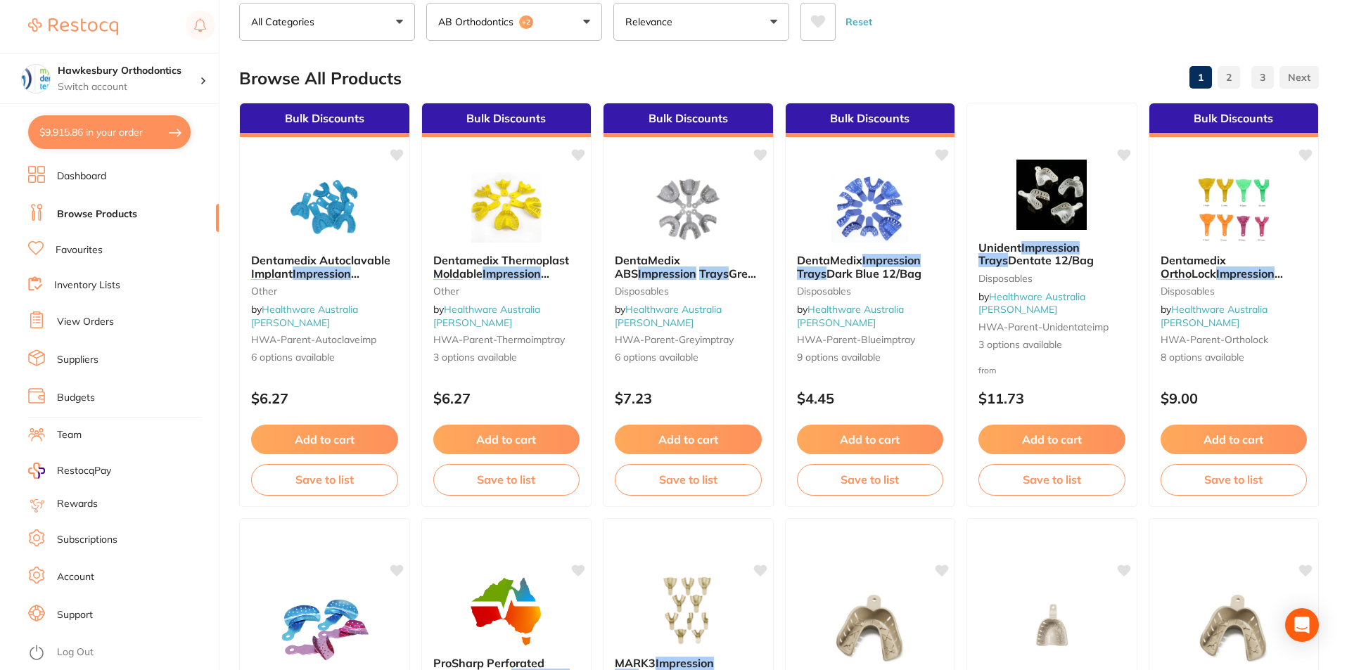
drag, startPoint x: 92, startPoint y: 322, endPoint x: 229, endPoint y: 156, distance: 214.8
click link "View Orders"
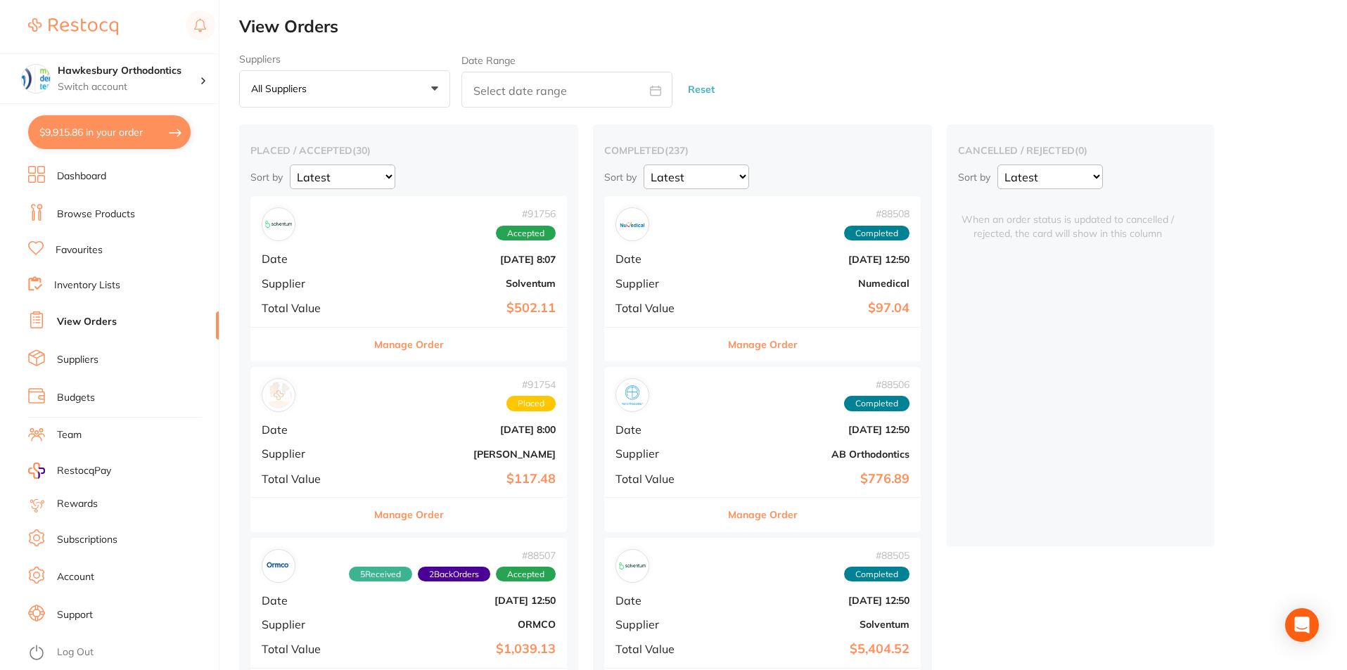
click link "Favourites"
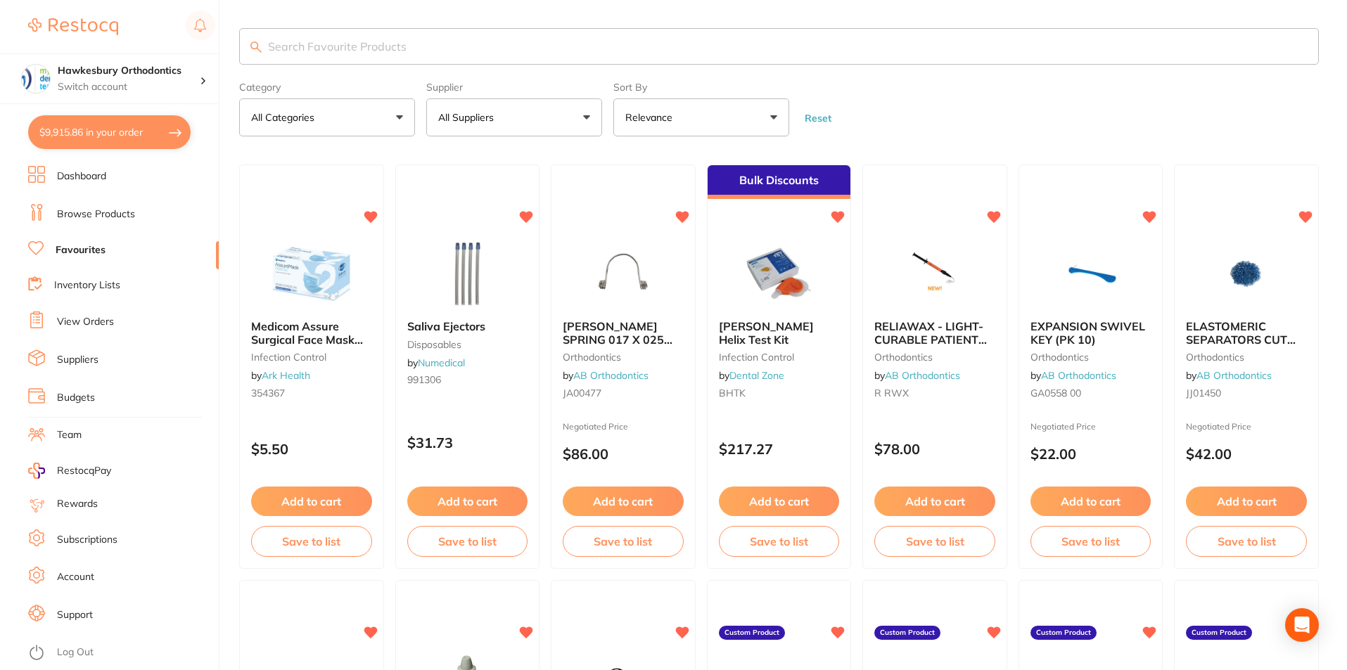
click button "All Suppliers"
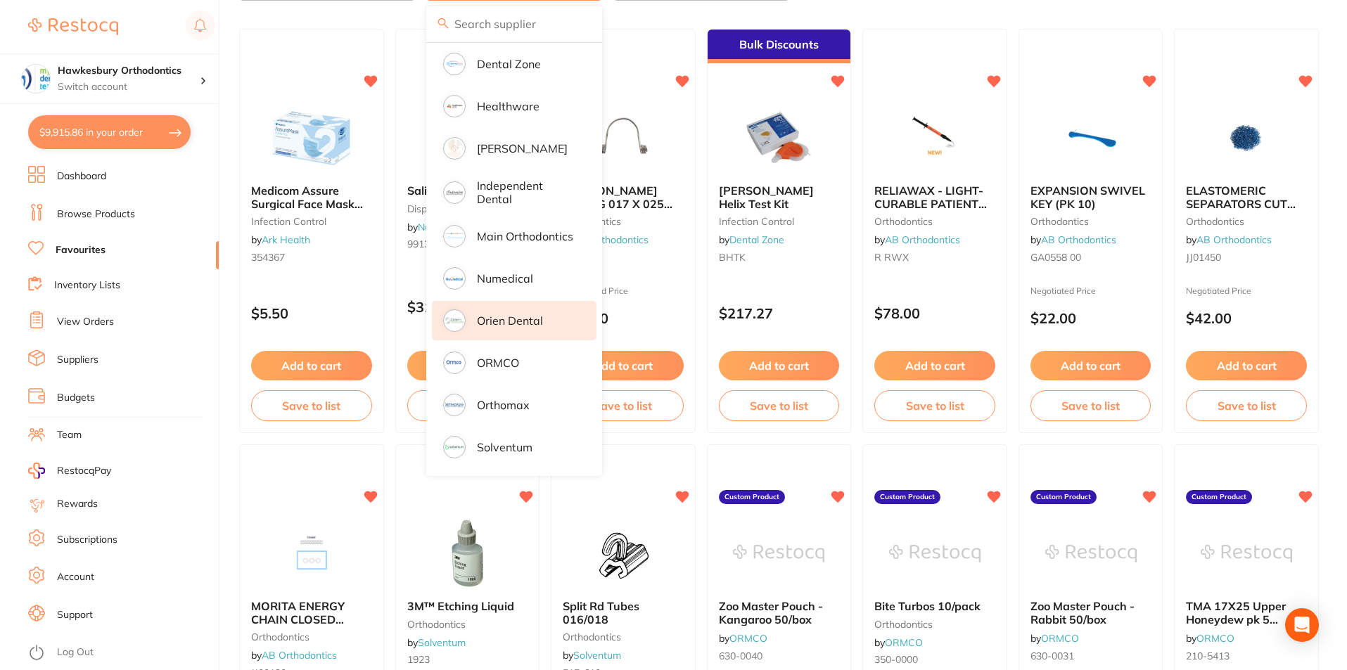
scroll to position [141, 0]
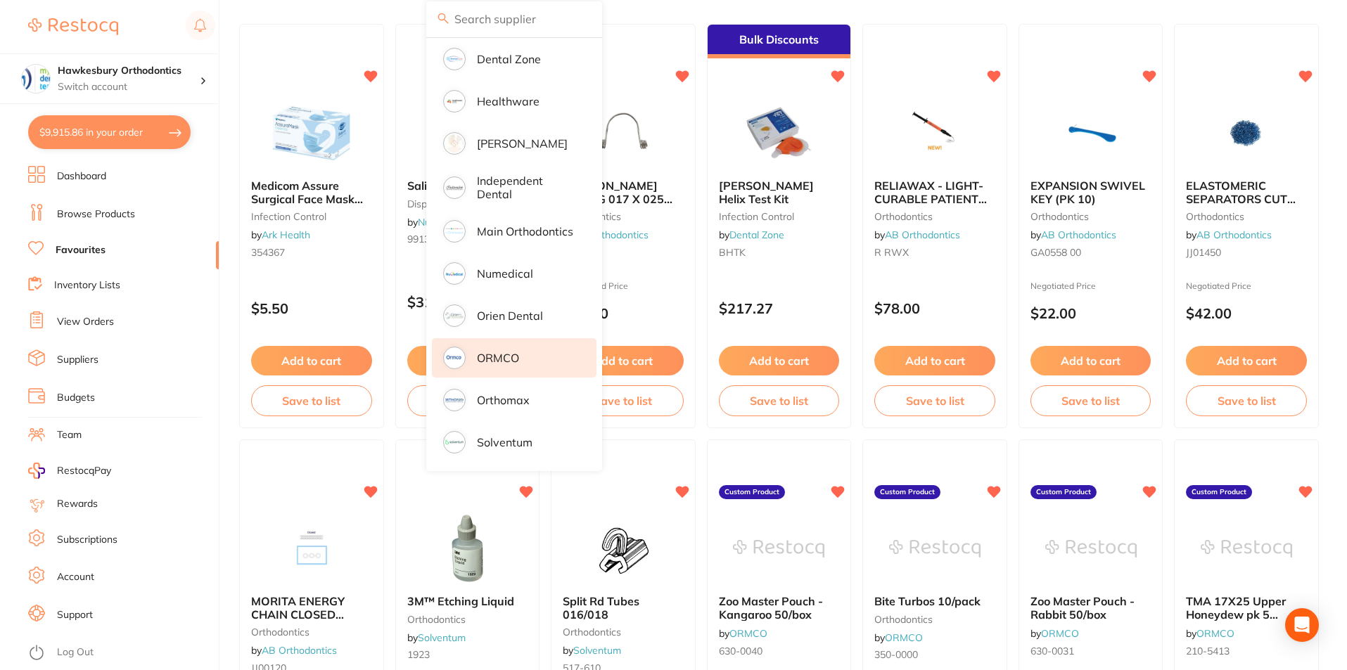
click p "ORMCO"
